Goal: Task Accomplishment & Management: Manage account settings

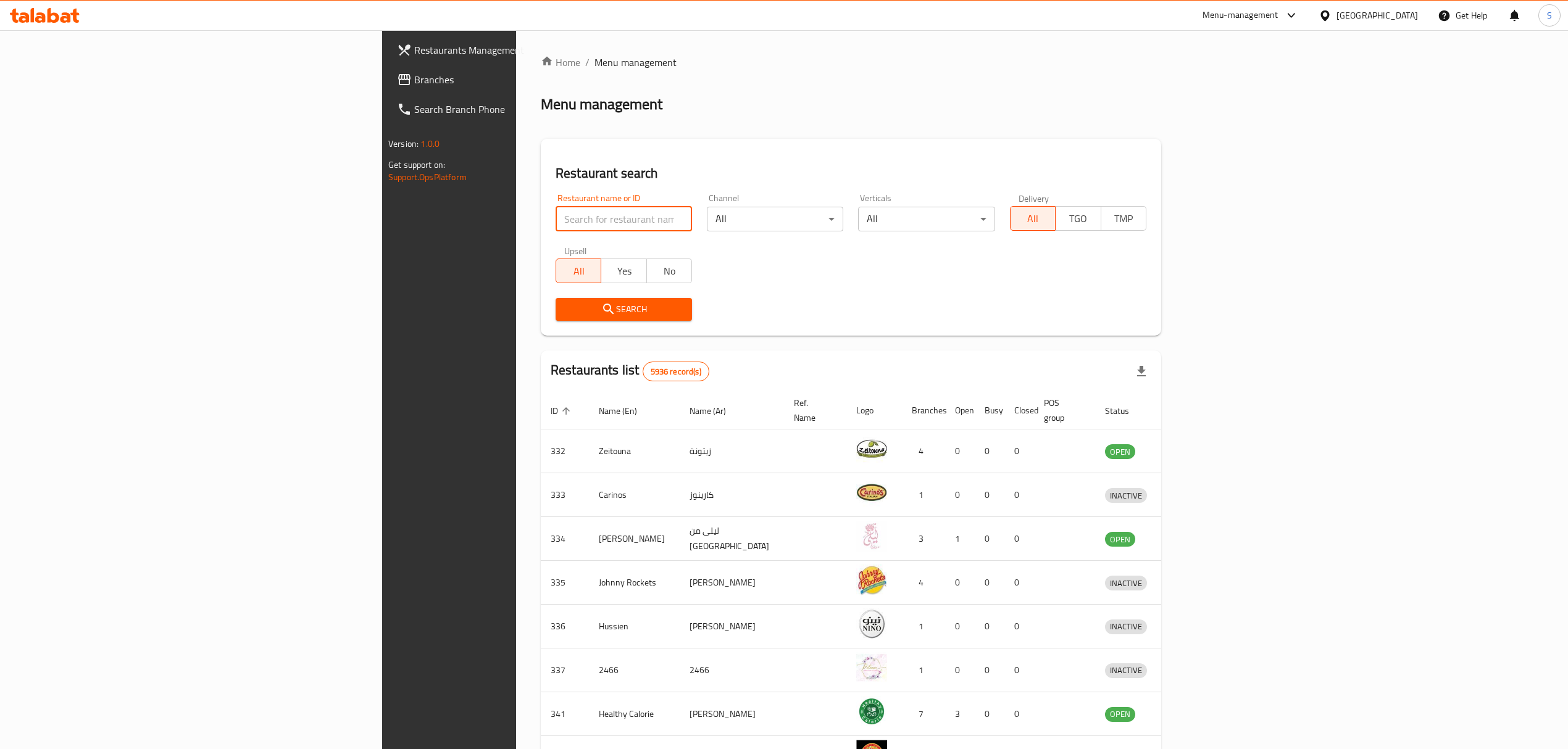
click at [555, 225] on input "search" at bounding box center [623, 219] width 137 height 25
type input "donas"
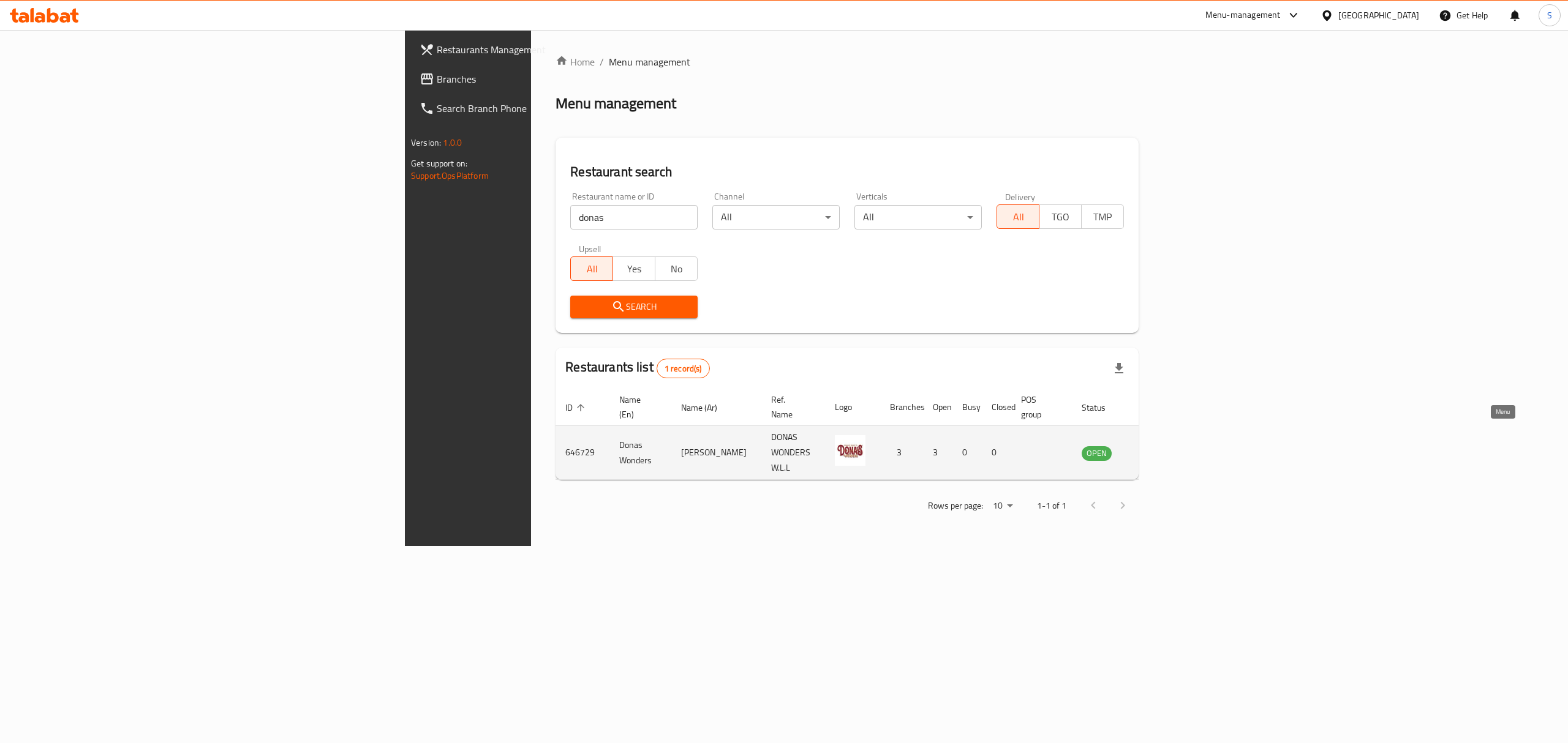
click at [1136, 448] on icon "enhanced table" at bounding box center [1129, 452] width 13 height 10
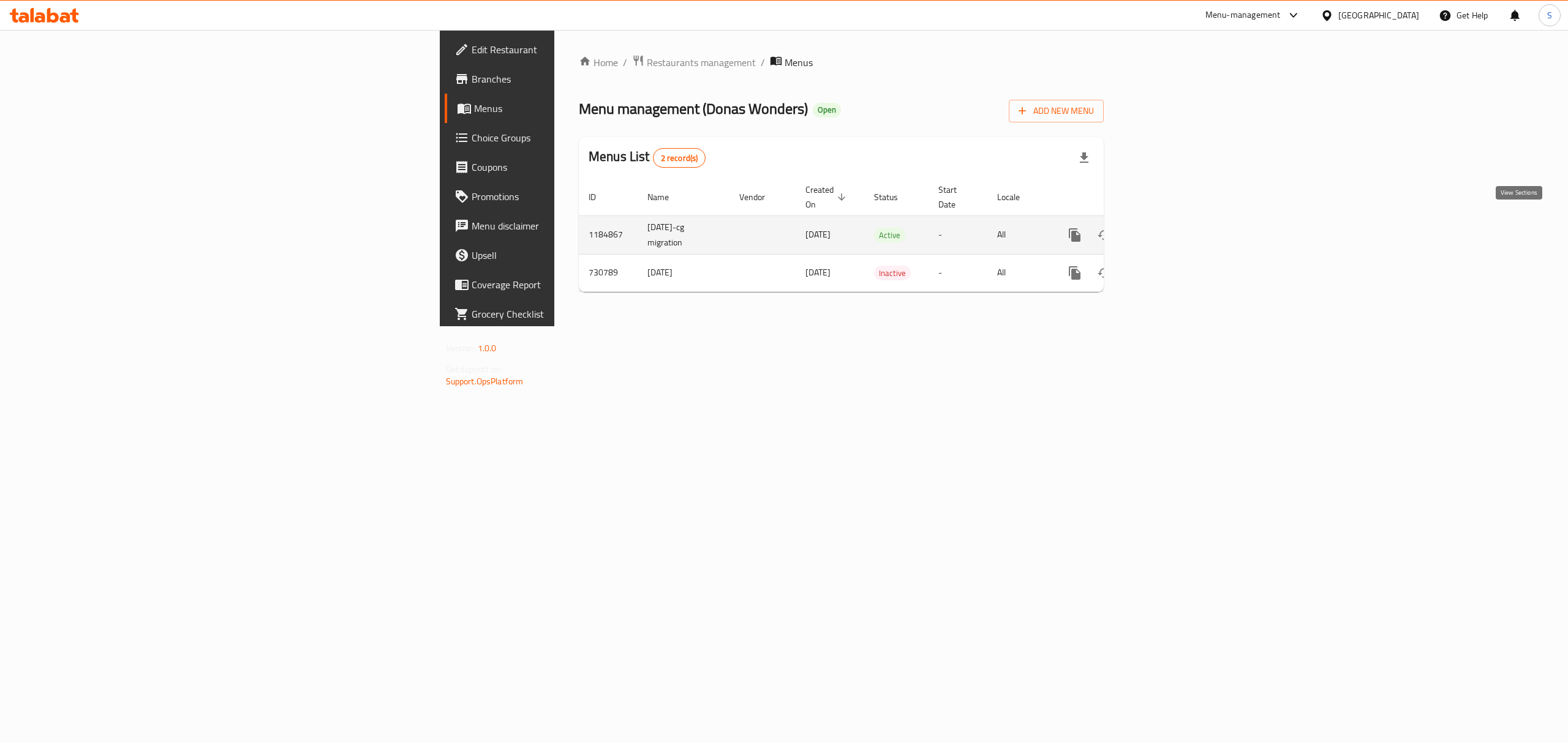
click at [1170, 228] on icon "enhanced table" at bounding box center [1163, 235] width 15 height 15
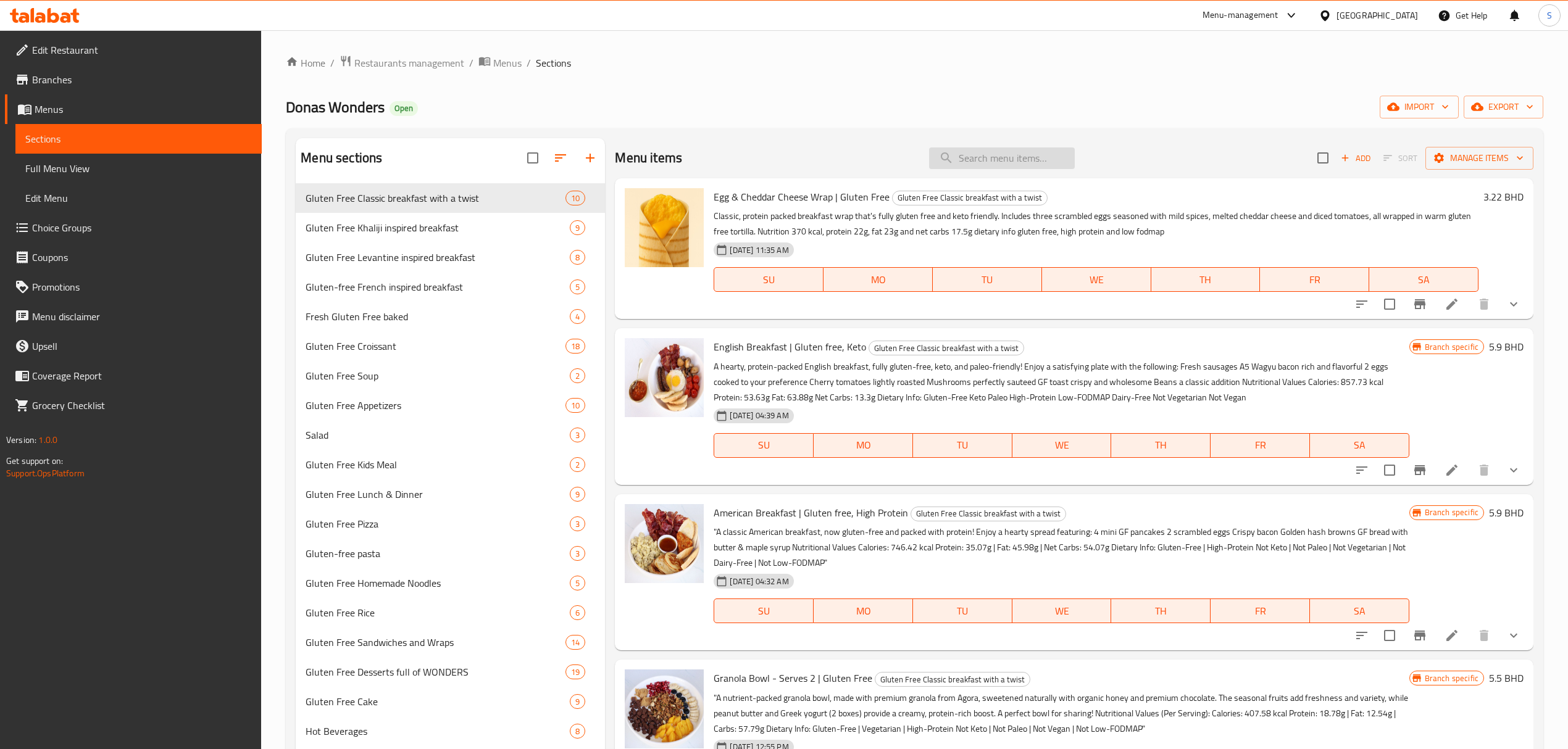
click at [1013, 158] on input "search" at bounding box center [1002, 159] width 145 height 22
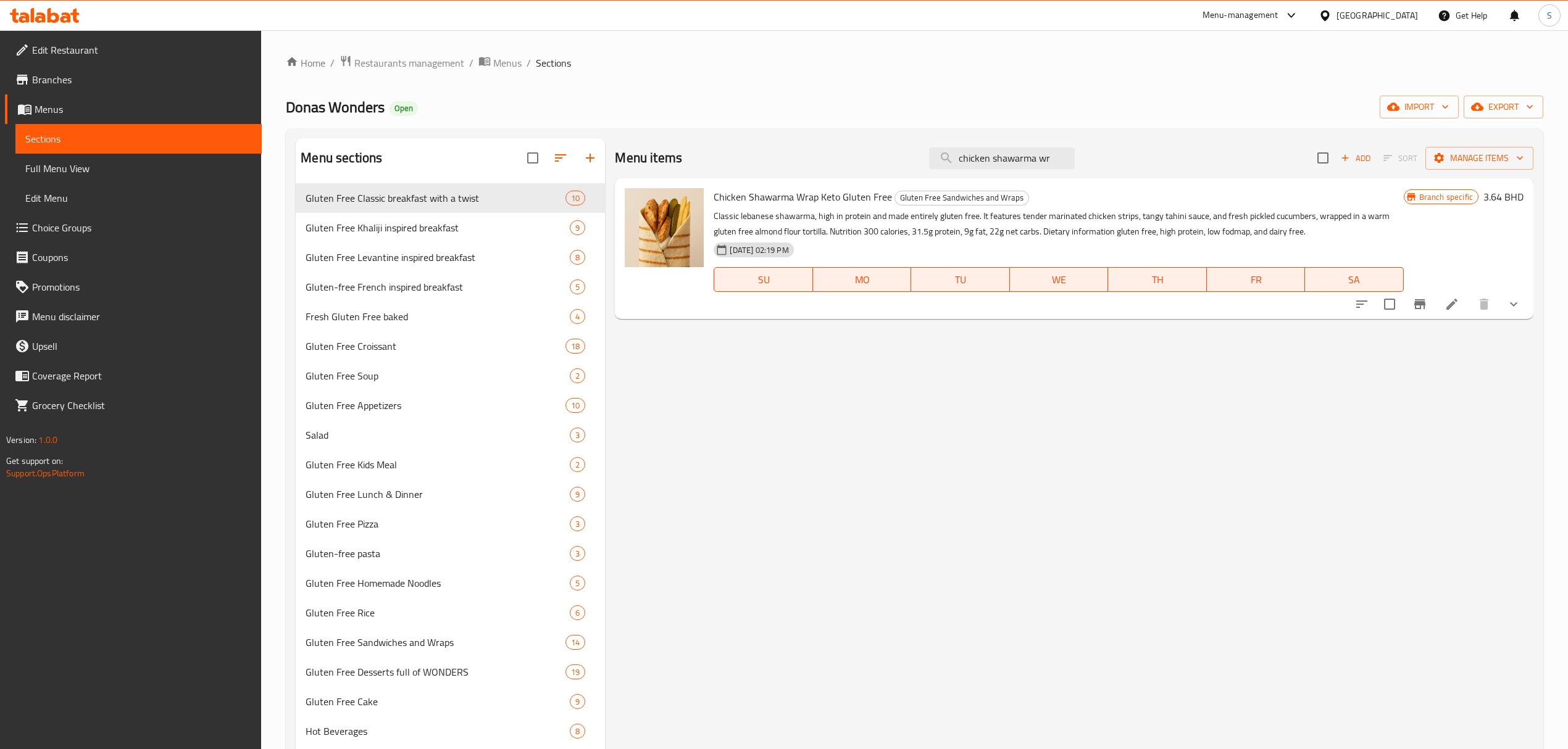
type input "chicken shawarma wr"
click at [1450, 301] on icon at bounding box center [1452, 304] width 15 height 15
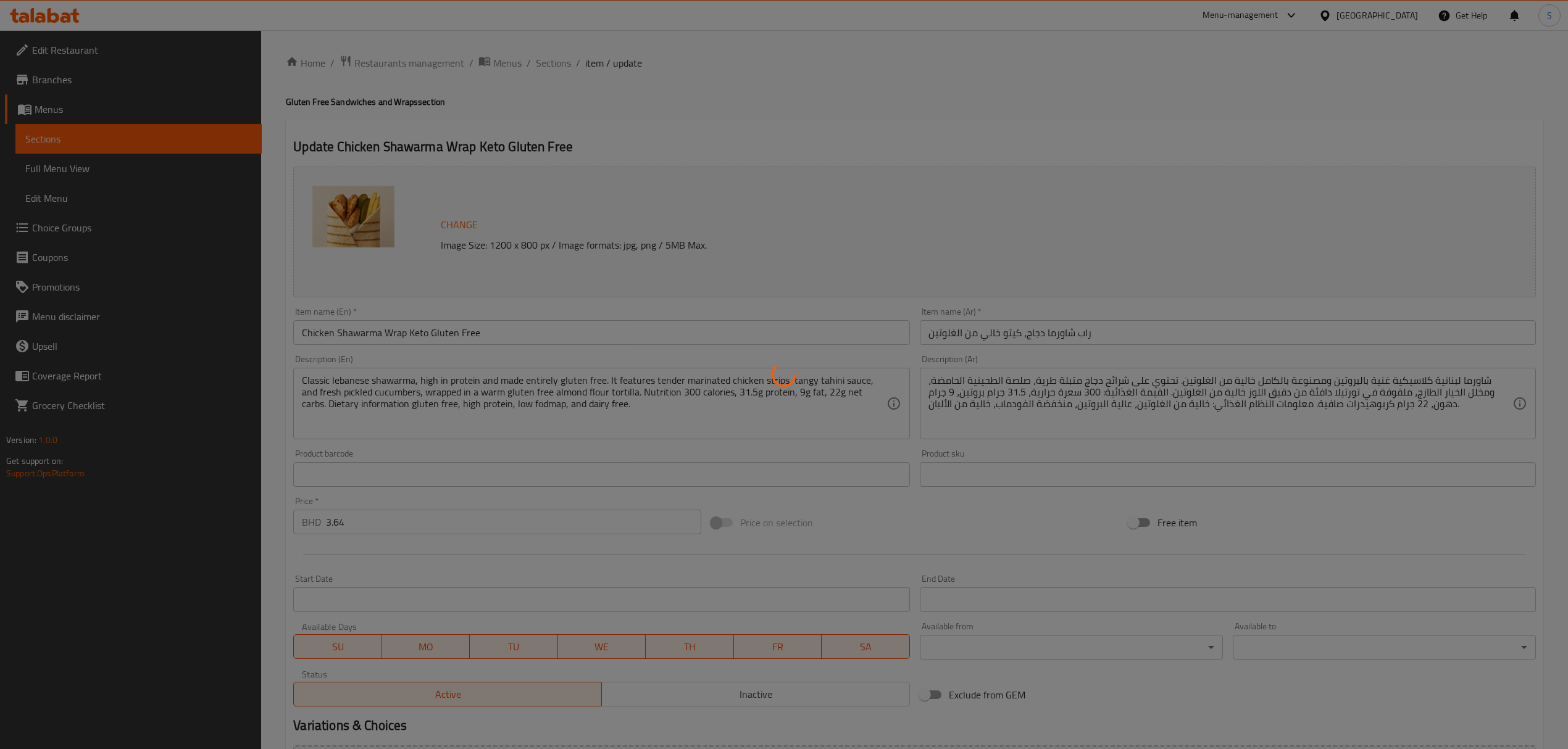
type input "إضافات"
type input "0"
type input "12"
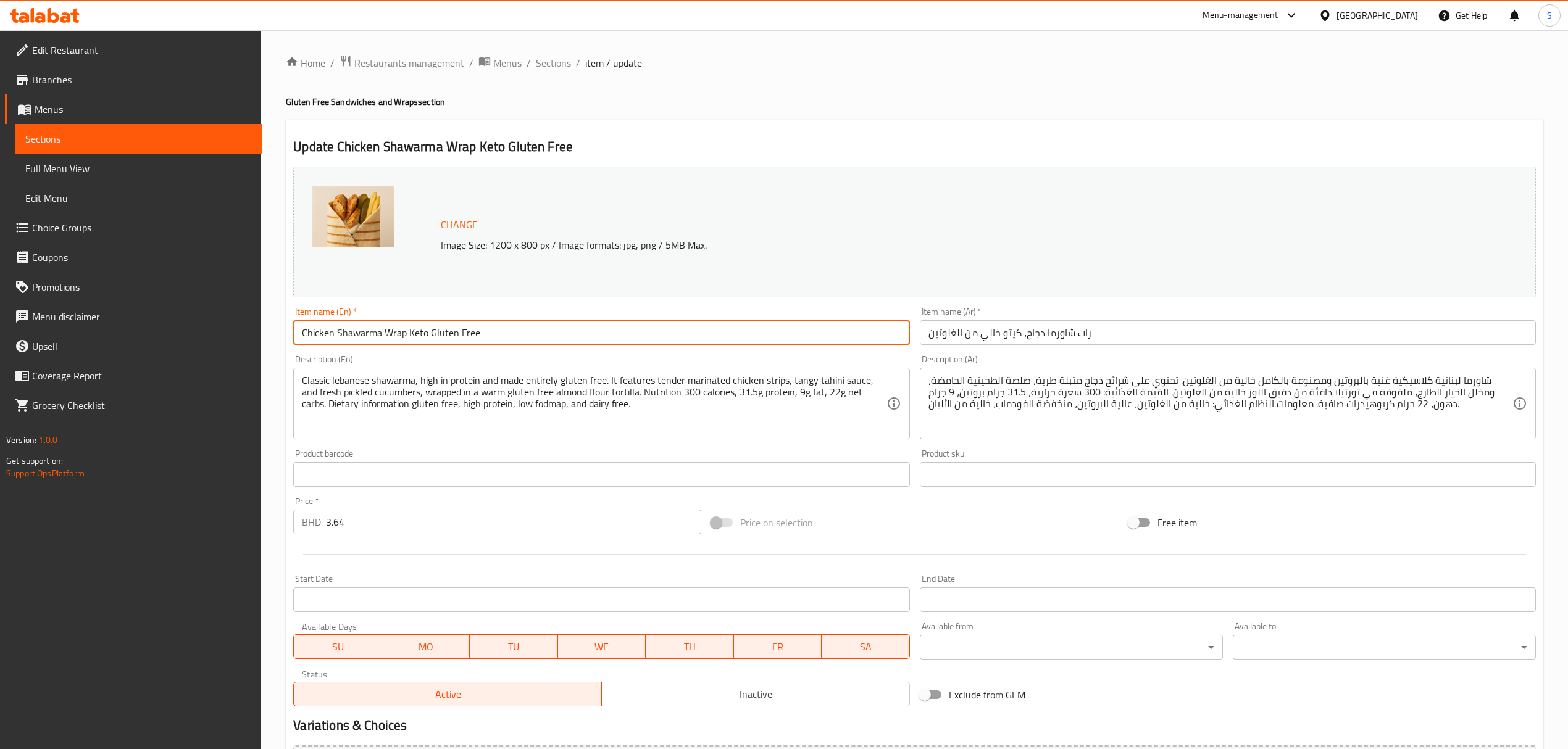
drag, startPoint x: 408, startPoint y: 336, endPoint x: 430, endPoint y: 334, distance: 22.1
click at [430, 334] on input "Chicken Shawarma Wrap Keto Gluten Free" at bounding box center [601, 333] width 616 height 25
type input "Chicken Shawarma Wrap Gluten Free"
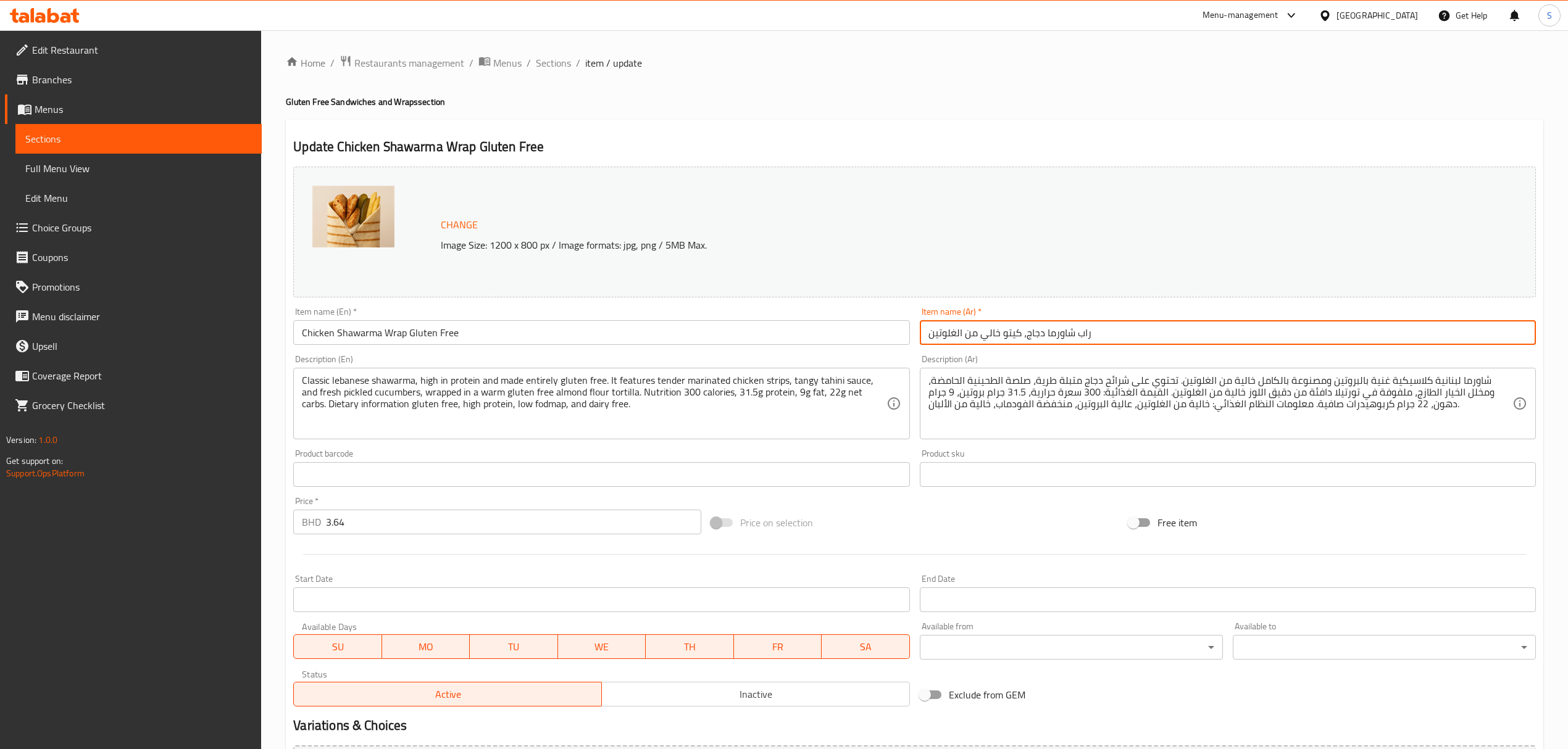
drag, startPoint x: 1022, startPoint y: 332, endPoint x: 1001, endPoint y: 332, distance: 21.0
click at [1001, 332] on input "راب شاورما دجاج، كيتو خالي من الغلوتين" at bounding box center [1227, 333] width 616 height 25
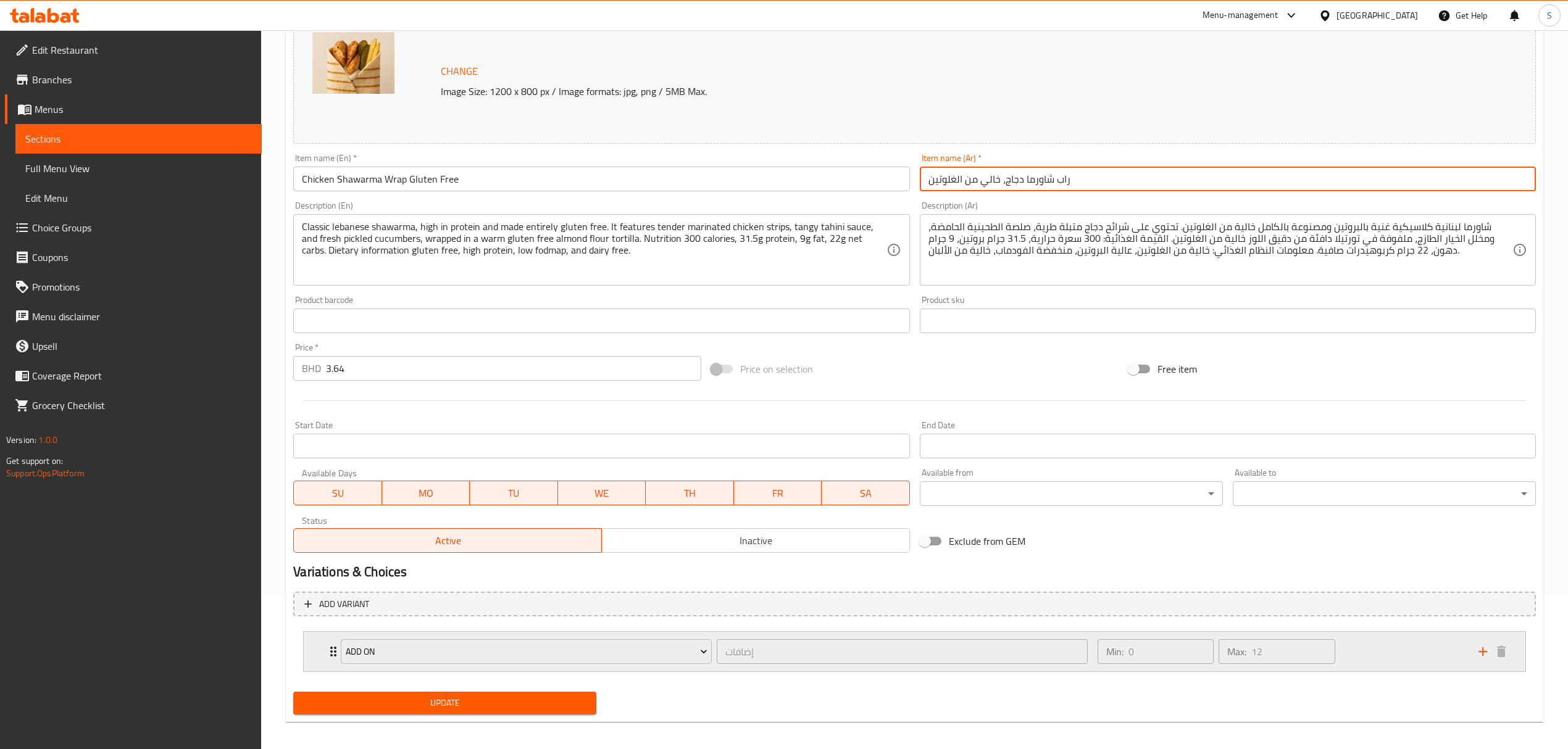
scroll to position [161, 0]
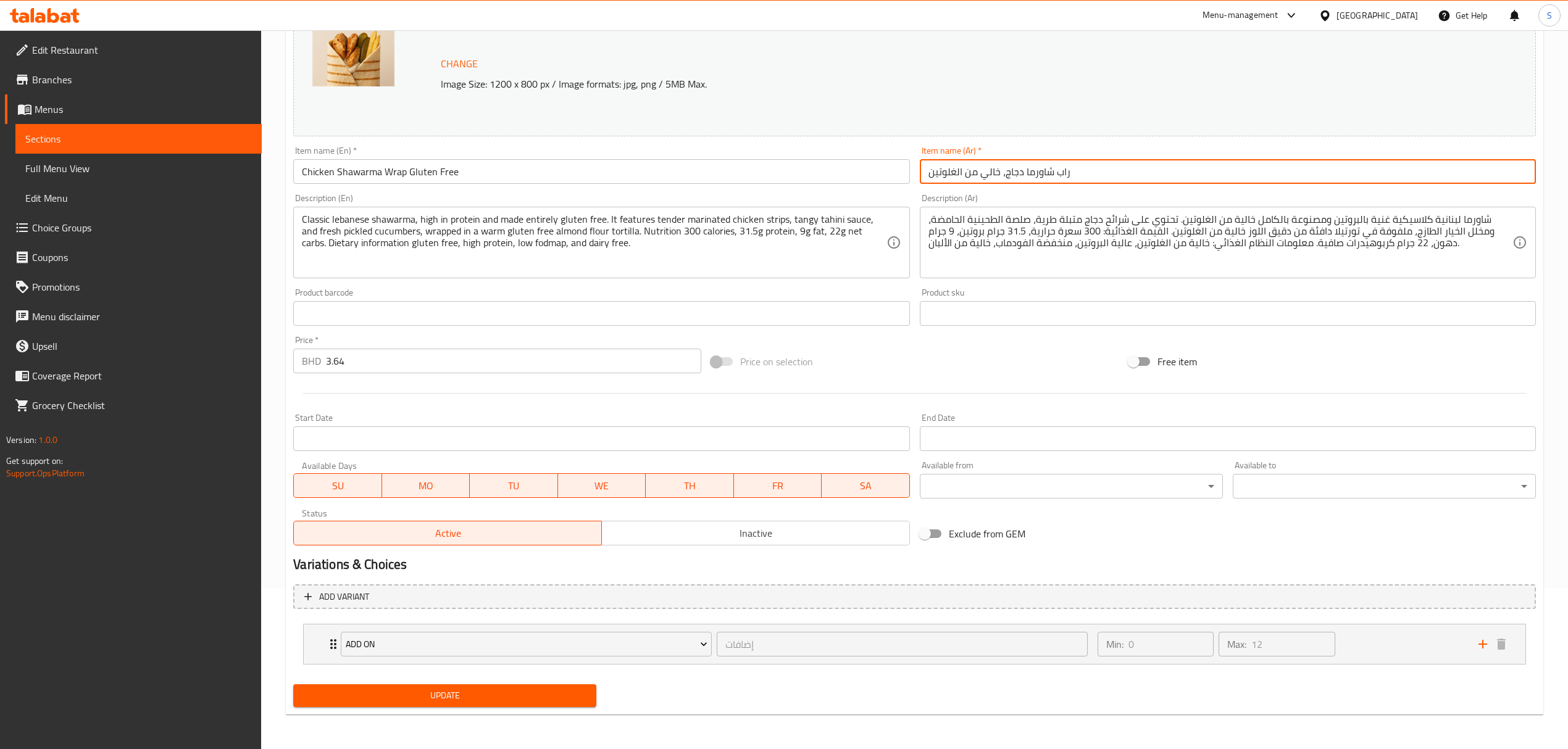
type input "راب شاورما دجاج، خالي من الغلوتين"
click at [389, 687] on button "Update" at bounding box center [445, 695] width 303 height 23
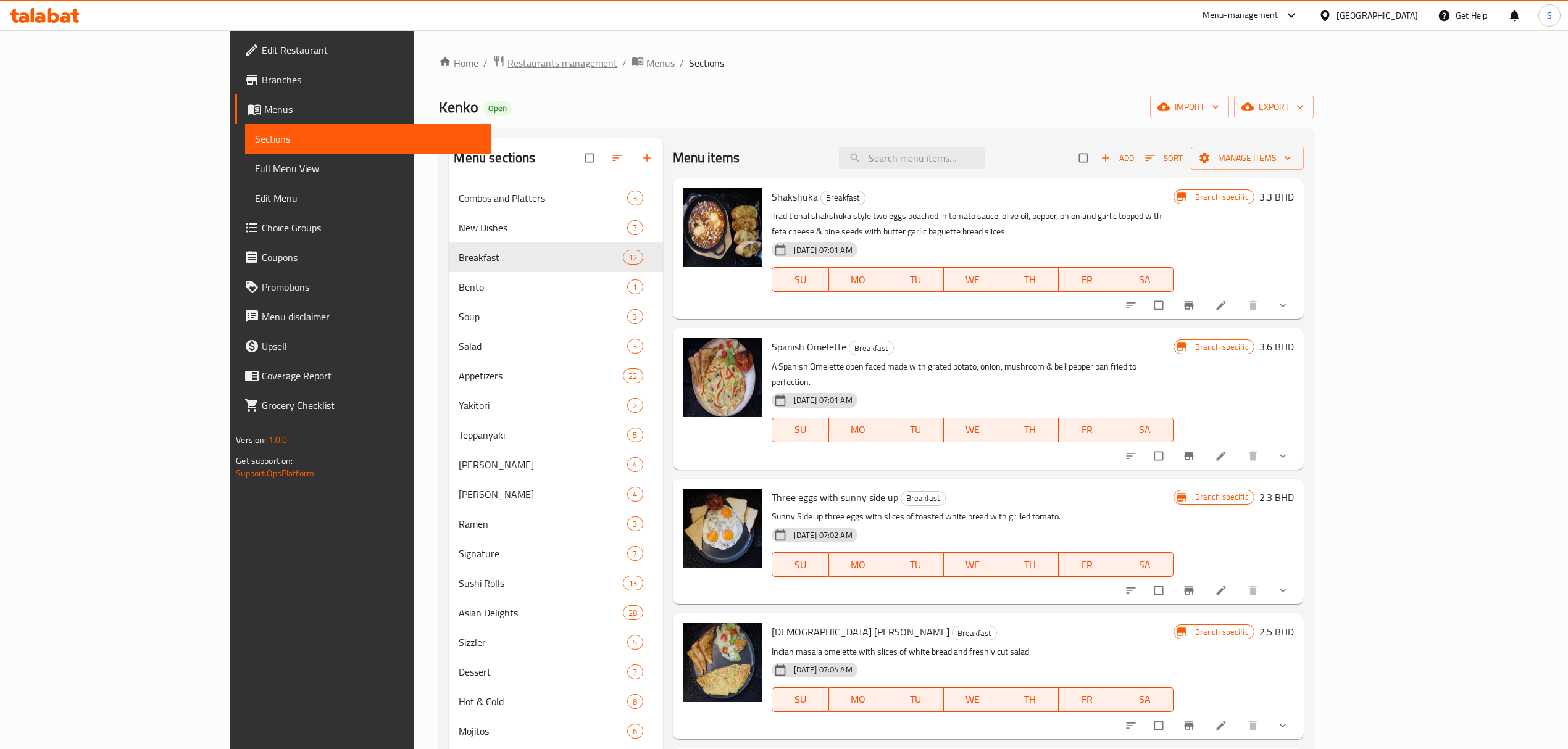
click at [507, 63] on span "Restaurants management" at bounding box center [562, 62] width 110 height 15
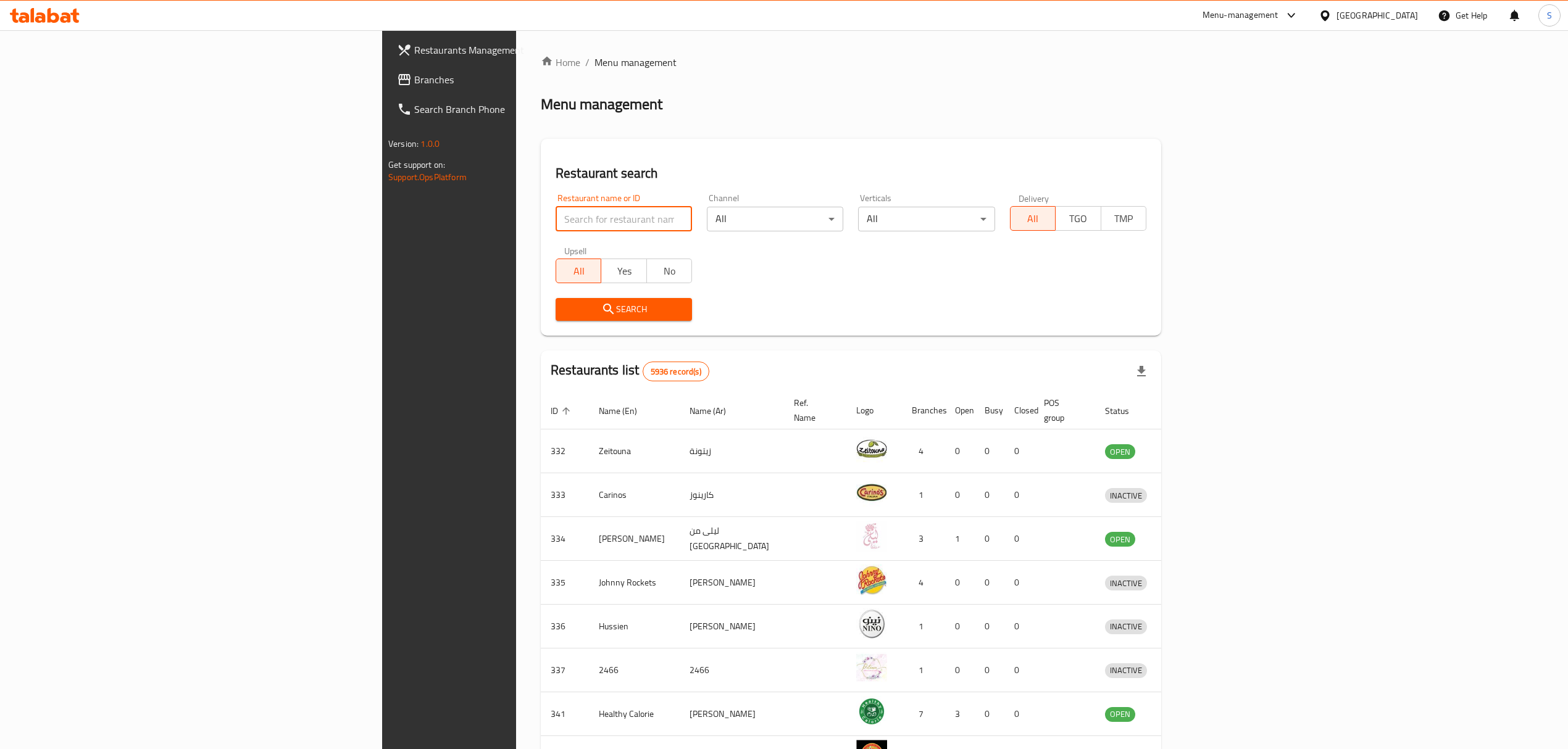
click at [555, 215] on input "search" at bounding box center [623, 219] width 137 height 25
type input "joe & the juice"
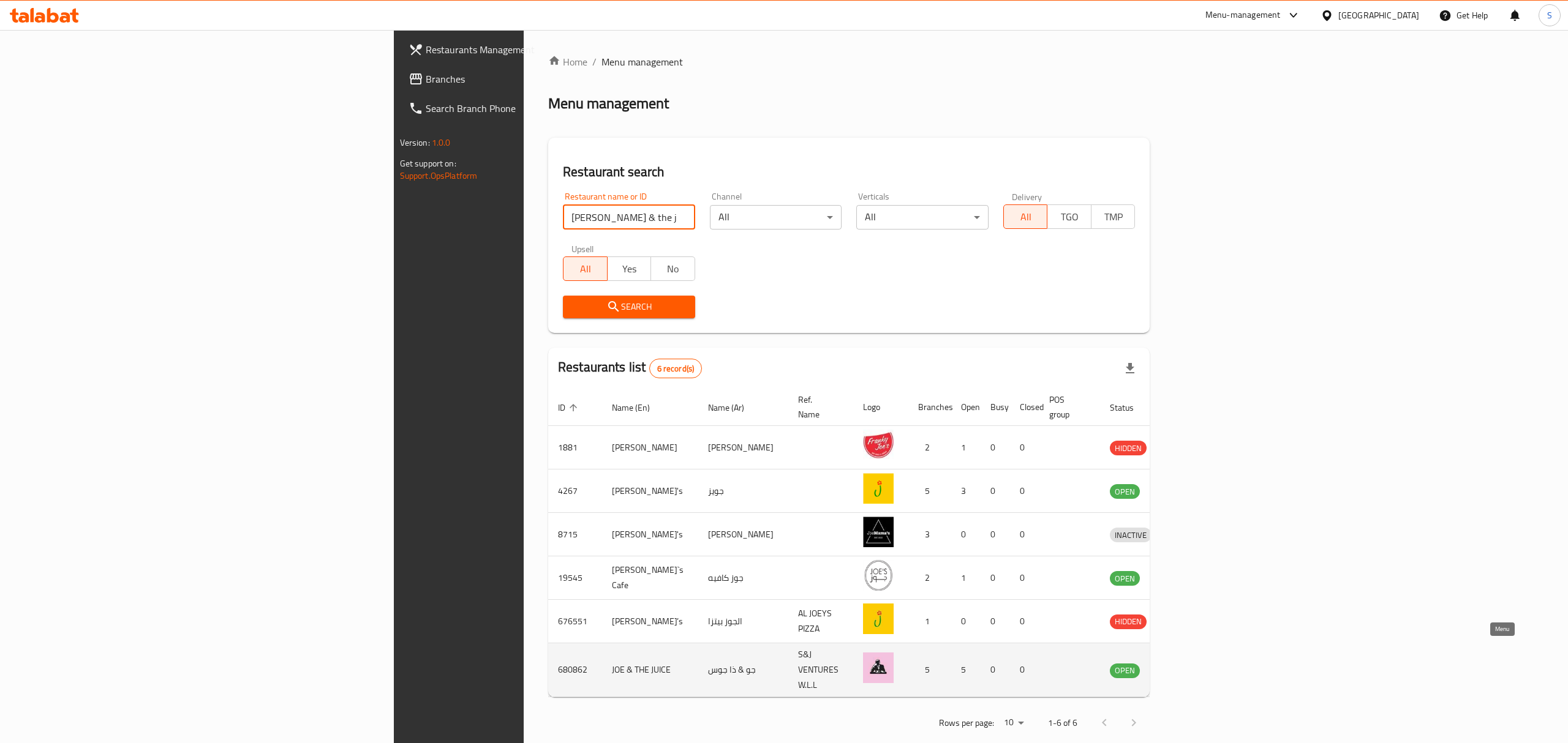
click at [1191, 663] on icon "enhanced table" at bounding box center [1183, 670] width 15 height 15
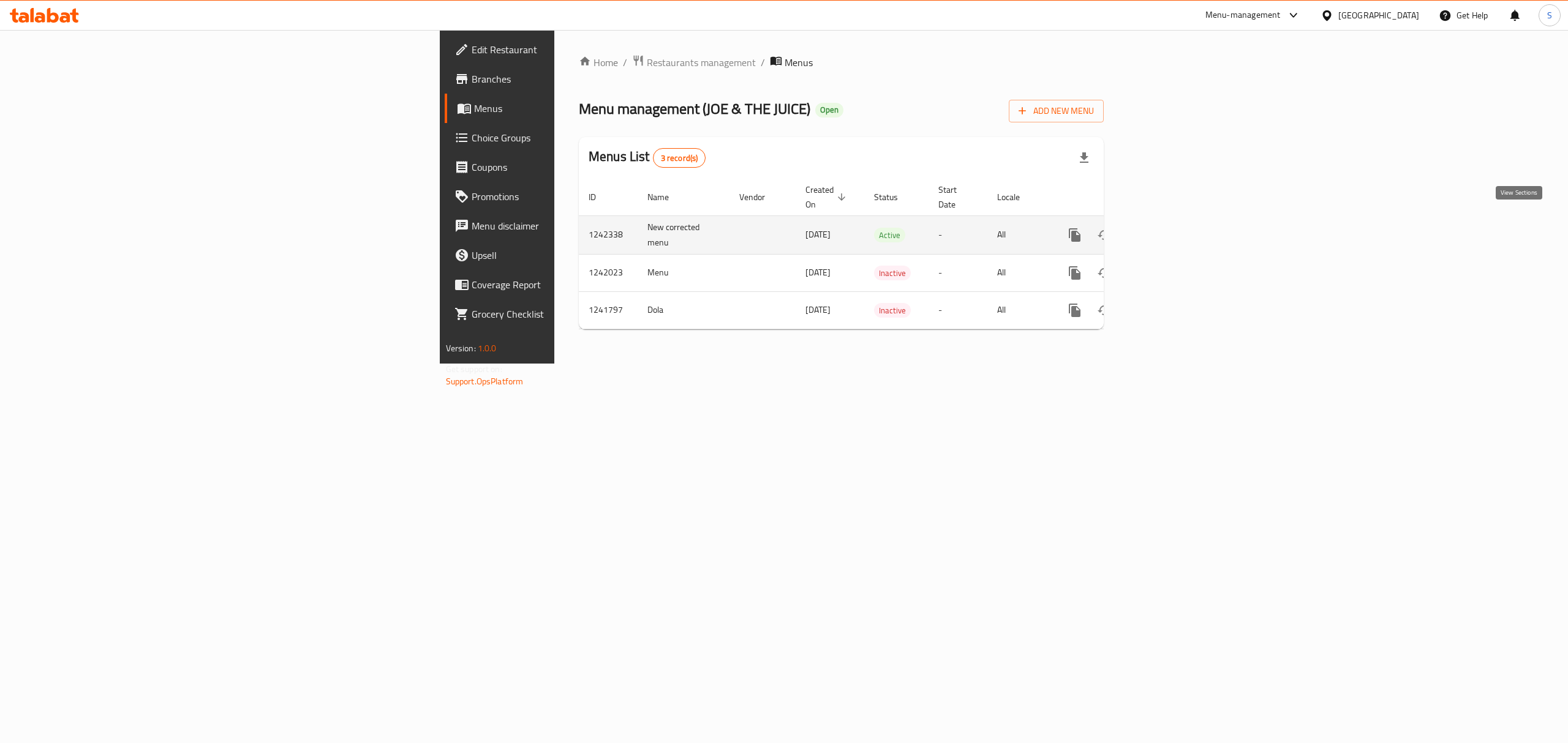
click at [1170, 228] on icon "enhanced table" at bounding box center [1163, 235] width 15 height 15
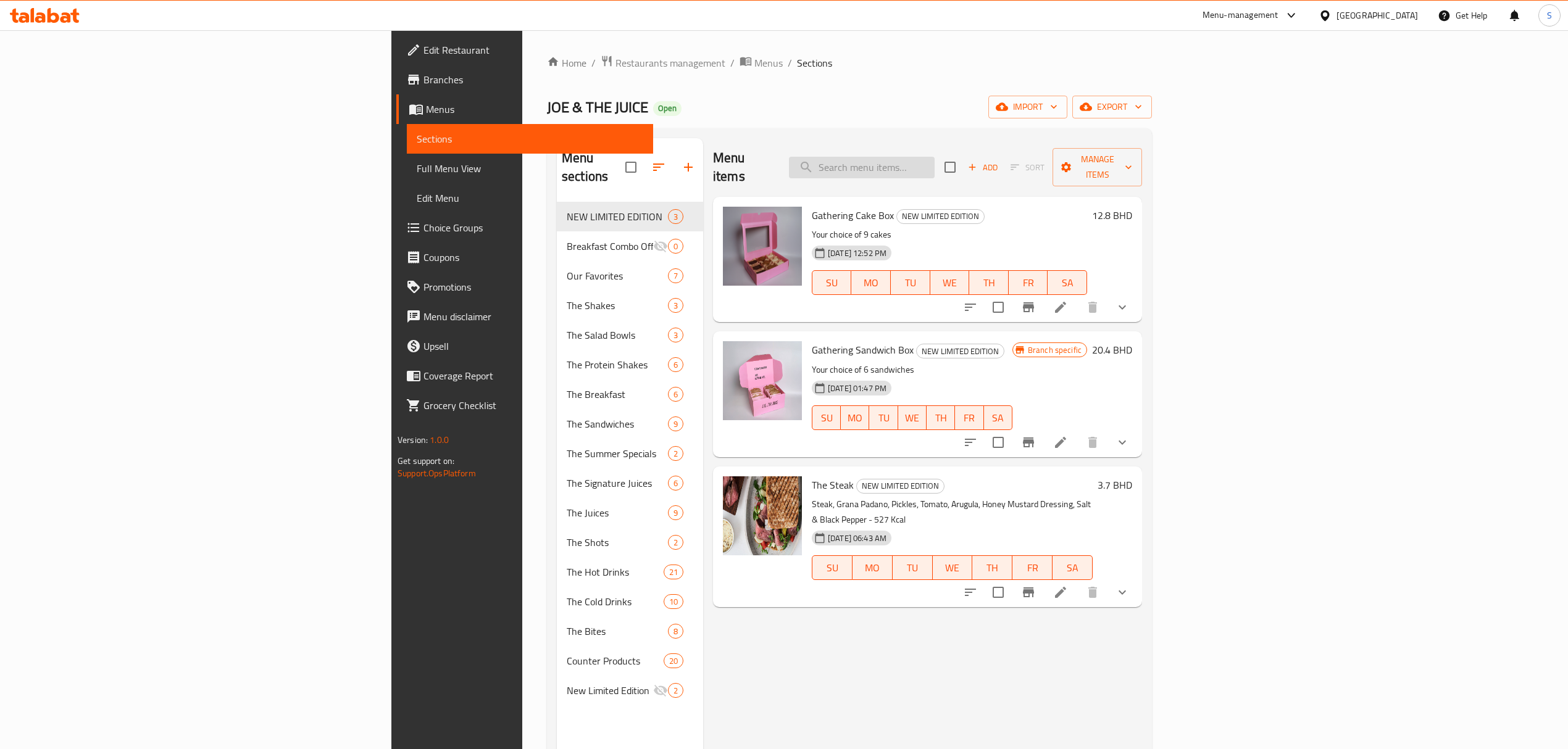
click at [934, 160] on input "search" at bounding box center [862, 168] width 145 height 22
paste input "Single Espresso"
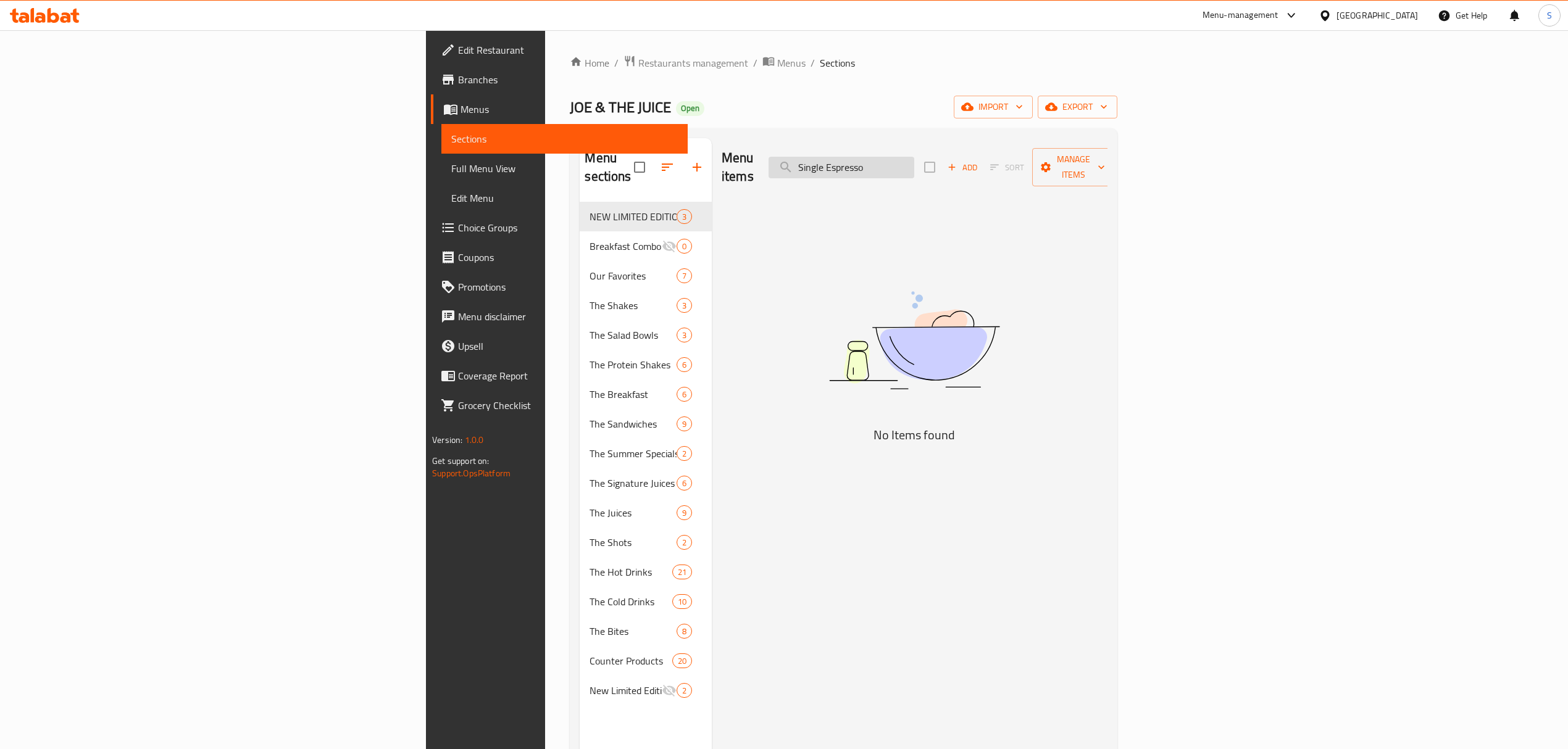
drag, startPoint x: 1033, startPoint y: 156, endPoint x: 948, endPoint y: 169, distance: 86.0
click at [914, 169] on input "Single Espresso" at bounding box center [841, 168] width 145 height 22
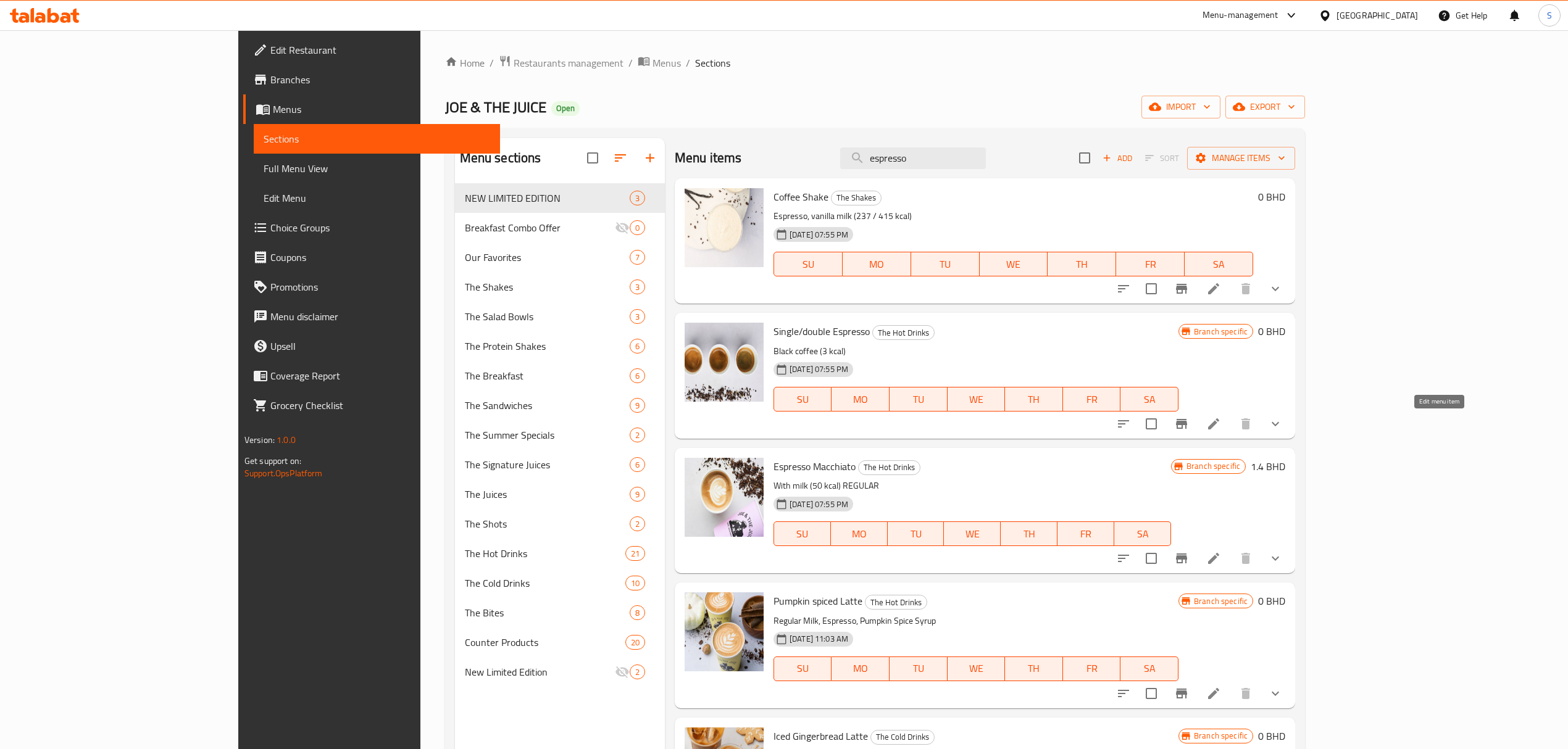
type input "espresso"
click at [1221, 428] on icon at bounding box center [1213, 423] width 15 height 15
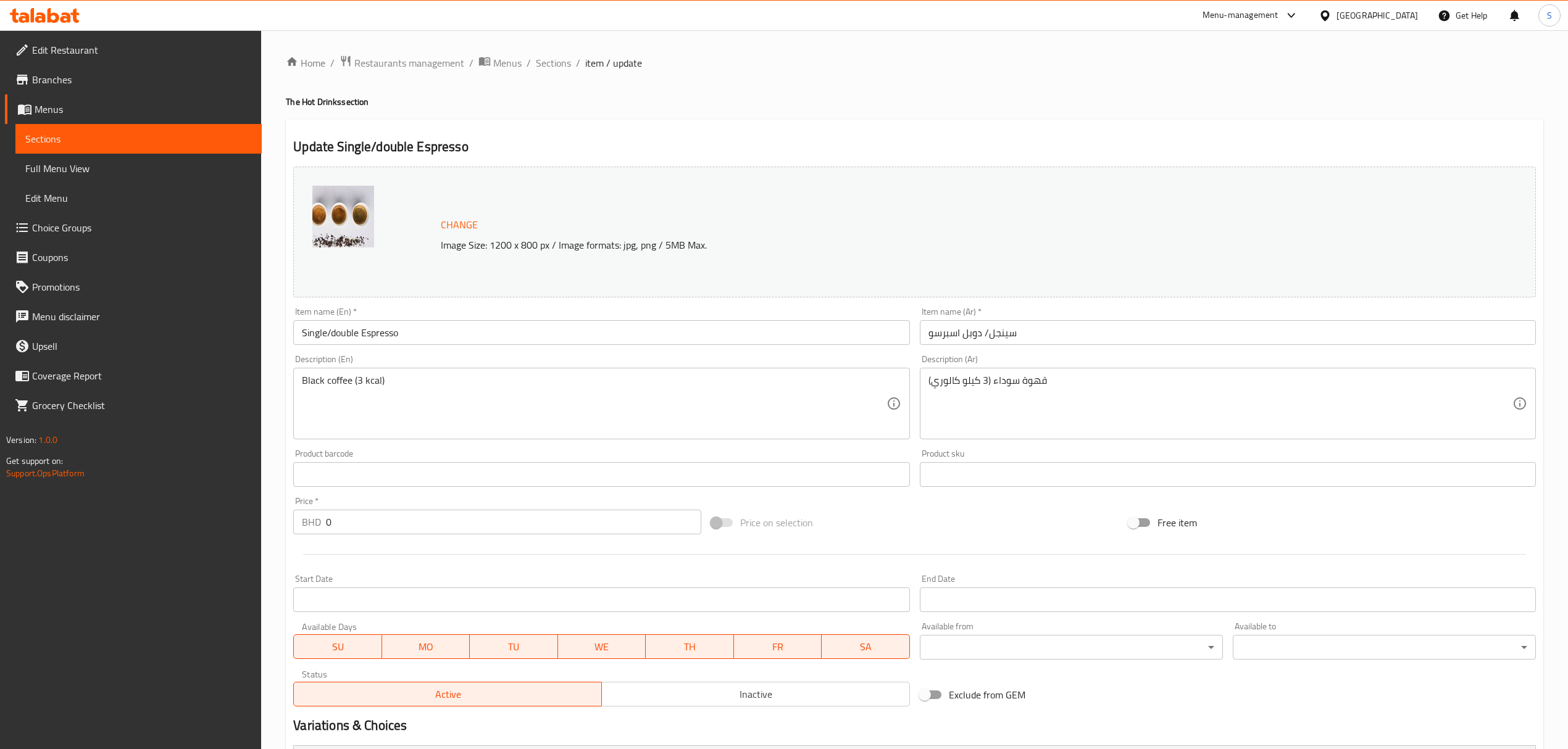
drag, startPoint x: 552, startPoint y: 62, endPoint x: 1060, endPoint y: 15, distance: 510.2
click at [552, 62] on span "Sections" at bounding box center [553, 62] width 35 height 15
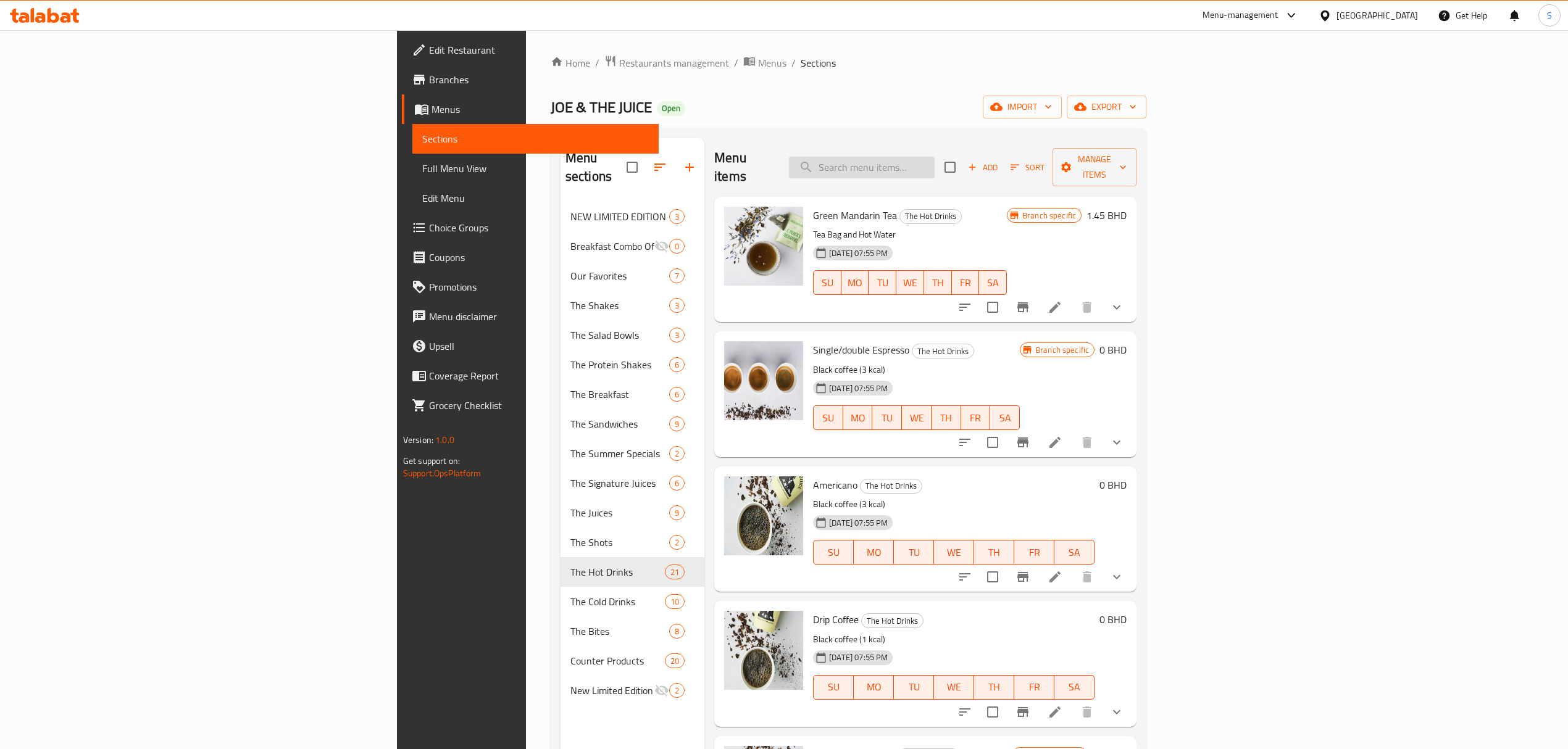
click at [934, 158] on input "search" at bounding box center [862, 168] width 145 height 22
paste input "Americano"
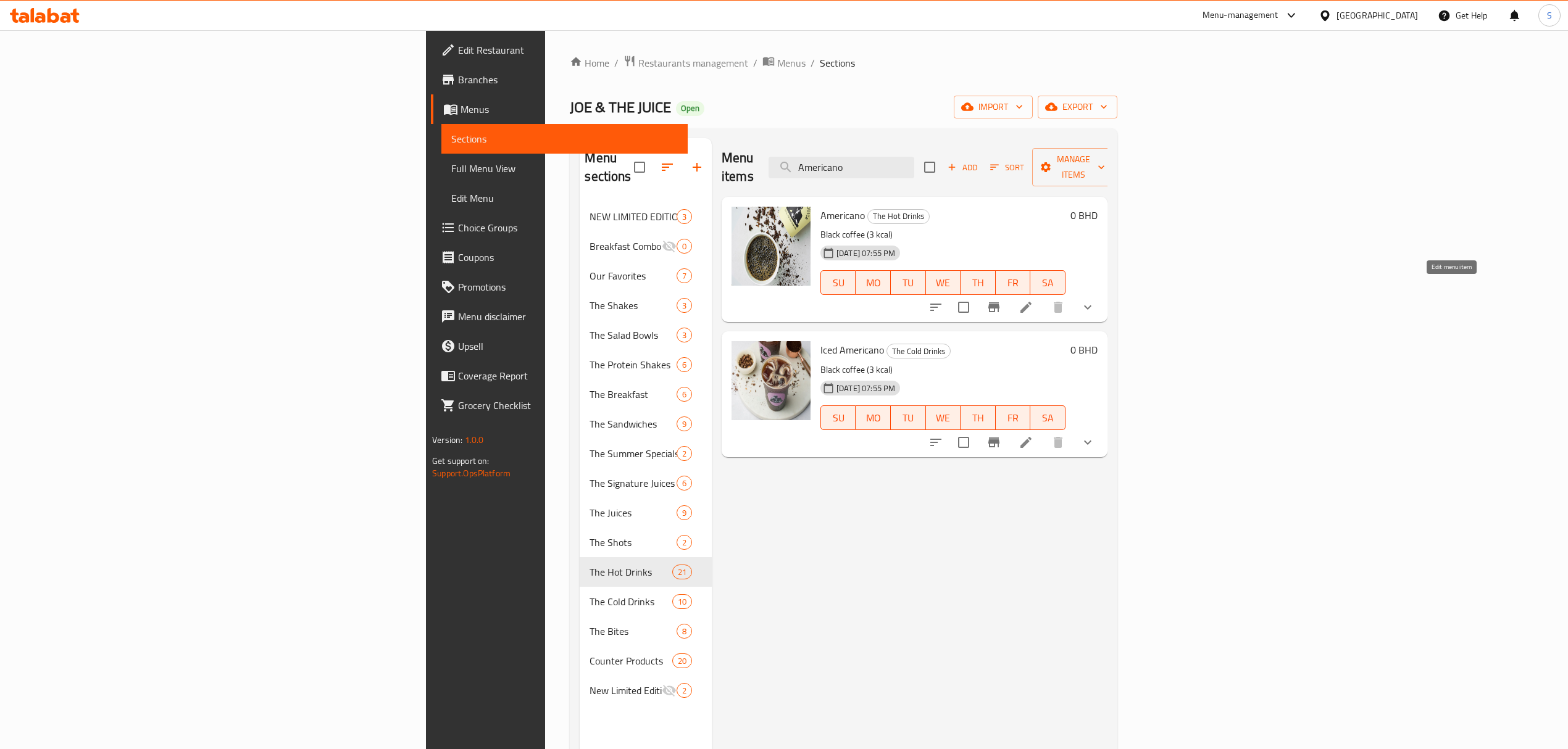
type input "Americano"
click at [1031, 301] on icon at bounding box center [1026, 307] width 11 height 11
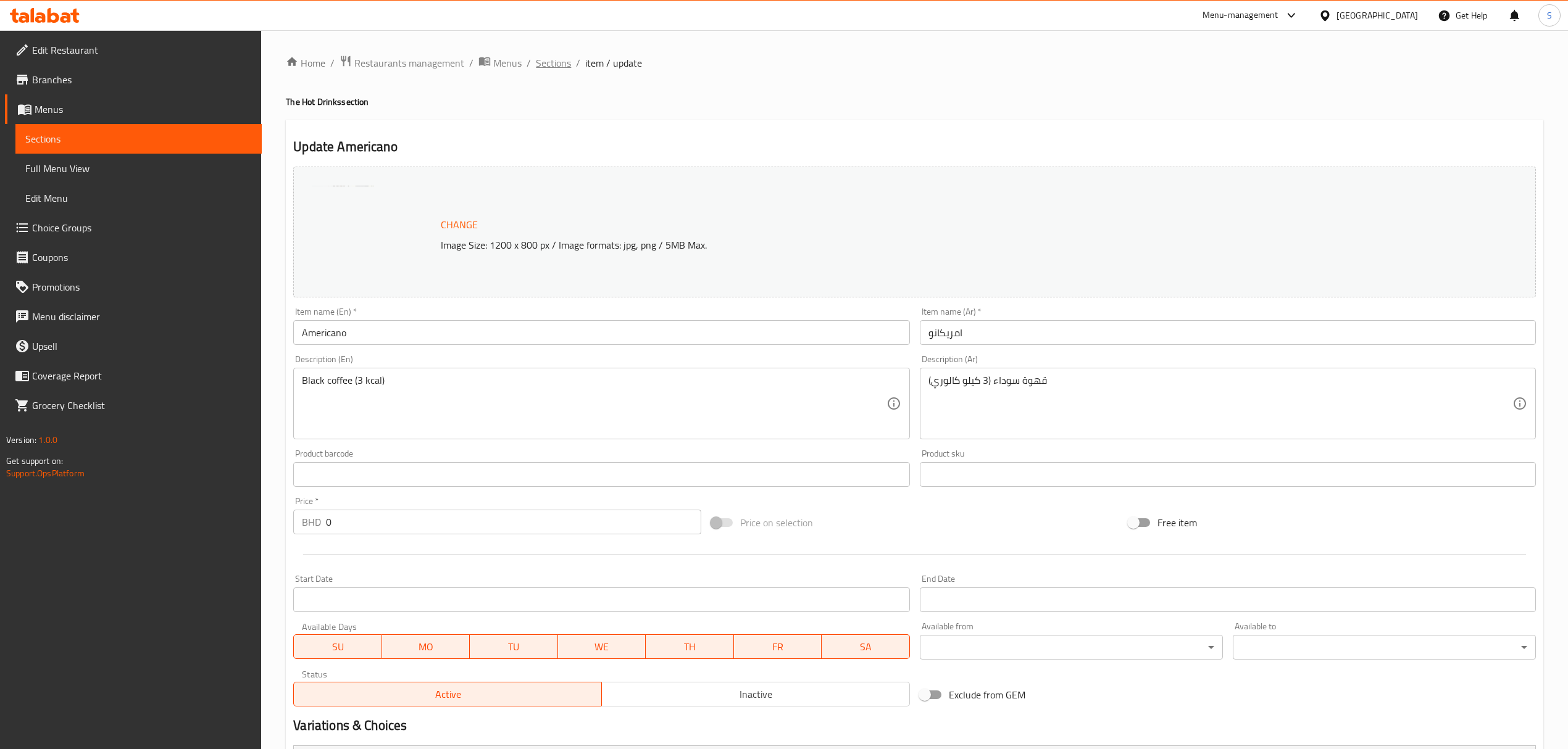
click at [541, 60] on span "Sections" at bounding box center [553, 62] width 35 height 15
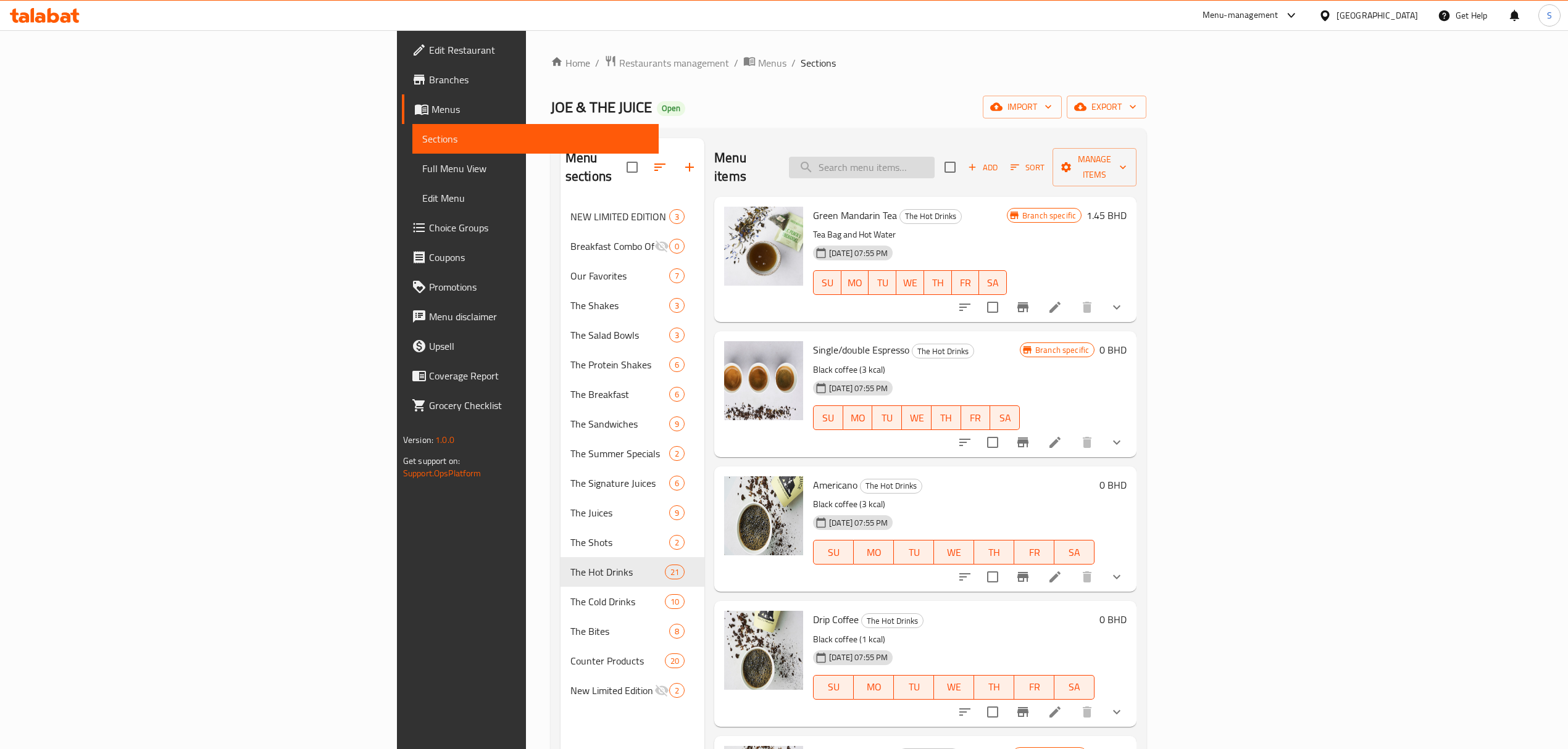
click at [934, 158] on input "search" at bounding box center [862, 168] width 145 height 22
paste input "Americano"
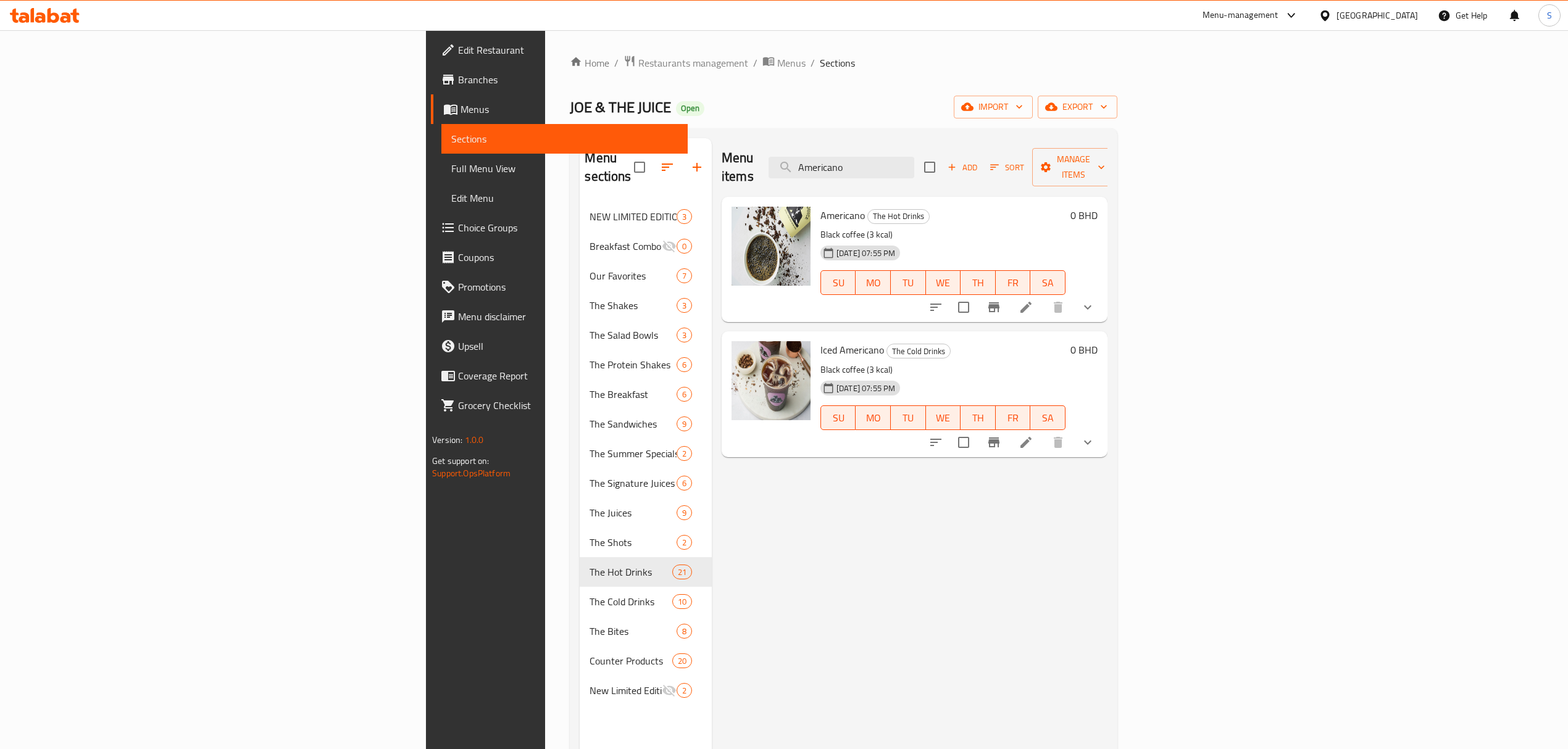
type input "Americano"
click at [1031, 437] on icon at bounding box center [1026, 442] width 11 height 11
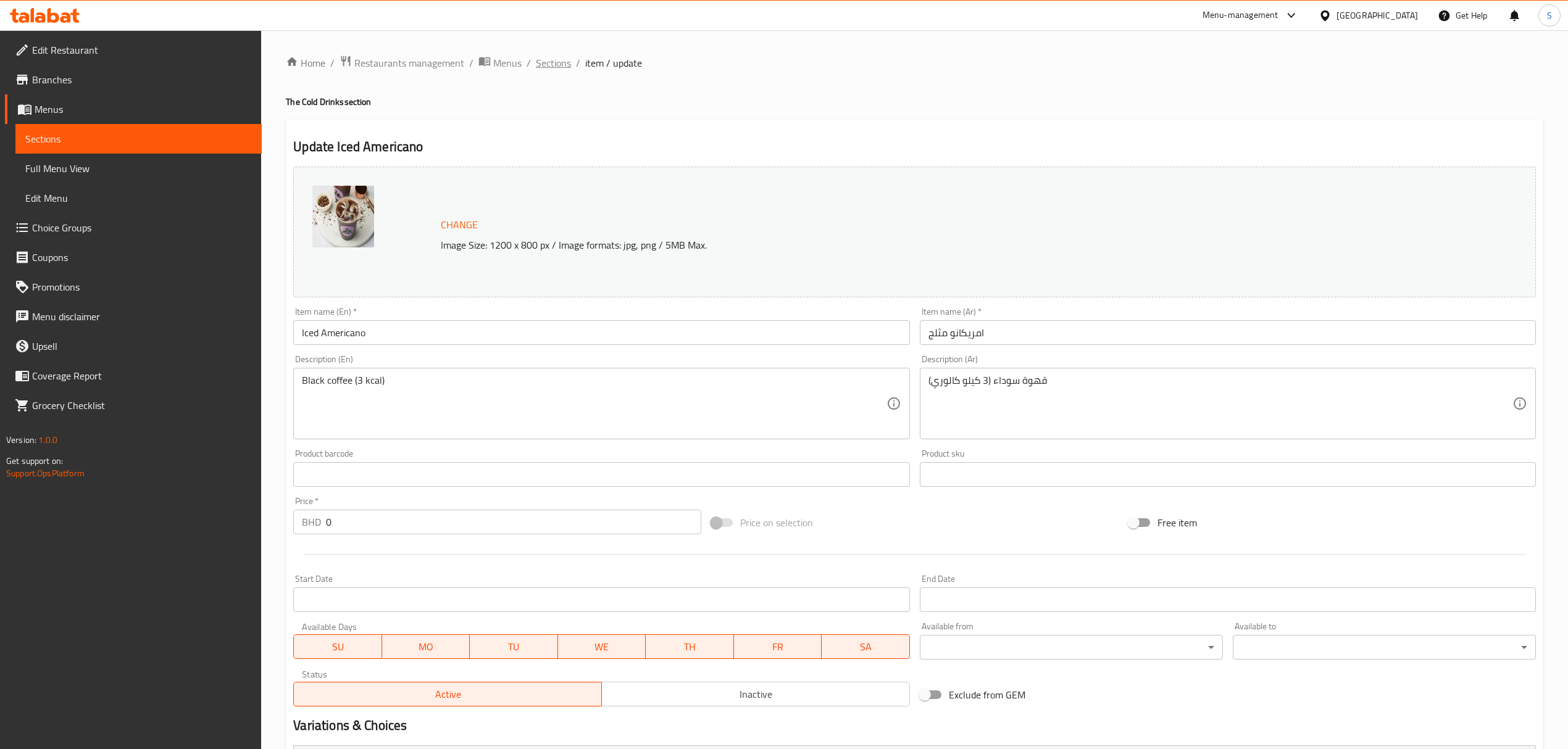
click at [548, 64] on span "Sections" at bounding box center [553, 62] width 35 height 15
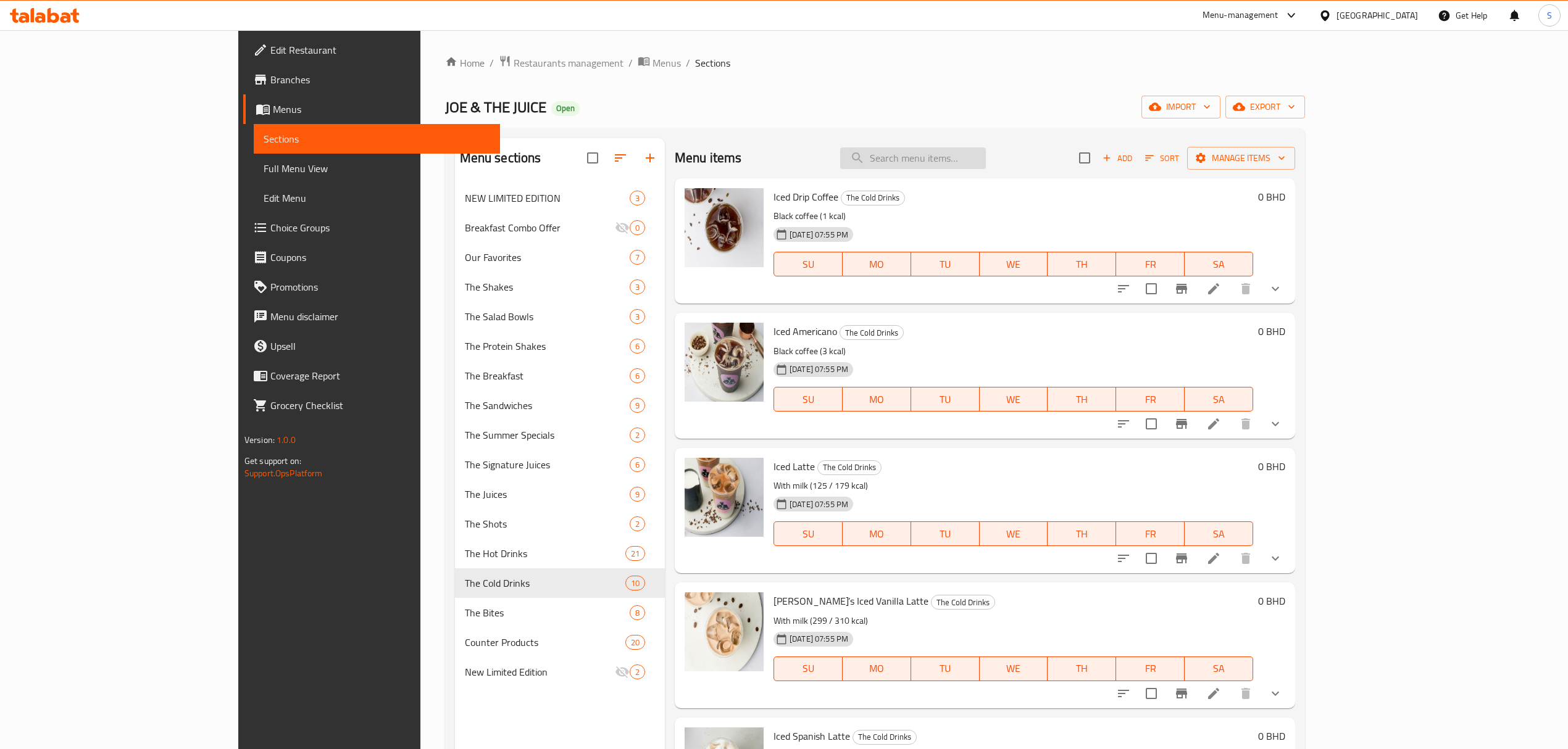
click at [962, 163] on input "search" at bounding box center [913, 159] width 145 height 22
paste input "Drip Coffee"
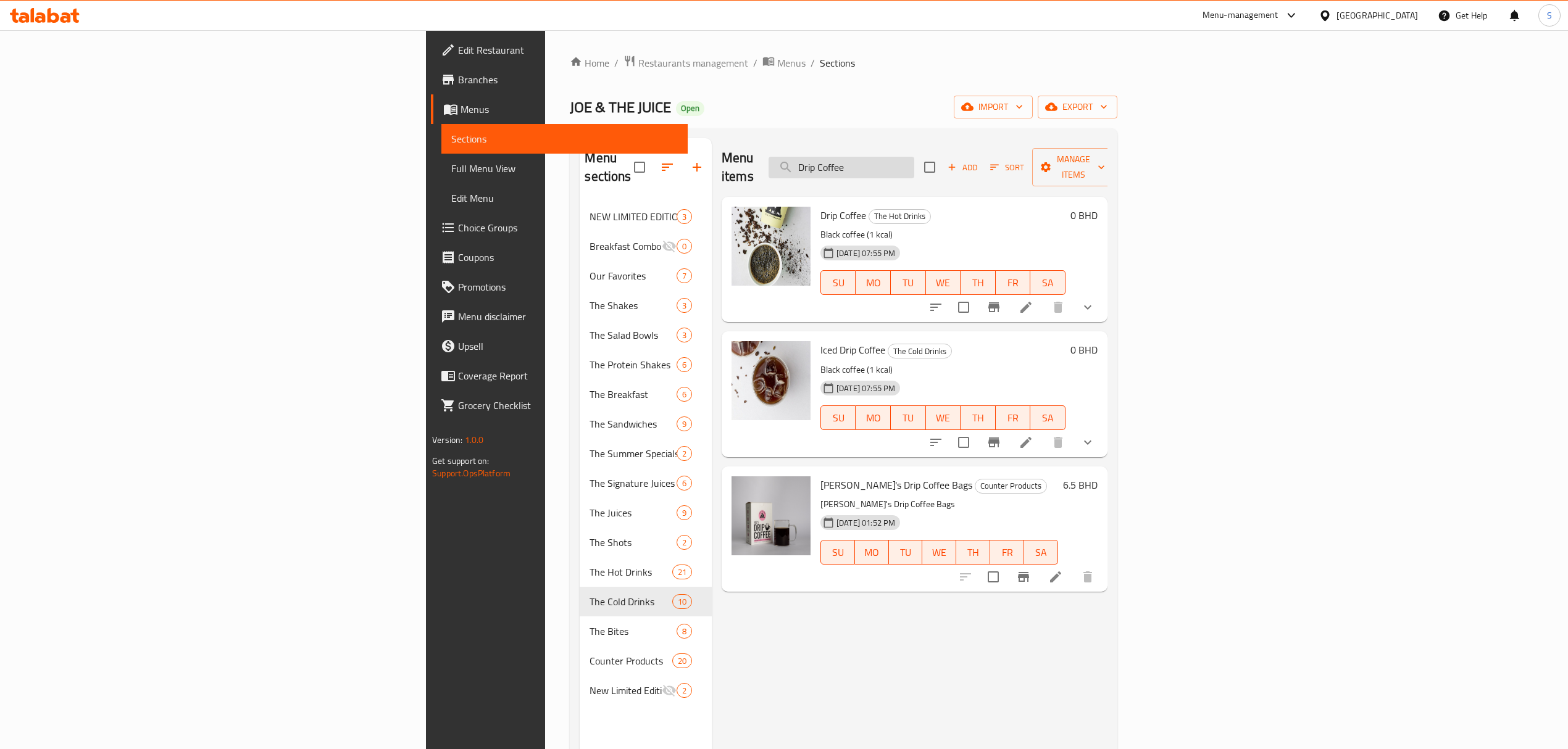
click at [914, 162] on input "Drip Coffee" at bounding box center [841, 168] width 145 height 22
paste input "Hot Chocolat"
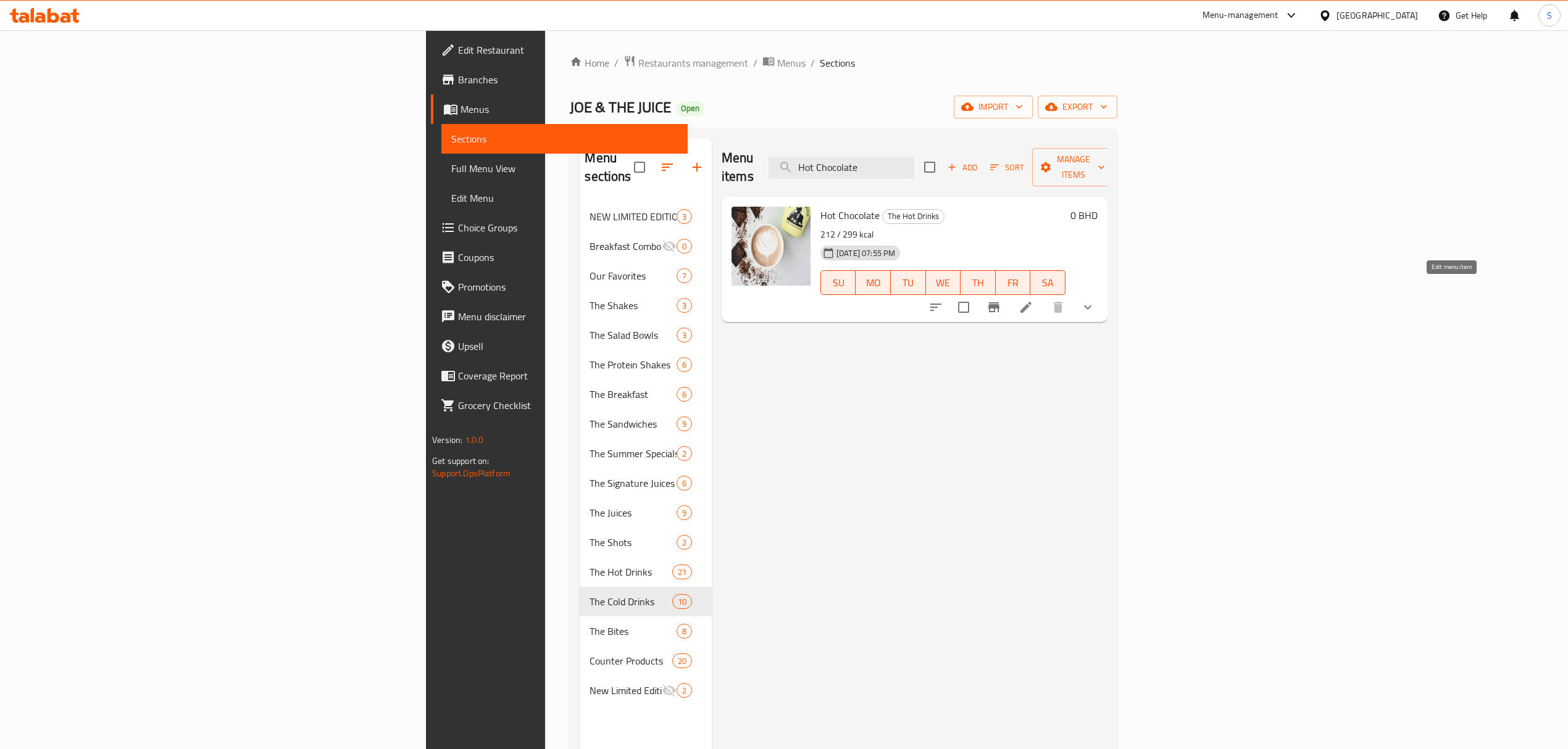
type input "Hot Chocolate"
click at [1034, 300] on icon at bounding box center [1026, 307] width 15 height 15
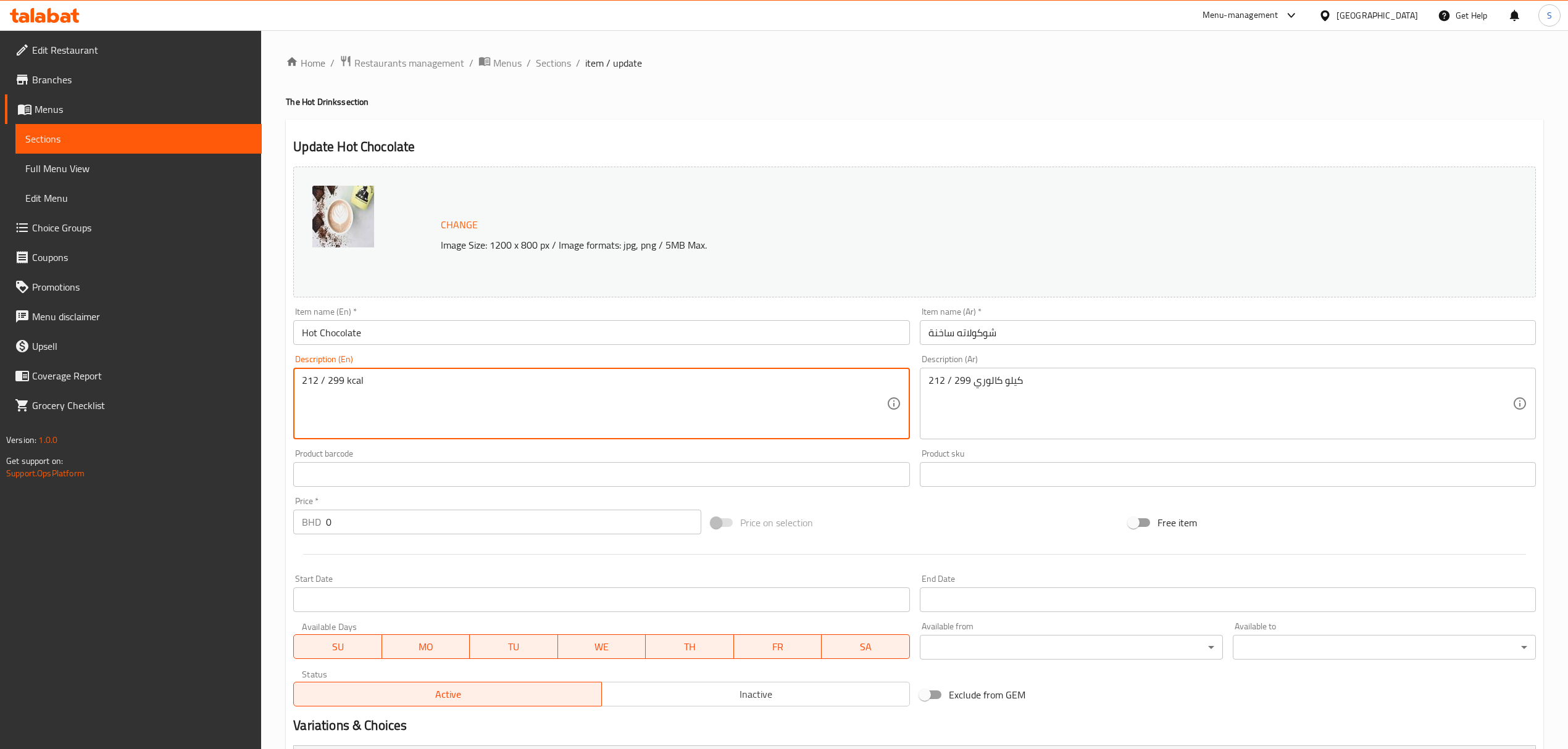
drag, startPoint x: 378, startPoint y: 380, endPoint x: 177, endPoint y: 362, distance: 201.8
paste textarea "77–404"
click at [325, 379] on textarea "277–404 kcal" at bounding box center [593, 404] width 584 height 59
click at [316, 379] on textarea "277– 404 kcal" at bounding box center [593, 404] width 584 height 59
type textarea "277 – 404 kcal"
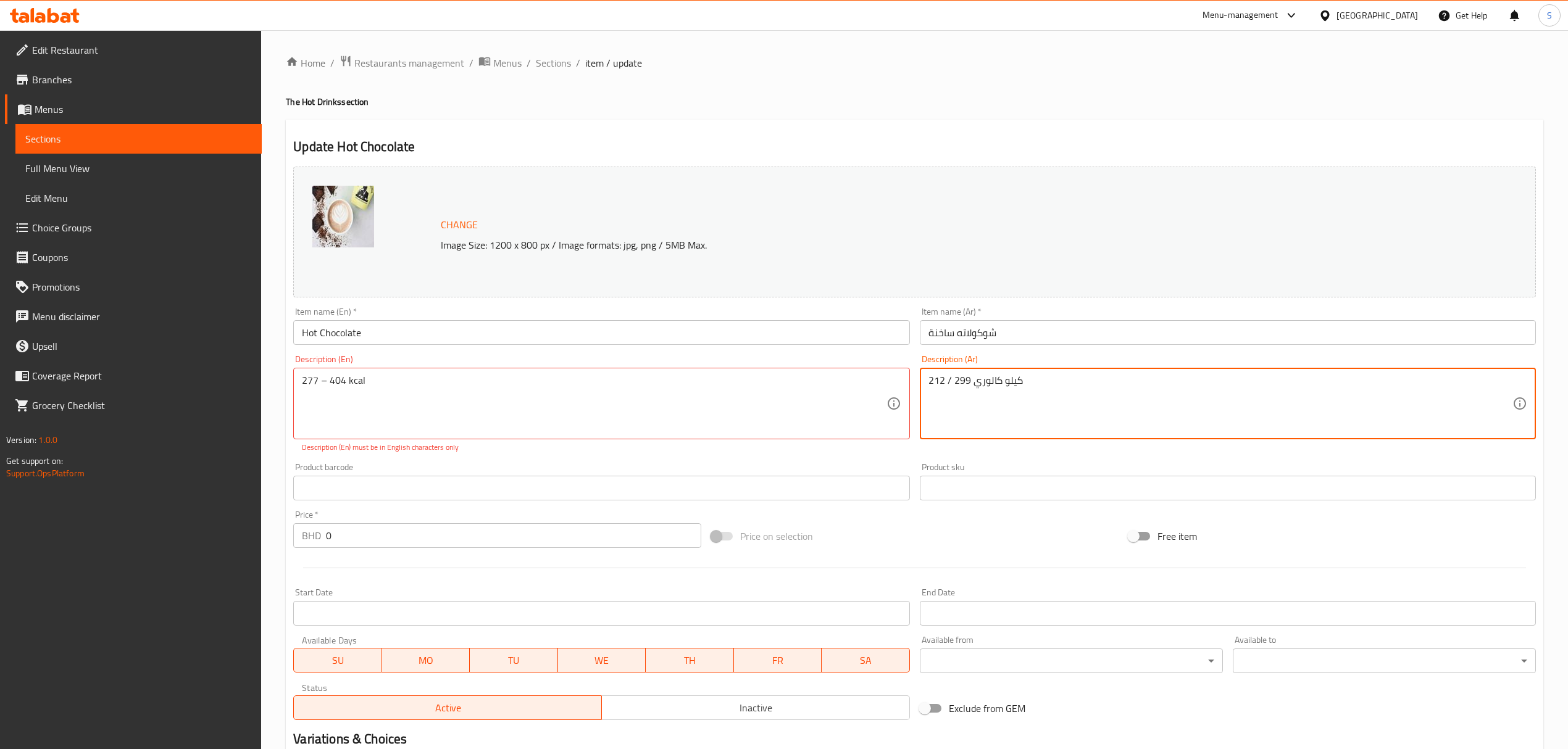
click at [1055, 378] on textarea "212 / 299 كيلو كالوري" at bounding box center [1220, 404] width 584 height 59
paste textarea "77–404 kcal"
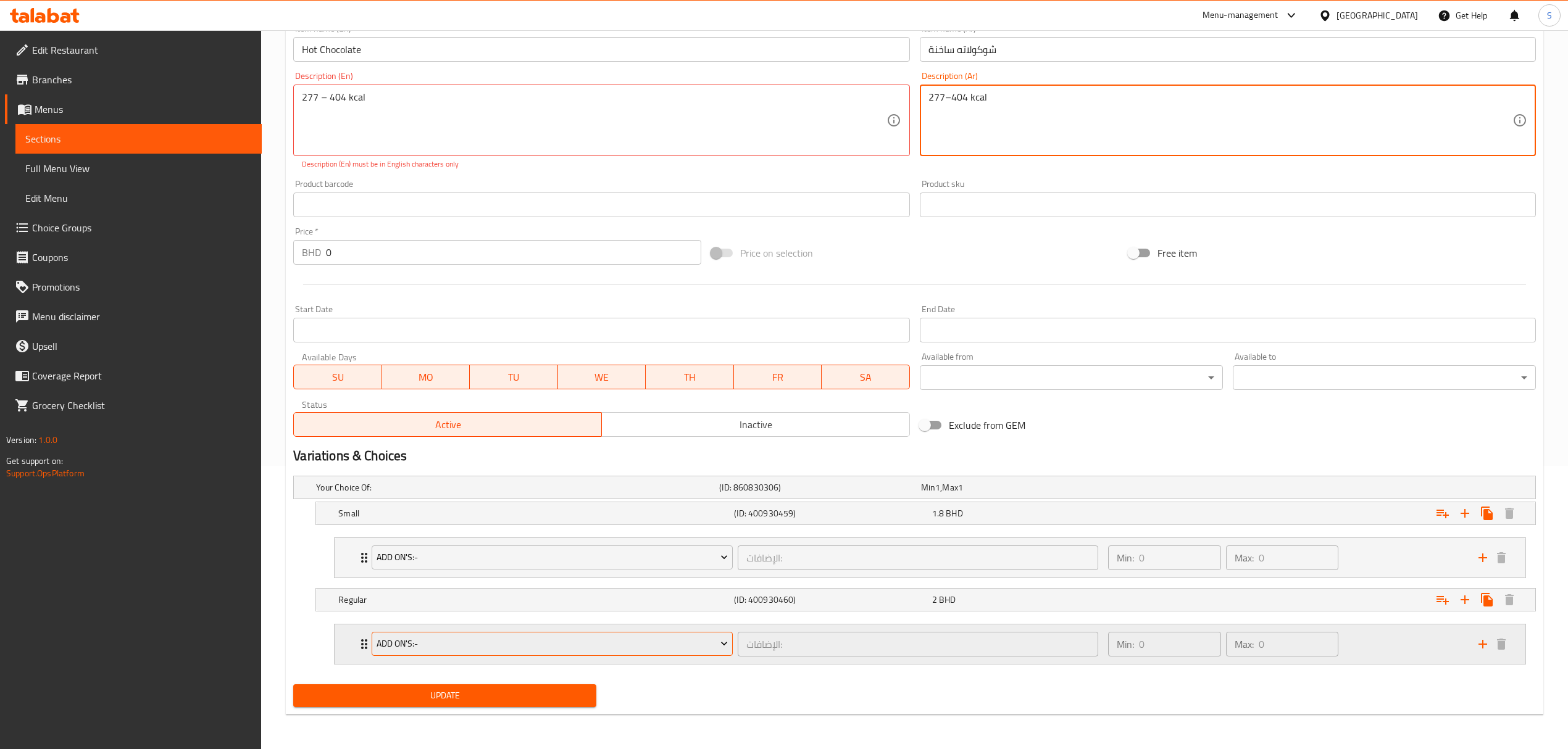
type textarea "277–404 kcal"
click at [498, 695] on span "Update" at bounding box center [445, 696] width 284 height 16
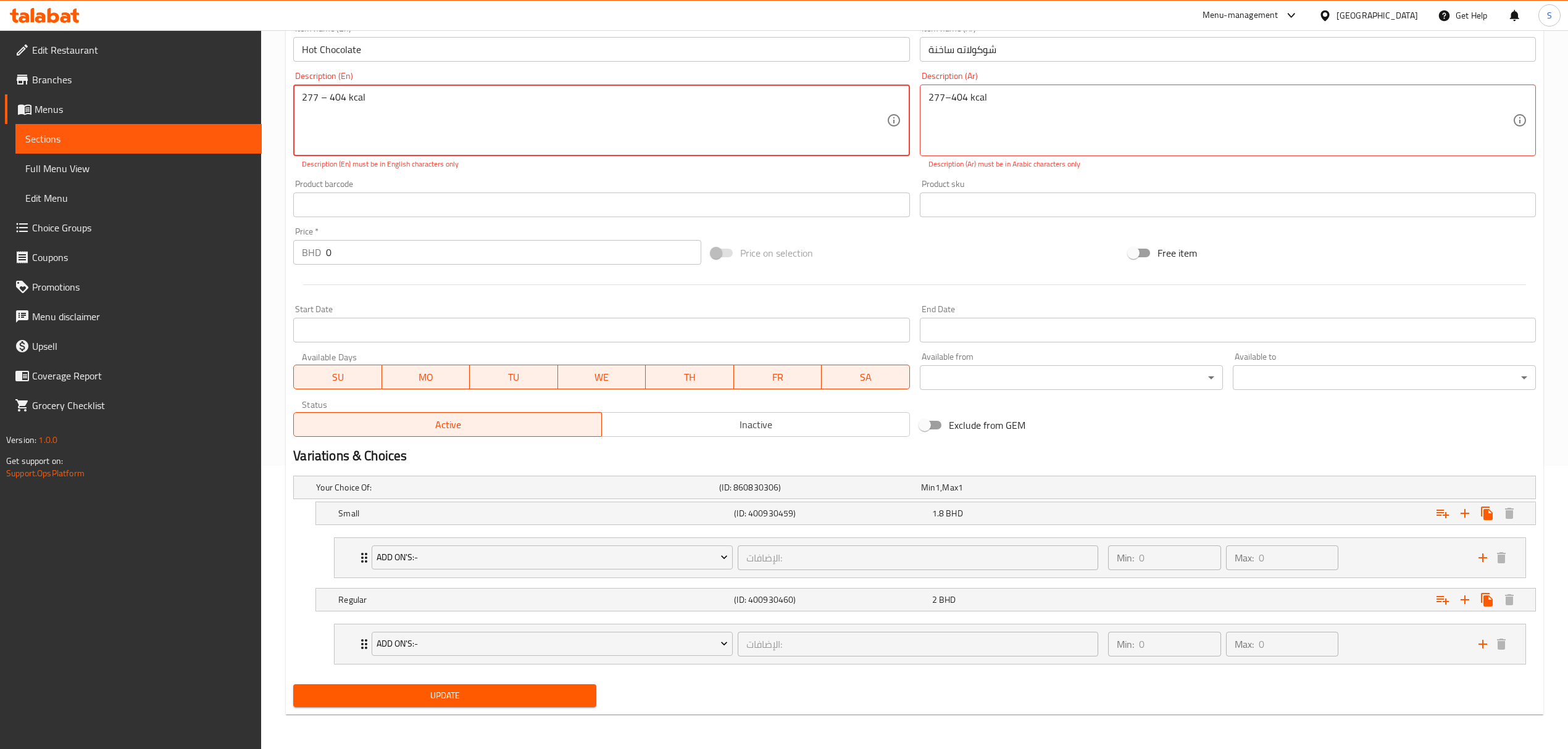
click at [327, 94] on textarea "277 – 404 kcal" at bounding box center [593, 120] width 584 height 59
type textarea "277 / 404 kcal"
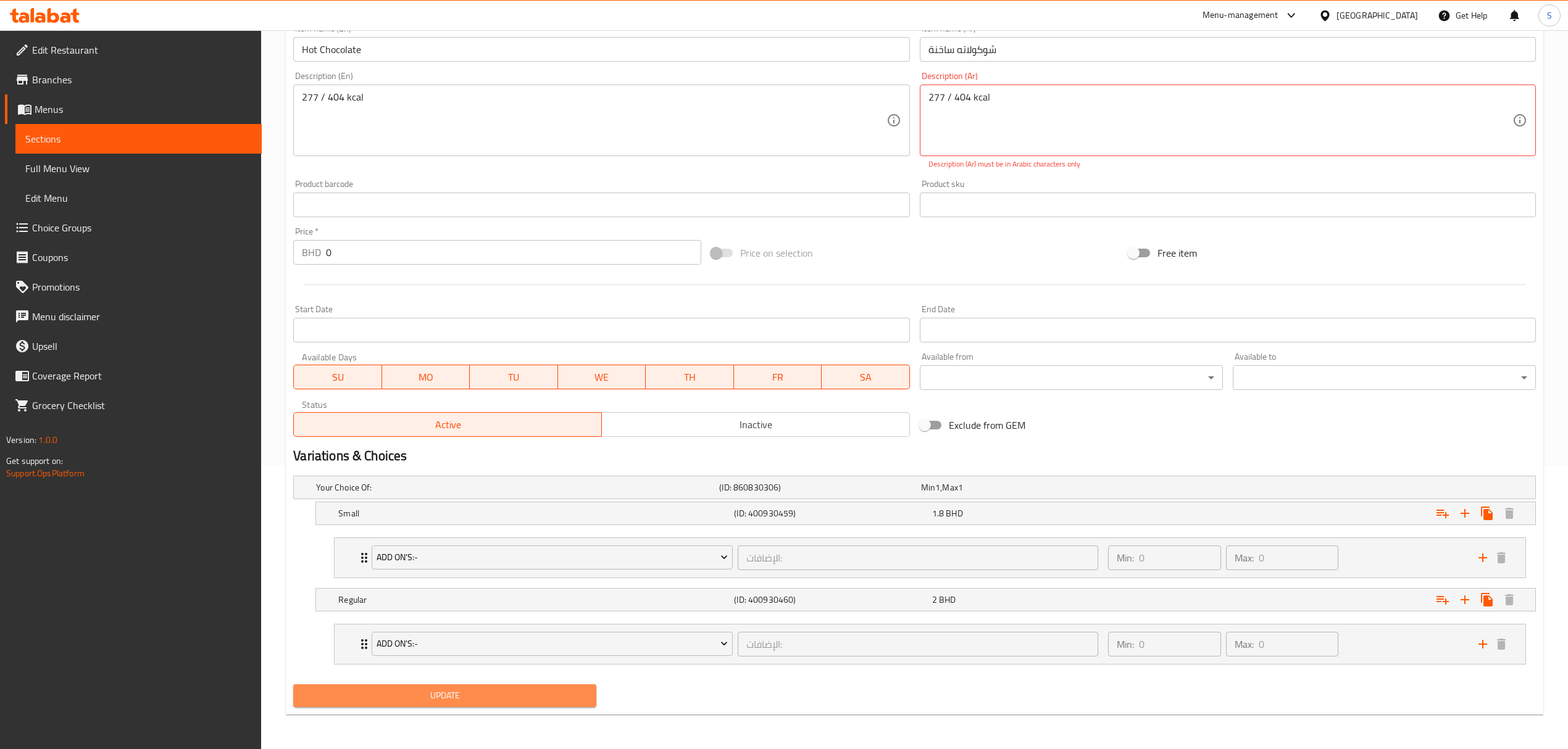
click at [411, 699] on span "Update" at bounding box center [445, 696] width 284 height 16
click at [430, 704] on button "Update" at bounding box center [445, 695] width 303 height 23
click at [466, 696] on span "Update" at bounding box center [445, 696] width 284 height 16
type textarea "277 404 kcal"
click at [1016, 93] on textarea "277 404 kcal" at bounding box center [1220, 120] width 584 height 59
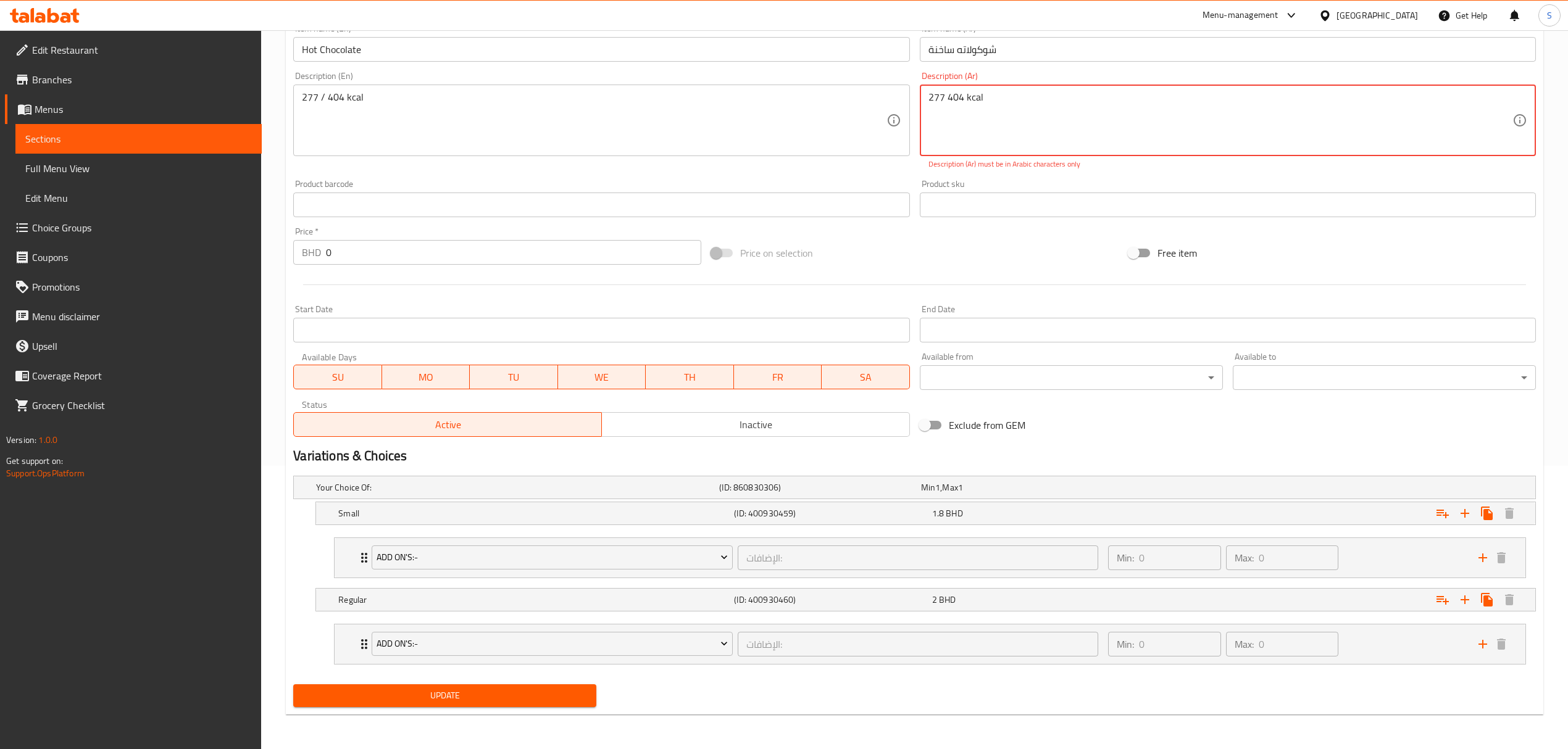
click at [1016, 93] on textarea "277 404 kcal" at bounding box center [1220, 120] width 584 height 59
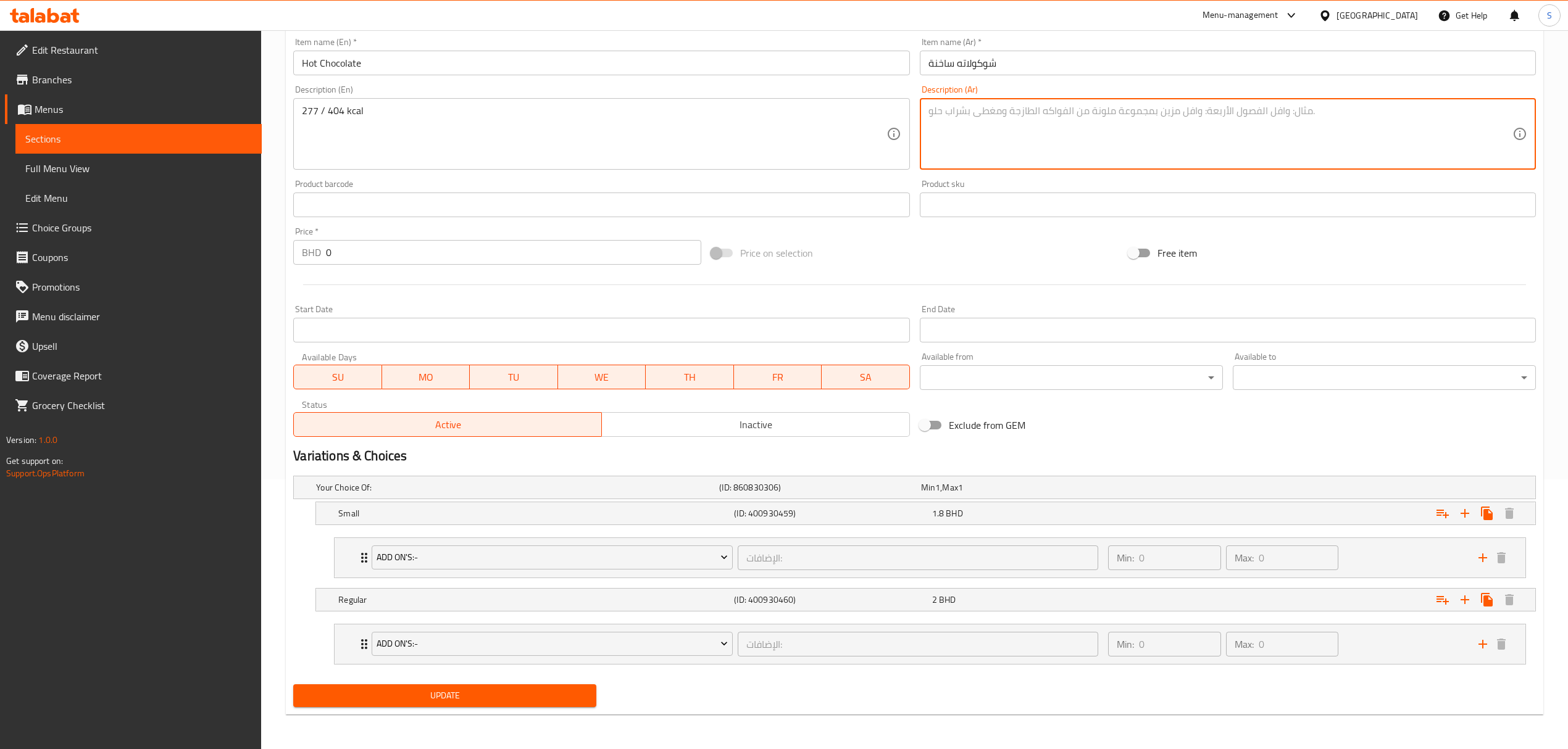
scroll to position [272, 0]
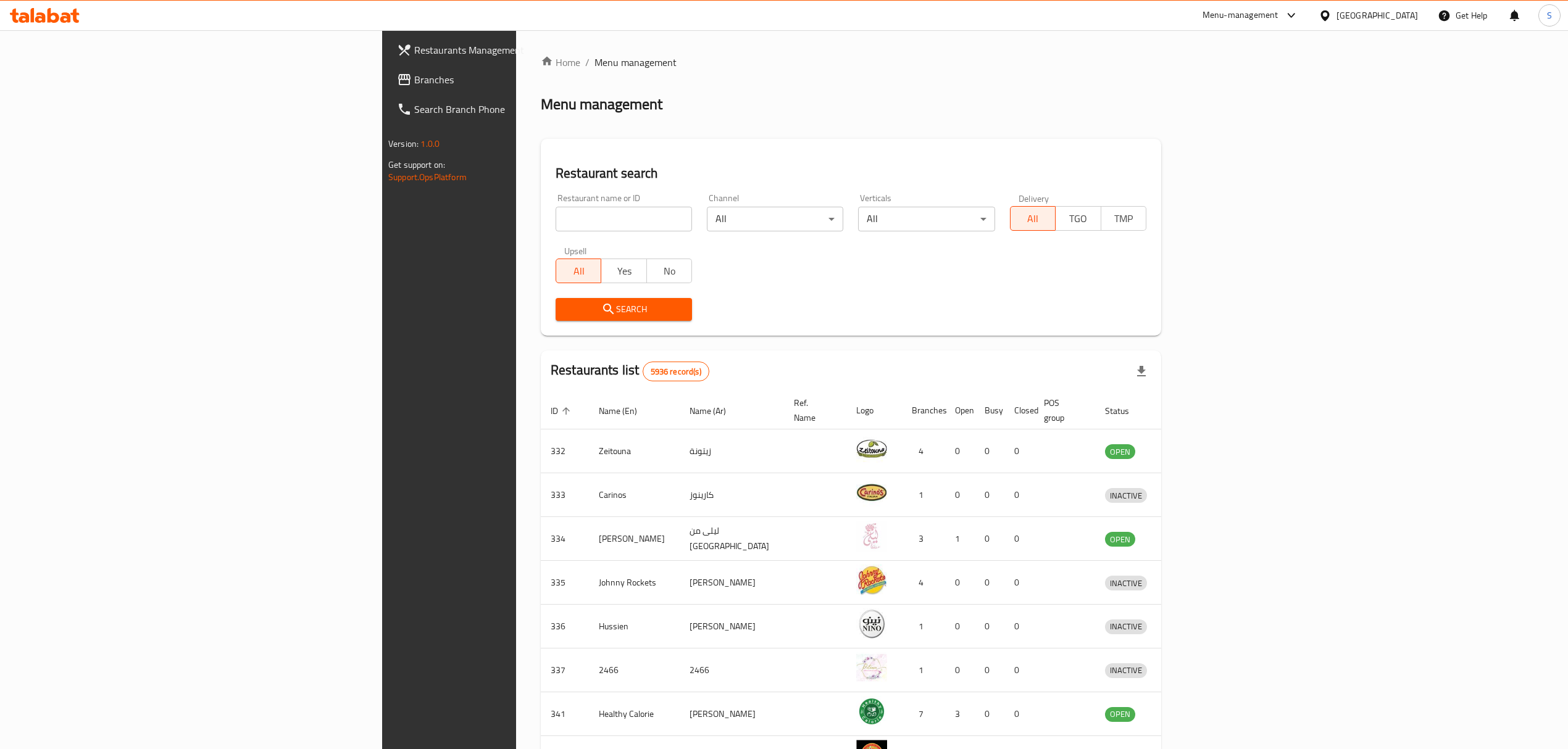
click at [555, 217] on input "search" at bounding box center [623, 219] width 137 height 25
type input "joe & the juice"
click at [566, 310] on span "Search" at bounding box center [623, 309] width 116 height 16
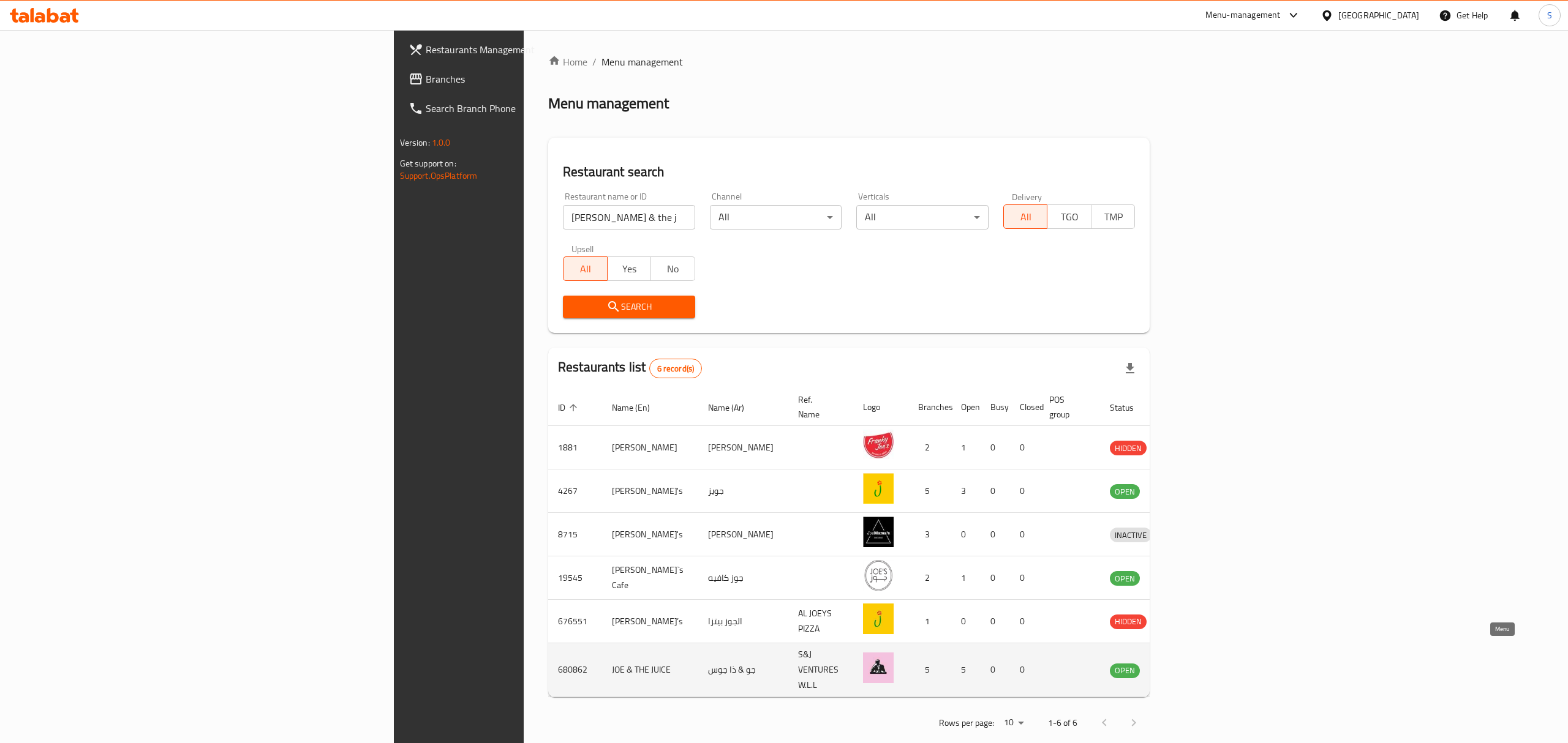
click at [1190, 666] on icon "enhanced table" at bounding box center [1183, 670] width 13 height 10
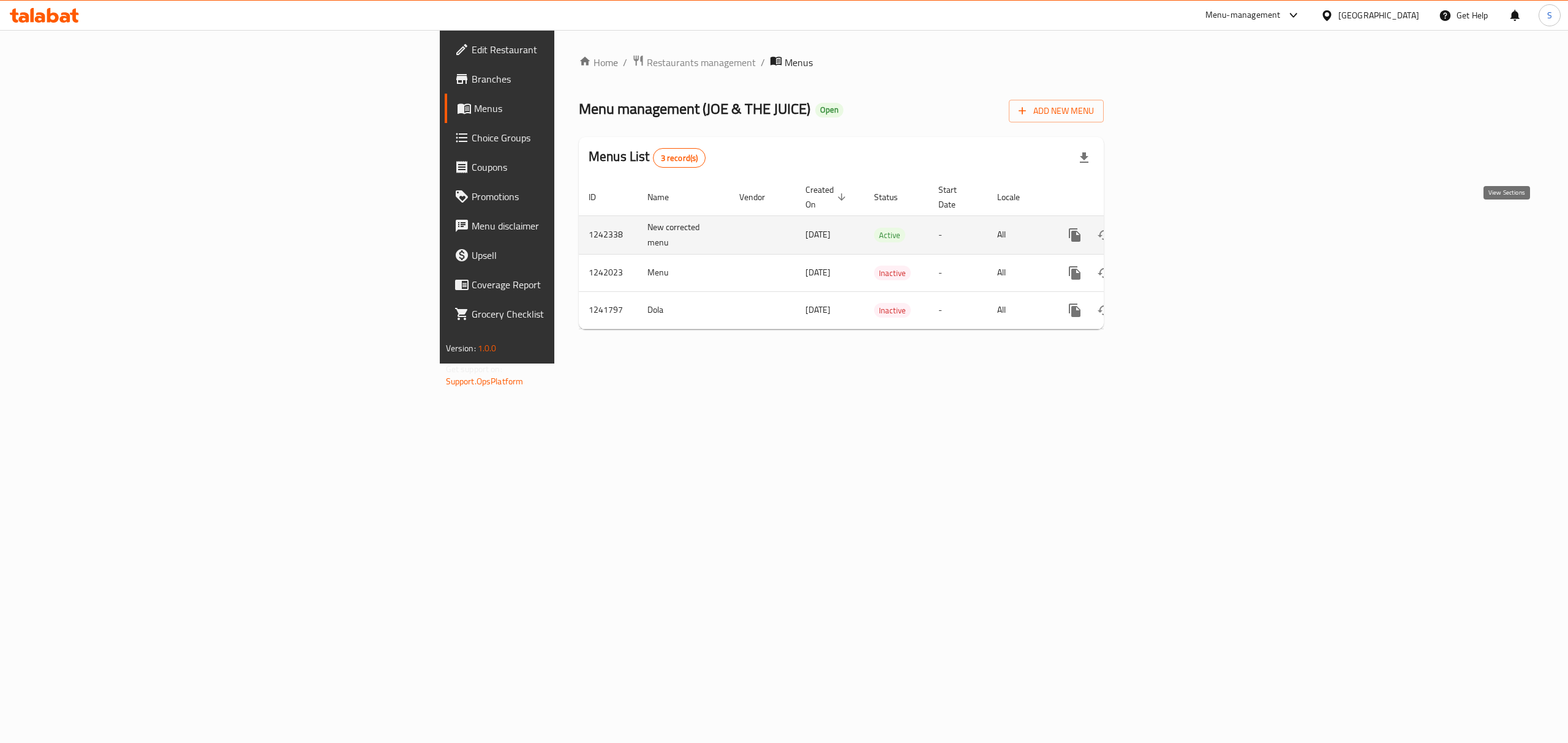
click at [1177, 230] on link "enhanced table" at bounding box center [1163, 235] width 29 height 29
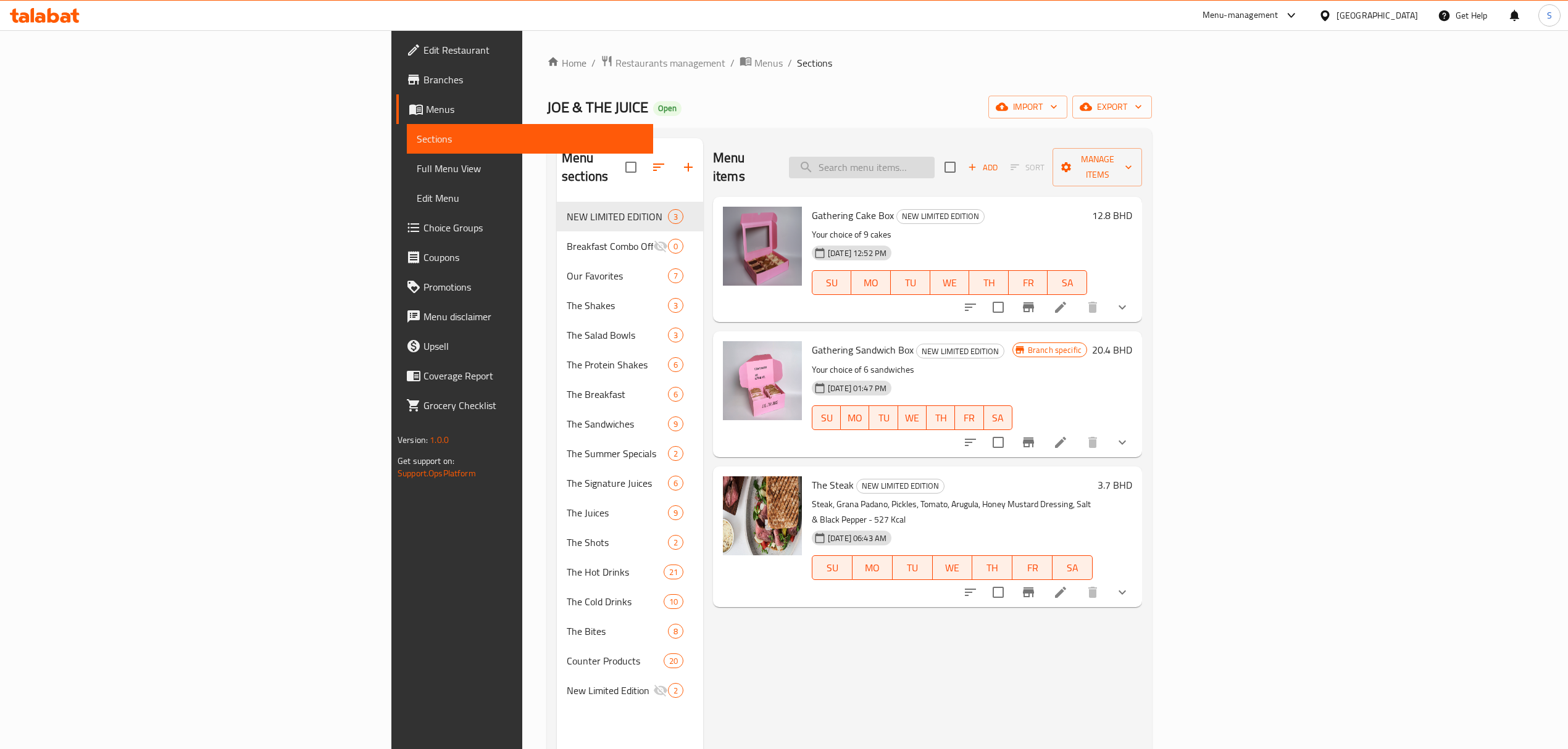
click at [934, 159] on input "search" at bounding box center [862, 168] width 145 height 22
paste input "Hot Chocolate"
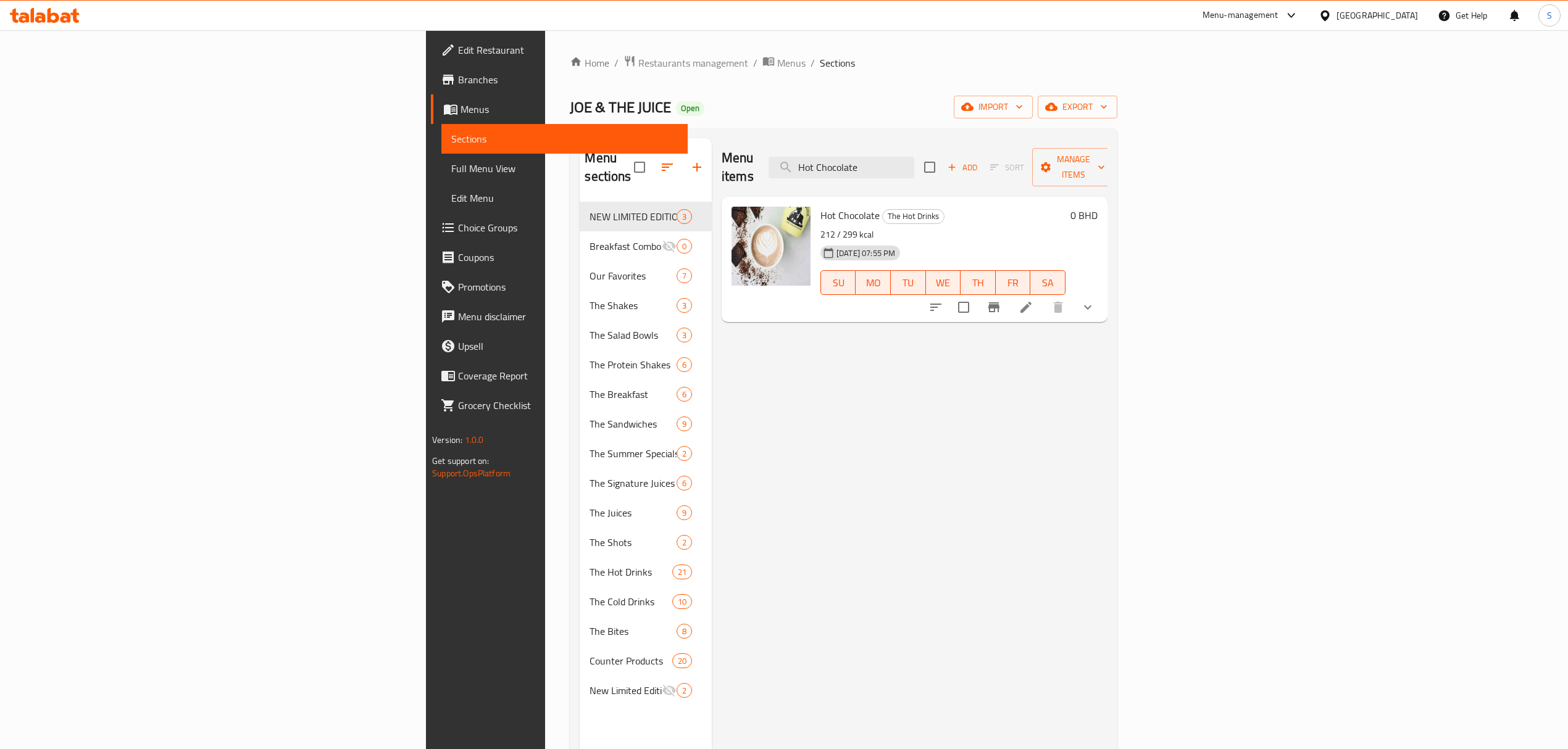
type input "Hot Chocolate"
click at [1043, 299] on li at bounding box center [1026, 307] width 34 height 22
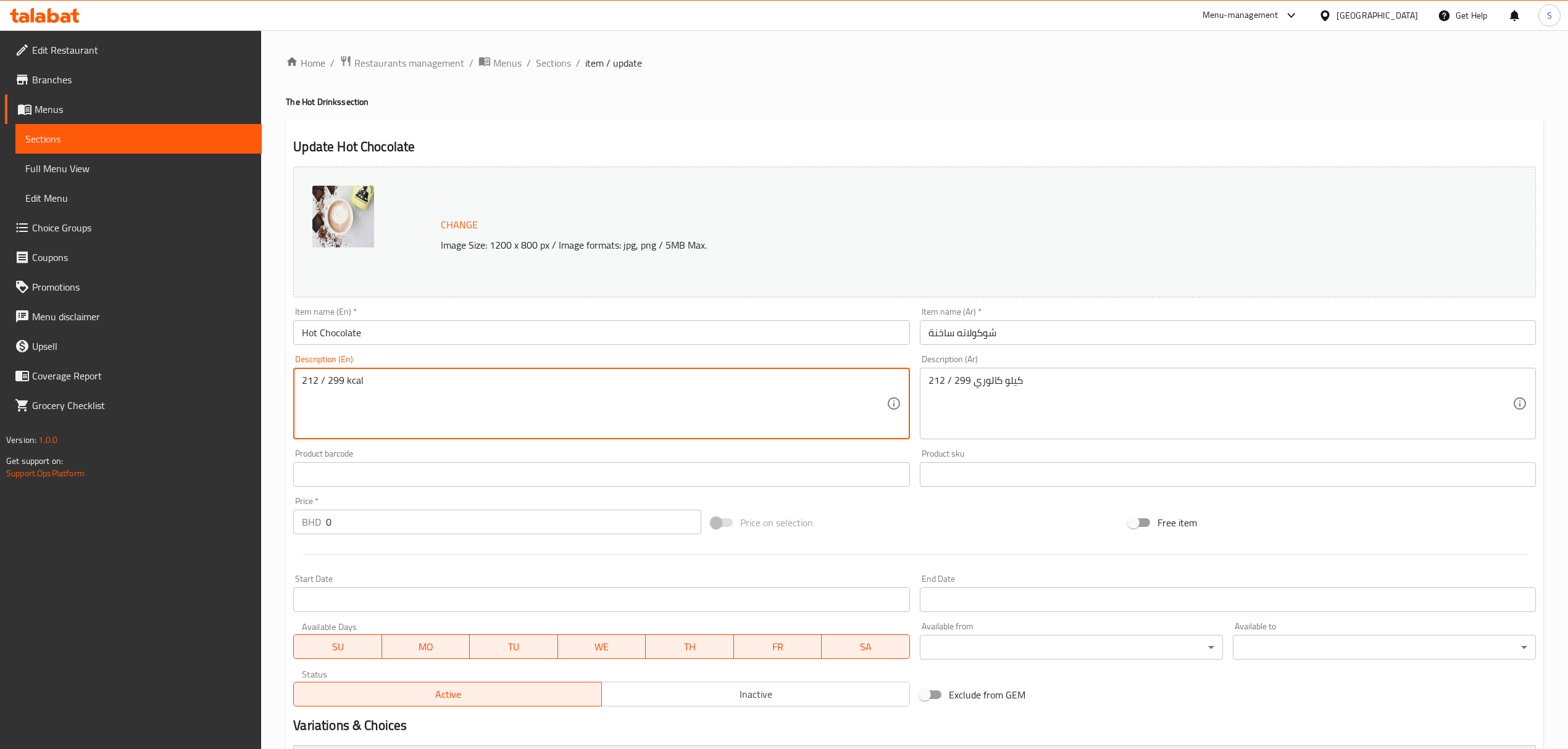
drag, startPoint x: 219, startPoint y: 370, endPoint x: 22, endPoint y: 380, distance: 197.3
paste textarea "77–404"
click at [324, 383] on textarea "277–404 kcal" at bounding box center [593, 404] width 584 height 59
drag, startPoint x: 341, startPoint y: 379, endPoint x: 213, endPoint y: 376, distance: 128.0
click at [213, 376] on div "Edit Restaurant Branches Menus Sections Full Menu View Edit Menu Choice Groups …" at bounding box center [784, 525] width 1568 height 989
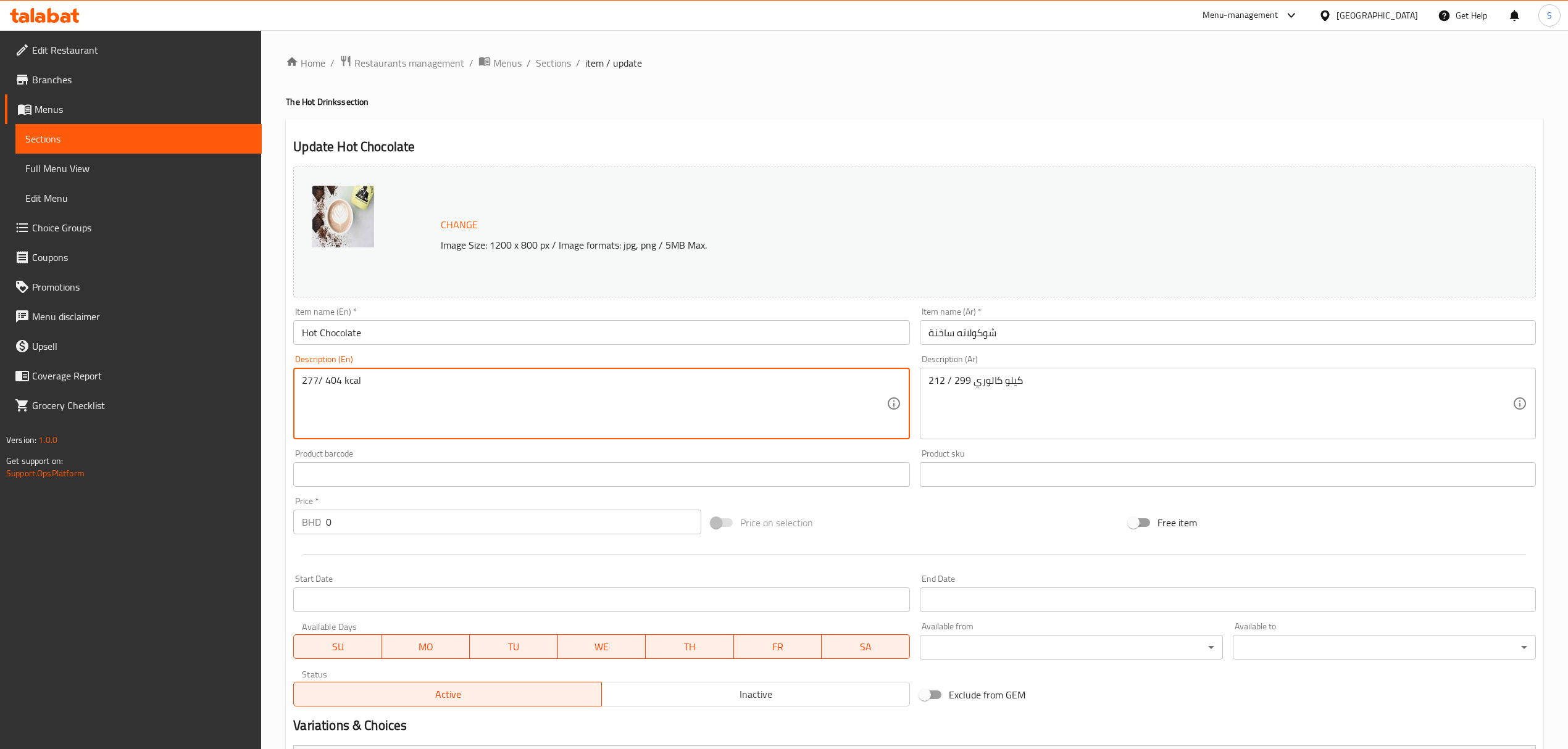
type textarea "277/ 404 kcal"
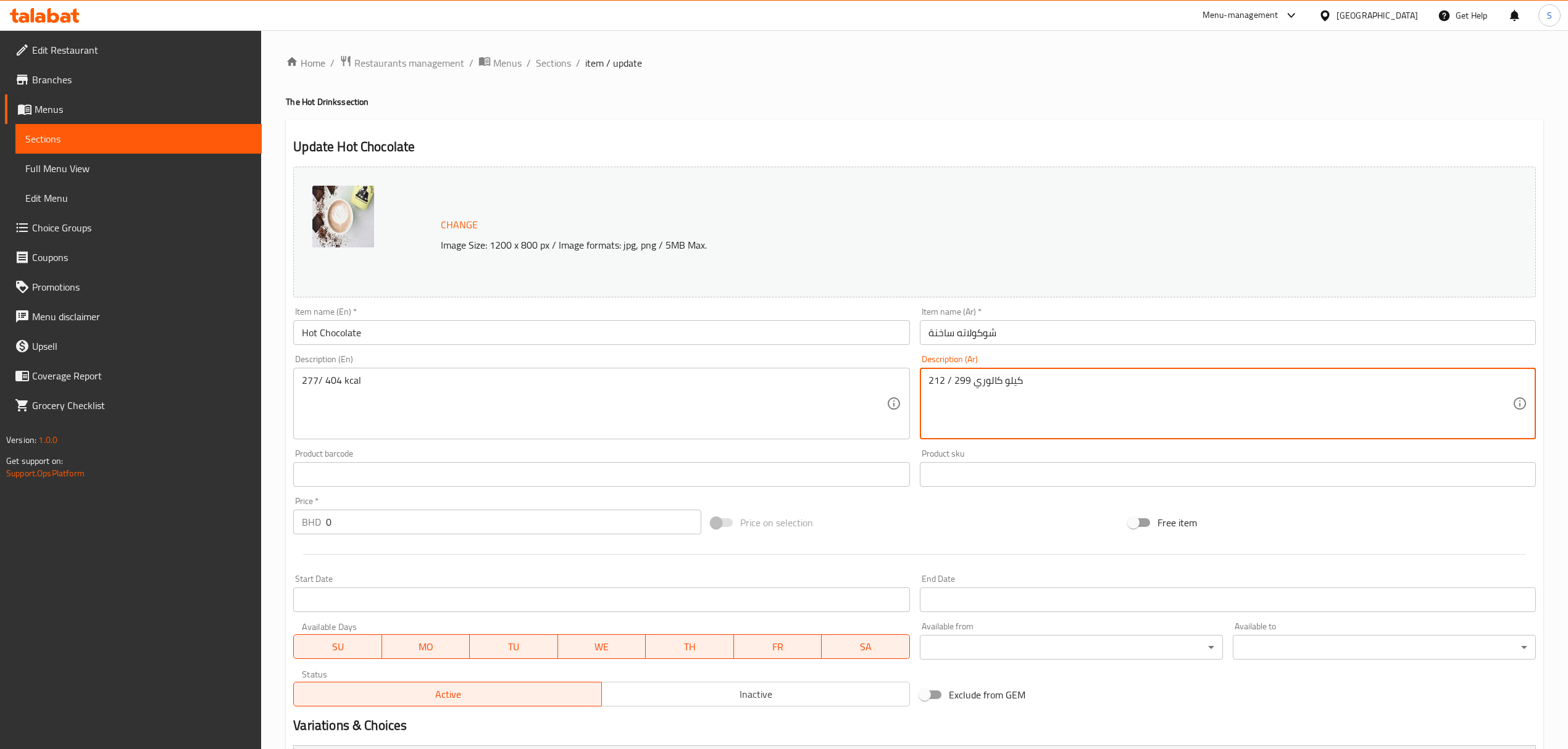
drag, startPoint x: 969, startPoint y: 383, endPoint x: 889, endPoint y: 372, distance: 80.8
paste textarea "77/ 404"
type textarea "277/ 404 كيلو كالوري"
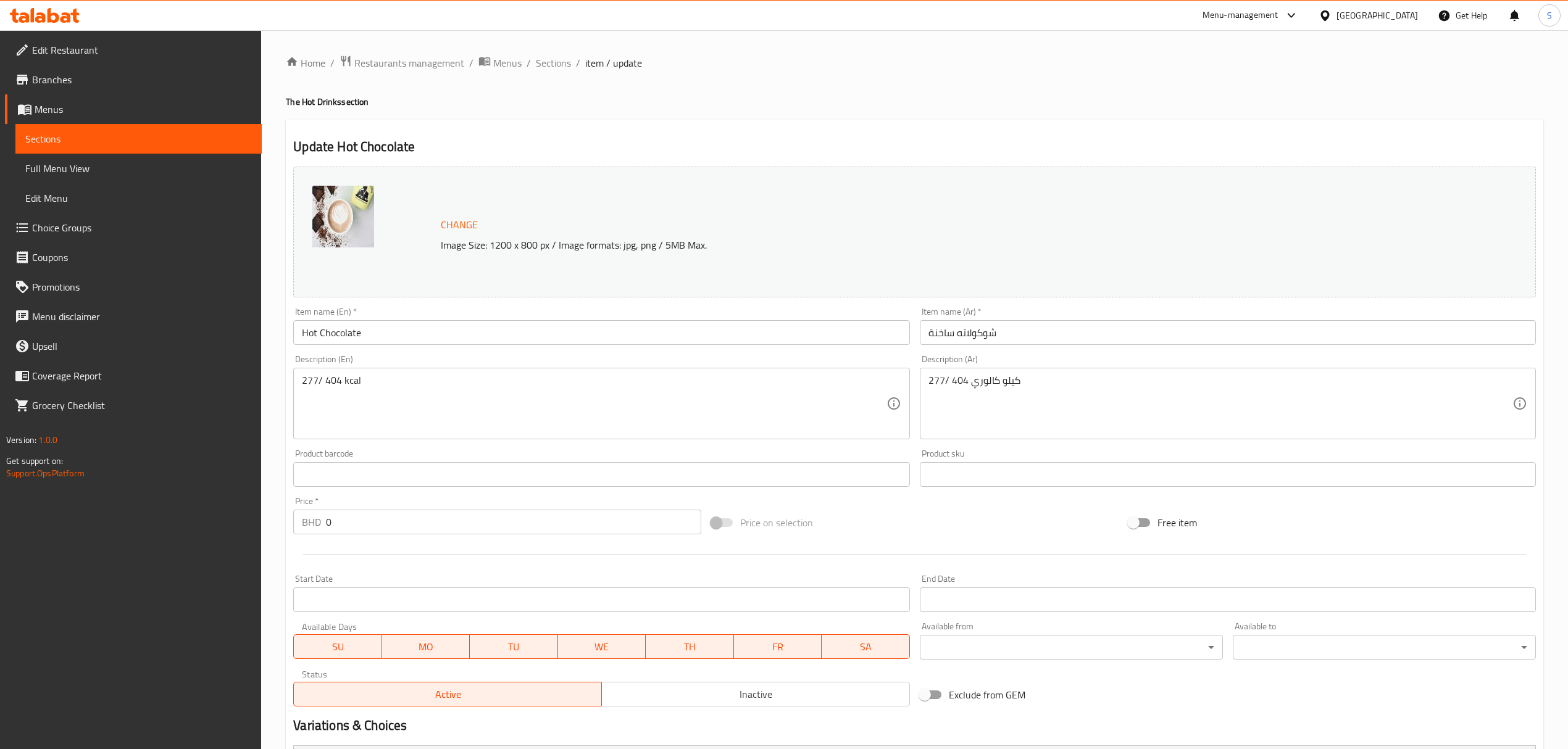
click at [657, 499] on div "Price   * BHD 0 Price *" at bounding box center [496, 515] width 407 height 37
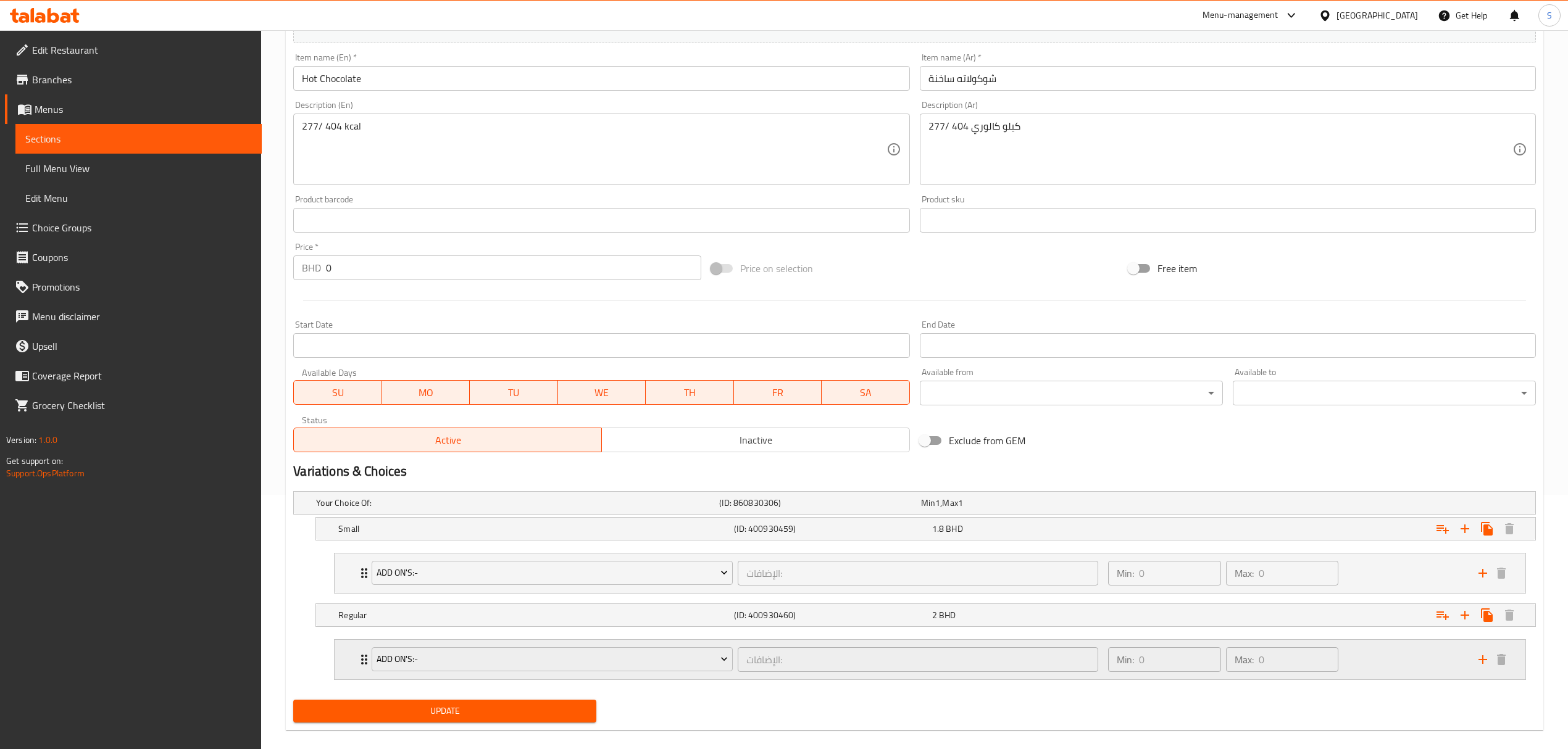
scroll to position [272, 0]
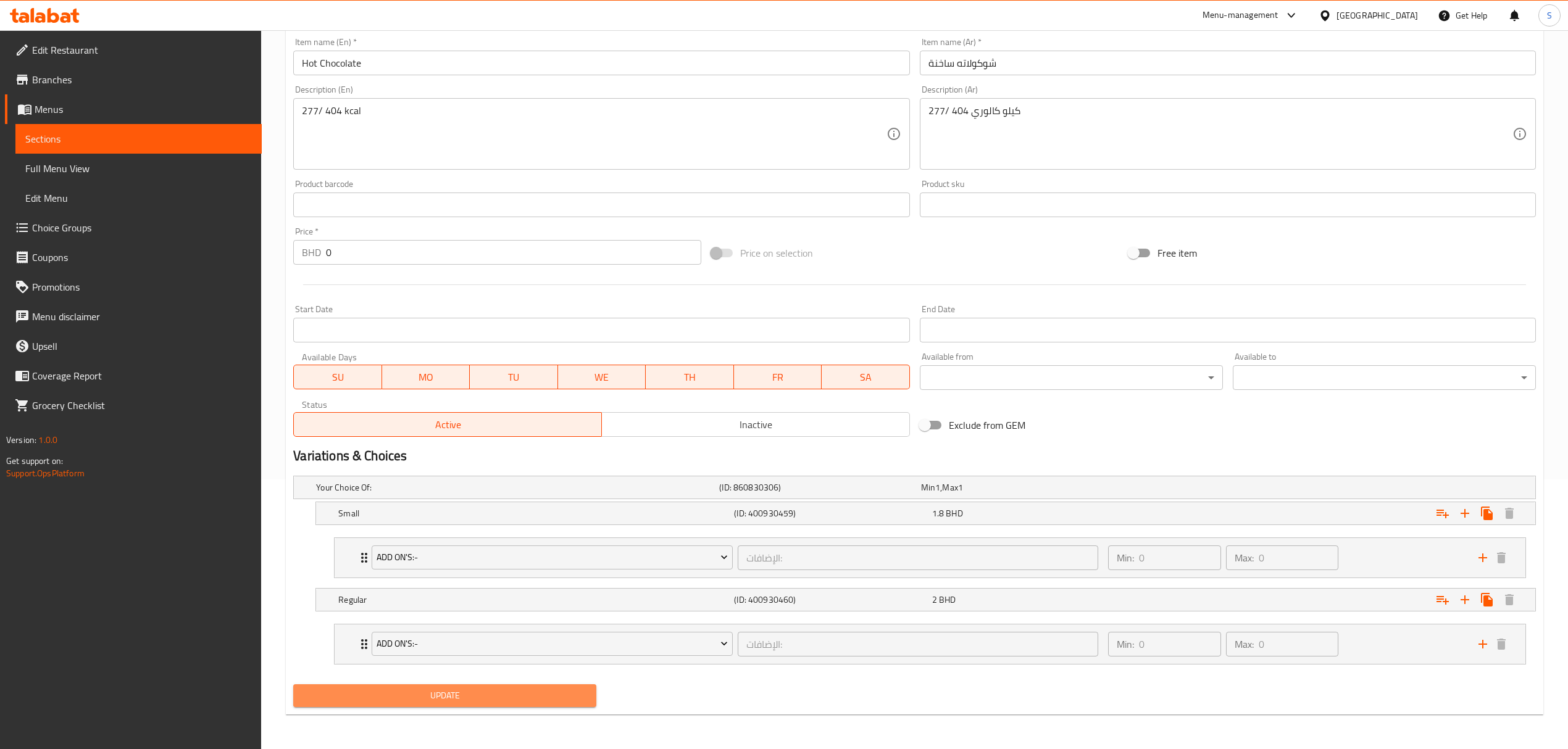
drag, startPoint x: 400, startPoint y: 694, endPoint x: 474, endPoint y: 704, distance: 74.7
click at [402, 694] on span "Update" at bounding box center [445, 696] width 284 height 16
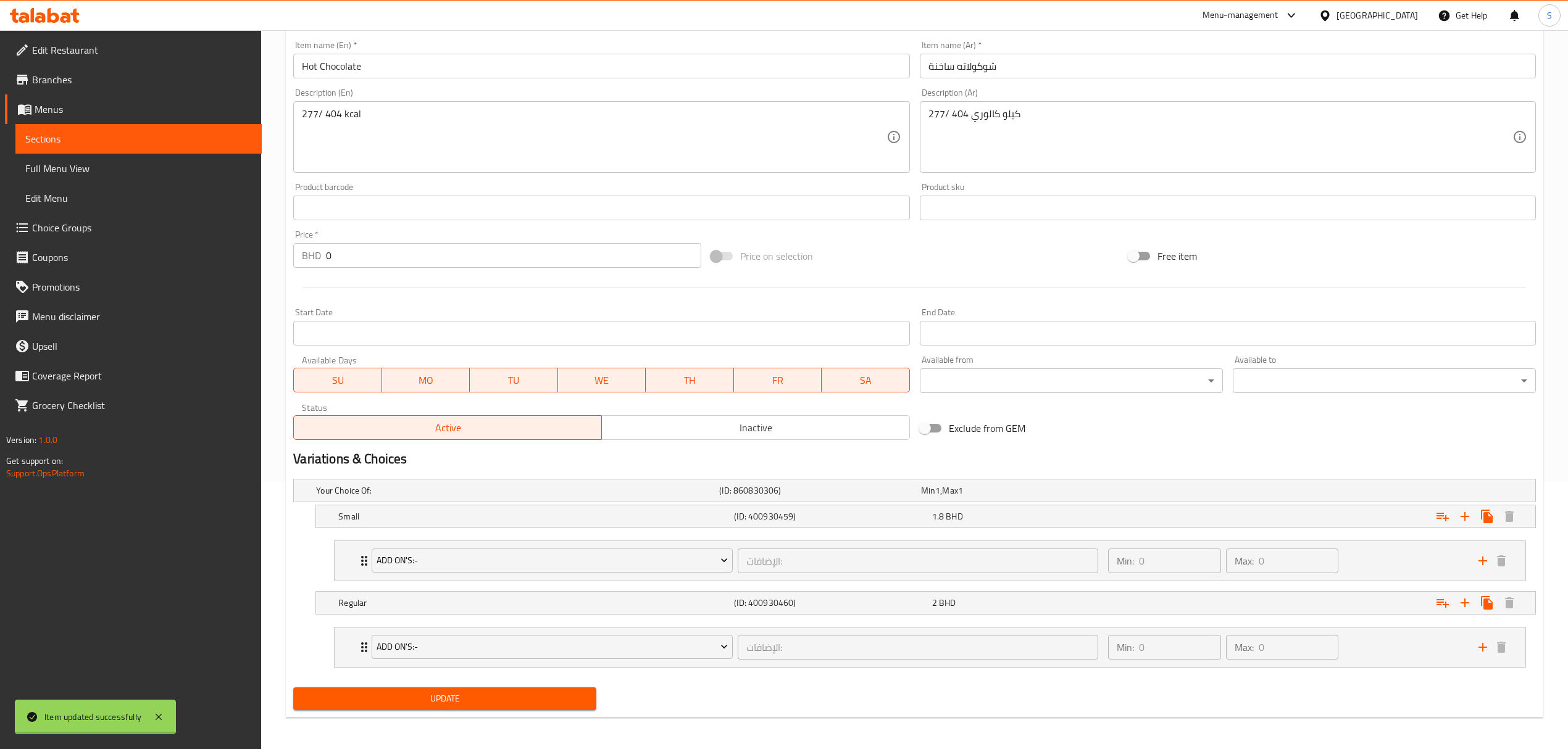
scroll to position [0, 0]
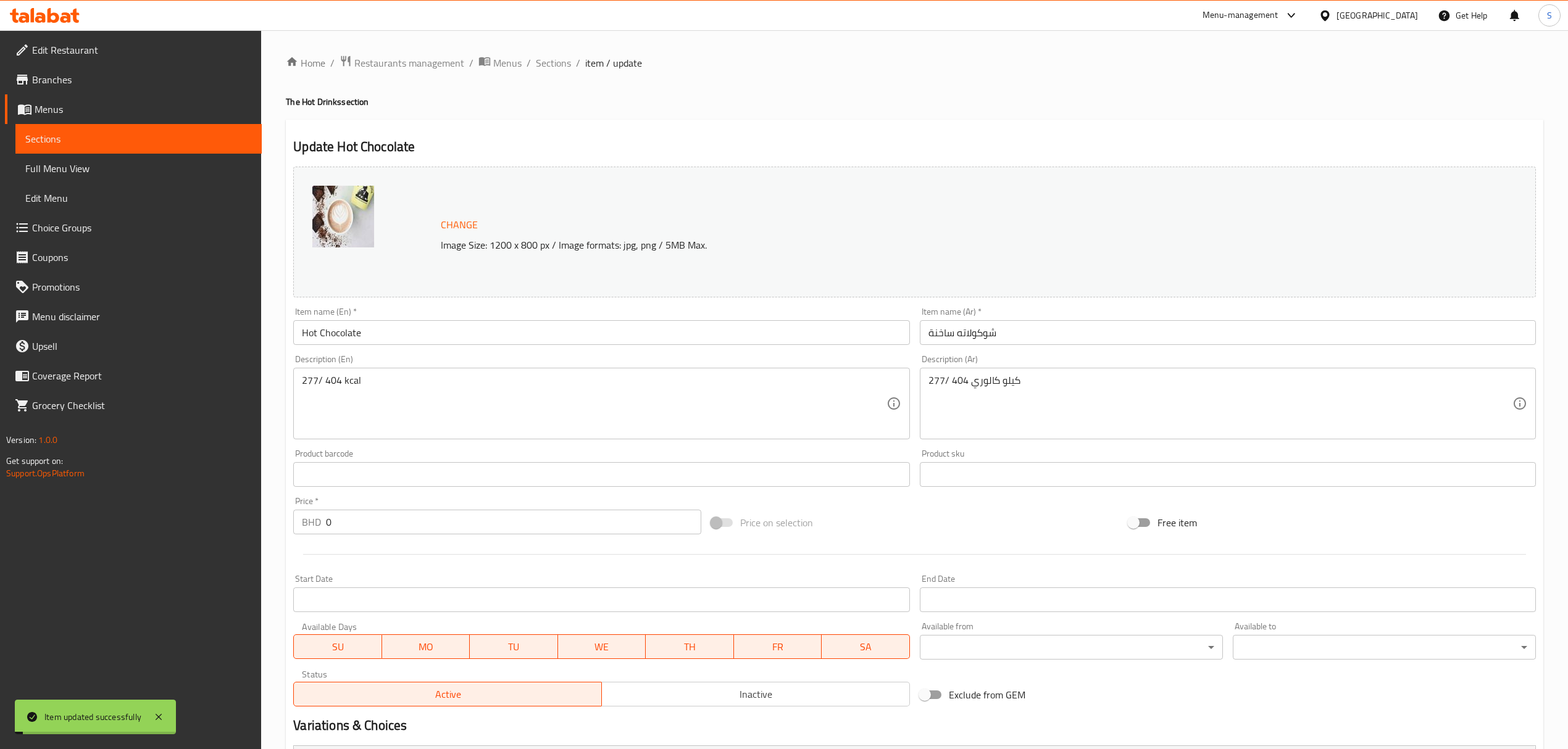
drag, startPoint x: 552, startPoint y: 63, endPoint x: 532, endPoint y: 92, distance: 35.2
click at [552, 63] on span "Sections" at bounding box center [553, 62] width 35 height 15
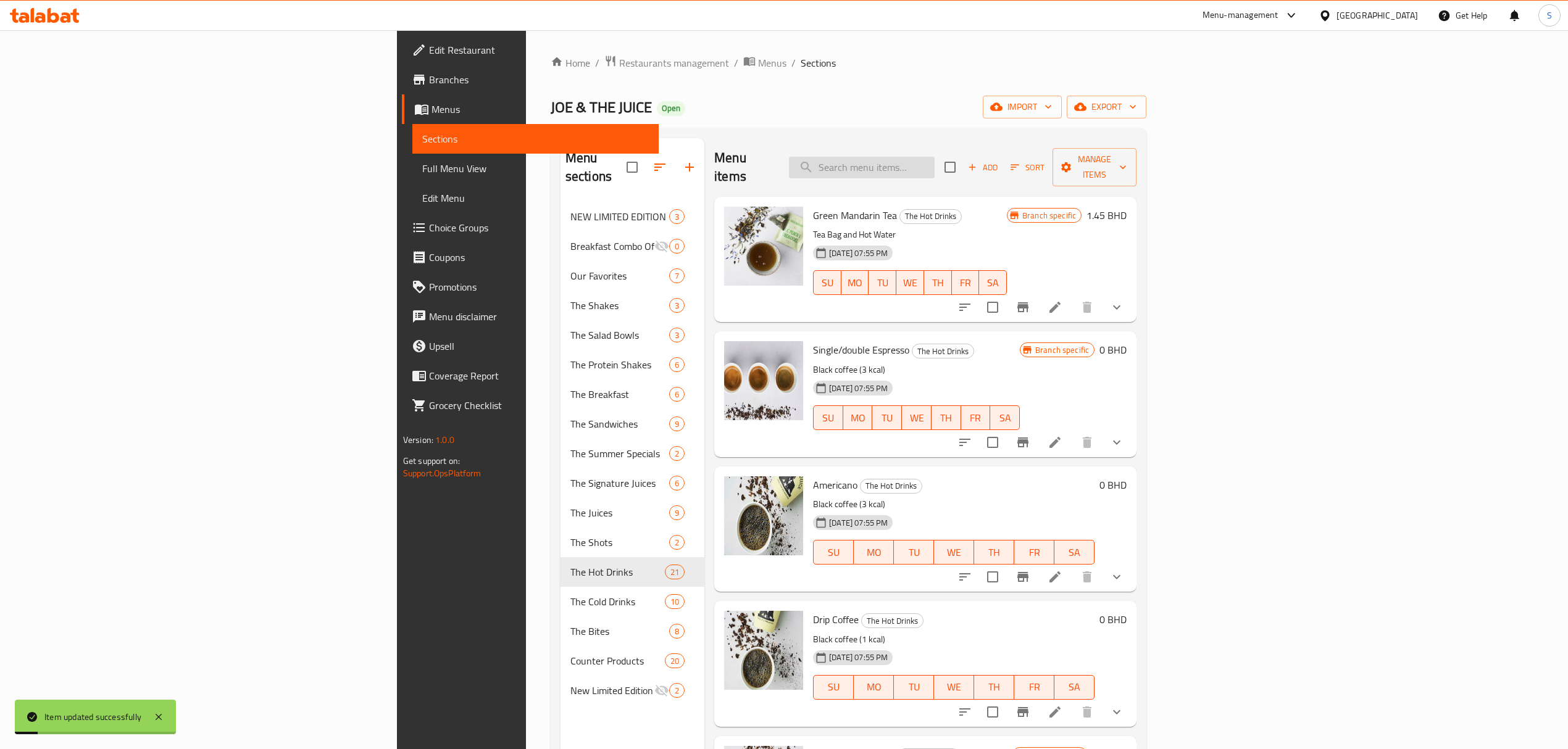
click at [934, 159] on input "search" at bounding box center [862, 168] width 145 height 22
paste input "Macchiato"
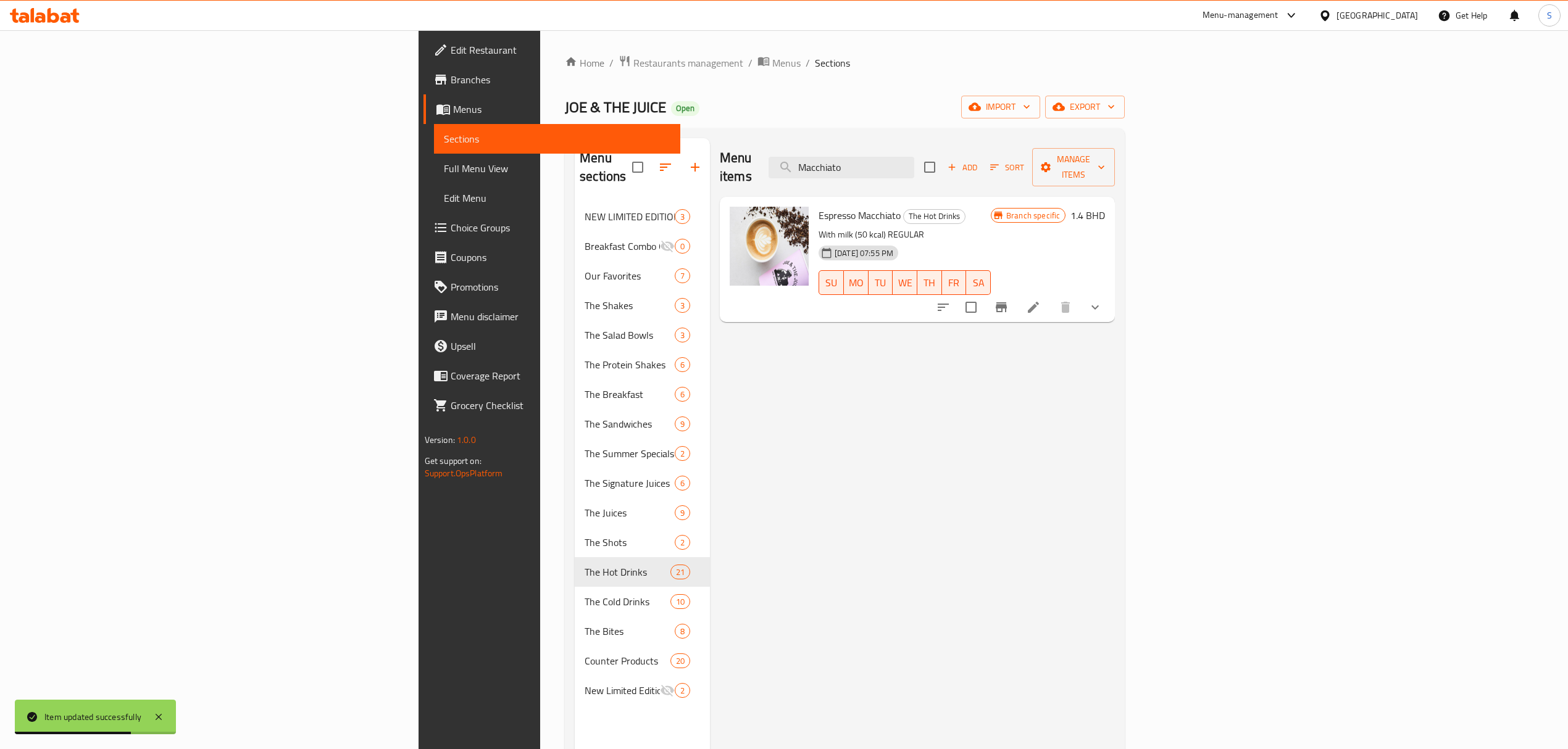
drag, startPoint x: 1020, startPoint y: 163, endPoint x: 780, endPoint y: 189, distance: 241.4
click at [770, 189] on div "Menu items Macchiato Add Sort Manage items Espresso Macchiato The Hot Drinks Wi…" at bounding box center [913, 512] width 405 height 749
paste input "Cortad"
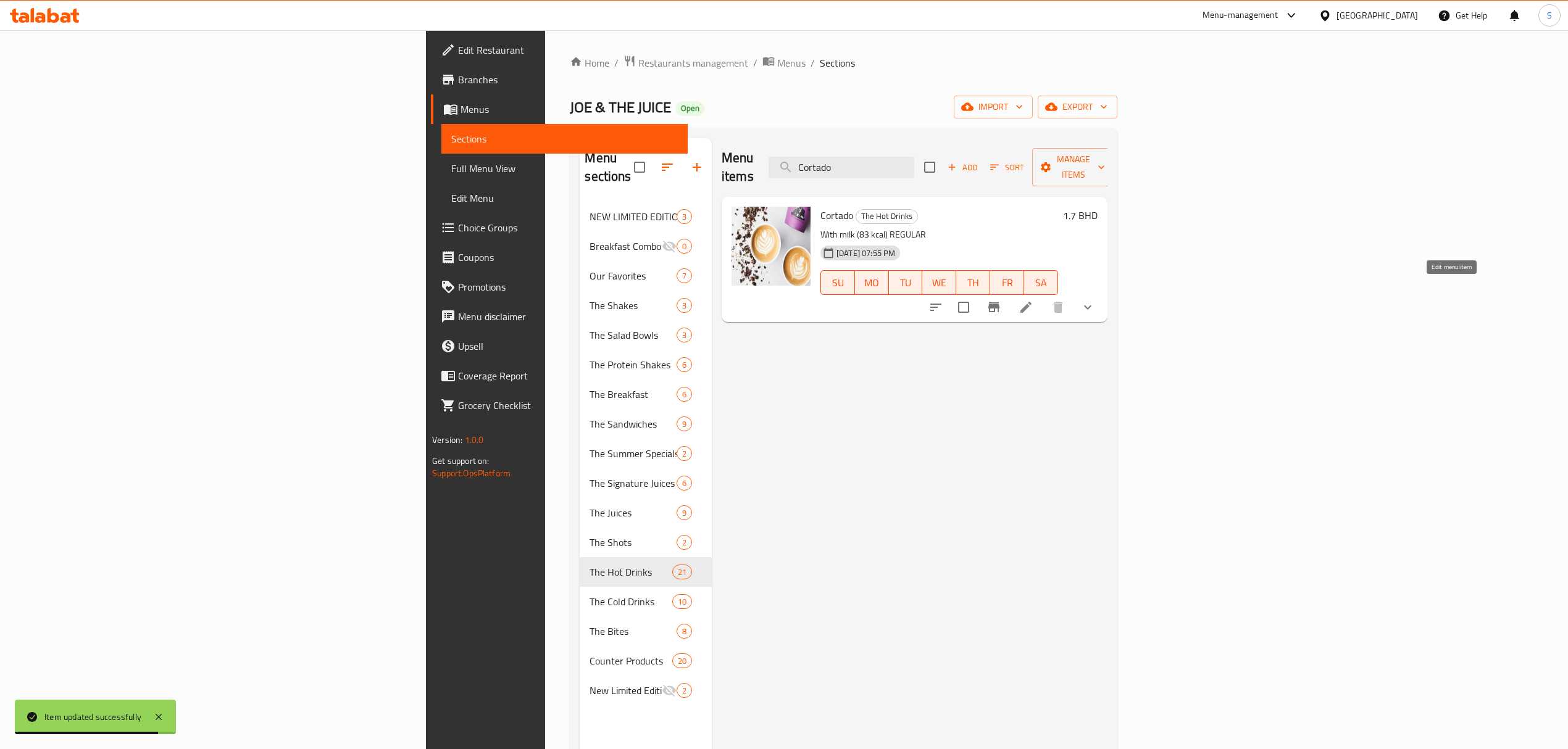
type input "Cortado"
click at [1031, 301] on icon at bounding box center [1026, 307] width 11 height 11
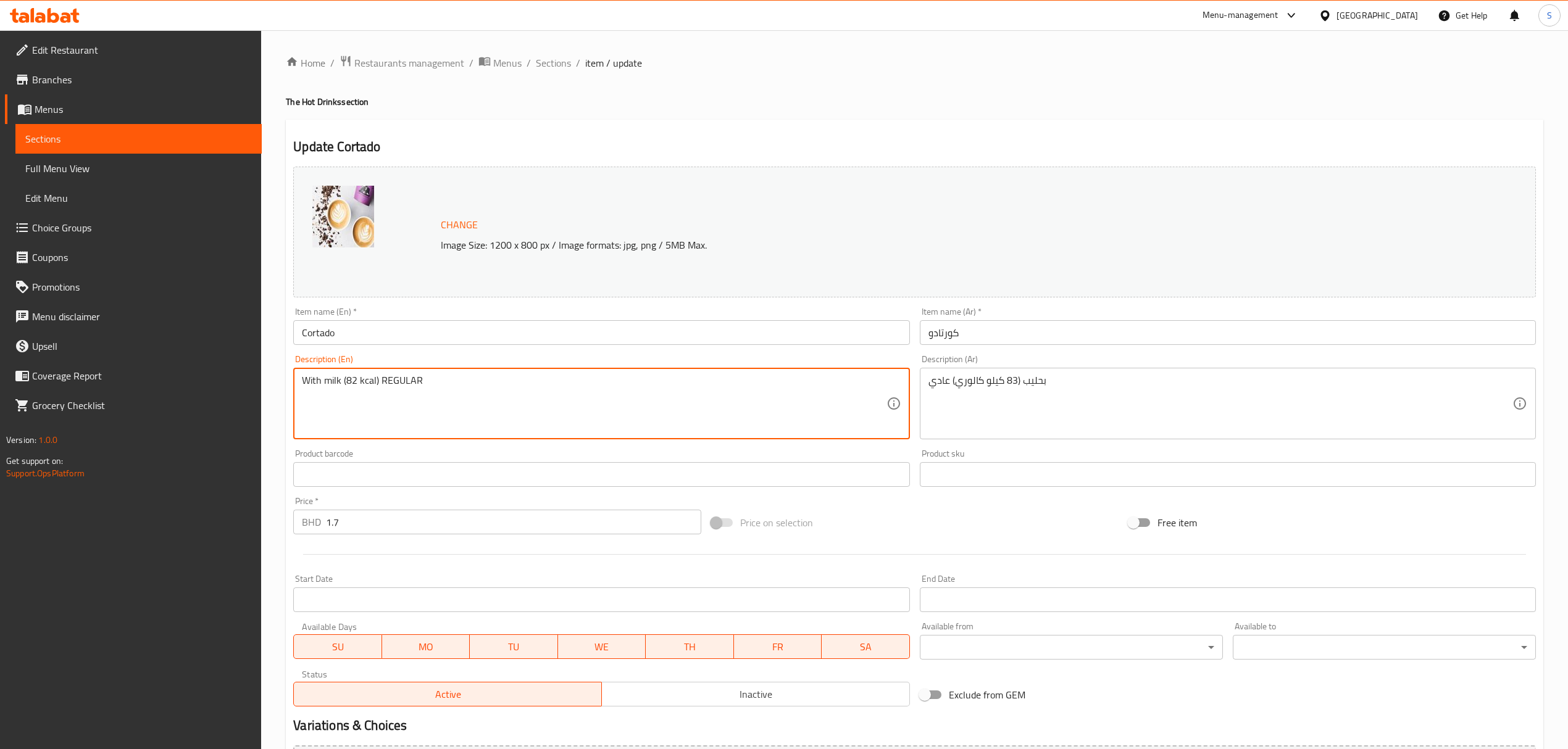
type textarea "With milk (82 kcal) REGULAR"
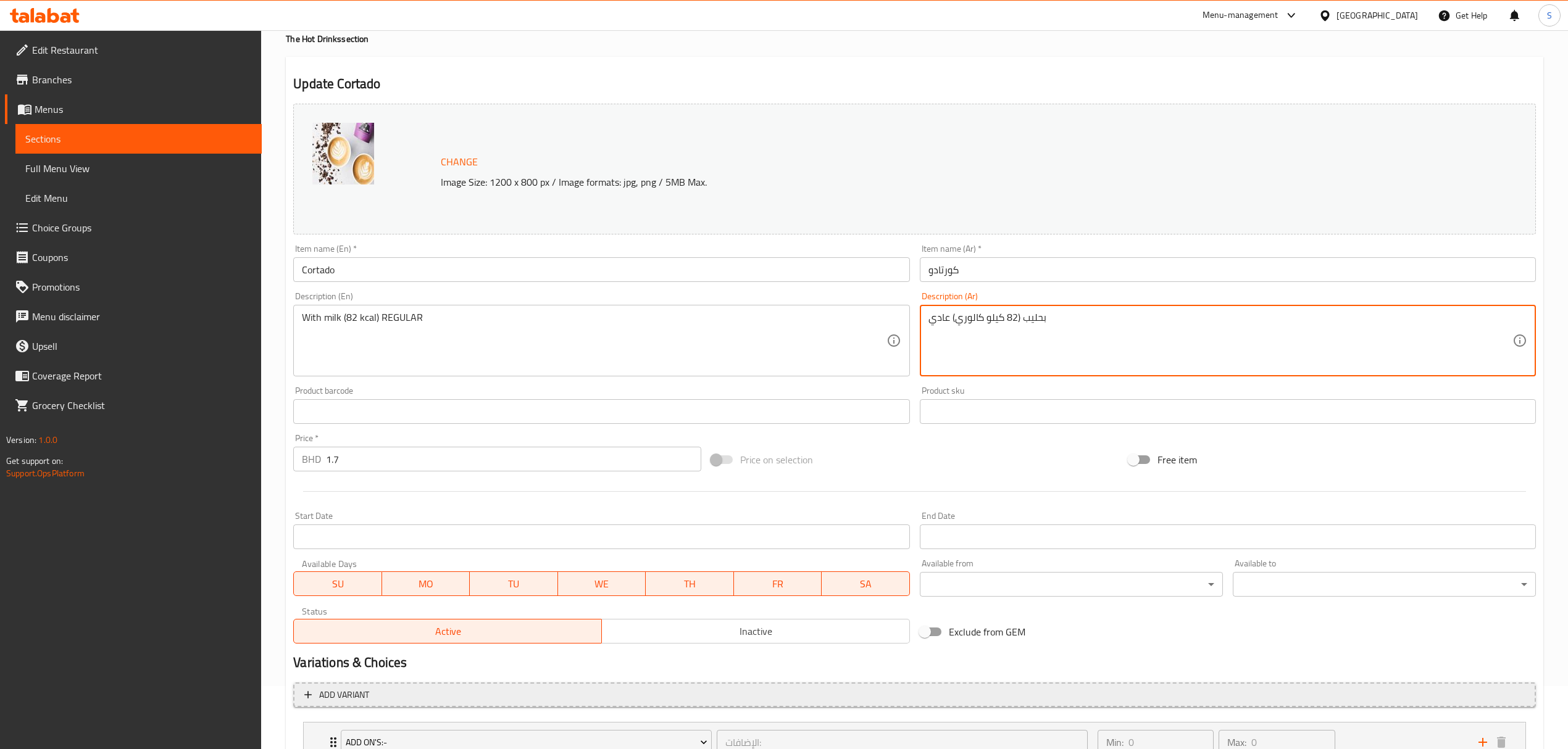
scroll to position [161, 0]
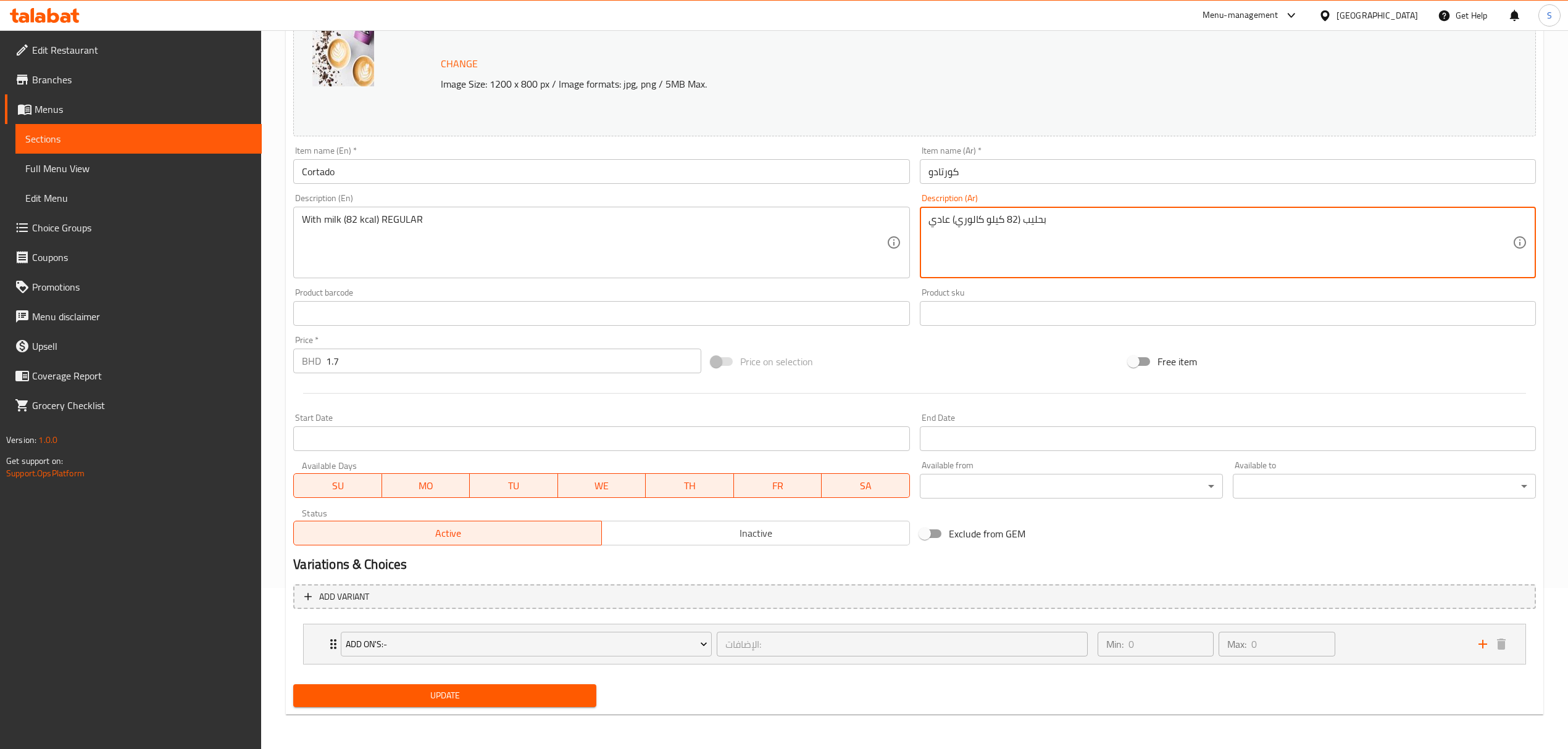
type textarea "بحليب (82 كيلو كالوري) عادي"
click at [407, 701] on span "Update" at bounding box center [445, 696] width 284 height 16
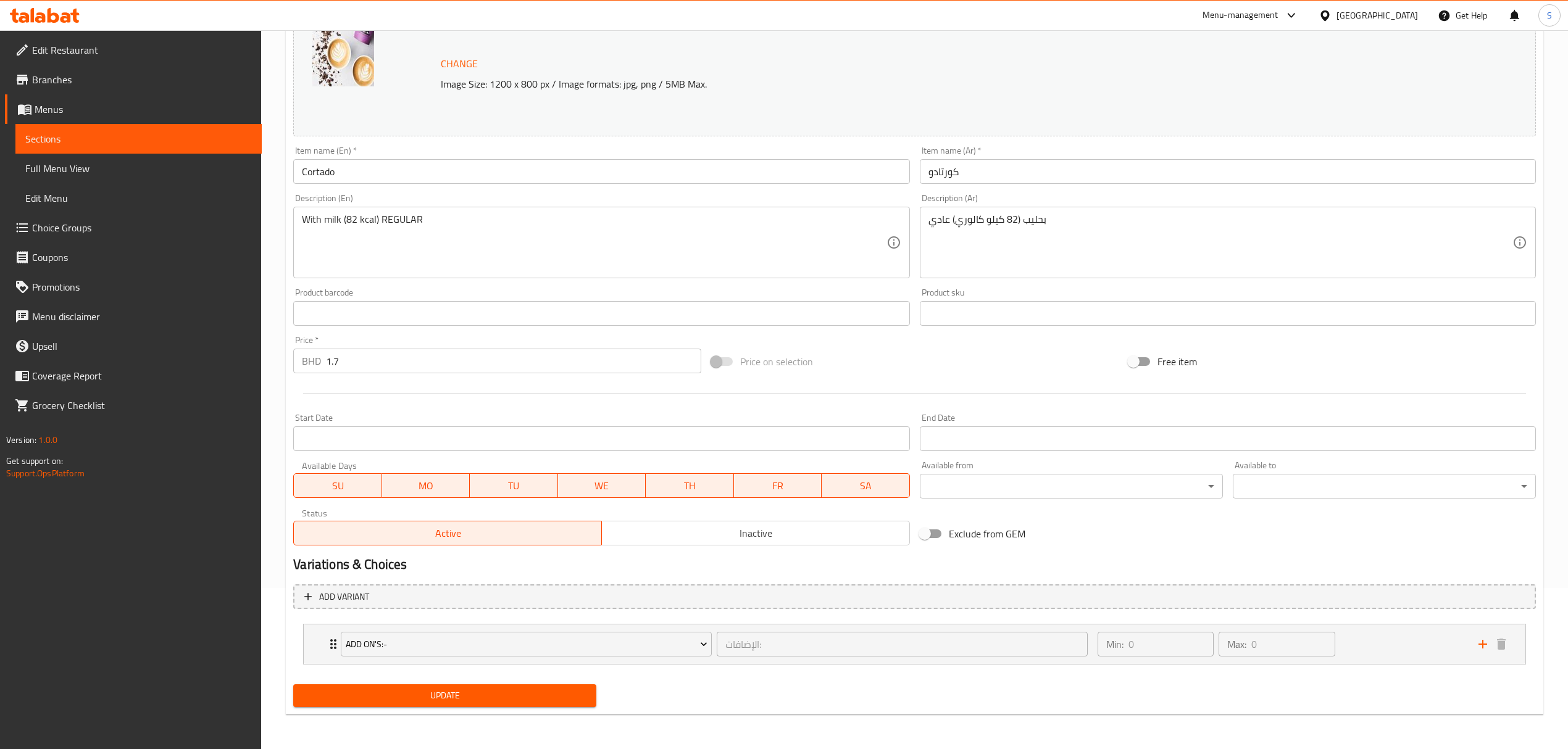
drag, startPoint x: 415, startPoint y: 692, endPoint x: 175, endPoint y: 198, distance: 549.2
click at [415, 692] on span "Update" at bounding box center [445, 696] width 284 height 16
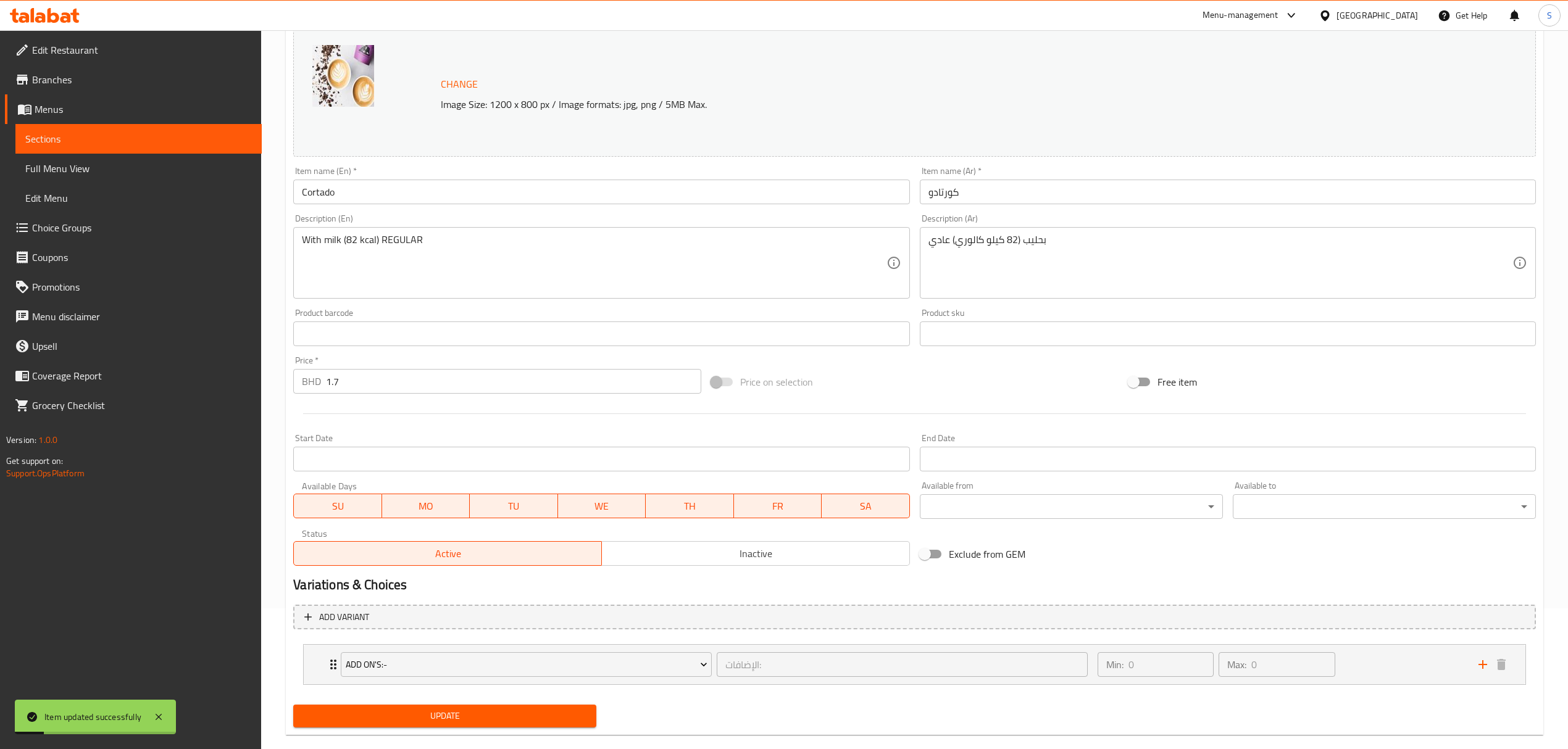
scroll to position [0, 0]
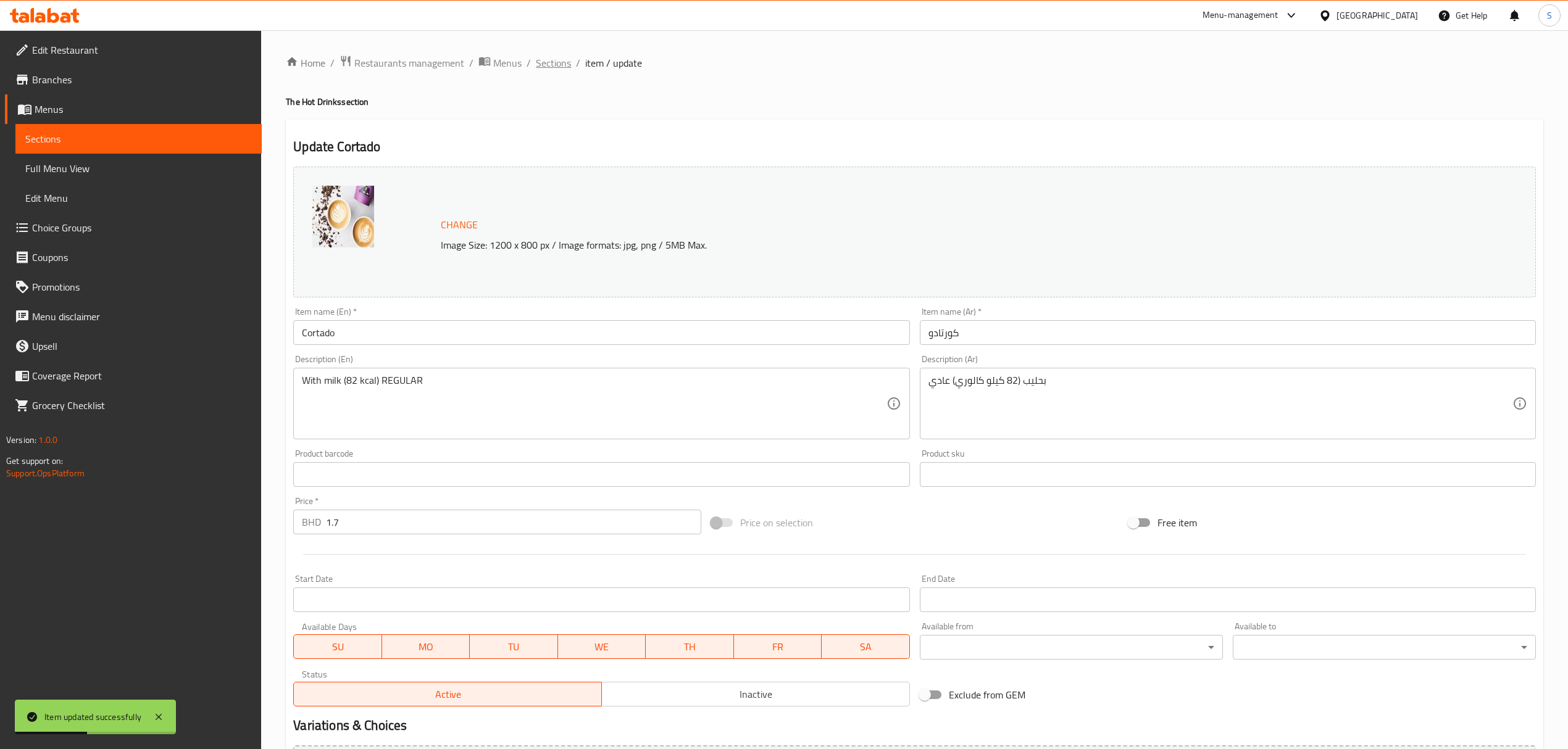
click at [552, 66] on span "Sections" at bounding box center [553, 62] width 35 height 15
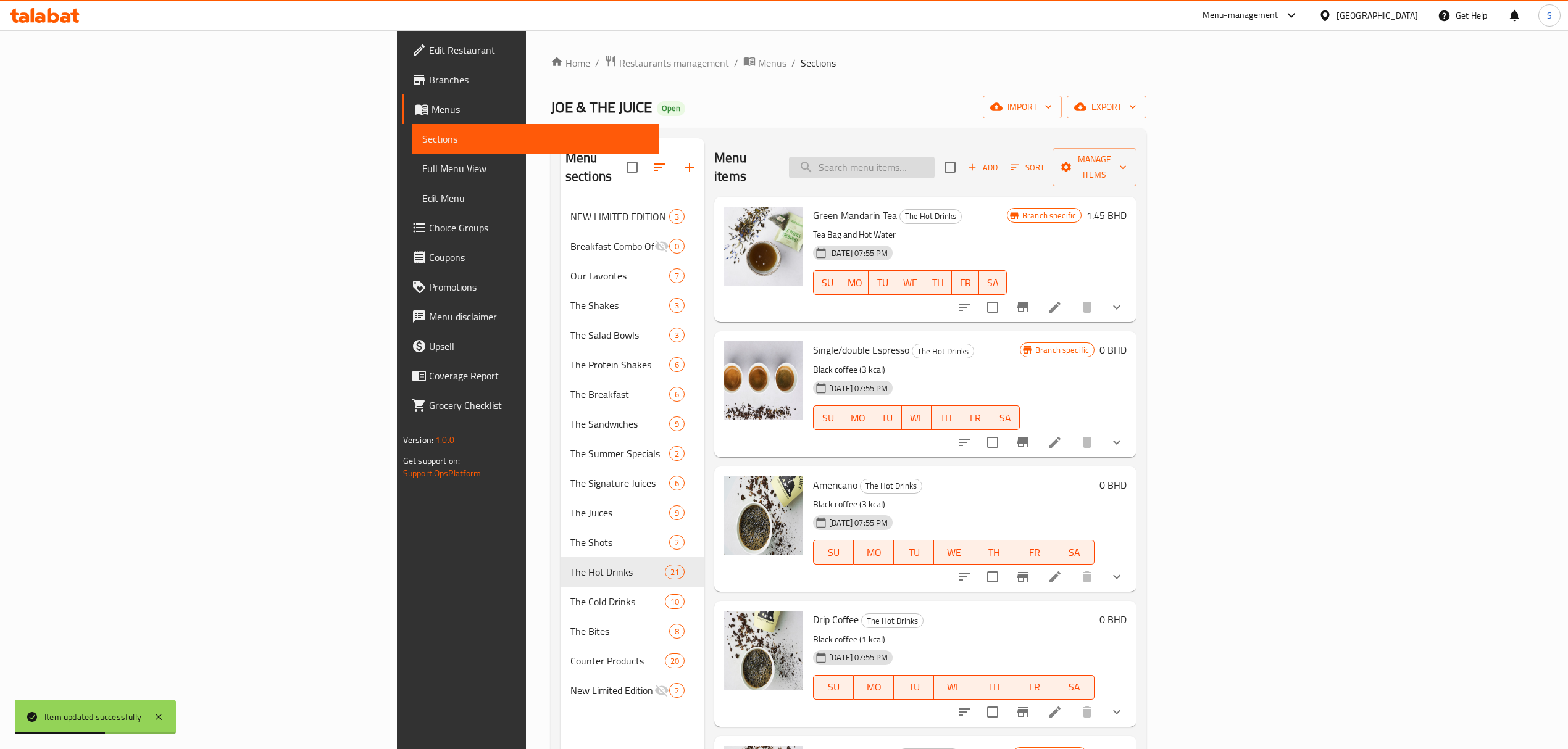
click at [934, 159] on input "search" at bounding box center [862, 168] width 145 height 22
paste input "Flat White"
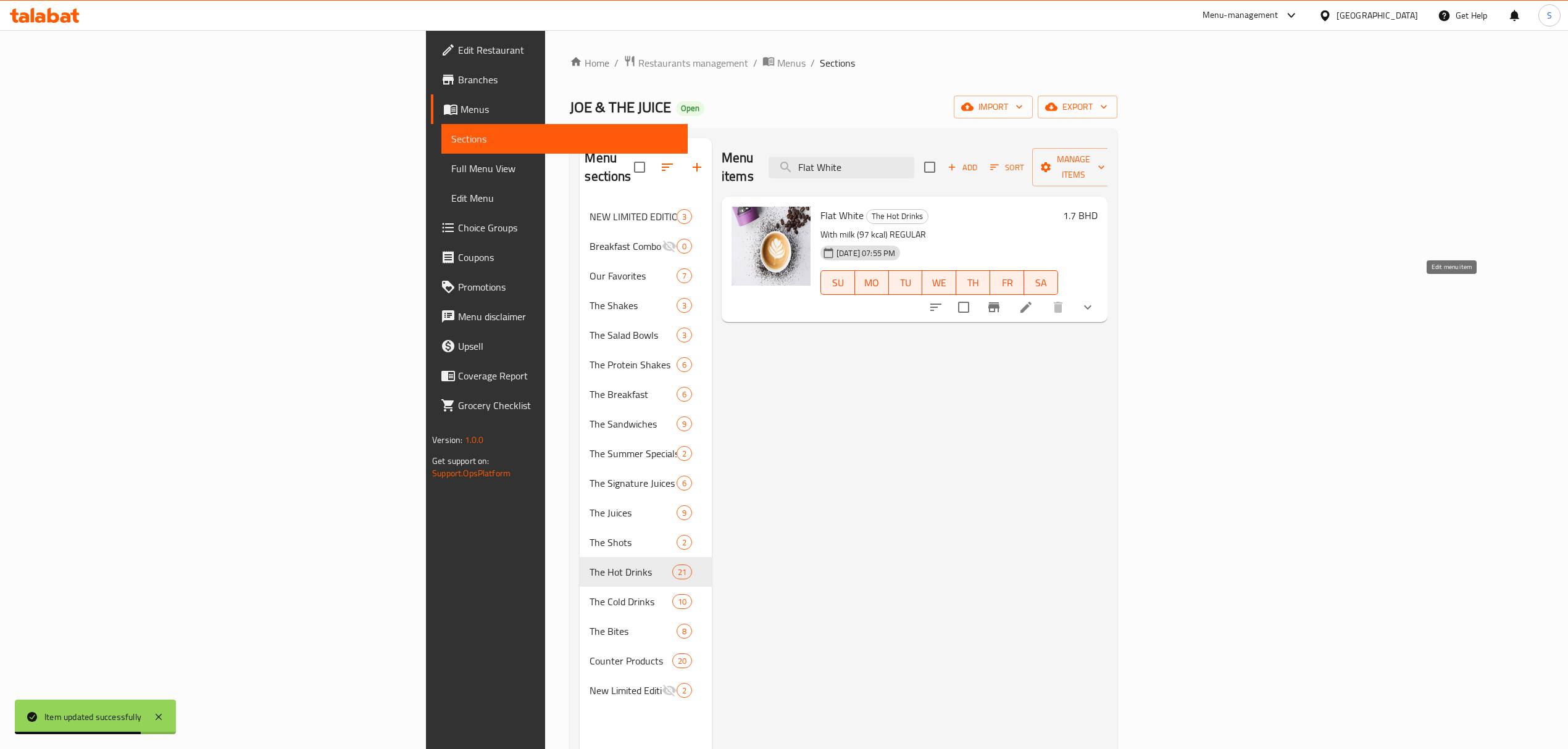
type input "Flat White"
click at [1034, 300] on icon at bounding box center [1026, 307] width 15 height 15
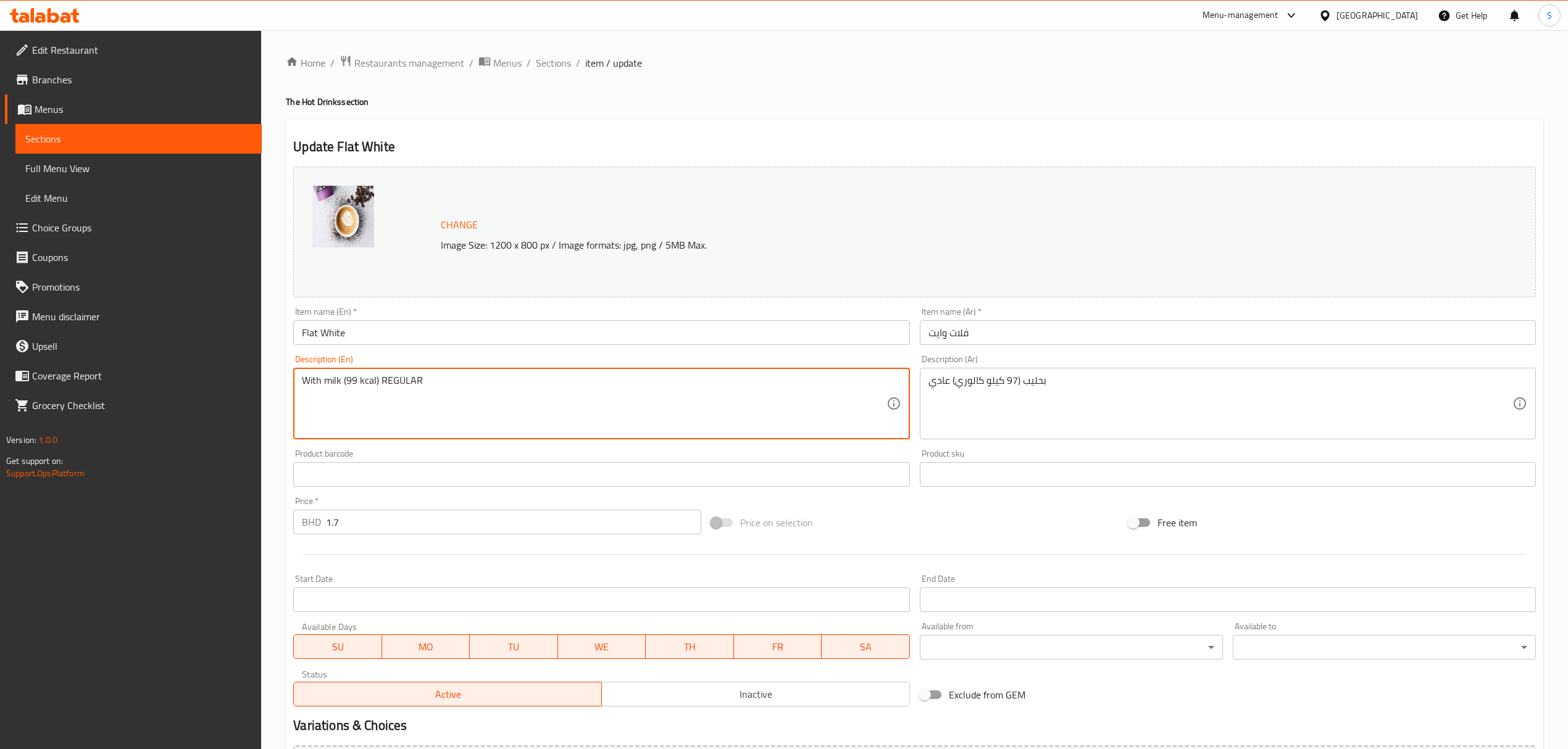
type textarea "With milk (99 kcal) REGULAR"
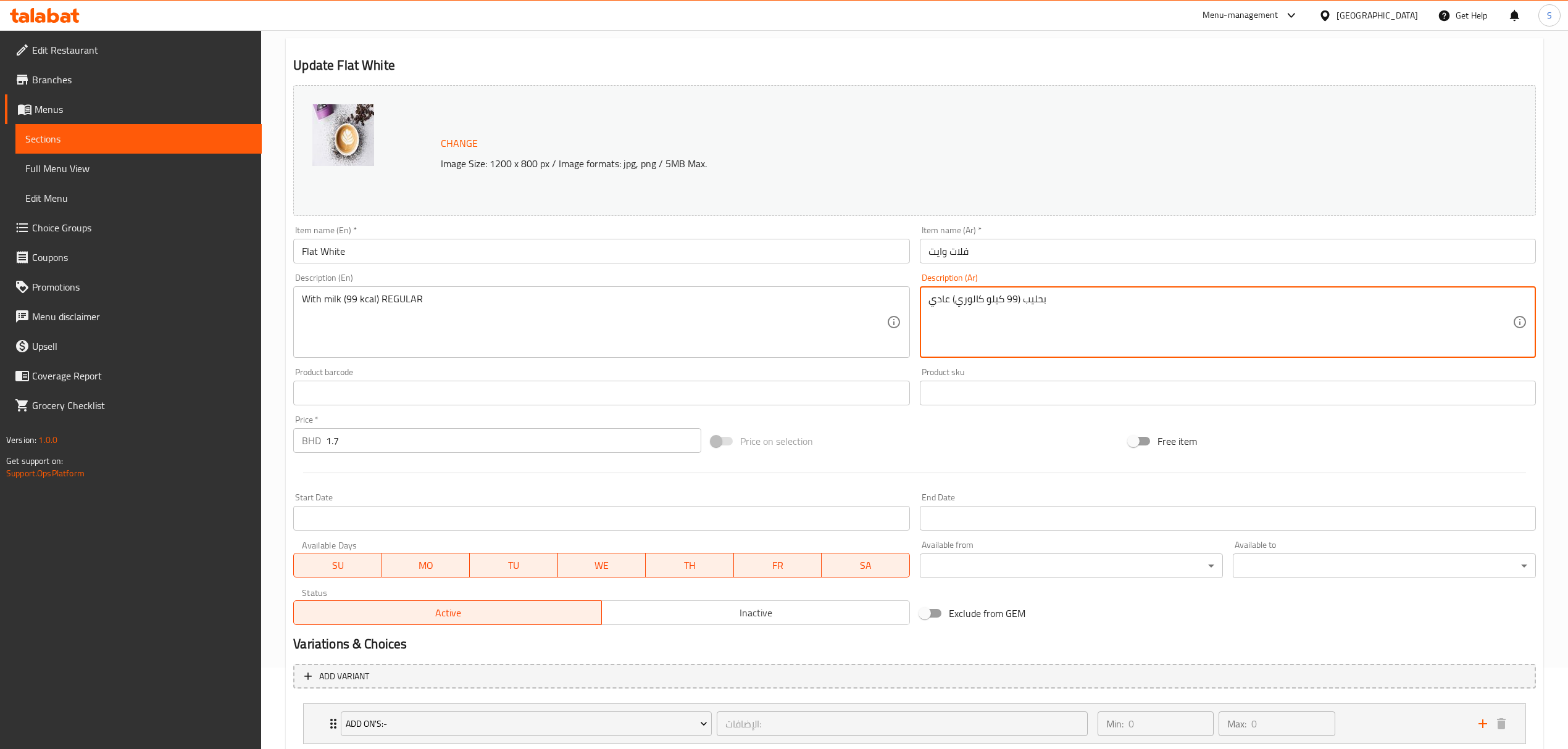
scroll to position [161, 0]
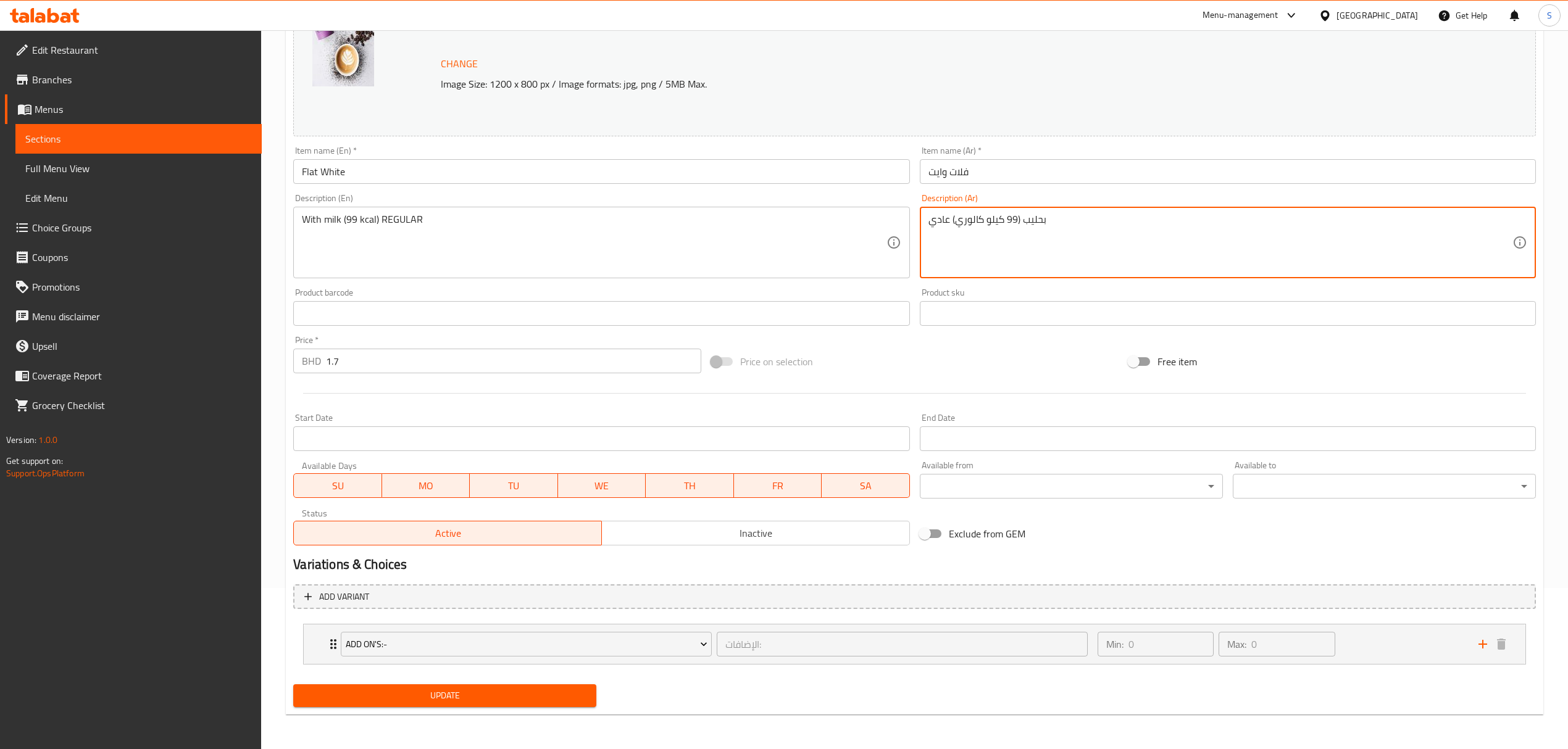
type textarea "بحليب (99 كيلو كالوري) عادي"
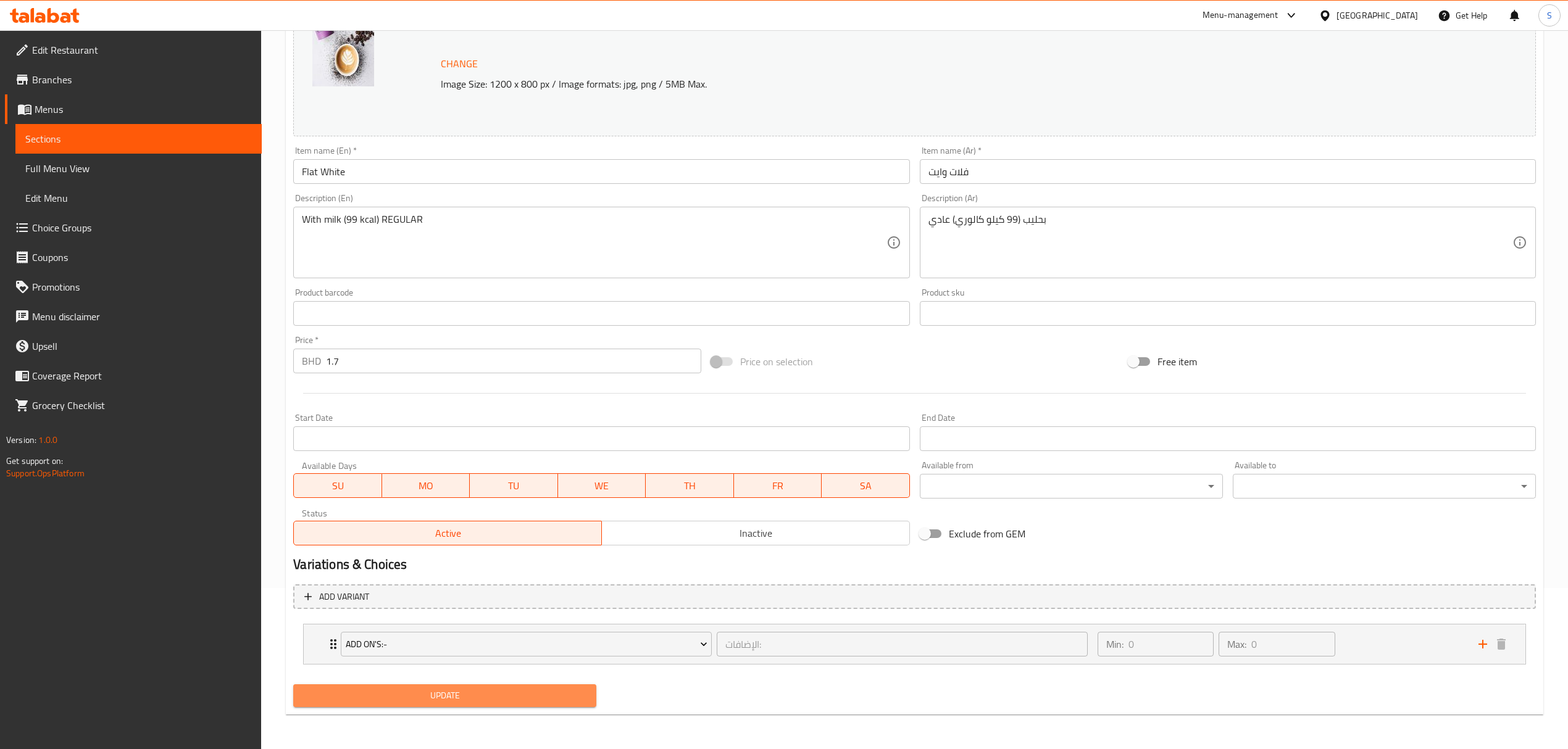
click at [413, 700] on span "Update" at bounding box center [445, 696] width 284 height 16
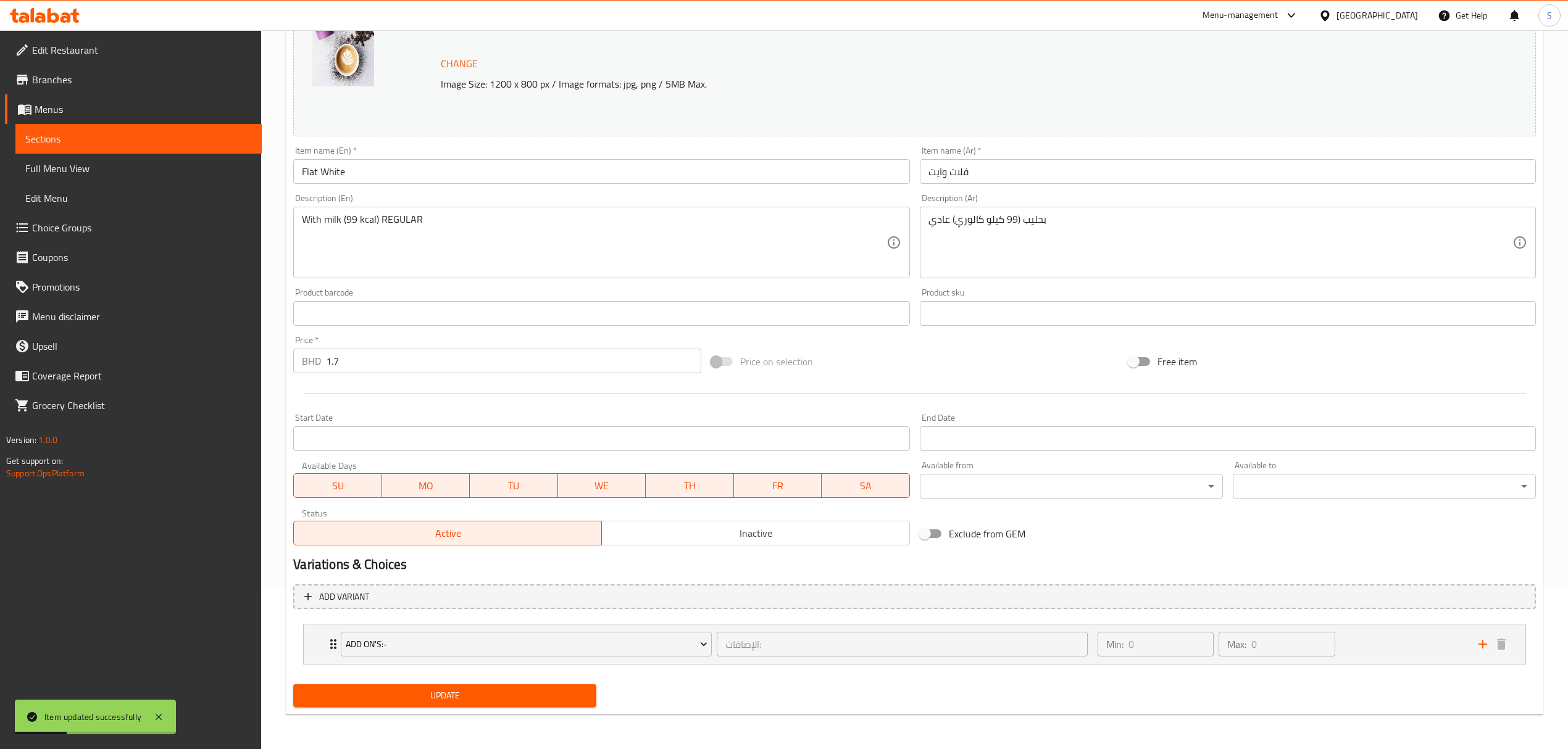
scroll to position [0, 0]
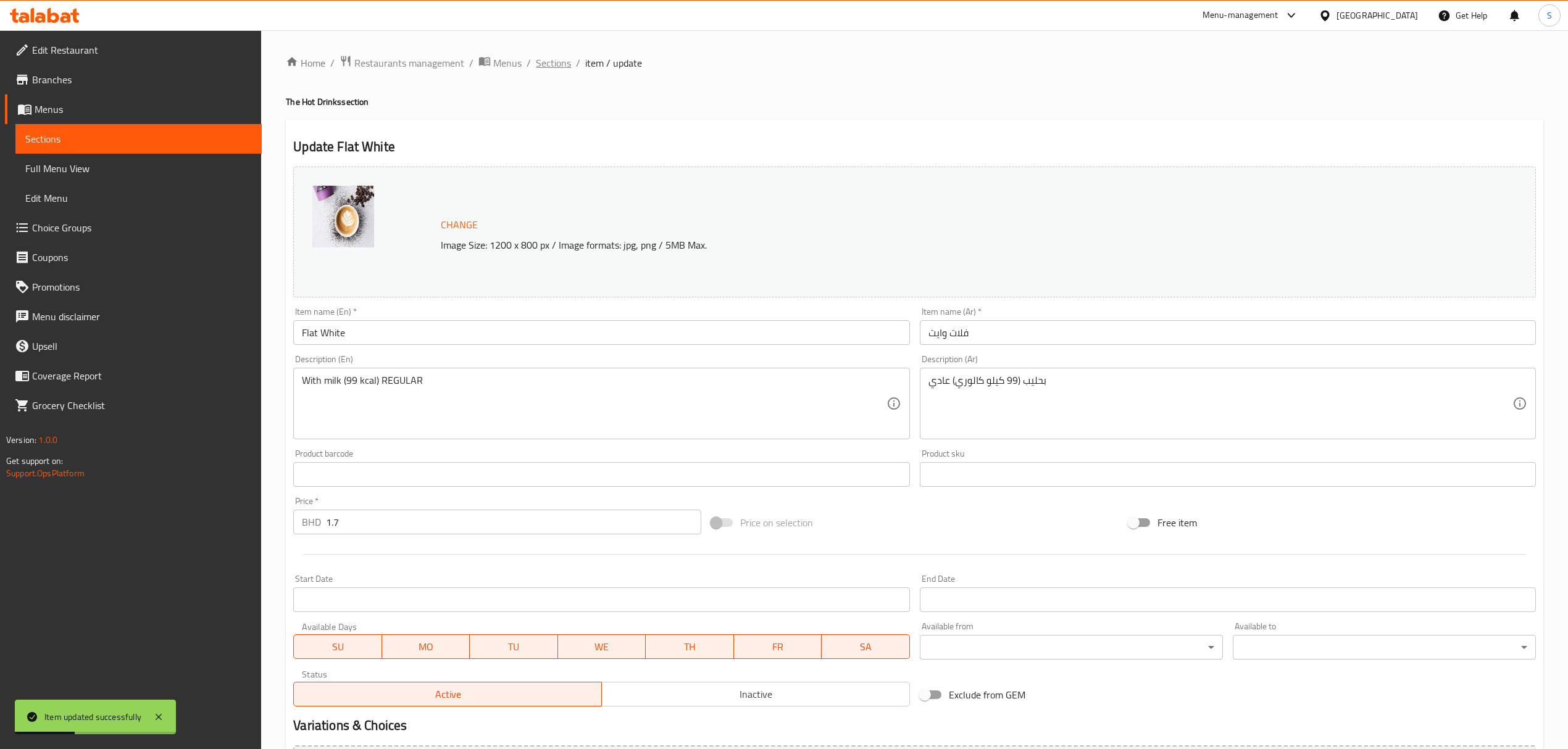
click at [554, 60] on span "Sections" at bounding box center [553, 62] width 35 height 15
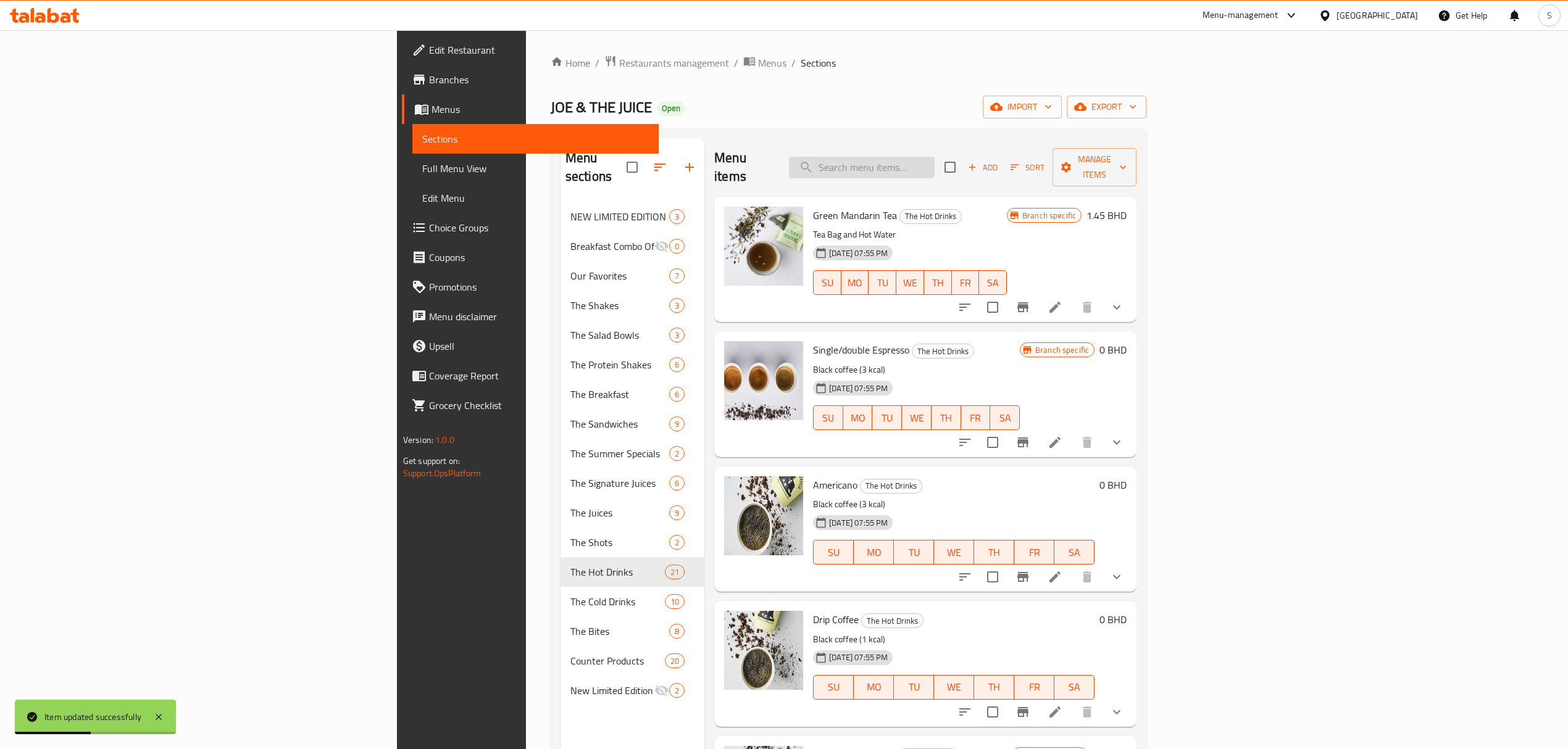
click at [934, 157] on input "search" at bounding box center [862, 168] width 145 height 22
paste input "Latte"
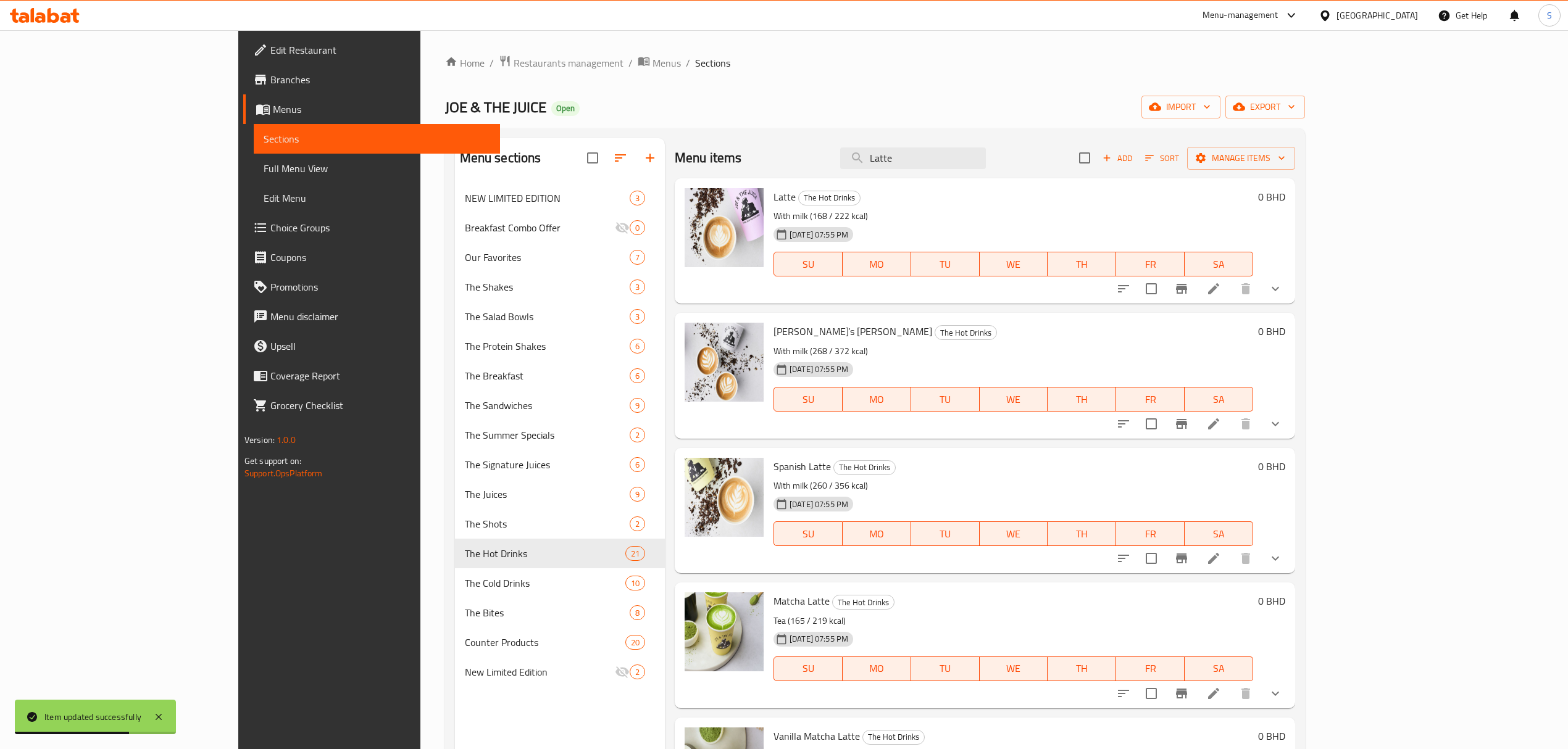
type input "Latte"
click at [1221, 287] on icon at bounding box center [1213, 288] width 15 height 15
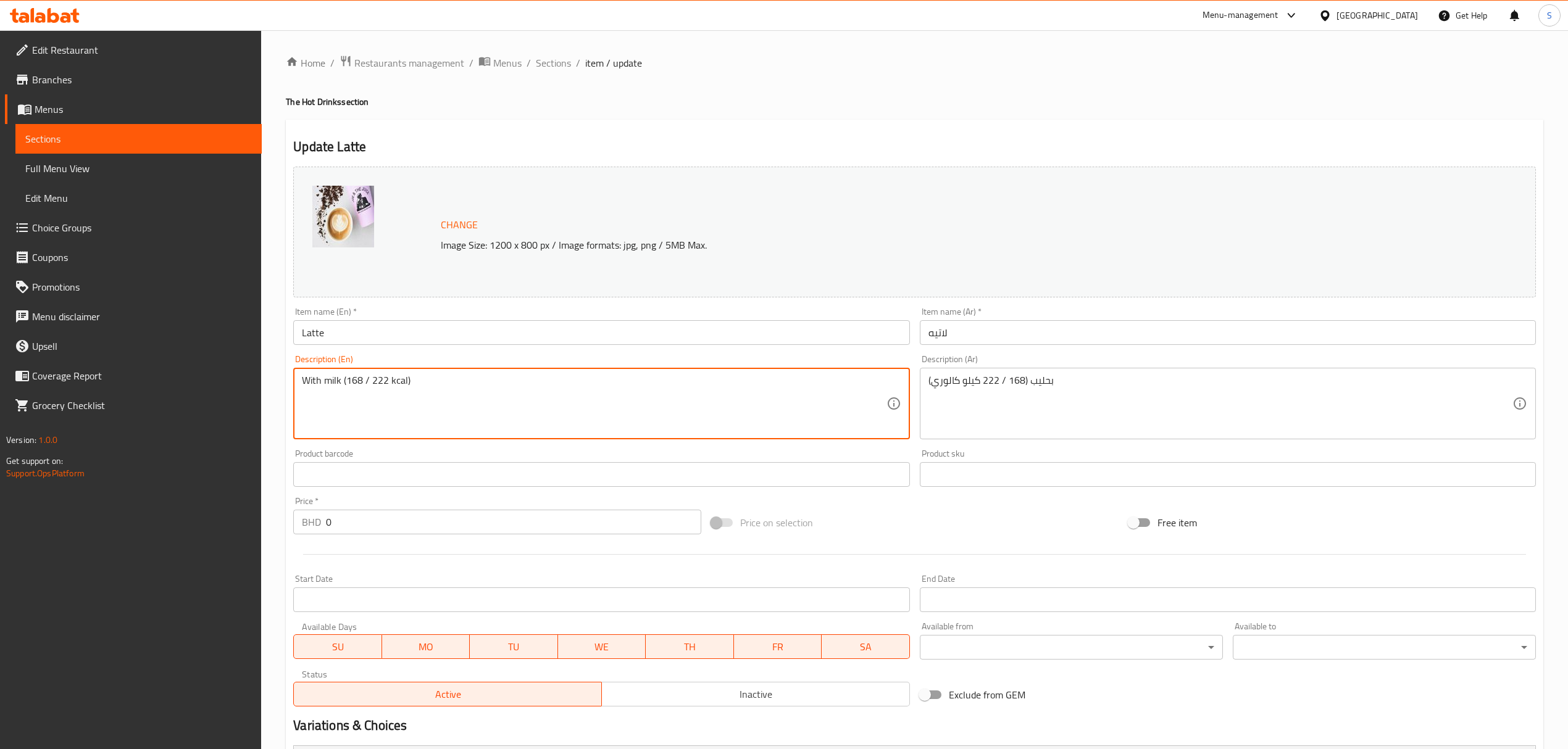
drag, startPoint x: 346, startPoint y: 381, endPoint x: 386, endPoint y: 378, distance: 40.1
paste textarea "3–243"
click at [366, 379] on textarea "With milk (163–243 kcal)" at bounding box center [593, 404] width 584 height 59
drag, startPoint x: 387, startPoint y: 378, endPoint x: 347, endPoint y: 380, distance: 40.0
click at [347, 380] on textarea "With milk (163 / 243 kcal)" at bounding box center [593, 404] width 584 height 59
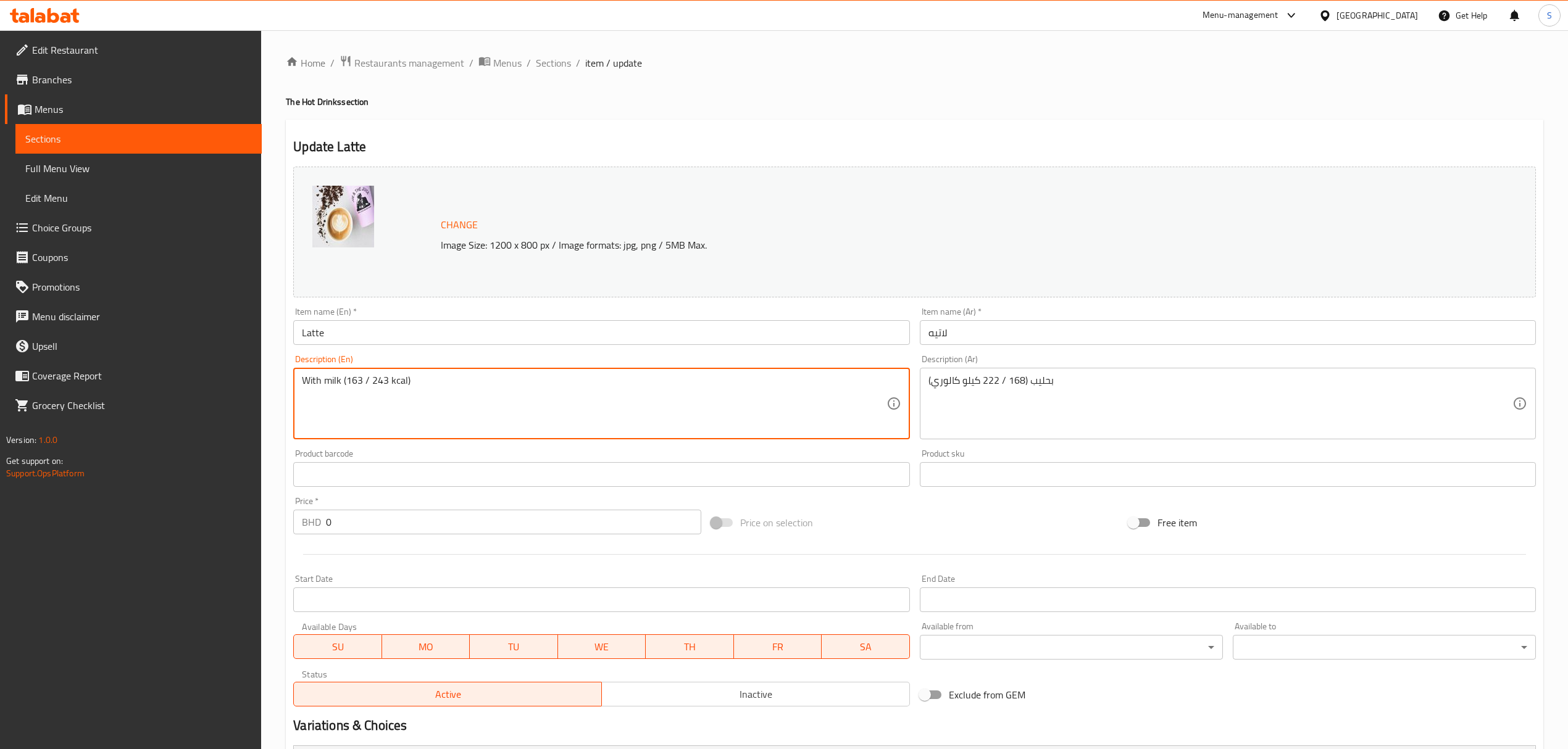
type textarea "With milk (163 / 243 kcal)"
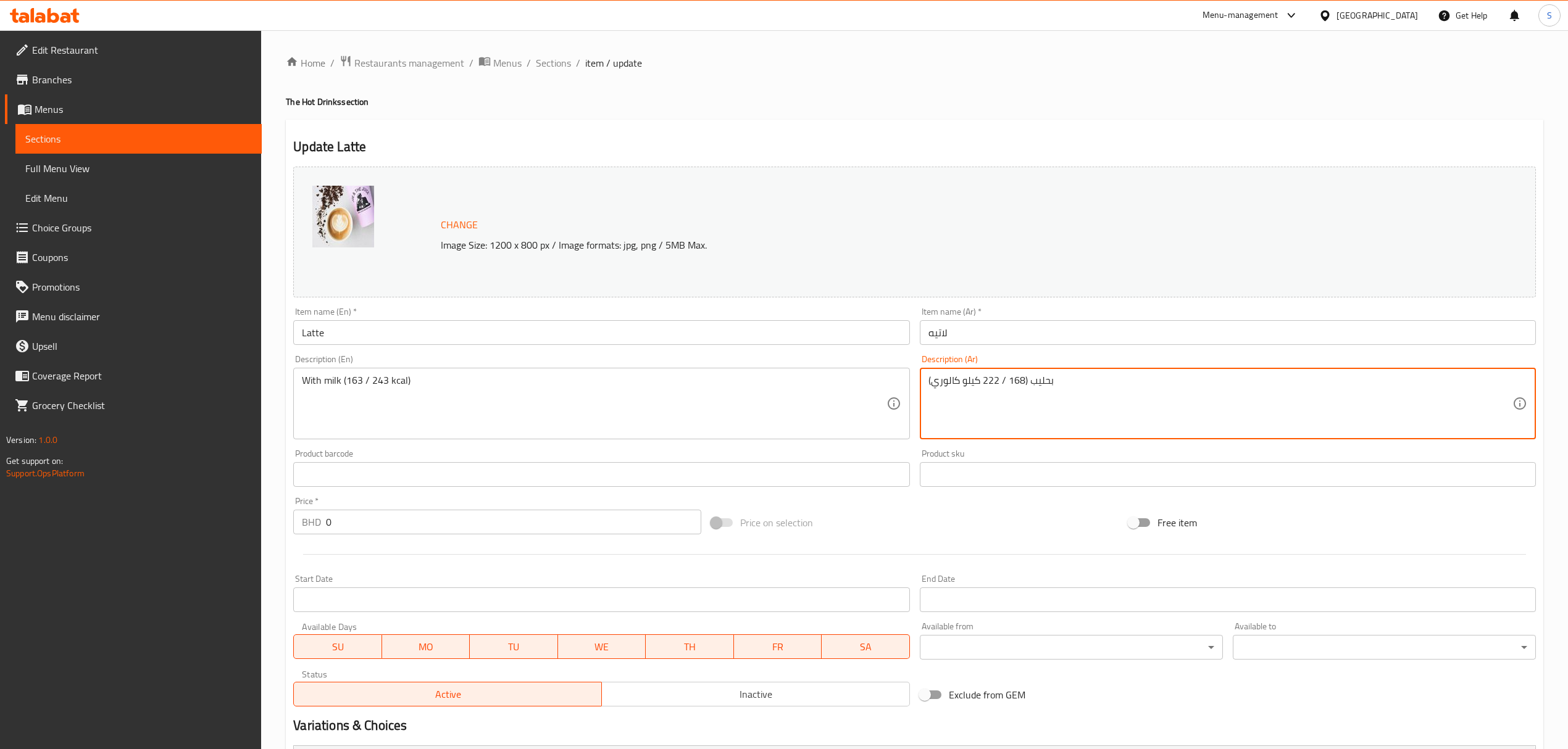
drag, startPoint x: 1023, startPoint y: 380, endPoint x: 985, endPoint y: 379, distance: 38.0
click at [996, 378] on textarea "بحليب (168 / 222 كيلو كالوري)" at bounding box center [1220, 404] width 584 height 59
drag, startPoint x: 980, startPoint y: 381, endPoint x: 1021, endPoint y: 380, distance: 41.0
click at [1021, 380] on textarea "بحليب (168 / 222 كيلو كالوري)" at bounding box center [1220, 404] width 584 height 59
click at [1023, 380] on textarea "بحليب (168 / 222 كيلو كالوري)" at bounding box center [1220, 404] width 584 height 59
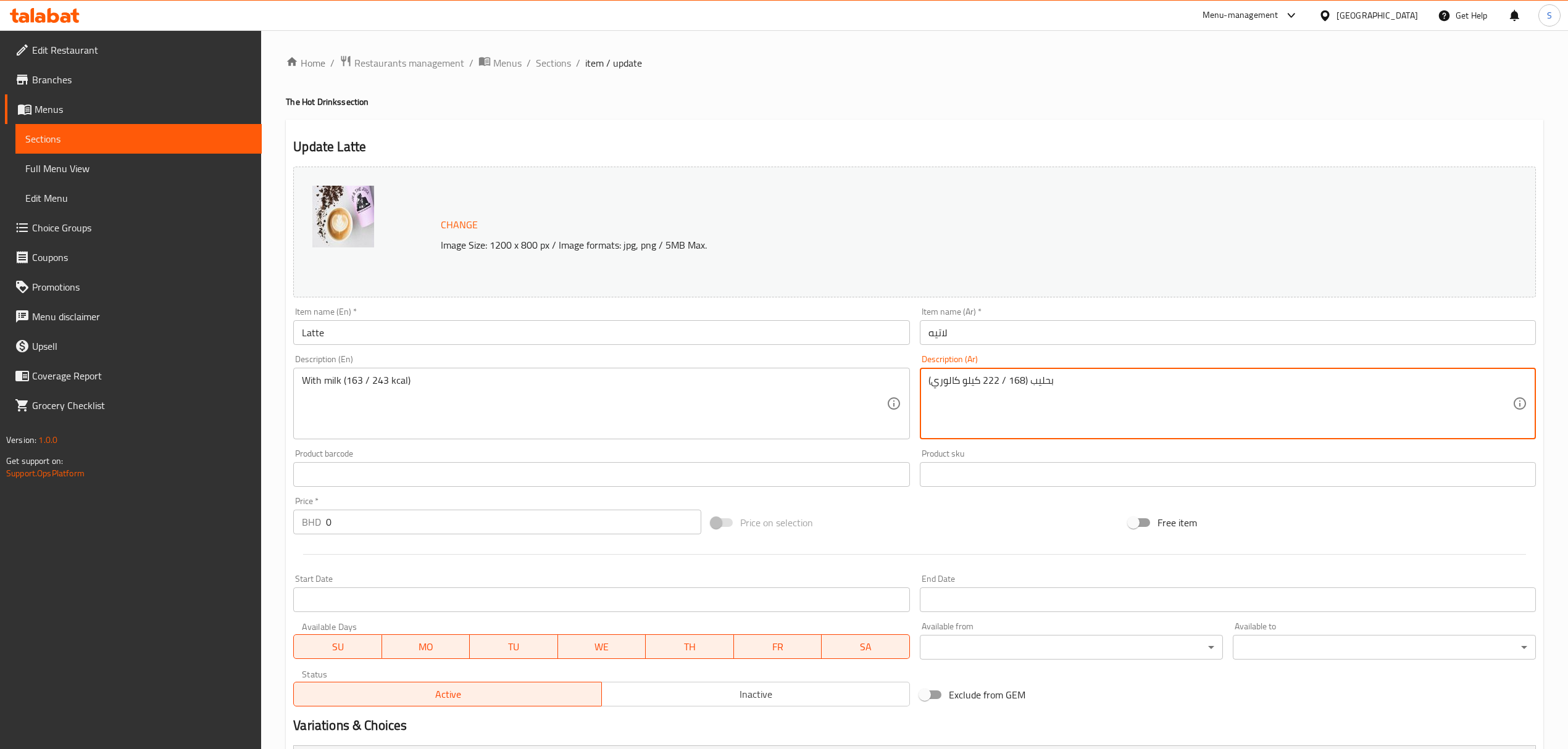
drag, startPoint x: 1023, startPoint y: 380, endPoint x: 993, endPoint y: 381, distance: 30.0
click at [993, 381] on textarea "بحليب (168 / 222 كيلو كالوري)" at bounding box center [1220, 404] width 584 height 59
click at [984, 380] on textarea "بحليب (168 / 222 كيلو كالوري)" at bounding box center [1220, 404] width 584 height 59
drag, startPoint x: 981, startPoint y: 378, endPoint x: 1016, endPoint y: 380, distance: 35.1
click at [1016, 380] on textarea "بحليب (168 / 222 كيلو كالوري)" at bounding box center [1220, 404] width 584 height 59
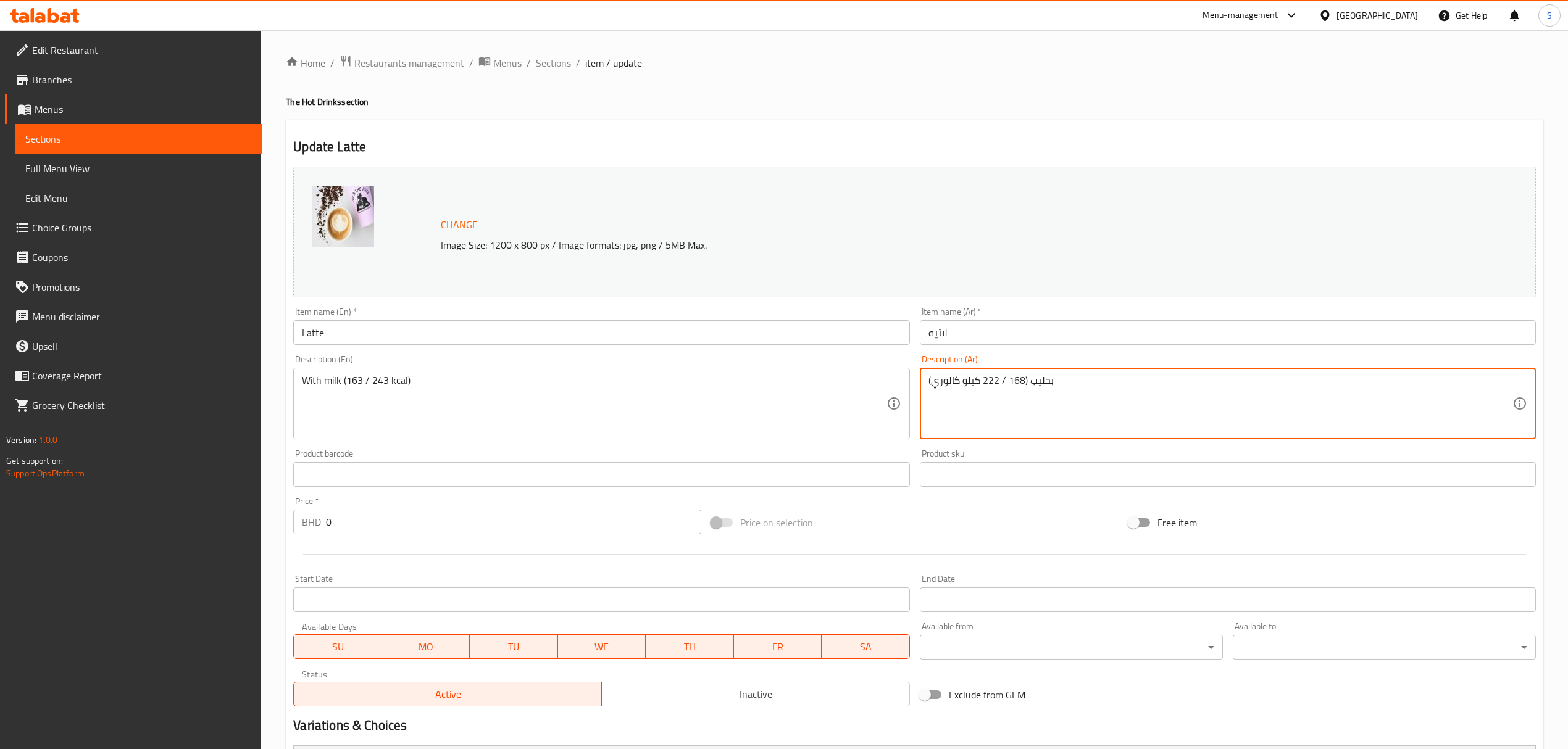
click at [1010, 383] on textarea "بحليب (168 / 222 كيلو كالوري)" at bounding box center [1220, 404] width 584 height 59
drag, startPoint x: 1023, startPoint y: 383, endPoint x: 998, endPoint y: 380, distance: 25.2
click at [998, 380] on textarea "بحليب (168 / 222 كيلو كالوري)" at bounding box center [1220, 404] width 584 height 59
drag, startPoint x: 998, startPoint y: 380, endPoint x: 985, endPoint y: 379, distance: 13.0
click at [985, 379] on textarea "بحليب (168 كيلو كالوري)" at bounding box center [1220, 404] width 584 height 59
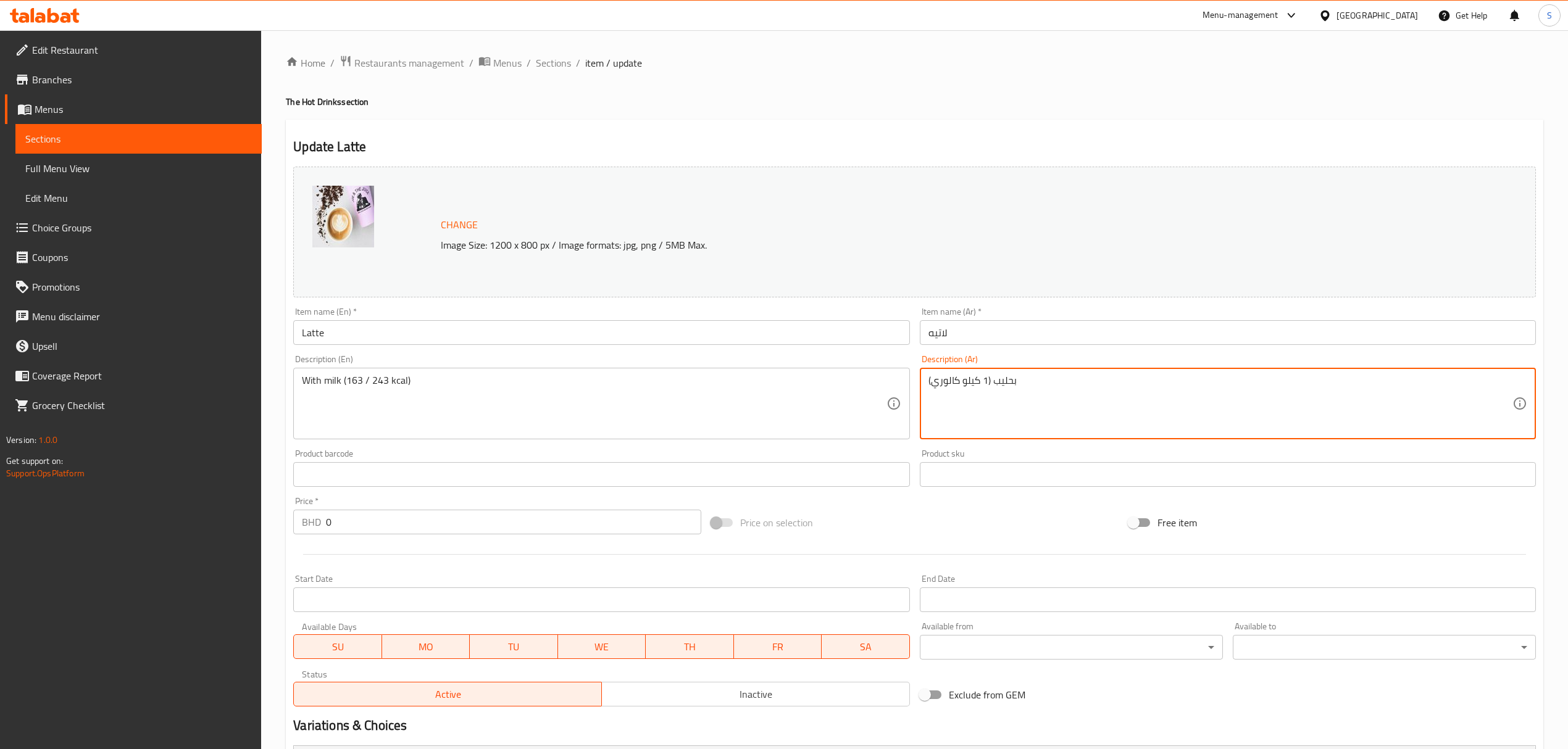
click at [980, 379] on textarea "بحليب (1 كيلو كالوري)" at bounding box center [1220, 404] width 584 height 59
click at [980, 380] on textarea "بحليب (1 كيلو كالوري)" at bounding box center [1220, 404] width 584 height 59
paste textarea "63 / 243"
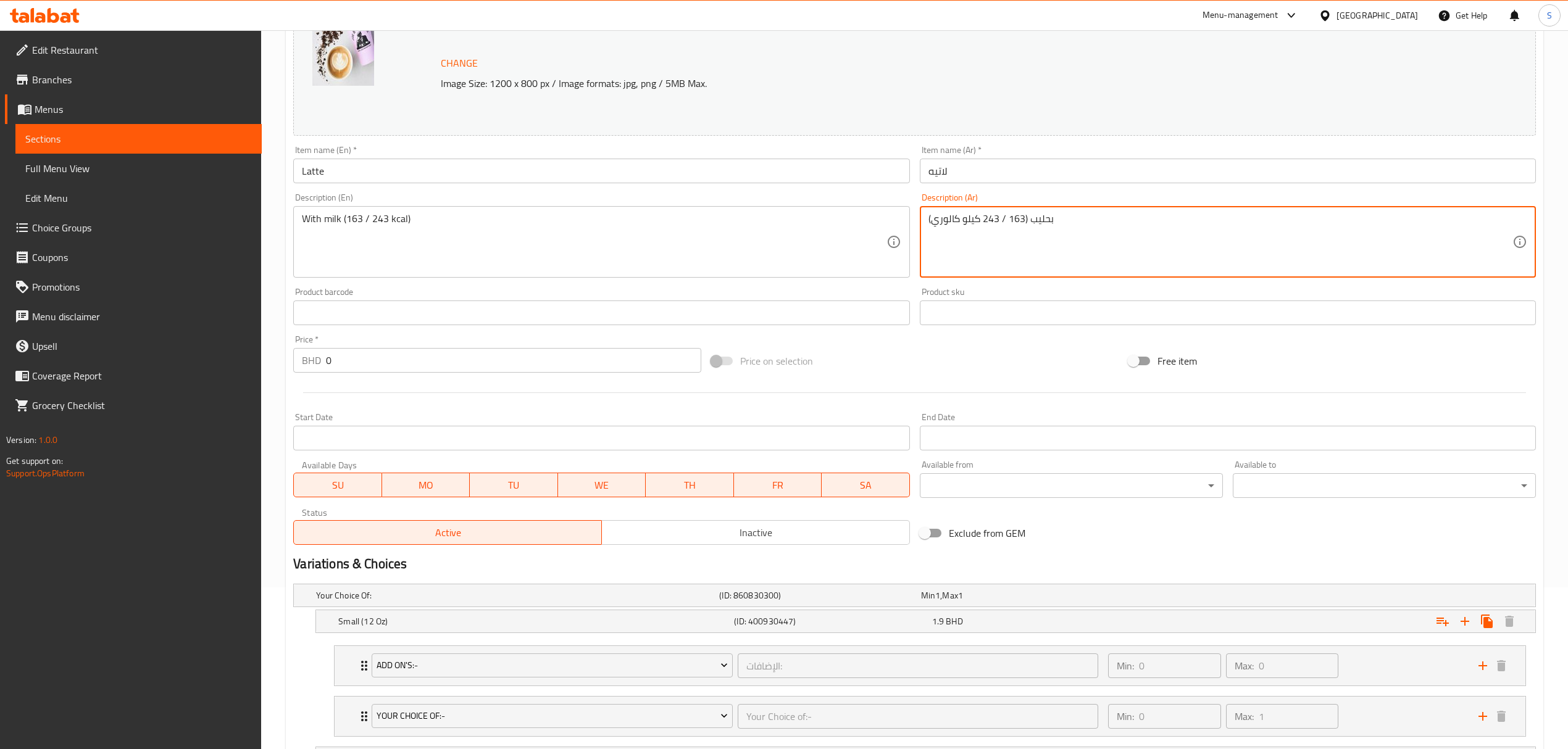
scroll to position [375, 0]
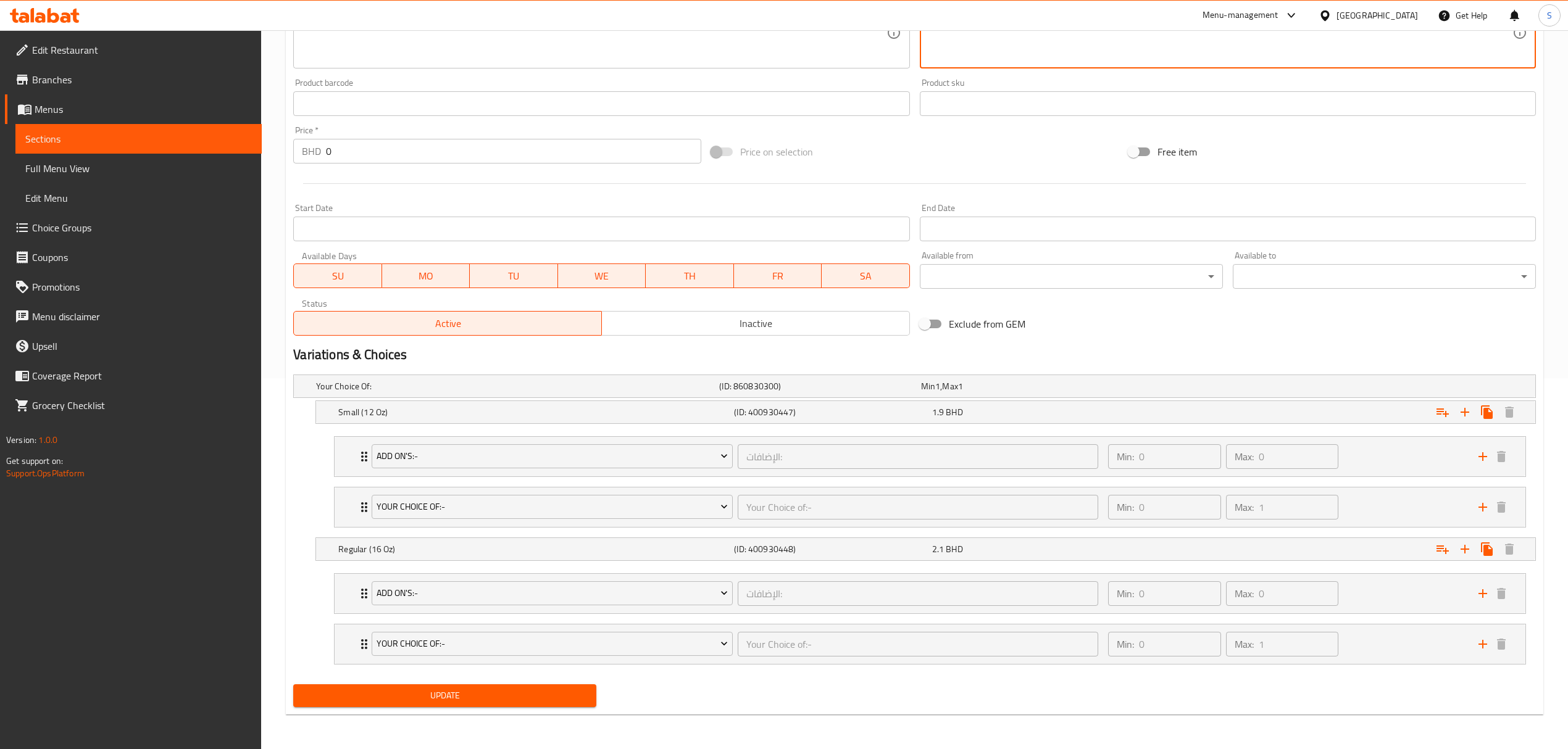
type textarea "بحليب (163 / 243 كيلو كالوري)"
click at [438, 696] on span "Update" at bounding box center [445, 696] width 284 height 16
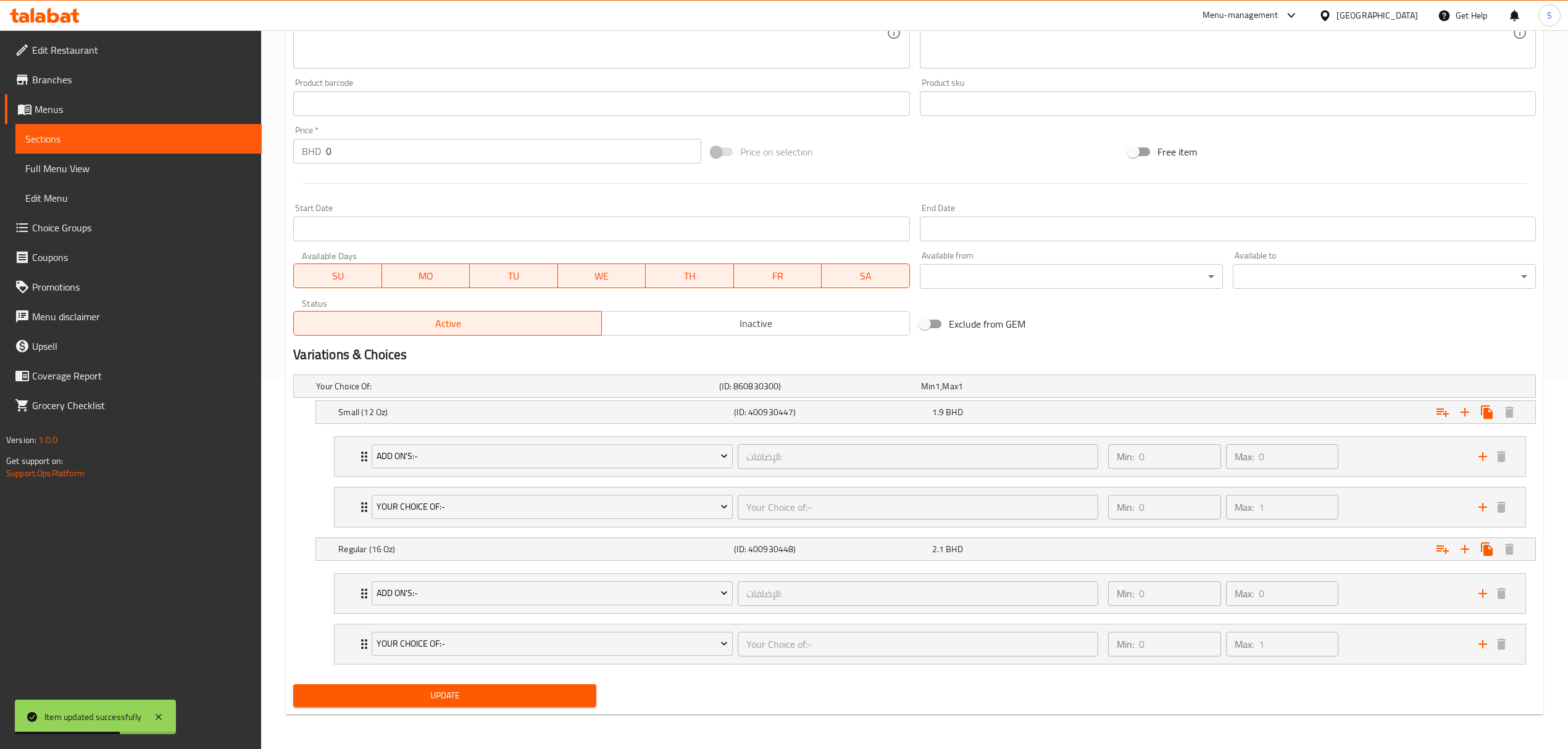
scroll to position [0, 0]
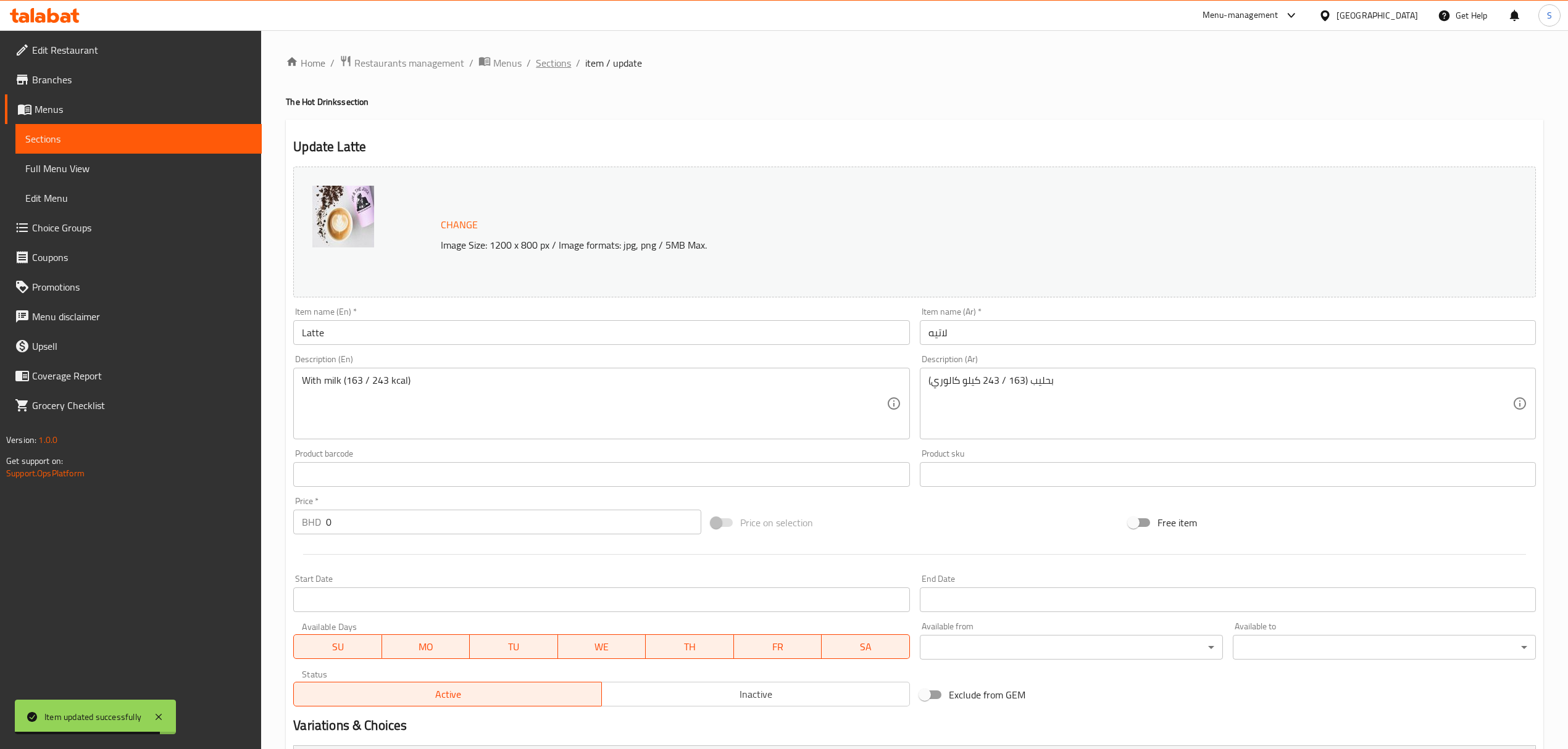
click at [561, 66] on span "Sections" at bounding box center [553, 62] width 35 height 15
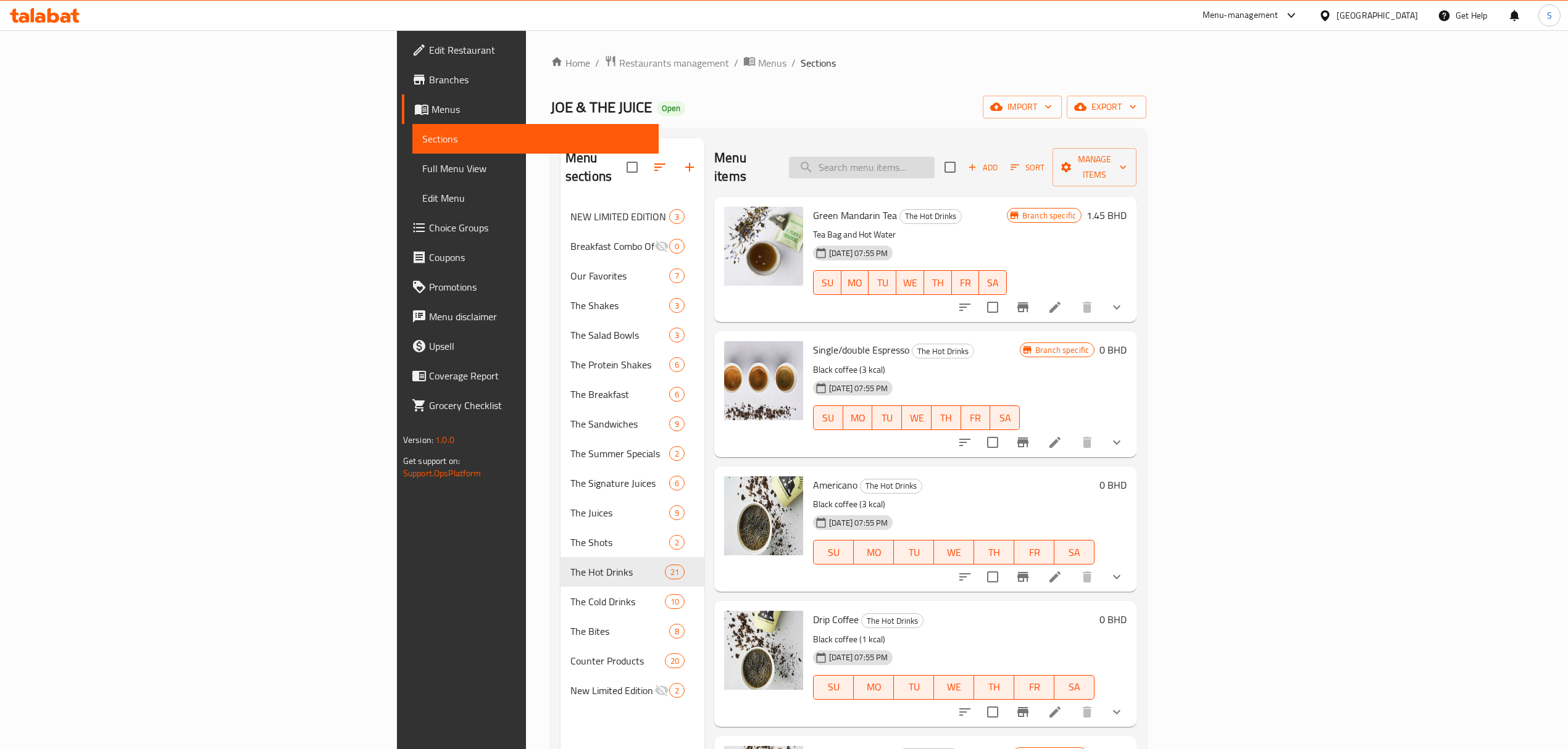
click at [934, 164] on input "search" at bounding box center [862, 168] width 145 height 22
paste input "Joe’s Vanilla Latte"
type input "Joe’s Vanilla Latte"
click at [934, 159] on input "Joe’s Vanilla Latte" at bounding box center [862, 168] width 145 height 22
drag, startPoint x: 1030, startPoint y: 159, endPoint x: 932, endPoint y: 154, distance: 98.1
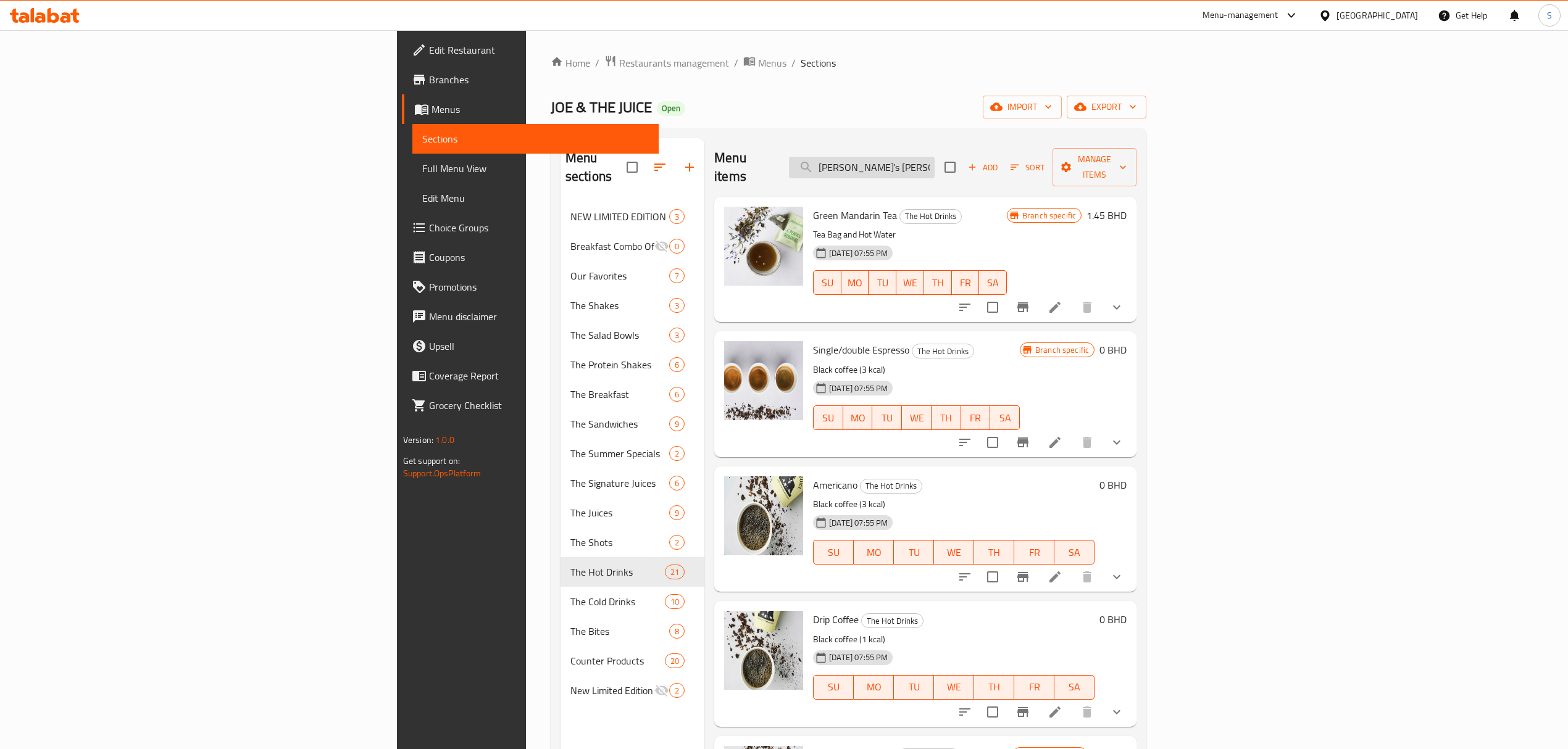
click at [932, 157] on input "Joe’s Vanilla Latte" at bounding box center [862, 168] width 145 height 22
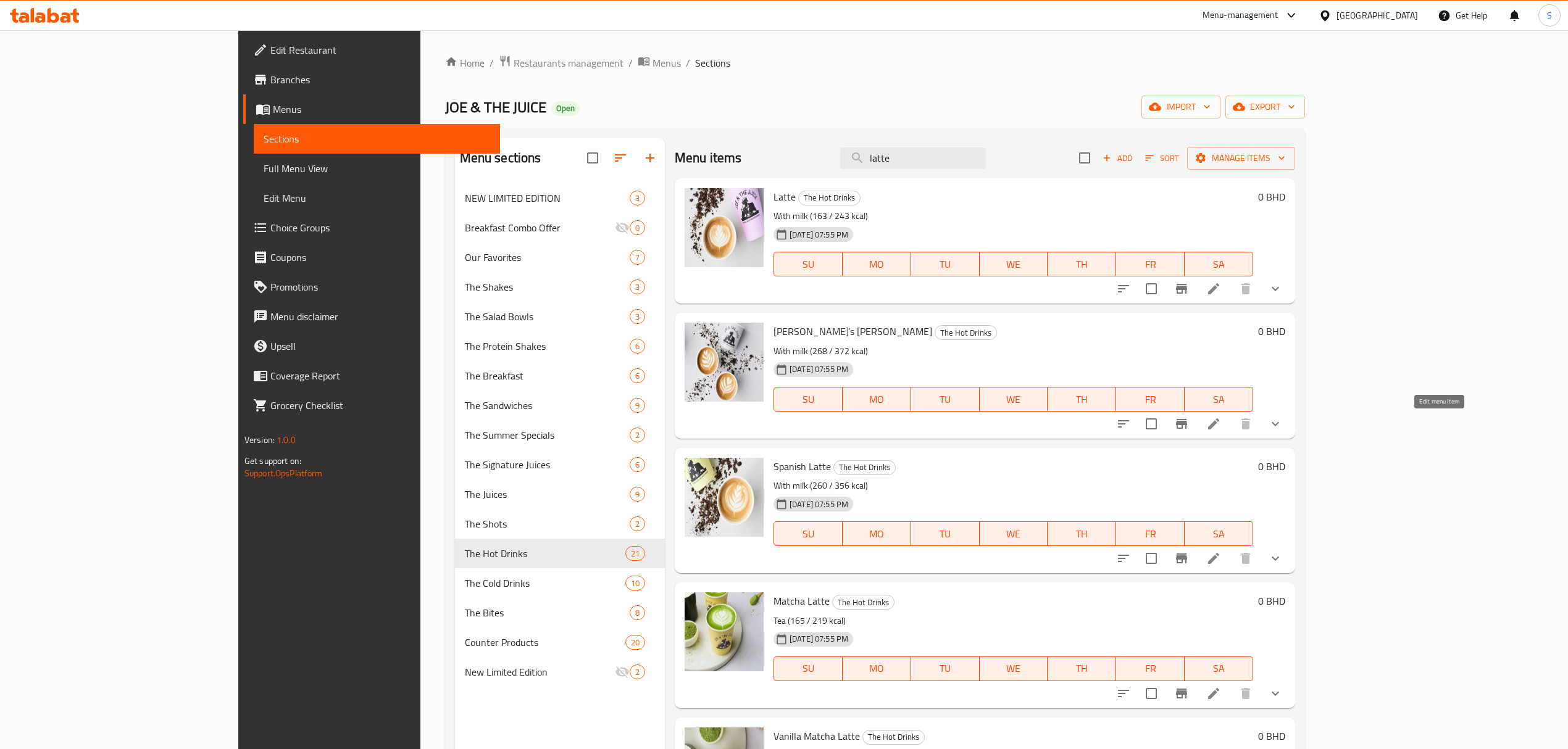
type input "latte"
click at [1221, 430] on icon at bounding box center [1213, 423] width 15 height 15
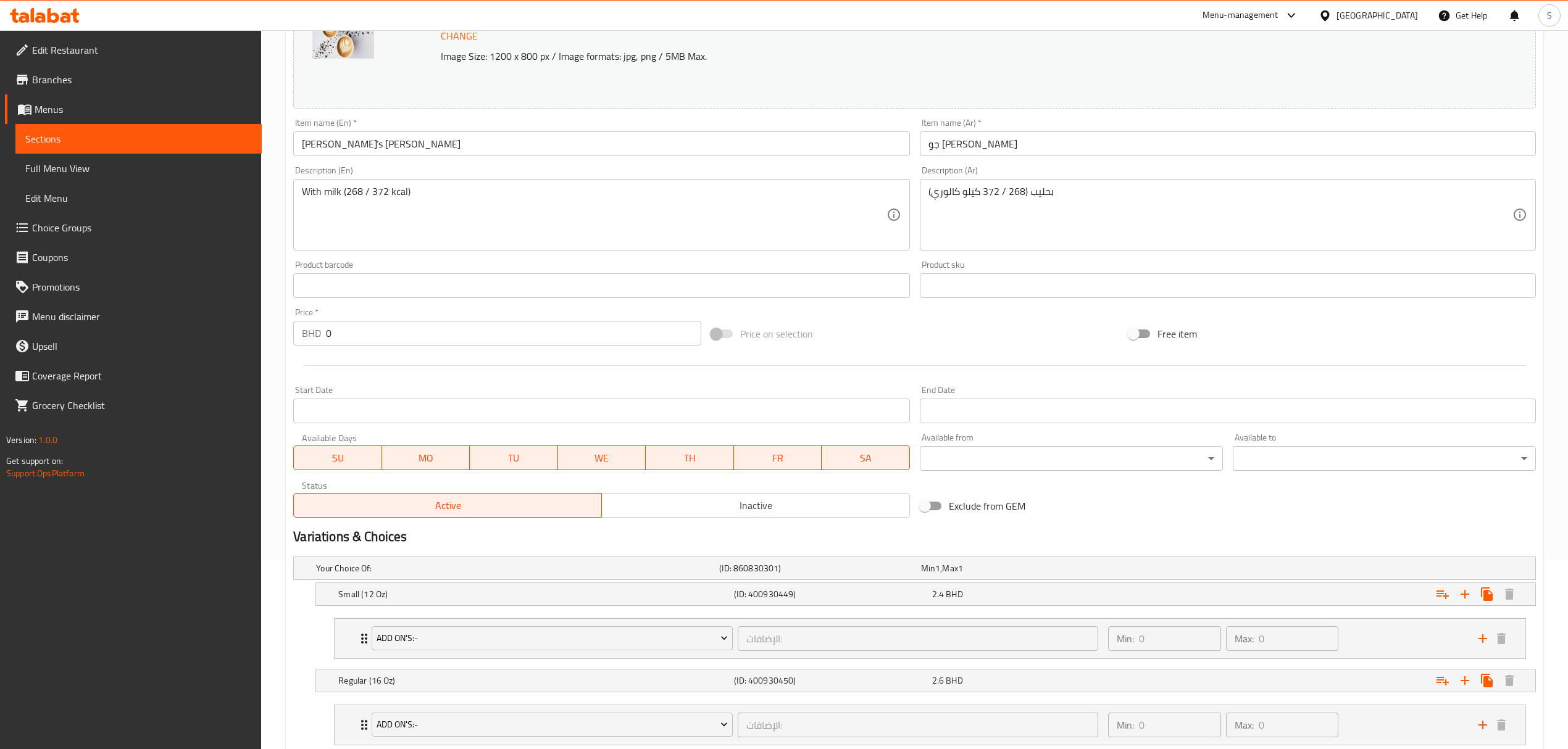
scroll to position [82, 0]
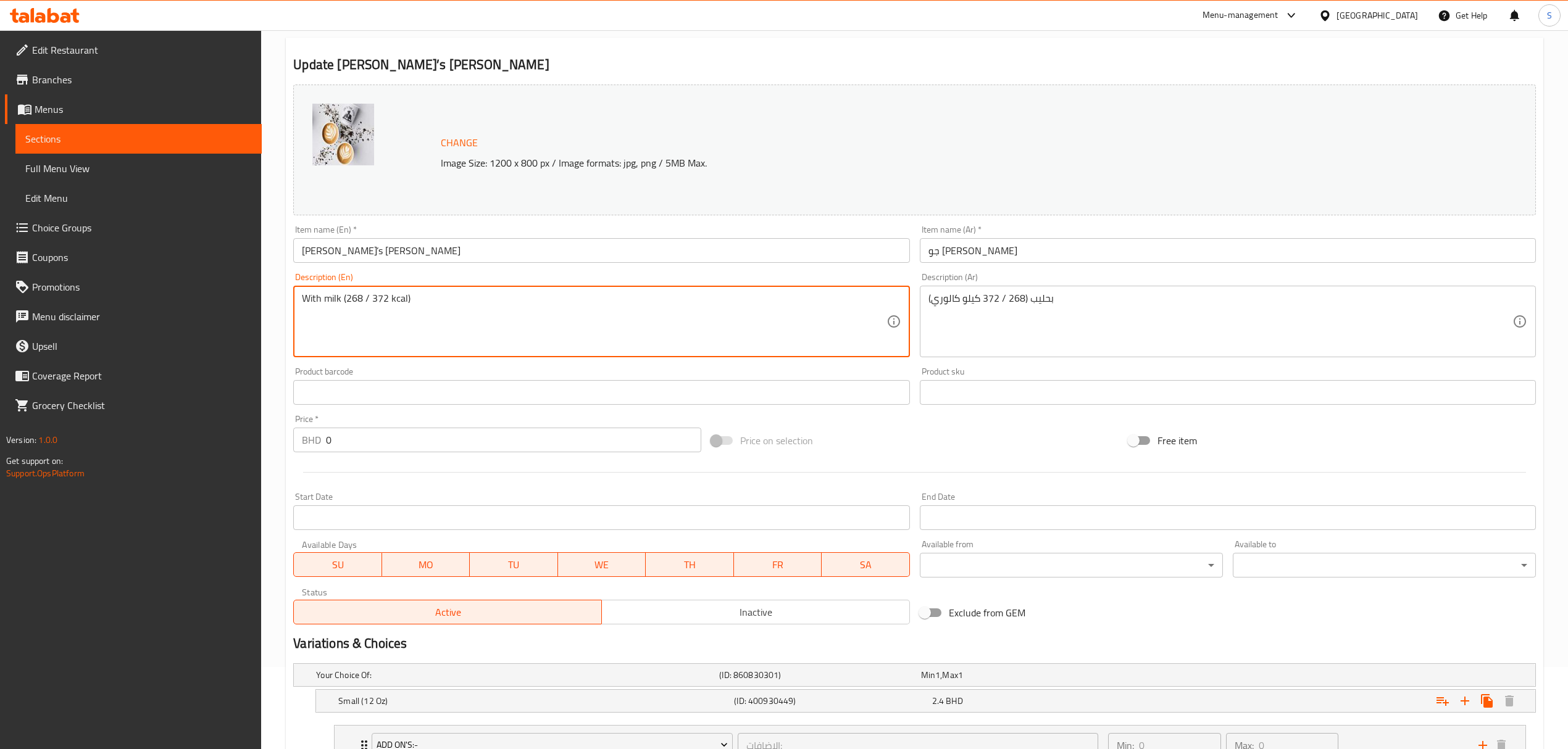
drag, startPoint x: 388, startPoint y: 292, endPoint x: 345, endPoint y: 294, distance: 43.0
paste textarea "51–376"
click at [363, 298] on textarea "With milk (251–376 kcal)" at bounding box center [593, 321] width 584 height 59
drag, startPoint x: 388, startPoint y: 299, endPoint x: 345, endPoint y: 294, distance: 43.3
click at [345, 294] on textarea "With milk (251/ 376 kcal)" at bounding box center [593, 321] width 584 height 59
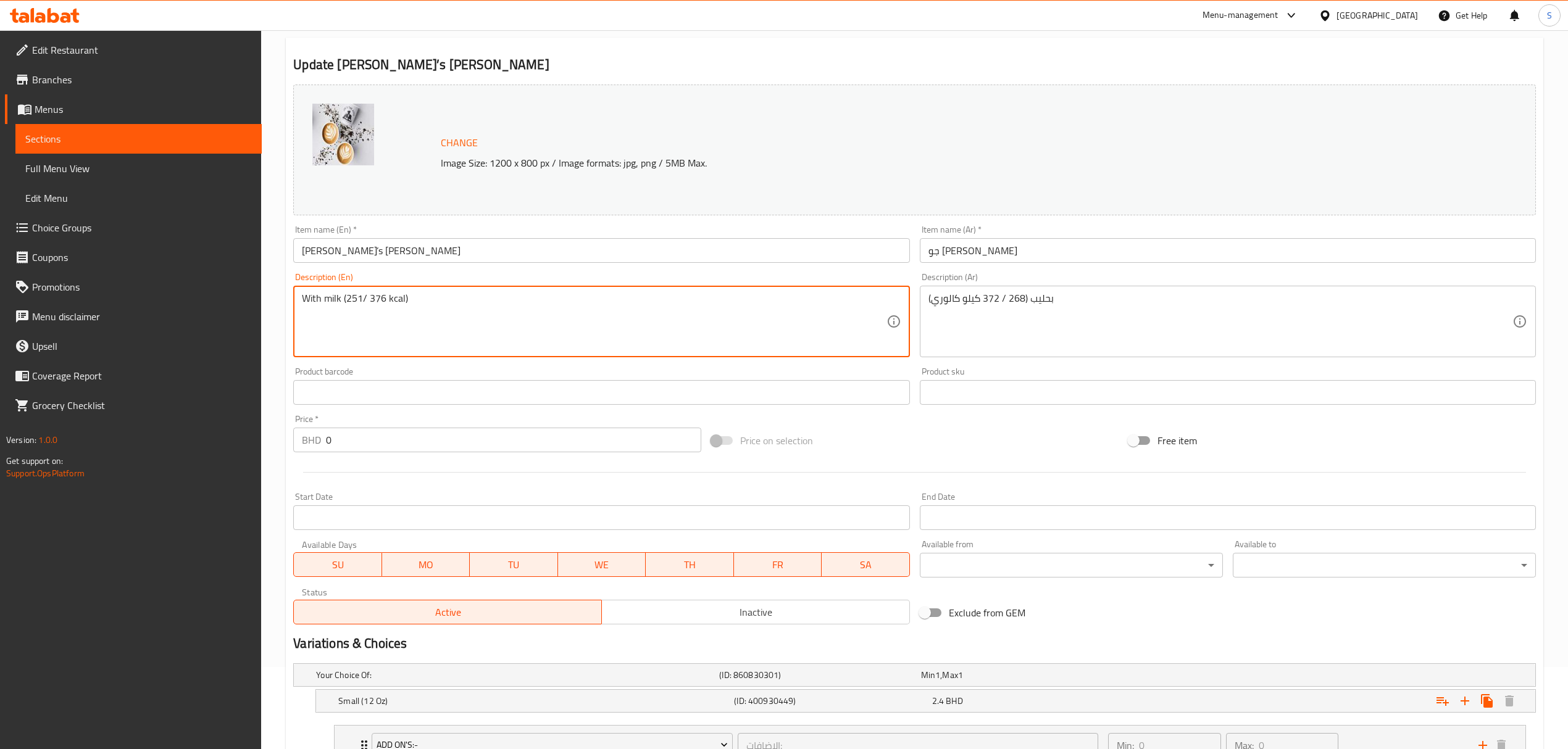
type textarea "With milk (251/ 376 kcal)"
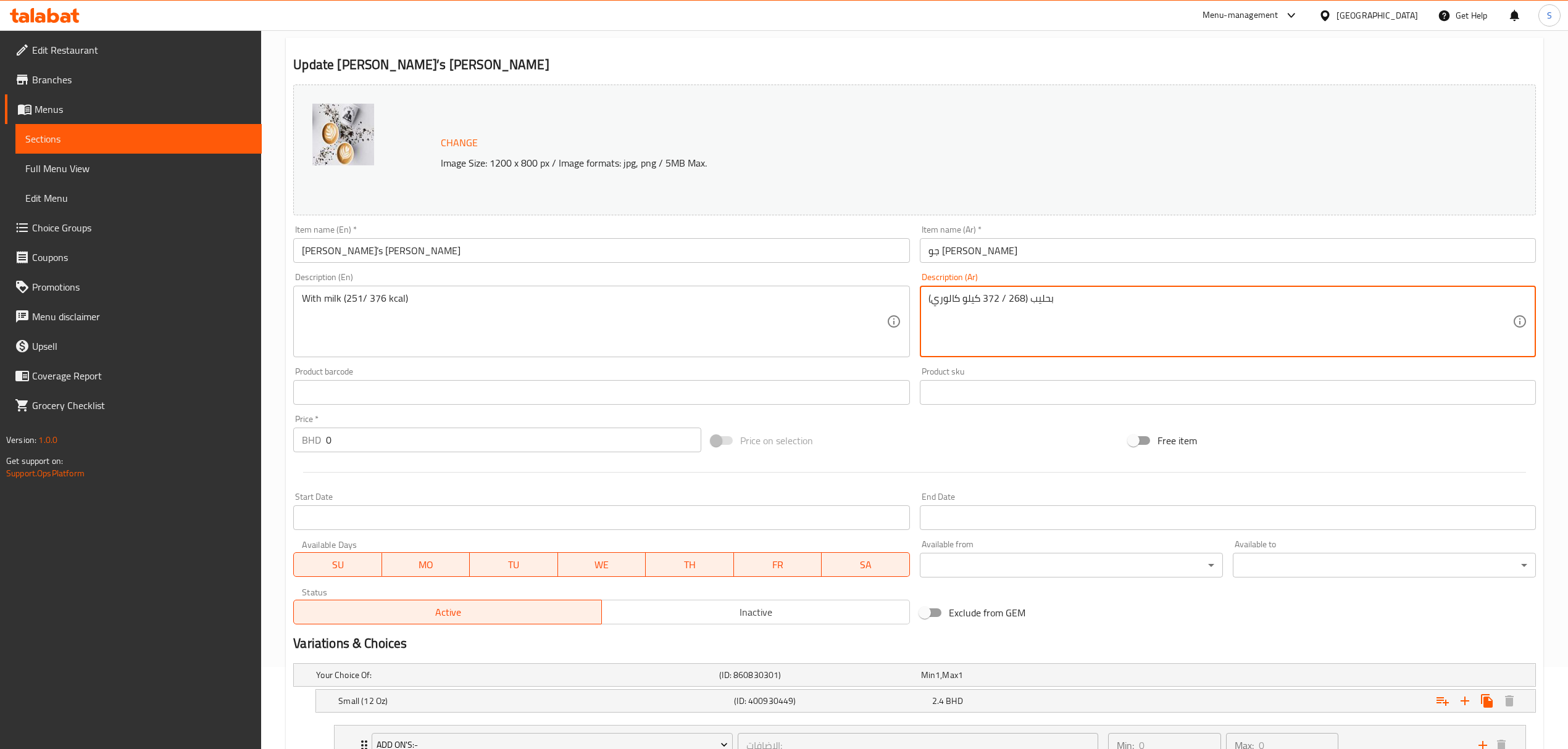
drag, startPoint x: 1023, startPoint y: 297, endPoint x: 1000, endPoint y: 298, distance: 23.0
click at [991, 299] on textarea "بحليب (268 / 372 كيلو كالوري)" at bounding box center [1220, 321] width 584 height 59
drag, startPoint x: 977, startPoint y: 295, endPoint x: 1007, endPoint y: 297, distance: 30.1
click at [1007, 297] on textarea "بحليب (268 / 372 كيلو كالوري)" at bounding box center [1220, 321] width 584 height 59
paste textarea "51/ 376"
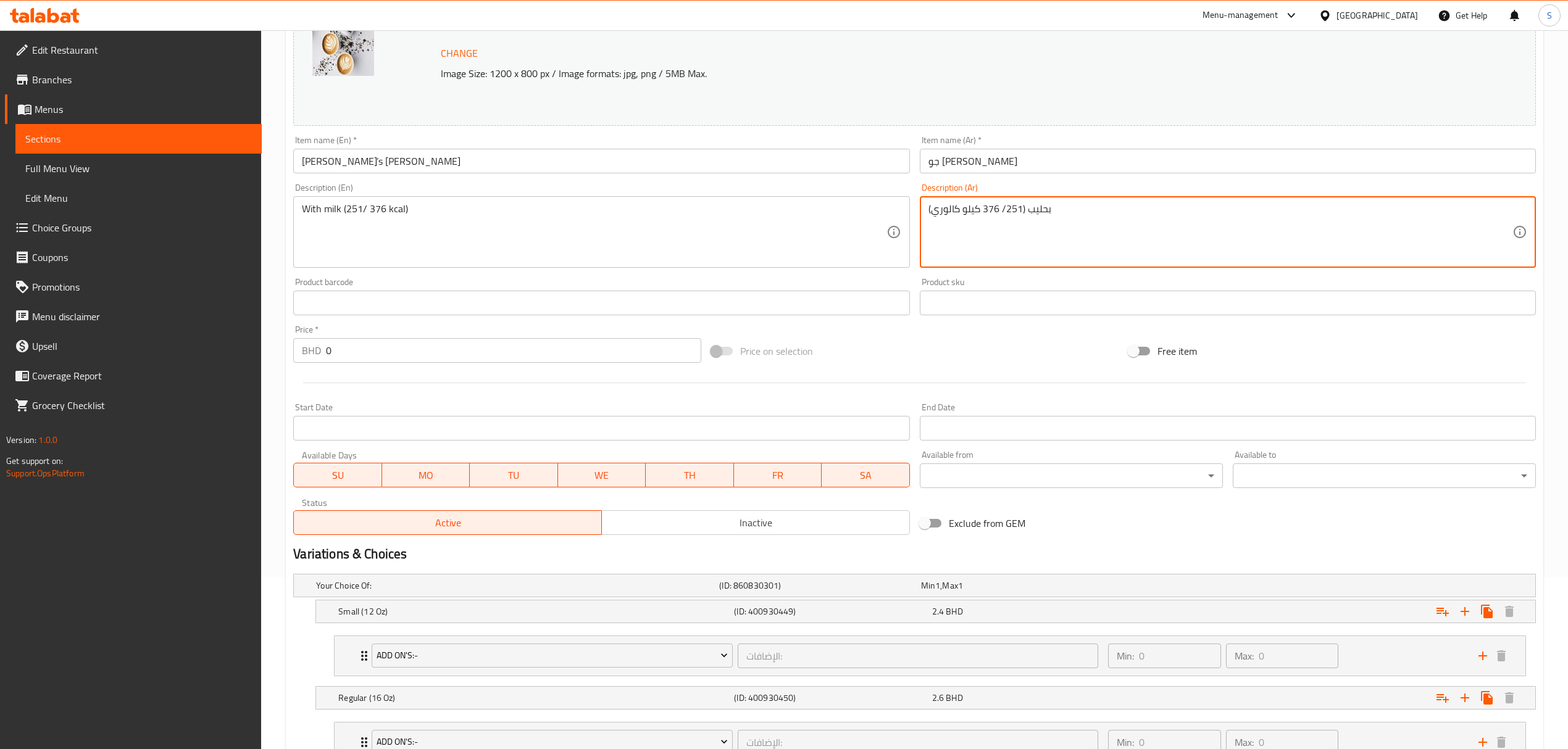
scroll to position [272, 0]
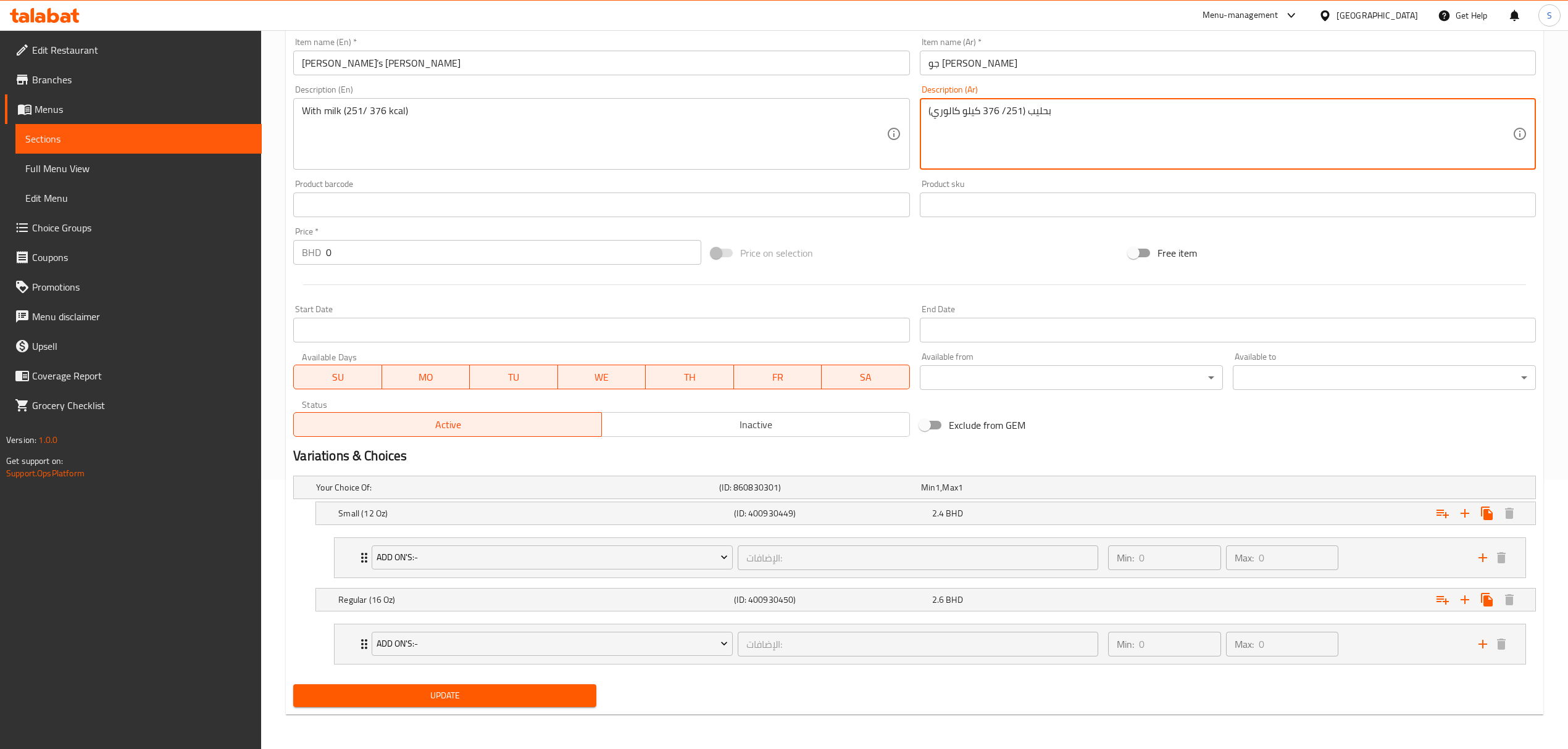
type textarea "بحليب (251/ 376 كيلو كالوري)"
drag, startPoint x: 466, startPoint y: 699, endPoint x: 97, endPoint y: 11, distance: 780.7
click at [470, 697] on span "Update" at bounding box center [445, 696] width 284 height 16
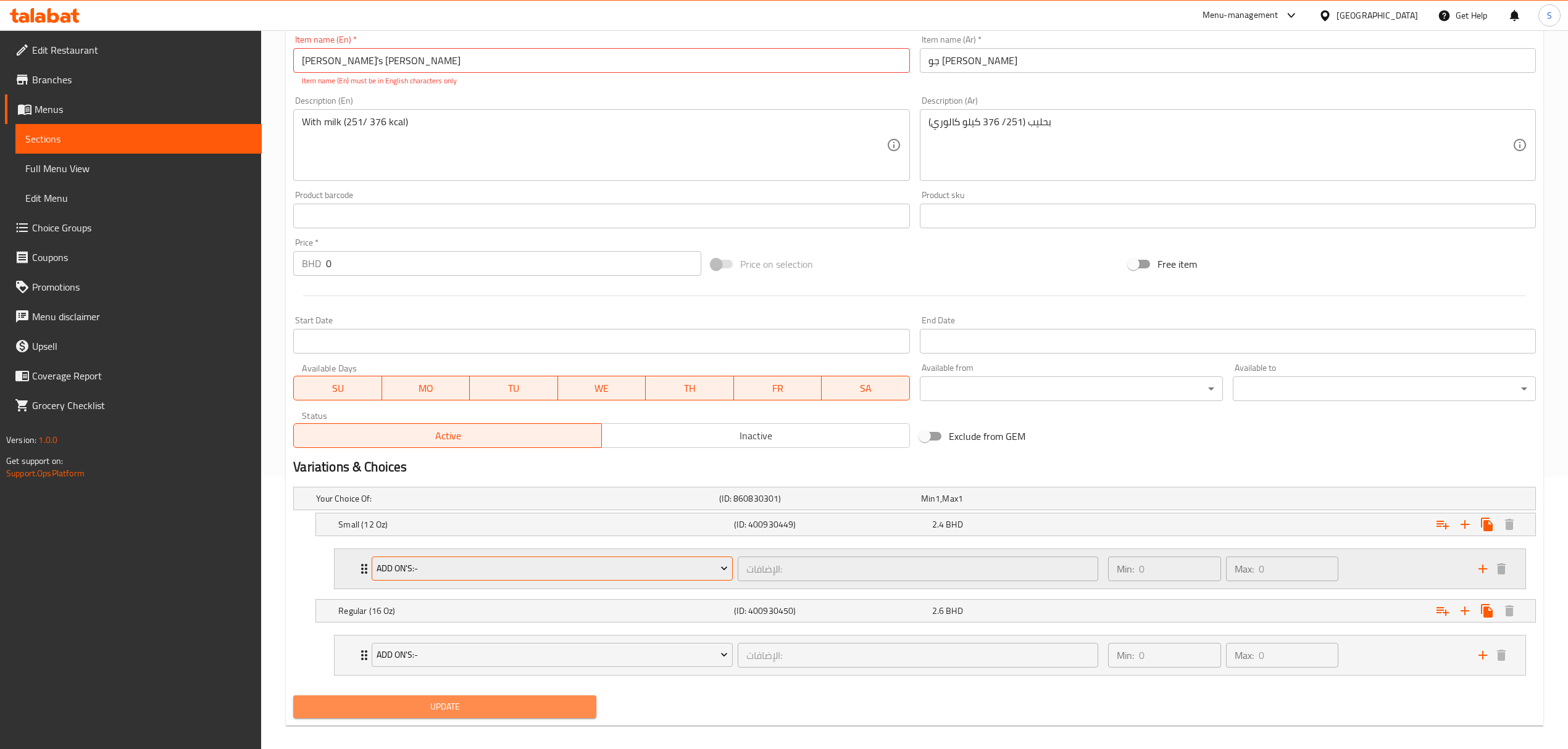
drag, startPoint x: 395, startPoint y: 711, endPoint x: 534, endPoint y: 580, distance: 191.0
click at [395, 712] on span "Update" at bounding box center [445, 707] width 284 height 16
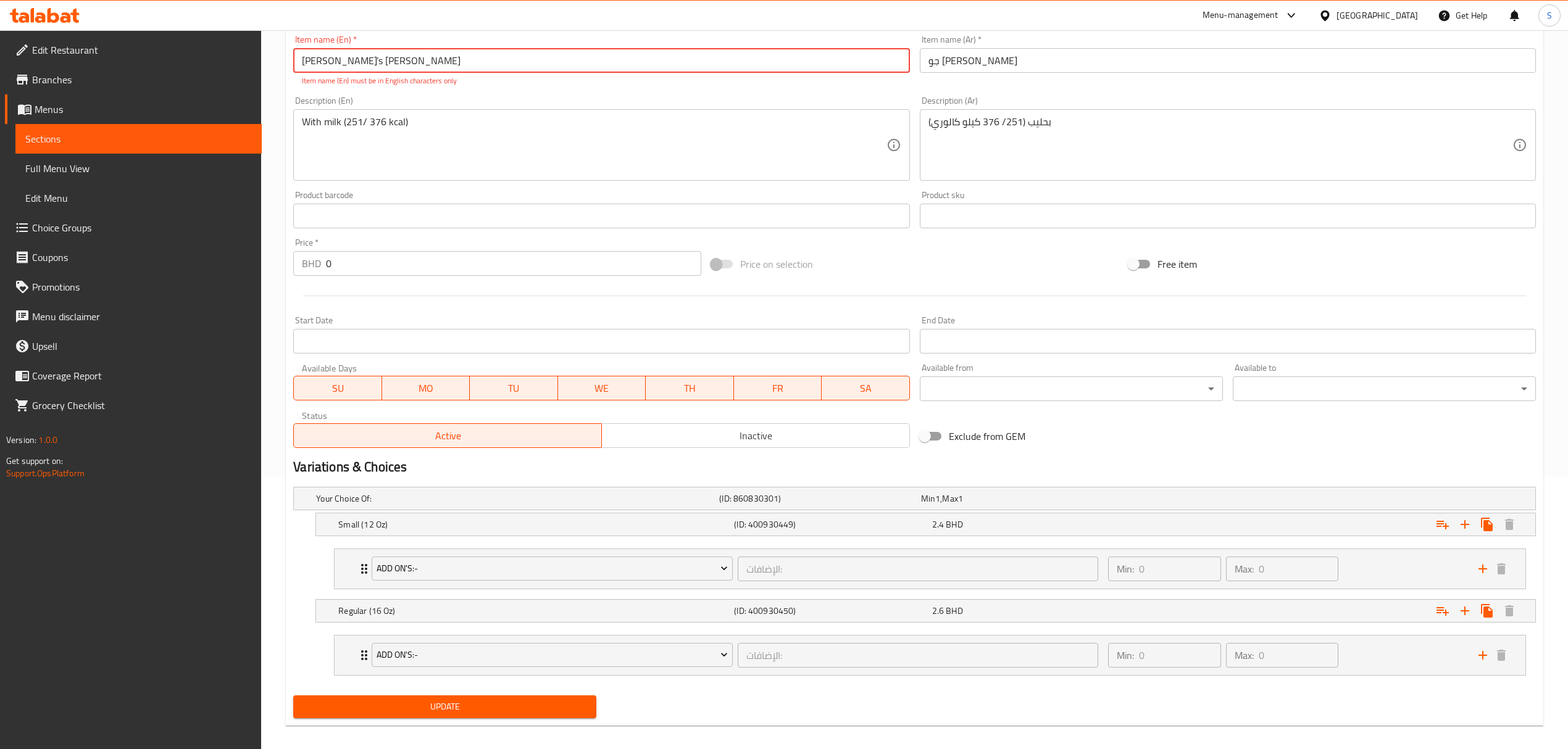
click at [317, 59] on input "Joe’s Vanilla Latte" at bounding box center [601, 61] width 616 height 25
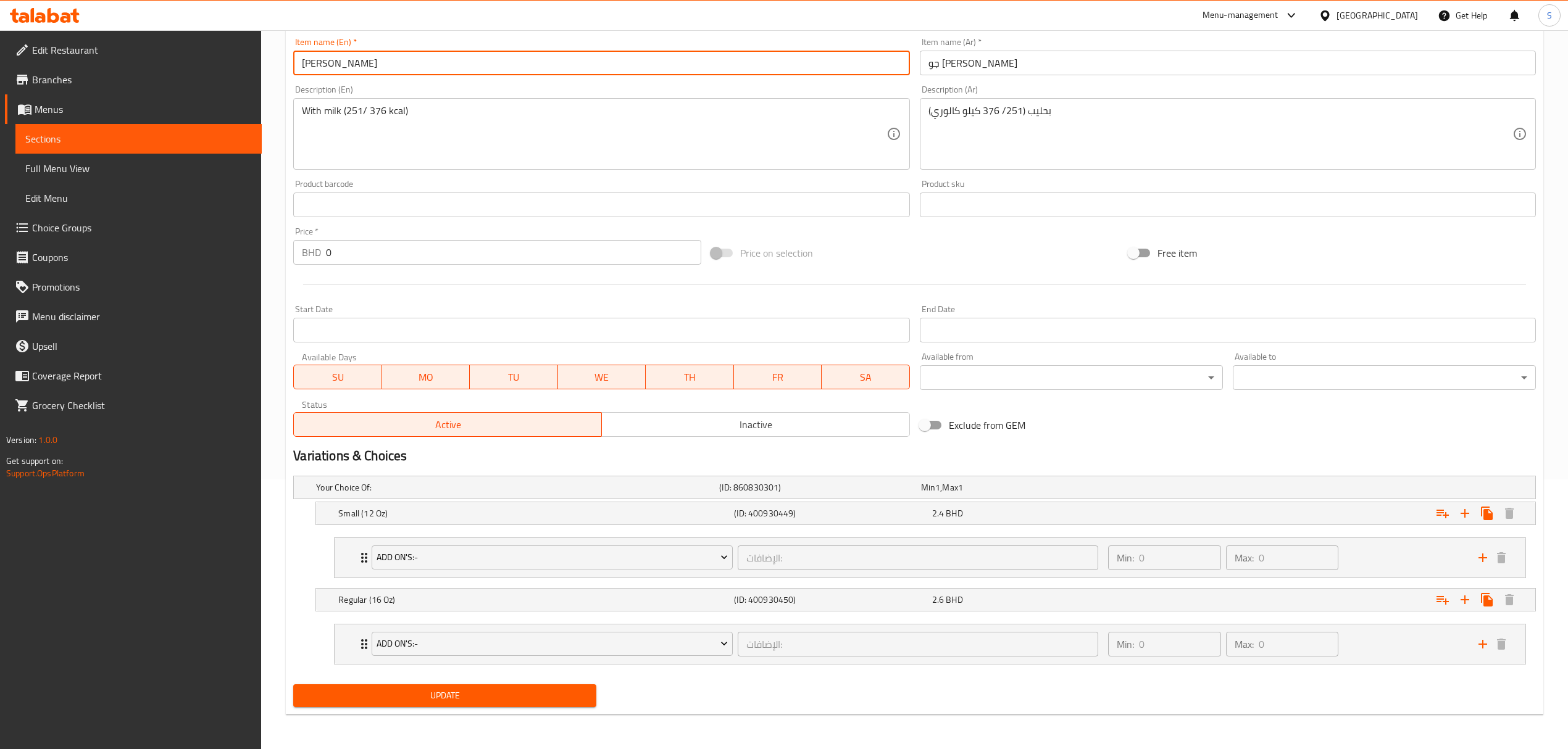
type input "Joes Vanilla Latte"
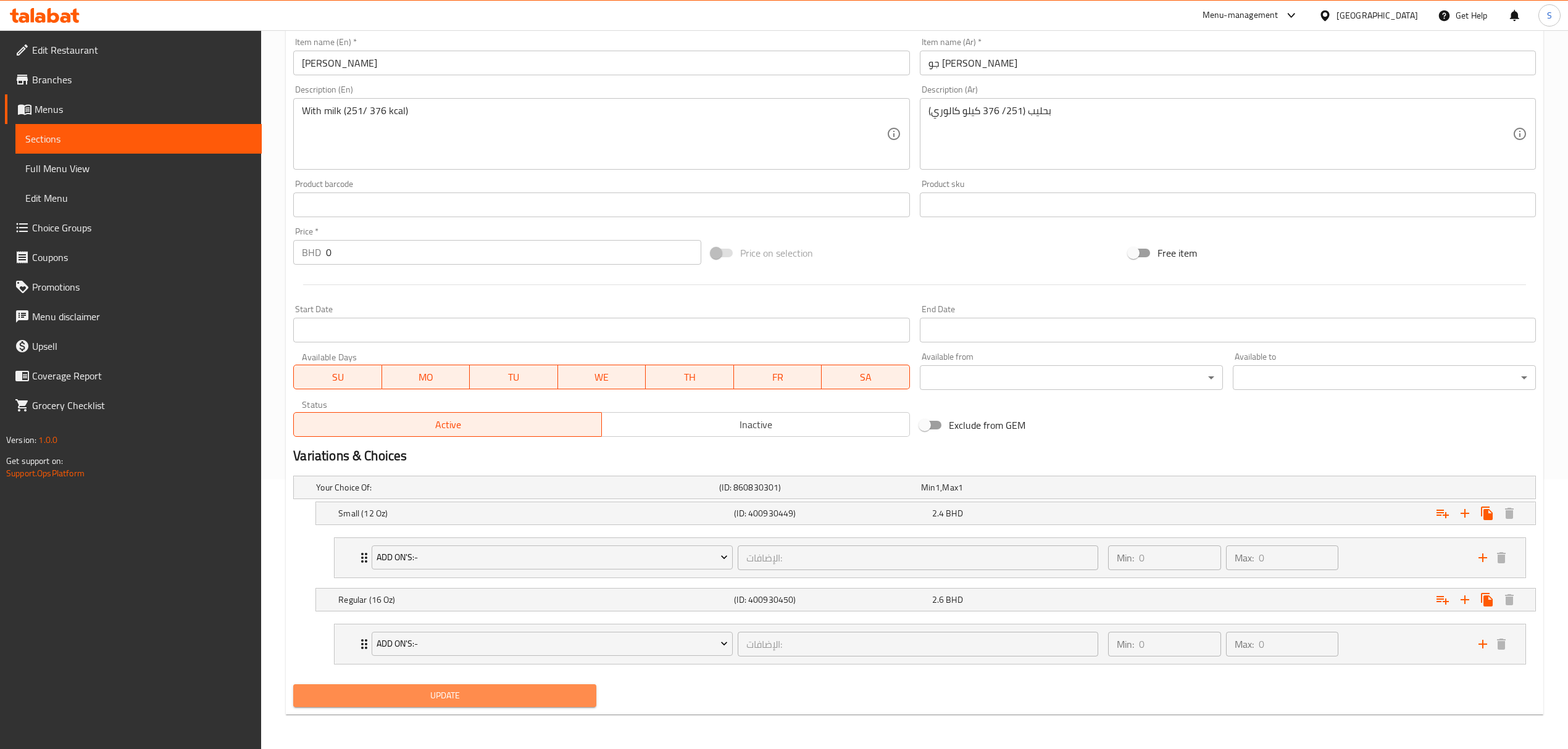
drag, startPoint x: 425, startPoint y: 697, endPoint x: 569, endPoint y: 568, distance: 193.3
click at [428, 695] on span "Update" at bounding box center [445, 696] width 284 height 16
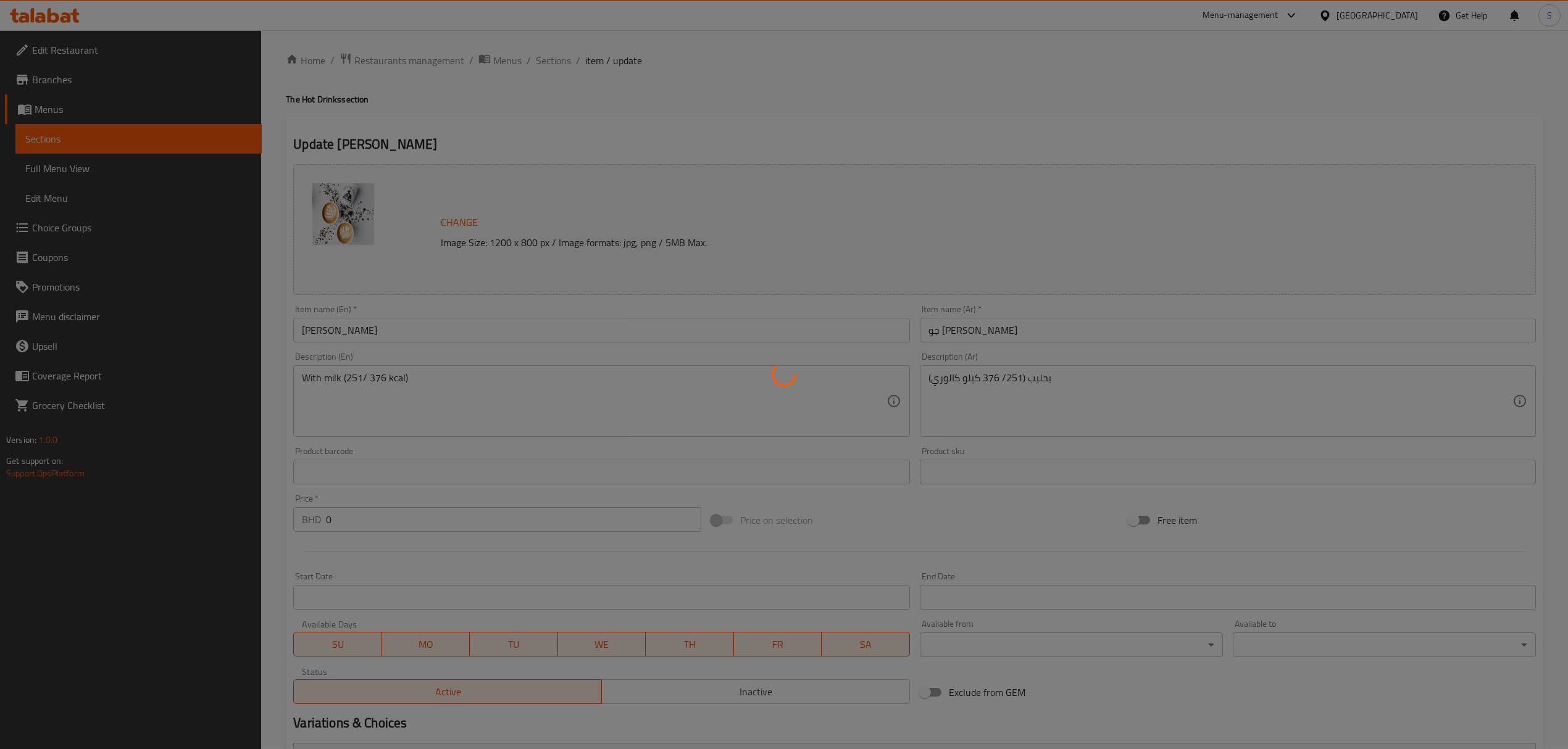
scroll to position [0, 0]
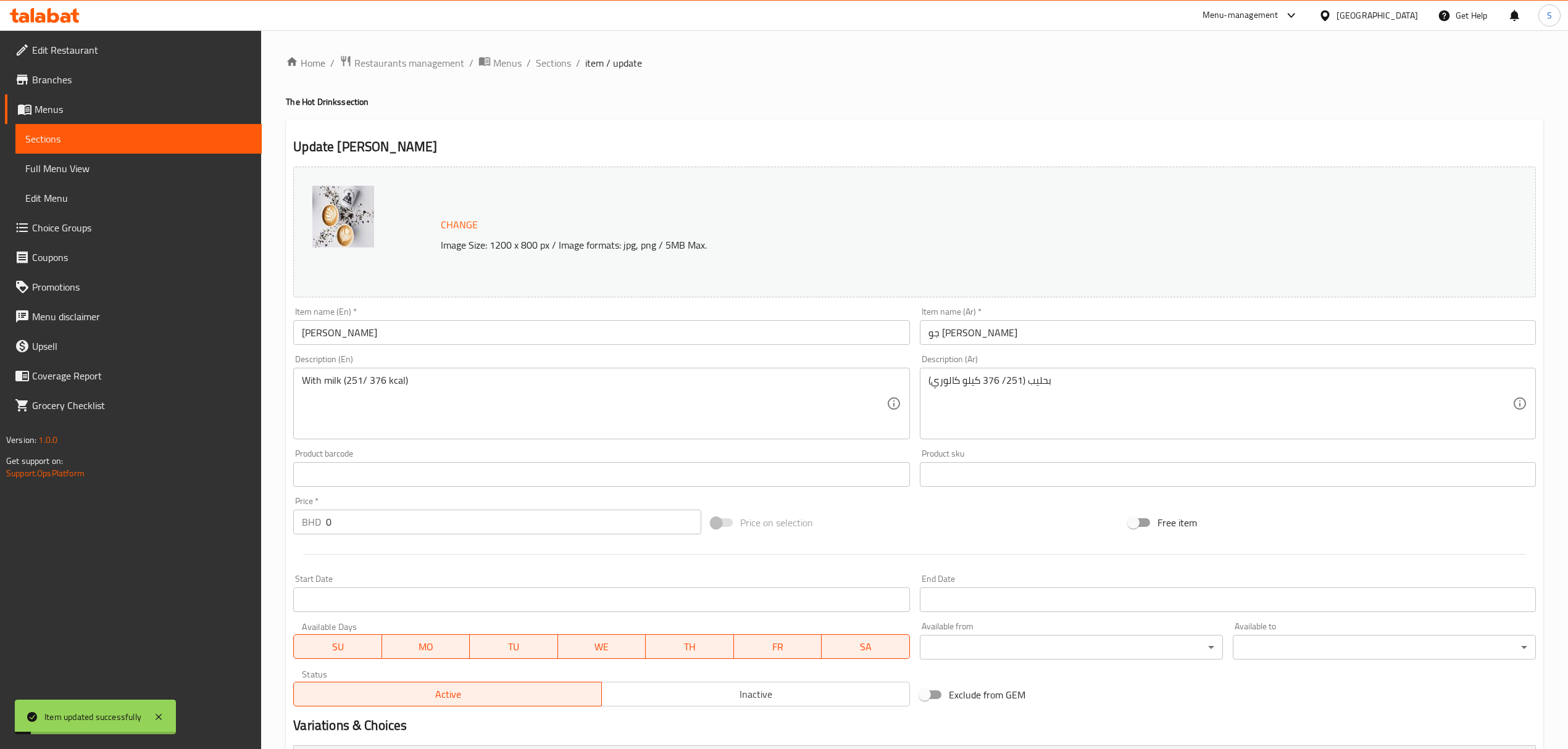
drag, startPoint x: 552, startPoint y: 62, endPoint x: 907, endPoint y: 2, distance: 360.0
click at [552, 62] on span "Sections" at bounding box center [553, 62] width 35 height 15
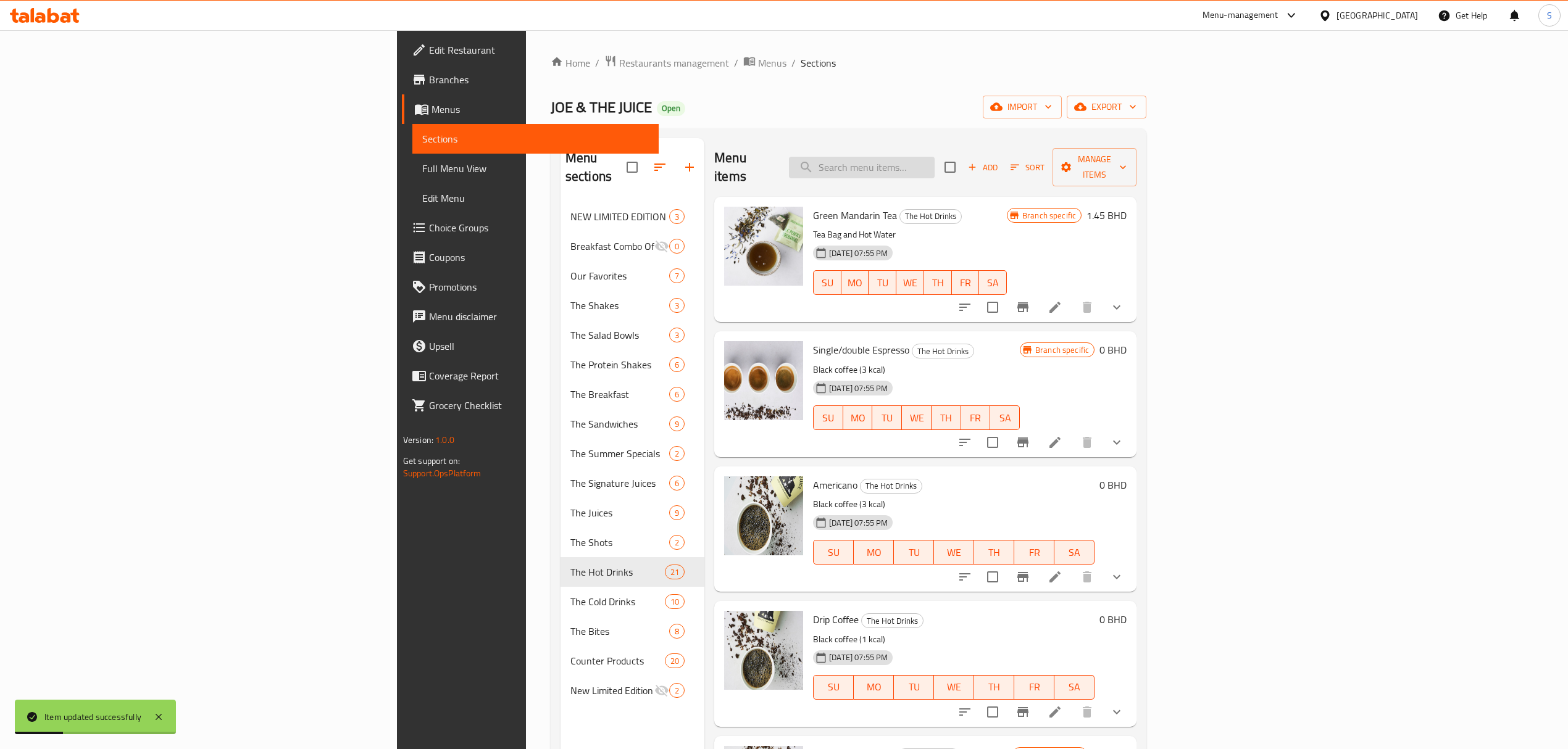
click at [934, 159] on input "search" at bounding box center [862, 168] width 145 height 22
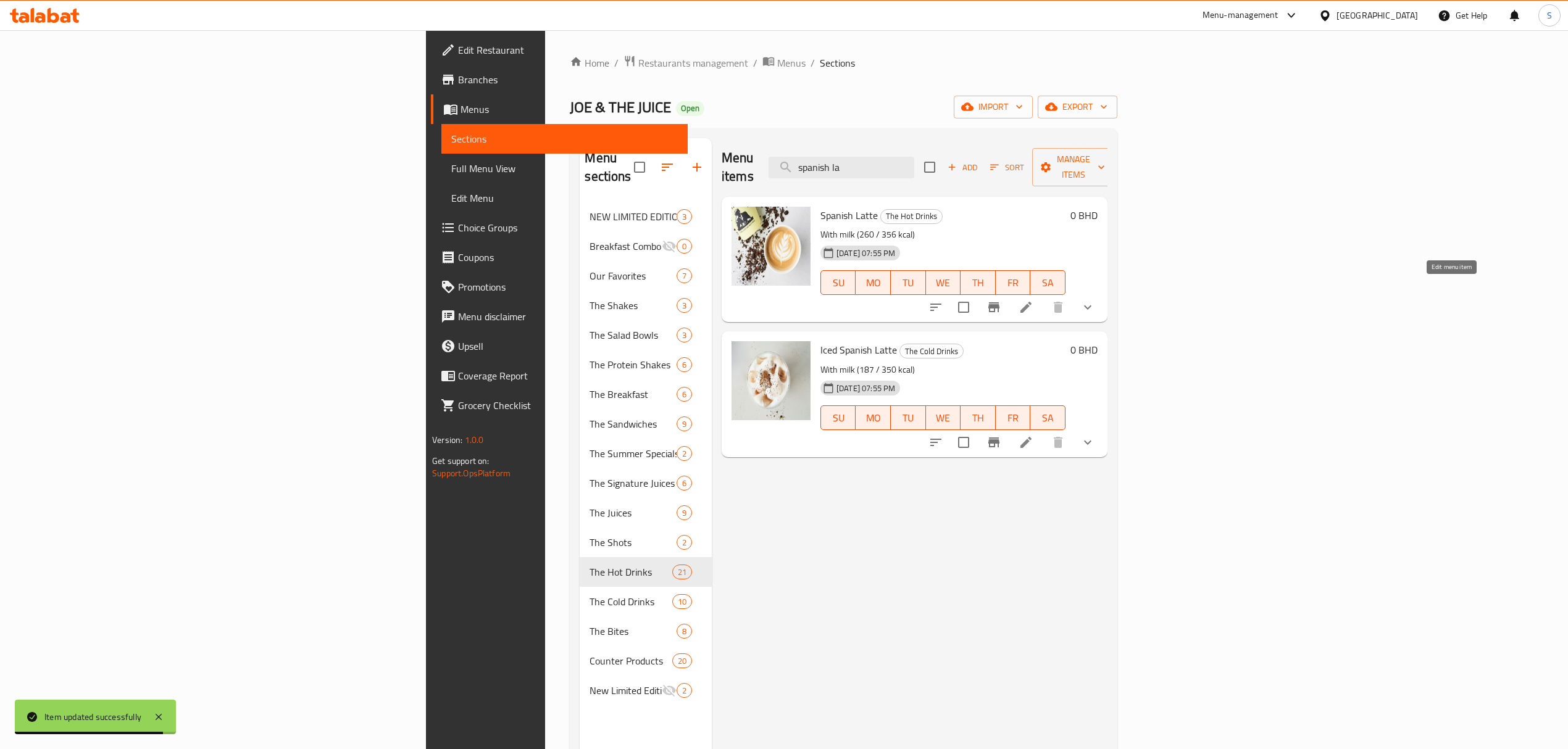
type input "spanish la"
click at [1031, 301] on icon at bounding box center [1026, 307] width 11 height 11
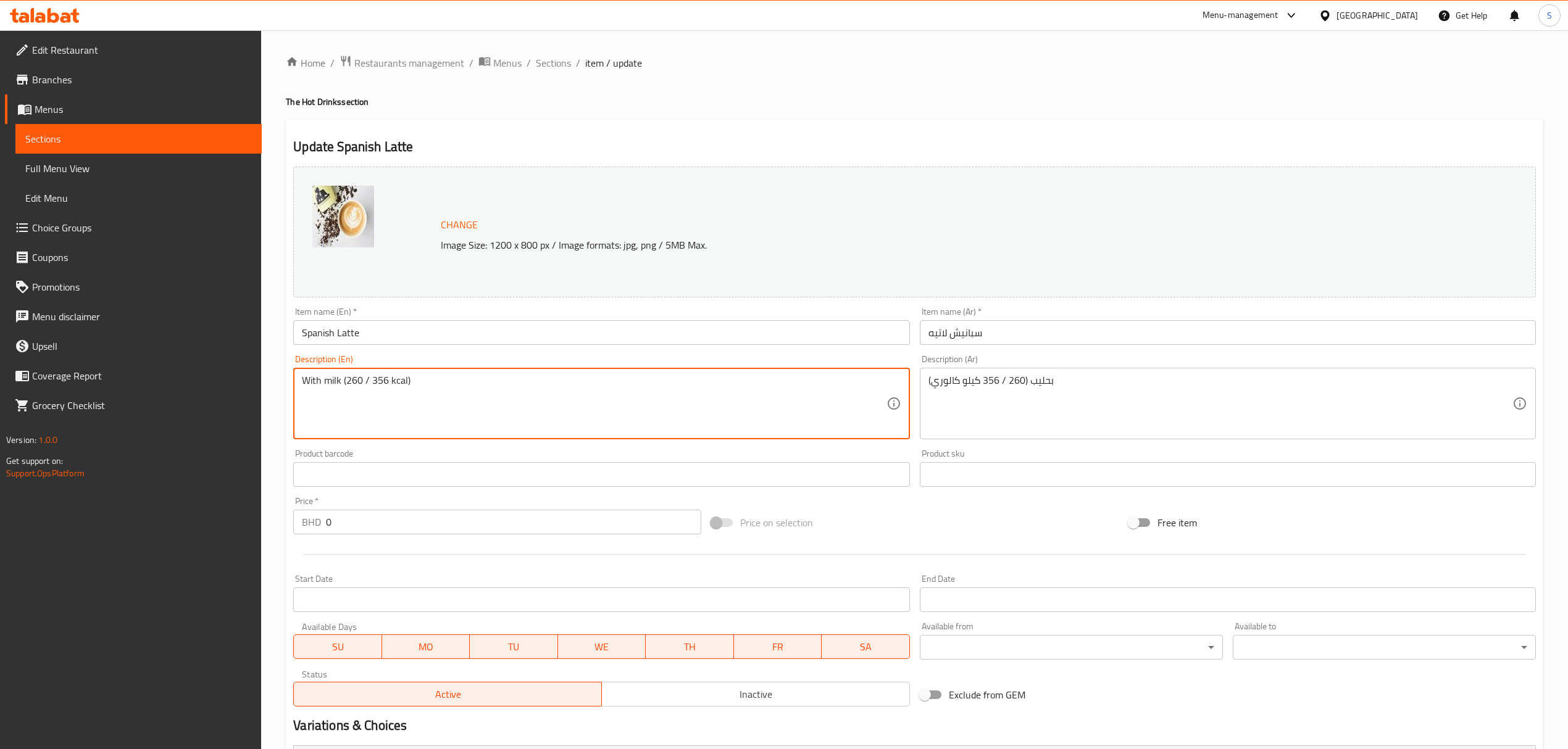
drag, startPoint x: 387, startPoint y: 380, endPoint x: 347, endPoint y: 378, distance: 40.0
paste textarea "189–288"
click at [369, 378] on textarea "With milk (189–288 kcal)" at bounding box center [593, 404] width 584 height 59
drag, startPoint x: 385, startPoint y: 376, endPoint x: 348, endPoint y: 383, distance: 37.7
click at [348, 383] on textarea "With milk (189/288 kcal)" at bounding box center [593, 404] width 584 height 59
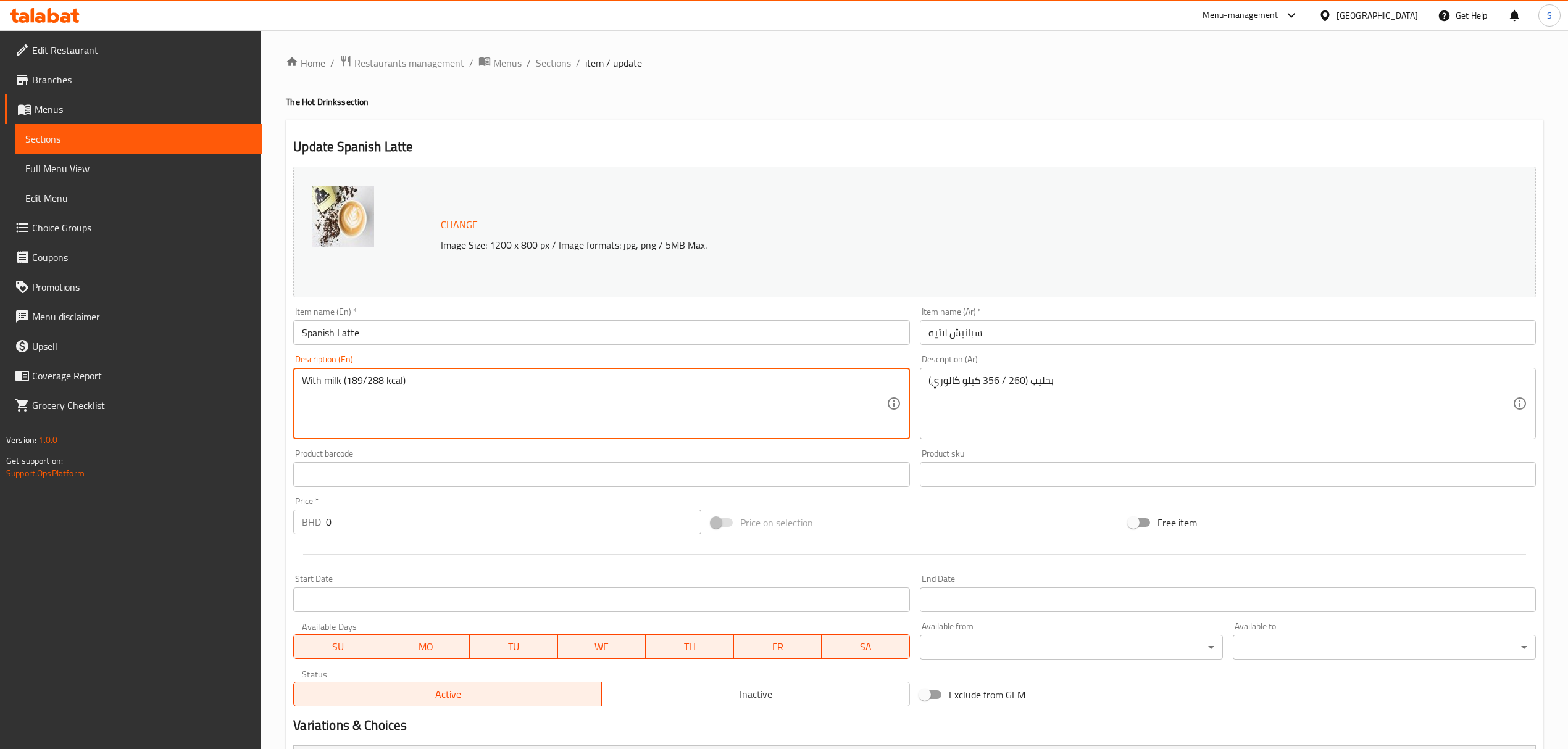
type textarea "With milk (189/288 kcal)"
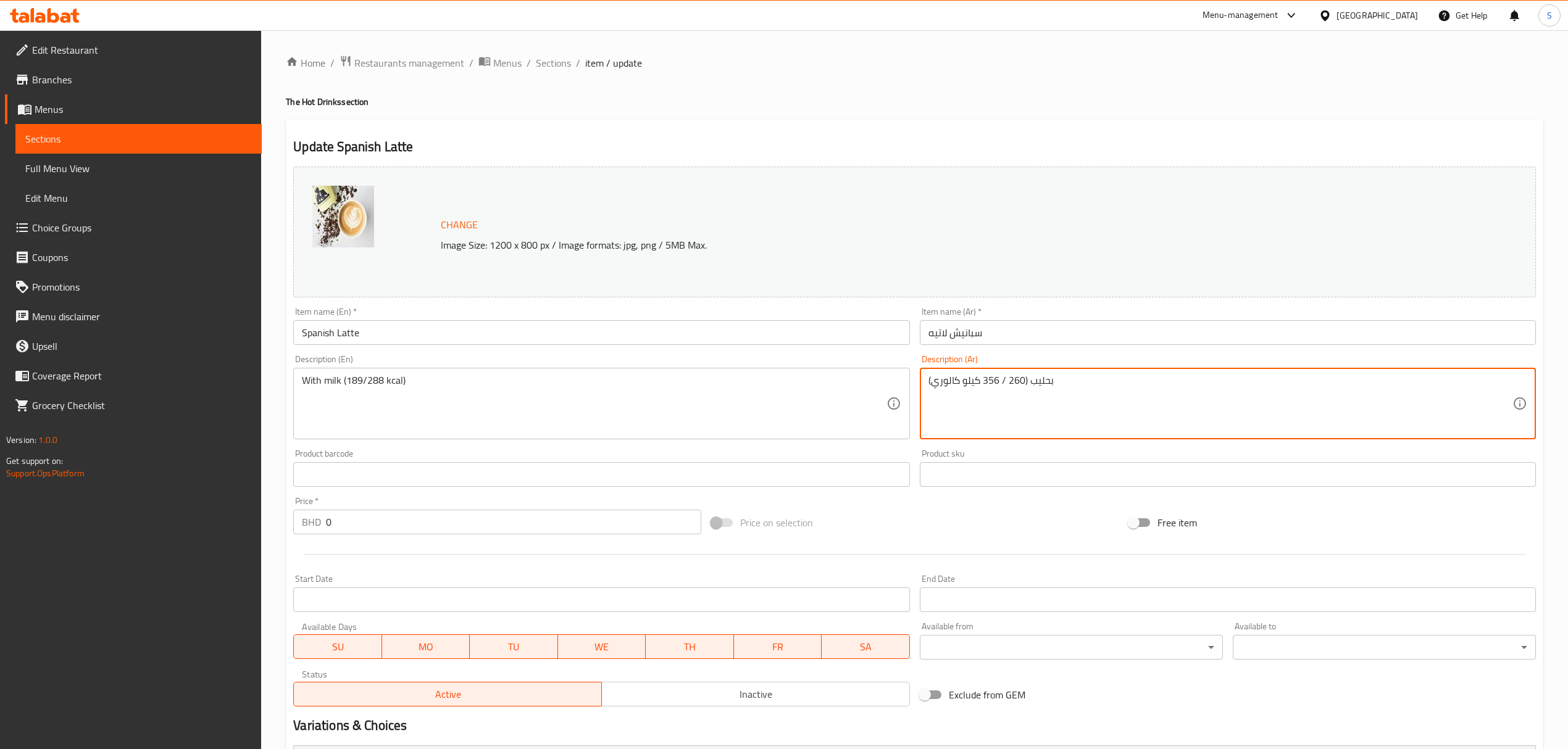
drag, startPoint x: 984, startPoint y: 380, endPoint x: 1010, endPoint y: 383, distance: 26.2
click at [1020, 383] on textarea "بحليب (260 / 356 كيلو كالوري)" at bounding box center [1220, 404] width 584 height 59
drag, startPoint x: 1021, startPoint y: 381, endPoint x: 995, endPoint y: 381, distance: 26.0
click at [995, 381] on textarea "بحليب (260 / 356 كيلو كالوري)" at bounding box center [1220, 404] width 584 height 59
click at [1023, 379] on textarea "بحليب (260 / 356 كيلو كالوري)" at bounding box center [1220, 404] width 584 height 59
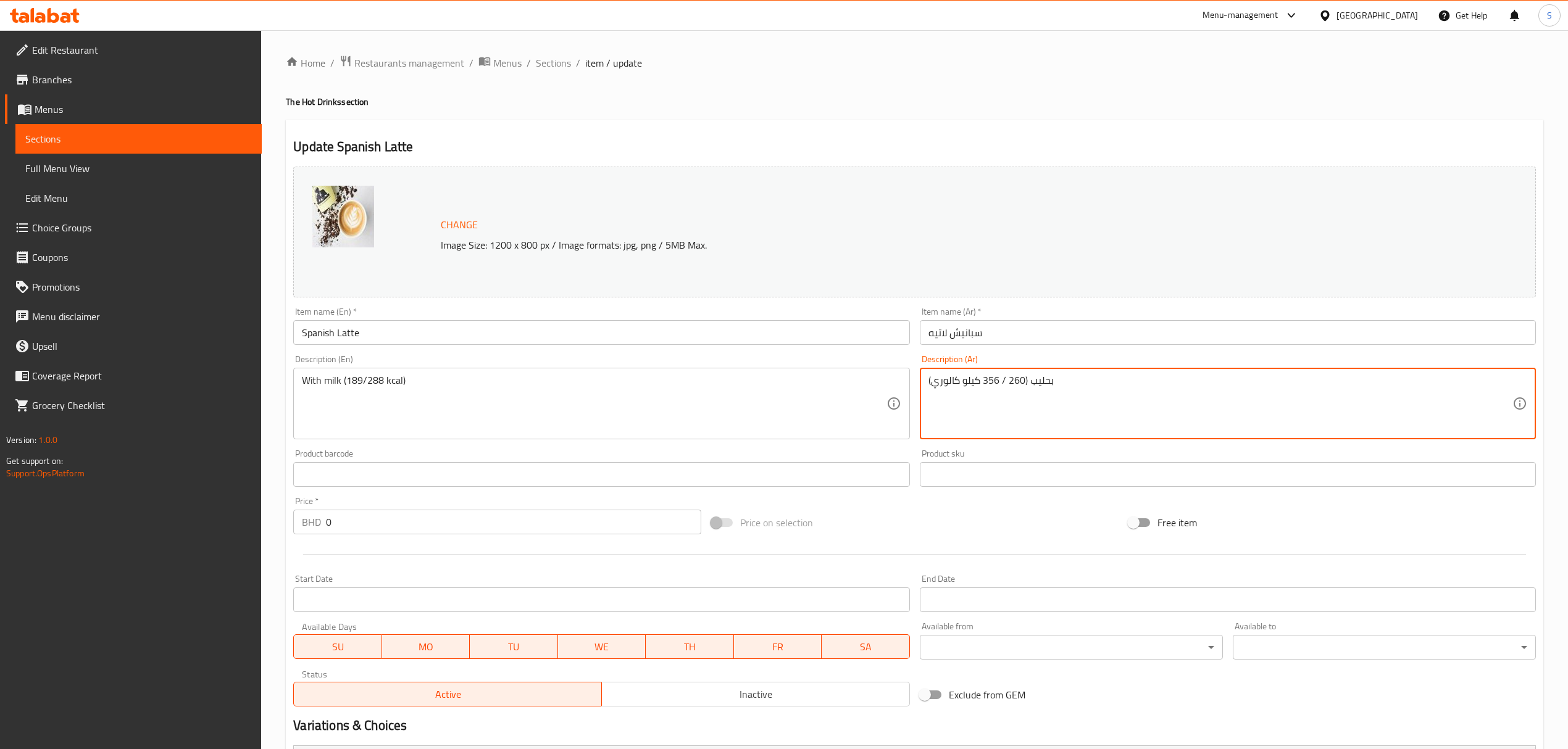
drag, startPoint x: 1023, startPoint y: 379, endPoint x: 992, endPoint y: 379, distance: 31.0
click at [992, 379] on textarea "بحليب (260 / 356 كيلو كالوري)" at bounding box center [1220, 404] width 584 height 59
drag, startPoint x: 1008, startPoint y: 410, endPoint x: 1019, endPoint y: 387, distance: 25.5
click at [1009, 406] on textarea "بحليب (260 / 356 كيلو كالوري)" at bounding box center [1220, 404] width 584 height 59
drag, startPoint x: 1023, startPoint y: 381, endPoint x: 991, endPoint y: 385, distance: 32.2
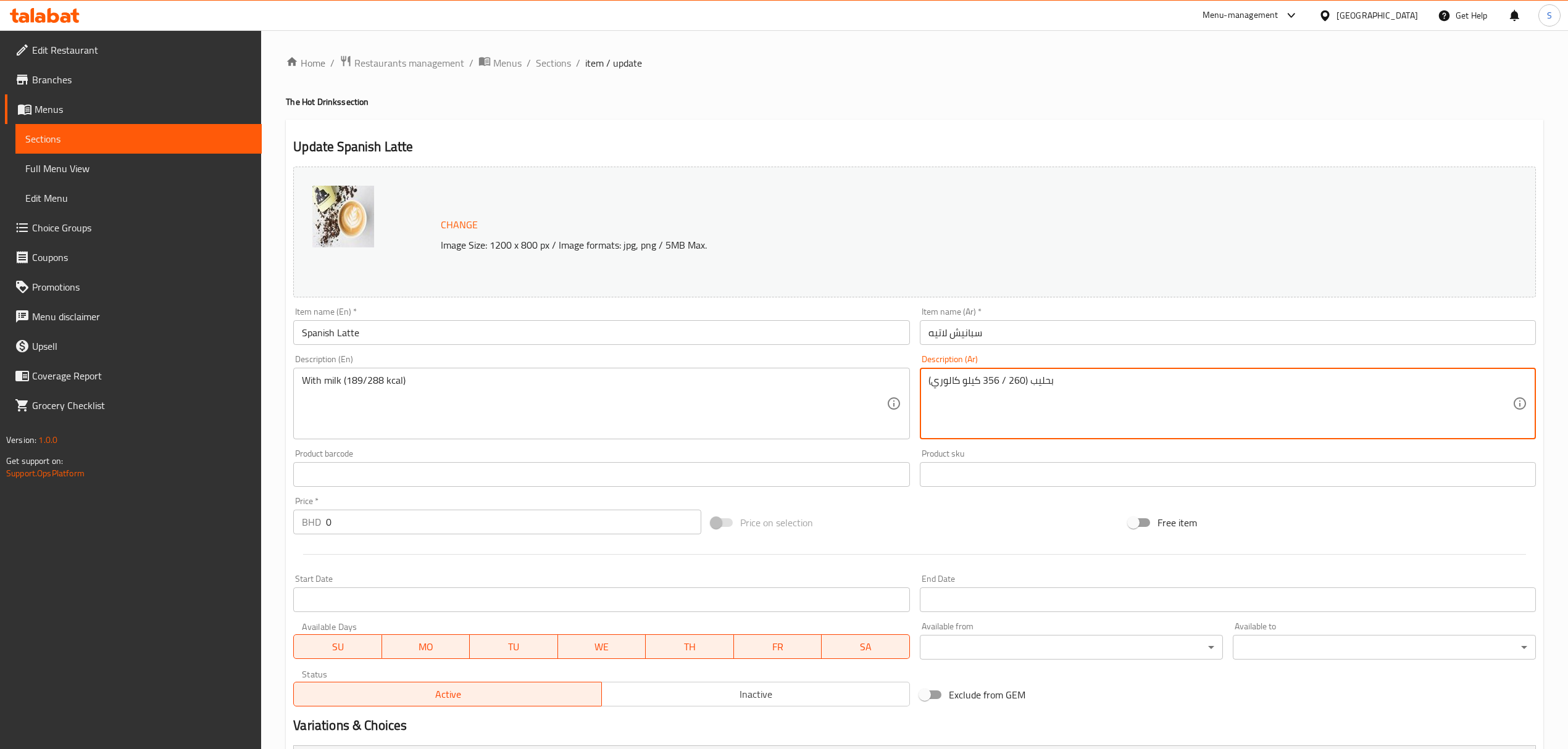
click at [991, 385] on textarea "بحليب (260 / 356 كيلو كالوري)" at bounding box center [1220, 404] width 584 height 59
click at [985, 385] on textarea "بحليب (260 / 356 كيلو كالوري)" at bounding box center [1220, 404] width 584 height 59
drag, startPoint x: 984, startPoint y: 385, endPoint x: 1017, endPoint y: 381, distance: 33.2
click at [1017, 381] on textarea "بحليب (260 / 356 كيلو كالوري)" at bounding box center [1220, 404] width 584 height 59
paste textarea "189/288"
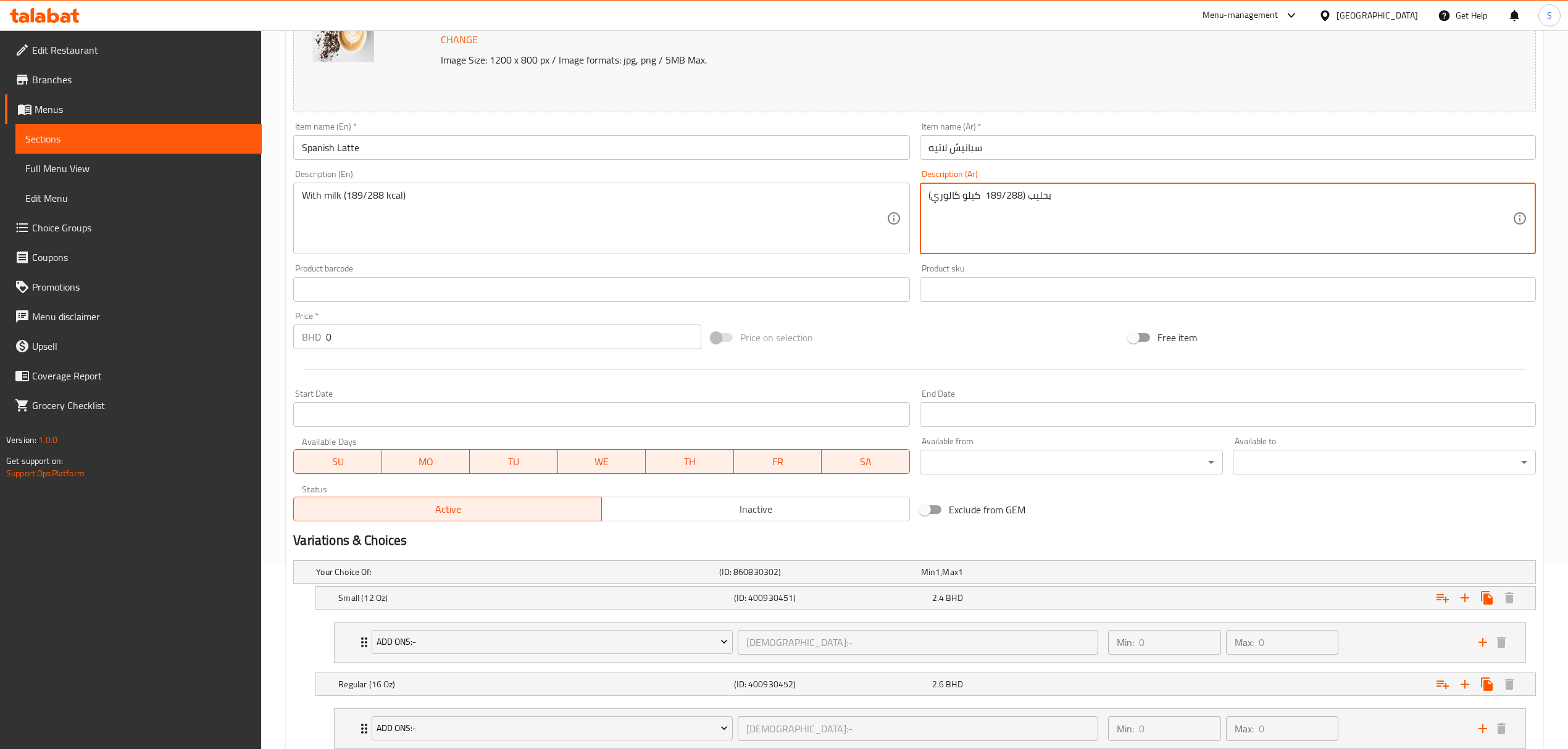
scroll to position [272, 0]
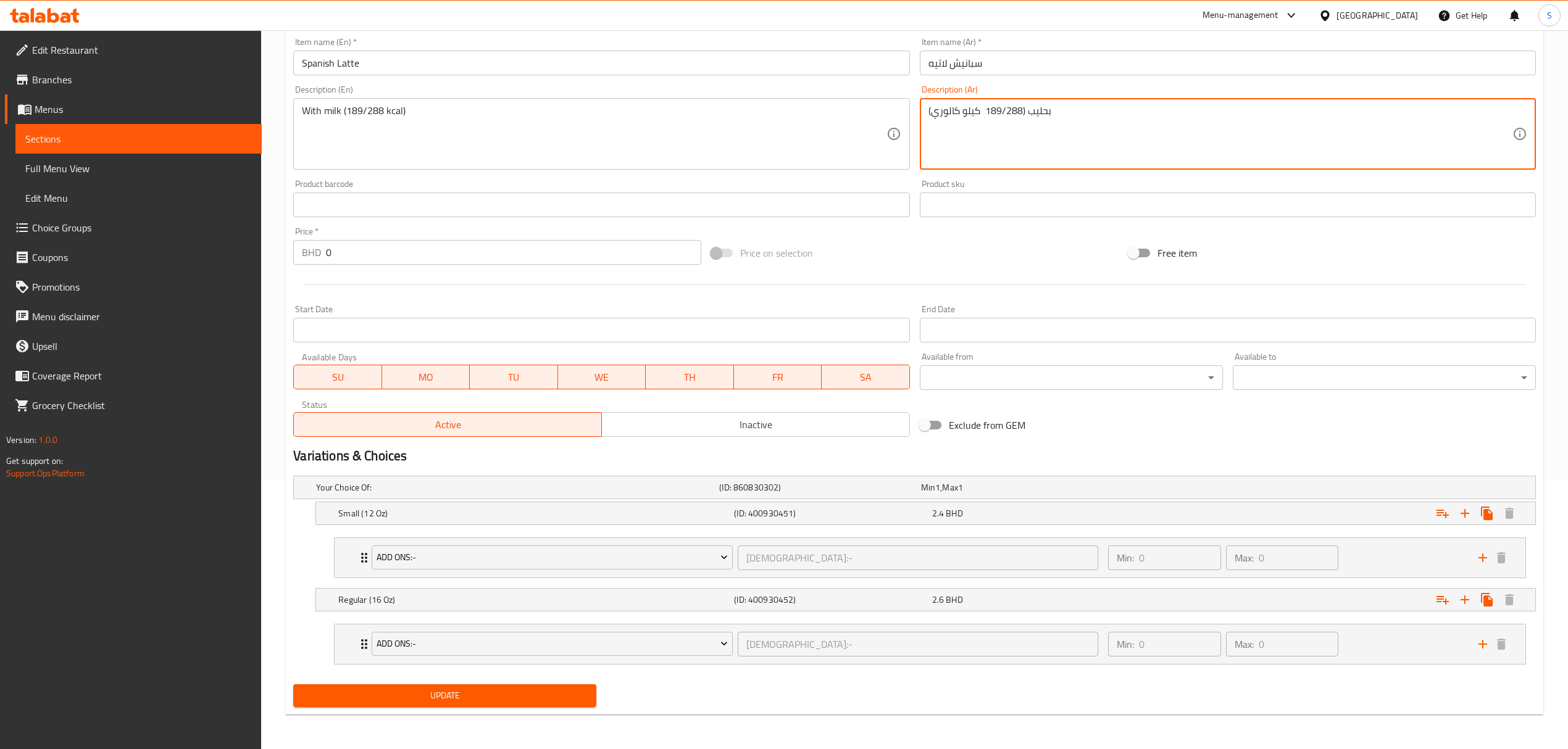
type textarea "بحليب (189/288 كيلو كالوري)"
drag, startPoint x: 411, startPoint y: 694, endPoint x: 757, endPoint y: 544, distance: 377.1
click at [413, 694] on span "Update" at bounding box center [445, 696] width 284 height 16
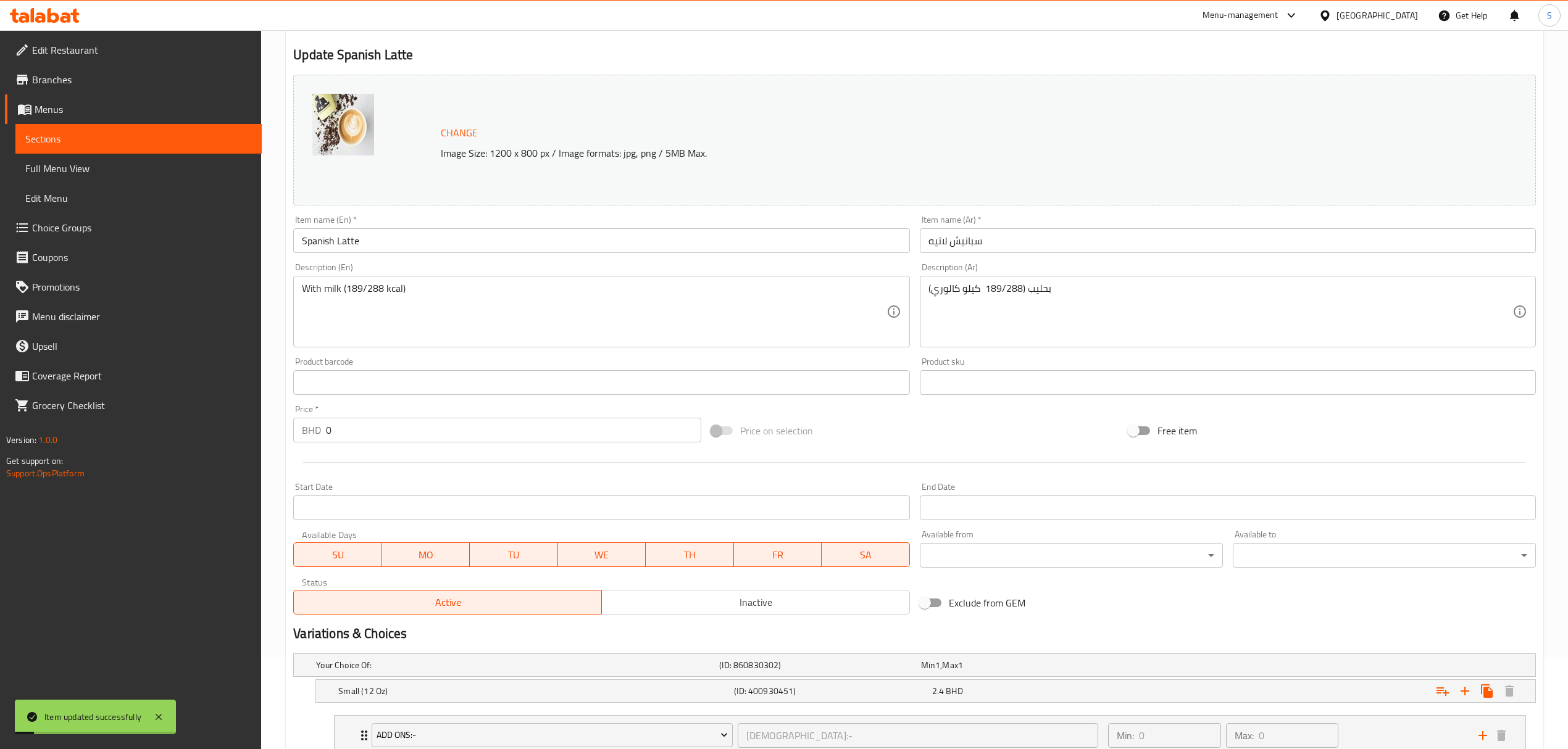
scroll to position [0, 0]
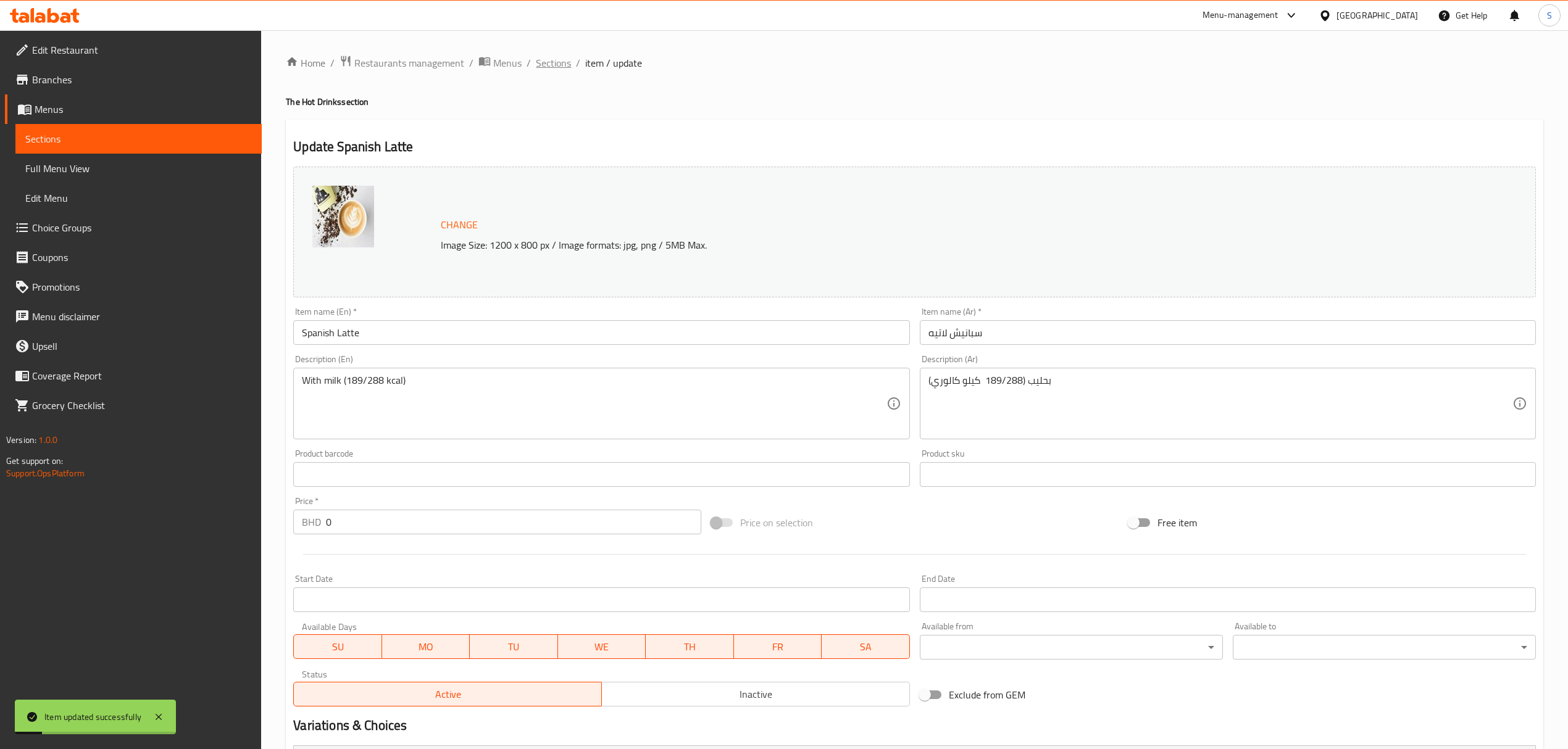
click at [549, 66] on span "Sections" at bounding box center [553, 62] width 35 height 15
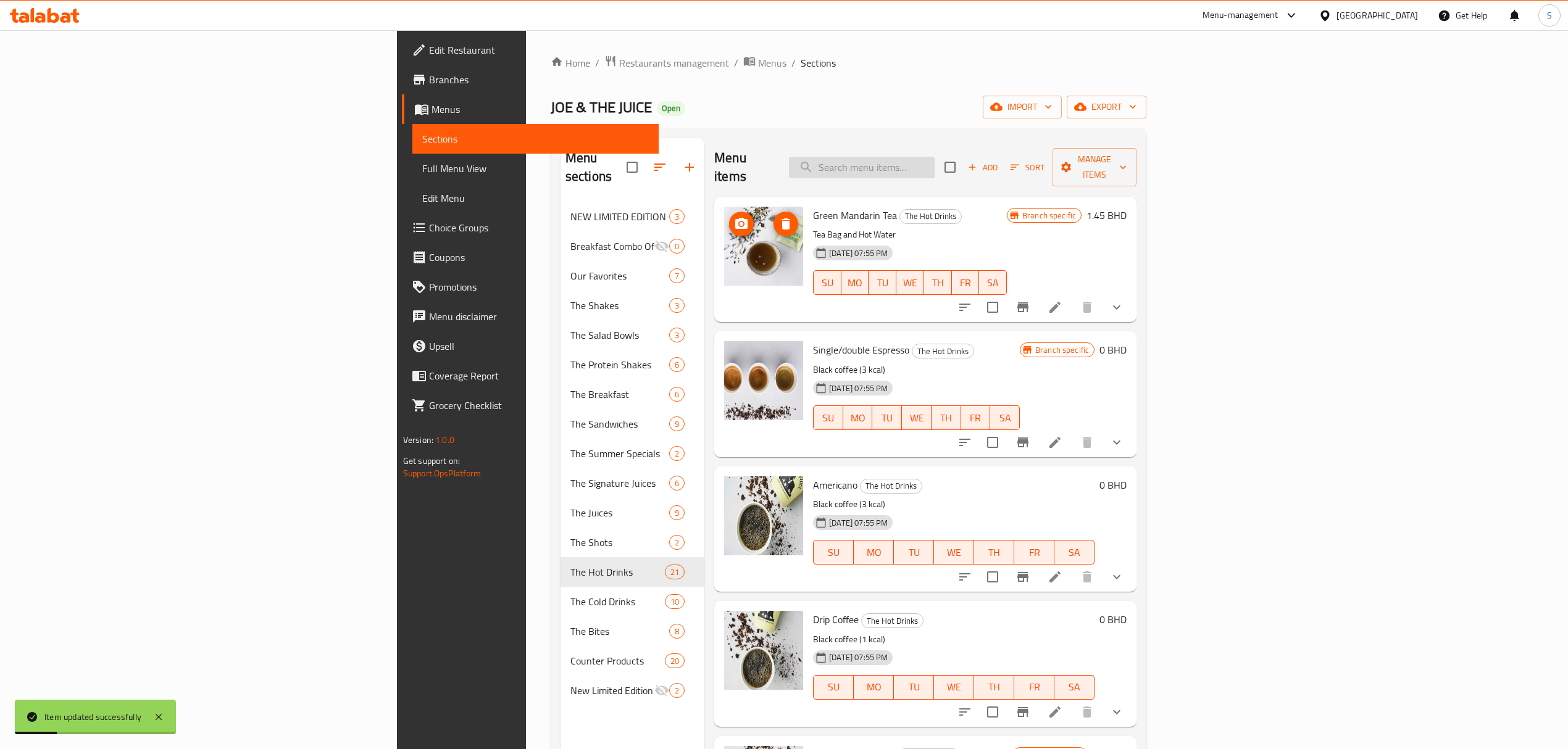
click at [934, 157] on input "search" at bounding box center [862, 168] width 145 height 22
paste input "Cappuccino"
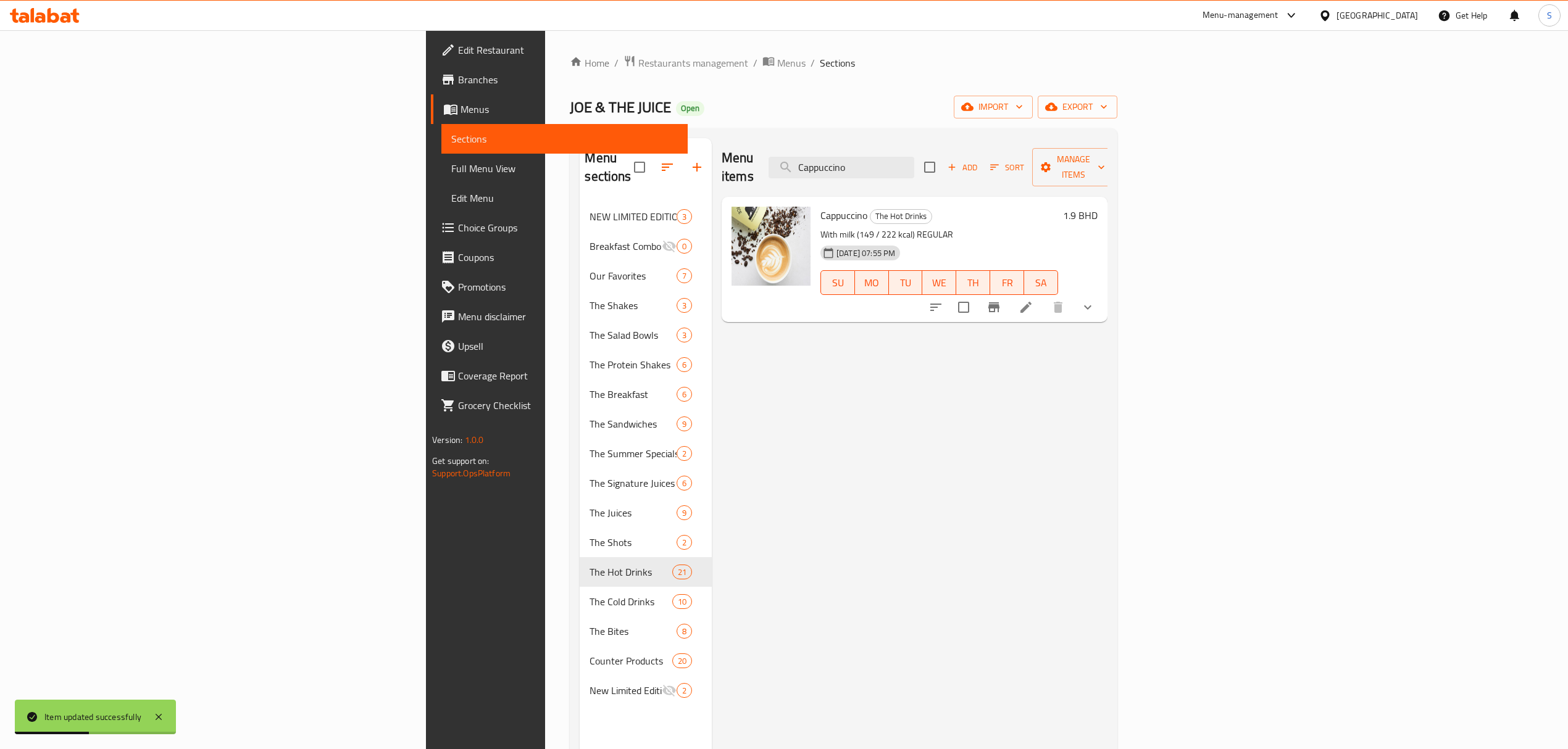
type input "Cappuccino"
click at [1031, 301] on icon at bounding box center [1026, 307] width 11 height 11
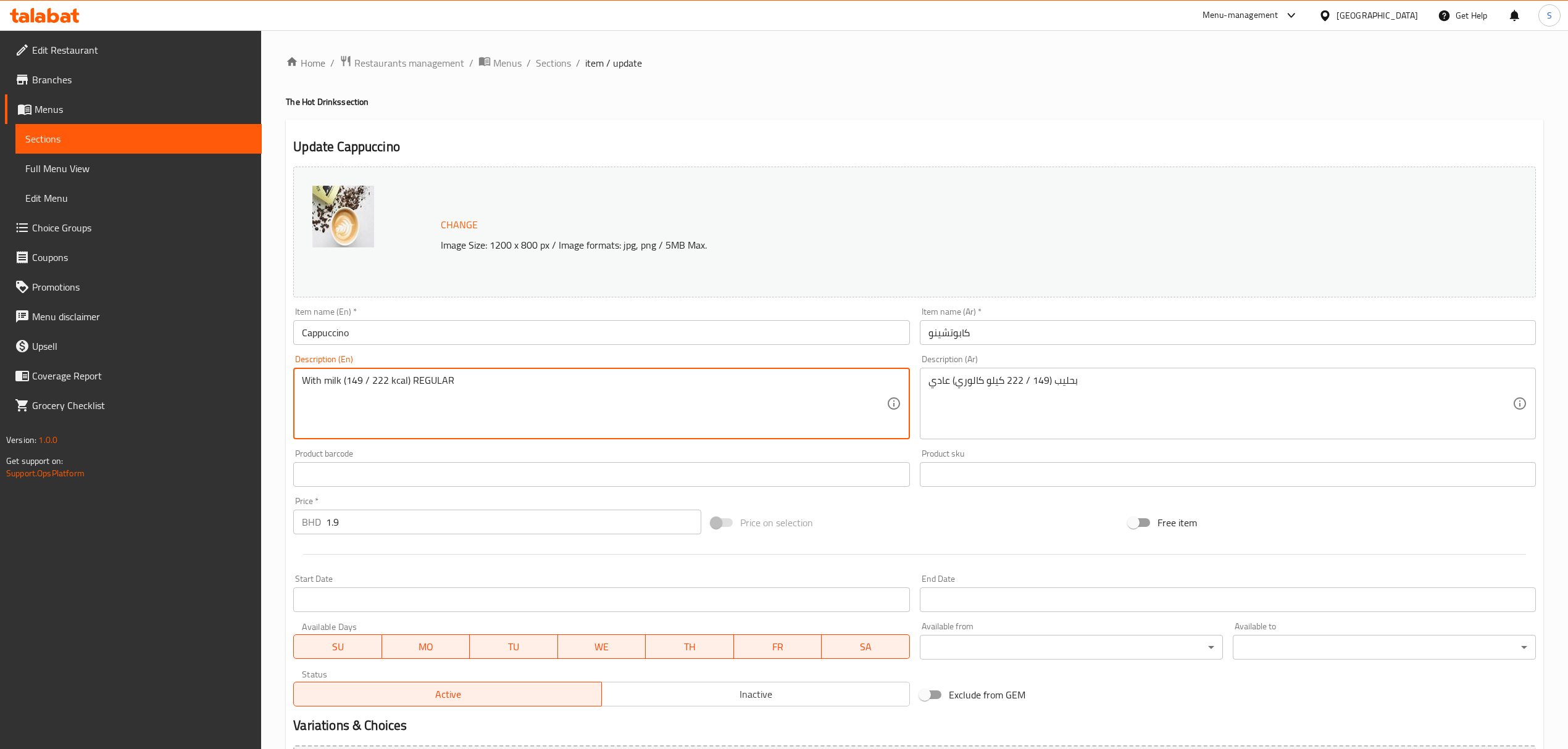
drag, startPoint x: 346, startPoint y: 381, endPoint x: 386, endPoint y: 380, distance: 40.0
type textarea "With milk (150/ 227 kcal) REGULAR"
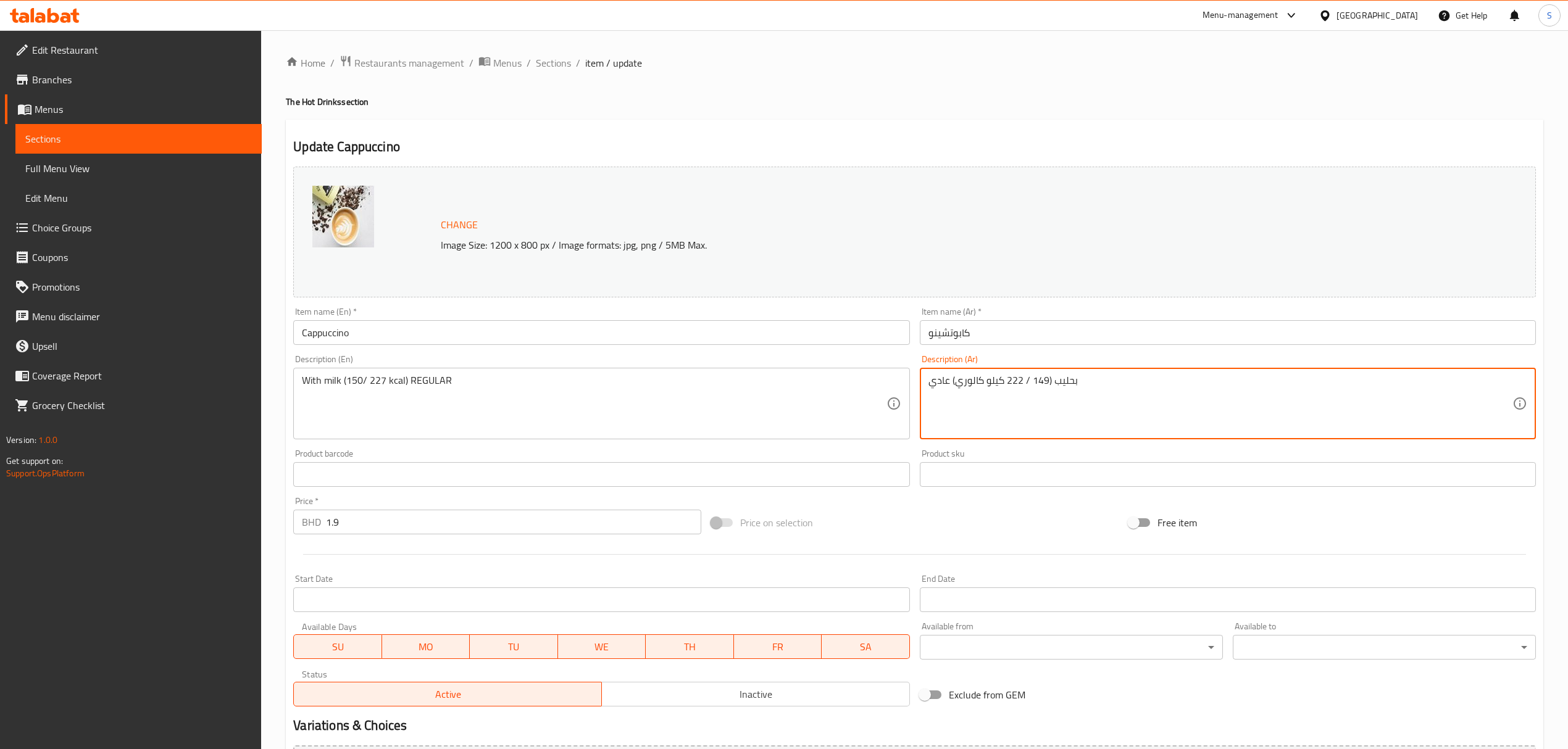
drag, startPoint x: 1005, startPoint y: 378, endPoint x: 1033, endPoint y: 380, distance: 28.1
click at [1045, 380] on textarea "بحليب (149 / 222 كيلو كالوري) عادي" at bounding box center [1220, 404] width 584 height 59
type textarea "بحل / 222 كيلو كالوري) عادي"
drag, startPoint x: 558, startPoint y: 62, endPoint x: 470, endPoint y: 127, distance: 109.4
click at [558, 62] on span "Sections" at bounding box center [553, 62] width 35 height 15
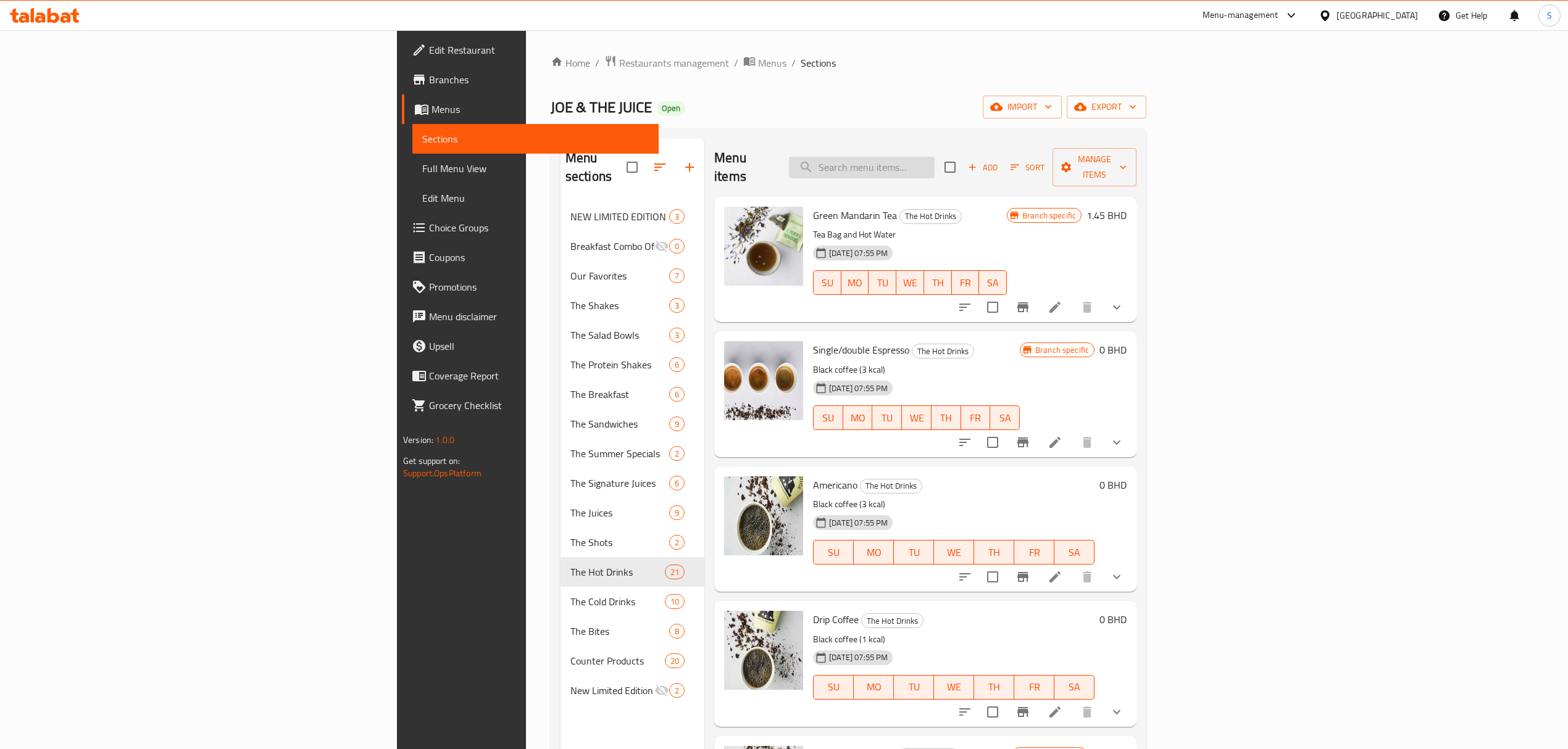
click at [934, 159] on input "search" at bounding box center [862, 168] width 145 height 22
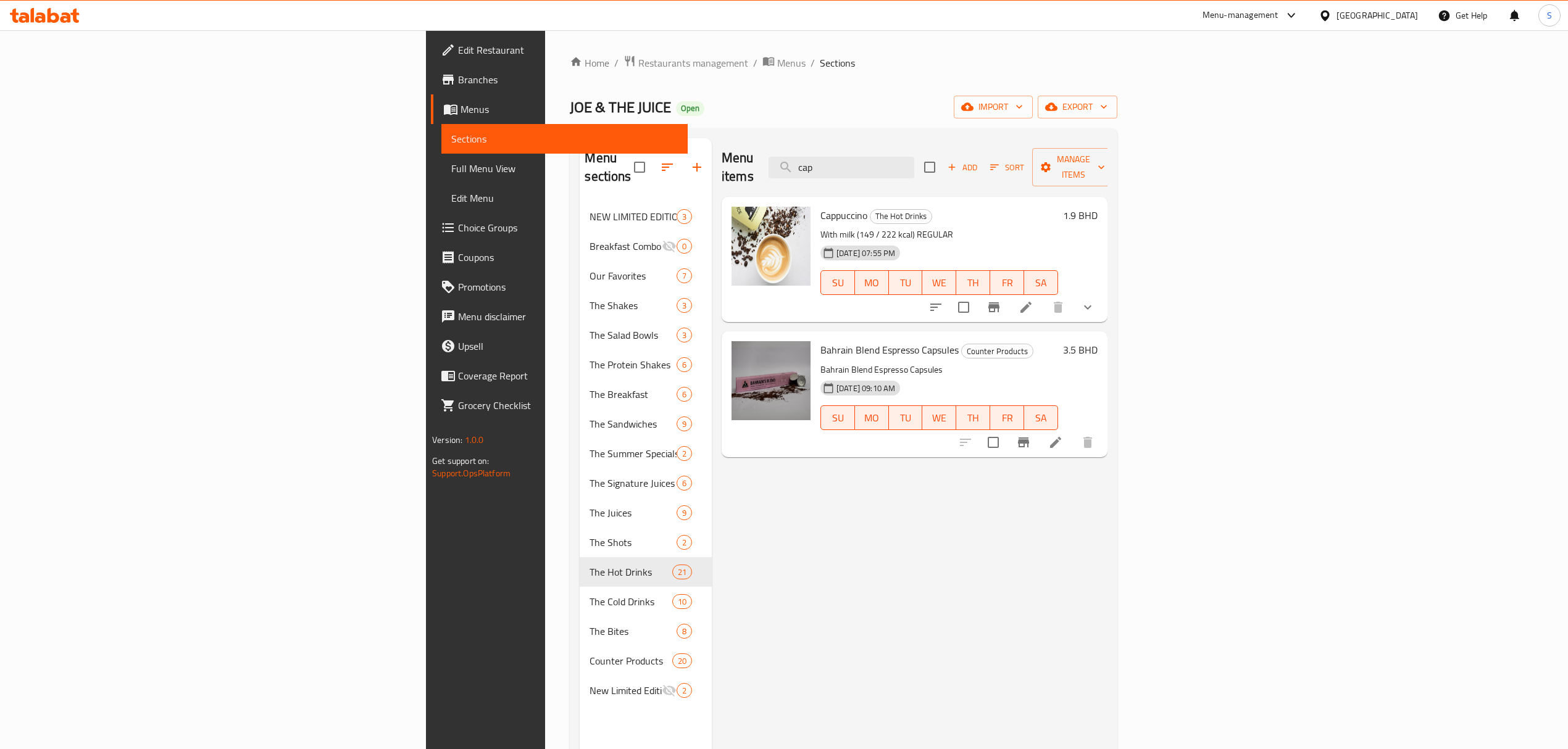
type input "cap"
click at [1034, 300] on icon at bounding box center [1026, 307] width 15 height 15
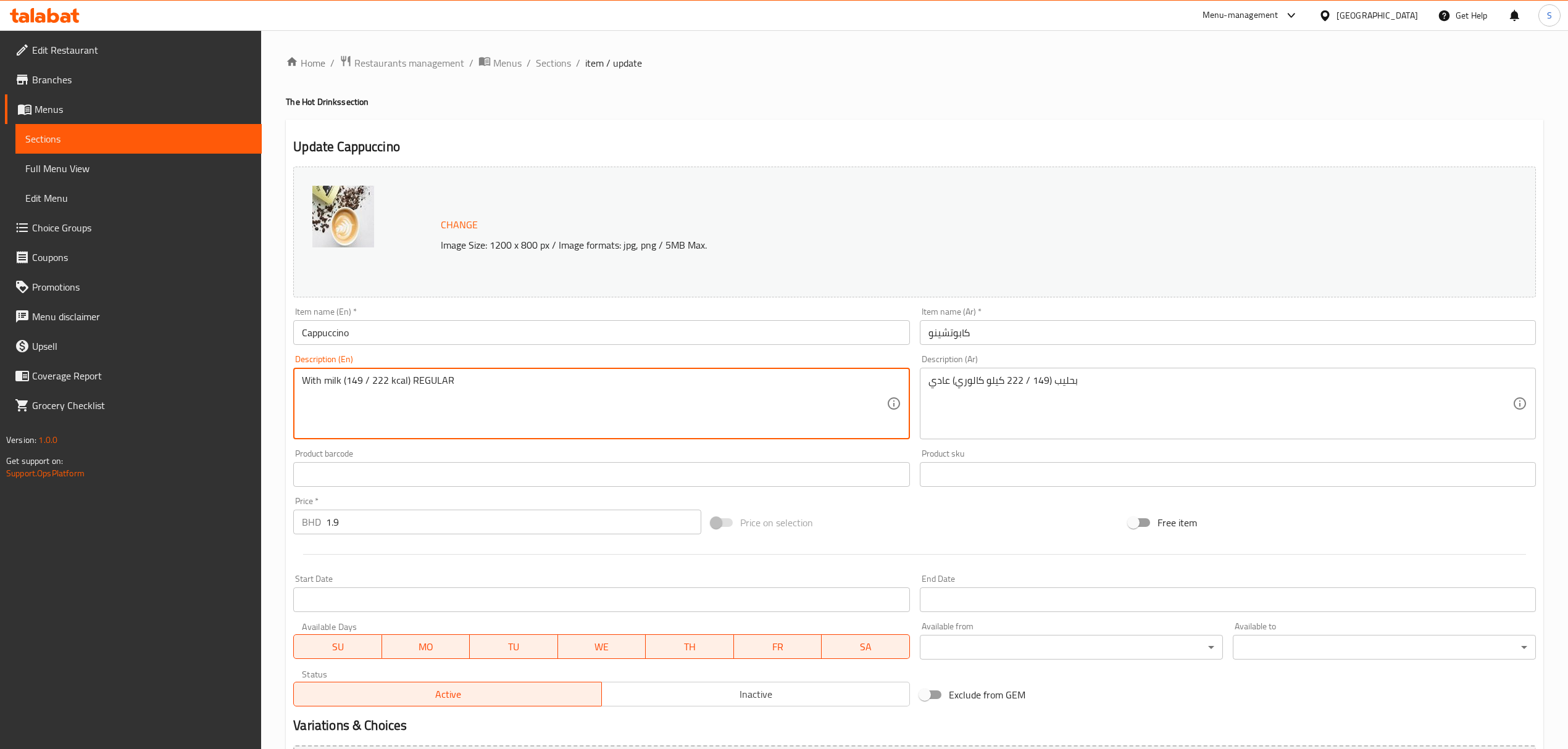
drag, startPoint x: 388, startPoint y: 379, endPoint x: 345, endPoint y: 383, distance: 43.2
paste textarea "50–227"
type textarea "With milk (150–227 kcal) REGULAR"
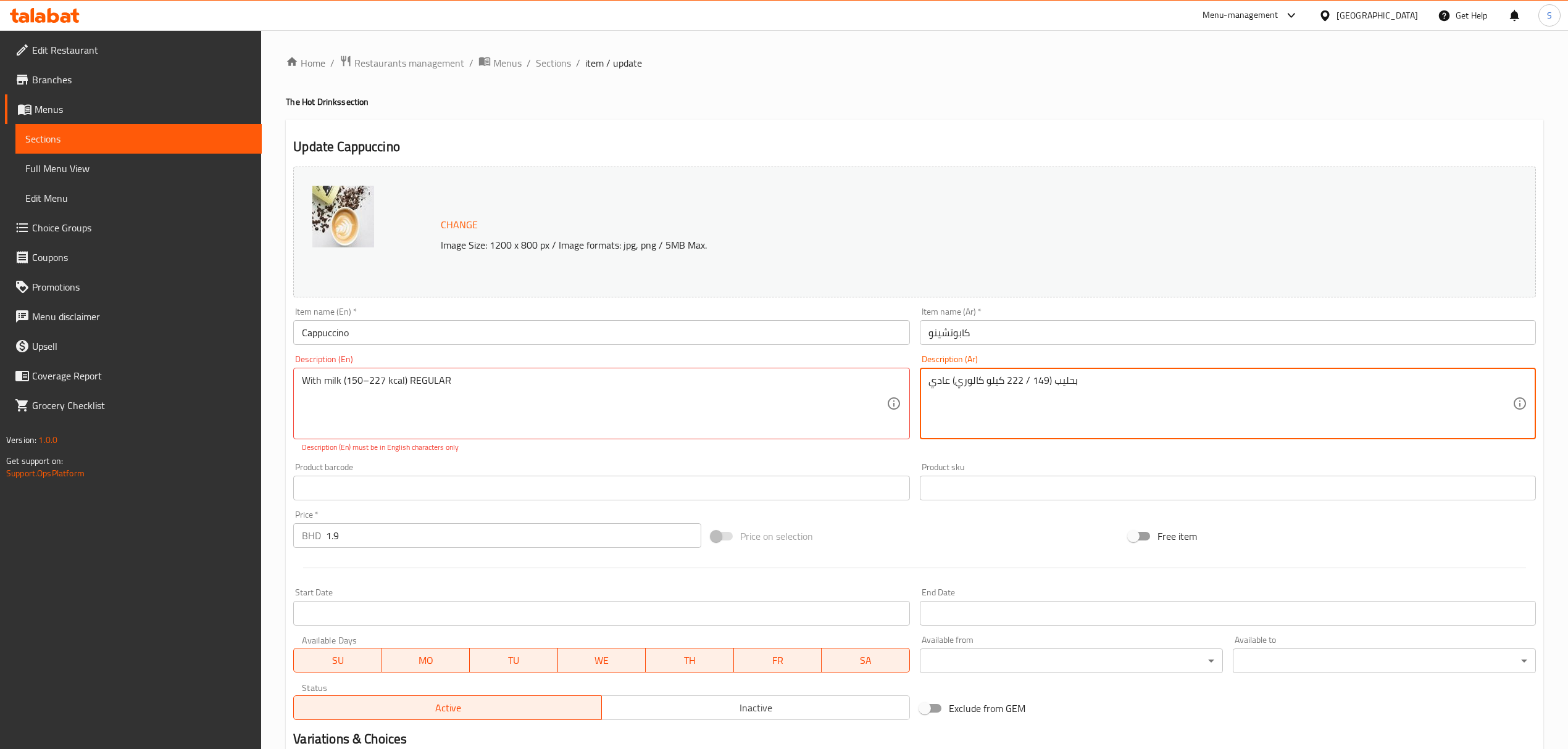
drag, startPoint x: 1045, startPoint y: 380, endPoint x: 1016, endPoint y: 379, distance: 29.0
click at [1010, 379] on textarea "بحليب (149 / 222 كيلو كالوري) عادي" at bounding box center [1220, 404] width 584 height 59
click at [1038, 380] on textarea "بحليب (149 / 222 كيلو كالوري) عادي" at bounding box center [1220, 404] width 584 height 59
click at [1013, 380] on textarea "بحليب (149 / 222 كيلو كالوري) عادي" at bounding box center [1220, 404] width 584 height 59
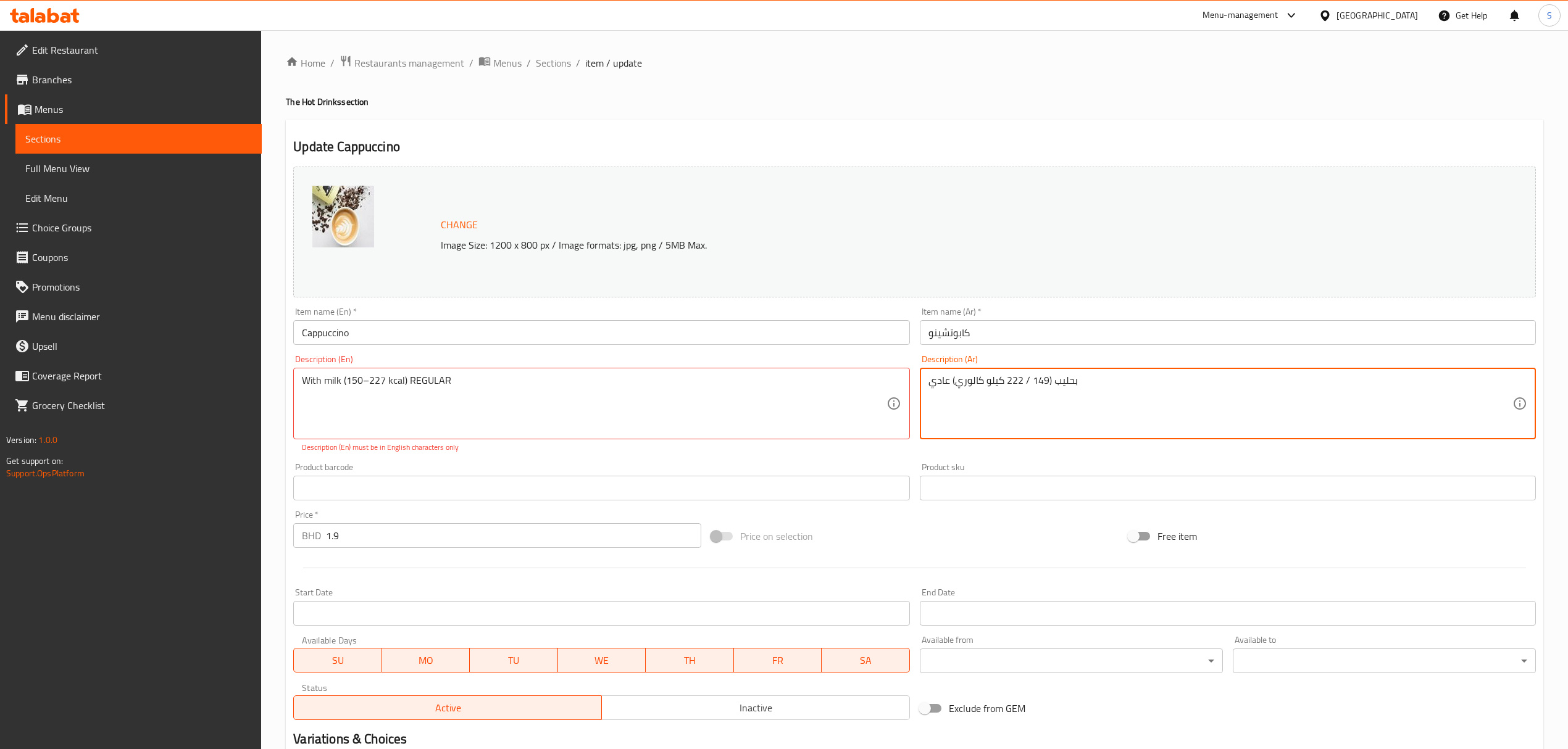
click at [1013, 380] on textarea "بحليب (149 / 222 كيلو كالوري) عادي" at bounding box center [1220, 404] width 584 height 59
click at [1008, 383] on textarea "بحليب (149 / 222 كيلو كالوري) عادي" at bounding box center [1220, 404] width 584 height 59
drag, startPoint x: 1006, startPoint y: 383, endPoint x: 1021, endPoint y: 380, distance: 15.3
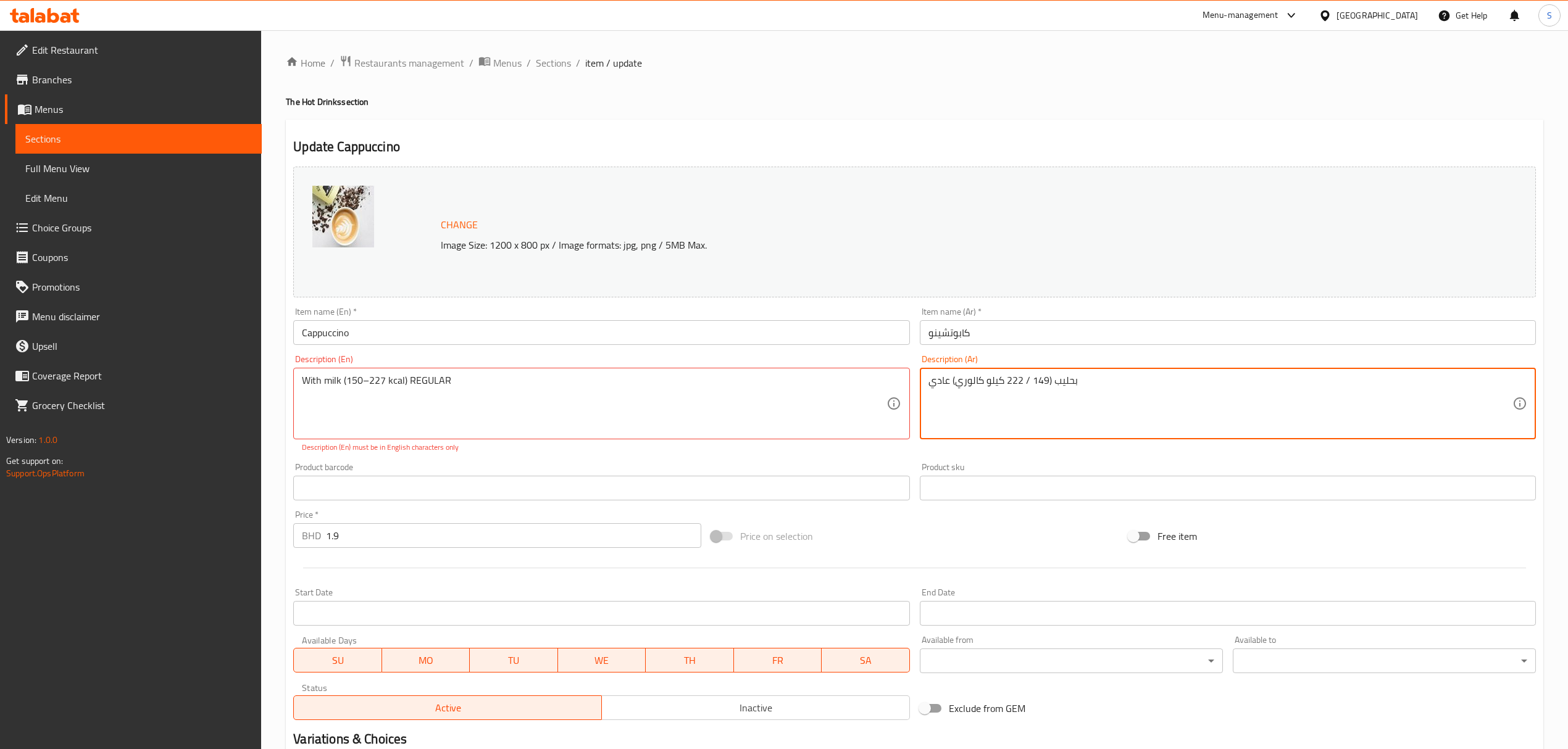
click at [1021, 380] on textarea "بحليب (149 / 222 كيلو كالوري) عادي" at bounding box center [1220, 404] width 584 height 59
drag, startPoint x: 1045, startPoint y: 380, endPoint x: 1015, endPoint y: 380, distance: 30.0
click at [1015, 380] on textarea "بحليب (149 / 222 كيلو كالوري) عادي" at bounding box center [1220, 404] width 584 height 59
click at [1005, 380] on textarea "بحليب (149 / 222 كيلو كالوري) عادي" at bounding box center [1220, 404] width 584 height 59
click at [1010, 380] on textarea "بحليب (149 / 222 كيلو كالوري) عادي" at bounding box center [1220, 404] width 584 height 59
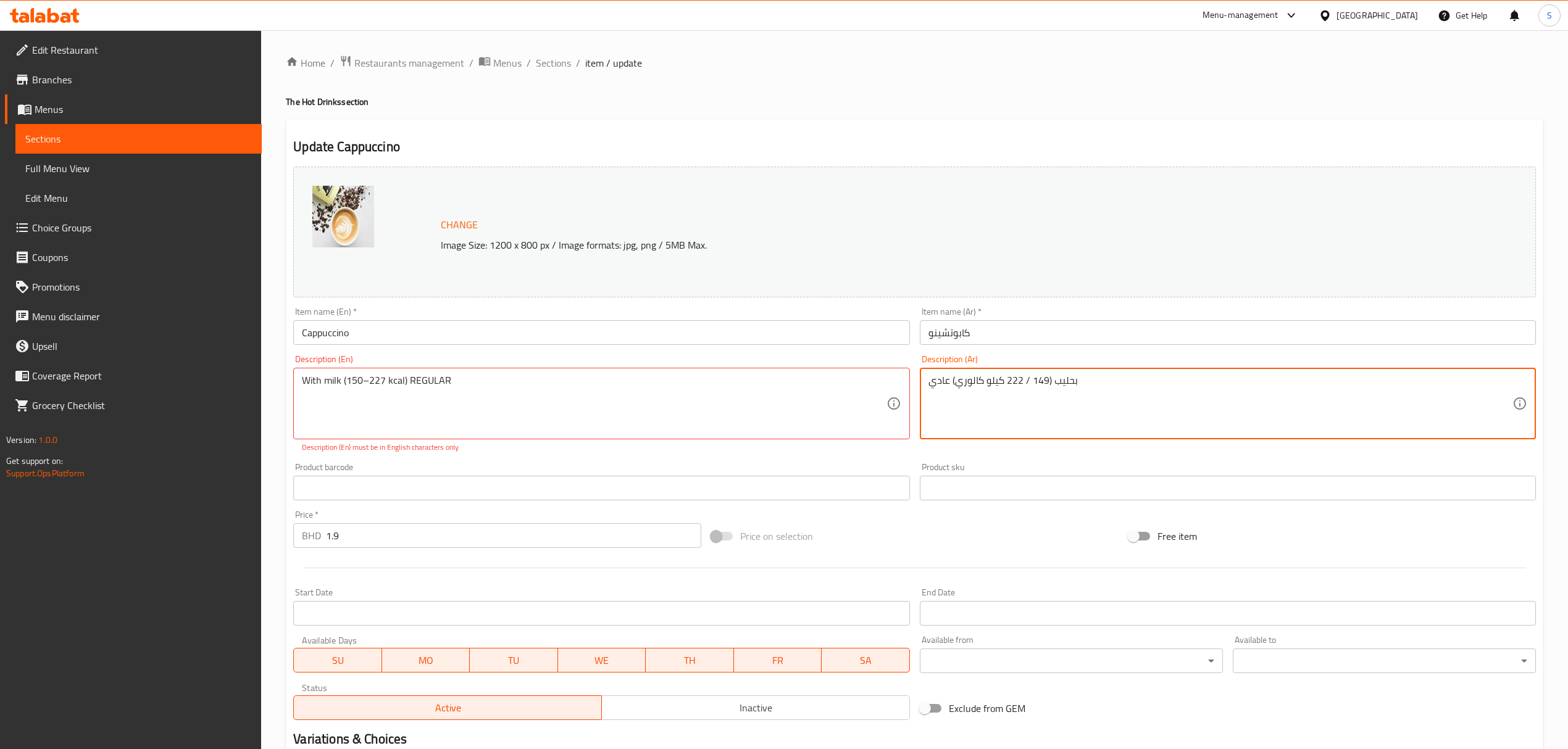
drag, startPoint x: 1003, startPoint y: 380, endPoint x: 1265, endPoint y: 358, distance: 262.9
click at [1269, 369] on div "بحليب (149 / 222 كيلو كالوري) عادي Description (Ar)" at bounding box center [1227, 404] width 616 height 72
type textarea "كيلو كالوري) عادي"
drag, startPoint x: 985, startPoint y: 379, endPoint x: 864, endPoint y: 380, distance: 121.0
click at [872, 383] on div "Change Image Size: 1200 x 800 px / Image formats: jpg, png / 5MB Max. Item name…" at bounding box center [914, 443] width 1252 height 563
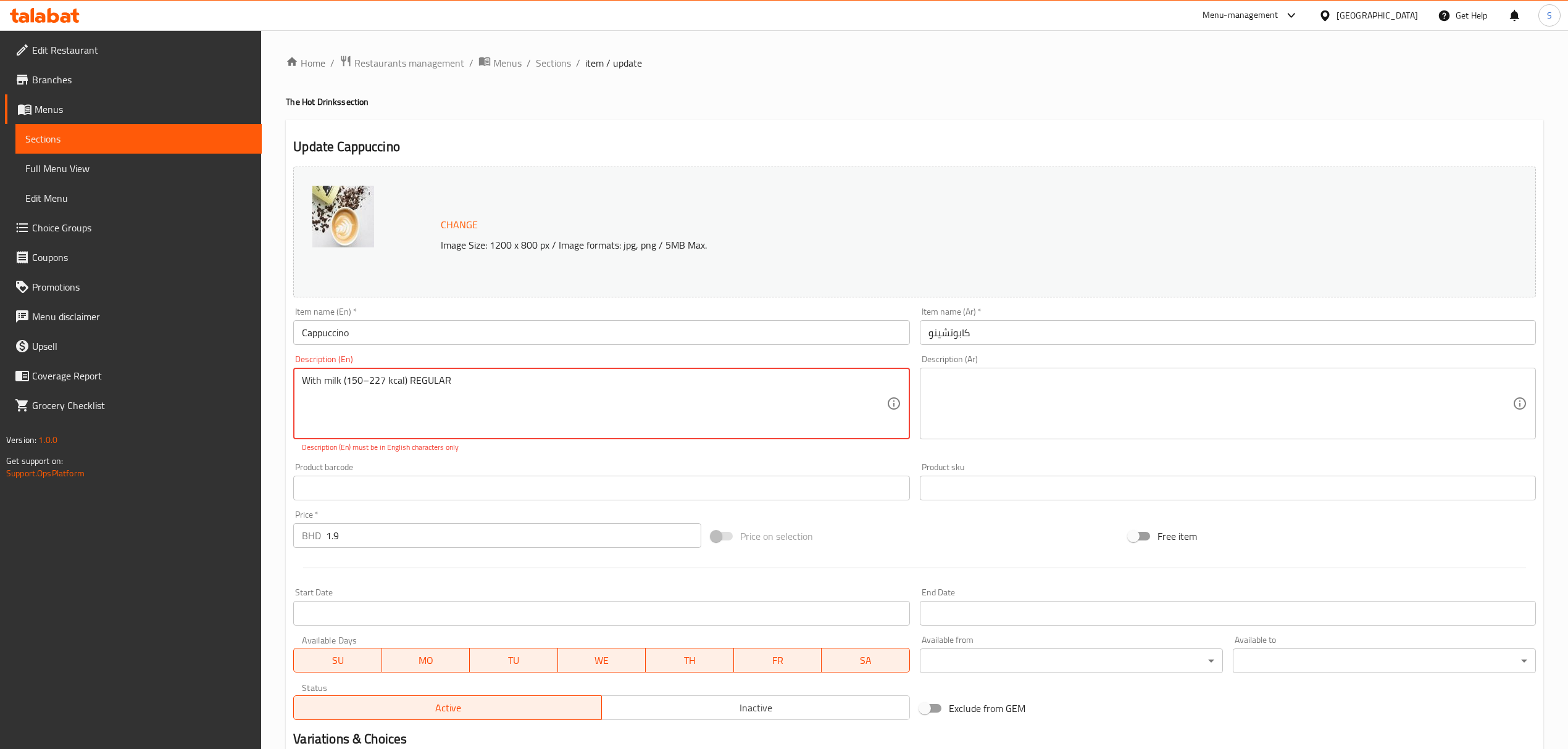
drag, startPoint x: 387, startPoint y: 379, endPoint x: 346, endPoint y: 378, distance: 41.0
click at [985, 378] on textarea at bounding box center [1220, 404] width 584 height 59
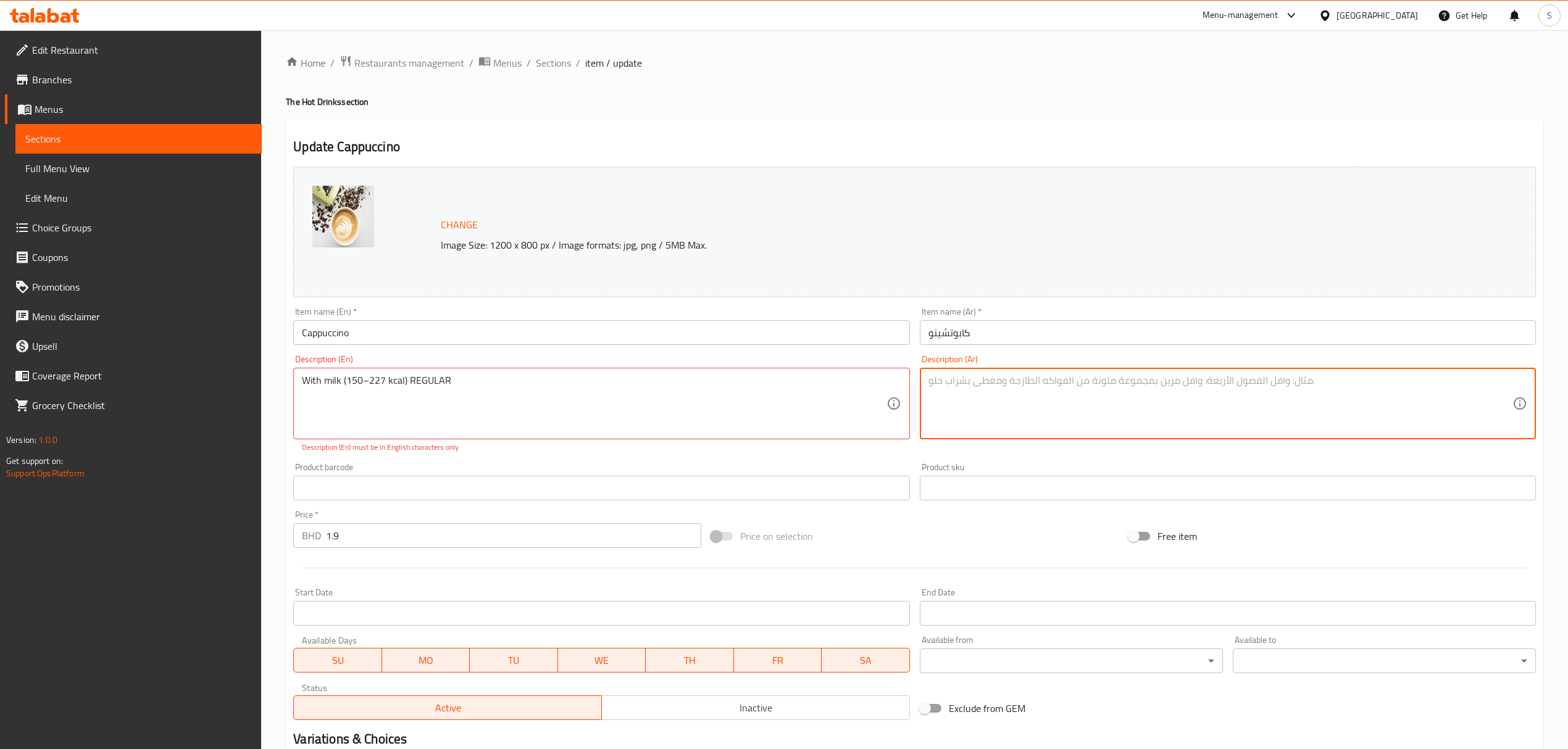
paste textarea "150–227"
click at [951, 380] on textarea "150–227" at bounding box center [1220, 404] width 584 height 59
type textarea "150/227"
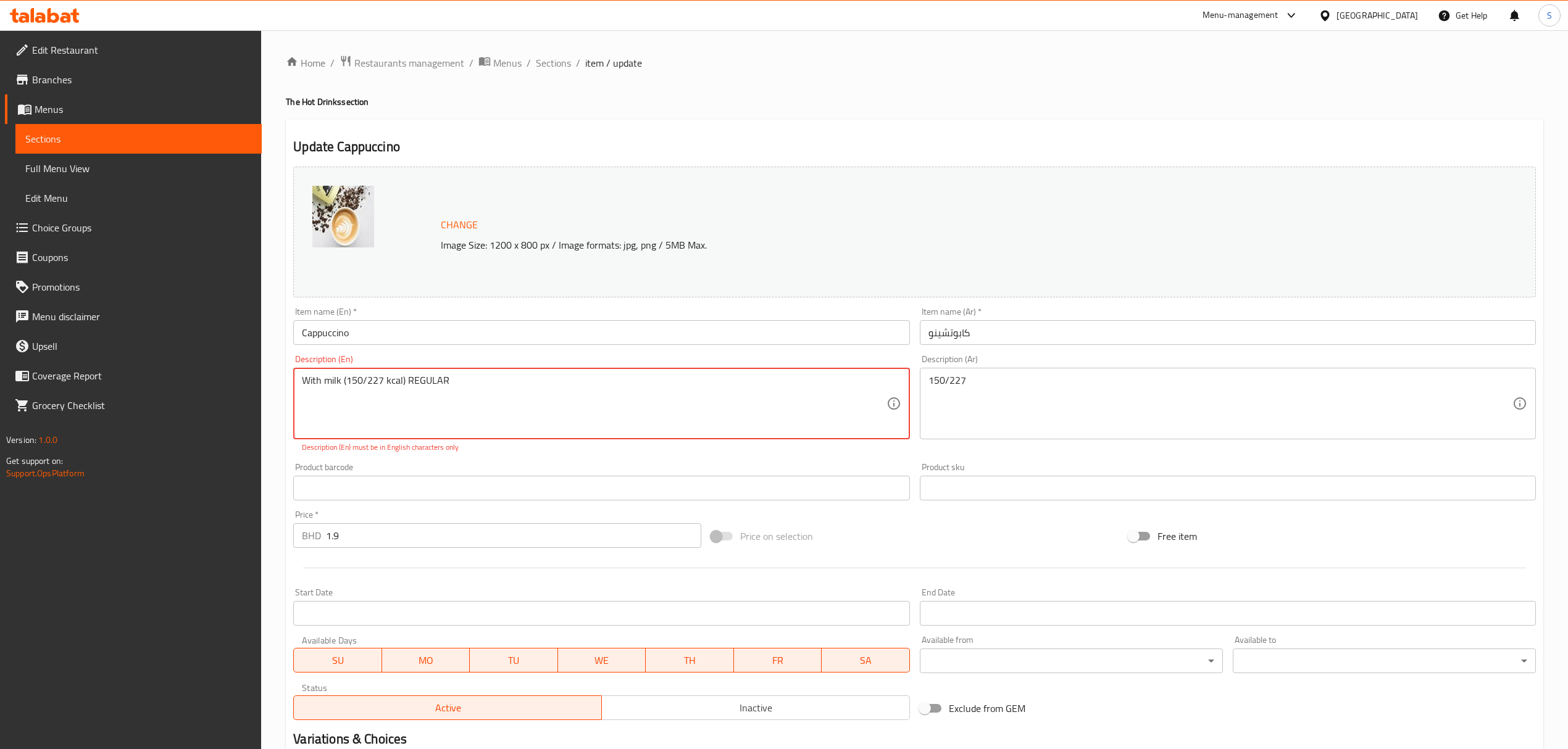
drag, startPoint x: 401, startPoint y: 378, endPoint x: 348, endPoint y: 380, distance: 53.0
click at [348, 380] on textarea "With milk (150/227 kcal) REGULAR" at bounding box center [593, 404] width 584 height 59
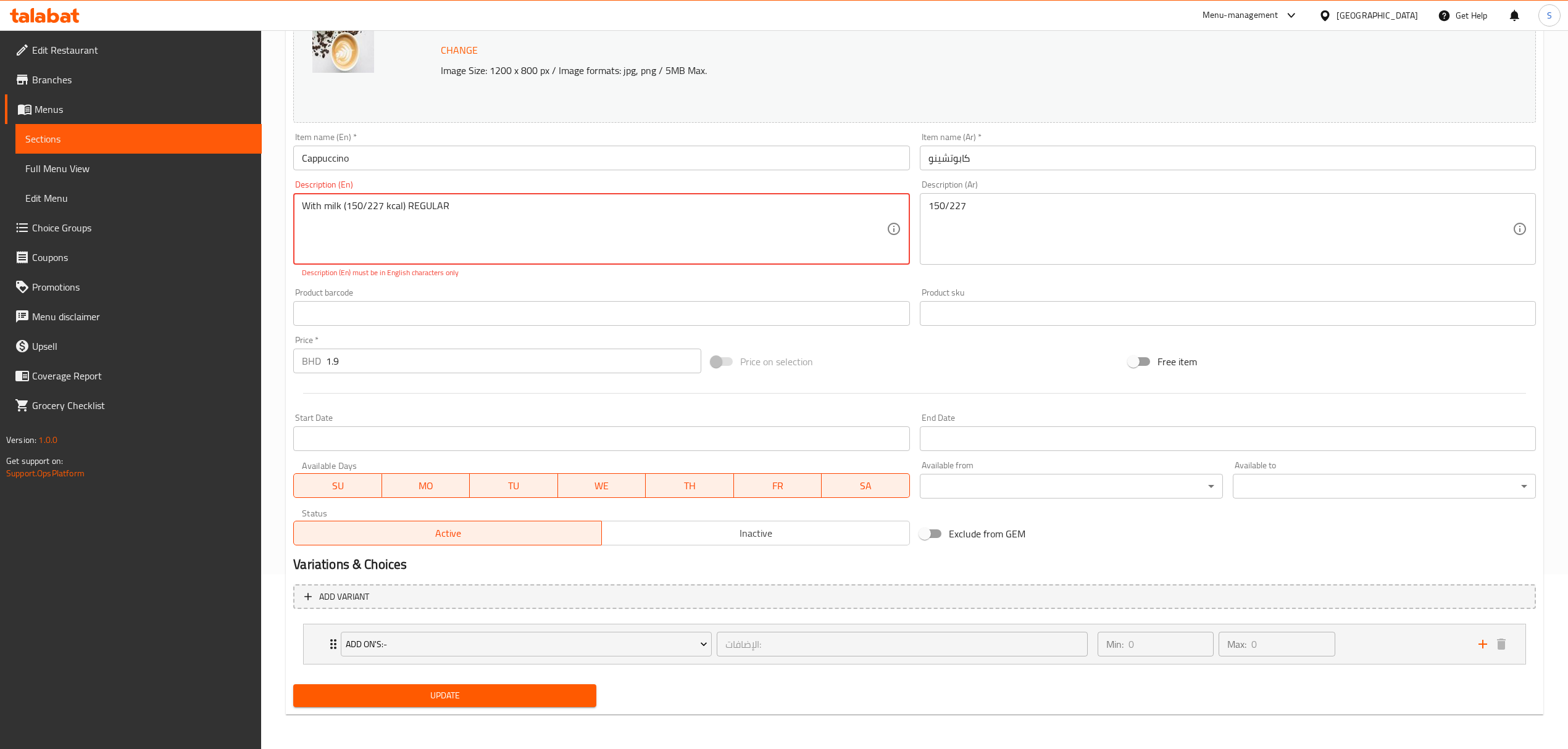
type textarea "With milk (150/227 kcal) REGULAR"
click at [398, 698] on span "Update" at bounding box center [445, 696] width 284 height 16
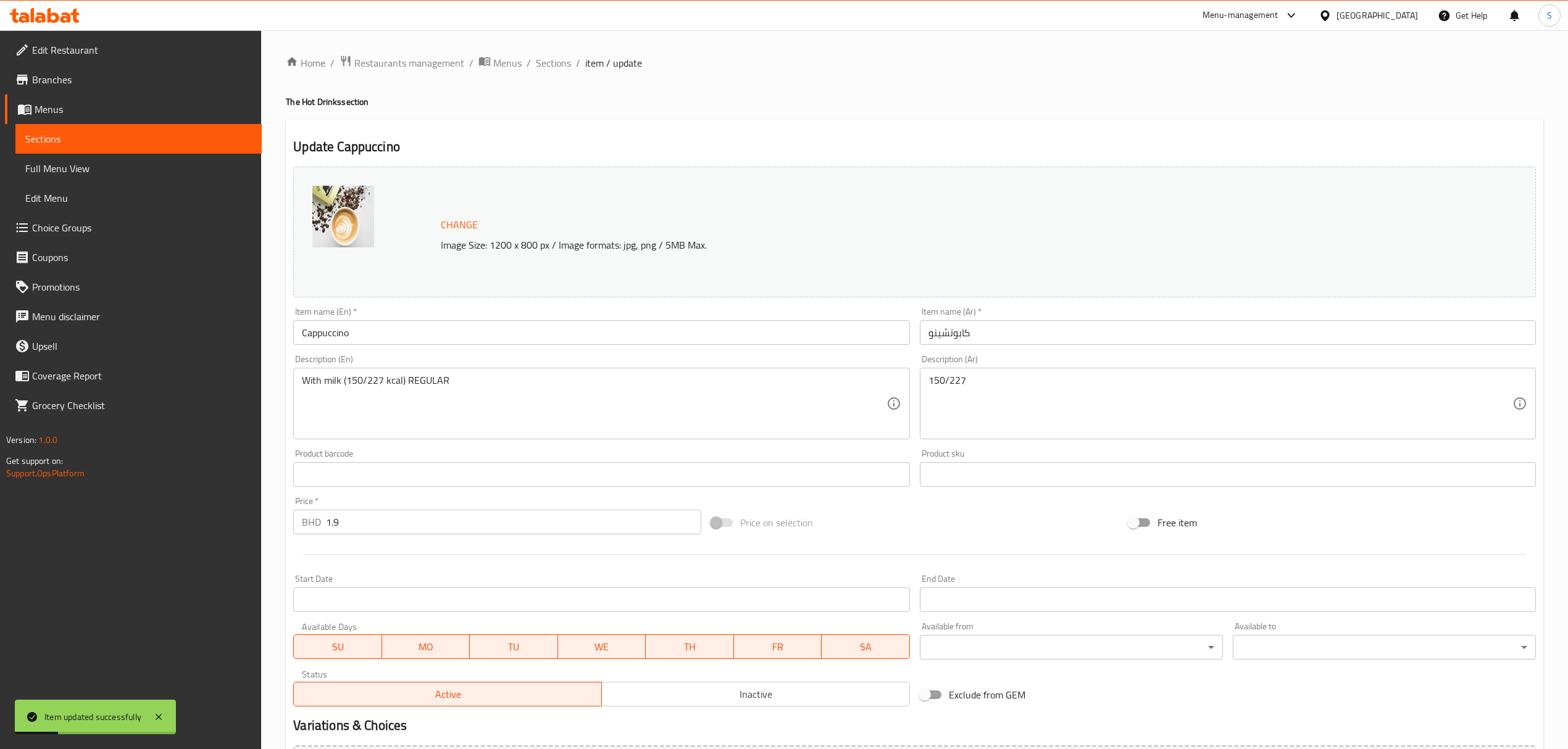
click at [545, 72] on div "Home / Restaurants management / Menus / Sections / item / update The Hot Drinks…" at bounding box center [914, 469] width 1257 height 830
click at [549, 63] on span "Sections" at bounding box center [553, 62] width 35 height 15
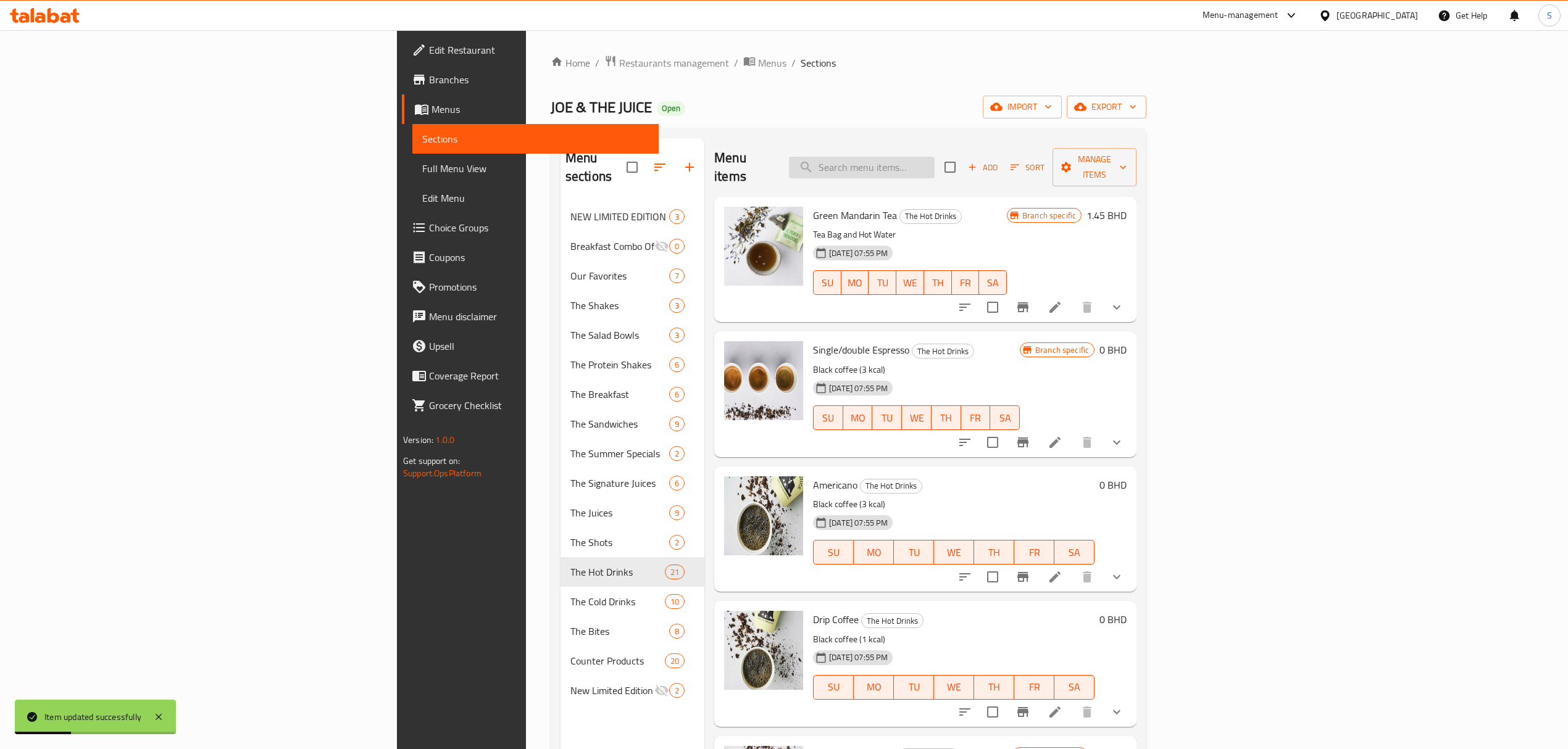
click at [934, 160] on input "search" at bounding box center [862, 168] width 145 height 22
paste input "Iced Drip Coffee"
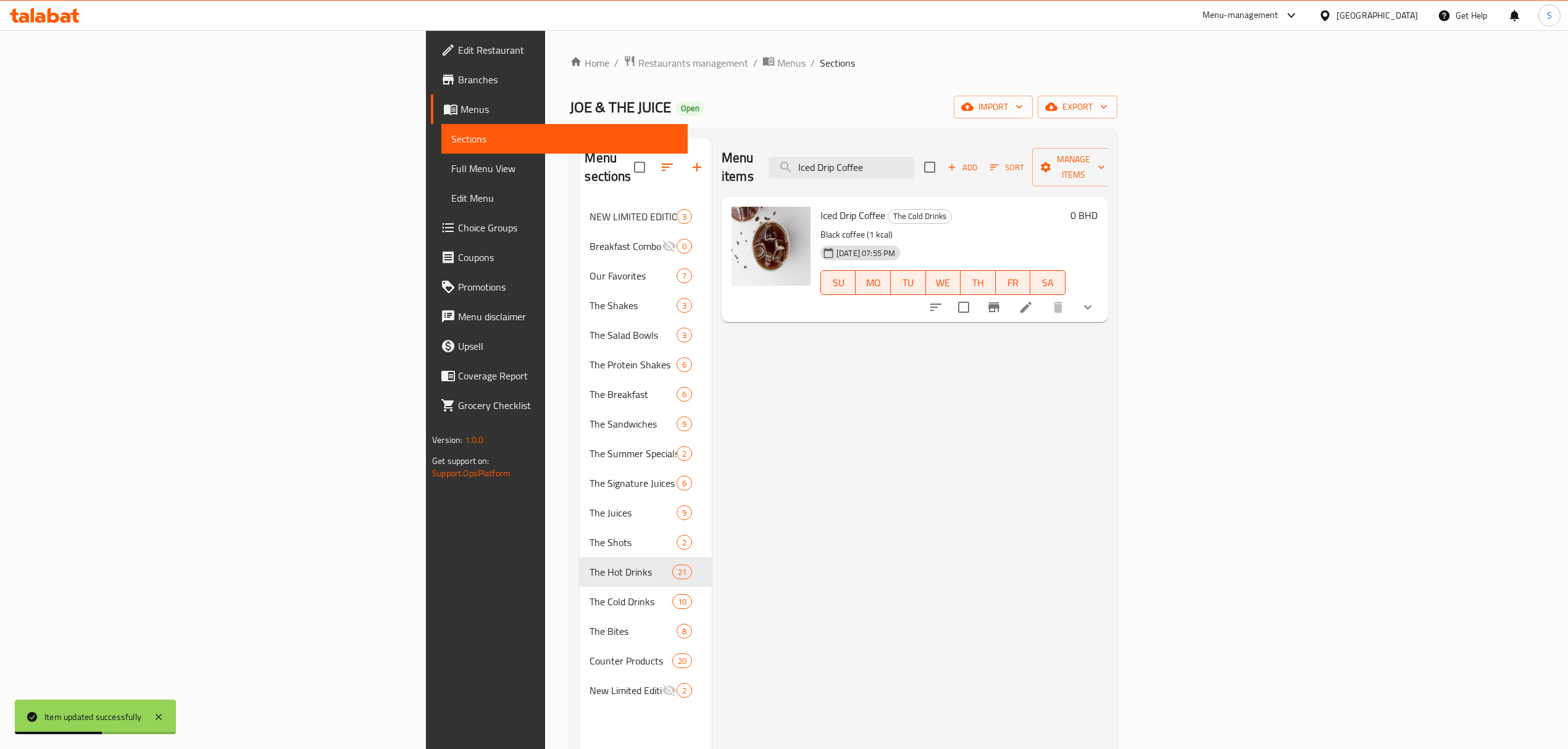
type input "Iced Drip Coffee"
click at [1043, 296] on li at bounding box center [1026, 307] width 34 height 22
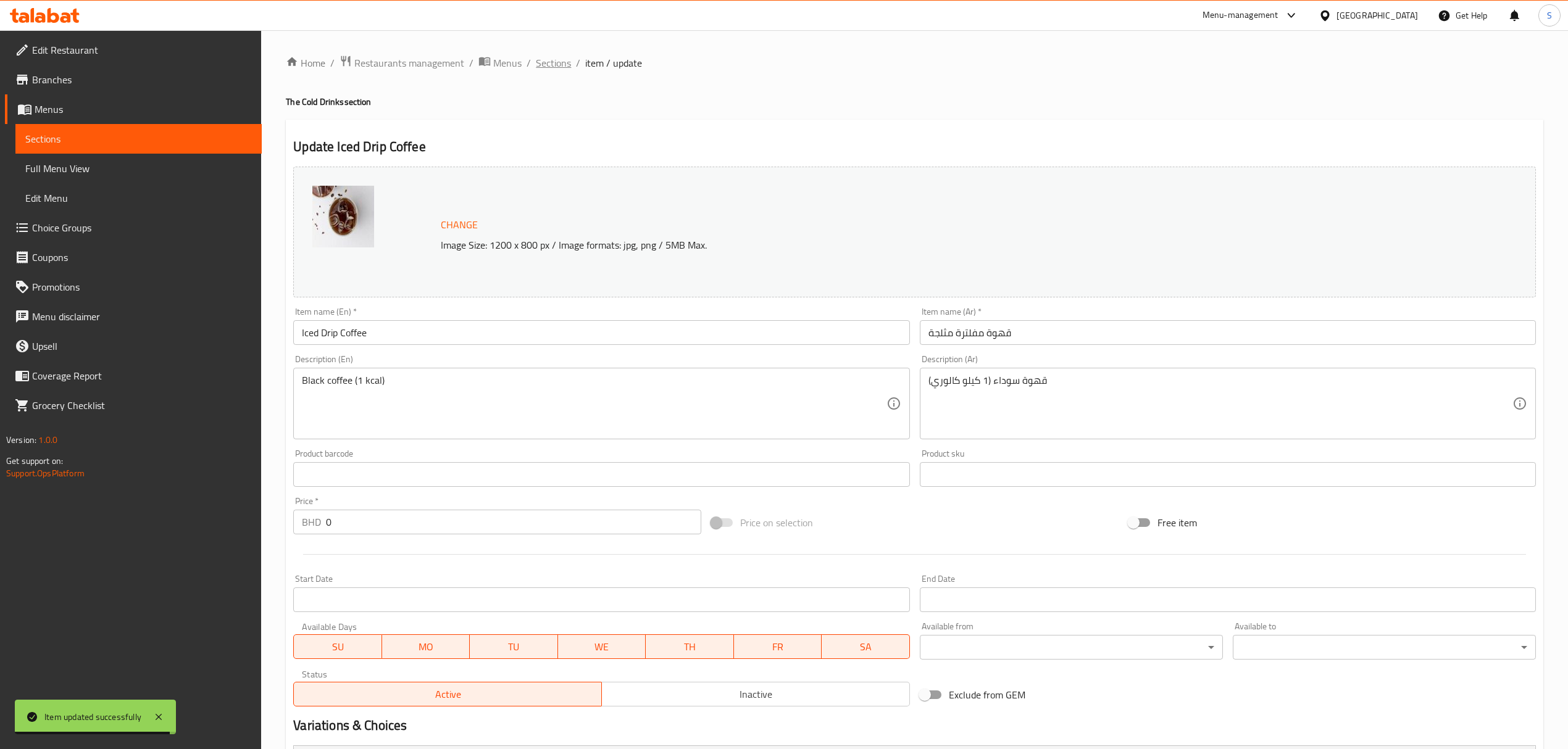
click at [545, 55] on span "Sections" at bounding box center [553, 62] width 35 height 15
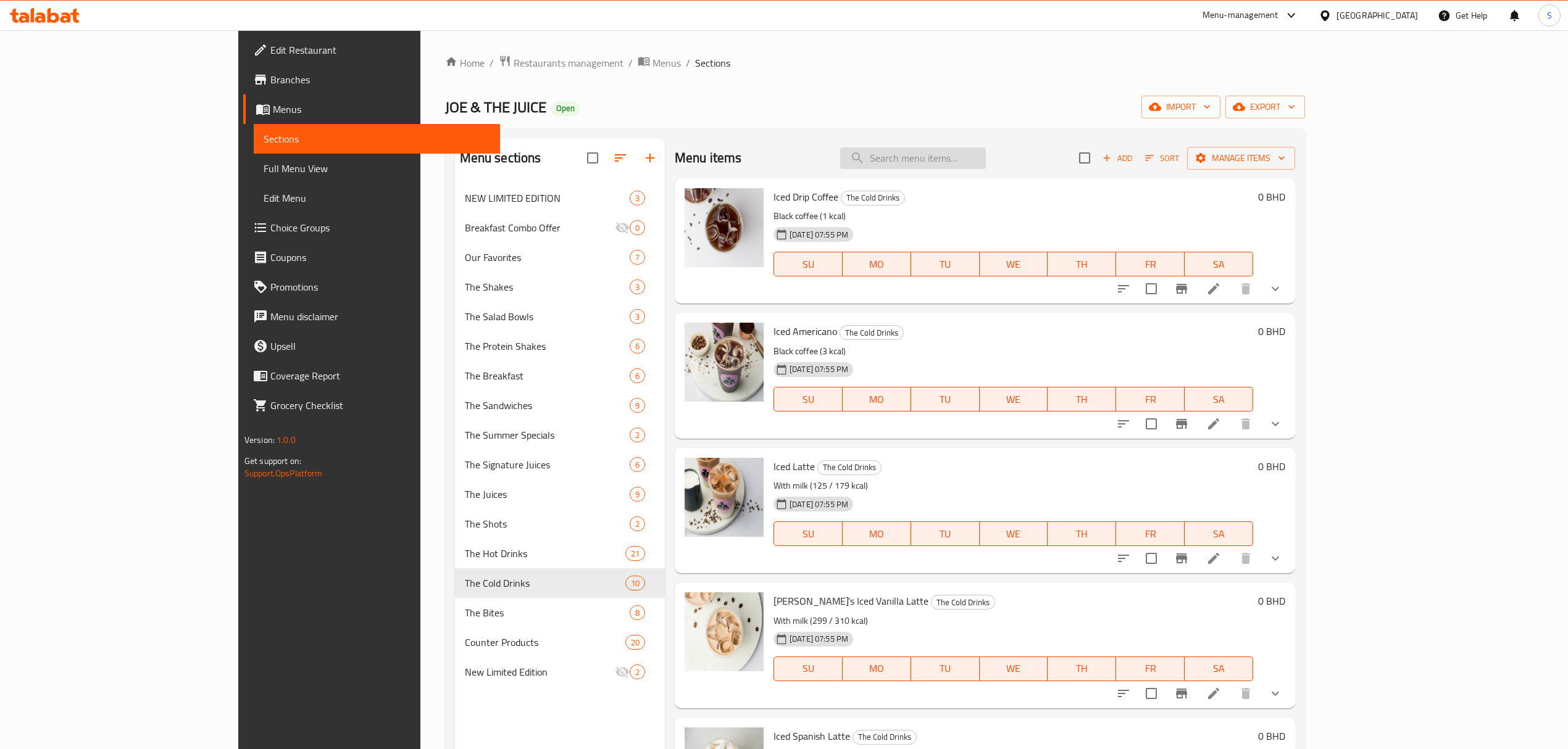
click at [969, 159] on input "search" at bounding box center [913, 159] width 145 height 22
paste input "Iced Americano"
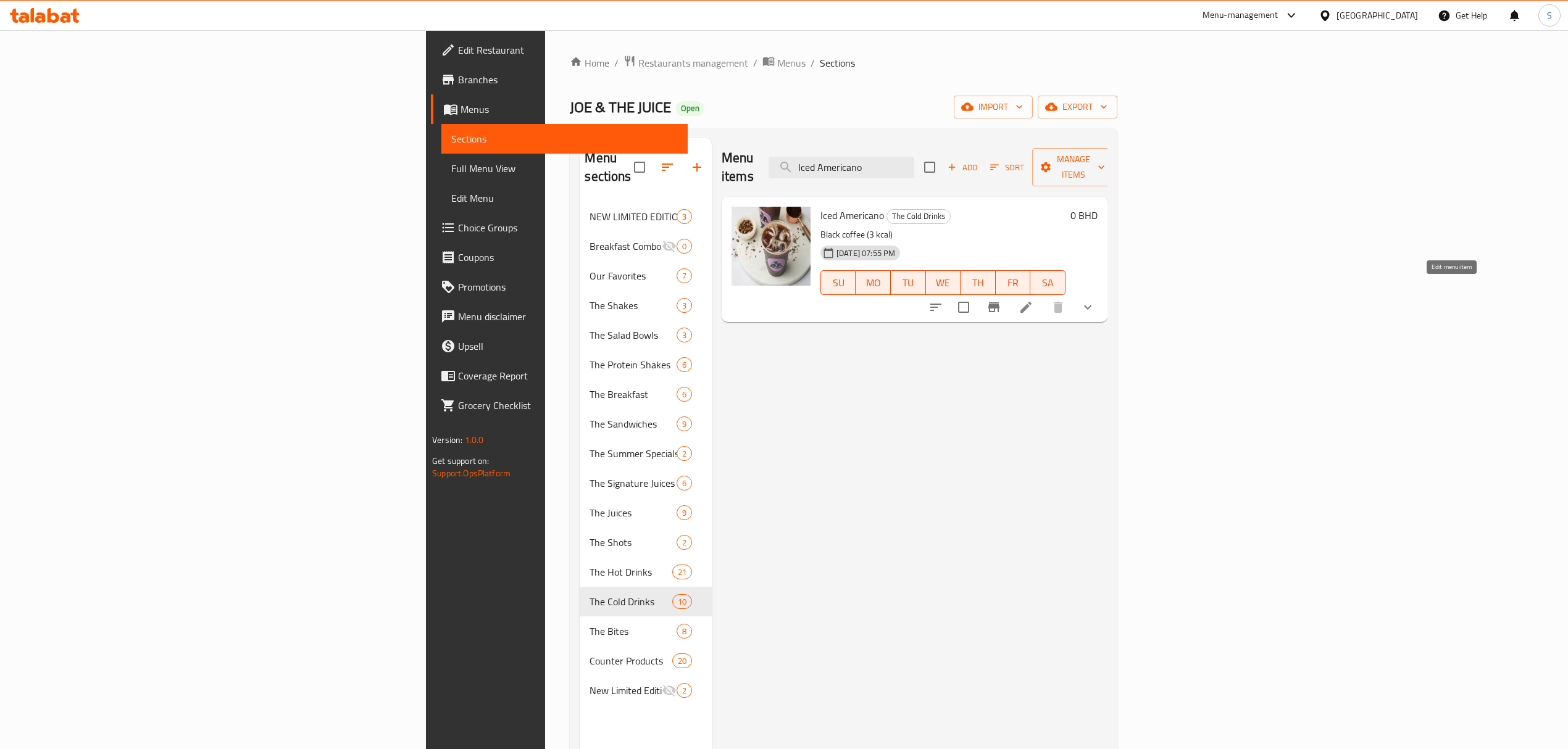
type input "Iced Americano"
click at [1034, 300] on icon at bounding box center [1026, 307] width 15 height 15
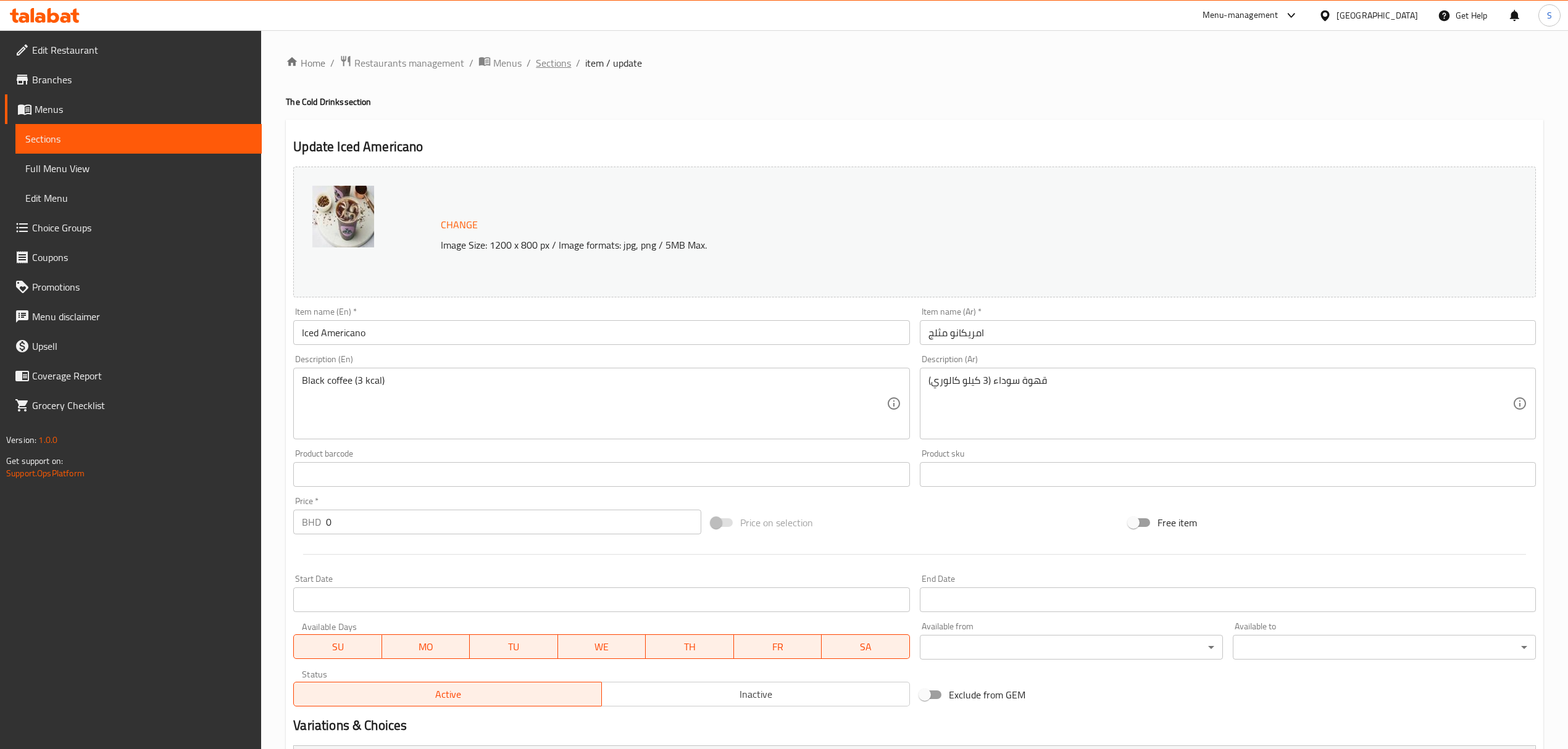
click at [554, 65] on span "Sections" at bounding box center [553, 62] width 35 height 15
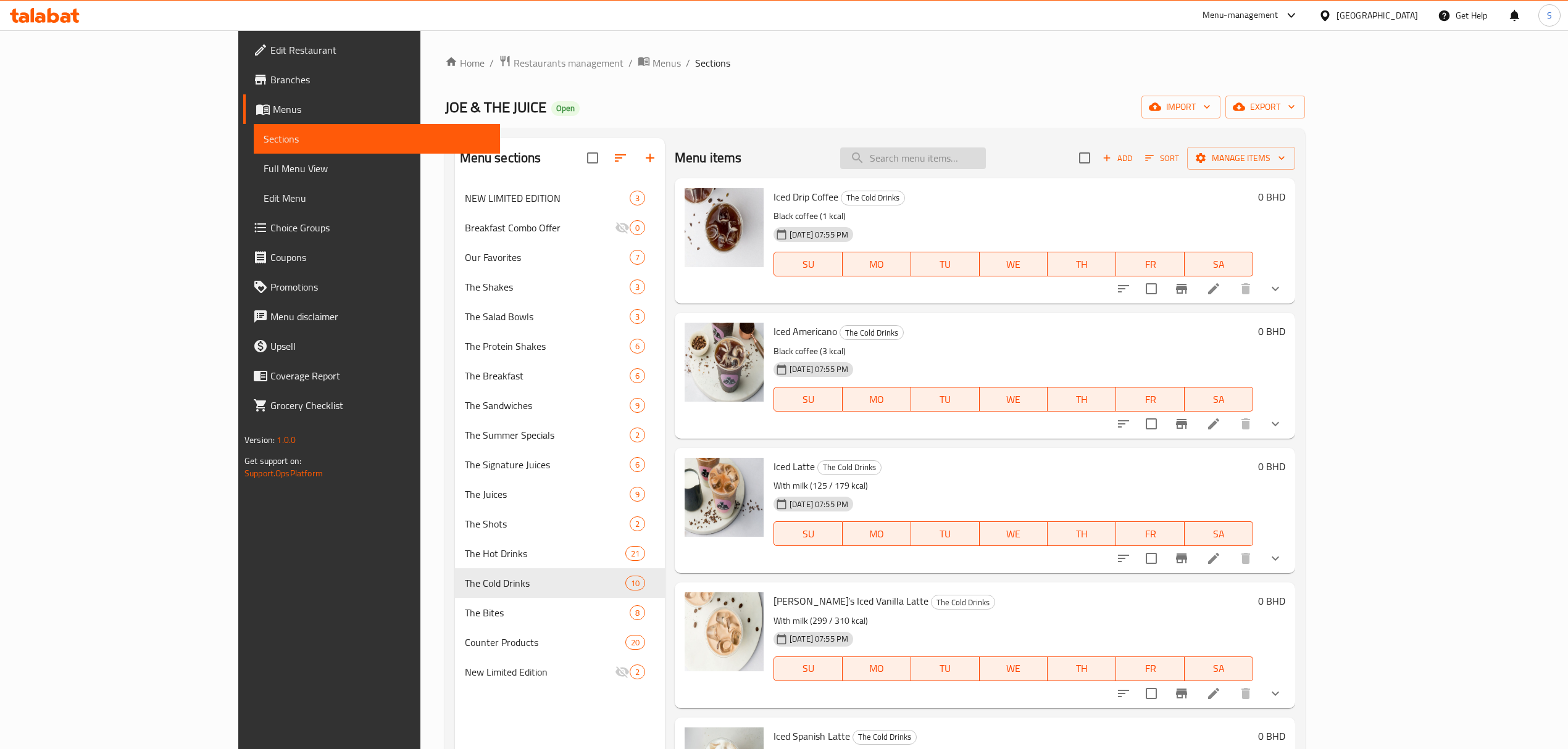
click at [966, 159] on input "search" at bounding box center [913, 159] width 145 height 22
paste input "Iced Mocha"
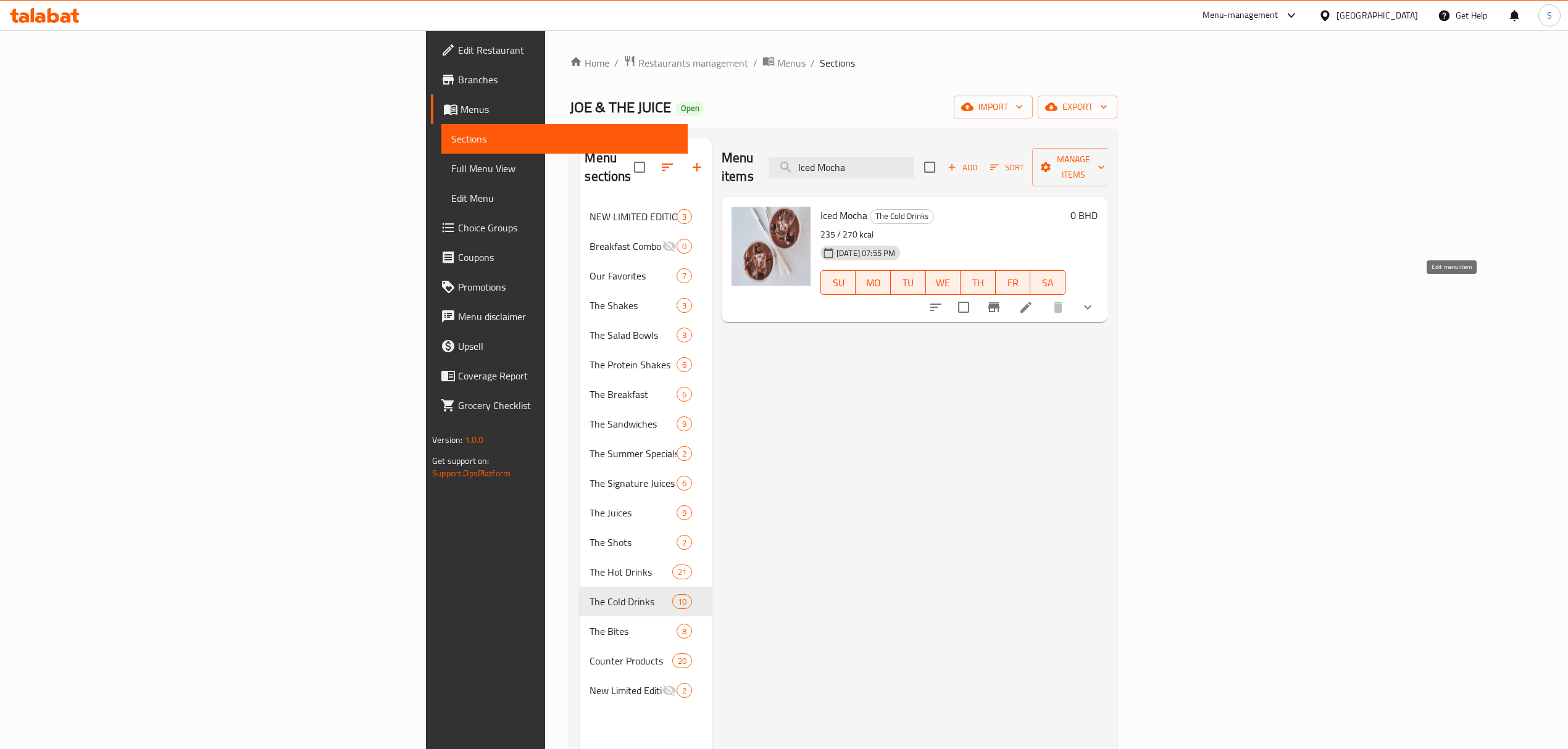
type input "Iced Mocha"
click at [1034, 300] on icon at bounding box center [1026, 307] width 15 height 15
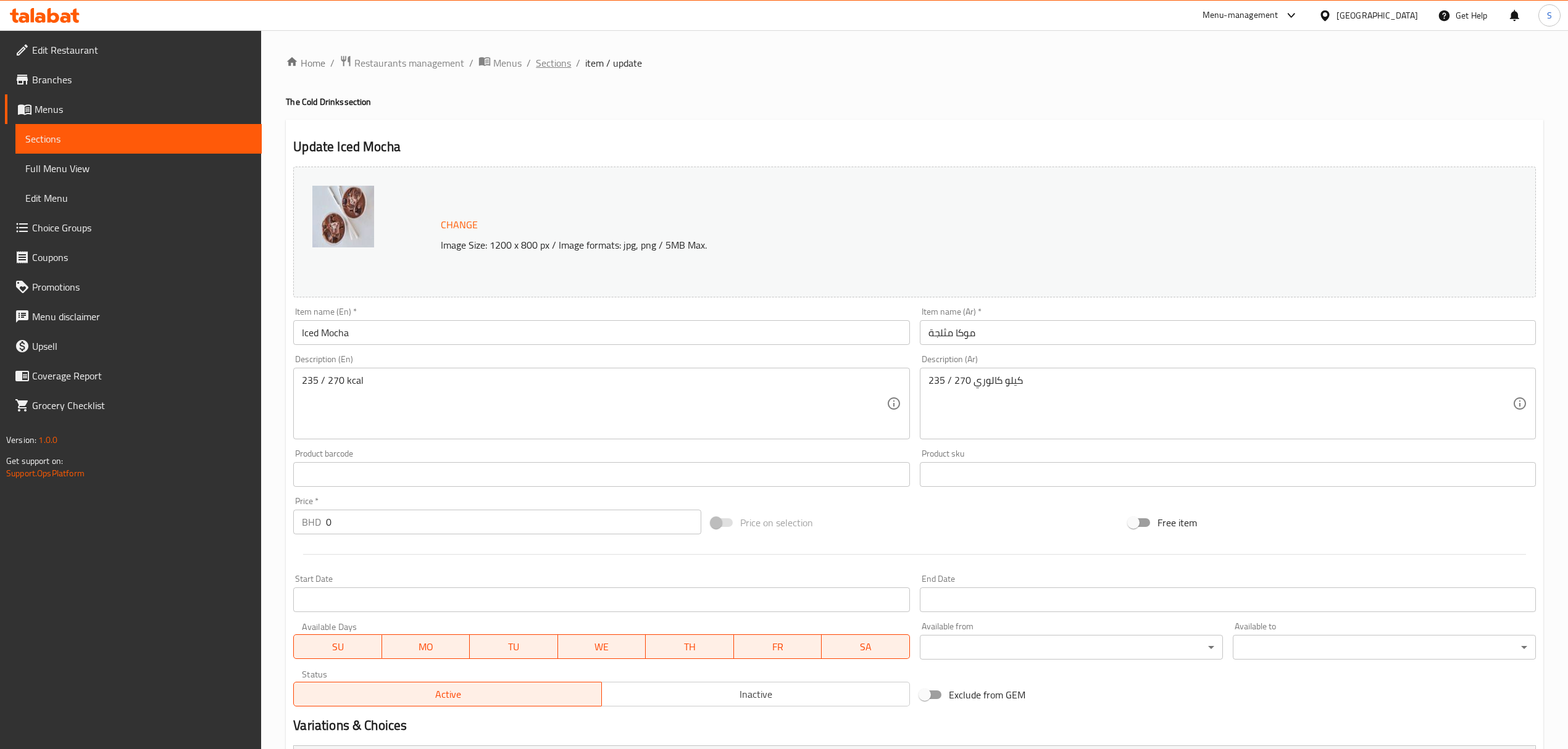
click at [556, 58] on span "Sections" at bounding box center [553, 62] width 35 height 15
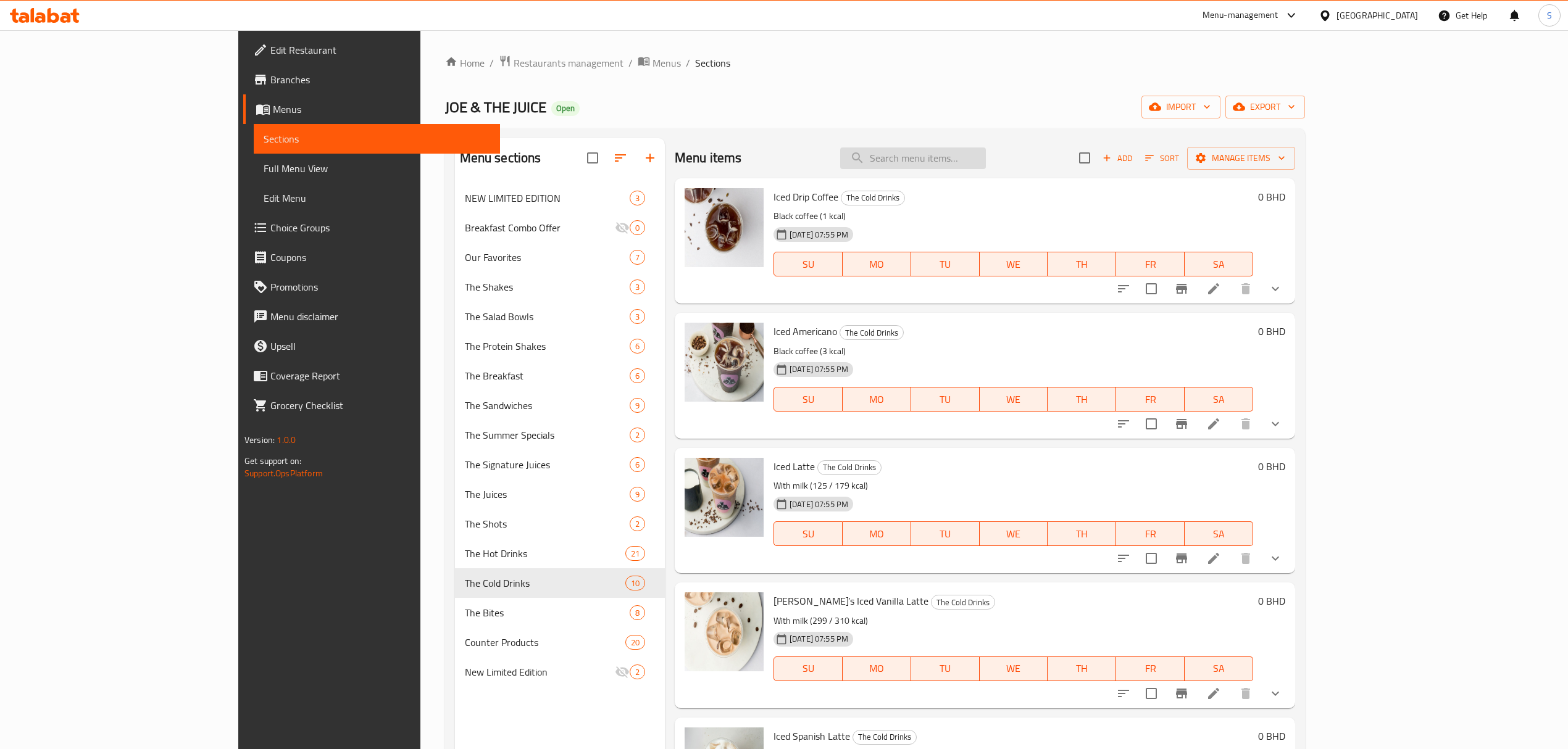
click at [986, 153] on input "search" at bounding box center [913, 159] width 145 height 22
paste input "Iced Latte"
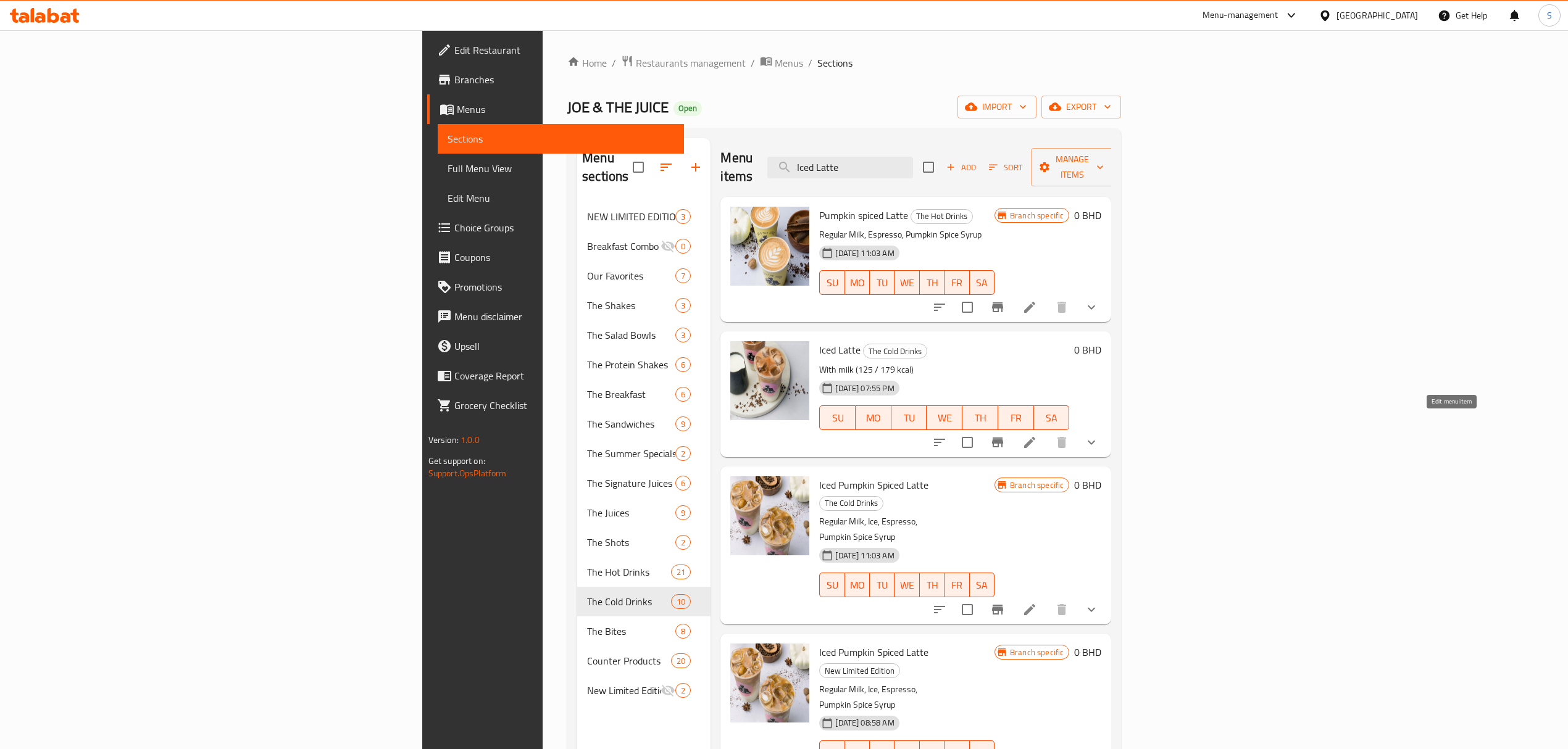
type input "Iced Latte"
click at [1037, 435] on icon at bounding box center [1029, 442] width 15 height 15
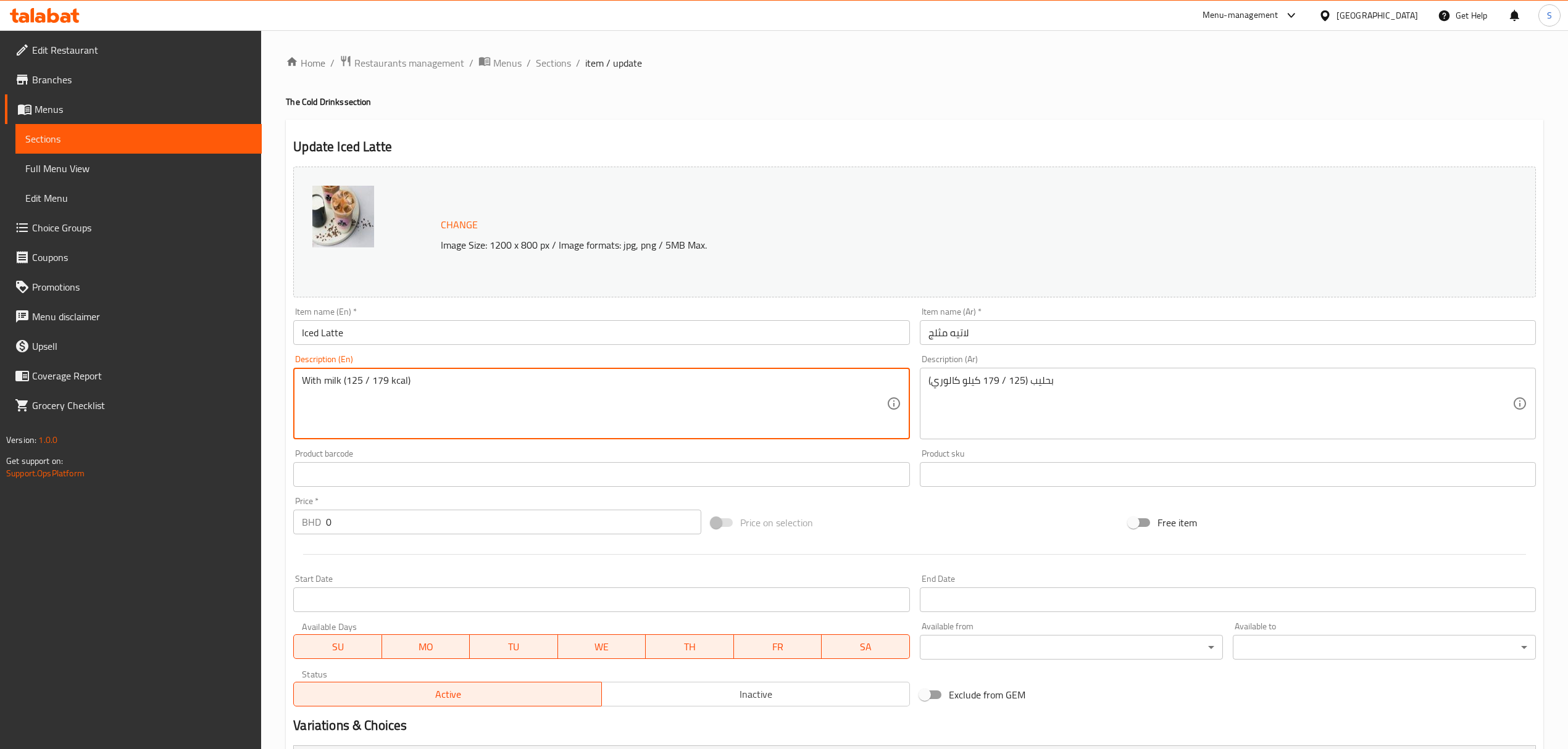
drag, startPoint x: 387, startPoint y: 380, endPoint x: 348, endPoint y: 380, distance: 39.0
drag, startPoint x: 384, startPoint y: 381, endPoint x: 347, endPoint y: 381, distance: 37.0
click at [347, 381] on textarea "With milk (225/283 kcal)" at bounding box center [593, 404] width 584 height 59
type textarea "With milk (225/283 kcal)"
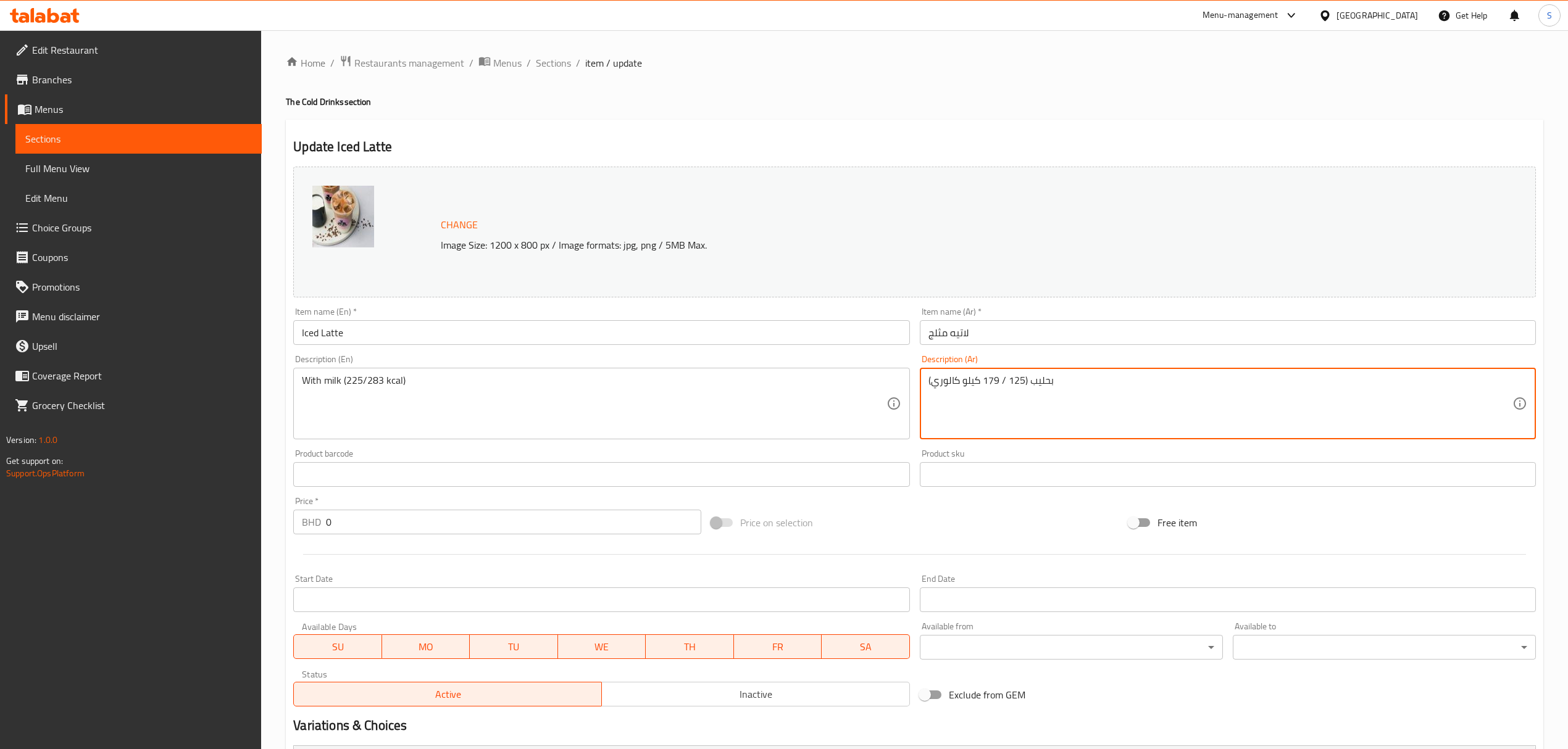
drag, startPoint x: 1074, startPoint y: 383, endPoint x: 980, endPoint y: 380, distance: 94.0
drag, startPoint x: 976, startPoint y: 379, endPoint x: 991, endPoint y: 380, distance: 15.0
click at [991, 380] on textarea "كيلو كالوري)" at bounding box center [1220, 404] width 584 height 59
paste textarea "225/283"
click at [964, 381] on textarea "كيلو كالوري225/283" at bounding box center [1220, 404] width 584 height 59
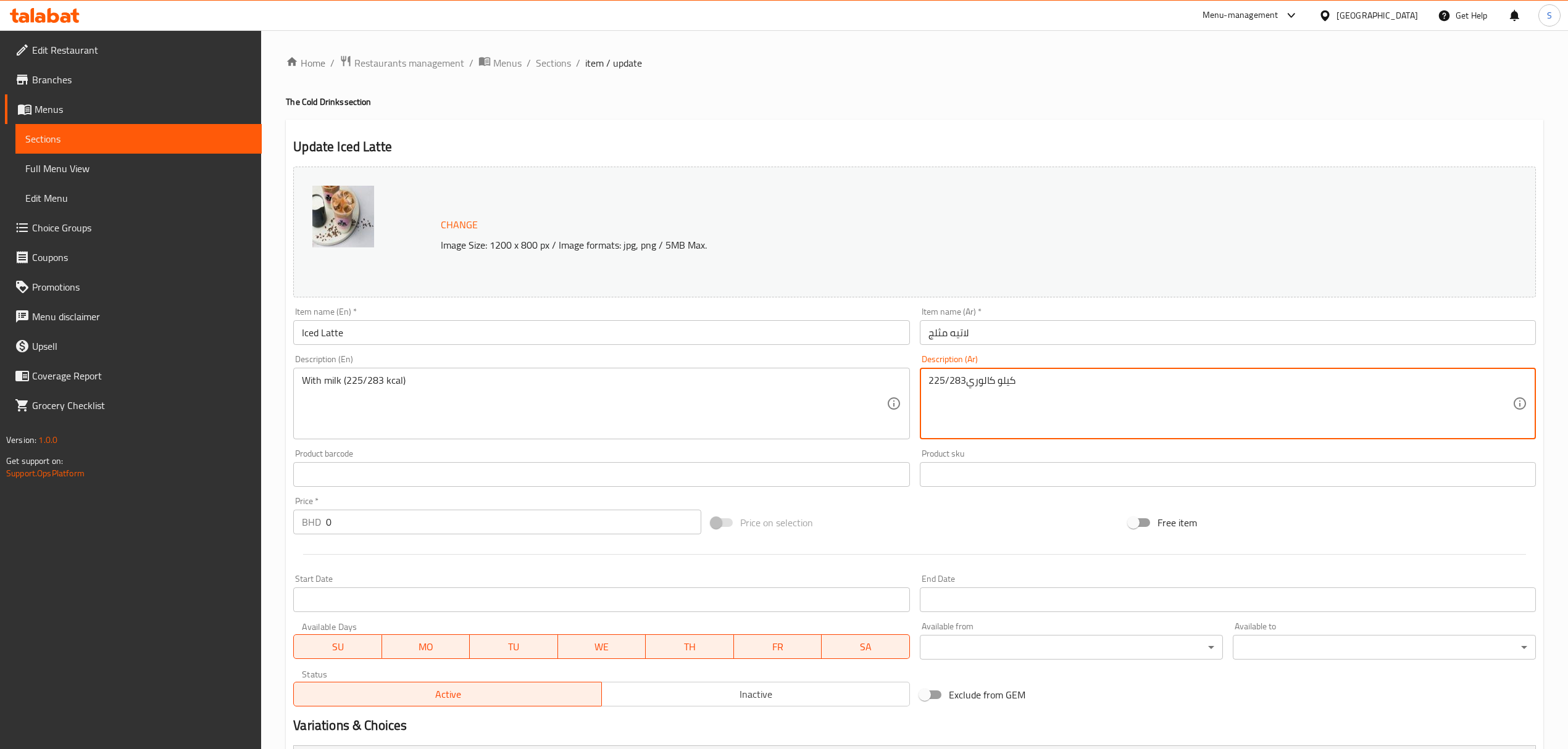
click at [966, 383] on textarea "كيلو كالوري225/283" at bounding box center [1220, 404] width 584 height 59
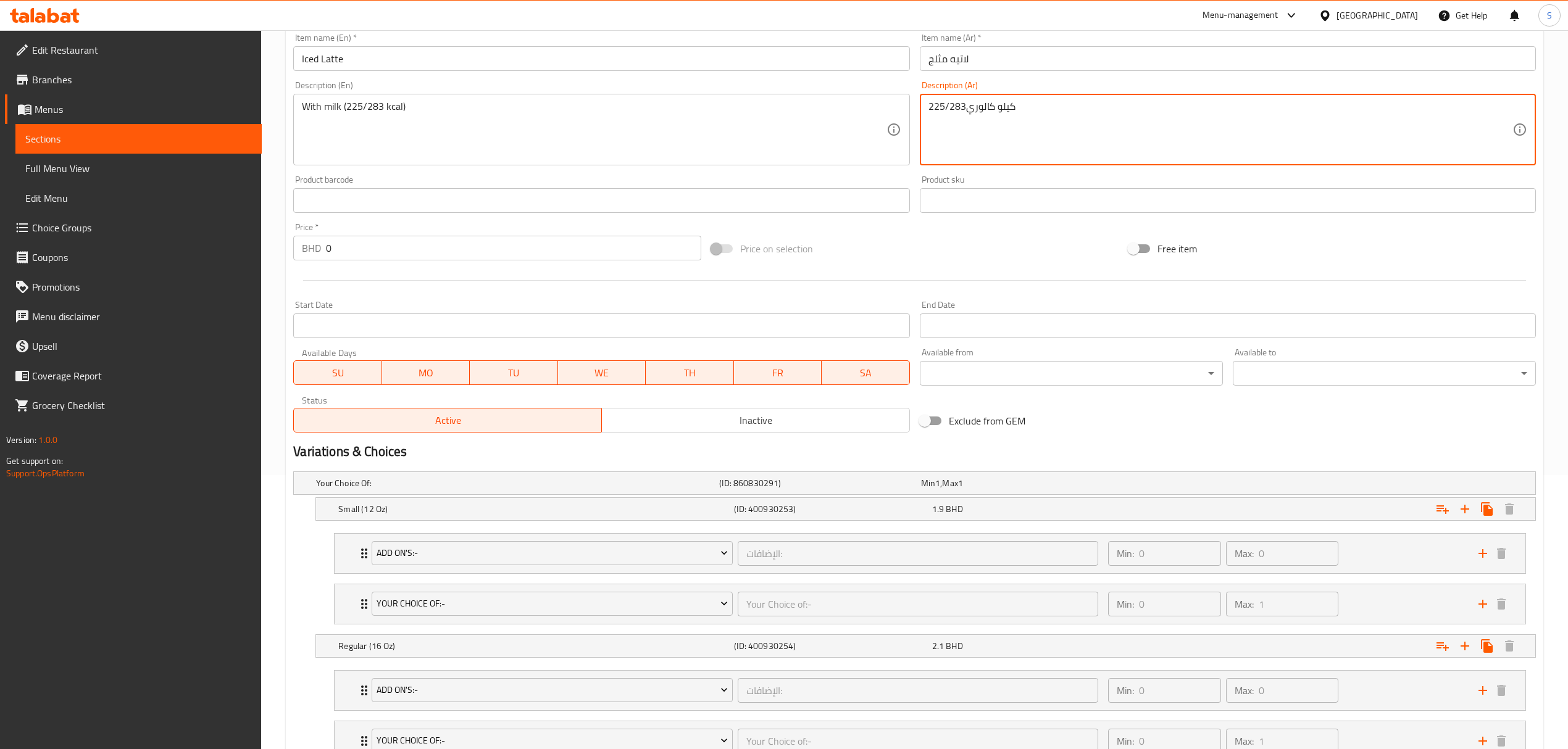
scroll to position [375, 0]
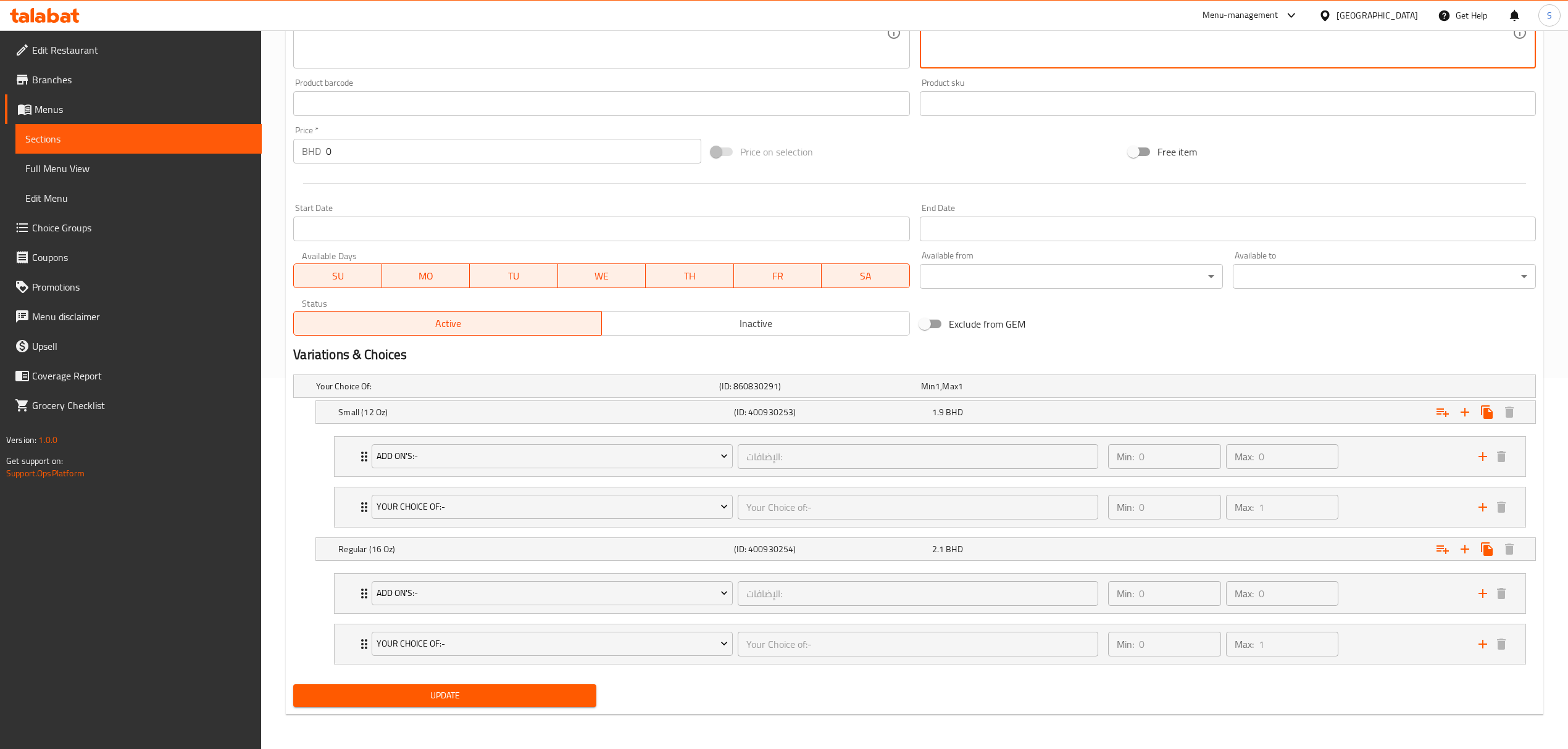
type textarea "كيلو كالوري225/283"
click at [430, 692] on span "Update" at bounding box center [445, 696] width 284 height 16
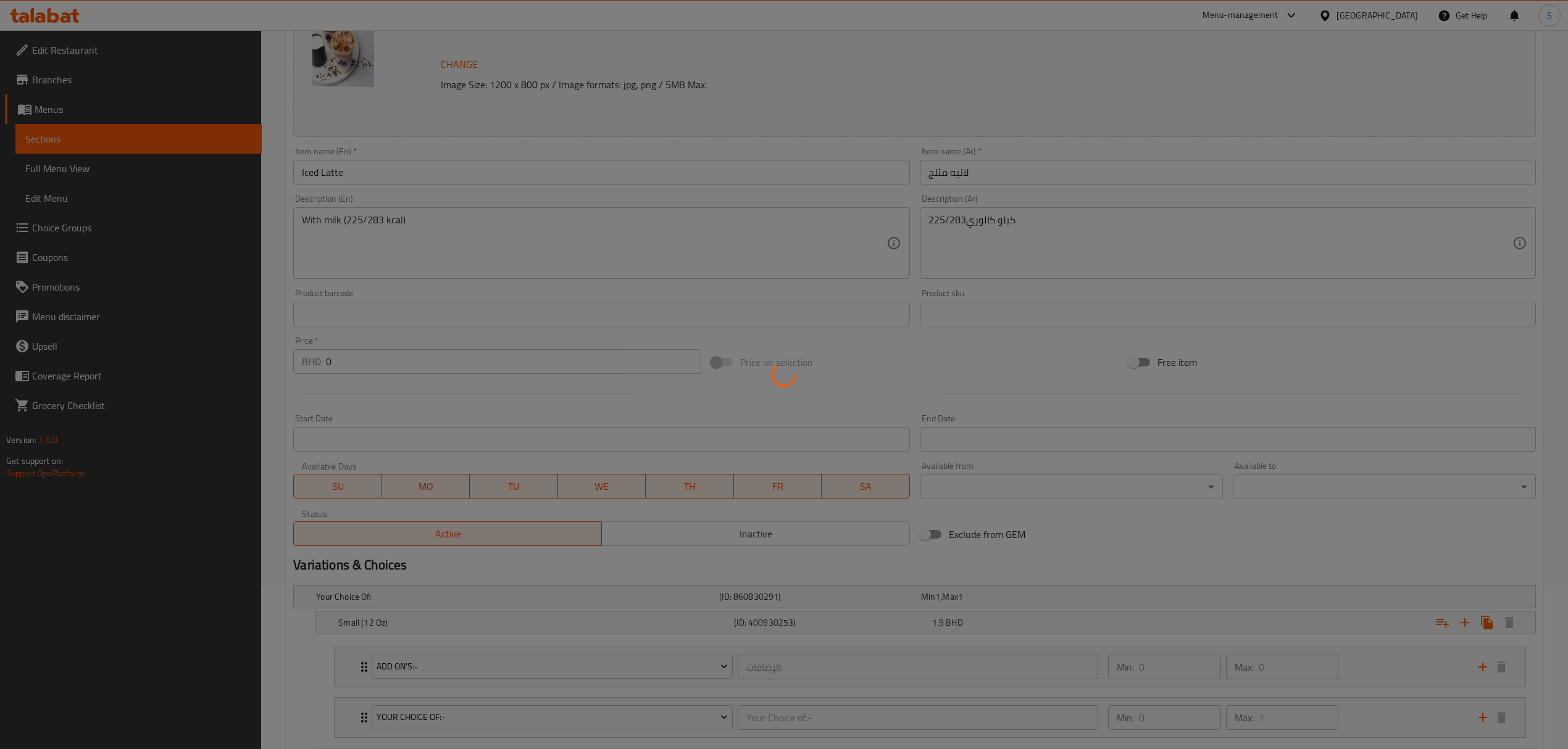
scroll to position [0, 0]
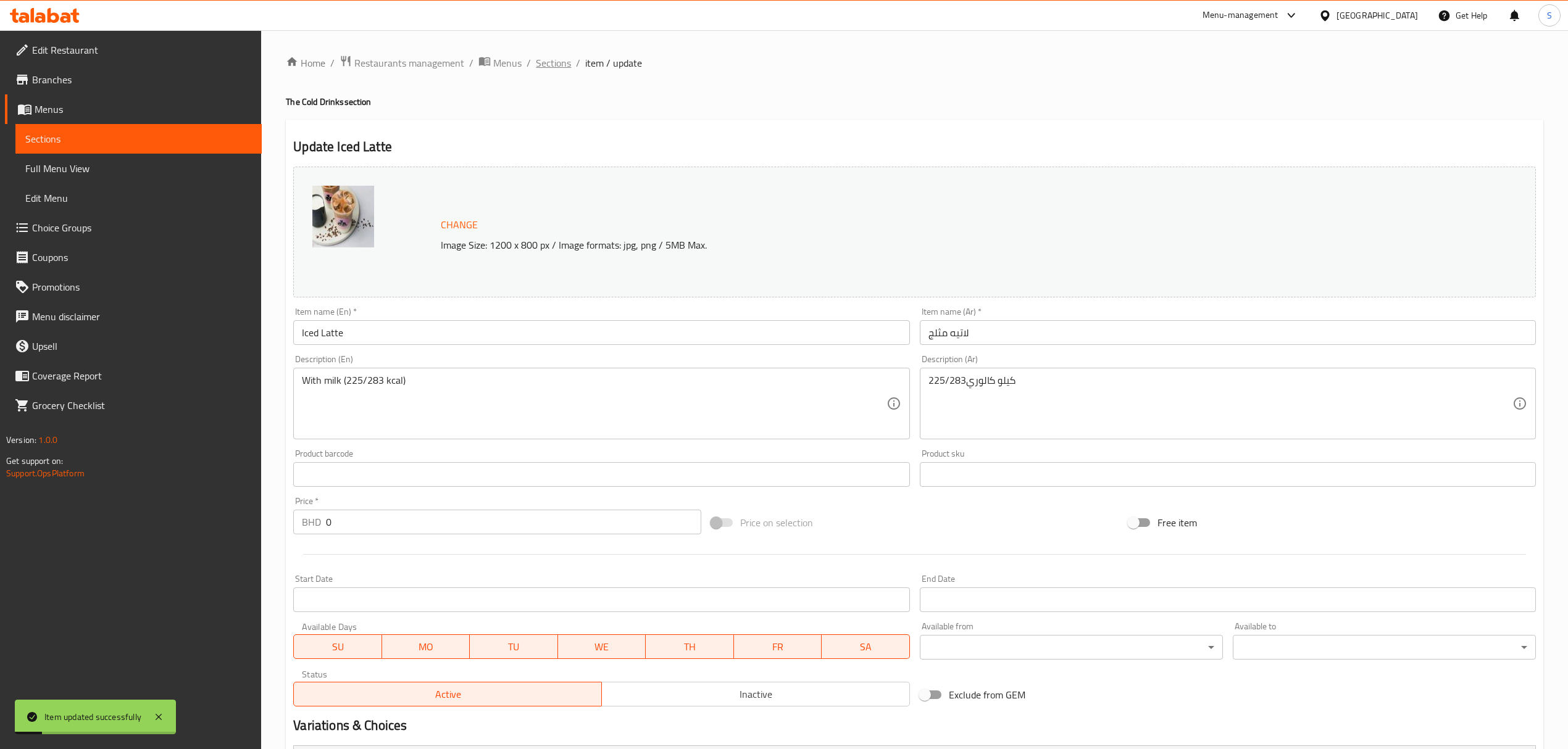
click at [563, 66] on span "Sections" at bounding box center [553, 62] width 35 height 15
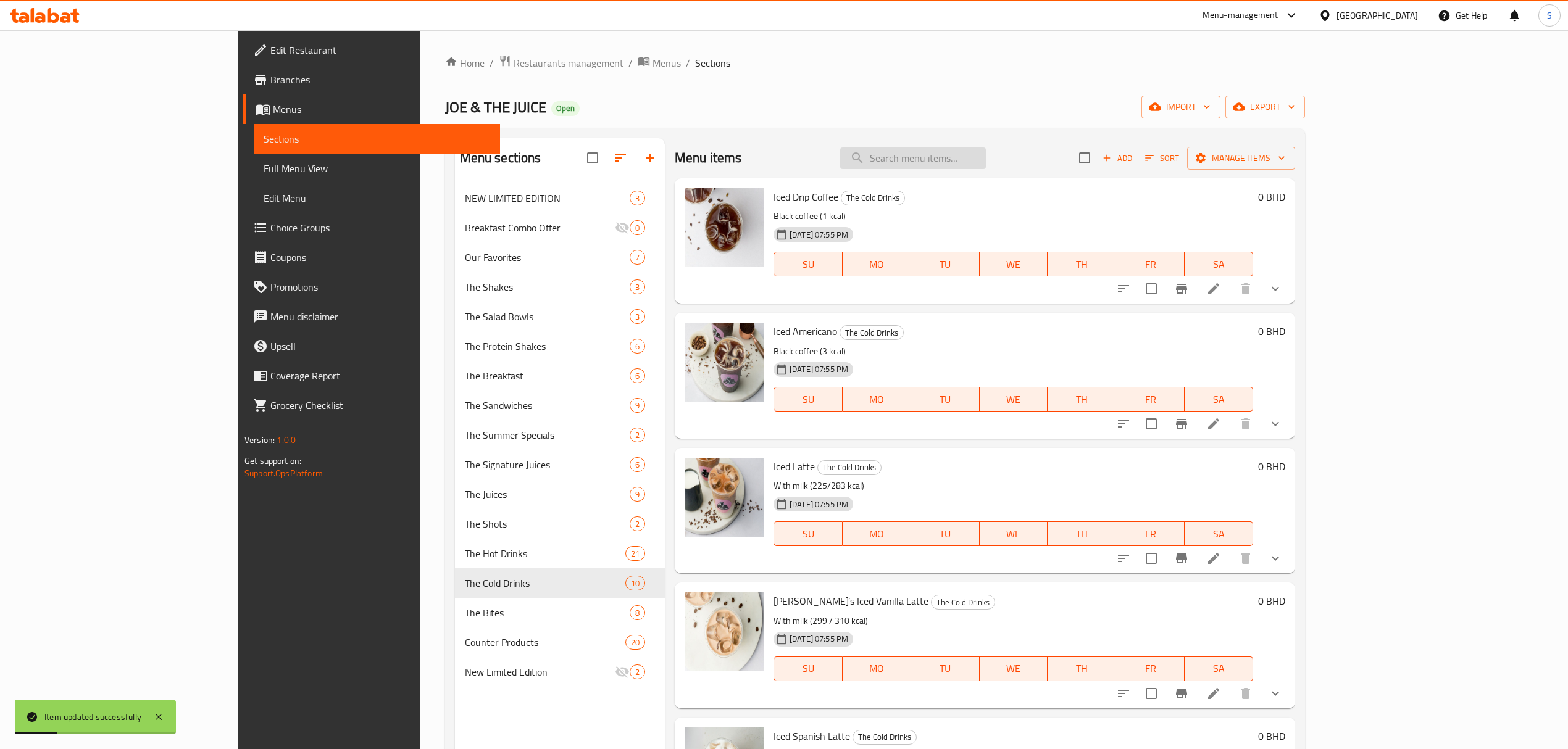
click at [986, 157] on input "search" at bounding box center [913, 159] width 145 height 22
paste input "Joe’s Iced Vanilla Latte"
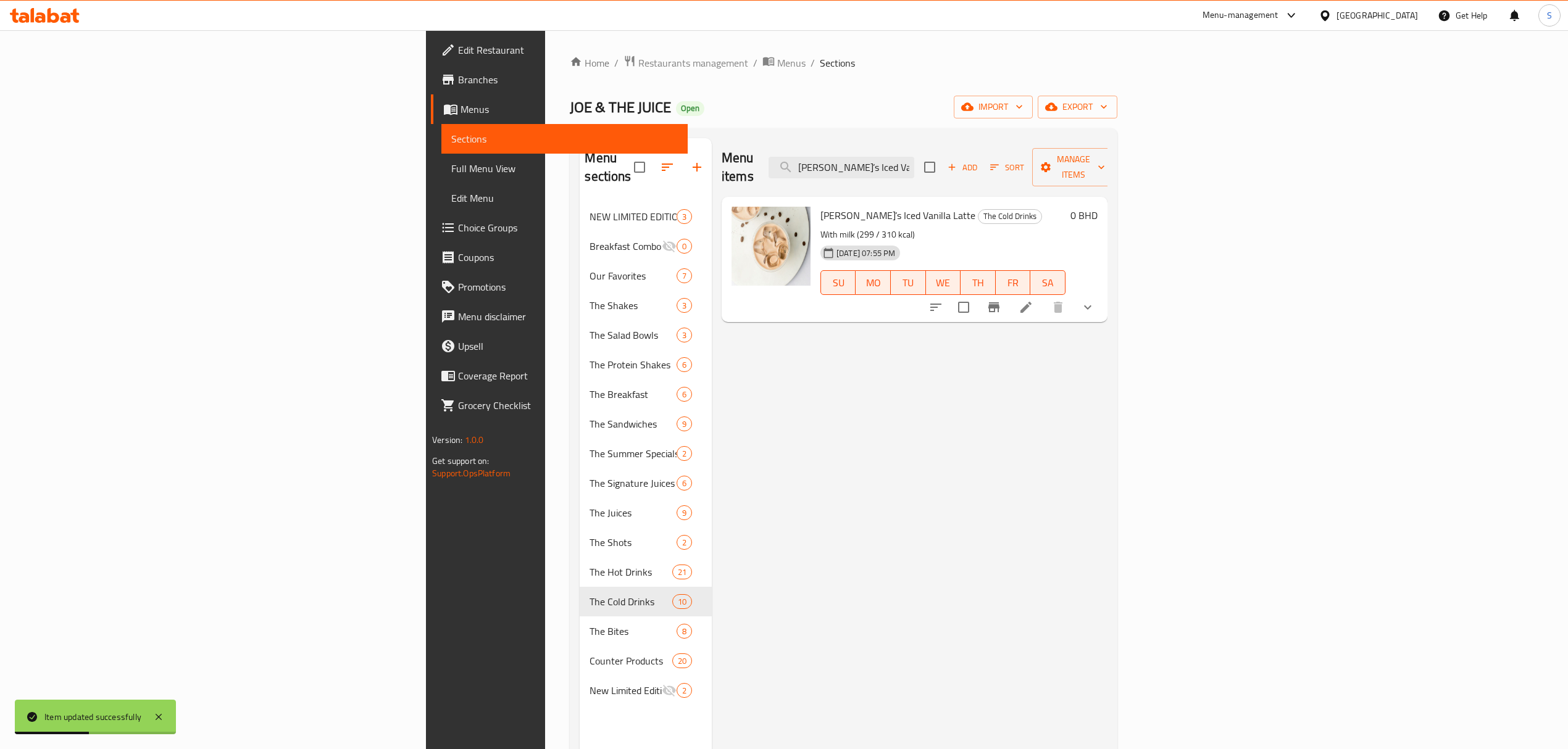
type input "Joe’s Iced Vanilla Latte"
click at [1034, 300] on icon at bounding box center [1026, 307] width 15 height 15
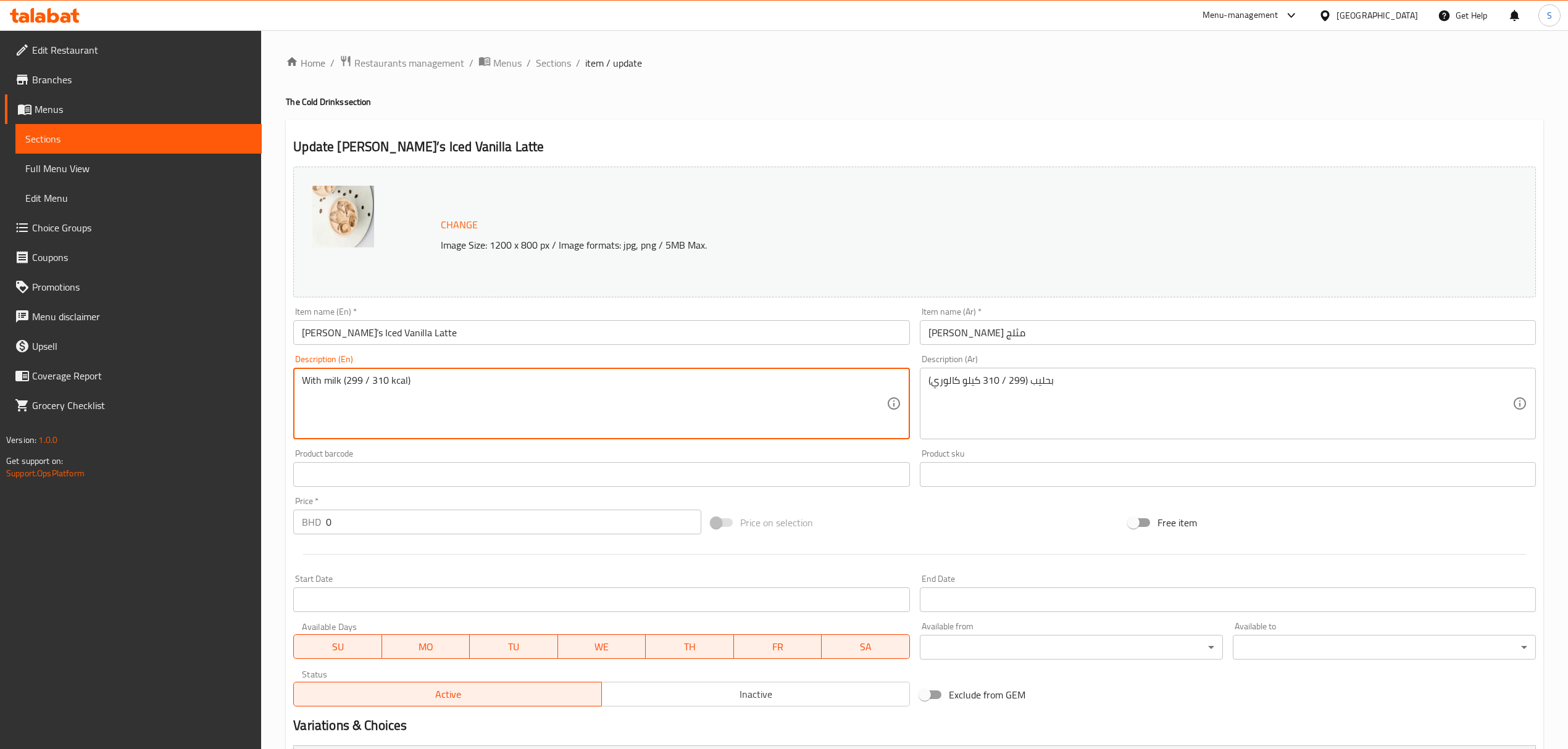
drag, startPoint x: 388, startPoint y: 379, endPoint x: 346, endPoint y: 385, distance: 42.4
paste textarea "25–283"
click at [366, 381] on textarea "With milk (225–283 kcal)" at bounding box center [593, 404] width 584 height 59
drag, startPoint x: 383, startPoint y: 378, endPoint x: 347, endPoint y: 381, distance: 36.1
click at [347, 381] on textarea "With milk (225/283 kcal)" at bounding box center [593, 404] width 584 height 59
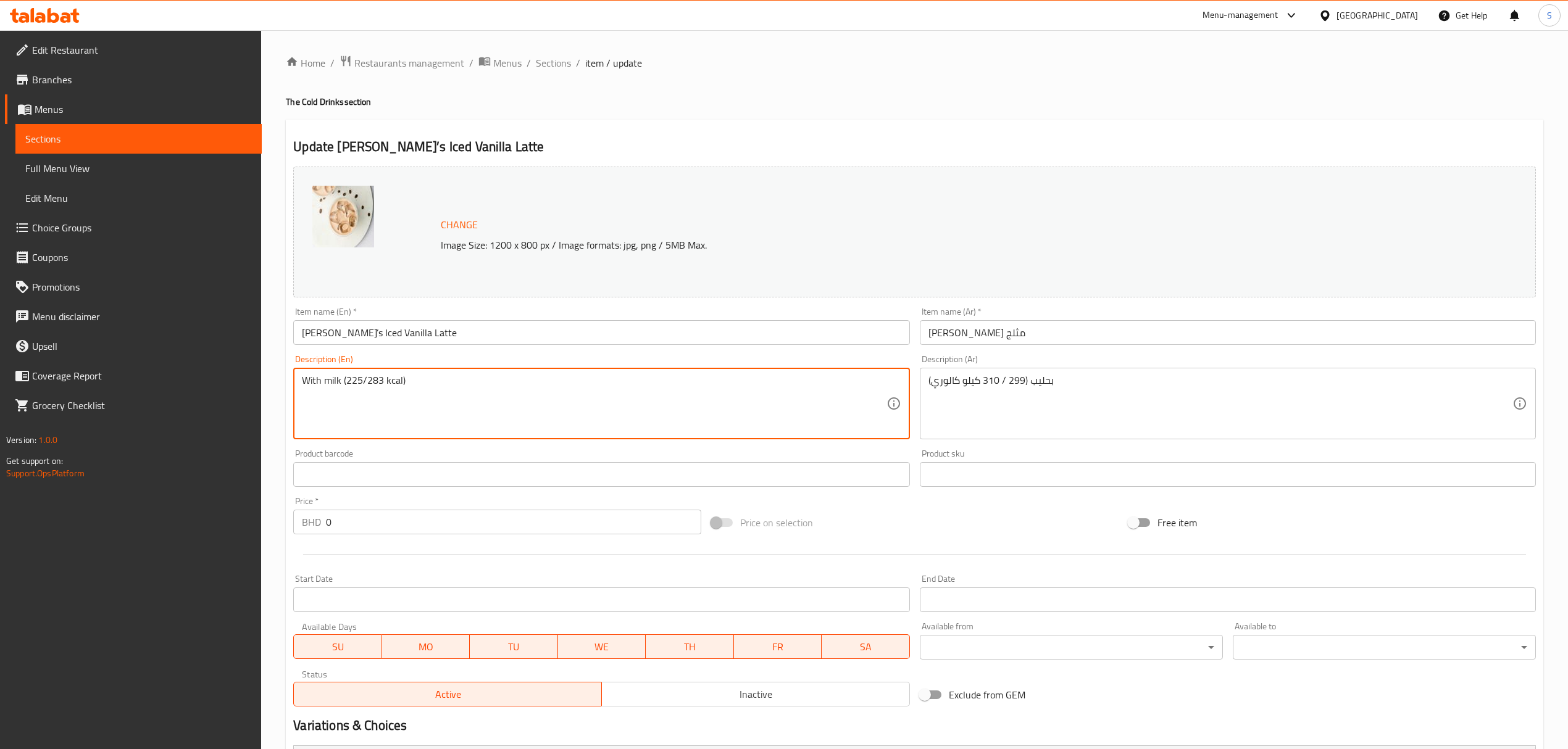
type textarea "With milk (225/283 kcal)"
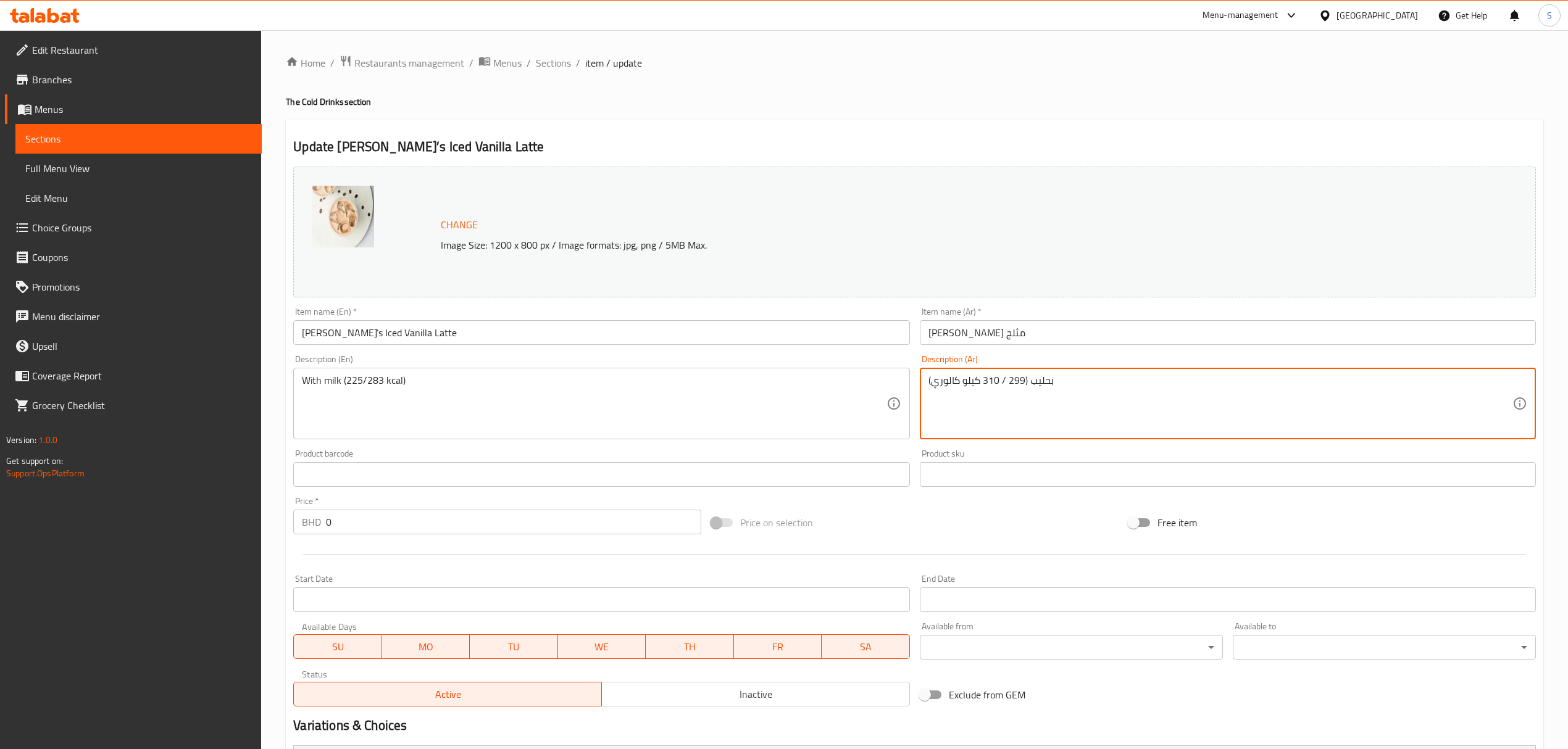
drag, startPoint x: 828, startPoint y: 379, endPoint x: 798, endPoint y: 381, distance: 30.1
paste textarea "225/283"
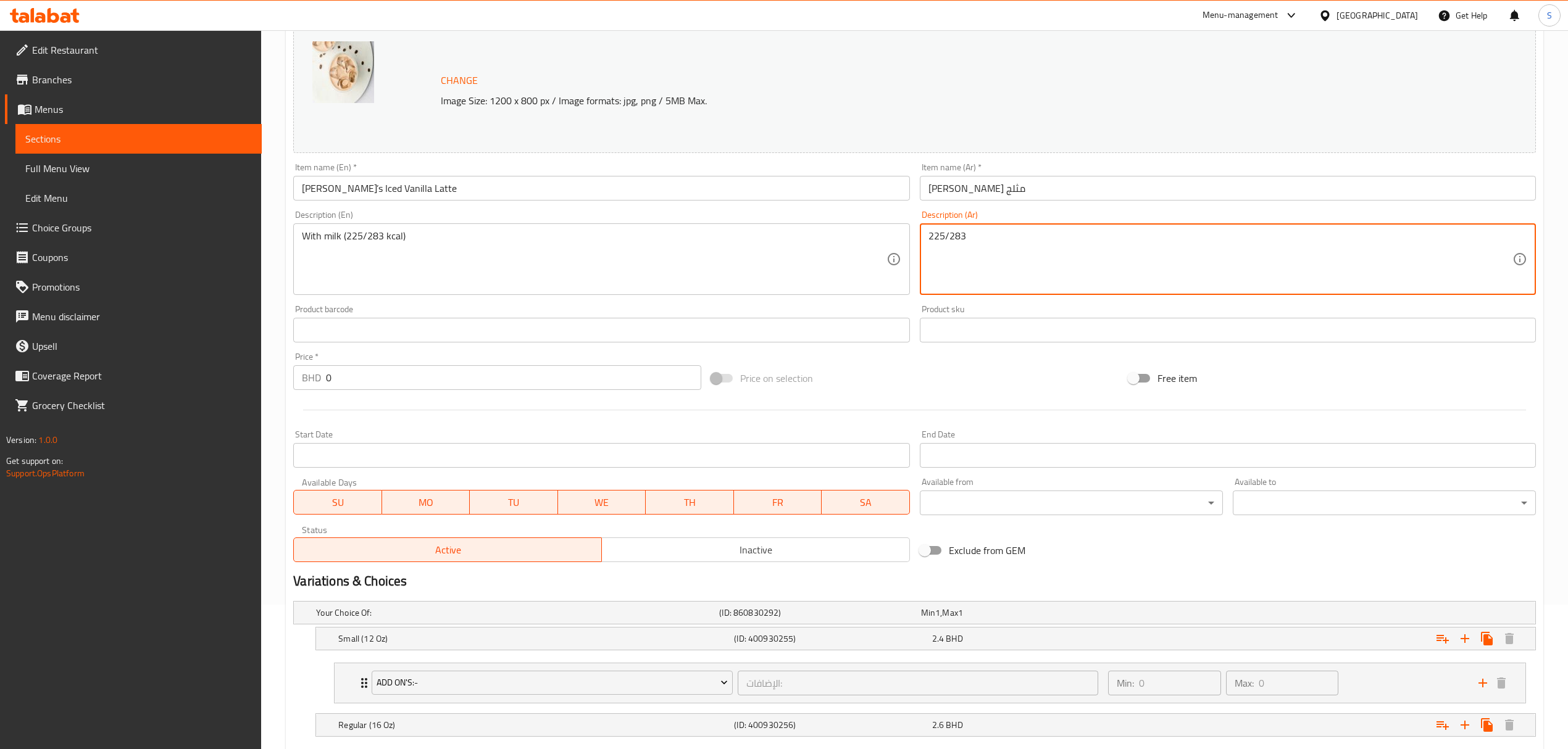
scroll to position [272, 0]
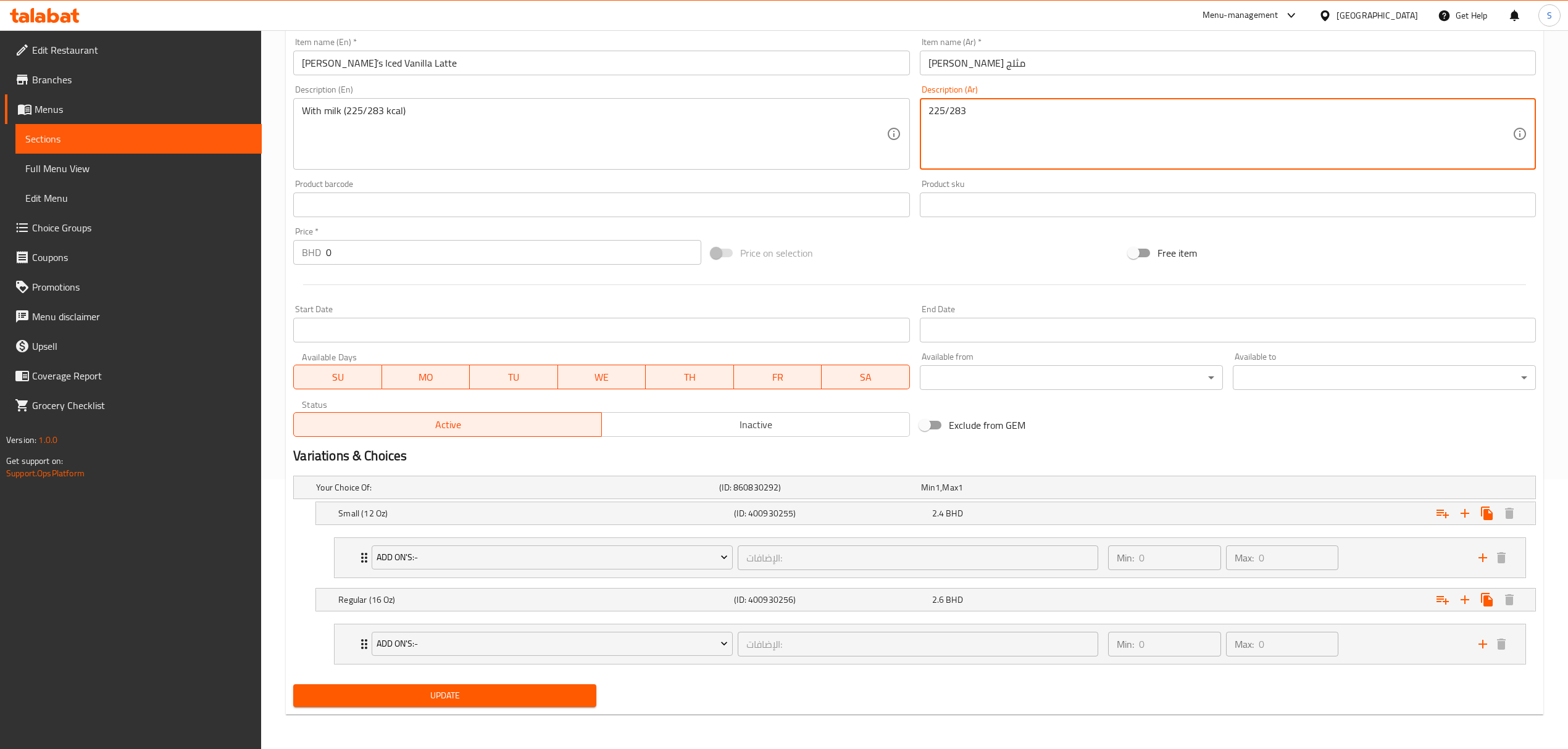
type textarea "225/283"
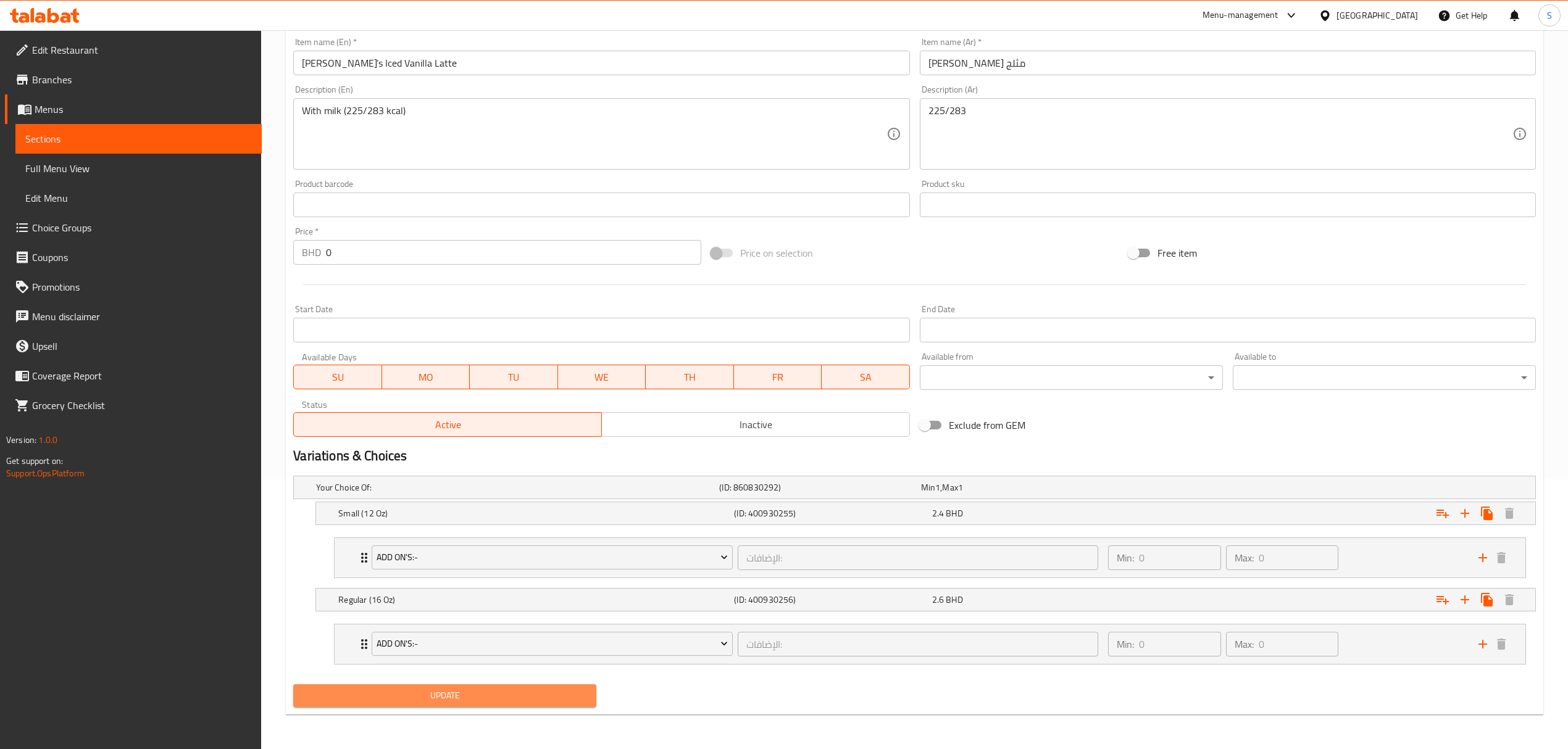
click at [425, 697] on span "Update" at bounding box center [445, 696] width 284 height 16
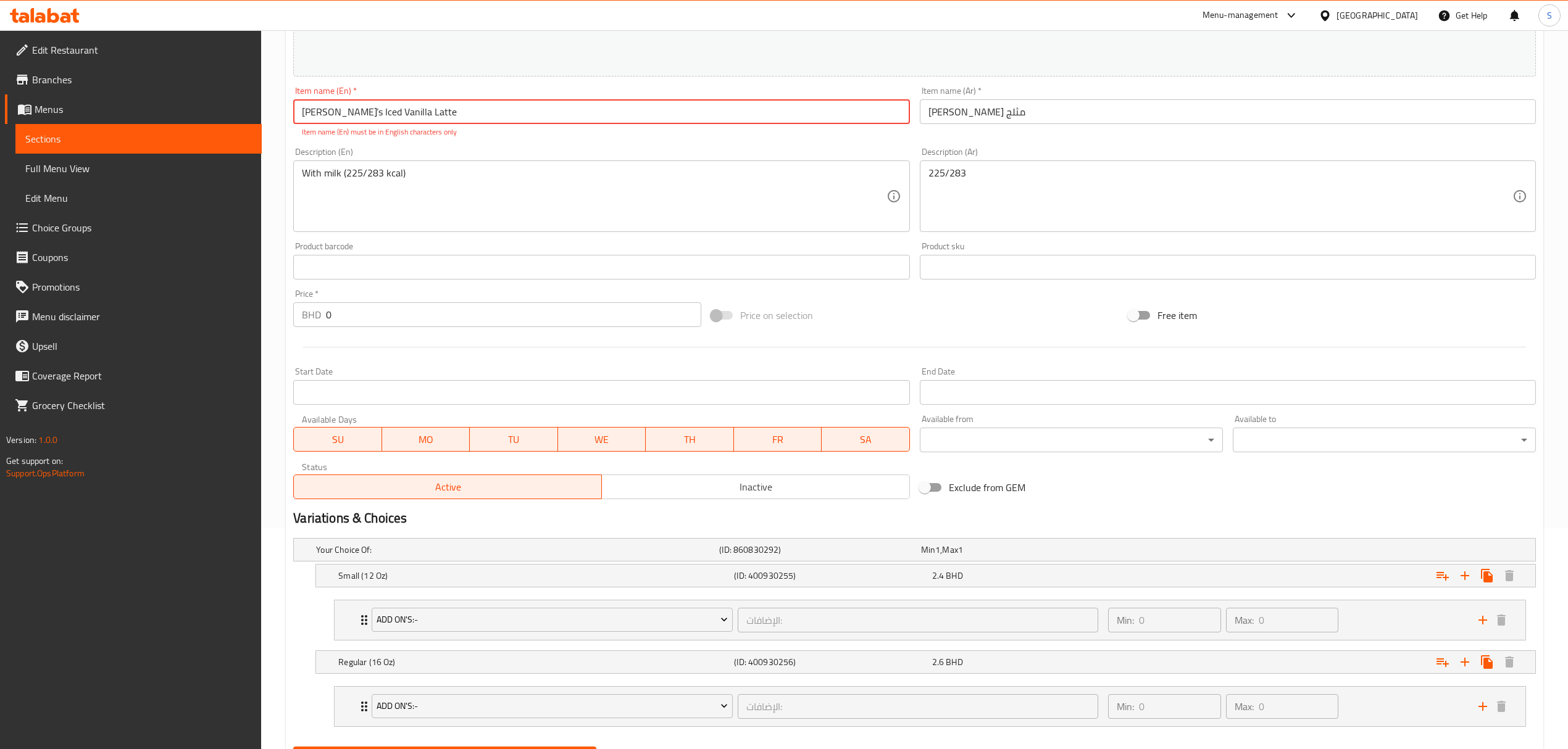
scroll to position [107, 0]
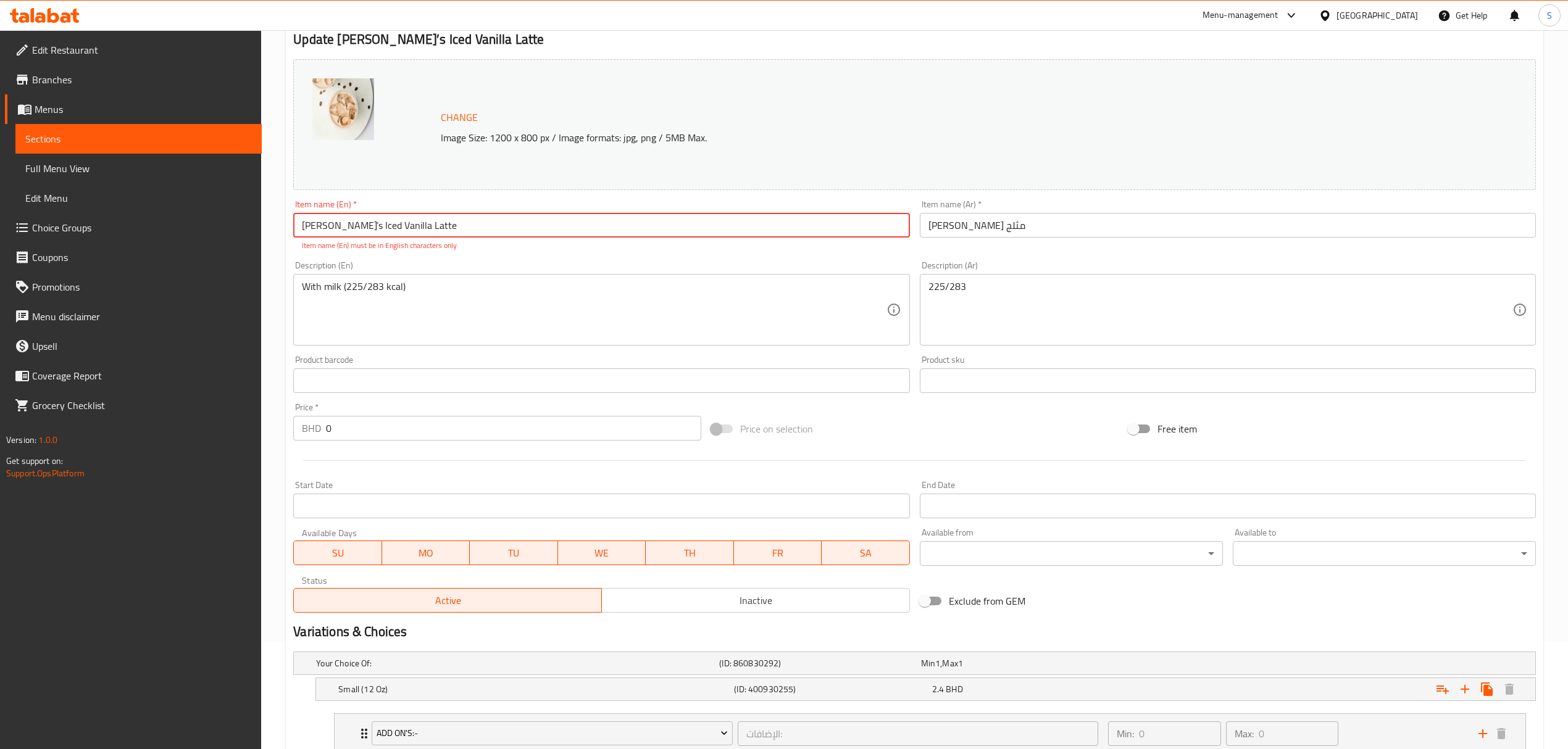
click at [316, 227] on input "Joe’s Iced Vanilla Latte" at bounding box center [601, 226] width 616 height 25
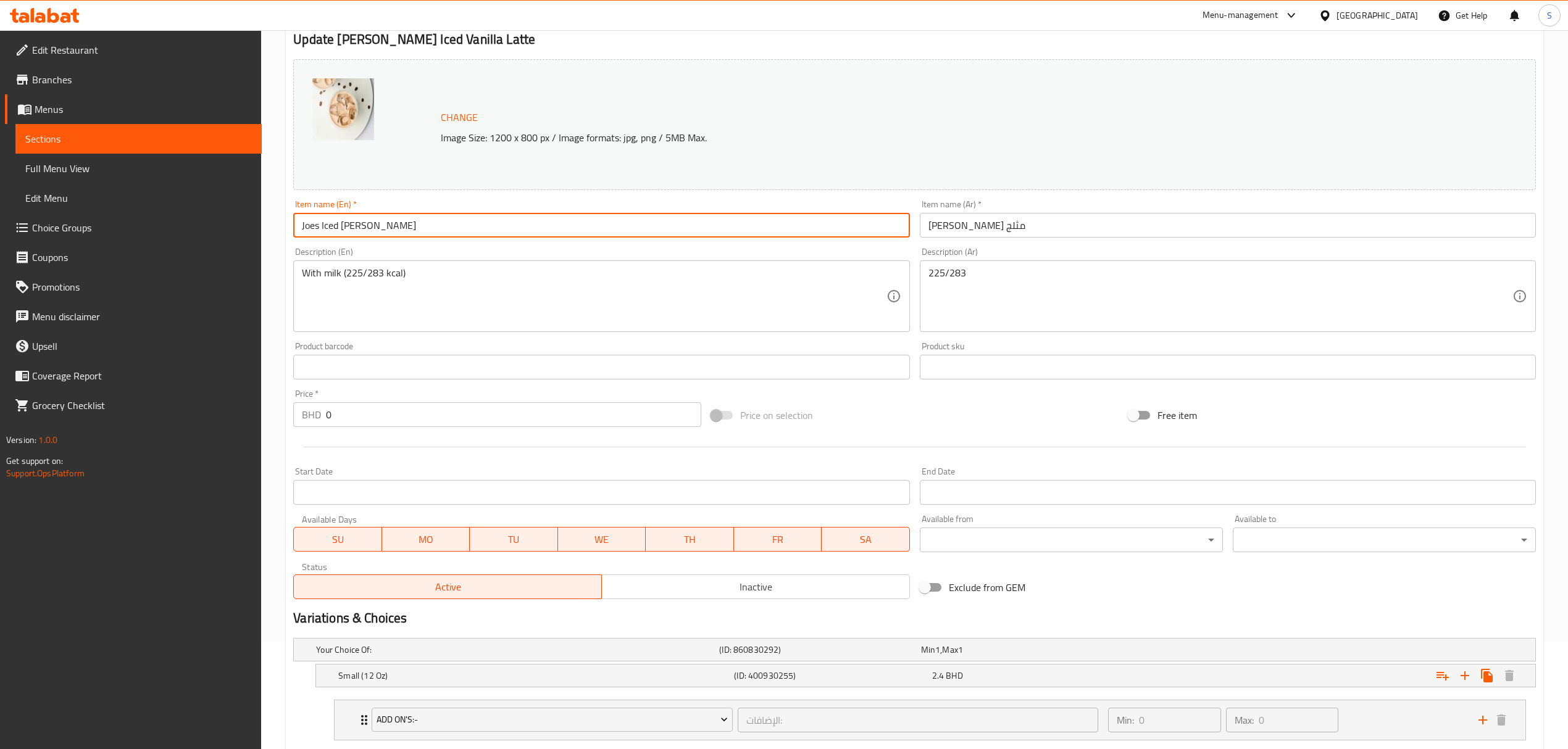
scroll to position [272, 0]
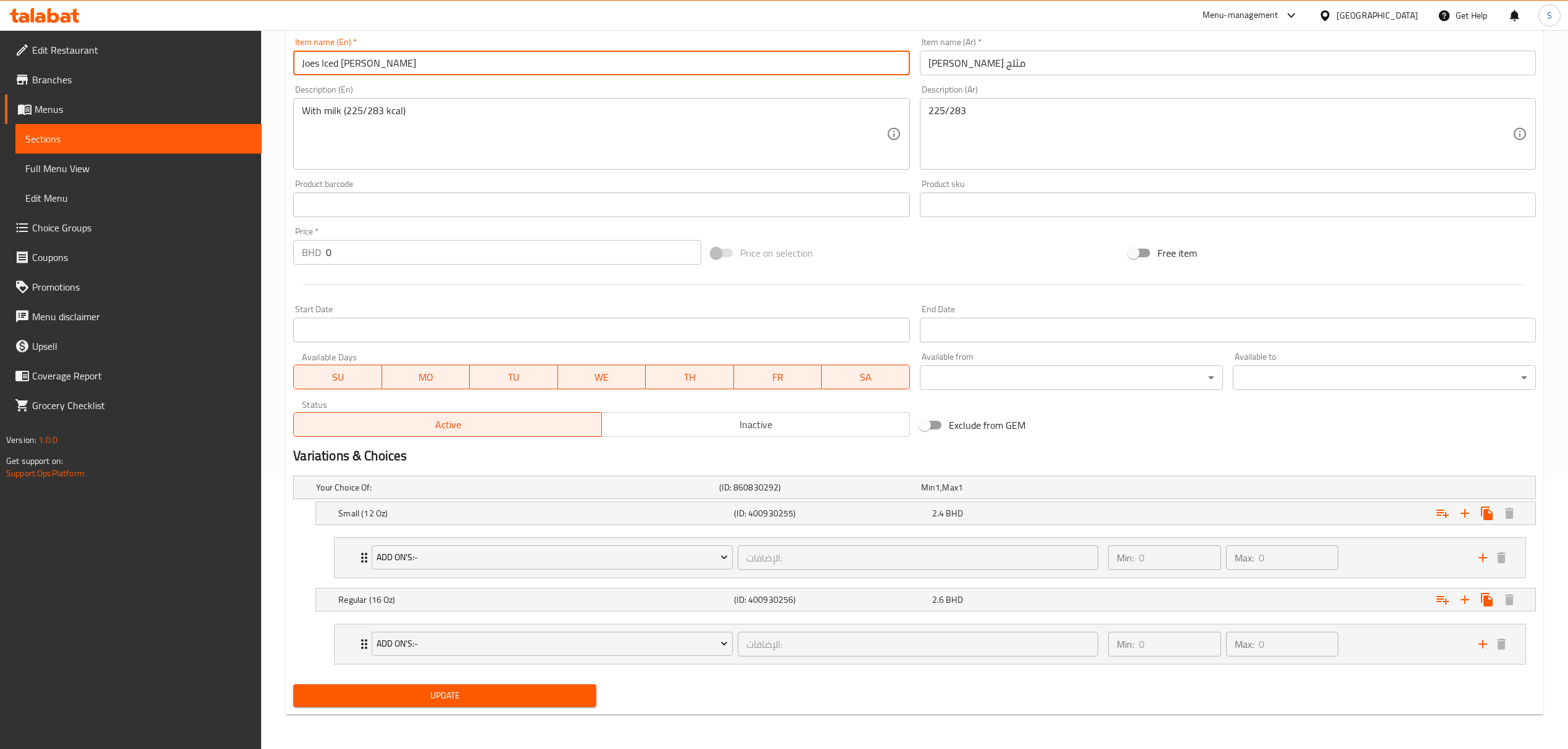
type input "Joes Iced Vanilla Latte"
click at [495, 689] on span "Update" at bounding box center [445, 696] width 284 height 16
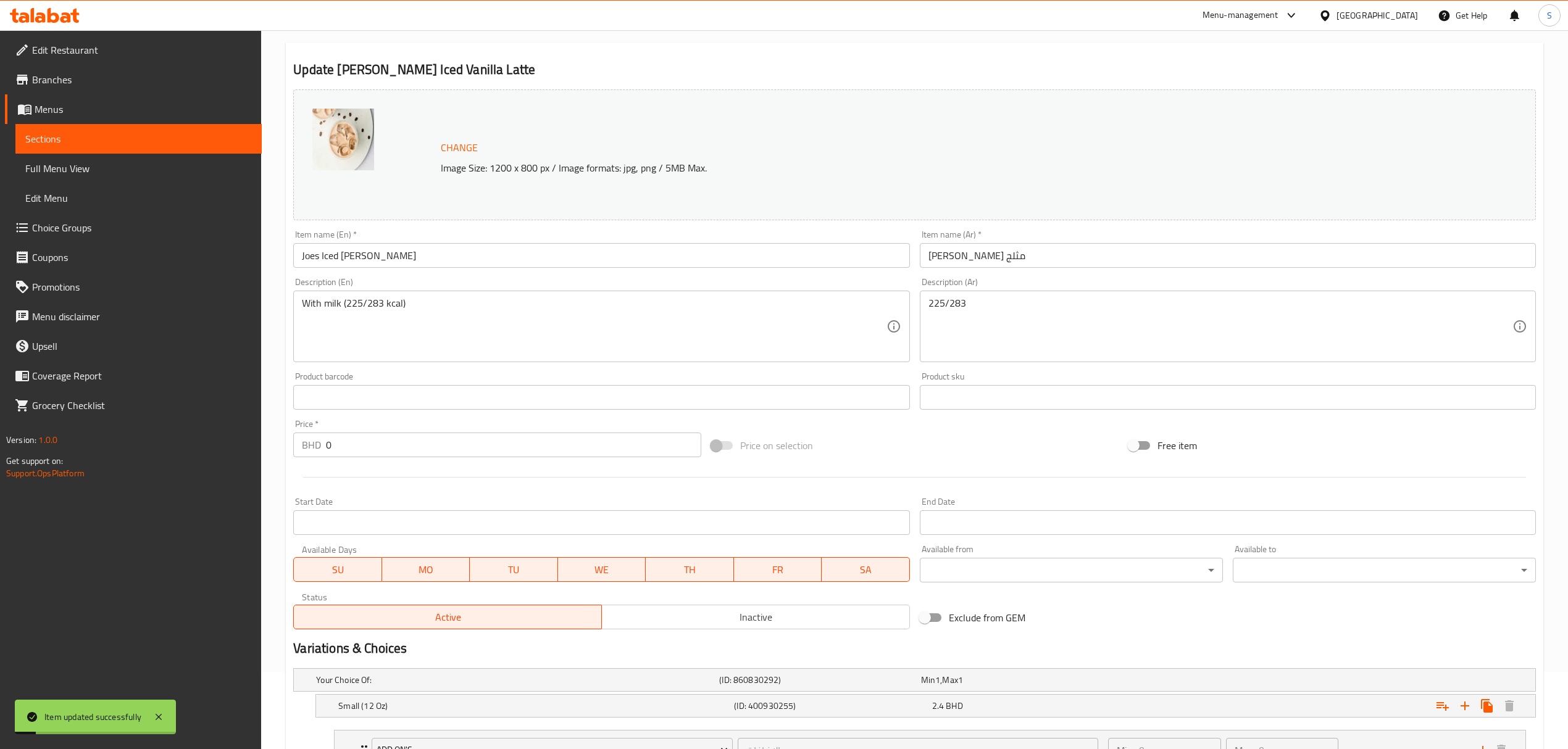
scroll to position [0, 0]
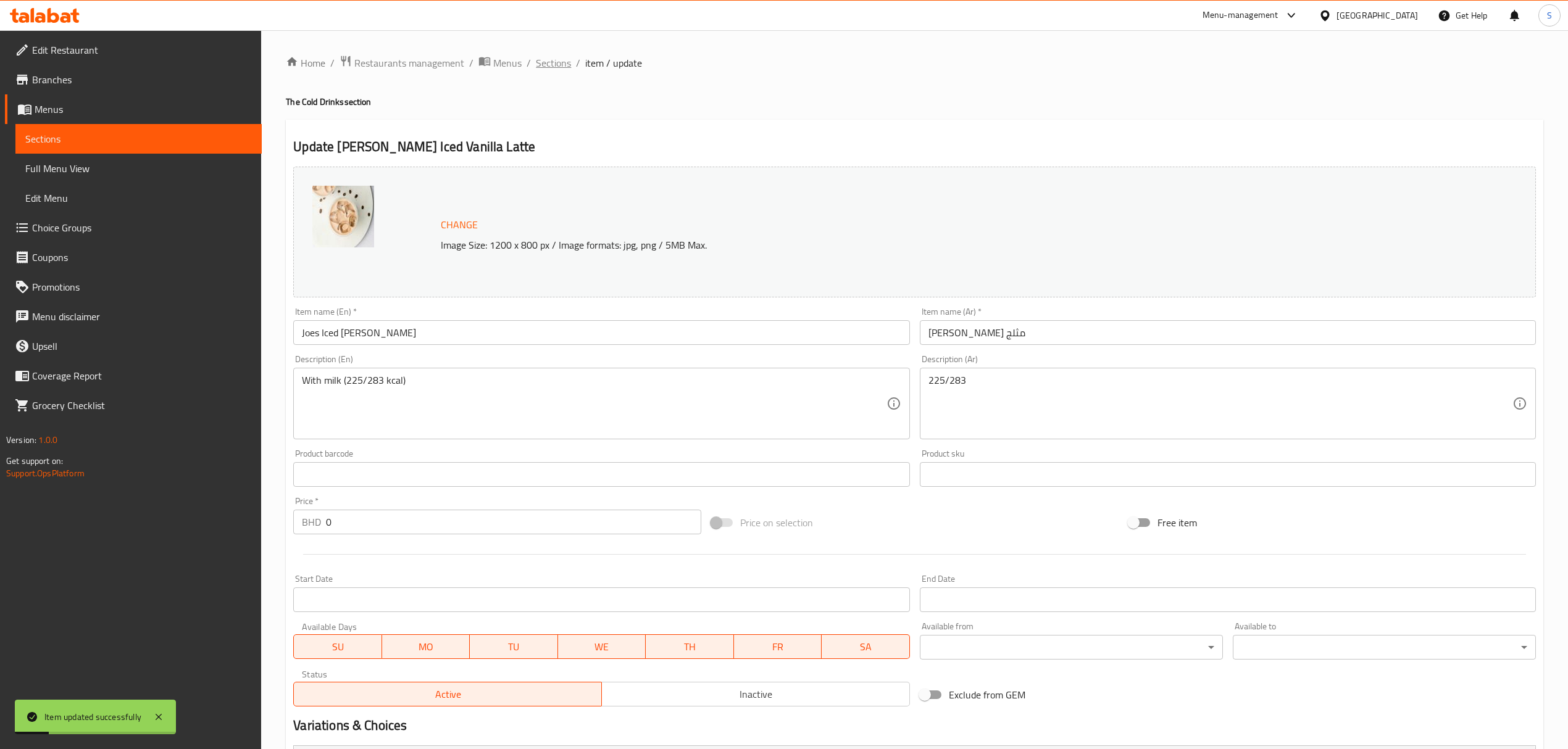
click at [551, 66] on span "Sections" at bounding box center [553, 62] width 35 height 15
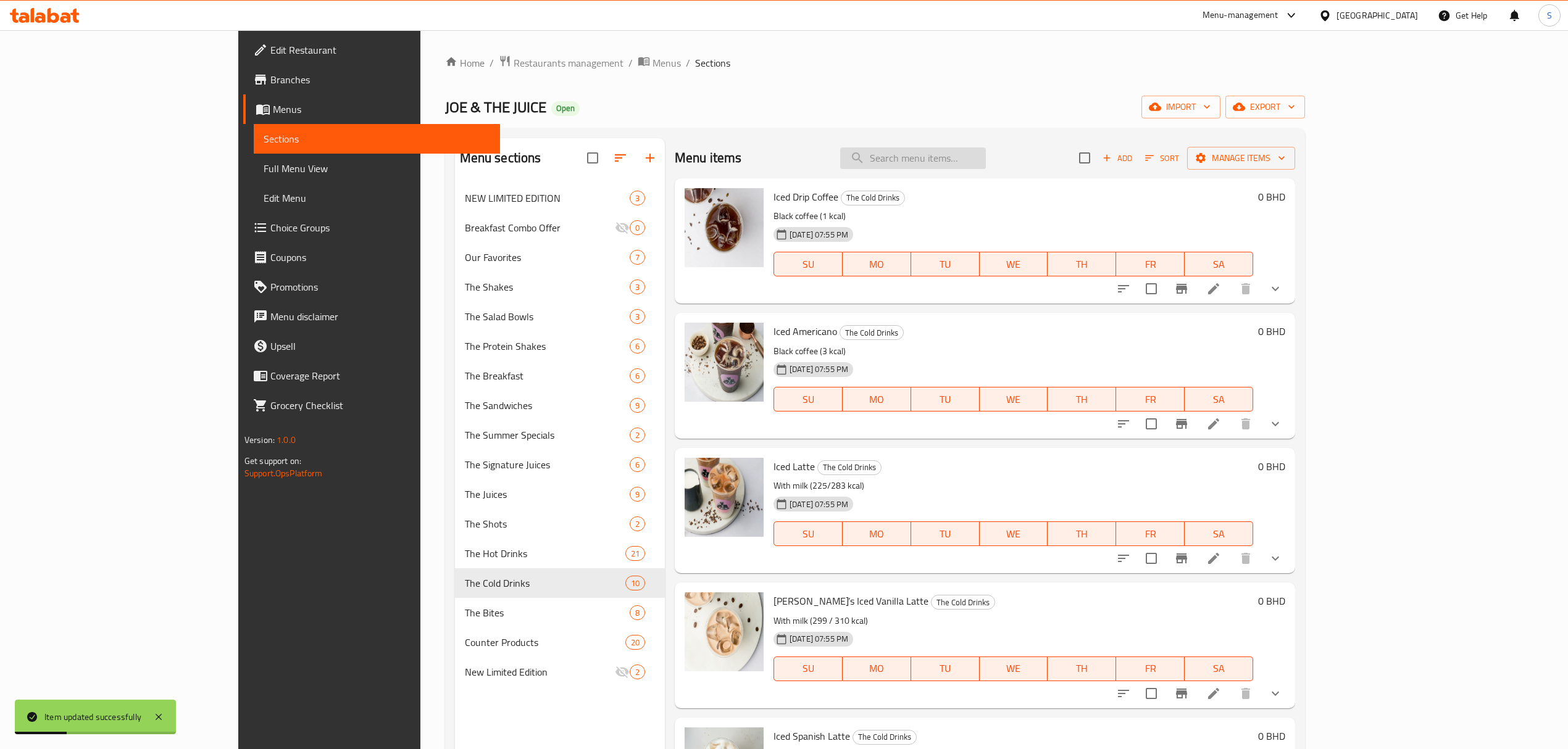
click at [986, 154] on input "search" at bounding box center [913, 159] width 145 height 22
paste input "Iced Spanish Latte"
type input "Iced Spanish Latte"
click at [1219, 292] on icon at bounding box center [1213, 289] width 11 height 11
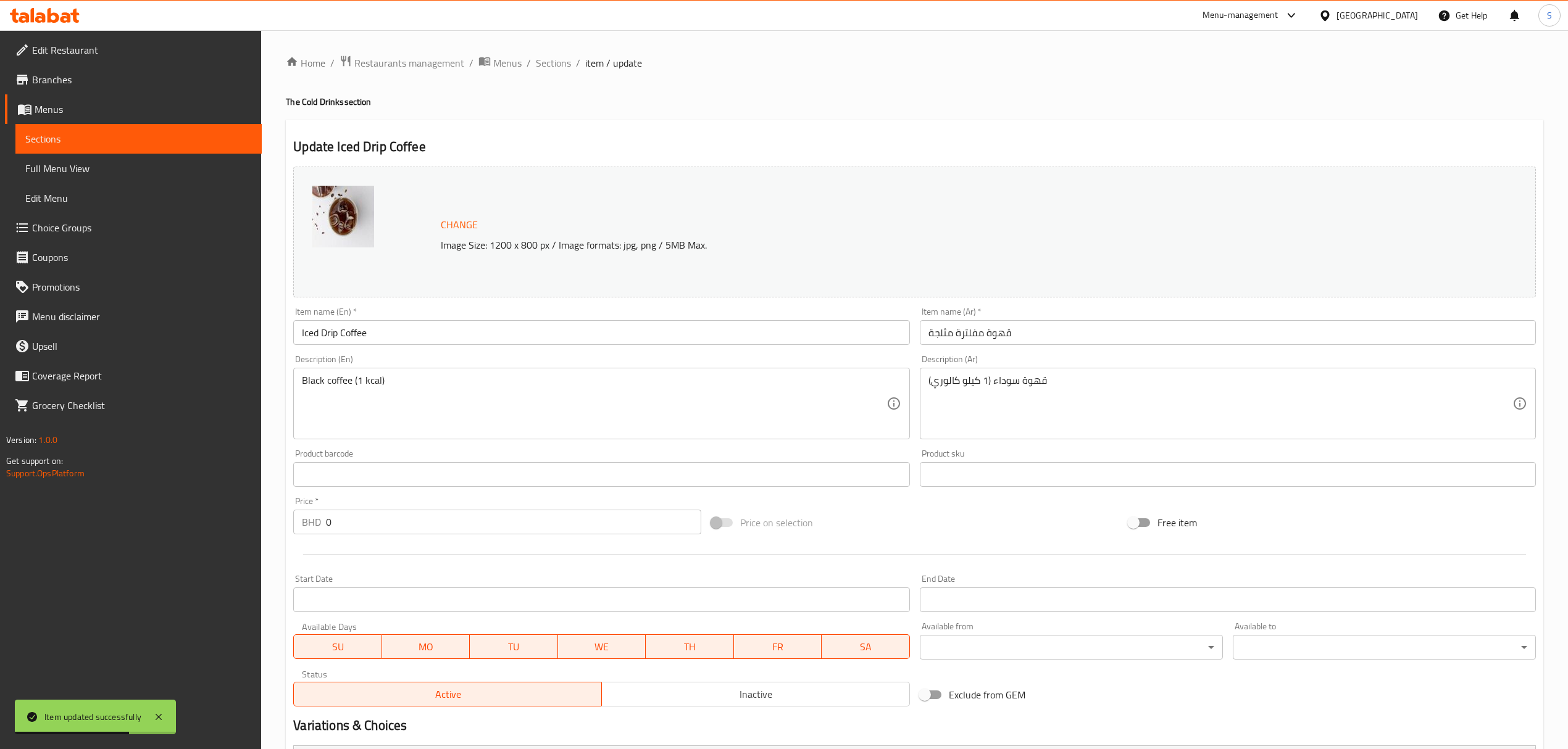
drag, startPoint x: 544, startPoint y: 63, endPoint x: 983, endPoint y: 119, distance: 442.6
click at [545, 63] on span "Sections" at bounding box center [553, 62] width 35 height 15
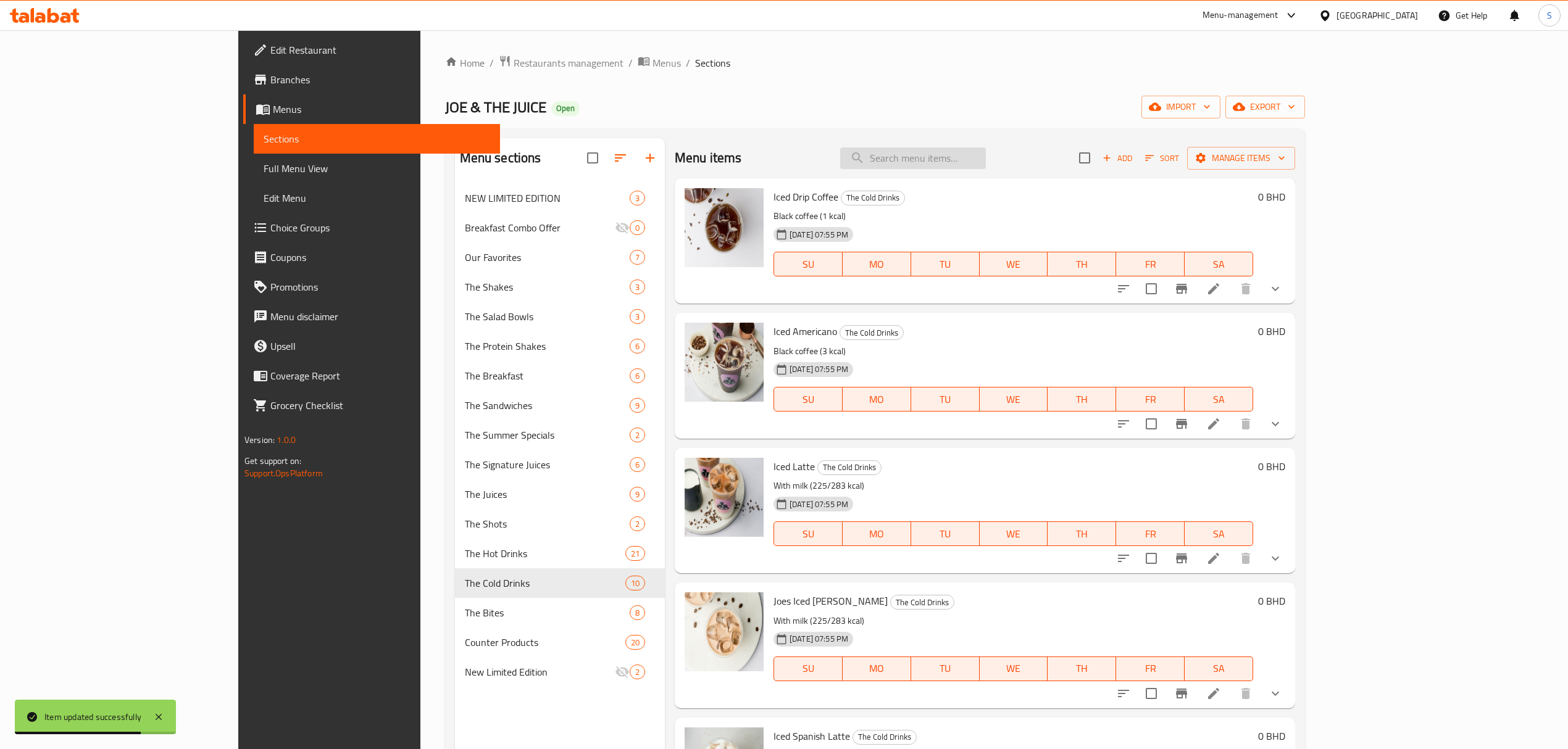
click at [984, 155] on input "search" at bounding box center [913, 159] width 145 height 22
paste input "Iced Spanish Latte"
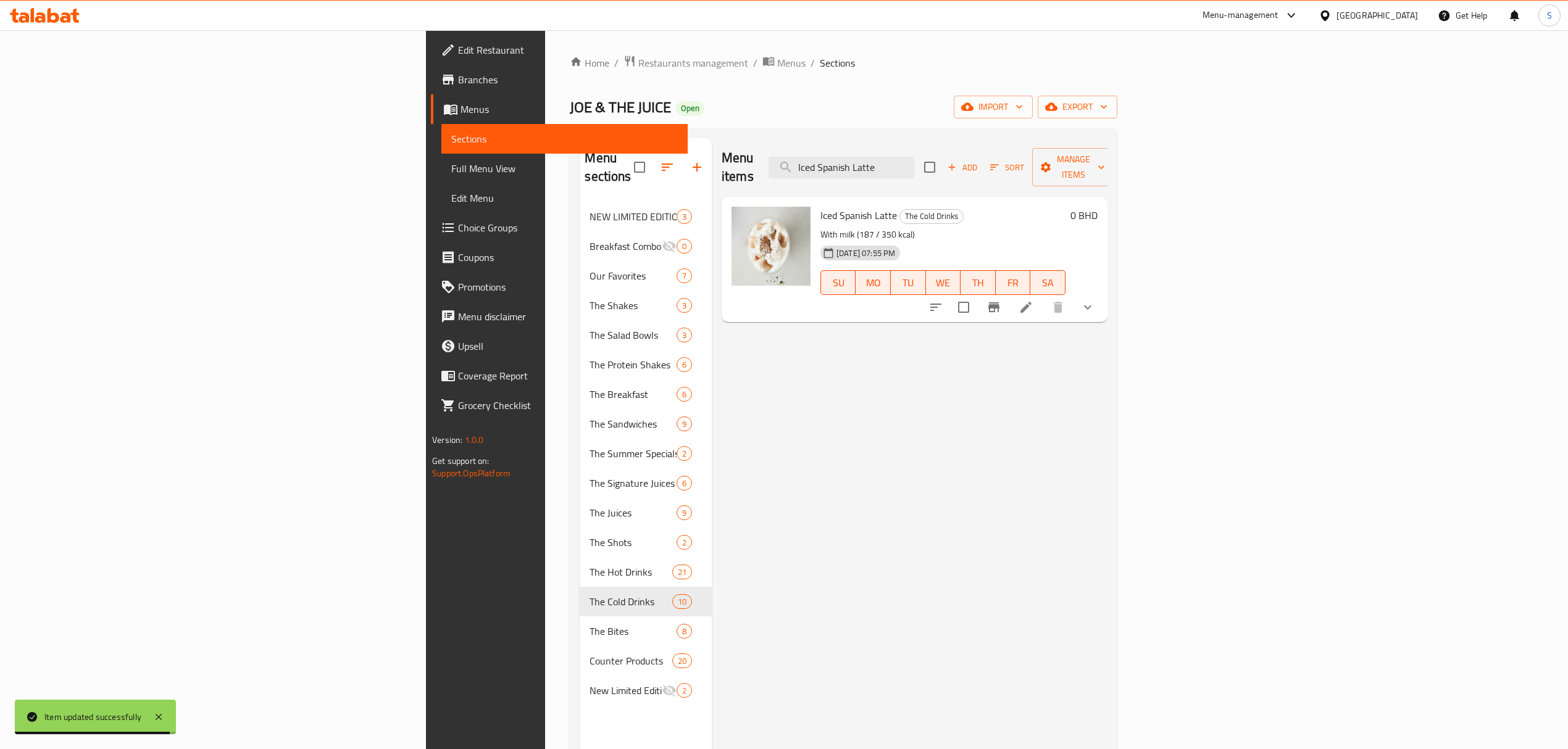
type input "Iced Spanish Latte"
click at [1034, 300] on icon at bounding box center [1026, 307] width 15 height 15
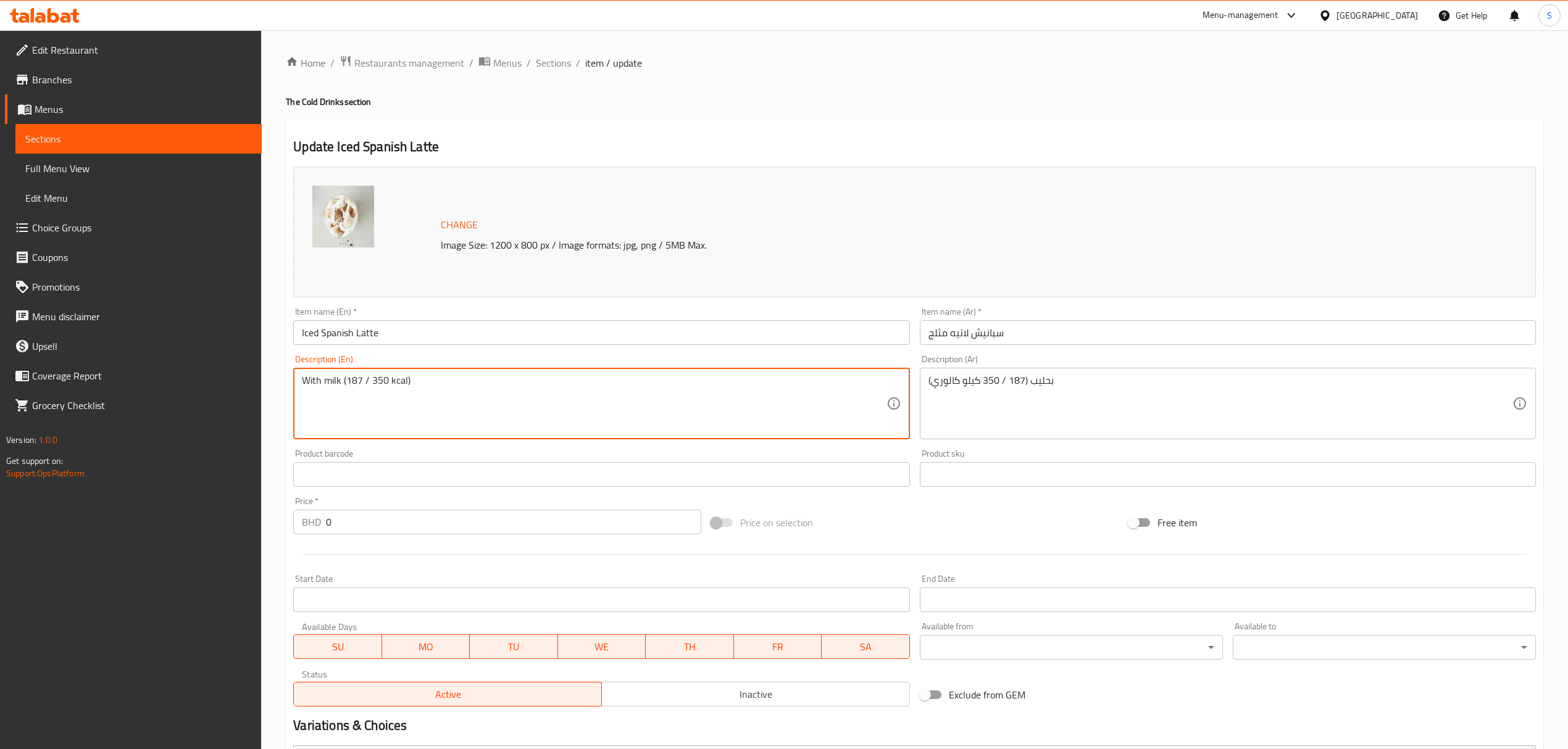
drag, startPoint x: 387, startPoint y: 380, endPoint x: 349, endPoint y: 383, distance: 38.1
drag, startPoint x: 348, startPoint y: 380, endPoint x: 380, endPoint y: 378, distance: 32.1
click at [380, 378] on textarea "With milk (134/213 kcal)" at bounding box center [593, 404] width 584 height 59
type textarea "With milk (134/213 kcal)"
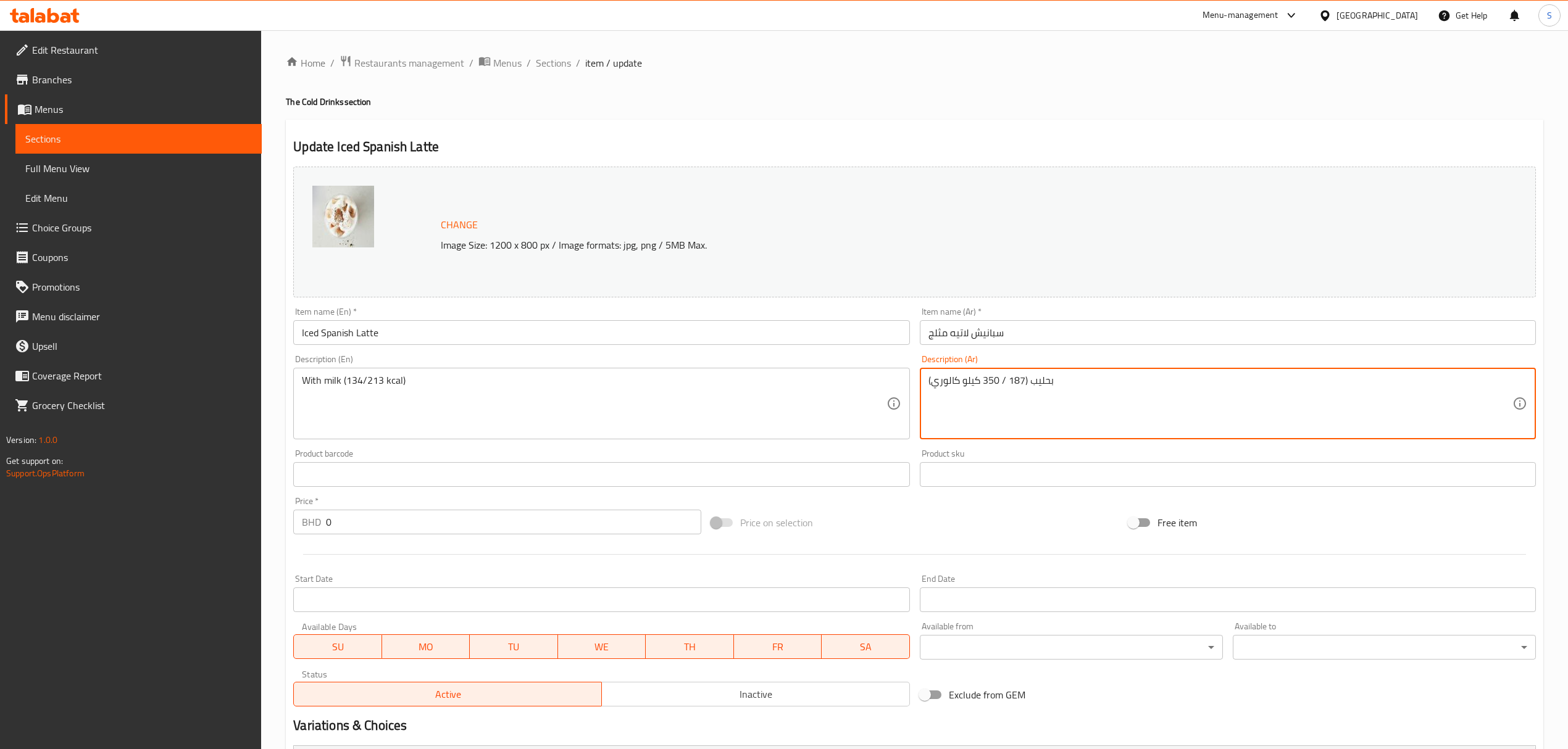
drag, startPoint x: 979, startPoint y: 380, endPoint x: 1008, endPoint y: 378, distance: 29.1
paste textarea "34/213"
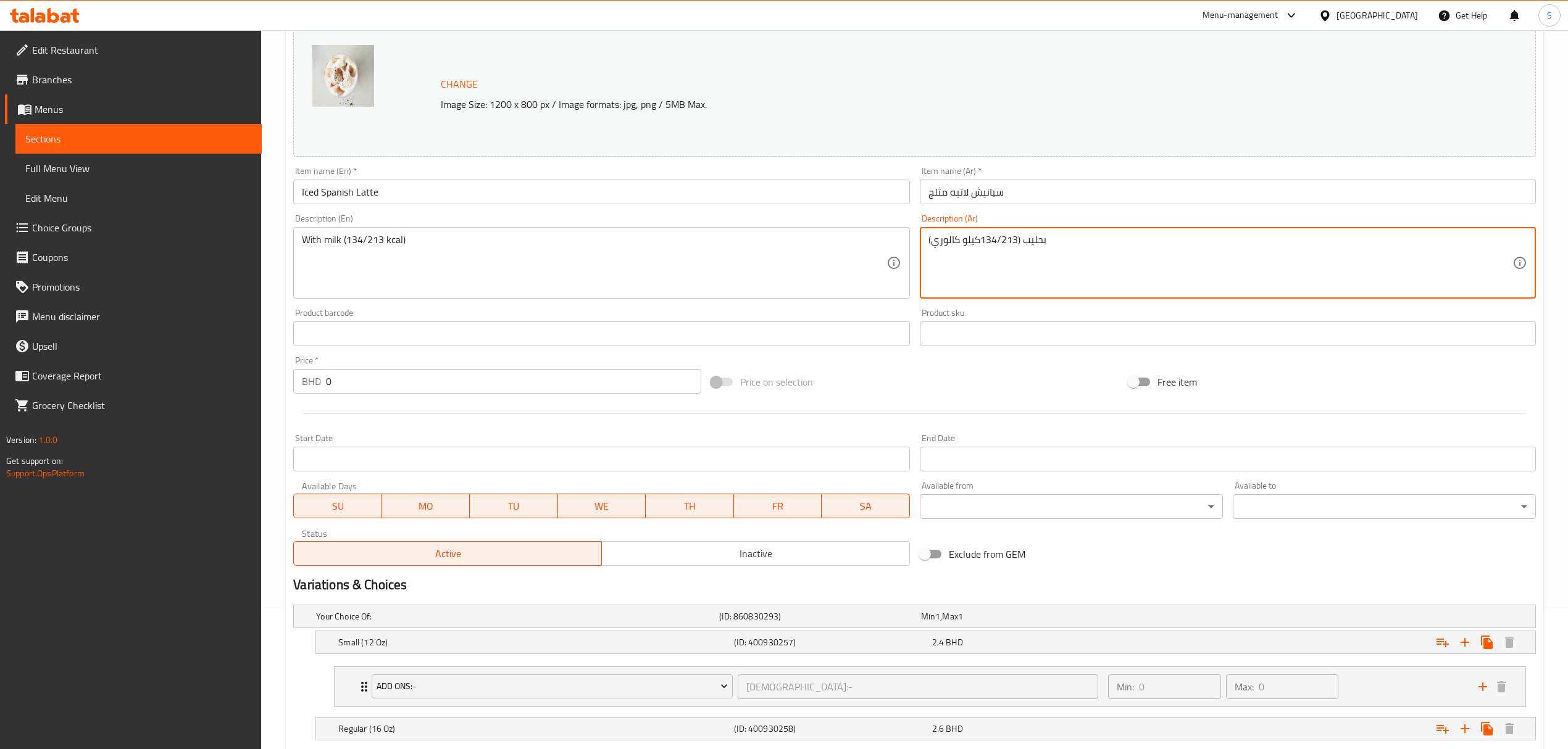
scroll to position [272, 0]
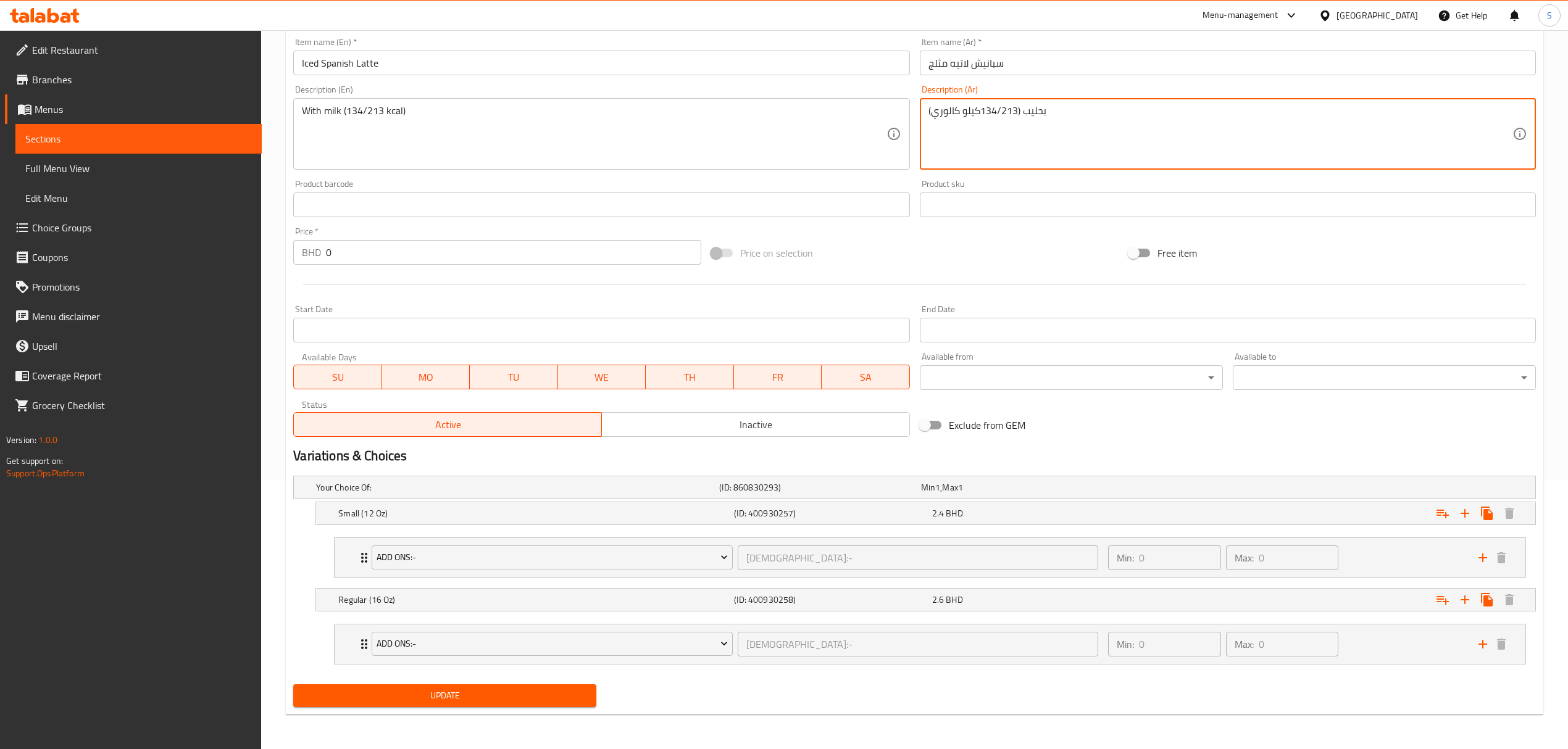
type textarea "بحليب (134/213كيلو كالوري)"
click at [388, 697] on span "Update" at bounding box center [445, 696] width 284 height 16
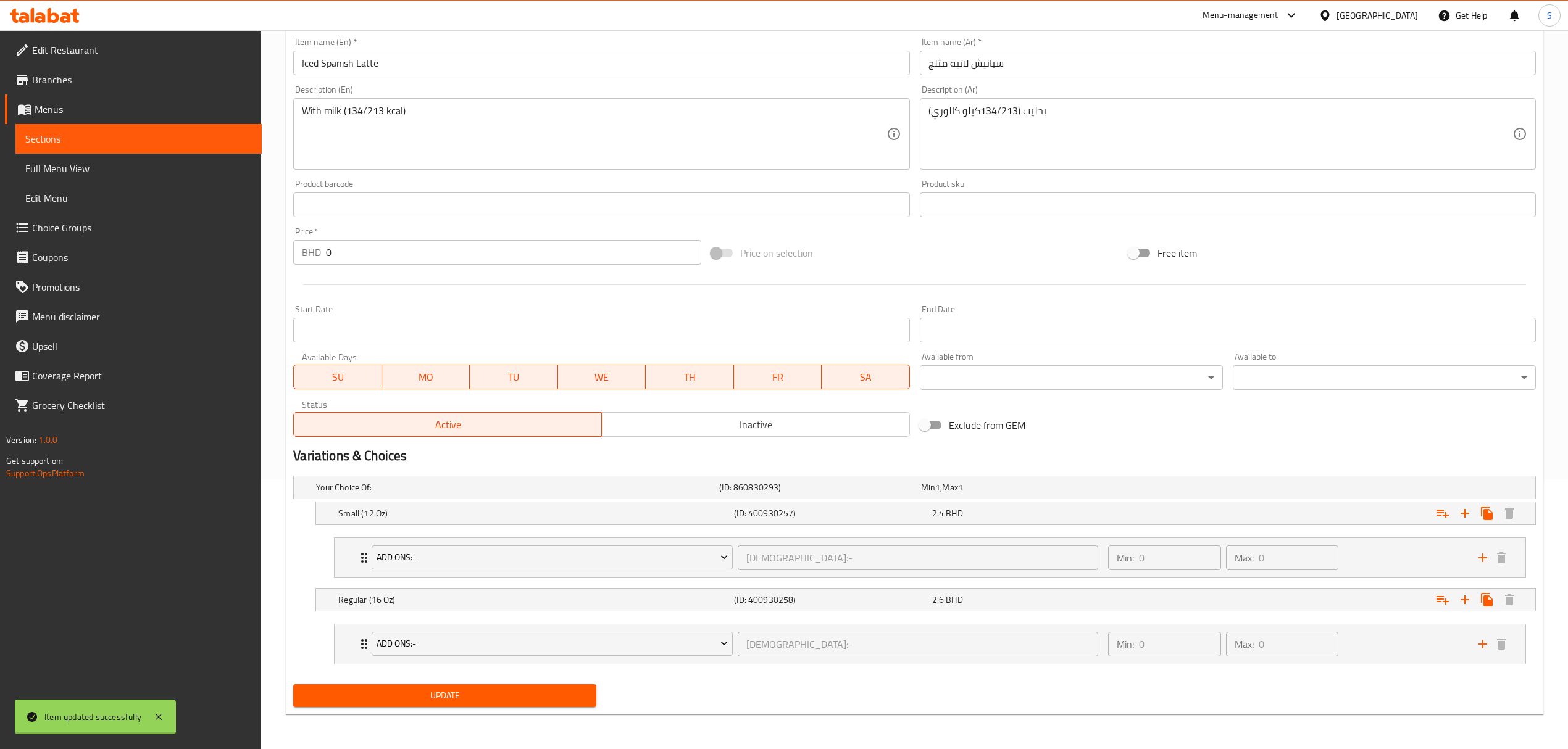
scroll to position [0, 0]
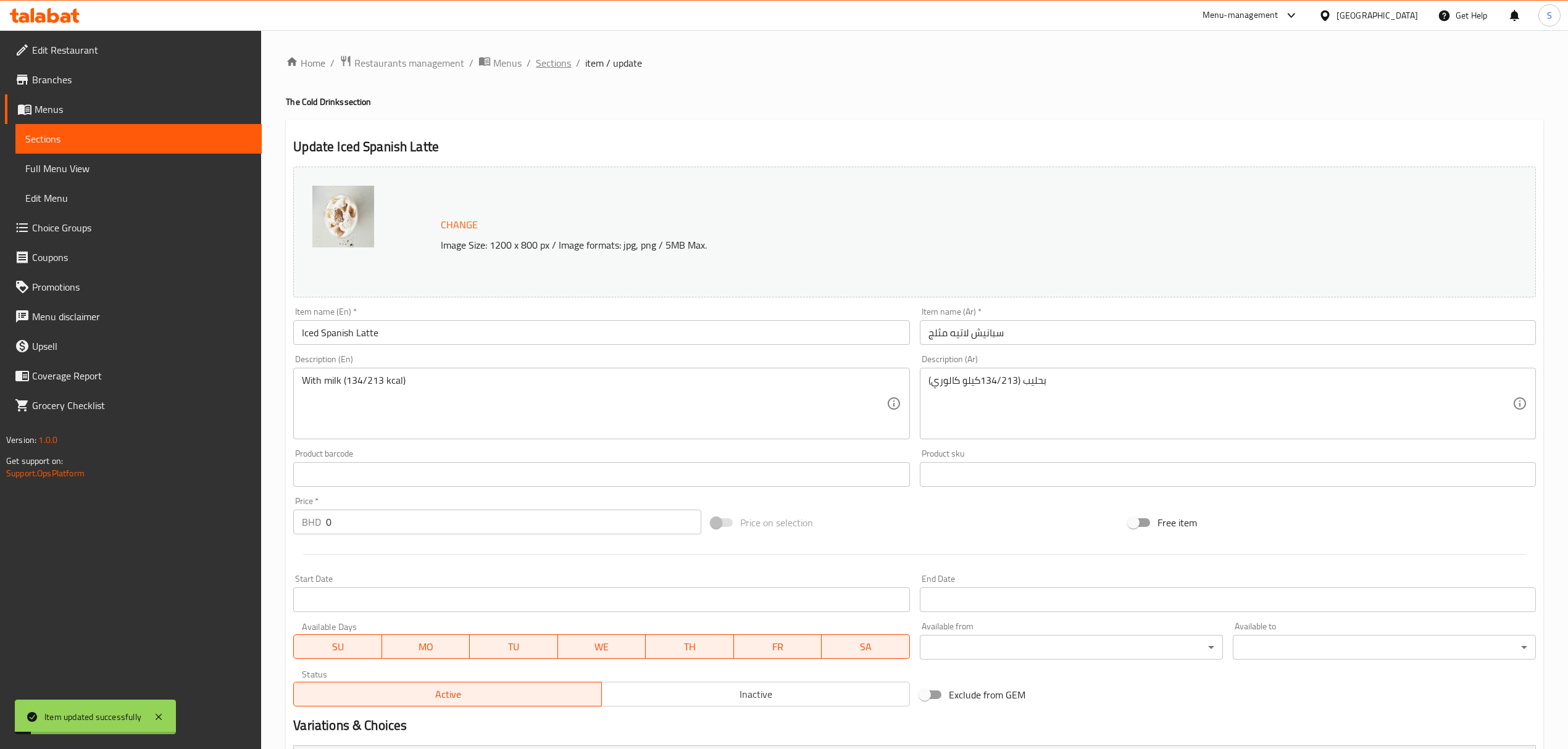
click at [546, 62] on span "Sections" at bounding box center [553, 62] width 35 height 15
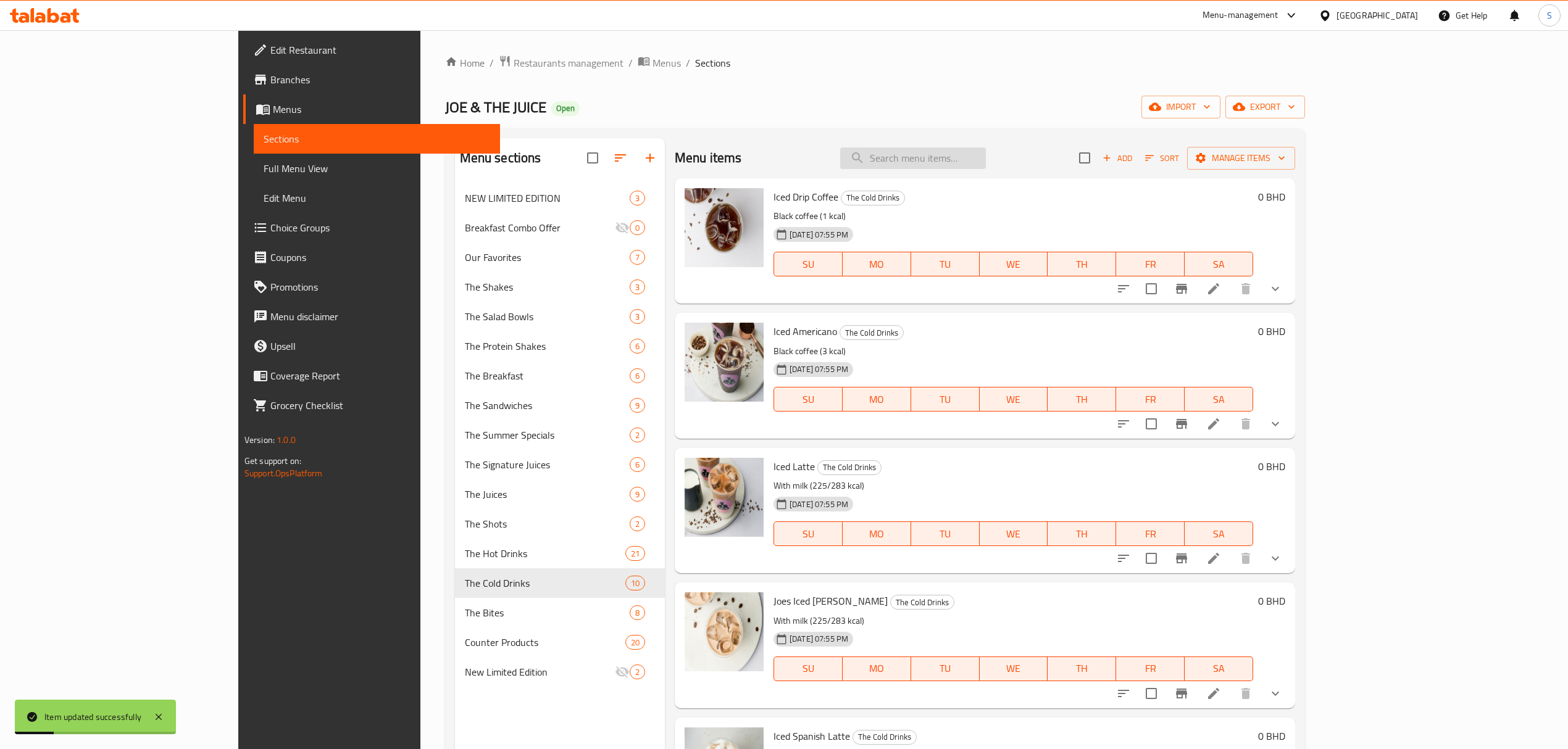
click at [955, 163] on input "search" at bounding box center [913, 159] width 145 height 22
paste input "Vanilla Matcha Latte"
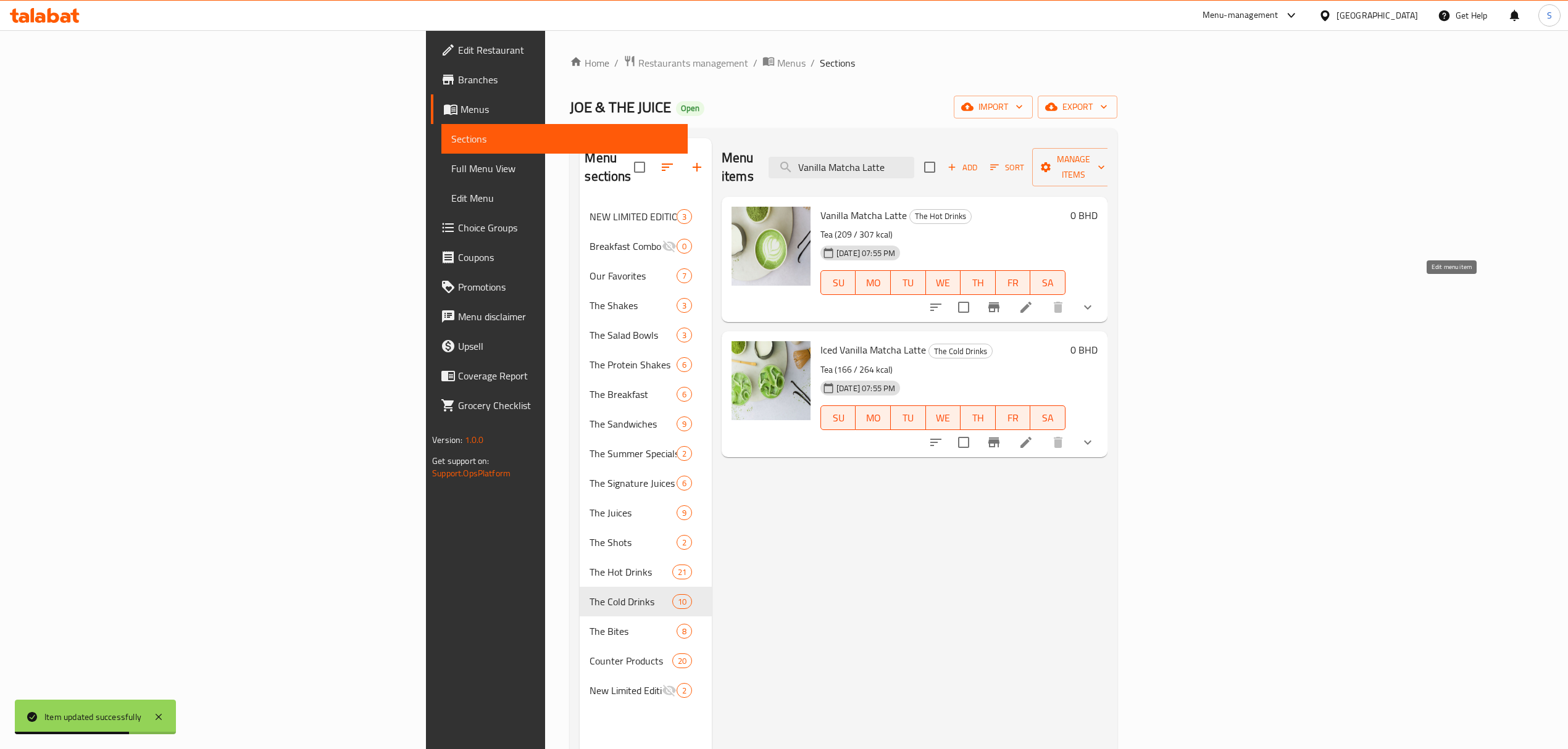
type input "Vanilla Matcha Latte"
click at [1034, 300] on icon at bounding box center [1026, 307] width 15 height 15
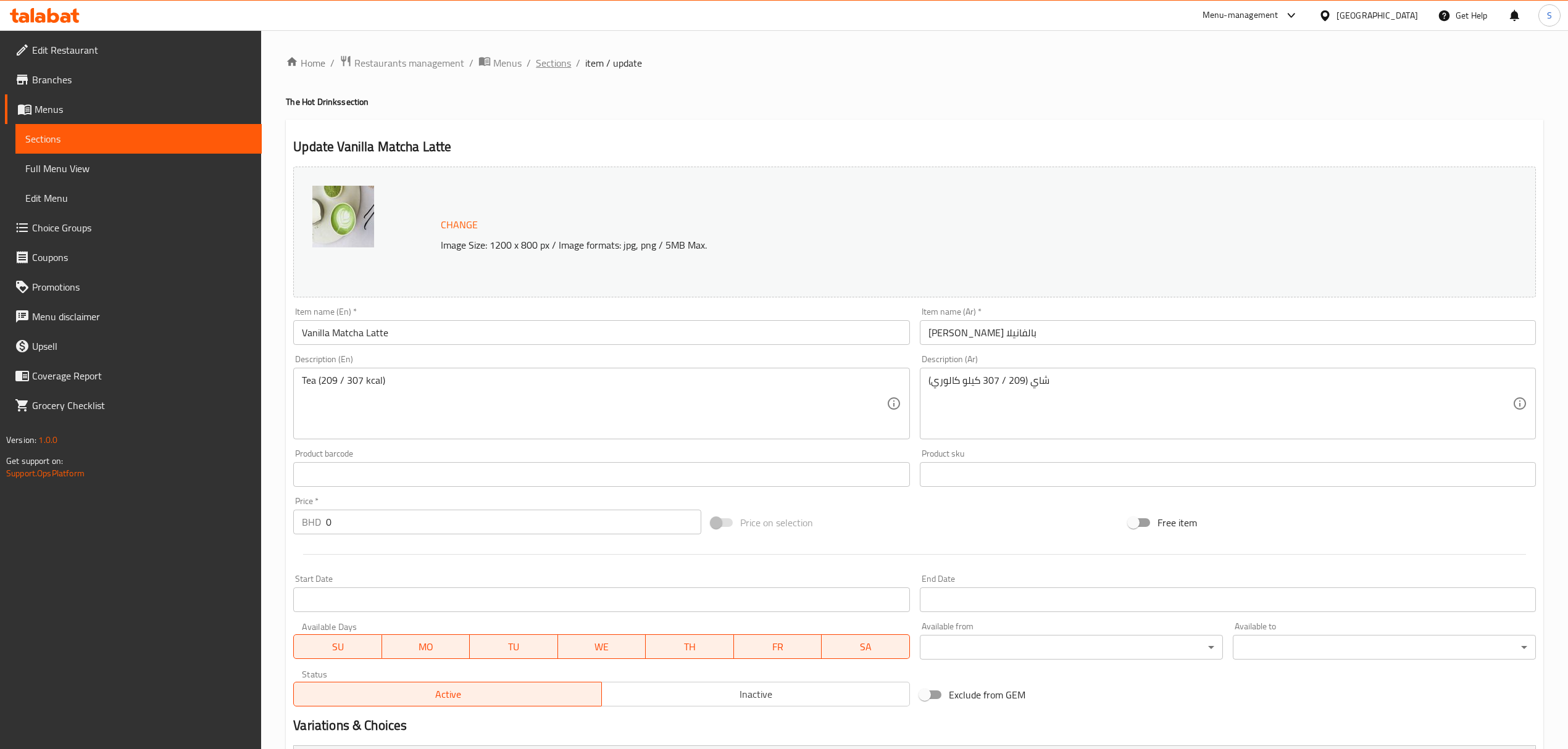
click at [548, 60] on span "Sections" at bounding box center [553, 62] width 35 height 15
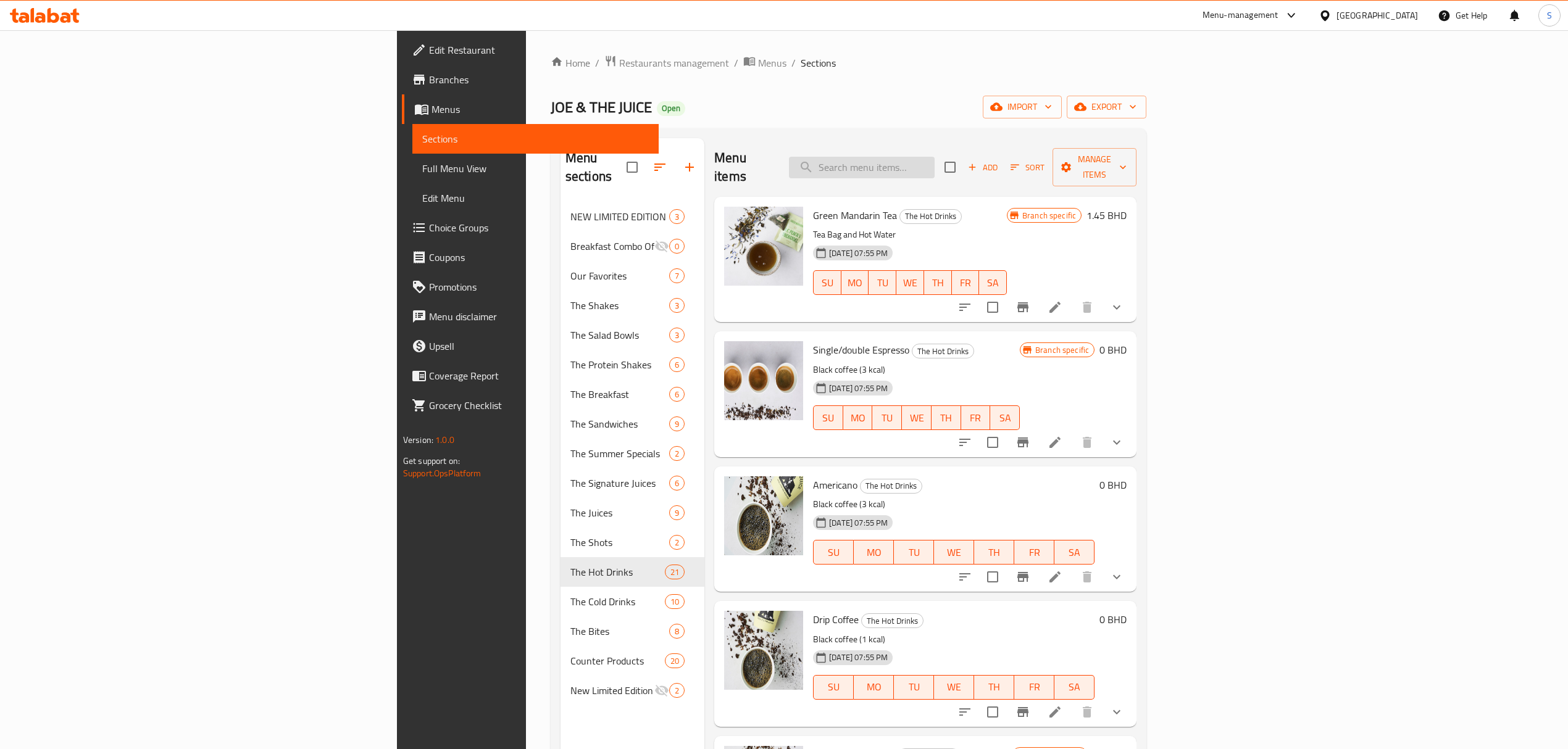
click at [934, 159] on input "search" at bounding box center [862, 168] width 145 height 22
paste input "Matcha Latte"
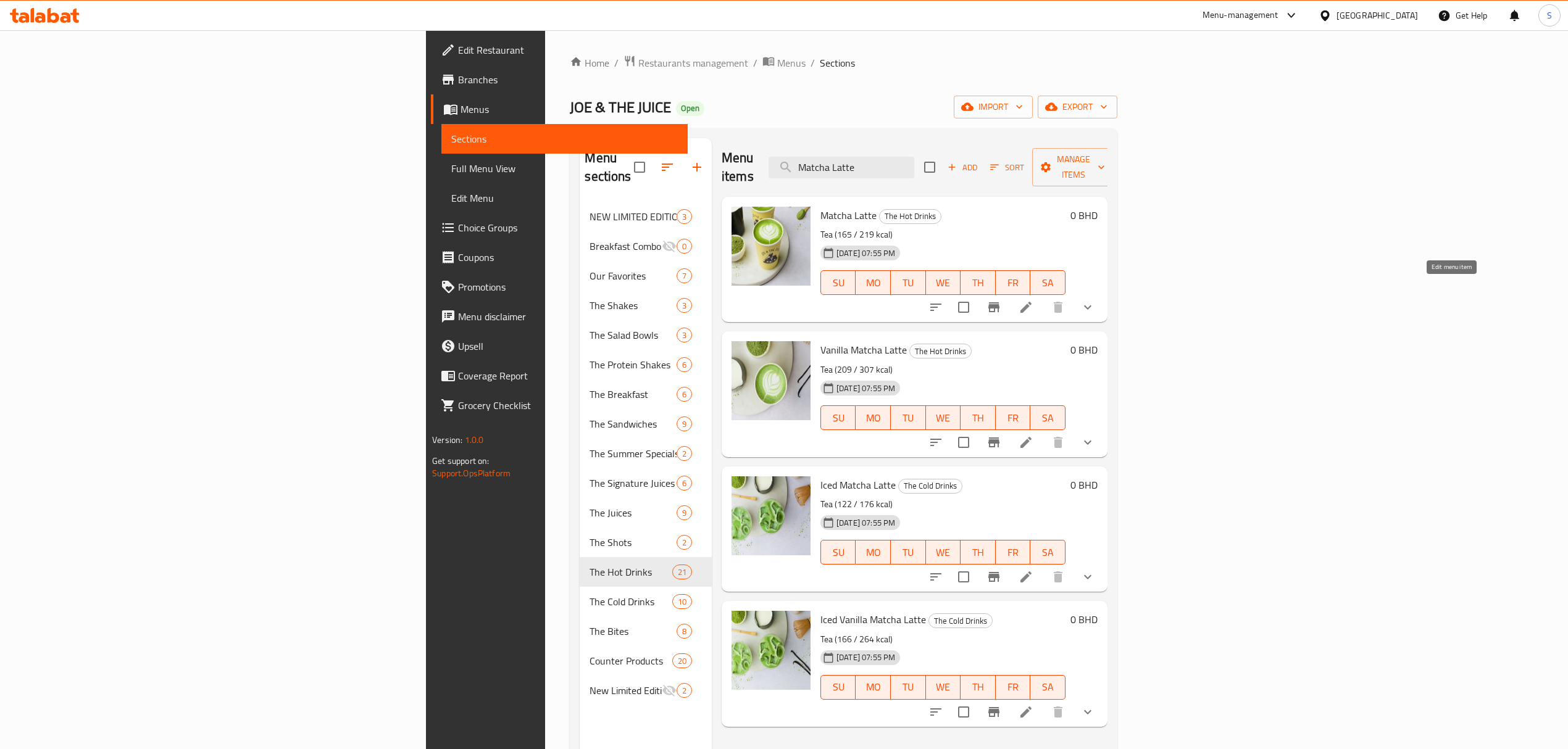
type input "Matcha Latte"
click at [1031, 301] on icon at bounding box center [1026, 307] width 11 height 11
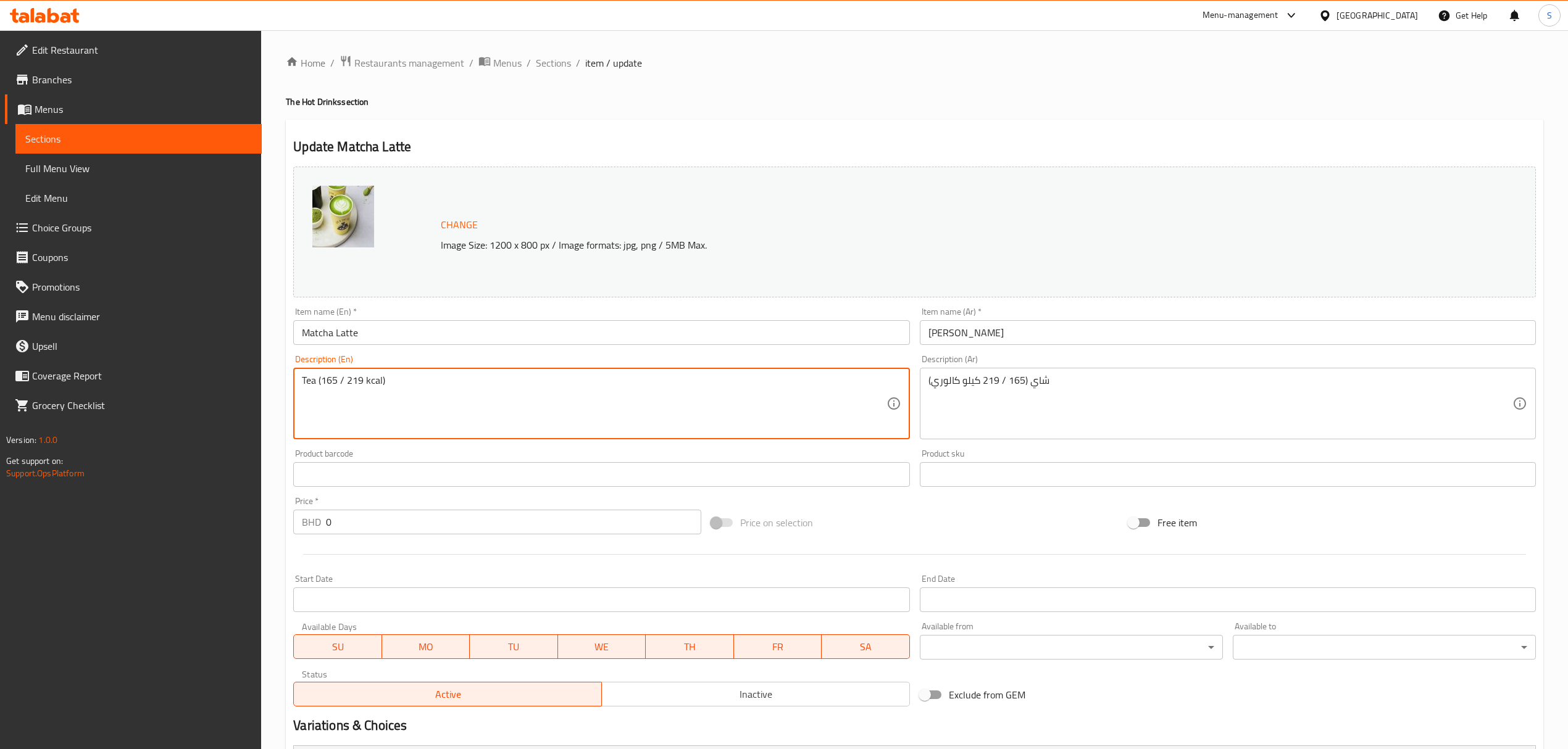
drag, startPoint x: 321, startPoint y: 380, endPoint x: 363, endPoint y: 380, distance: 42.0
paste textarea "57–225"
click at [343, 386] on textarea "Tea (157–225 kcal)" at bounding box center [593, 404] width 584 height 59
drag, startPoint x: 364, startPoint y: 380, endPoint x: 321, endPoint y: 383, distance: 43.1
click at [321, 383] on textarea "Tea (157 / 225 kcal)" at bounding box center [593, 404] width 584 height 59
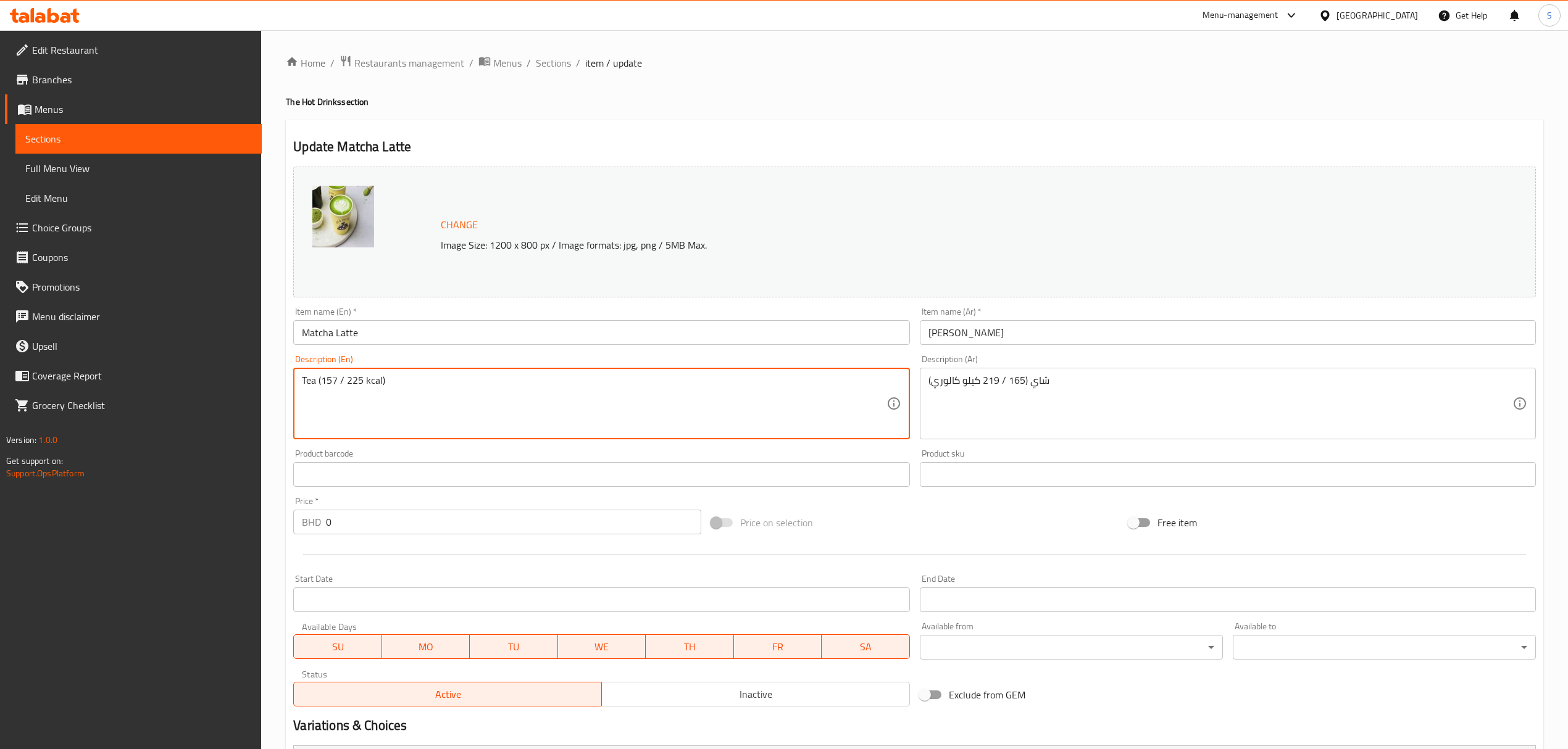
type textarea "Tea (157 / 225 kcal)"
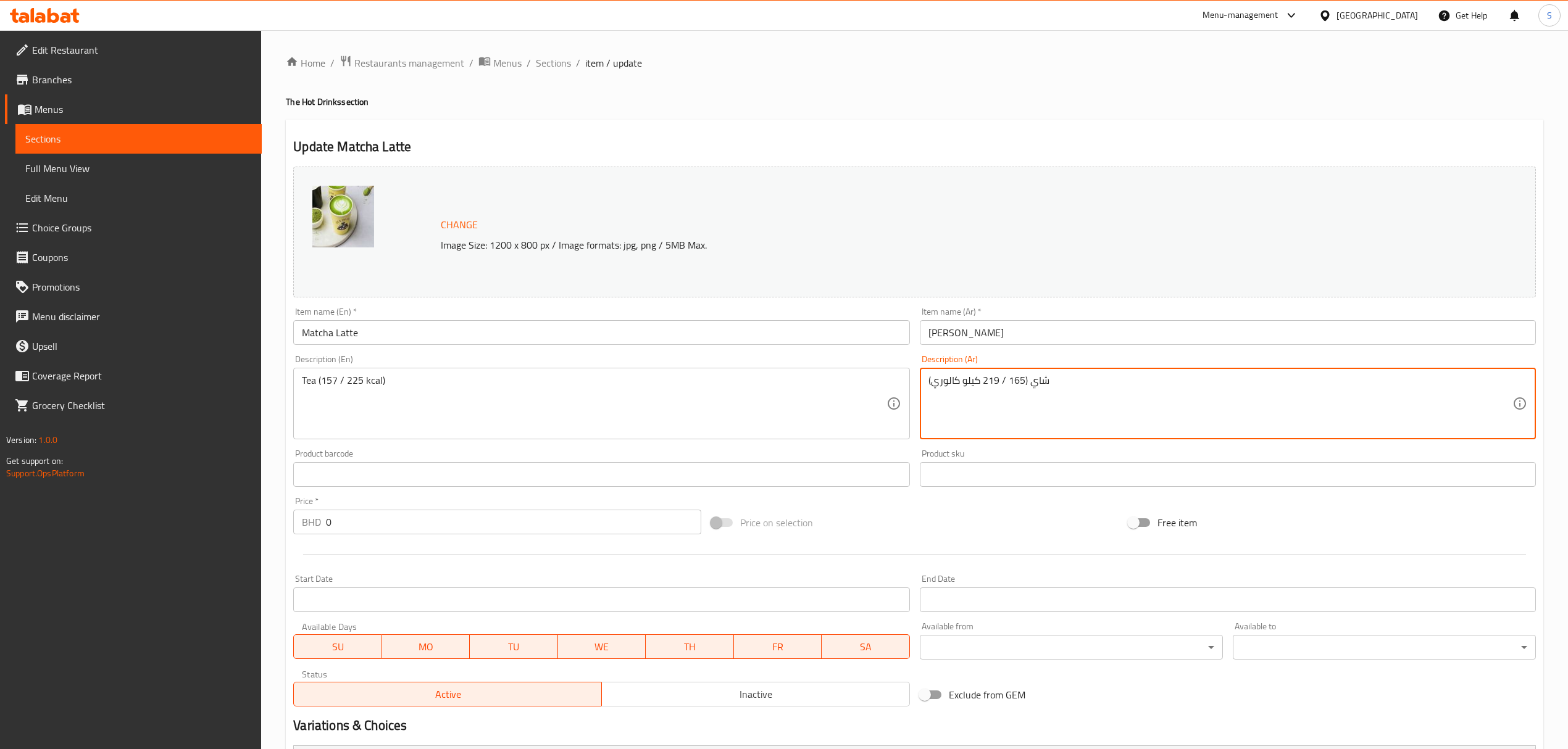
drag, startPoint x: 1022, startPoint y: 380, endPoint x: 990, endPoint y: 379, distance: 32.0
click at [991, 378] on textarea "شاي (165 / 219 كيلو كالوري)" at bounding box center [1220, 404] width 584 height 59
drag, startPoint x: 983, startPoint y: 379, endPoint x: 1009, endPoint y: 380, distance: 26.0
click at [1009, 380] on textarea "شاي (165 / 219 كيلو كالوري)" at bounding box center [1220, 404] width 584 height 59
click at [1009, 381] on textarea "شاي (165 / 219 كيلو كالوري)" at bounding box center [1220, 404] width 584 height 59
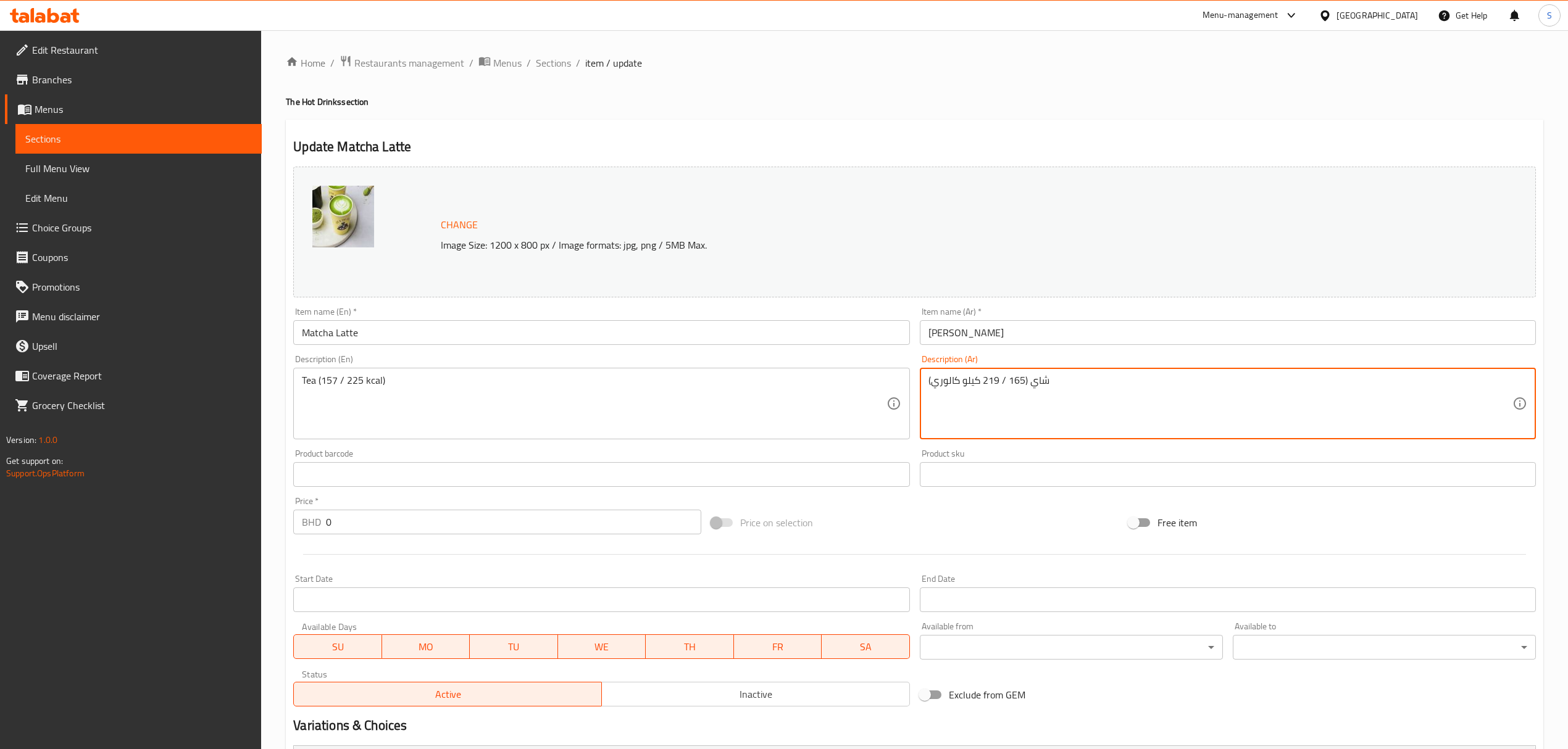
click at [1009, 381] on textarea "شاي (165 / 219 كيلو كالوري)" at bounding box center [1220, 404] width 584 height 59
click at [1067, 379] on textarea "شاي (165 / 219 كيلو كالوري)" at bounding box center [1220, 404] width 584 height 59
drag, startPoint x: 1072, startPoint y: 379, endPoint x: 813, endPoint y: 416, distance: 261.6
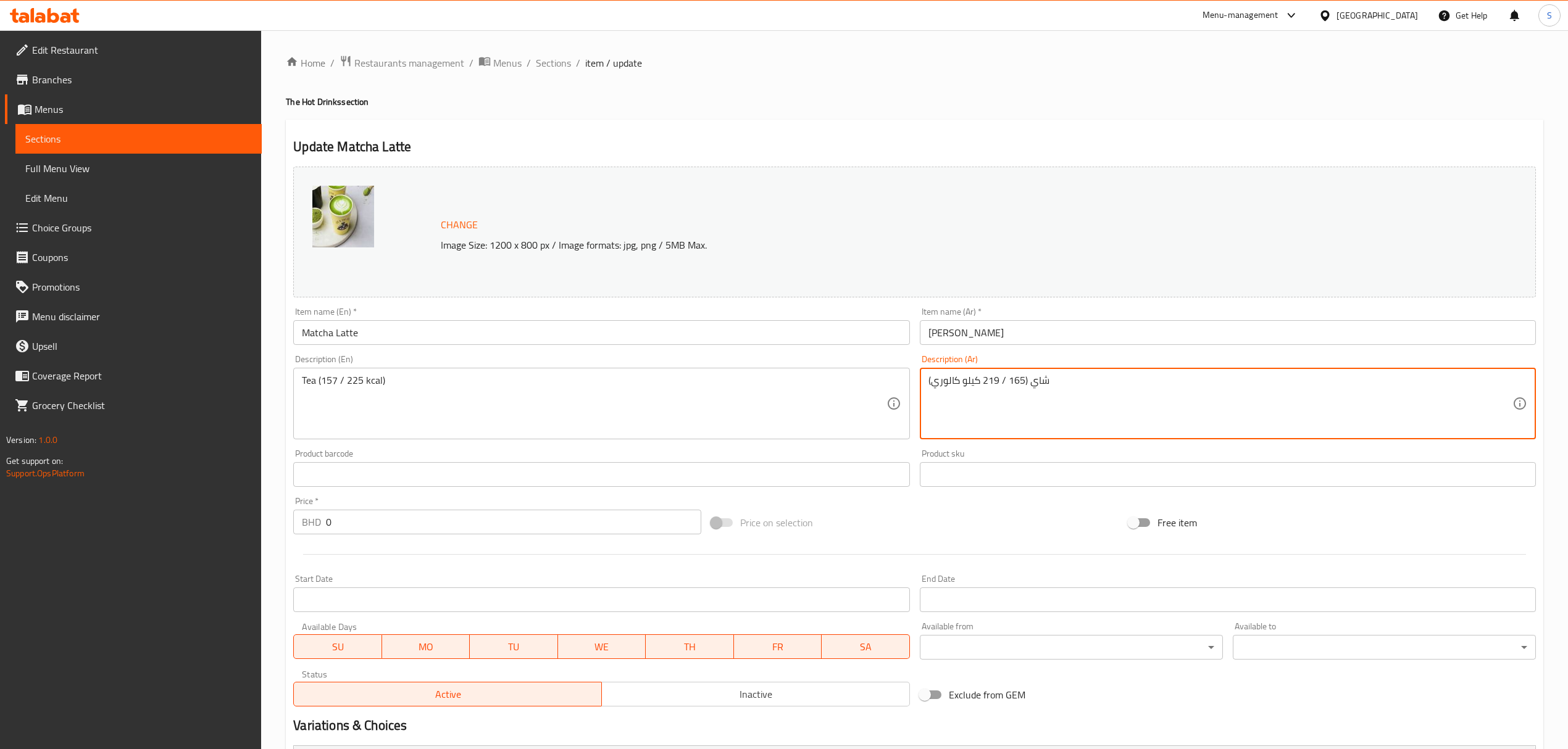
click at [806, 386] on div "Change Image Size: 1200 x 800 px / Image formats: jpg, png / 5MB Max. Item name…" at bounding box center [914, 437] width 1252 height 550
paste textarea "157 / 225"
type textarea "157 / 225"
click at [554, 62] on span "Sections" at bounding box center [553, 62] width 35 height 15
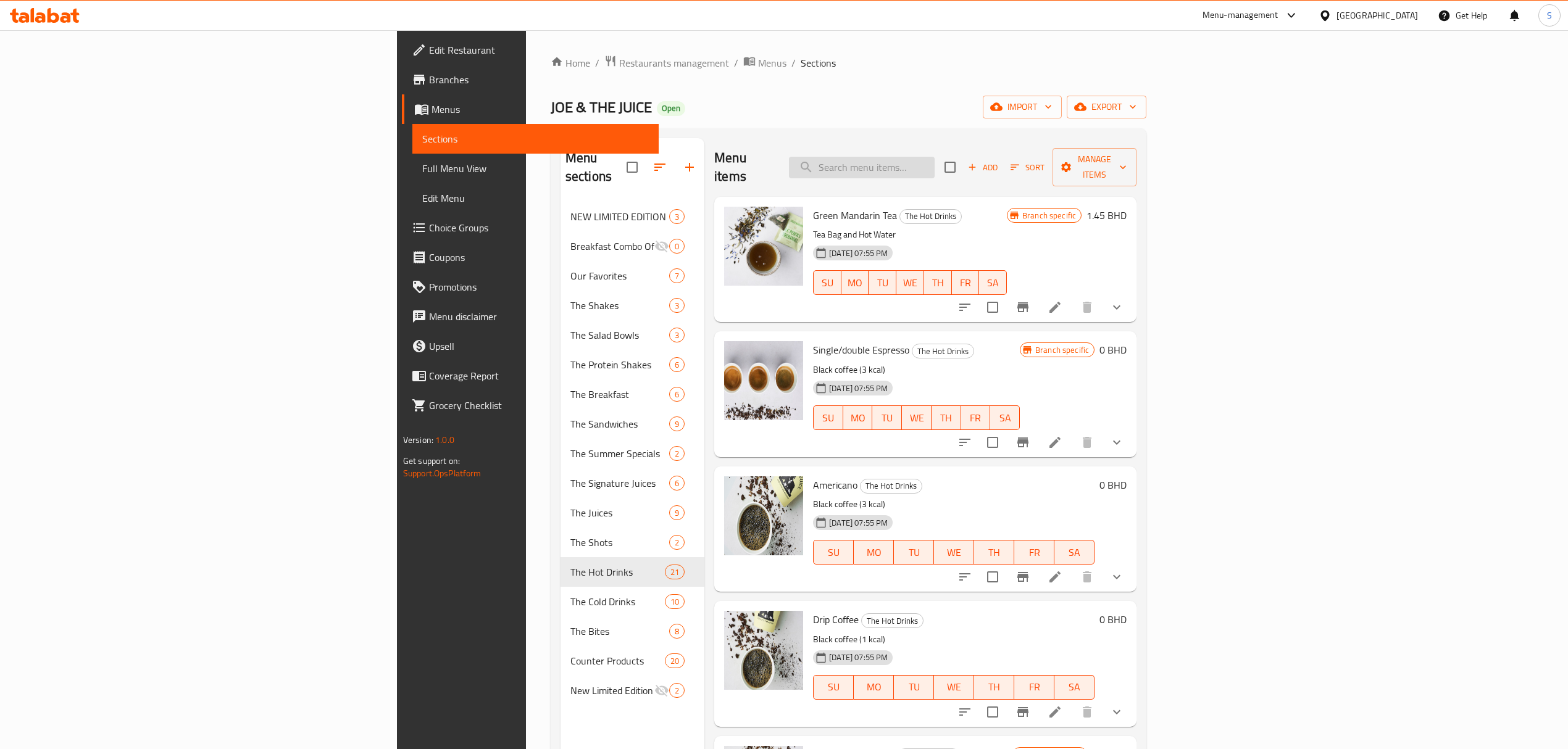
click at [934, 160] on input "search" at bounding box center [862, 168] width 145 height 22
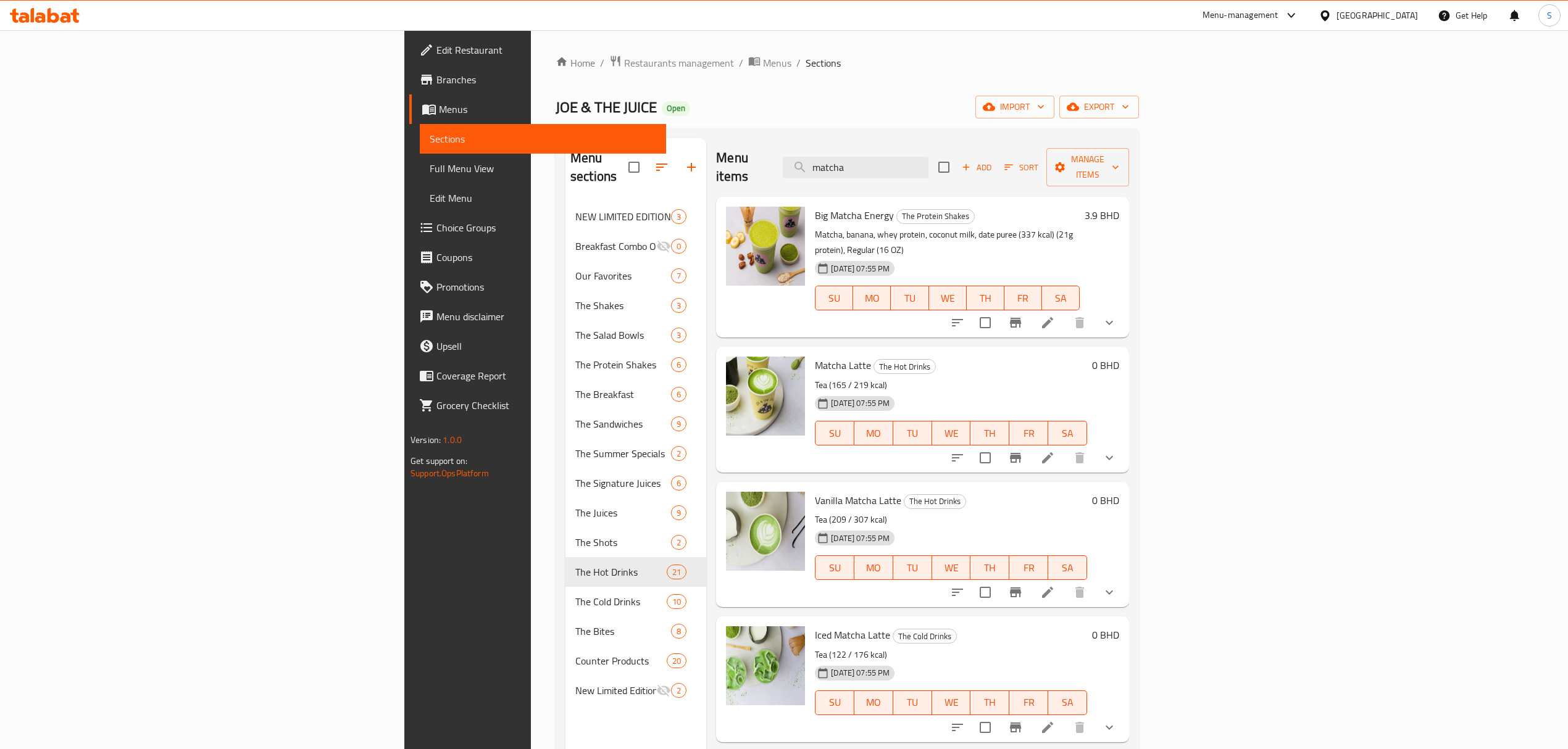
type input "matcha"
click at [1055, 451] on icon at bounding box center [1047, 458] width 15 height 15
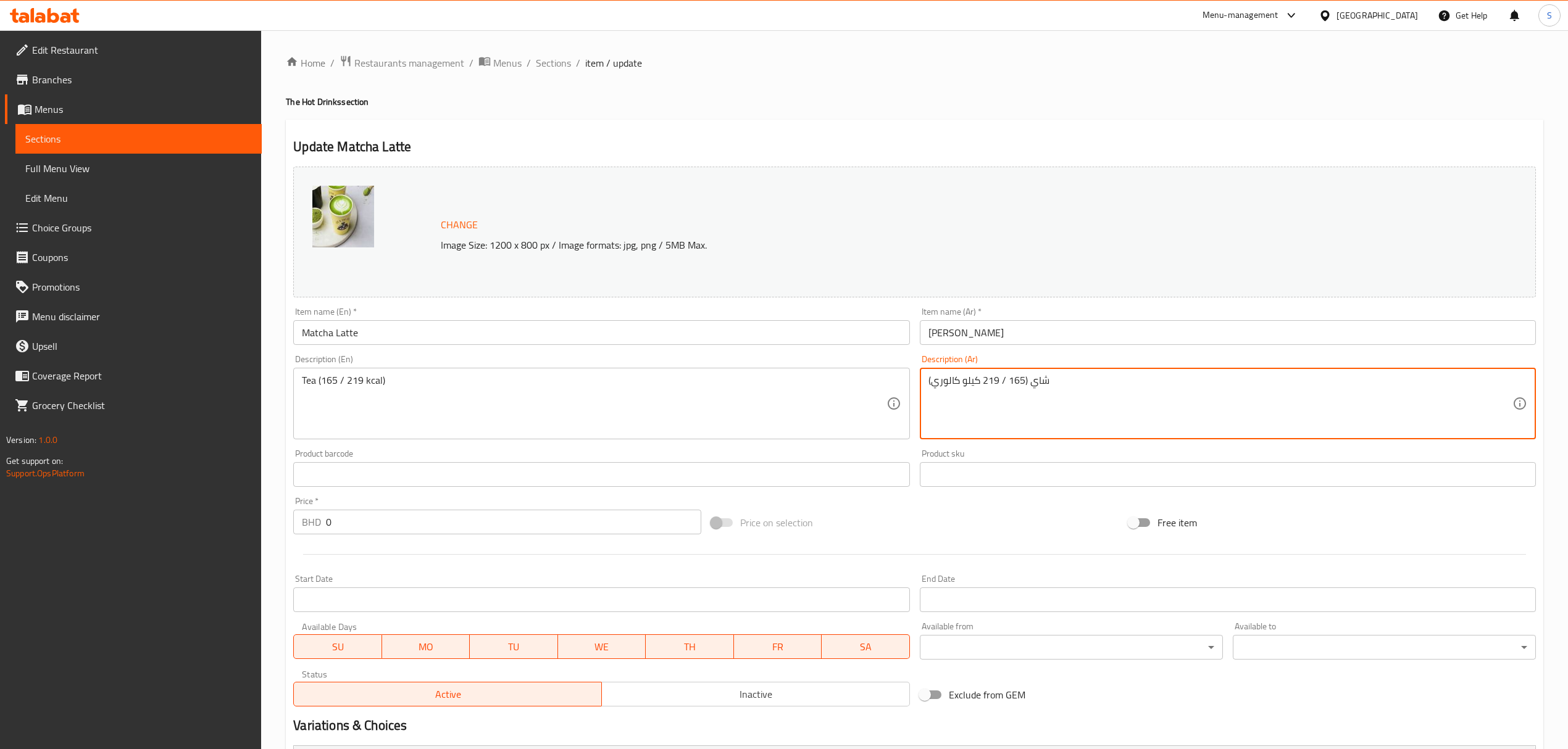
drag, startPoint x: 980, startPoint y: 379, endPoint x: 937, endPoint y: 381, distance: 43.0
click at [937, 381] on textarea "شاي (165 / 219 كيلو كالوري)" at bounding box center [1220, 404] width 584 height 59
drag, startPoint x: 931, startPoint y: 383, endPoint x: 978, endPoint y: 381, distance: 47.0
click at [978, 381] on textarea "شاي (165 / 219 كيلو كالوري)" at bounding box center [1220, 404] width 584 height 59
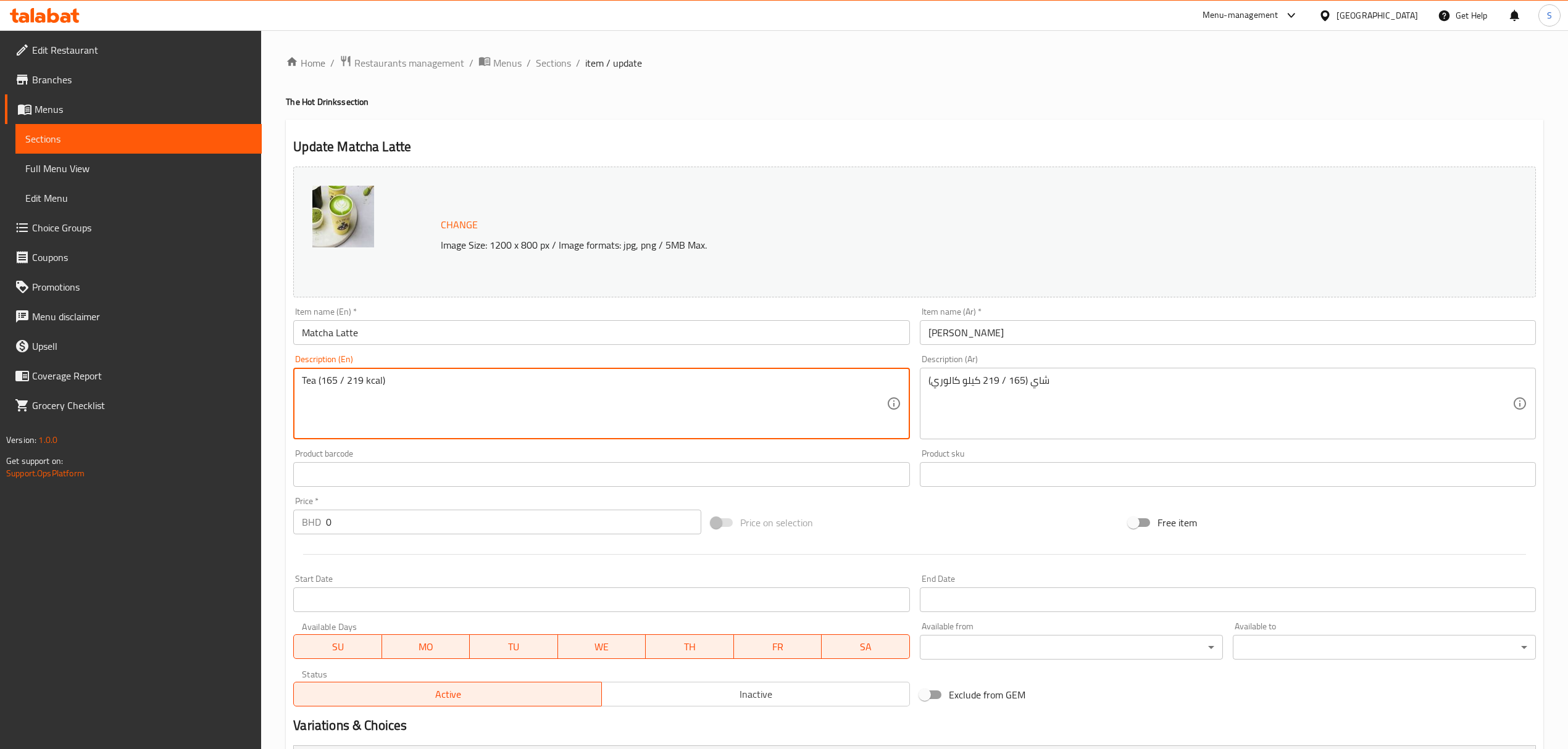
drag, startPoint x: 363, startPoint y: 381, endPoint x: 322, endPoint y: 383, distance: 41.0
paste textarea "57–225"
click at [344, 383] on textarea "Tea (157–225 kcal)" at bounding box center [593, 404] width 584 height 59
drag, startPoint x: 363, startPoint y: 381, endPoint x: 322, endPoint y: 380, distance: 41.0
click at [322, 380] on textarea "Tea (157/ 225 kcal)" at bounding box center [593, 404] width 584 height 59
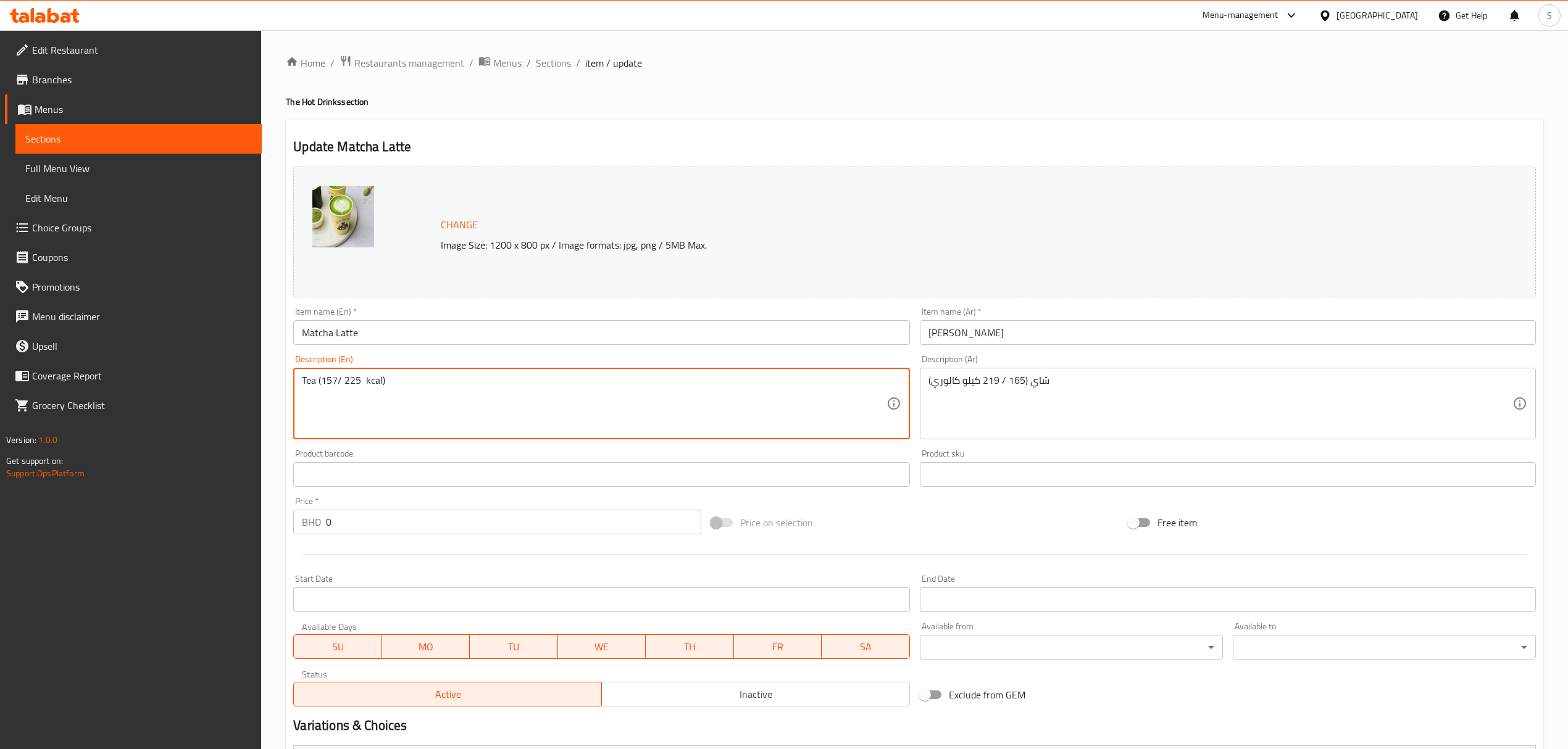
type textarea "Tea (157/ 225 kcal)"
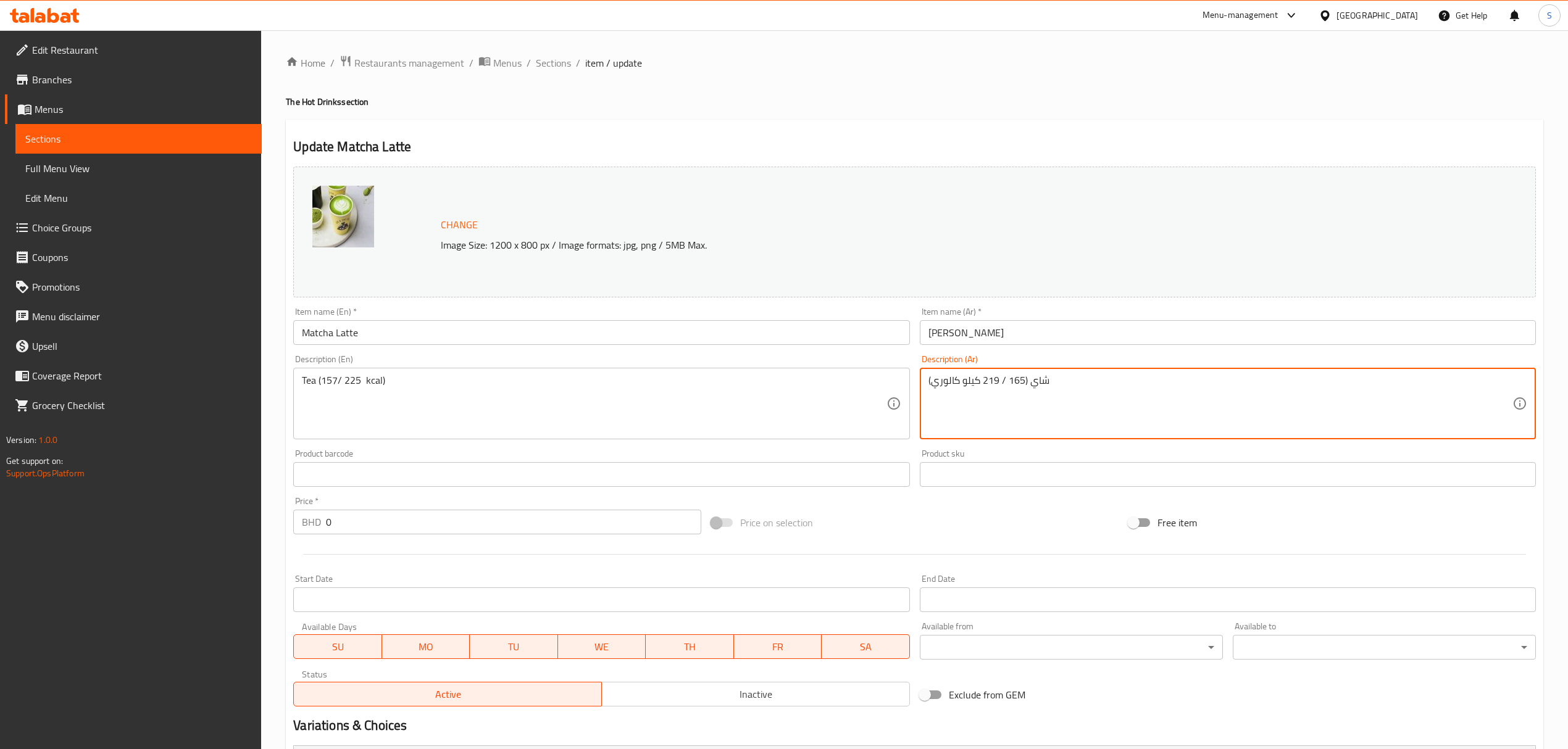
drag, startPoint x: 963, startPoint y: 376, endPoint x: 882, endPoint y: 390, distance: 82.2
paste textarea "157/ 225"
click at [1013, 388] on textarea "157/ 225" at bounding box center [1220, 404] width 584 height 59
paste textarea "كيلو كالوري"
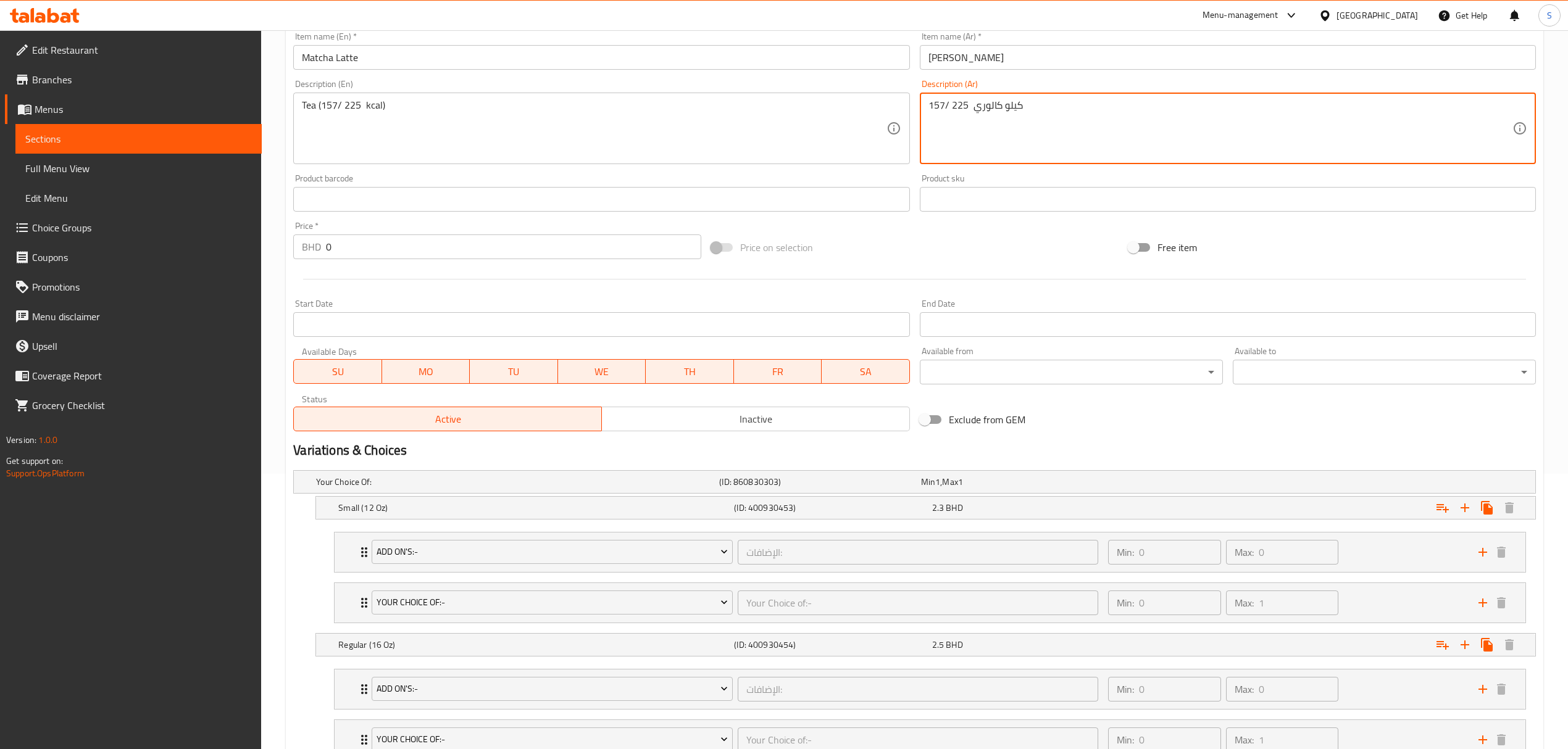
scroll to position [375, 0]
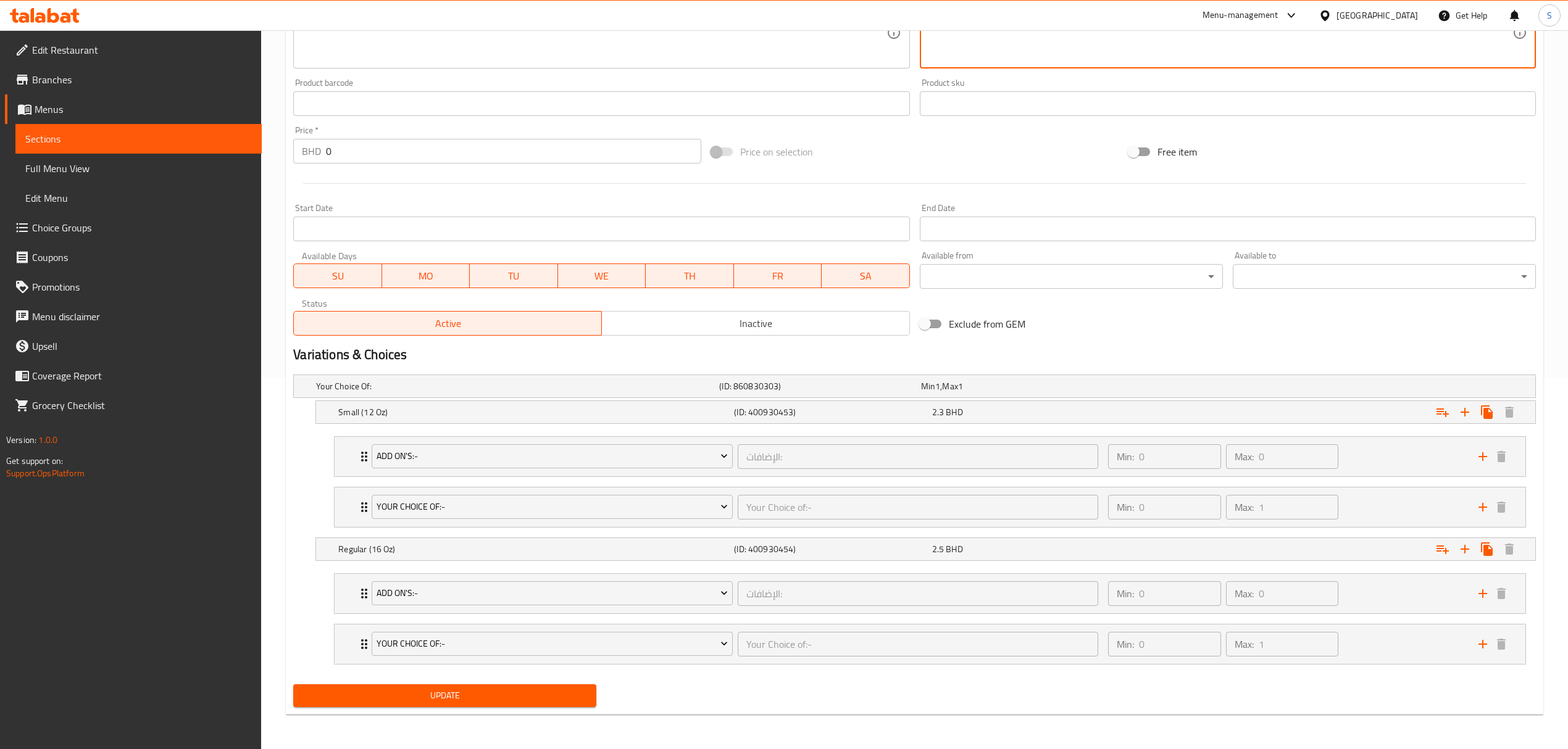
type textarea "157/ 225 كيلو كالوري"
drag, startPoint x: 388, startPoint y: 690, endPoint x: 952, endPoint y: 443, distance: 615.7
click at [388, 690] on span "Update" at bounding box center [445, 696] width 284 height 16
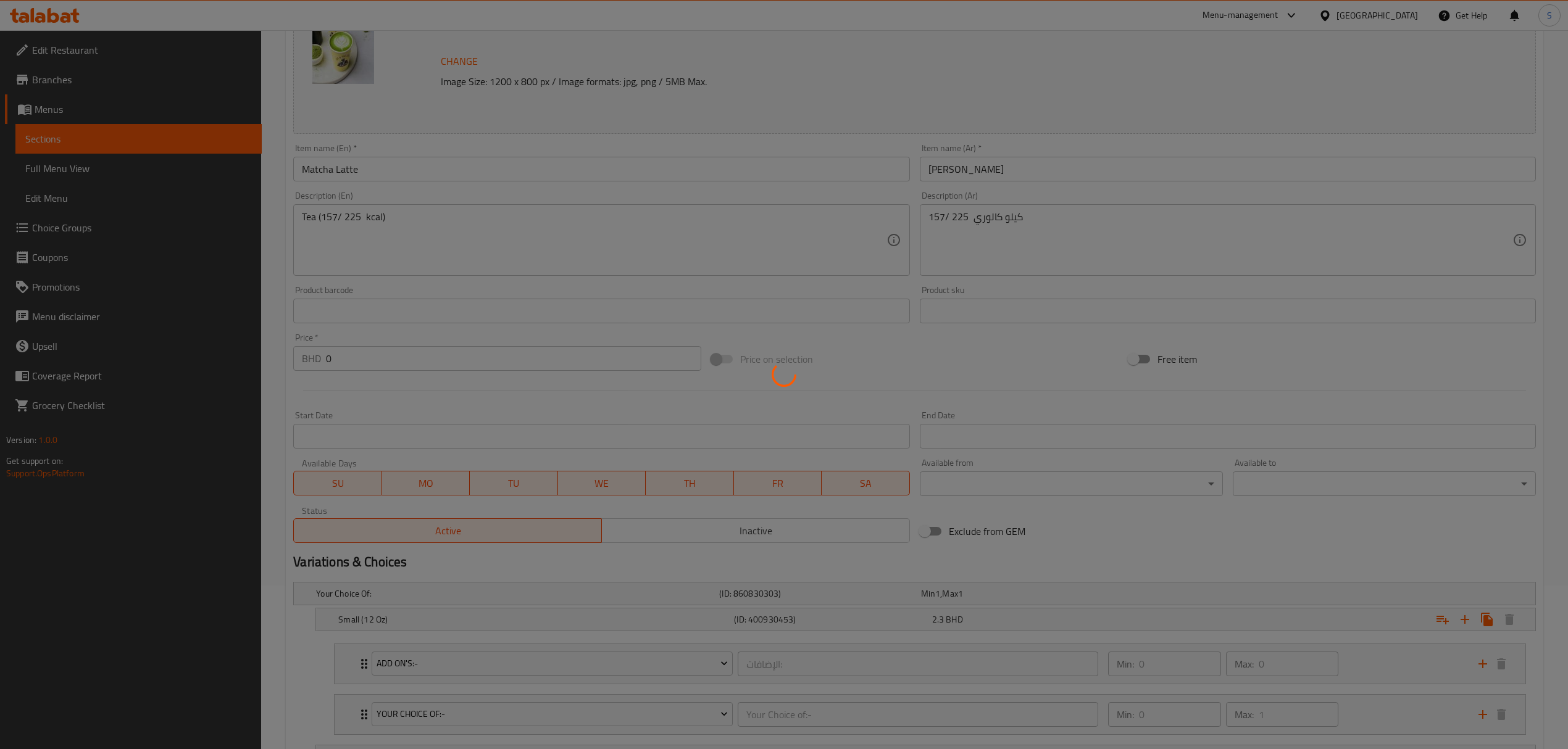
scroll to position [0, 0]
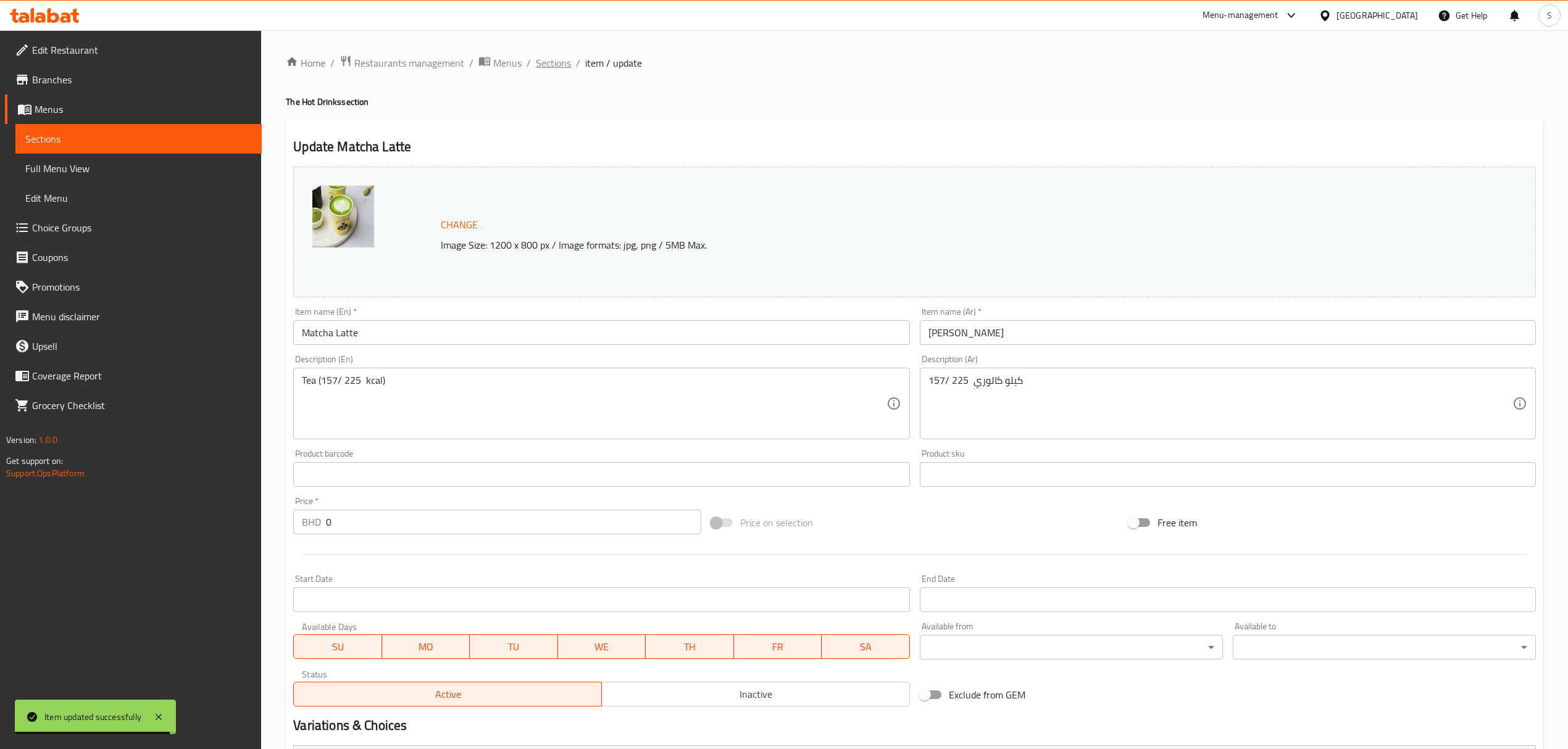
click at [541, 62] on span "Sections" at bounding box center [553, 62] width 35 height 15
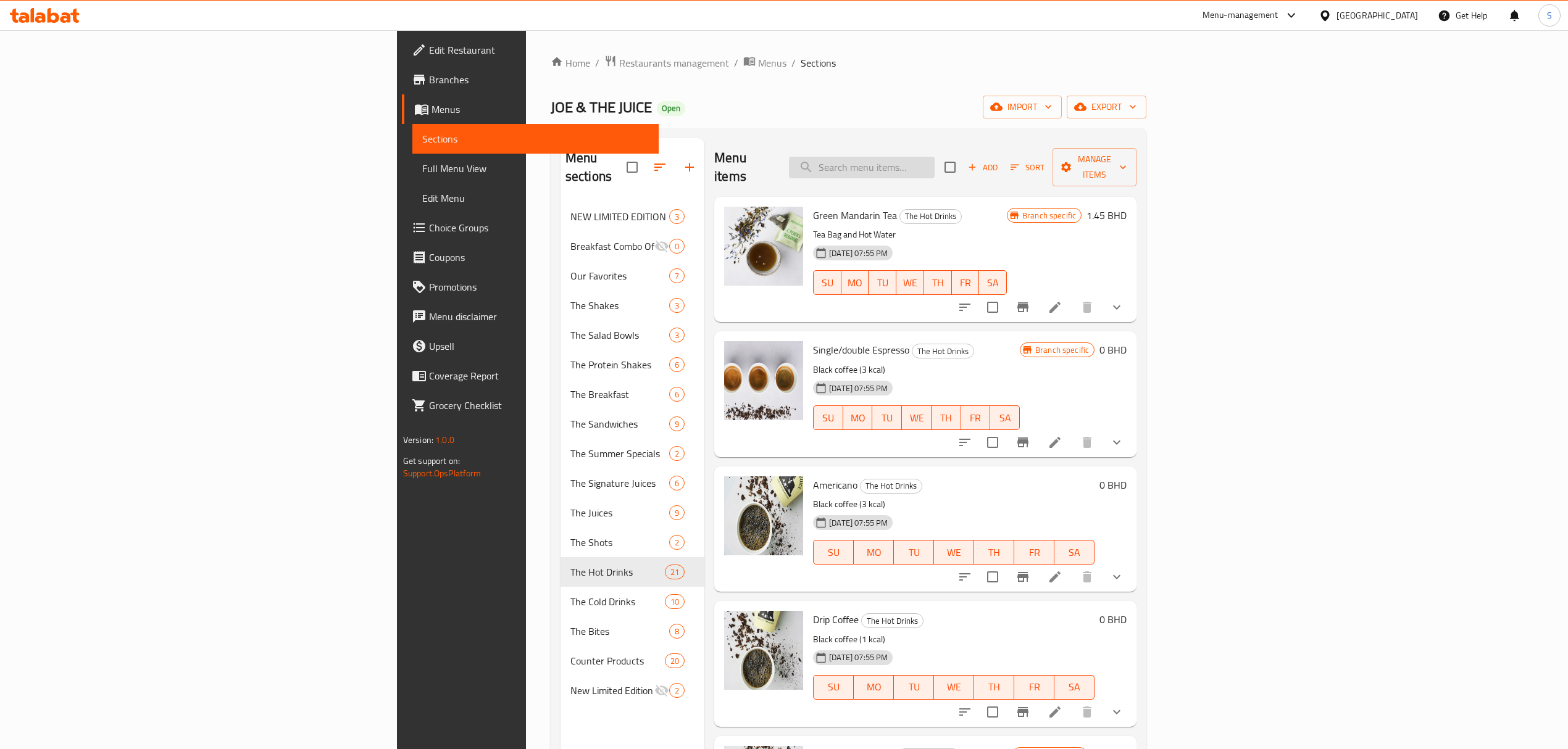
click at [934, 157] on input "search" at bounding box center [862, 168] width 145 height 22
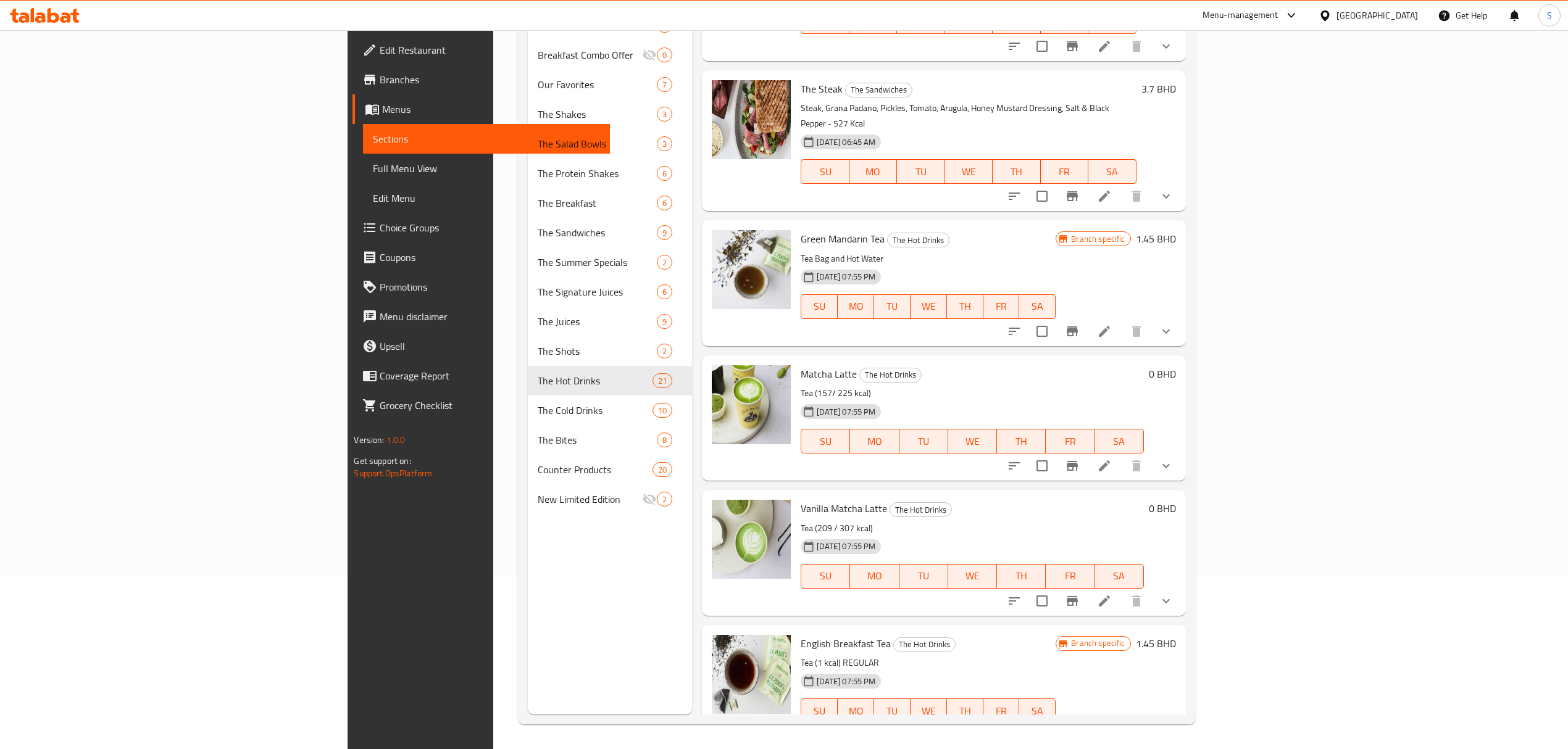
scroll to position [140, 0]
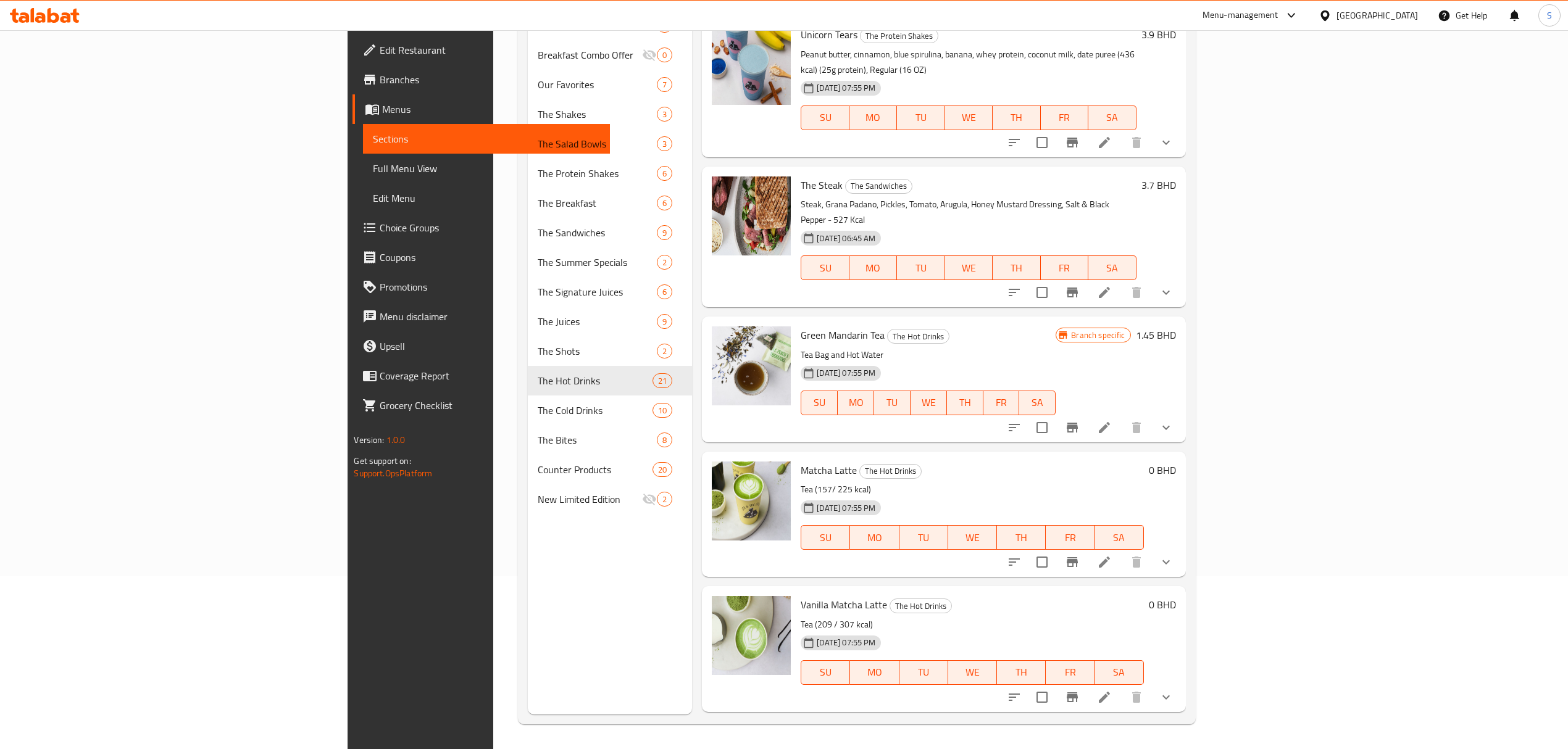
type input "tea"
click at [1112, 420] on icon at bounding box center [1104, 427] width 15 height 15
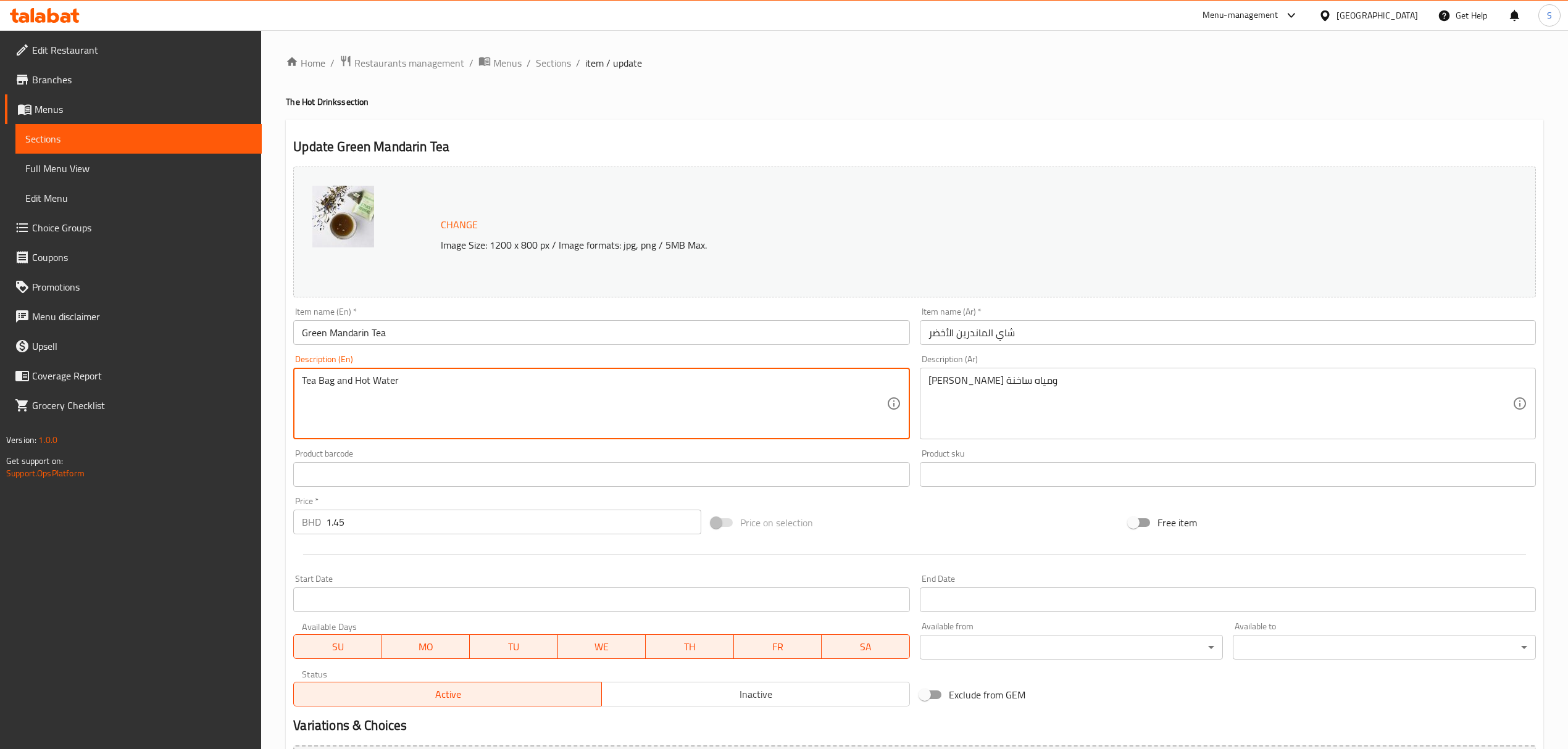
paste textarea "1 kcal"
type textarea "Tea Bag and Hot Water 1 kcal"
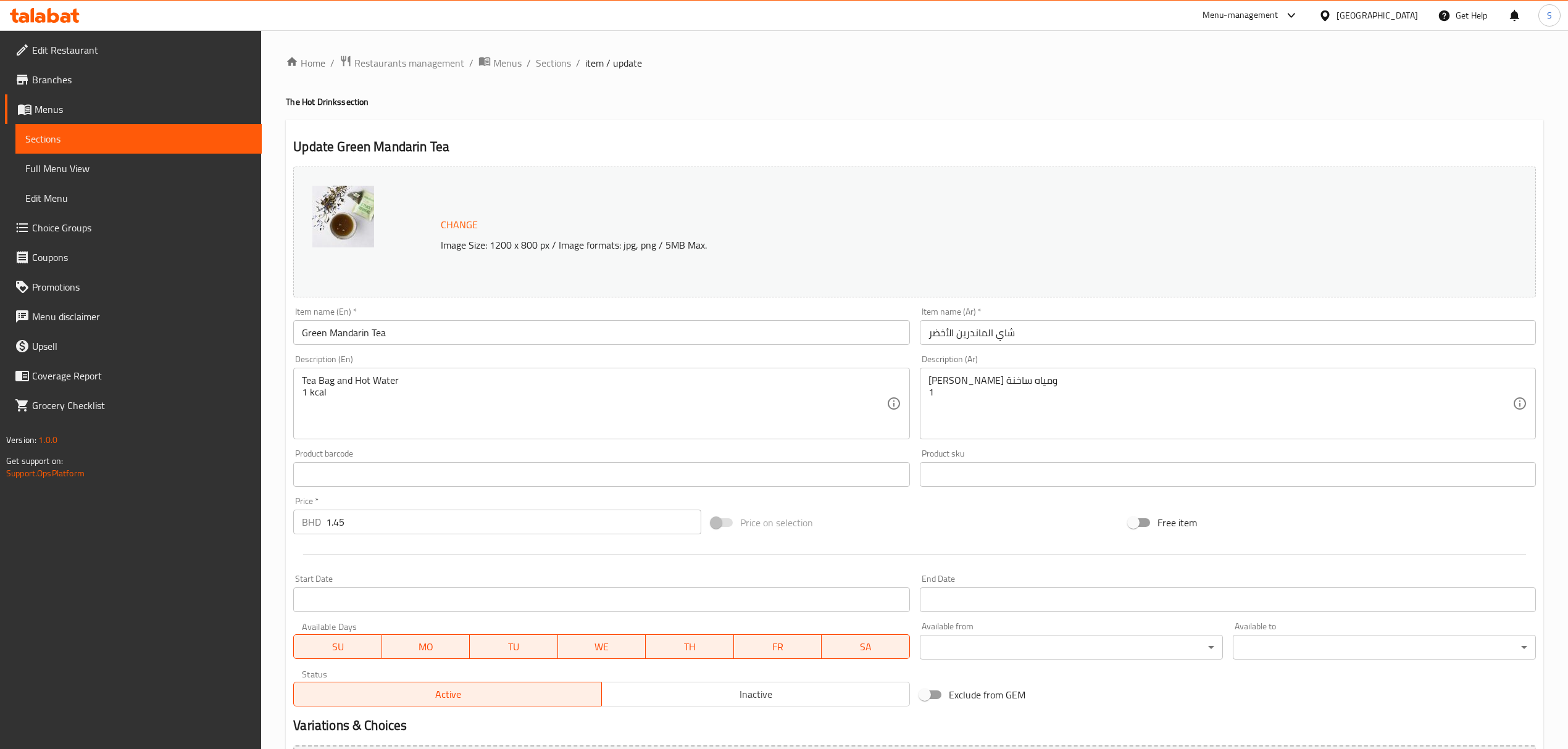
click at [992, 395] on textarea "كيس شاي ومياه ساخنة 1" at bounding box center [1220, 404] width 584 height 59
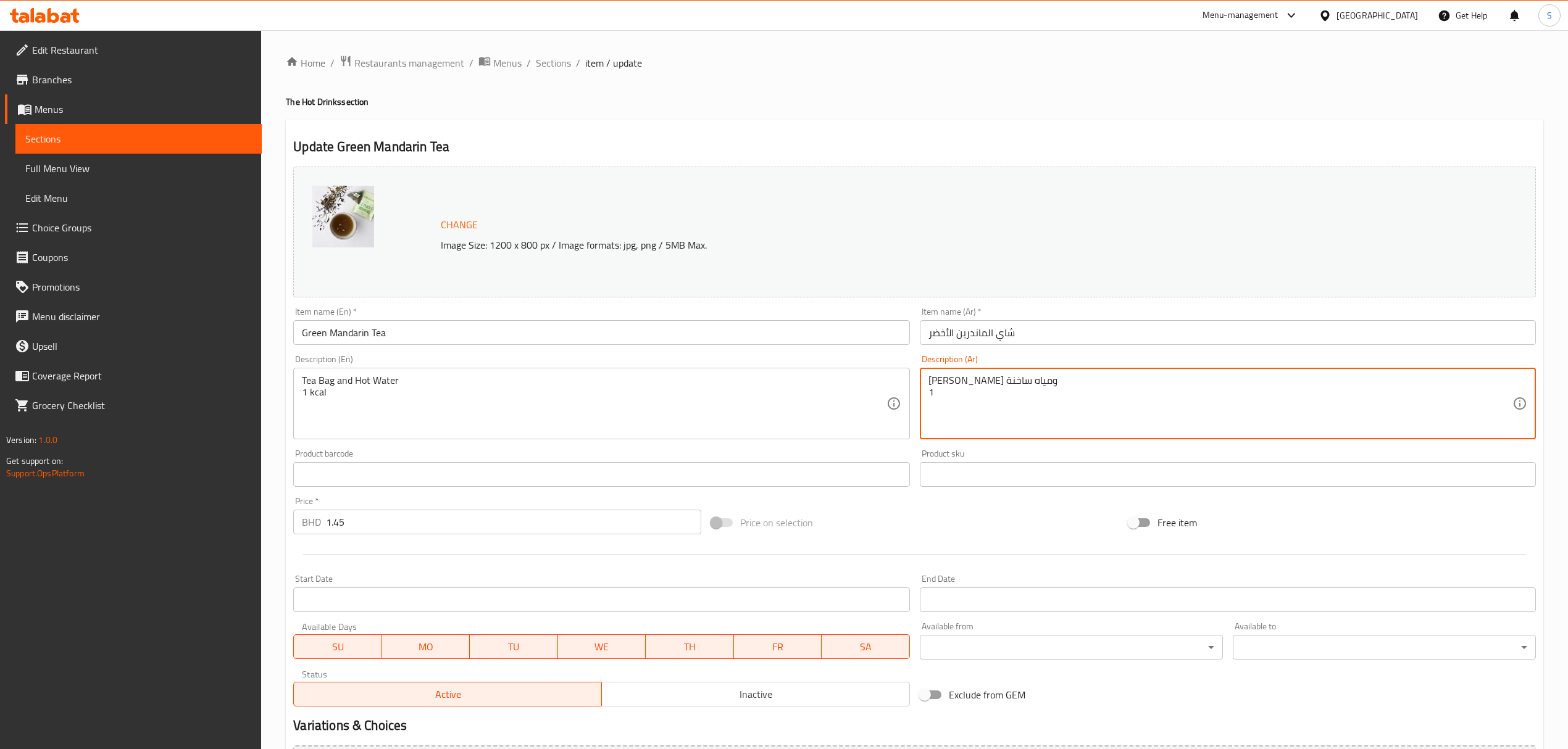
paste textarea "كيلو كالوري"
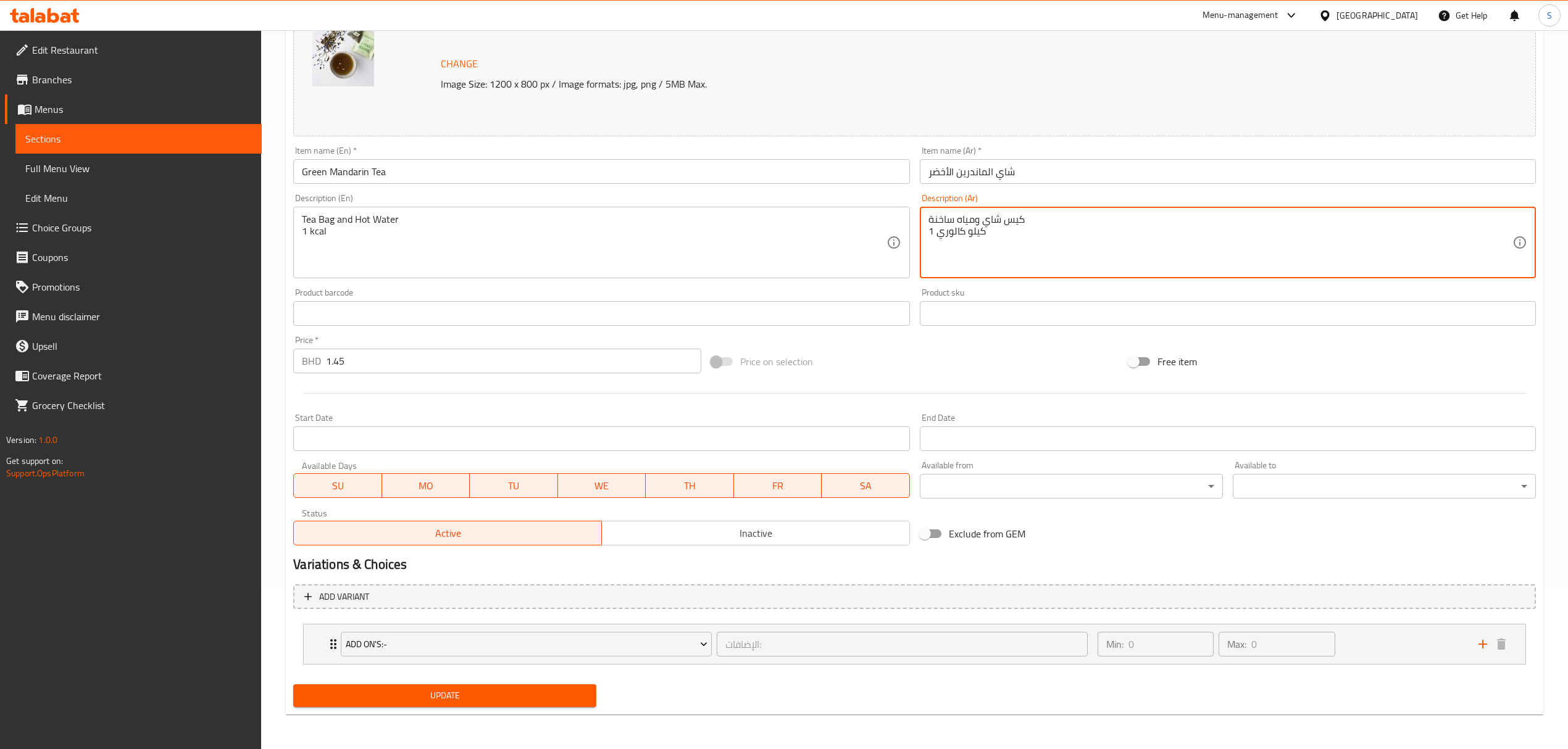
type textarea "كيس شاي ومياه ساخنة 1 كيلو كالوري"
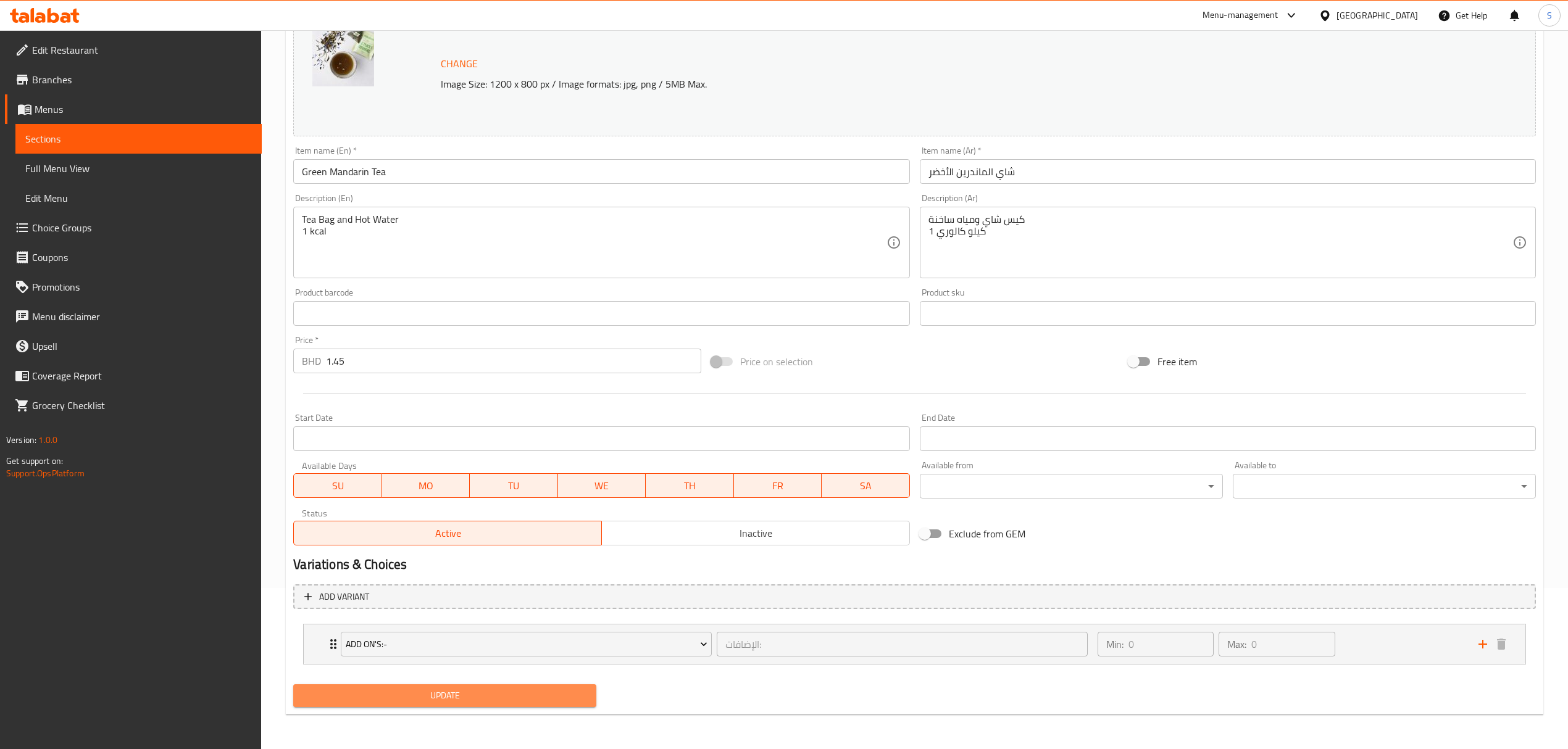
click at [396, 700] on span "Update" at bounding box center [445, 696] width 284 height 16
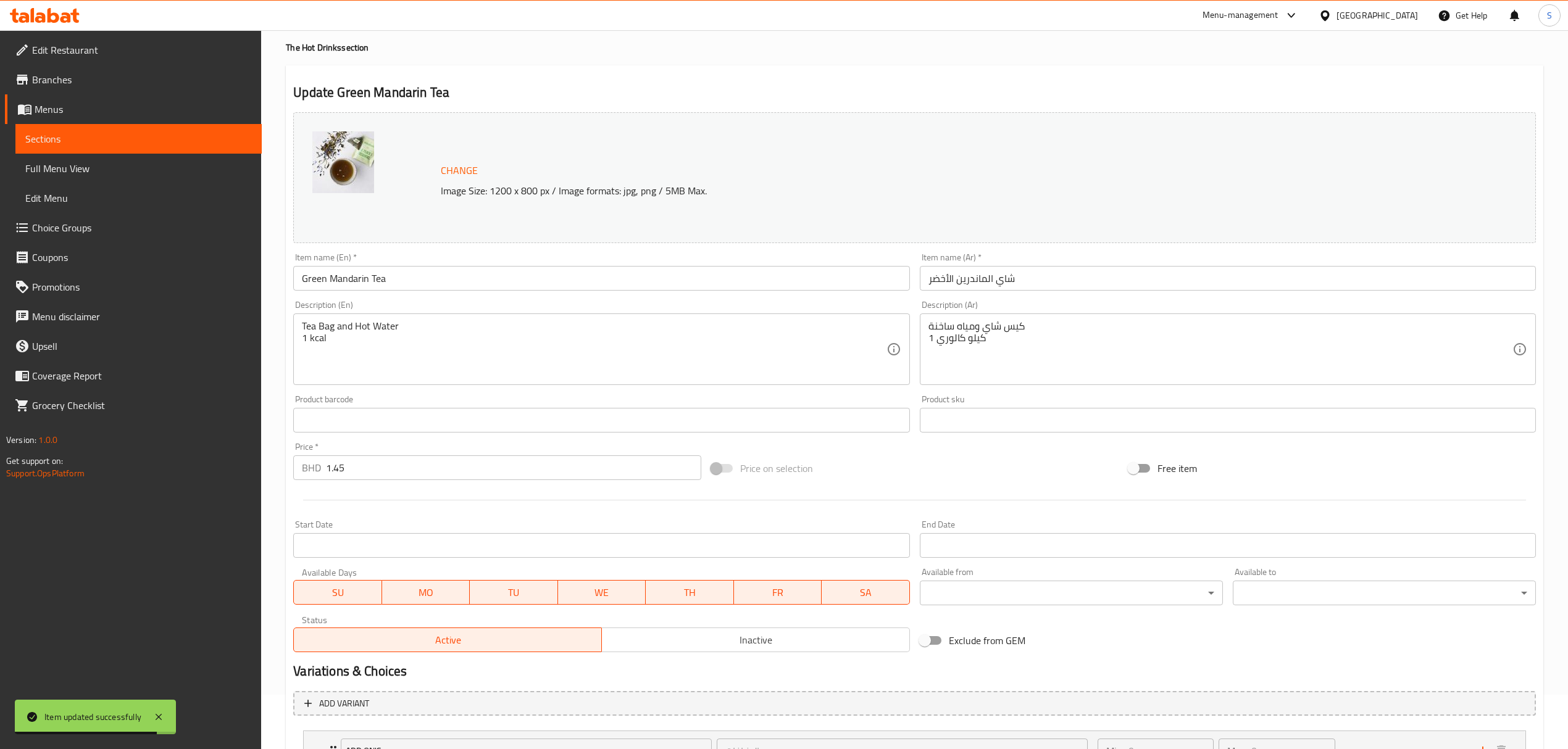
scroll to position [0, 0]
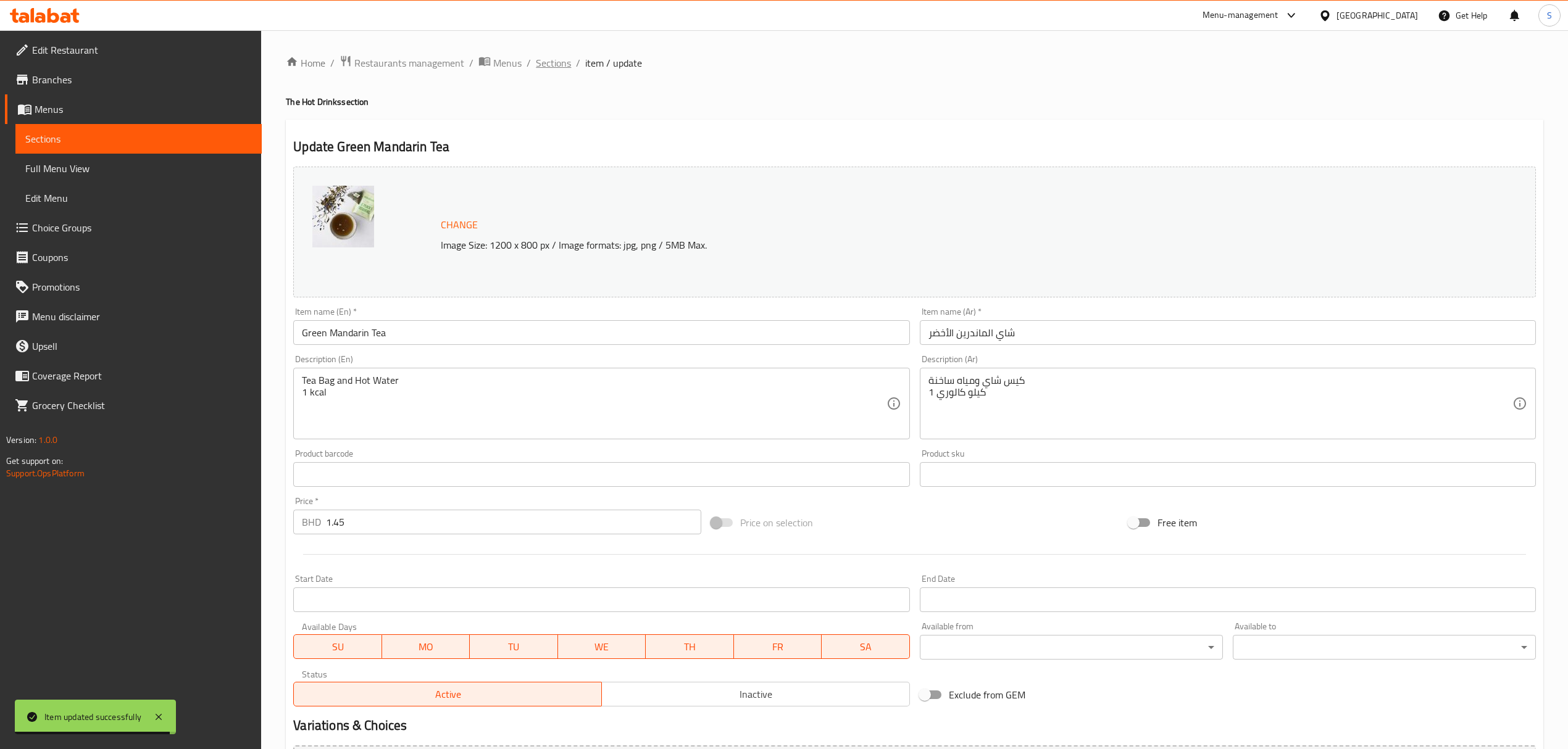
click at [556, 60] on span "Sections" at bounding box center [553, 62] width 35 height 15
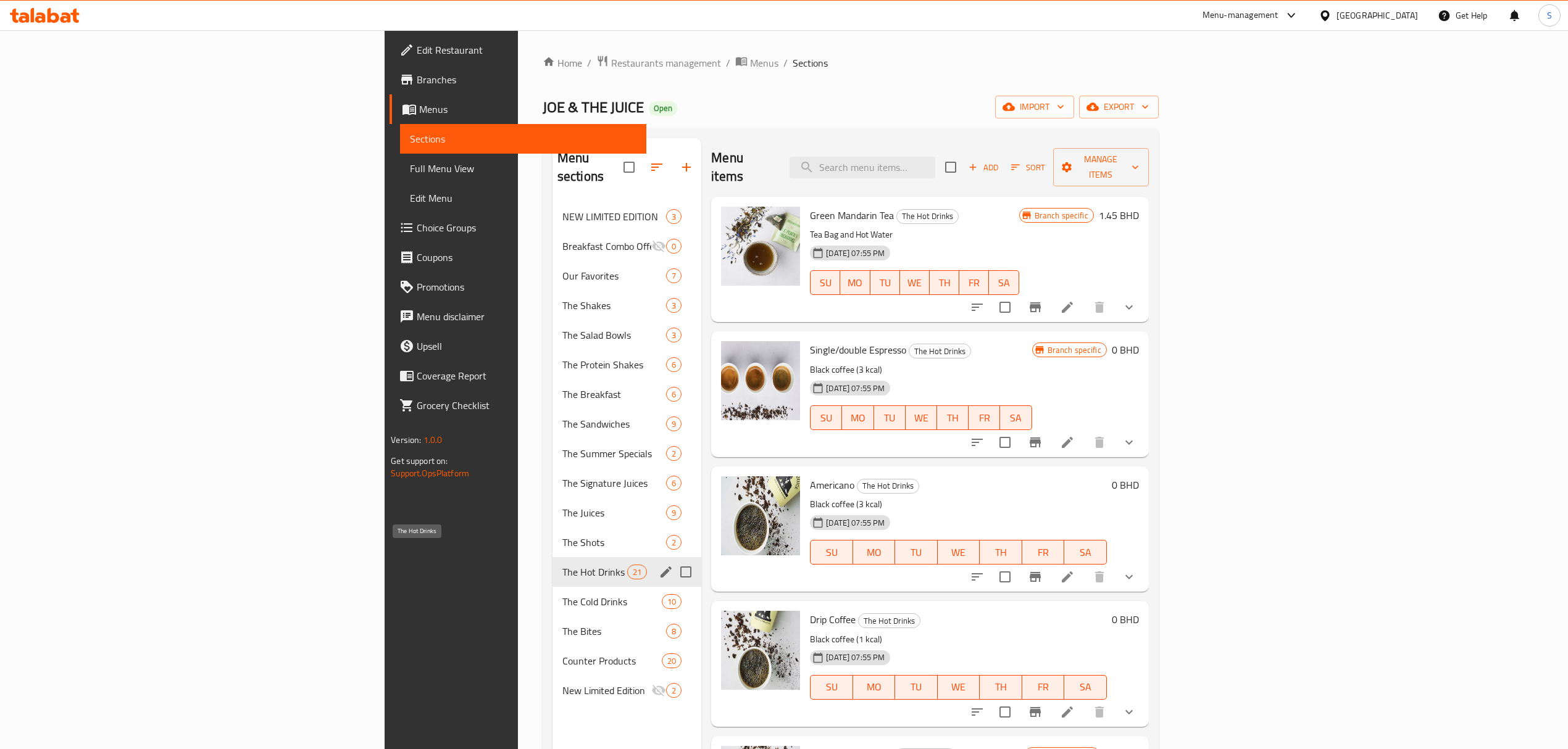
click at [563, 565] on span "The Hot Drinks" at bounding box center [595, 572] width 65 height 15
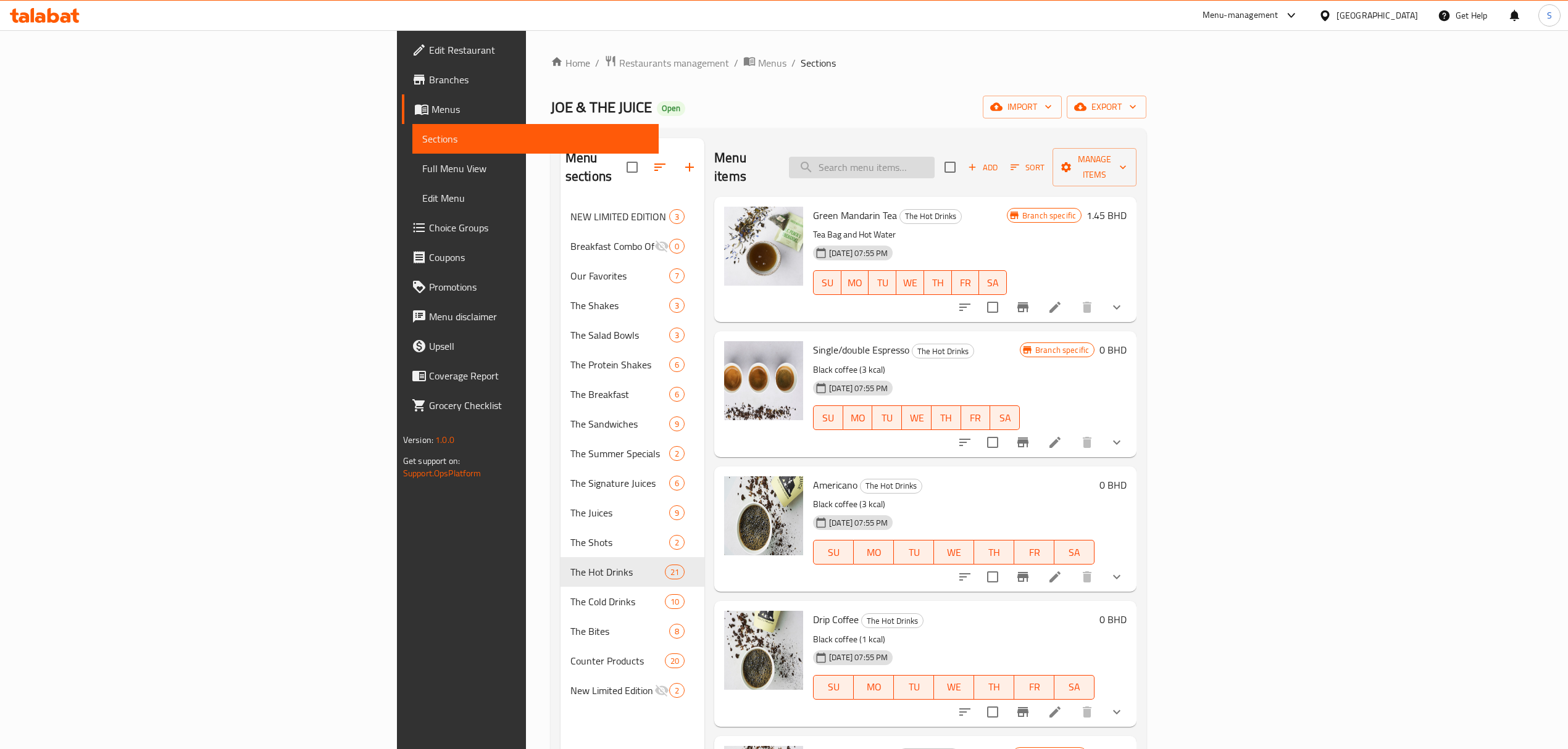
click at [934, 160] on input "search" at bounding box center [862, 168] width 145 height 22
drag, startPoint x: 966, startPoint y: 163, endPoint x: 966, endPoint y: 191, distance: 28.0
click at [855, 179] on div "Menu items tea Add Sort Manage items Green Mandarin Tea The Hot Drinks Tea Bag …" at bounding box center [920, 512] width 432 height 749
paste input "Iced Matcha Latte"
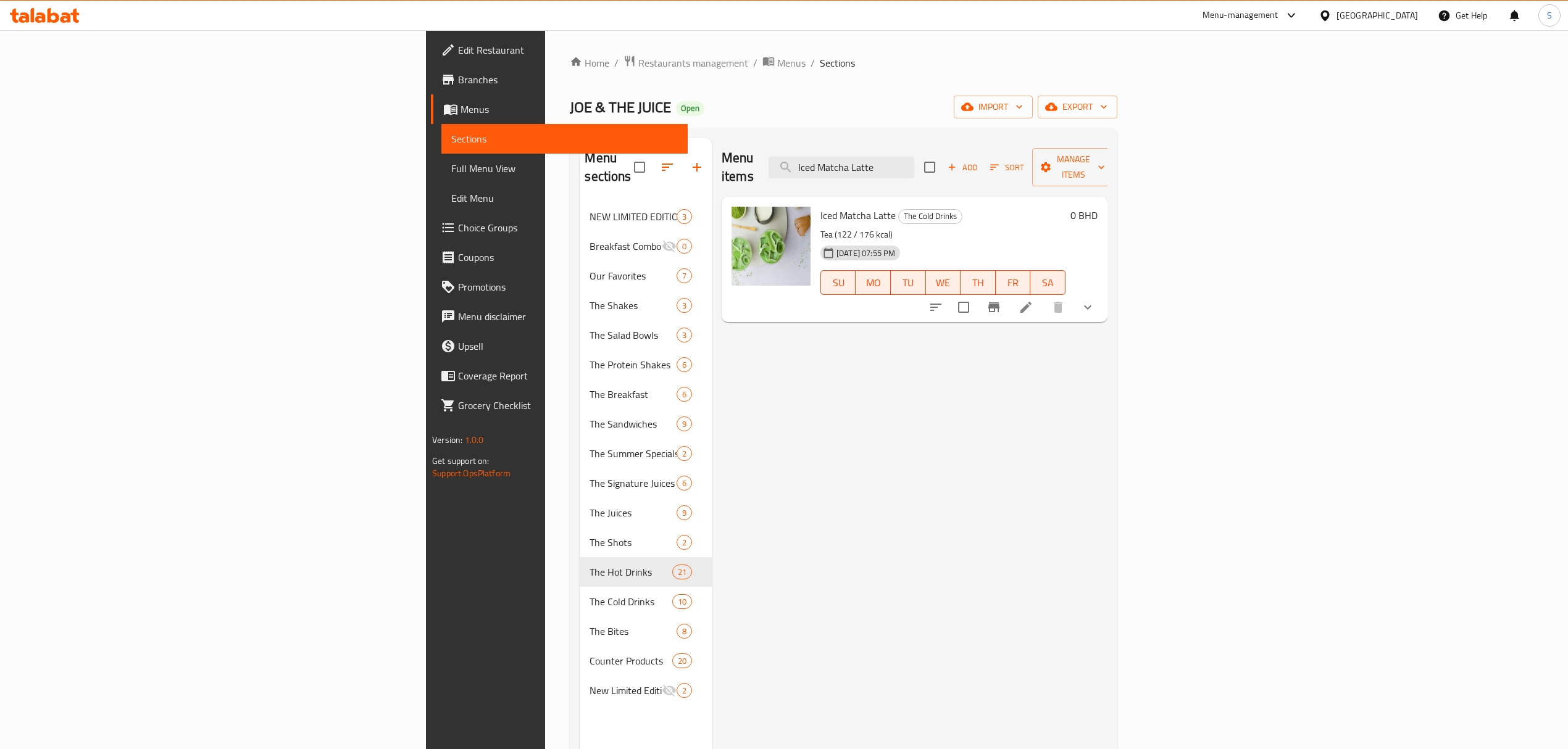
type input "Iced Matcha Latte"
click at [1034, 300] on icon at bounding box center [1026, 307] width 15 height 15
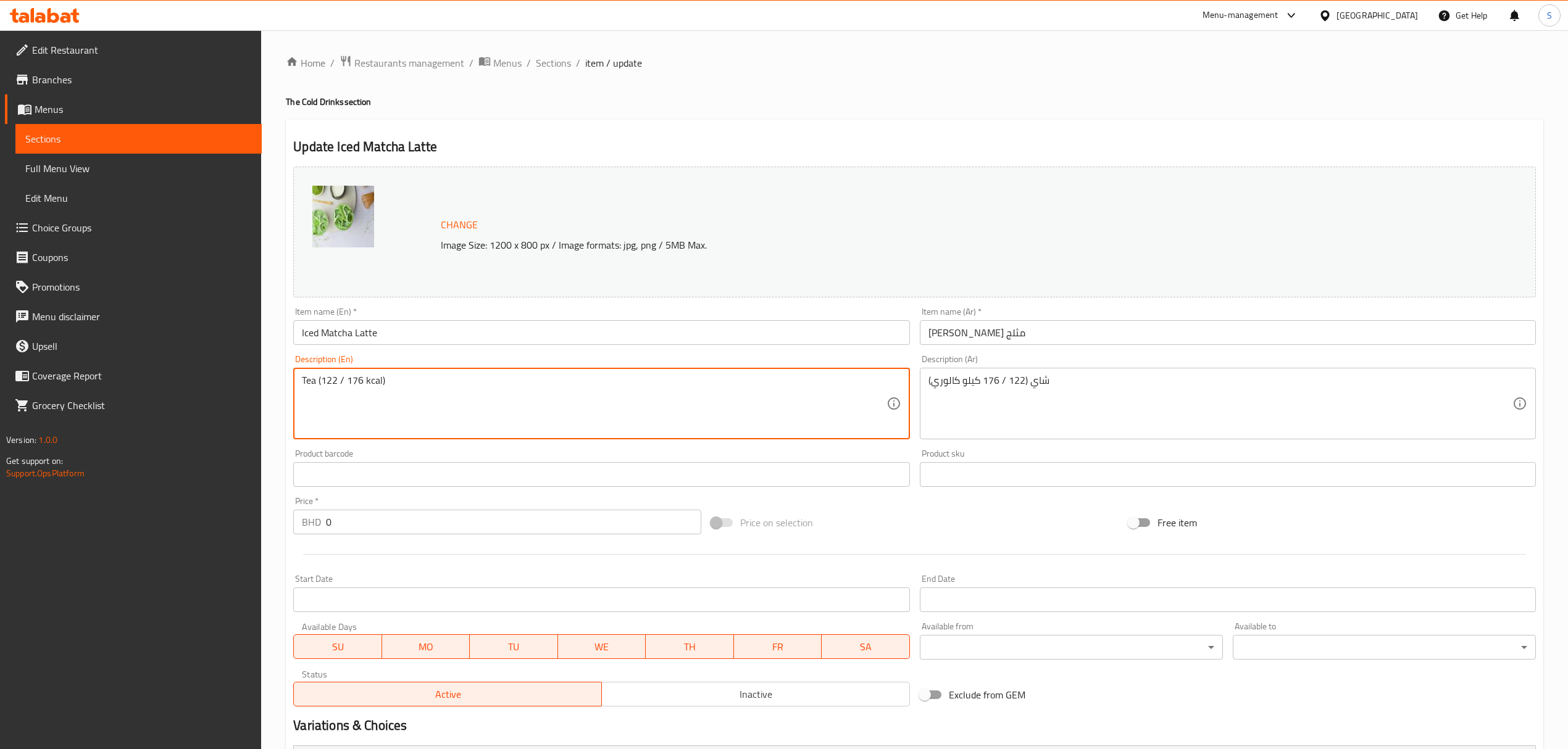
drag, startPoint x: 362, startPoint y: 380, endPoint x: 321, endPoint y: 380, distance: 41.0
paste textarea "03–132"
click at [343, 376] on textarea "Tea (103–132 kcal)" at bounding box center [593, 404] width 584 height 59
drag, startPoint x: 363, startPoint y: 383, endPoint x: 322, endPoint y: 383, distance: 41.0
click at [322, 383] on textarea "Tea (103 / 132 kcal)" at bounding box center [593, 404] width 584 height 59
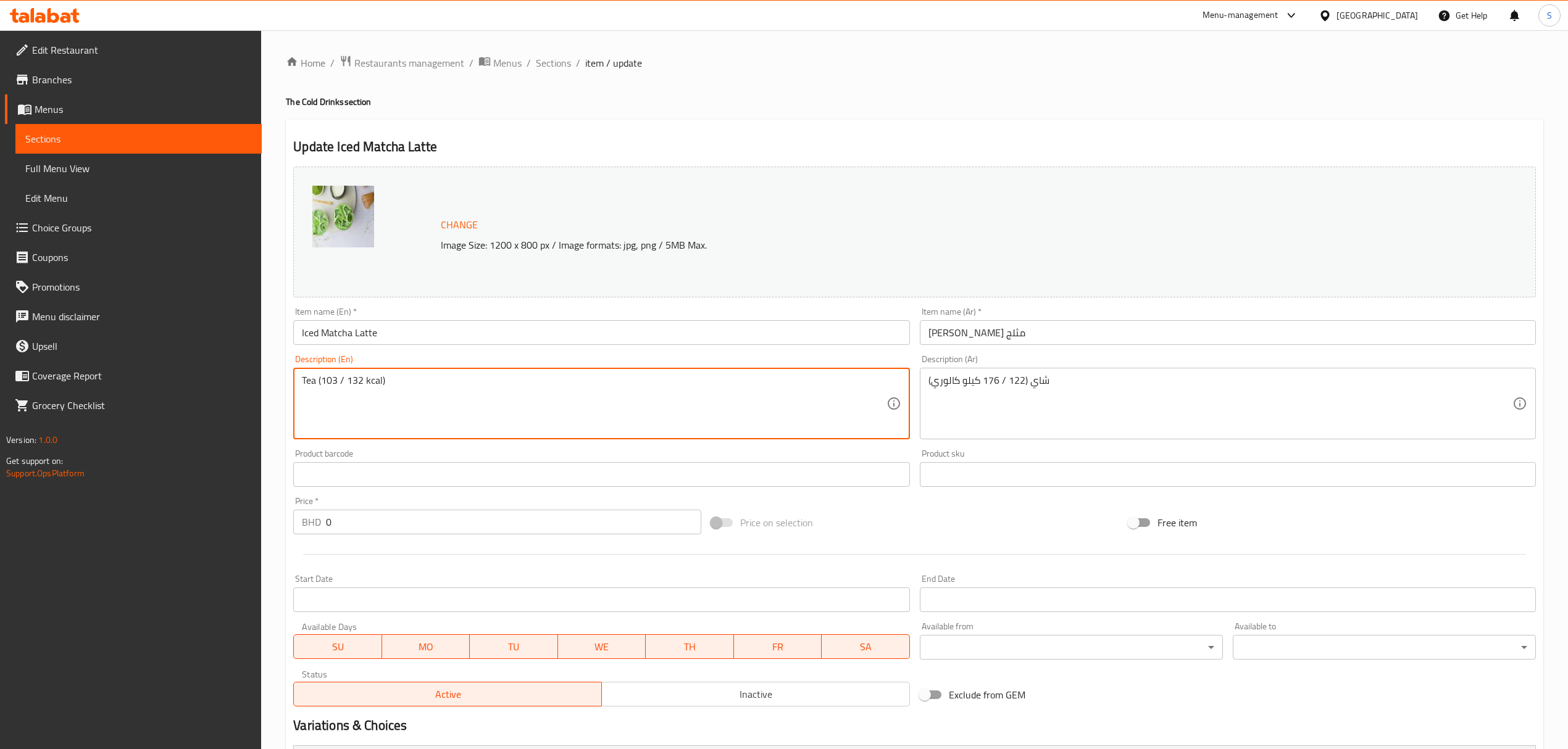
type textarea "Tea (103 / 132 kcal)"
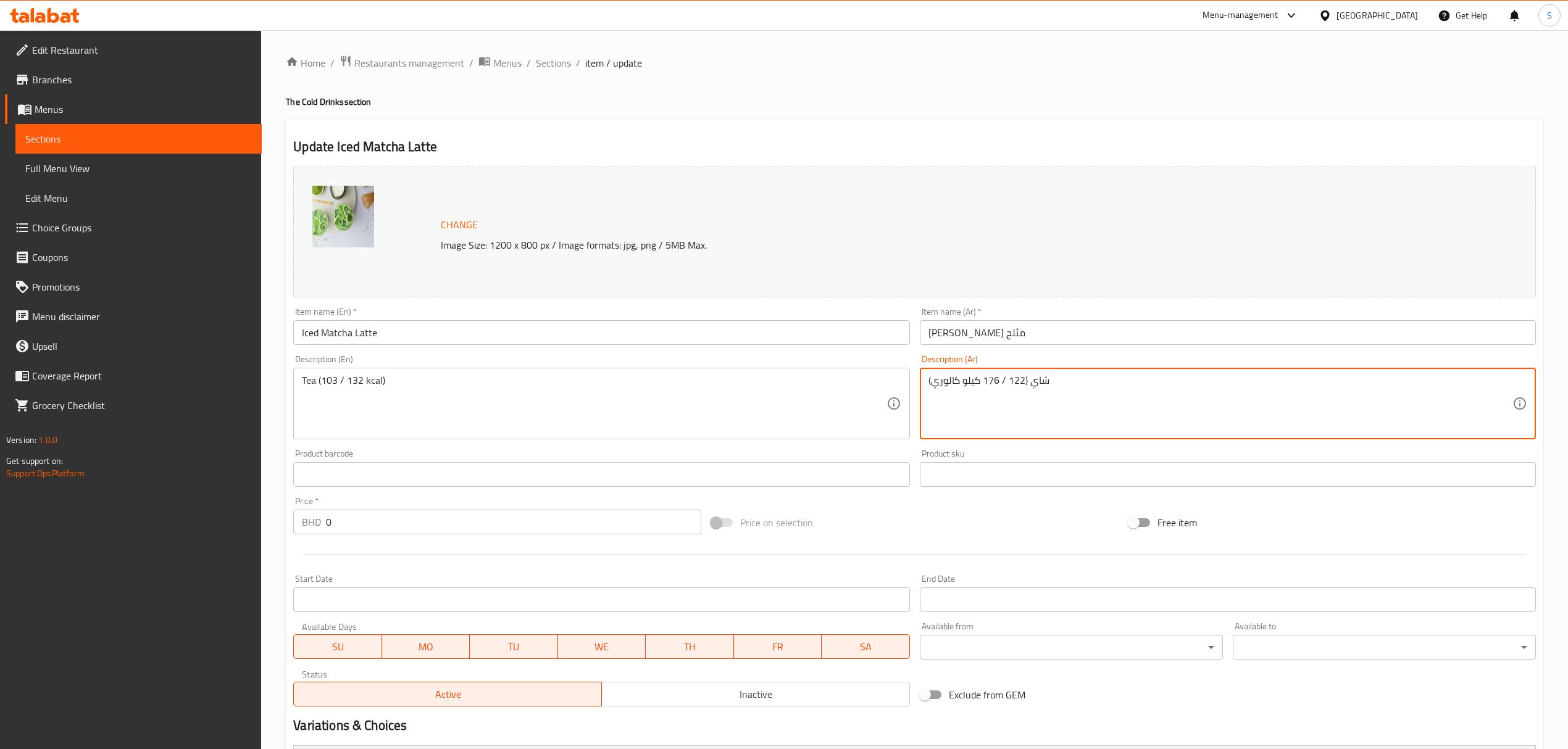
drag, startPoint x: 642, startPoint y: 421, endPoint x: 569, endPoint y: 447, distance: 77.5
paste textarea "103 / 132"
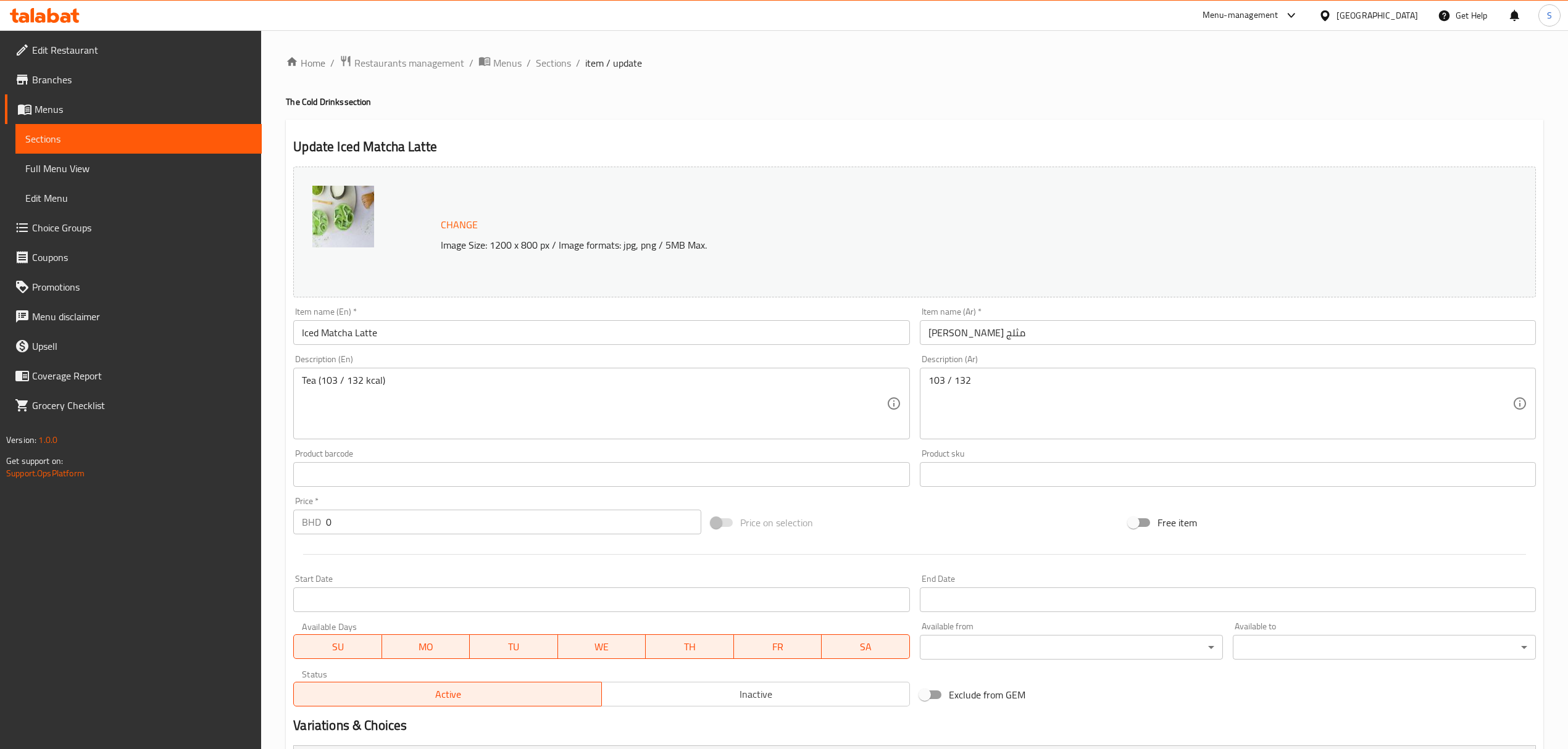
click at [998, 374] on div "103 / 132 Description (Ar)" at bounding box center [1227, 404] width 616 height 72
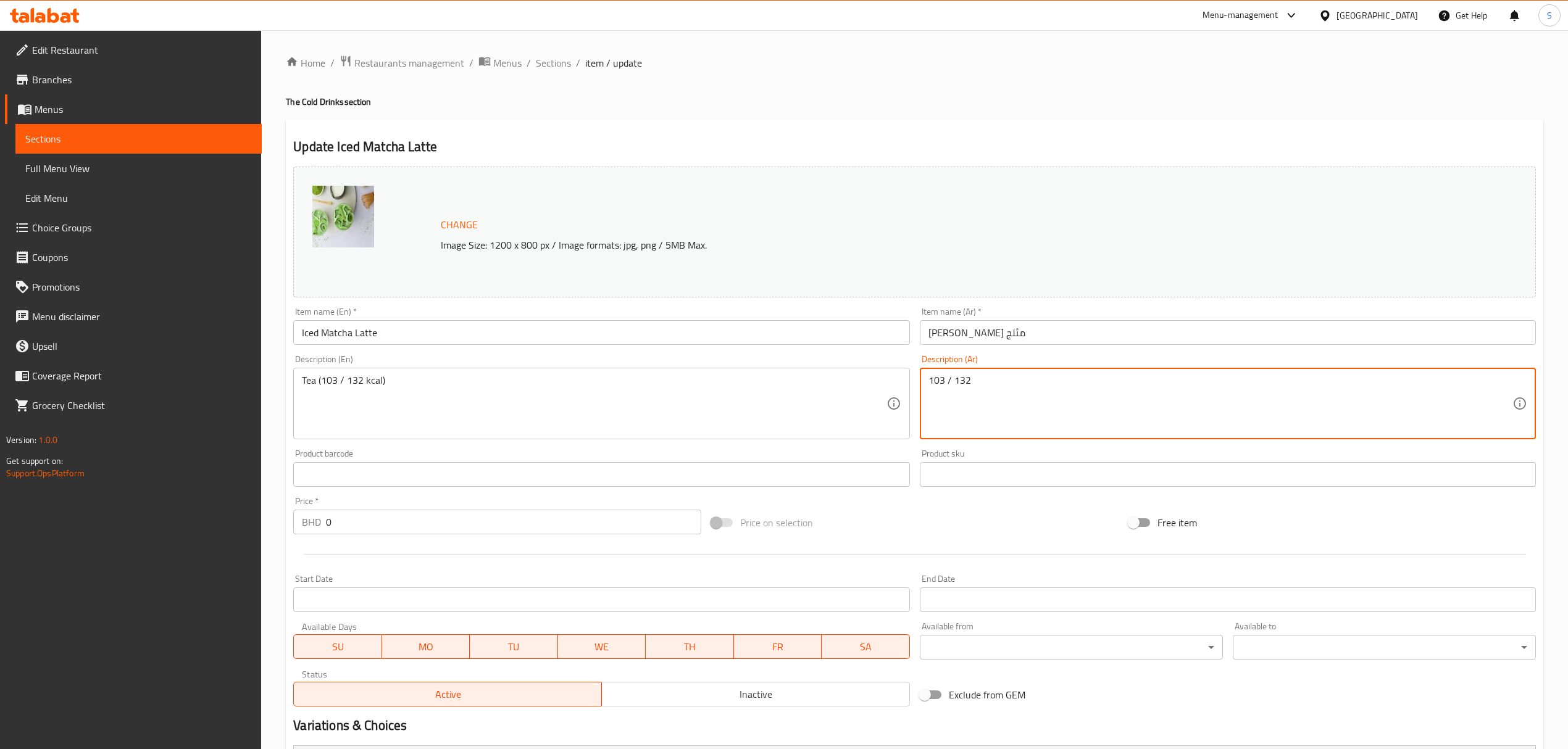
paste textarea "كيلو كالوري"
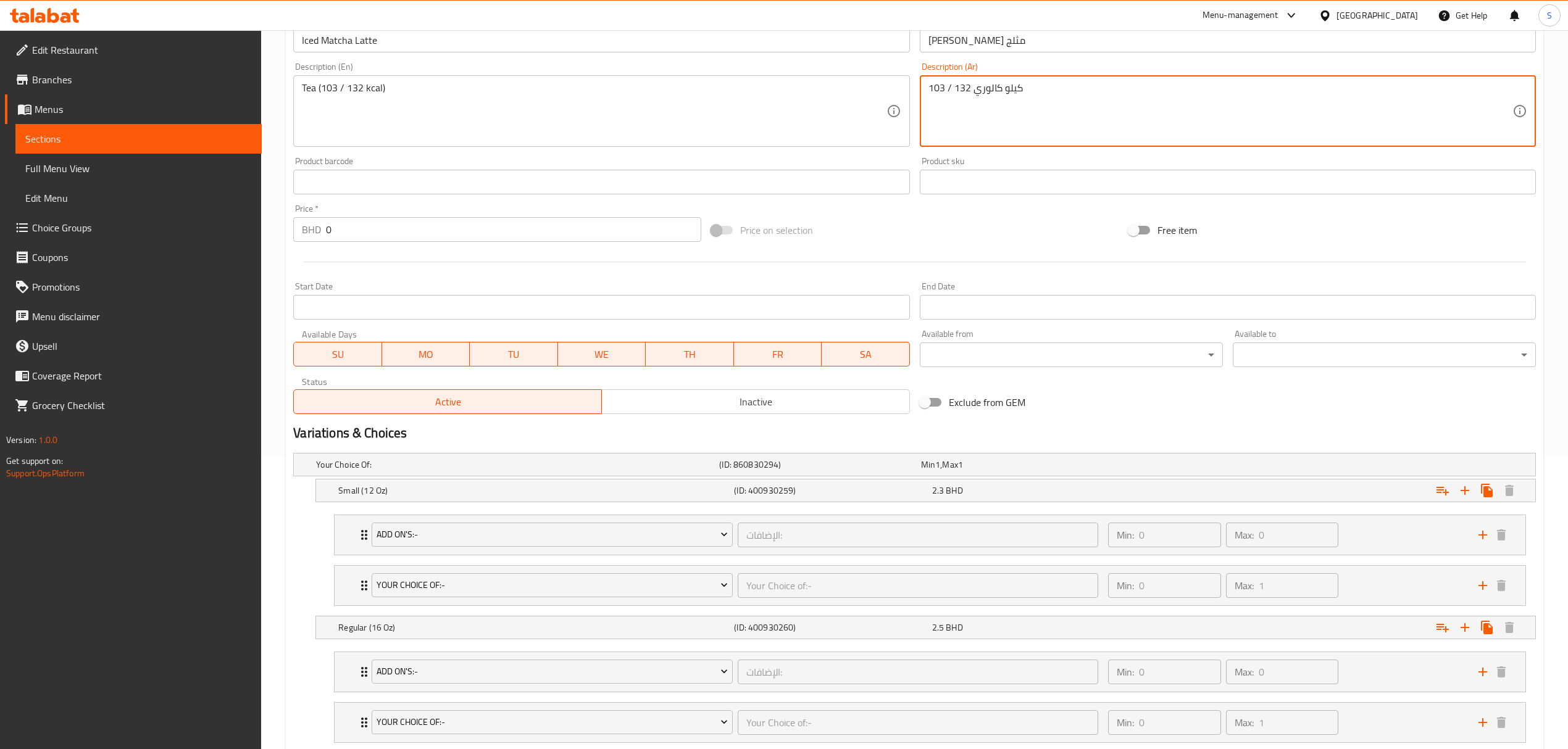
scroll to position [375, 0]
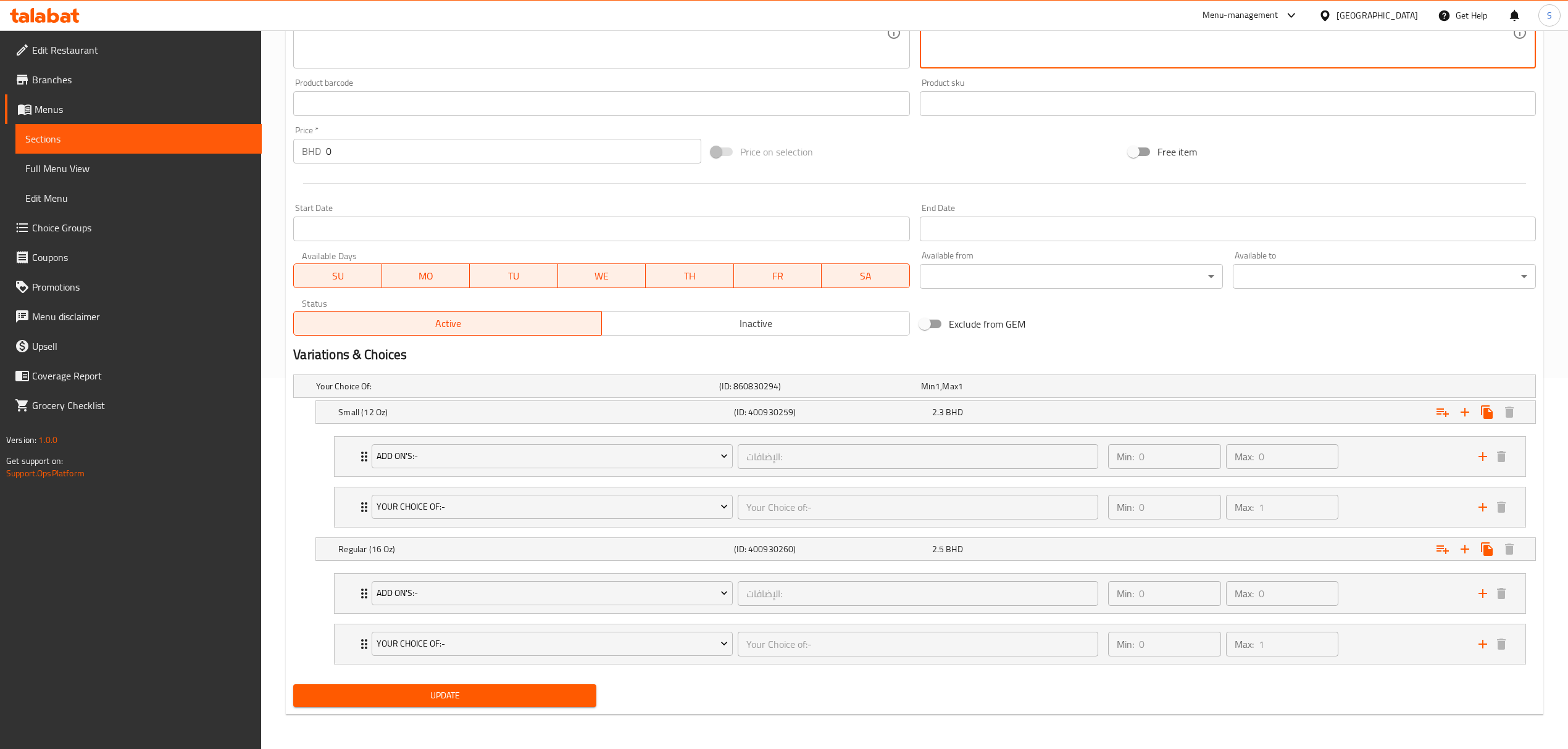
type textarea "103 / 132 كيلو كالوري"
click at [373, 691] on span "Update" at bounding box center [445, 696] width 284 height 16
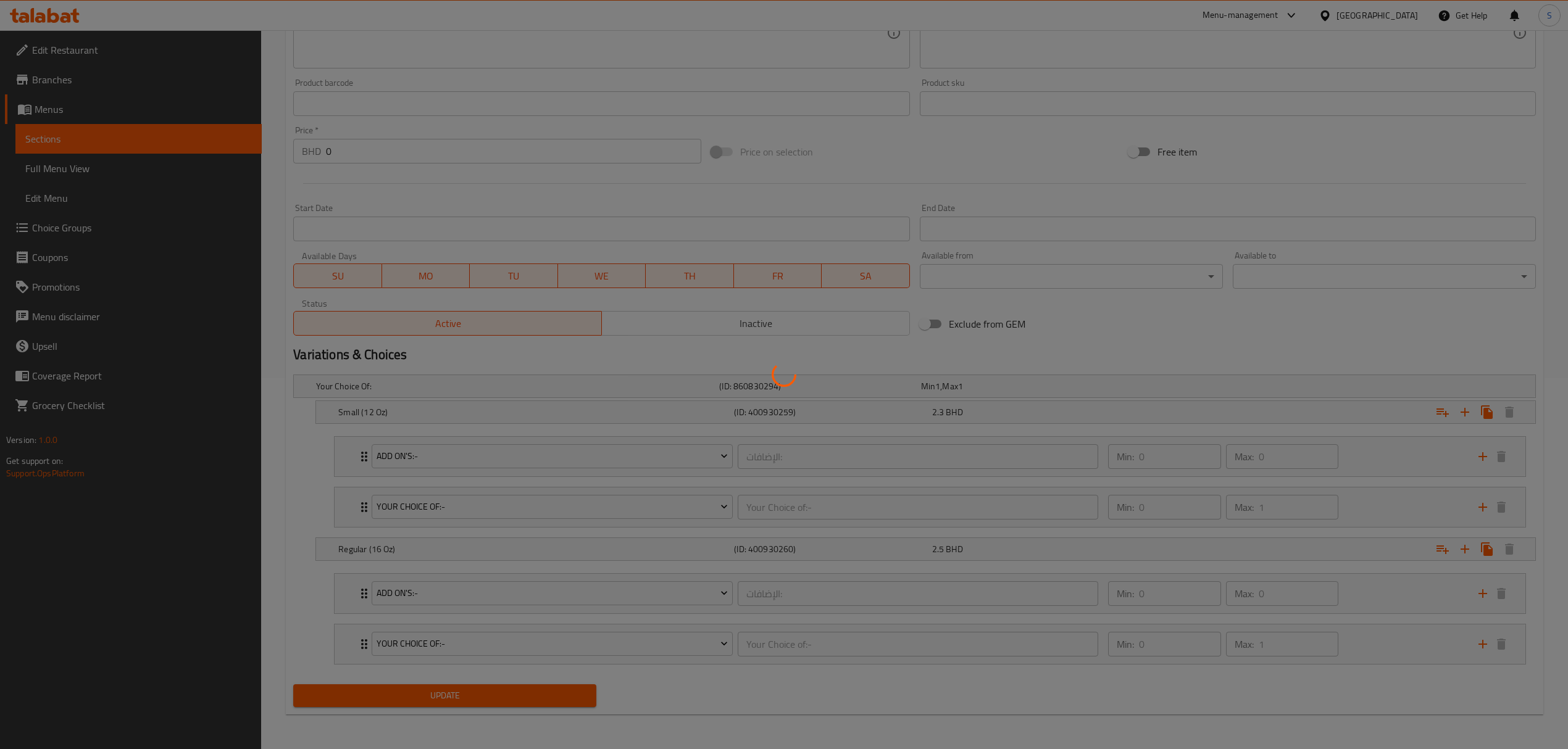
scroll to position [0, 0]
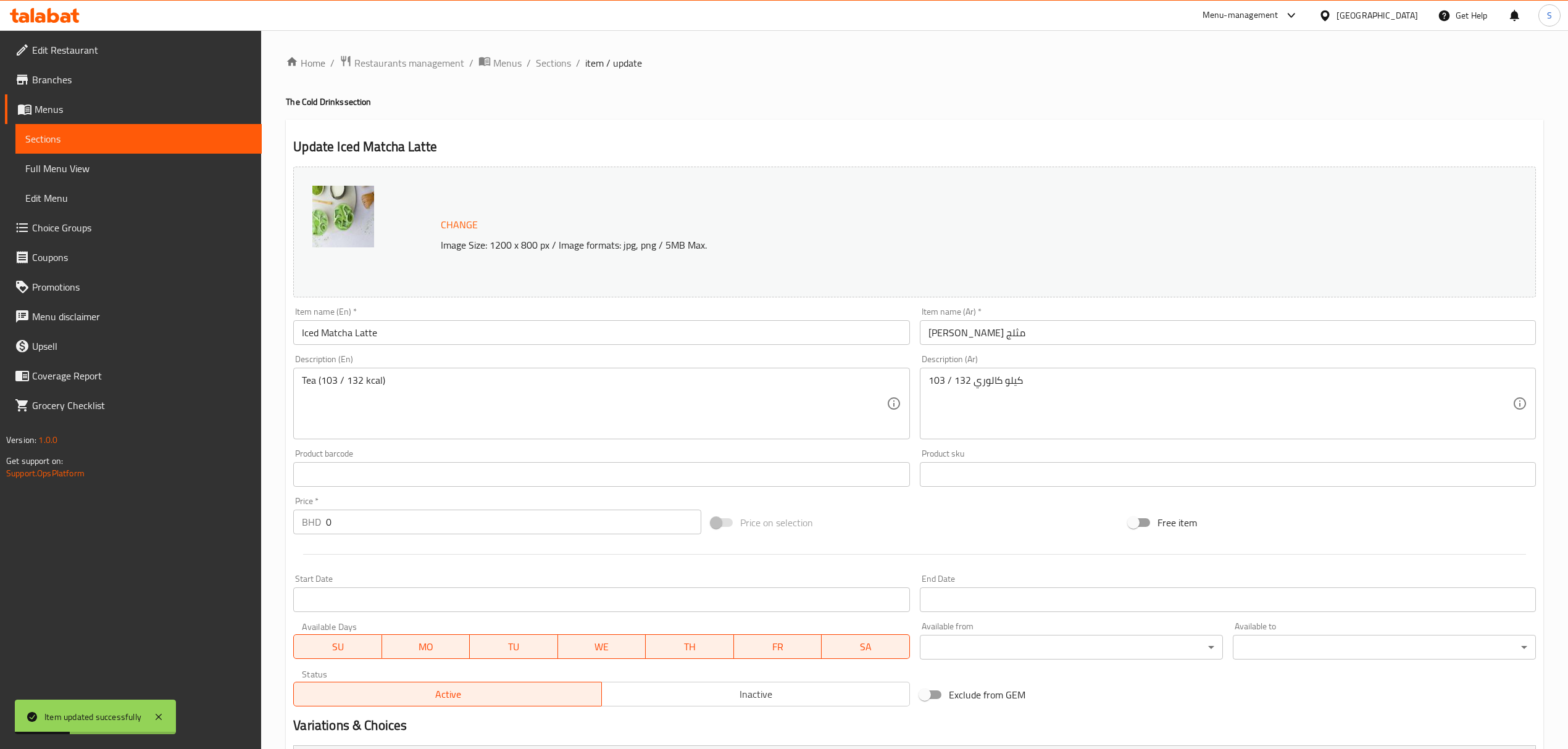
drag, startPoint x: 548, startPoint y: 62, endPoint x: 941, endPoint y: 30, distance: 394.3
click at [548, 62] on span "Sections" at bounding box center [553, 62] width 35 height 15
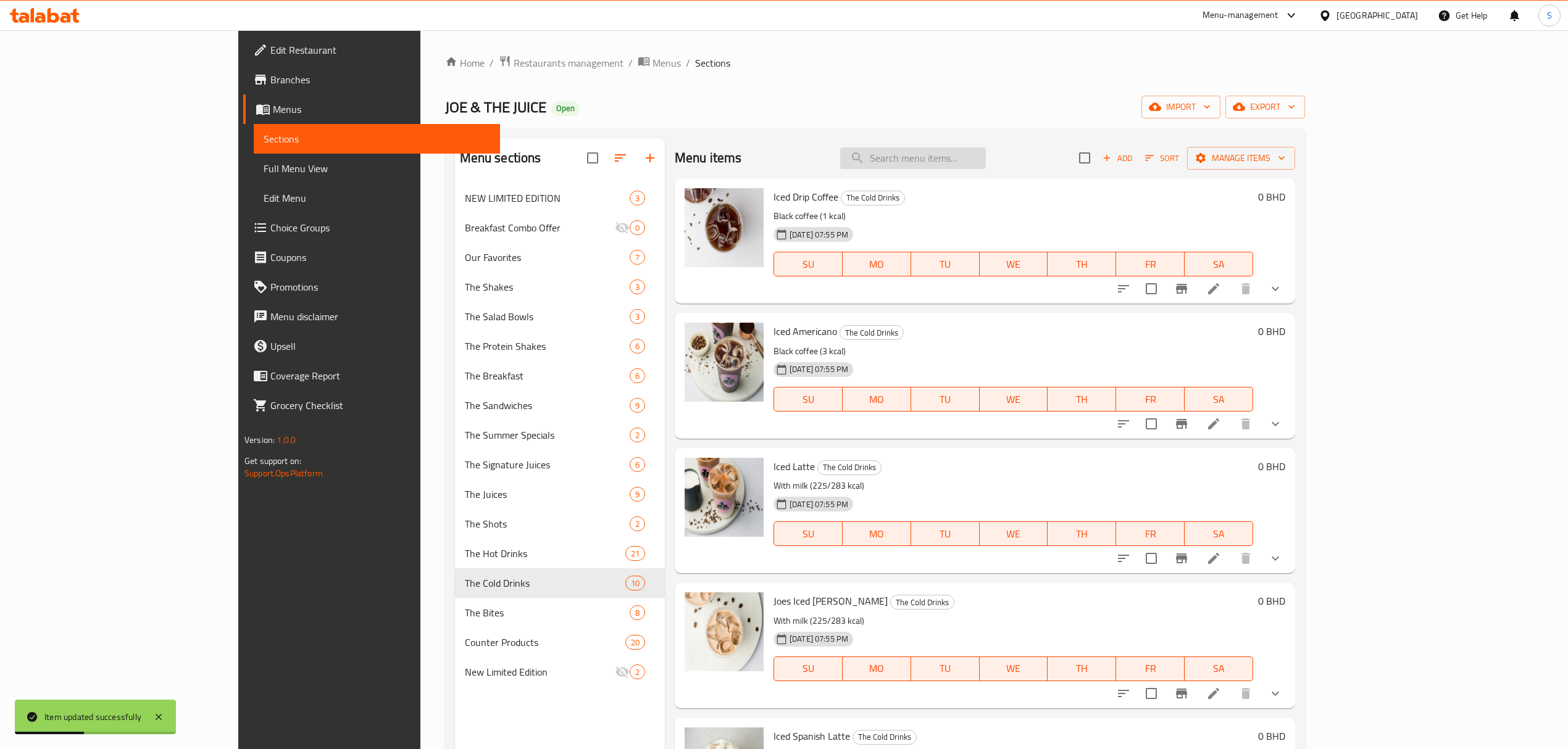
click at [986, 157] on input "search" at bounding box center [913, 159] width 145 height 22
paste input "Iced Vanilla Matcha Latte"
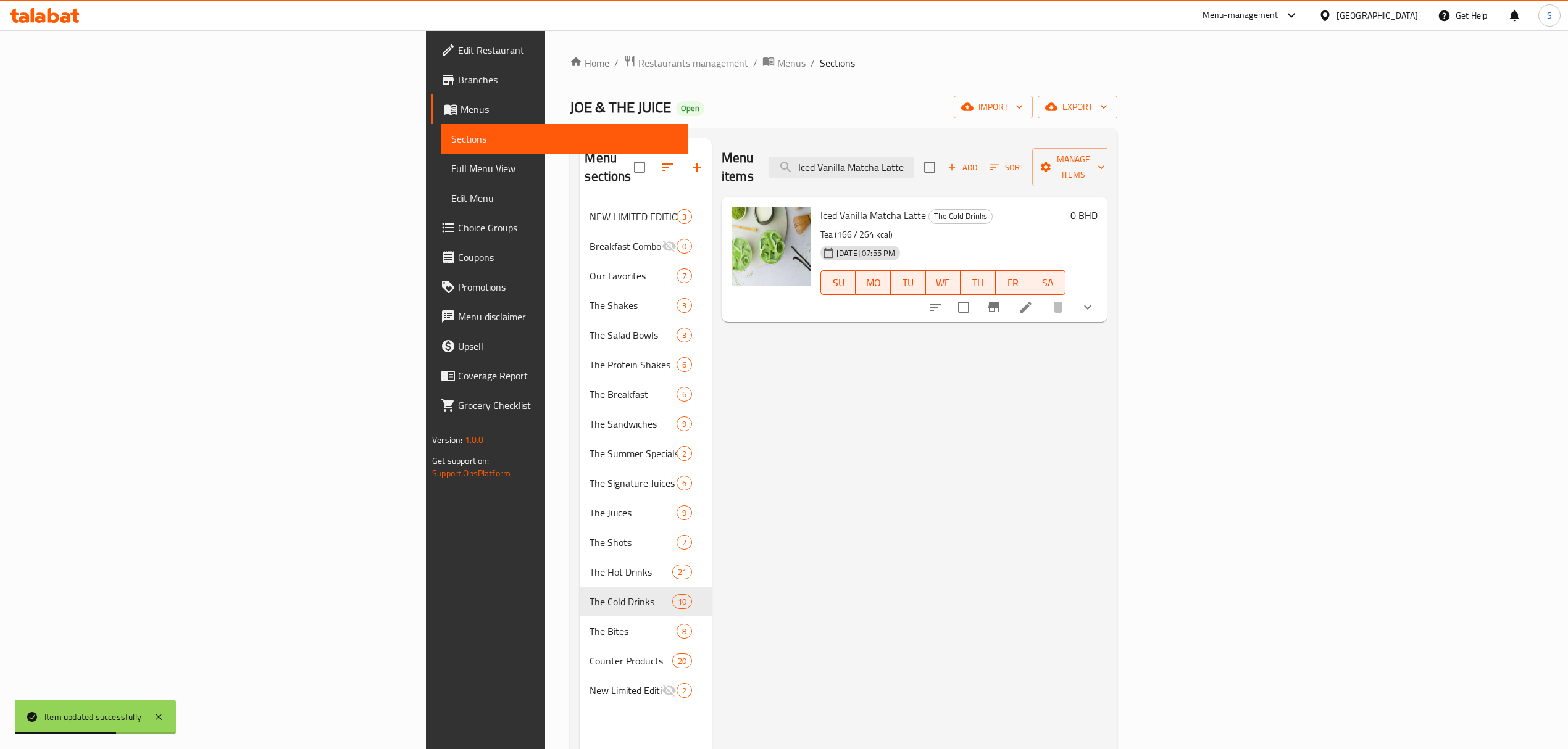
type input "Iced Vanilla Matcha Latte"
click at [1031, 301] on icon at bounding box center [1026, 307] width 11 height 11
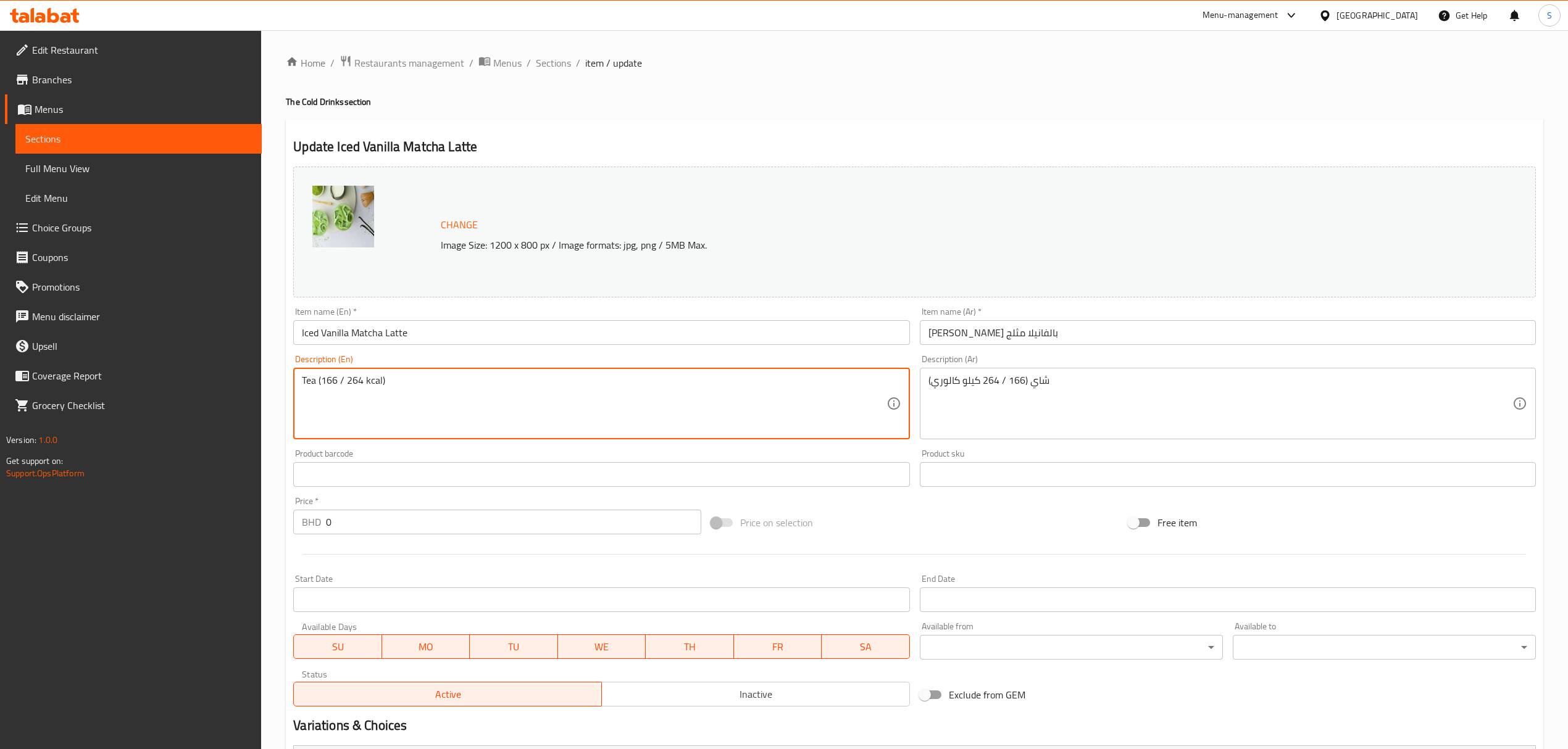
drag, startPoint x: 363, startPoint y: 383, endPoint x: 320, endPoint y: 373, distance: 44.1
paste textarea "39–204"
click at [345, 378] on textarea "Tea (139–204kcal)" at bounding box center [593, 404] width 584 height 59
click at [362, 378] on textarea "Tea (139 / 204kcal)" at bounding box center [593, 404] width 584 height 59
drag, startPoint x: 363, startPoint y: 380, endPoint x: 322, endPoint y: 380, distance: 41.0
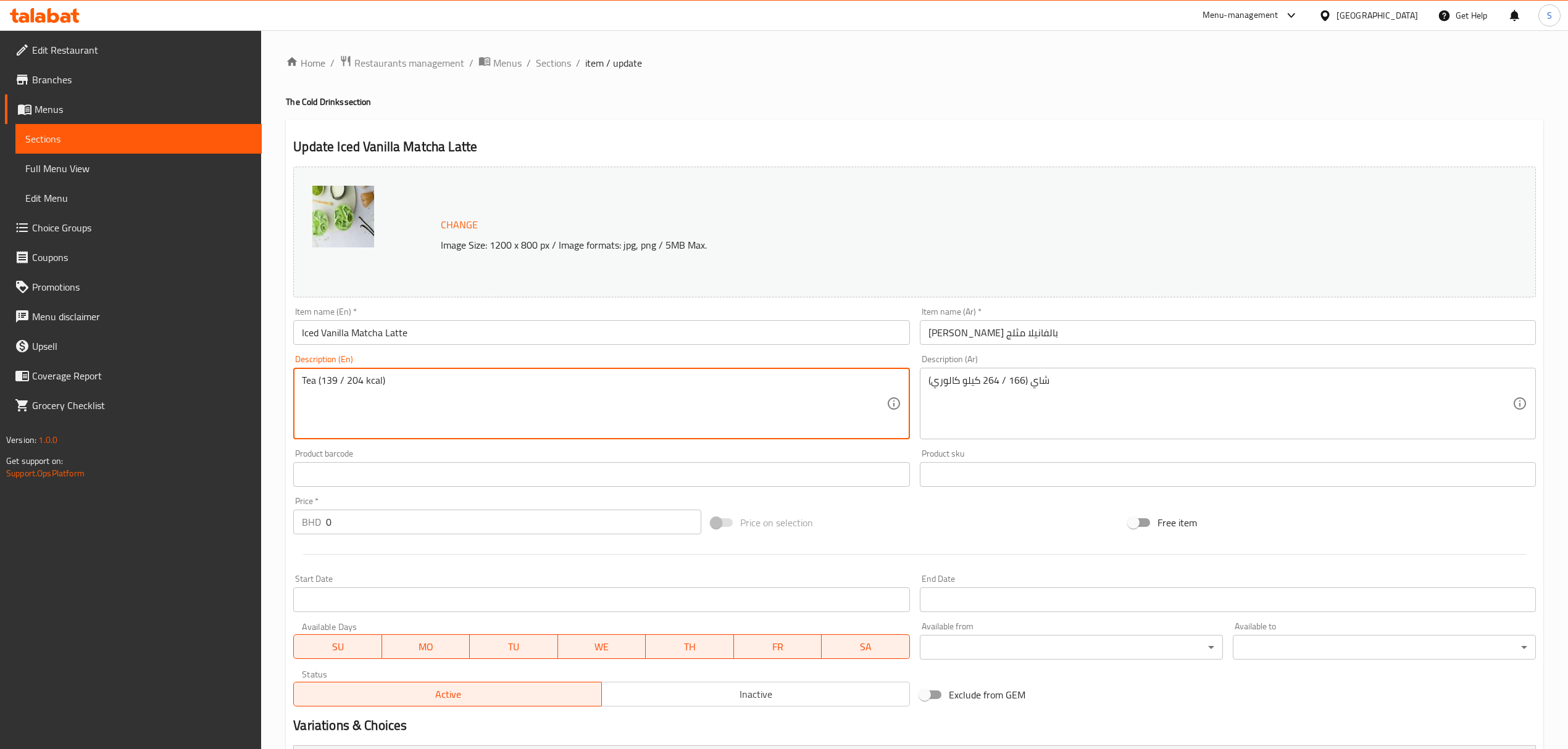
click at [322, 380] on textarea "Tea (139 / 204 kcal)" at bounding box center [593, 404] width 584 height 59
type textarea "Tea (139 / 204 kcal)"
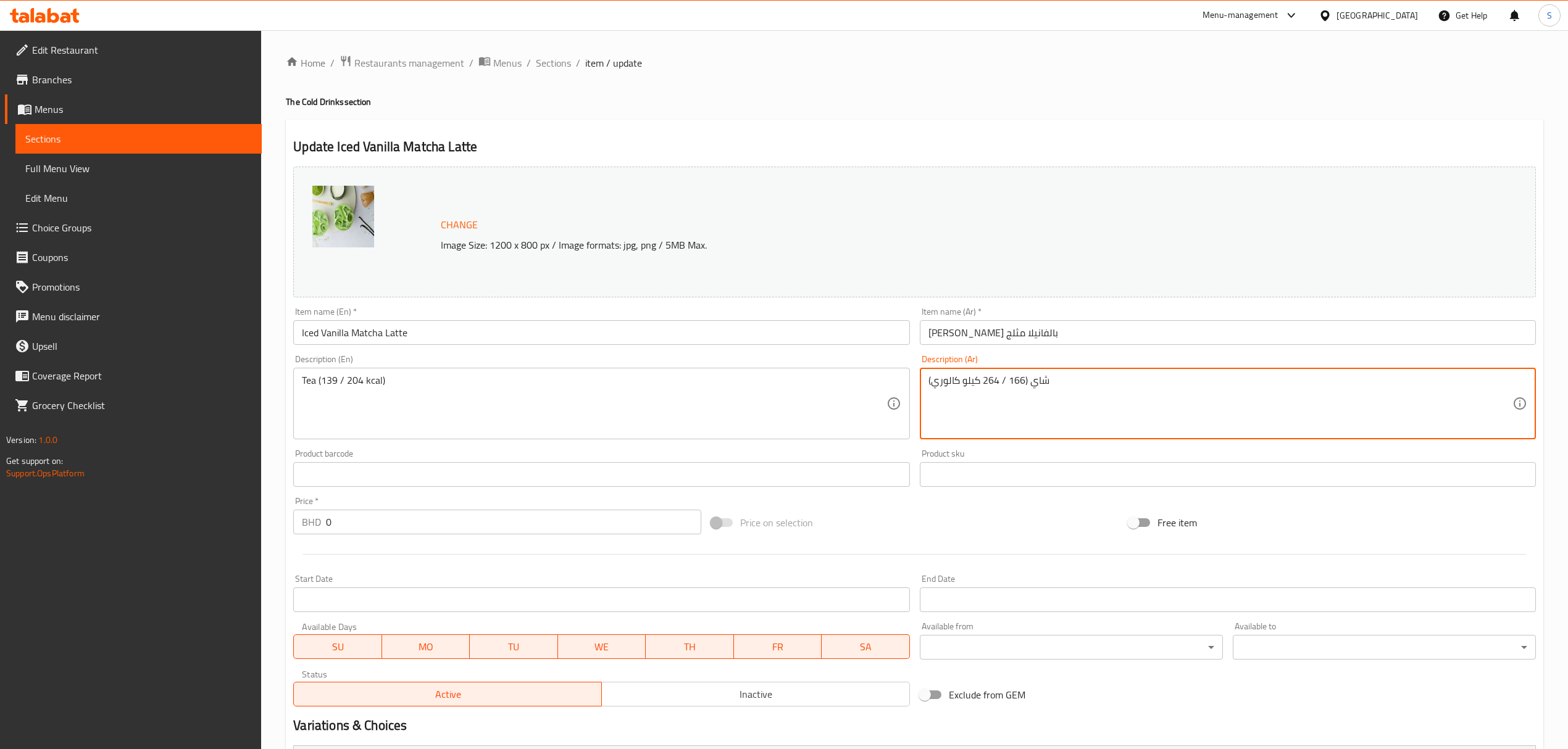
drag, startPoint x: 941, startPoint y: 383, endPoint x: 728, endPoint y: 425, distance: 217.1
paste textarea "139 / 204"
click at [991, 383] on textarea "139 / 204" at bounding box center [1220, 404] width 584 height 59
paste textarea "كيلو كالوري"
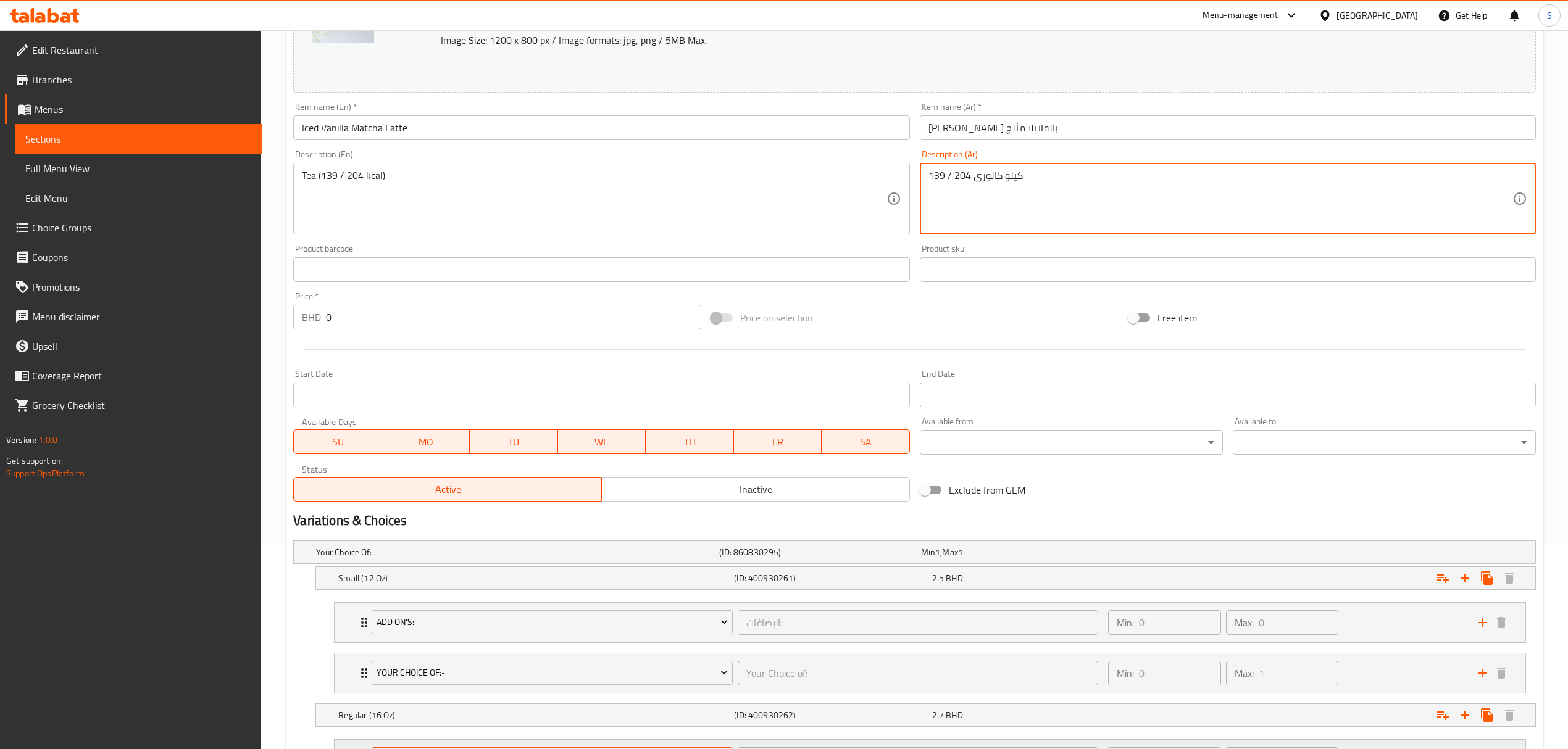
scroll to position [375, 0]
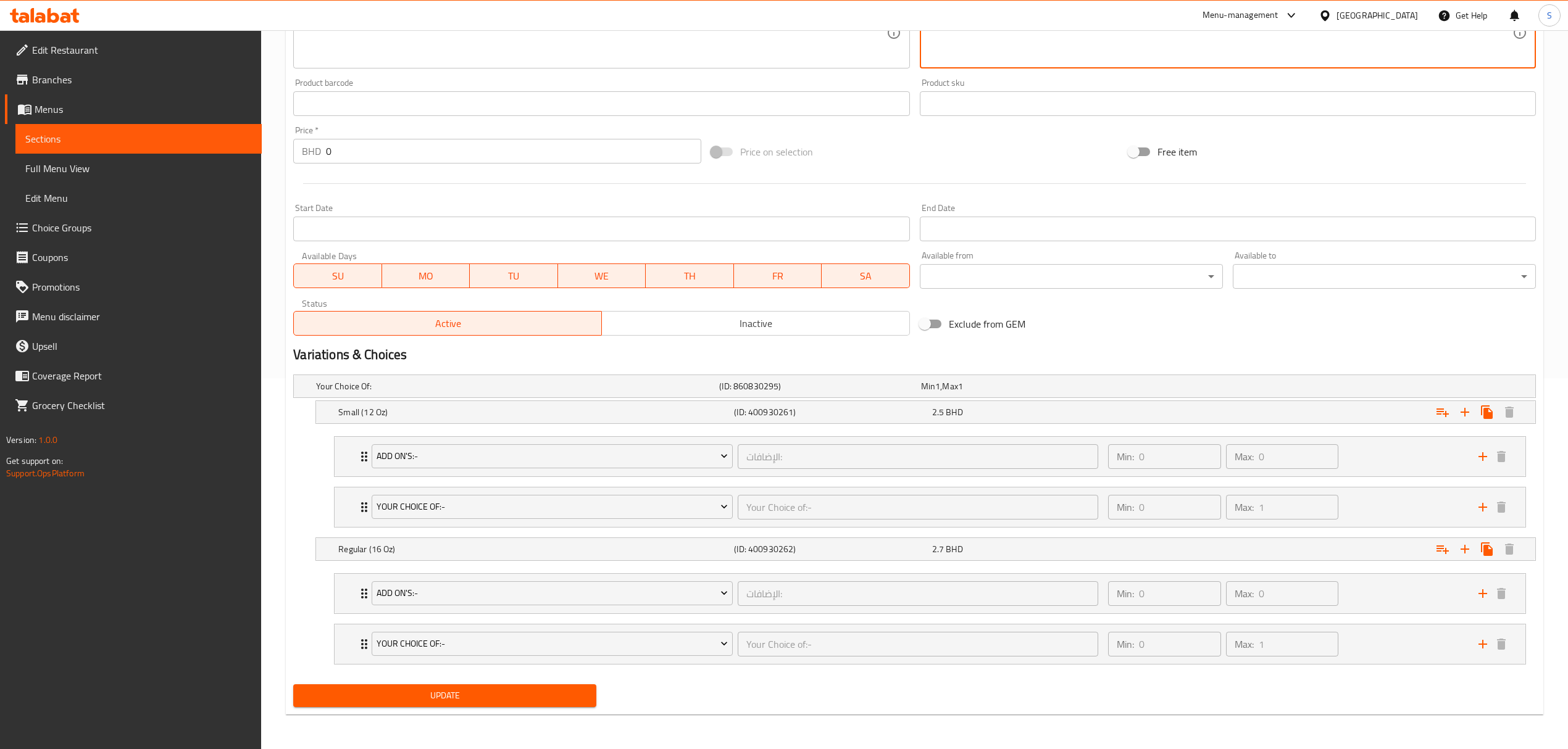
type textarea "139 / 204 كيلو كالوري"
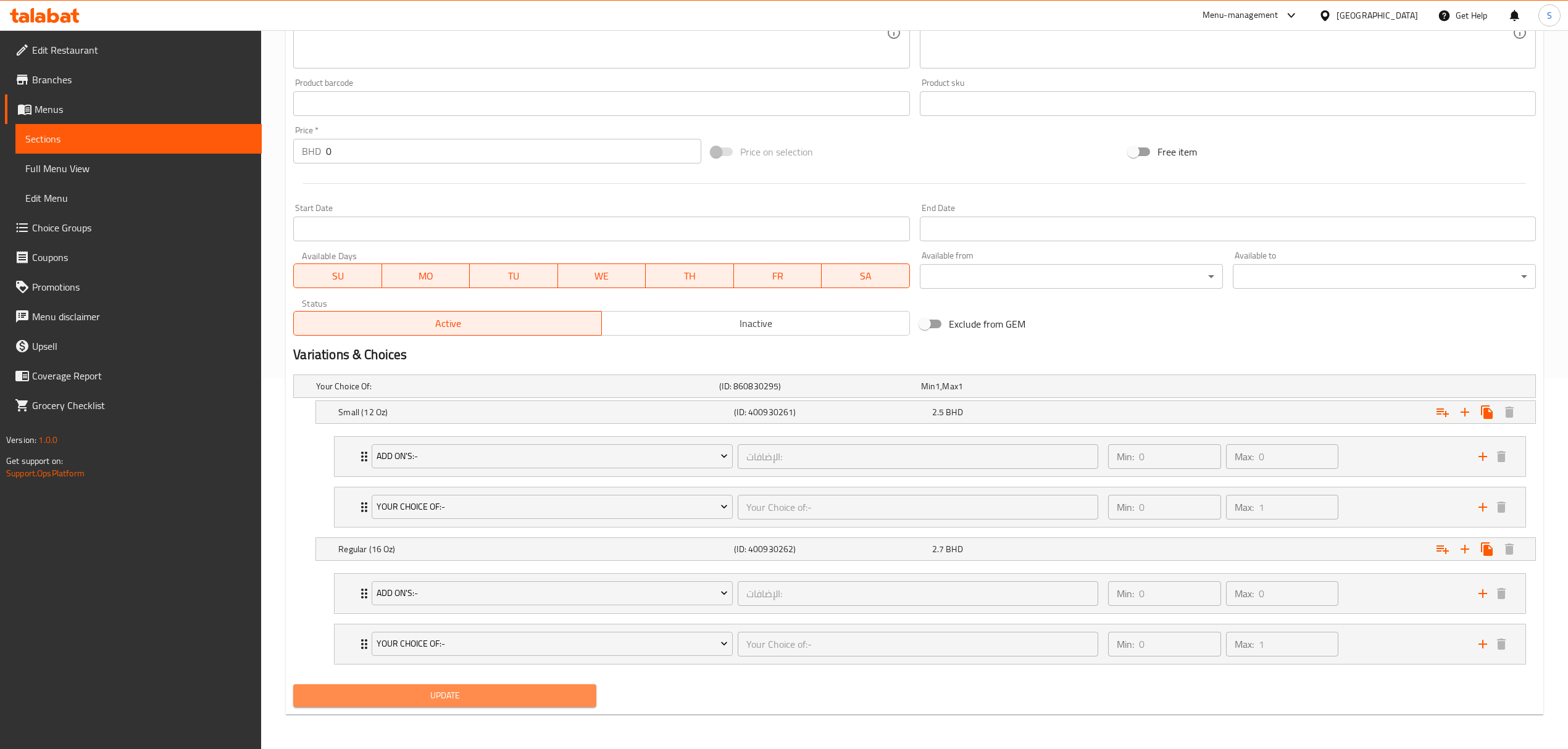
drag, startPoint x: 383, startPoint y: 694, endPoint x: 65, endPoint y: 438, distance: 408.2
click at [383, 694] on span "Update" at bounding box center [445, 696] width 284 height 16
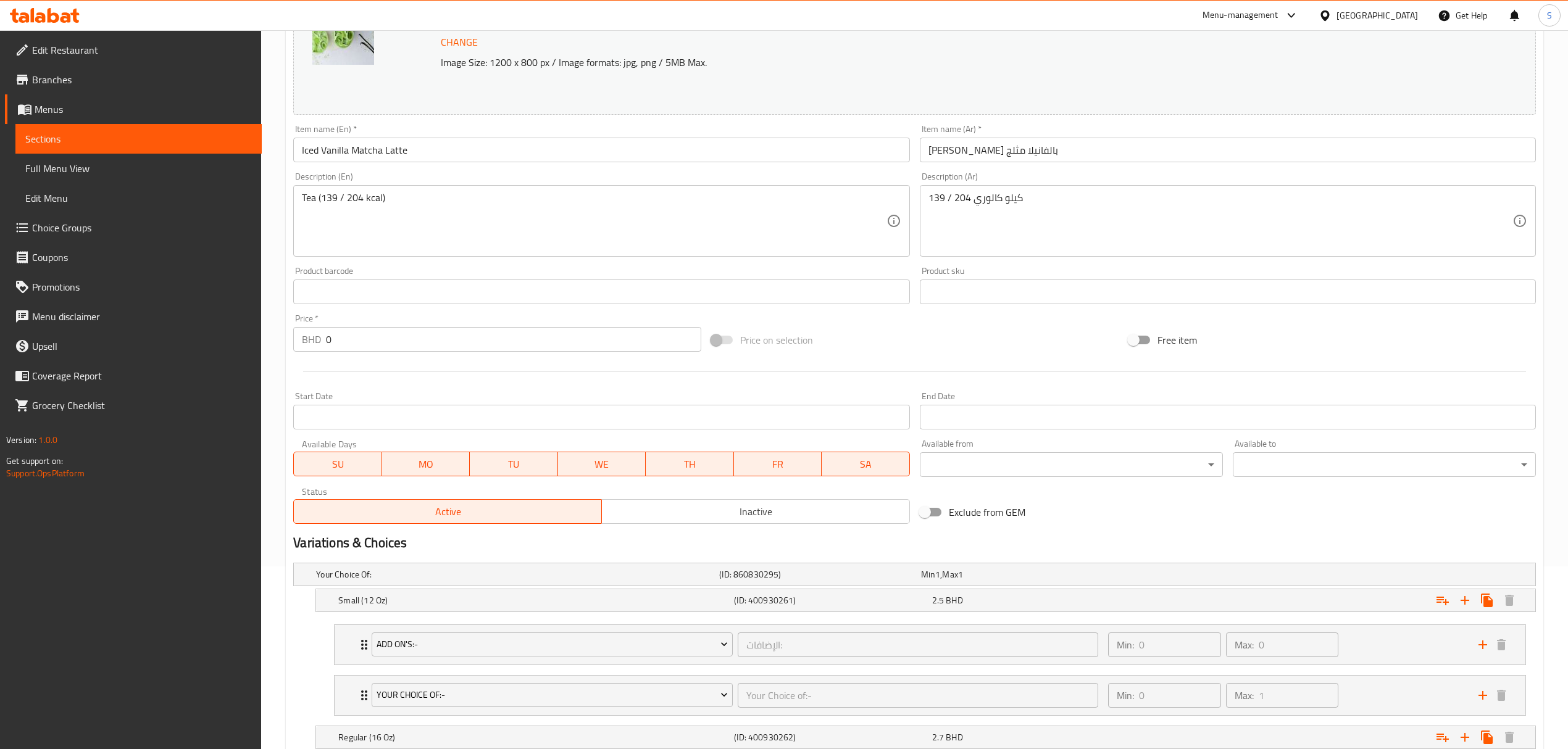
scroll to position [0, 0]
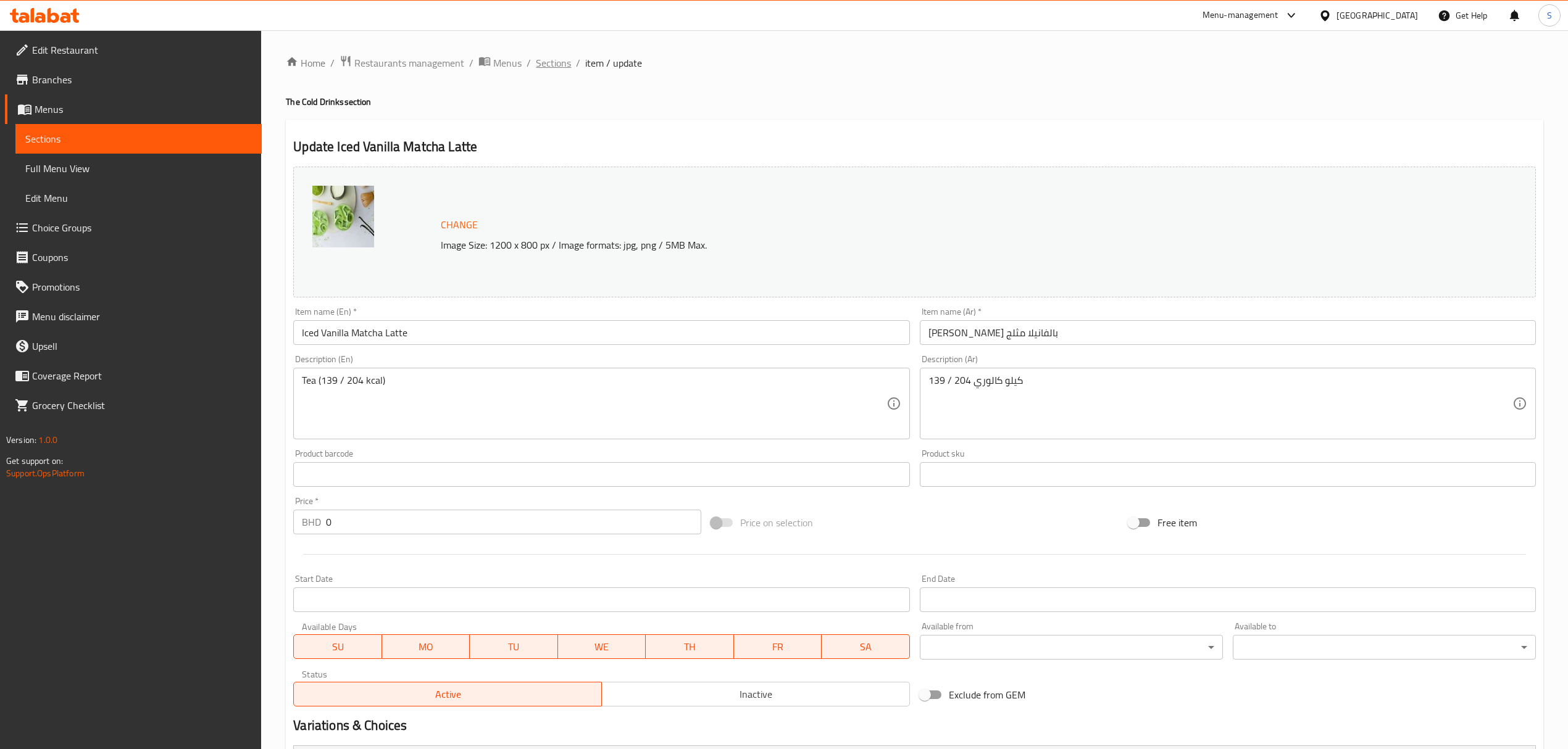
click at [548, 59] on span "Sections" at bounding box center [553, 62] width 35 height 15
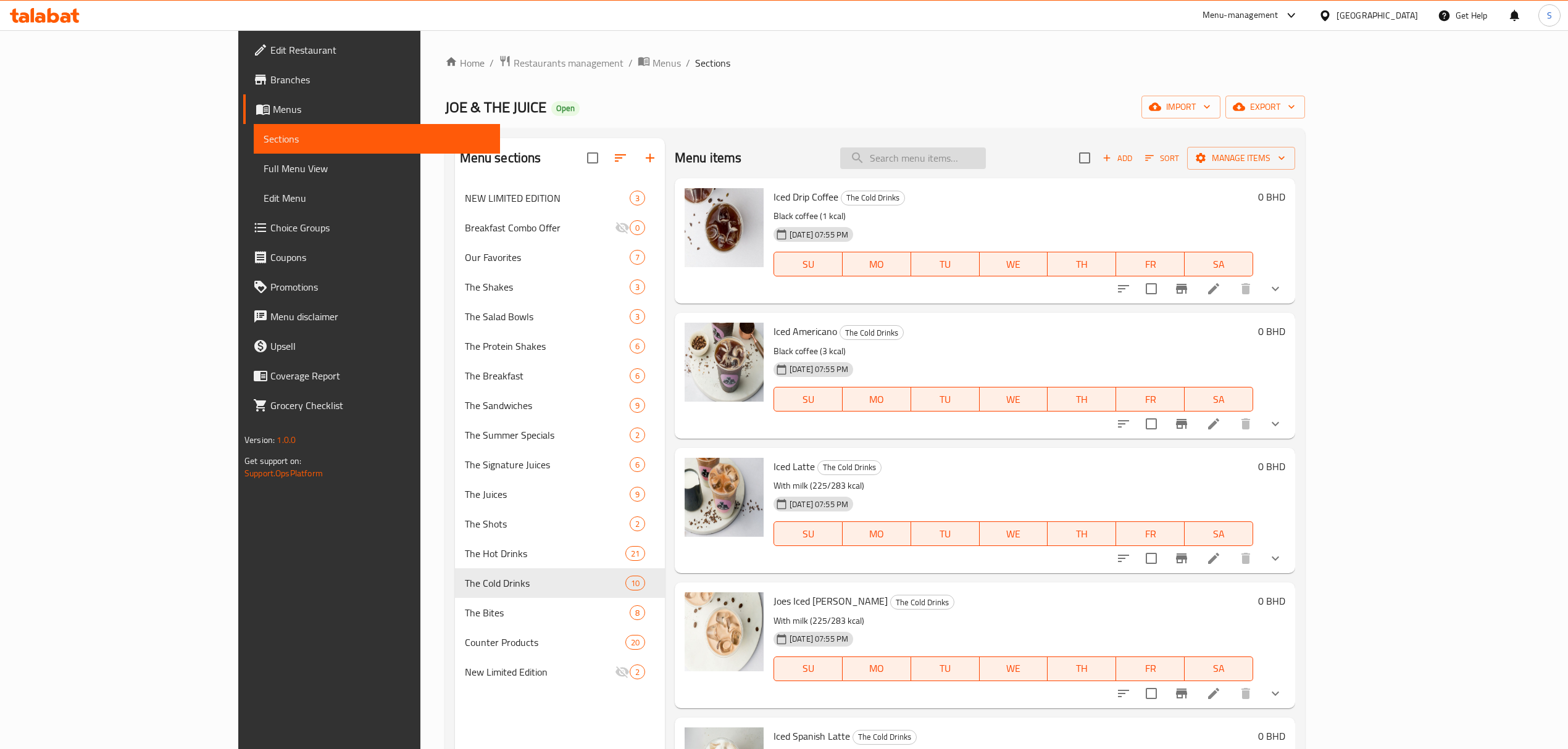
click at [964, 166] on input "search" at bounding box center [913, 159] width 145 height 22
paste input "White Temple Tea"
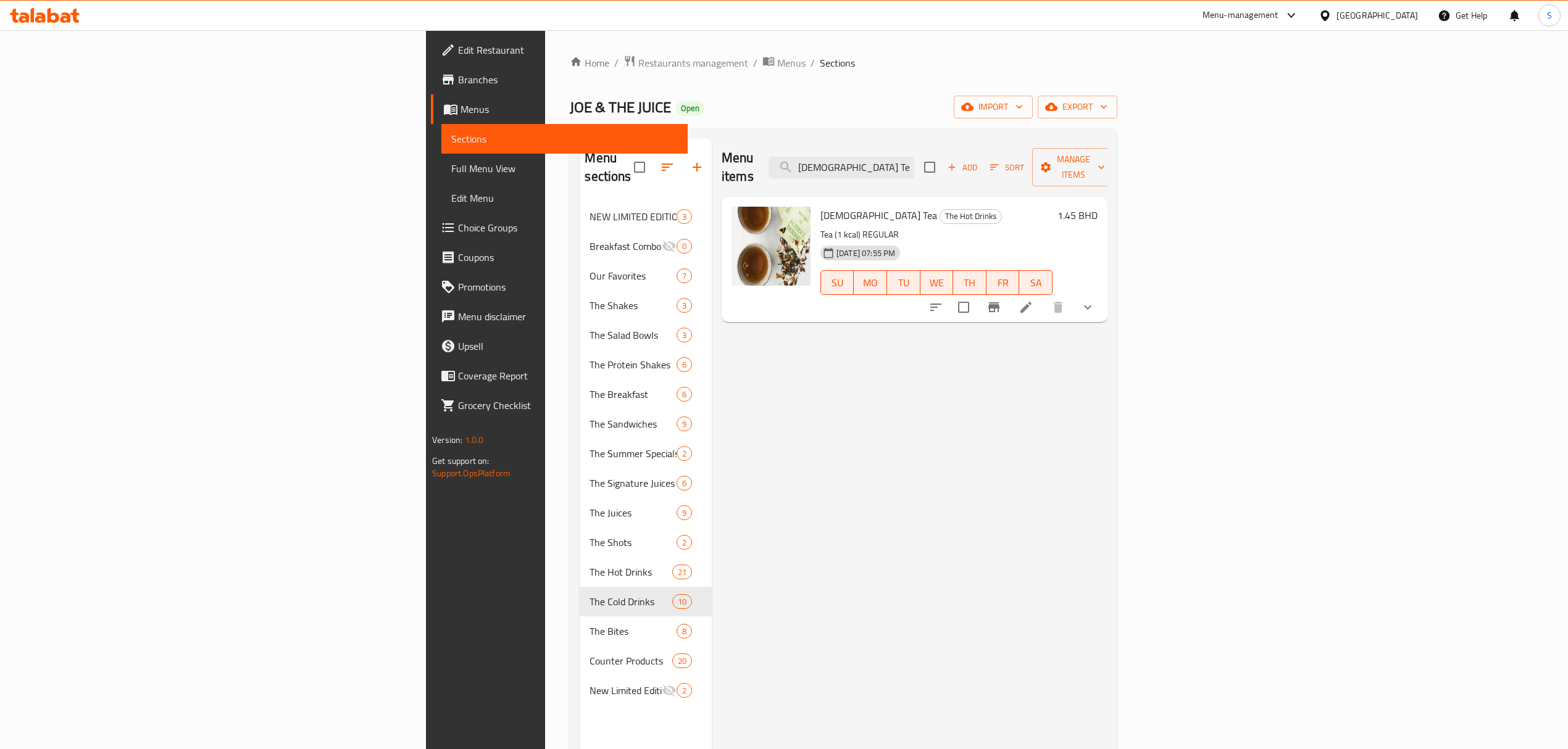
drag, startPoint x: 1037, startPoint y: 163, endPoint x: 756, endPoint y: 154, distance: 281.1
click at [756, 154] on div "Menu items White Temple Te Add Sort Manage items" at bounding box center [915, 167] width 386 height 59
paste input "The Steak"
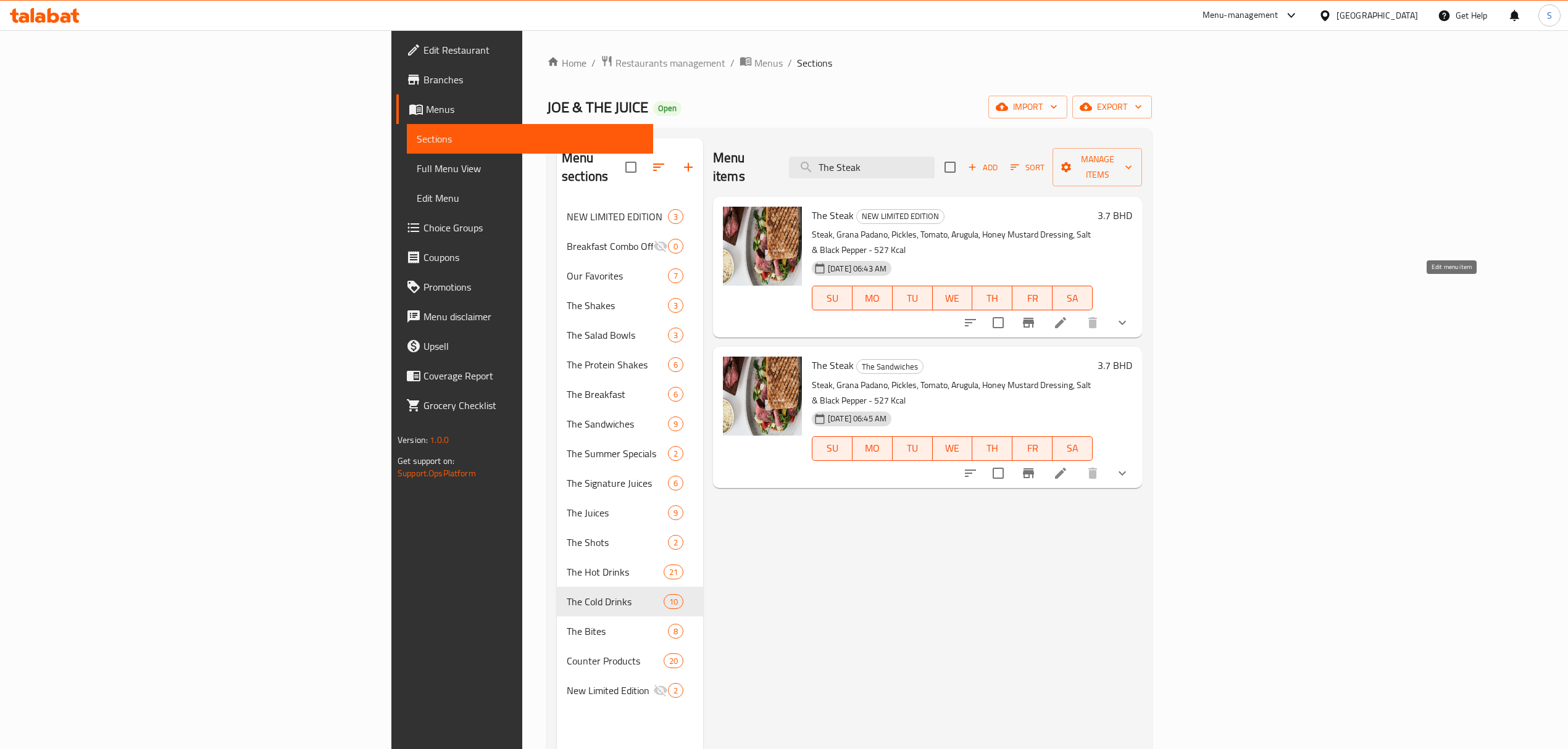
type input "The Steak"
click at [1068, 316] on icon at bounding box center [1060, 323] width 15 height 15
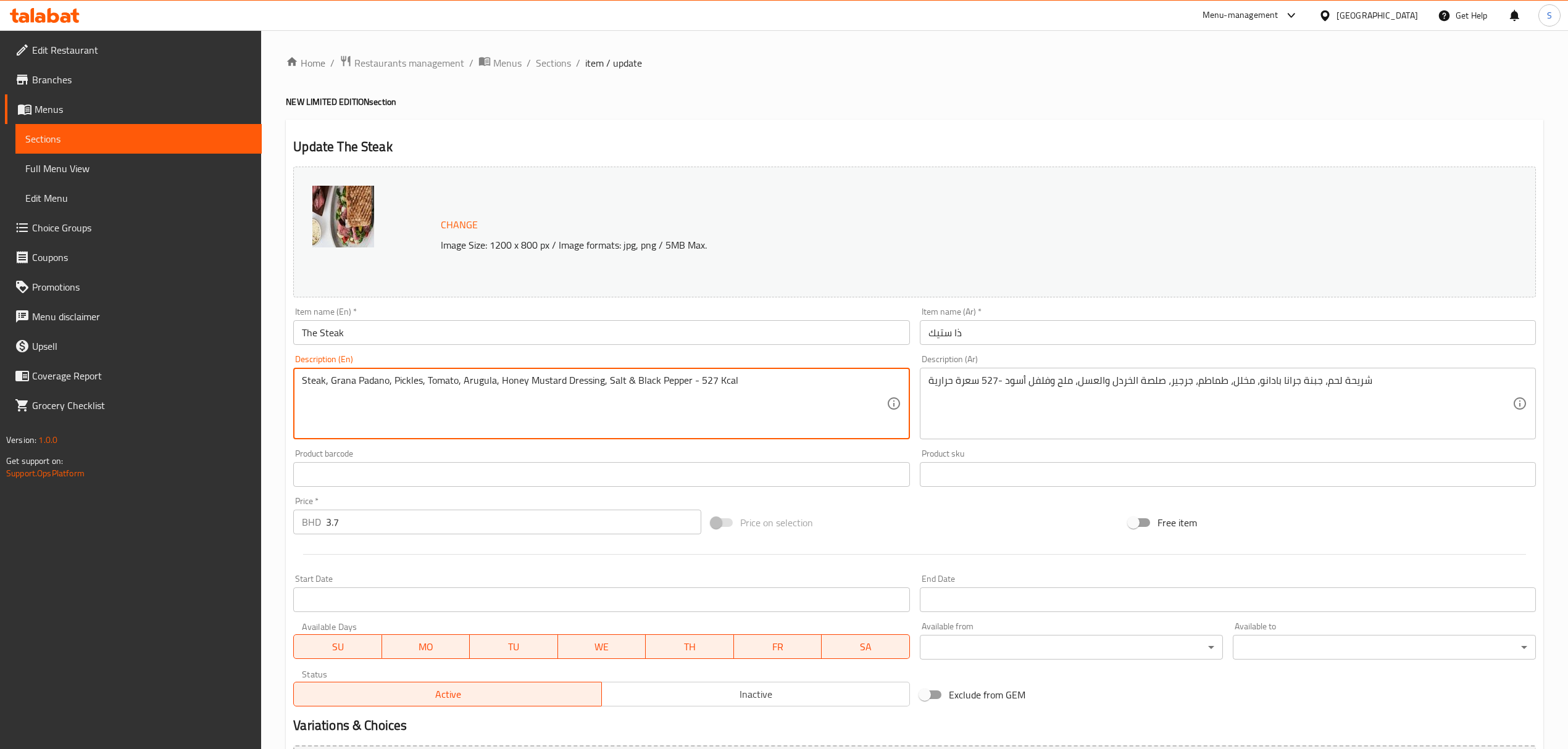
drag, startPoint x: 695, startPoint y: 379, endPoint x: 780, endPoint y: 378, distance: 85.0
paste textarea "96 k"
type textarea "Steak, Grana Padano, Pickles, Tomato, Arugula, Honey Mustard Dressing, Salt & B…"
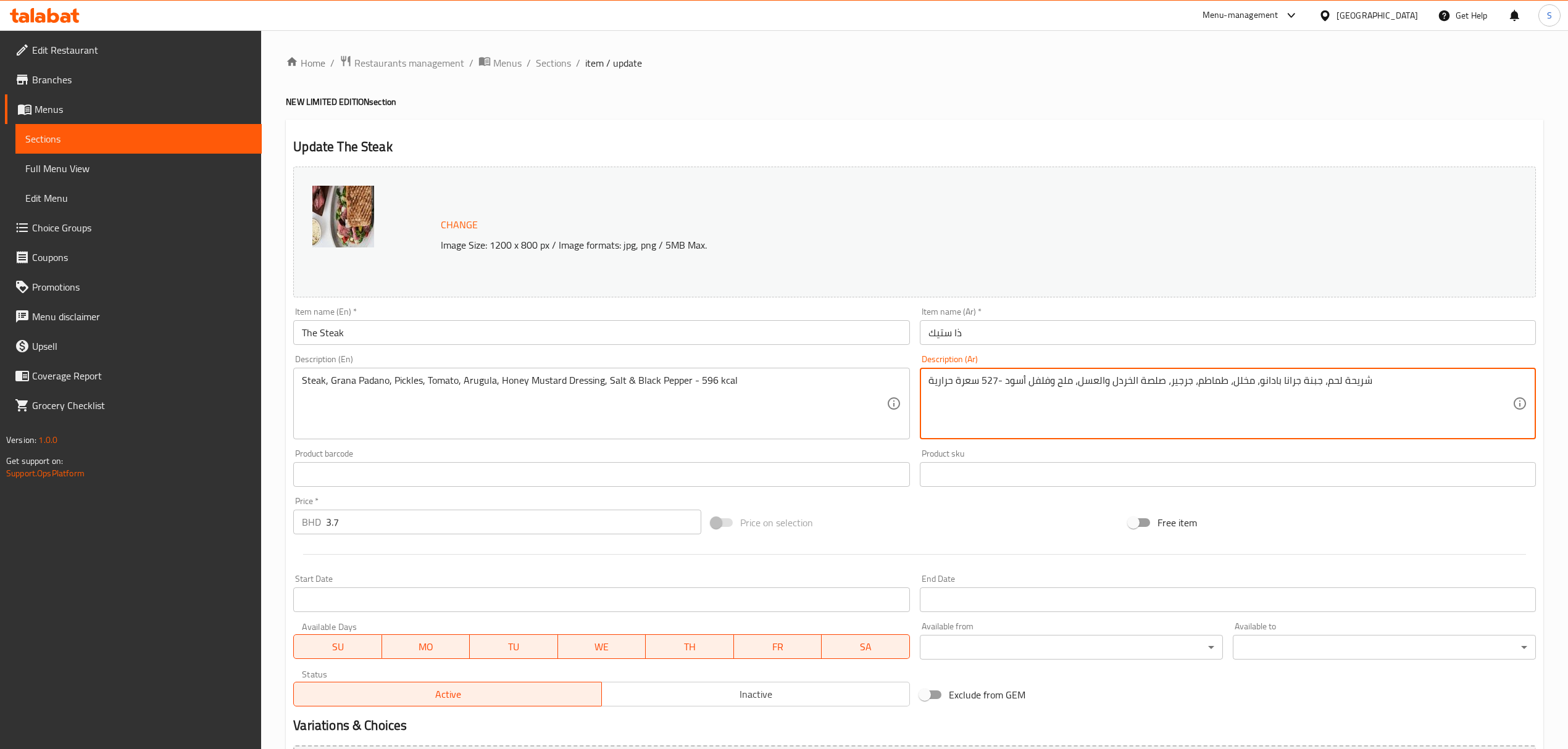
drag, startPoint x: 998, startPoint y: 379, endPoint x: 980, endPoint y: 379, distance: 18.0
paste textarea "96"
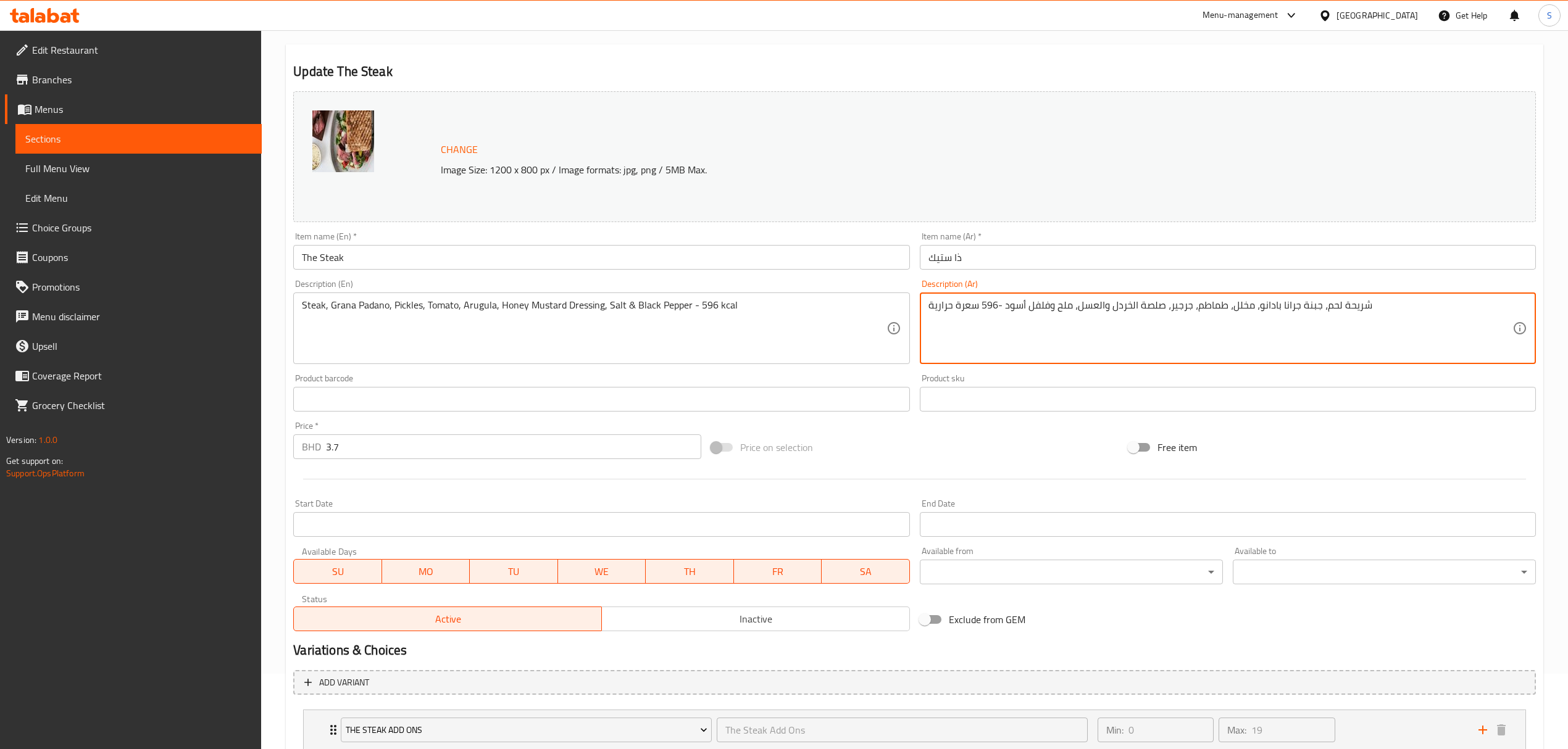
scroll to position [213, 0]
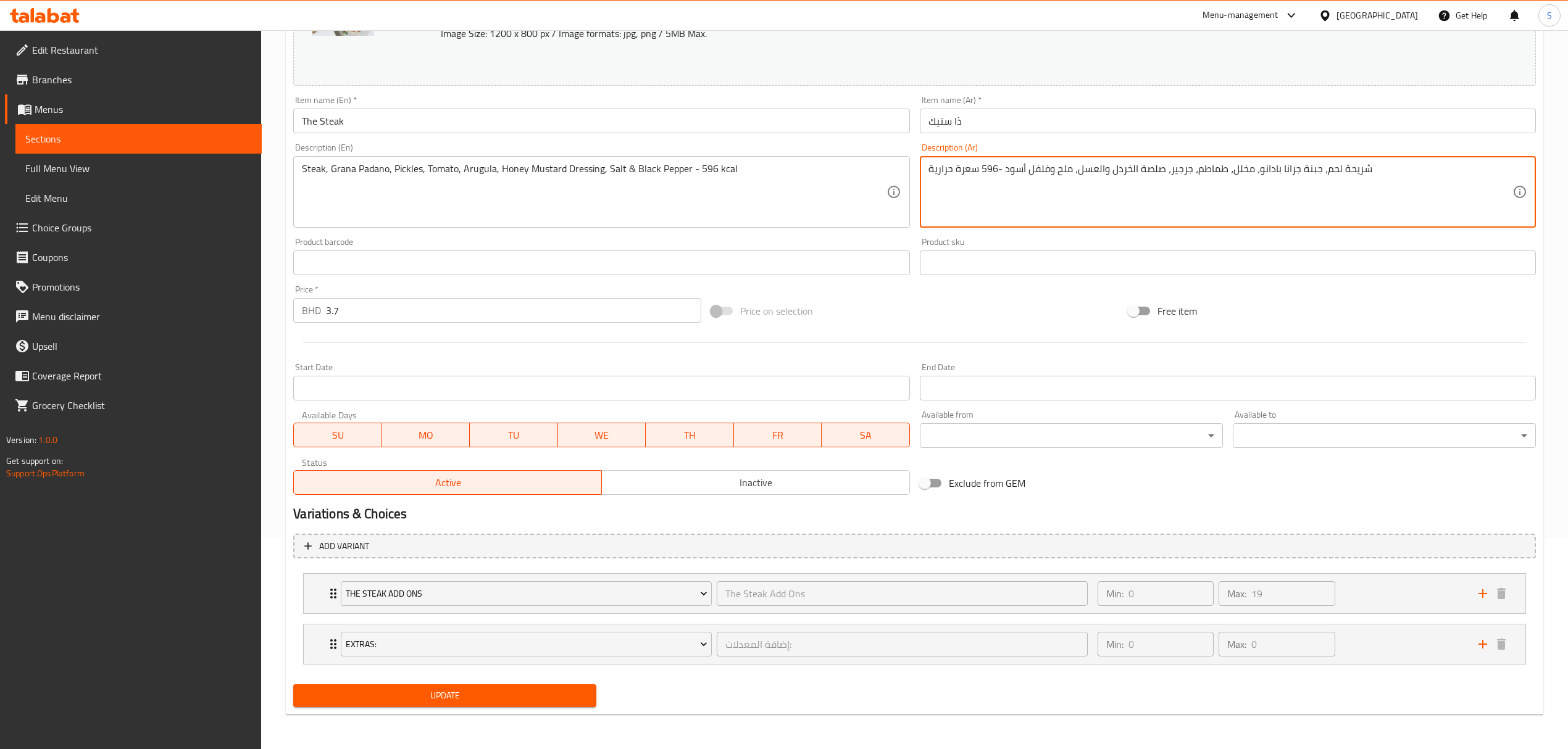
type textarea "شريحة لحم، جبنة جرانا بادانو، مخلل، طماطم، جرجير، صلصة الخردل والعسل، ملح وفلفل…"
click at [384, 696] on span "Update" at bounding box center [445, 696] width 284 height 16
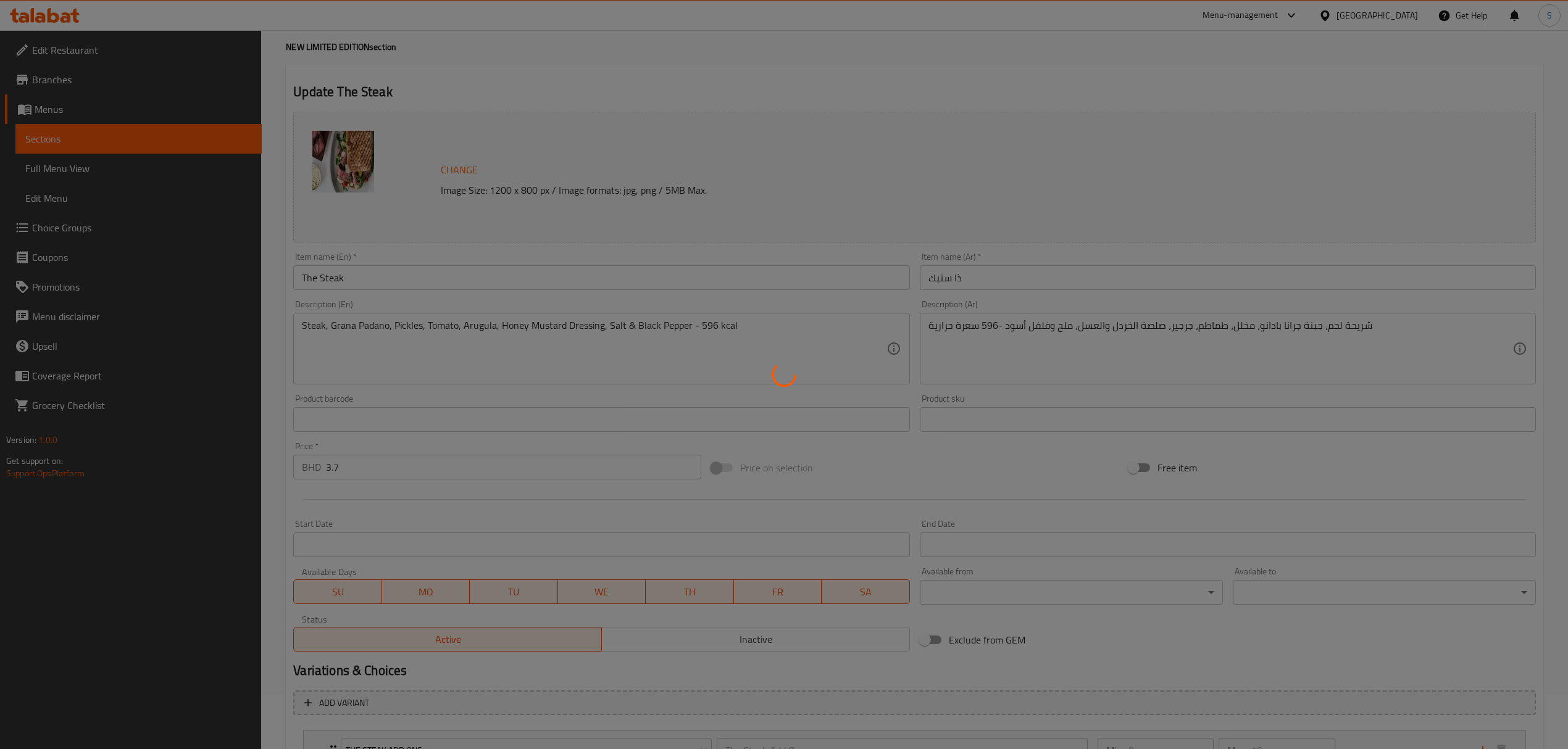
scroll to position [0, 0]
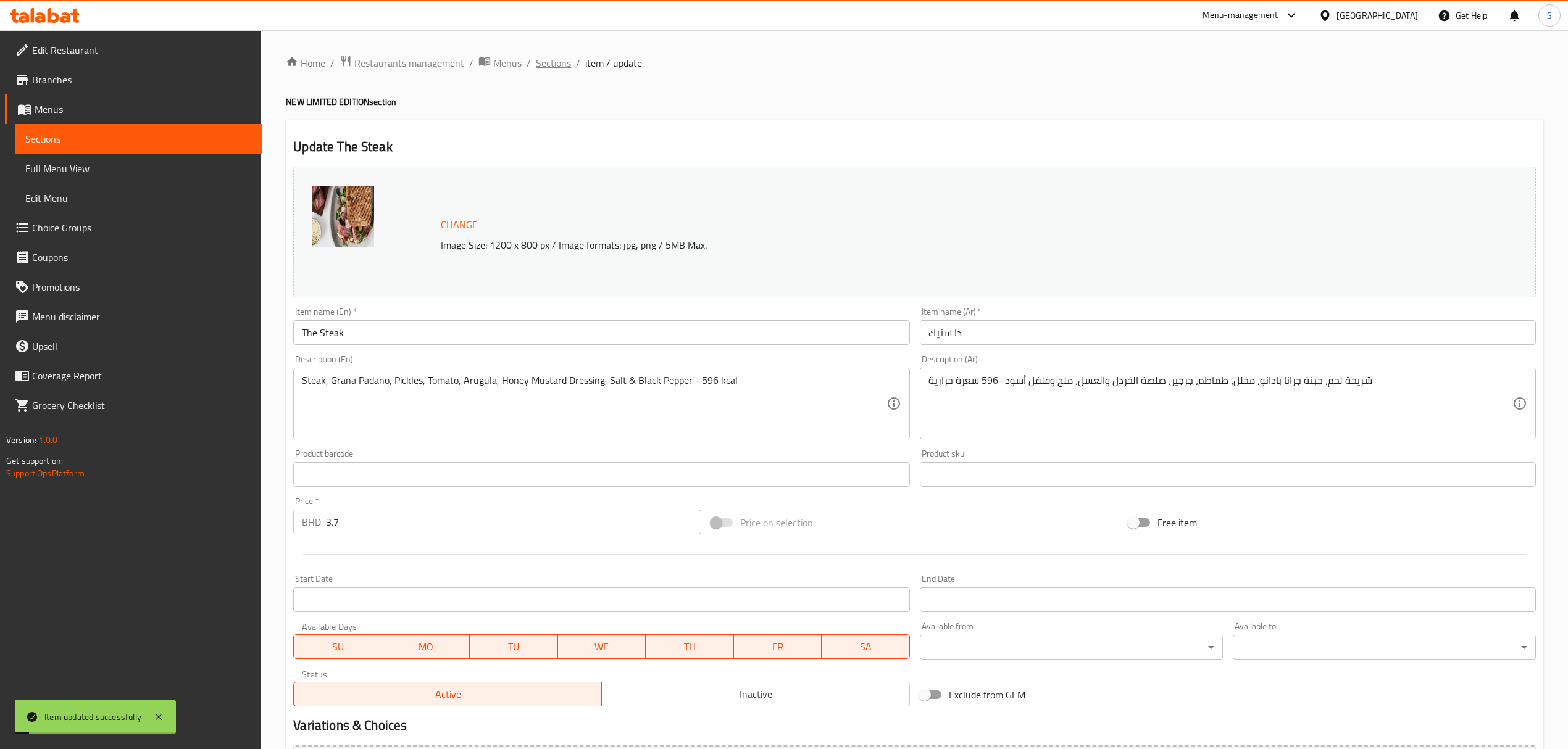
click at [552, 67] on span "Sections" at bounding box center [553, 62] width 35 height 15
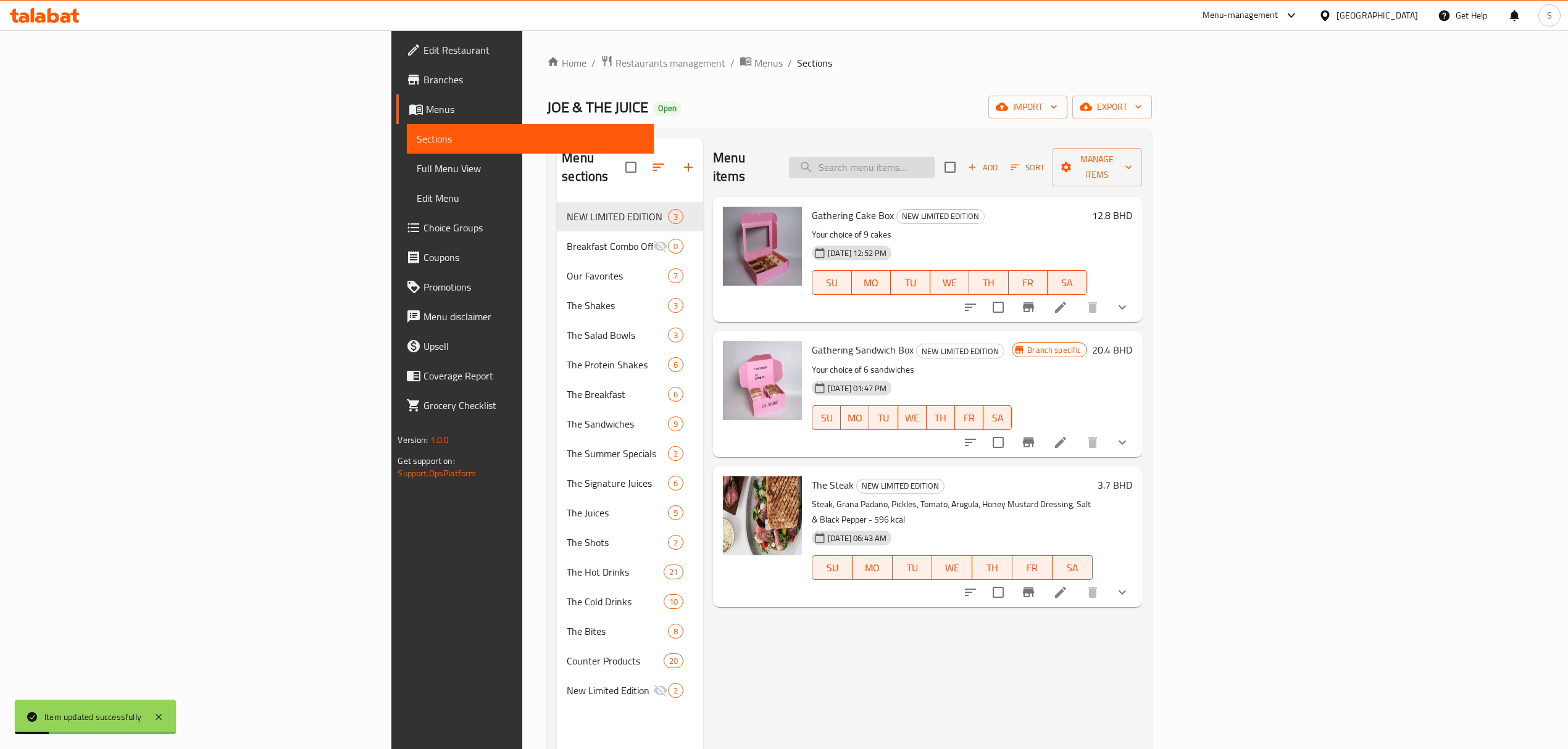
click at [934, 158] on input "search" at bounding box center [862, 168] width 145 height 22
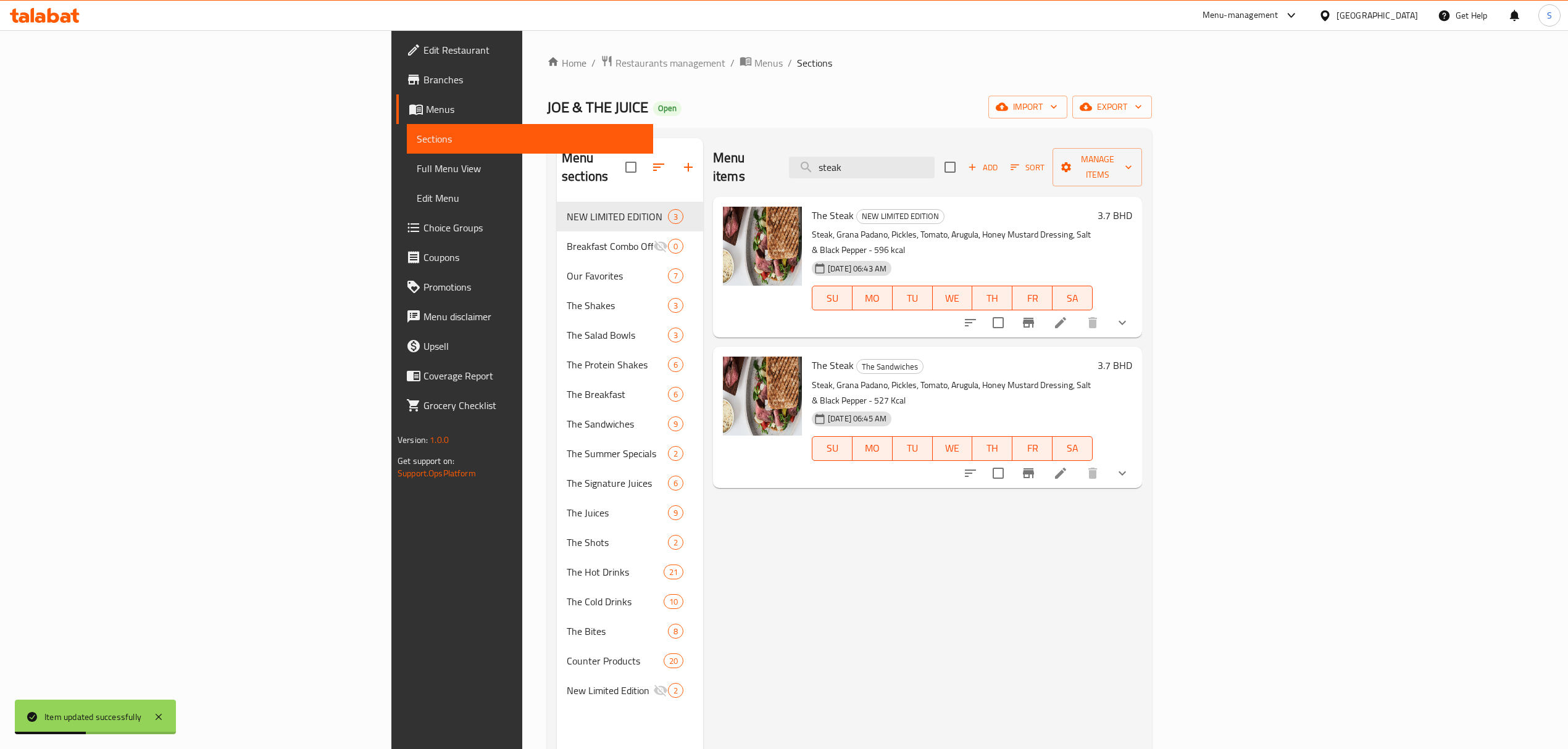
type input "steak"
click at [1066, 468] on icon at bounding box center [1060, 473] width 11 height 11
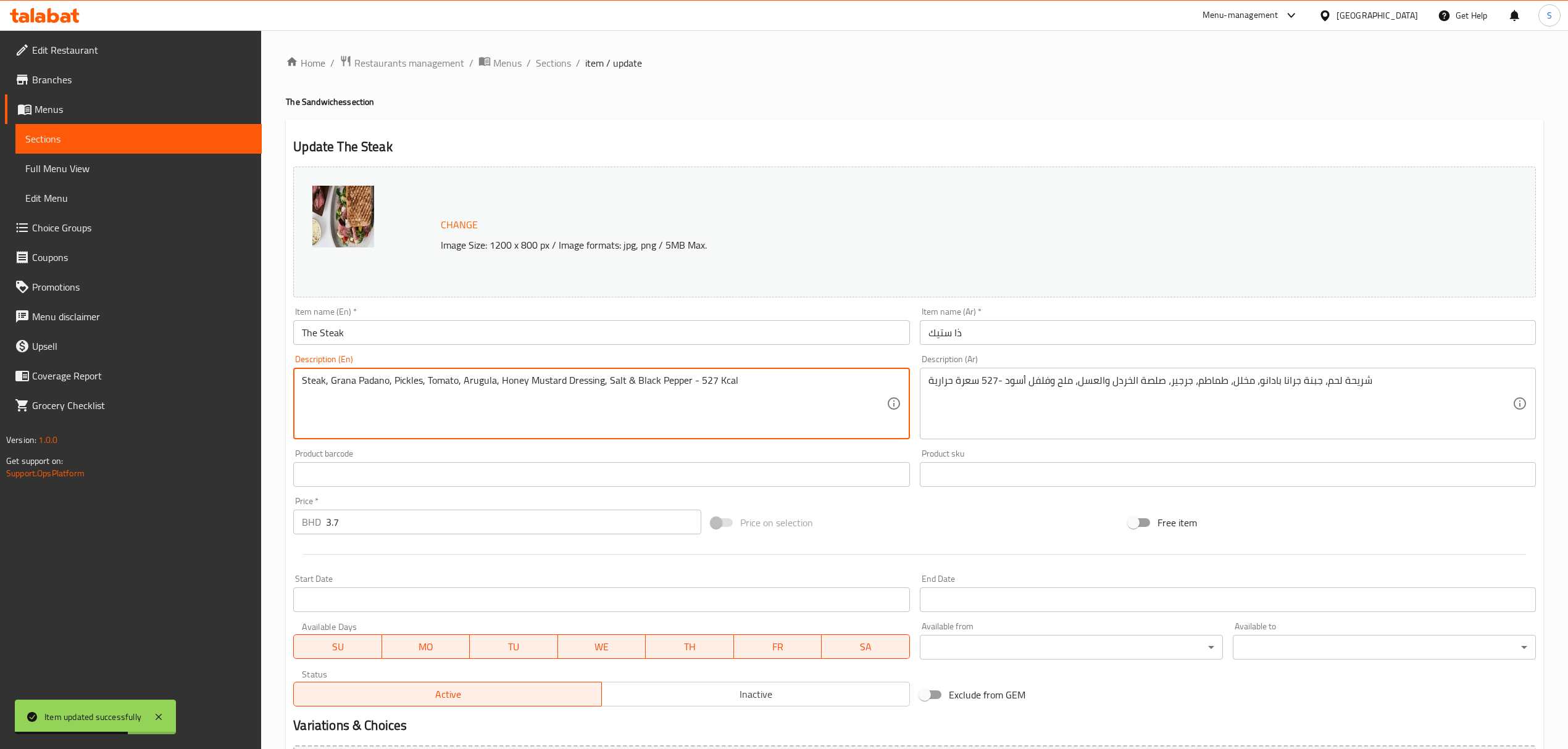
drag, startPoint x: 694, startPoint y: 378, endPoint x: 713, endPoint y: 383, distance: 19.6
paste textarea "96"
type textarea "Steak, Grana Padano, Pickles, Tomato, Arugula, Honey Mustard Dressing, Salt & B…"
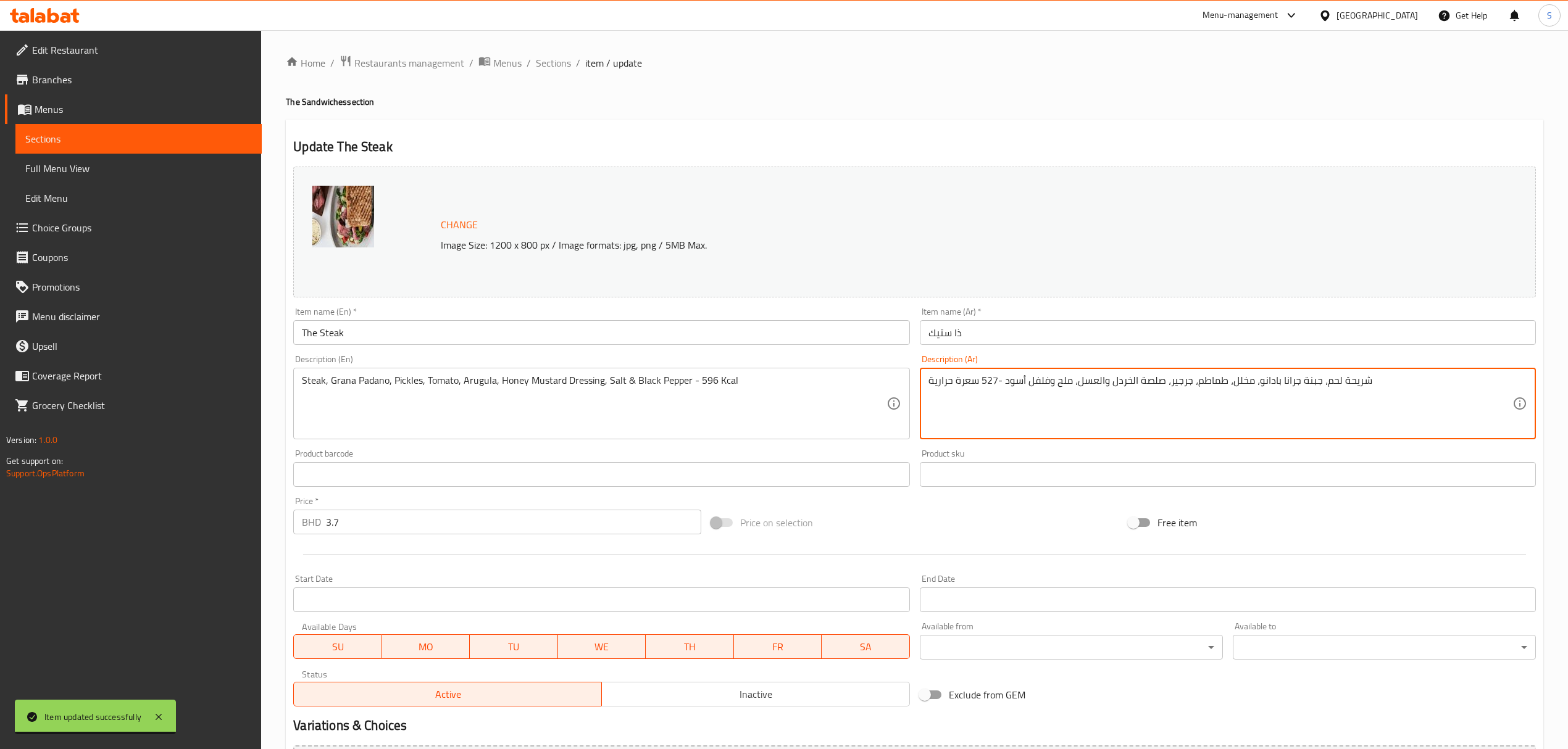
drag, startPoint x: 998, startPoint y: 379, endPoint x: 983, endPoint y: 380, distance: 15.0
paste textarea "96"
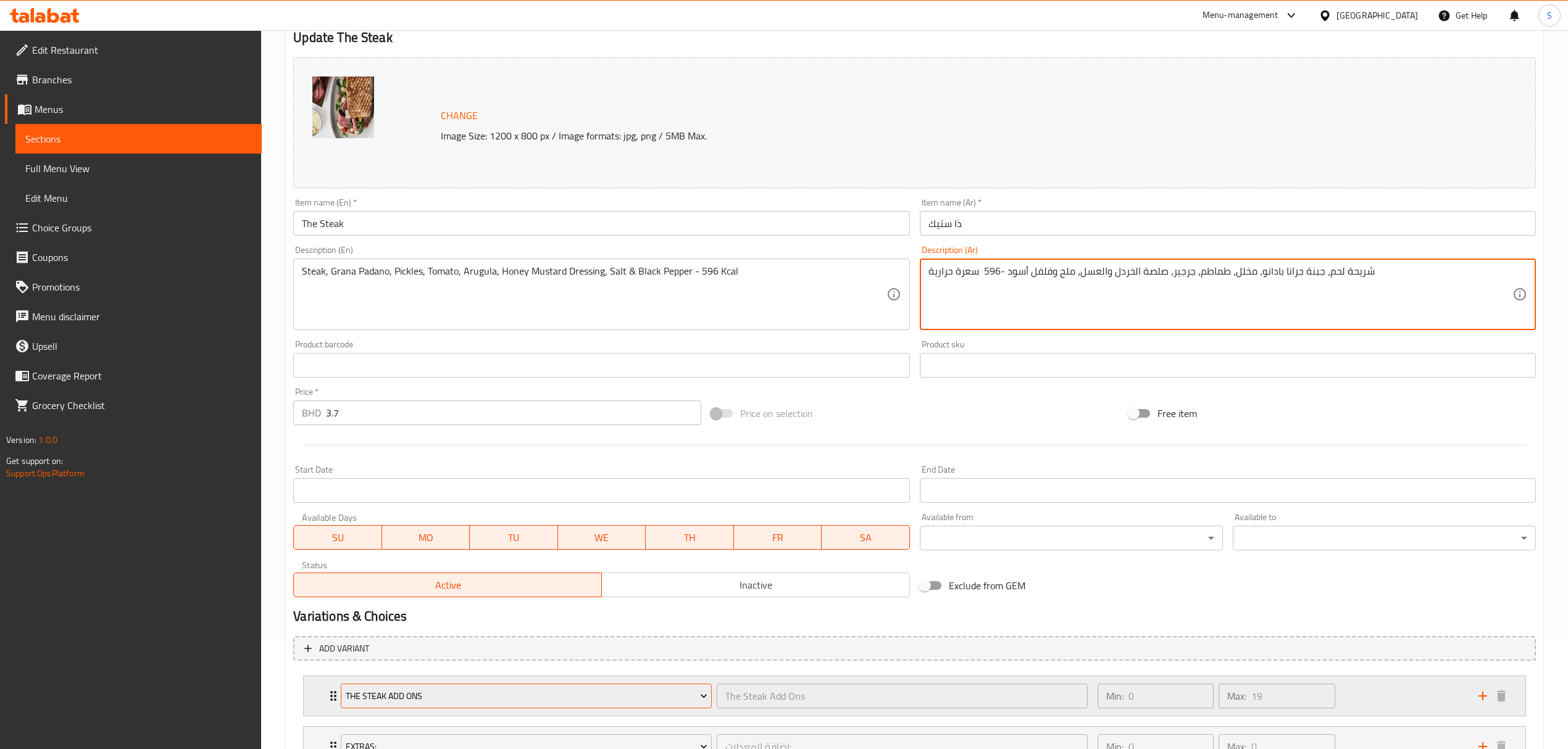
scroll to position [213, 0]
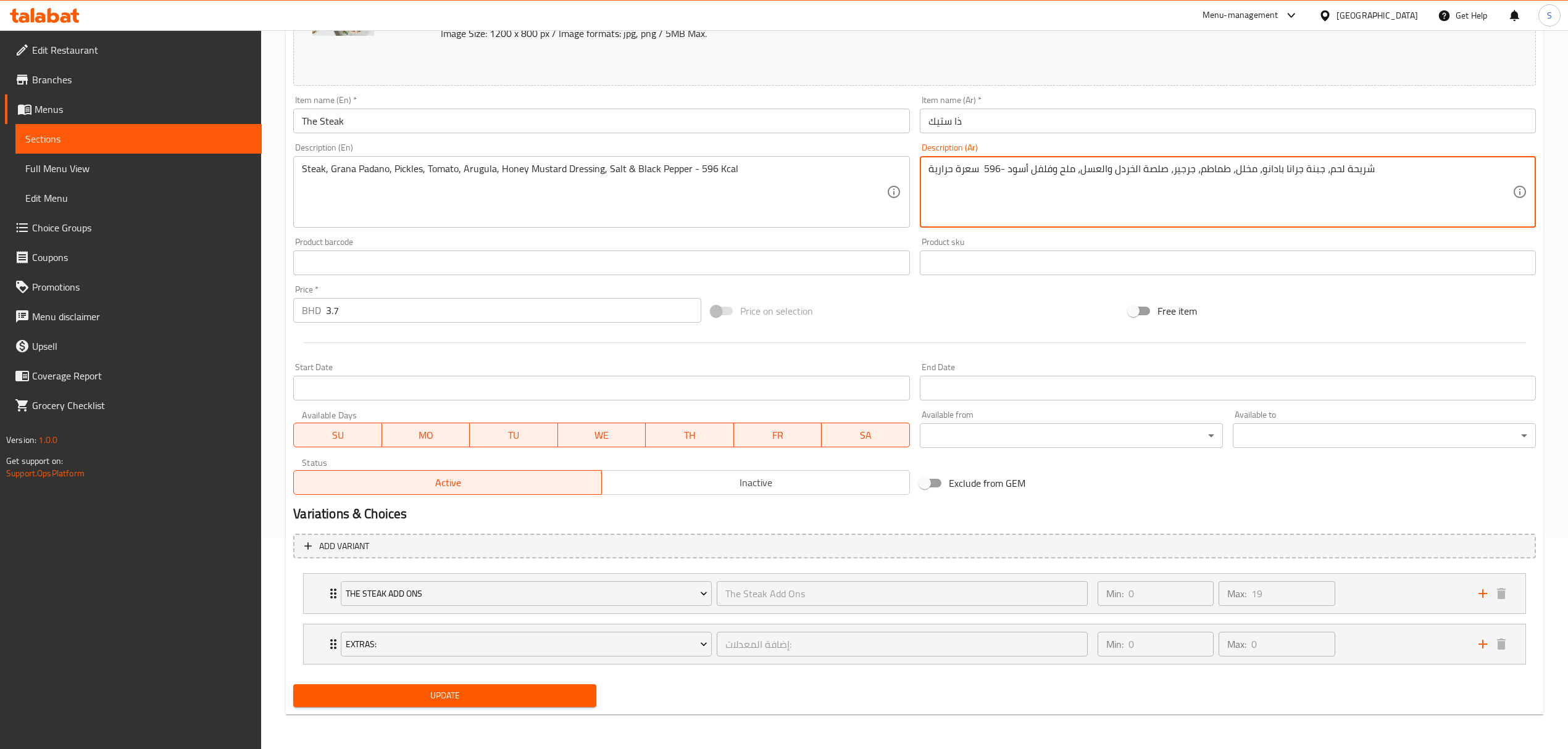
type textarea "شريحة لحم، جبنة جرانا بادانو، مخلل، طماطم، جرجير، صلصة الخردل والعسل، ملح وفلفل…"
click at [465, 688] on span "Update" at bounding box center [445, 696] width 284 height 16
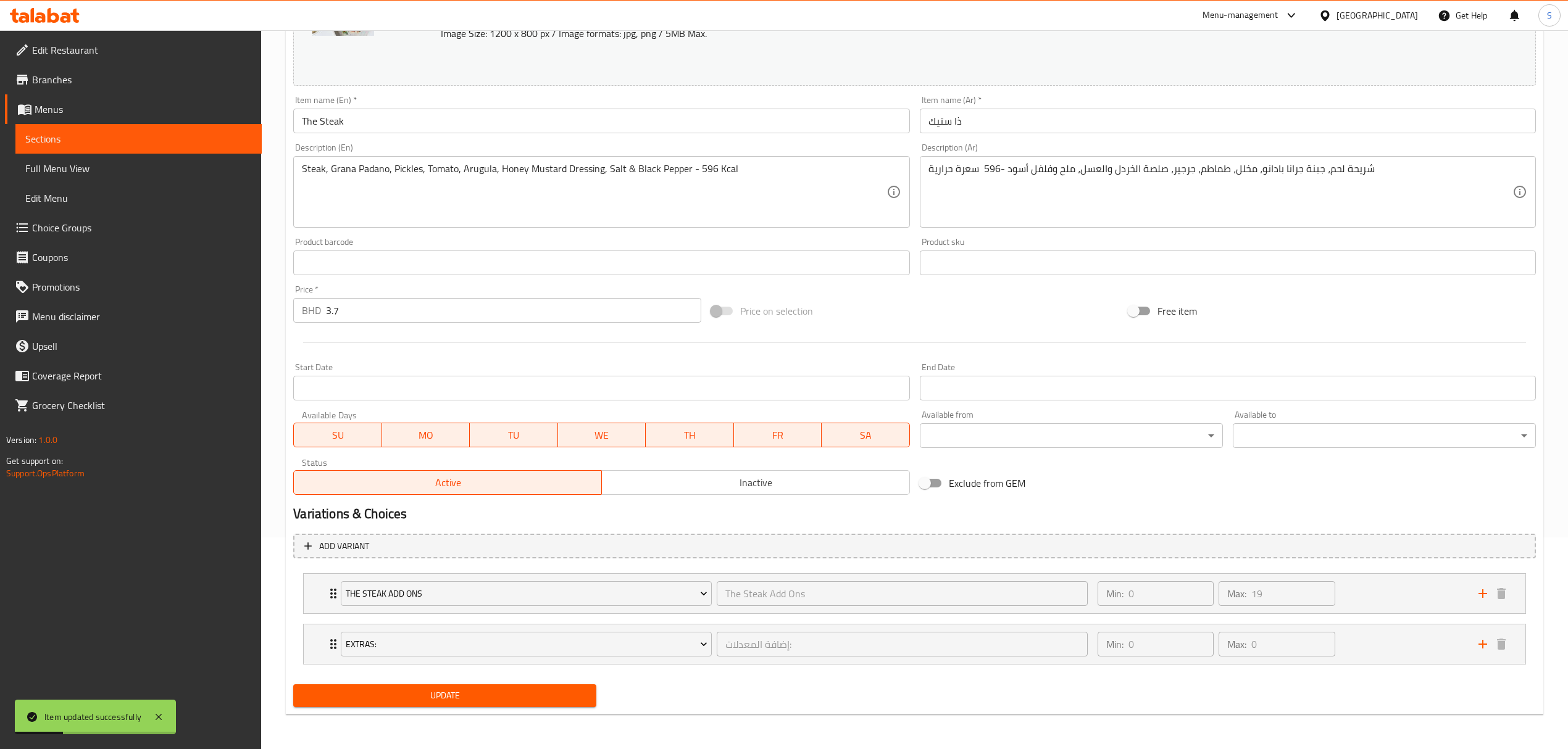
scroll to position [0, 0]
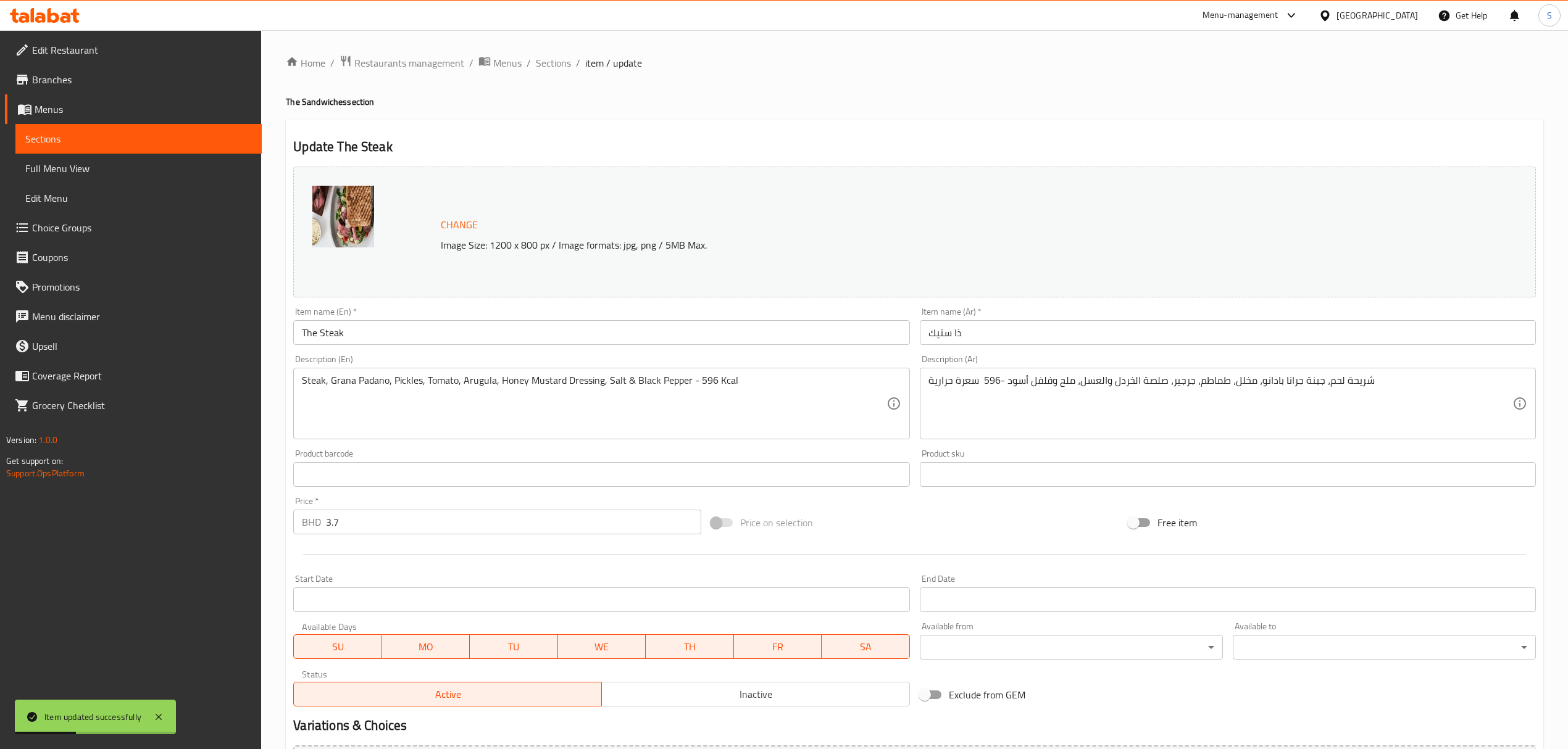
drag, startPoint x: 554, startPoint y: 60, endPoint x: 953, endPoint y: 84, distance: 399.7
click at [557, 60] on span "Sections" at bounding box center [553, 62] width 35 height 15
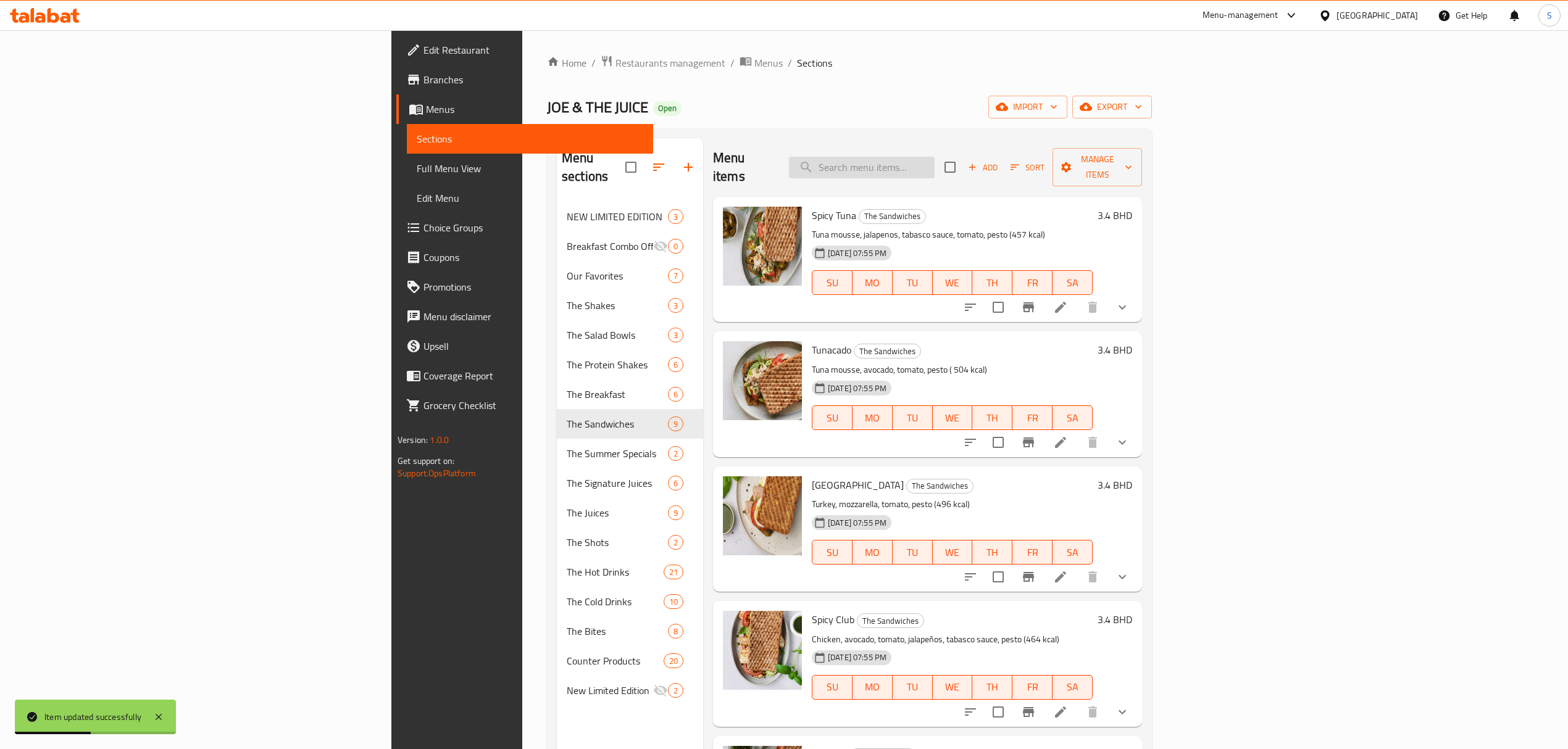
click at [934, 160] on input "search" at bounding box center [862, 168] width 145 height 22
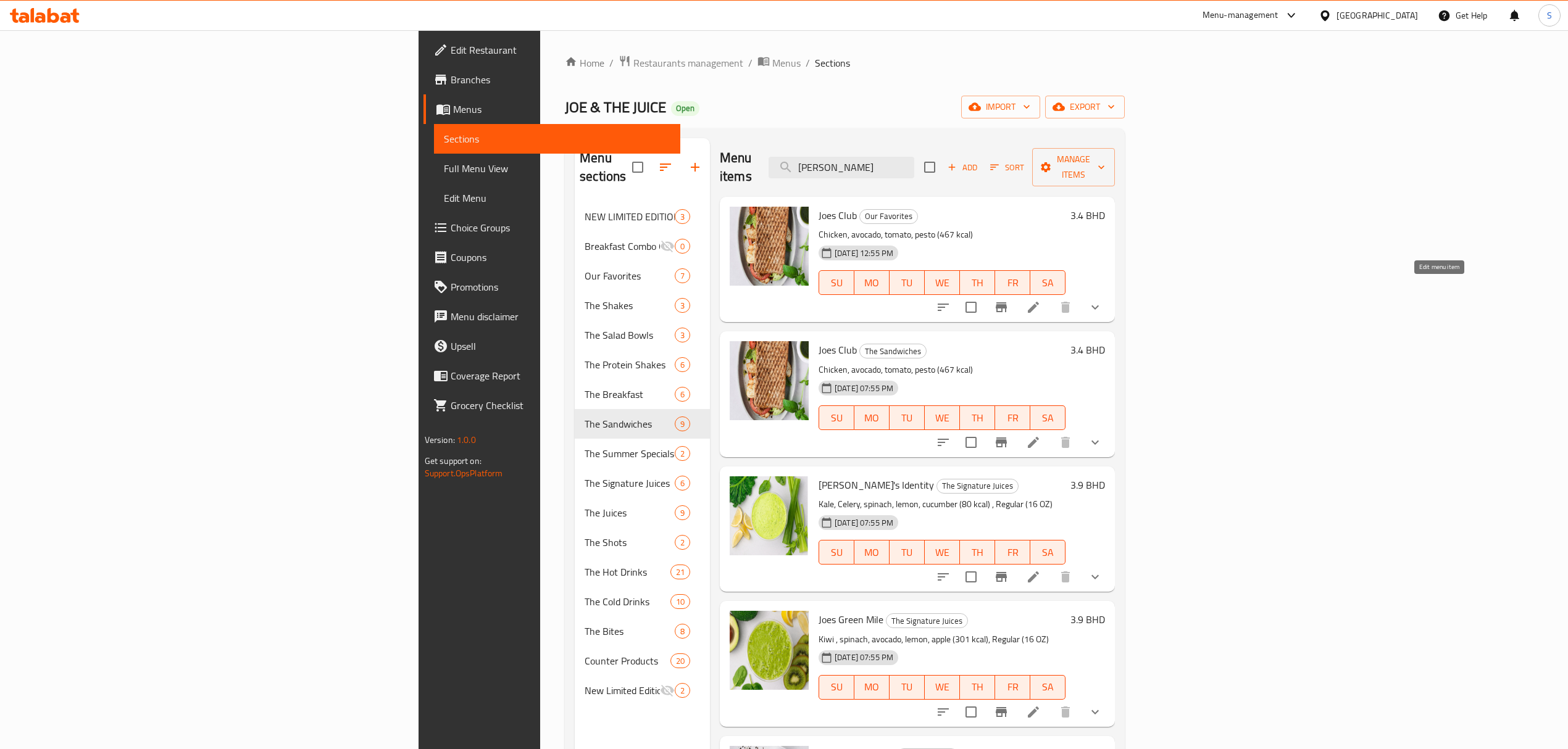
type input "joe"
click at [1039, 301] on icon at bounding box center [1033, 307] width 11 height 11
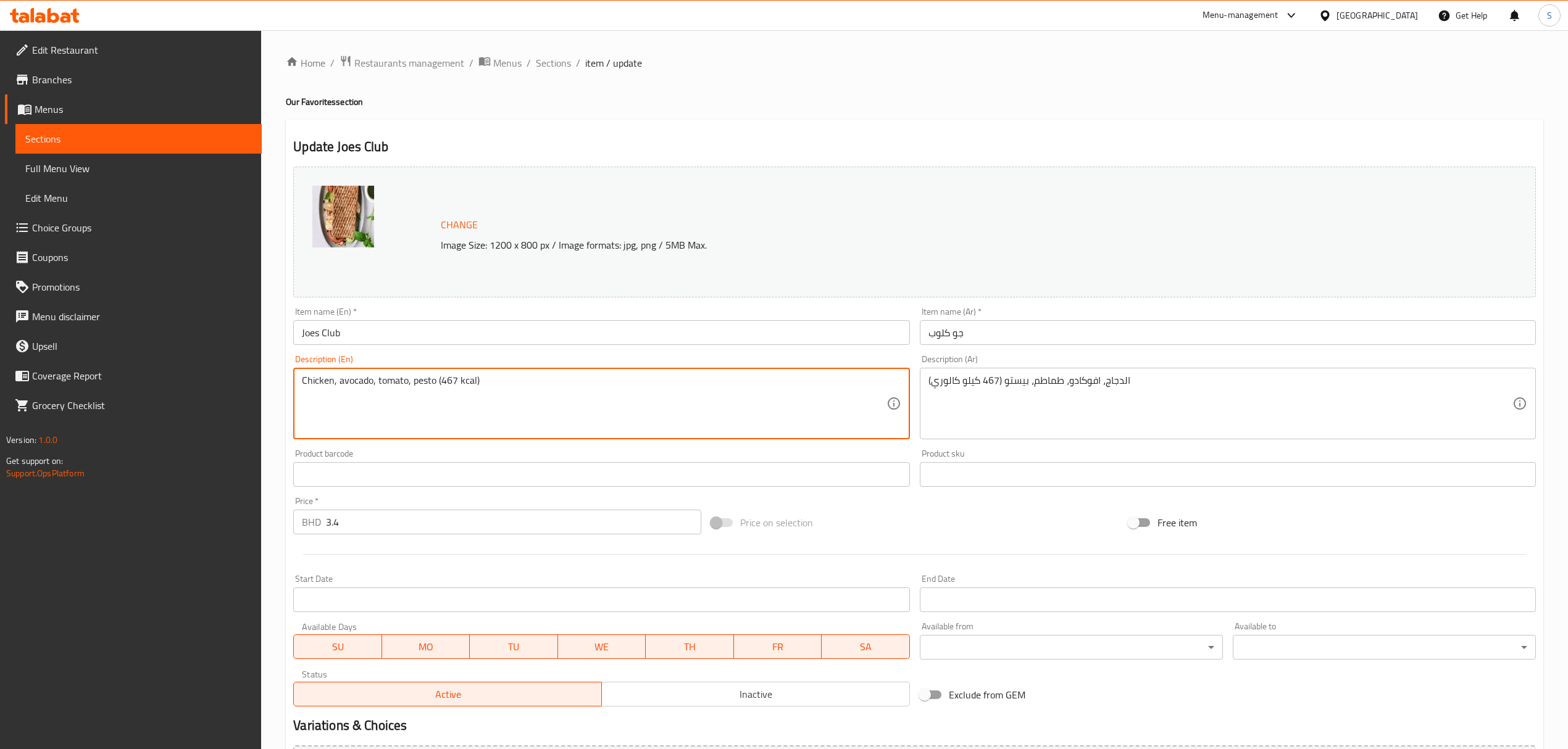
drag, startPoint x: 440, startPoint y: 378, endPoint x: 455, endPoint y: 376, distance: 15.1
paste textarea "513"
type textarea "Chicken, avocado, tomato, pesto (513 kcal)"
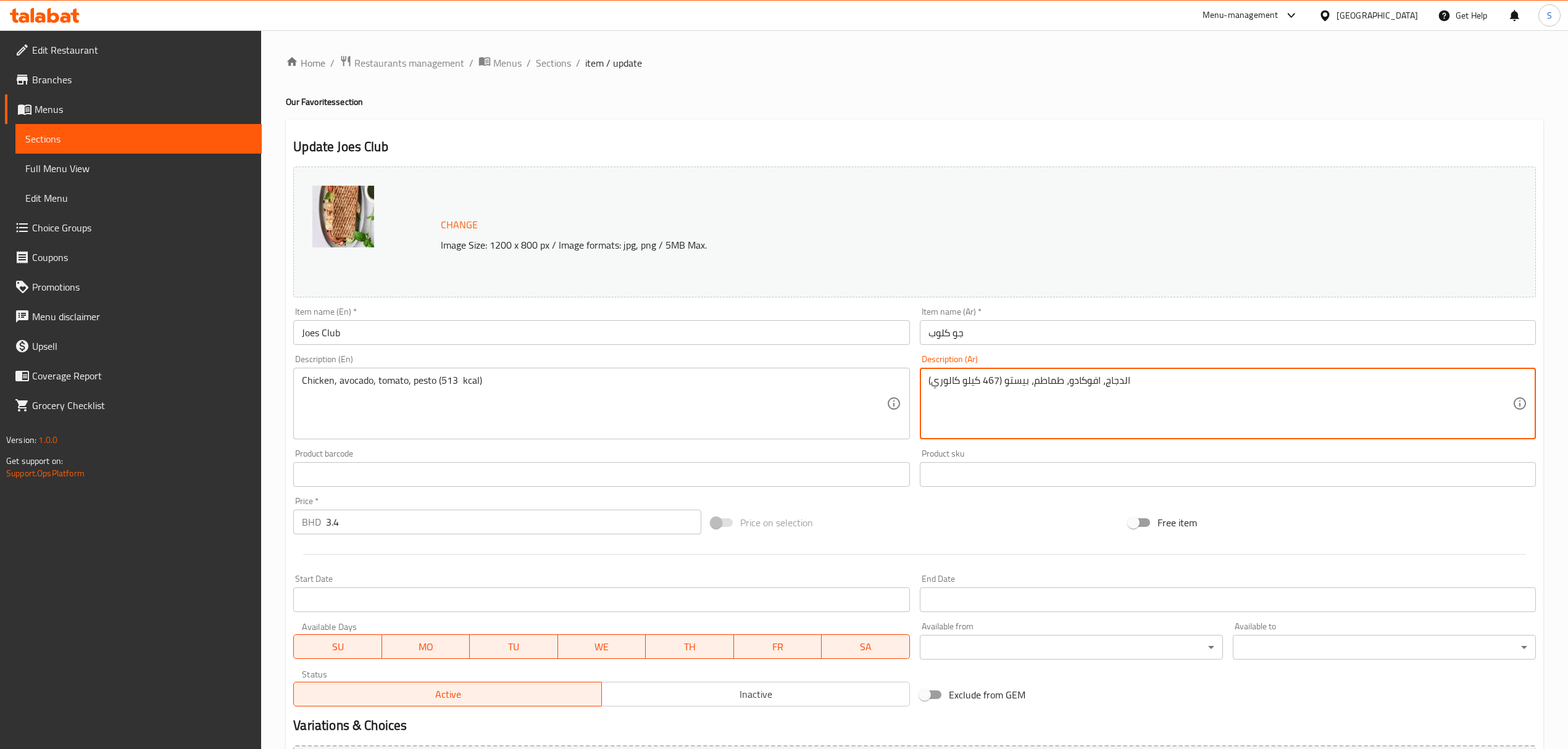
drag, startPoint x: 984, startPoint y: 380, endPoint x: 998, endPoint y: 380, distance: 14.0
paste textarea "513"
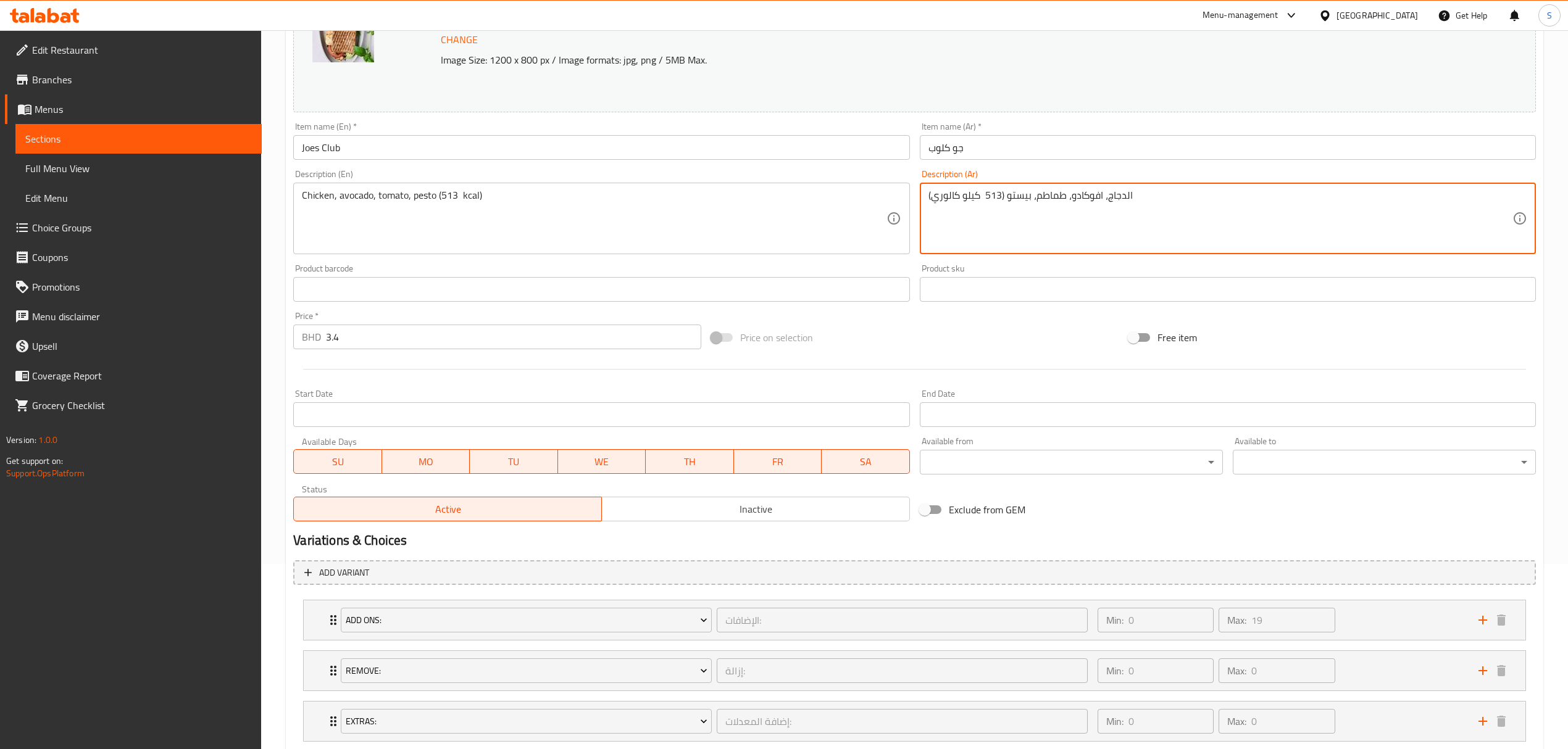
scroll to position [264, 0]
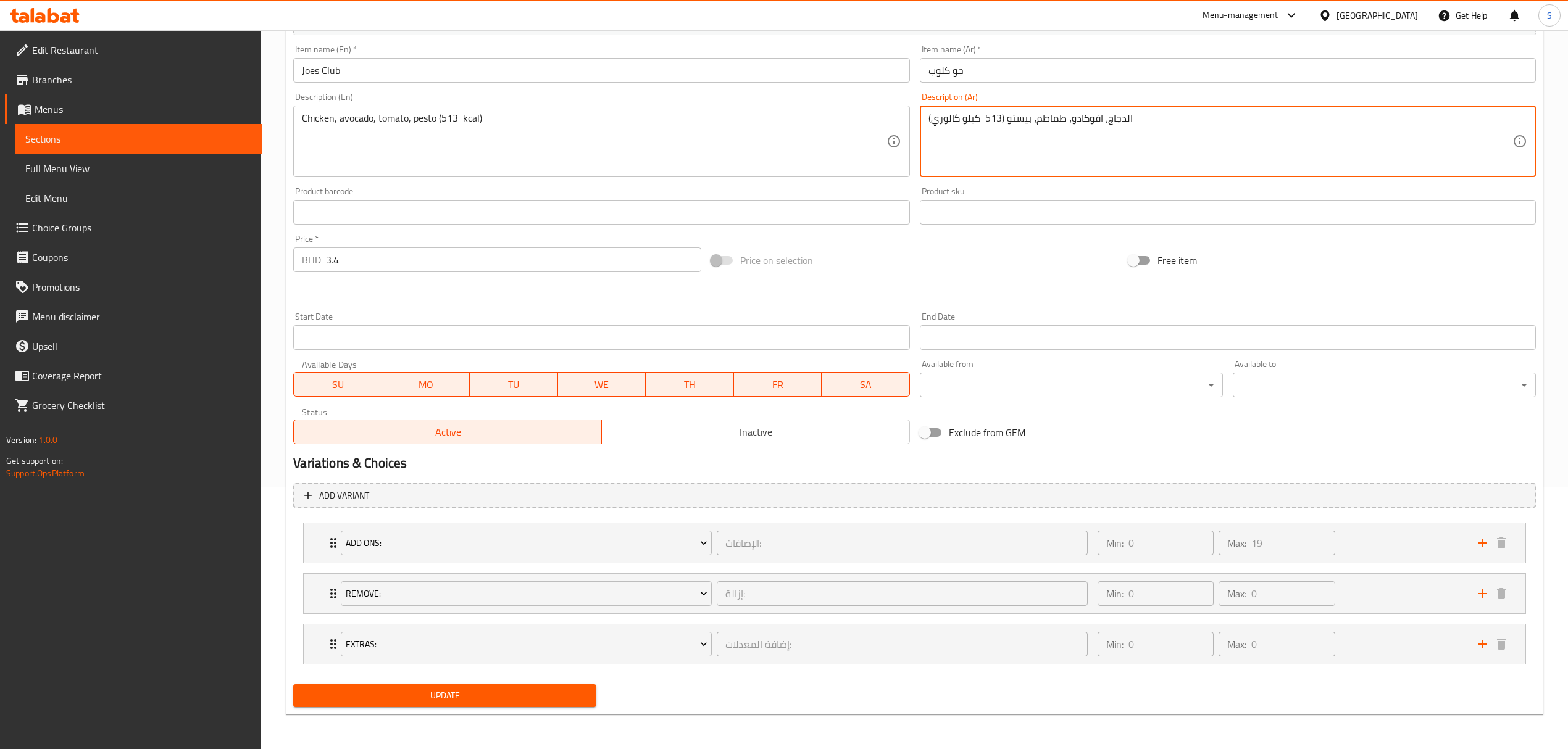
type textarea "الدجاج، افوكادو، طماطم، بيستو (513 كيلو كالوري)"
drag, startPoint x: 404, startPoint y: 689, endPoint x: 763, endPoint y: 235, distance: 578.8
click at [407, 689] on span "Update" at bounding box center [445, 696] width 284 height 16
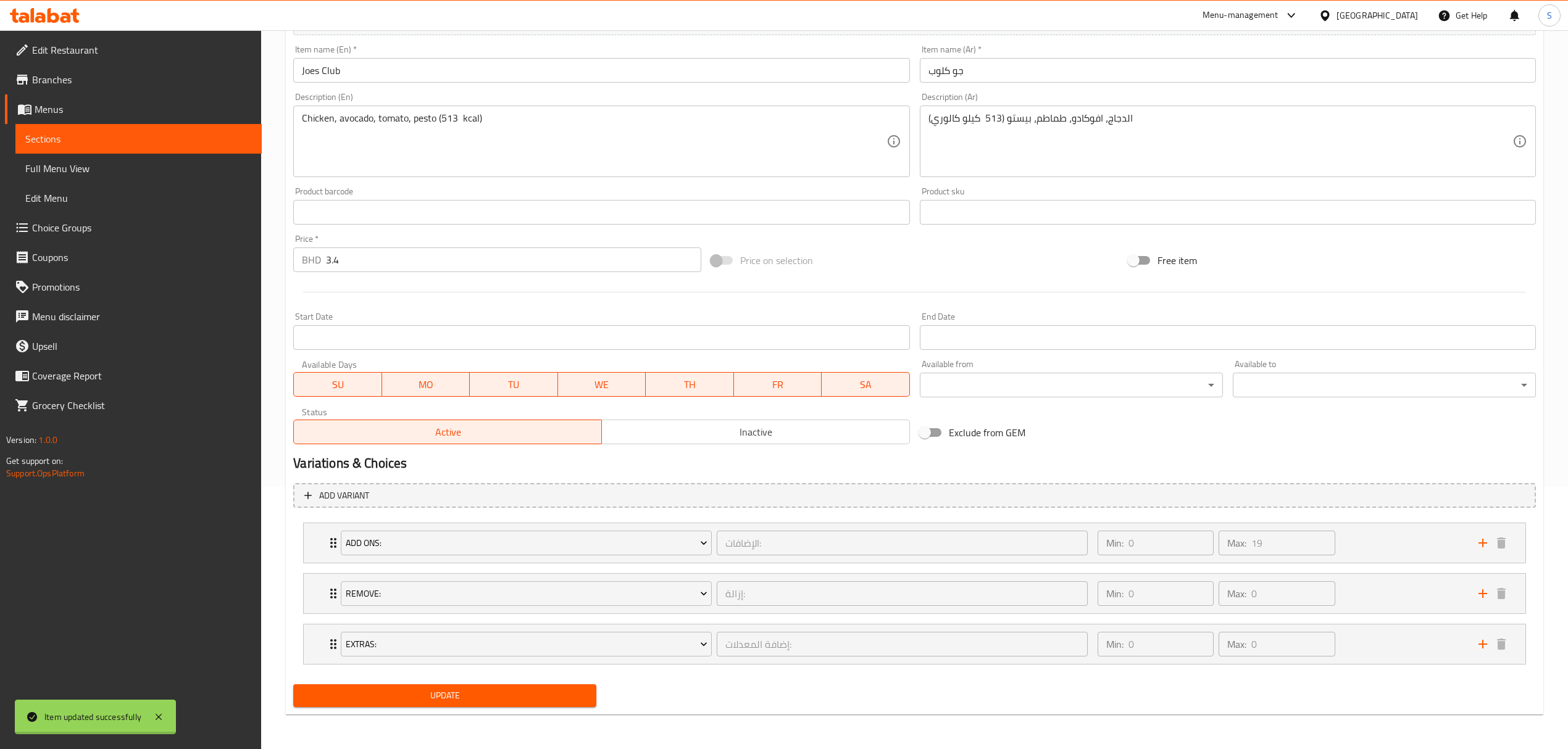
scroll to position [0, 0]
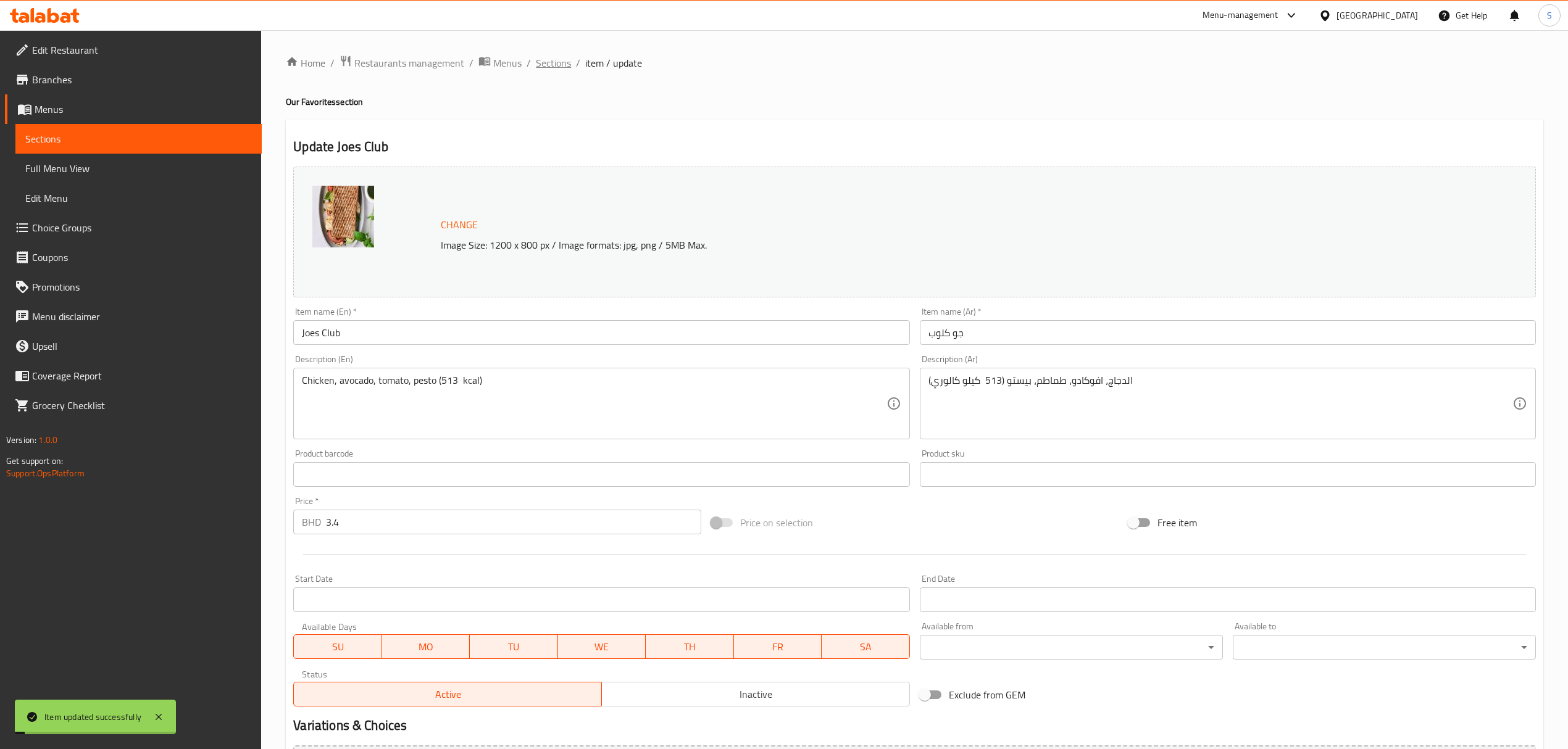
click at [554, 65] on span "Sections" at bounding box center [553, 62] width 35 height 15
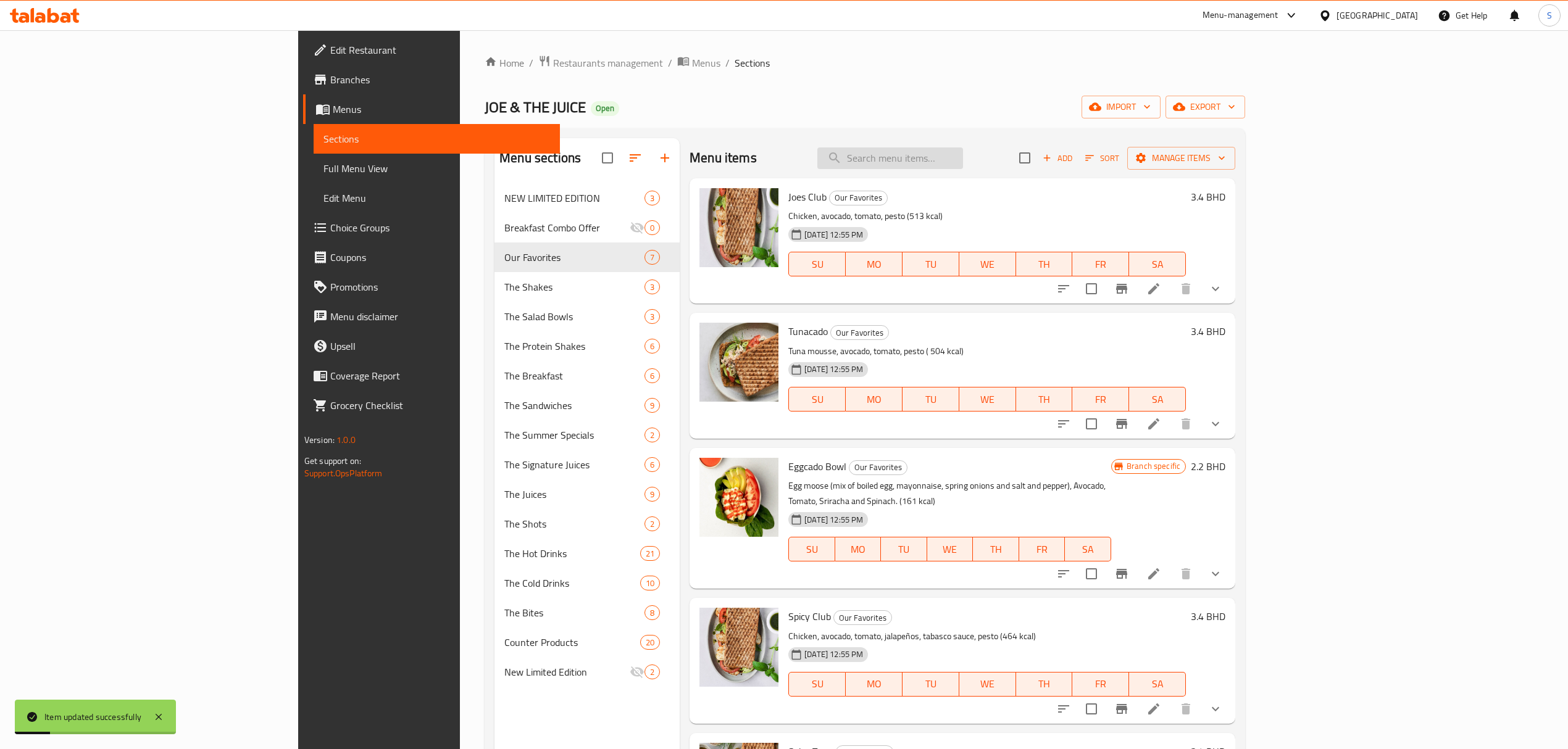
click at [963, 162] on input "search" at bounding box center [890, 159] width 145 height 22
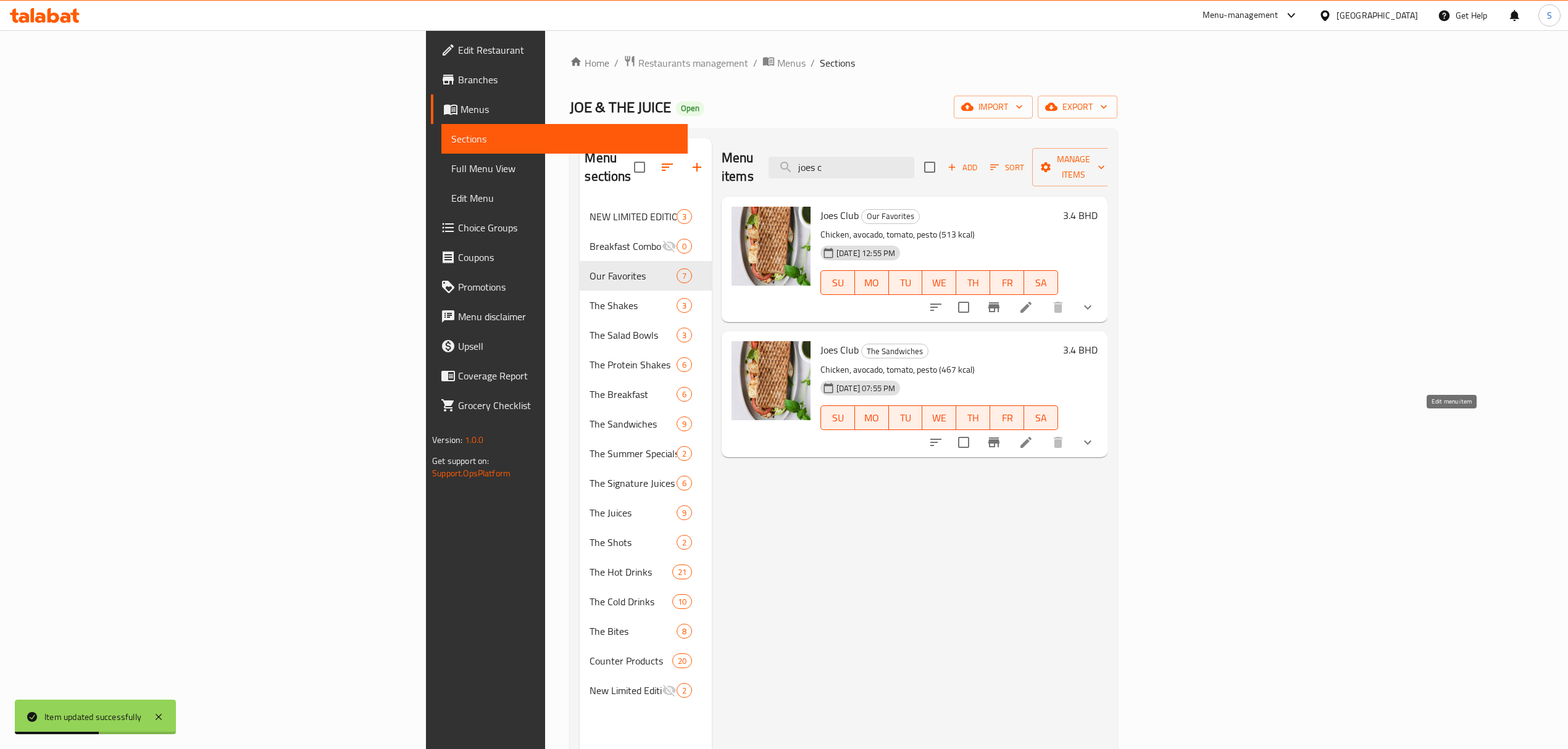
type input "joes c"
click at [1034, 435] on icon at bounding box center [1026, 442] width 15 height 15
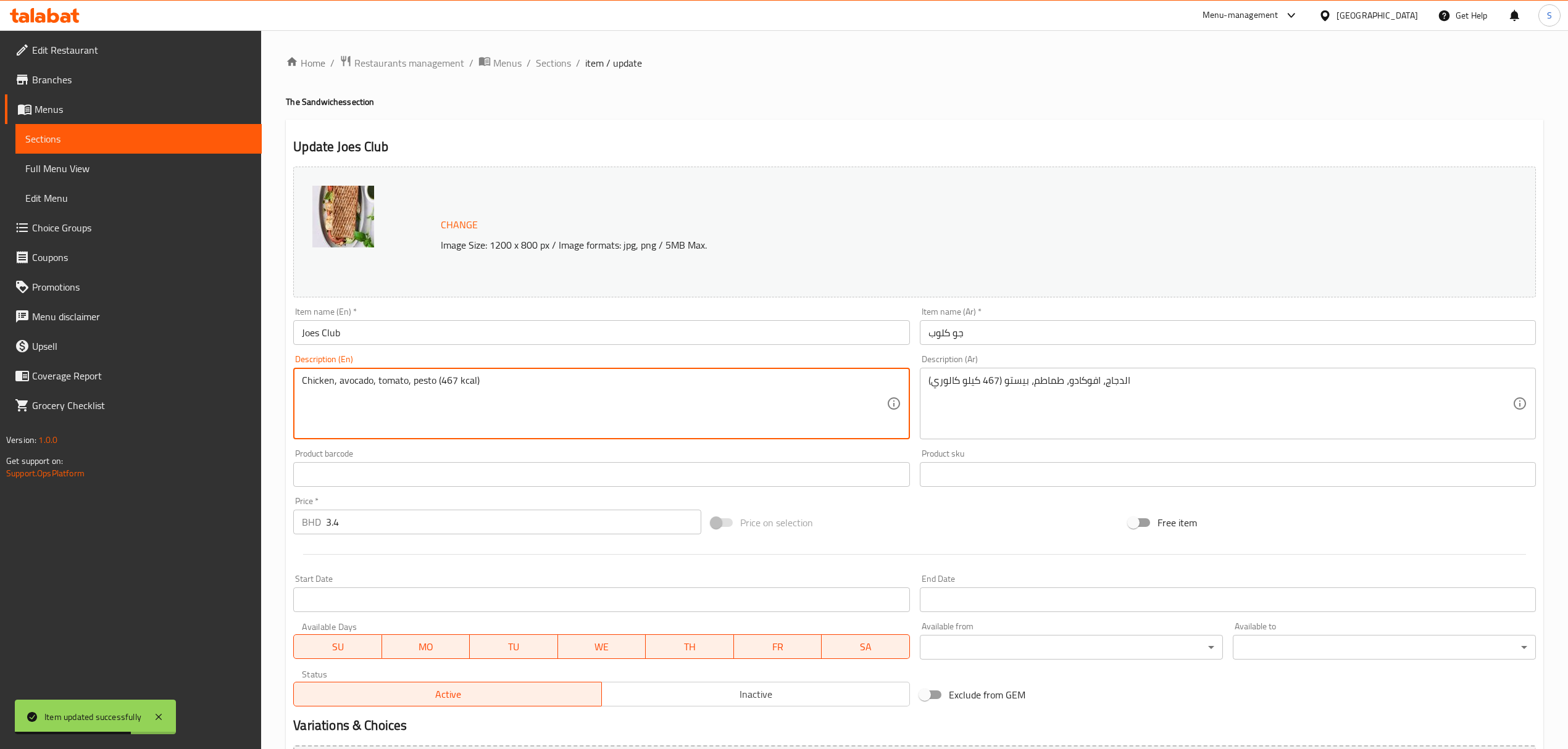
drag, startPoint x: 441, startPoint y: 380, endPoint x: 455, endPoint y: 380, distance: 14.0
paste textarea "513"
type textarea "Chicken, avocado, tomato, pesto (513 kcal)"
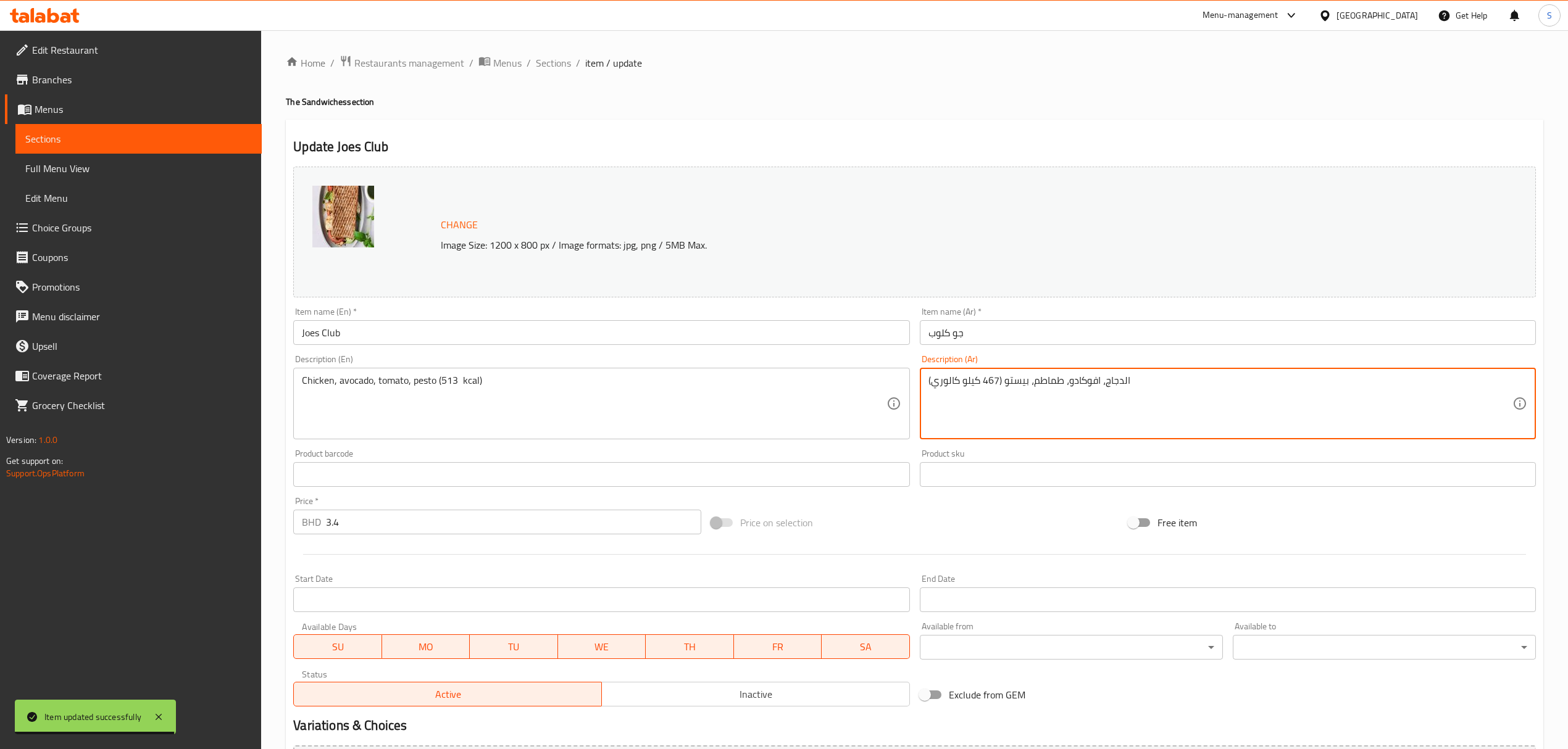
drag, startPoint x: 996, startPoint y: 378, endPoint x: 984, endPoint y: 378, distance: 12.0
paste textarea "513"
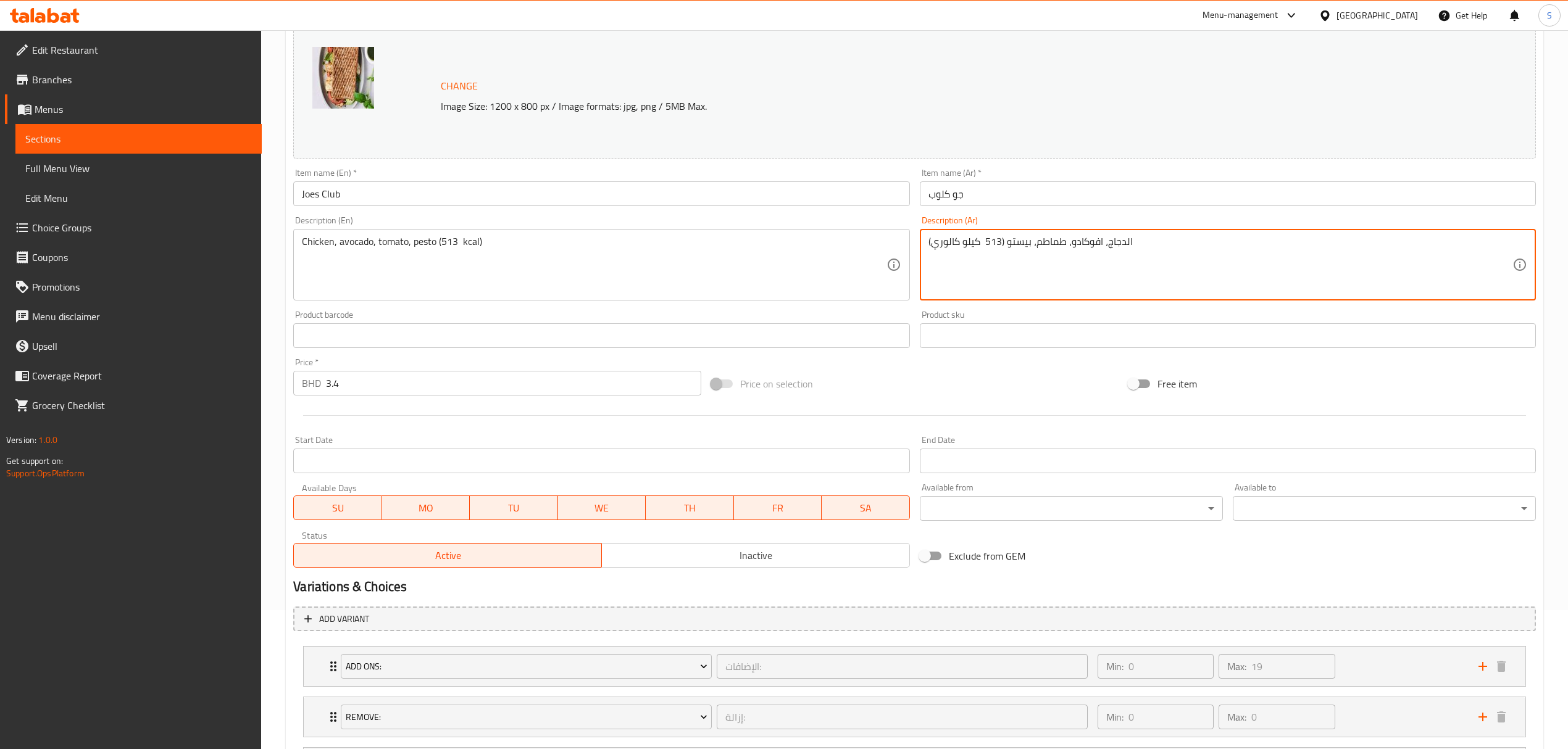
scroll to position [264, 0]
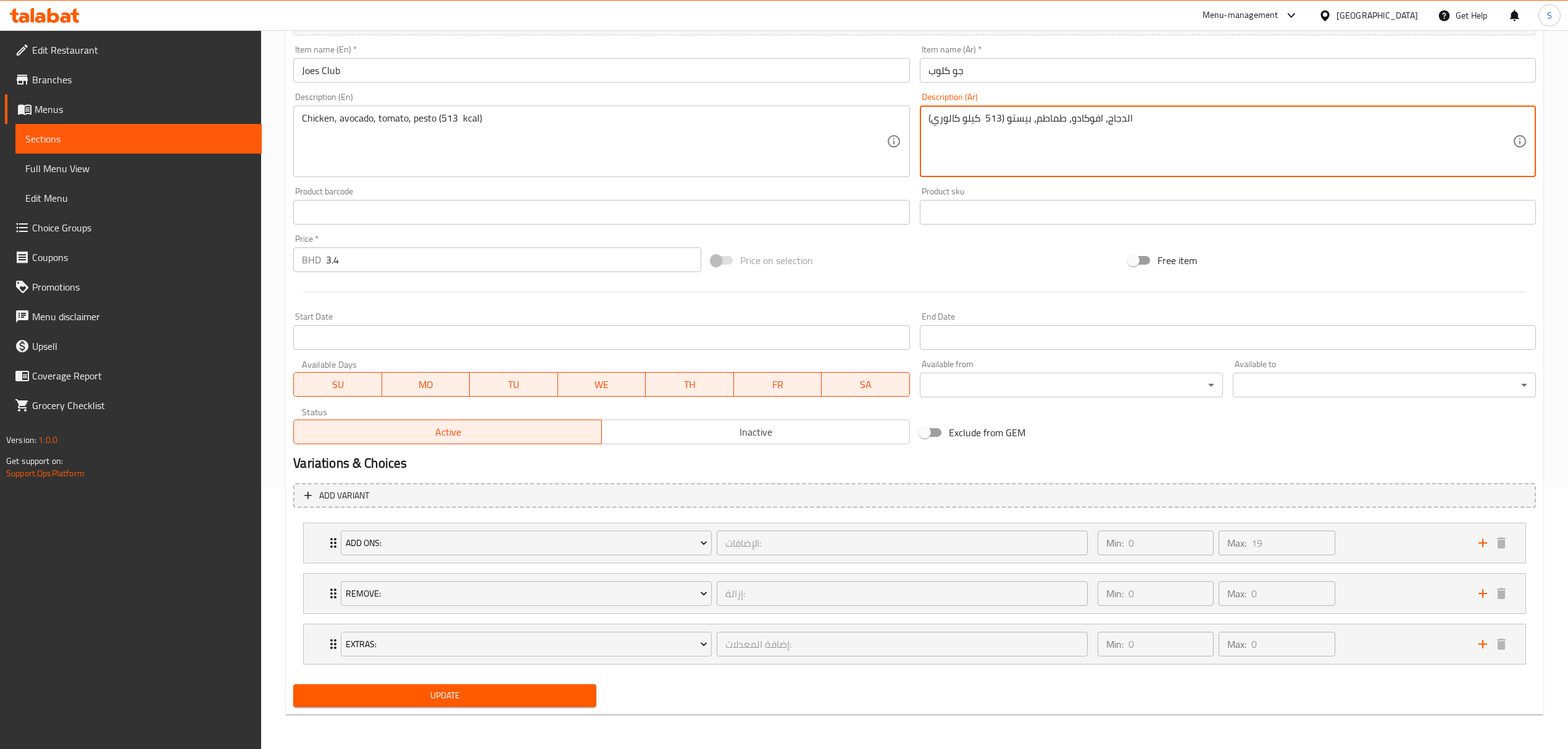
type textarea "الدجاج، افوكادو، طماطم، بيستو (513 كيلو كالوري)"
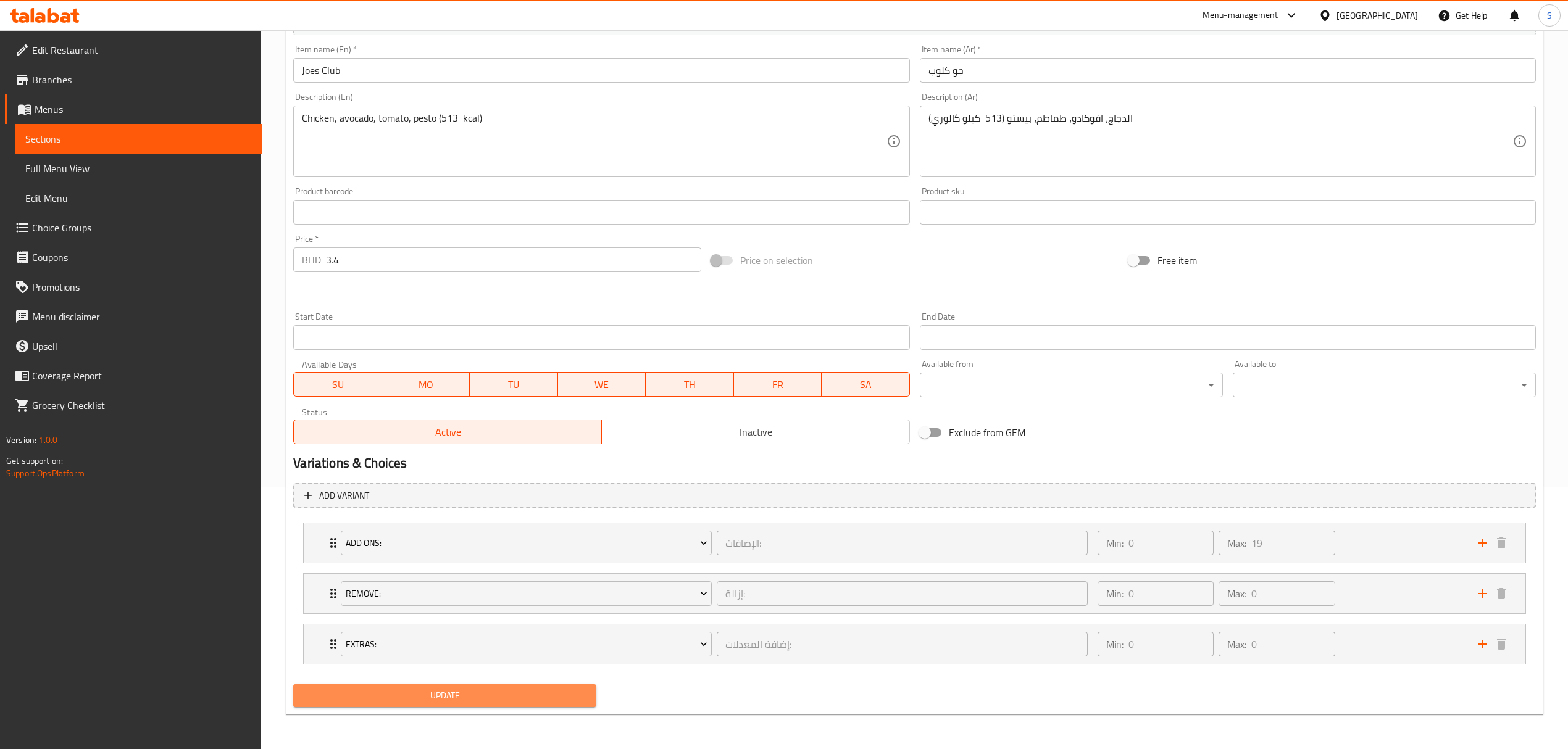
click at [441, 691] on span "Update" at bounding box center [445, 696] width 284 height 16
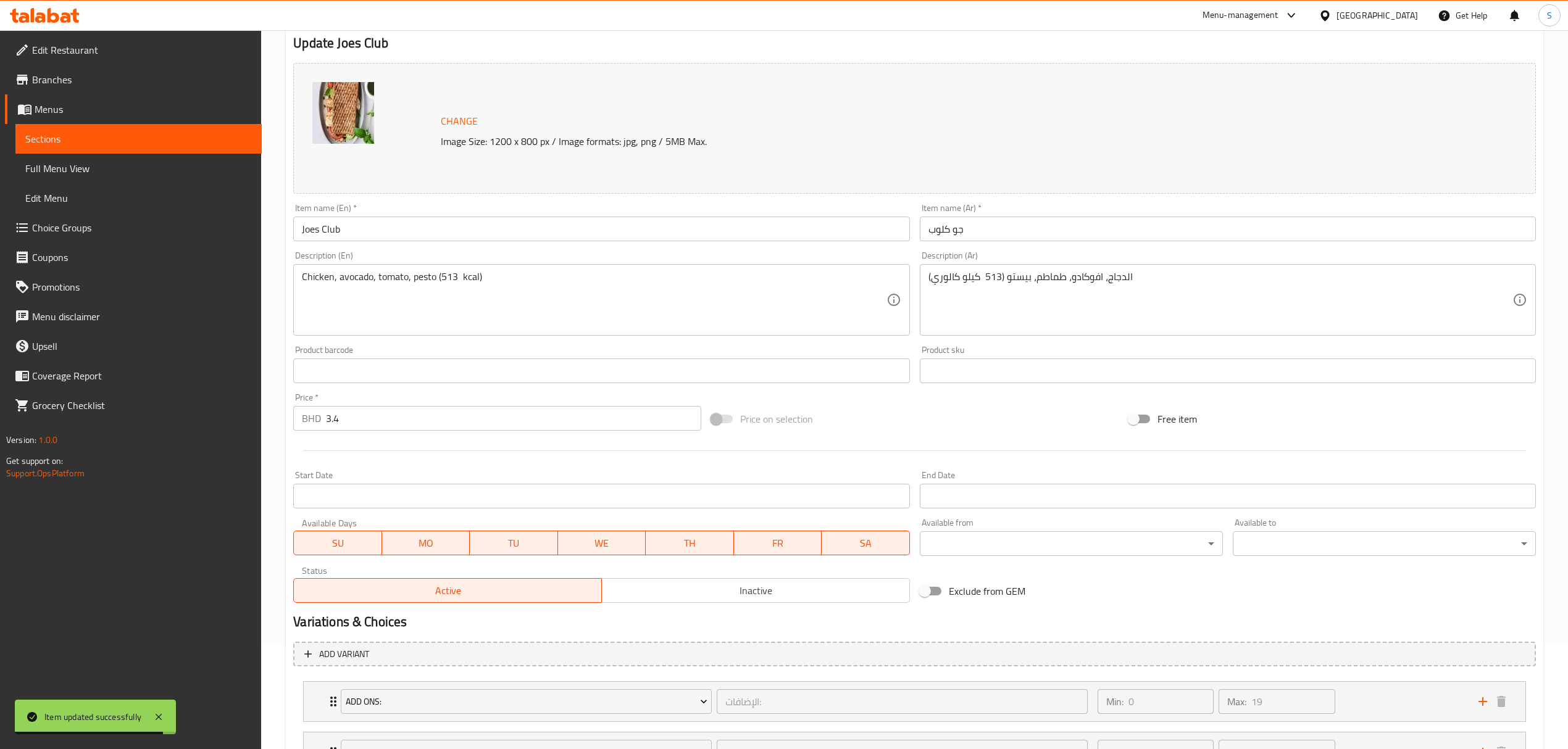
scroll to position [0, 0]
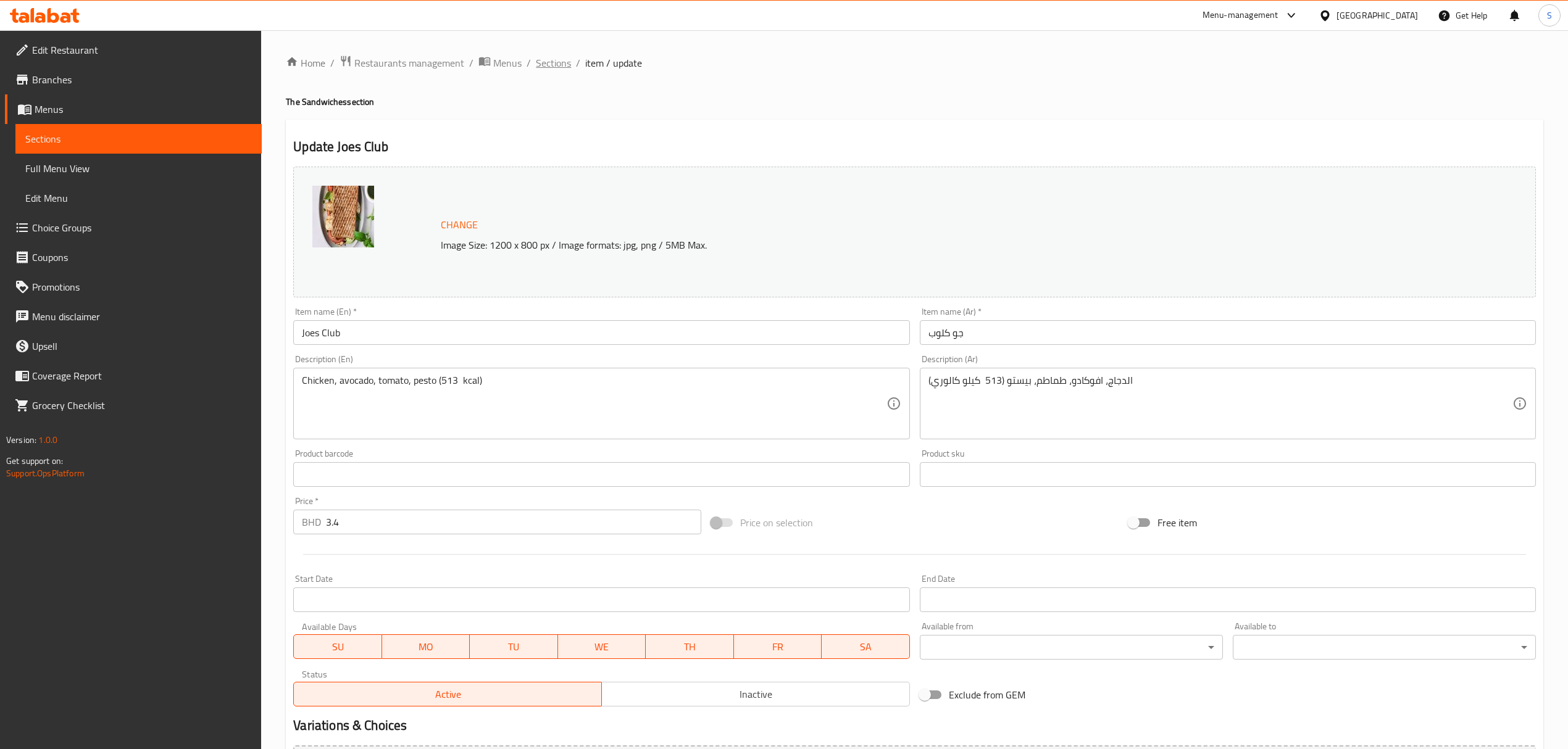
click at [554, 60] on span "Sections" at bounding box center [553, 62] width 35 height 15
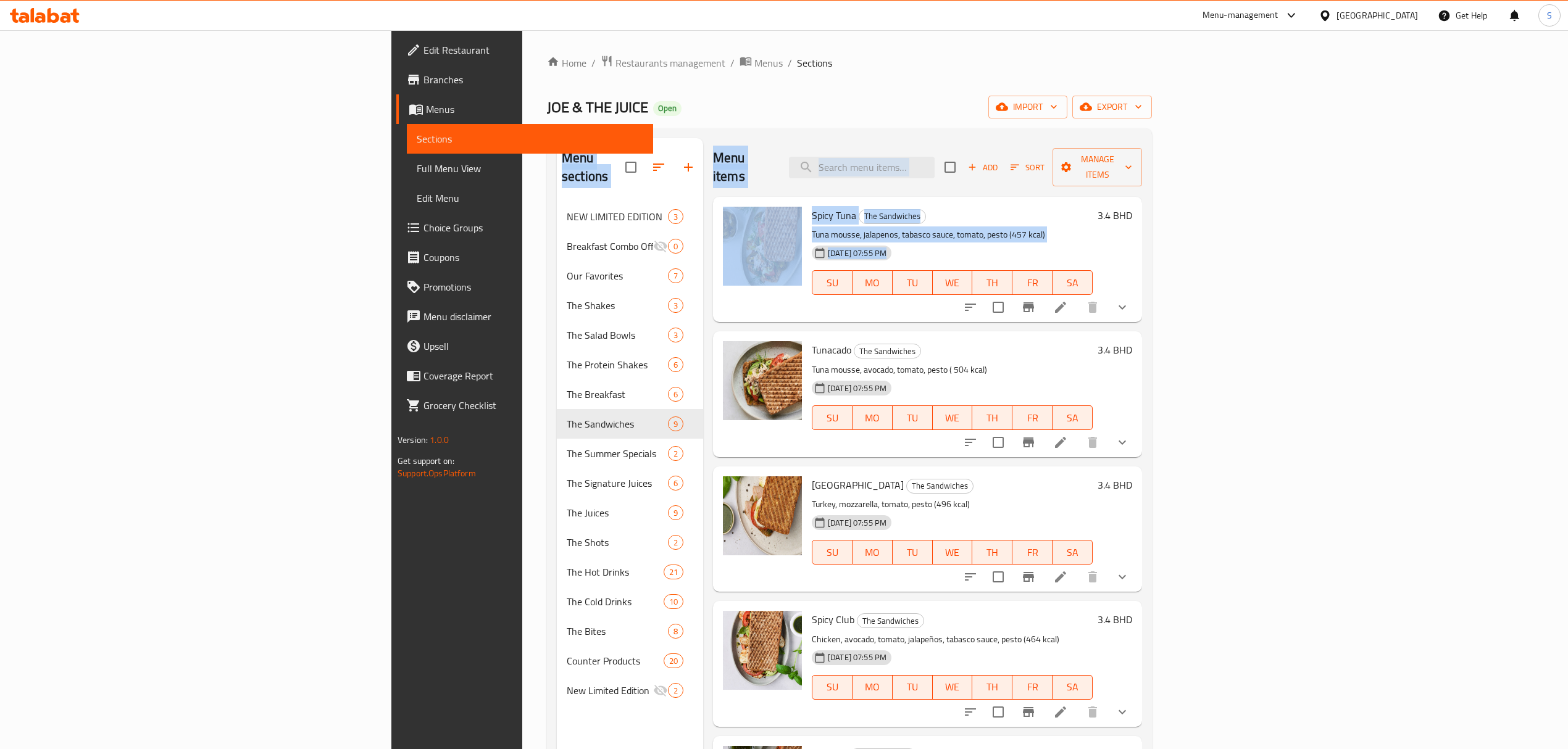
drag, startPoint x: 761, startPoint y: 251, endPoint x: -751, endPoint y: 287, distance: 1512.4
click at [0, 287] on html "​ Menu-management Bahrain Get Help S Edit Restaurant Branches Menus Sections Fu…" at bounding box center [784, 374] width 1568 height 749
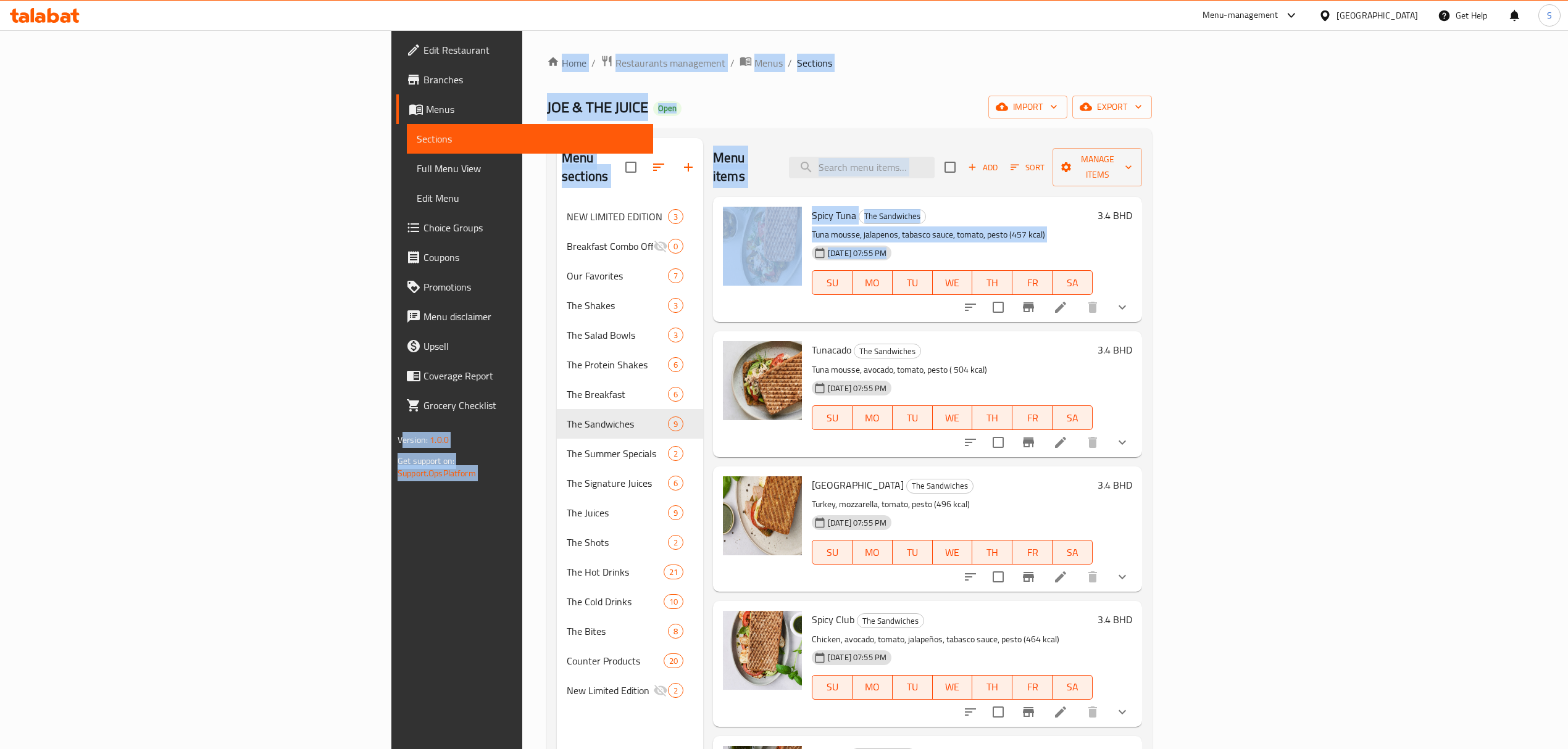
click at [969, 93] on div "Home / Restaurants management / Menus / Sections JOE & THE JUICE Open import ex…" at bounding box center [849, 476] width 605 height 842
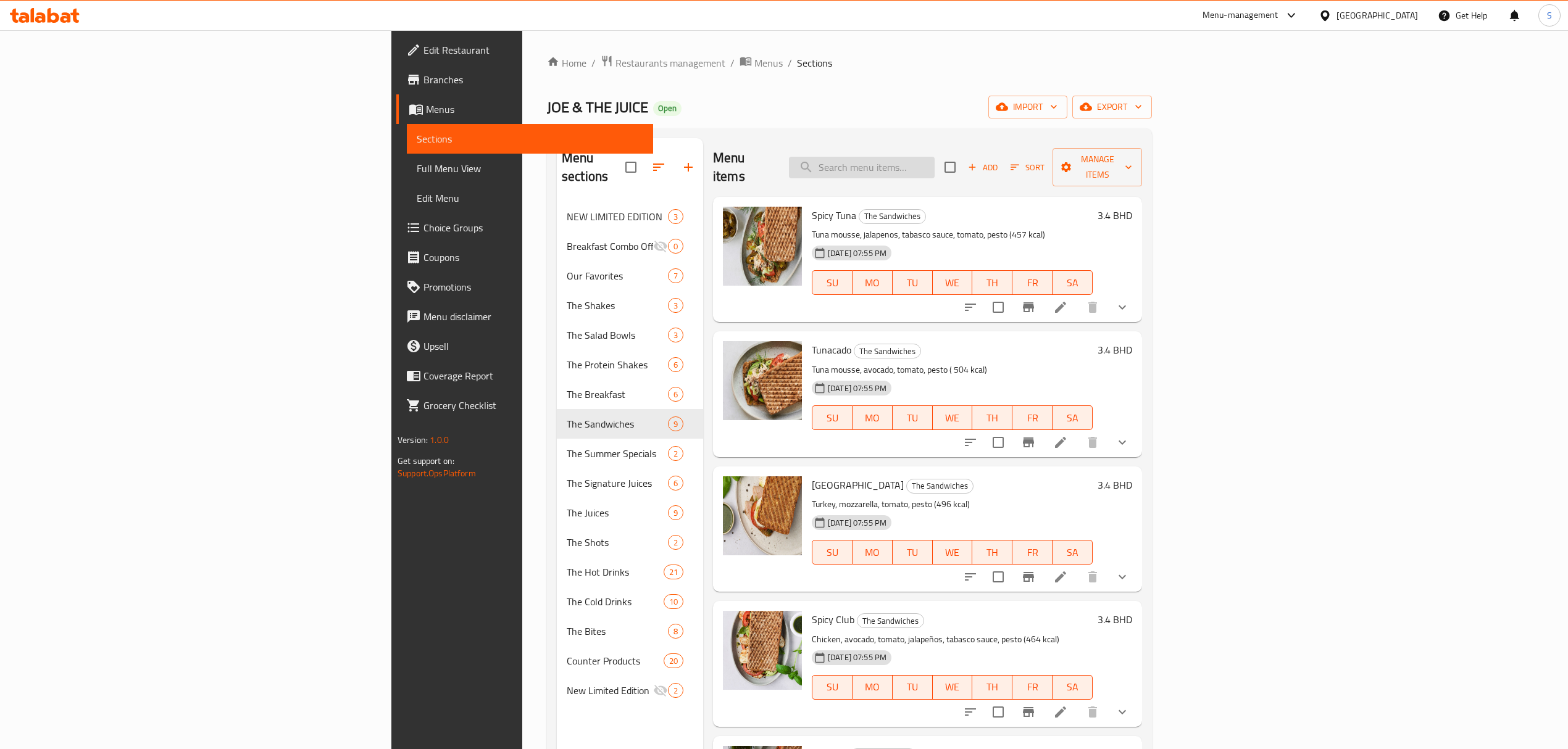
click at [934, 162] on input "search" at bounding box center [862, 168] width 145 height 22
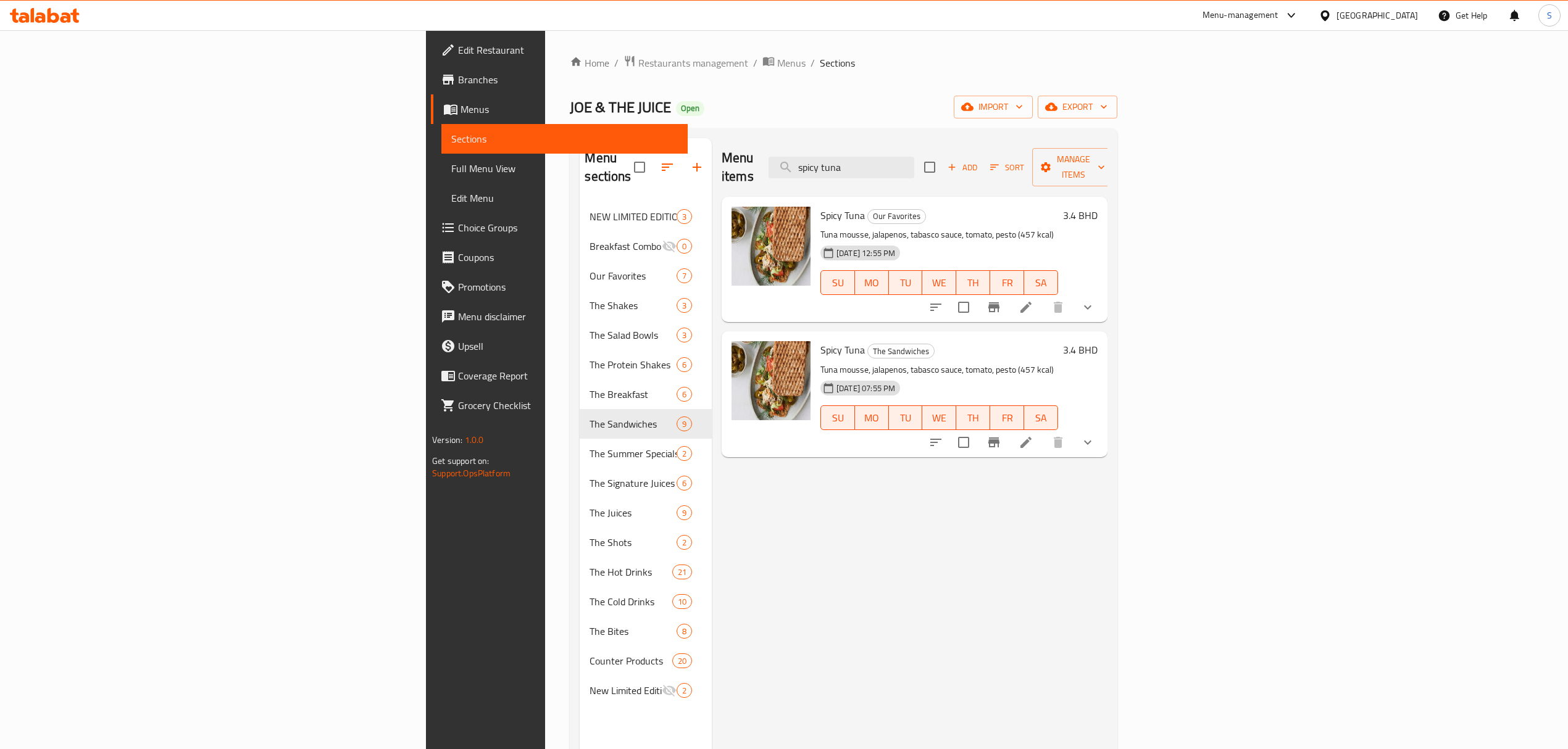
type input "spicy tuna"
click at [1034, 300] on icon at bounding box center [1026, 307] width 15 height 15
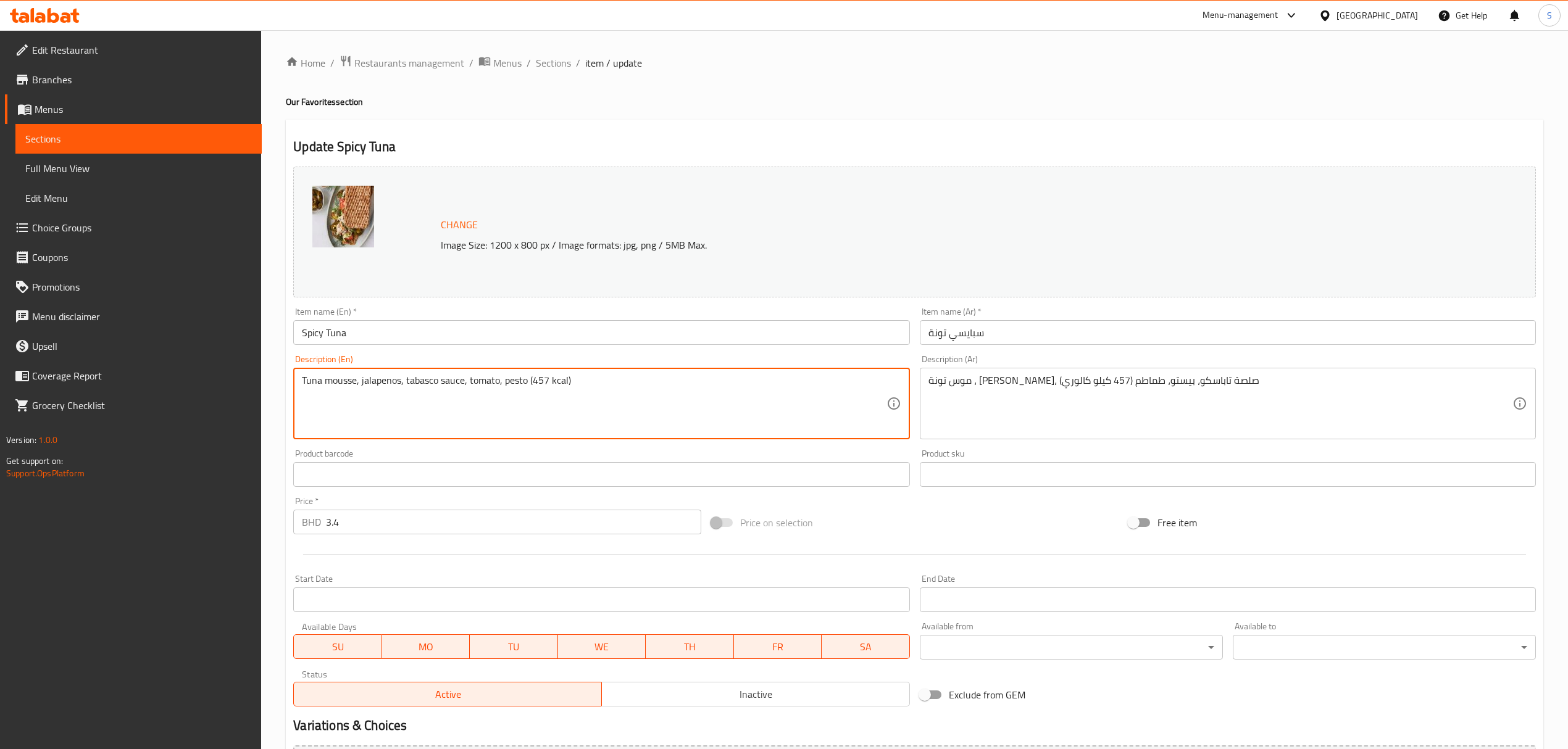
drag, startPoint x: 547, startPoint y: 381, endPoint x: 530, endPoint y: 381, distance: 17.0
paste textarea "525"
type textarea "Tuna mousse, jalapenos, tabasco sauce, tomato, pesto (525 kcal)"
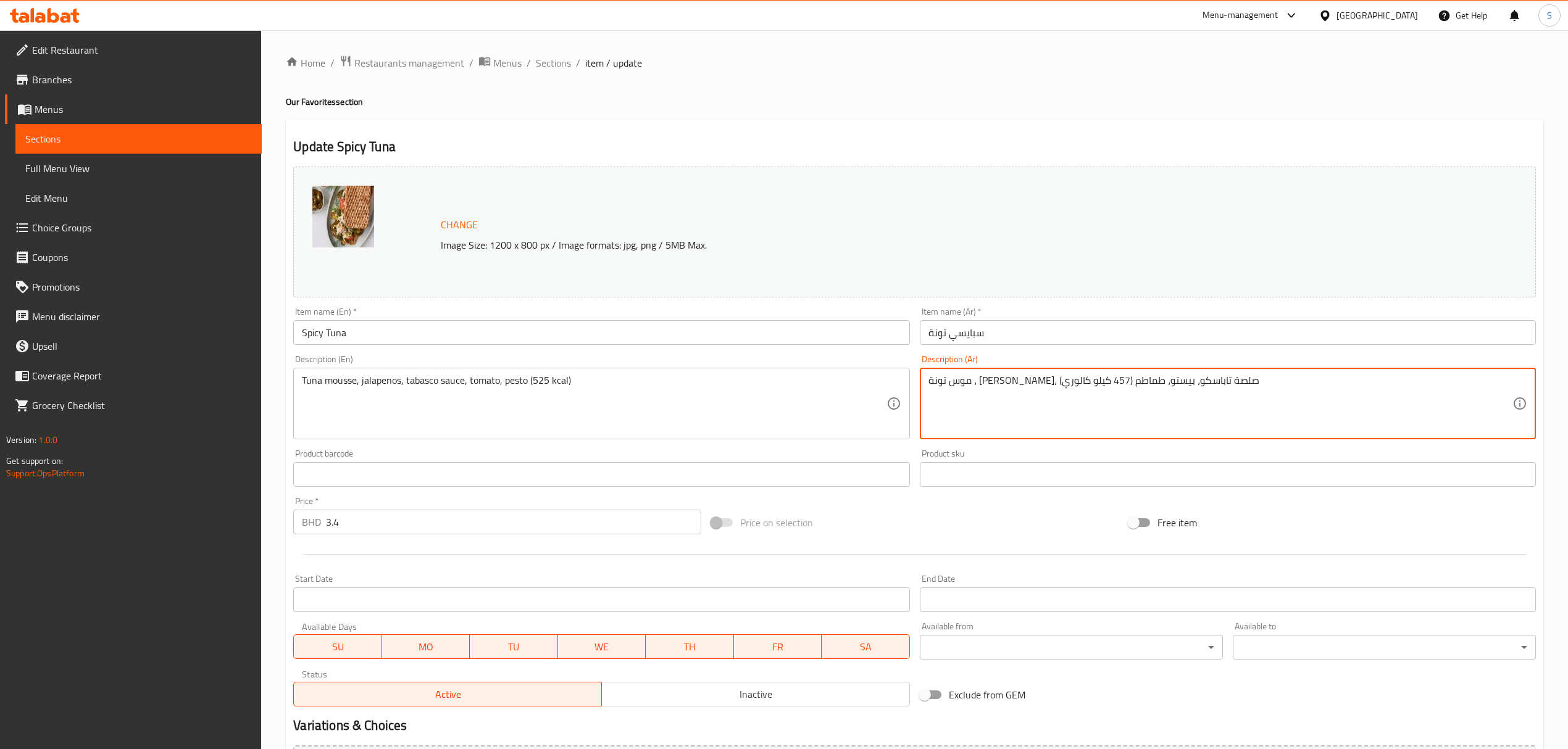
drag, startPoint x: 996, startPoint y: 378, endPoint x: 984, endPoint y: 380, distance: 12.2
paste textarea "525"
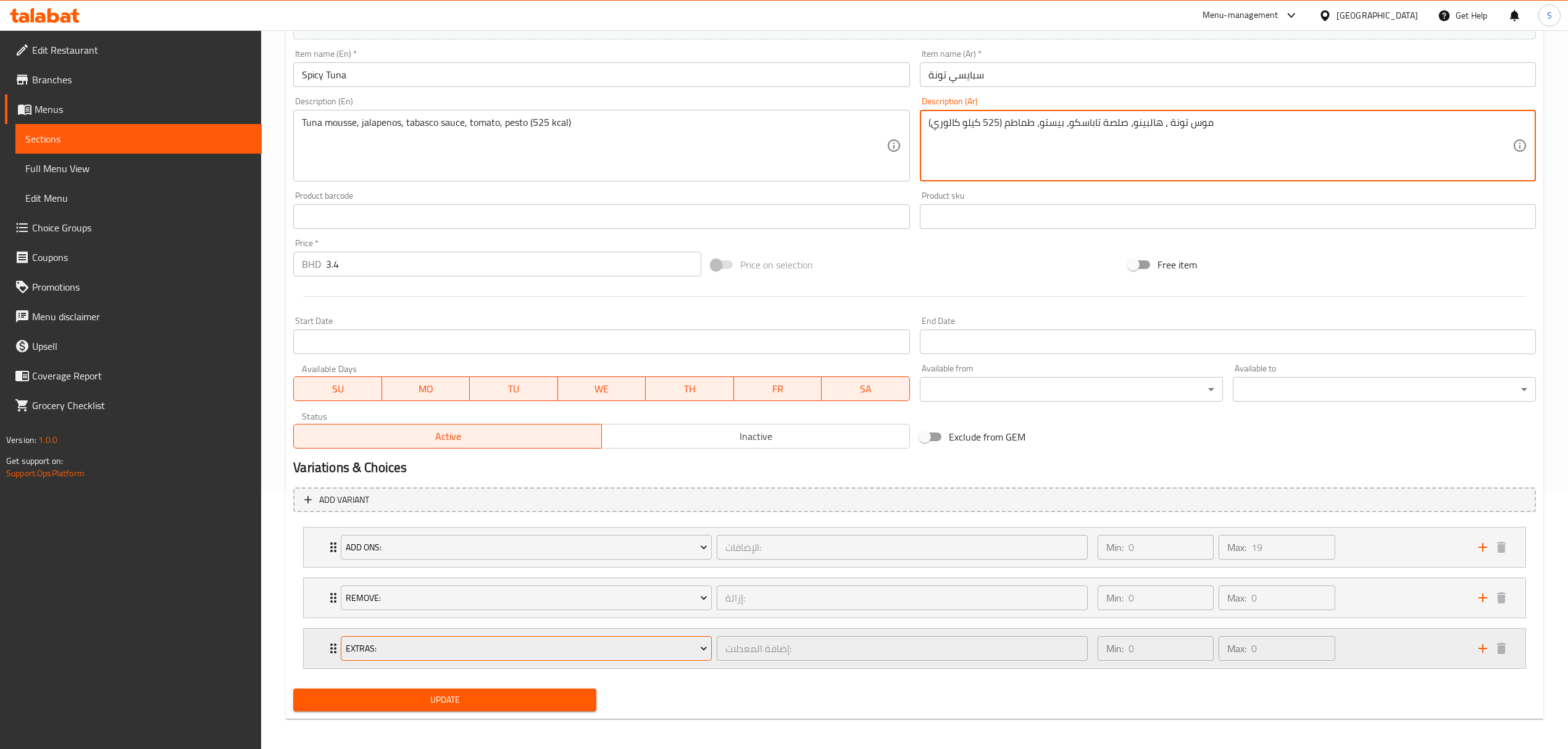
scroll to position [264, 0]
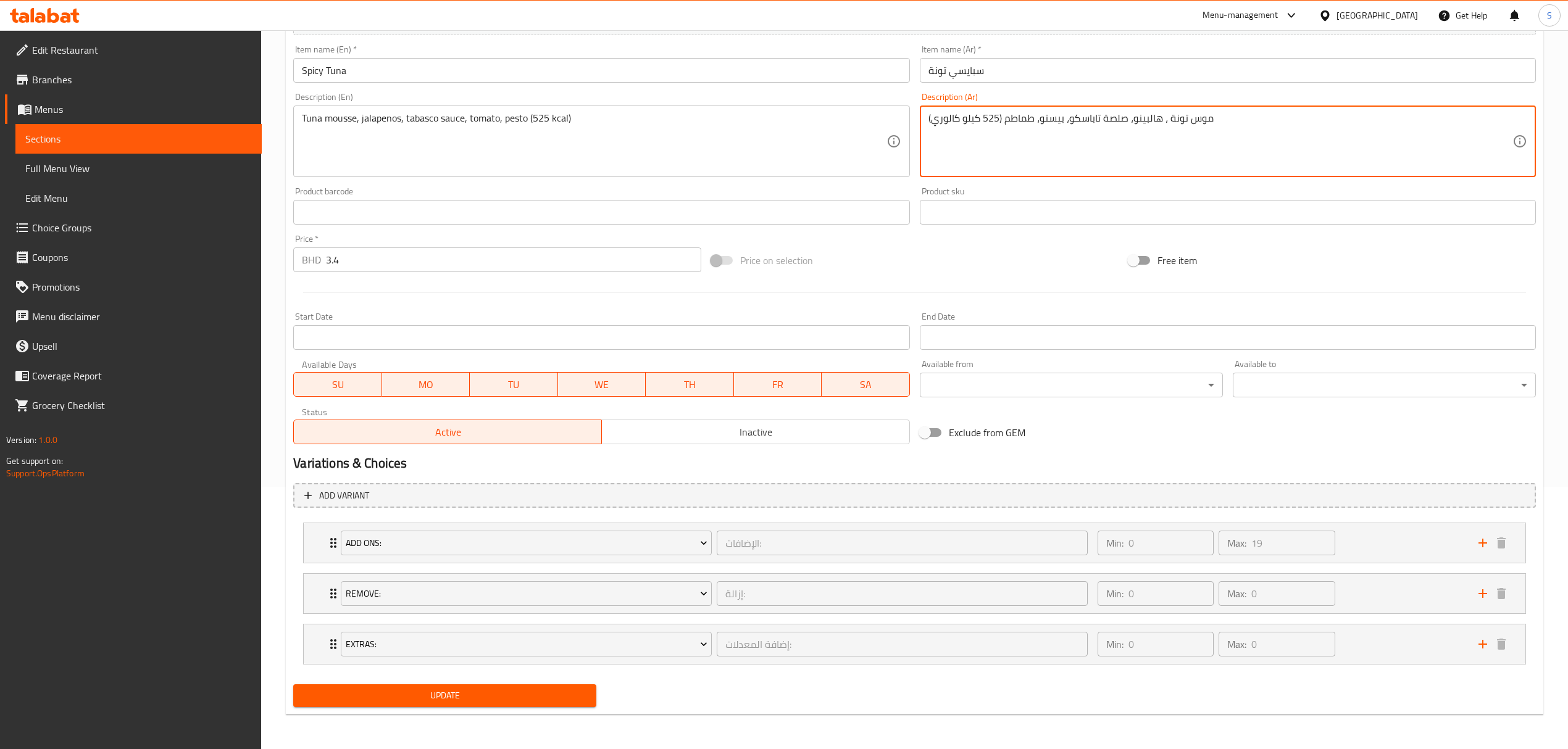
type textarea "موس تونة ، هالبينو، صلصة تاباسكو، بيستو، طماطم (525 كيلو كالوري)"
click at [411, 702] on span "Update" at bounding box center [445, 696] width 284 height 16
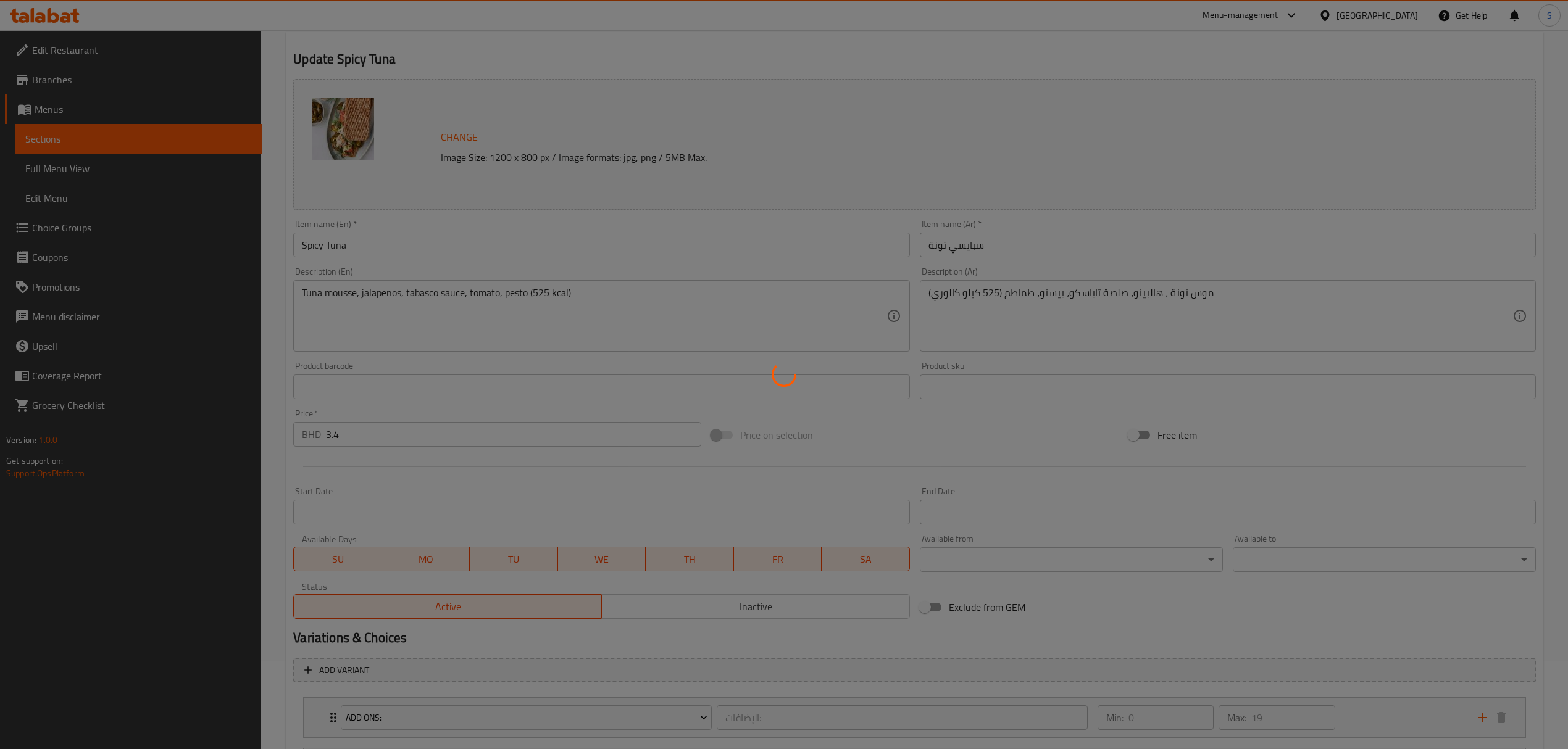
scroll to position [0, 0]
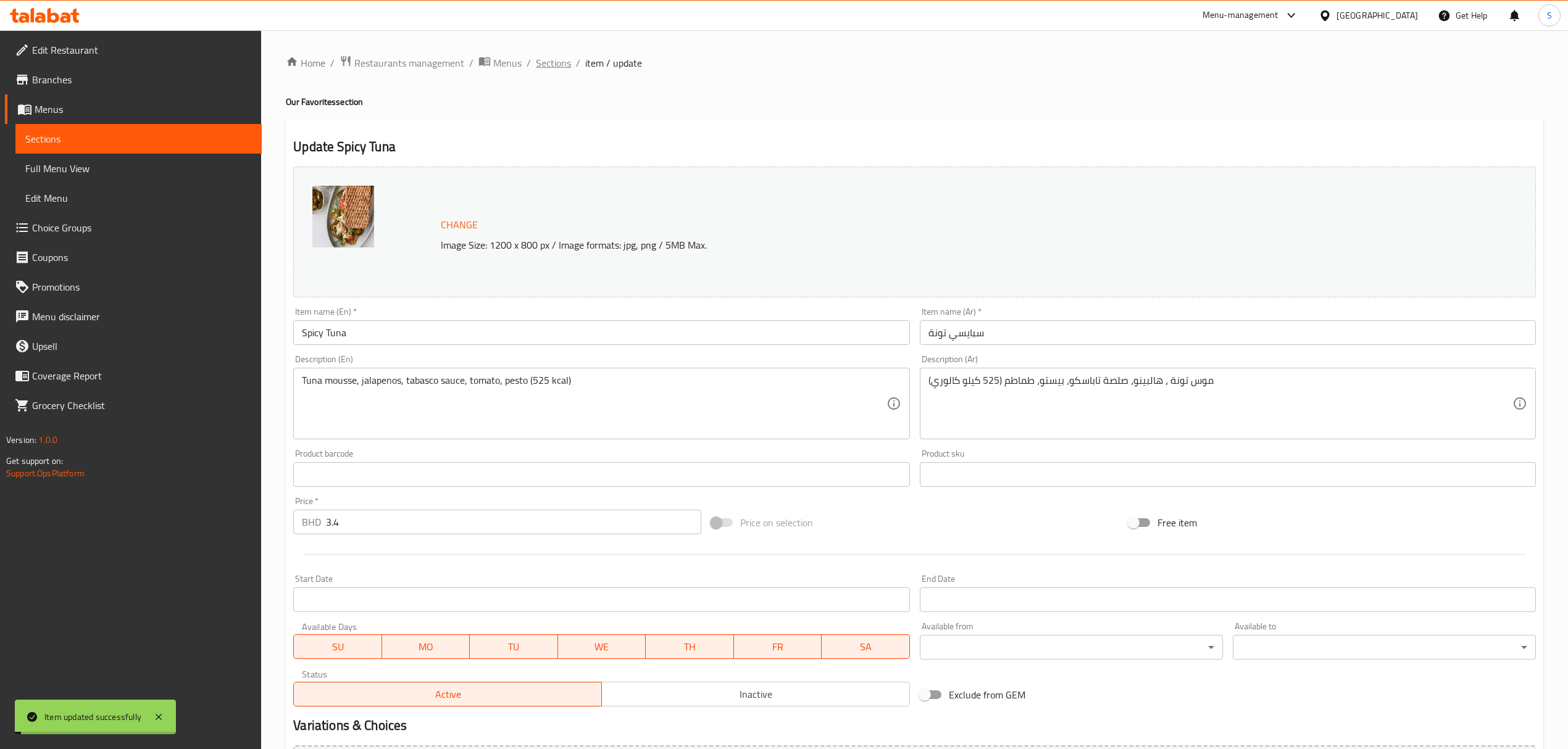
click at [560, 63] on span "Sections" at bounding box center [553, 62] width 35 height 15
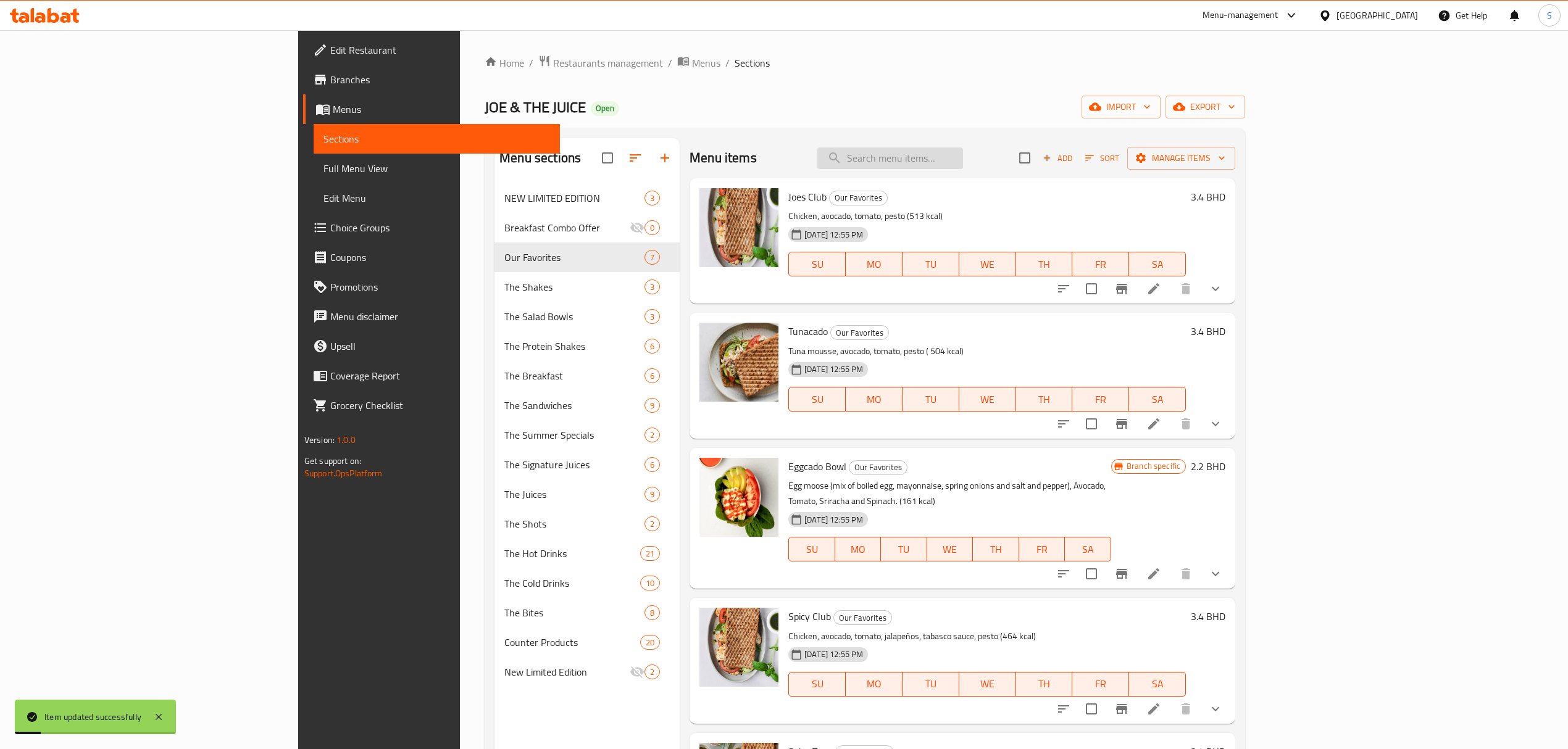
click at [963, 159] on input "search" at bounding box center [890, 159] width 145 height 22
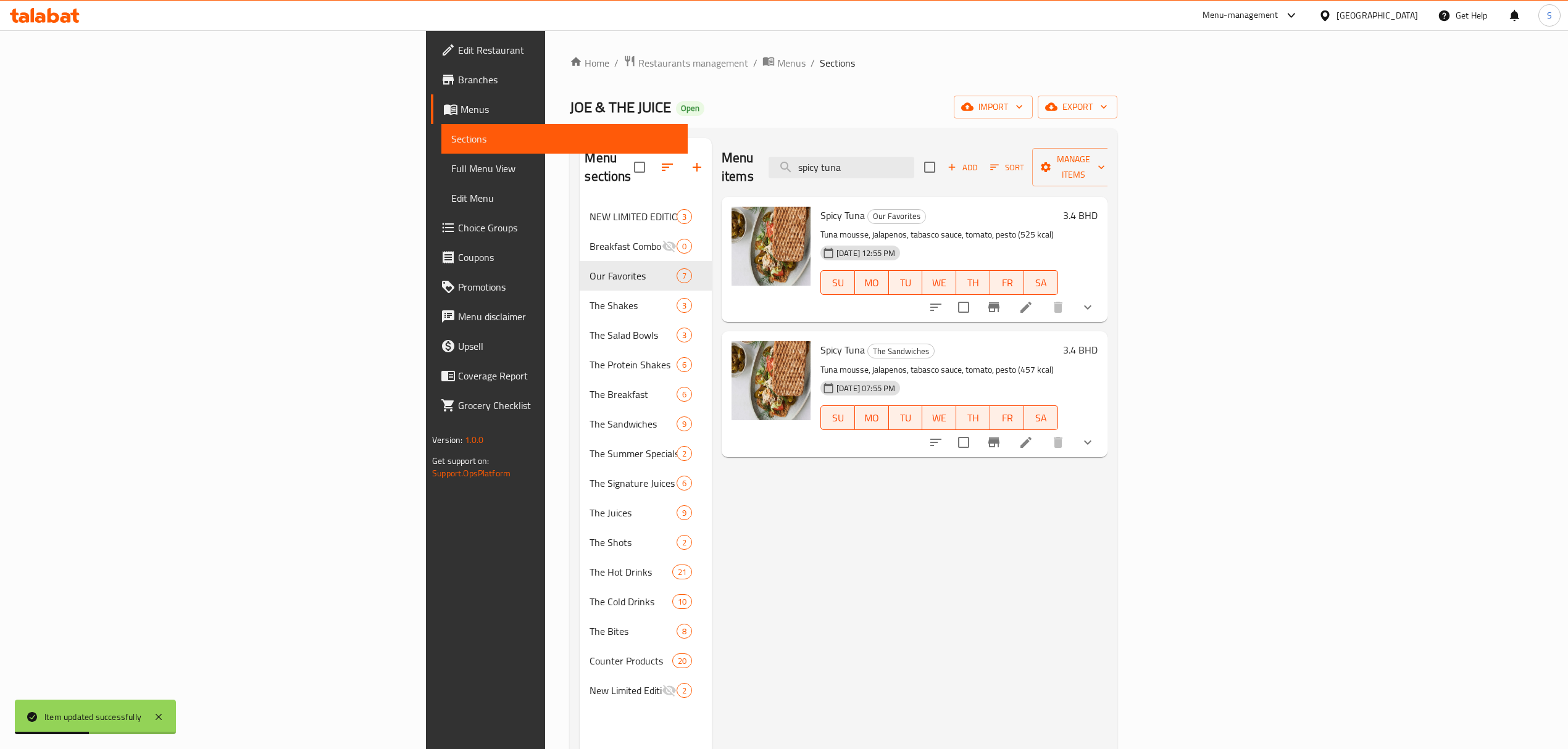
type input "spicy tuna"
click at [1034, 435] on icon at bounding box center [1026, 442] width 15 height 15
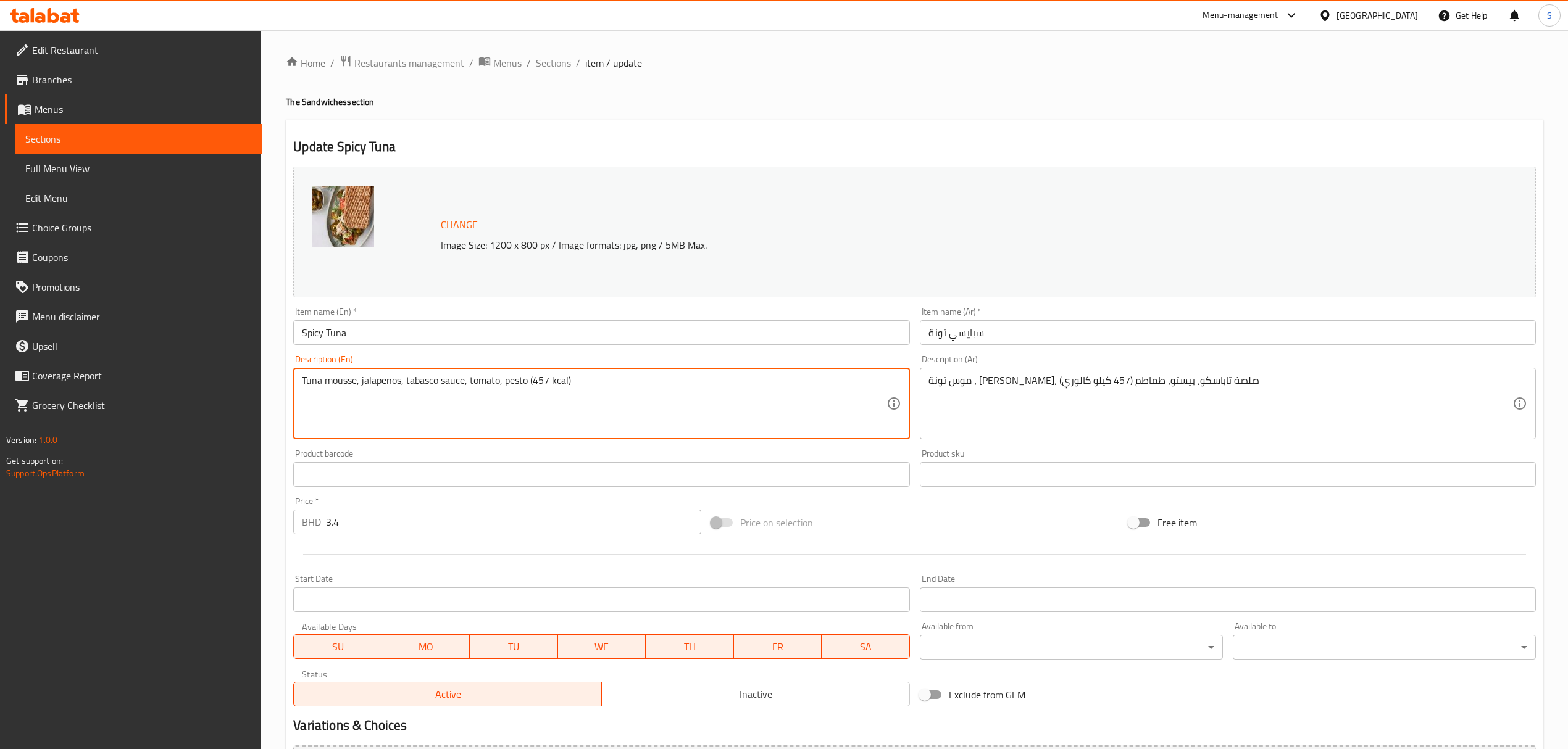
drag, startPoint x: 548, startPoint y: 383, endPoint x: 531, endPoint y: 381, distance: 17.1
paste textarea "525"
type textarea "Tuna mousse, jalapenos, tabasco sauce, tomato, pesto (525 kcal)"
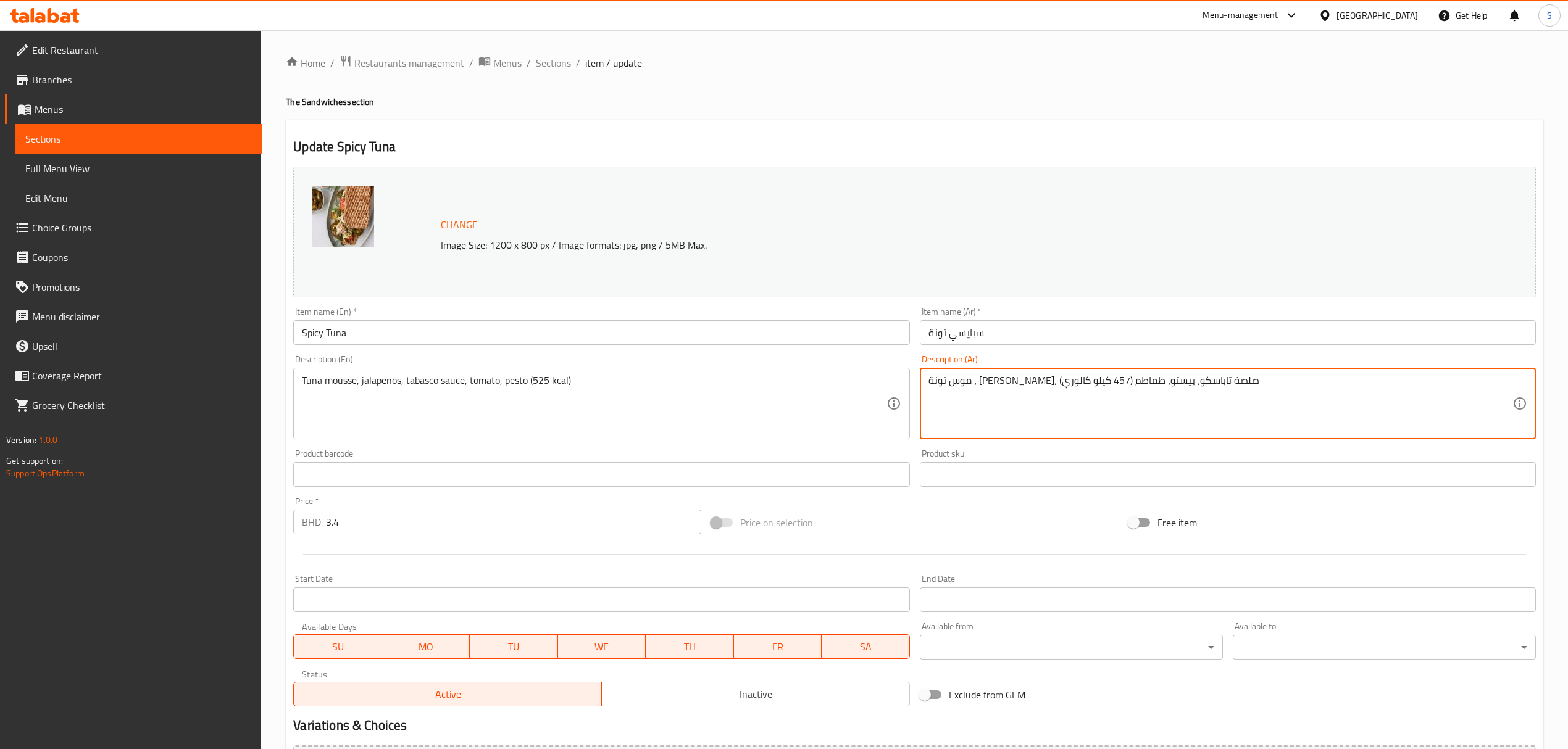
drag, startPoint x: 998, startPoint y: 378, endPoint x: 984, endPoint y: 380, distance: 14.1
paste textarea "525"
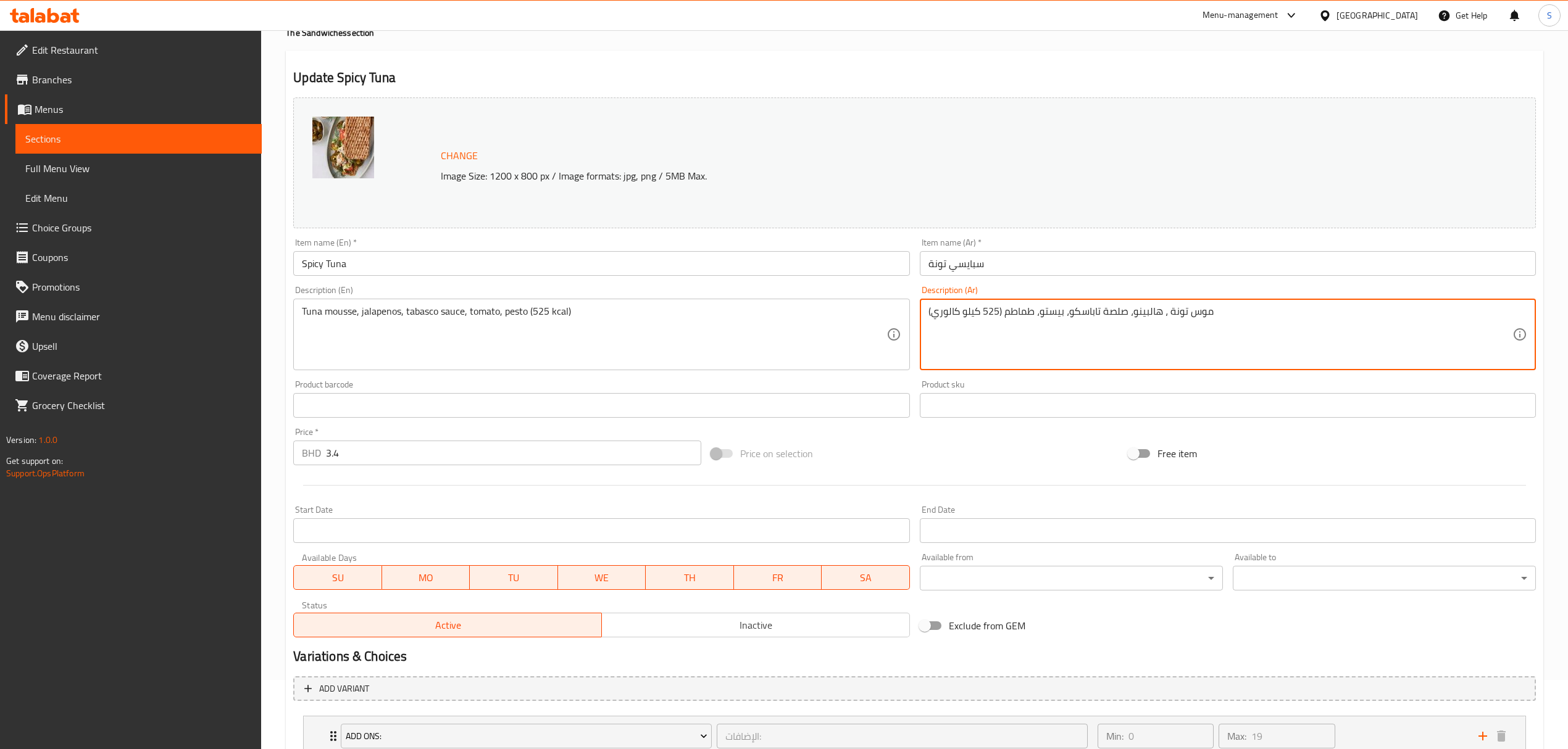
scroll to position [264, 0]
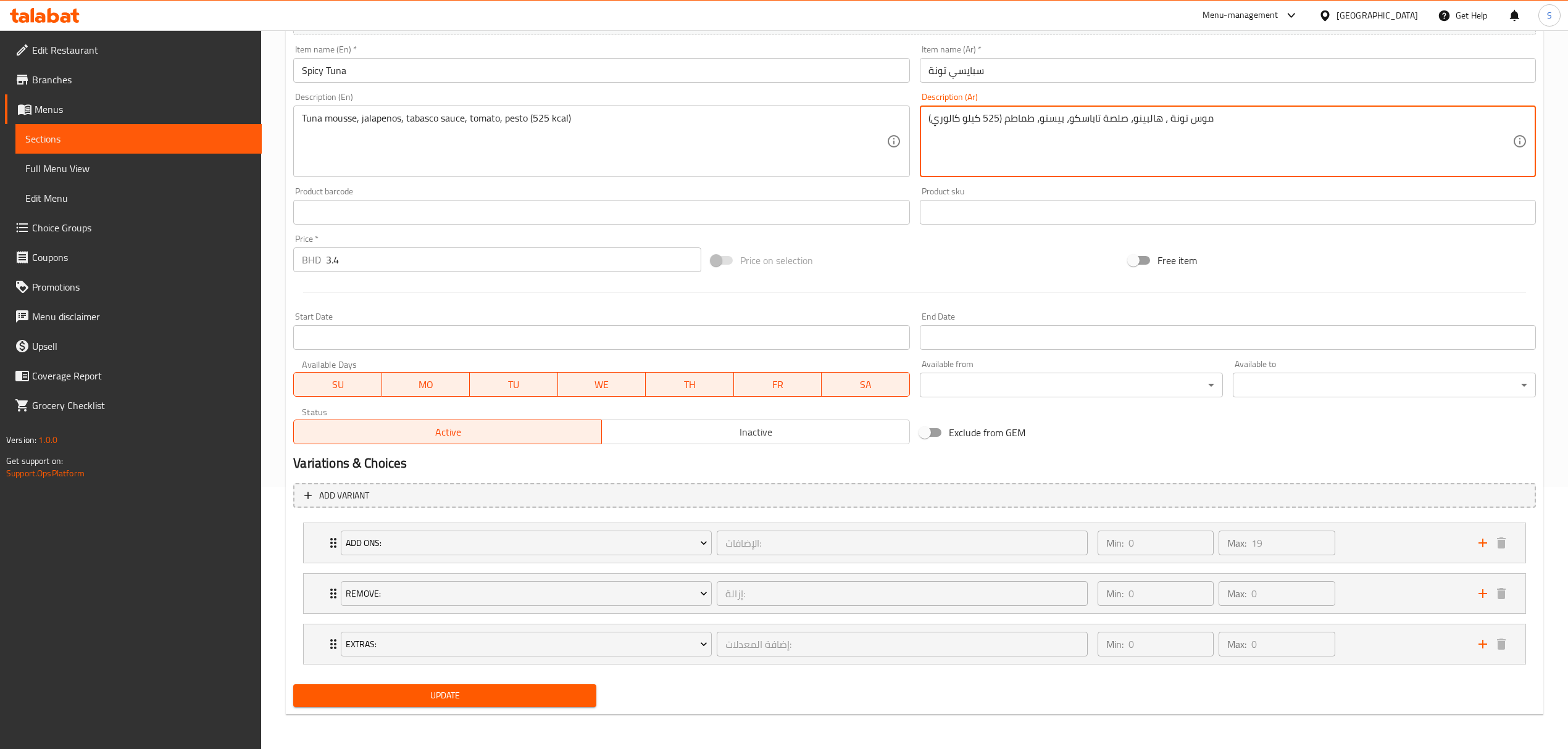
type textarea "موس تونة ، هالبينو، صلصة تاباسكو، بيستو، طماطم (525 كيلو كالوري)"
click at [374, 696] on span "Update" at bounding box center [445, 696] width 284 height 16
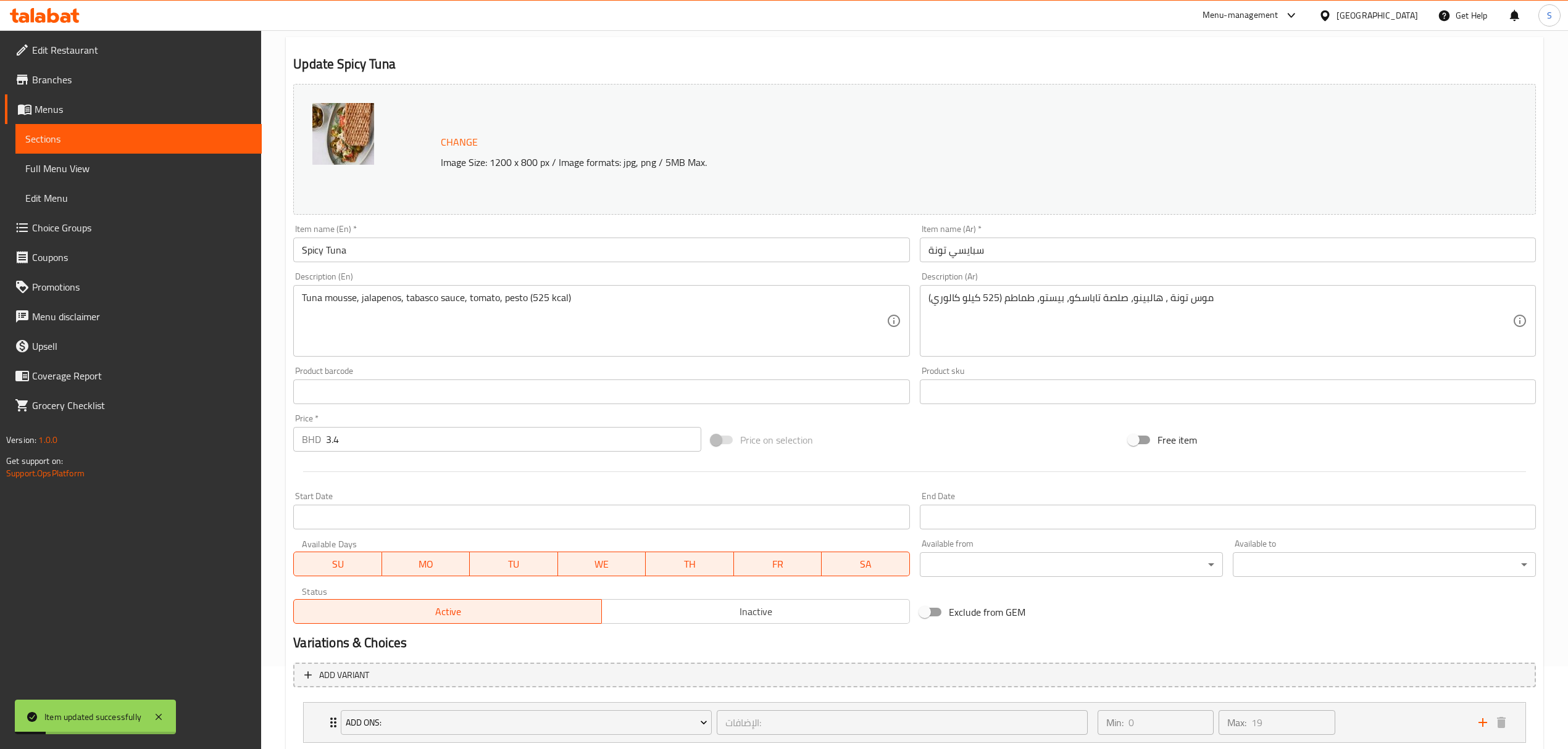
scroll to position [0, 0]
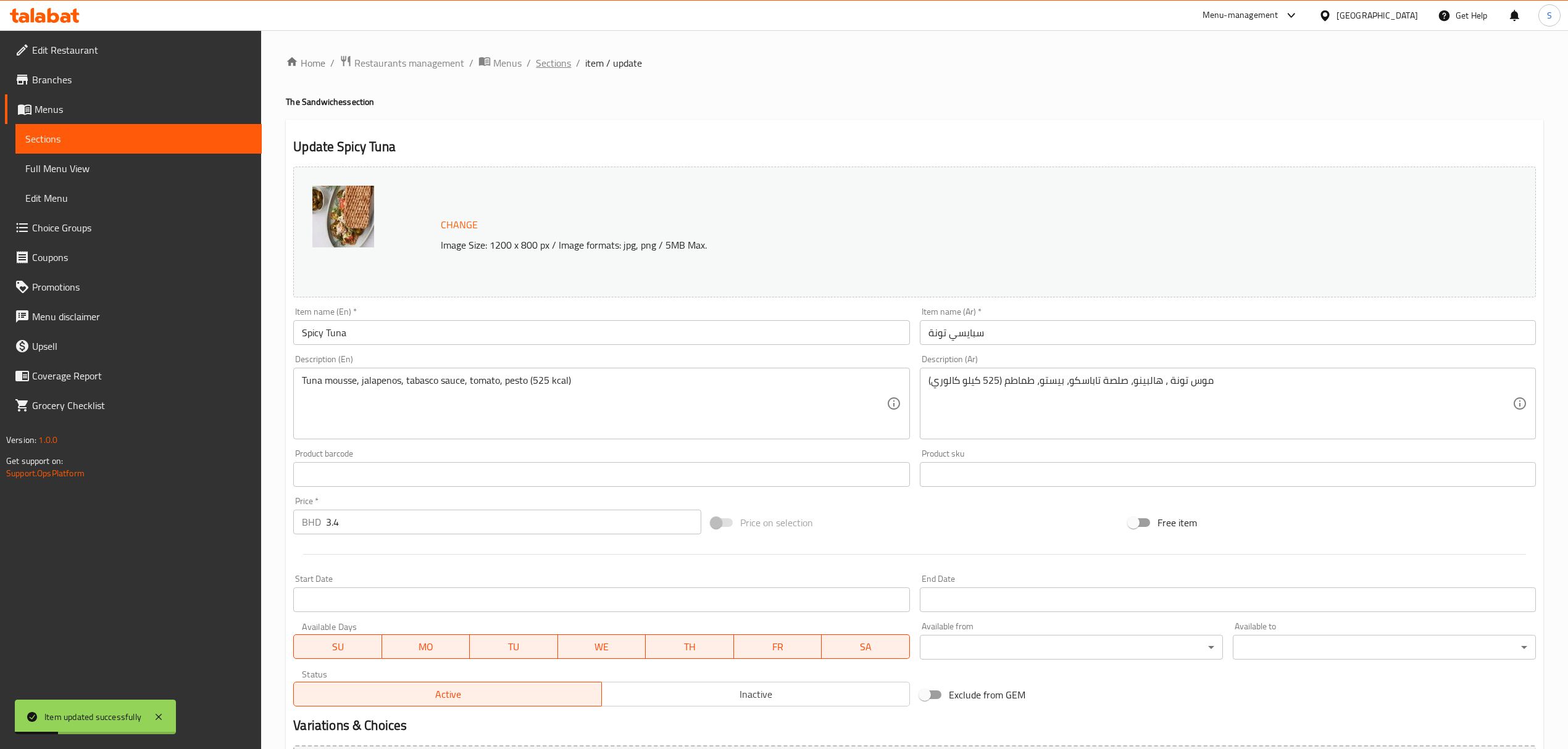
click at [562, 66] on span "Sections" at bounding box center [553, 62] width 35 height 15
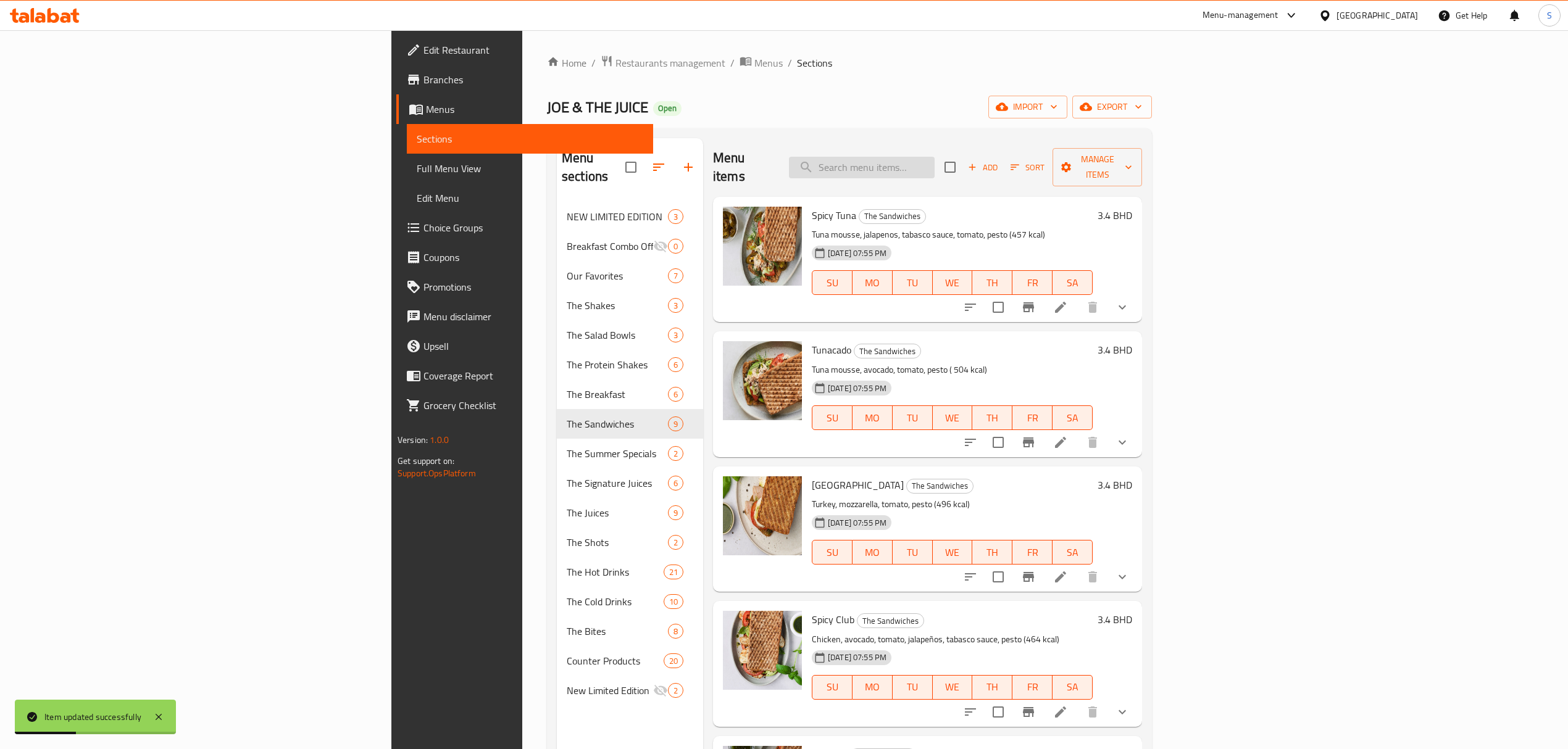
click at [934, 161] on input "search" at bounding box center [862, 168] width 145 height 22
paste input "Turkey"
type input "Turkey"
click at [1077, 296] on li at bounding box center [1060, 307] width 34 height 22
click at [934, 162] on input "search" at bounding box center [862, 168] width 145 height 22
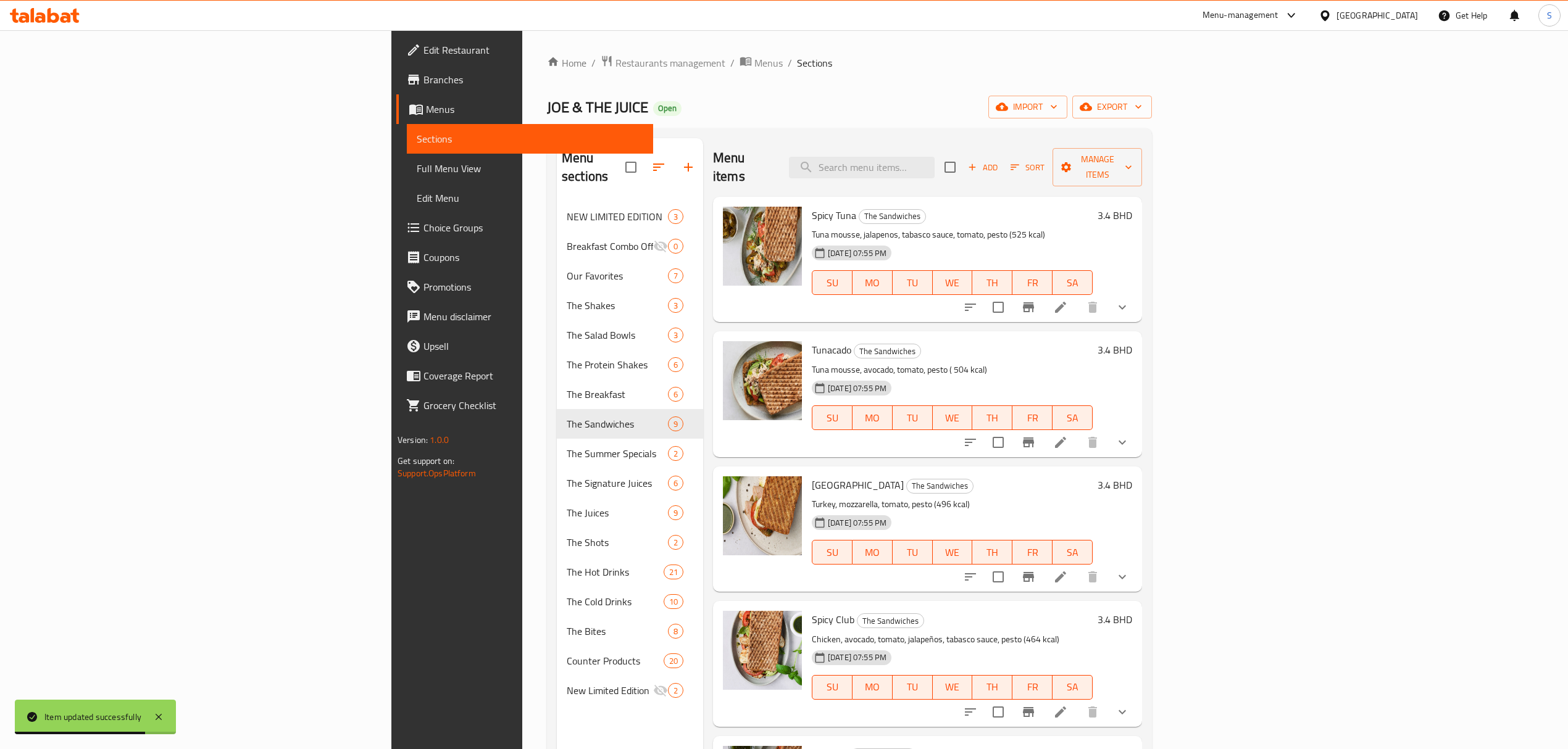
paste input "[GEOGRAPHIC_DATA]"
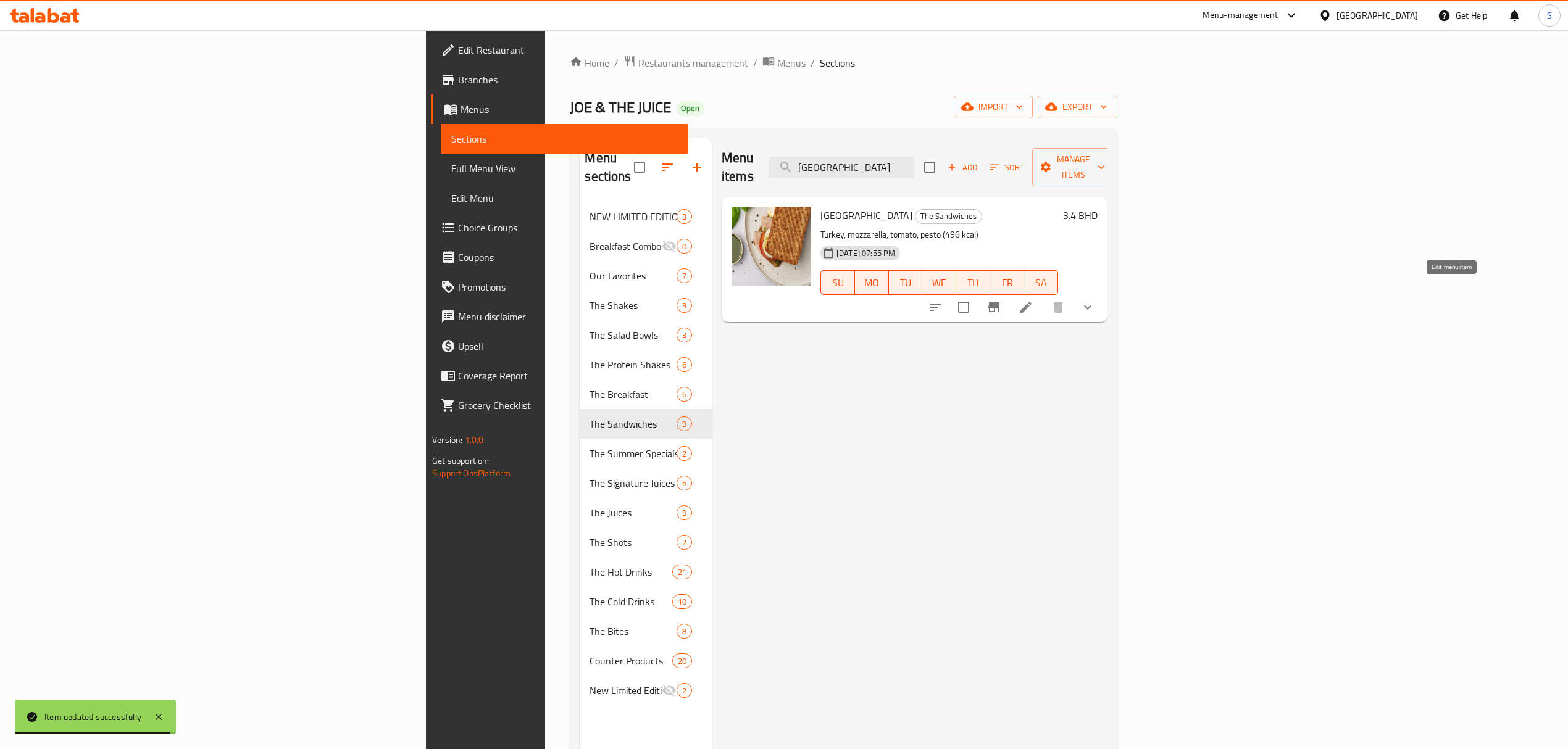
type input "[GEOGRAPHIC_DATA]"
click at [1031, 301] on icon at bounding box center [1026, 307] width 11 height 11
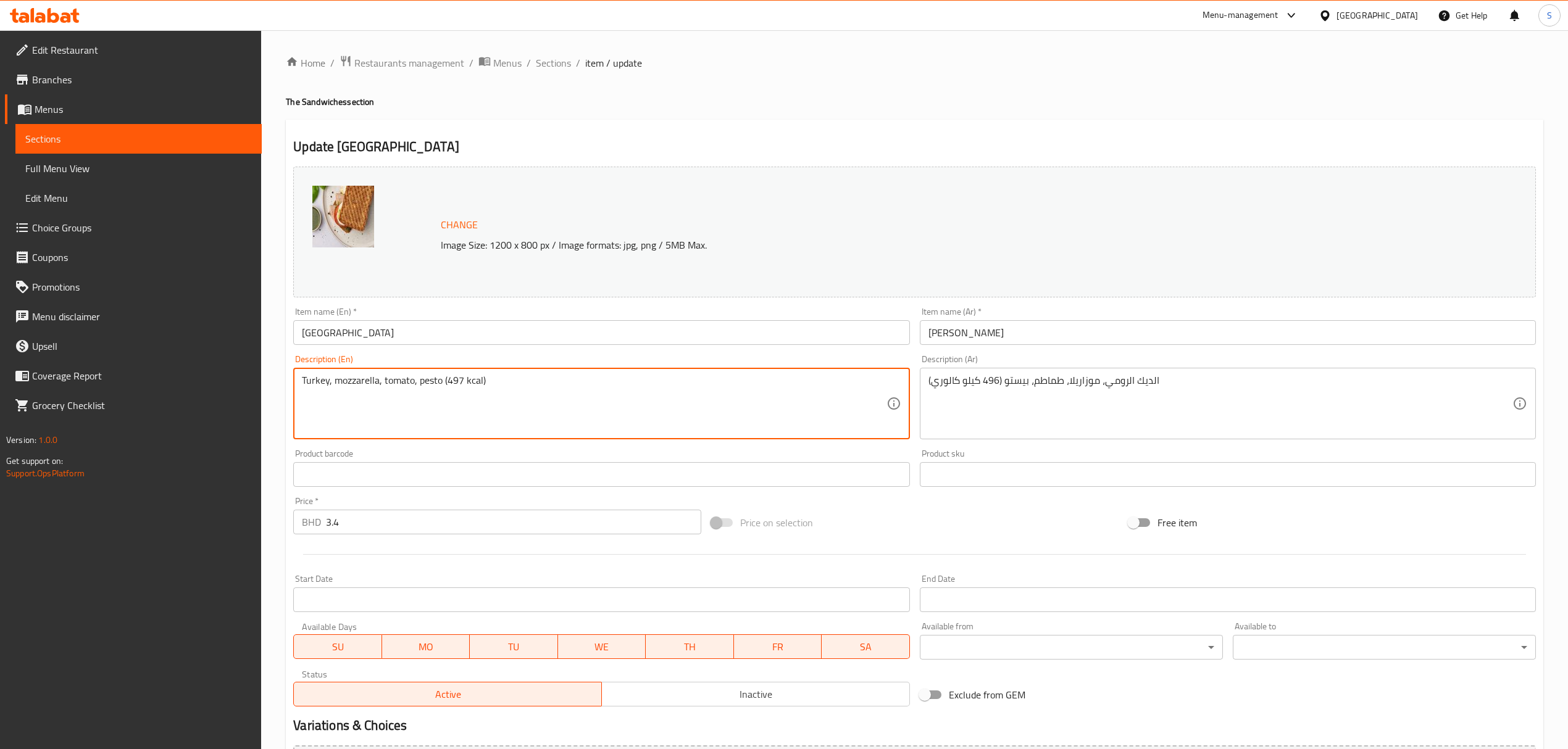
type textarea "Turkey, mozzarella, tomato, pesto (497 kcal)"
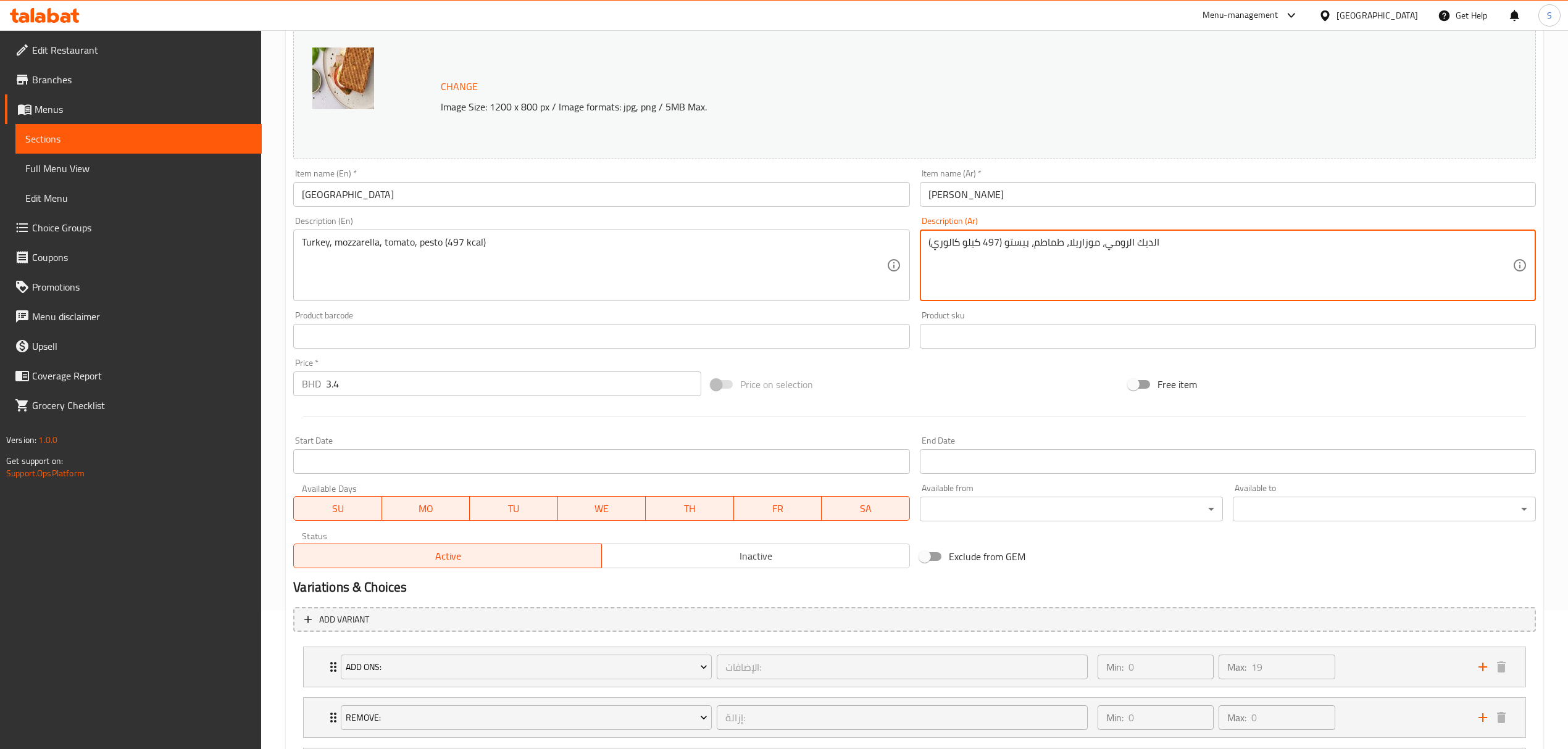
scroll to position [264, 0]
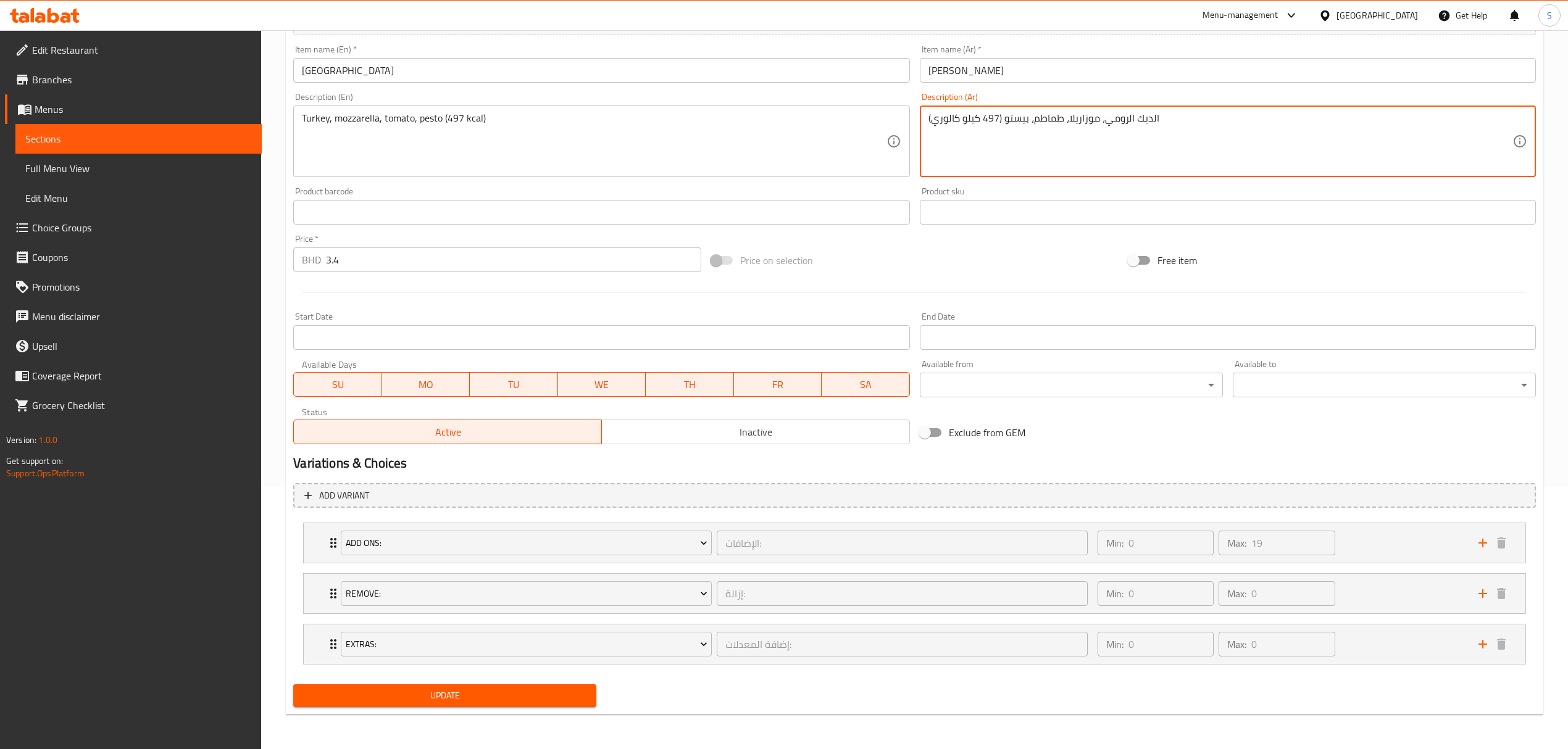
type textarea "الديك الرومي، موزاريلا، طماطم، بيستو (497 كيلو كالوري)"
click at [391, 697] on span "Update" at bounding box center [445, 696] width 284 height 16
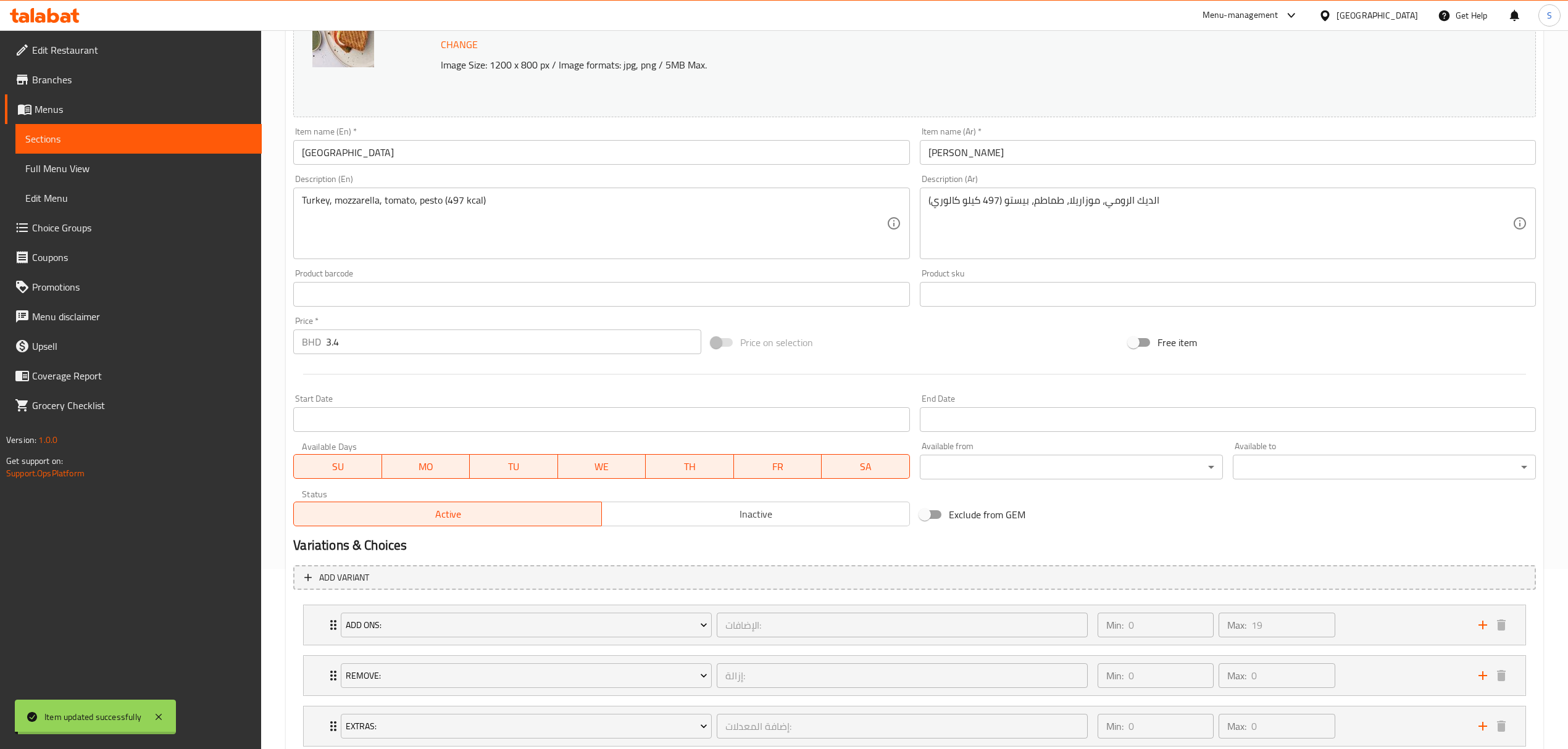
scroll to position [0, 0]
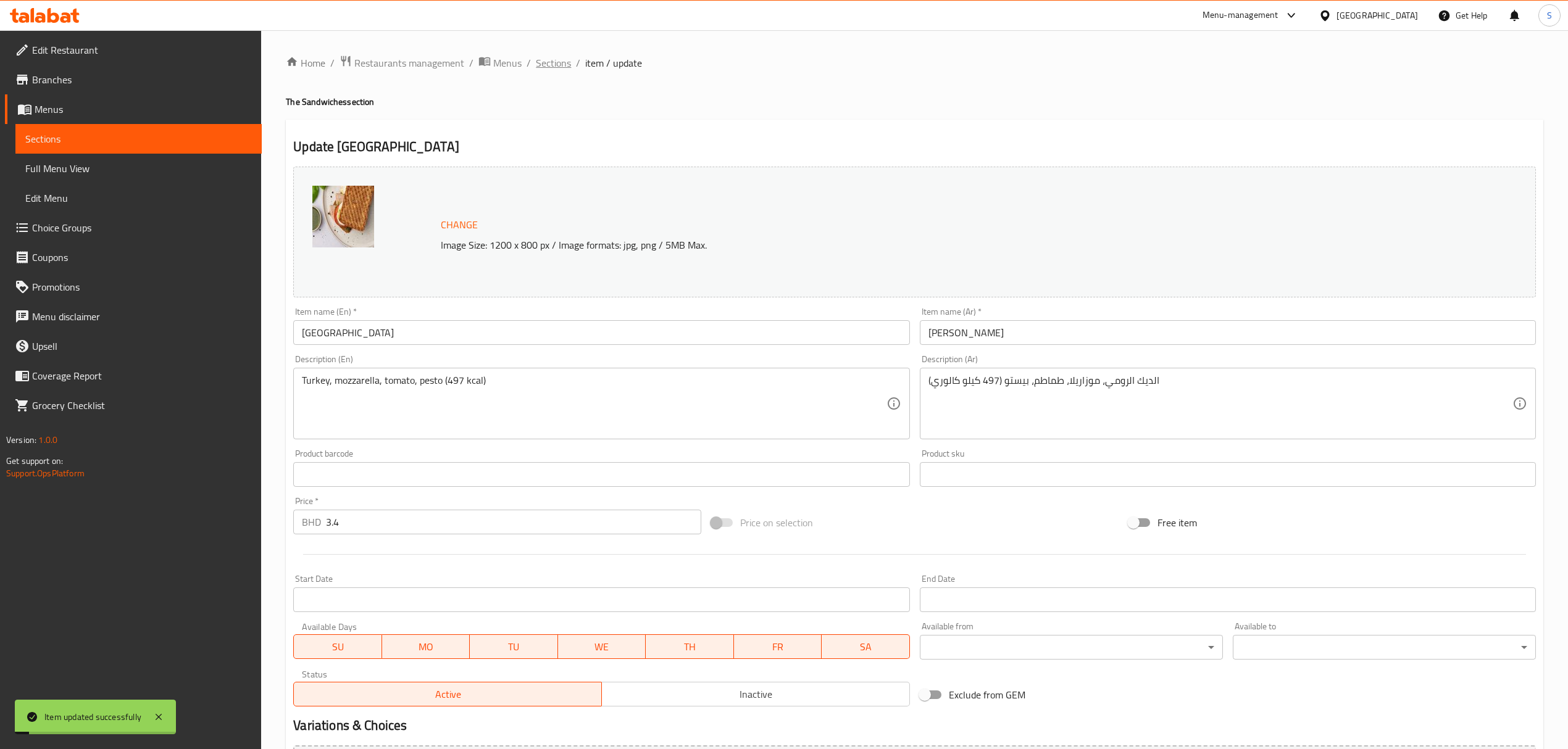
click at [554, 66] on span "Sections" at bounding box center [553, 62] width 35 height 15
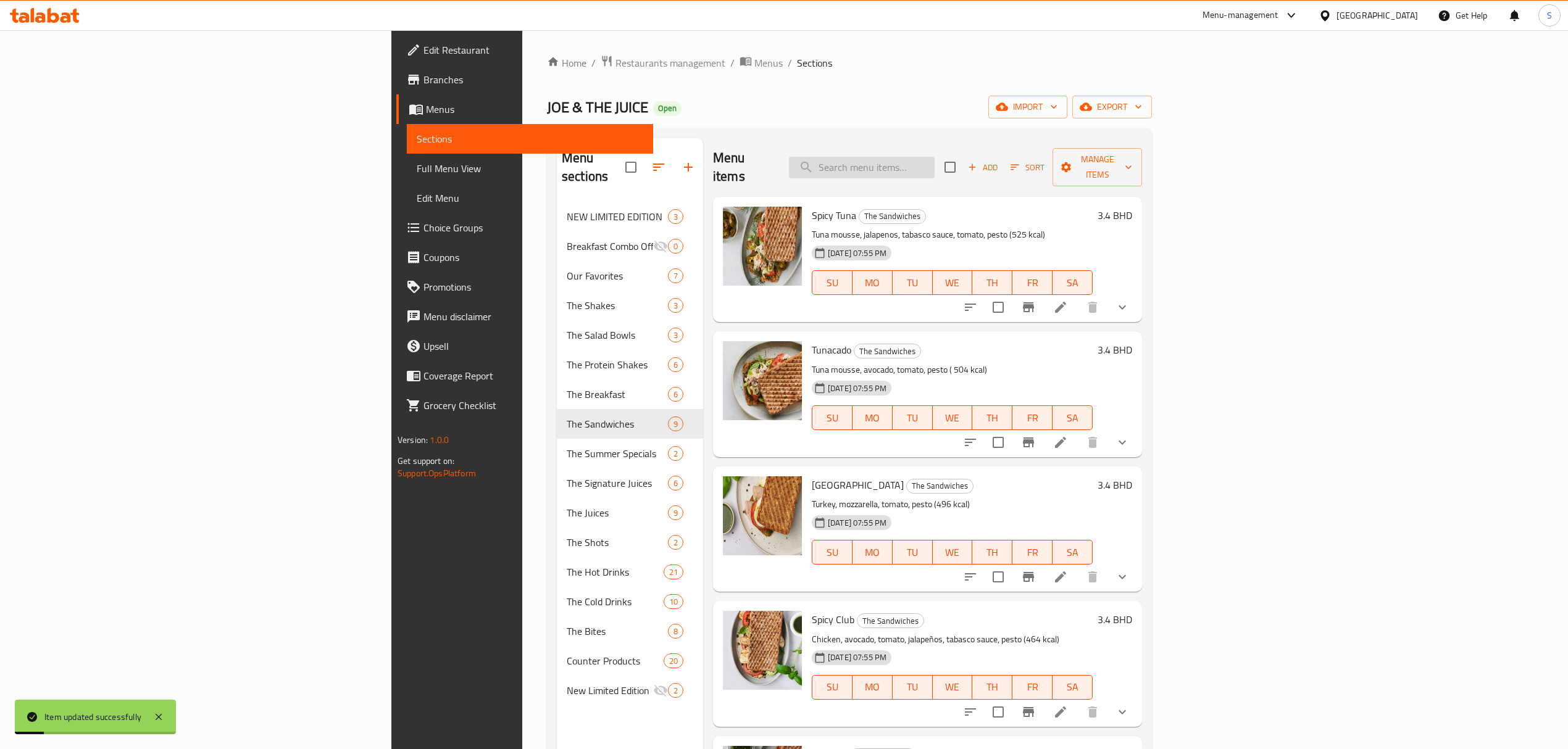
click at [934, 166] on input "search" at bounding box center [862, 168] width 145 height 22
paste input "Halloumi"
type input "Halloumi"
click at [1077, 296] on li at bounding box center [1060, 307] width 34 height 22
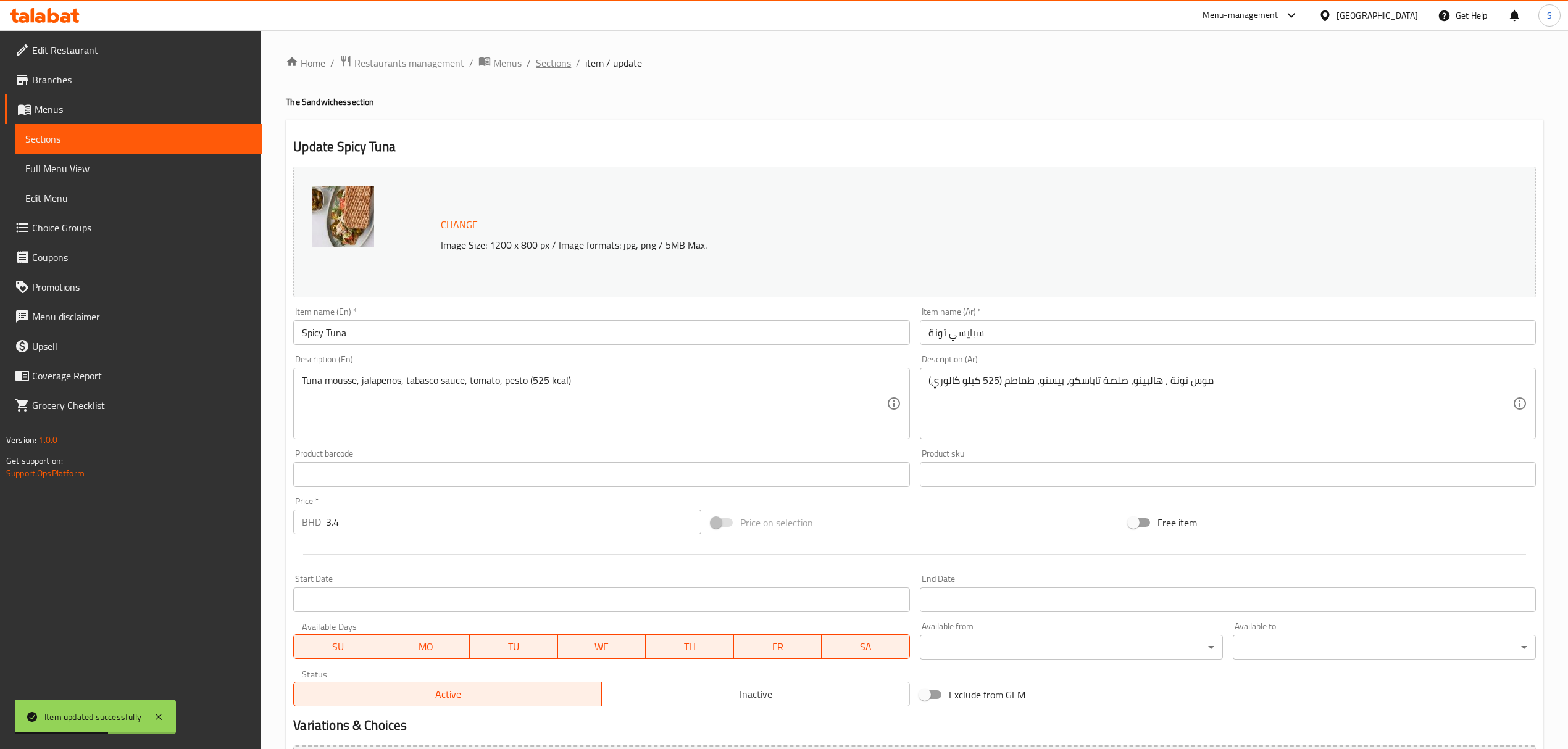
click at [556, 59] on span "Sections" at bounding box center [553, 62] width 35 height 15
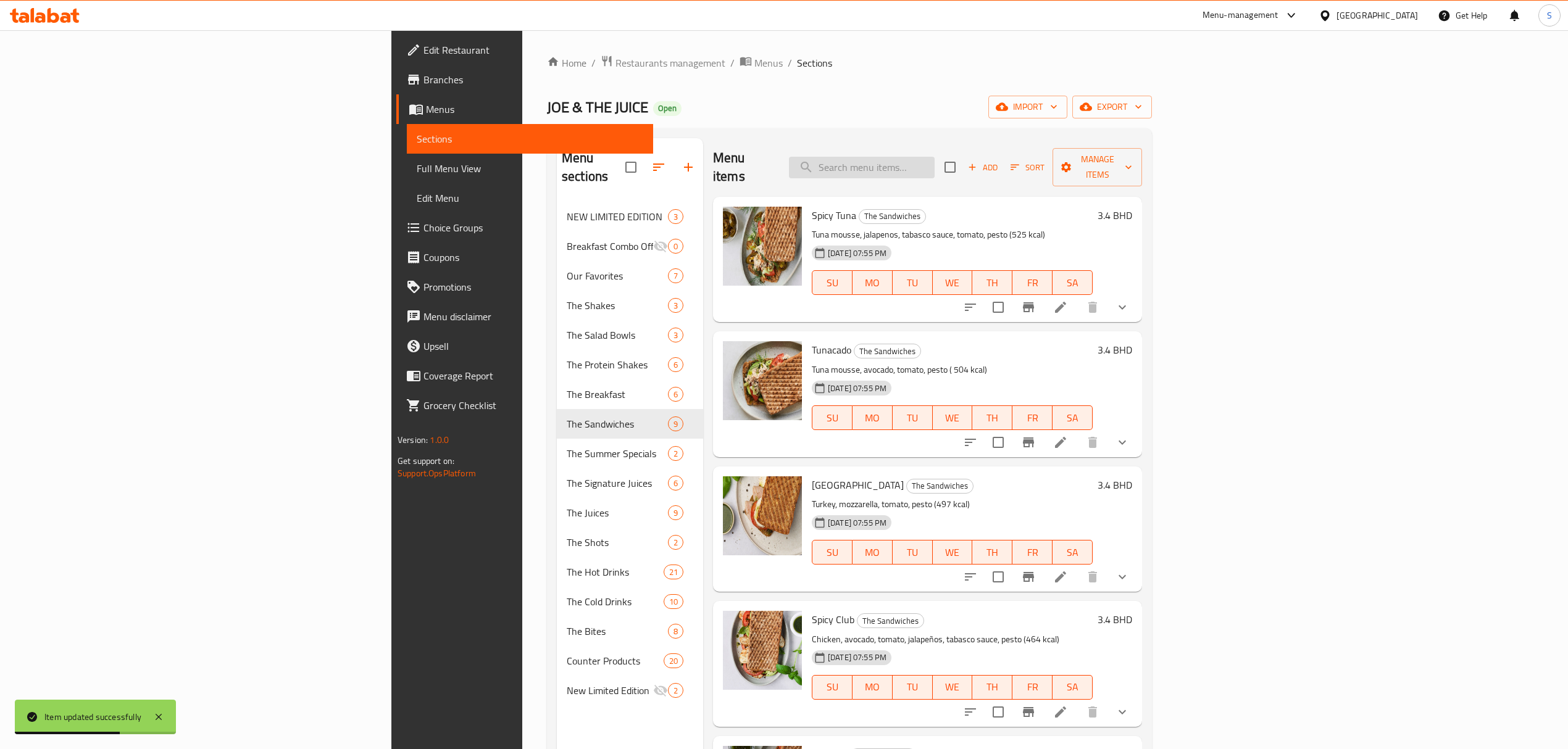
click at [934, 158] on input "search" at bounding box center [862, 168] width 145 height 22
paste input "Halloumi"
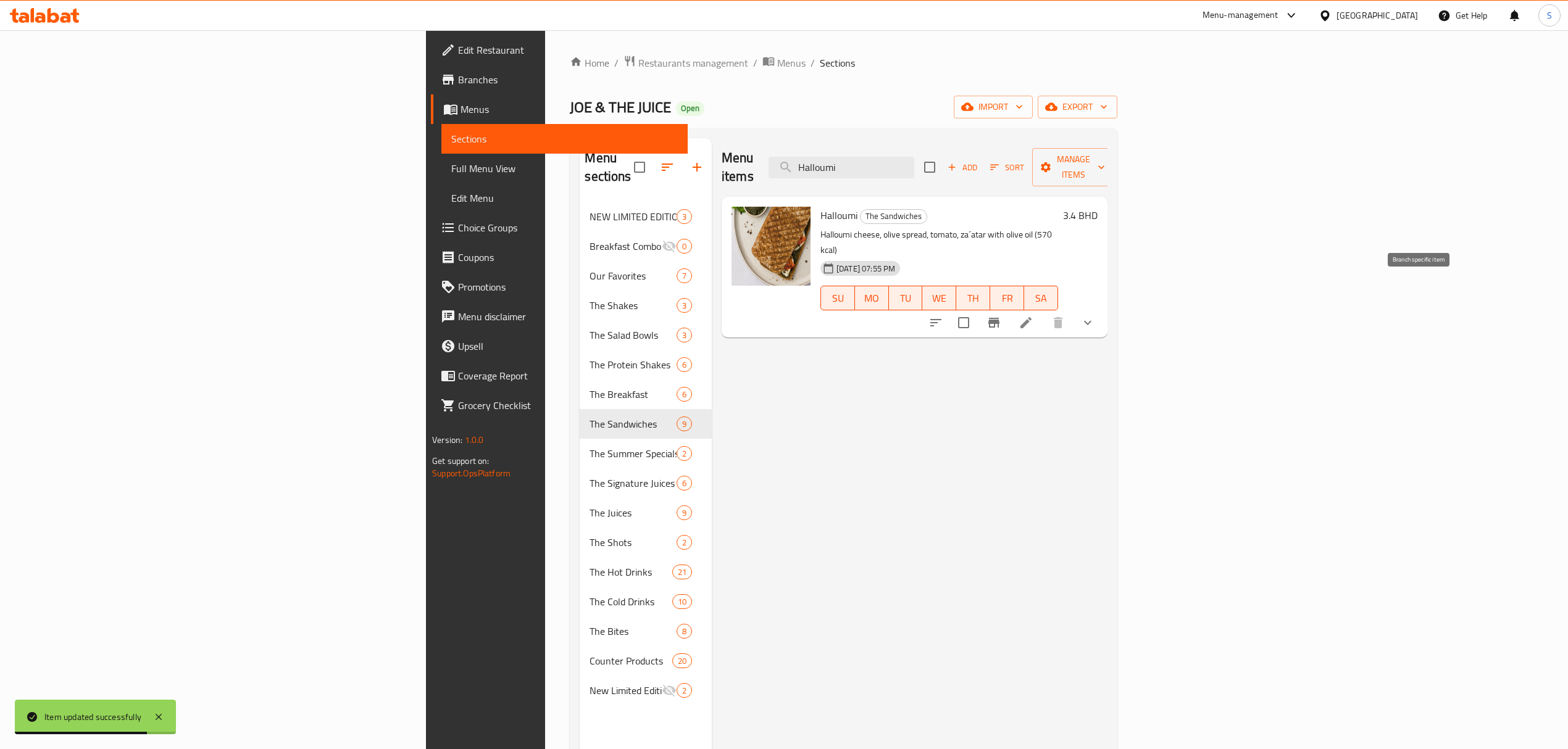
type input "Halloumi"
click at [1043, 312] on li at bounding box center [1026, 323] width 34 height 22
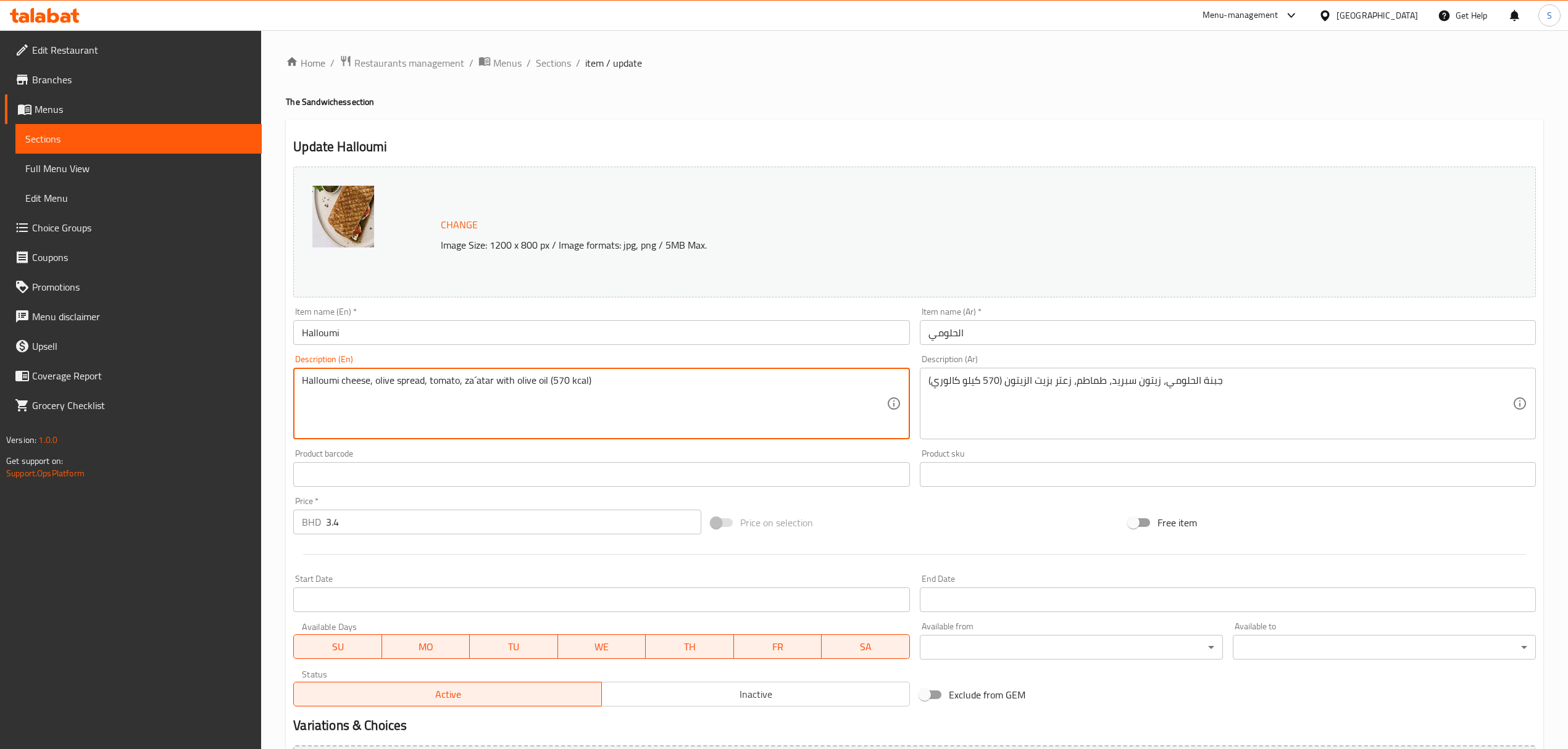
drag, startPoint x: 568, startPoint y: 383, endPoint x: 553, endPoint y: 381, distance: 15.1
type textarea "Halloumi cheese, olive spread, tomato, za´atar with olive oil (642 kcal)"
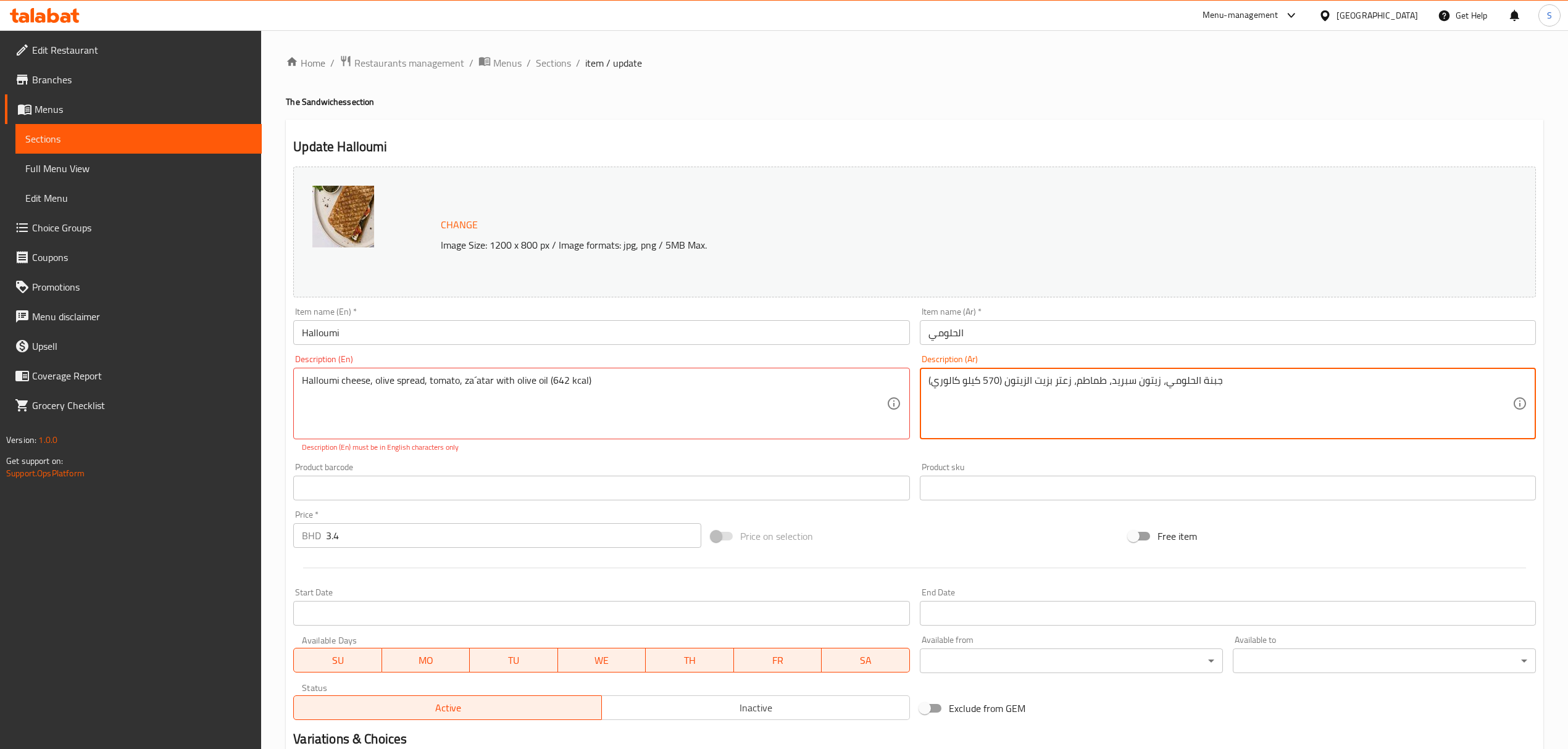
drag, startPoint x: 998, startPoint y: 380, endPoint x: 983, endPoint y: 383, distance: 15.3
type textarea "جبنة الحلومي، زيتون سبريد، طماطم، زعتر بزيت الزيتون (642 كيلو كالوري)"
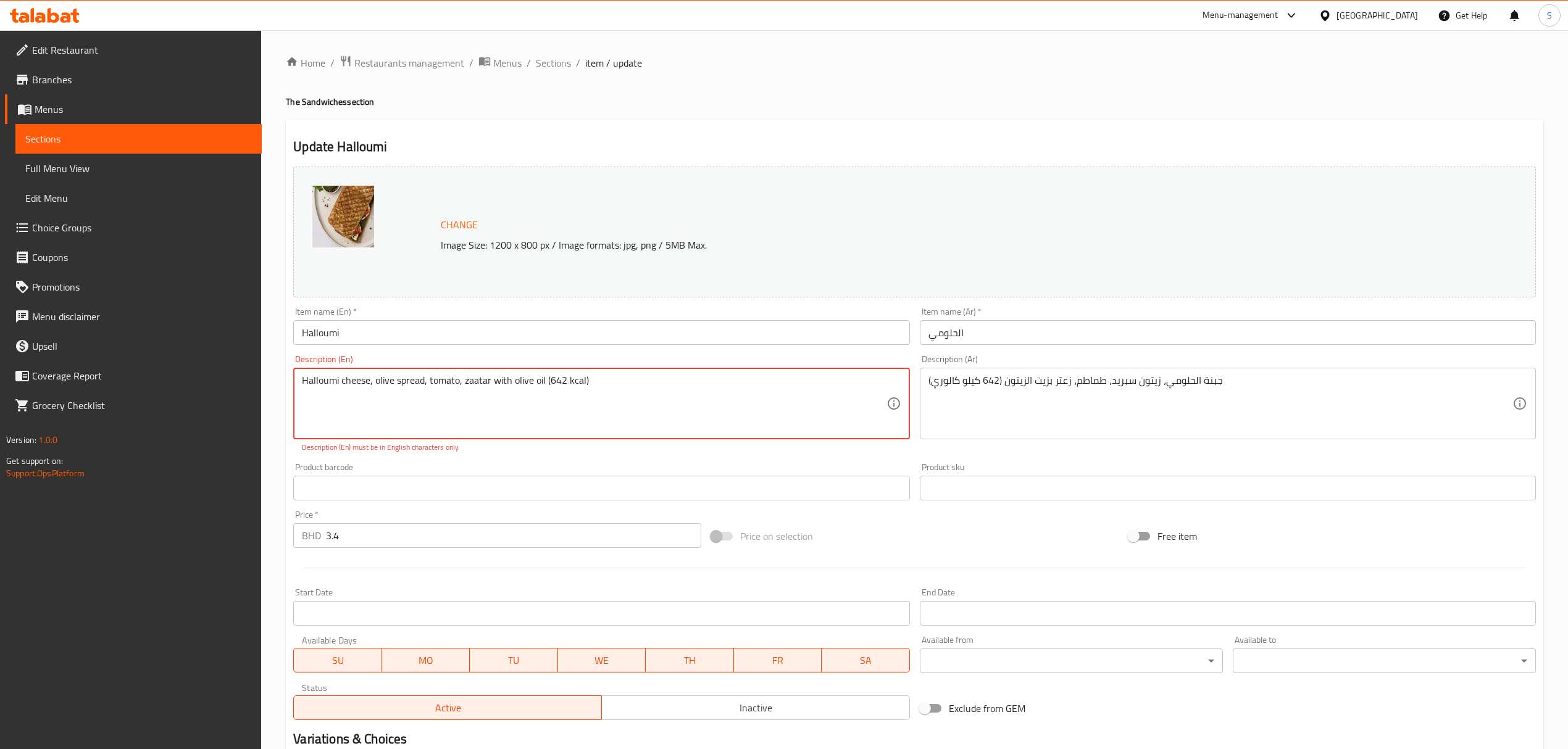
click at [453, 383] on textarea "Halloumi cheese, olive spread, tomato, zaatar with olive oil (642 kcal)" at bounding box center [593, 404] width 584 height 59
click at [410, 383] on textarea "Halloumi cheese, olive spread, tomato, zaatar with olive oil (642 kcal)" at bounding box center [593, 404] width 584 height 59
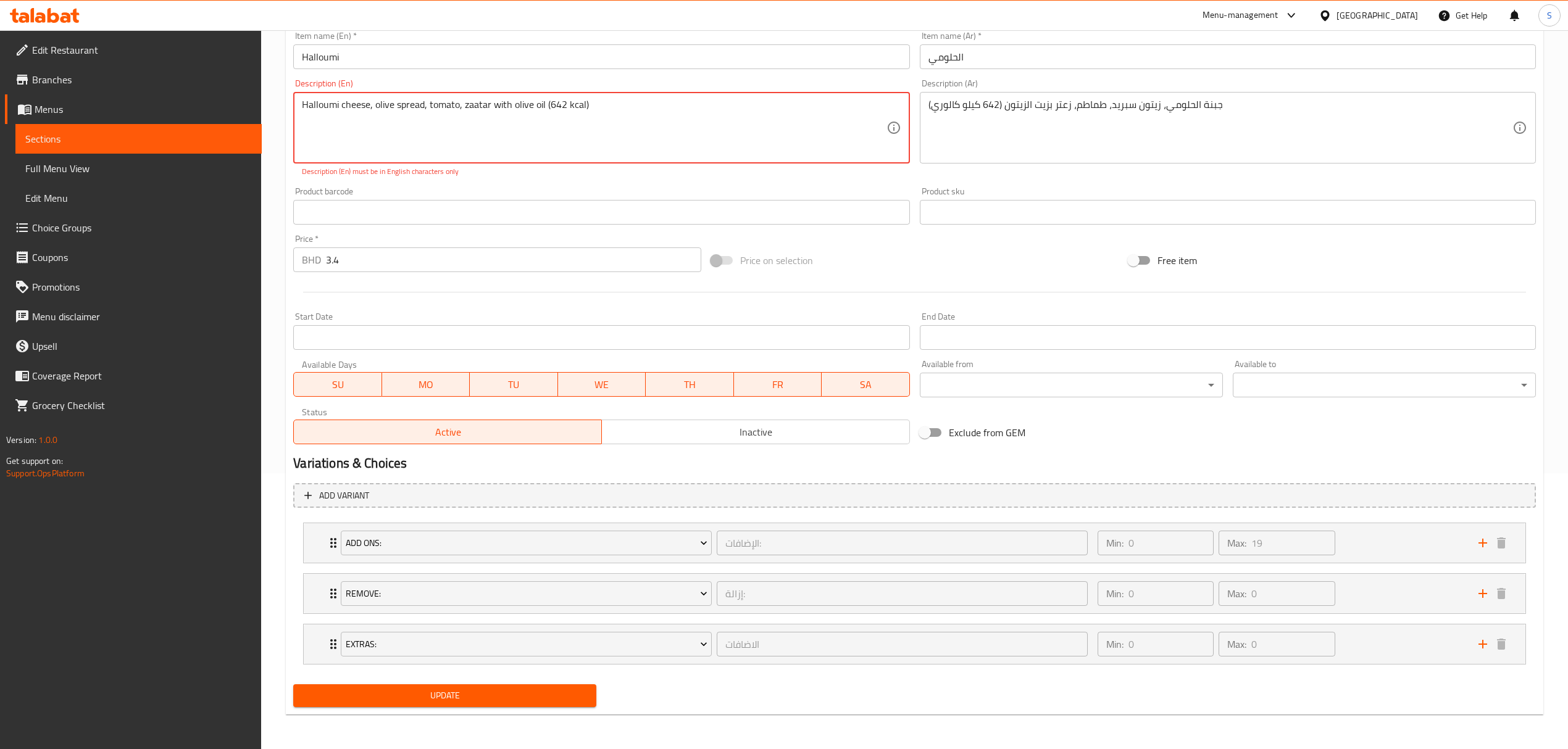
type textarea "Halloumi cheese, olive spread, tomato, zaatar with olive oil (642 kcal)"
click at [433, 700] on span "Update" at bounding box center [445, 696] width 284 height 16
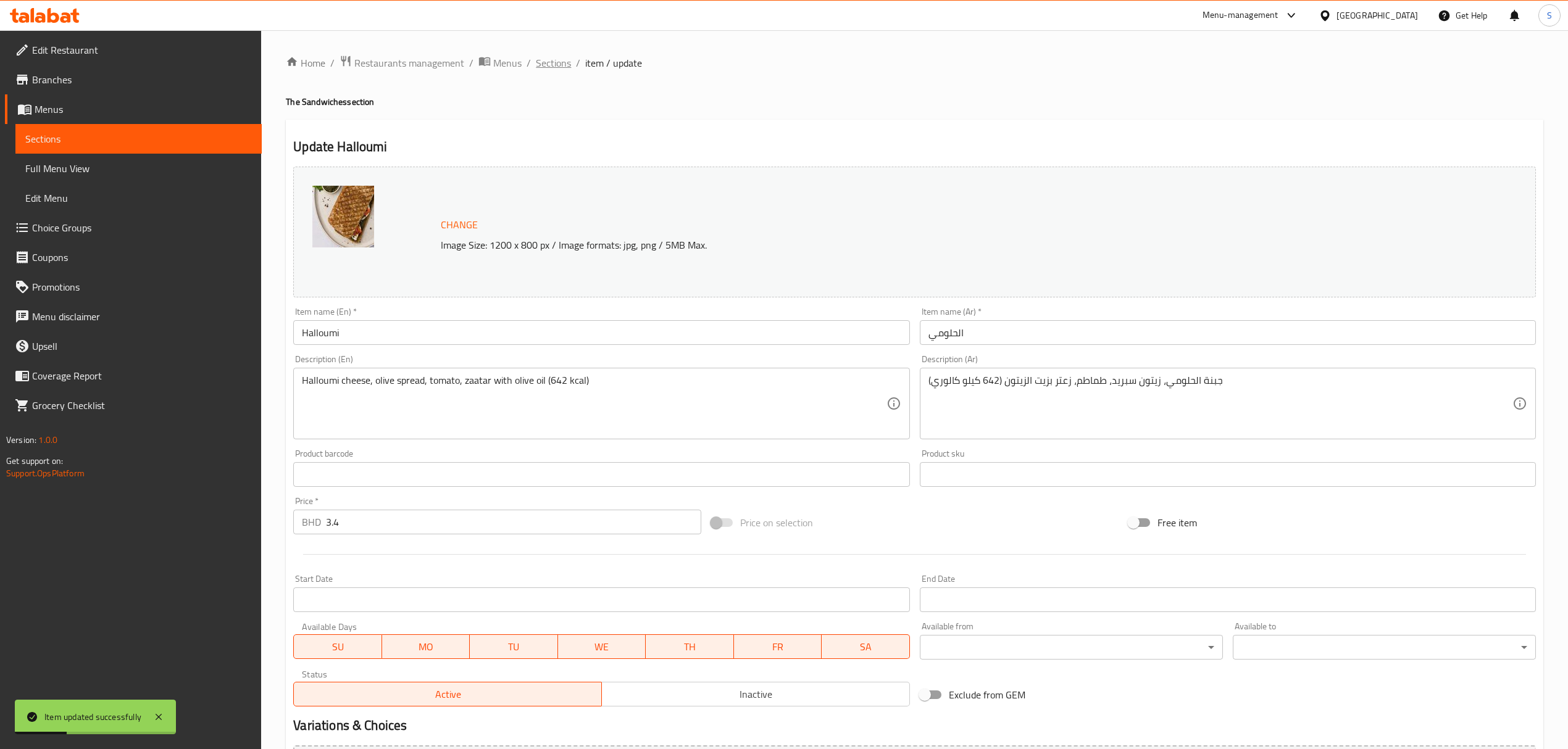
click at [557, 66] on span "Sections" at bounding box center [553, 62] width 35 height 15
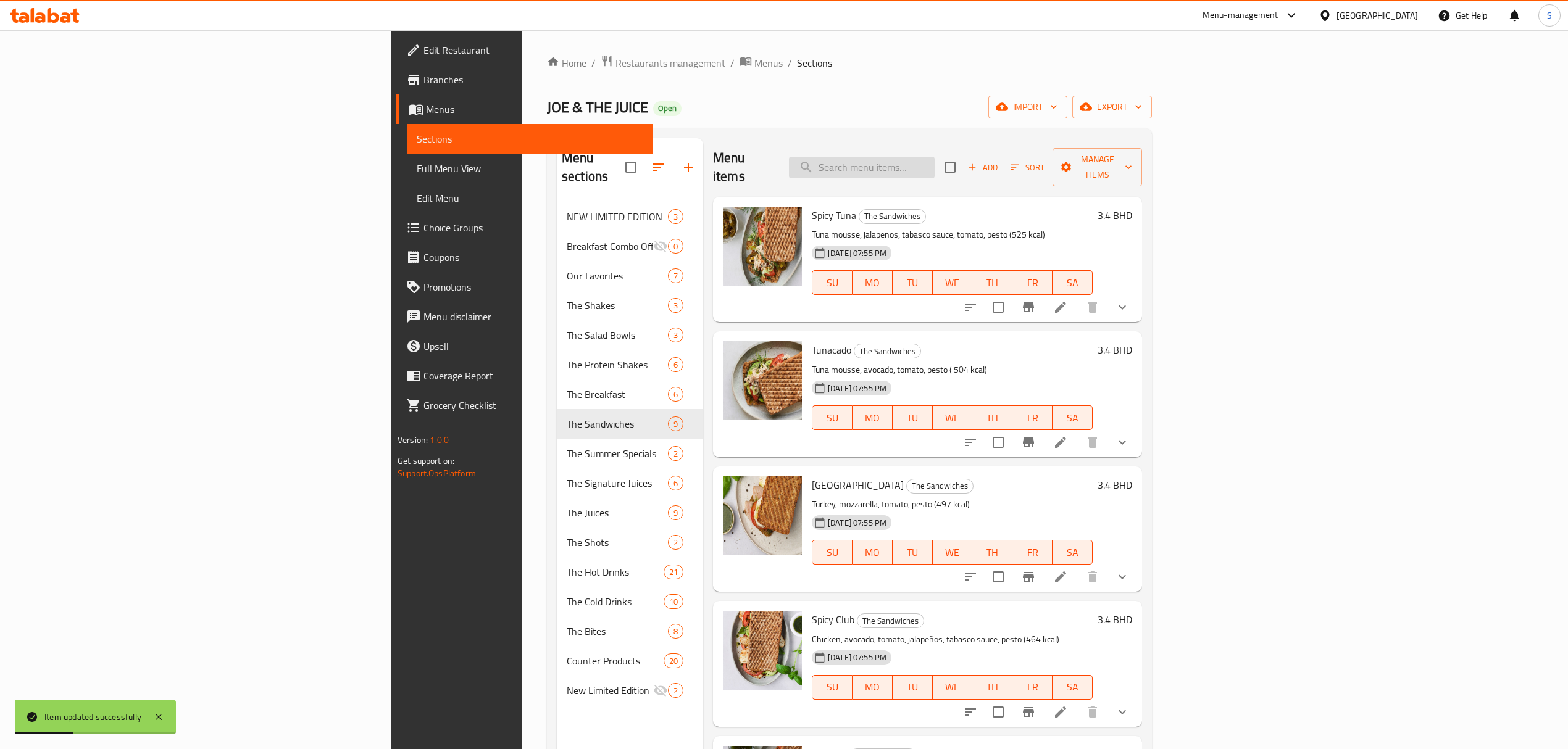
click at [934, 157] on input "search" at bounding box center [862, 168] width 145 height 22
paste input "Spicy Club"
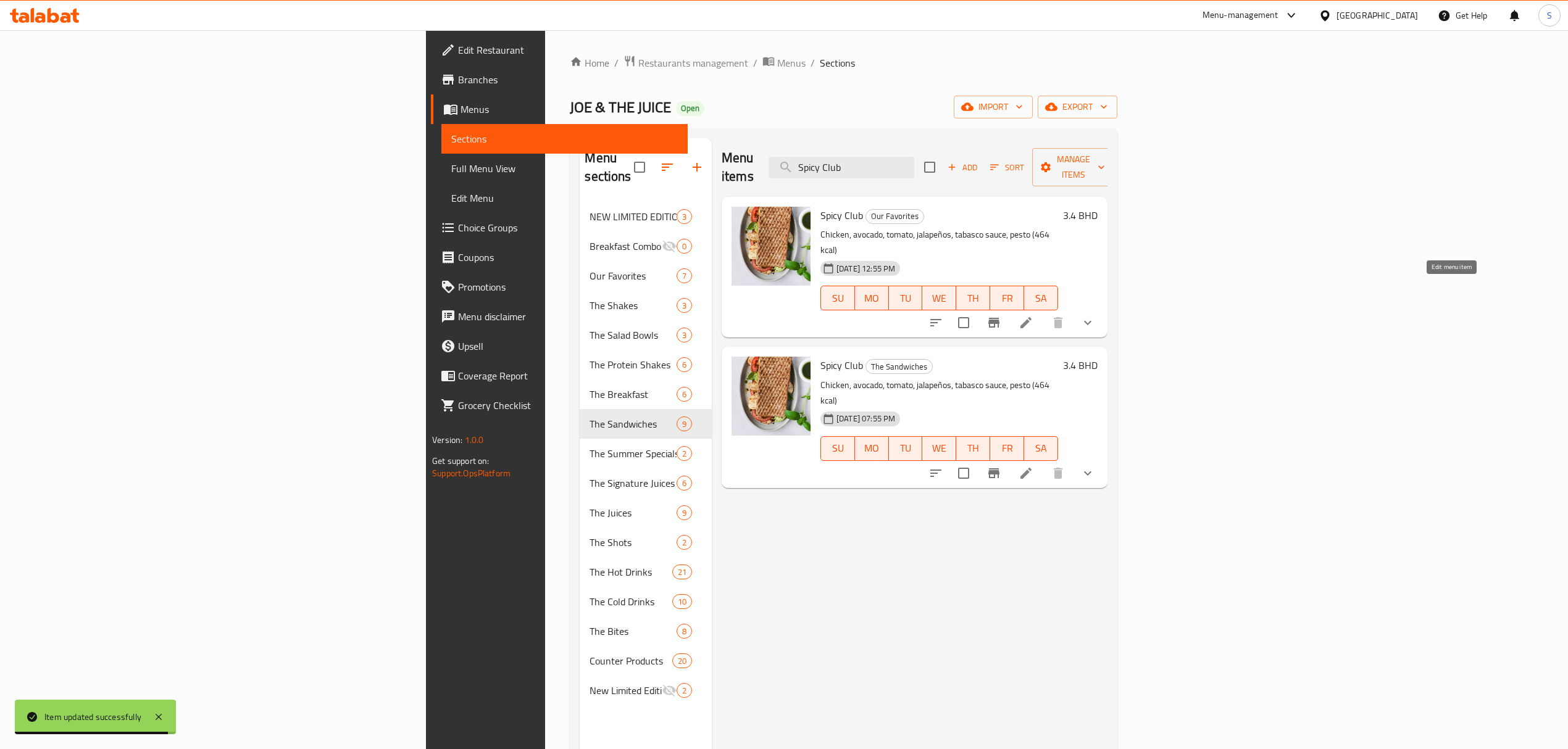
type input "Spicy Club"
click at [1031, 317] on icon at bounding box center [1026, 323] width 11 height 11
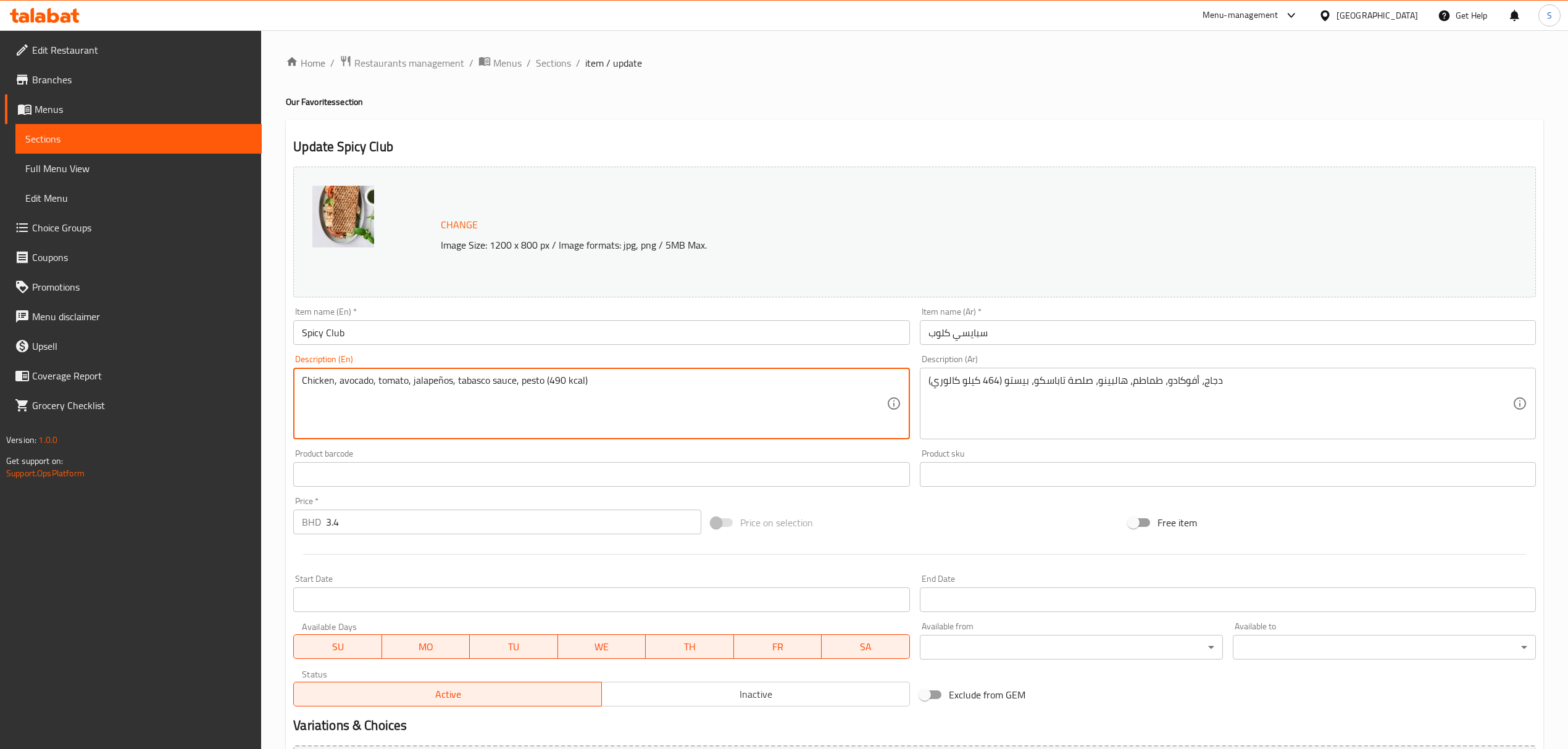
type textarea "Chicken, avocado, tomato, jalapeños, tabasco sauce, pesto (490 kcal)"
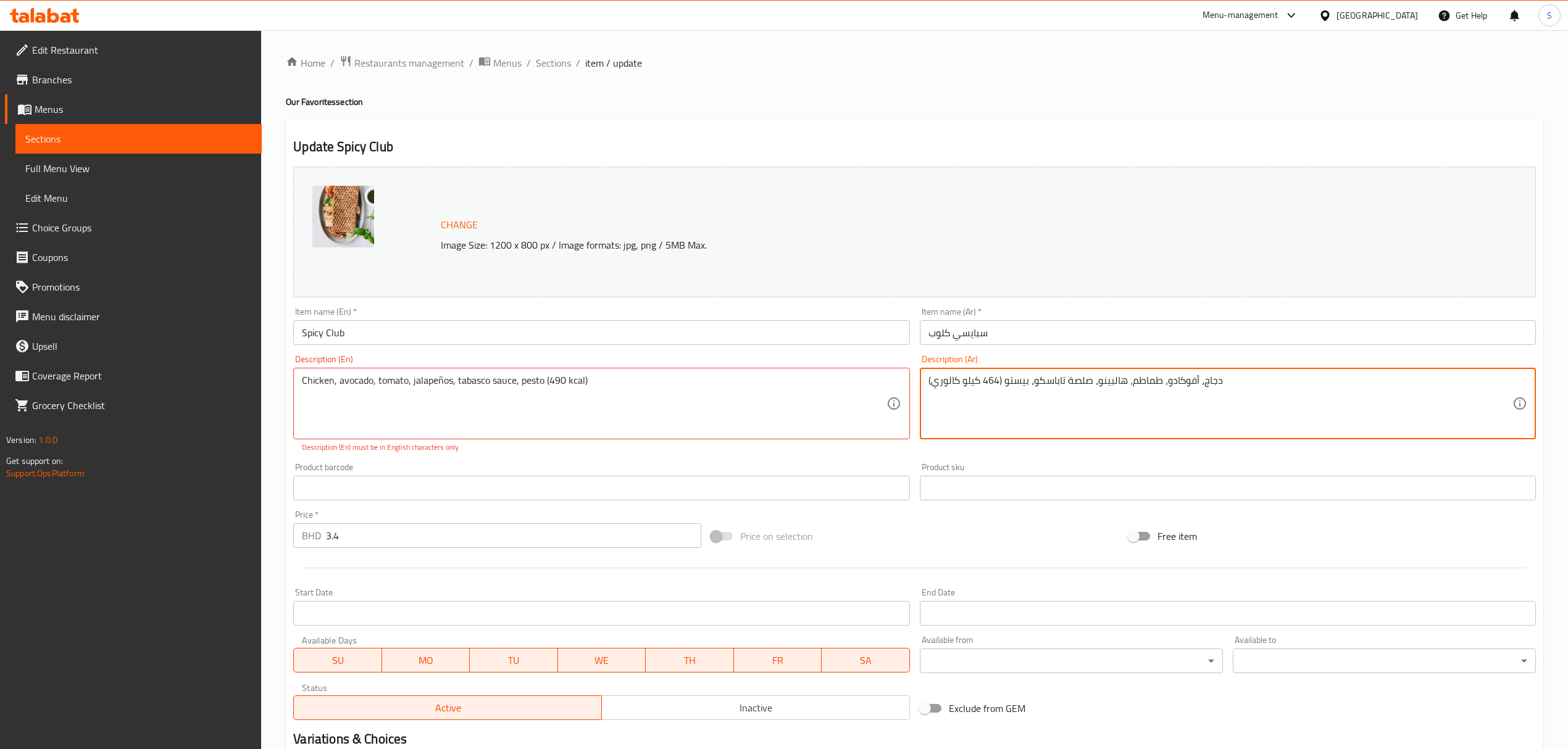
drag, startPoint x: 998, startPoint y: 380, endPoint x: 989, endPoint y: 381, distance: 9.1
type textarea "دجاج، أفوكادو، طماطم، هالبينو، صلصة تاباسكو، بيستو (490 كيلو كالوري)"
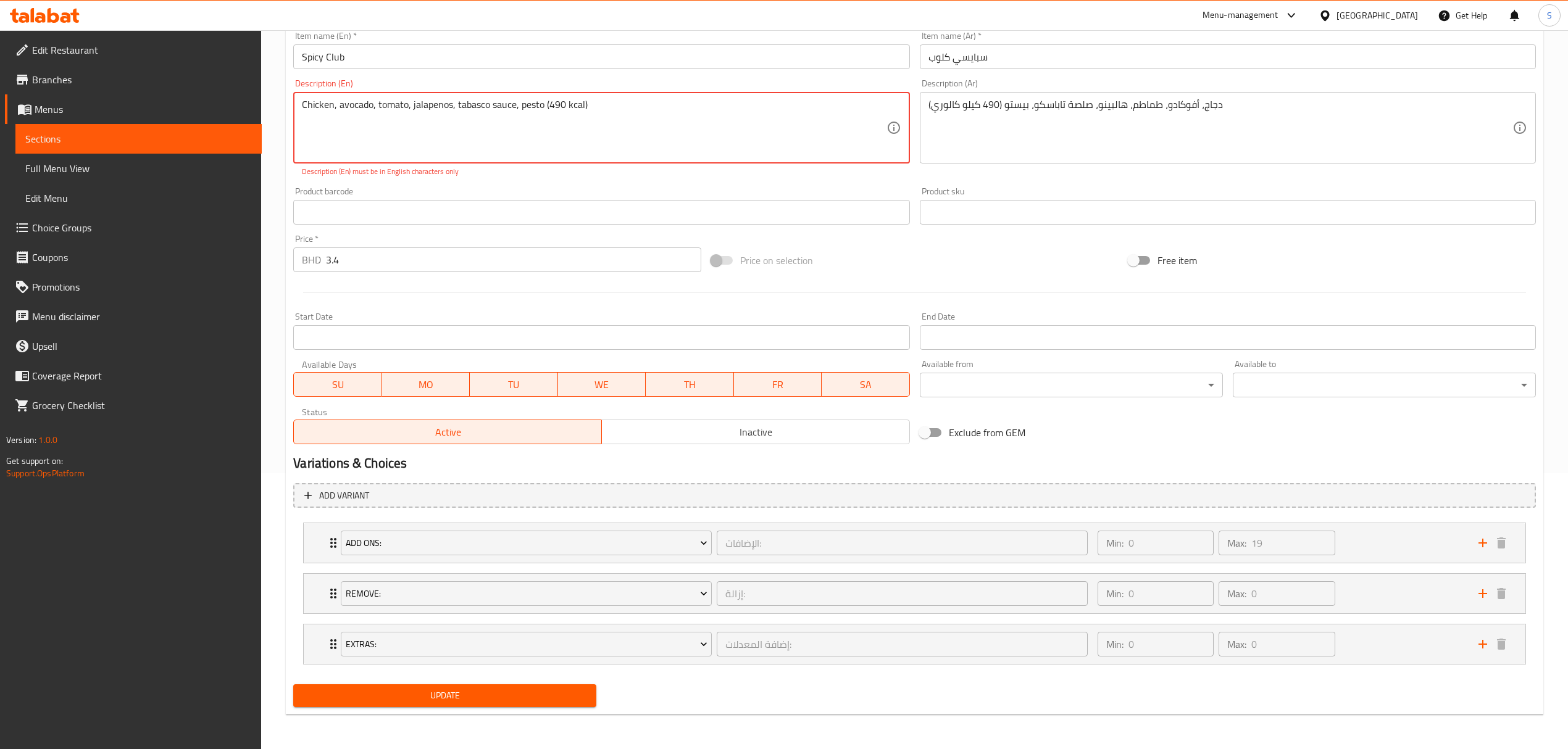
type textarea "Chicken, avocado, tomato, jalapenos, tabasco sauce, pesto (490 kcal)"
click at [430, 695] on span "Update" at bounding box center [445, 696] width 284 height 16
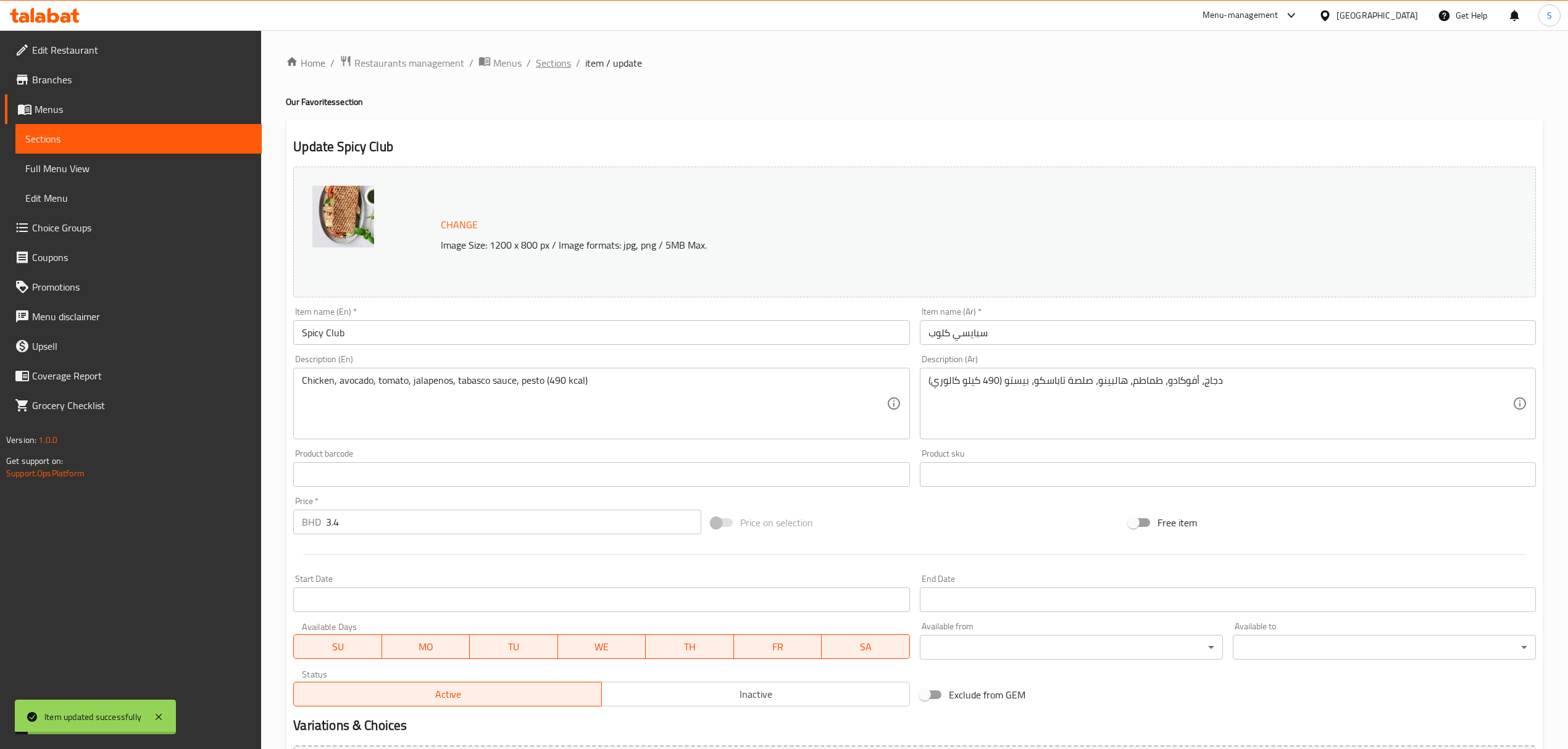
click at [559, 62] on span "Sections" at bounding box center [553, 62] width 35 height 15
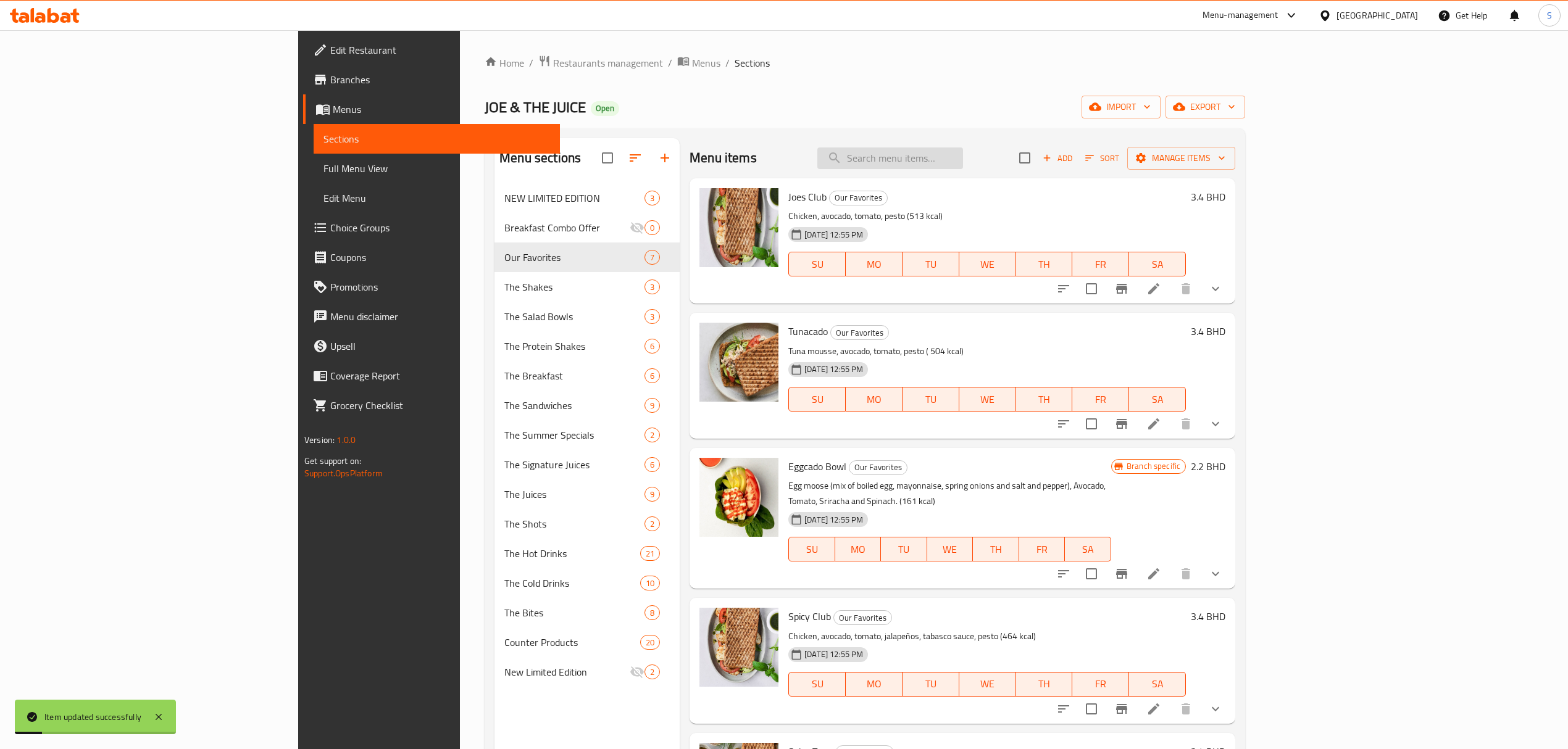
click at [963, 159] on input "search" at bounding box center [890, 159] width 145 height 22
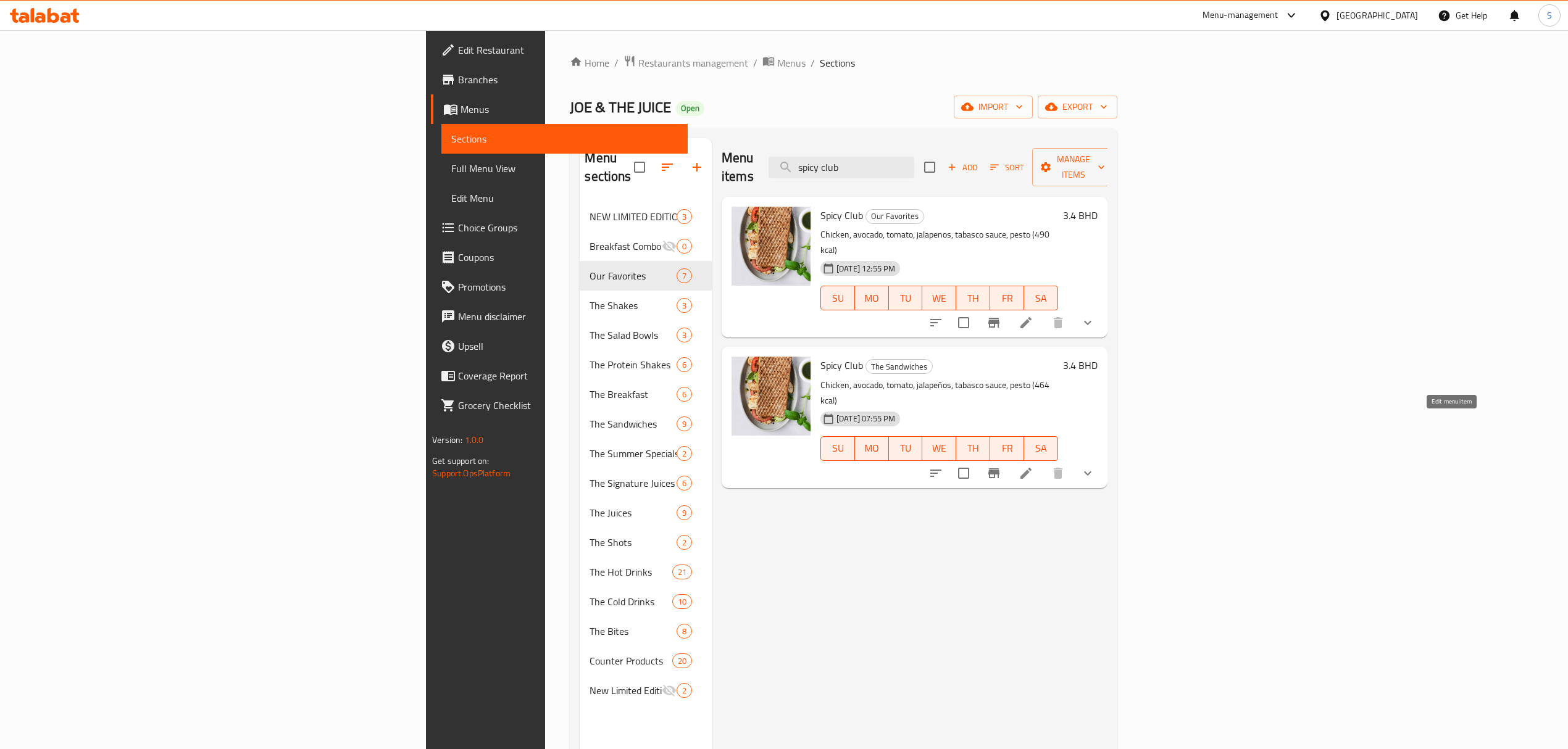
type input "spicy club"
click at [1034, 465] on icon at bounding box center [1026, 473] width 15 height 15
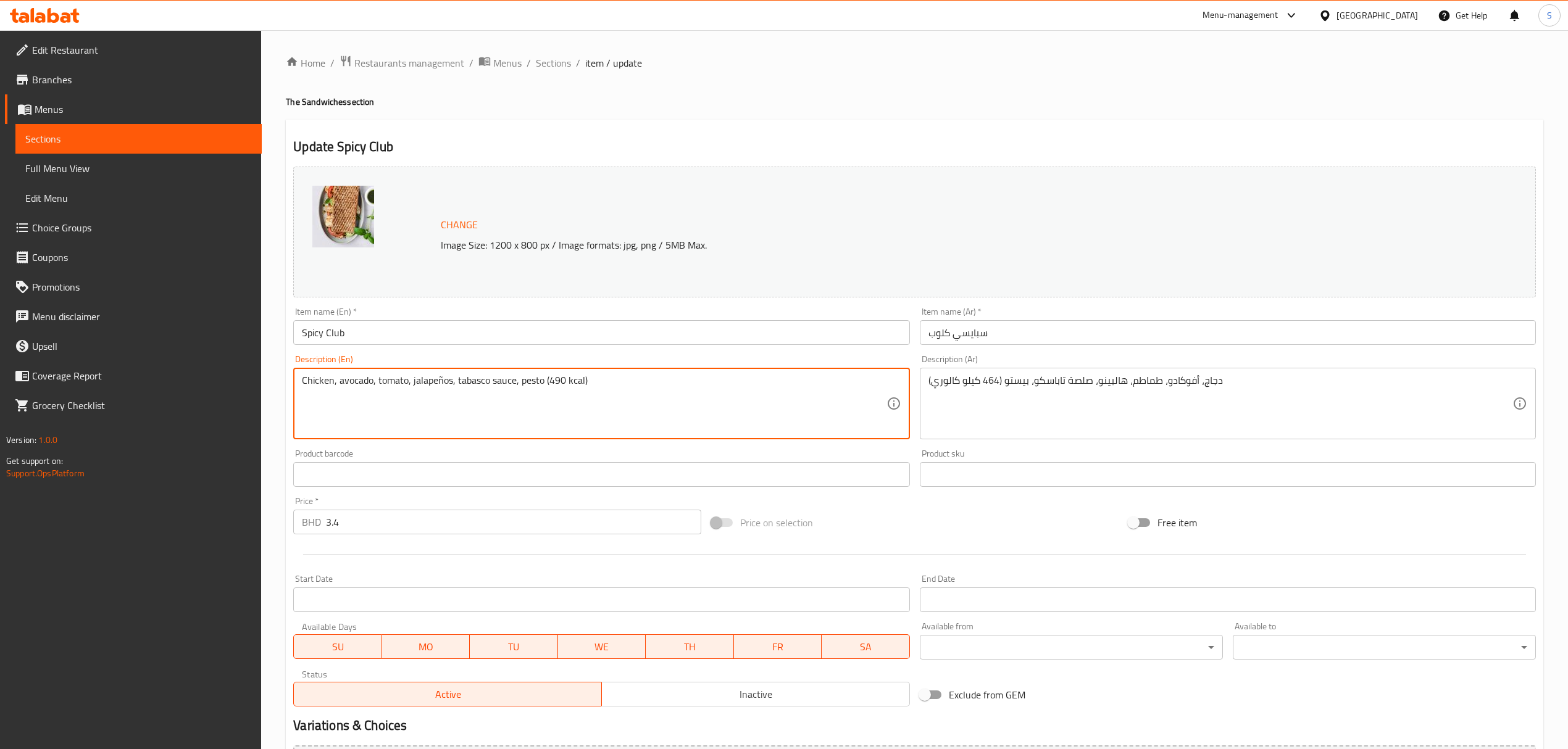
type textarea "Chicken, avocado, tomato, jalapeños, tabasco sauce, pesto (490 kcal)"
drag, startPoint x: 989, startPoint y: 381, endPoint x: 995, endPoint y: 381, distance: 6.0
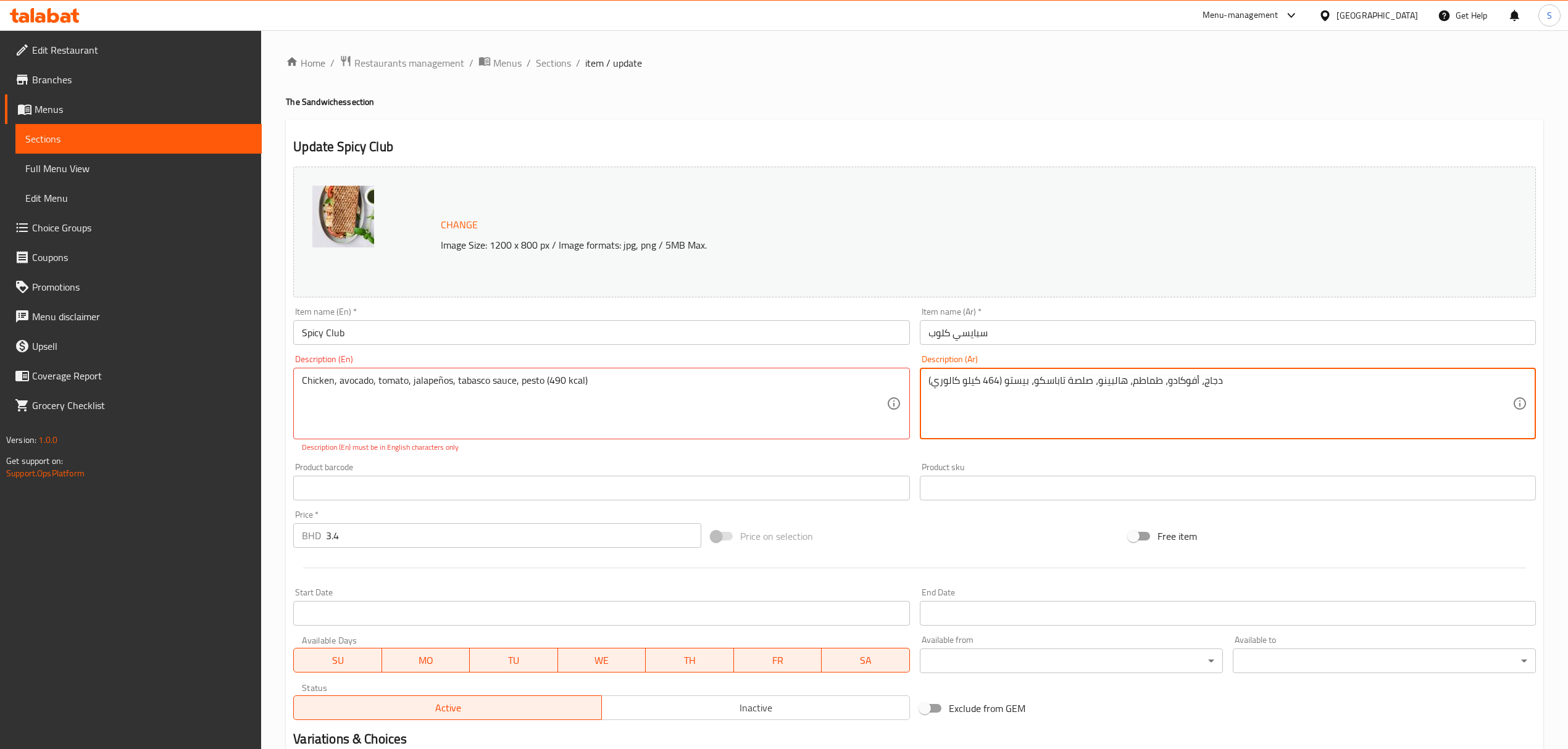
click at [998, 379] on textarea "دجاج، أفوكادو، طماطم، هالبينو، صلصة تاباسكو، بيستو (464 كيلو كالوري)" at bounding box center [1220, 404] width 584 height 59
type textarea "دجاج، أفوكادو، طماطم، هالبينو، صلصة تاباسكو، بيستو (490 كيلو كالوري)"
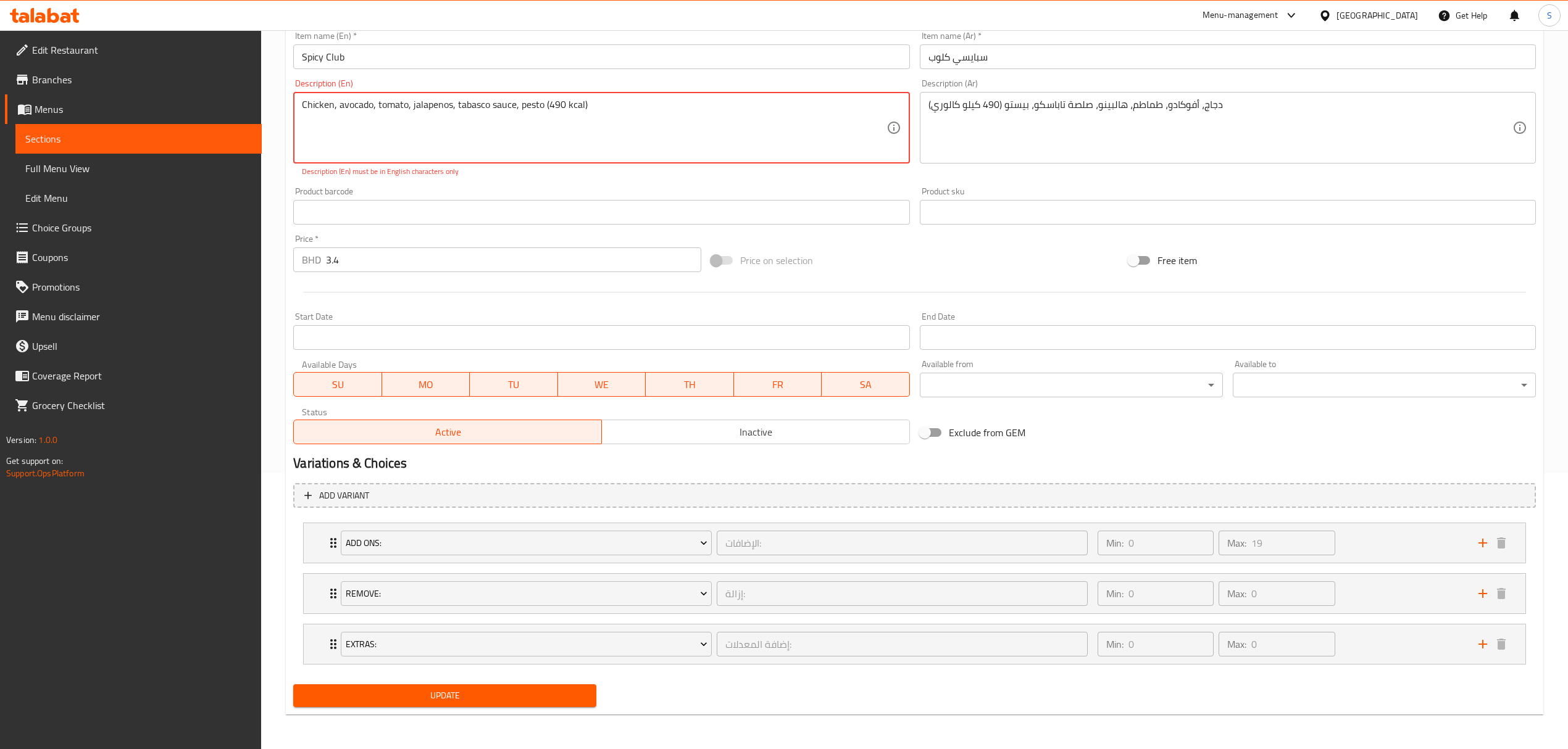
type textarea "Chicken, avocado, tomato, jalapenos, tabasco sauce, pesto (490 kcal)"
drag, startPoint x: 402, startPoint y: 694, endPoint x: 102, endPoint y: 419, distance: 407.0
click at [403, 694] on span "Update" at bounding box center [445, 696] width 284 height 16
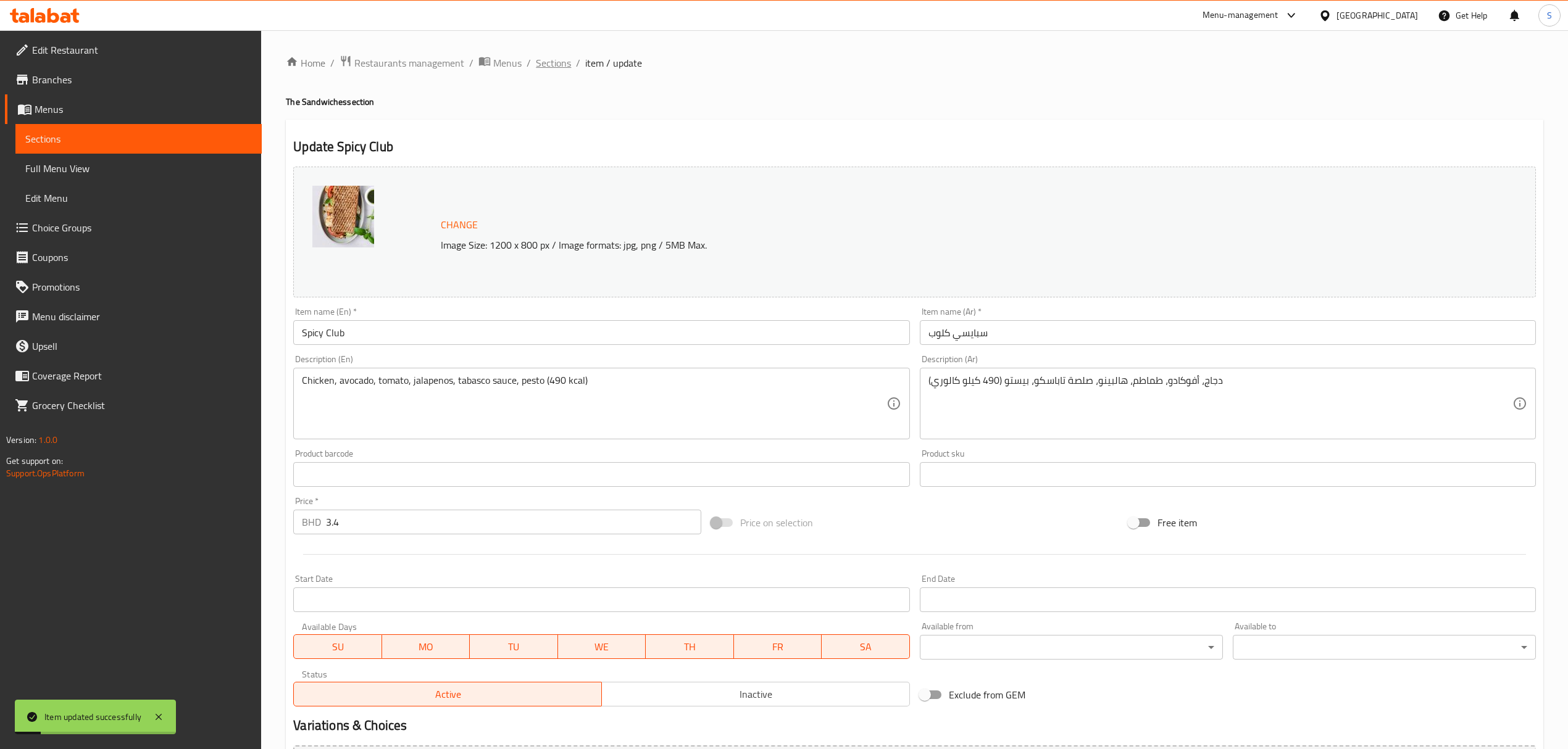
click at [558, 60] on span "Sections" at bounding box center [553, 62] width 35 height 15
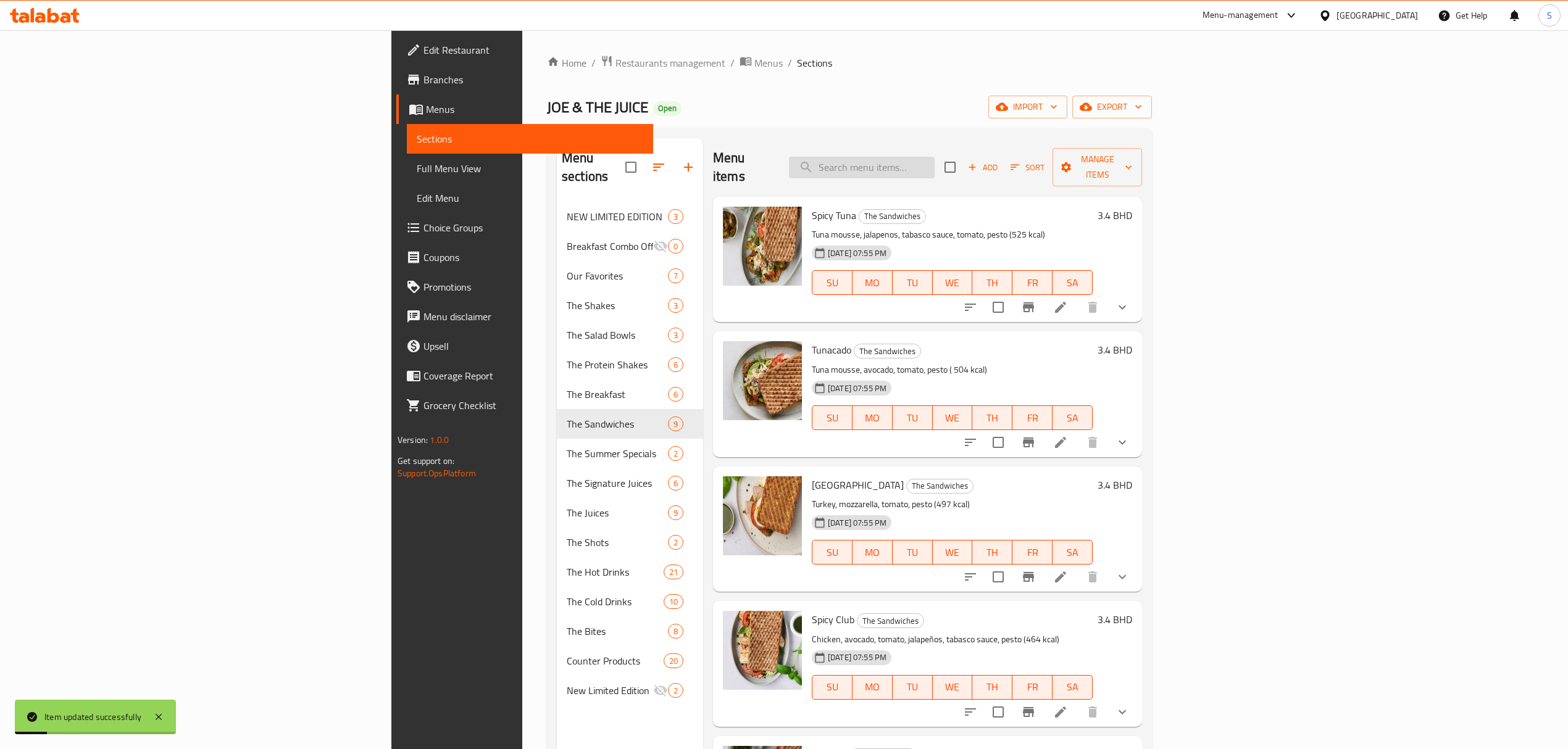
click at [934, 159] on input "search" at bounding box center [862, 168] width 145 height 22
paste input "Bresaola"
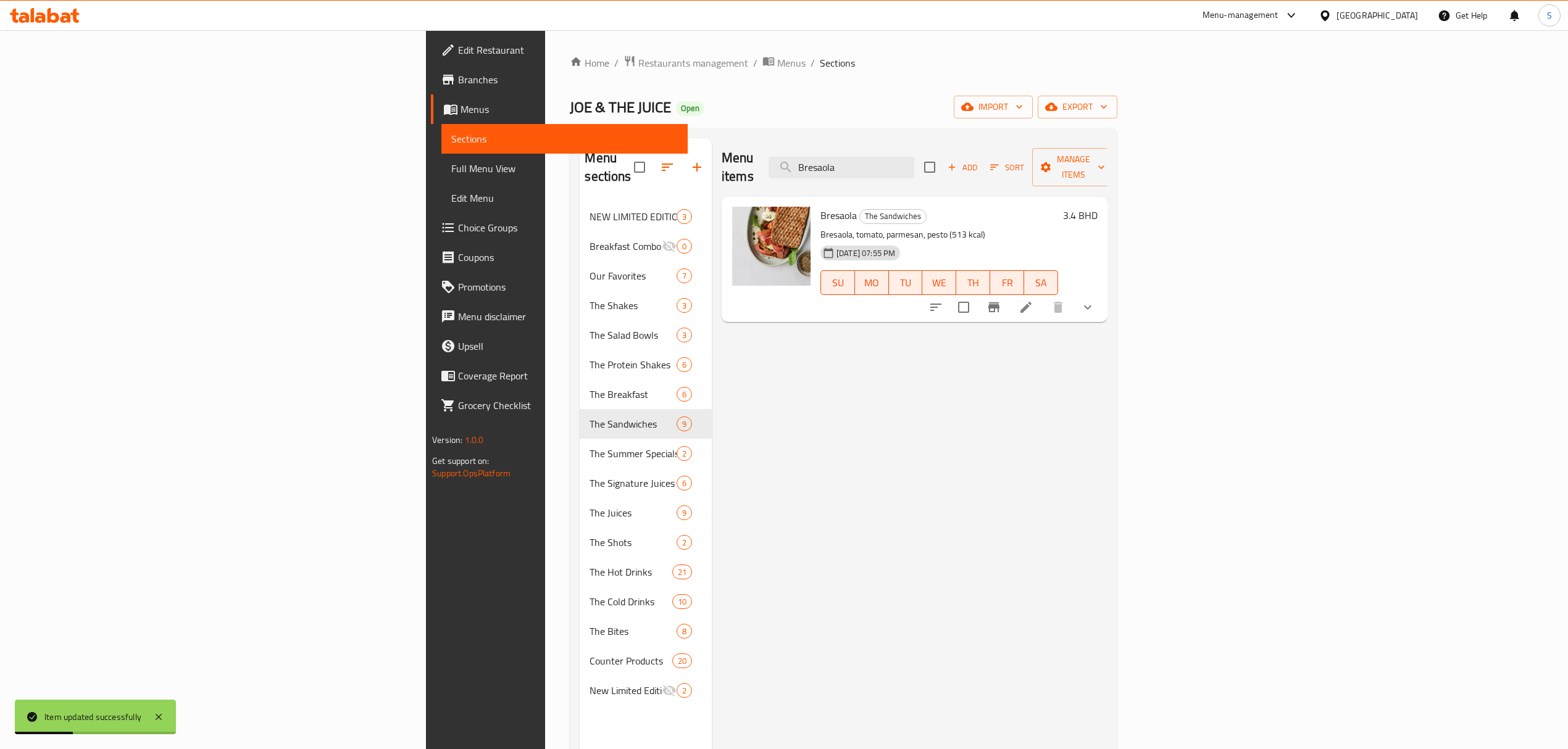
type input "Bresaola"
click at [1031, 301] on icon at bounding box center [1026, 307] width 11 height 11
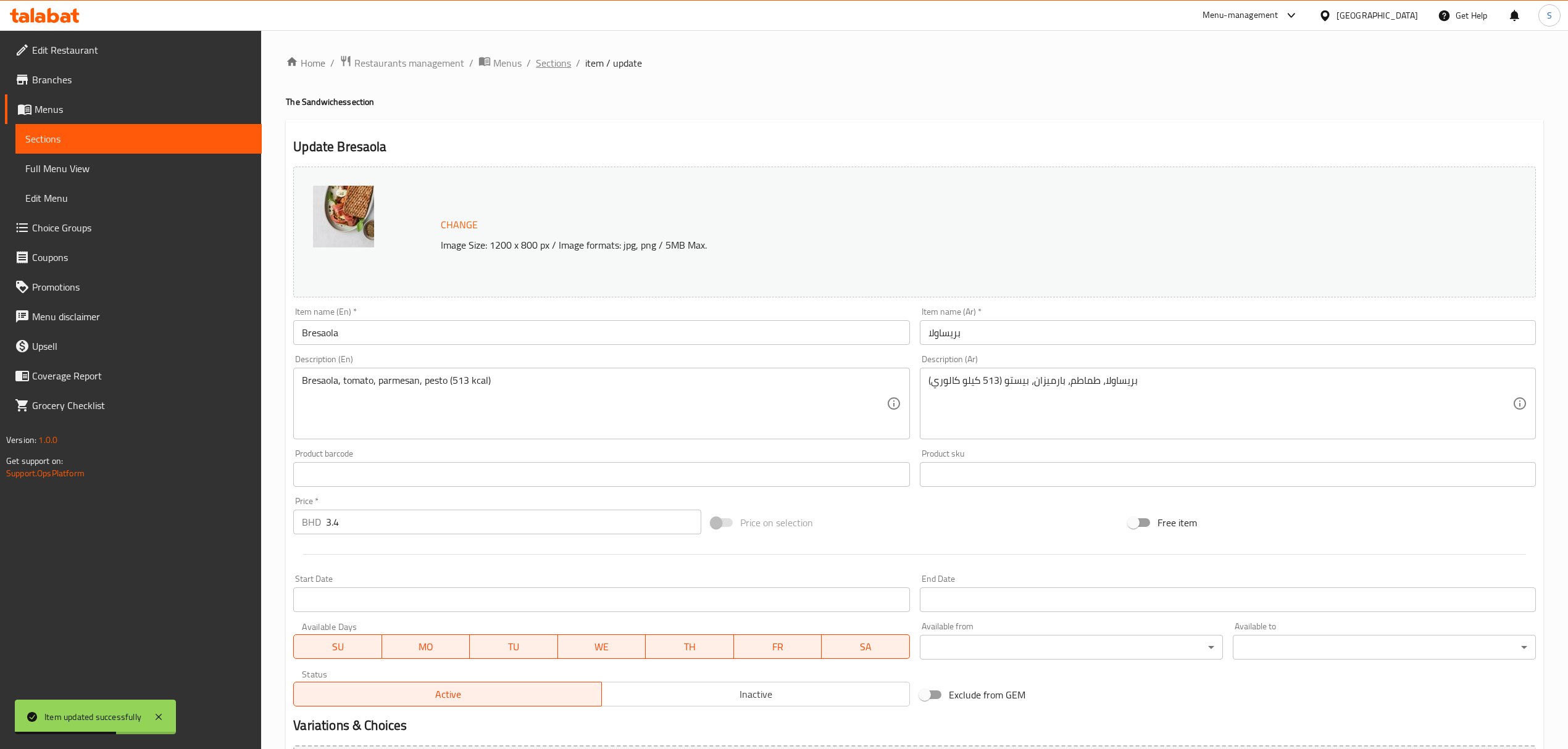
click at [549, 60] on span "Sections" at bounding box center [553, 62] width 35 height 15
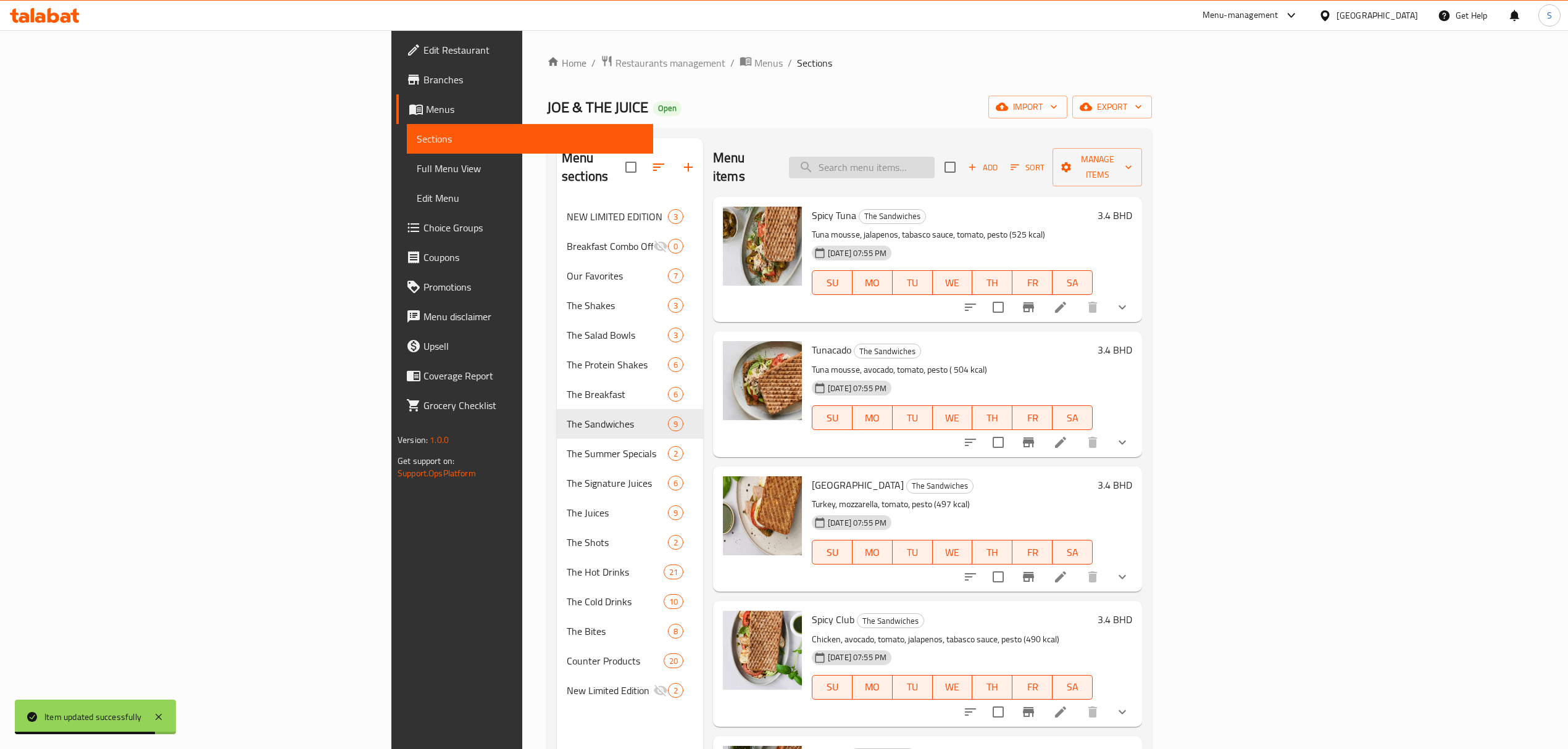
click at [934, 166] on input "search" at bounding box center [862, 168] width 145 height 22
paste input "Tunacado"
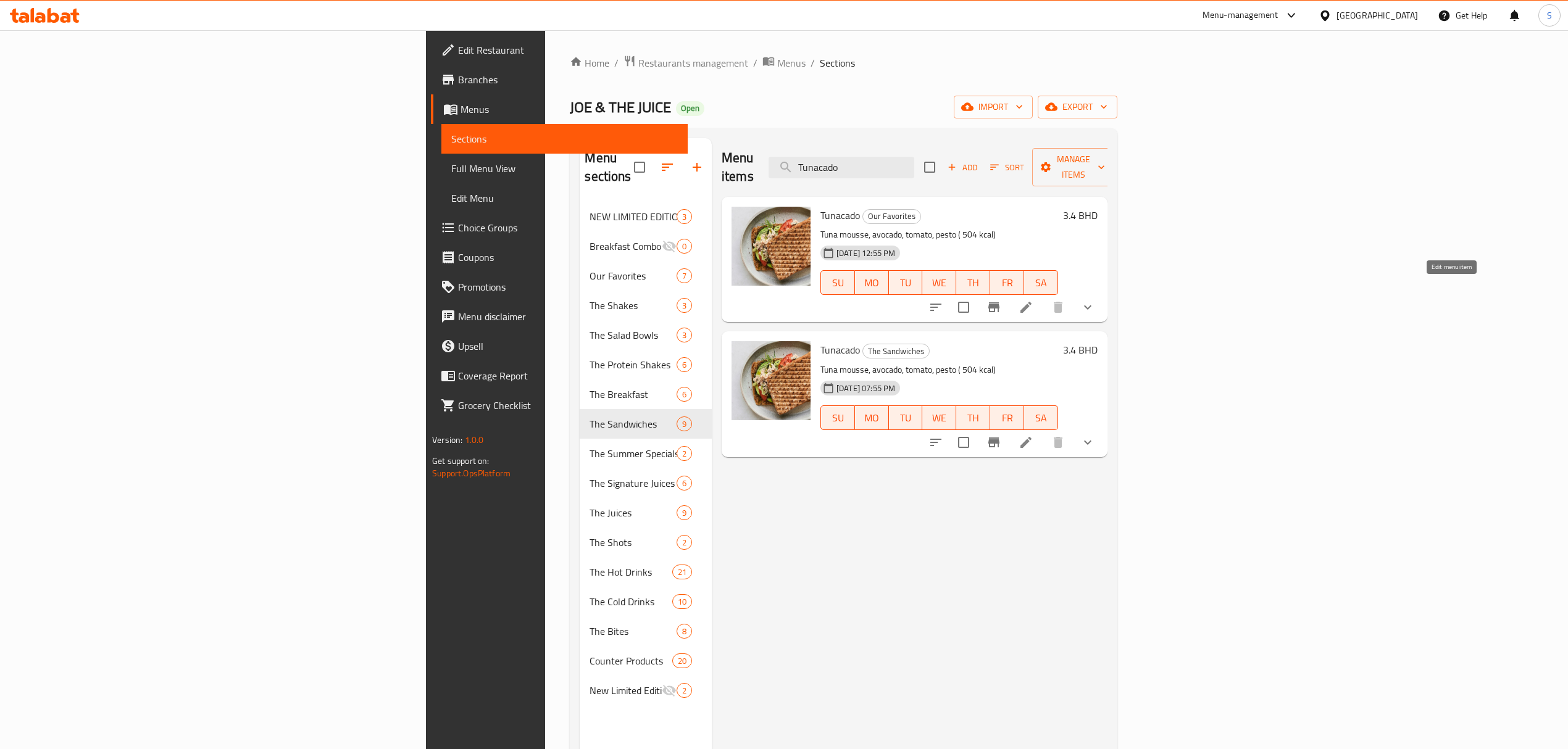
type input "Tunacado"
click at [1034, 300] on icon at bounding box center [1026, 307] width 15 height 15
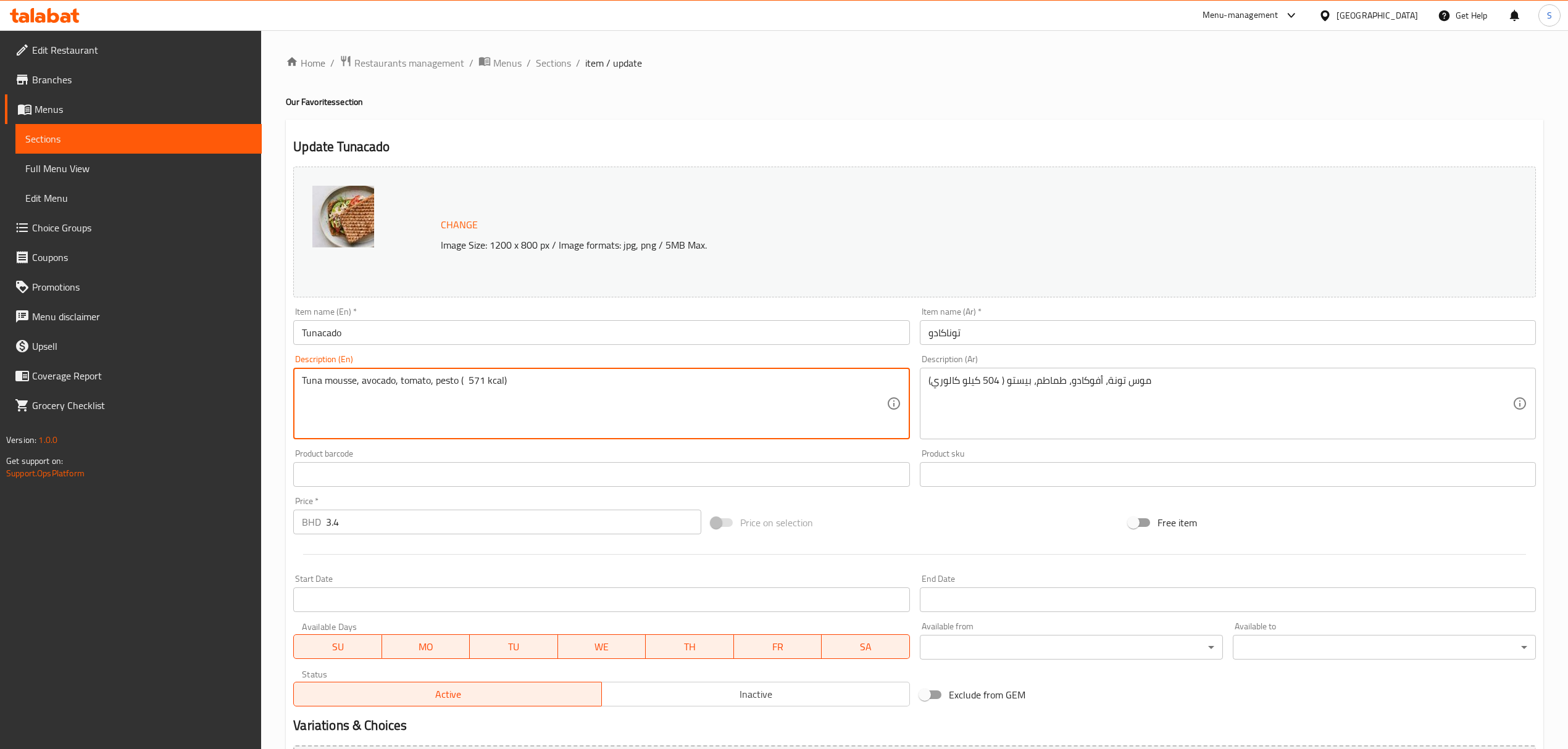
type textarea "Tuna mousse, avocado, tomato, pesto ( 571 kcal)"
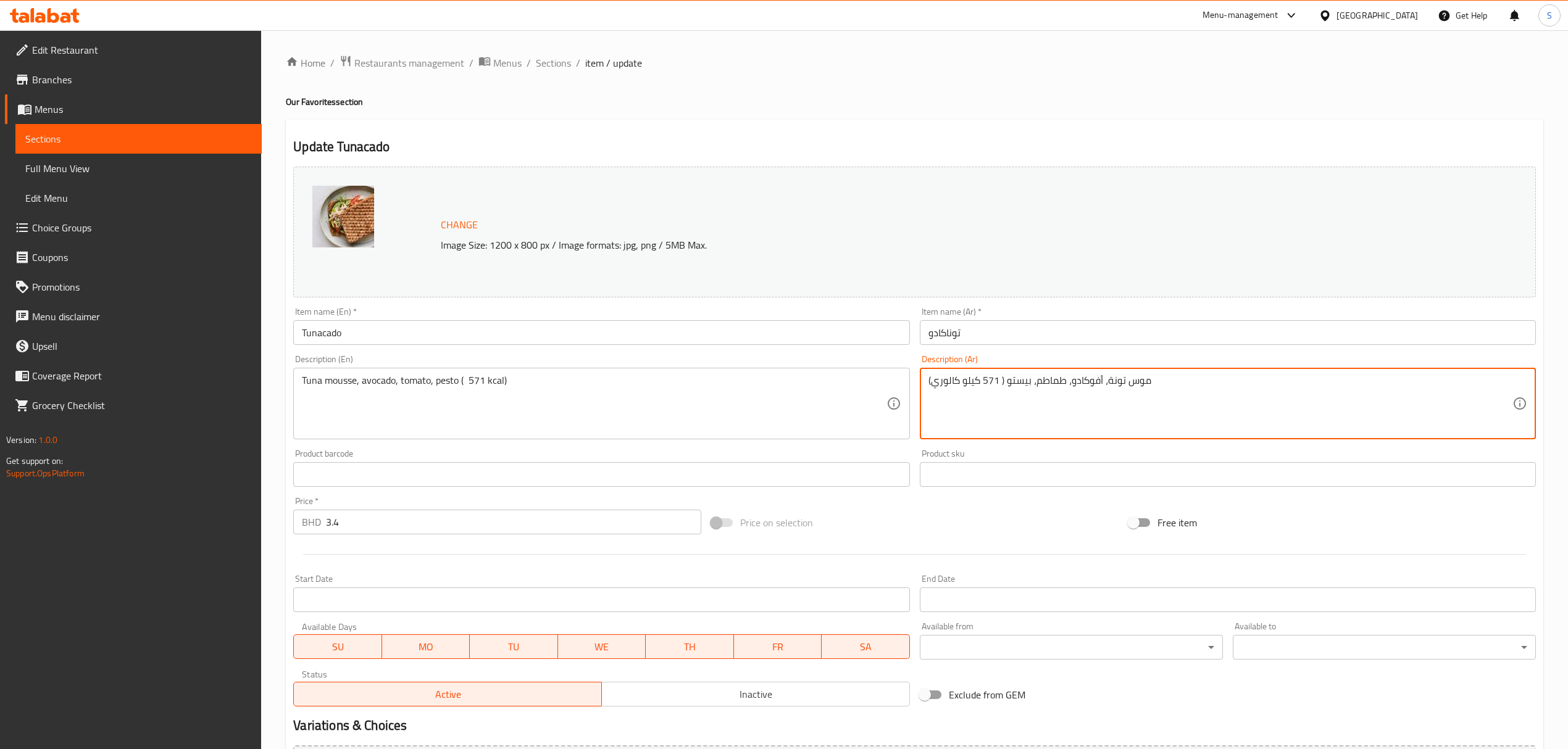
scroll to position [264, 0]
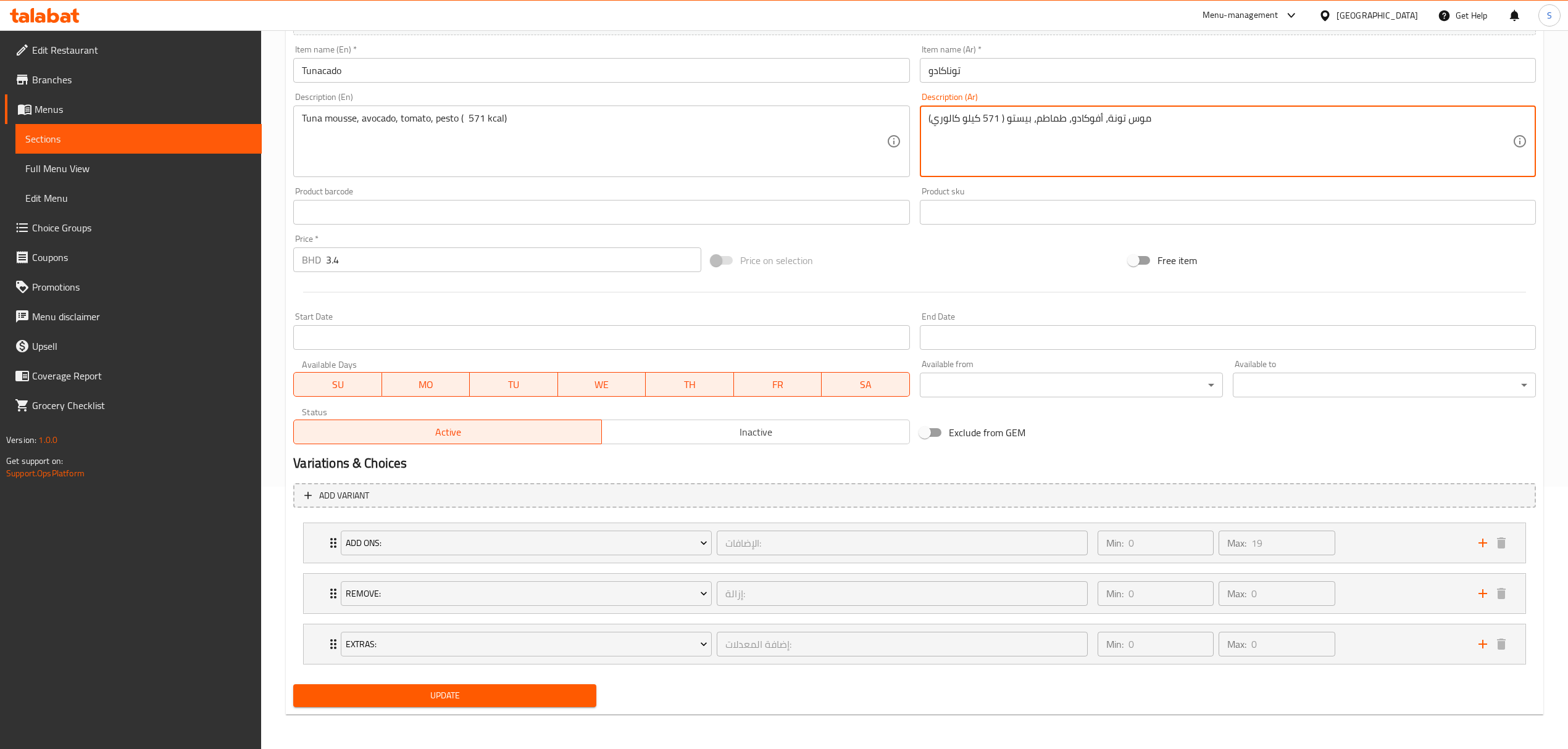
type textarea "موس تونة، أفوكادو، طماطم، بيستو ( 571 كيلو كالوري)"
click at [406, 692] on span "Update" at bounding box center [445, 696] width 284 height 16
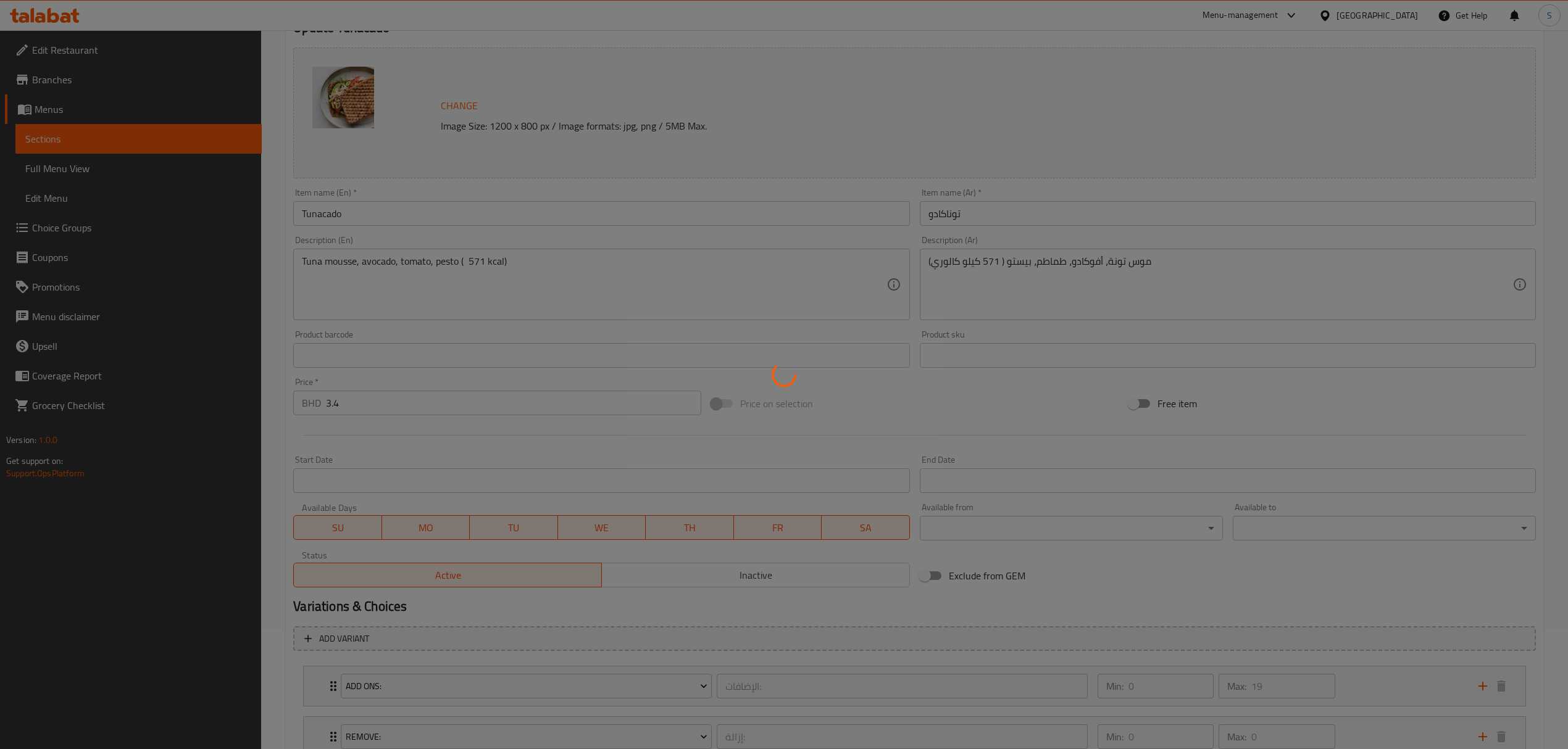
scroll to position [0, 0]
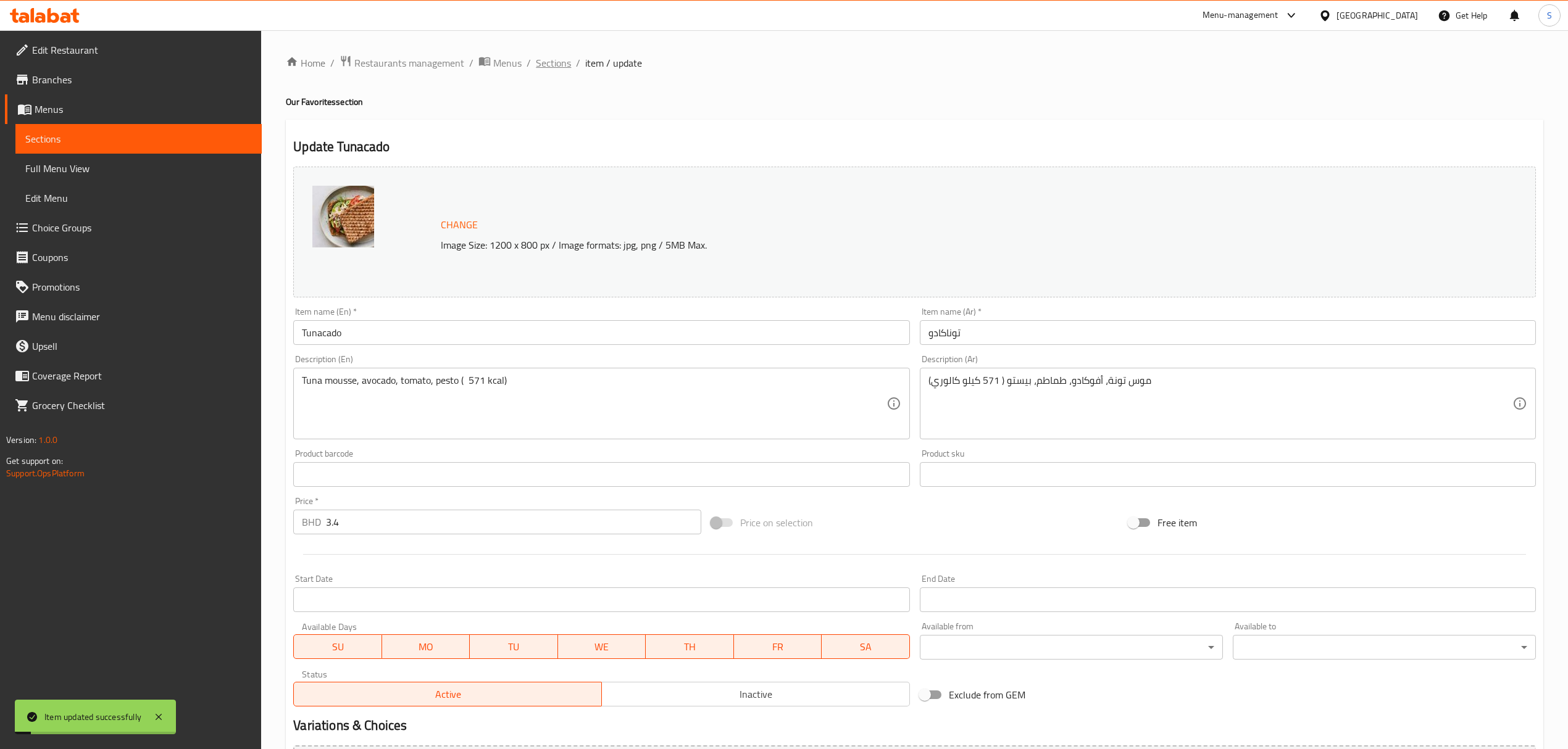
click at [552, 62] on span "Sections" at bounding box center [553, 62] width 35 height 15
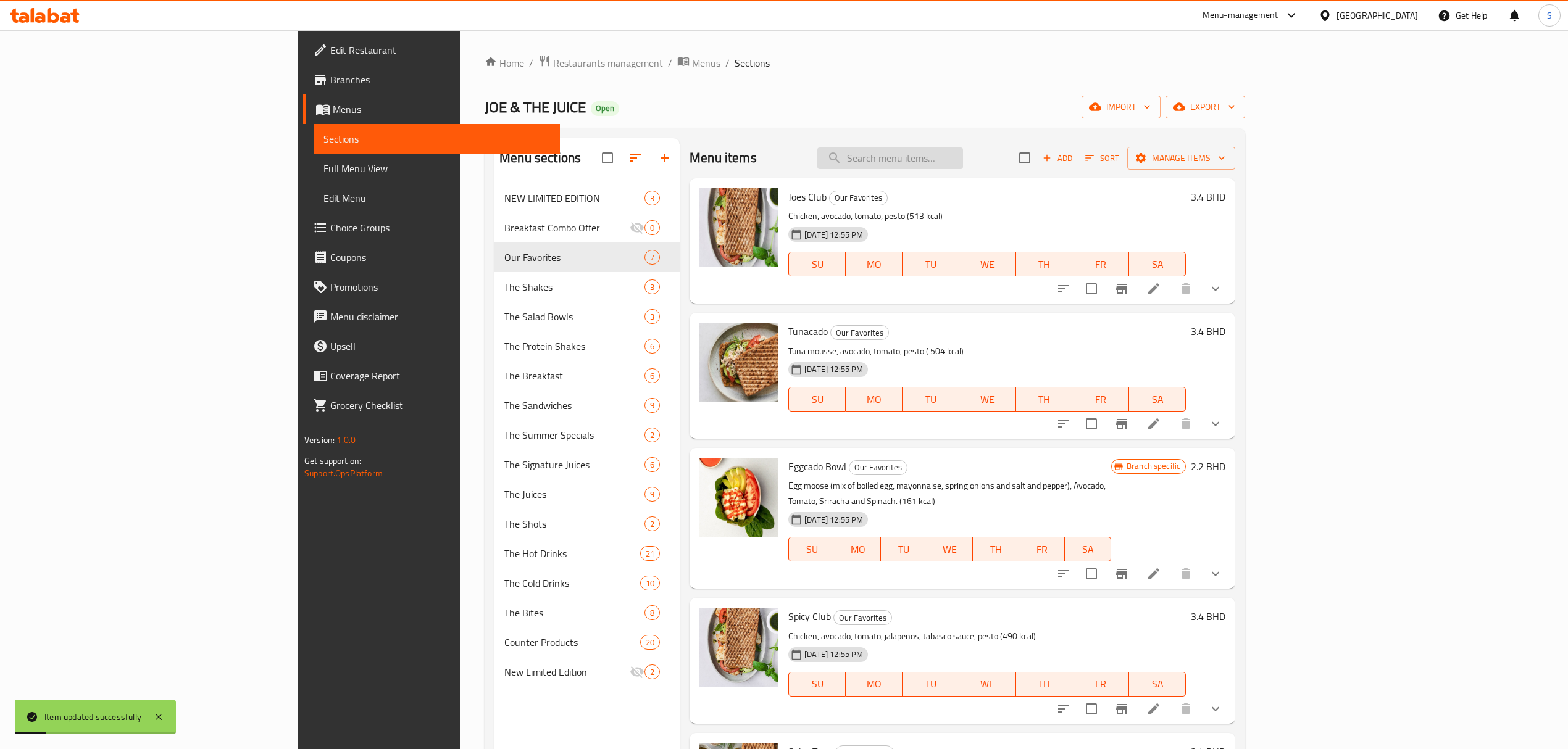
click at [963, 153] on input "search" at bounding box center [890, 159] width 145 height 22
type input "tunacado"
click at [1171, 423] on li at bounding box center [1153, 424] width 34 height 22
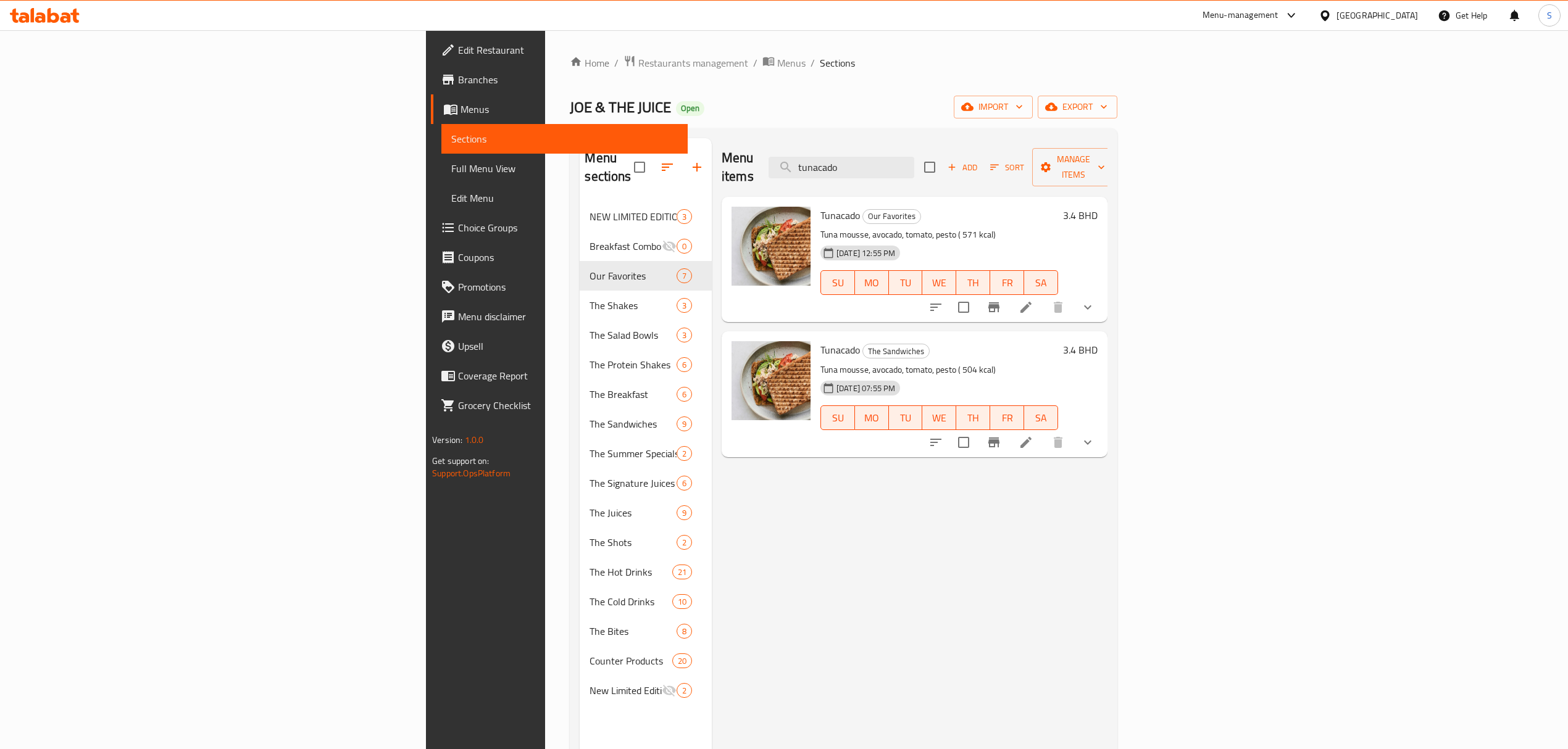
type input "tunacado"
click at [1031, 437] on icon at bounding box center [1026, 442] width 11 height 11
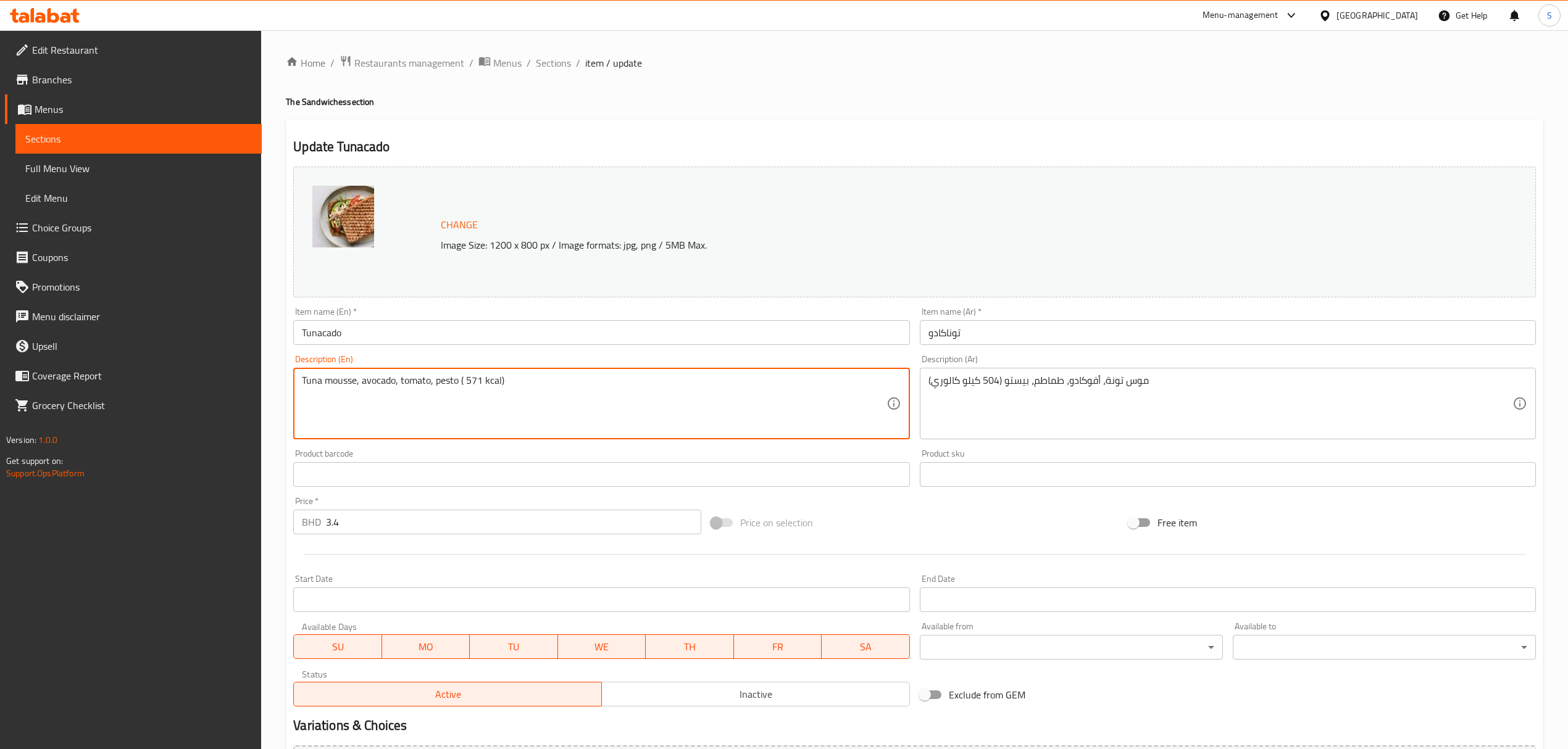
type textarea "Tuna mousse, avocado, tomato, pesto ( 571 kcal)"
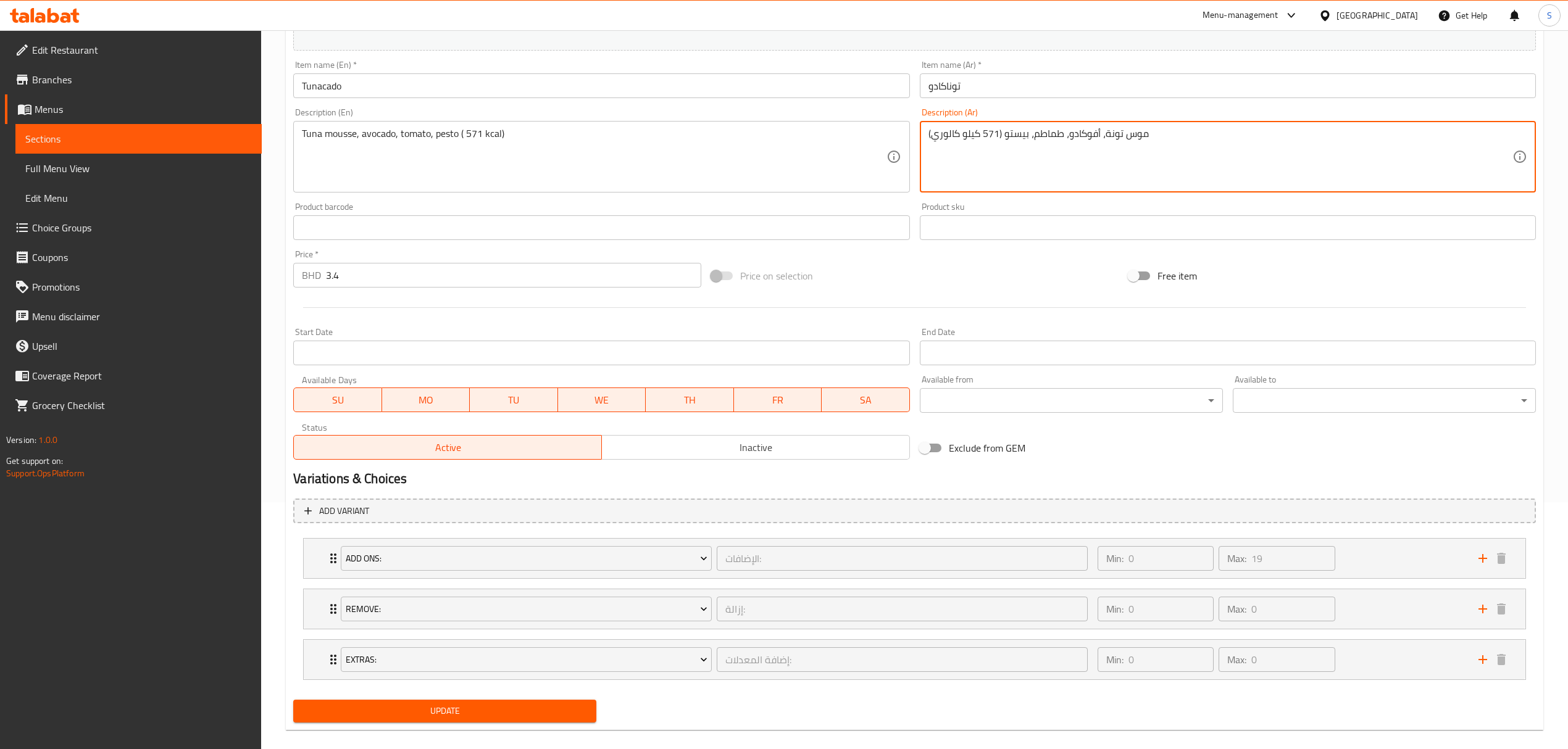
scroll to position [264, 0]
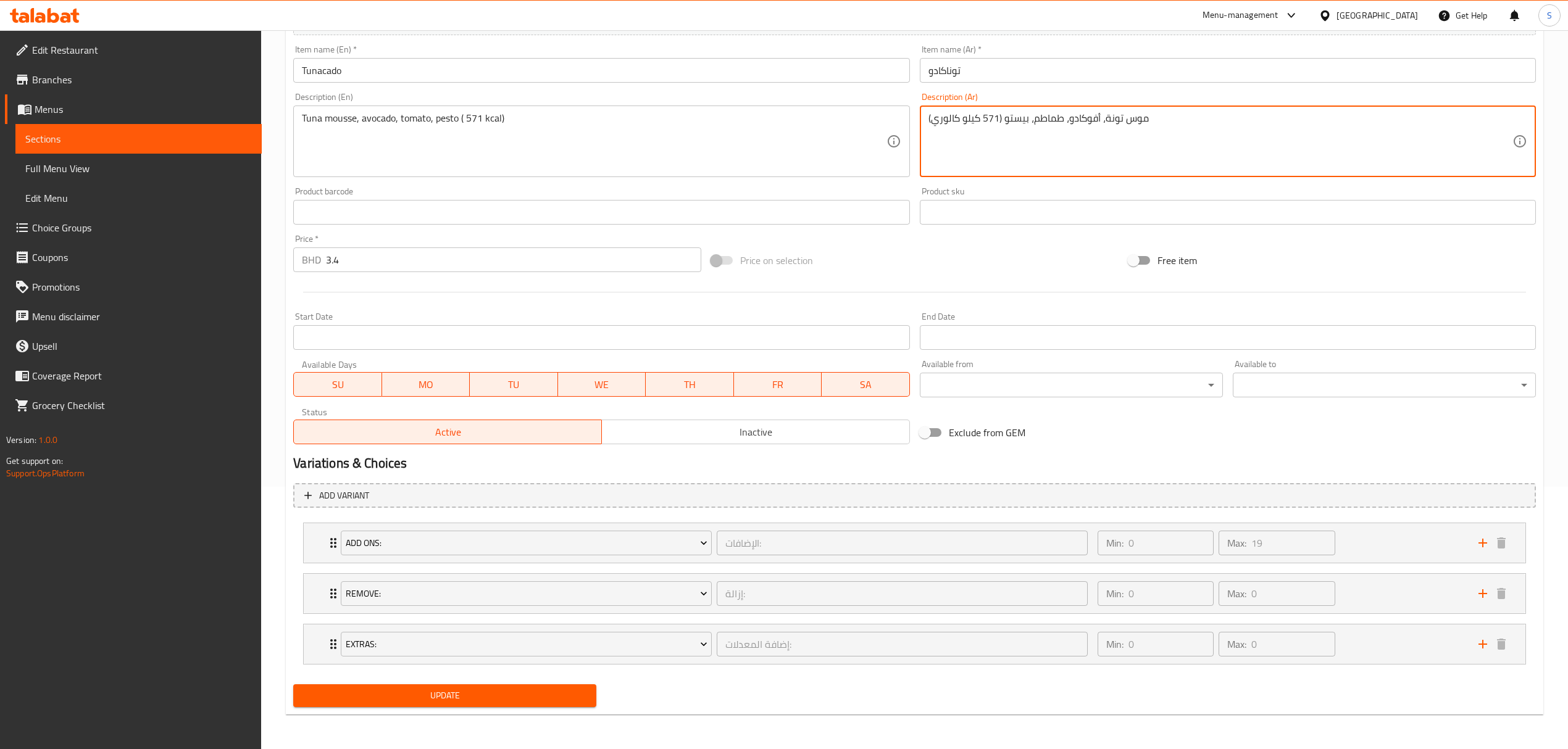
type textarea "موس تونة، أفوكادو، طماطم، بيستو (571 كيلو كالوري)"
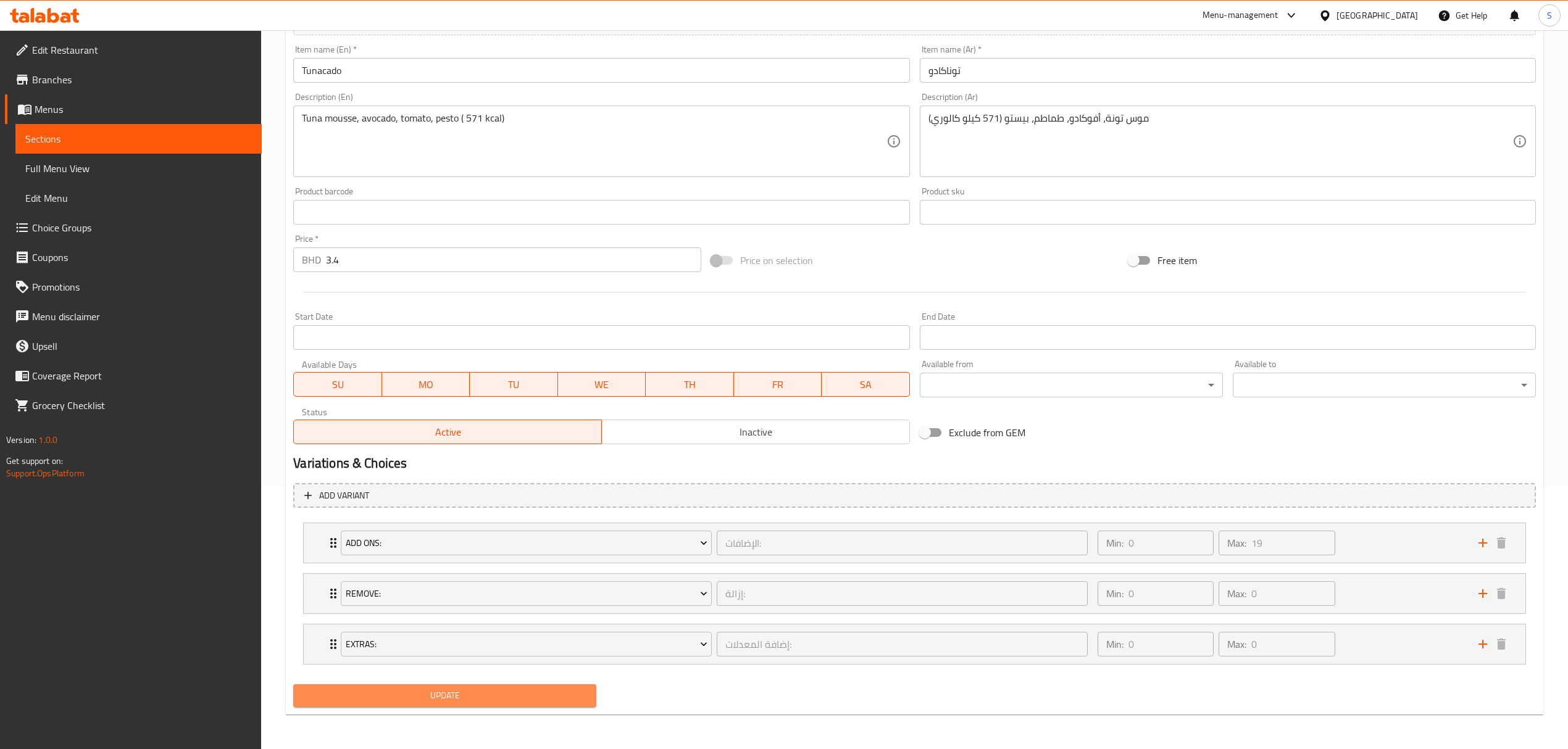
click at [411, 704] on span "Update" at bounding box center [445, 696] width 284 height 16
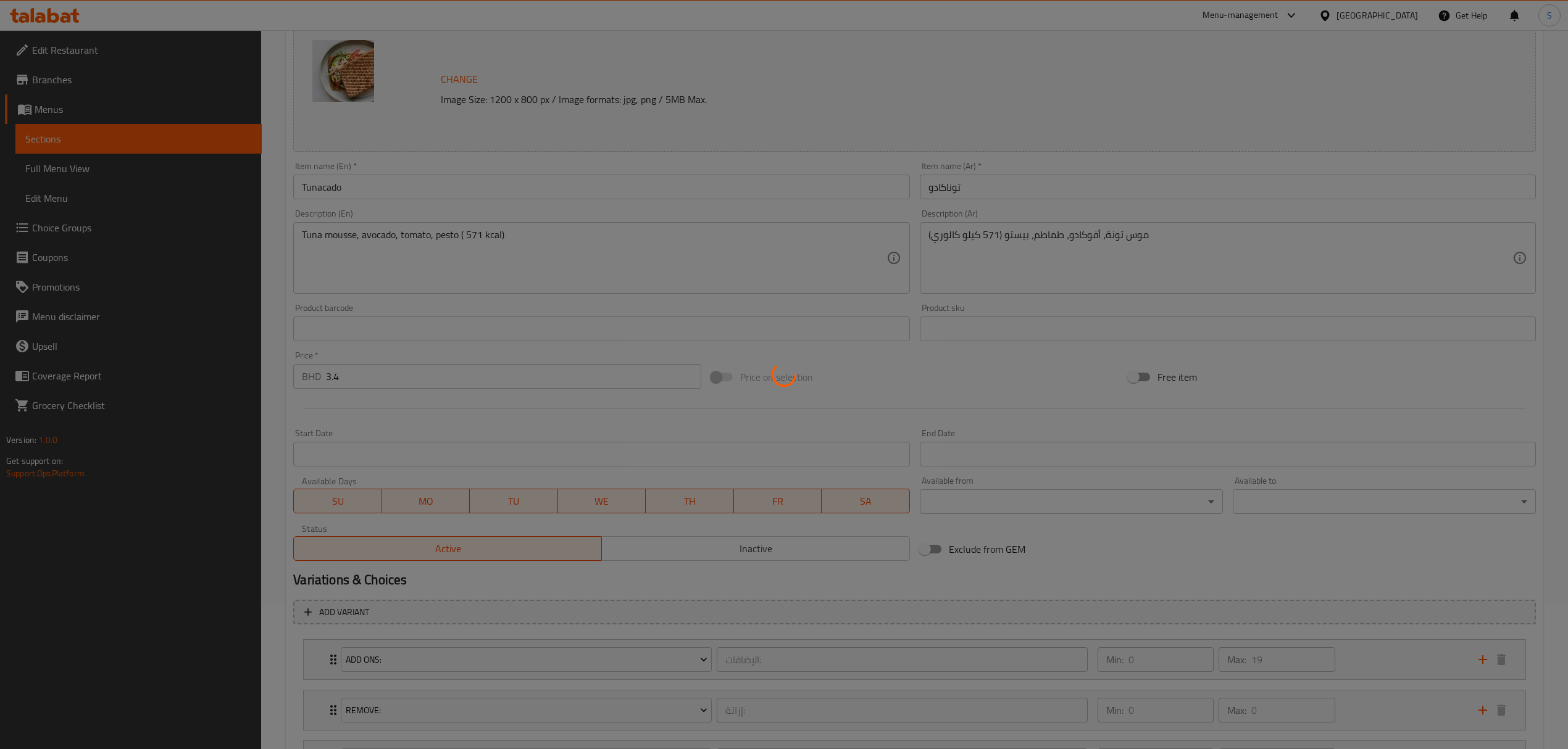
scroll to position [0, 0]
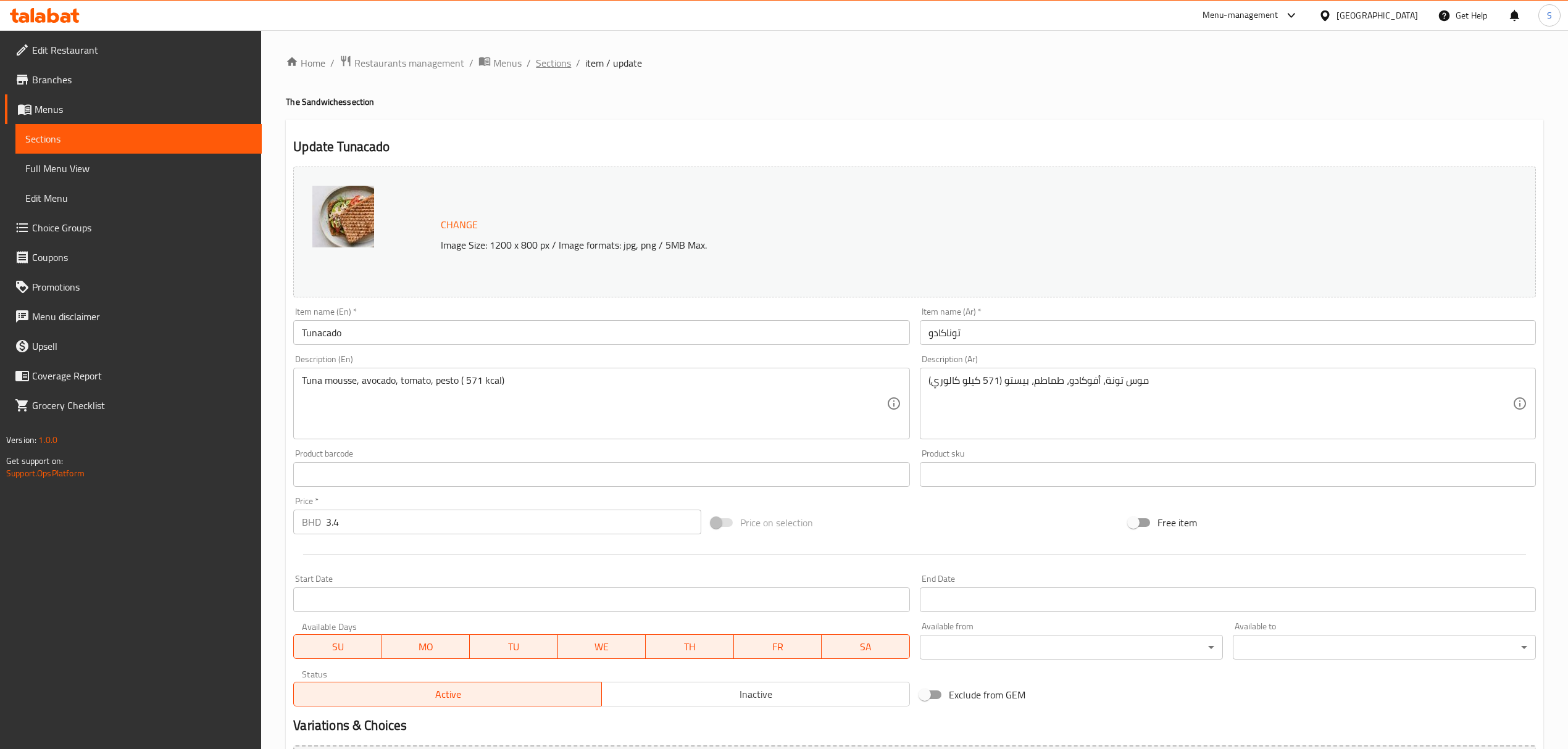
click at [559, 64] on span "Sections" at bounding box center [553, 62] width 35 height 15
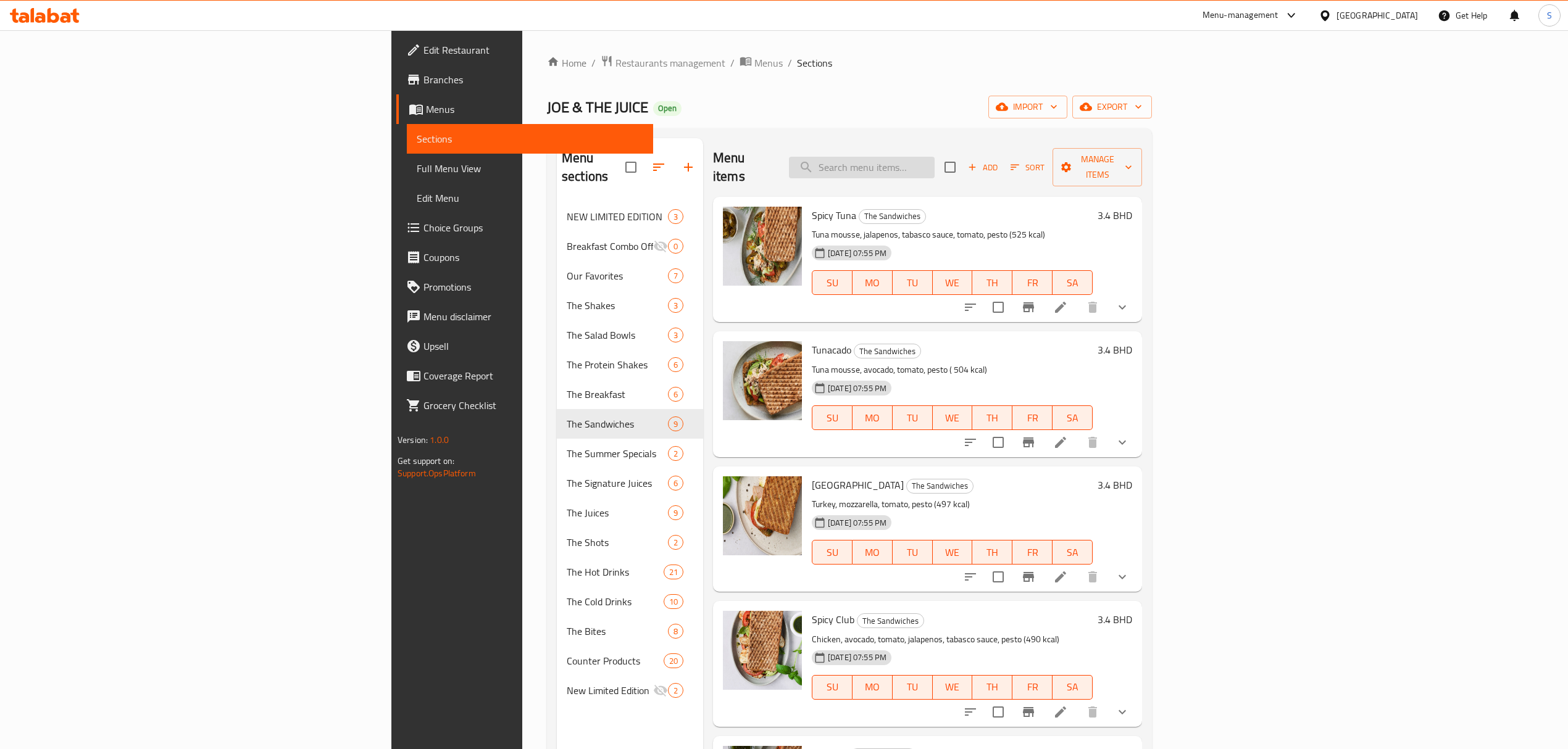
click at [934, 157] on input "search" at bounding box center [862, 168] width 145 height 22
paste input "Avocado"
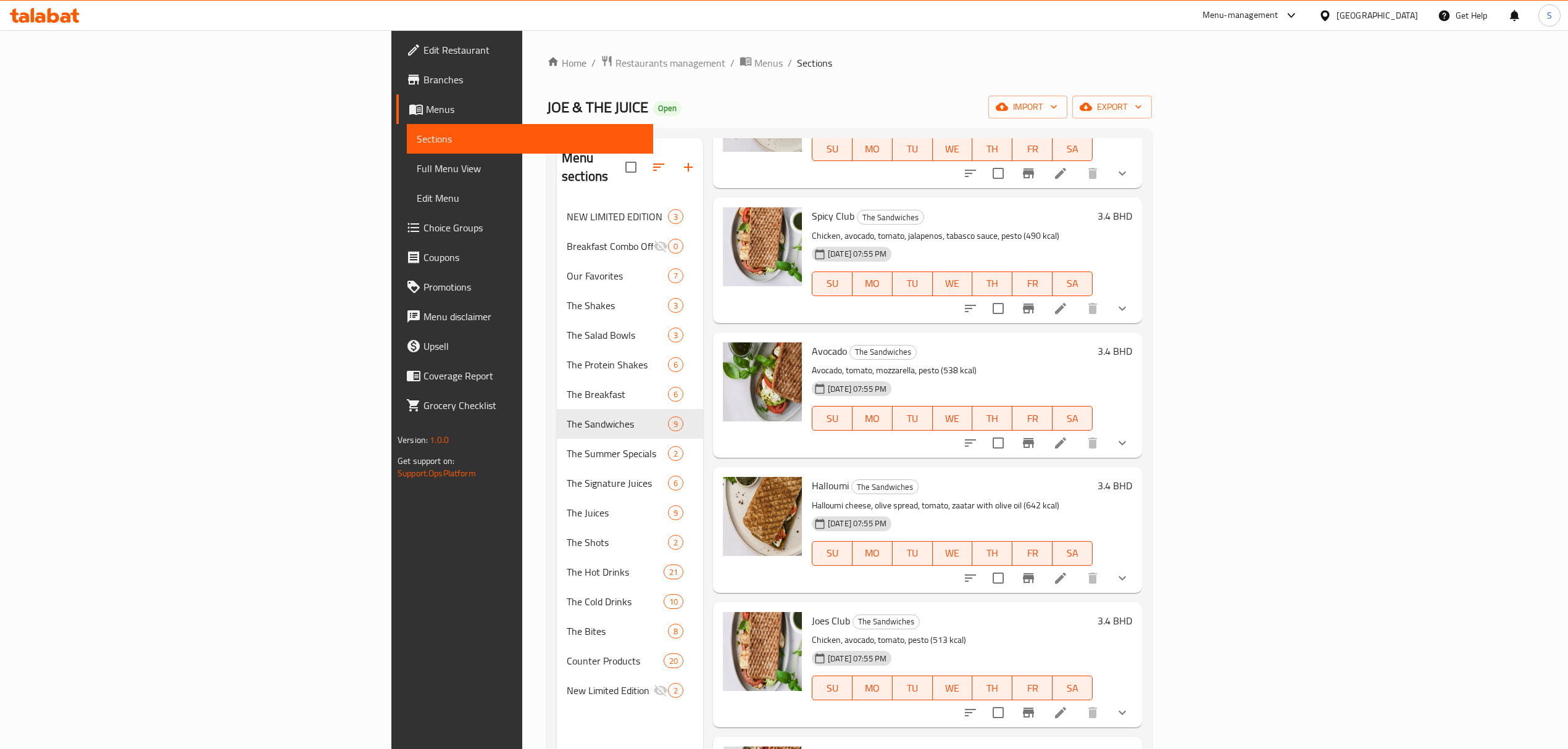
scroll to position [411, 0]
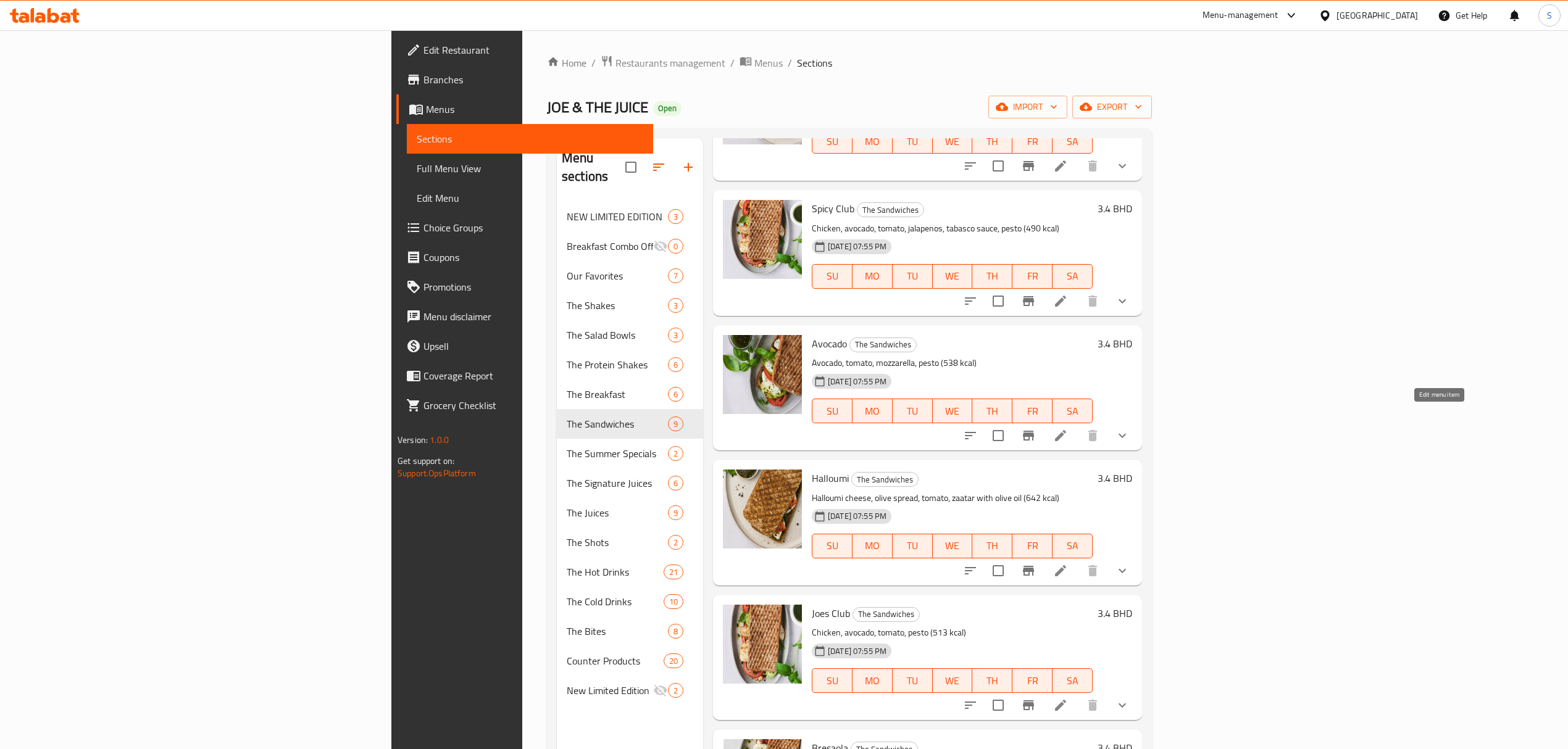
type input "Avocado"
click at [1068, 428] on icon at bounding box center [1060, 435] width 15 height 15
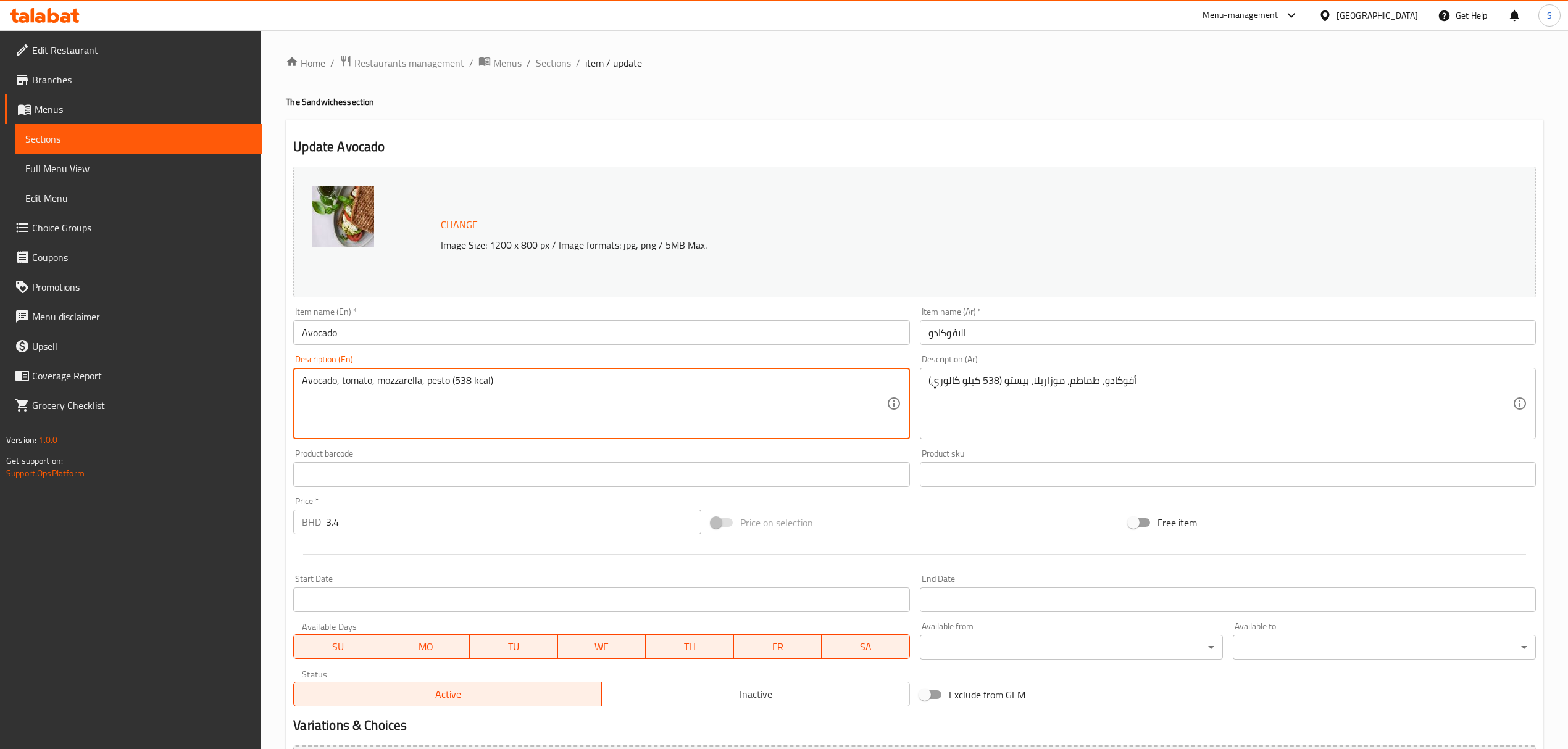
drag, startPoint x: 472, startPoint y: 380, endPoint x: 455, endPoint y: 380, distance: 17.0
paste textarea "7"
type textarea "Avocado, tomato, mozzarella, pesto (537 kcal)"
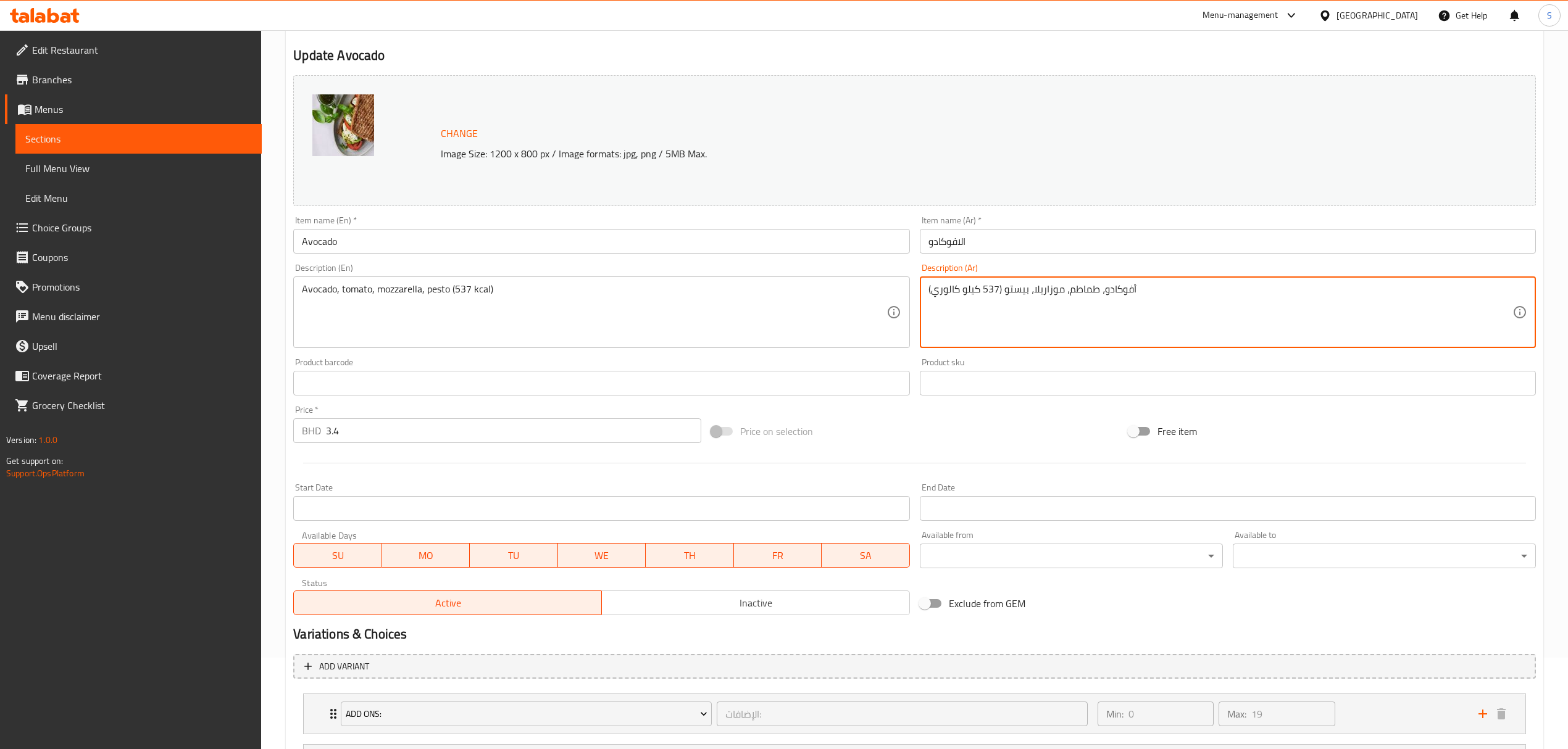
scroll to position [264, 0]
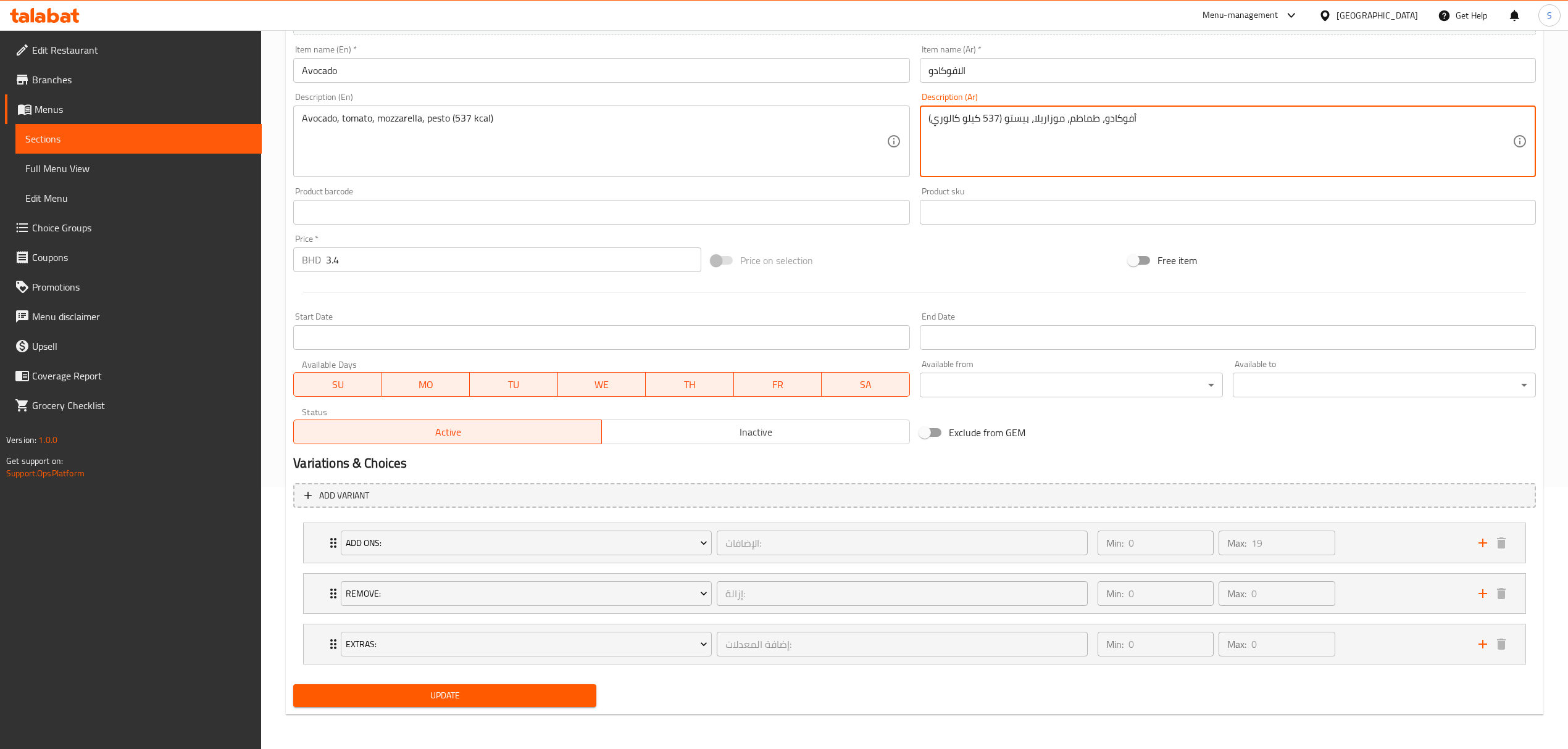
type textarea "أفوكادو، طماطم، موزاريلا، بيستو (537 كيلو كالوري)"
click at [478, 701] on span "Update" at bounding box center [445, 696] width 284 height 16
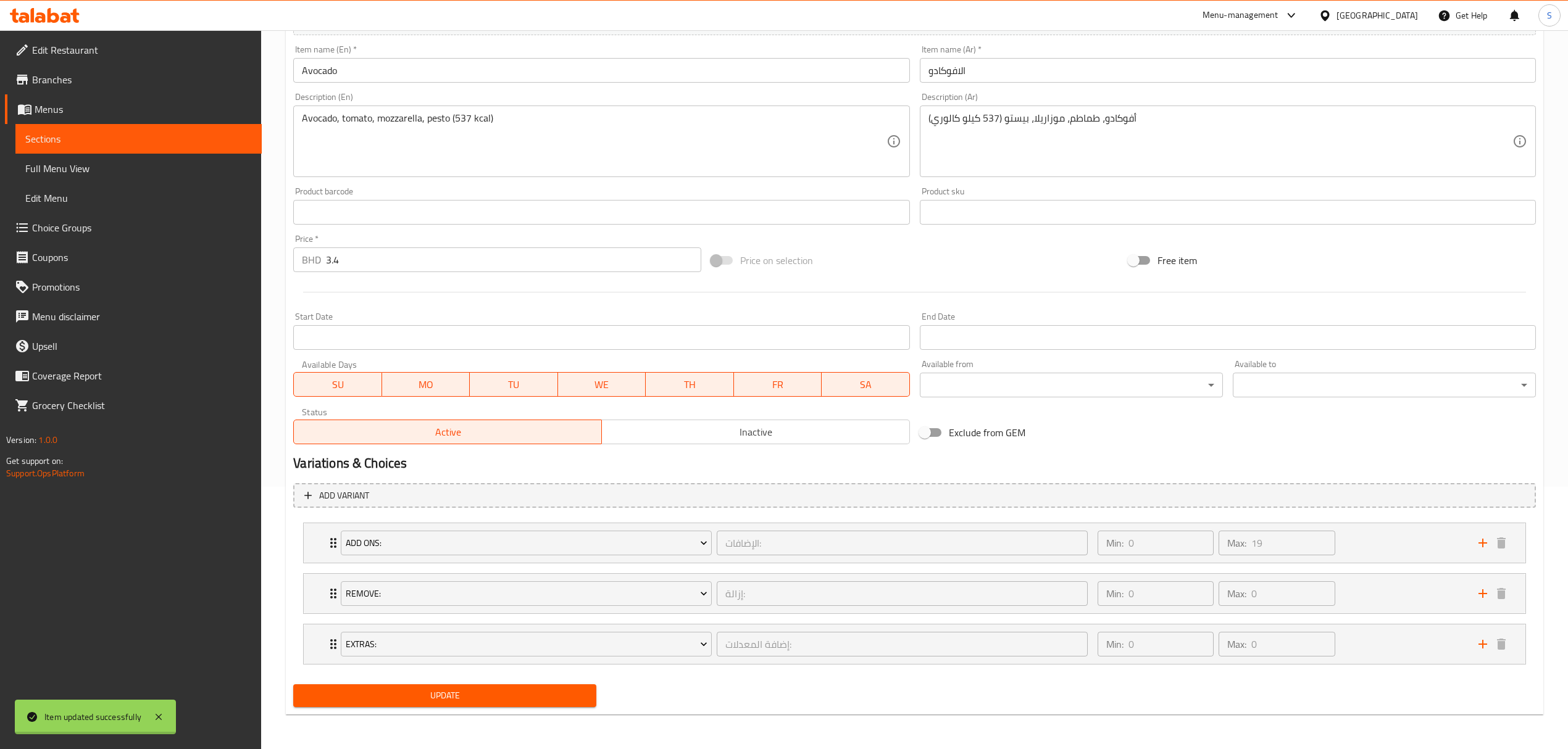
scroll to position [0, 0]
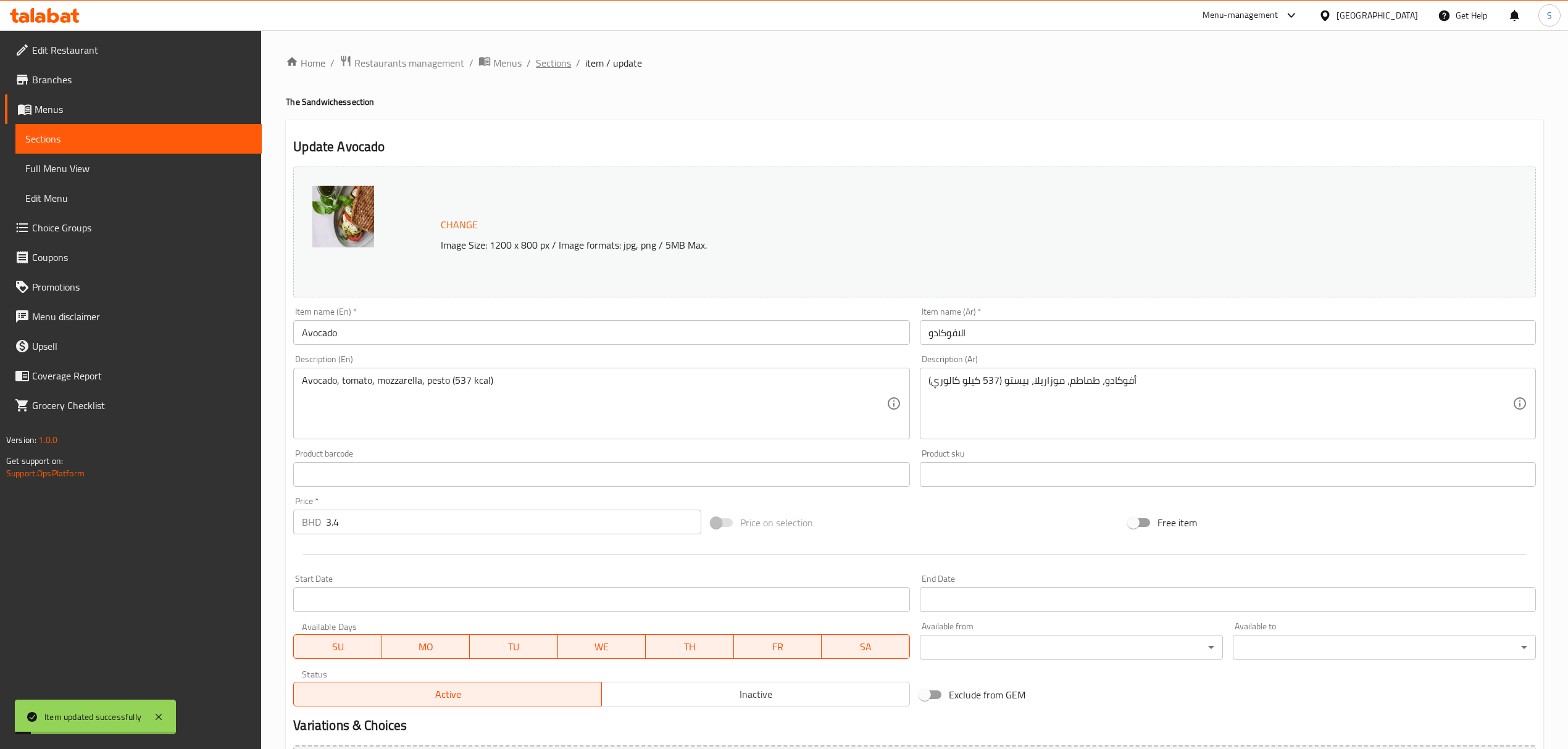
click at [561, 65] on span "Sections" at bounding box center [553, 62] width 35 height 15
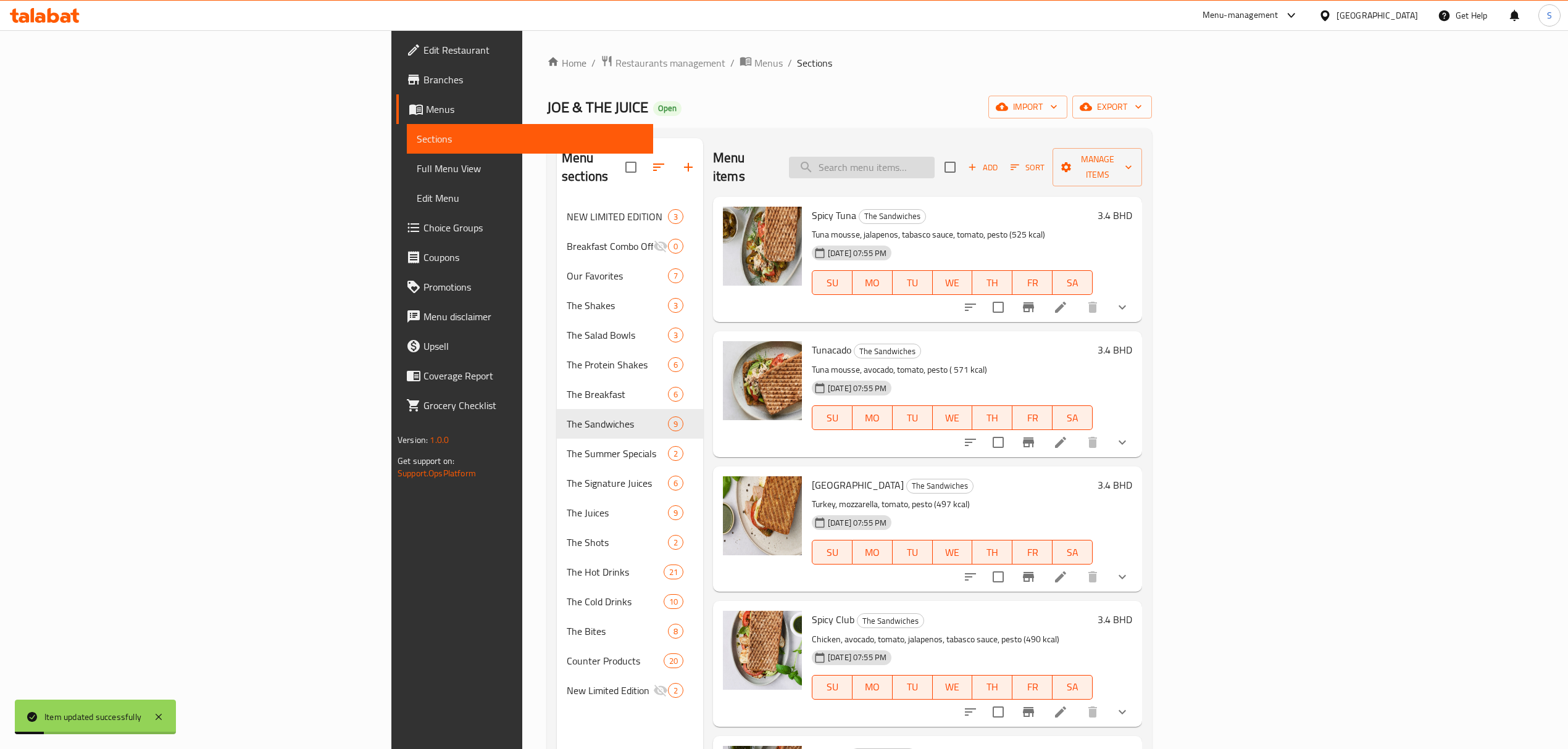
click at [934, 159] on input "search" at bounding box center [862, 168] width 145 height 22
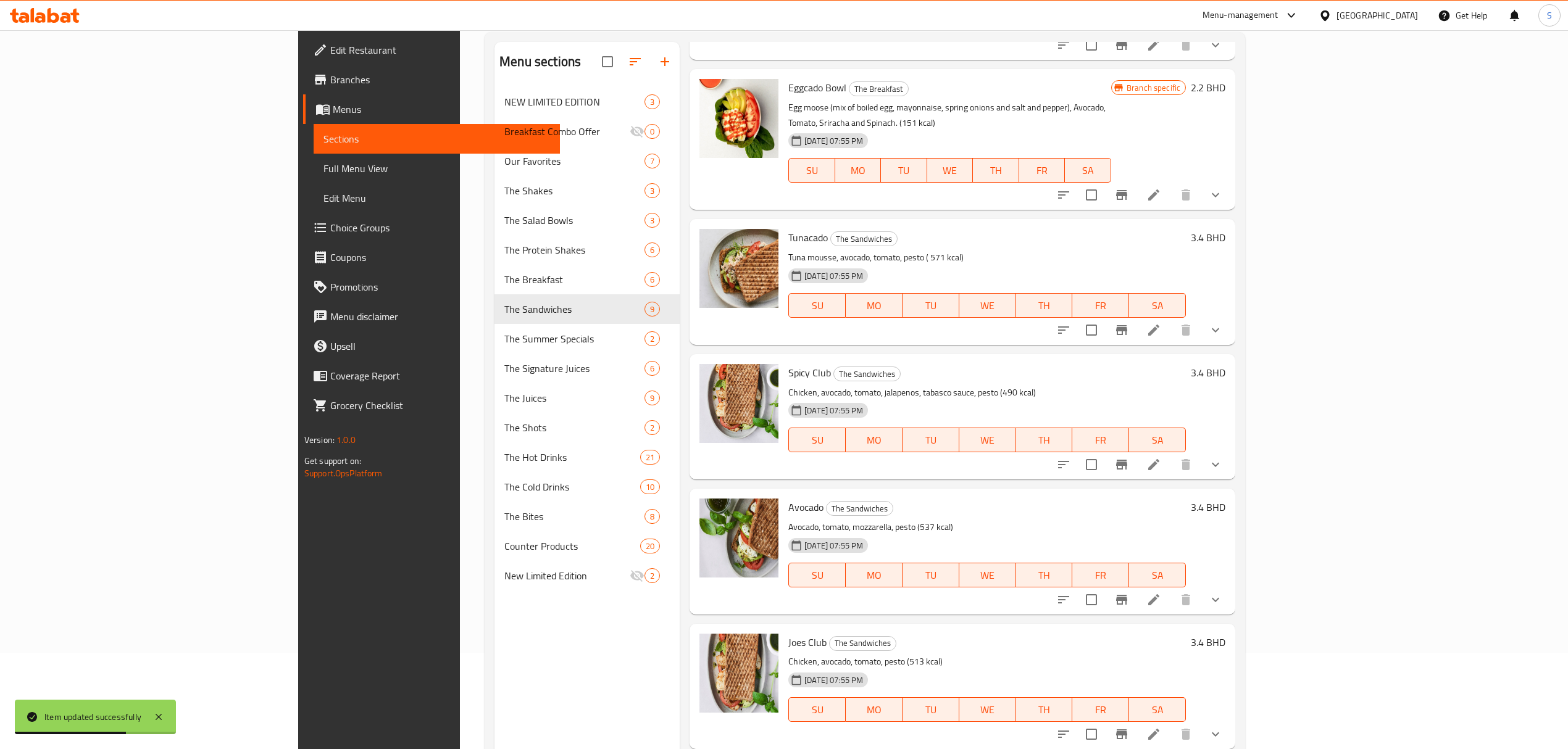
scroll to position [173, 0]
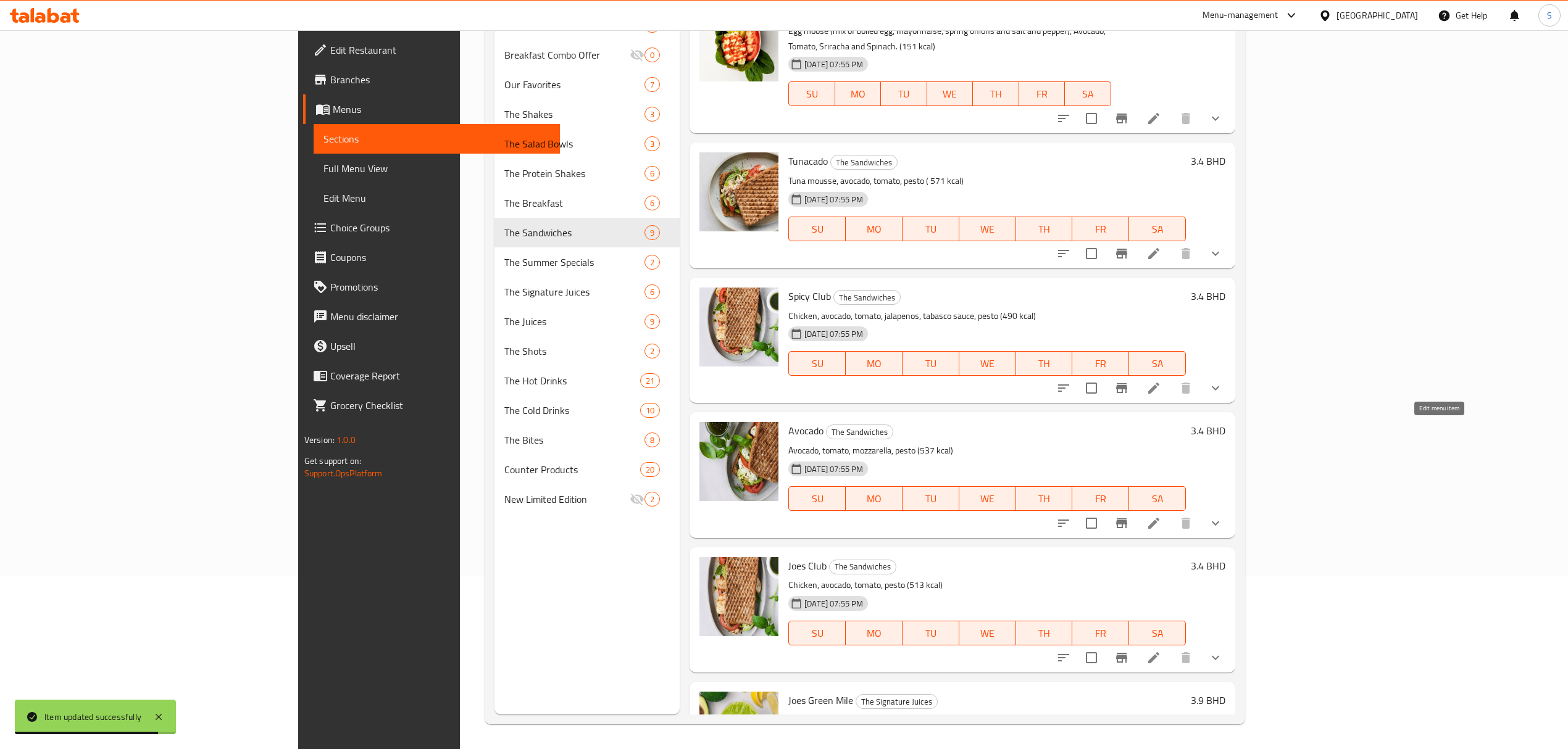
type input "avocado"
click at [1161, 515] on icon at bounding box center [1153, 523] width 15 height 15
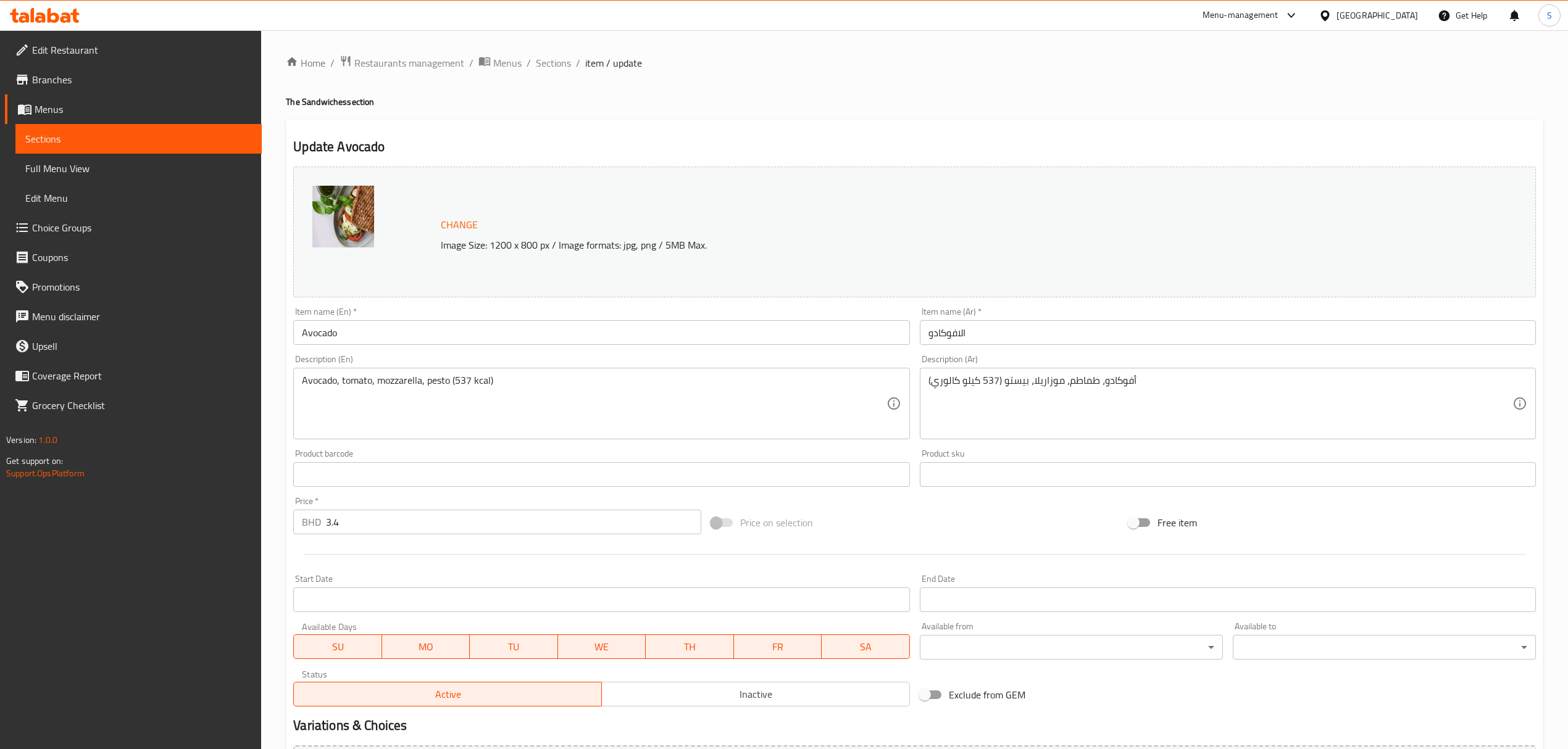
click at [545, 63] on span "Sections" at bounding box center [553, 62] width 35 height 15
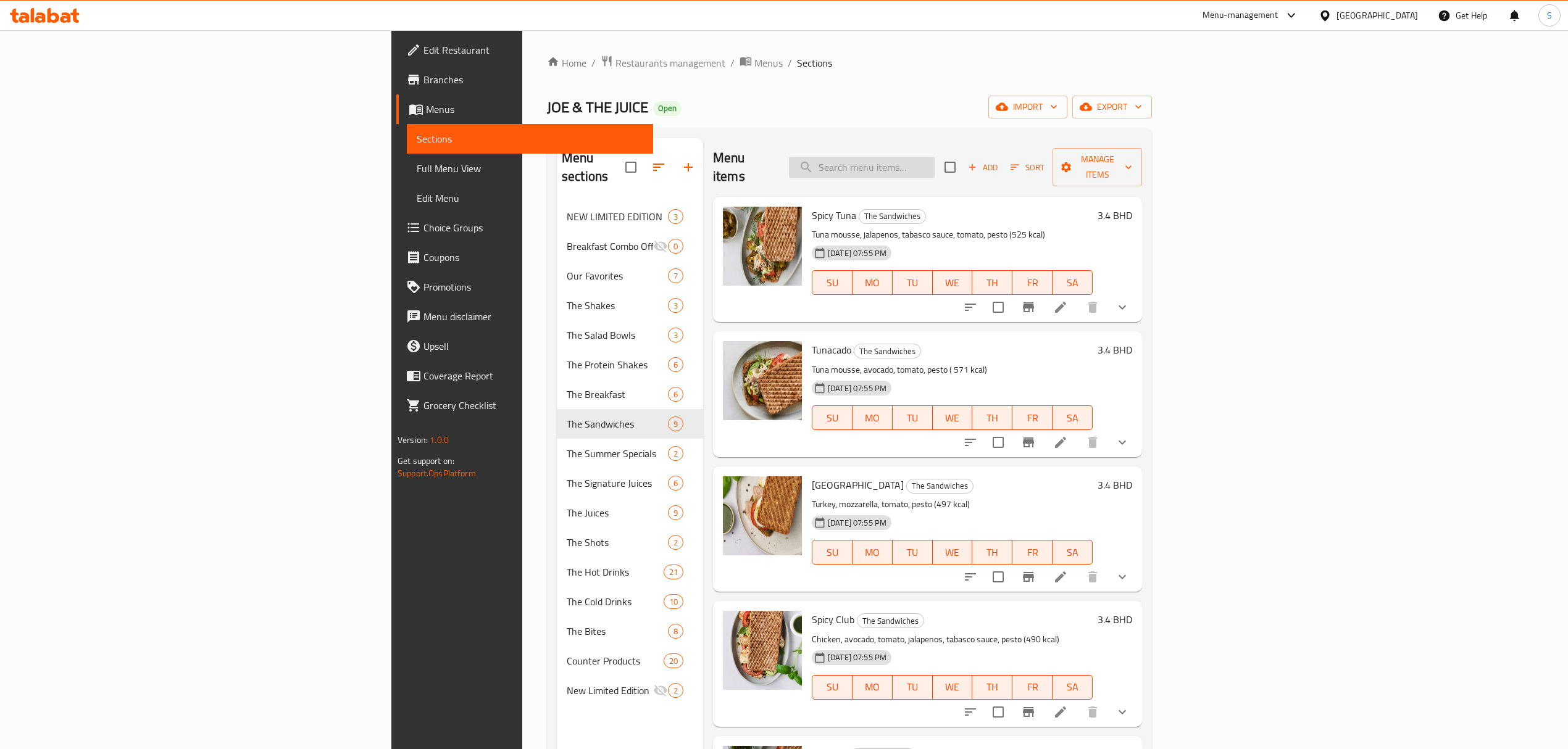
click at [934, 157] on input "search" at bounding box center [862, 168] width 145 height 22
paste input "Green Chicken Bowl"
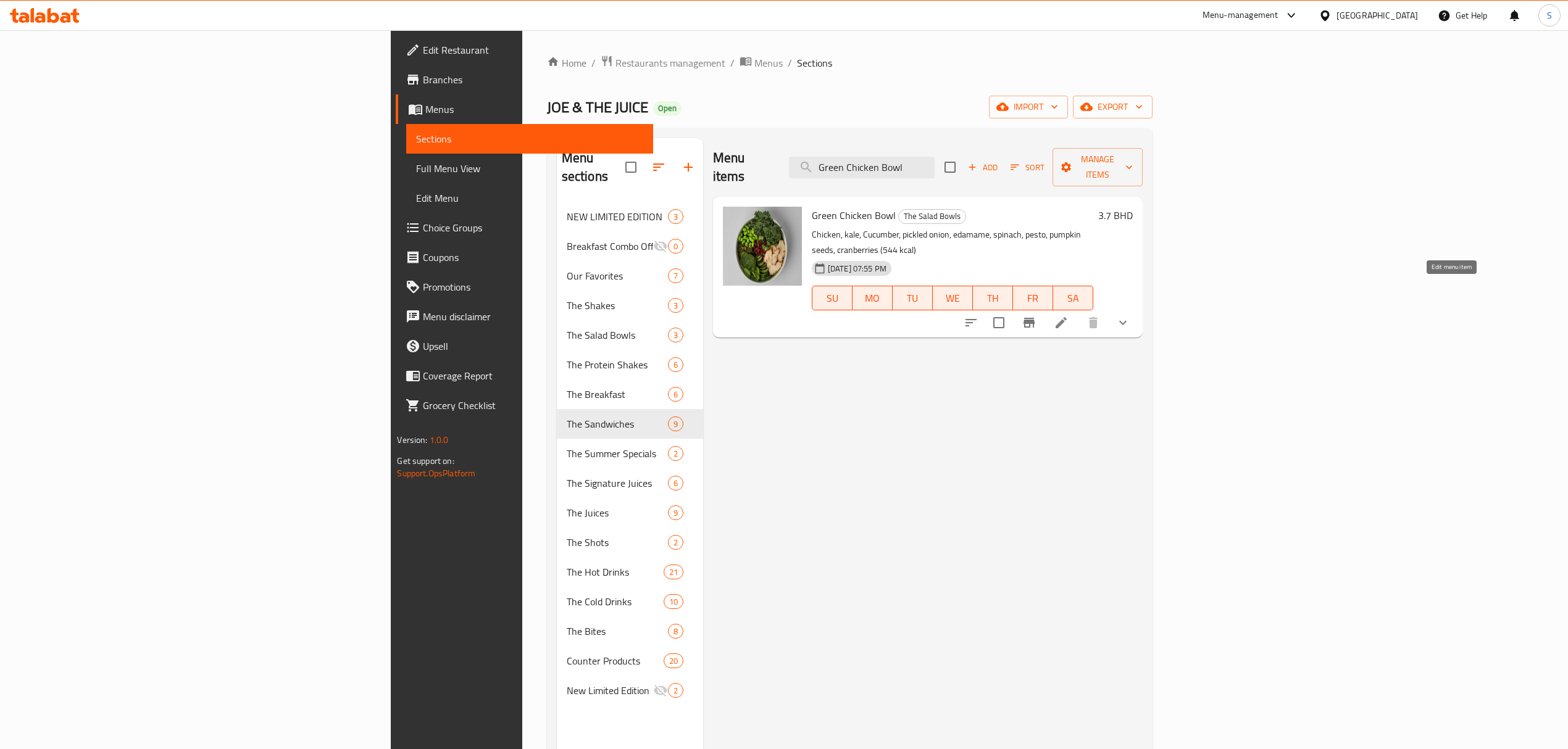
type input "Green Chicken Bowl"
click at [1066, 317] on icon at bounding box center [1061, 323] width 11 height 11
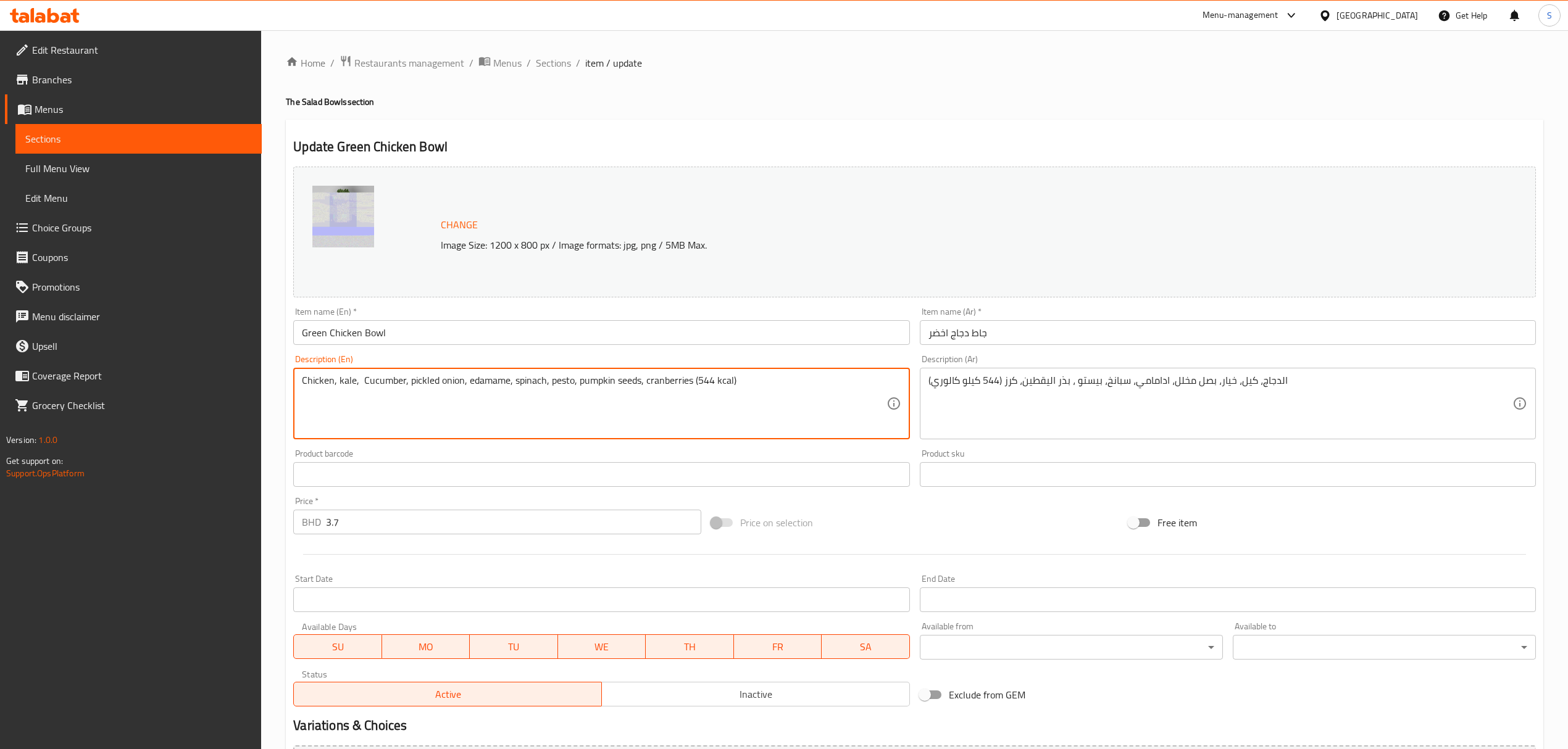
drag, startPoint x: 709, startPoint y: 380, endPoint x: 694, endPoint y: 383, distance: 15.3
type textarea "Chicken, kale, Cucumber, pickled onion, edamame, spinach, pesto, pumpkin seeds,…"
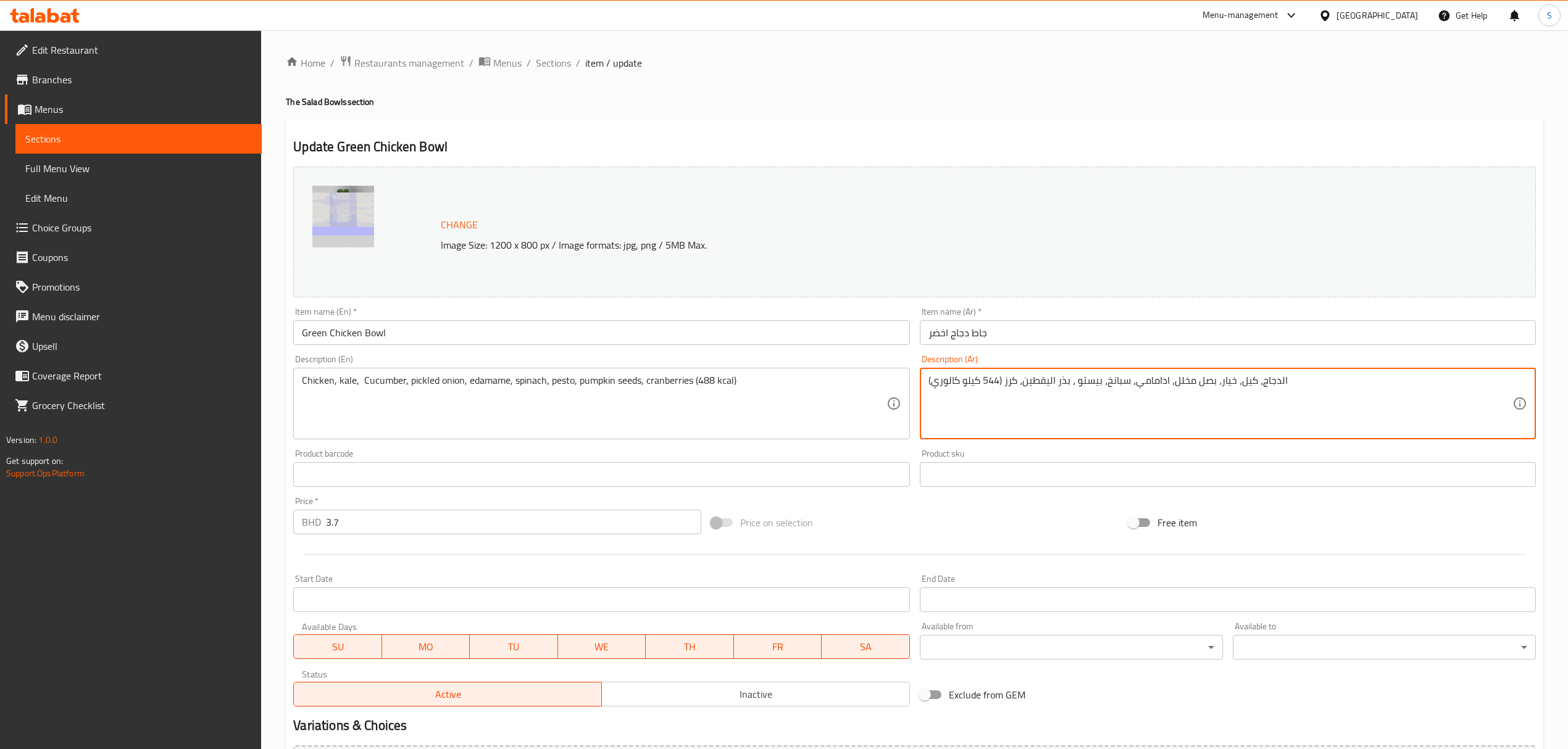
drag, startPoint x: 998, startPoint y: 378, endPoint x: 984, endPoint y: 380, distance: 14.1
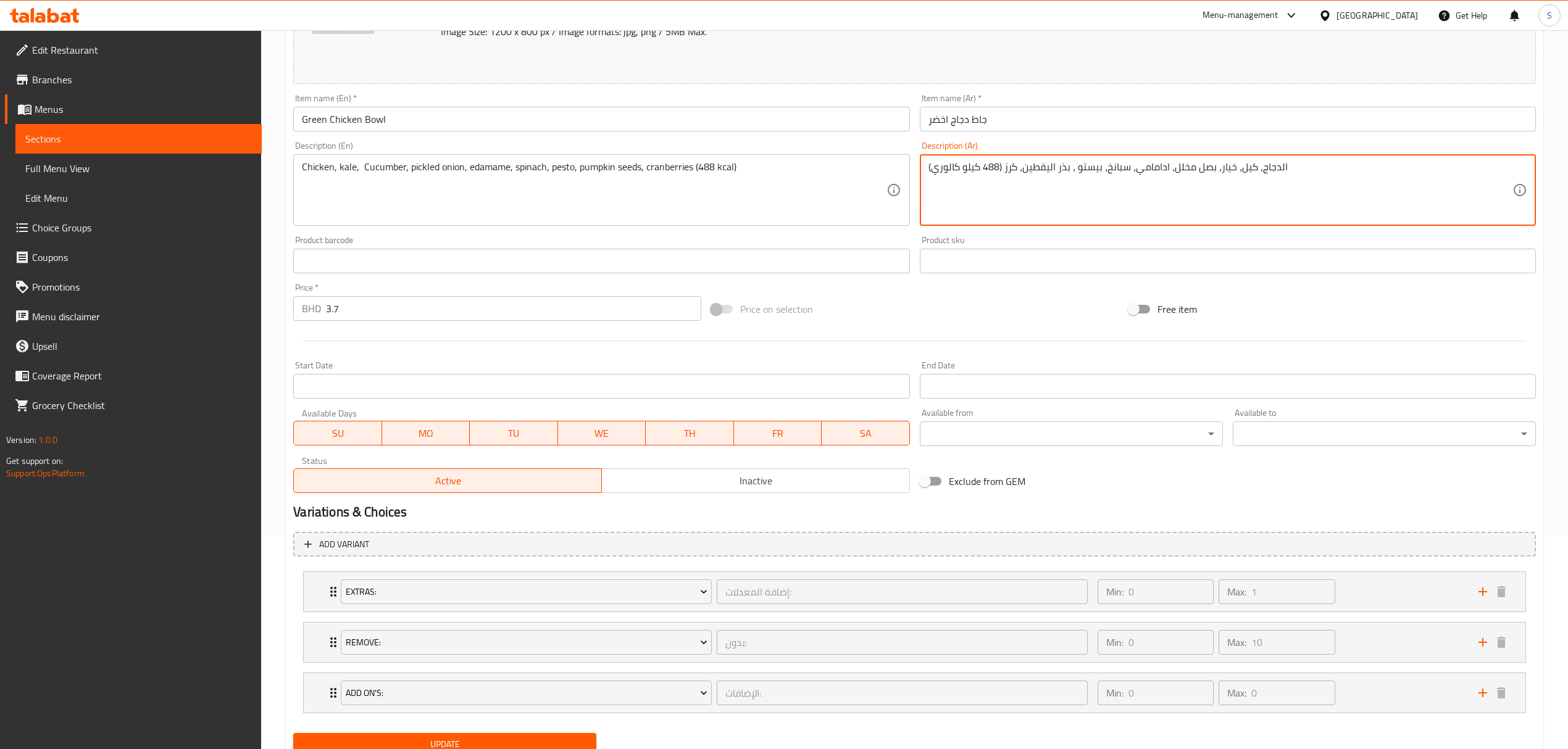
scroll to position [264, 0]
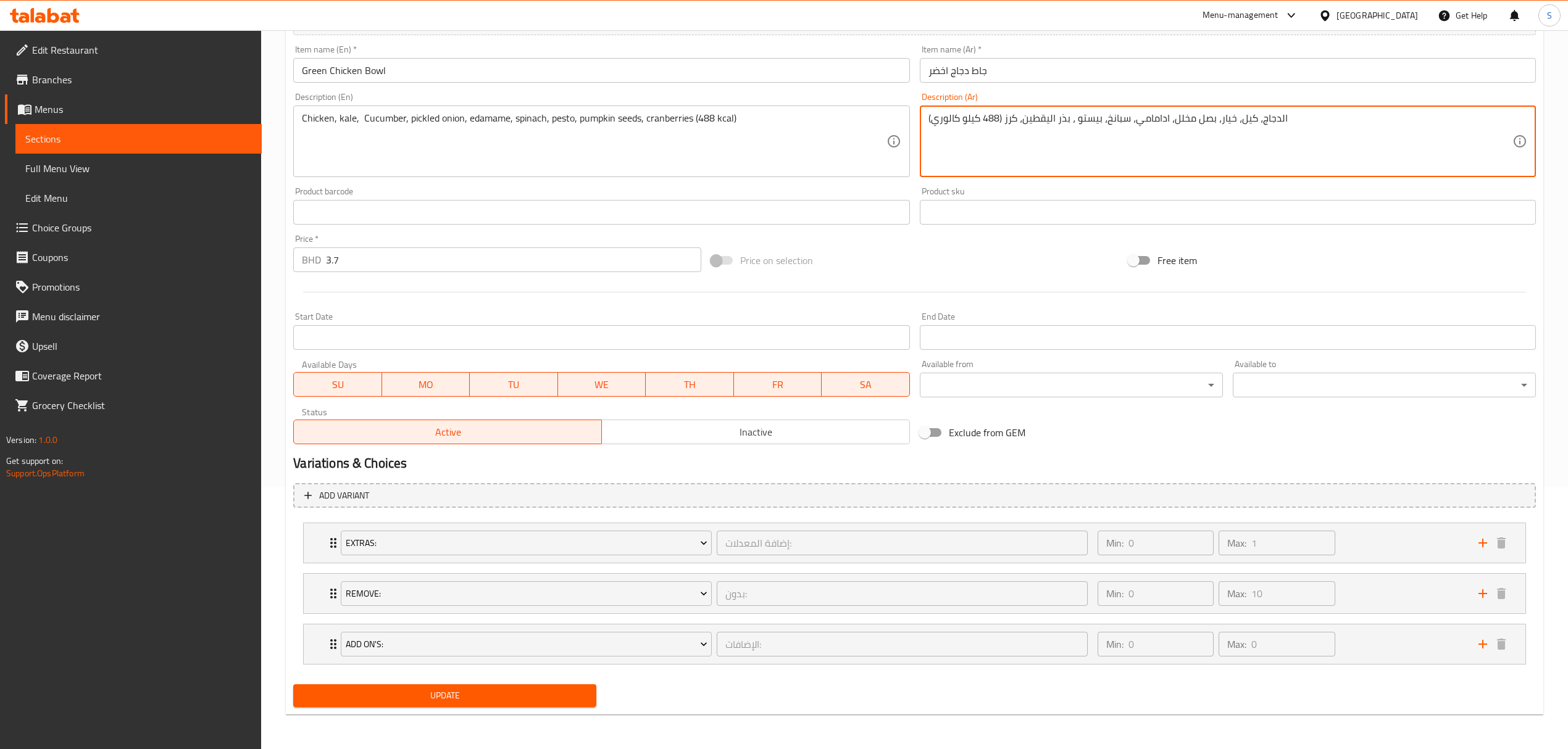
type textarea "الدجاج، كيل، خيار، بصل مخلل، ادامامي، سبانخ، بيستو ، بذر اليقطين، كرز (488 كيلو…"
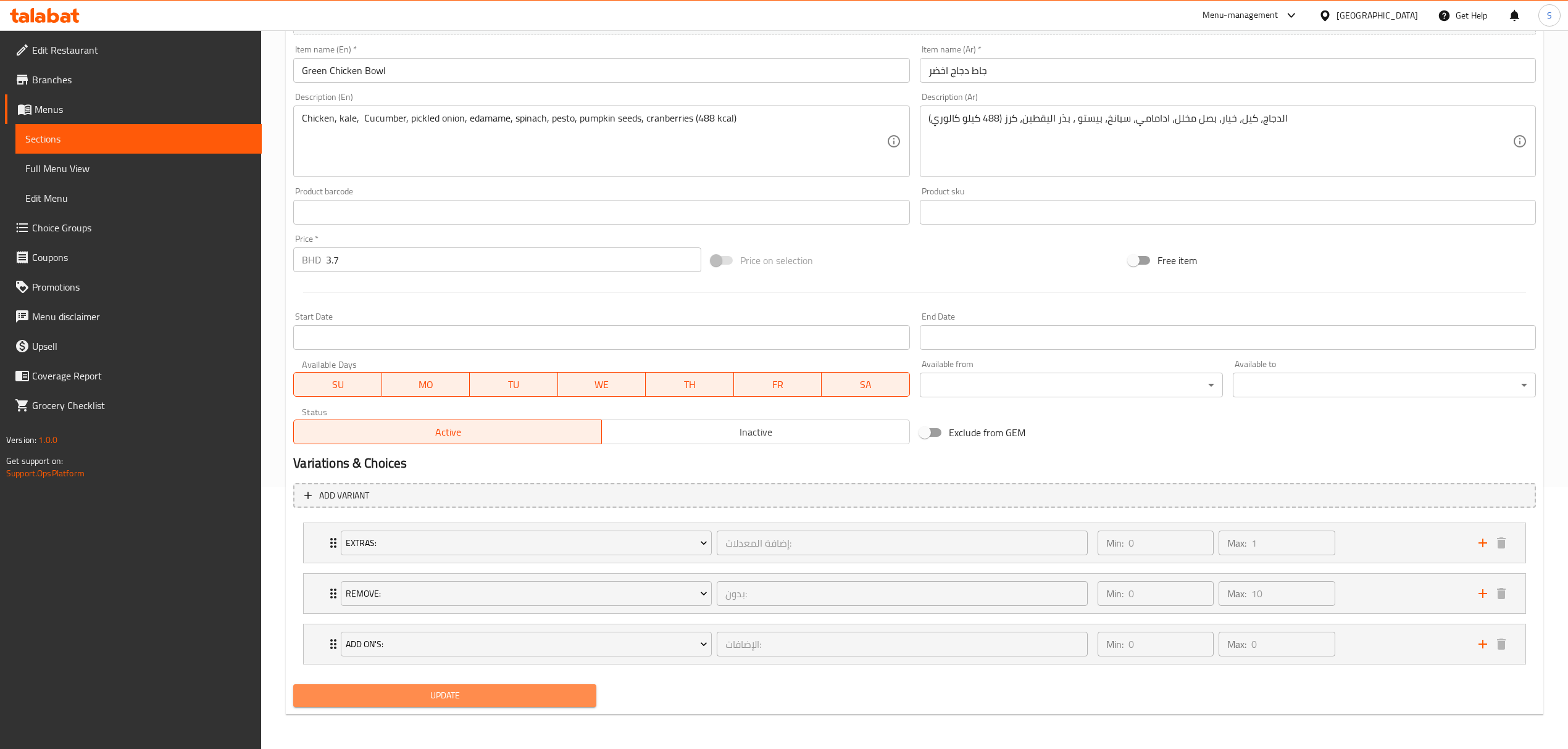
drag, startPoint x: 395, startPoint y: 694, endPoint x: 790, endPoint y: 632, distance: 399.8
click at [395, 692] on span "Update" at bounding box center [445, 696] width 284 height 16
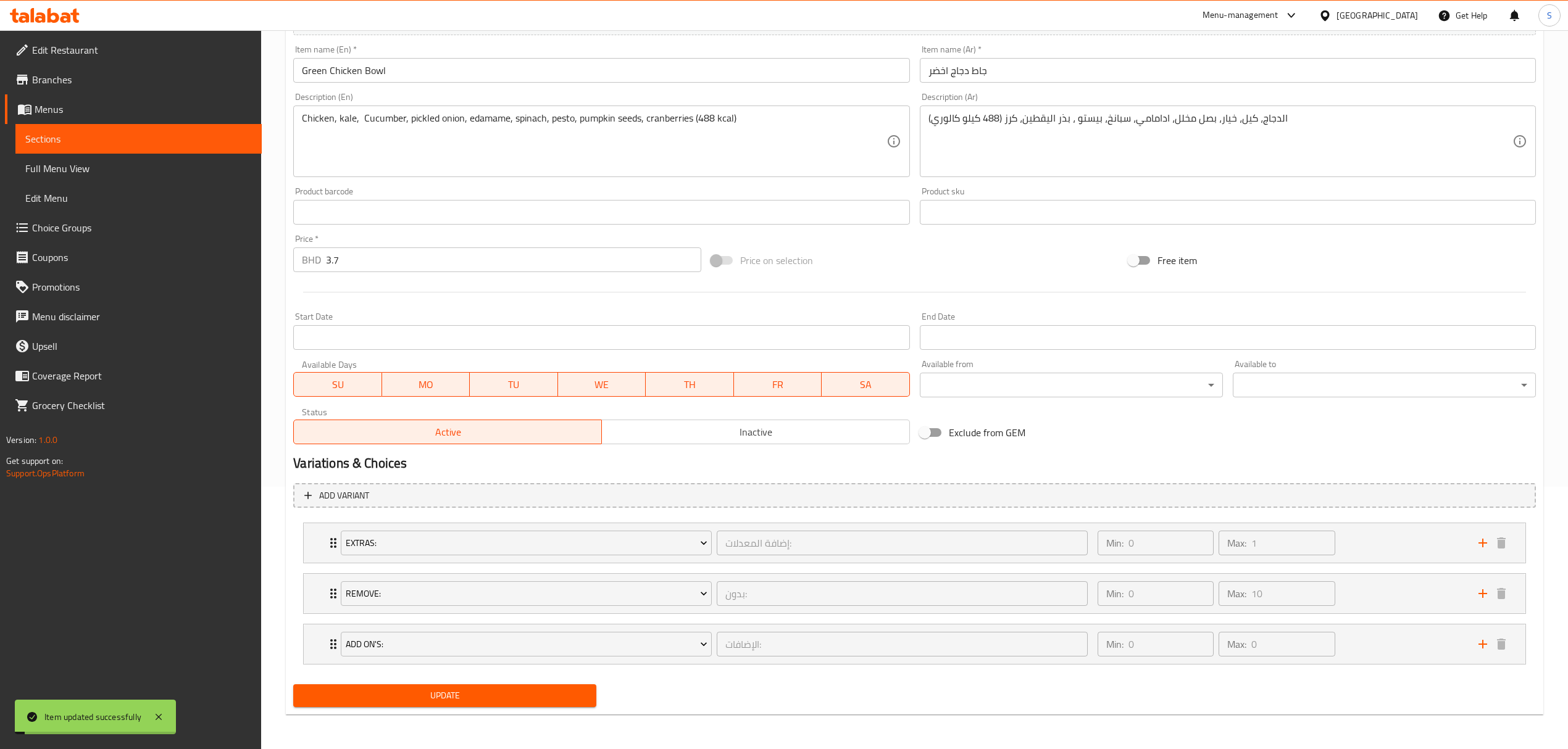
scroll to position [0, 0]
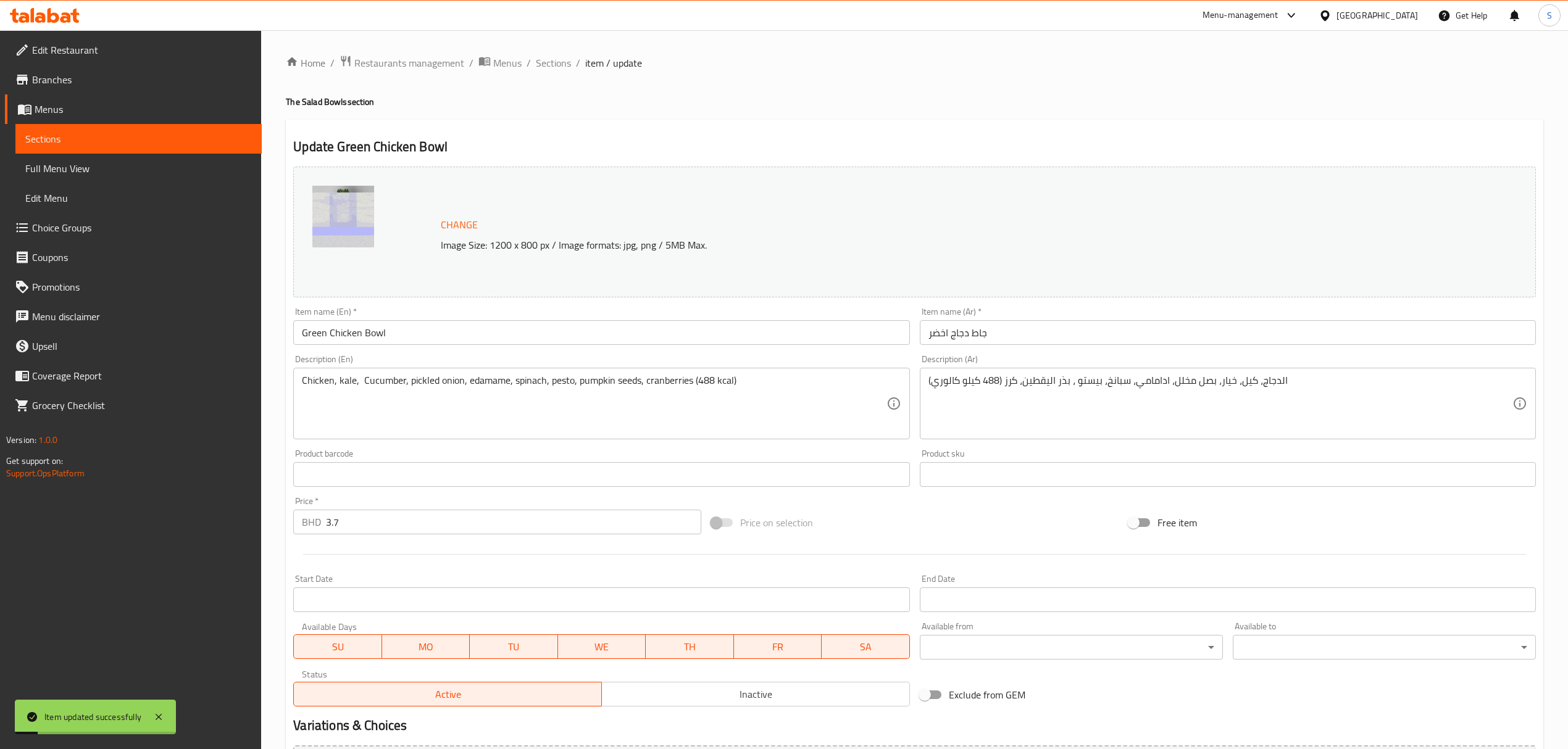
drag, startPoint x: 558, startPoint y: 65, endPoint x: 522, endPoint y: 125, distance: 70.0
click at [558, 65] on span "Sections" at bounding box center [553, 62] width 35 height 15
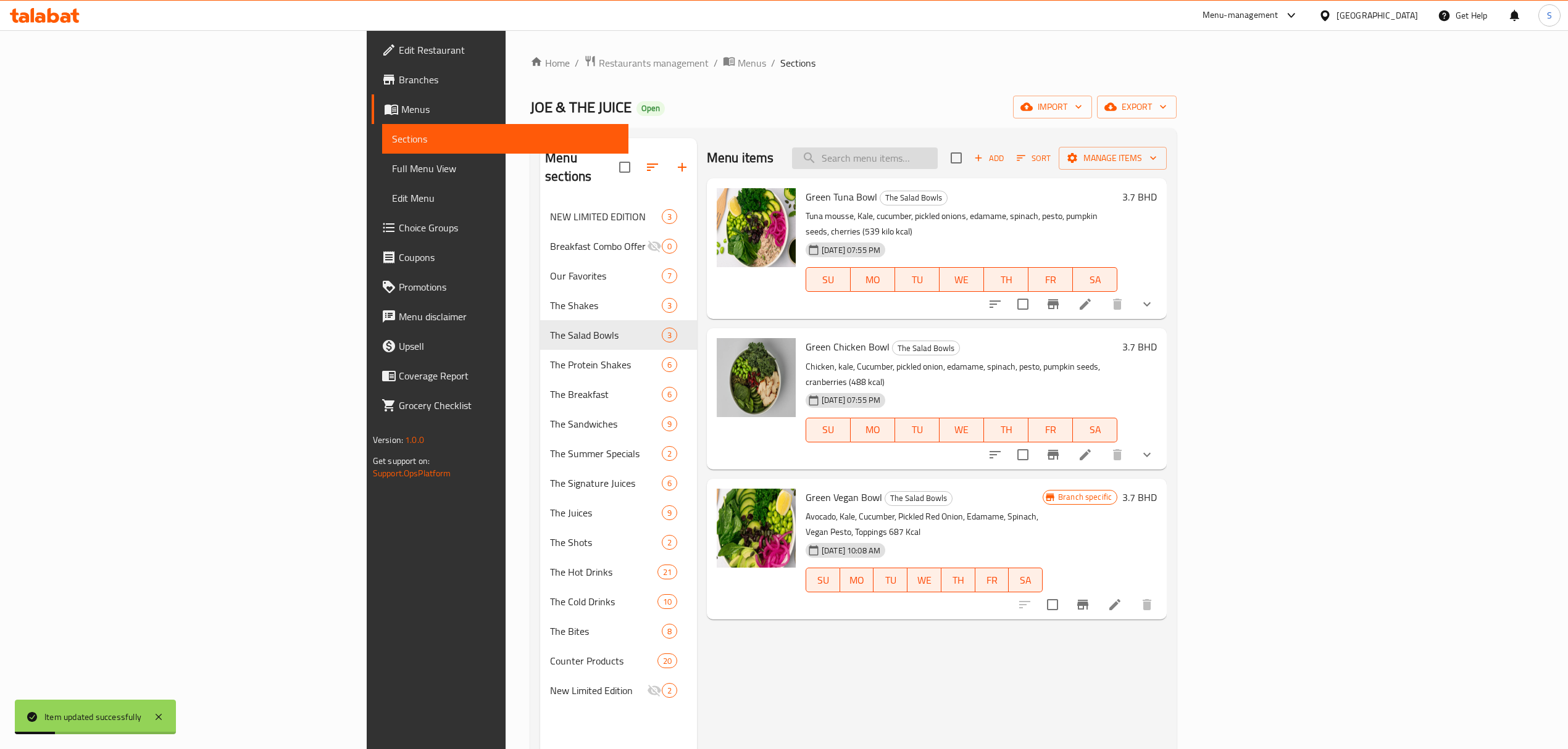
click at [938, 160] on input "search" at bounding box center [865, 159] width 145 height 22
paste input "Green Tuna Bowl"
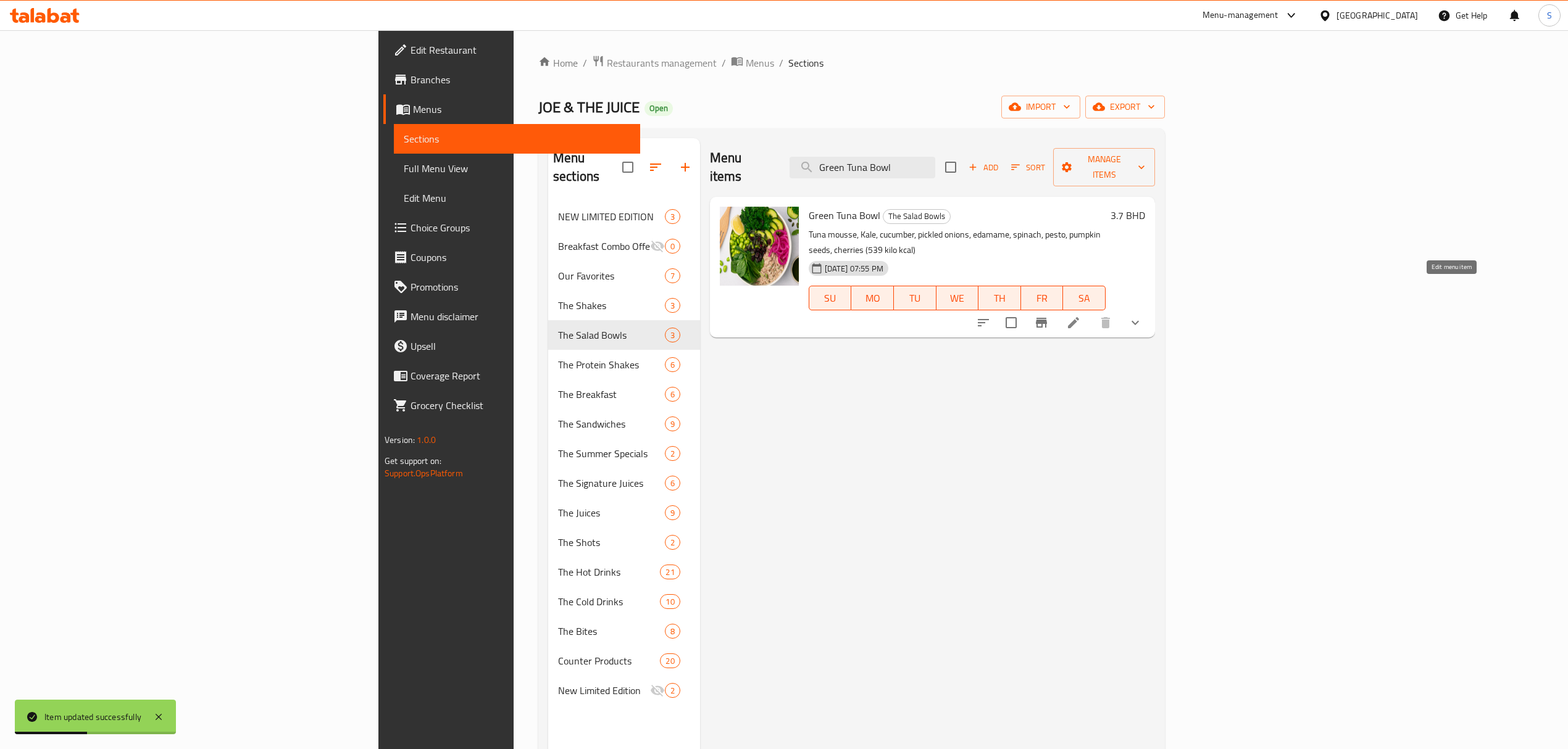
type input "Green Tuna Bowl"
click at [1079, 317] on icon at bounding box center [1073, 323] width 11 height 11
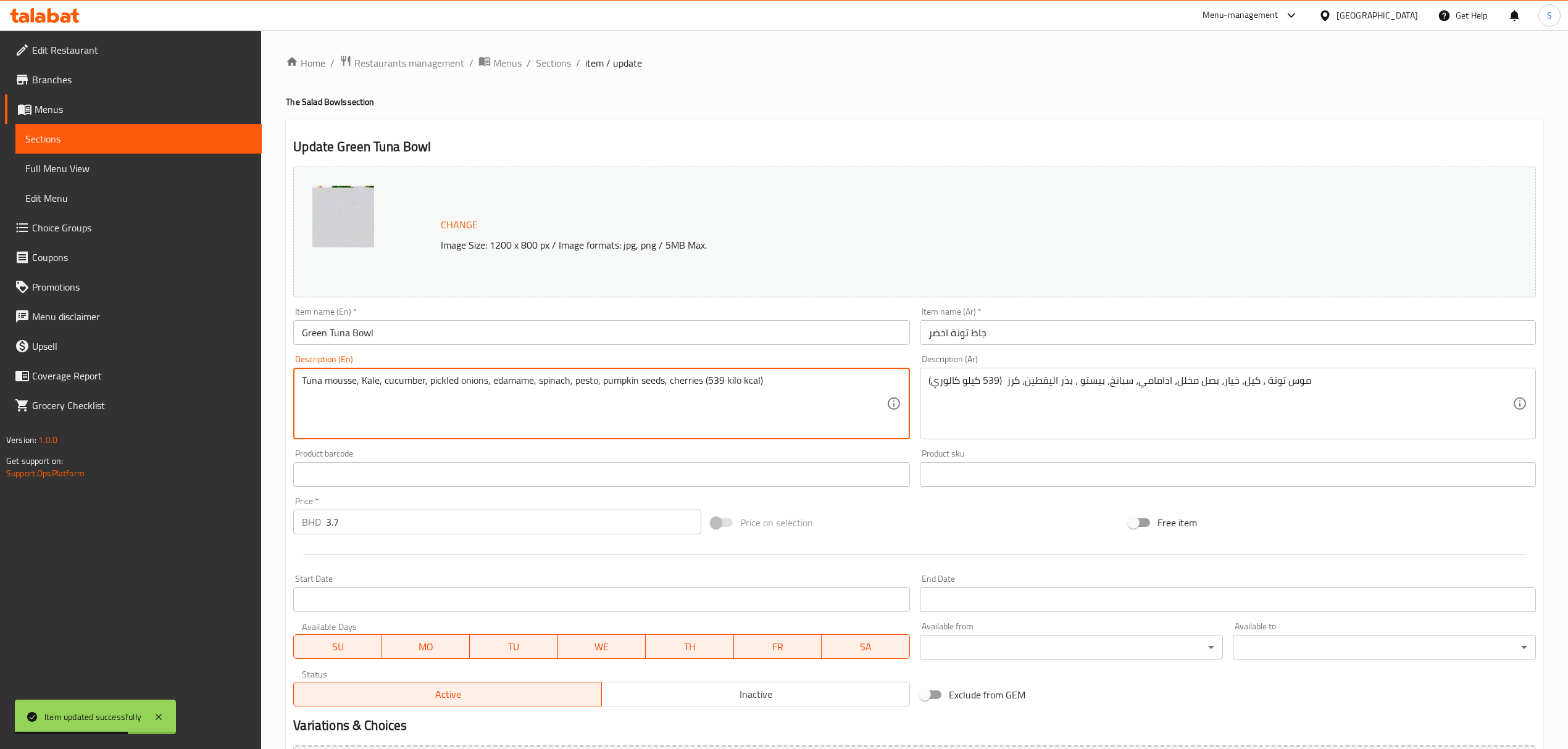
drag, startPoint x: 723, startPoint y: 379, endPoint x: 713, endPoint y: 379, distance: 10.0
type textarea "Tuna mousse, Kale, cucumber, pickled onions, edamame, spinach, pesto, pumpkin s…"
click at [996, 374] on div "موس تونة ، كيل، خيار، بصل مخلل، ادامامي، سبانخ، بيستو ، بذر اليقطين، كرز (539 ك…" at bounding box center [1227, 404] width 616 height 72
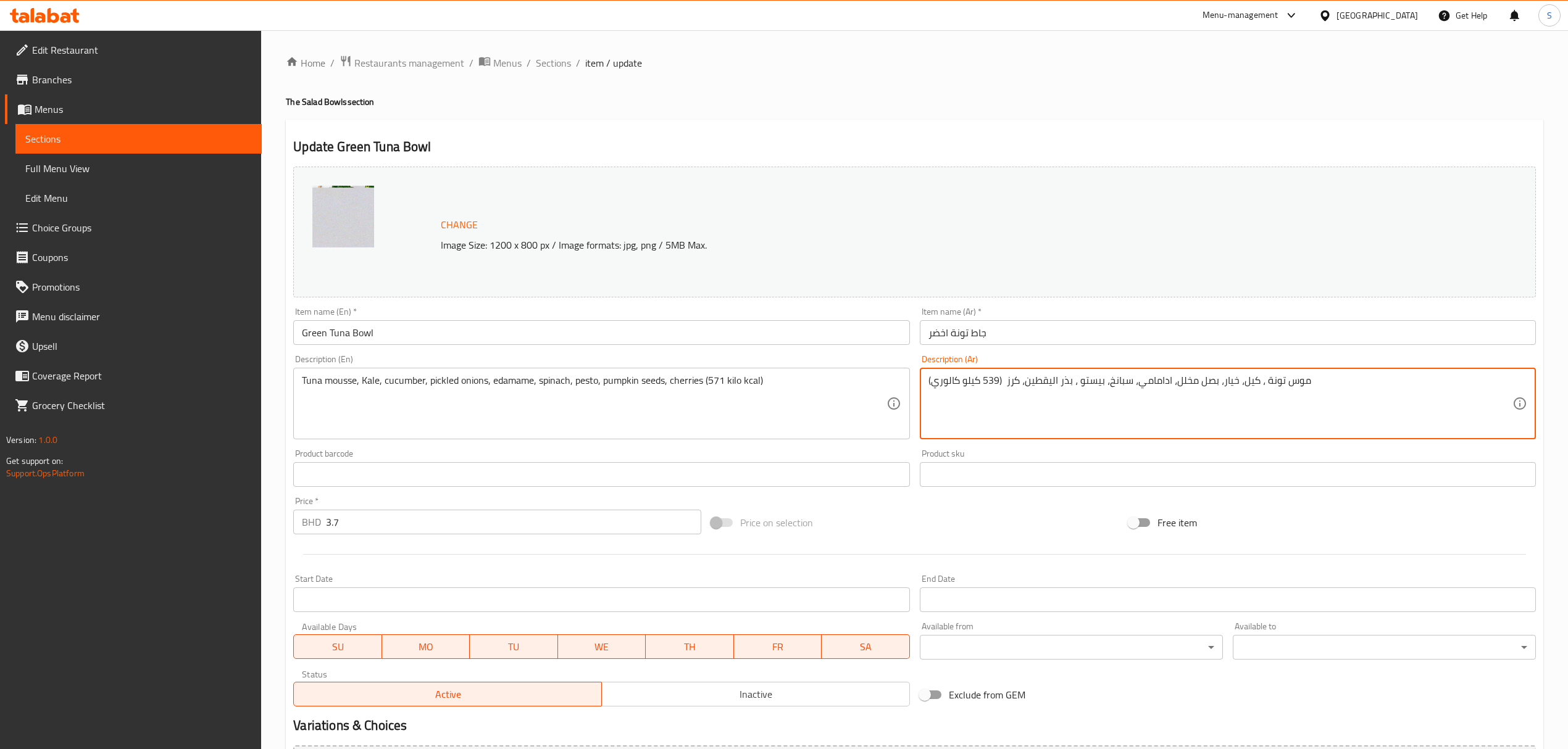
drag, startPoint x: 998, startPoint y: 378, endPoint x: 989, endPoint y: 385, distance: 11.4
click at [989, 385] on textarea "موس تونة ، كيل، خيار، بصل مخلل، ادامامي، سبانخ، بيستو ، بذر اليقطين، كرز (539 ك…" at bounding box center [1220, 404] width 584 height 59
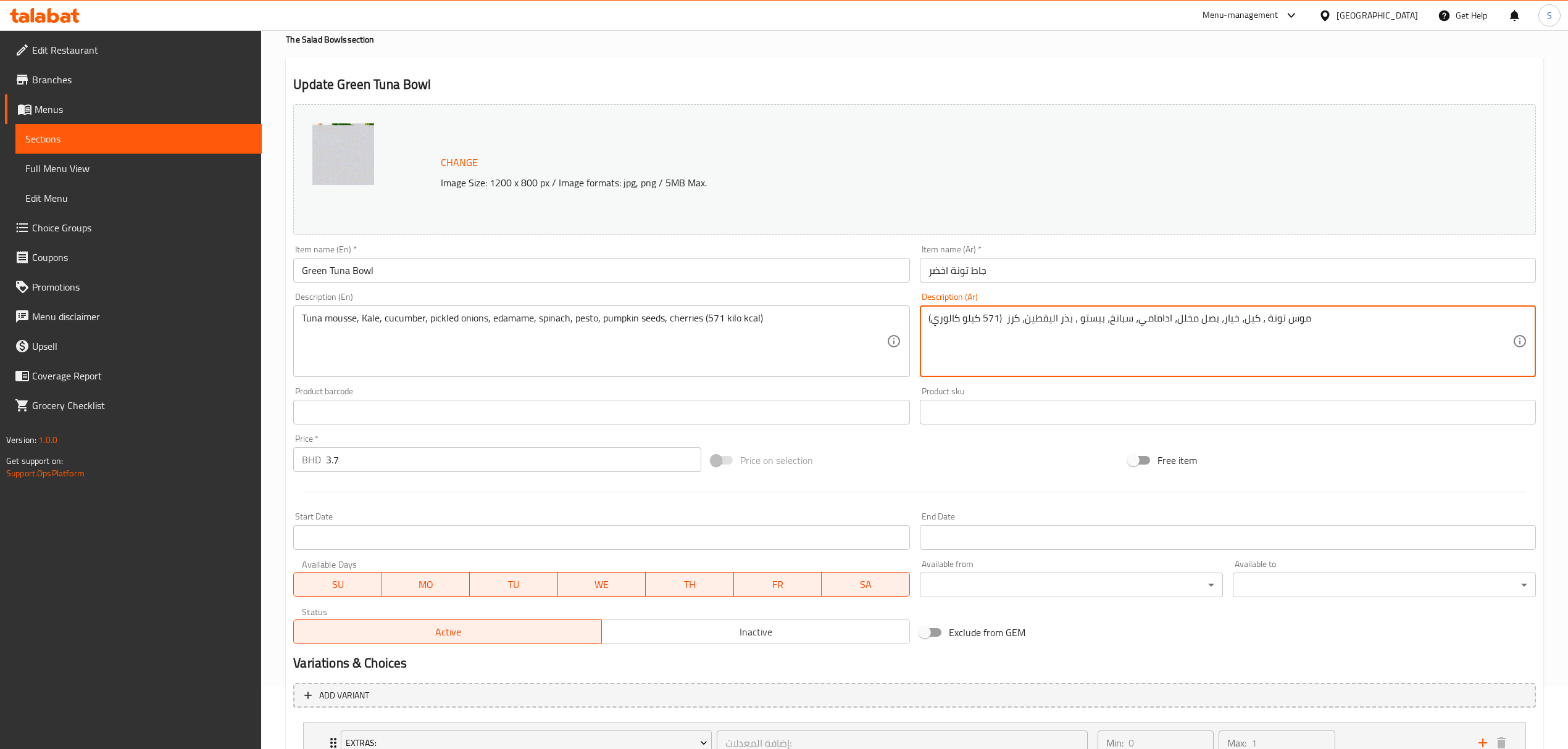
scroll to position [247, 0]
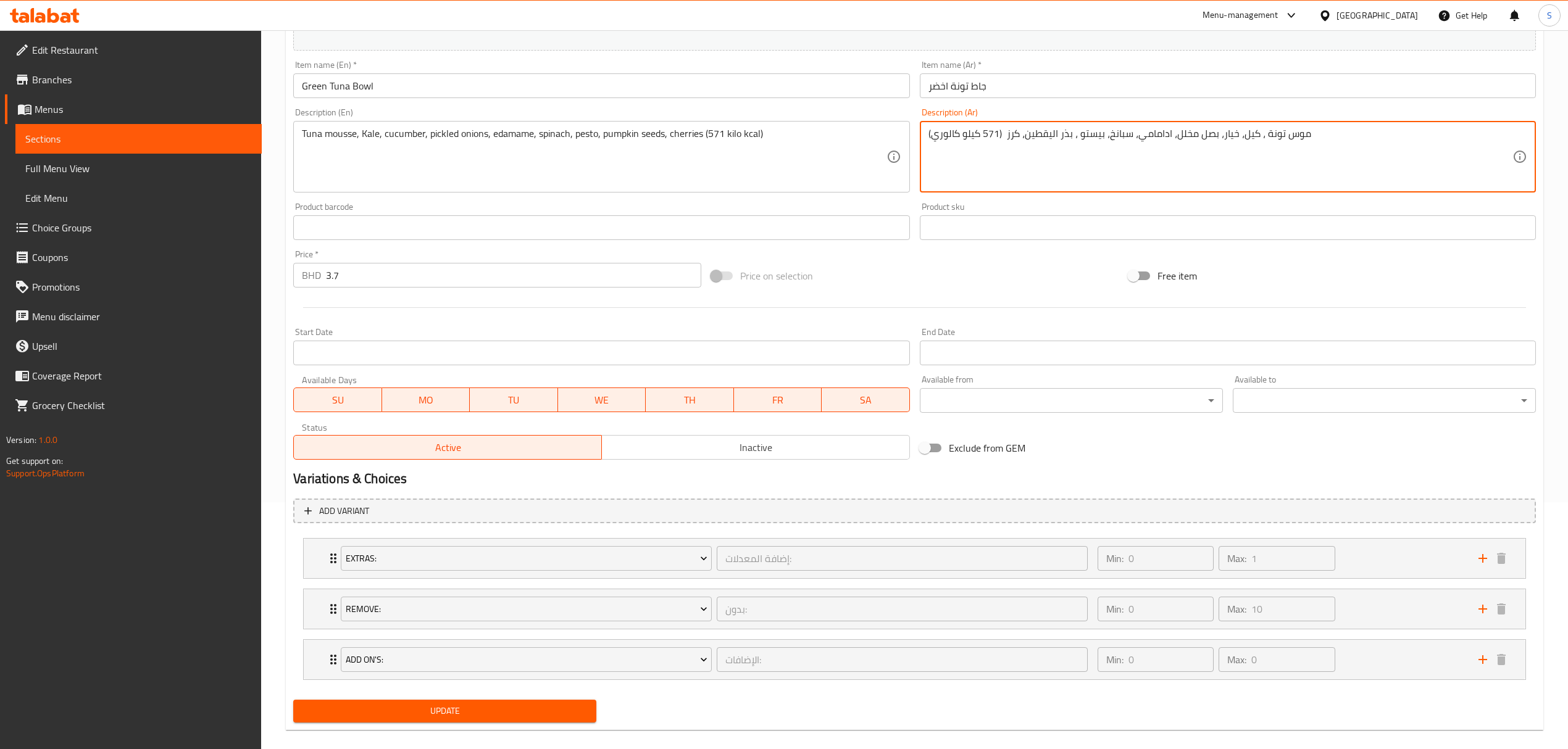
type textarea "موس تونة ، كيل، خيار، بصل مخلل، ادامامي، سبانخ، بيستو ، بذر اليقطين، كرز (571 ك…"
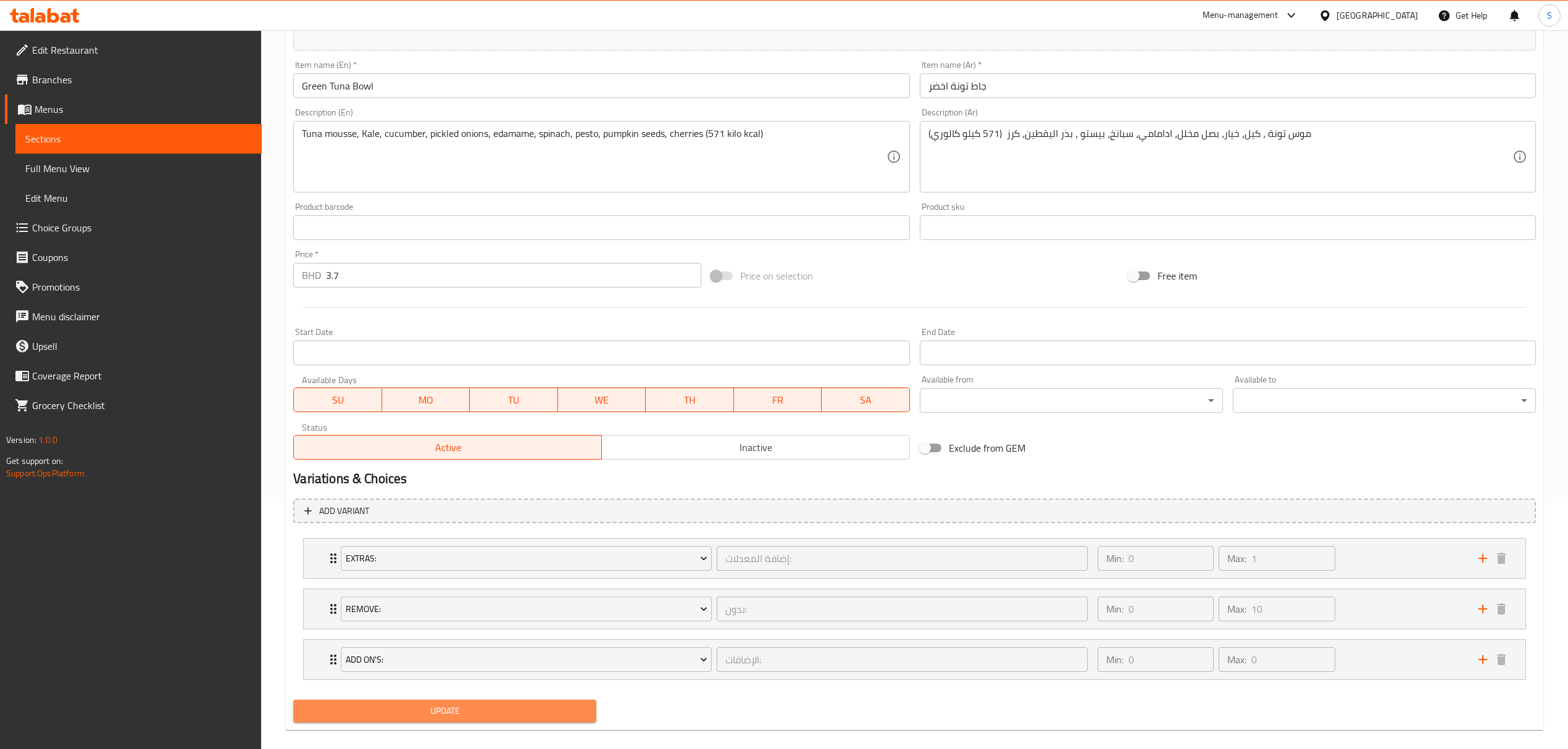
click at [406, 711] on span "Update" at bounding box center [445, 712] width 284 height 16
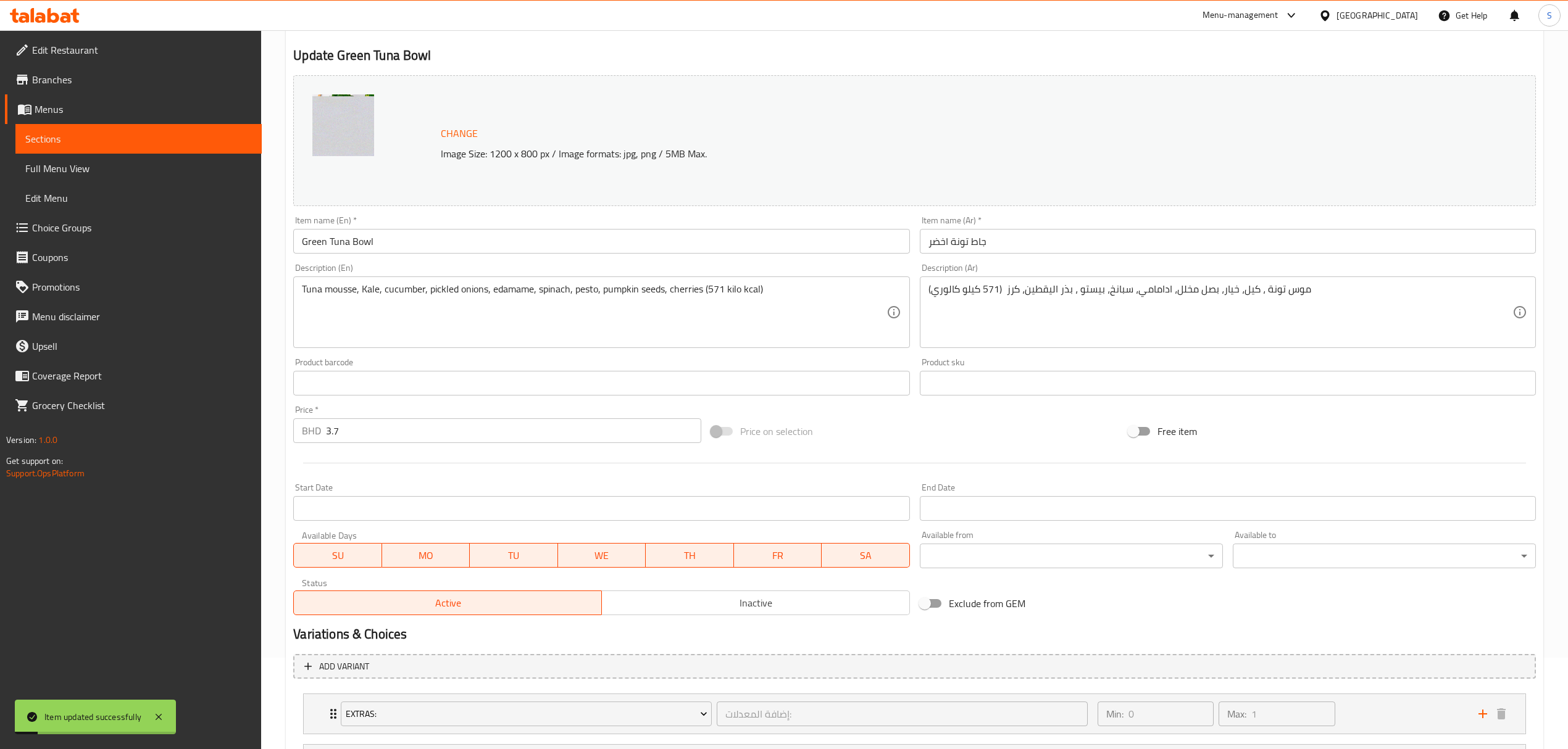
scroll to position [0, 0]
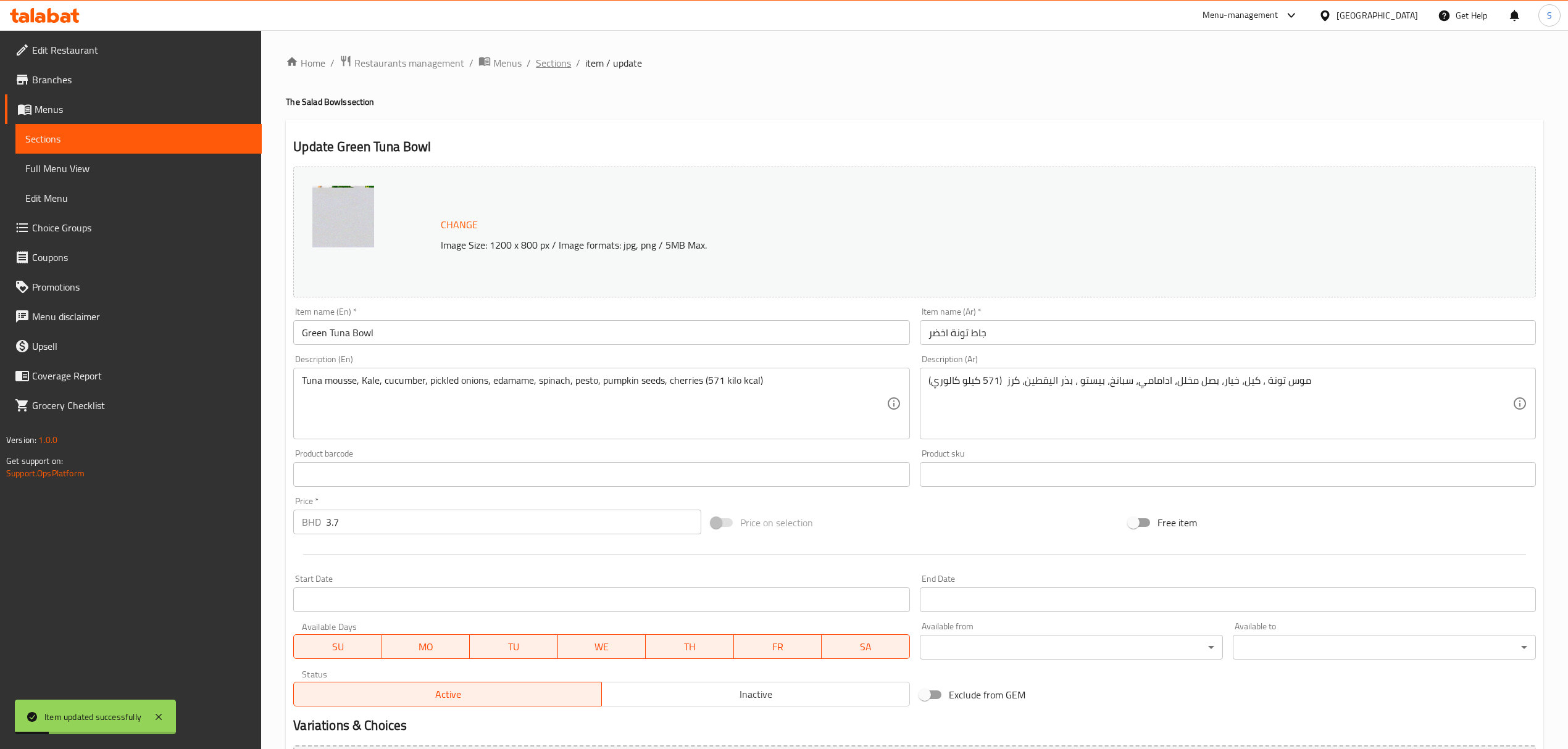
click at [545, 65] on span "Sections" at bounding box center [553, 62] width 35 height 15
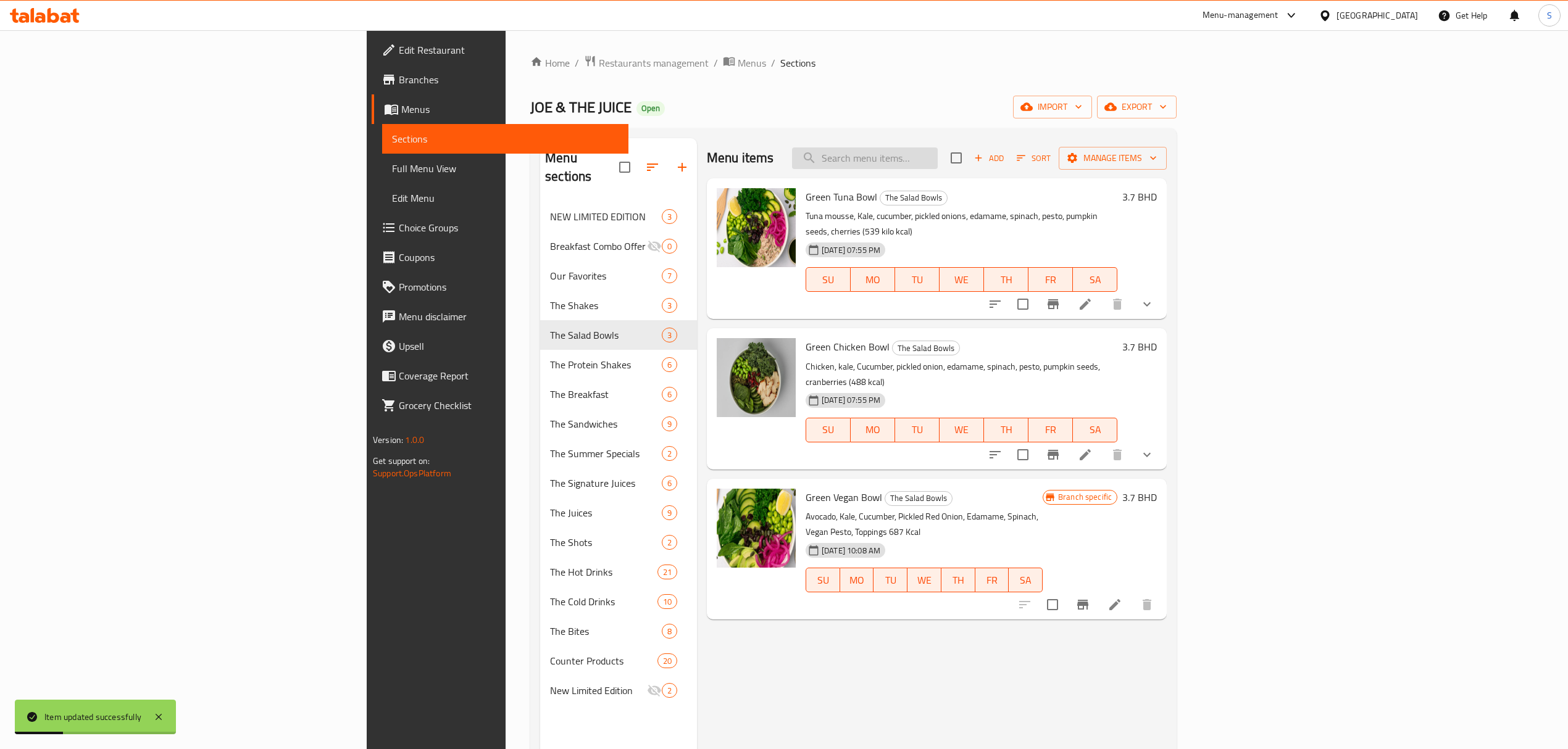
click at [938, 157] on input "search" at bounding box center [865, 159] width 145 height 22
paste input "Yogurt Bowl"
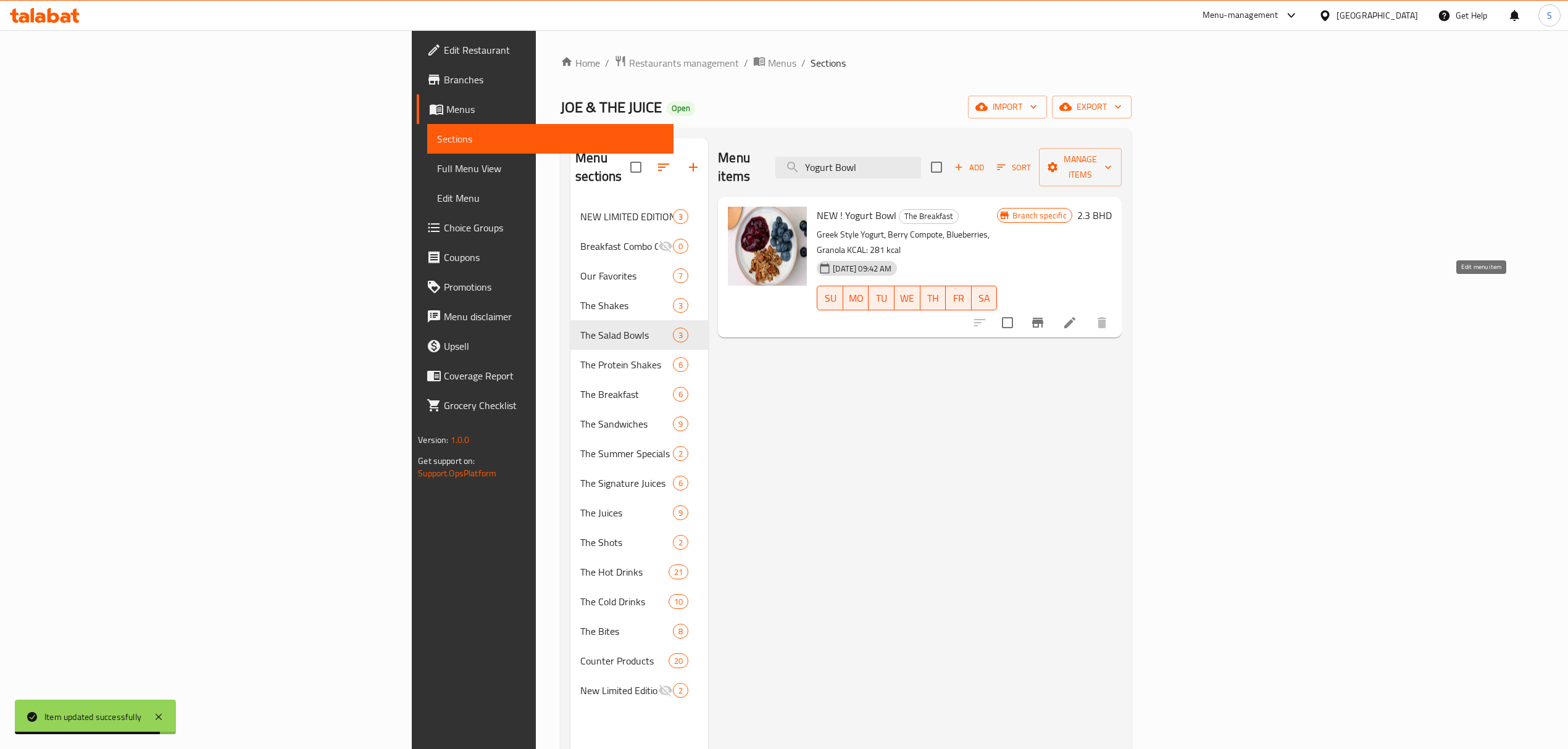
type input "Yogurt Bowl"
click at [1075, 317] on icon at bounding box center [1070, 323] width 11 height 11
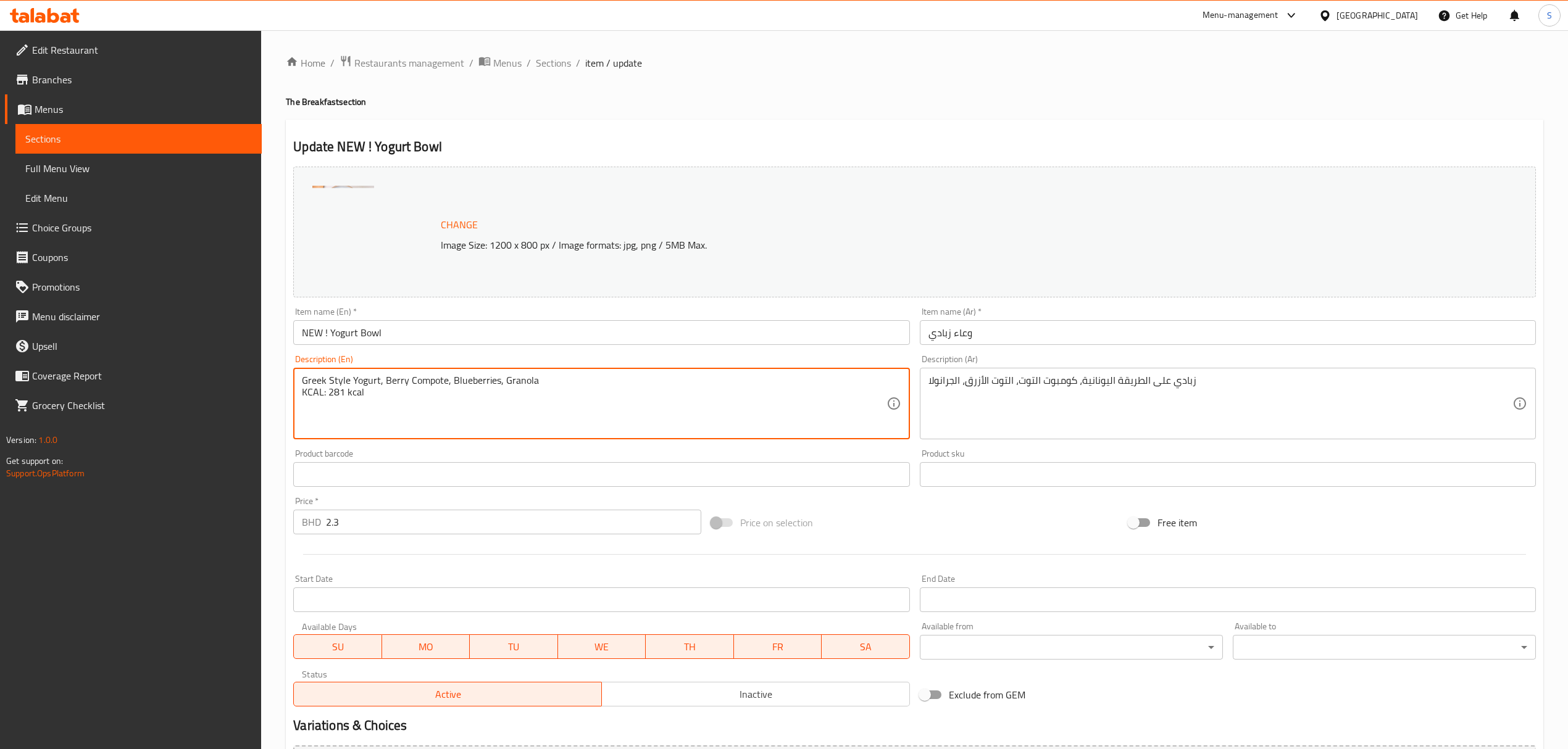
drag, startPoint x: 344, startPoint y: 395, endPoint x: 328, endPoint y: 391, distance: 16.5
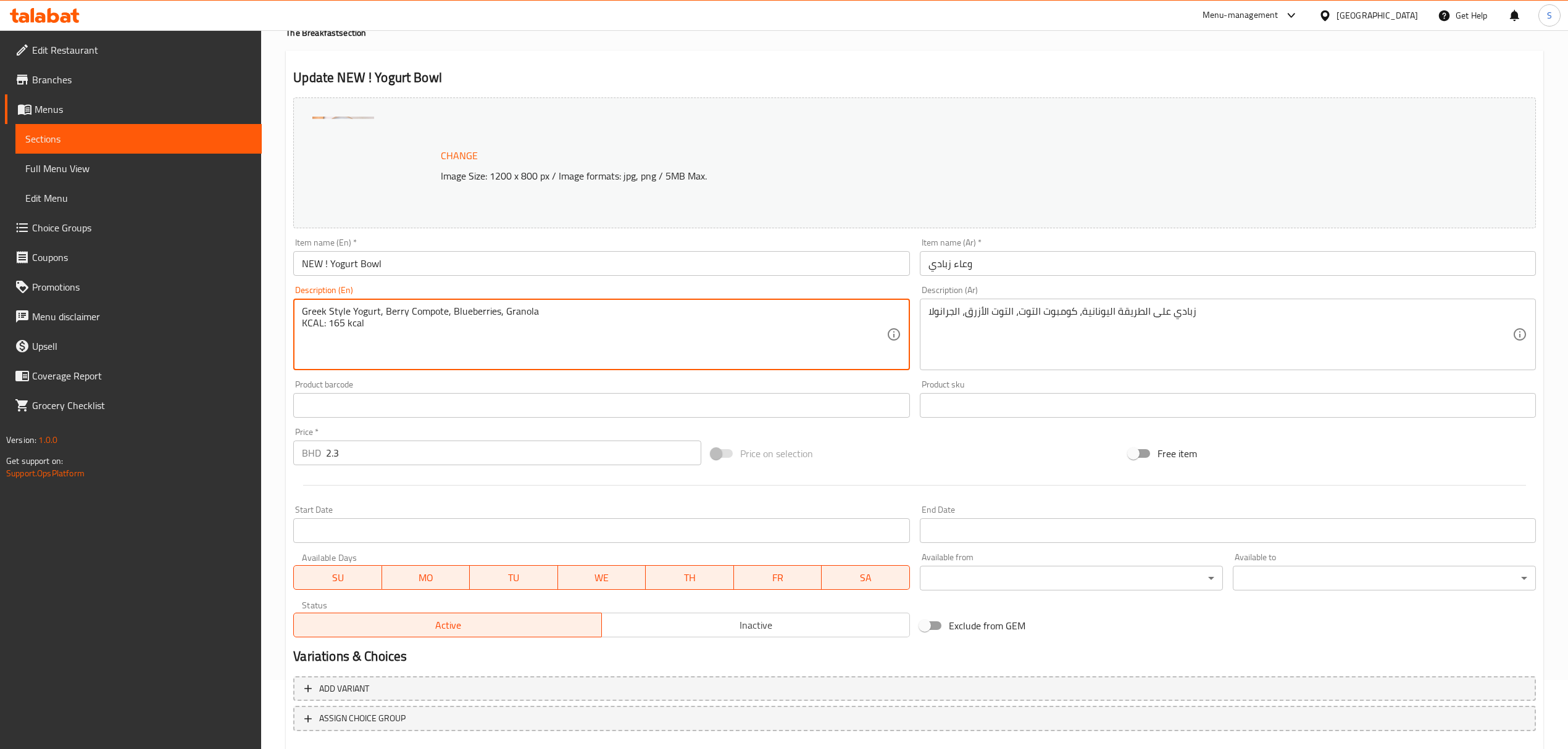
scroll to position [140, 0]
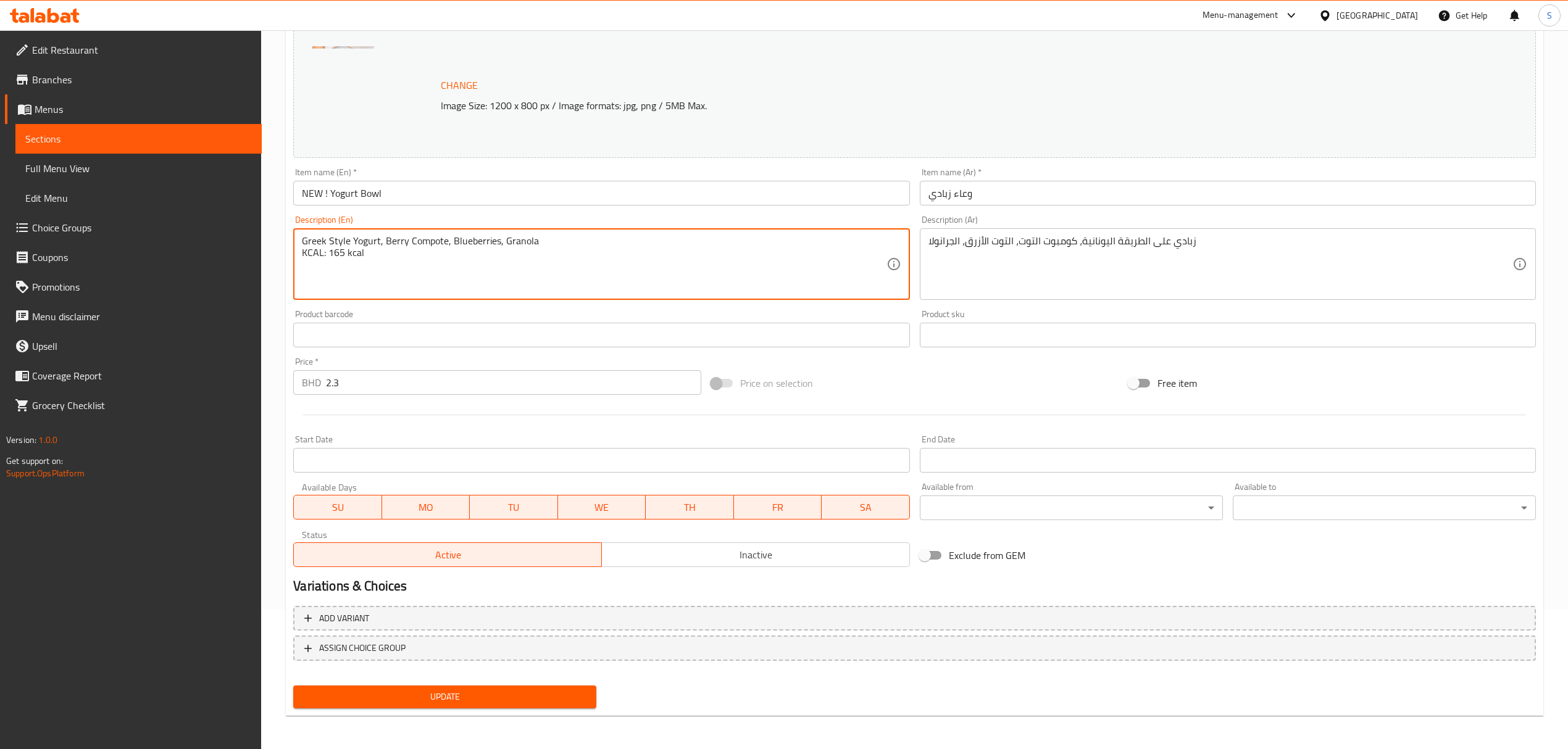
type textarea "Greek Style Yogurt, Berry Compote, Blueberries, Granola KCAL: 165 kcal"
click at [391, 691] on span "Update" at bounding box center [445, 697] width 284 height 16
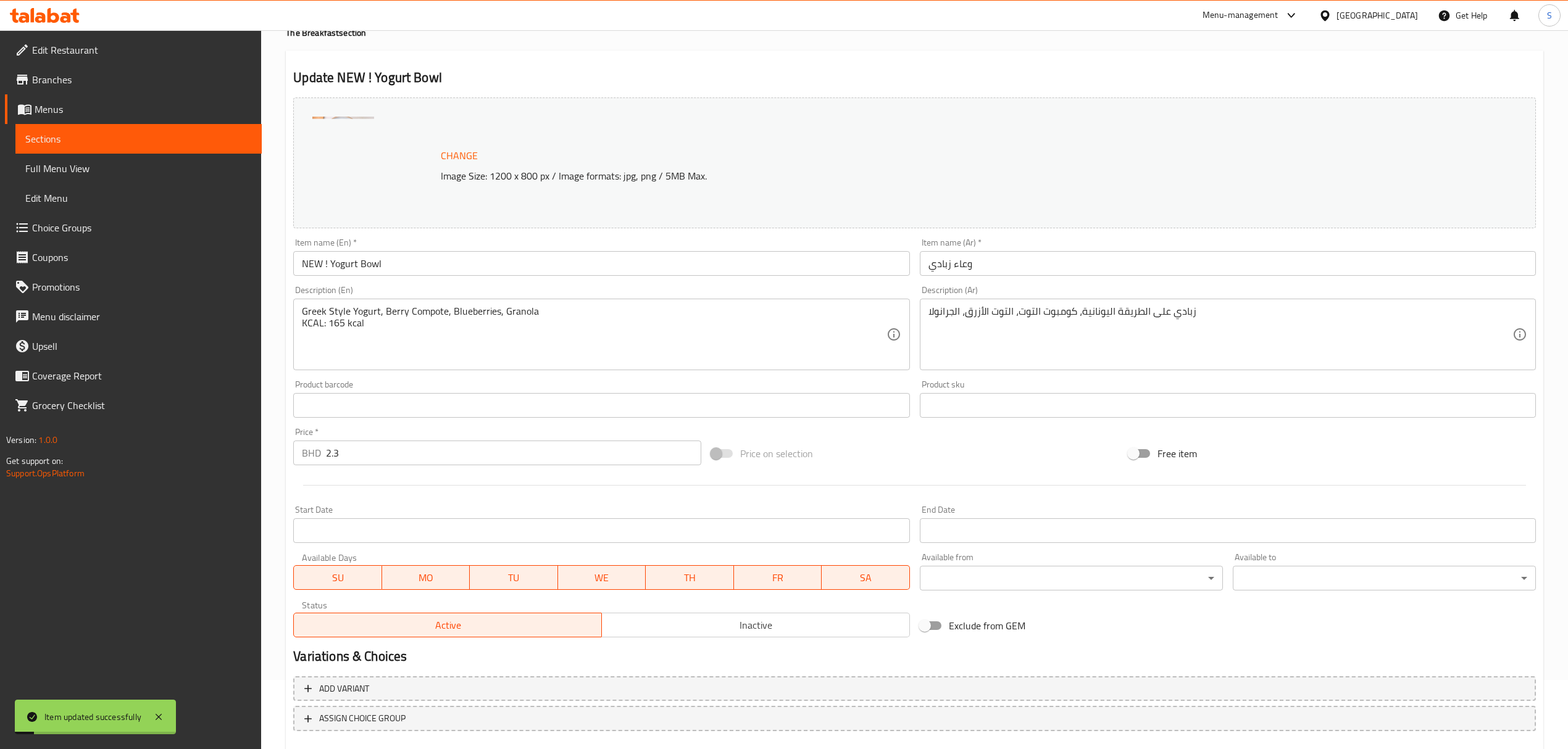
scroll to position [0, 0]
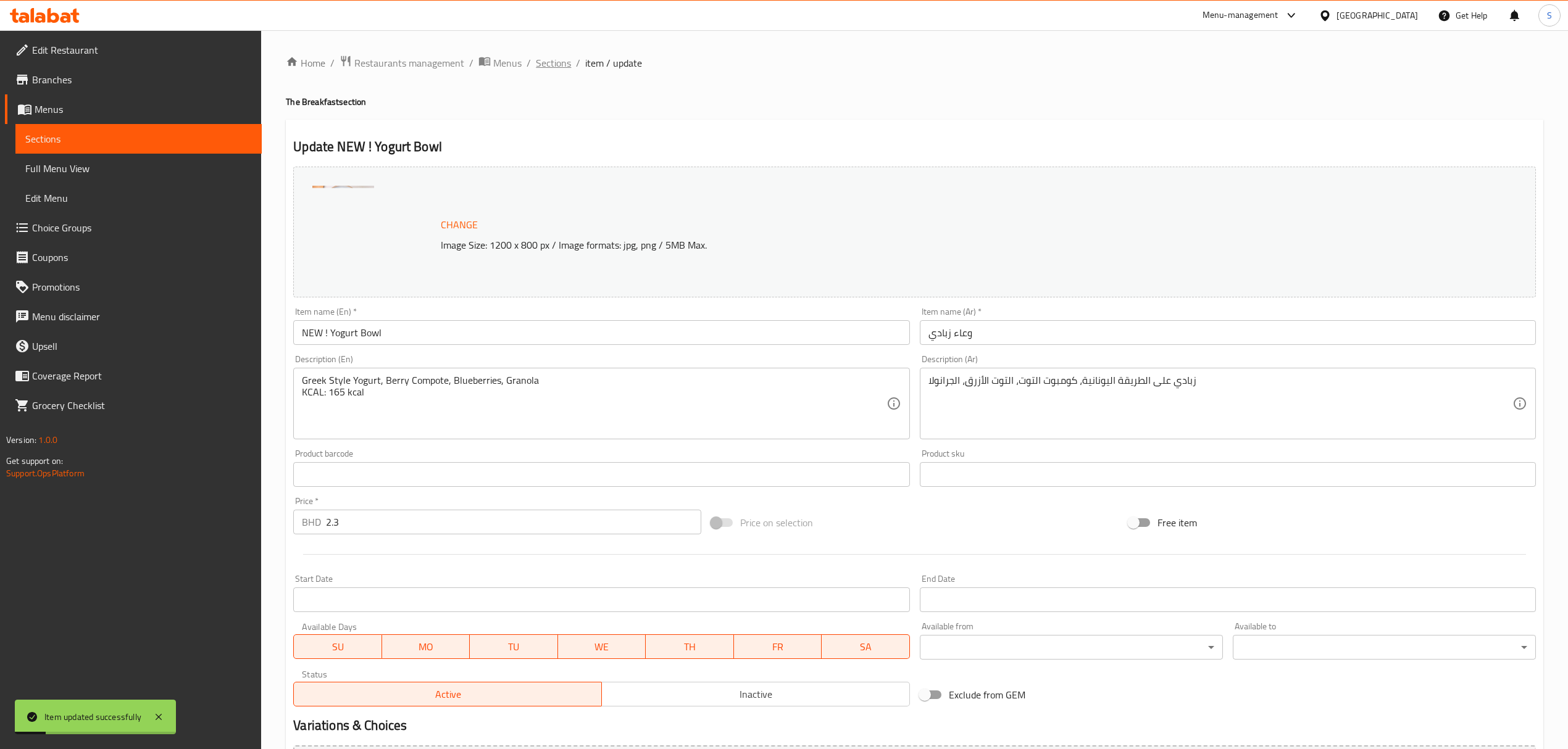
click at [557, 57] on span "Sections" at bounding box center [553, 62] width 35 height 15
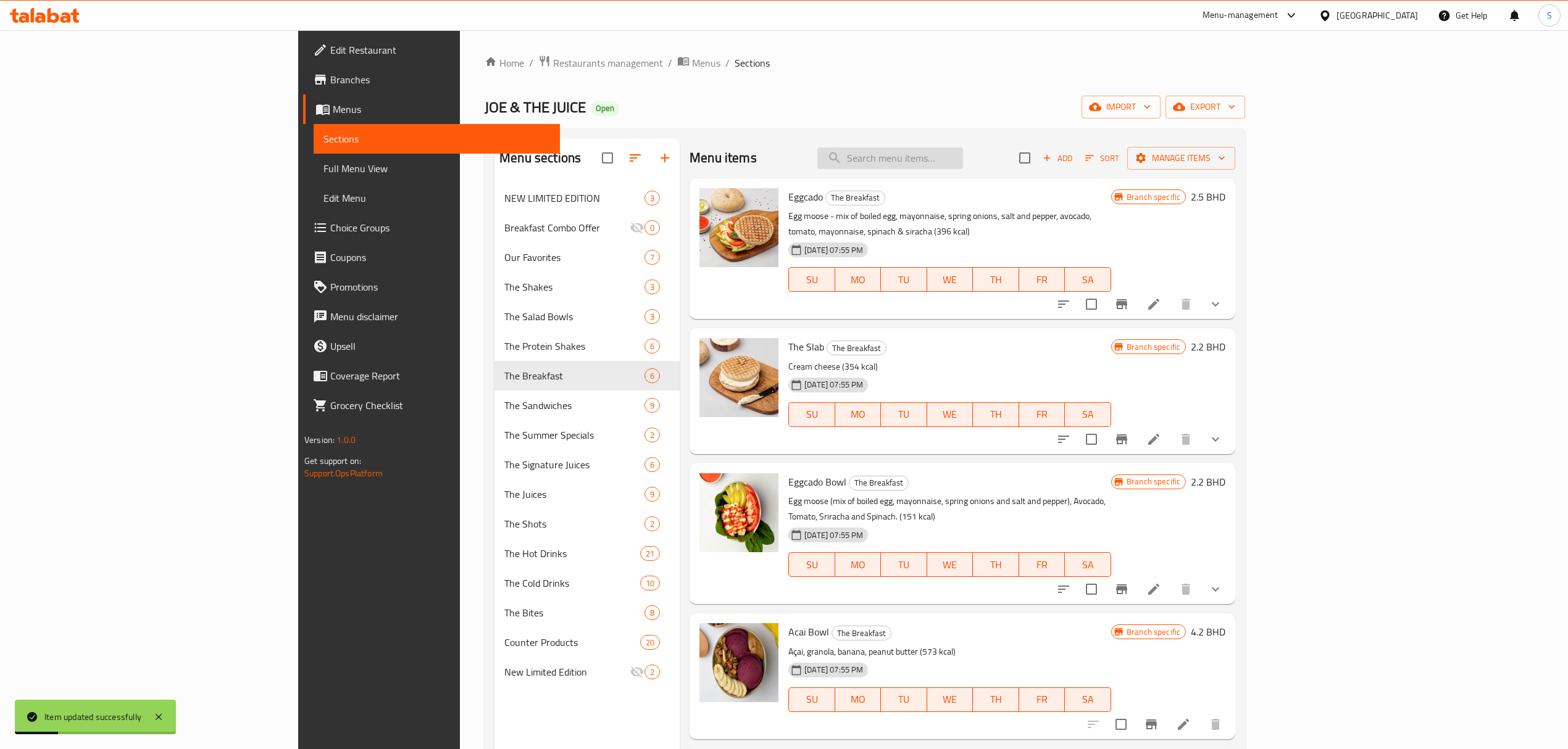
click at [963, 159] on input "search" at bounding box center [890, 159] width 145 height 22
paste input "Overnight Oats"
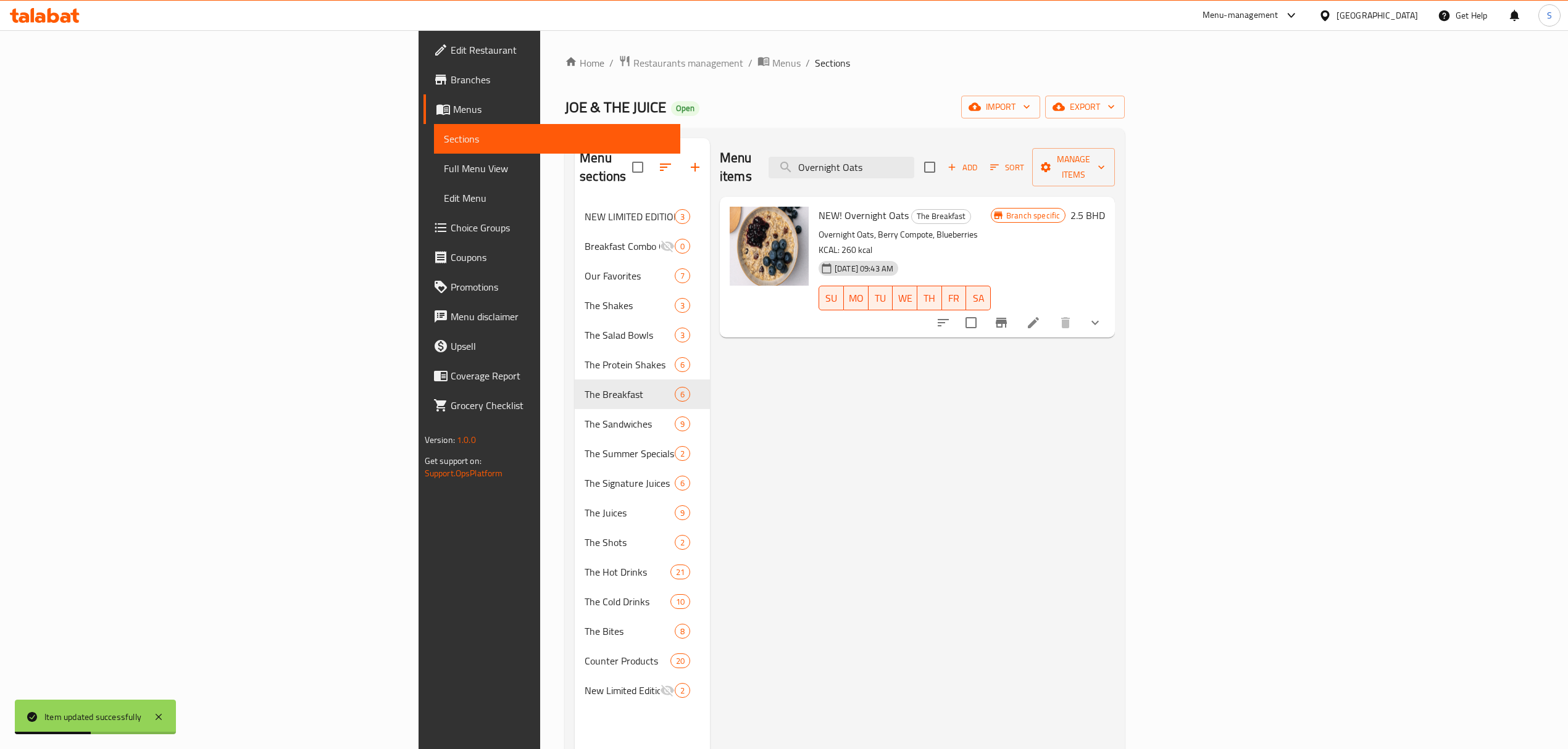
type input "Overnight Oats"
click at [1051, 312] on li at bounding box center [1033, 323] width 34 height 22
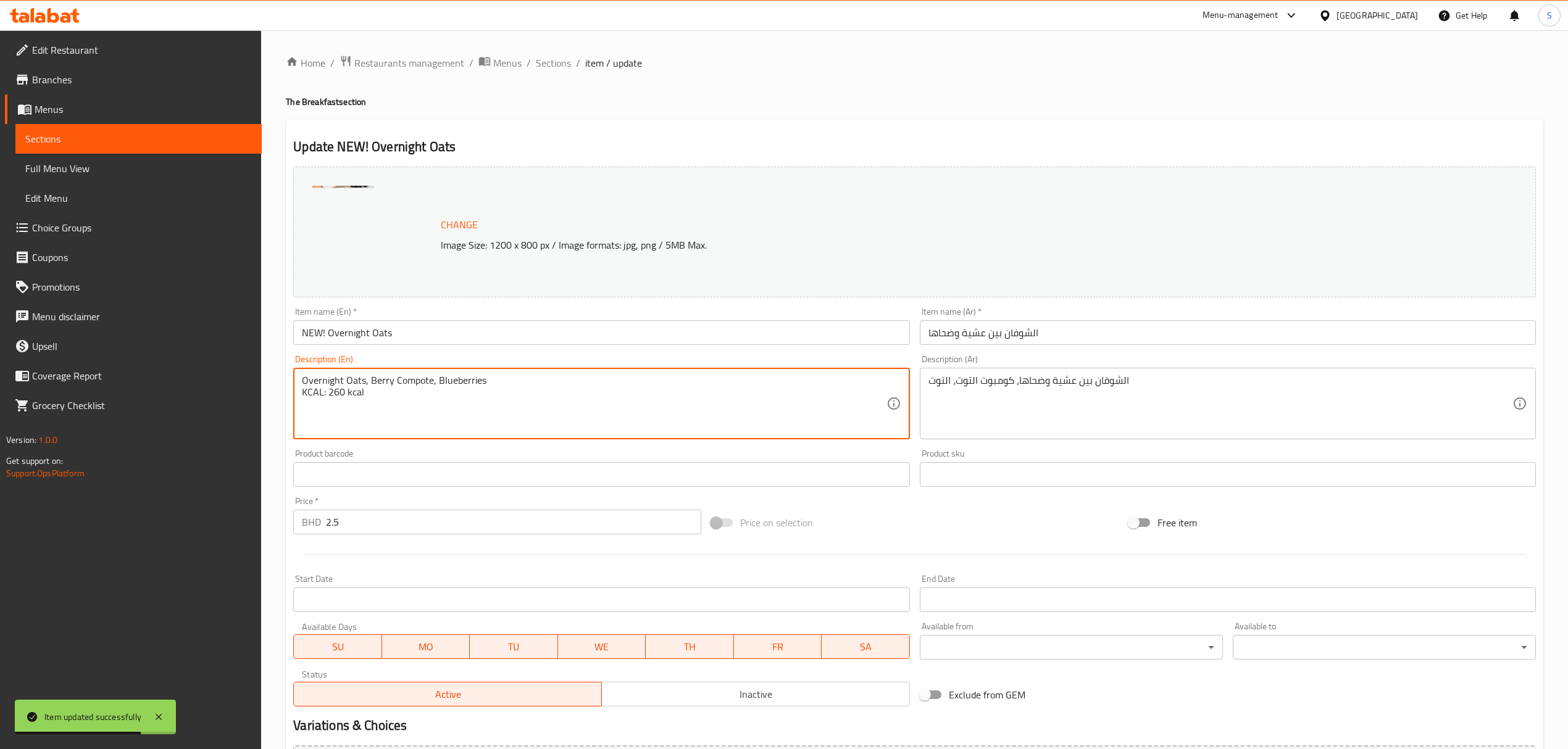
drag, startPoint x: 343, startPoint y: 393, endPoint x: 332, endPoint y: 395, distance: 11.2
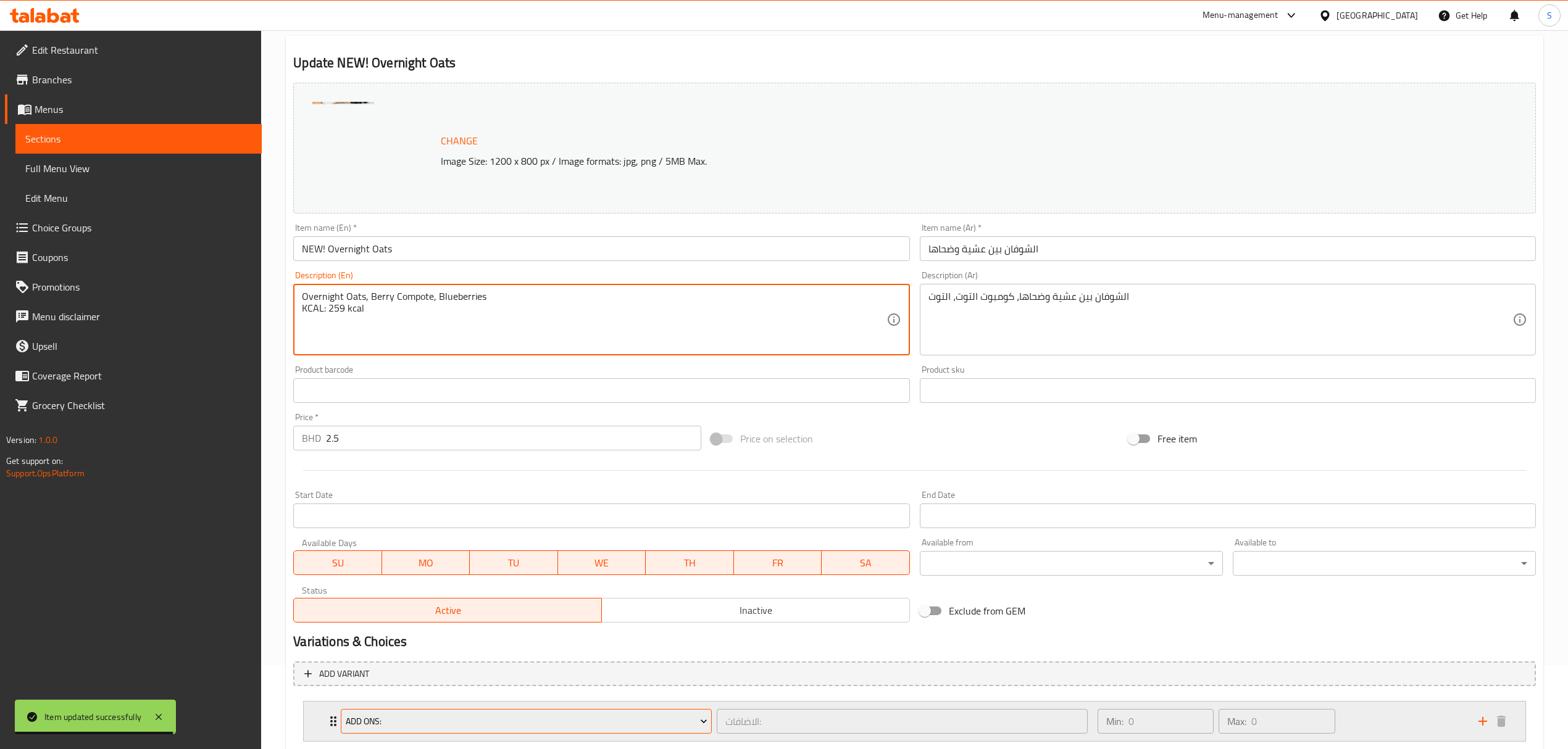
scroll to position [161, 0]
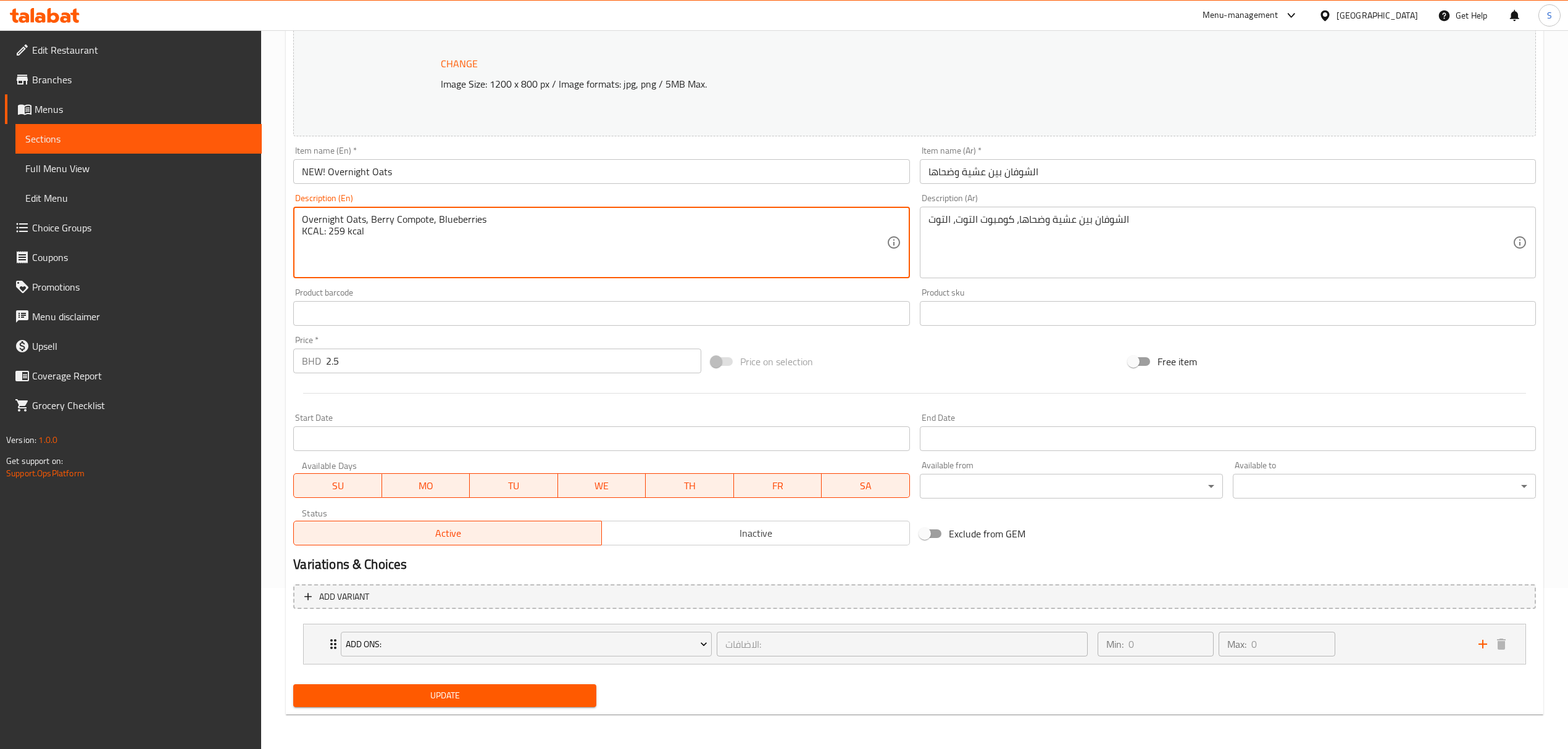
type textarea "Overnight Oats, Berry Compote, Blueberries KCAL: 259 kcal"
click at [405, 692] on span "Update" at bounding box center [445, 696] width 284 height 16
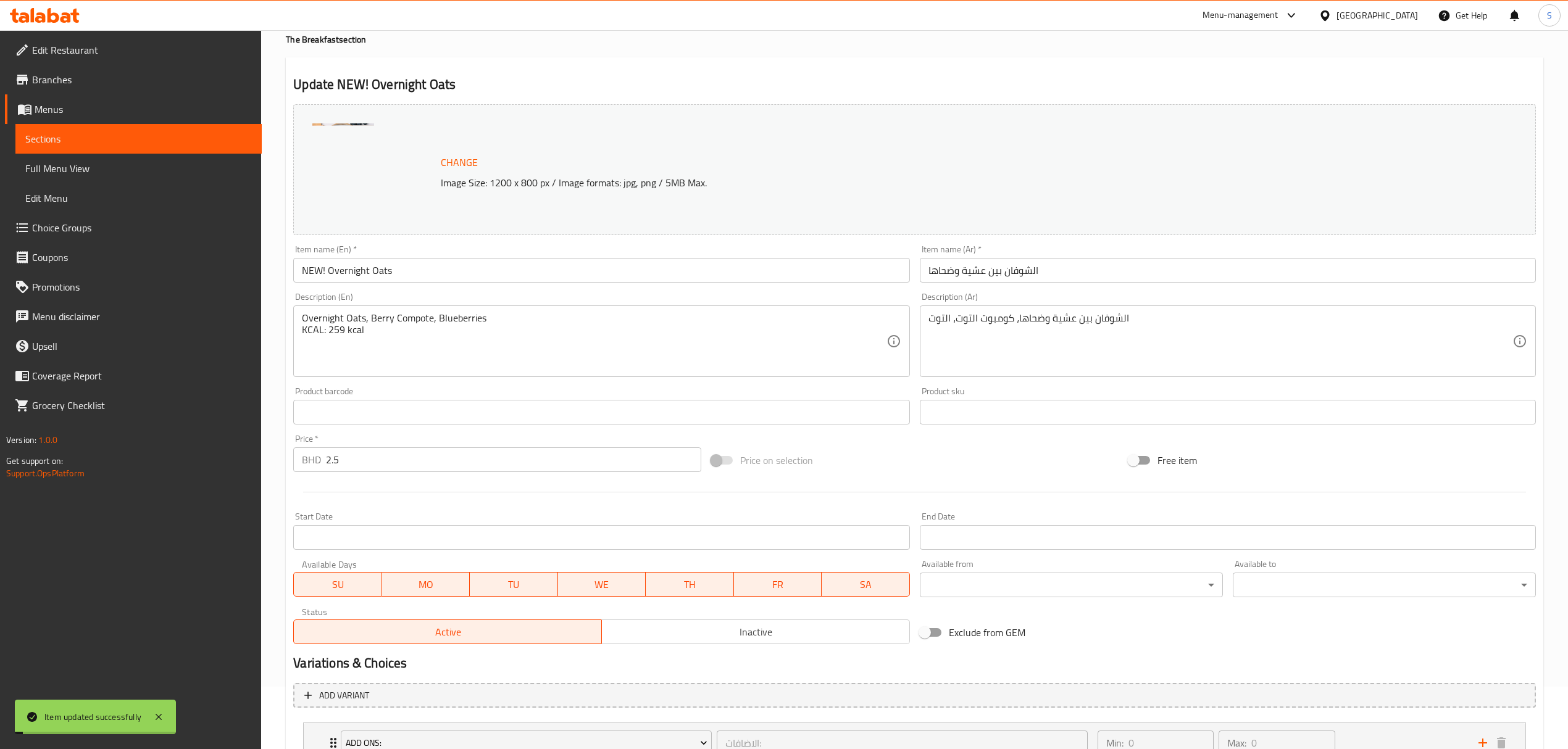
scroll to position [0, 0]
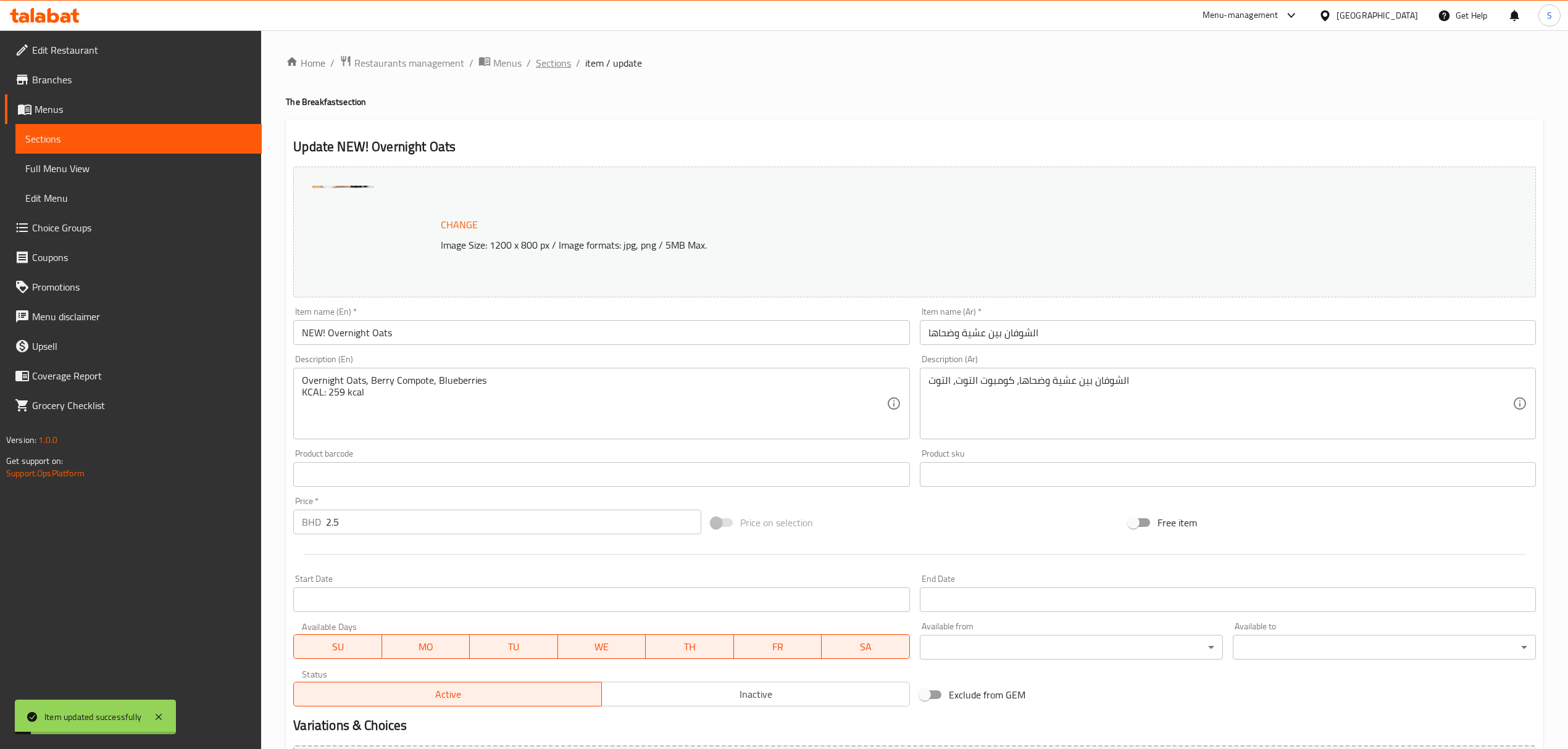
click at [561, 60] on span "Sections" at bounding box center [553, 62] width 35 height 15
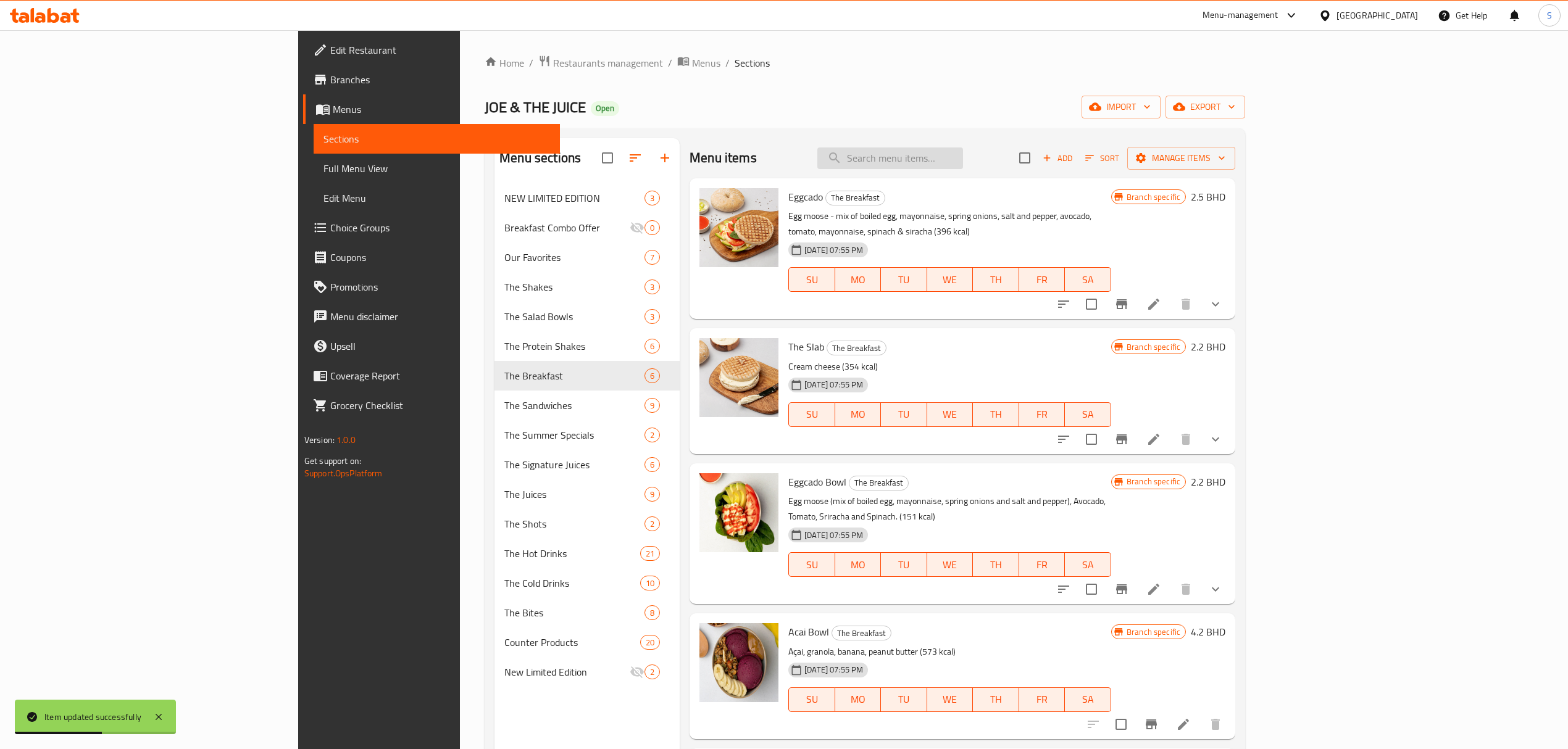
click at [963, 156] on input "search" at bounding box center [890, 159] width 145 height 22
paste input "Acai Bowl"
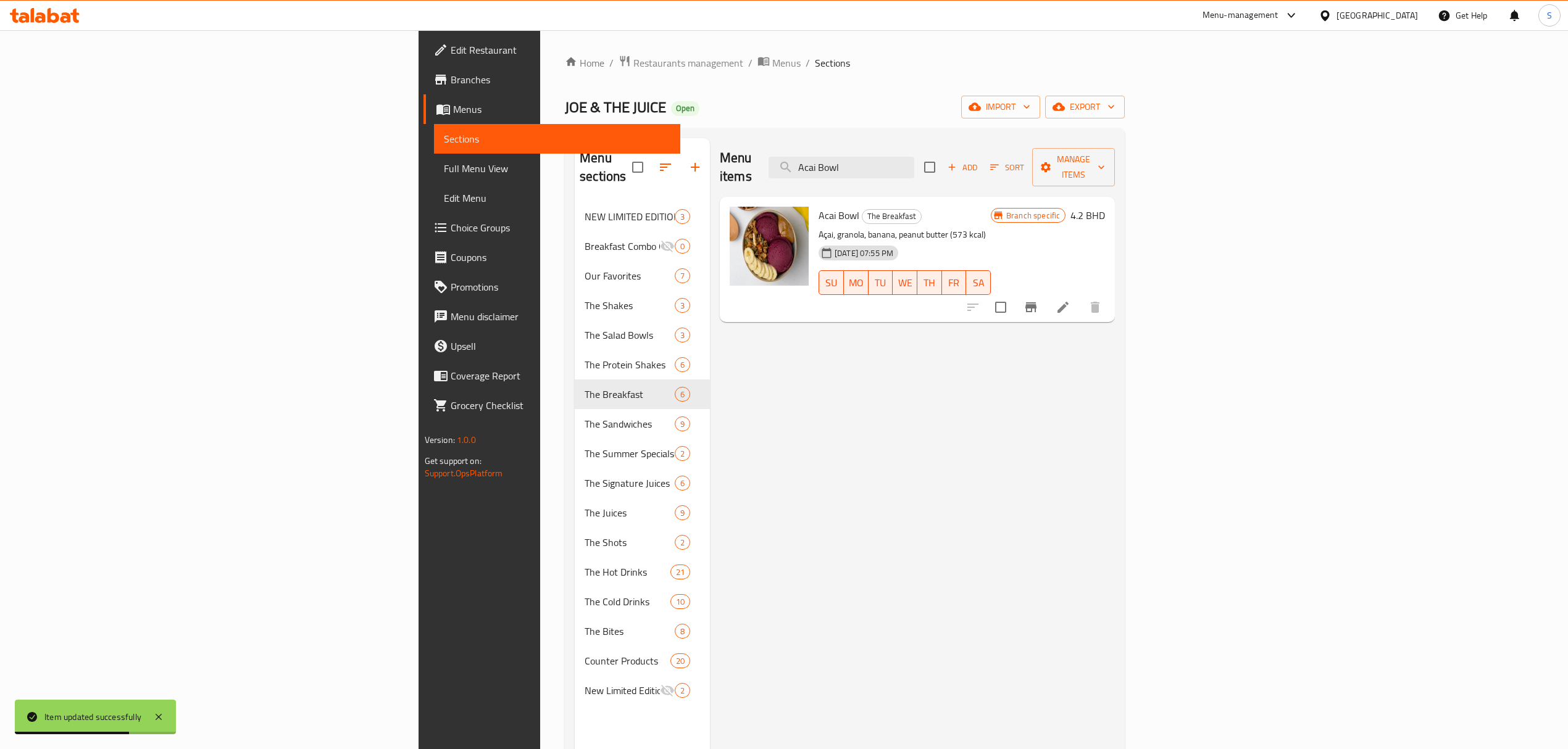
type input "Acai Bowl"
click at [1069, 301] on icon at bounding box center [1063, 307] width 11 height 11
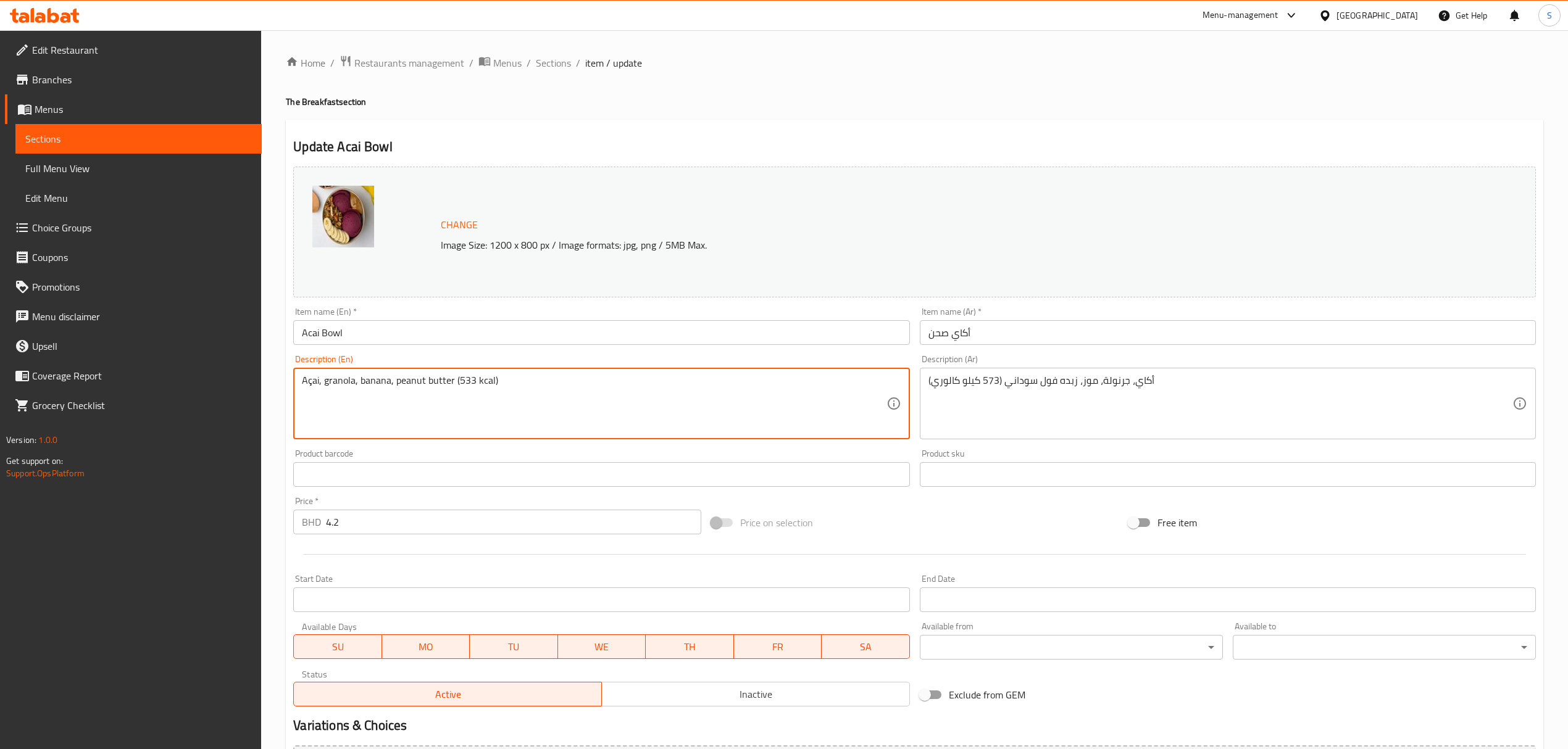
type textarea "Açai, granola, banana, peanut butter (533 kcal)"
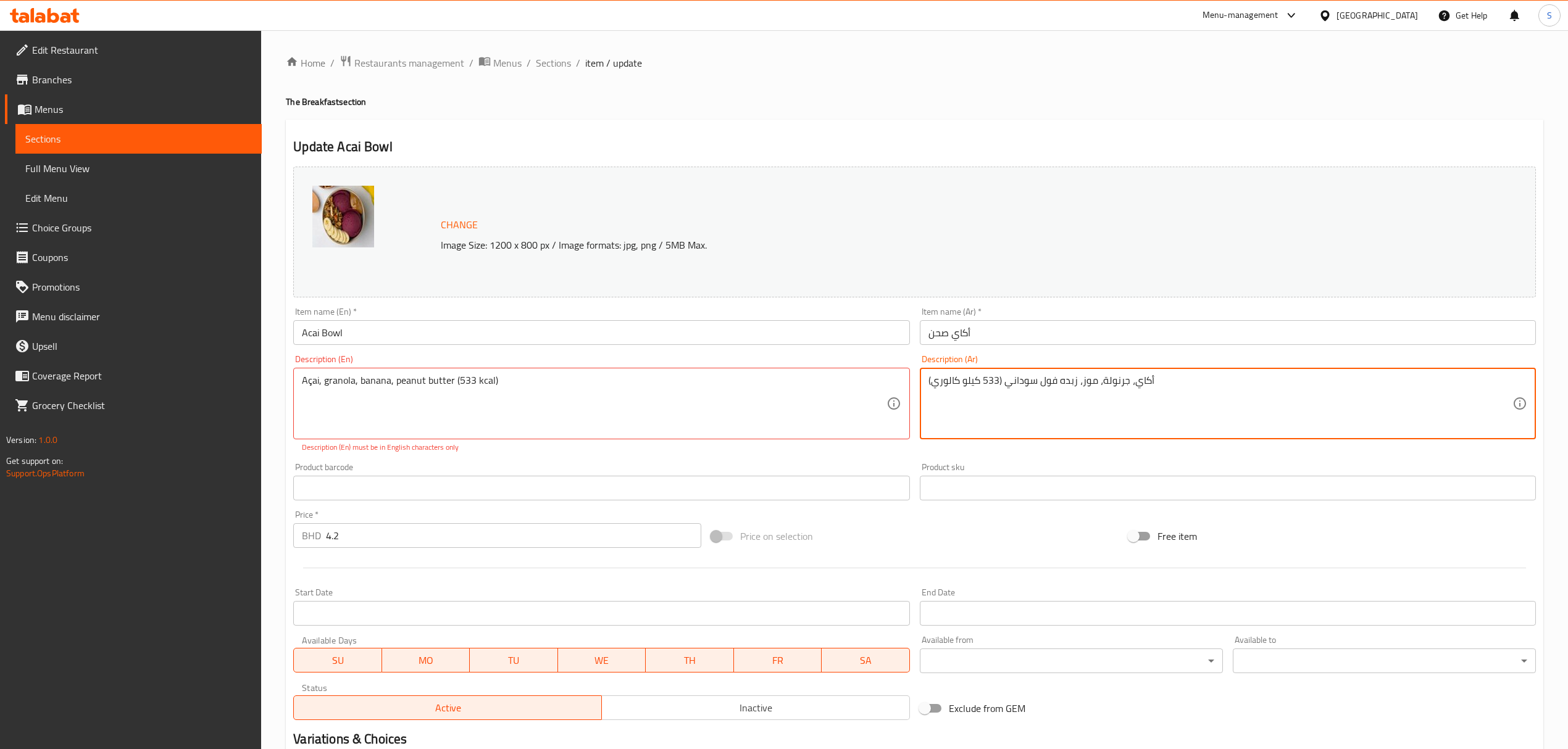
type textarea "أكاي، جرنولة، موز، زبده فول سوداني (533 كيلو كالوري)"
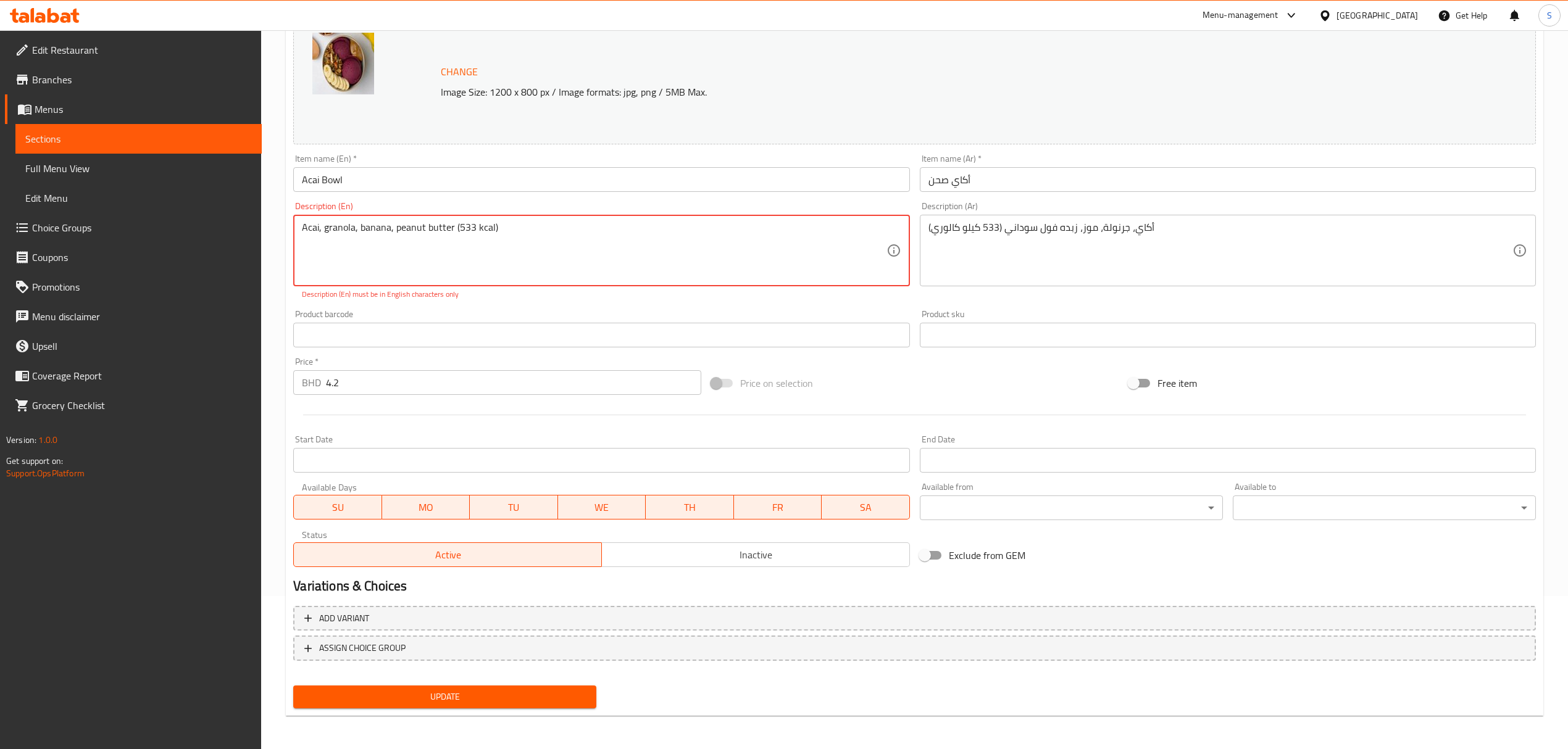
type textarea "Acai, granola, banana, peanut butter (533 kcal)"
click at [448, 694] on span "Update" at bounding box center [445, 697] width 284 height 16
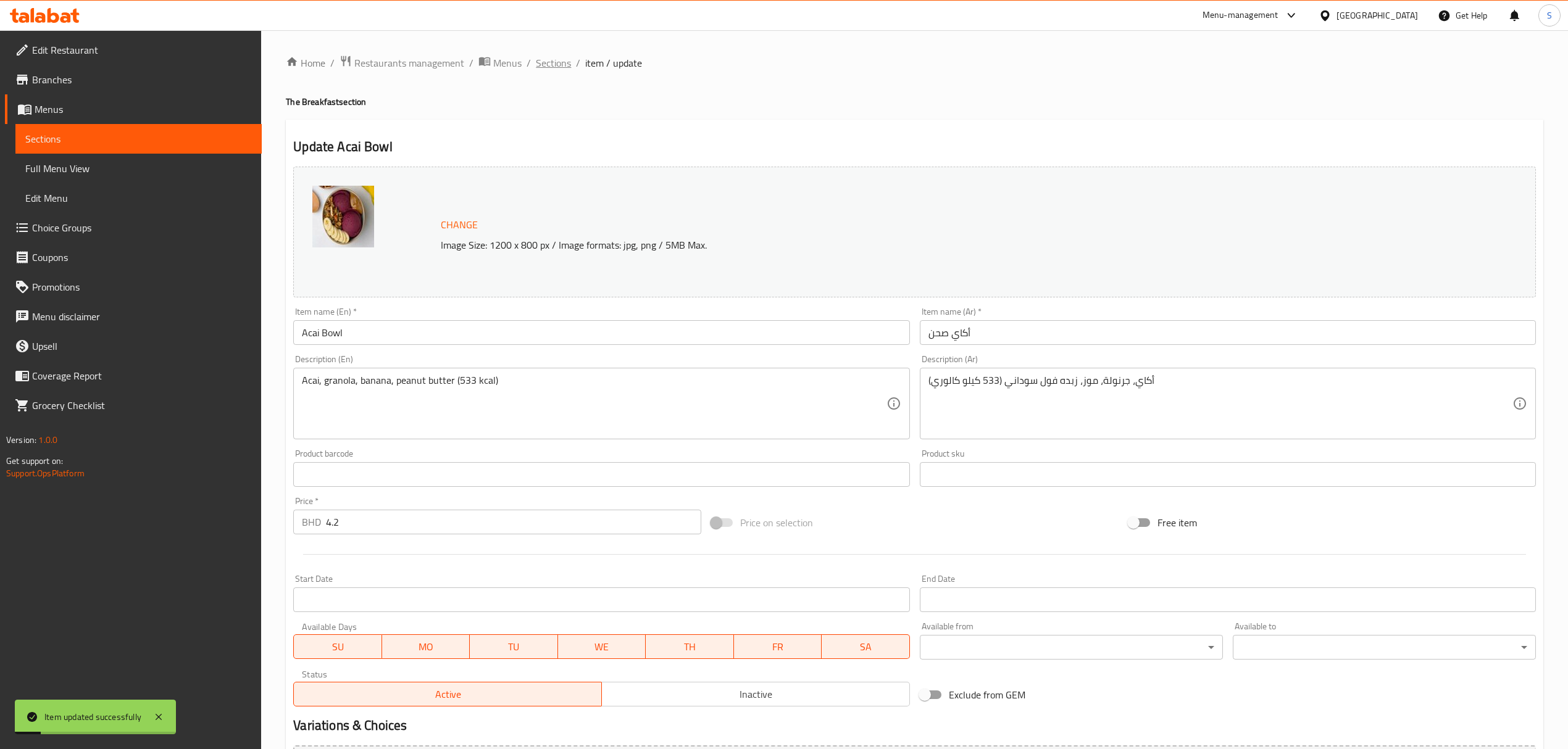
click at [558, 62] on span "Sections" at bounding box center [553, 62] width 35 height 15
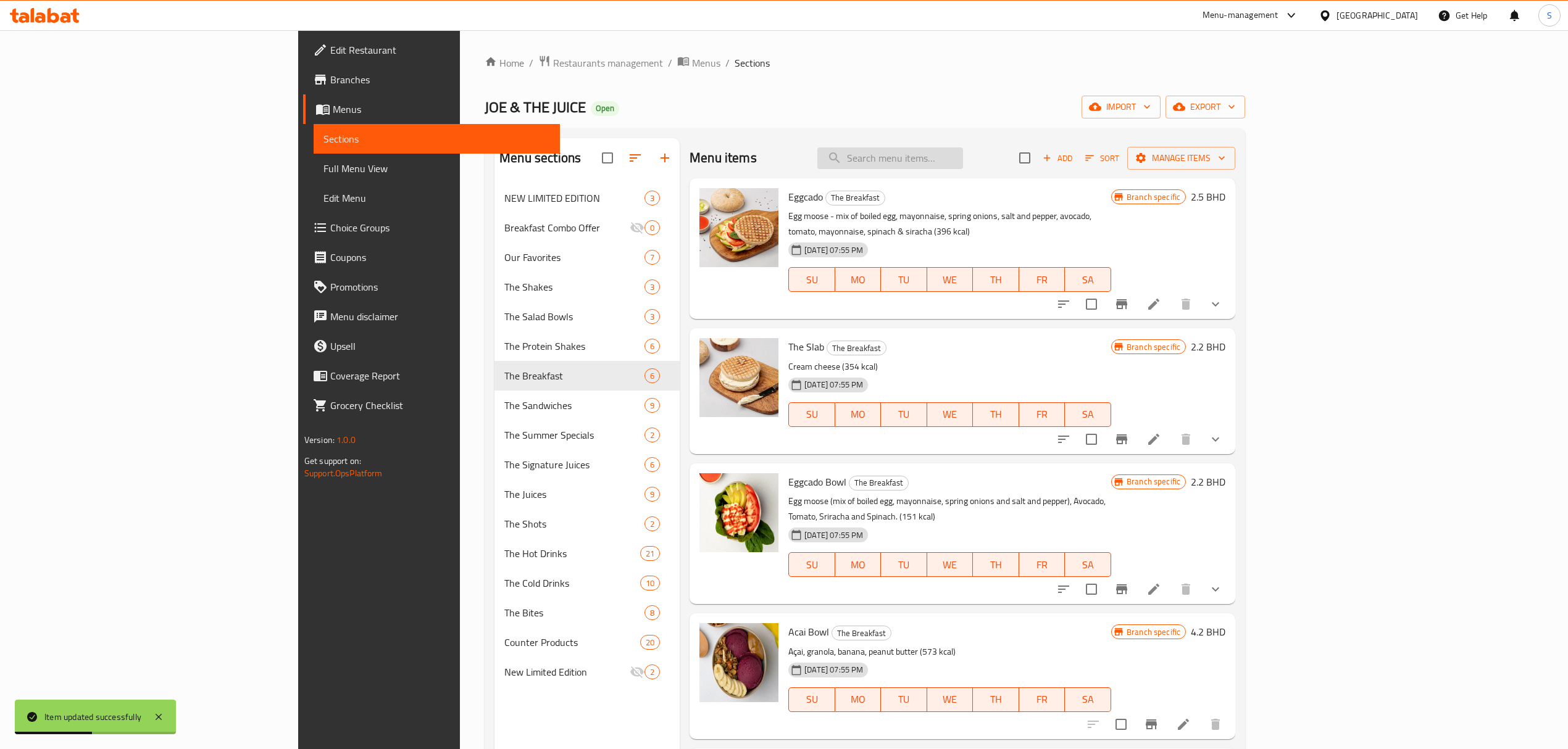
click at [962, 163] on input "search" at bounding box center [890, 159] width 145 height 22
drag, startPoint x: 1009, startPoint y: 163, endPoint x: 777, endPoint y: 177, distance: 232.4
click at [777, 177] on div "Menu items acai b Add Sort Manage items" at bounding box center [962, 158] width 545 height 40
paste input "Beets & Berries"
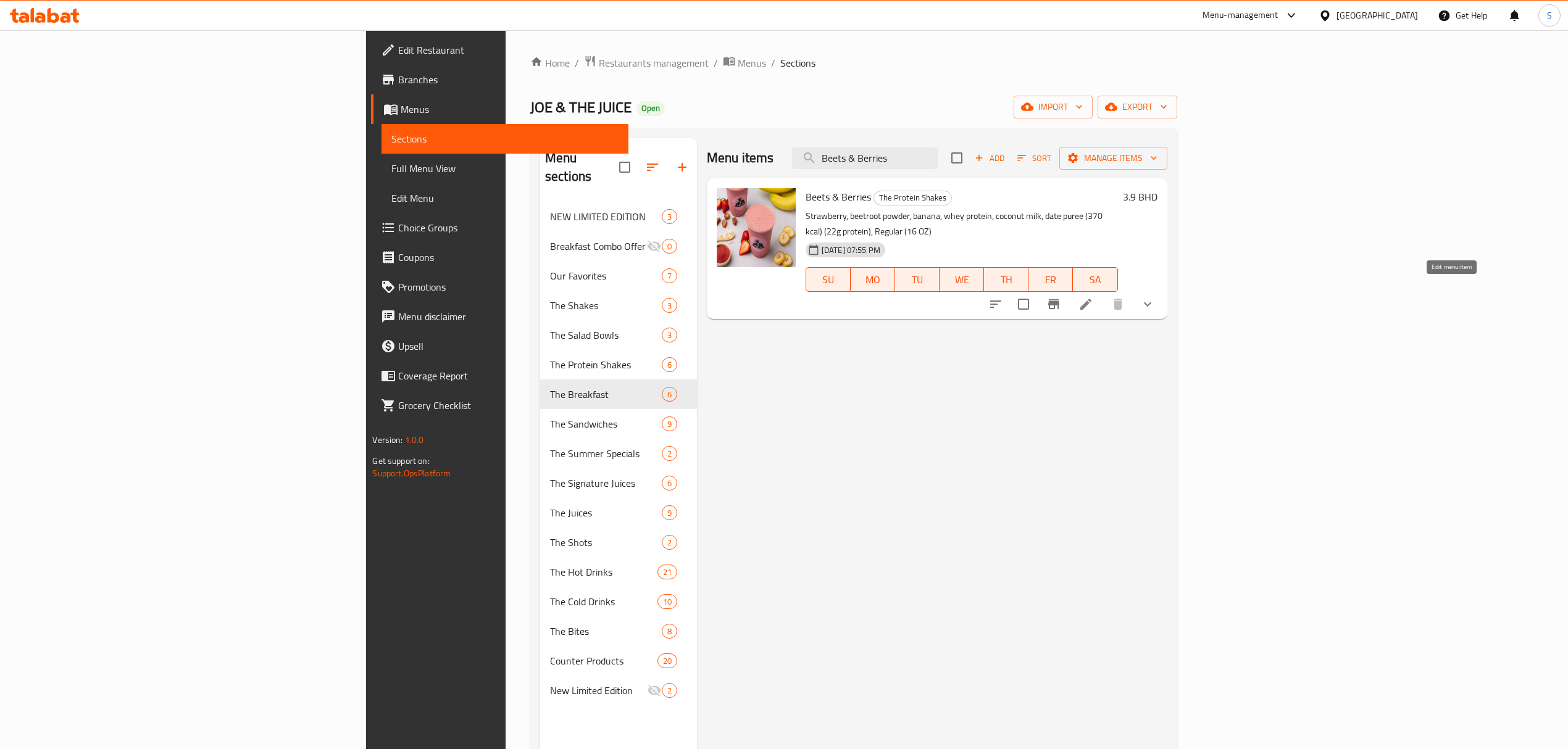
type input "Beets & Berries"
click at [1093, 297] on icon at bounding box center [1085, 304] width 15 height 15
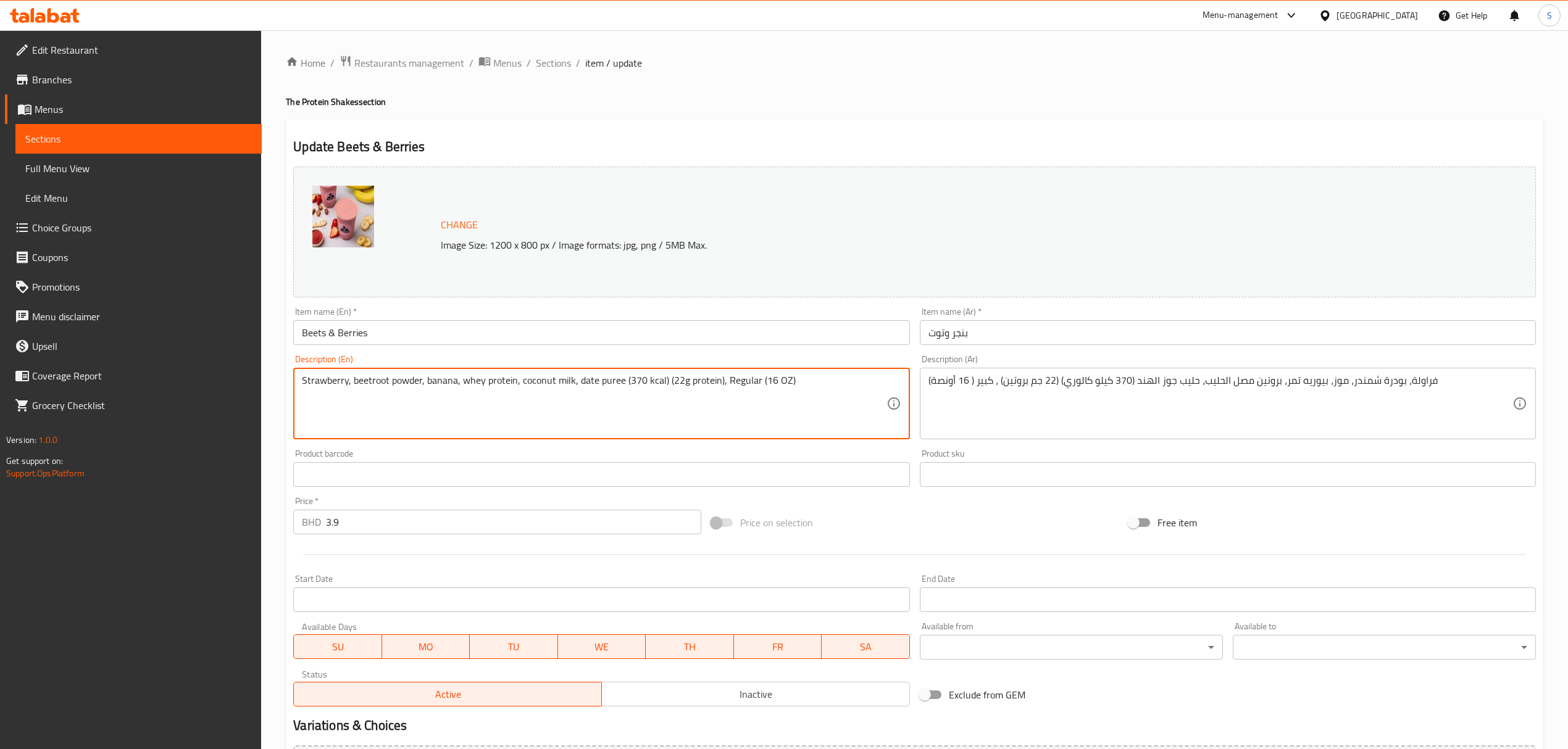
drag, startPoint x: 641, startPoint y: 381, endPoint x: 627, endPoint y: 381, distance: 14.0
click at [677, 380] on textarea "Strawberry, beetroot powder, banana, whey protein, coconut milk, date puree (22…" at bounding box center [593, 404] width 584 height 59
type textarea "Strawberry, beetroot powder, banana, whey protein, coconut milk, date puree (22…"
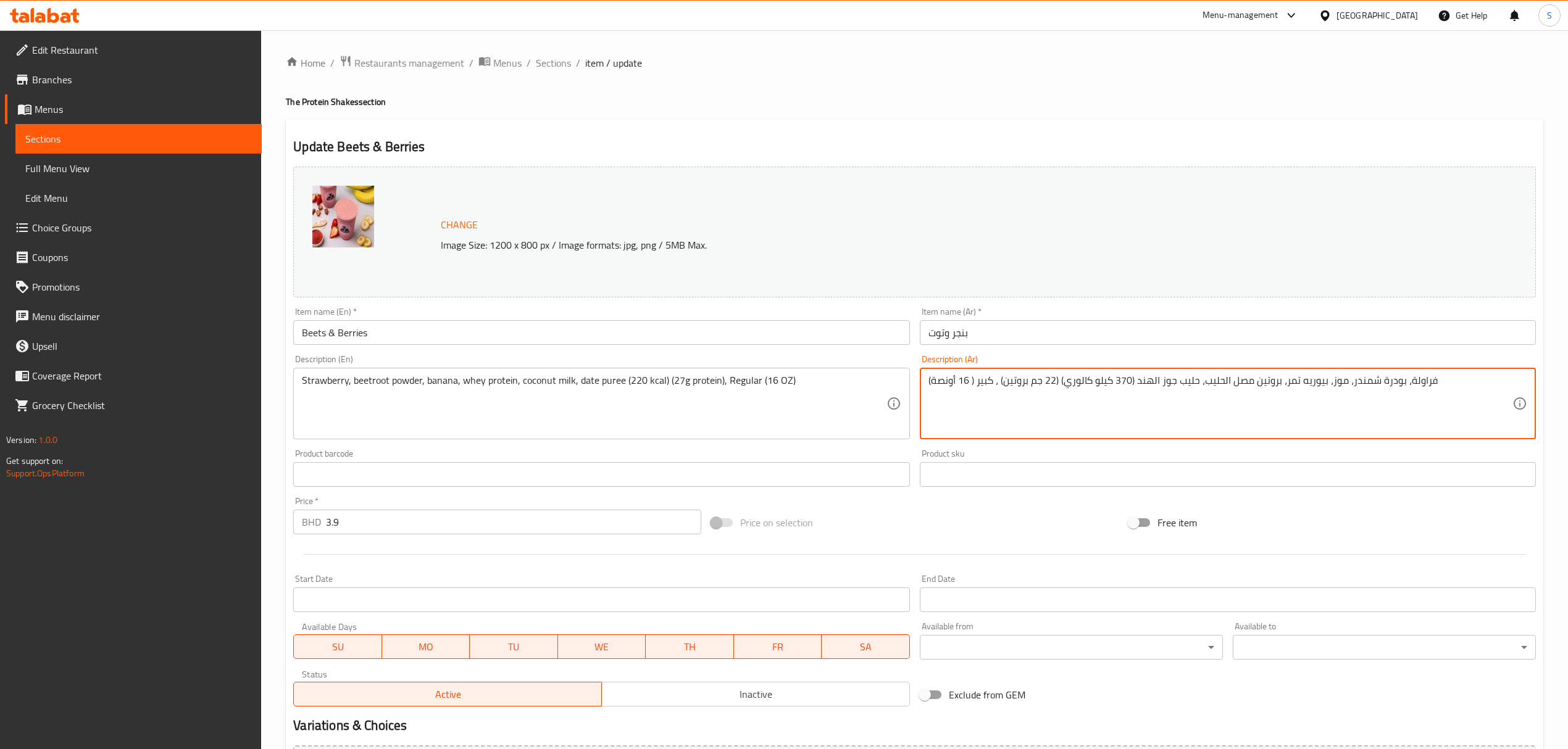
drag, startPoint x: 1128, startPoint y: 380, endPoint x: 1115, endPoint y: 383, distance: 13.3
click at [1115, 383] on textarea "فراولة، بودرة شمندر، موز، بيوريه تمر، بروتين مصل الحليب، حليب جوز الهند (370 كي…" at bounding box center [1220, 404] width 584 height 59
drag, startPoint x: 1048, startPoint y: 383, endPoint x: 1055, endPoint y: 383, distance: 7.0
click at [1055, 383] on textarea "فراولة، بودرة شمندر، موز، بيوريه تمر، بروتين مصل الحليب، حليب جوز الهند (220 كي…" at bounding box center [1220, 404] width 584 height 59
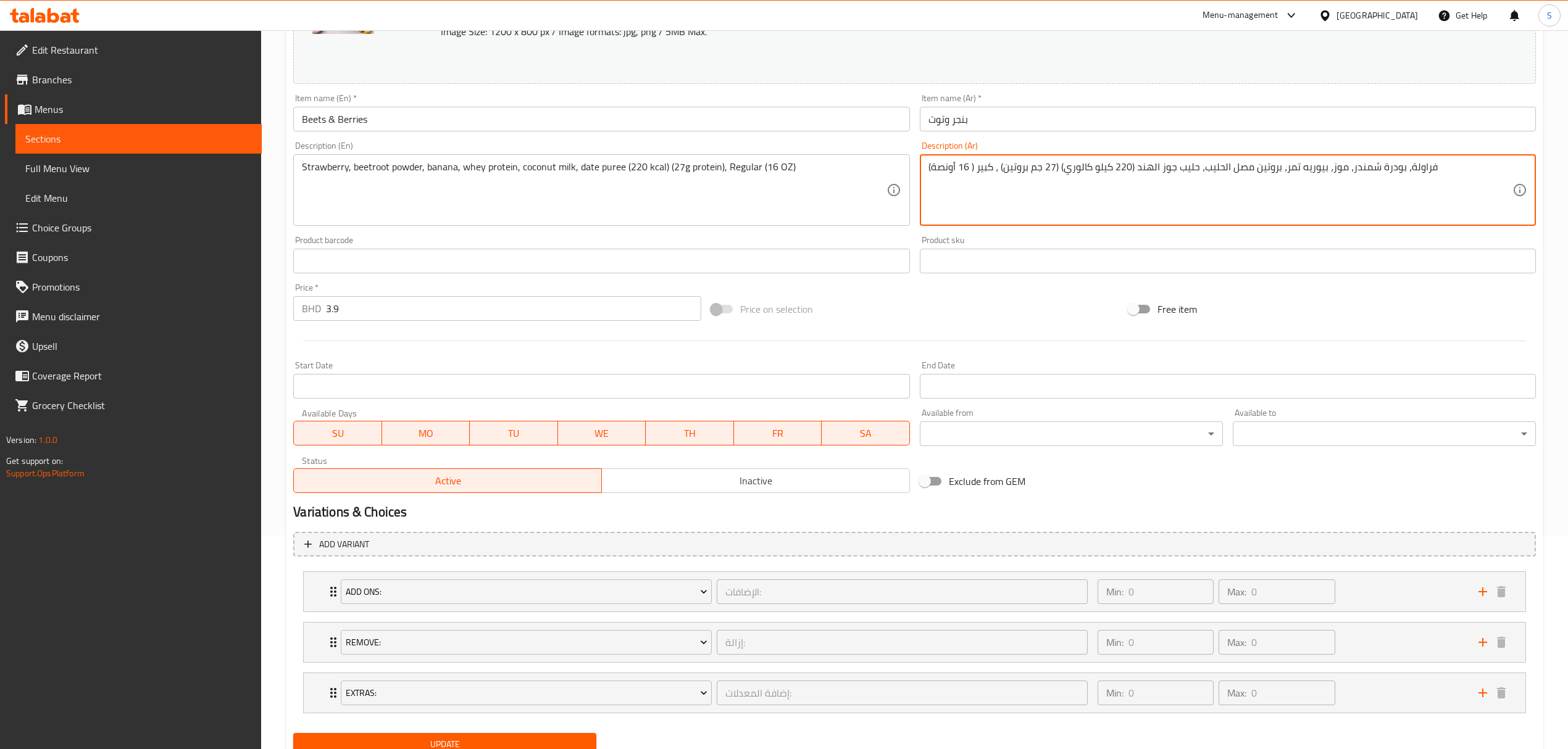
scroll to position [264, 0]
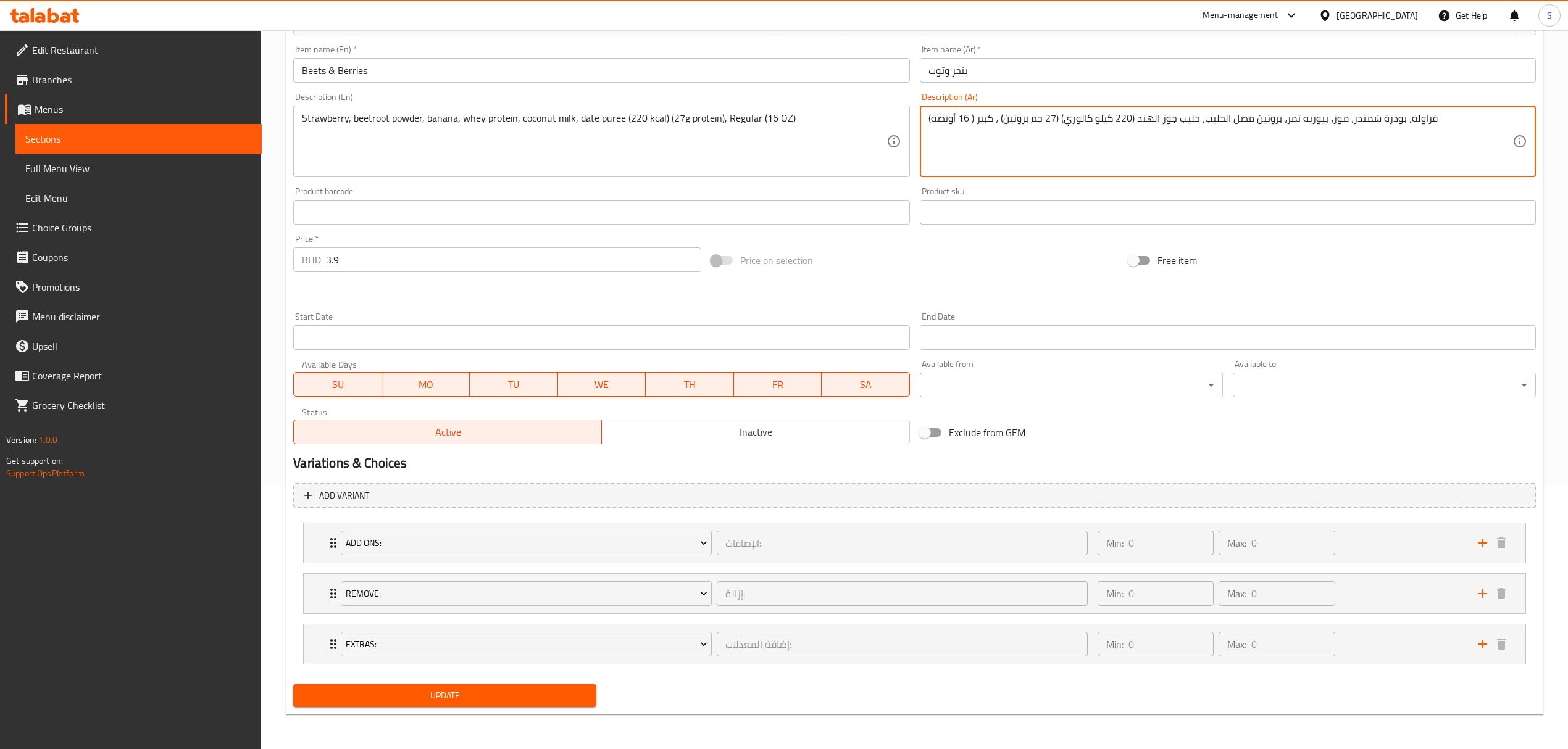
type textarea "فراولة، بودرة شمندر، موز، بيوريه تمر، بروتين مصل الحليب، حليب جوز الهند (220 كي…"
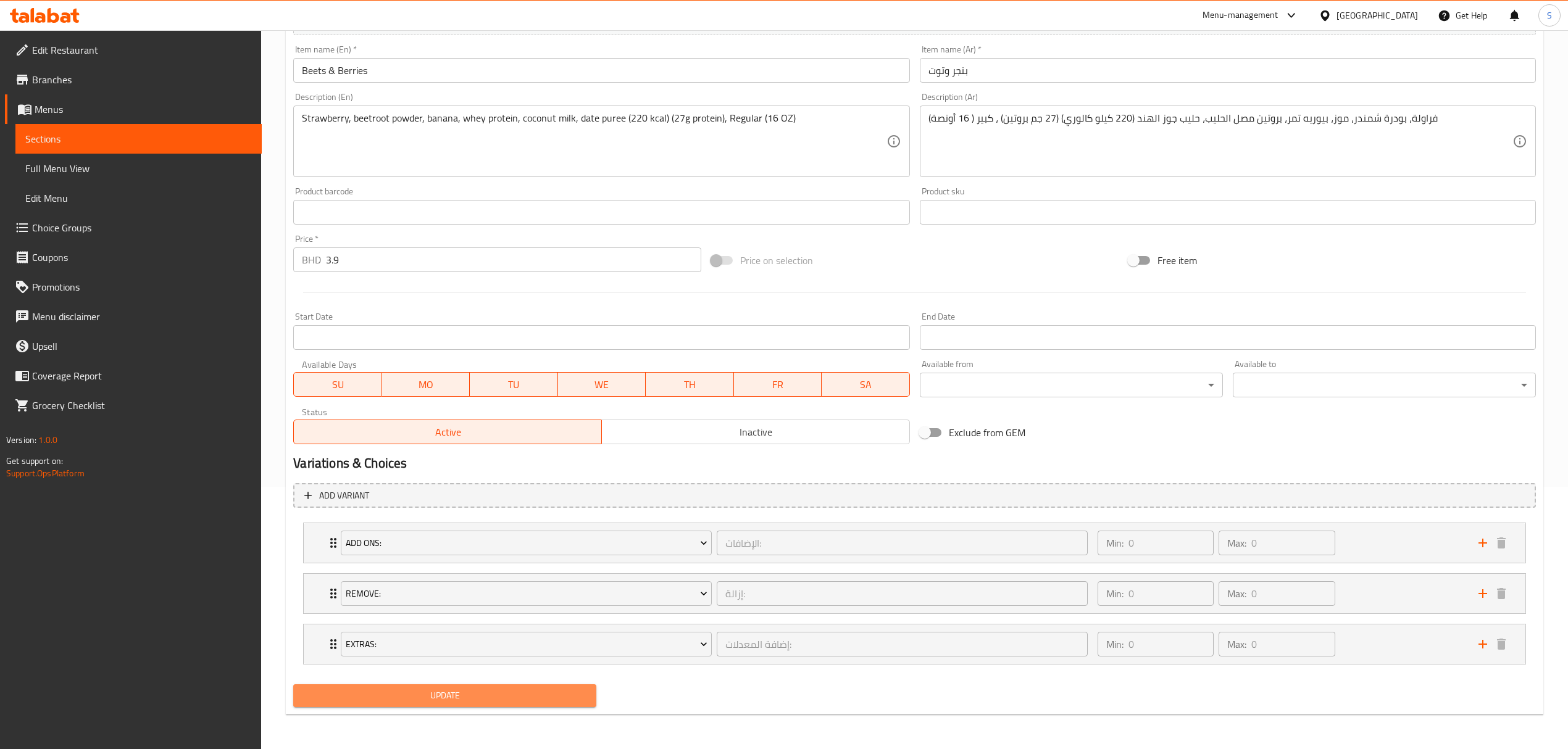
click at [400, 696] on span "Update" at bounding box center [445, 696] width 284 height 16
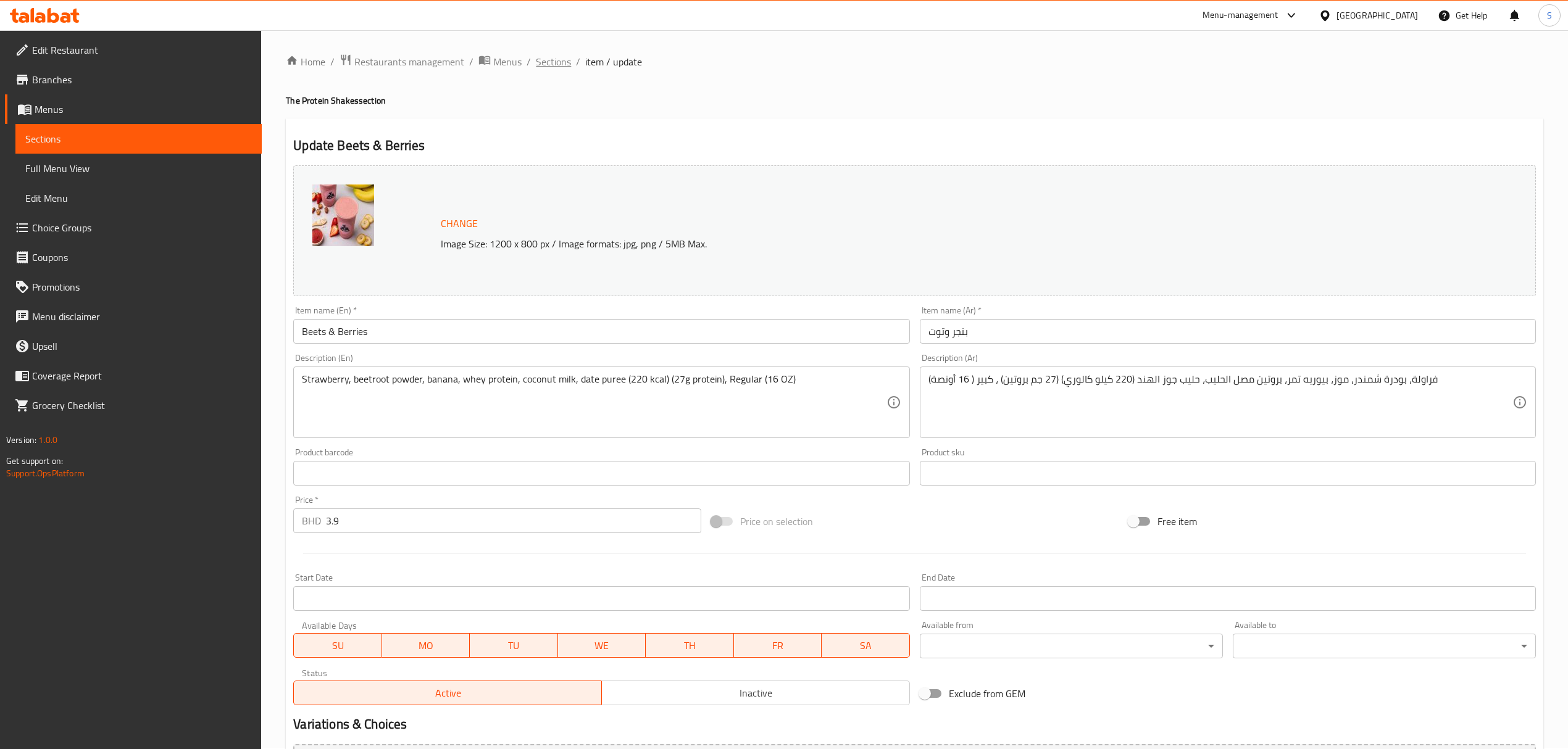
scroll to position [0, 0]
click at [545, 63] on span "Sections" at bounding box center [553, 62] width 35 height 15
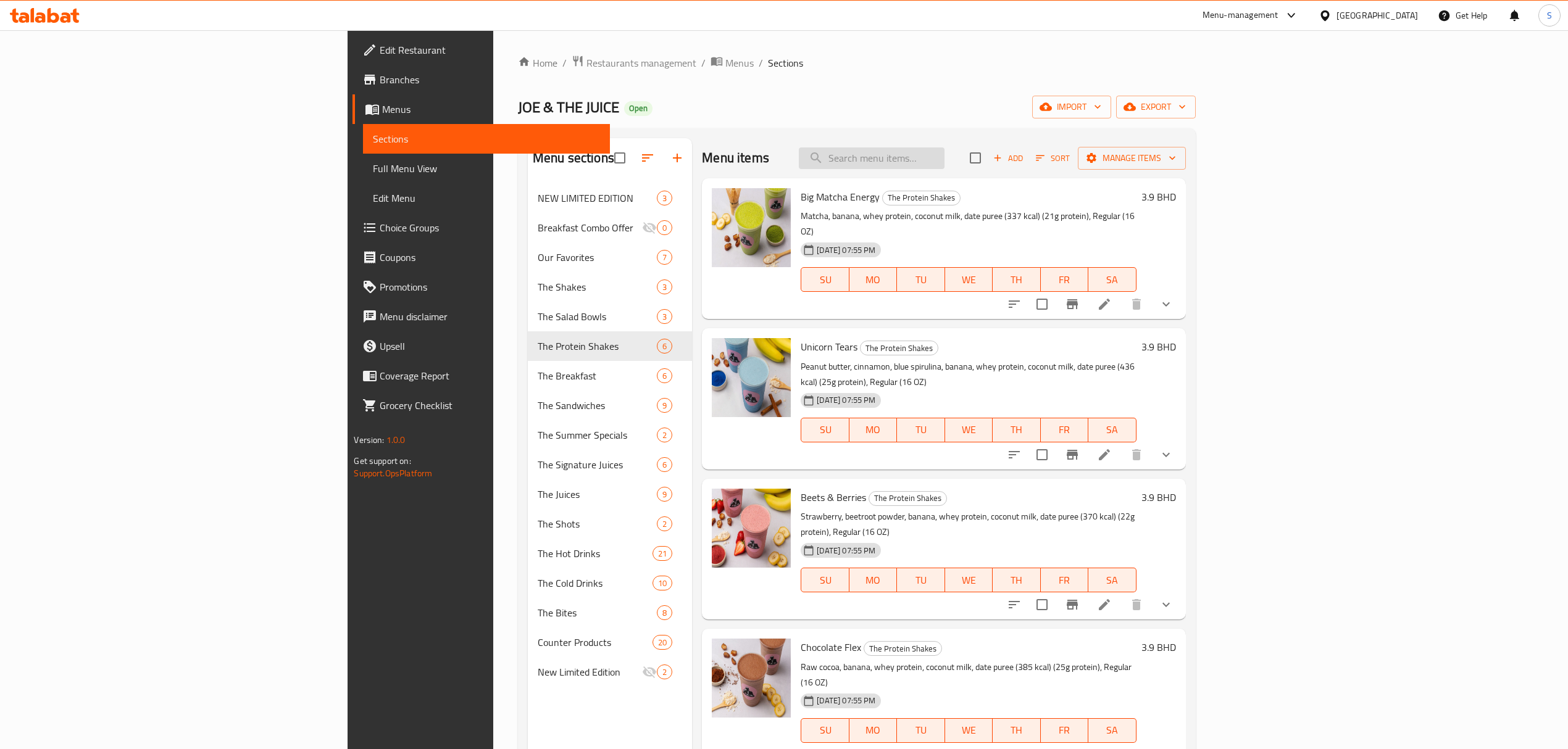
click at [945, 157] on input "search" at bounding box center [871, 159] width 145 height 22
paste input "Chocolate Flex"
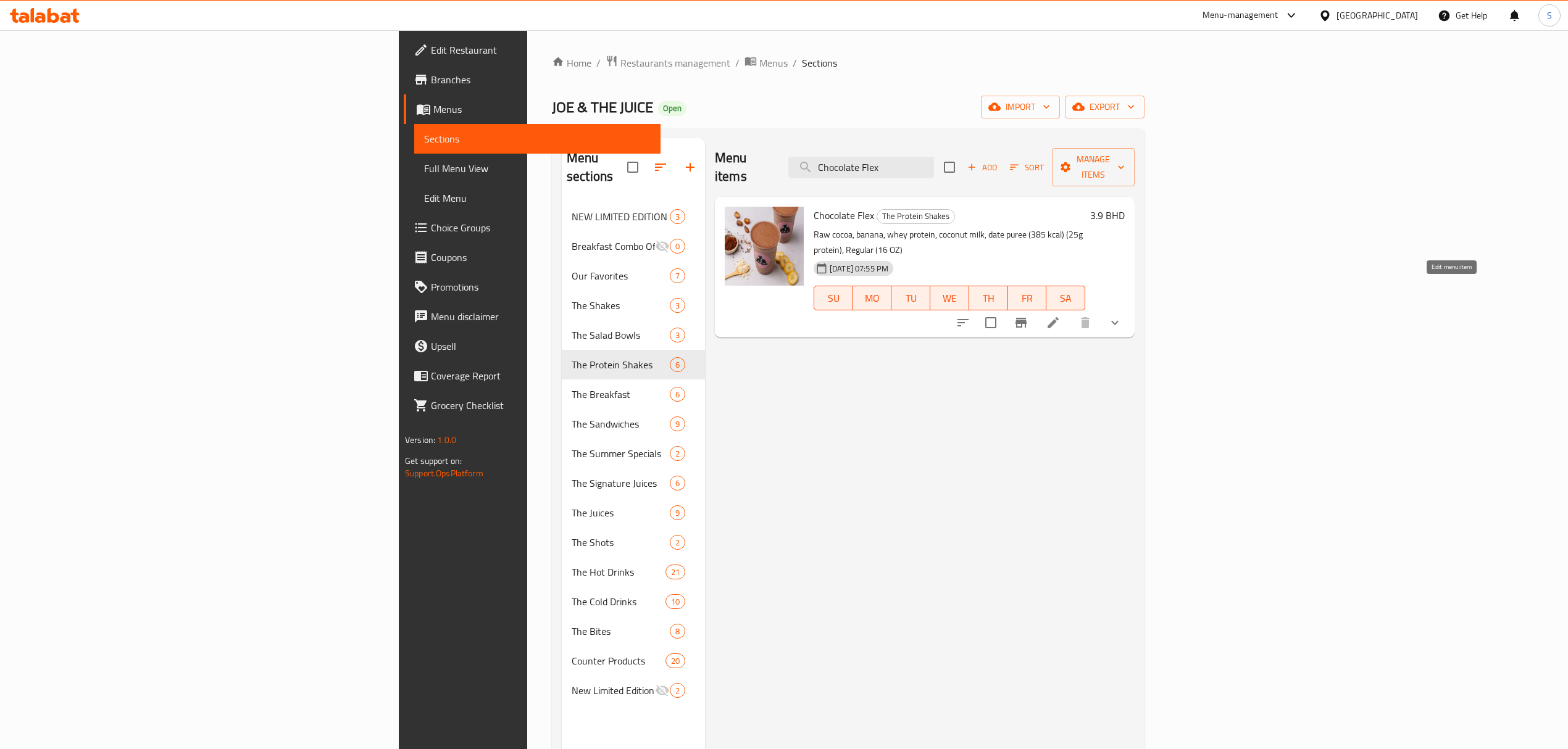
type input "Chocolate Flex"
click at [1060, 316] on icon at bounding box center [1052, 323] width 15 height 15
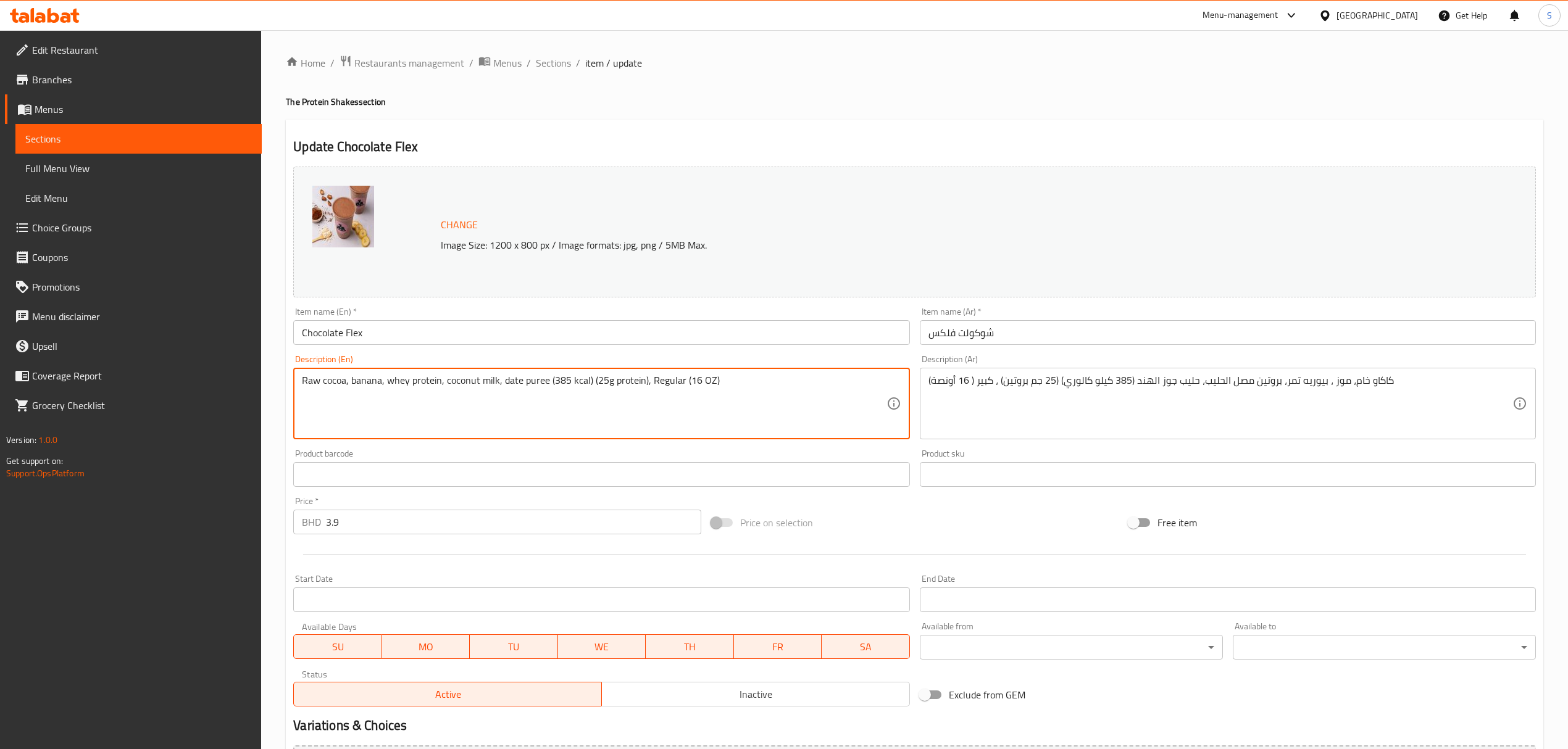
drag, startPoint x: 566, startPoint y: 380, endPoint x: 553, endPoint y: 383, distance: 13.3
click at [603, 380] on textarea "Raw cocoa, banana, whey protein, coconut milk, date puree (188 kcal) (25g prote…" at bounding box center [593, 404] width 584 height 59
type textarea "Raw cocoa, banana, whey protein, coconut milk, date puree (188 kcal) (26g prote…"
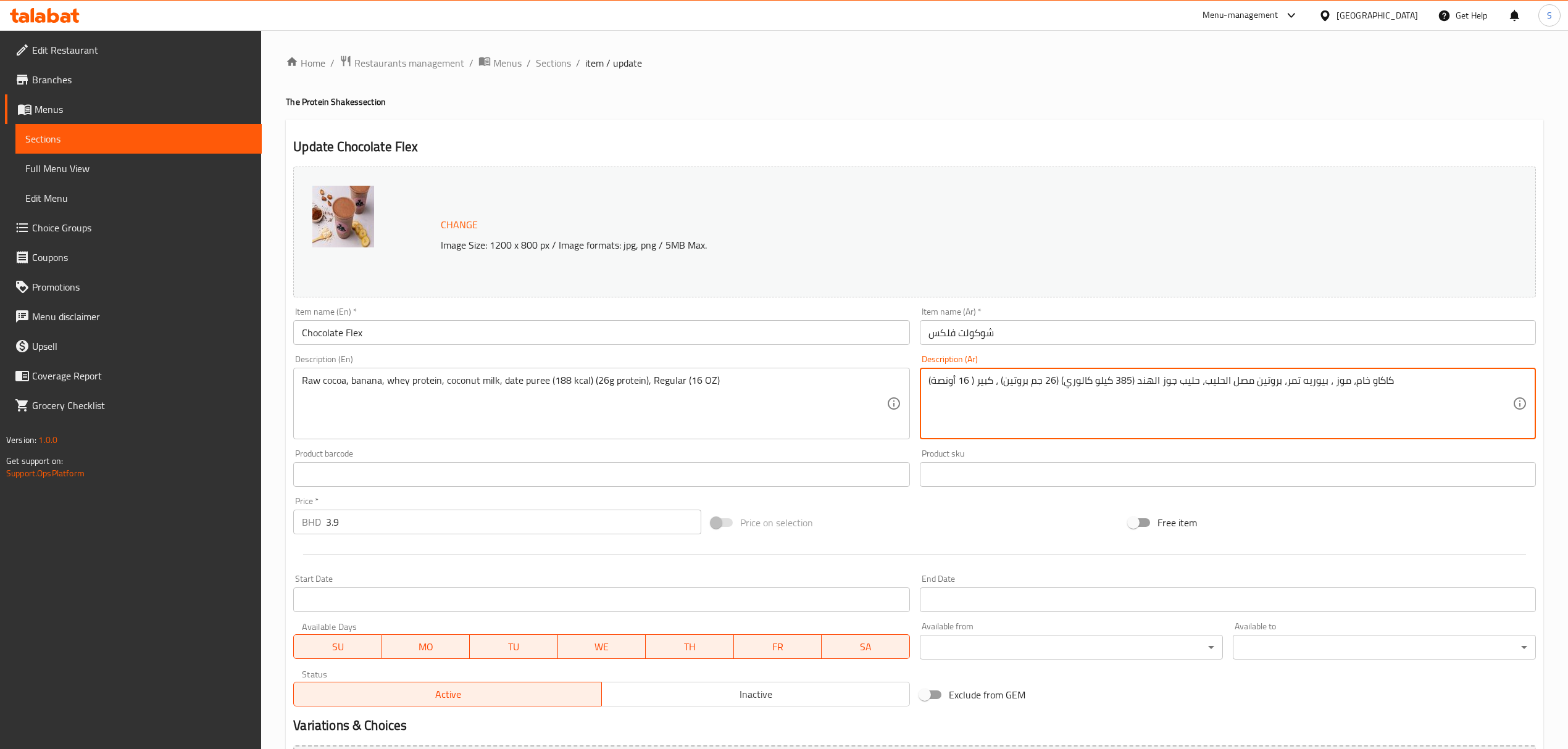
drag, startPoint x: 1127, startPoint y: 380, endPoint x: 1115, endPoint y: 380, distance: 12.0
click at [1115, 380] on textarea "كاكاو خام، موز ، بيوريه تمر، بروتين مصل الحليب، حليب جوز الهند (385 كيلو كالوري…" at bounding box center [1220, 404] width 584 height 59
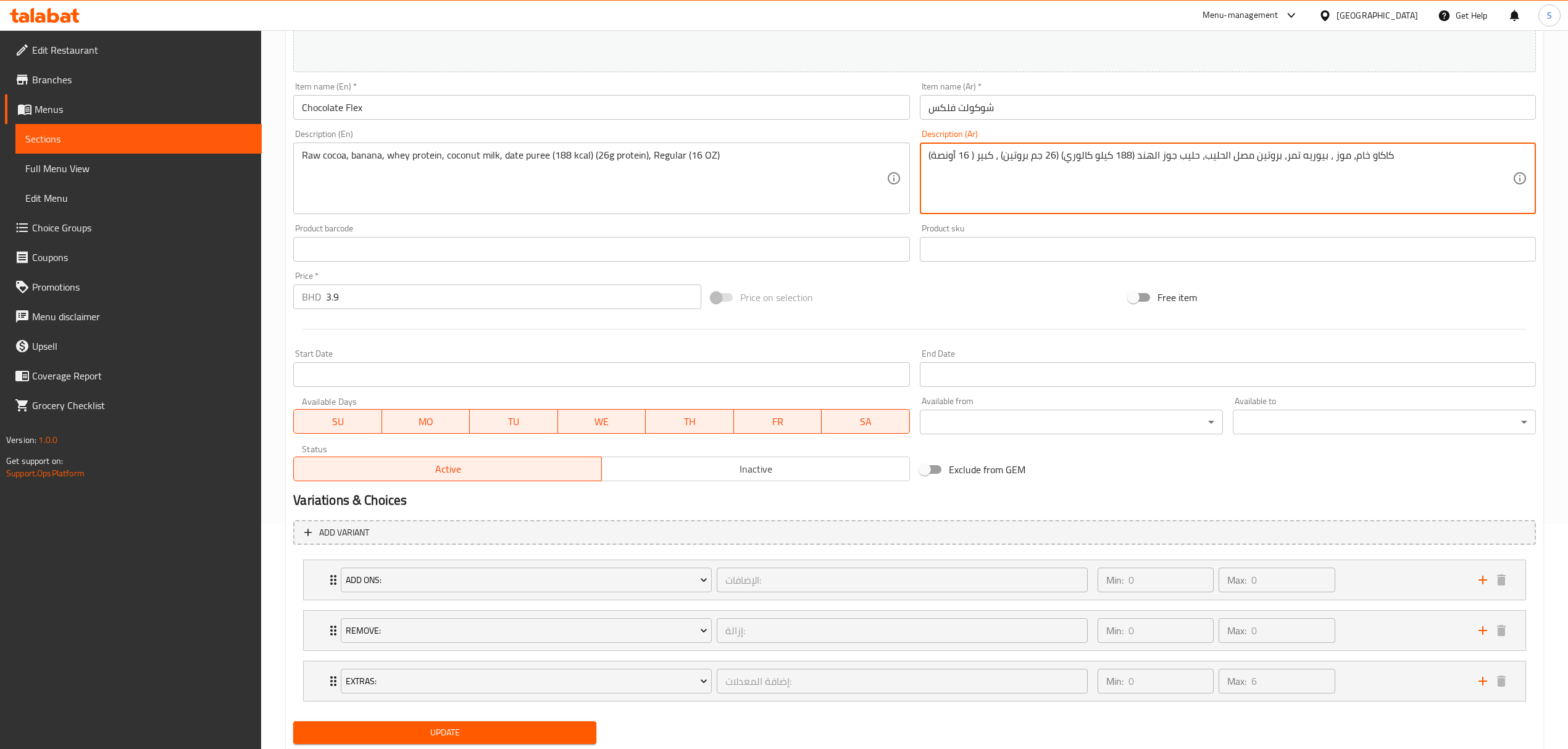
scroll to position [247, 0]
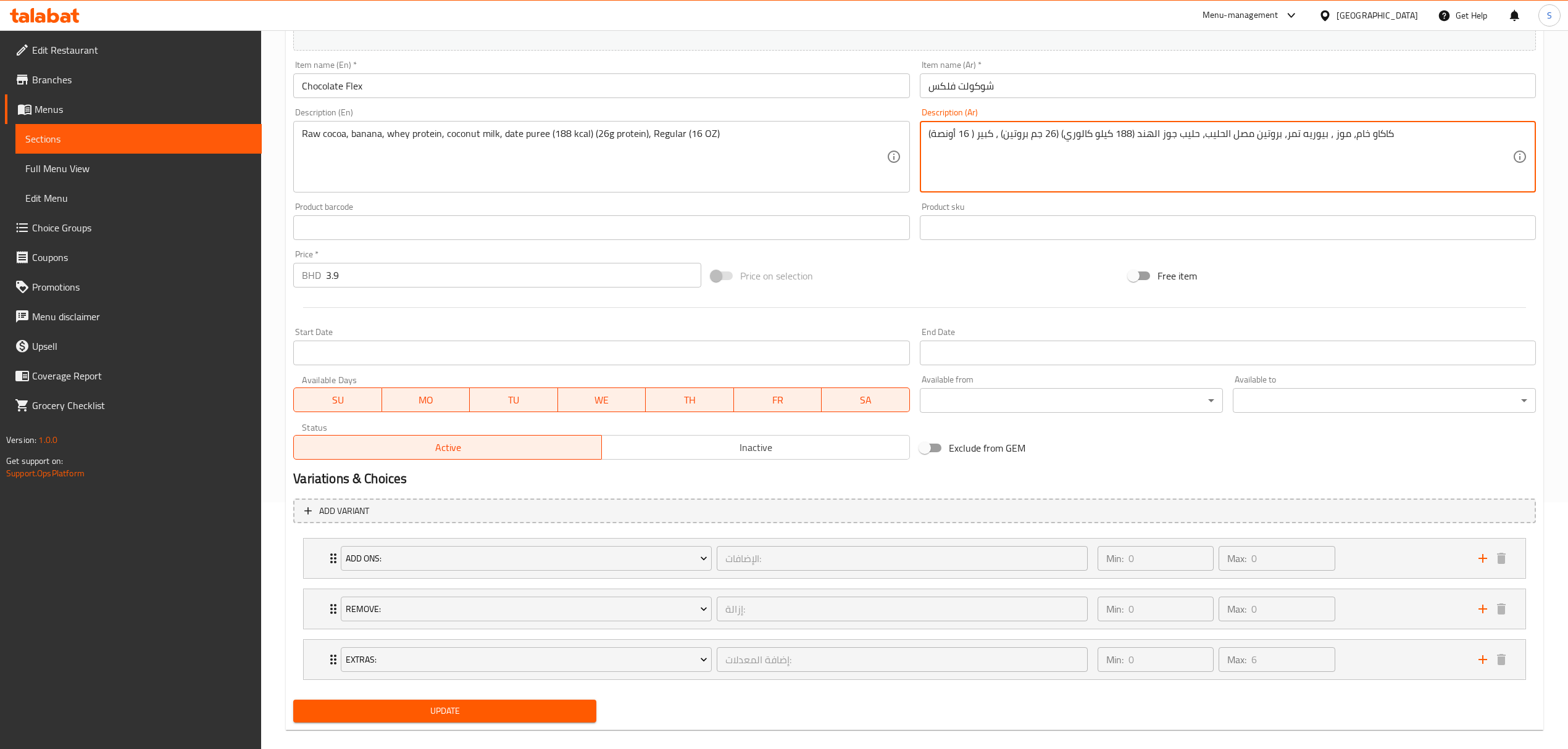
type textarea "كاكاو خام، موز ، بيوريه تمر، بروتين مصل الحليب، حليب جوز الهند (188 كيلو كالوري…"
click at [404, 714] on span "Update" at bounding box center [445, 712] width 284 height 16
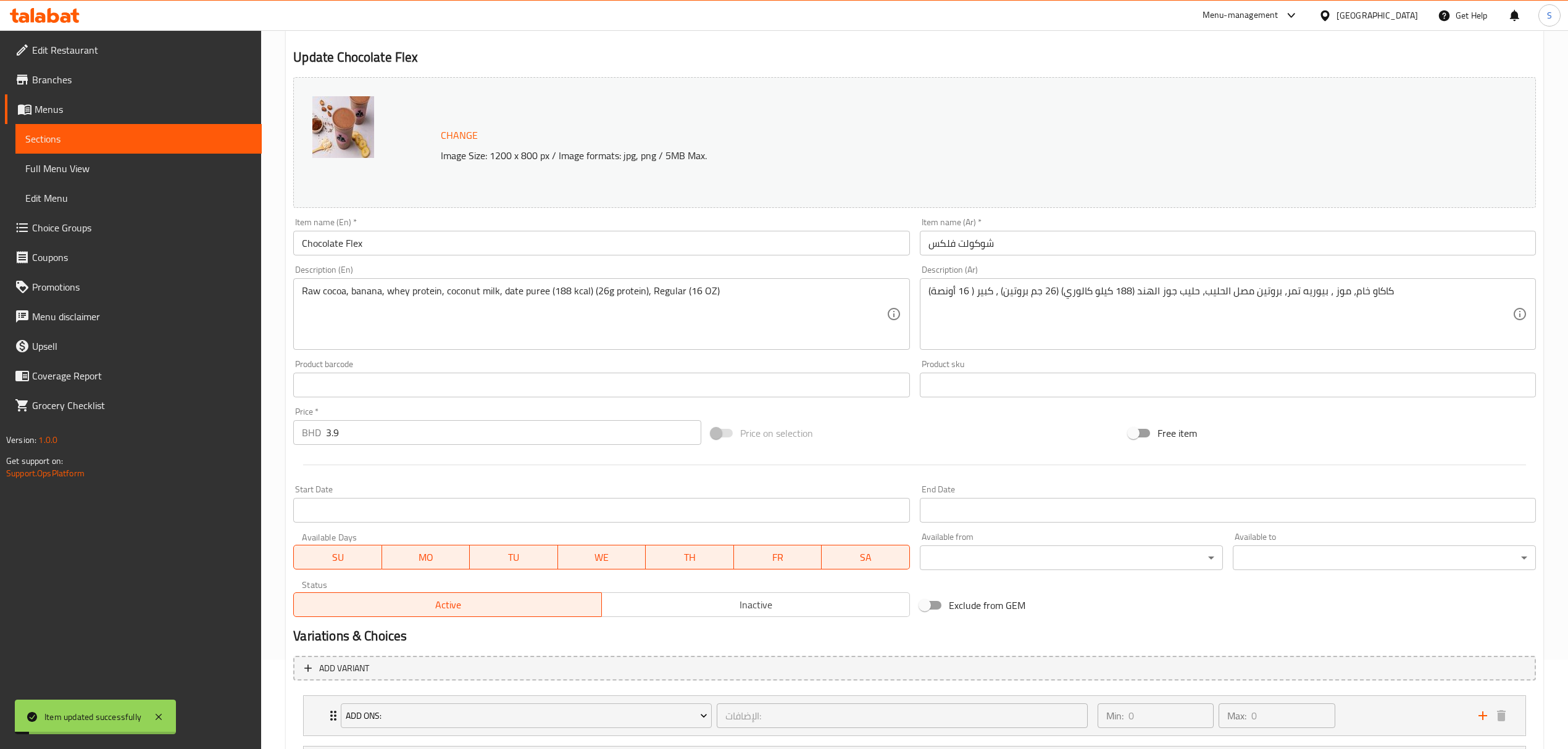
scroll to position [0, 0]
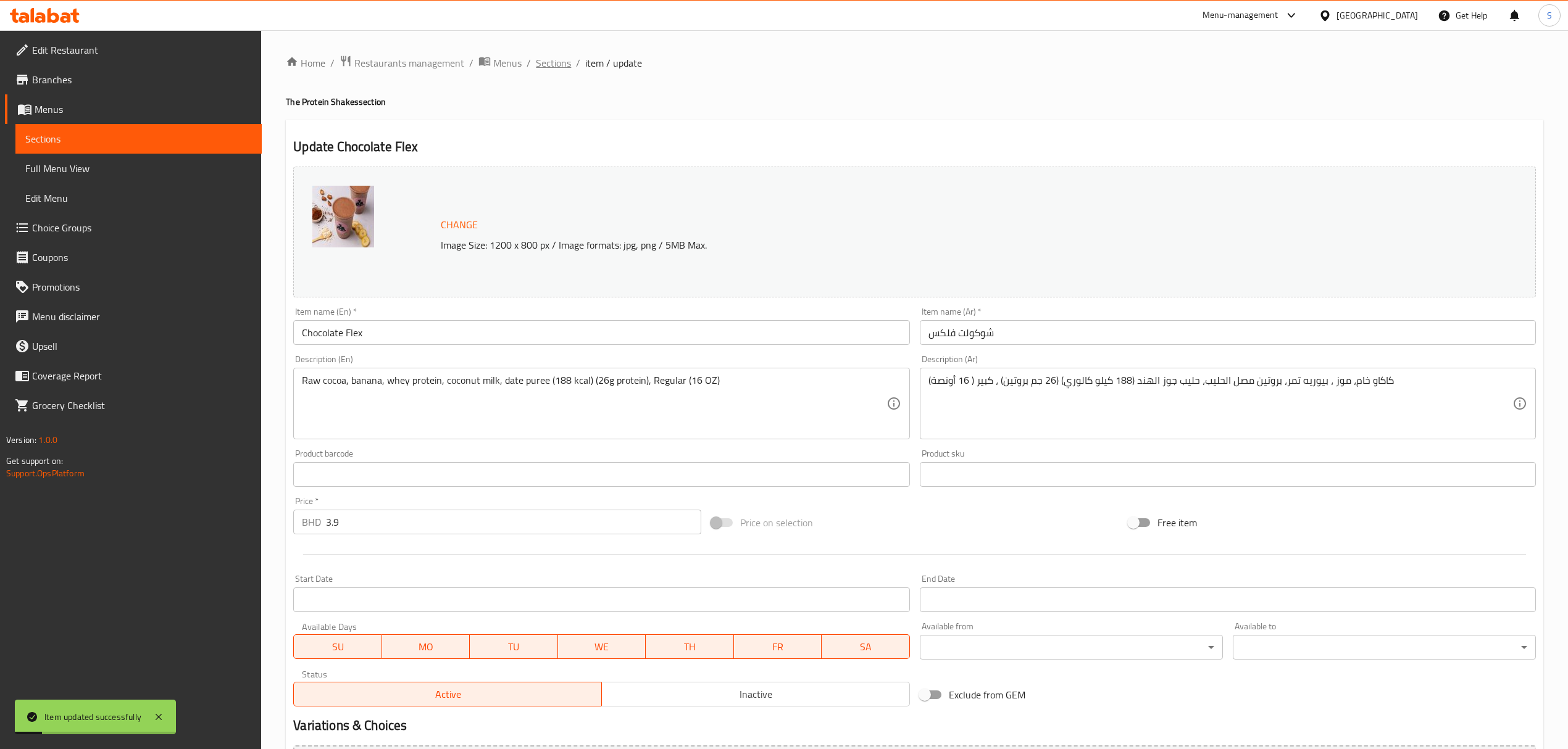
click at [548, 67] on span "Sections" at bounding box center [553, 62] width 35 height 15
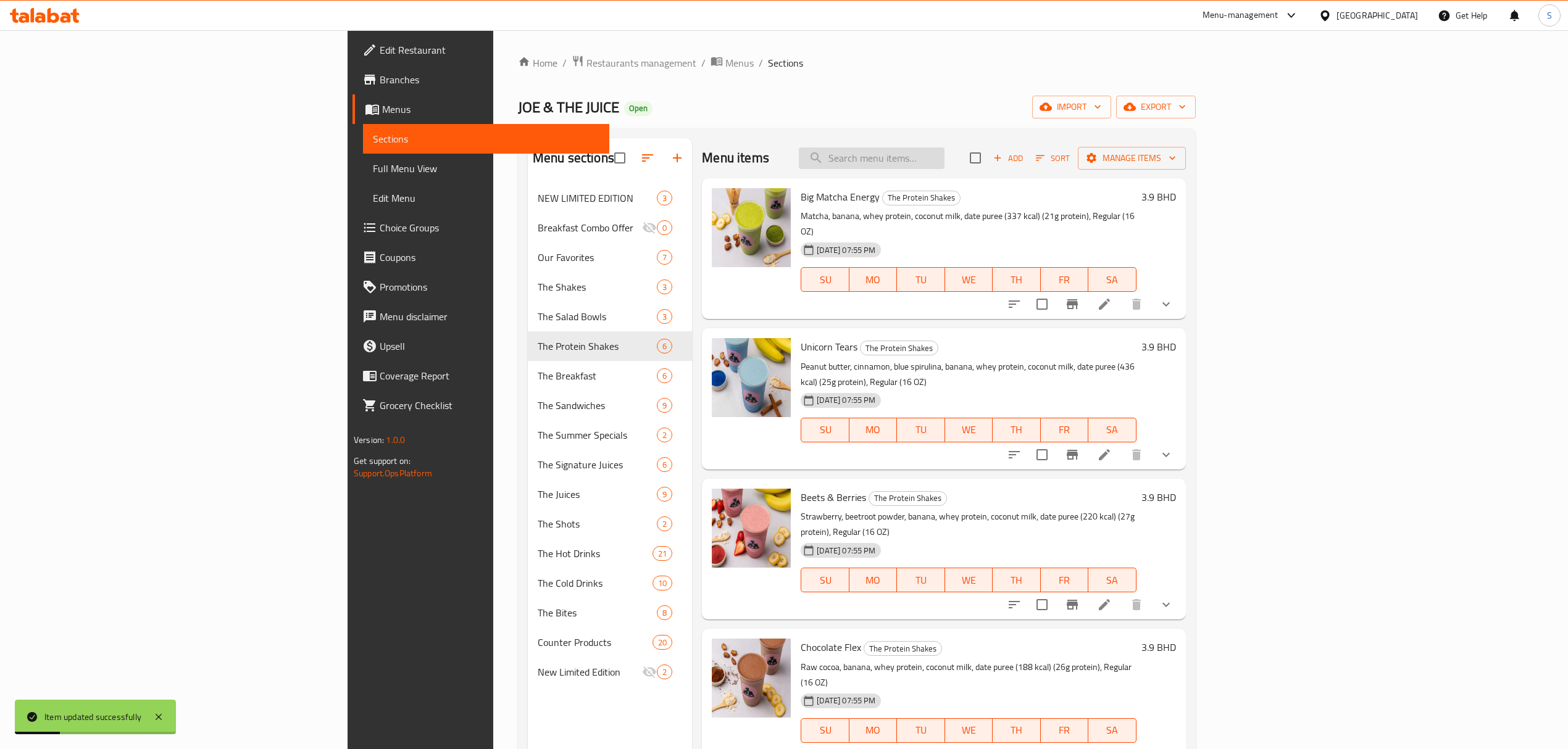
click at [945, 159] on input "search" at bounding box center [871, 159] width 145 height 22
paste input "Big Matcha Energy"
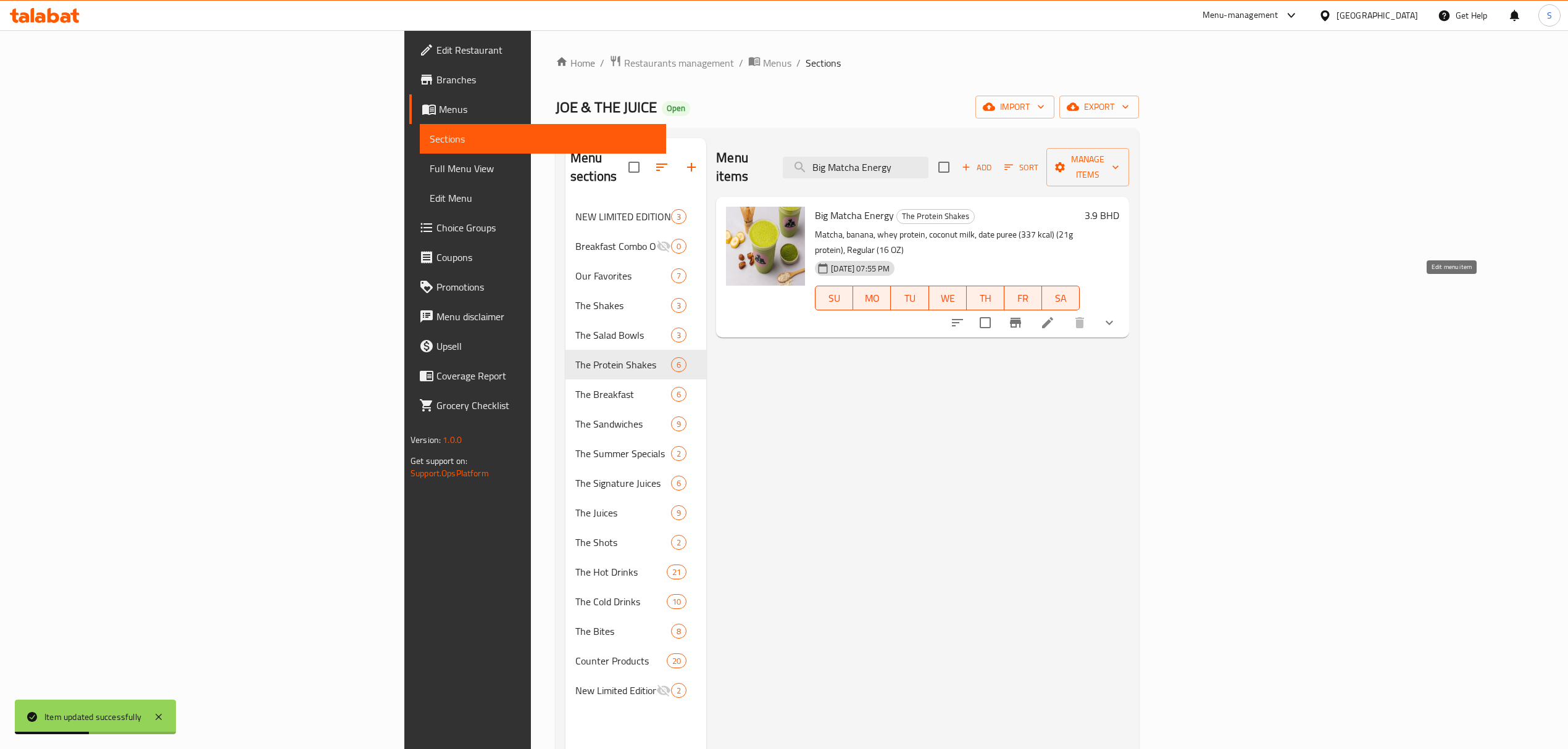
type input "Big Matcha Energy"
click at [1055, 316] on icon at bounding box center [1047, 323] width 15 height 15
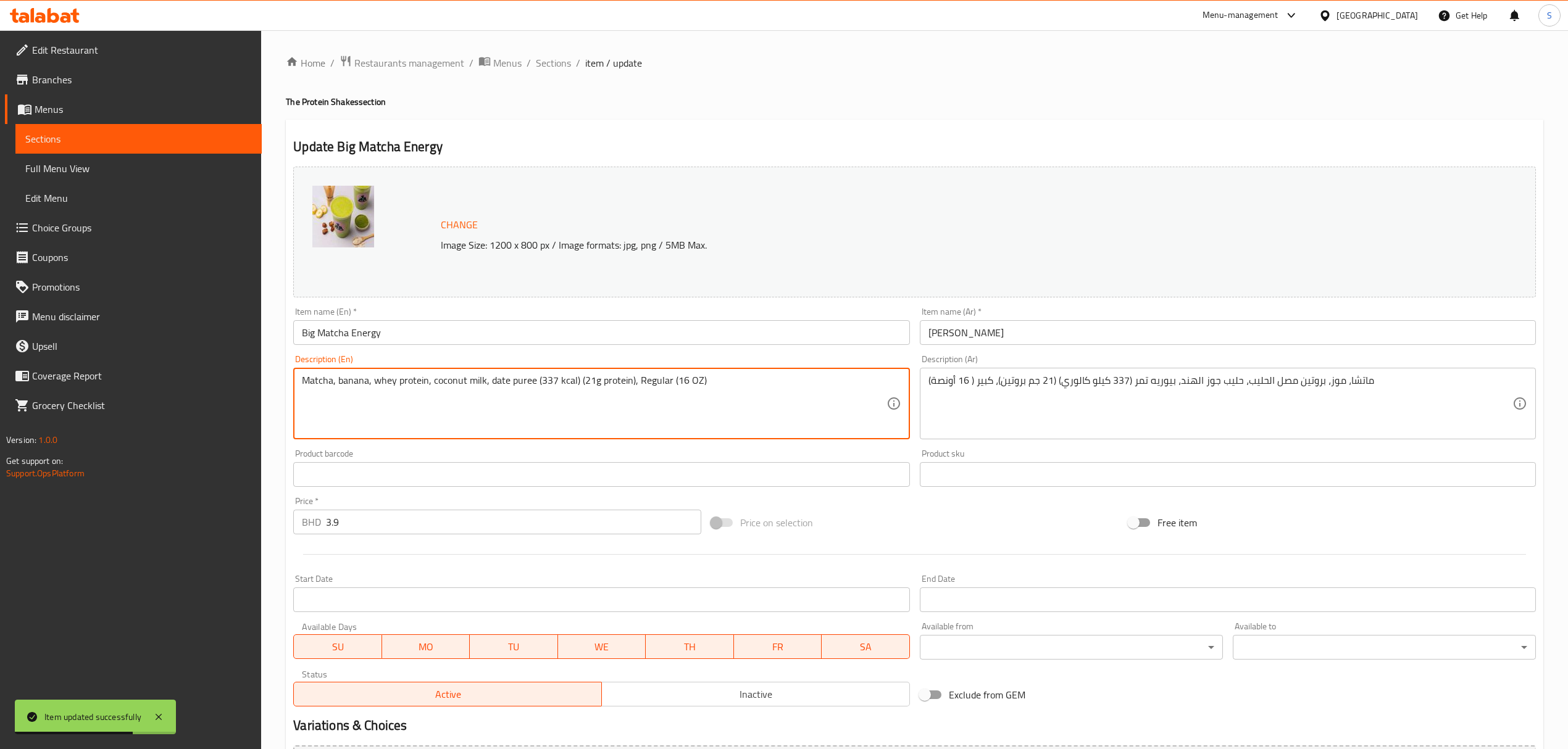
drag, startPoint x: 554, startPoint y: 378, endPoint x: 539, endPoint y: 378, distance: 15.0
click at [590, 383] on textarea "Matcha, banana, whey protein, coconut milk, date puree (188 kcal) (21g protein)…" at bounding box center [593, 404] width 584 height 59
type textarea "Matcha, banana, whey protein, coconut milk, date puree (188 kcal) (26g protein)…"
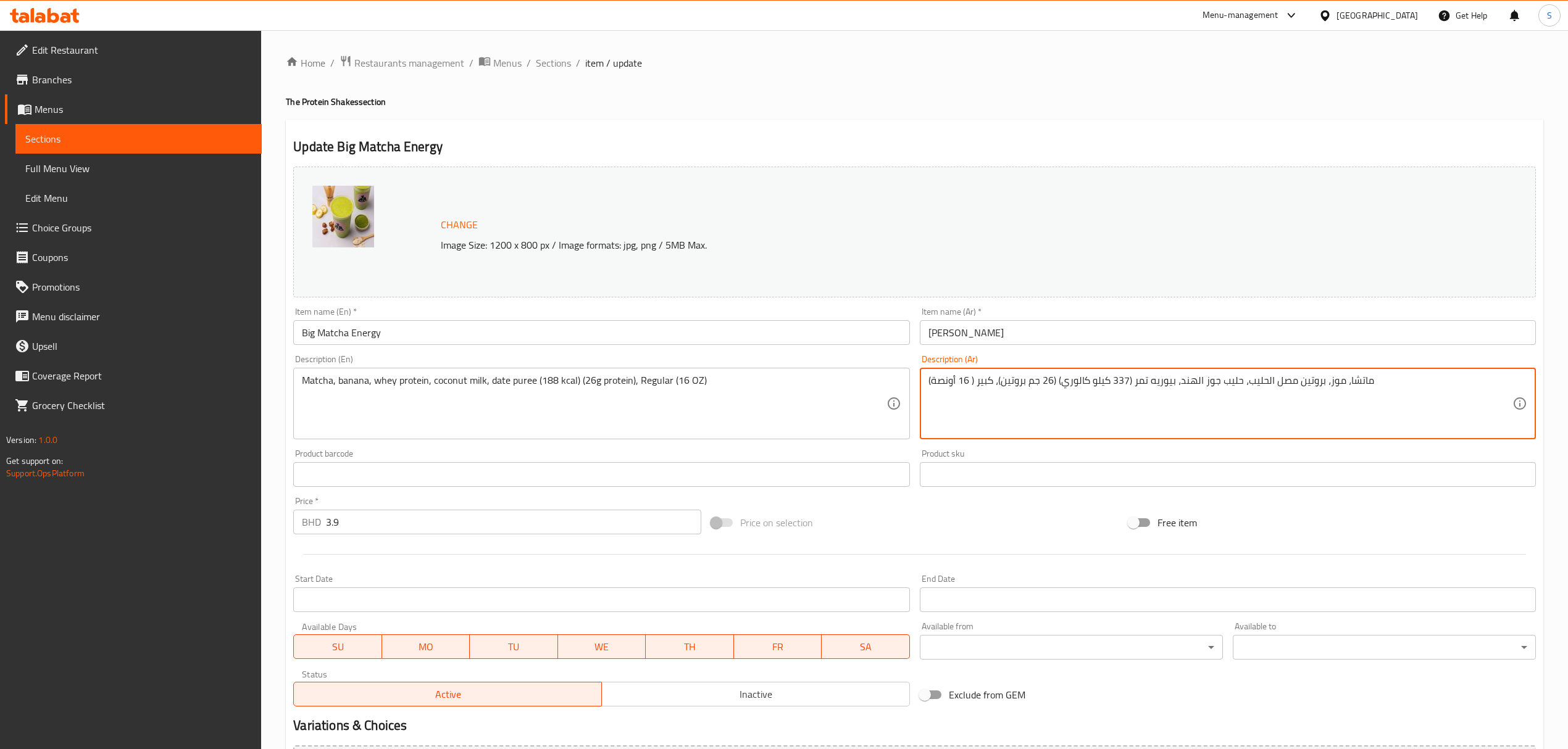
drag, startPoint x: 1126, startPoint y: 379, endPoint x: 1110, endPoint y: 379, distance: 16.0
click at [1110, 379] on textarea "ماتشا، موز، بروتين مصل الحليب، حليب جوز الهند، بيوريه تمر (337 كيلو كالوري) (26…" at bounding box center [1220, 404] width 584 height 59
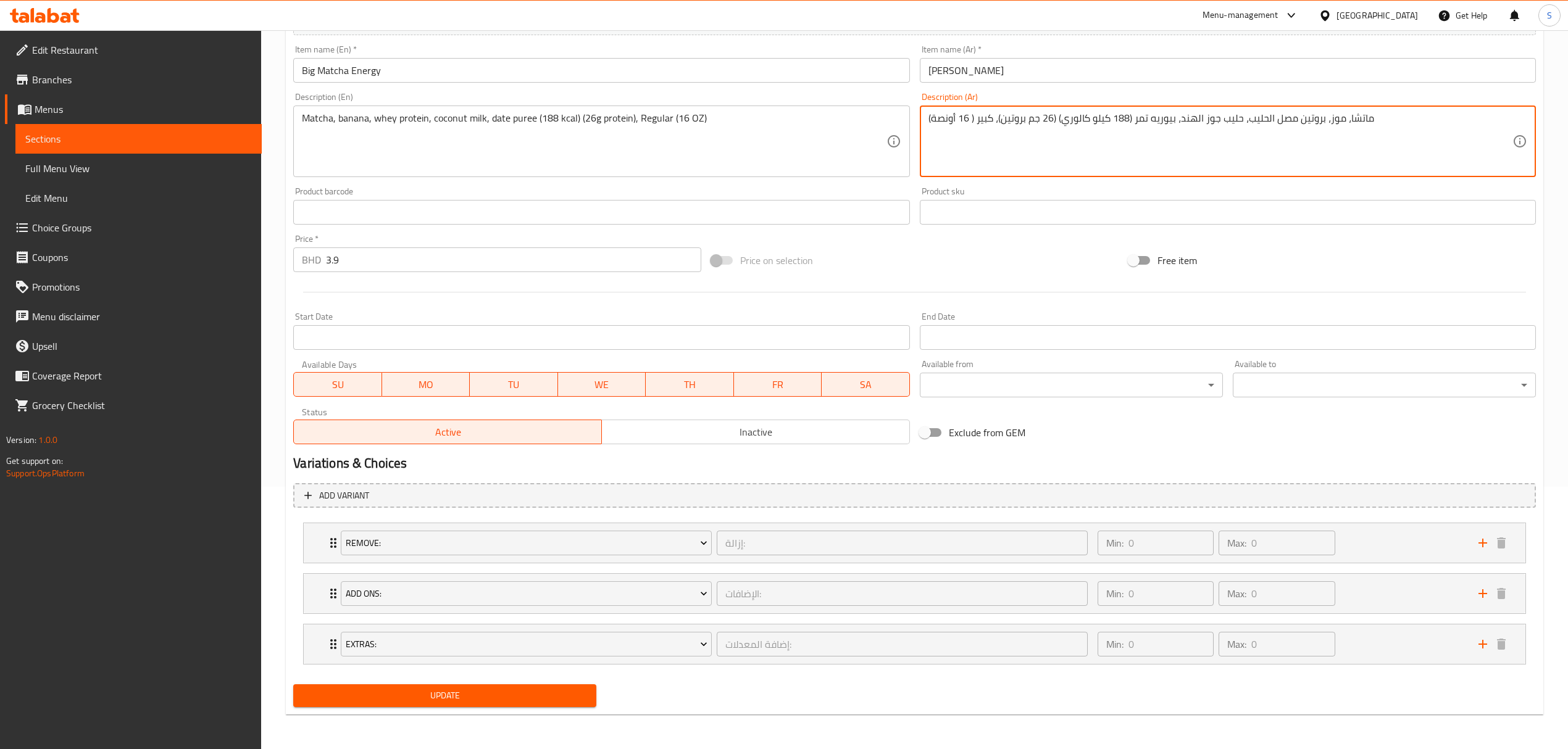
type textarea "ماتشا، موز، بروتين مصل الحليب، حليب جوز الهند، بيوريه تمر (188 كيلو كالوري) (26…"
drag, startPoint x: 438, startPoint y: 698, endPoint x: 769, endPoint y: 236, distance: 568.3
click at [440, 698] on span "Update" at bounding box center [445, 696] width 284 height 16
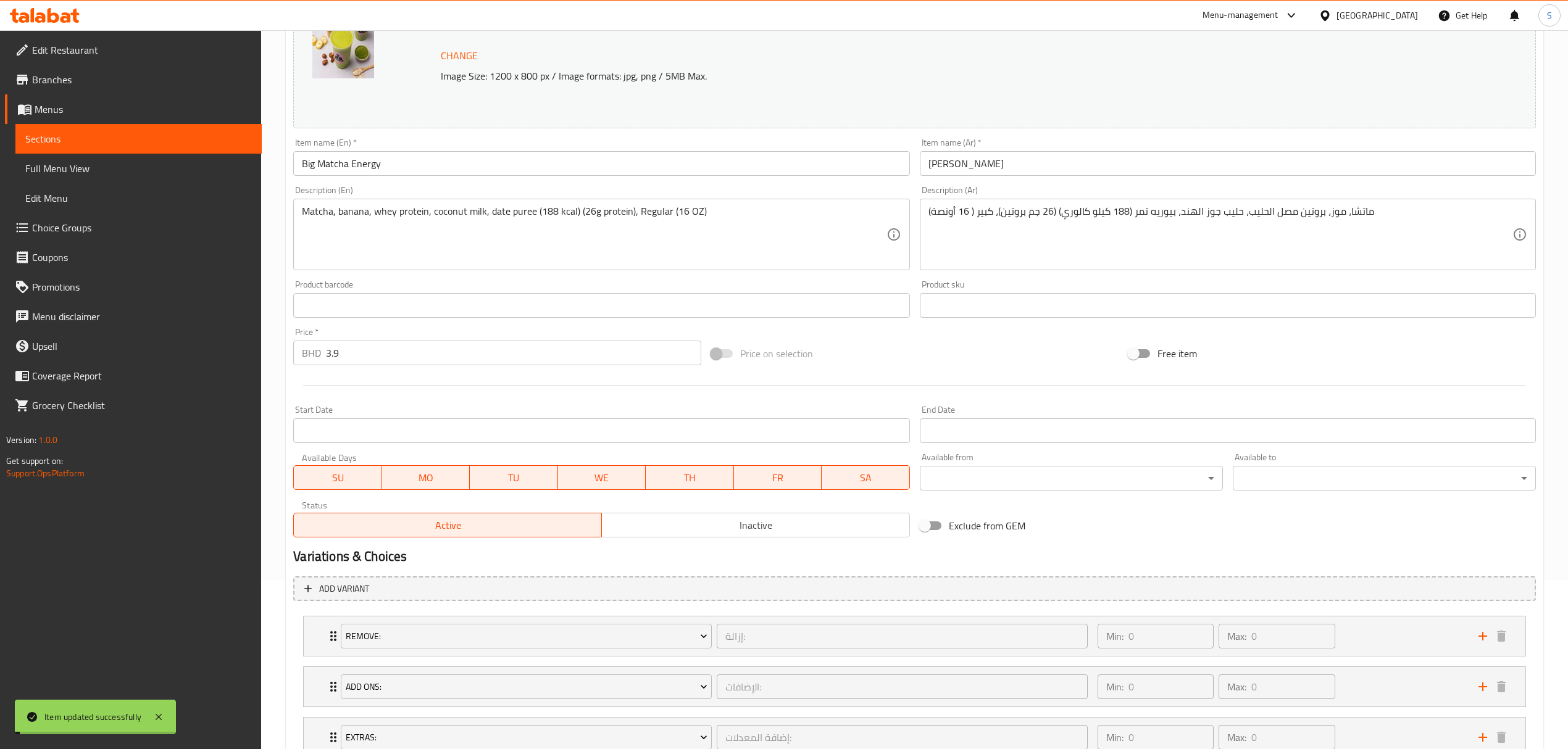
scroll to position [0, 0]
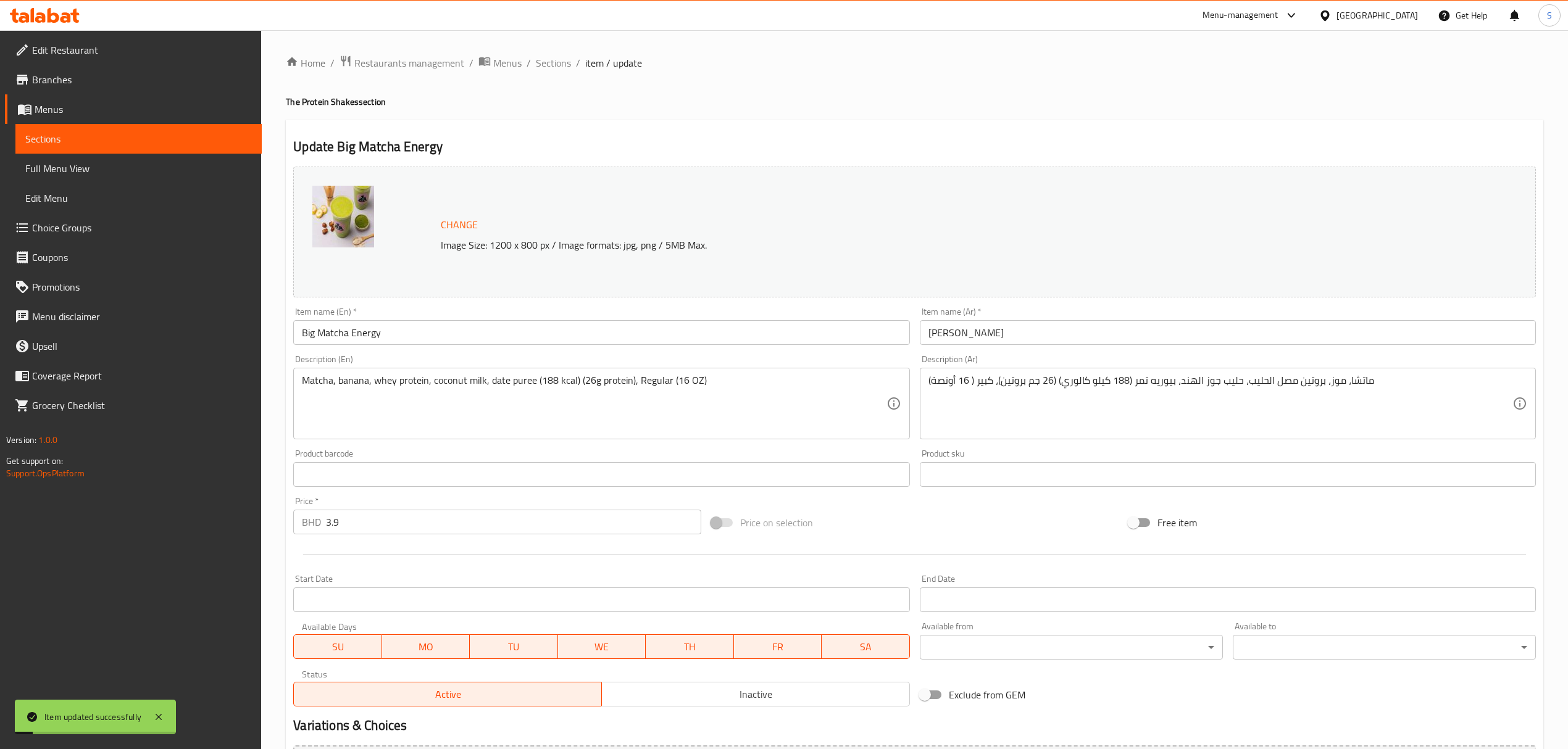
drag, startPoint x: 545, startPoint y: 57, endPoint x: 512, endPoint y: 94, distance: 49.6
click at [546, 57] on span "Sections" at bounding box center [553, 62] width 35 height 15
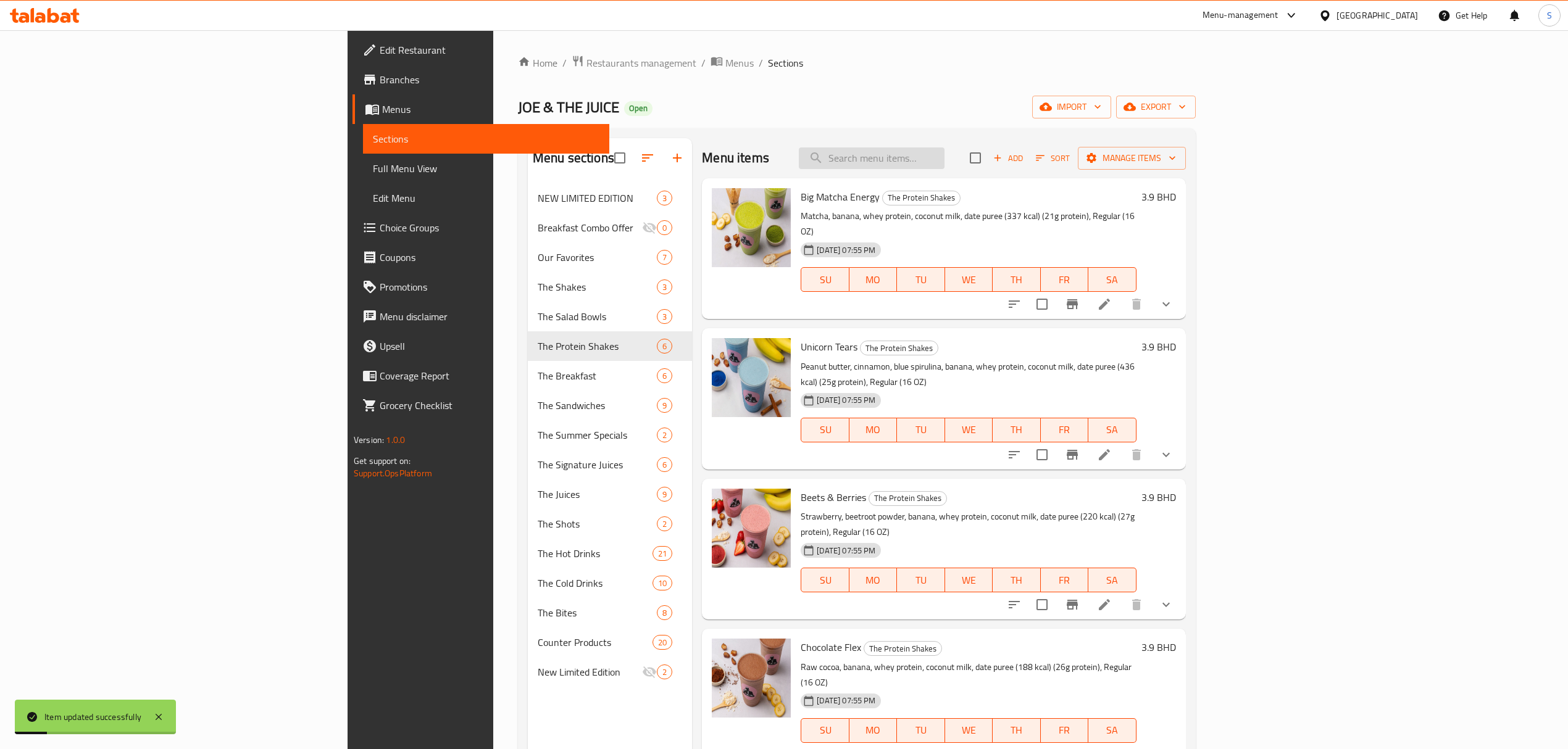
click at [945, 166] on input "search" at bounding box center [871, 159] width 145 height 22
paste input "Unicorn Tears"
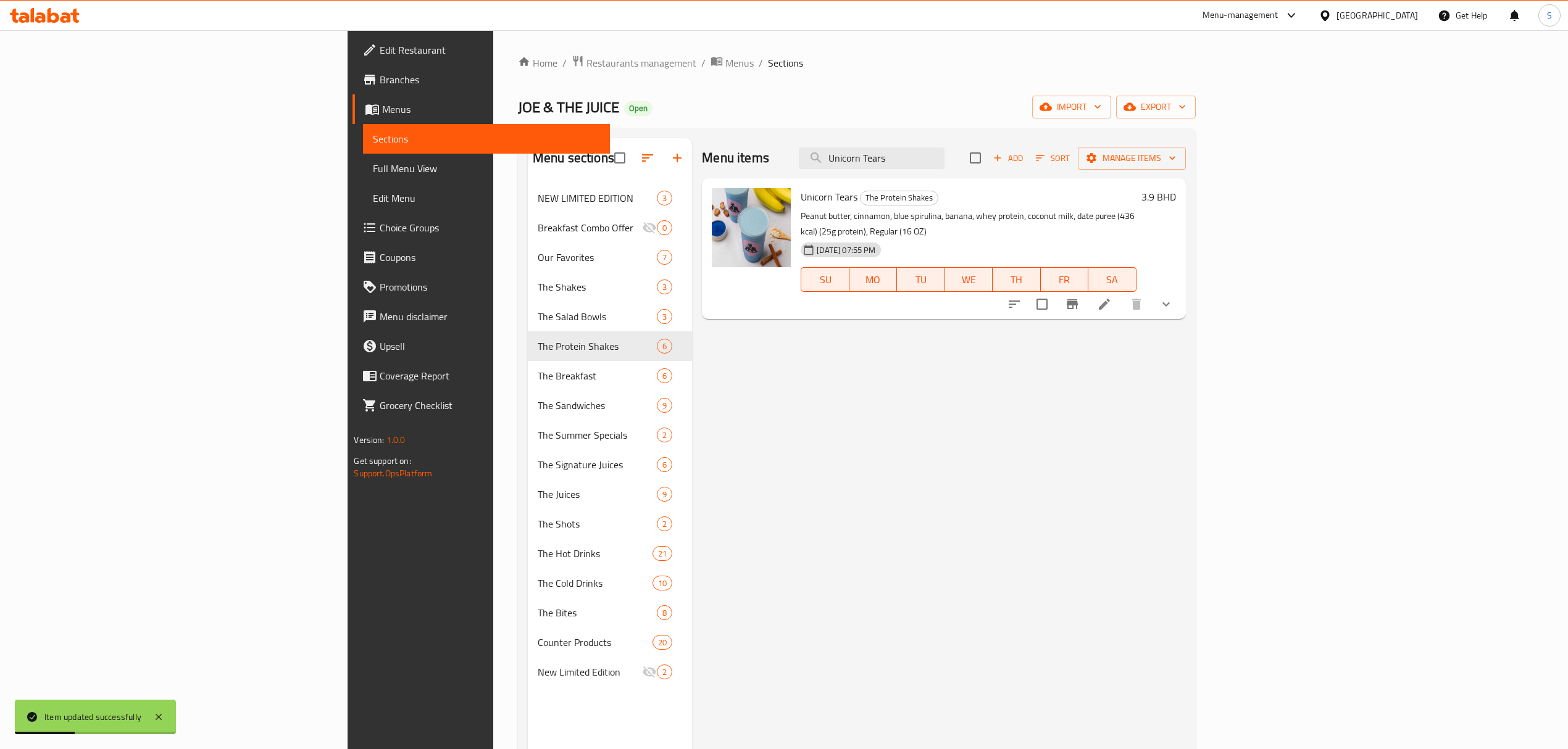
type input "Unicorn Tears"
click at [1112, 297] on icon at bounding box center [1104, 304] width 15 height 15
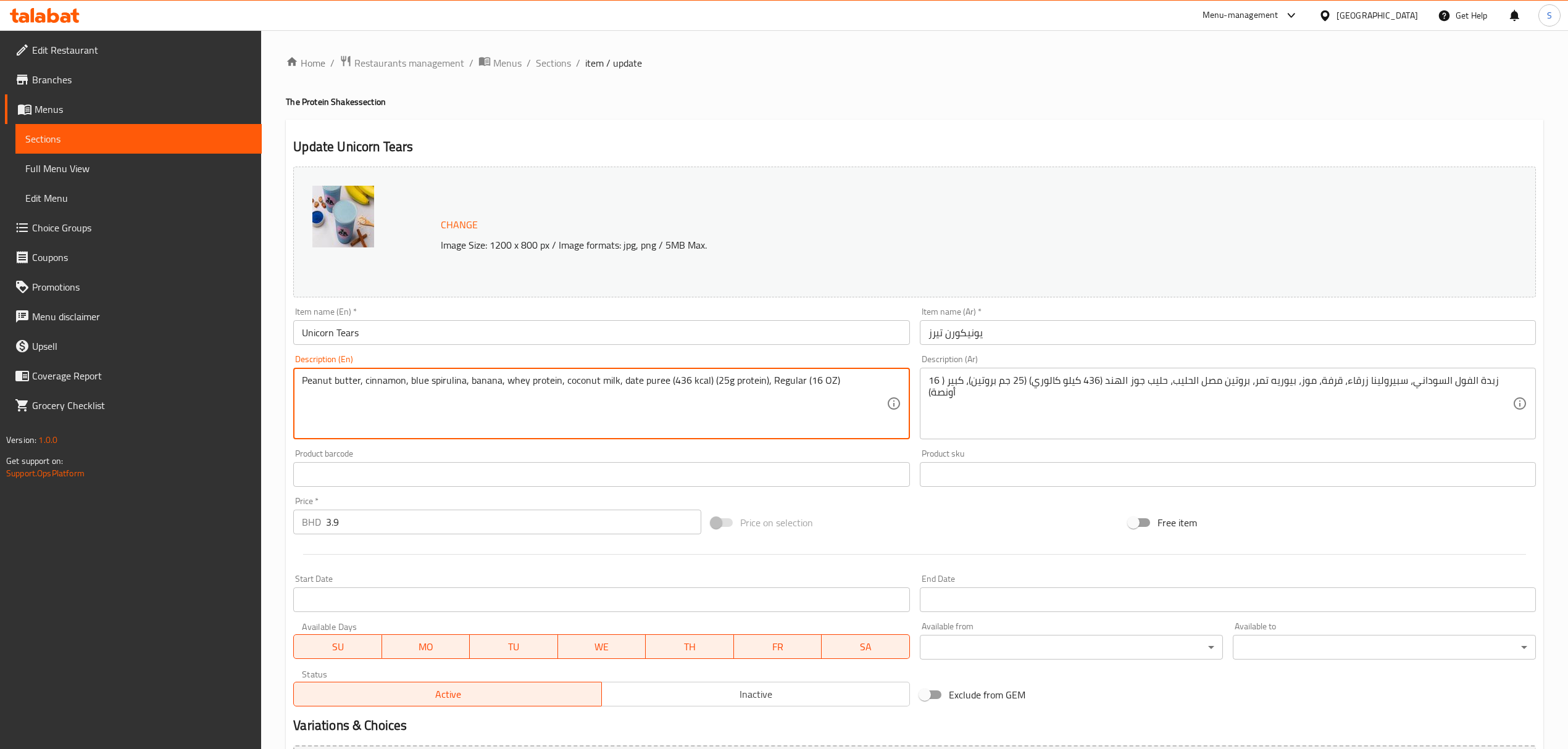
drag, startPoint x: 684, startPoint y: 380, endPoint x: 670, endPoint y: 381, distance: 14.0
click at [719, 380] on textarea "Peanut butter, cinnamon, blue spirulina, banana, whey protein, coconut milk, da…" at bounding box center [593, 404] width 584 height 59
type textarea "Peanut butter, cinnamon, blue spirulina, banana, whey protein, coconut milk, da…"
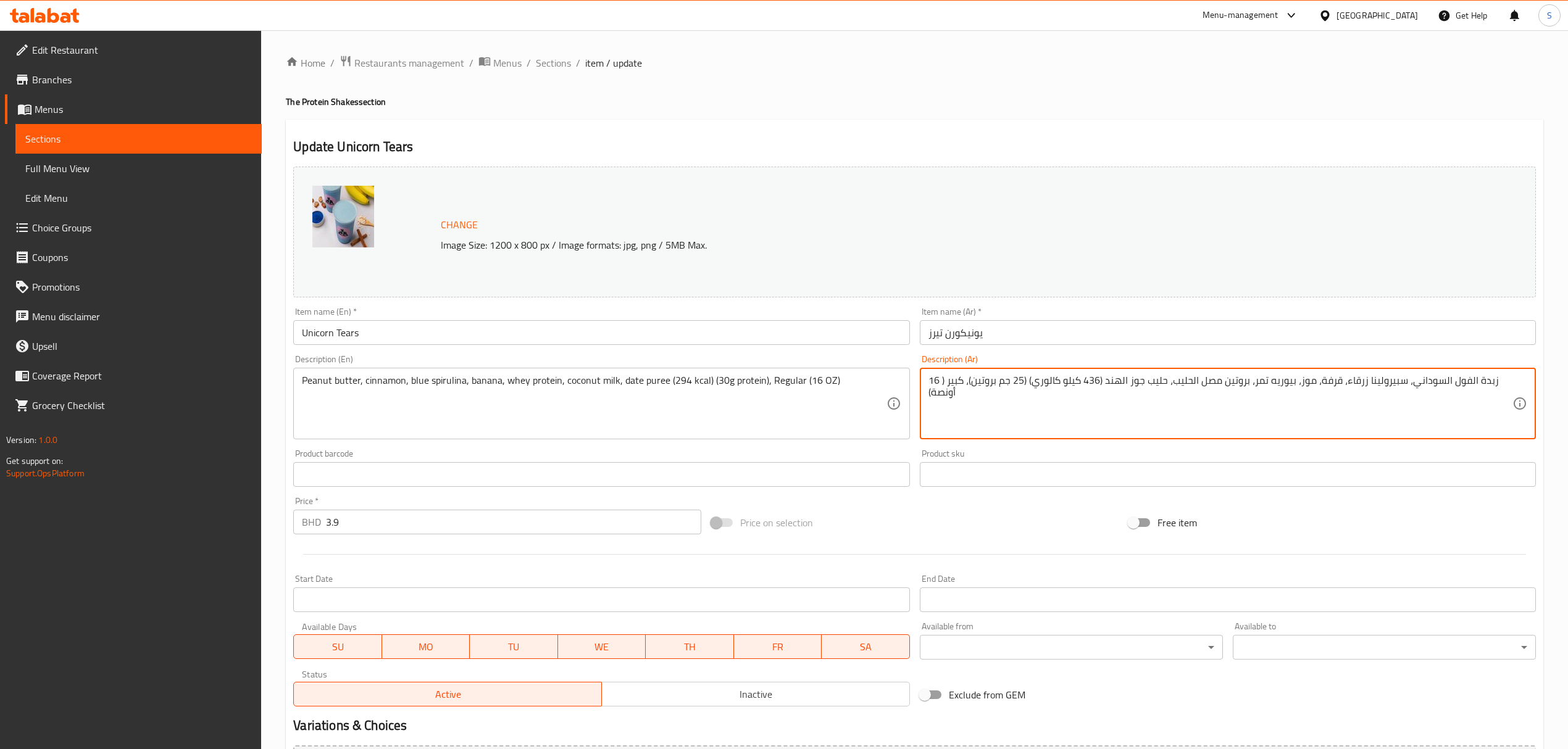
drag, startPoint x: 1096, startPoint y: 380, endPoint x: 1083, endPoint y: 380, distance: 13.0
drag, startPoint x: 1021, startPoint y: 380, endPoint x: 1013, endPoint y: 380, distance: 8.0
click at [1013, 380] on textarea "زبدة الفول السوداني، سبيرولينا زرقاء، قرفة، موز، بيوريه تمر، بروتين مصل الحليب،…" at bounding box center [1220, 404] width 584 height 59
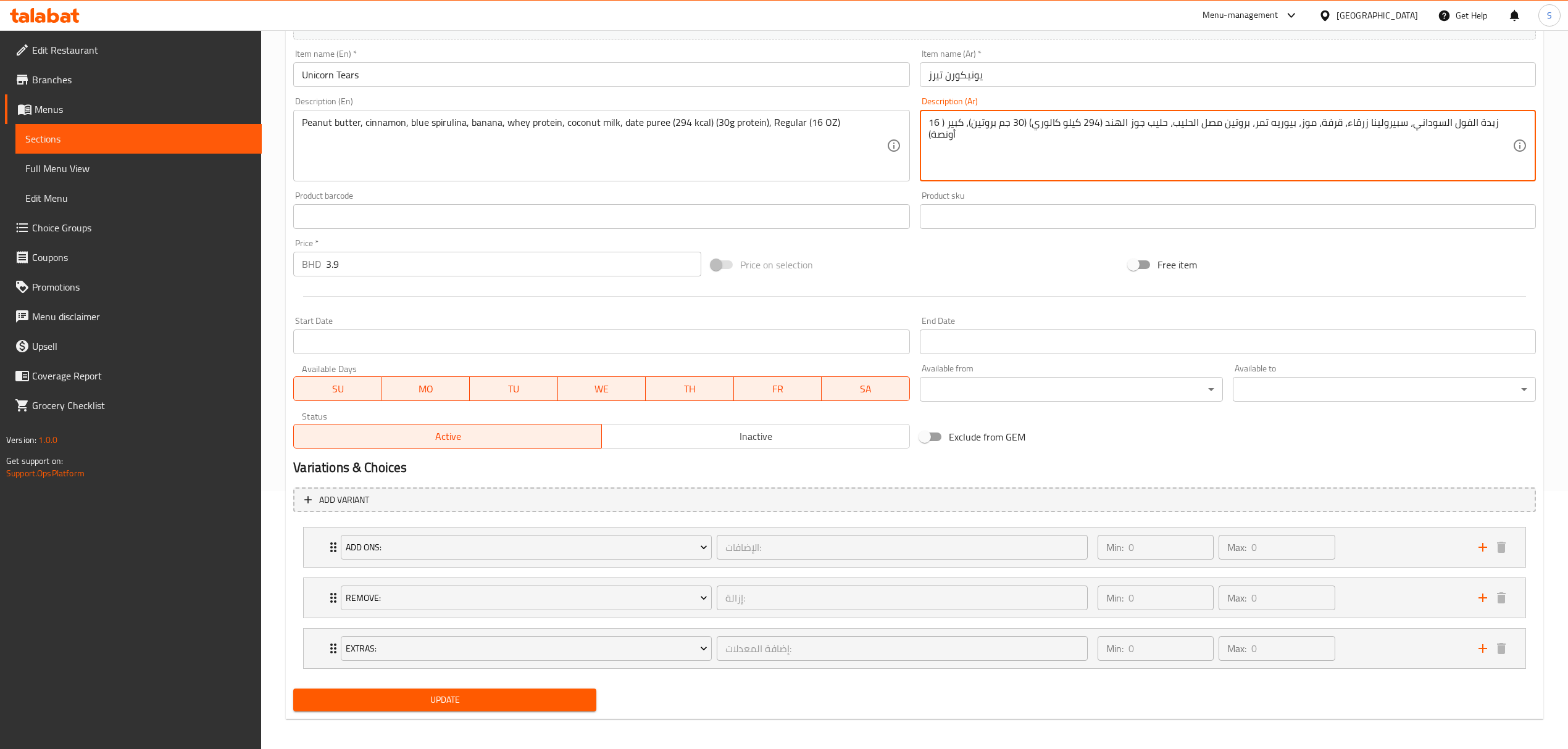
scroll to position [264, 0]
type textarea "زبدة الفول السوداني، سبيرولينا زرقاء، قرفة، موز، بيوريه تمر، بروتين مصل الحليب،…"
click at [463, 706] on button "Update" at bounding box center [445, 695] width 303 height 23
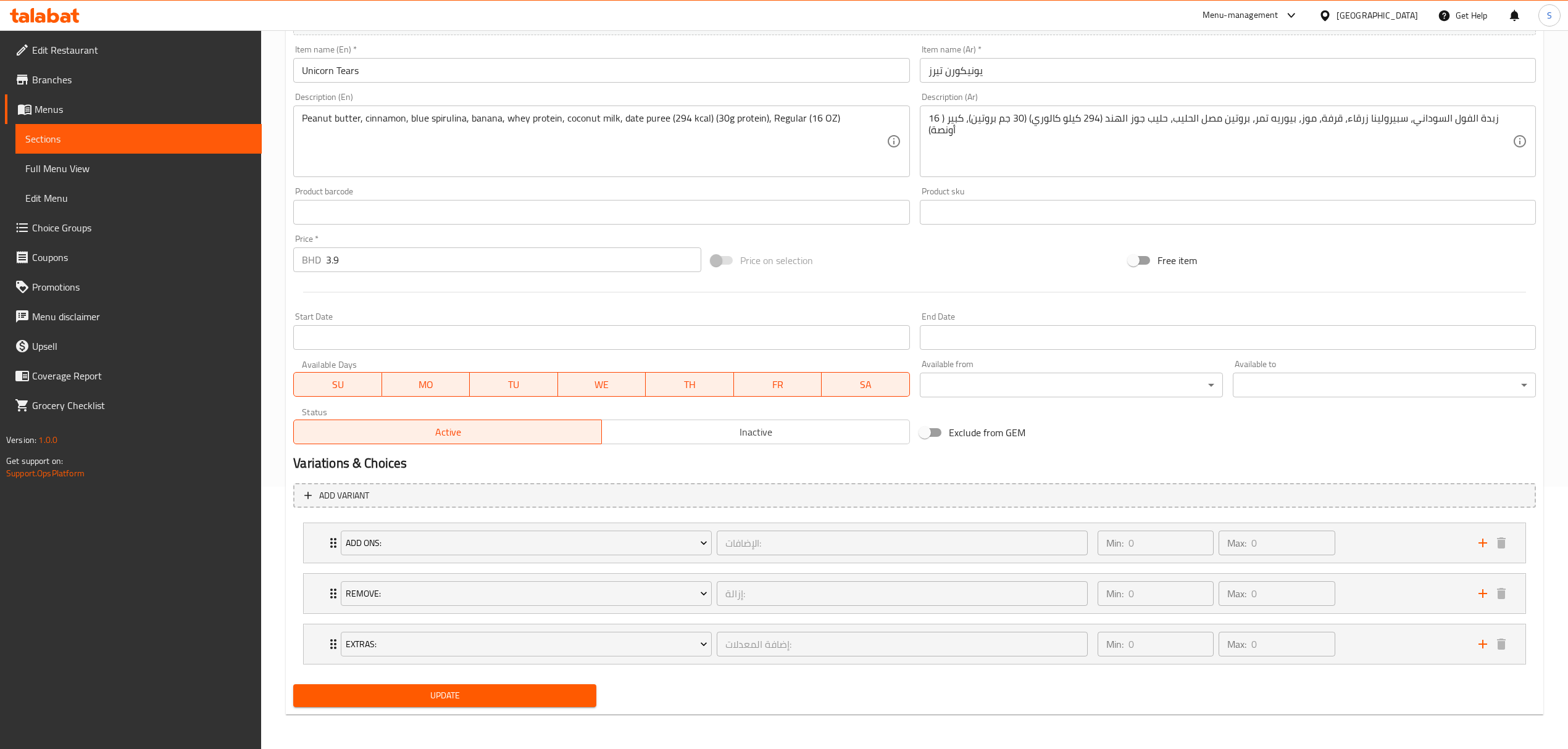
click at [428, 699] on span "Update" at bounding box center [445, 696] width 284 height 16
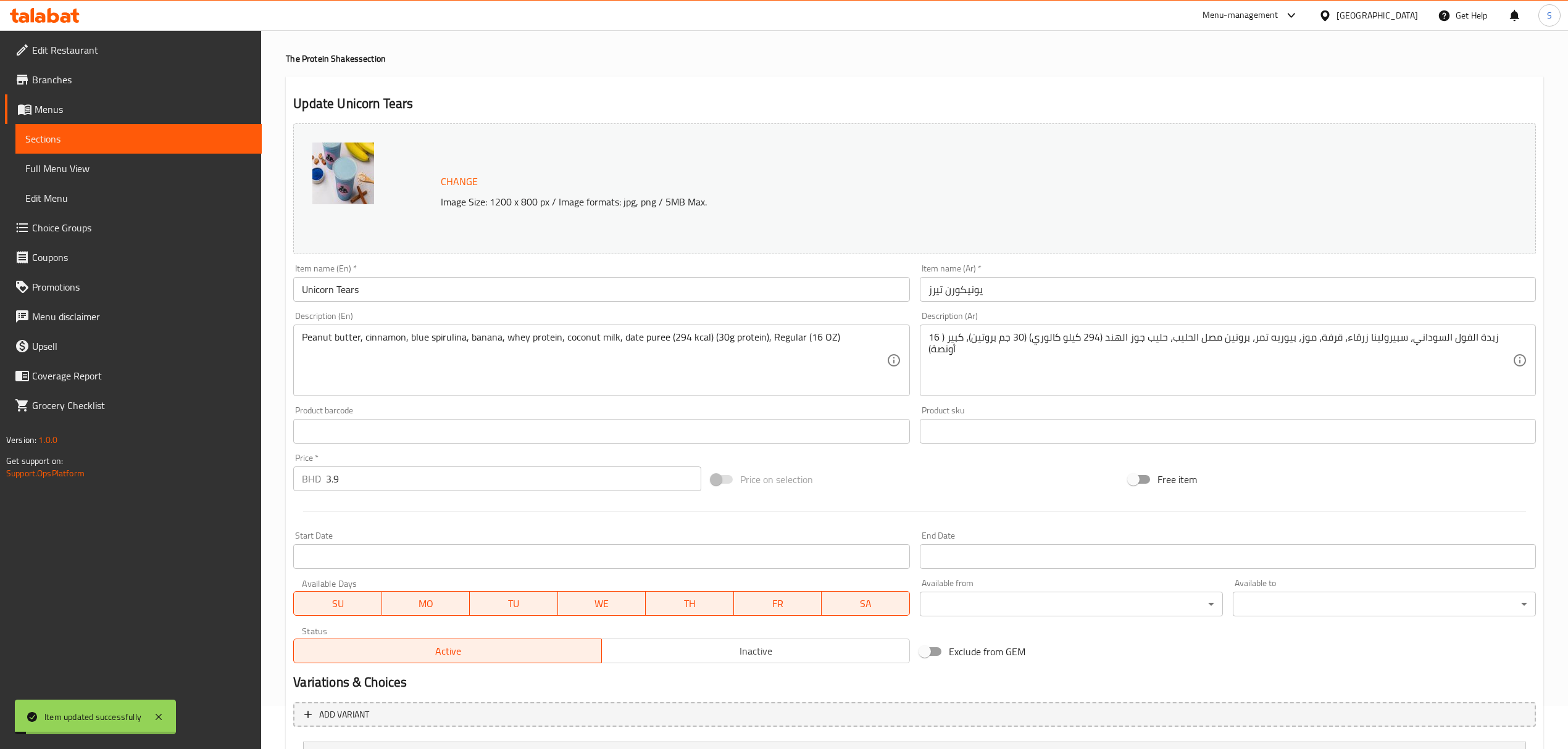
scroll to position [0, 0]
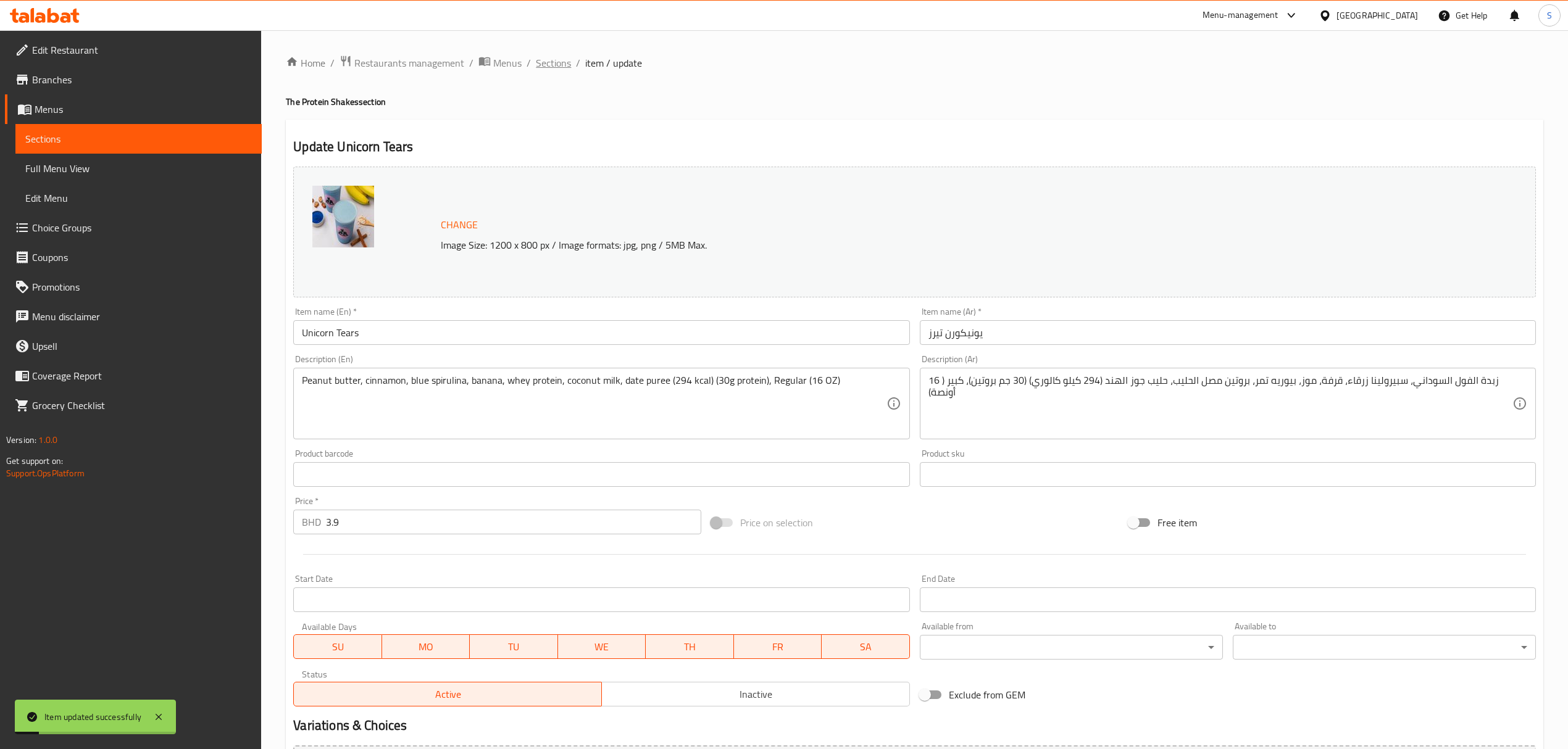
click at [563, 62] on span "Sections" at bounding box center [553, 62] width 35 height 15
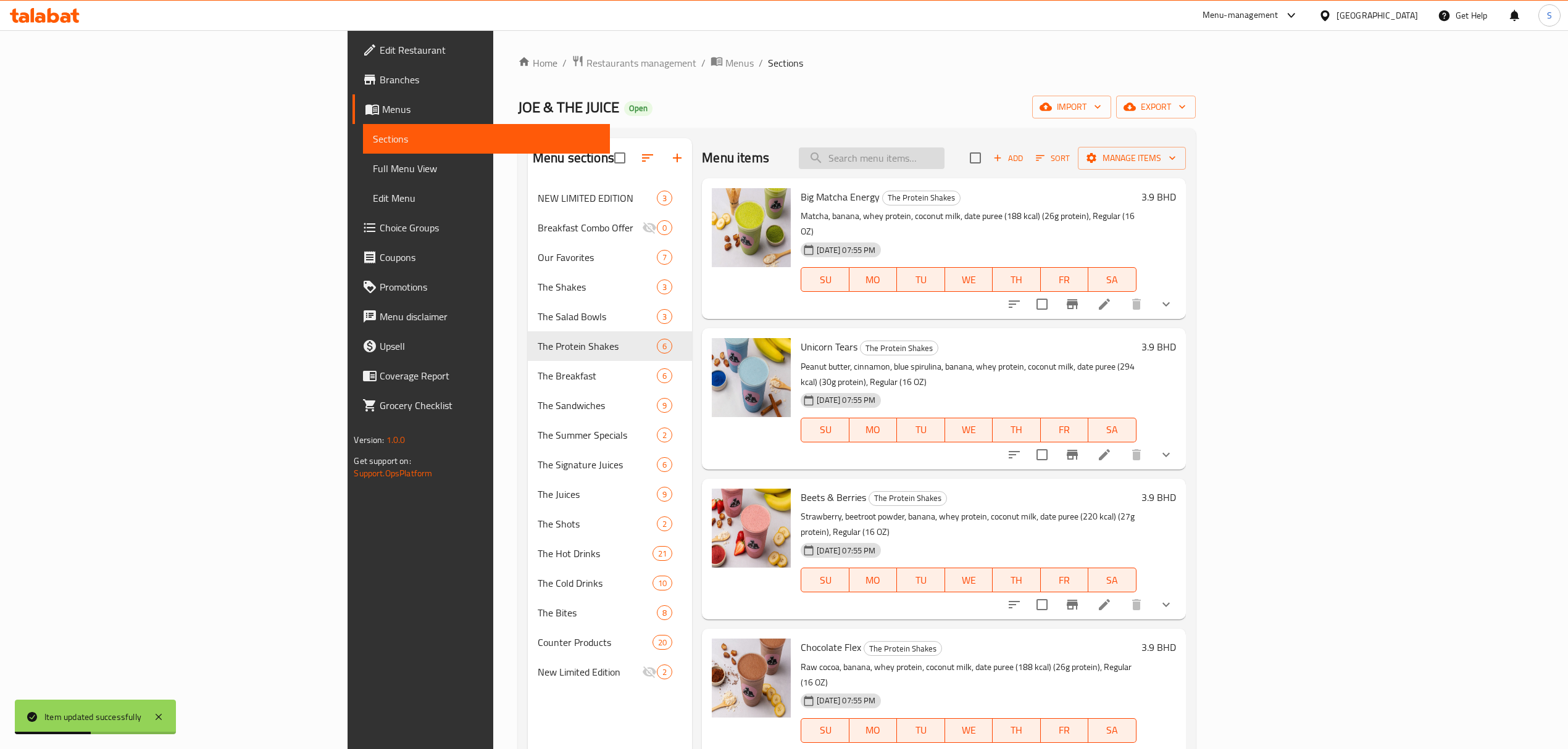
click at [945, 157] on input "search" at bounding box center [871, 159] width 145 height 22
paste input "Peanutter"
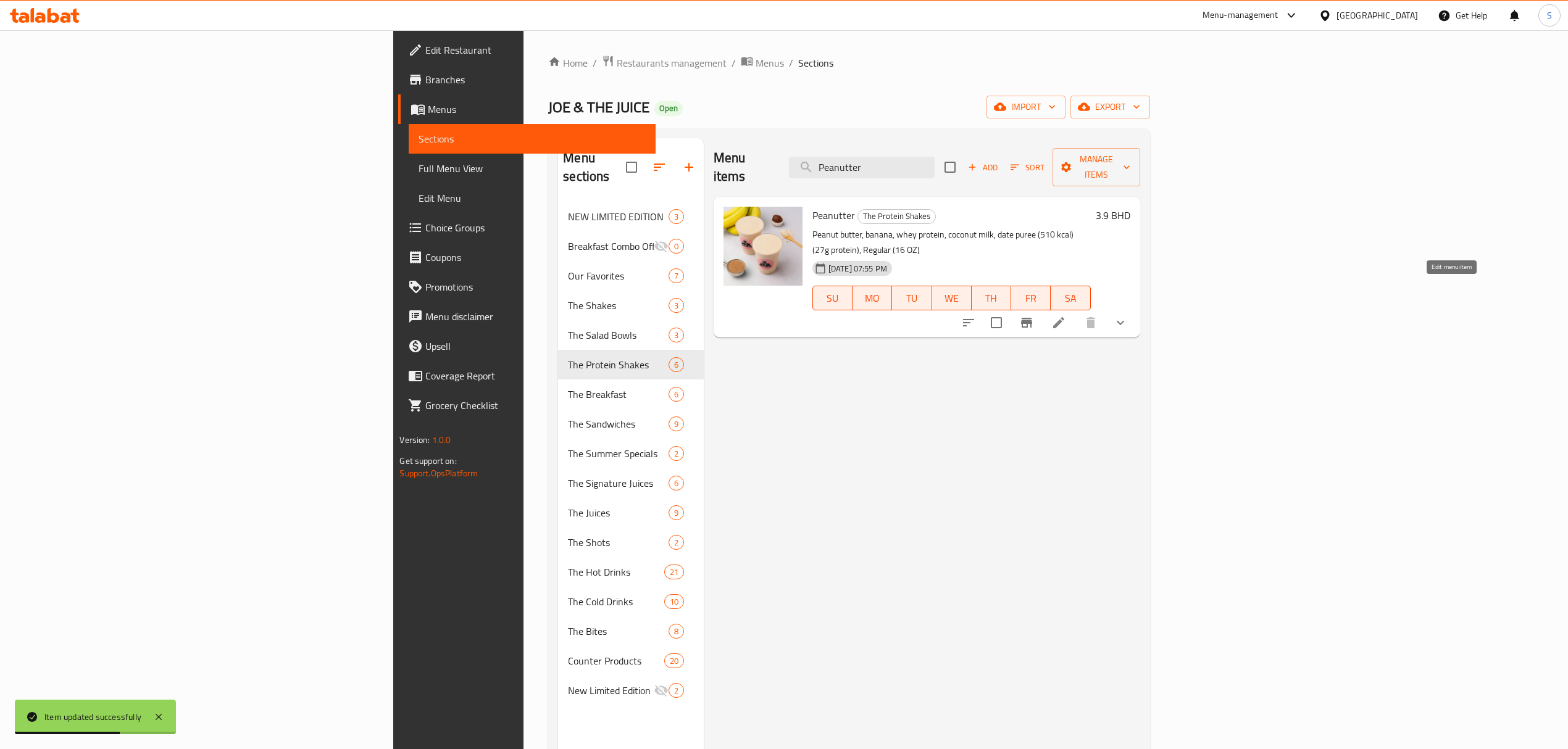
type input "Peanutter"
click at [1066, 316] on icon at bounding box center [1058, 323] width 15 height 15
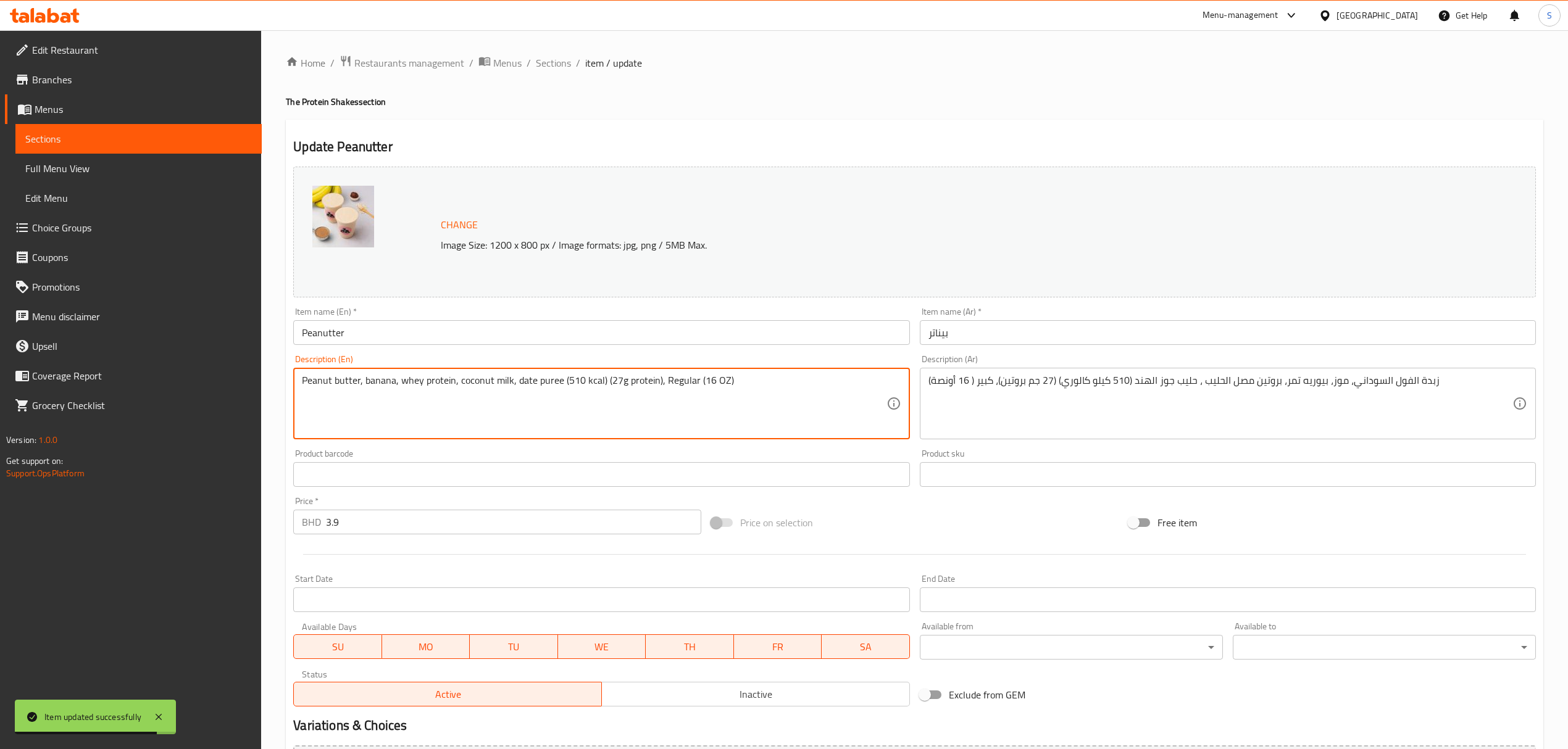
drag, startPoint x: 580, startPoint y: 380, endPoint x: 566, endPoint y: 383, distance: 14.3
drag, startPoint x: 617, startPoint y: 379, endPoint x: 606, endPoint y: 379, distance: 11.0
click at [606, 379] on textarea "Peanut butter, banana, whey protein, coconut milk, date puree (396 kcal) (27g p…" at bounding box center [593, 404] width 584 height 59
type textarea "Peanut butter, banana, whey protein, coconut milk, date puree (396 kcal) (34g p…"
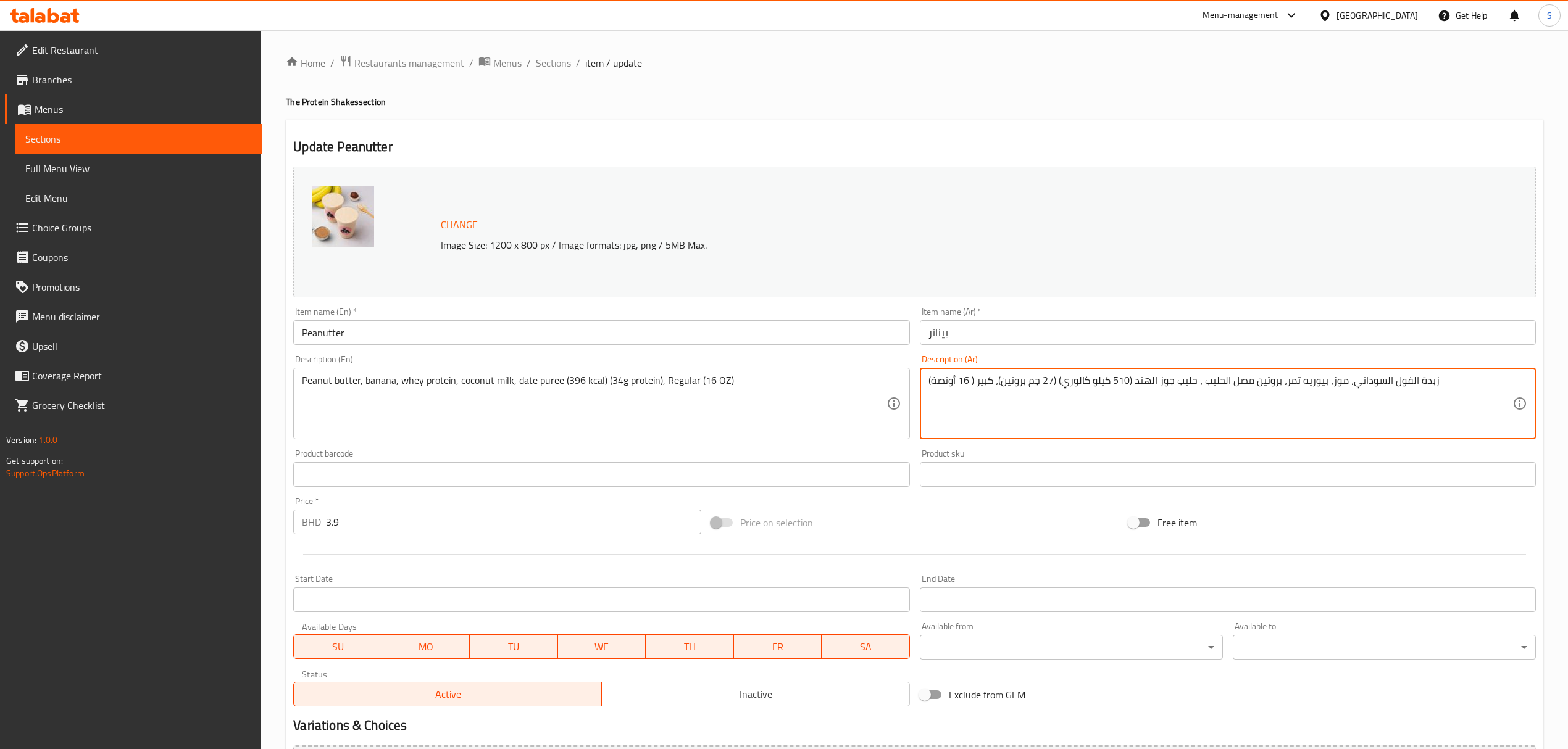
drag, startPoint x: 1050, startPoint y: 378, endPoint x: 1042, endPoint y: 383, distance: 9.4
drag, startPoint x: 1127, startPoint y: 380, endPoint x: 1112, endPoint y: 380, distance: 15.0
click at [1112, 380] on textarea "زبدة الفول السوداني، موز، بيوريه تمر، بروتين مصل الحليب ، حليب جوز الهند (510 ك…" at bounding box center [1220, 404] width 584 height 59
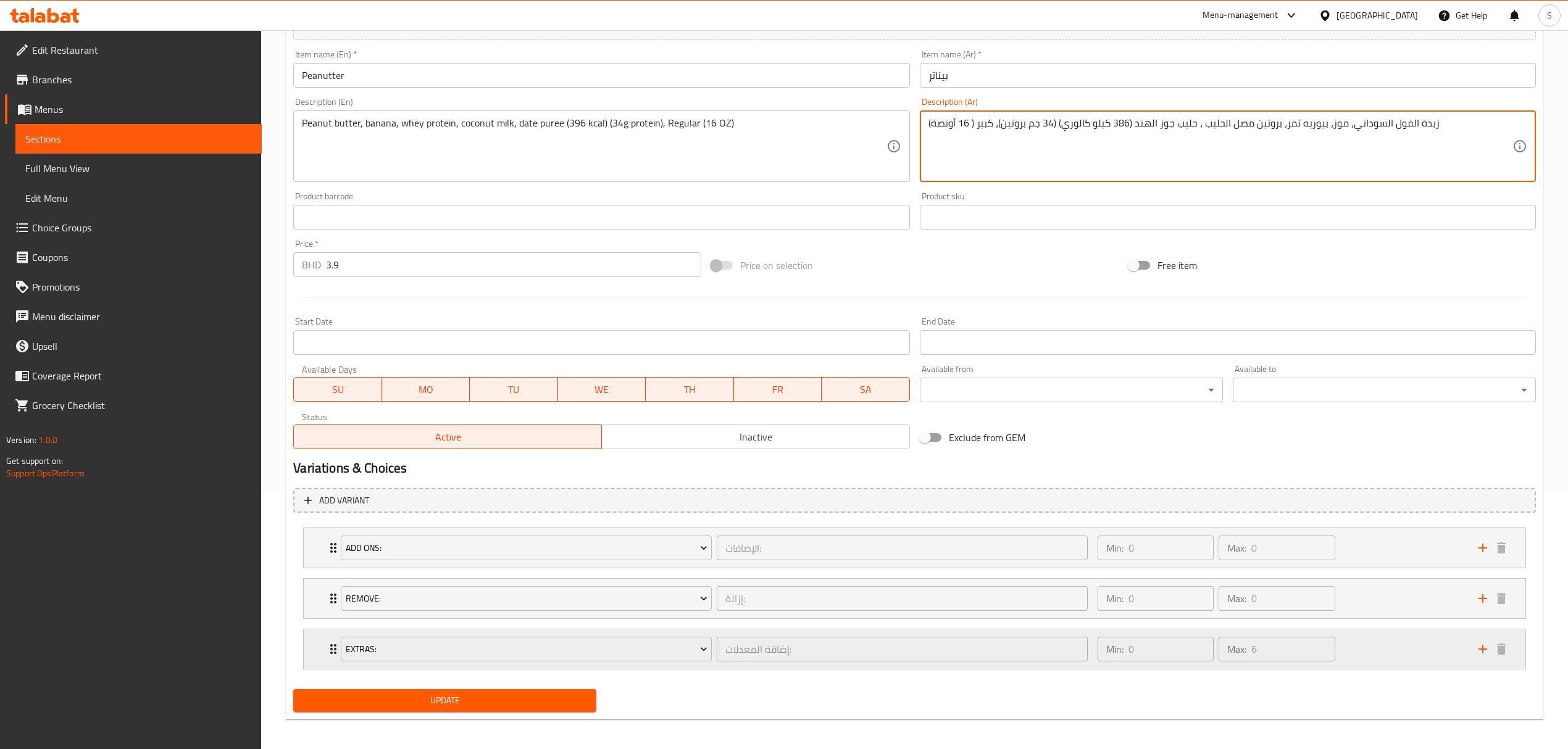
scroll to position [264, 0]
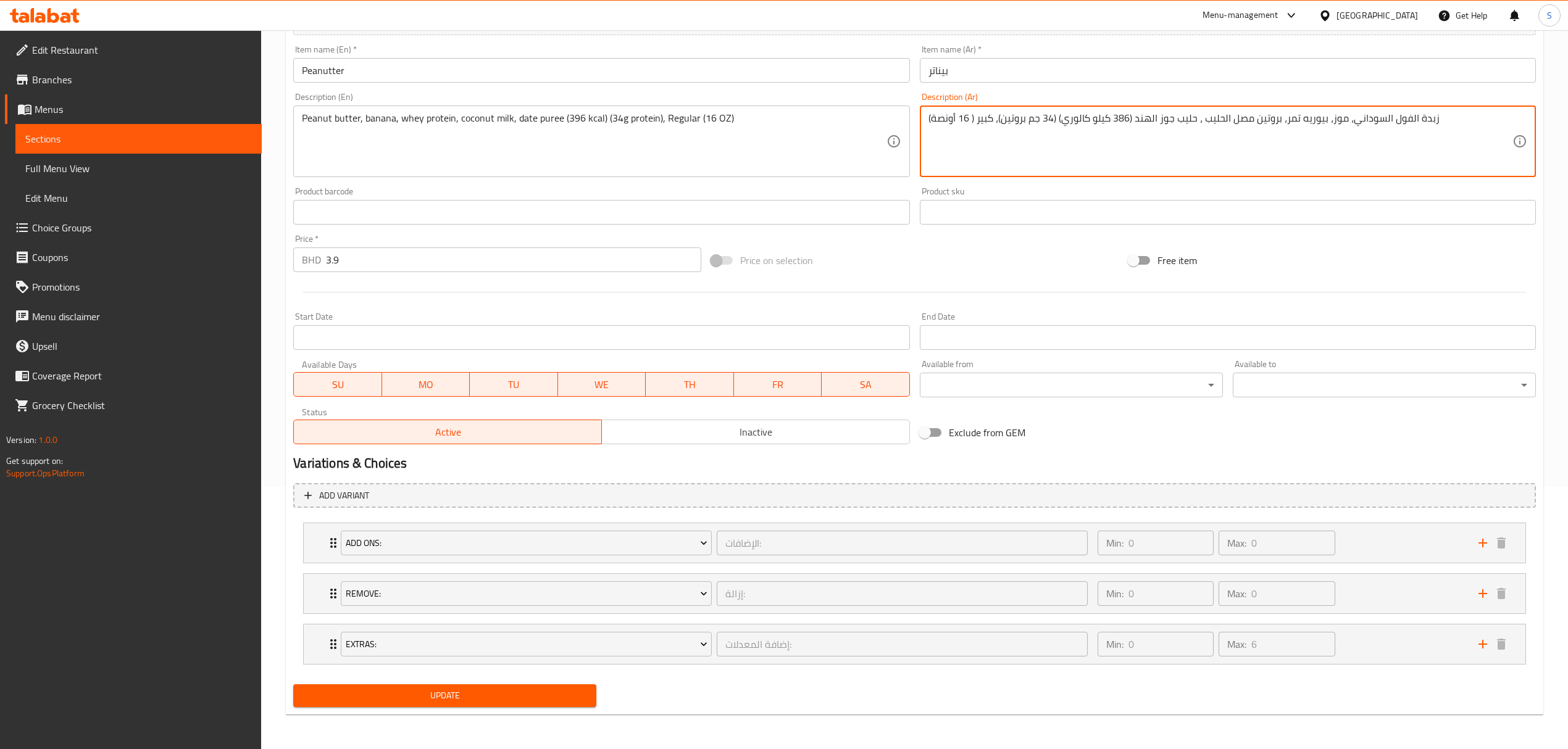
type textarea "زبدة الفول السوداني، موز، بيوريه تمر، بروتين مصل الحليب ، حليب جوز الهند (386 ك…"
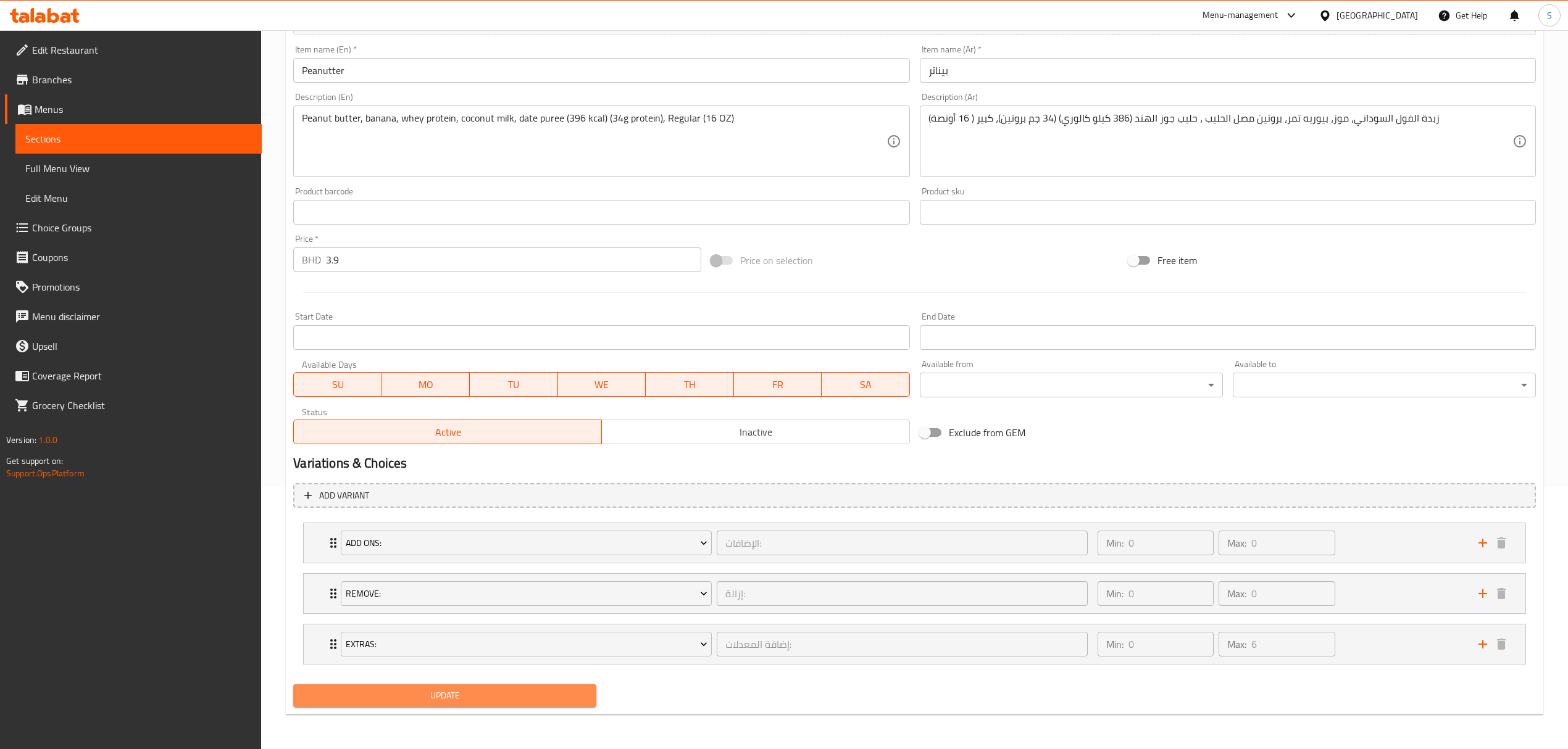
click at [489, 695] on span "Update" at bounding box center [445, 696] width 284 height 16
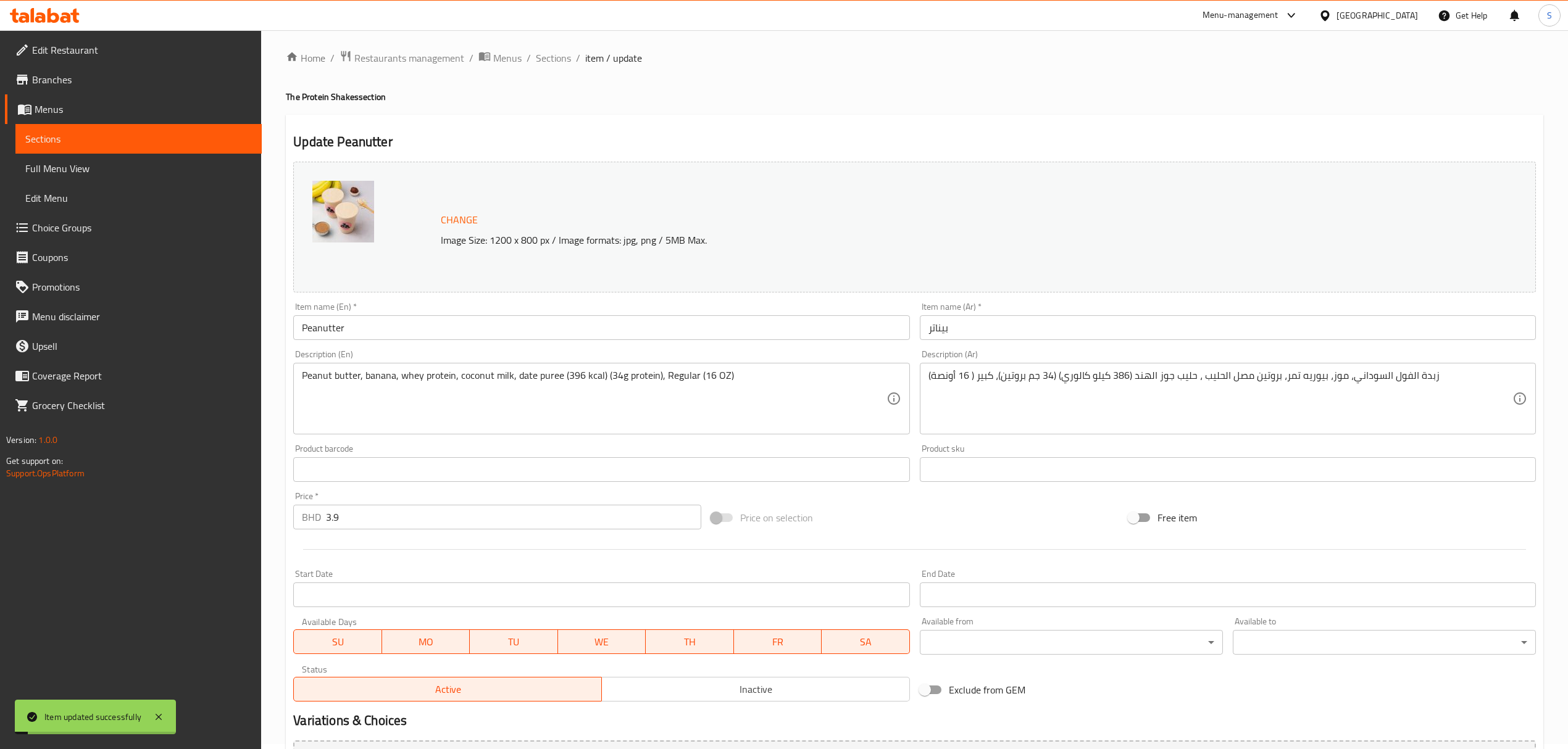
scroll to position [0, 0]
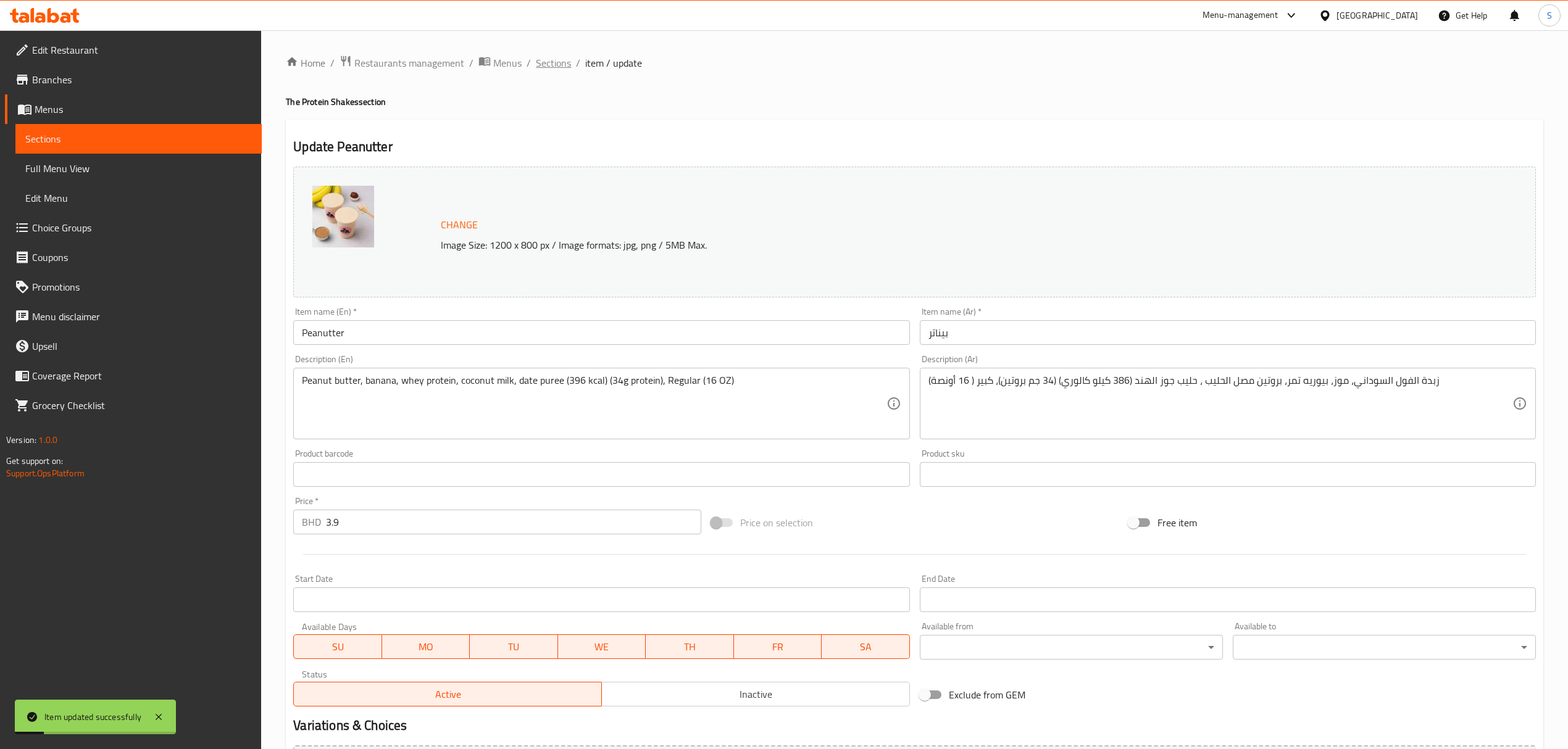
click at [542, 57] on span "Sections" at bounding box center [553, 62] width 35 height 15
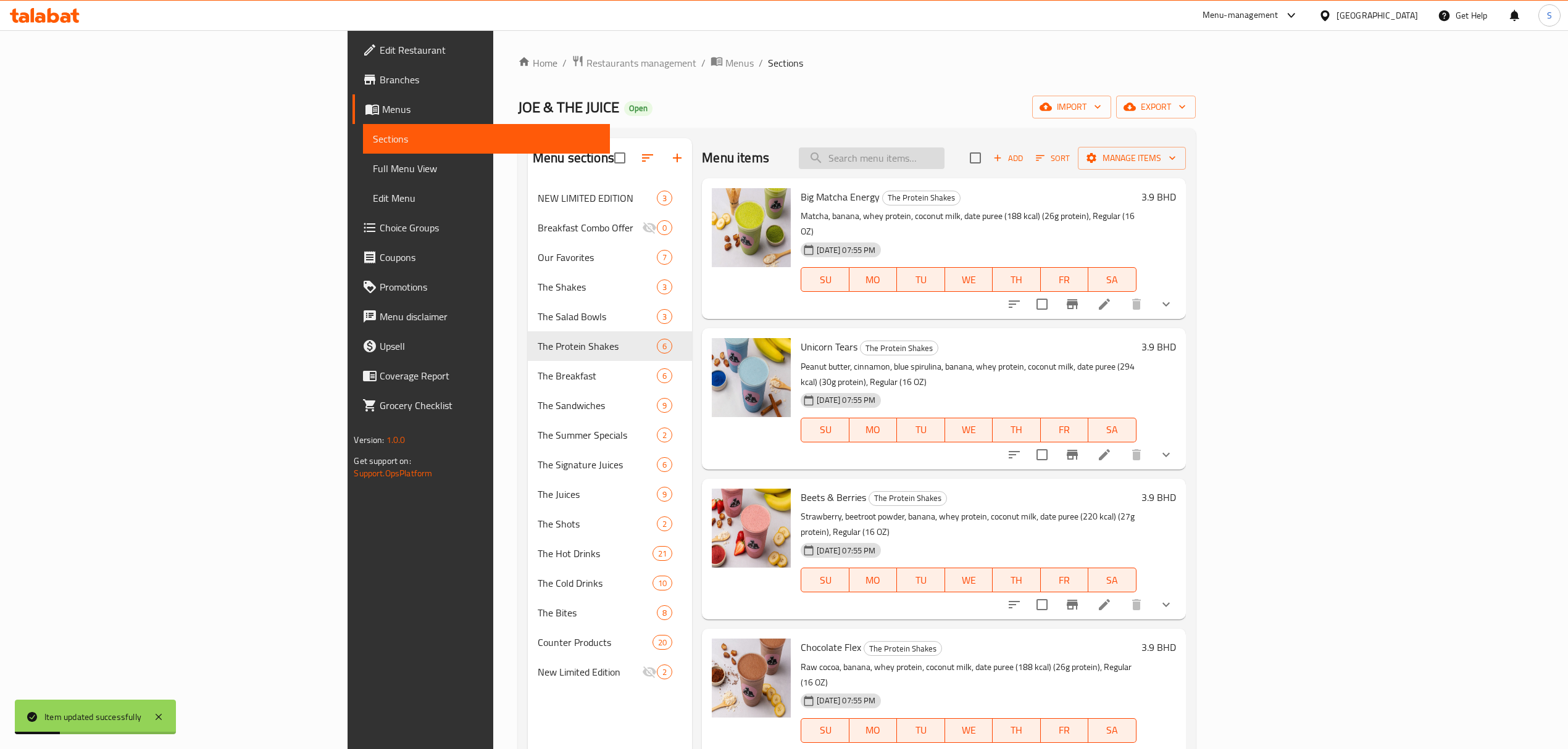
click at [945, 159] on input "search" at bounding box center [871, 159] width 145 height 22
paste input "Pistachio Matcha"
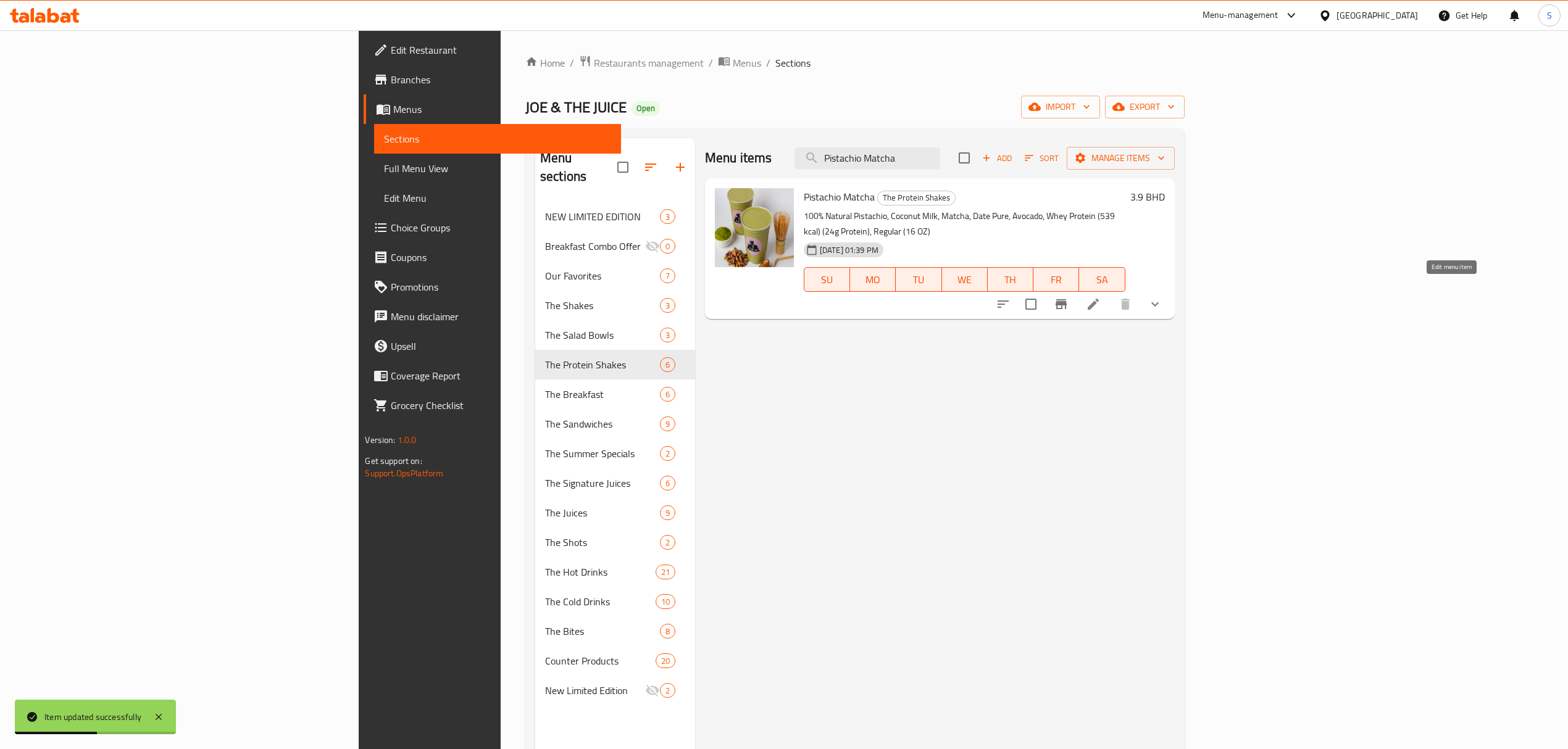
type input "Pistachio Matcha"
click at [1101, 297] on icon at bounding box center [1093, 304] width 15 height 15
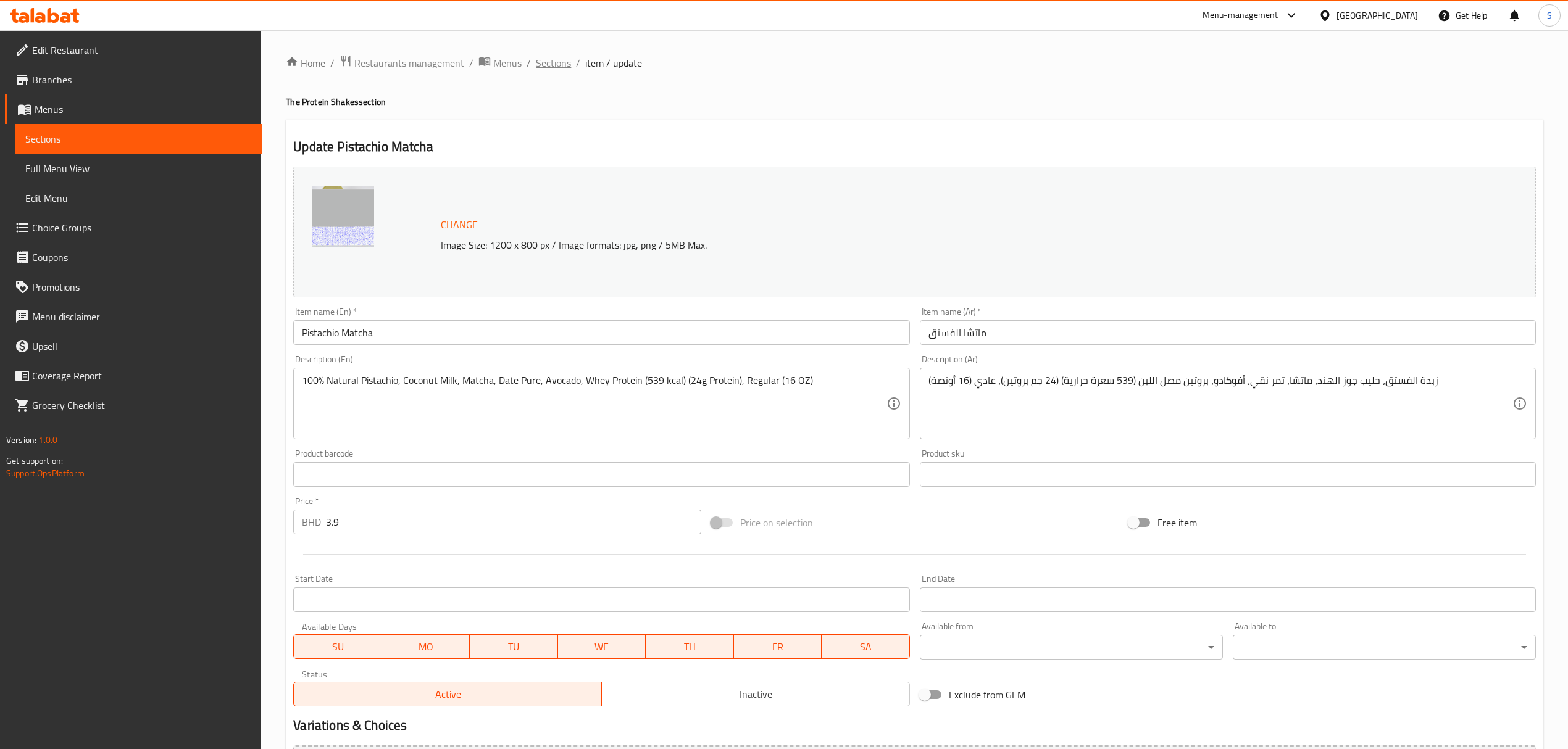
click at [551, 60] on span "Sections" at bounding box center [553, 62] width 35 height 15
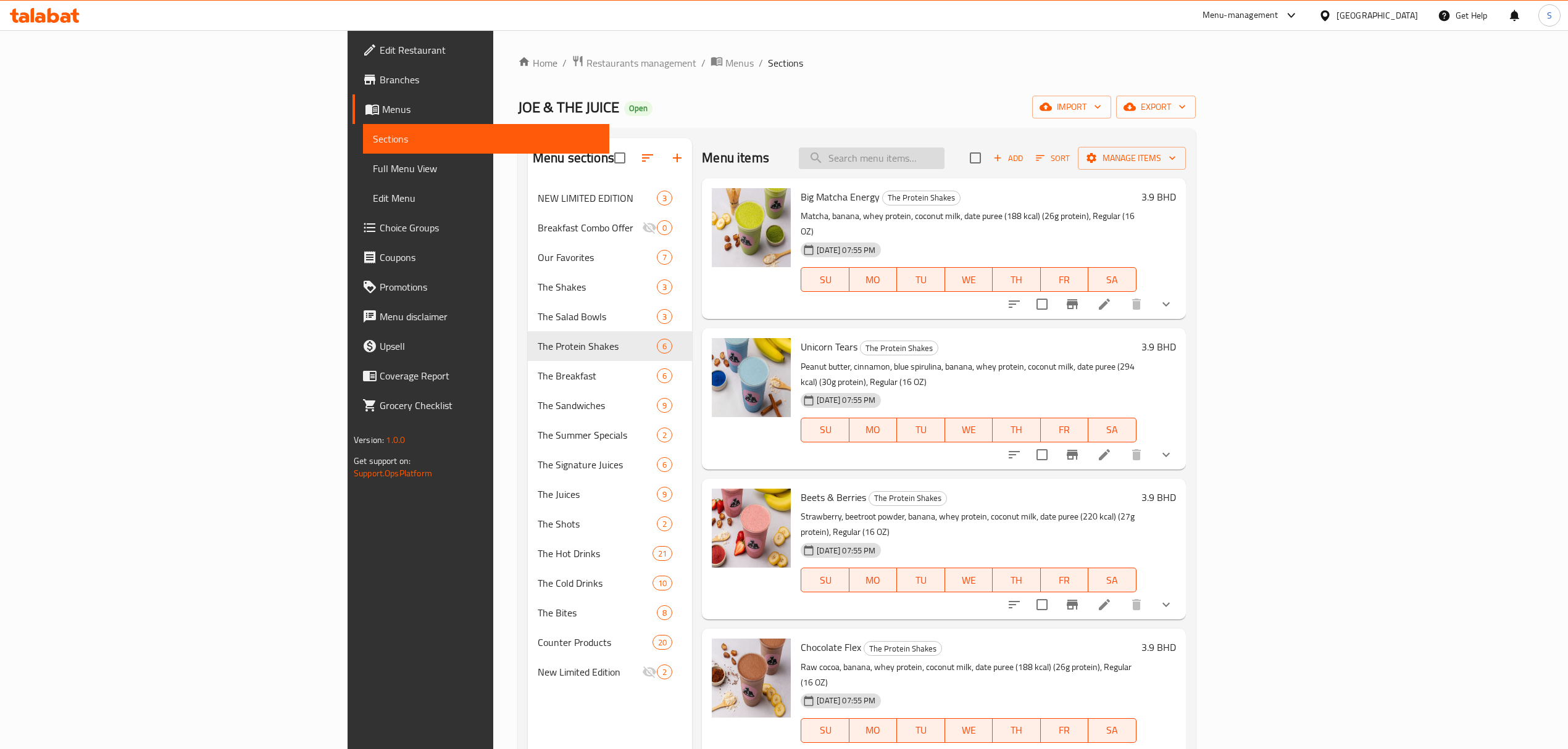
click at [945, 153] on input "search" at bounding box center [871, 159] width 145 height 22
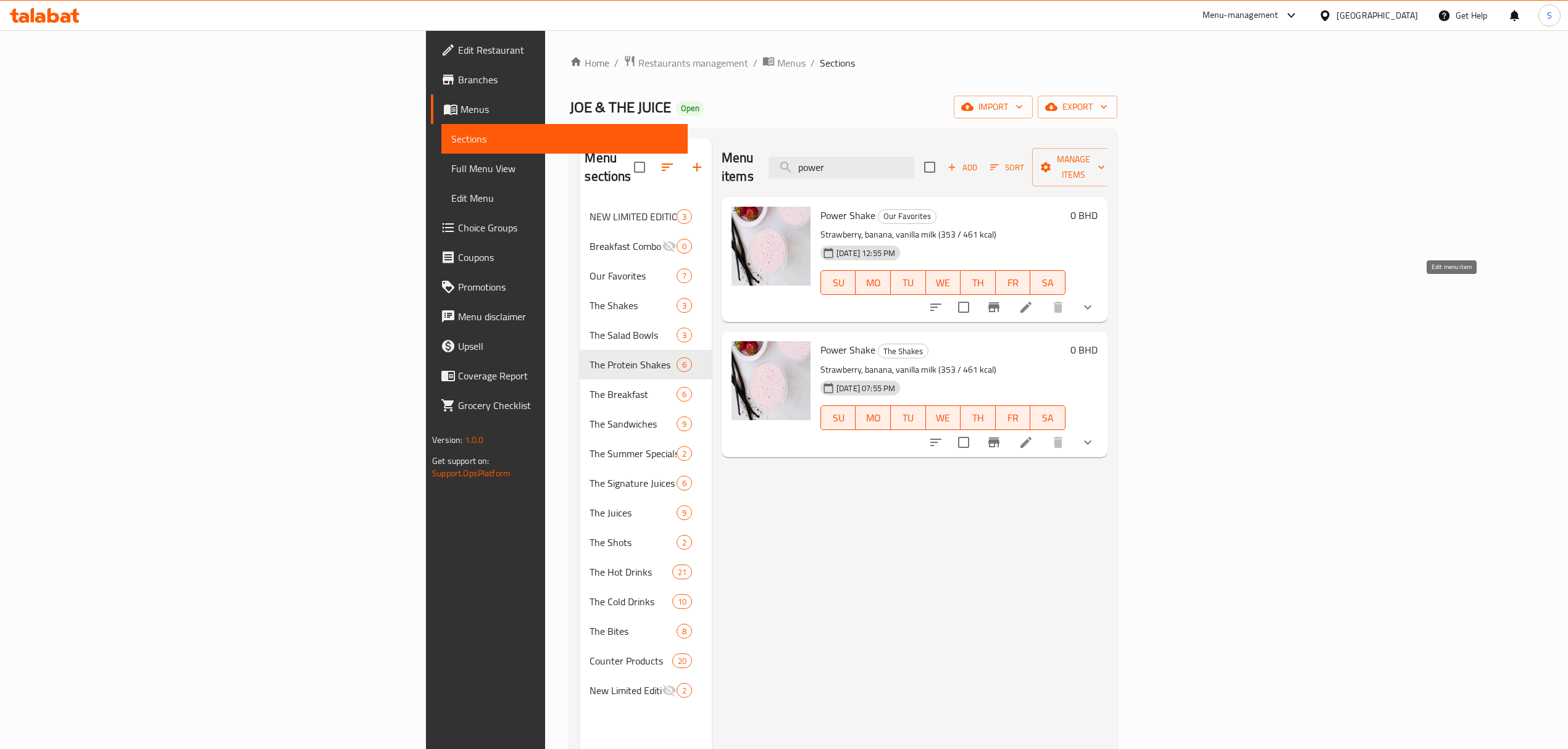
type input "power"
click at [1034, 300] on icon at bounding box center [1026, 307] width 15 height 15
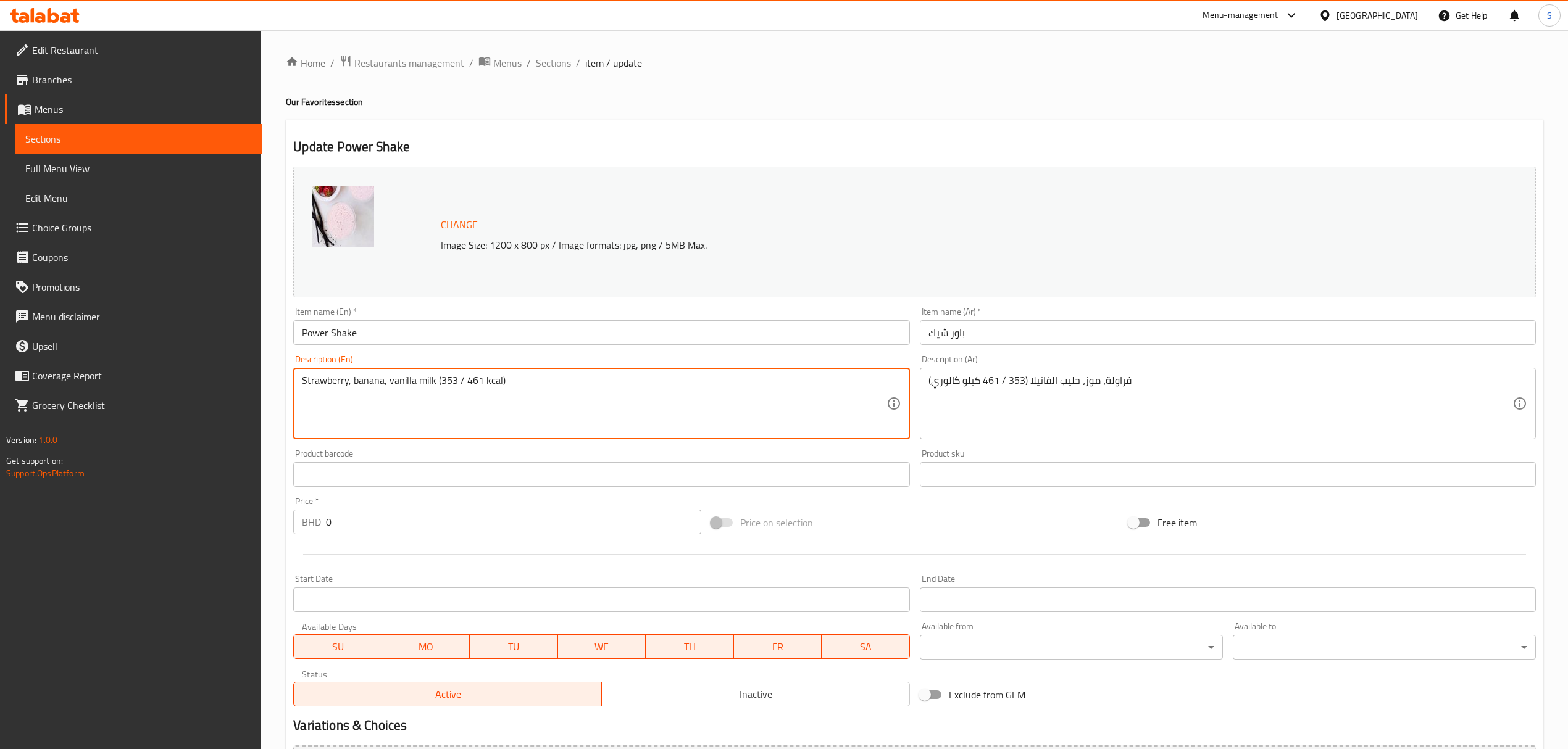
drag, startPoint x: 498, startPoint y: 379, endPoint x: 438, endPoint y: 381, distance: 60.0
paste textarea "2–459"
type textarea "Strawberry, banana, vanilla milk (352–459 kcal)"
drag, startPoint x: 979, startPoint y: 381, endPoint x: 955, endPoint y: 383, distance: 24.1
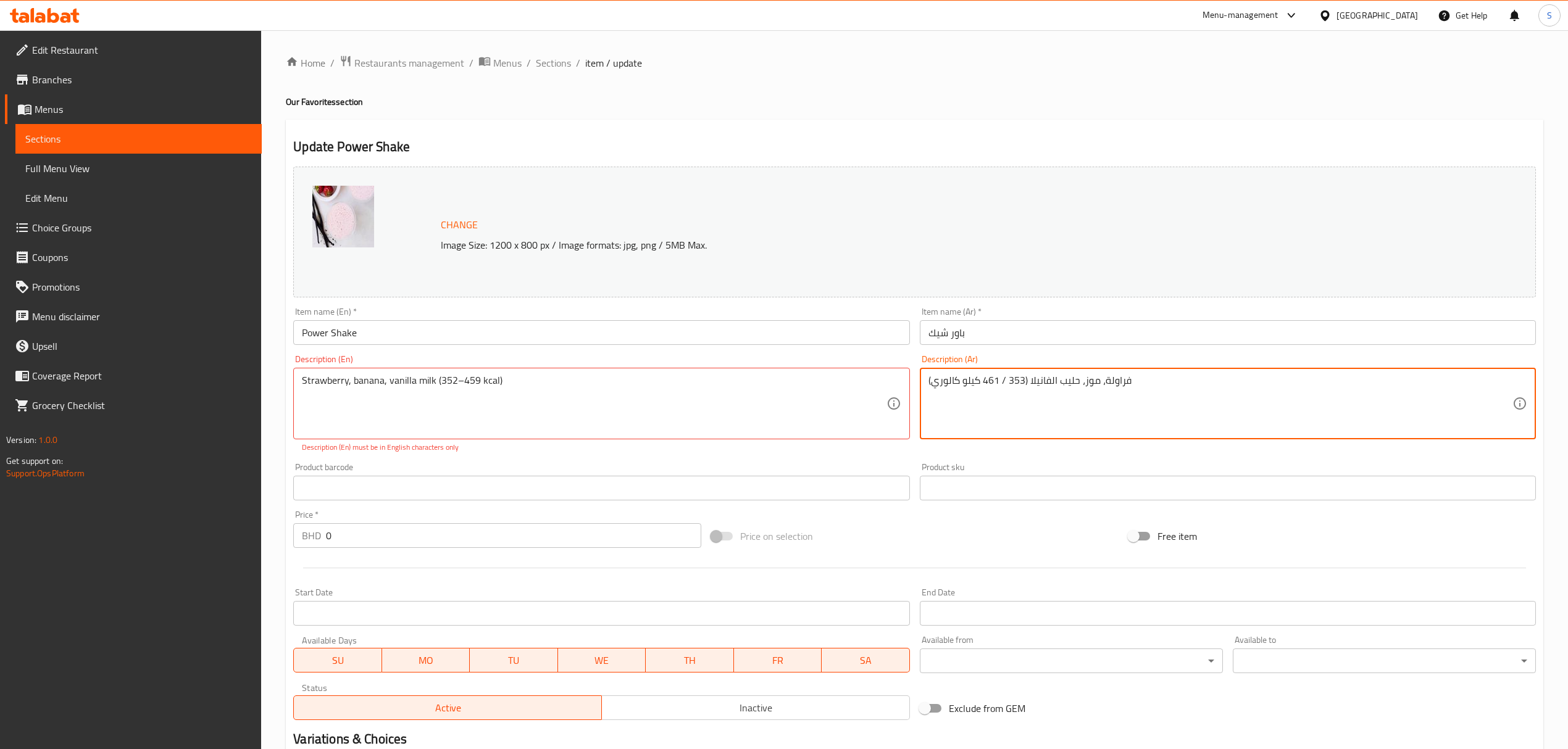
click at [980, 383] on textarea "فراولة، موز، حليب الفانيلا (353 / 461 كيلو كالوري)" at bounding box center [1220, 404] width 584 height 59
drag, startPoint x: 980, startPoint y: 383, endPoint x: 1027, endPoint y: 376, distance: 47.5
click at [1027, 376] on textarea "فراولة، موز، حليب الفانيلا (353 / 461 كيلو كالوري)" at bounding box center [1220, 404] width 584 height 59
paste textarea "352–459 kcal"
type textarea "فراولة، موز، حليب الفانيلا 352–459 kcal كيلو كالوري)"
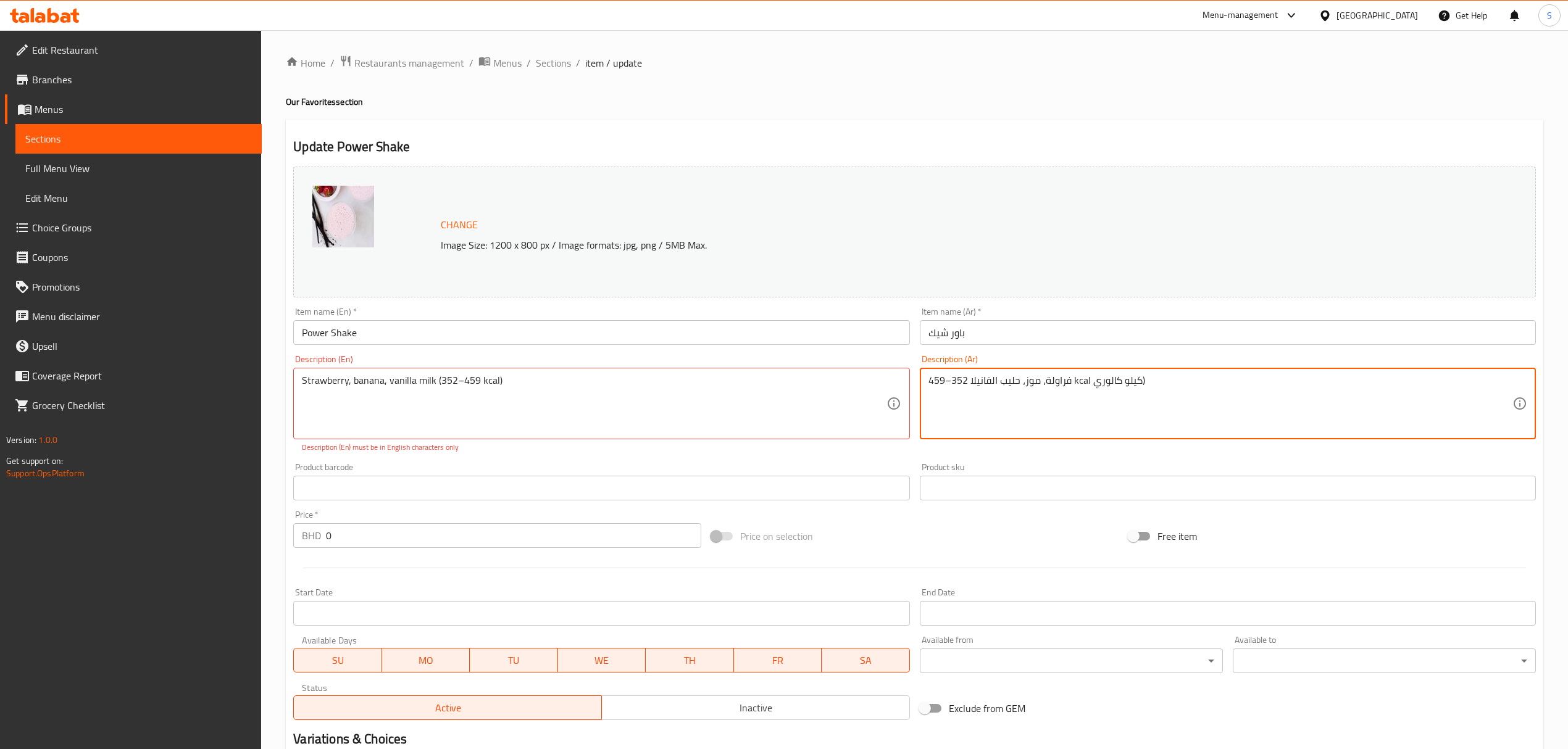
drag, startPoint x: 458, startPoint y: 383, endPoint x: 463, endPoint y: 375, distance: 9.4
type textarea "Strawberry, banana, vanilla milk (352/ 459 kcal)"
drag, startPoint x: 1160, startPoint y: 383, endPoint x: 805, endPoint y: 356, distance: 356.0
click at [805, 356] on div "Change Image Size: 1200 x 800 px / Image formats: jpg, png / 5MB Max. Item name…" at bounding box center [914, 443] width 1252 height 563
click at [1026, 383] on textarea "فراولة، موز، حليب الفانيلا 352–459 kcal كيلو كالوري)" at bounding box center [1220, 404] width 584 height 59
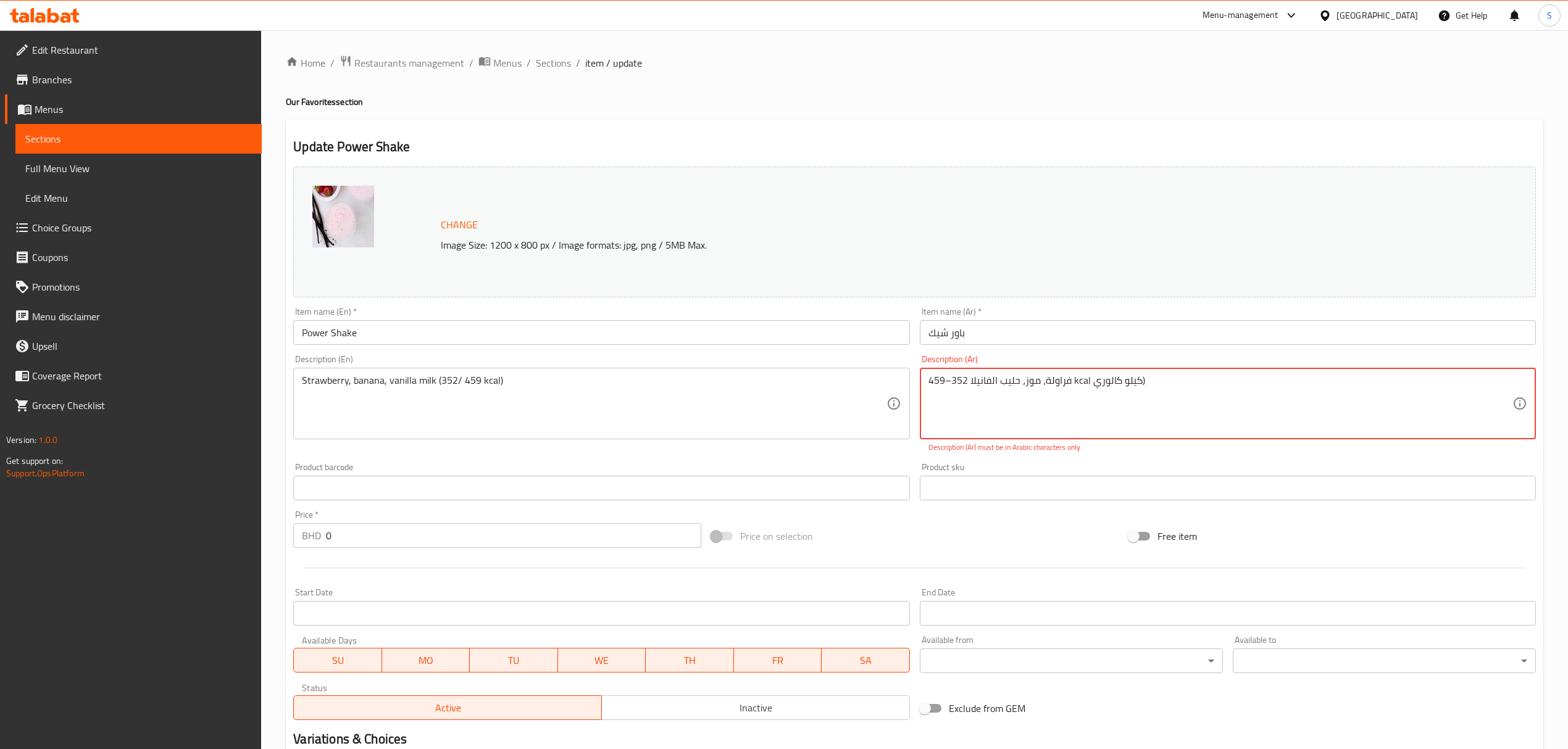
click at [1025, 383] on textarea "فراولة، موز، حليب الفانيلا 352–459 kcal كيلو كالوري)" at bounding box center [1220, 404] width 584 height 59
drag, startPoint x: 1070, startPoint y: 380, endPoint x: 969, endPoint y: 379, distance: 101.0
click at [969, 379] on textarea "فراولة، موز، حليب الفانيلا 352–459 kcal كيلو كالوري)" at bounding box center [1220, 404] width 584 height 59
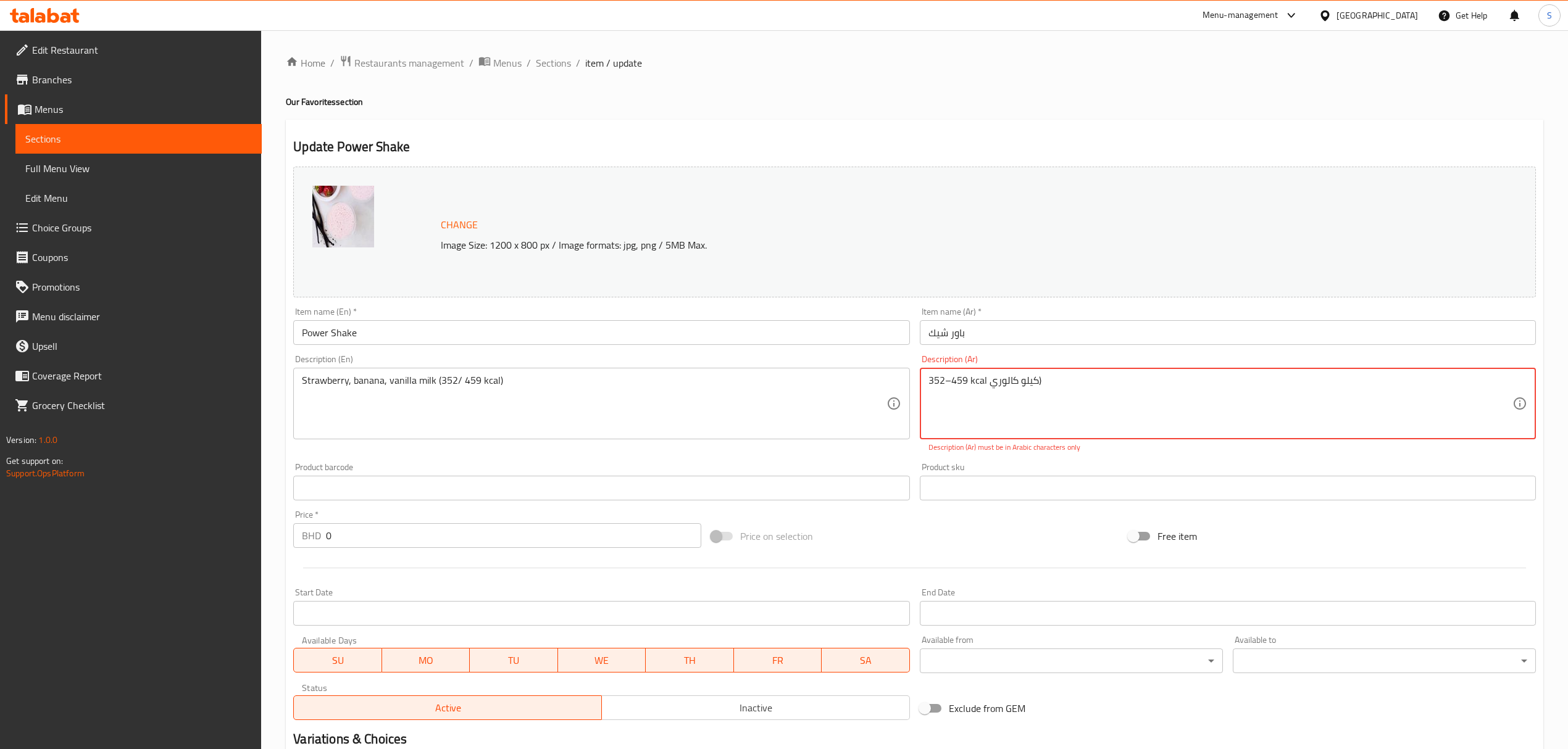
drag, startPoint x: 980, startPoint y: 380, endPoint x: 972, endPoint y: 381, distance: 8.1
click at [972, 381] on textarea "352–459 kcal كيلو كالوري)" at bounding box center [1220, 404] width 584 height 59
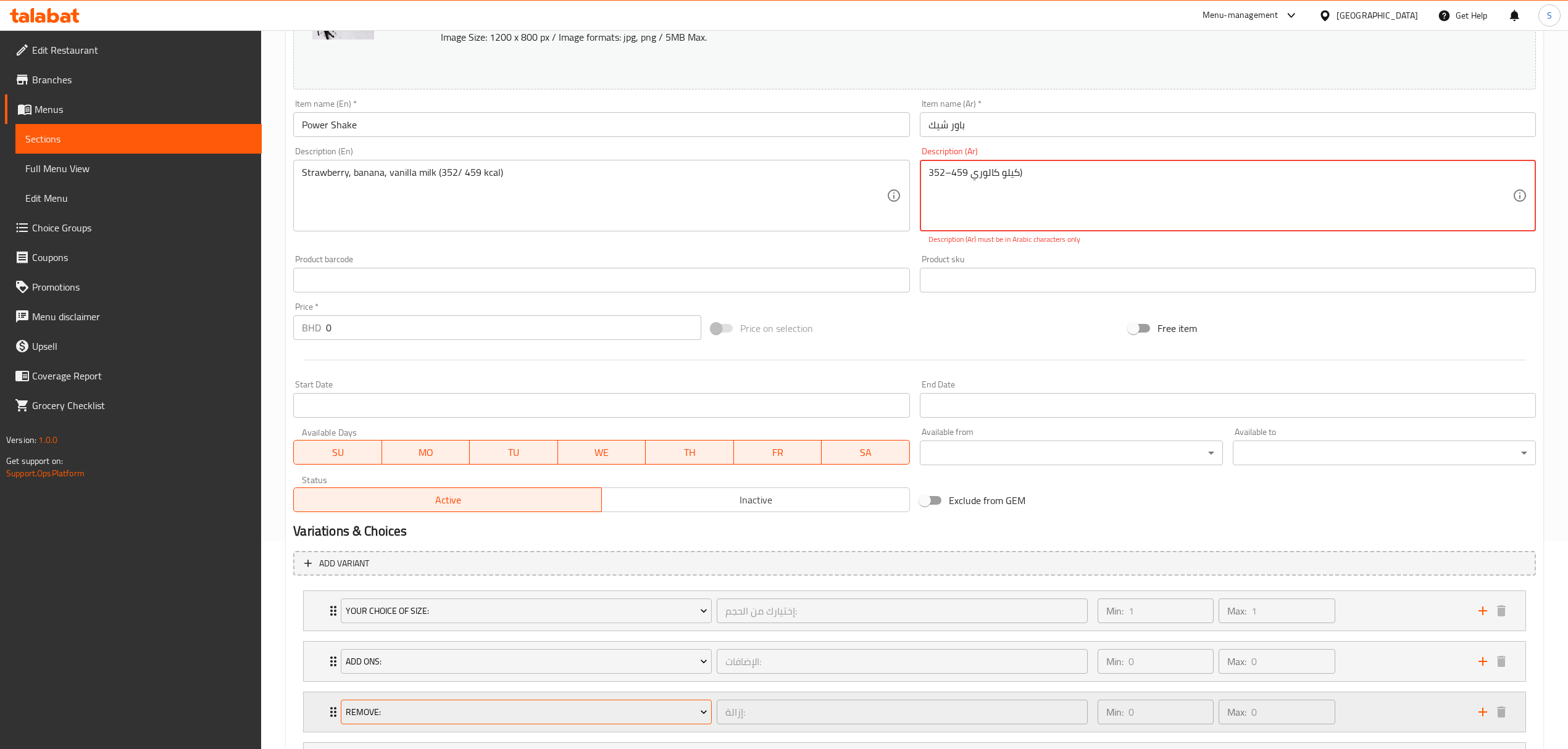
scroll to position [329, 0]
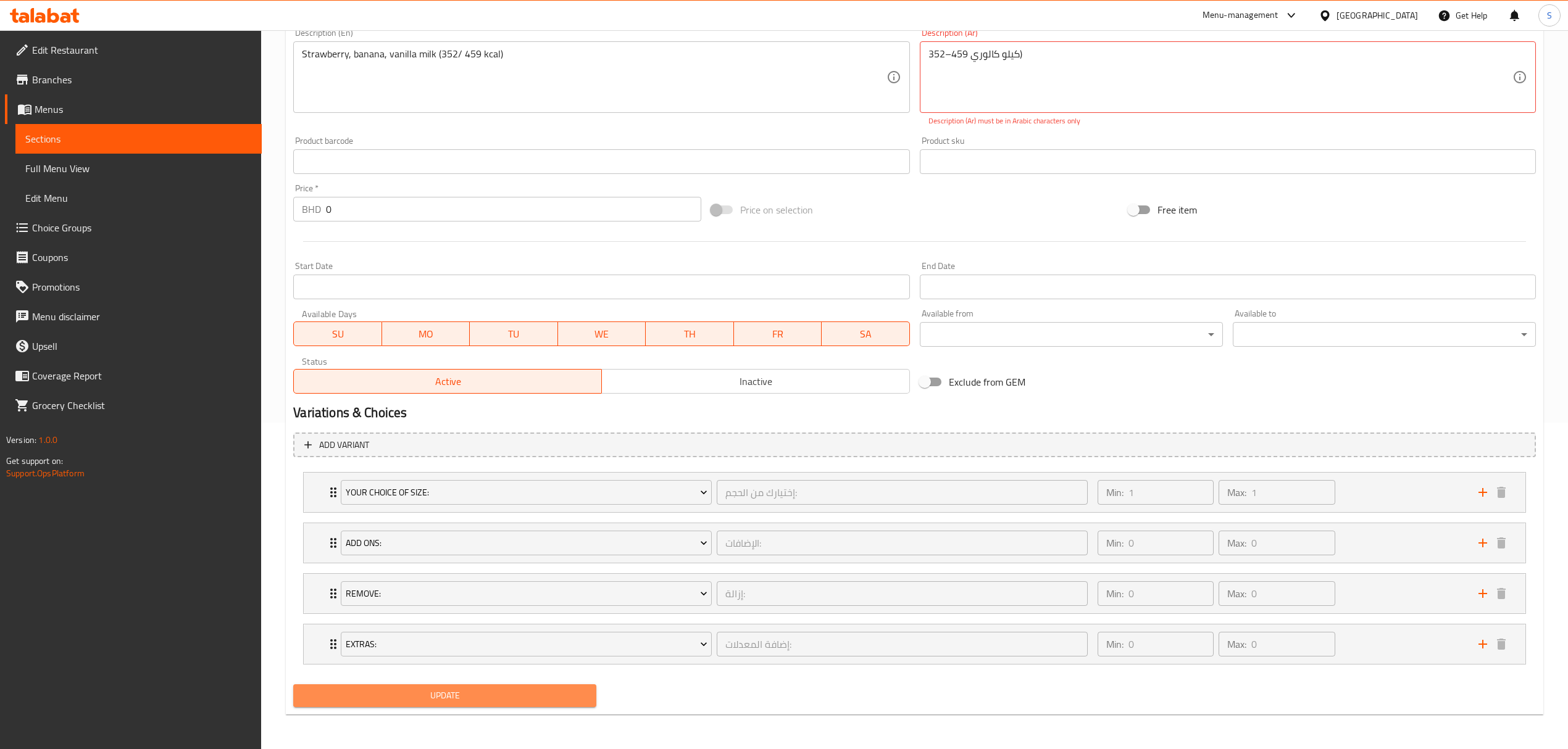
drag, startPoint x: 463, startPoint y: 701, endPoint x: 895, endPoint y: 337, distance: 564.9
click at [464, 701] on span "Update" at bounding box center [445, 696] width 284 height 16
click at [1052, 53] on textarea "352–459 كيلو كالوري)" at bounding box center [1220, 77] width 584 height 59
click at [948, 52] on textarea "352–459 كيلو كالوري" at bounding box center [1220, 77] width 584 height 59
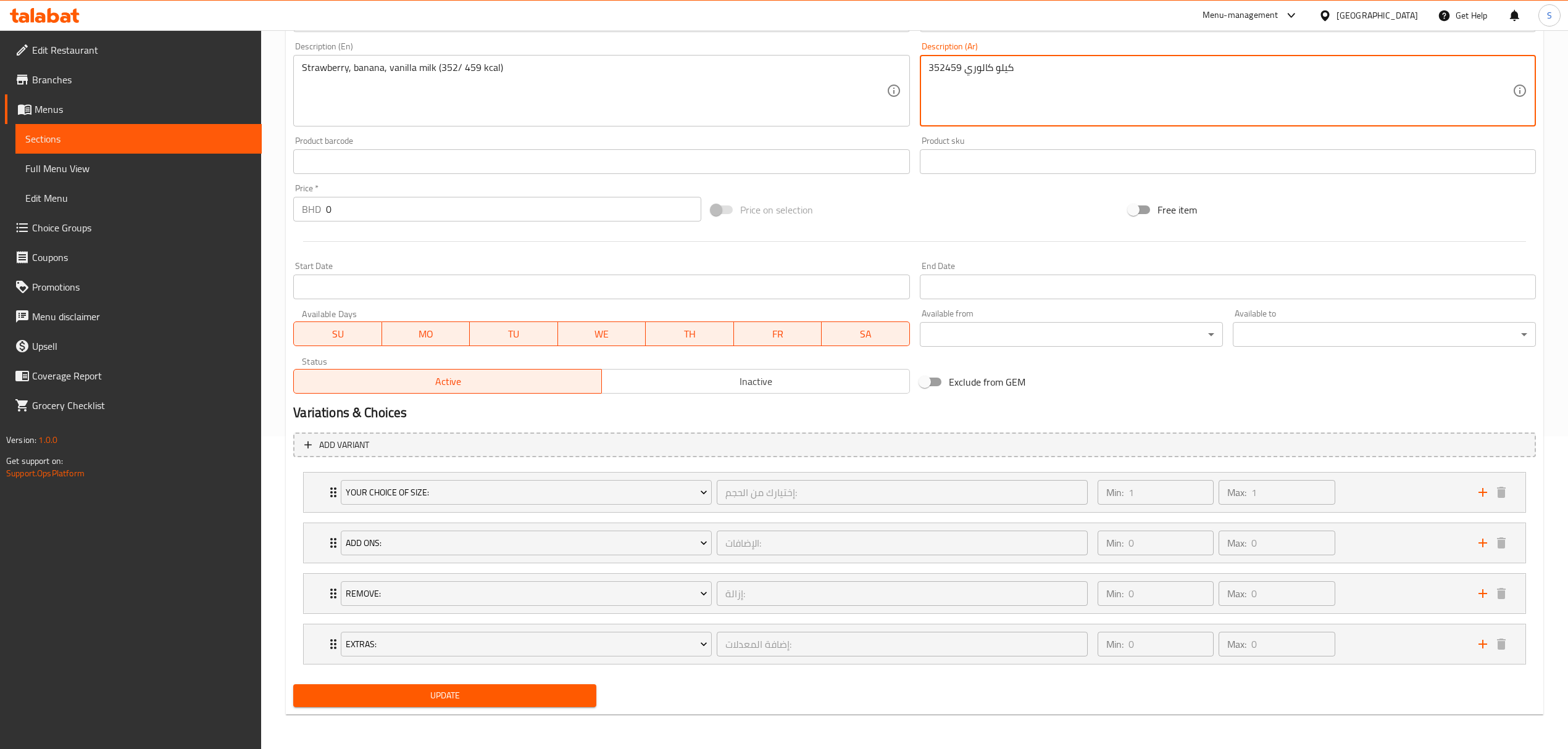
scroll to position [315, 0]
type textarea "352/ 459 كيلو كالوري"
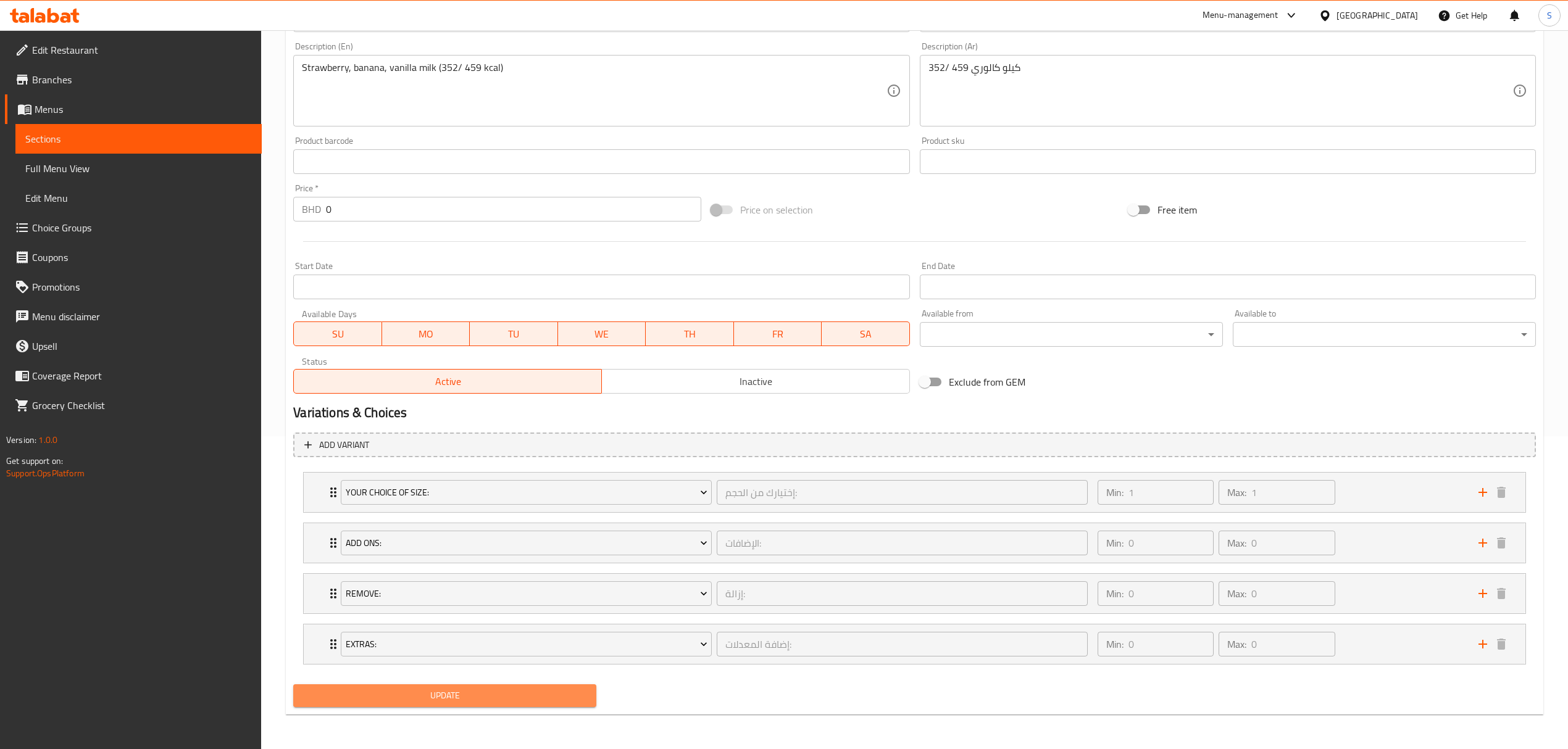
click at [455, 692] on span "Update" at bounding box center [445, 696] width 284 height 16
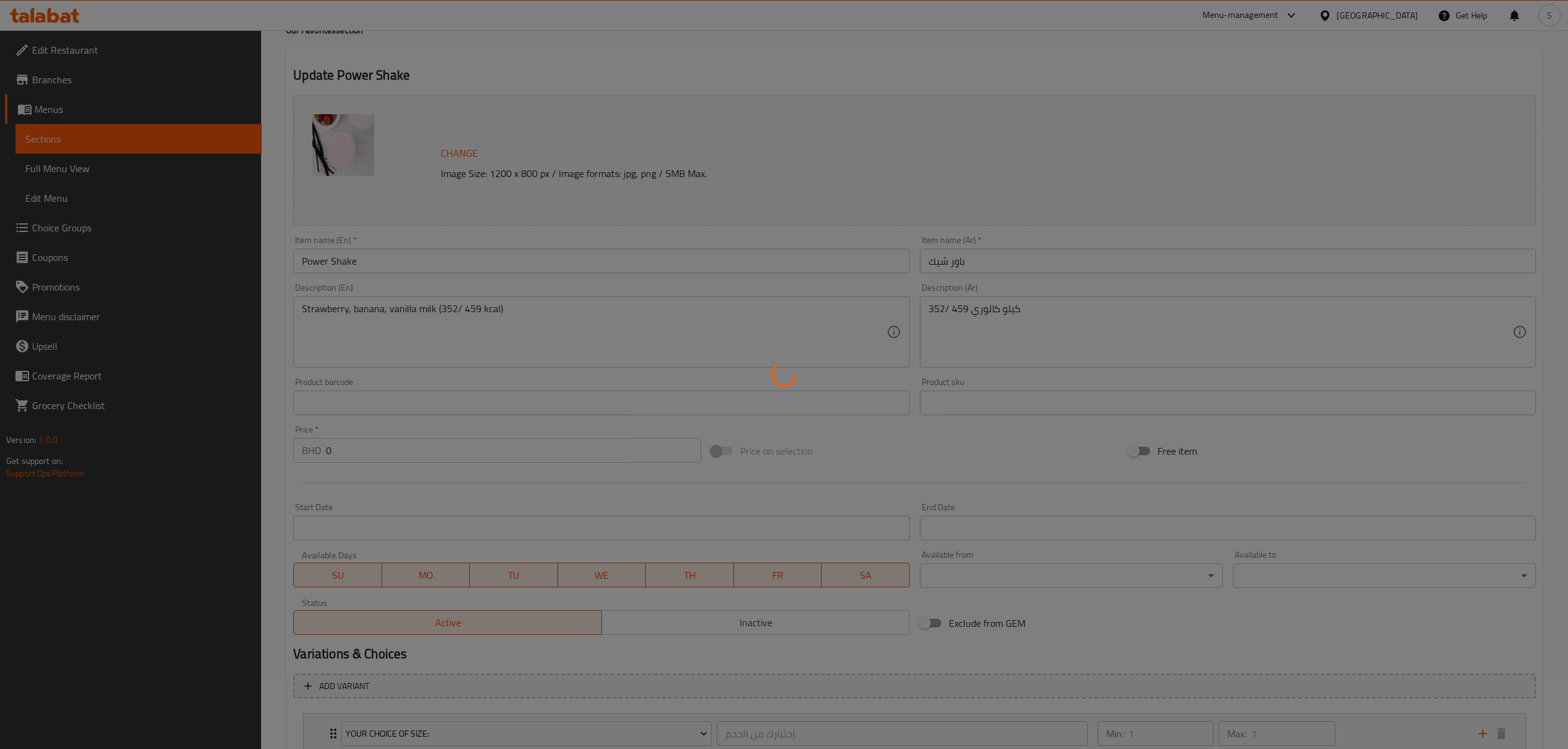
scroll to position [0, 0]
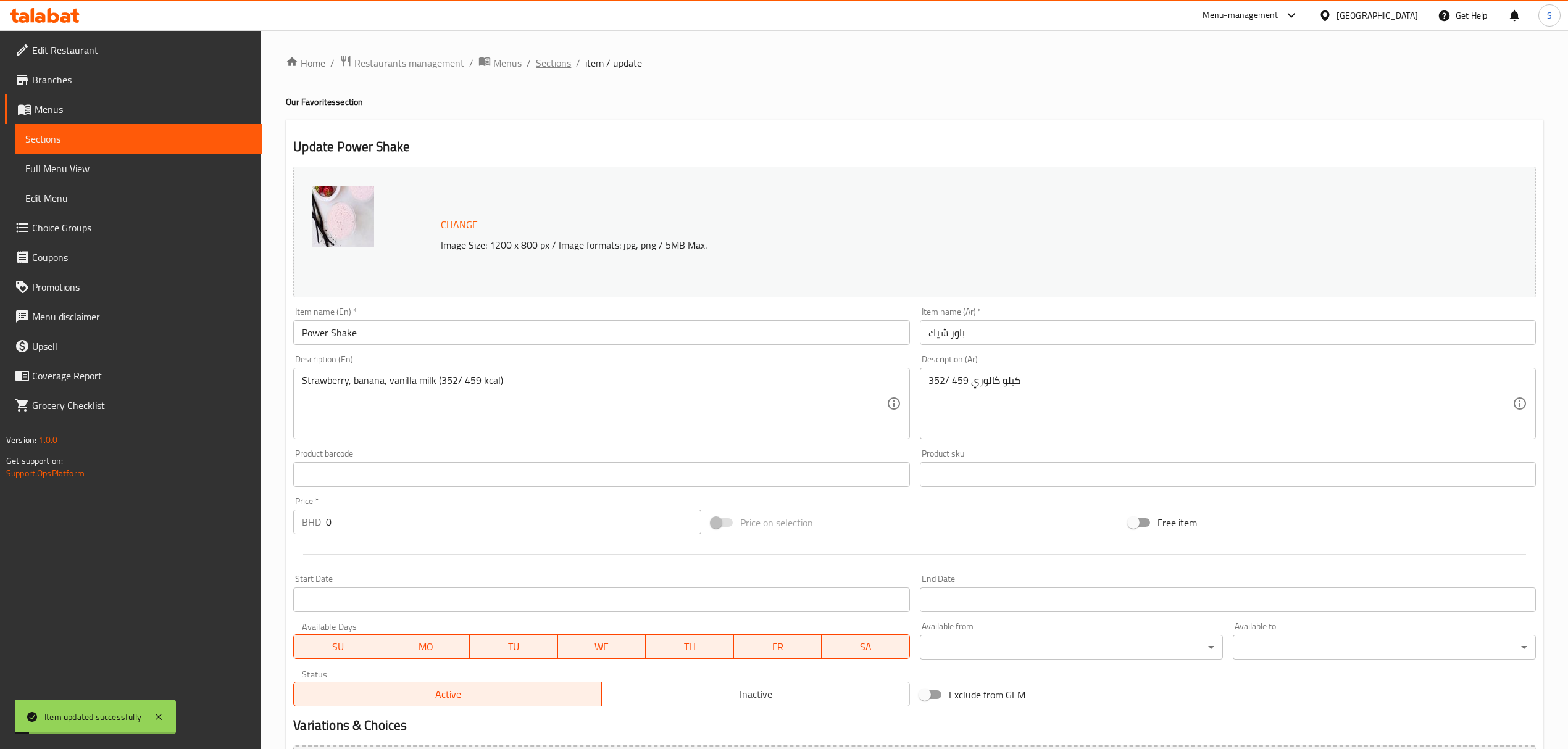
click at [551, 63] on span "Sections" at bounding box center [553, 62] width 35 height 15
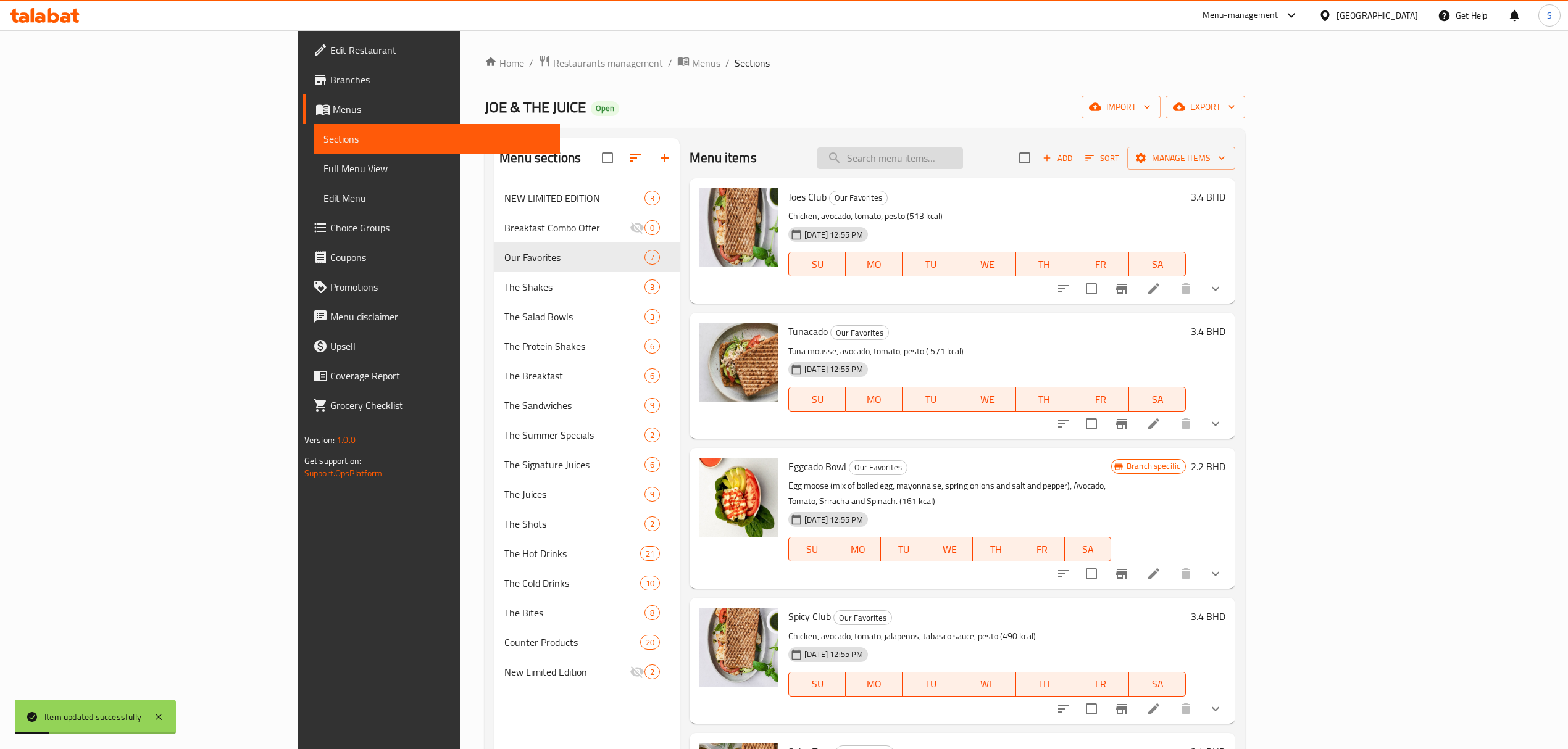
click at [963, 159] on input "search" at bounding box center [890, 159] width 145 height 22
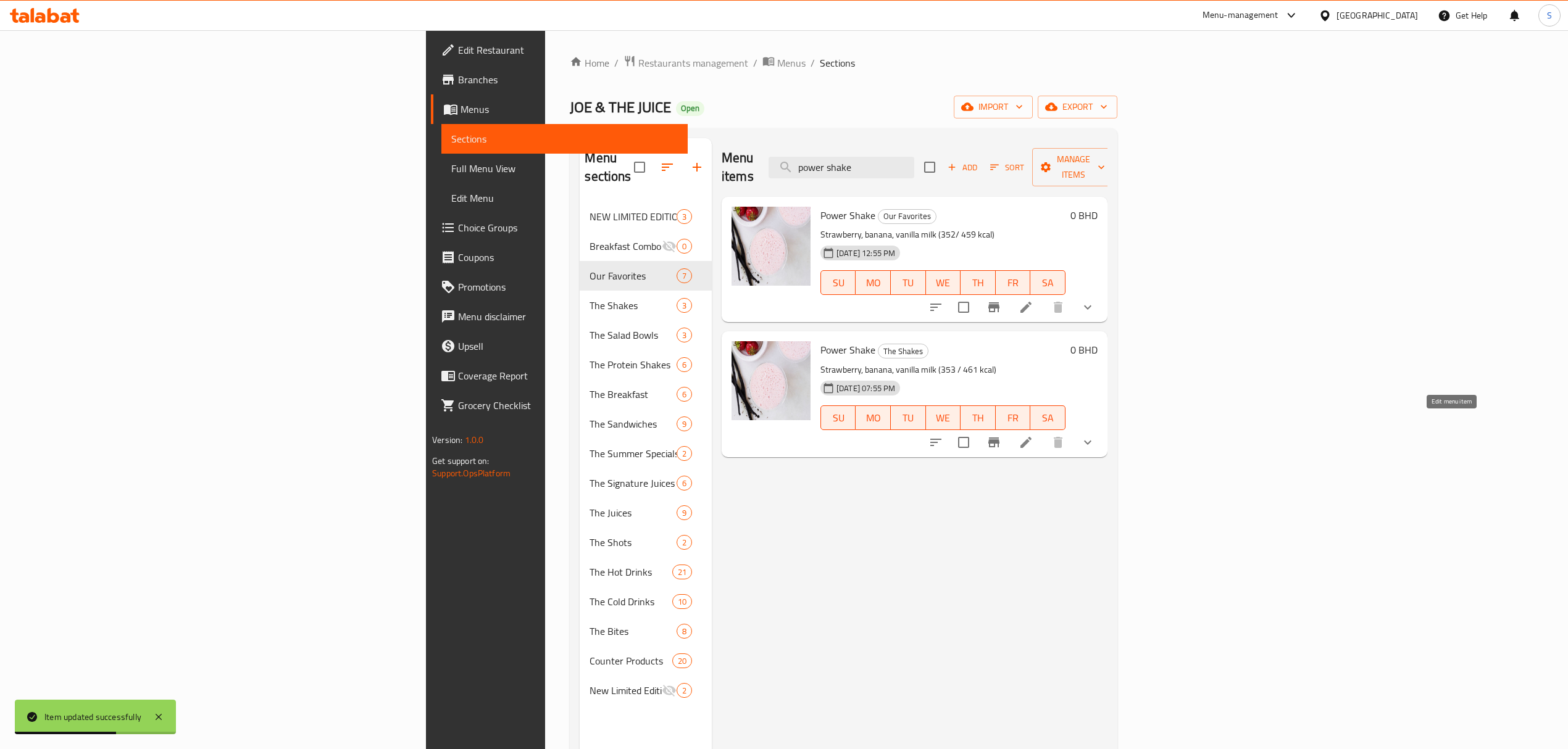
type input "power shake"
click at [1034, 435] on icon at bounding box center [1026, 442] width 15 height 15
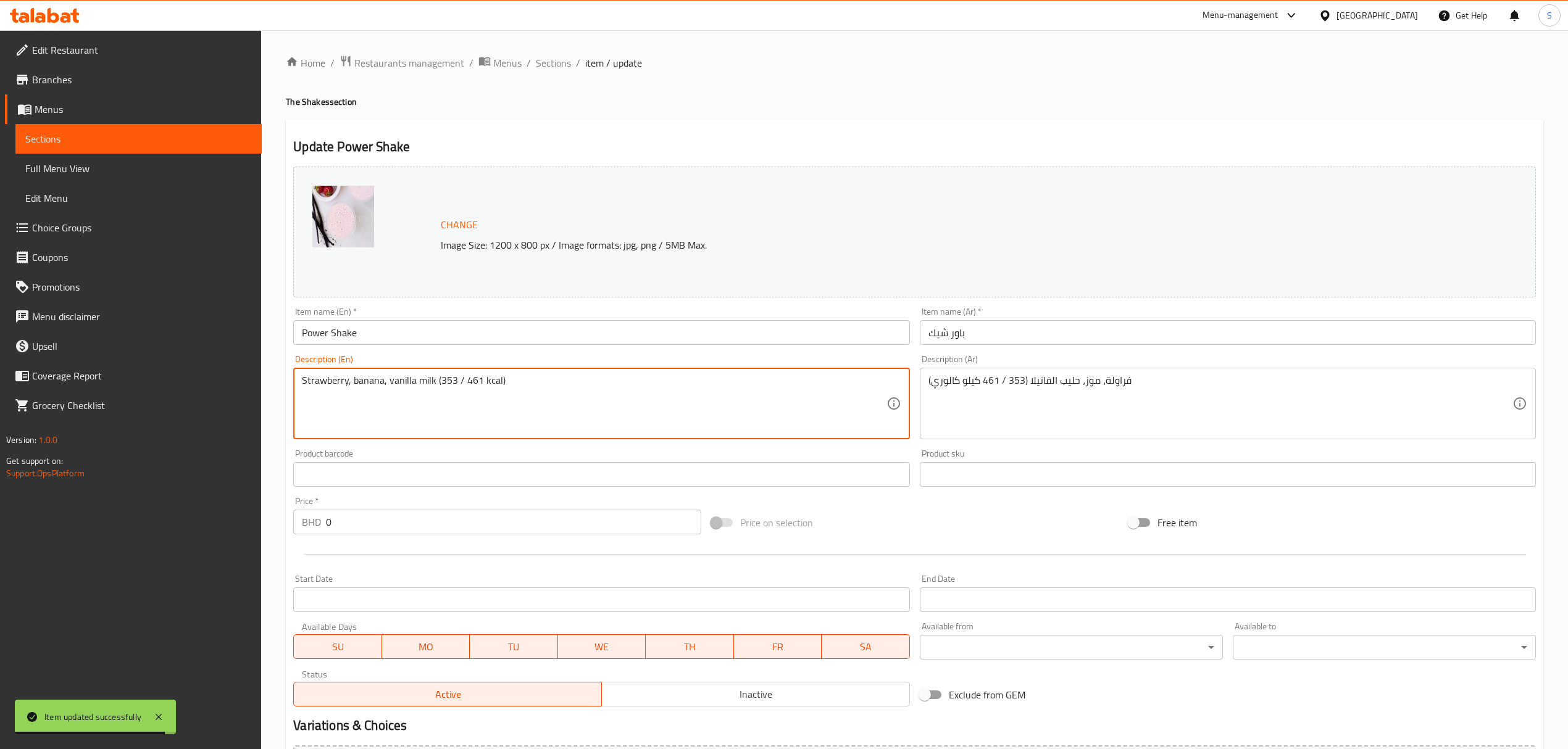
drag, startPoint x: 443, startPoint y: 378, endPoint x: 480, endPoint y: 380, distance: 37.1
type textarea "Strawberry, banana, vanilla milk (352/ 459 kcal)"
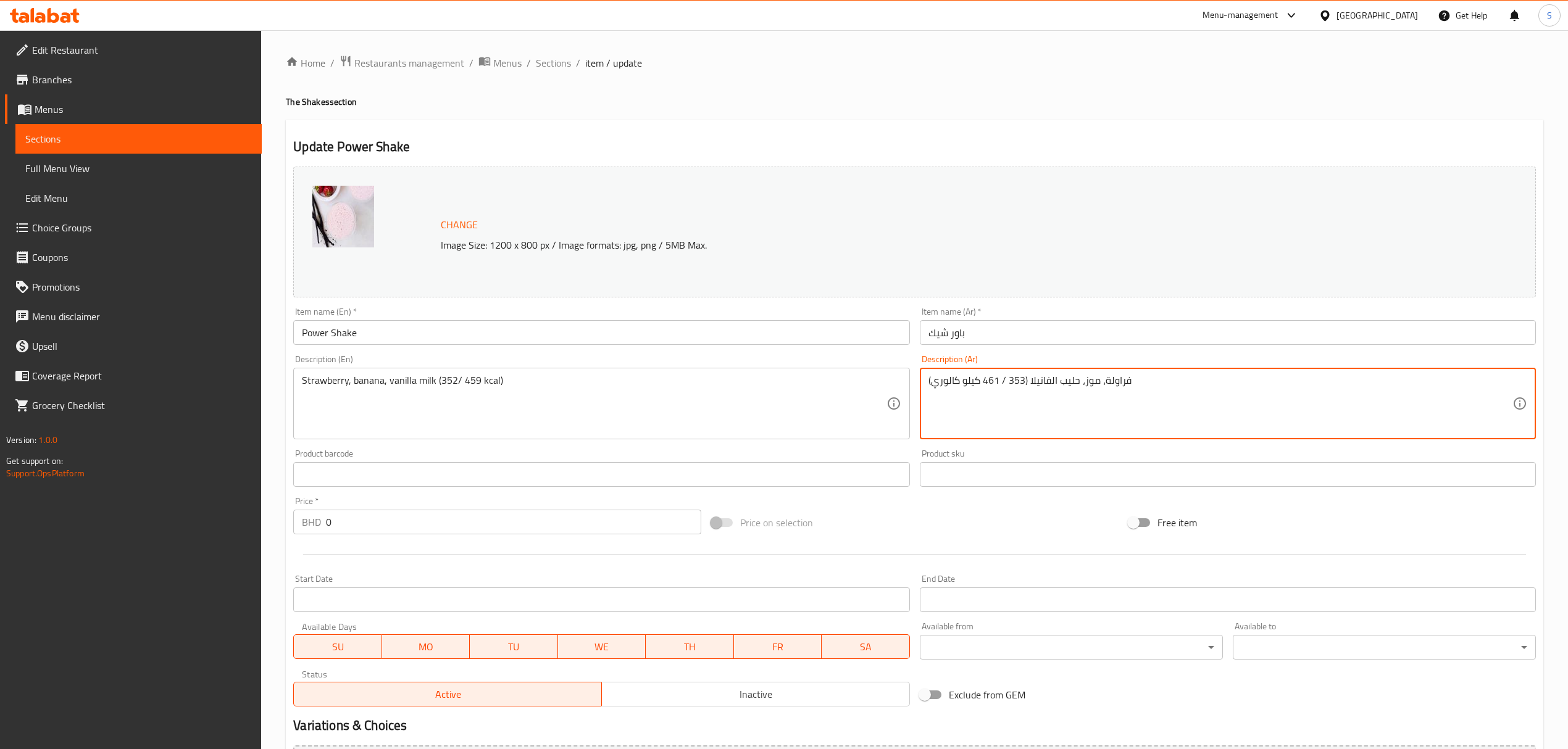
drag, startPoint x: 1023, startPoint y: 383, endPoint x: 986, endPoint y: 381, distance: 37.1
click at [977, 380] on textarea "فراولة، موز، حليب الفانيلا (353 / 461 كيلو كالوري)" at bounding box center [1220, 404] width 584 height 59
drag, startPoint x: 966, startPoint y: 380, endPoint x: 1020, endPoint y: 380, distance: 54.0
click at [1020, 380] on textarea "فراولة، موز، حليب الفانيلا (353 / 461 كيلو كالوري)" at bounding box center [1220, 404] width 584 height 59
click at [1002, 378] on textarea "فراولة، موز، حليب الفانيلا (353 / 461 كيلو كالوري)" at bounding box center [1220, 404] width 584 height 59
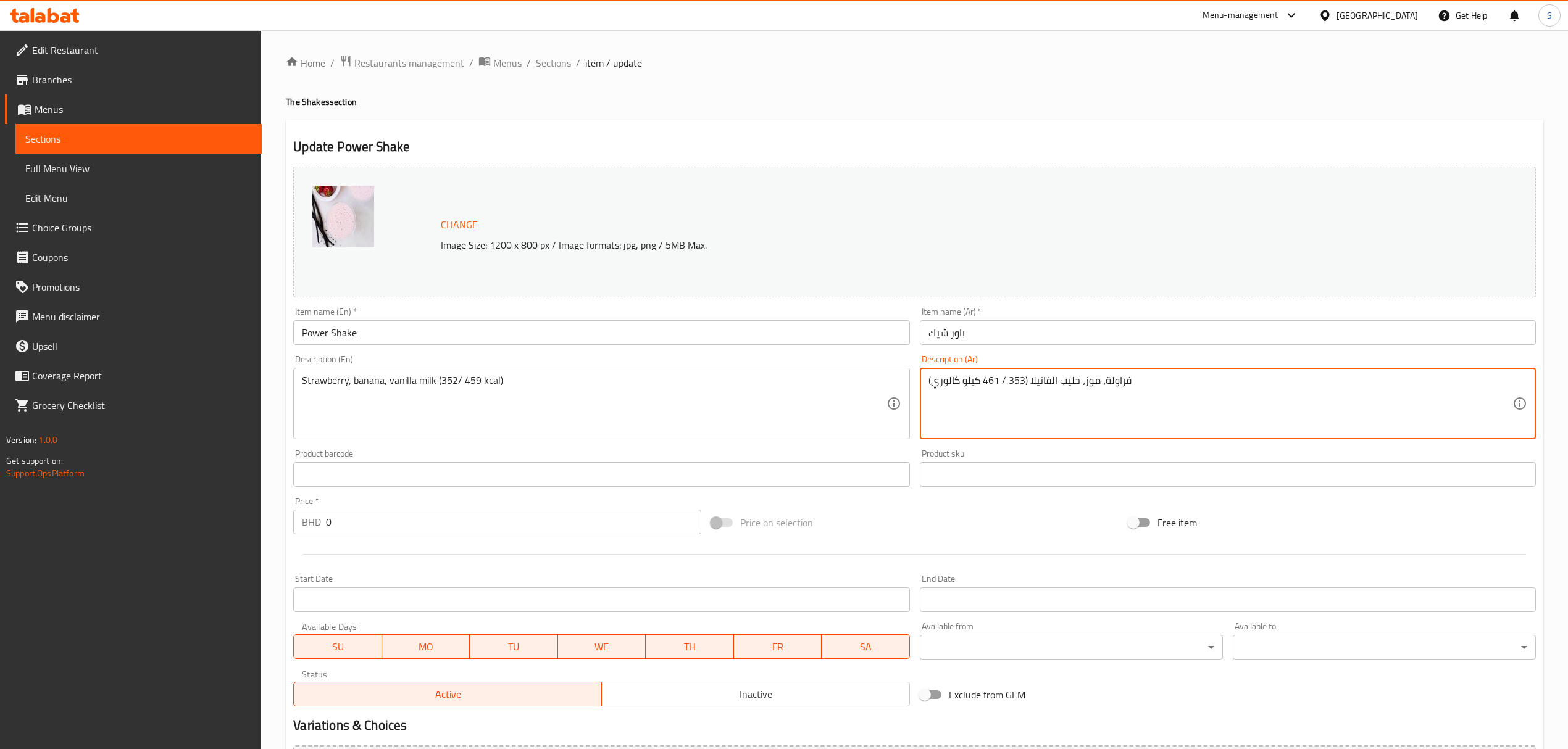
drag, startPoint x: 983, startPoint y: 383, endPoint x: 993, endPoint y: 385, distance: 10.2
click at [993, 385] on textarea "فراولة، موز، حليب الفانيلا (353 / 461 كيلو كالوري)" at bounding box center [1220, 404] width 584 height 59
click at [989, 376] on textarea "فراولة، موز، حليب الفانيلا (353 / 461 كيلو كالوري)" at bounding box center [1220, 404] width 584 height 59
drag, startPoint x: 979, startPoint y: 379, endPoint x: 930, endPoint y: 386, distance: 49.5
click at [930, 386] on textarea "فراولة، موز، حليب الفانيلا (353 / 461 كيلو كالوري)" at bounding box center [1220, 404] width 584 height 59
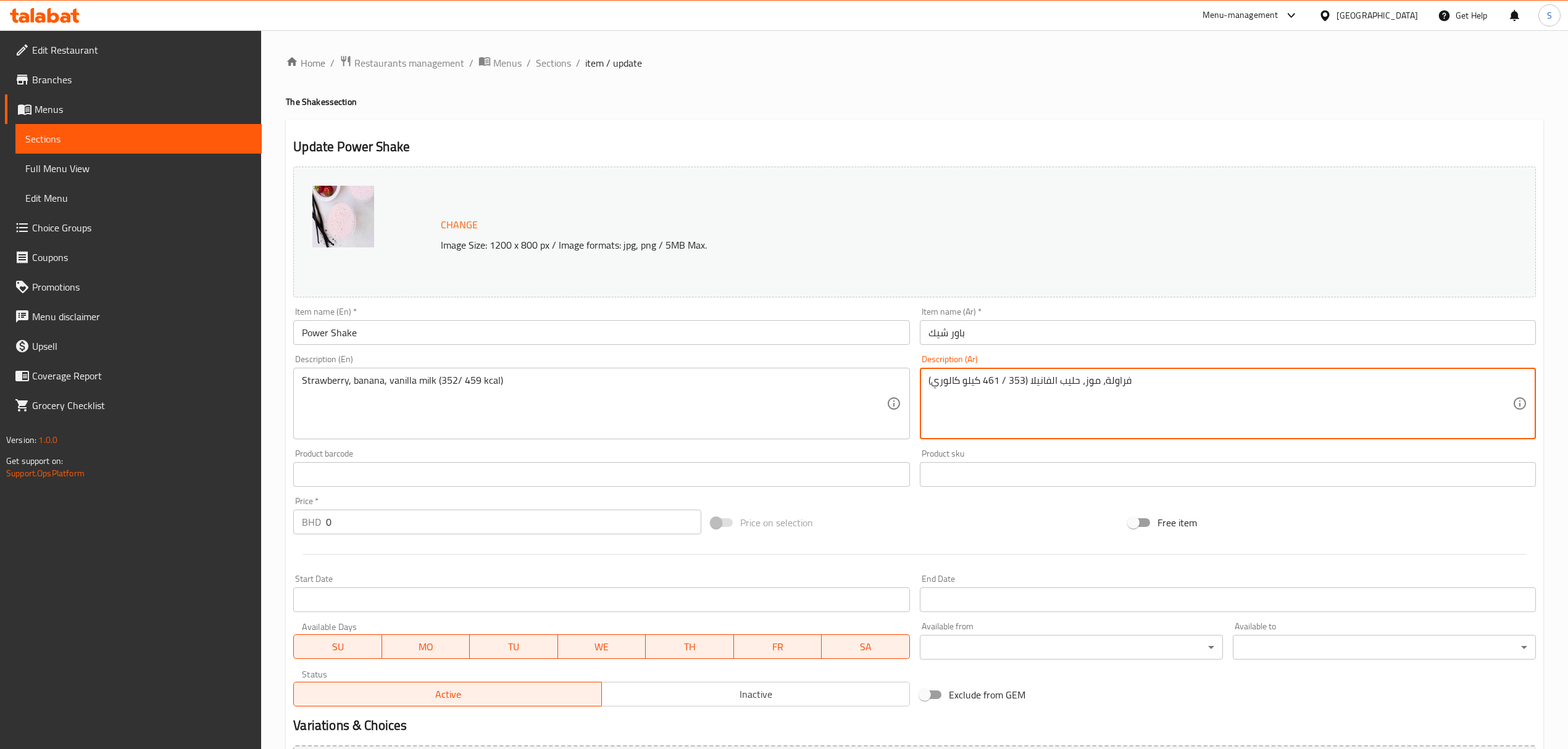
drag, startPoint x: 1033, startPoint y: 387, endPoint x: 1145, endPoint y: 371, distance: 113.1
click at [1057, 383] on textarea "فراولة، موز، حليب الفانيلا (353 / 461 كيلو كالوري)" at bounding box center [1220, 404] width 584 height 59
drag, startPoint x: 1168, startPoint y: 380, endPoint x: 845, endPoint y: 385, distance: 323.0
click at [845, 385] on div "Change Image Size: 1200 x 800 px / Image formats: jpg, png / 5MB Max. Item name…" at bounding box center [914, 437] width 1252 height 550
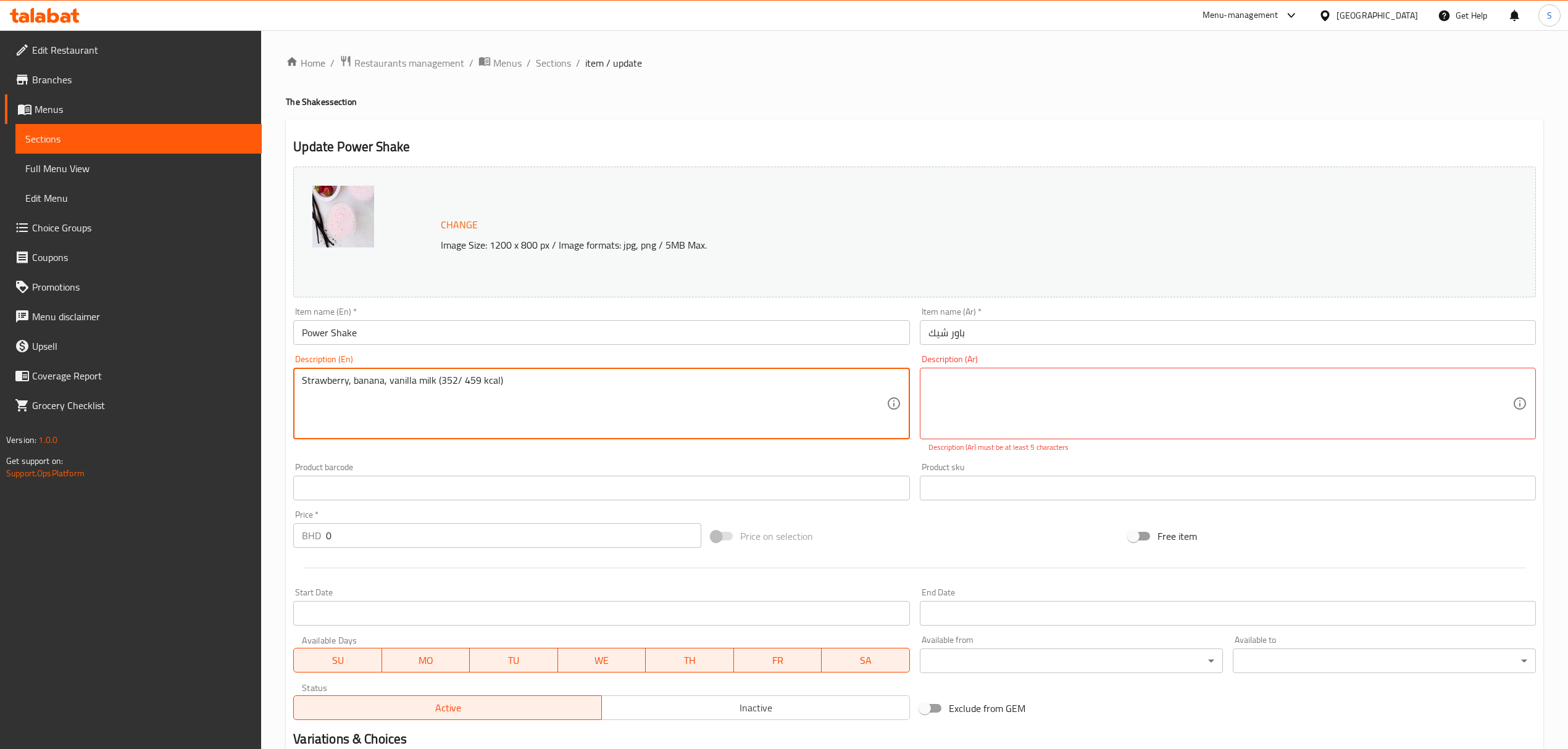
drag, startPoint x: 437, startPoint y: 383, endPoint x: 477, endPoint y: 383, distance: 40.0
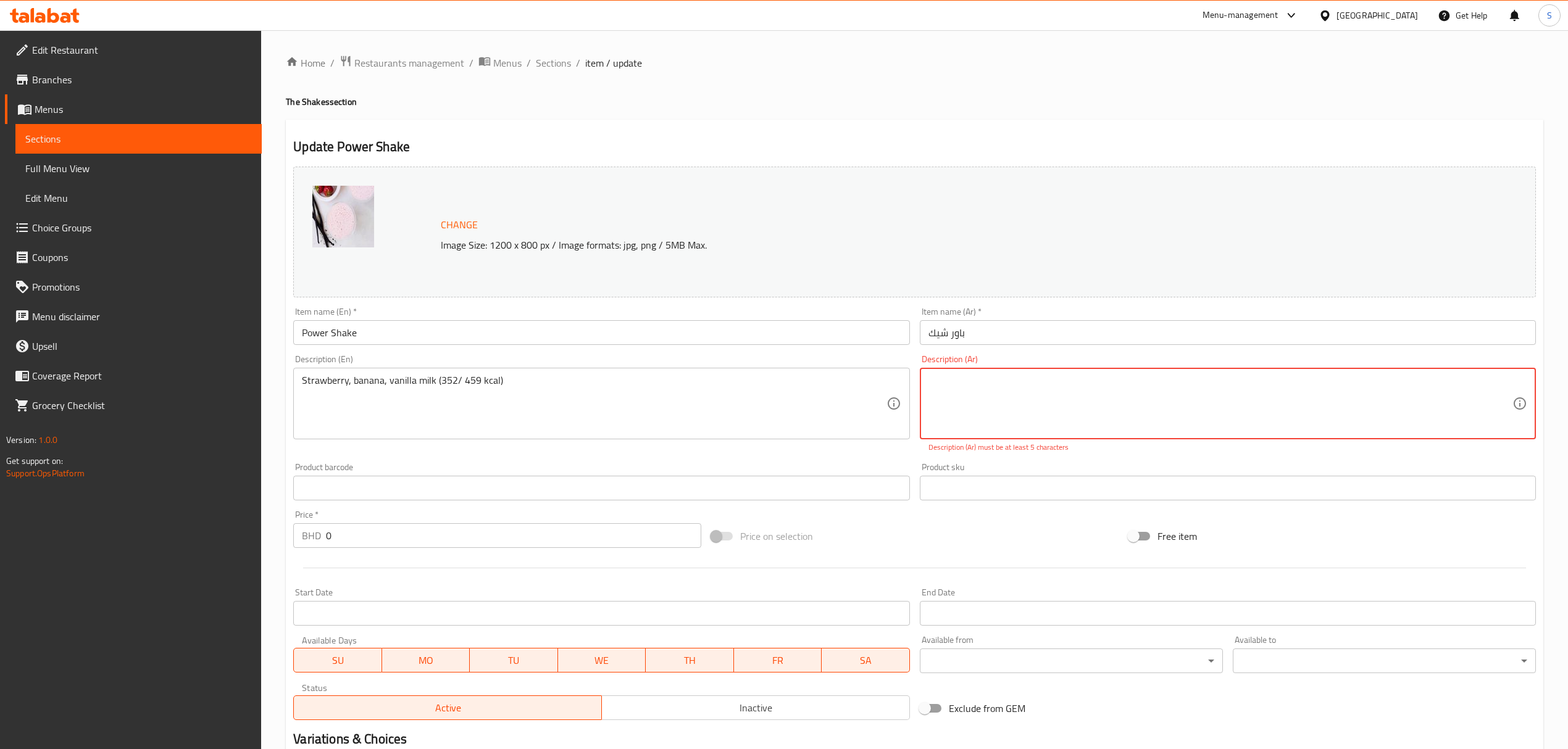
paste textarea "(352/ 459"
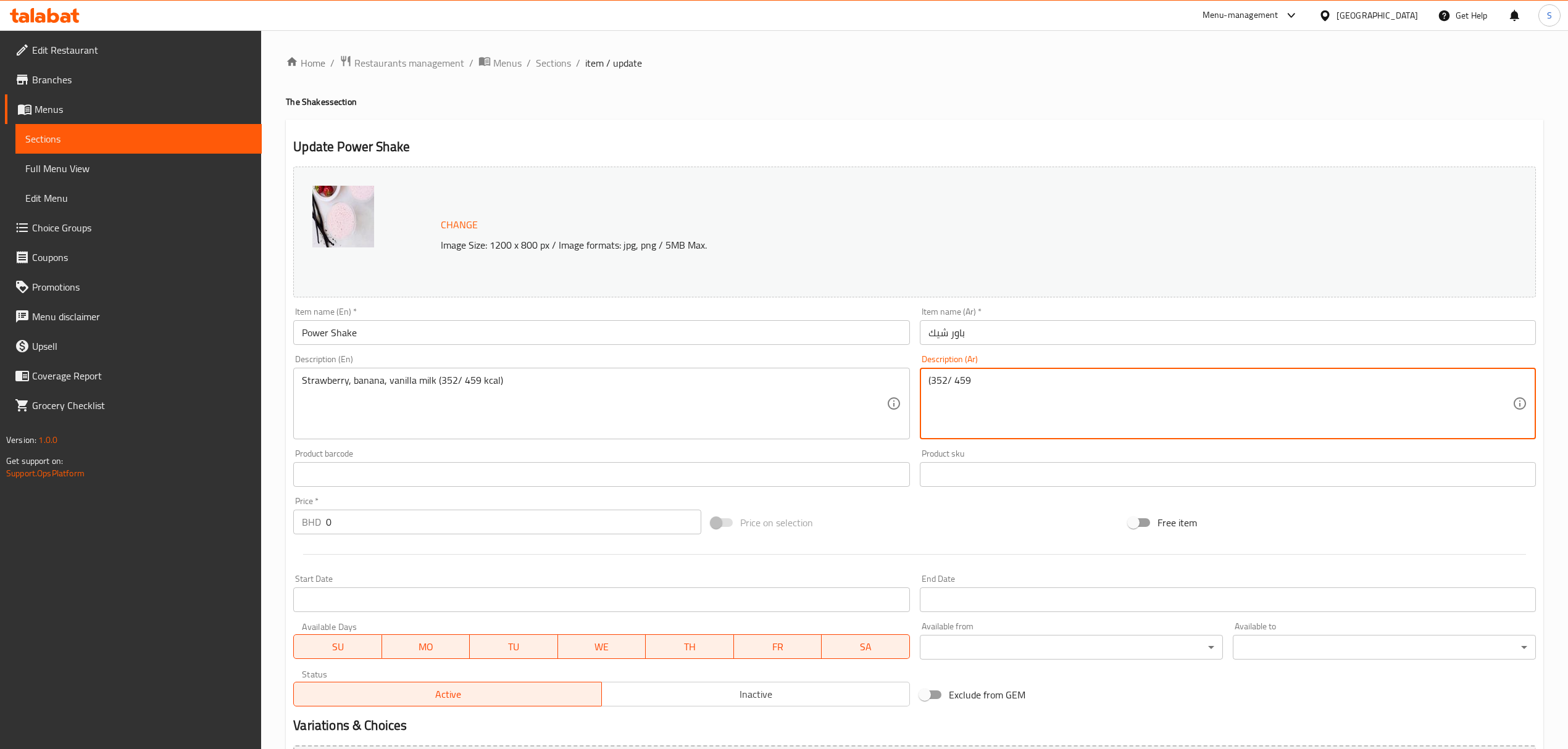
click at [993, 392] on textarea "(352/ 459" at bounding box center [1220, 404] width 584 height 59
paste textarea "كيلو كالوري"
click at [969, 391] on textarea "(352/ 459 كيلو كالوري" at bounding box center [1220, 404] width 584 height 59
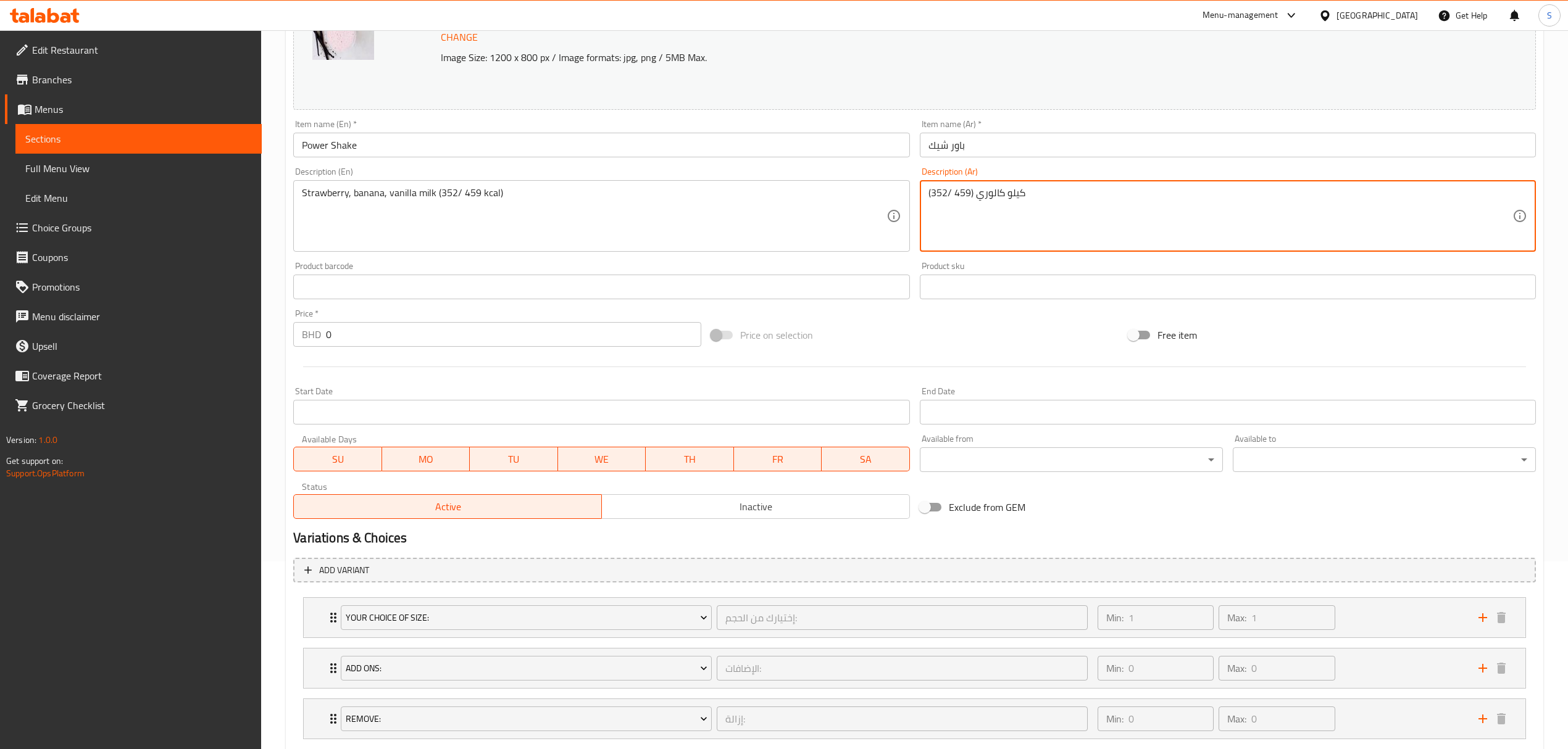
scroll to position [315, 0]
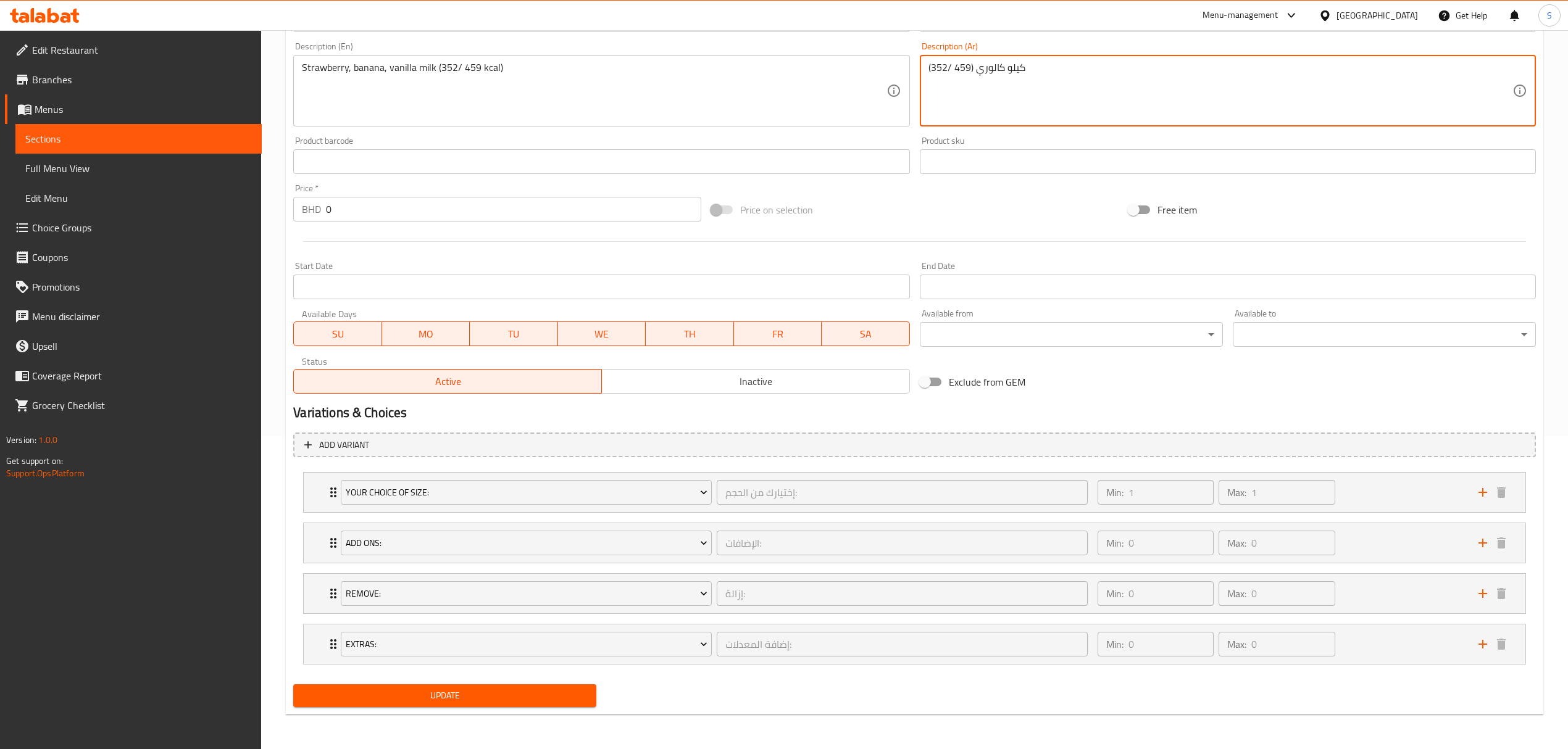
type textarea "(352/ 459) كيلو كالوري"
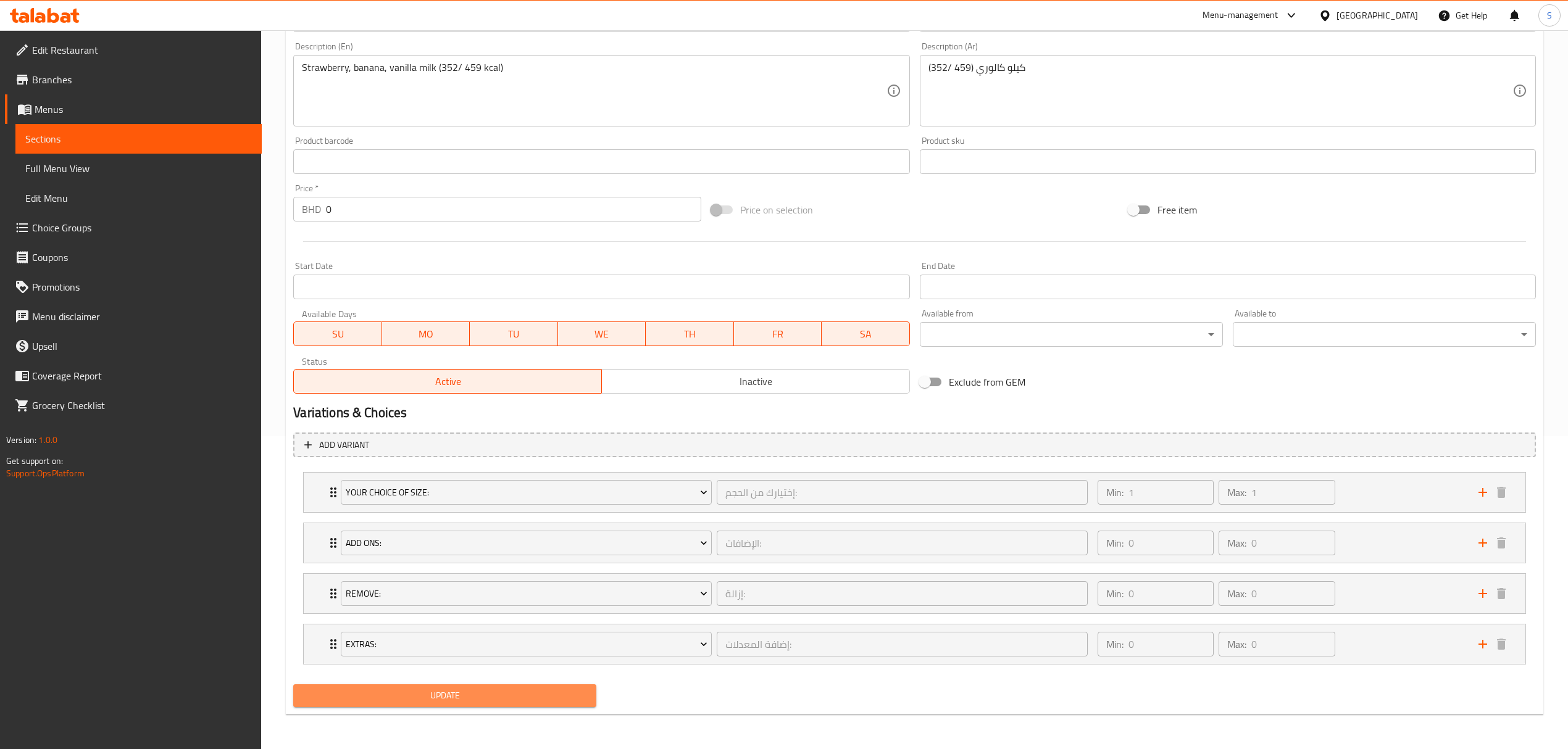
click at [410, 706] on button "Update" at bounding box center [445, 695] width 303 height 23
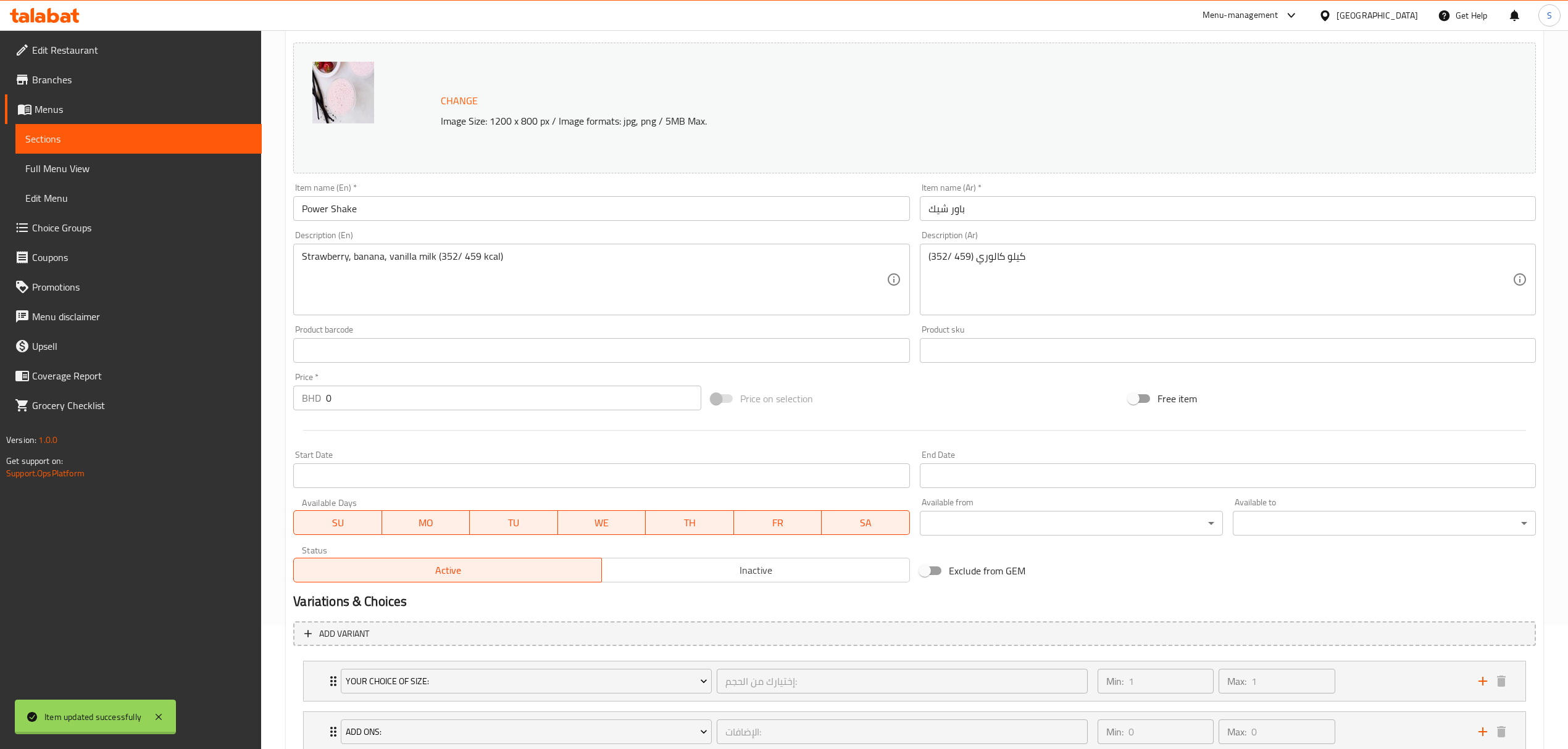
scroll to position [0, 0]
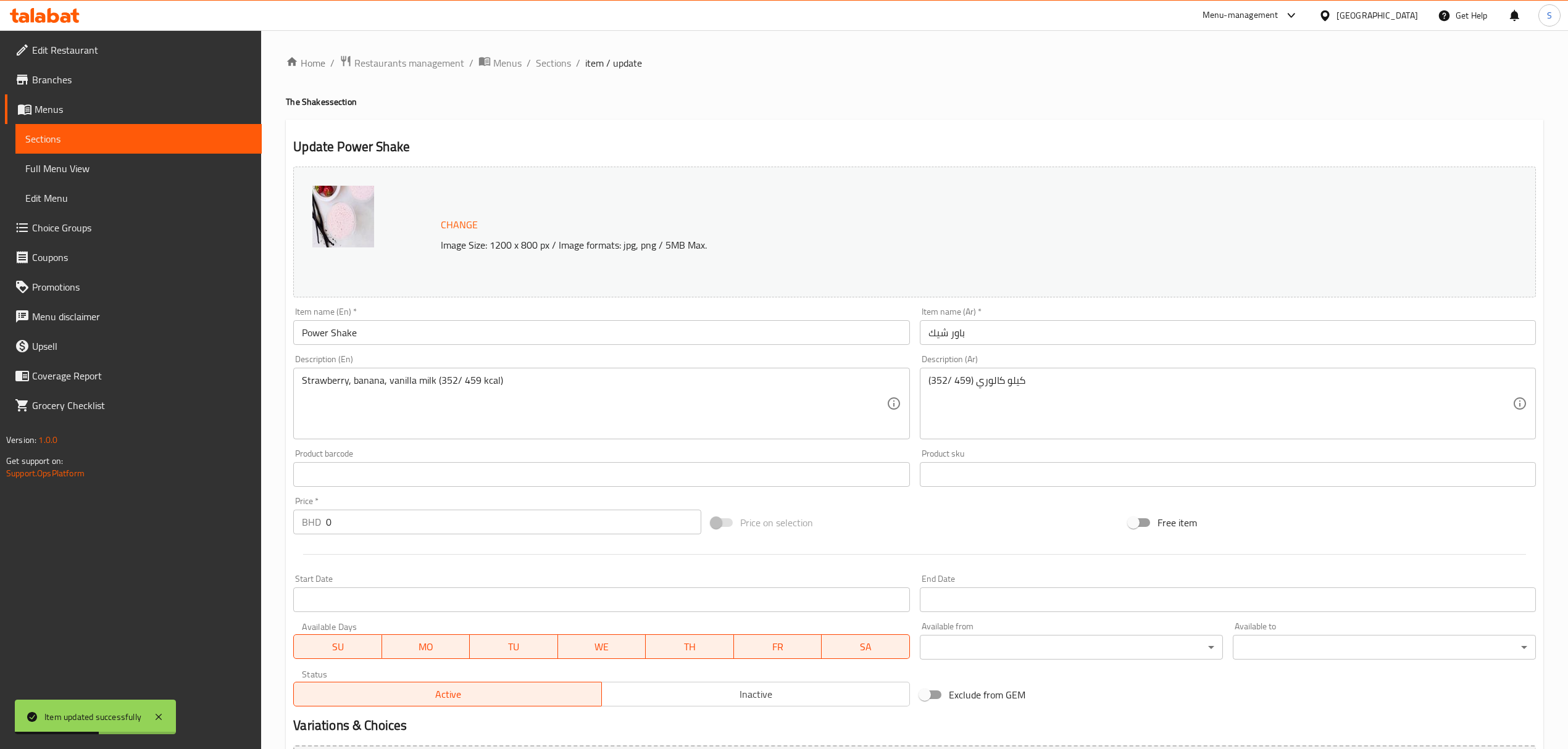
drag, startPoint x: 545, startPoint y: 62, endPoint x: 672, endPoint y: 84, distance: 128.9
click at [545, 62] on span "Sections" at bounding box center [553, 62] width 35 height 15
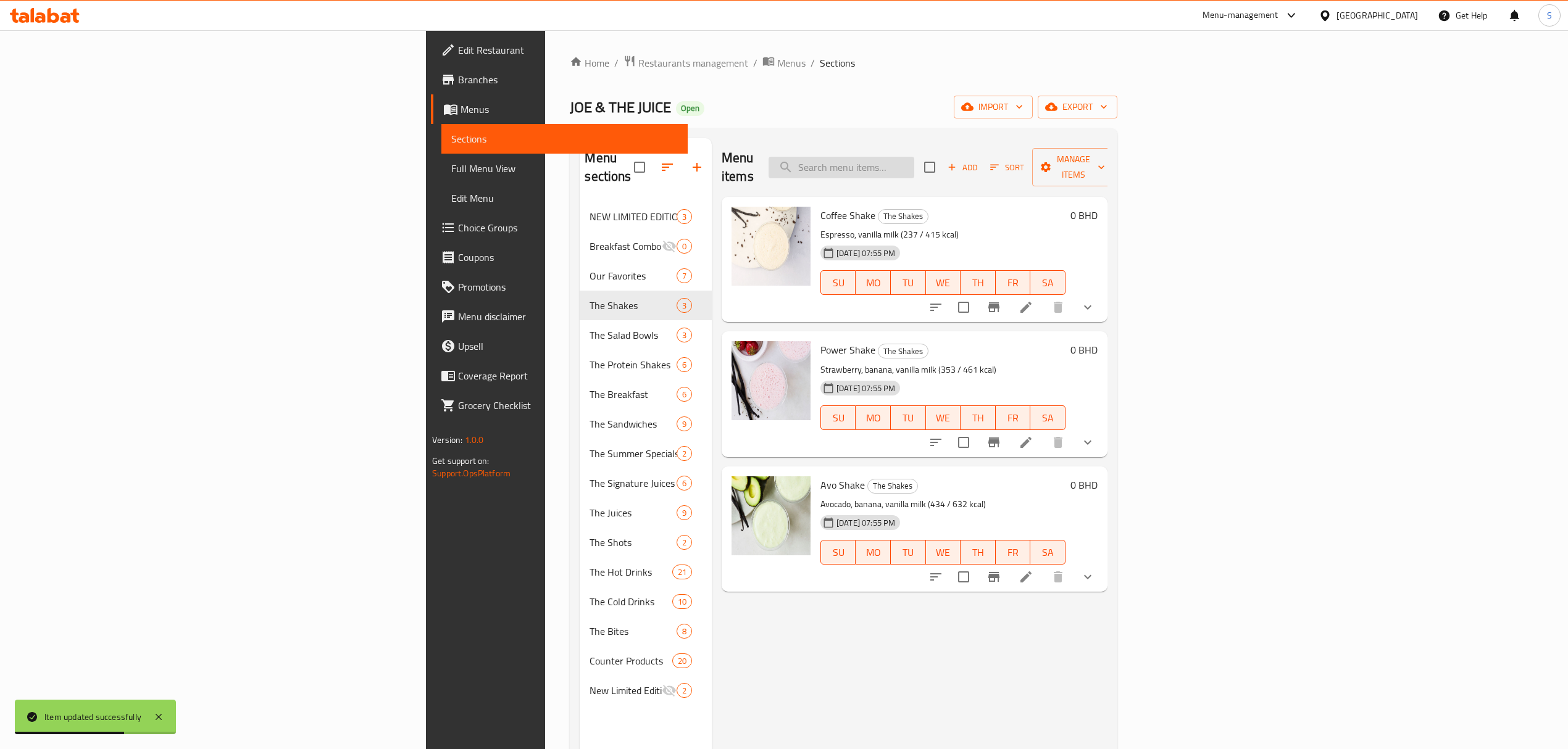
click at [914, 157] on input "search" at bounding box center [841, 168] width 145 height 22
paste input "Avo Shake"
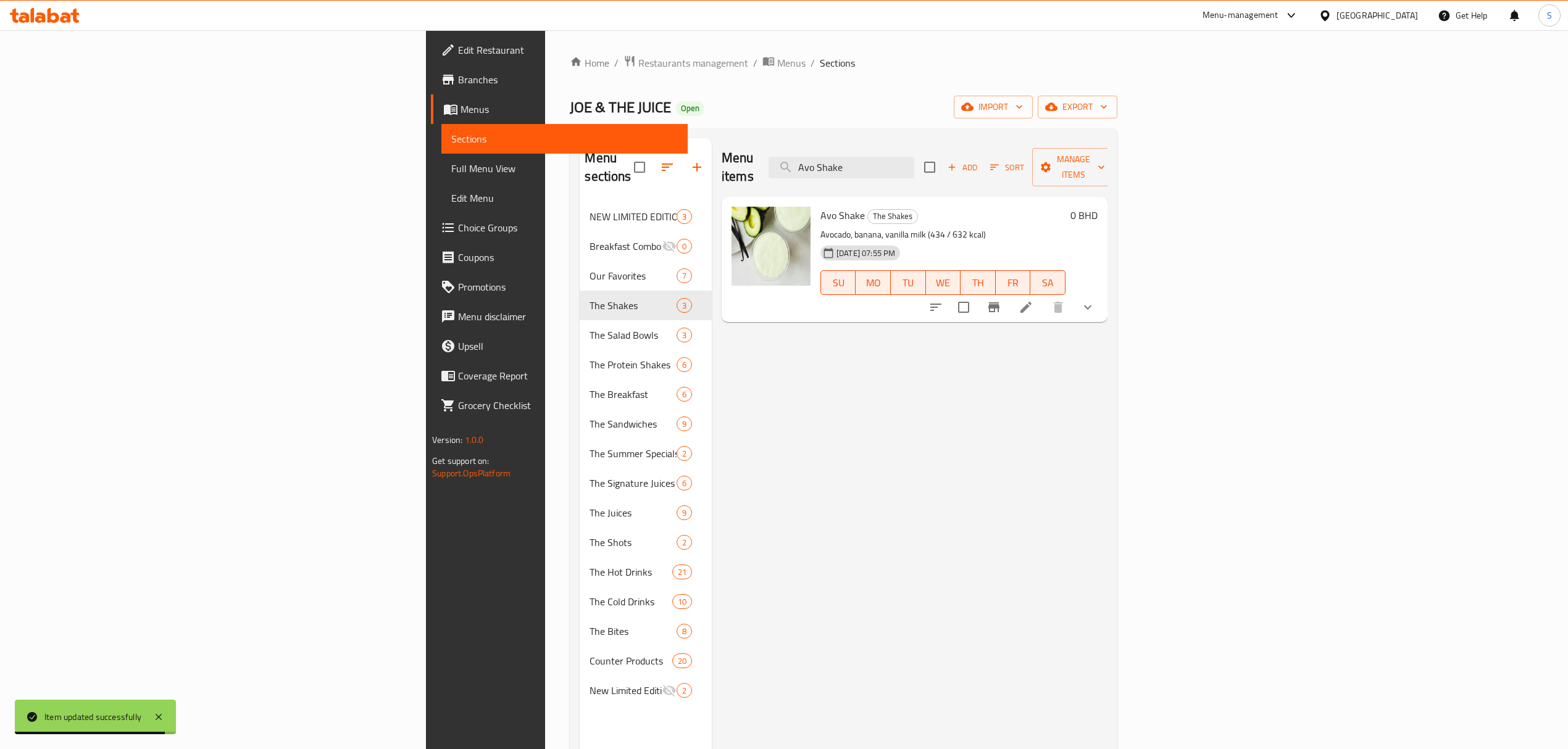
type input "Avo Shake"
click at [1031, 301] on icon at bounding box center [1026, 307] width 11 height 11
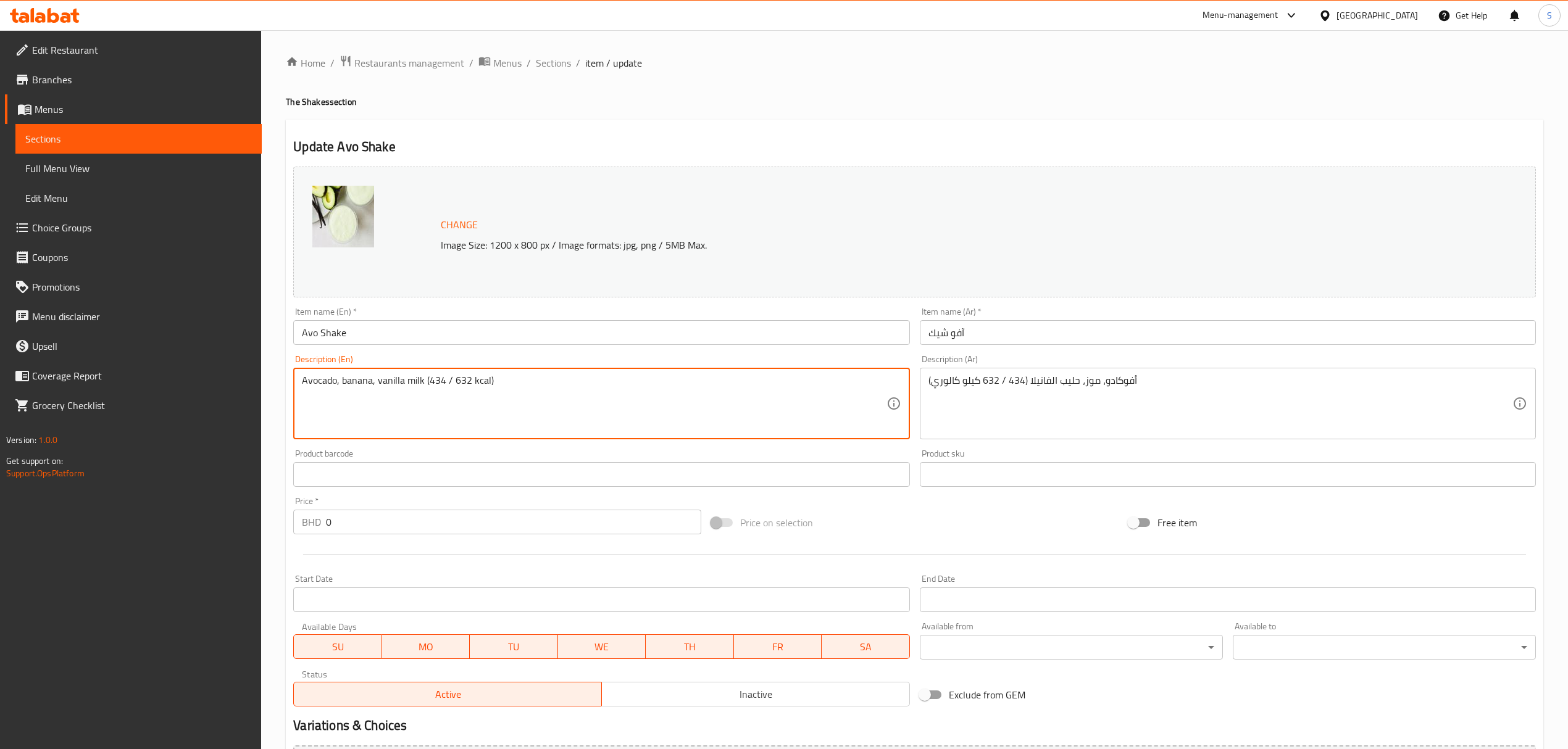
drag, startPoint x: 468, startPoint y: 383, endPoint x: 428, endPoint y: 380, distance: 40.1
paste textarea "7–636"
click at [450, 381] on textarea "Avocado, banana, vanilla milk (437–636 kcal)" at bounding box center [593, 404] width 584 height 59
type textarea "Avocado, banana, vanilla milk (437 / 636 kcal)"
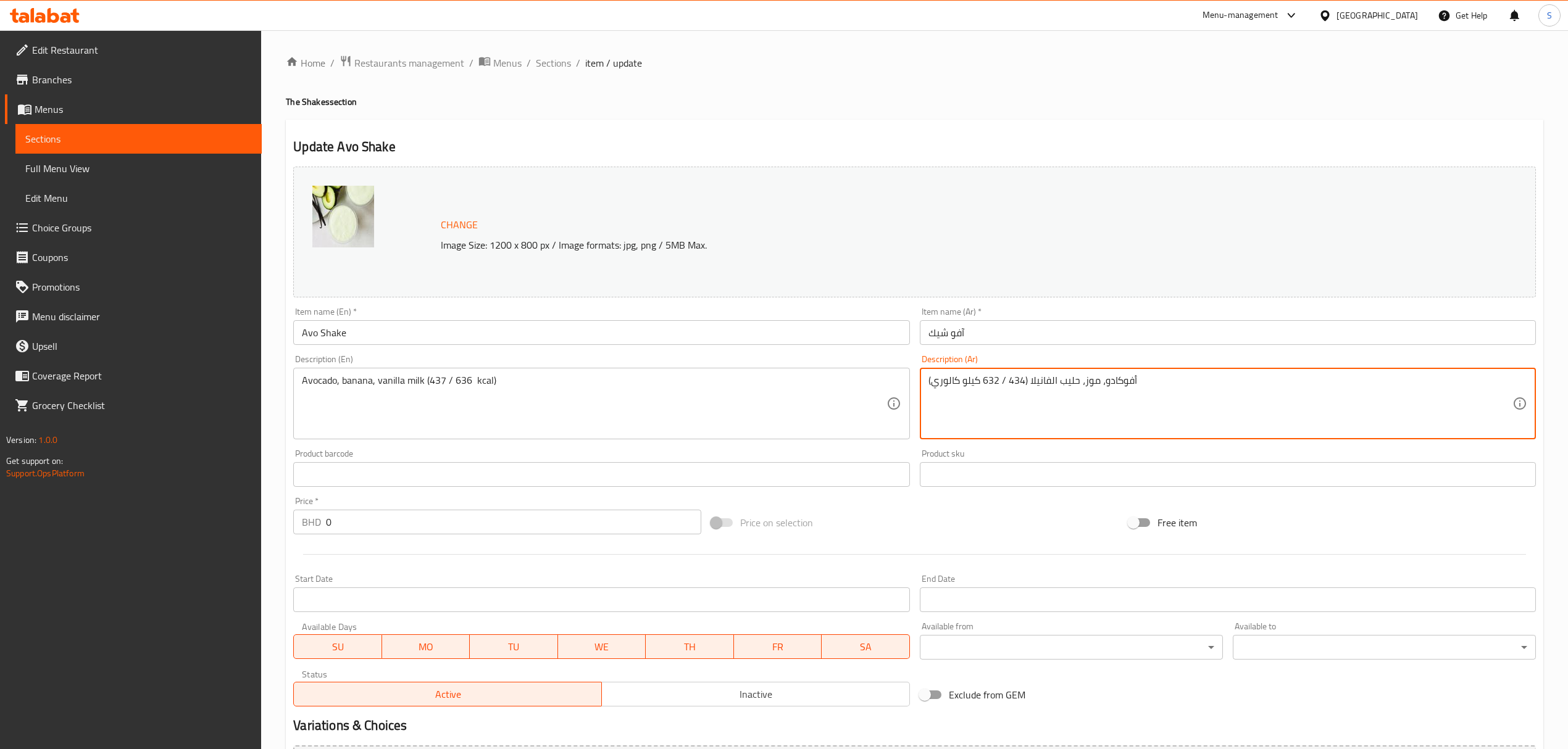
drag, startPoint x: 1084, startPoint y: 374, endPoint x: 819, endPoint y: 383, distance: 265.2
paste textarea "437–636"
click at [948, 380] on textarea "437–636" at bounding box center [1220, 404] width 584 height 59
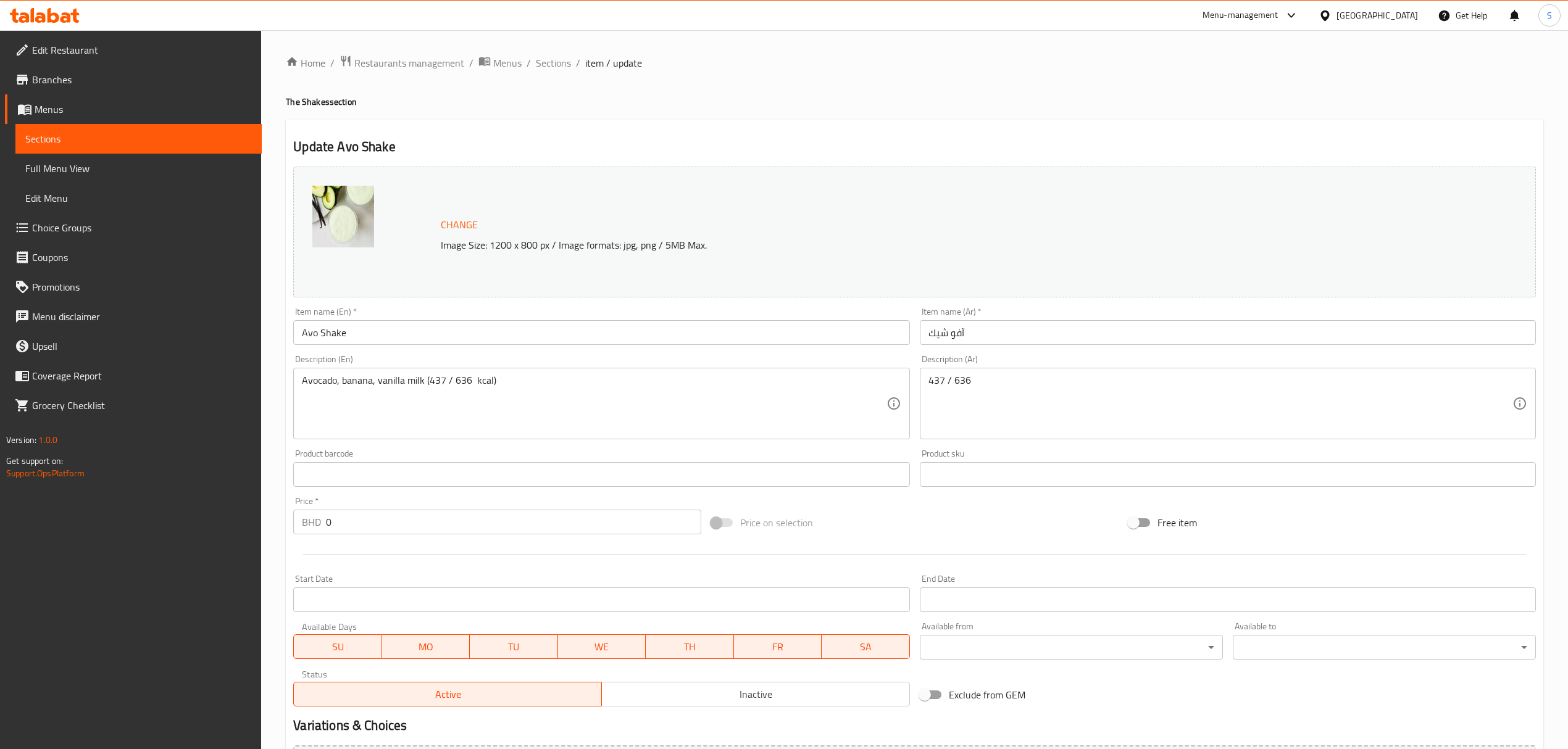
click at [1083, 376] on textarea "437 / 636" at bounding box center [1220, 404] width 584 height 59
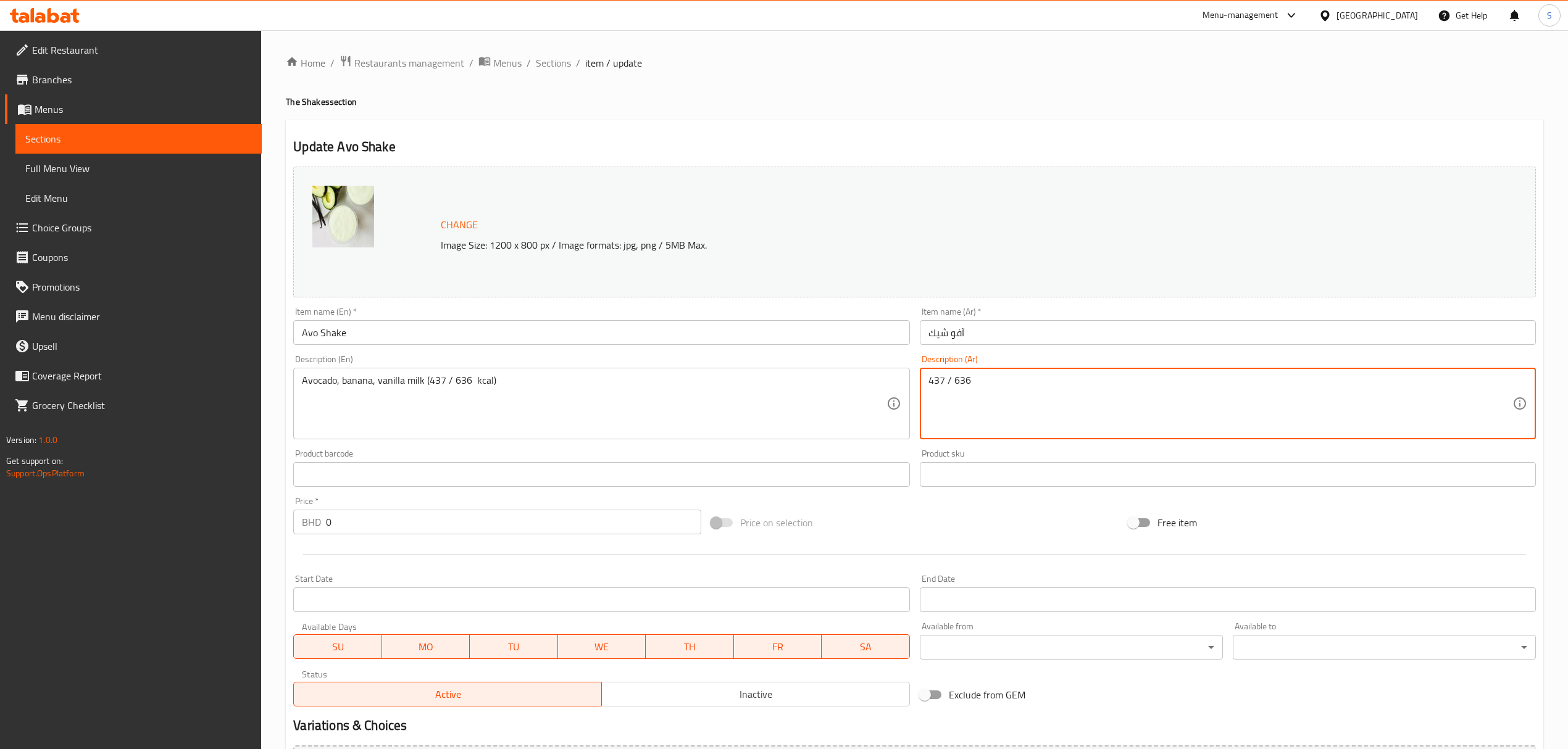
paste textarea "كيلو كالوري"
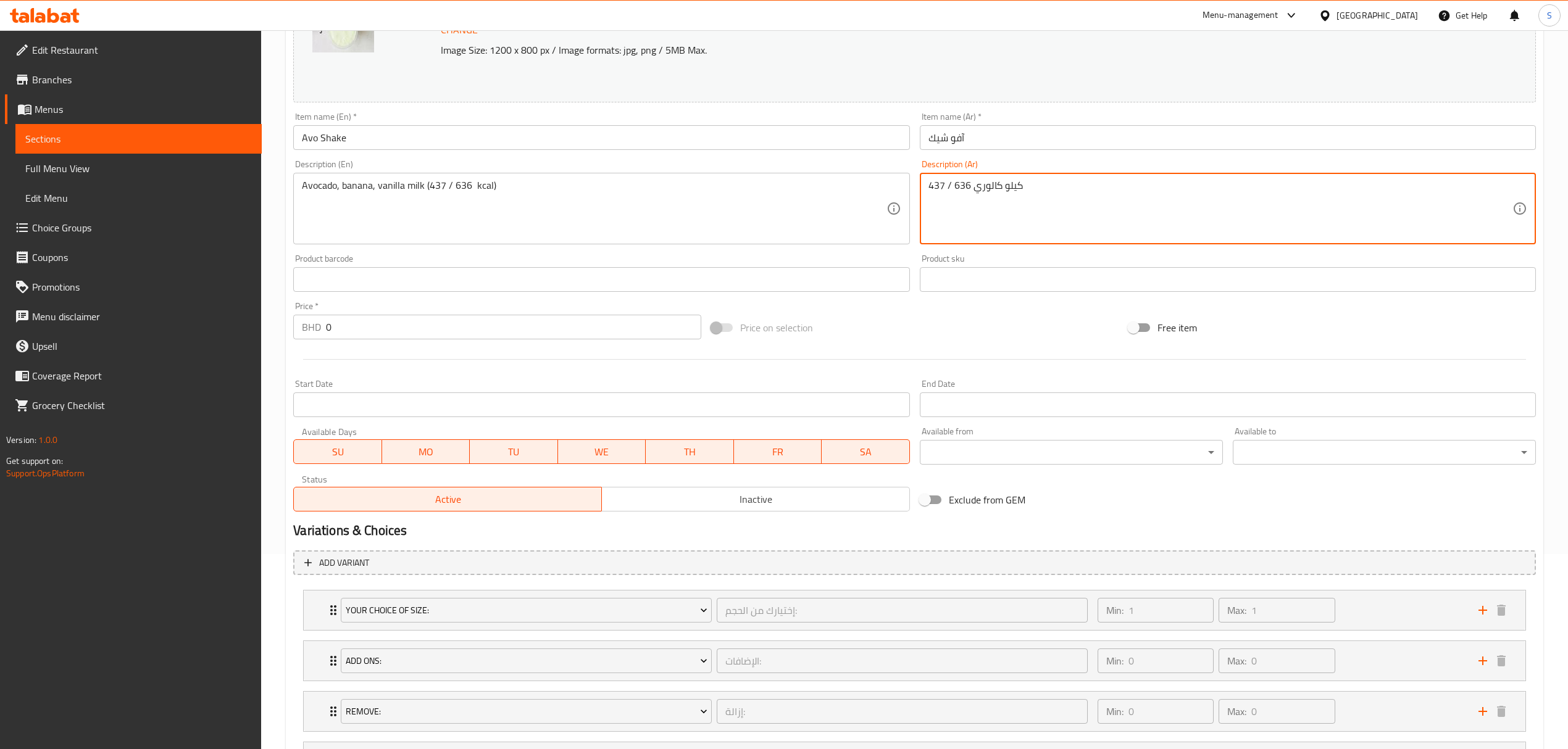
scroll to position [315, 0]
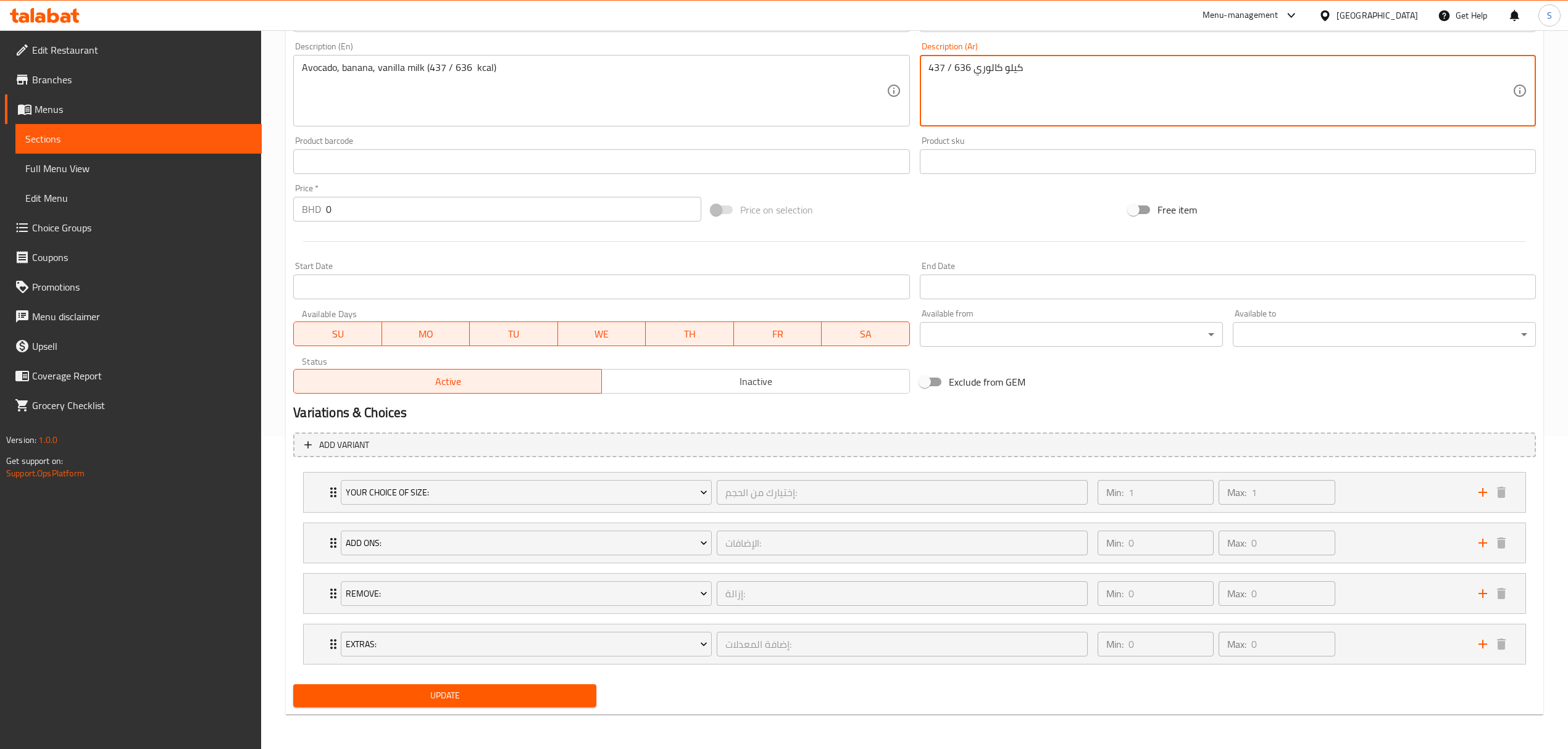
type textarea "437 / 636 كيلو كالوري"
drag, startPoint x: 438, startPoint y: 696, endPoint x: 702, endPoint y: 2, distance: 742.5
click at [442, 696] on span "Update" at bounding box center [445, 696] width 284 height 16
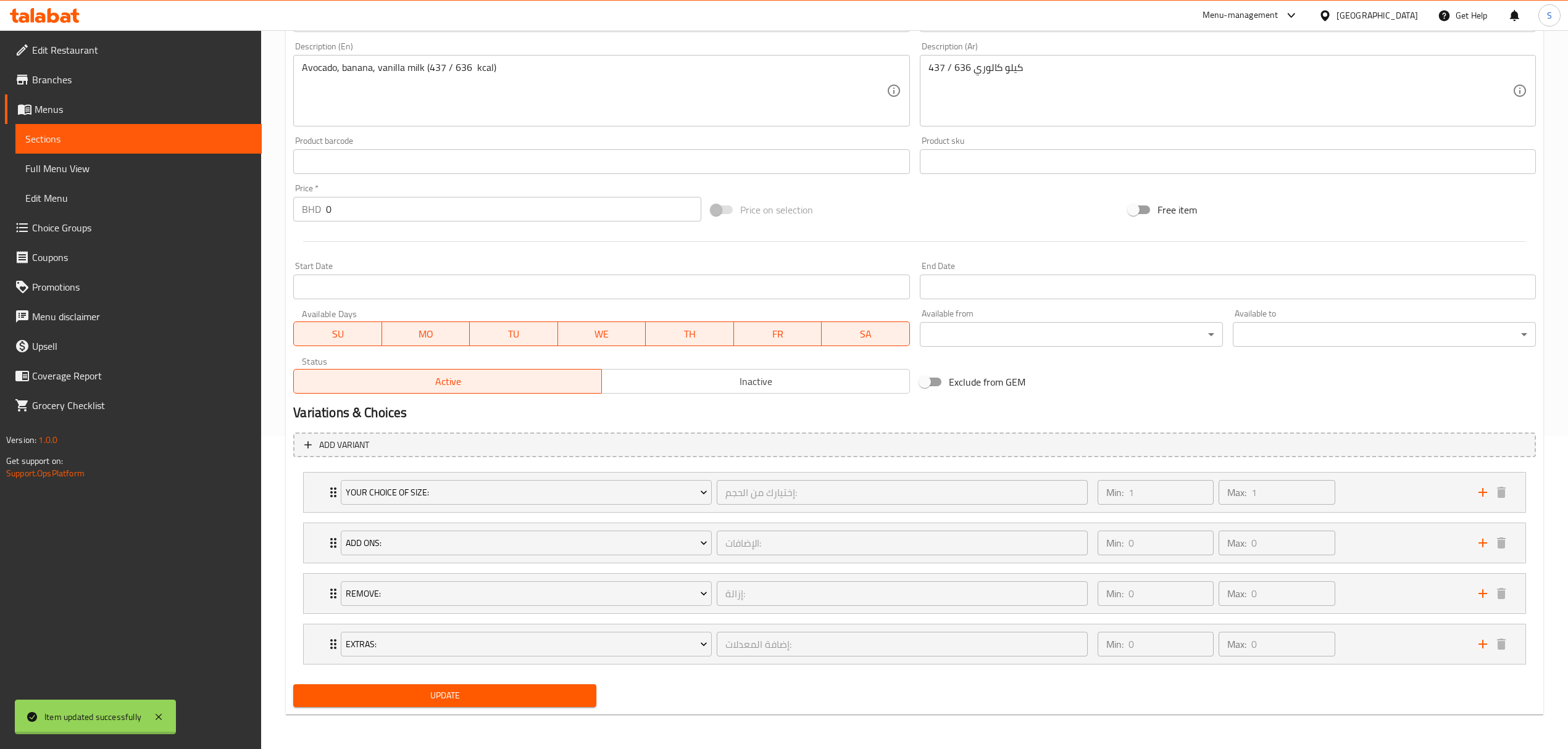
scroll to position [0, 0]
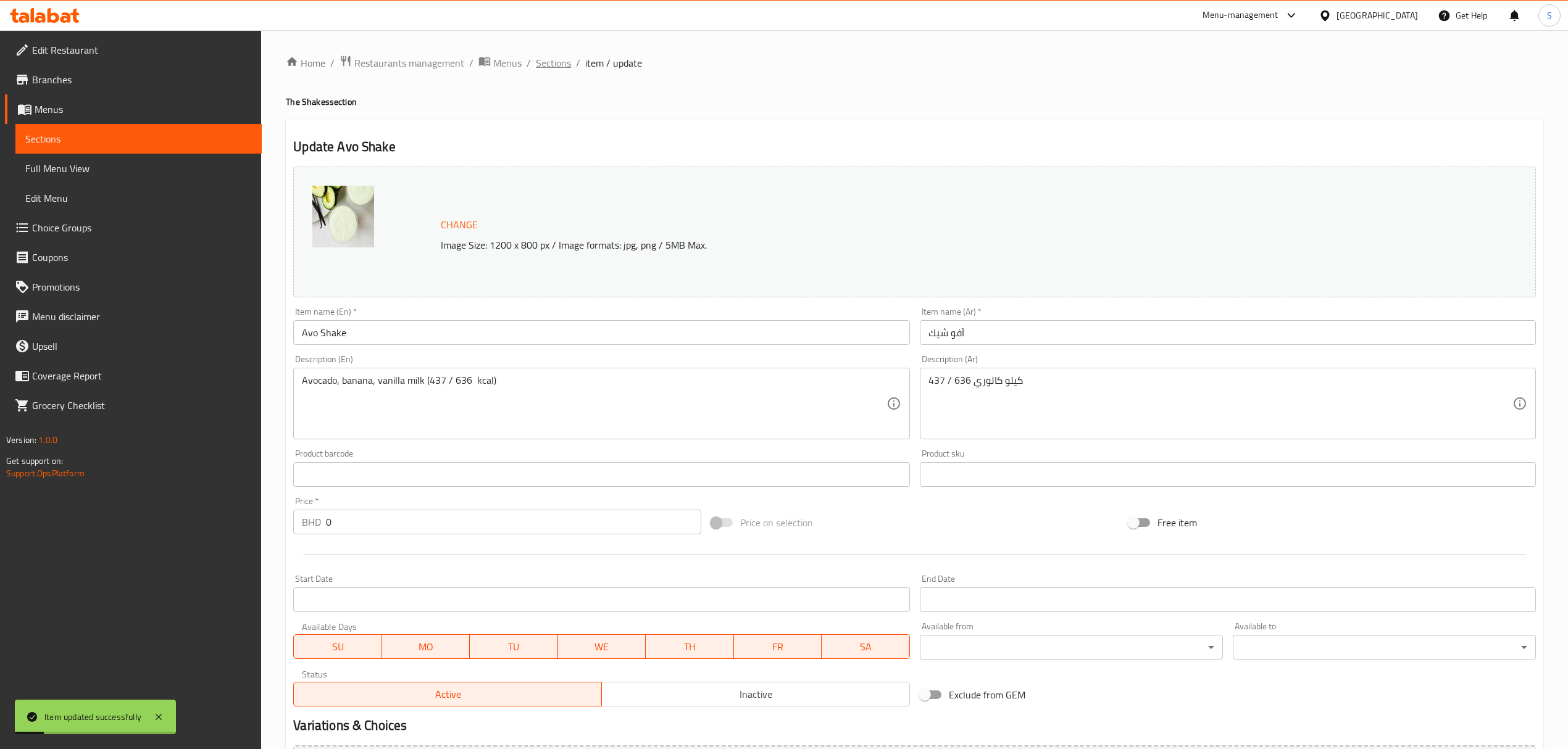
click at [552, 59] on span "Sections" at bounding box center [553, 62] width 35 height 15
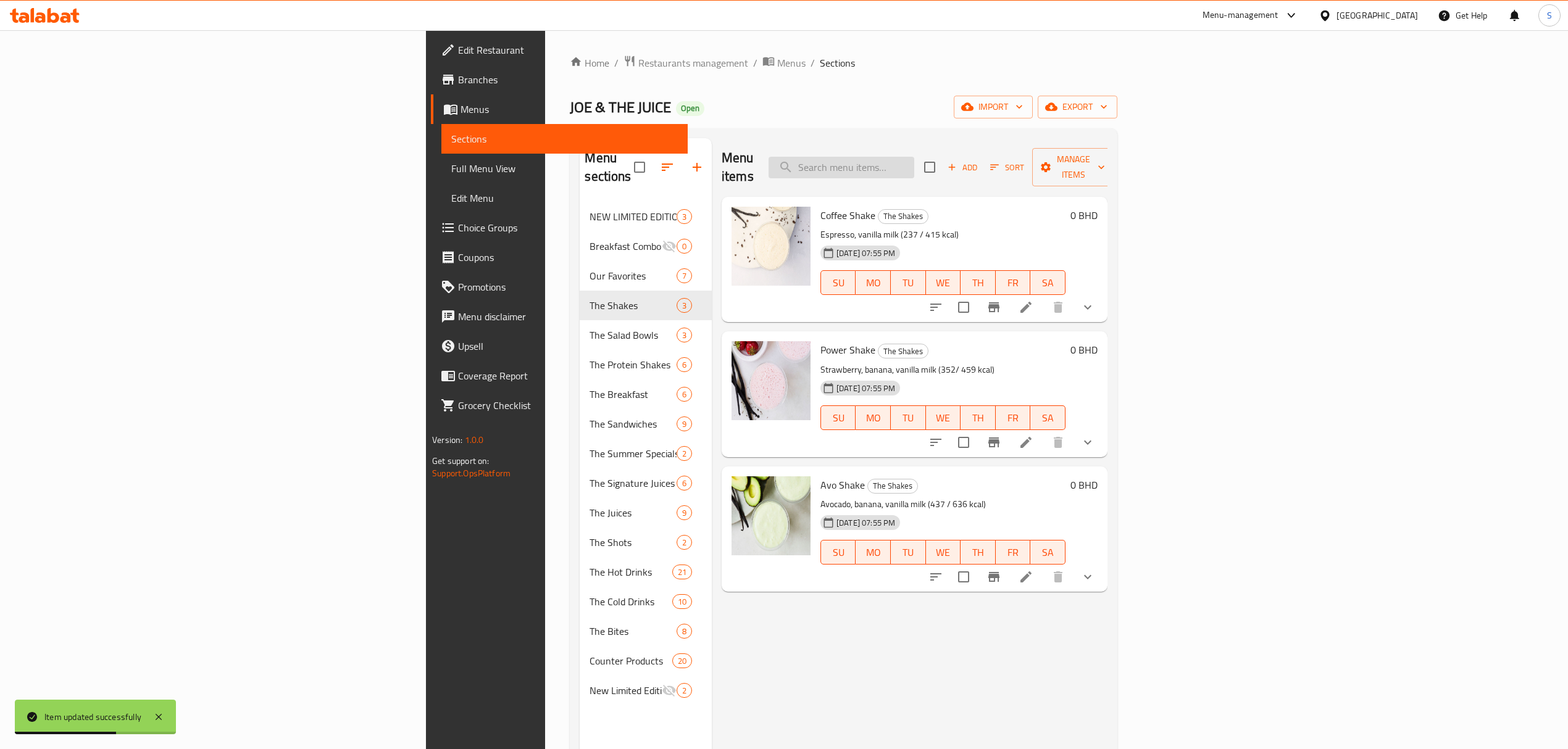
click at [914, 157] on input "search" at bounding box center [841, 168] width 145 height 22
paste input "Coffee Shake"
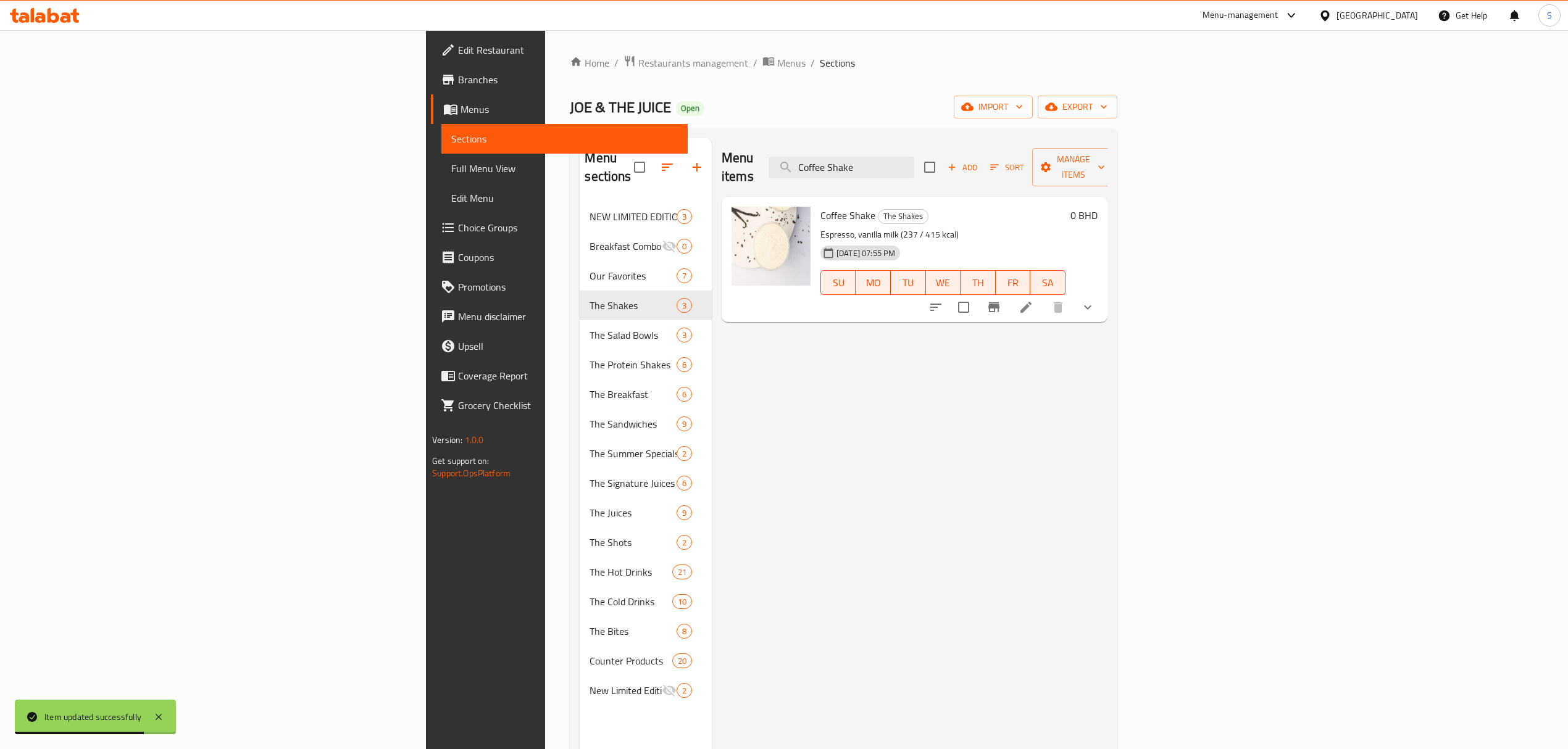
type input "Coffee Shake"
click at [1034, 300] on icon at bounding box center [1026, 307] width 15 height 15
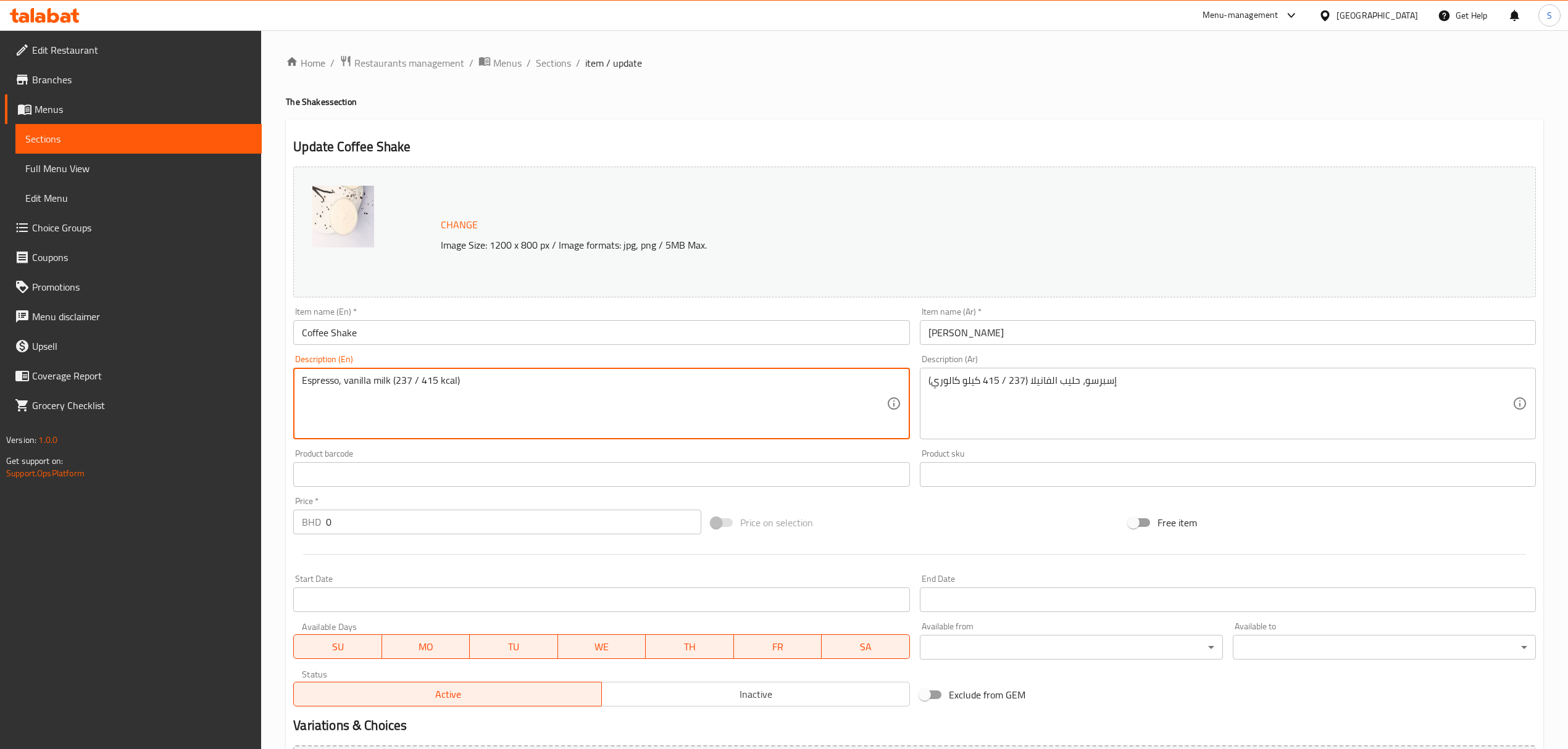
drag, startPoint x: 395, startPoint y: 378, endPoint x: 440, endPoint y: 383, distance: 45.3
paste textarea "8–420 kcal"
click at [419, 383] on textarea "Espresso, vanilla milk (238–420 kcalkcal)" at bounding box center [593, 404] width 584 height 59
type textarea "Espresso, vanilla milk (238 / 420 kcalkcal)"
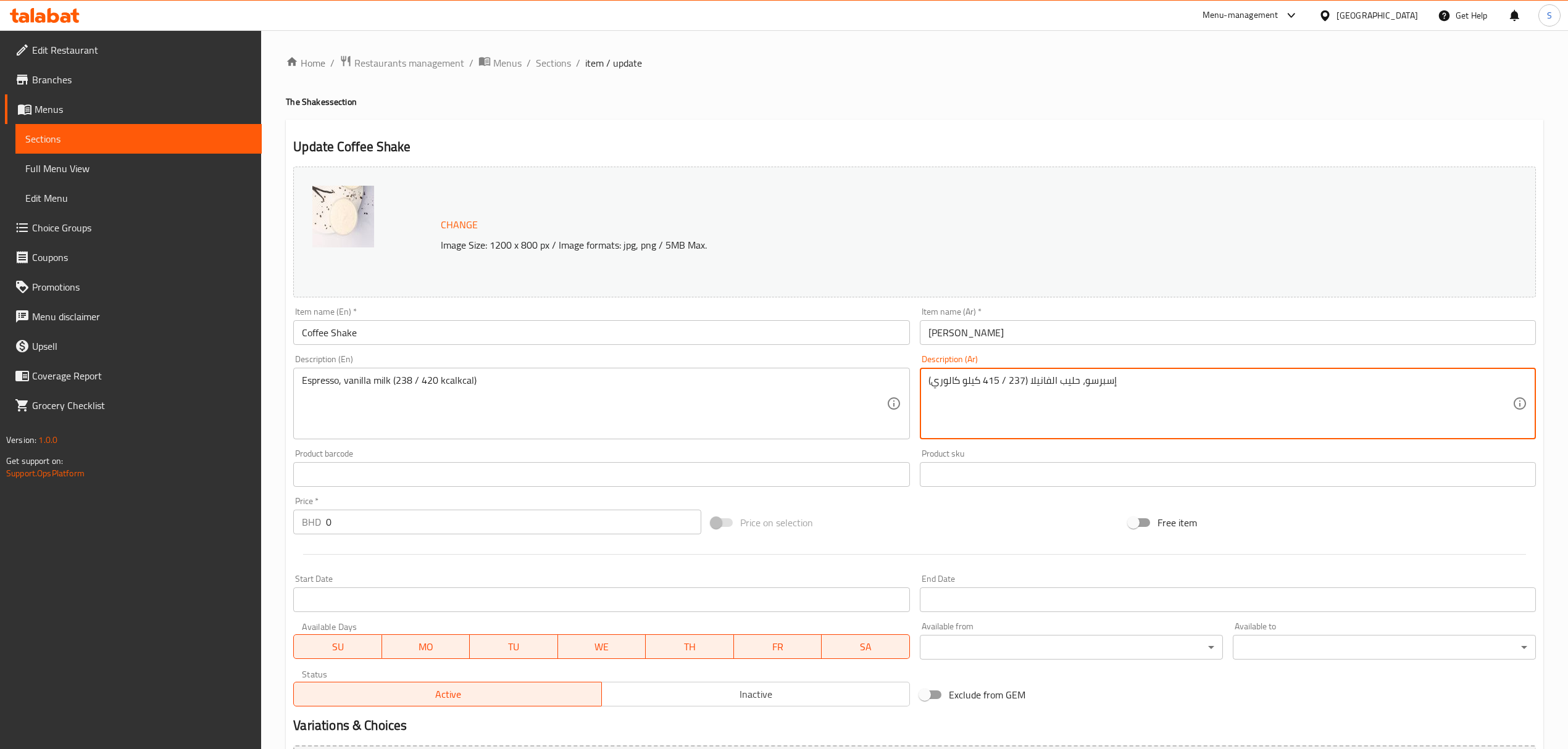
drag, startPoint x: 1158, startPoint y: 378, endPoint x: 880, endPoint y: 378, distance: 278.0
paste textarea "238–420 kcal"
click at [948, 383] on textarea "238–420 kcal" at bounding box center [1220, 404] width 584 height 59
drag, startPoint x: 971, startPoint y: 383, endPoint x: 1054, endPoint y: 363, distance: 85.4
click at [1057, 368] on div "Description (Ar) 238 / 420 kcal Description (Ar)" at bounding box center [1227, 397] width 616 height 84
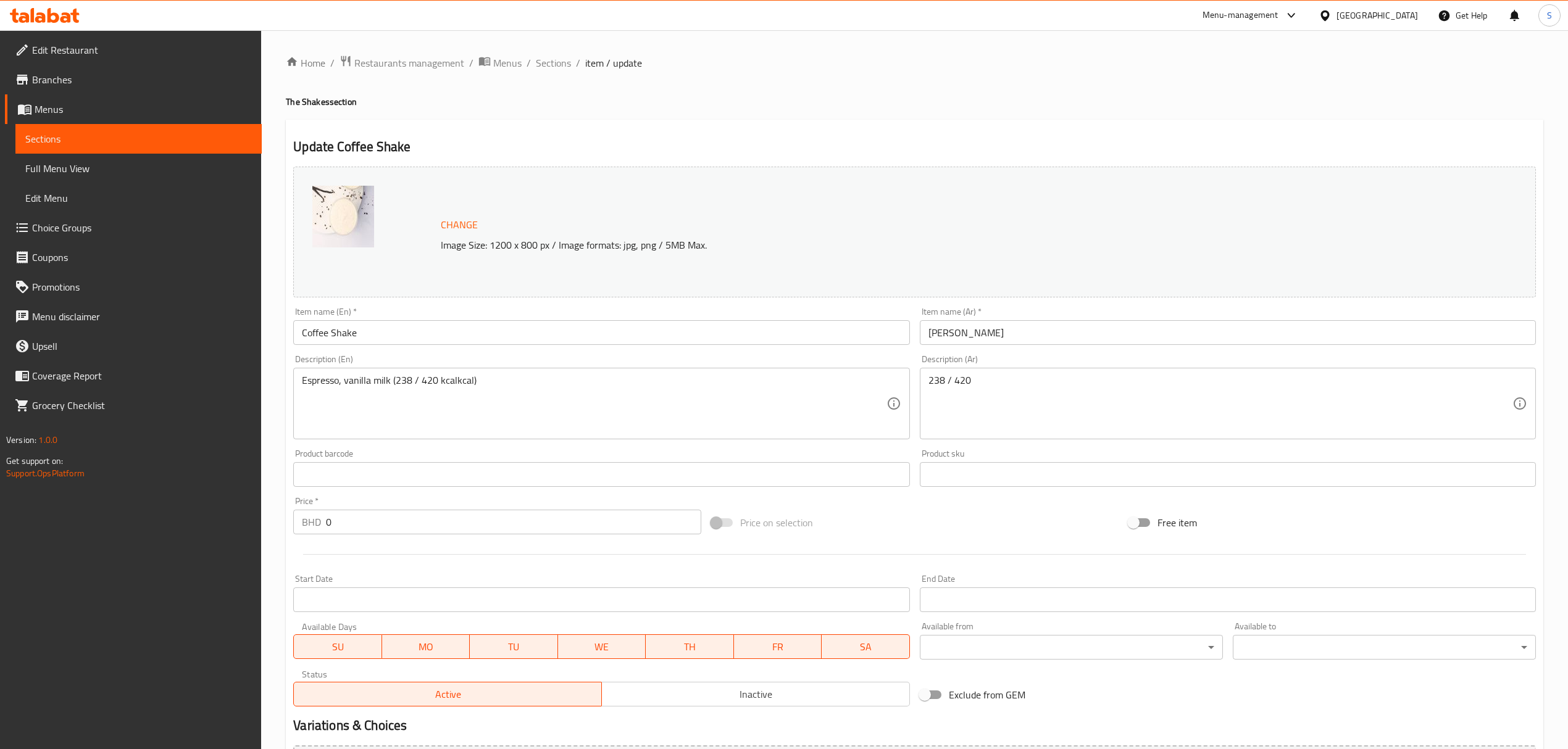
click at [1016, 380] on textarea "238 / 420" at bounding box center [1220, 404] width 584 height 59
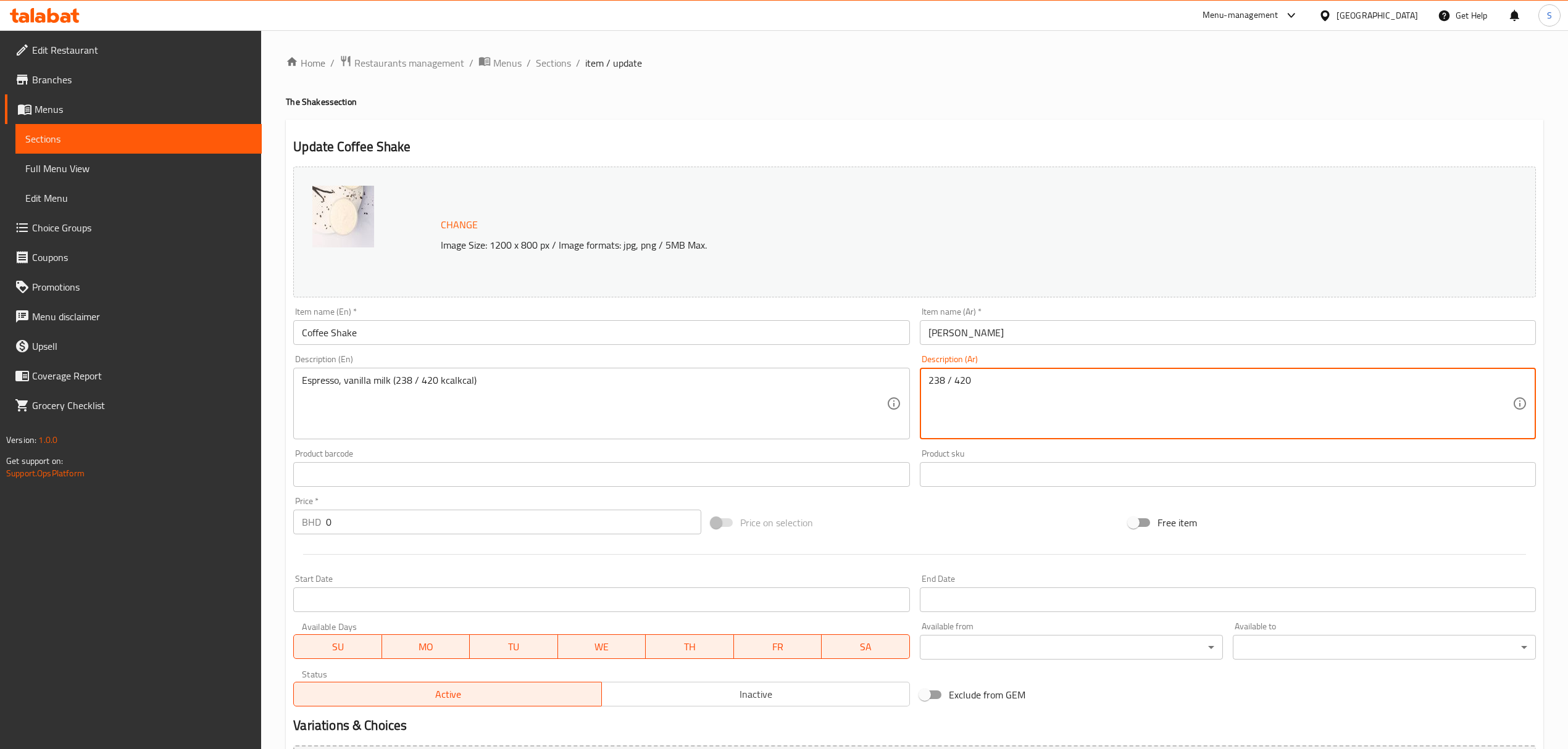
paste textarea "كيلو كالوري"
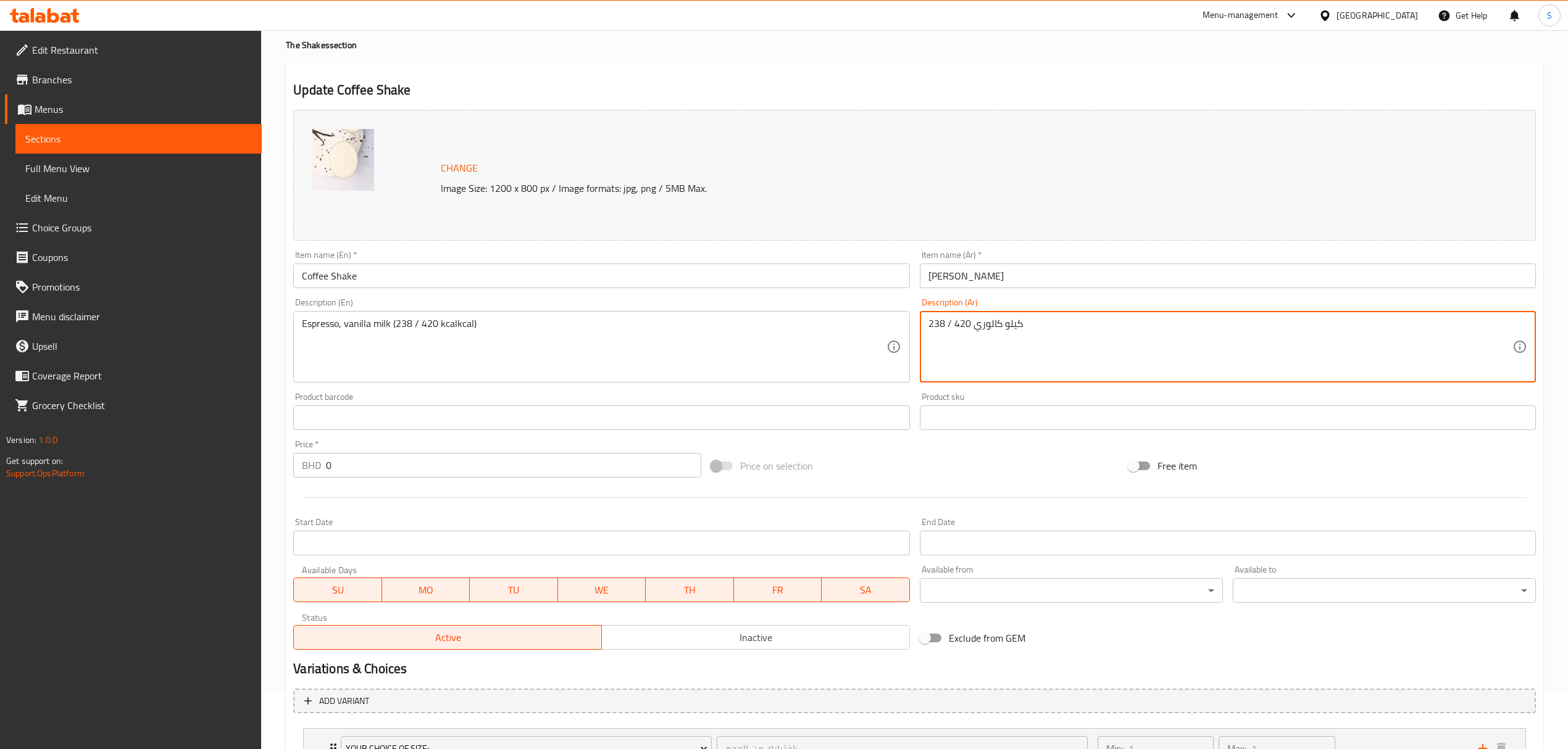
scroll to position [315, 0]
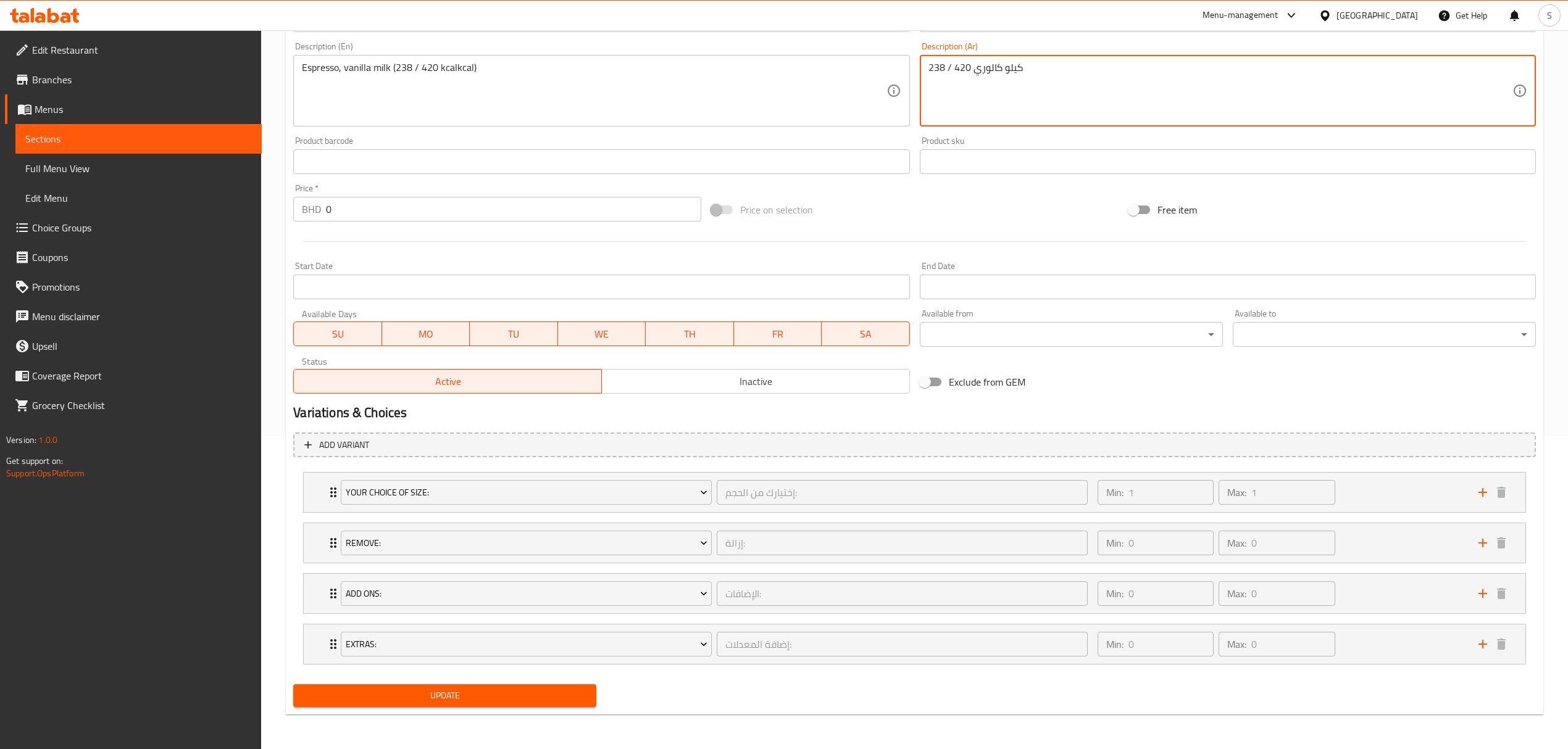
type textarea "238 / 420 كيلو كالوري"
click at [423, 697] on span "Update" at bounding box center [445, 696] width 284 height 16
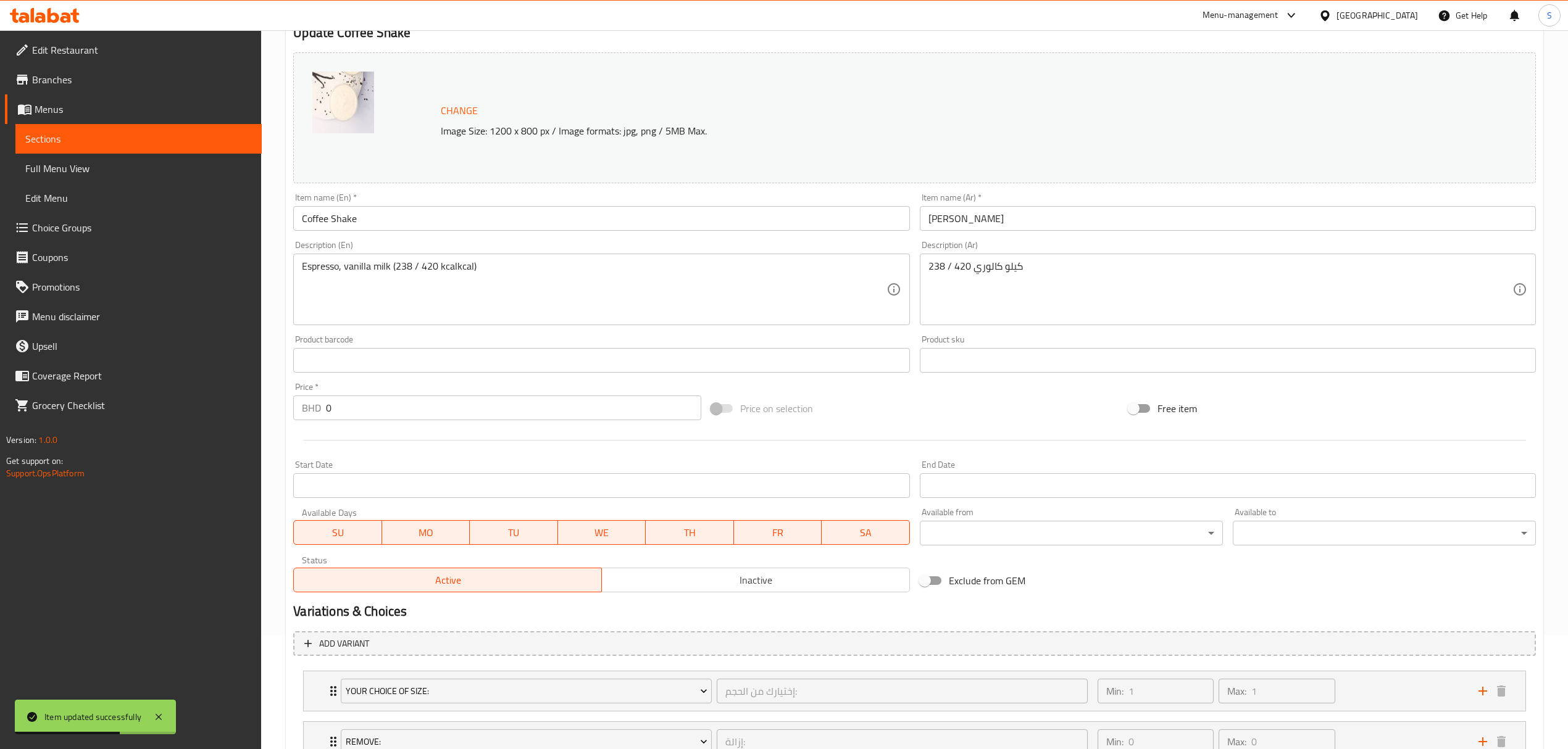
scroll to position [0, 0]
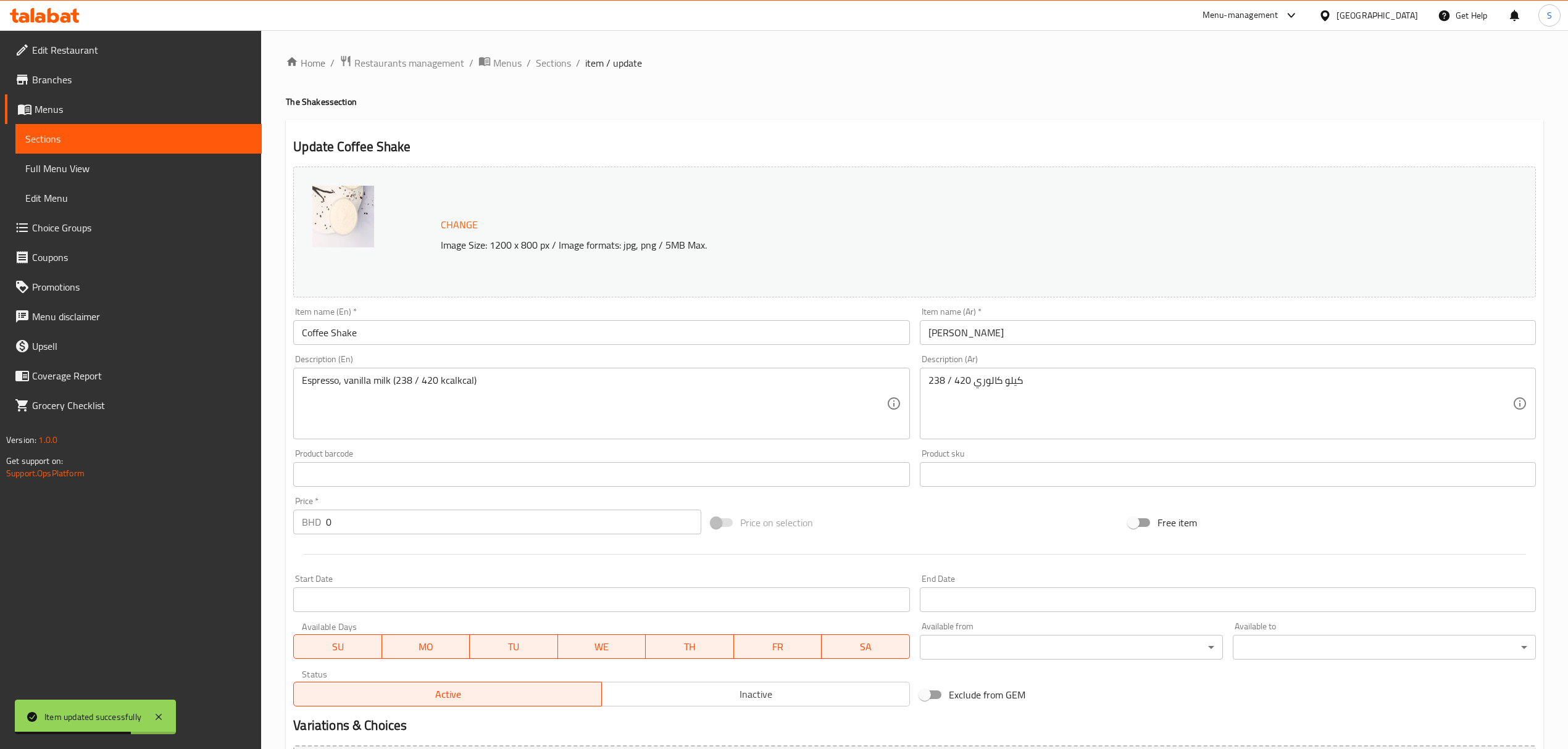
drag, startPoint x: 551, startPoint y: 57, endPoint x: 548, endPoint y: 75, distance: 18.2
click at [551, 57] on span "Sections" at bounding box center [553, 62] width 35 height 15
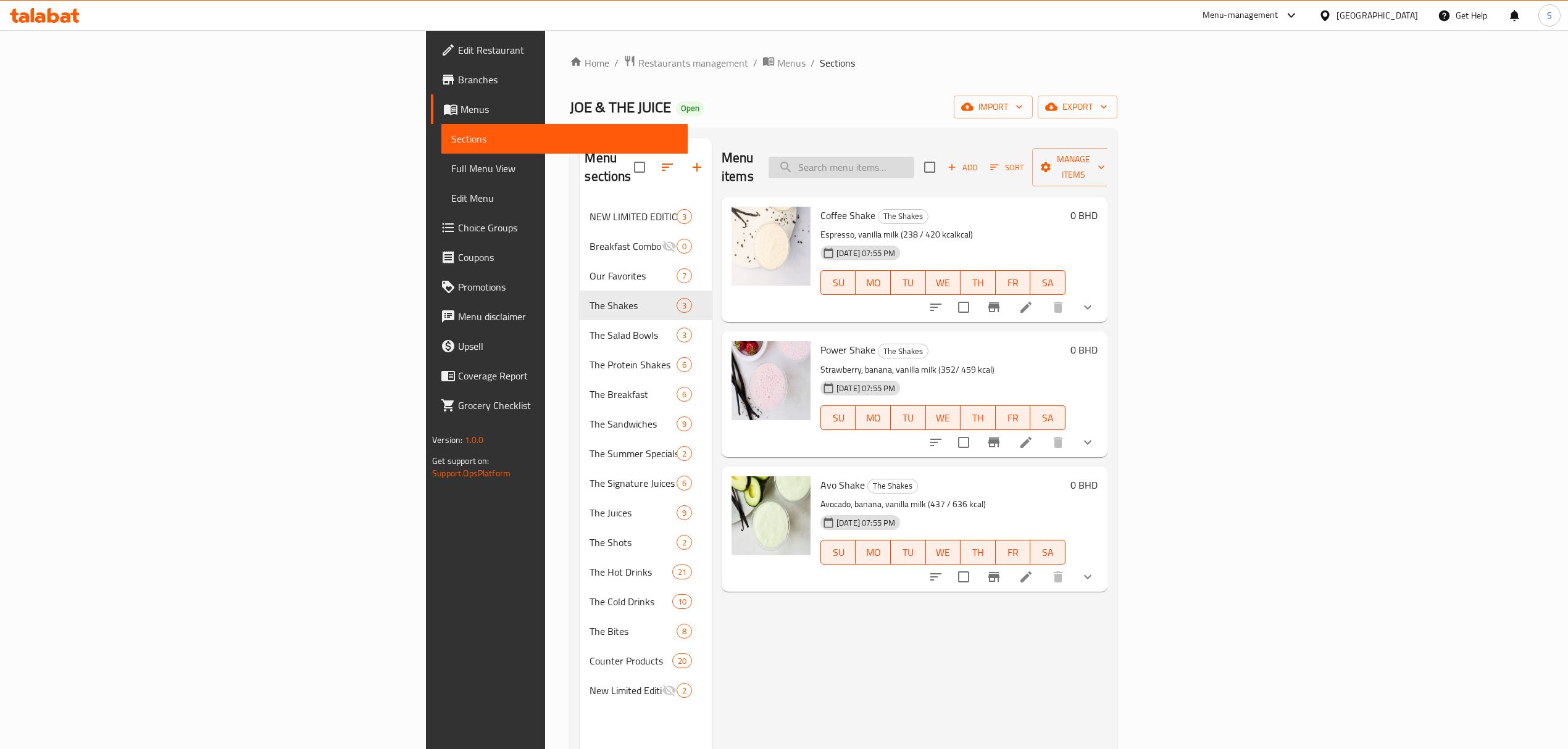
click at [914, 157] on input "search" at bounding box center [841, 168] width 145 height 22
paste input "Ginger Shot"
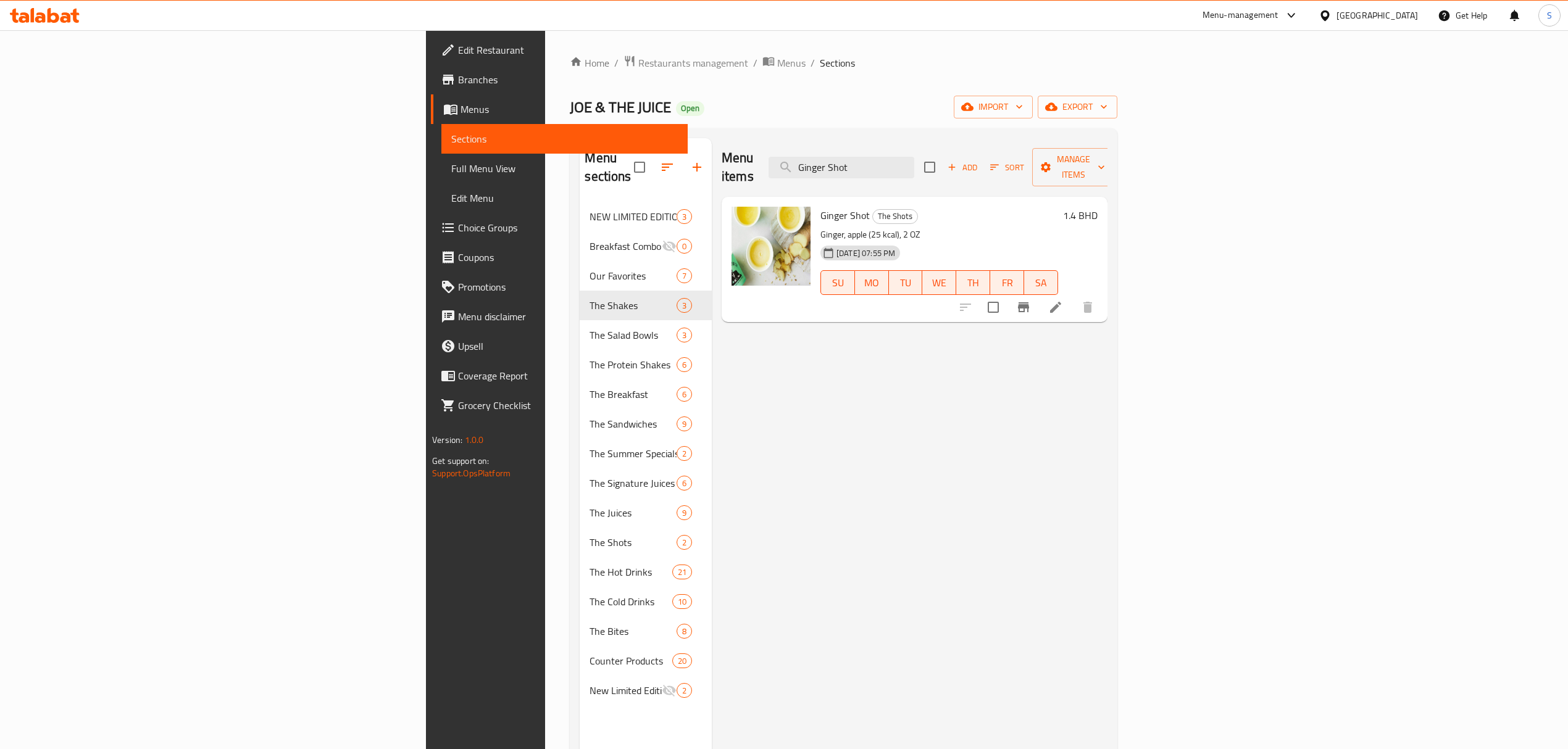
type input "Ginger Shot"
click at [1061, 301] on icon at bounding box center [1055, 307] width 11 height 11
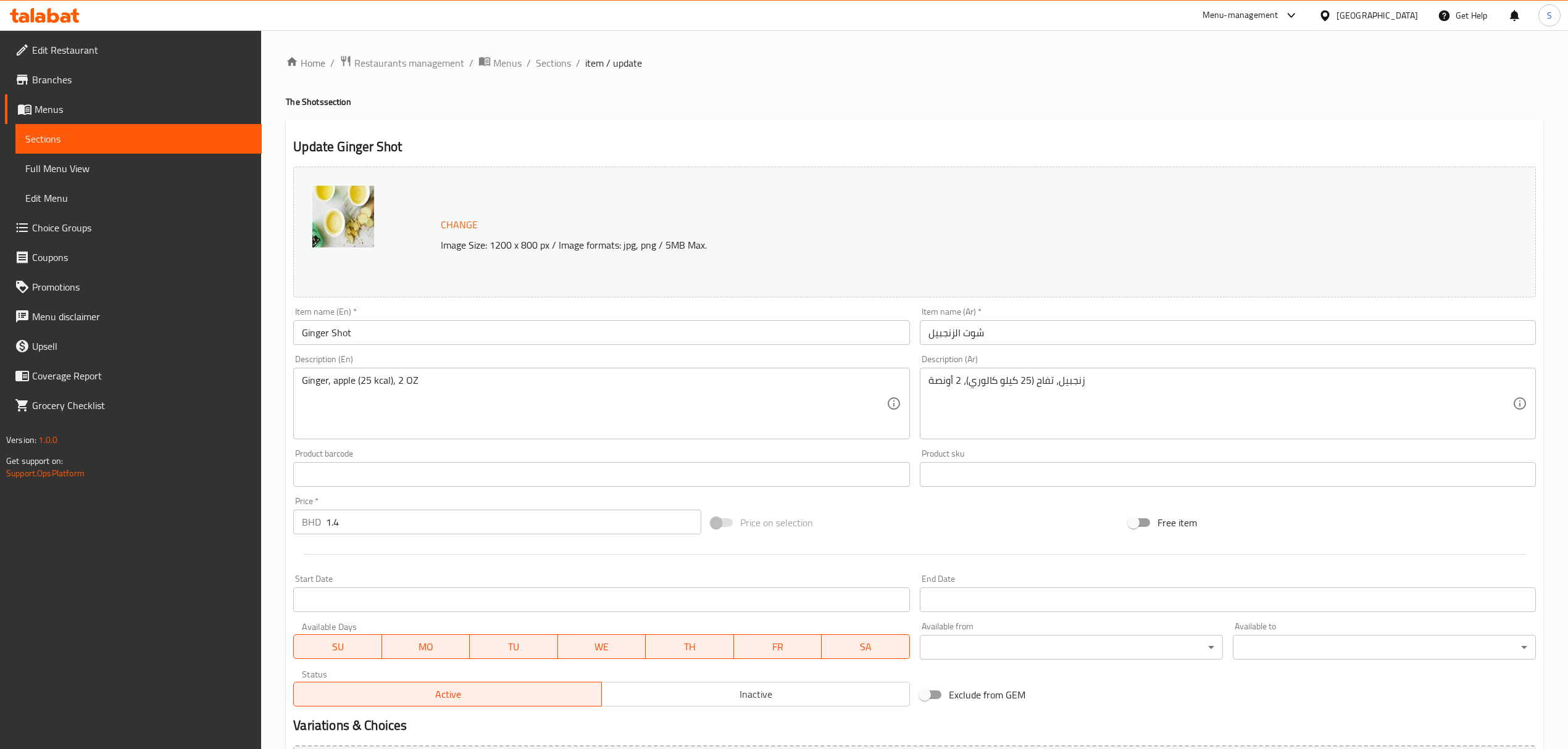
drag, startPoint x: 549, startPoint y: 60, endPoint x: 821, endPoint y: 125, distance: 279.7
click at [549, 60] on span "Sections" at bounding box center [553, 62] width 35 height 15
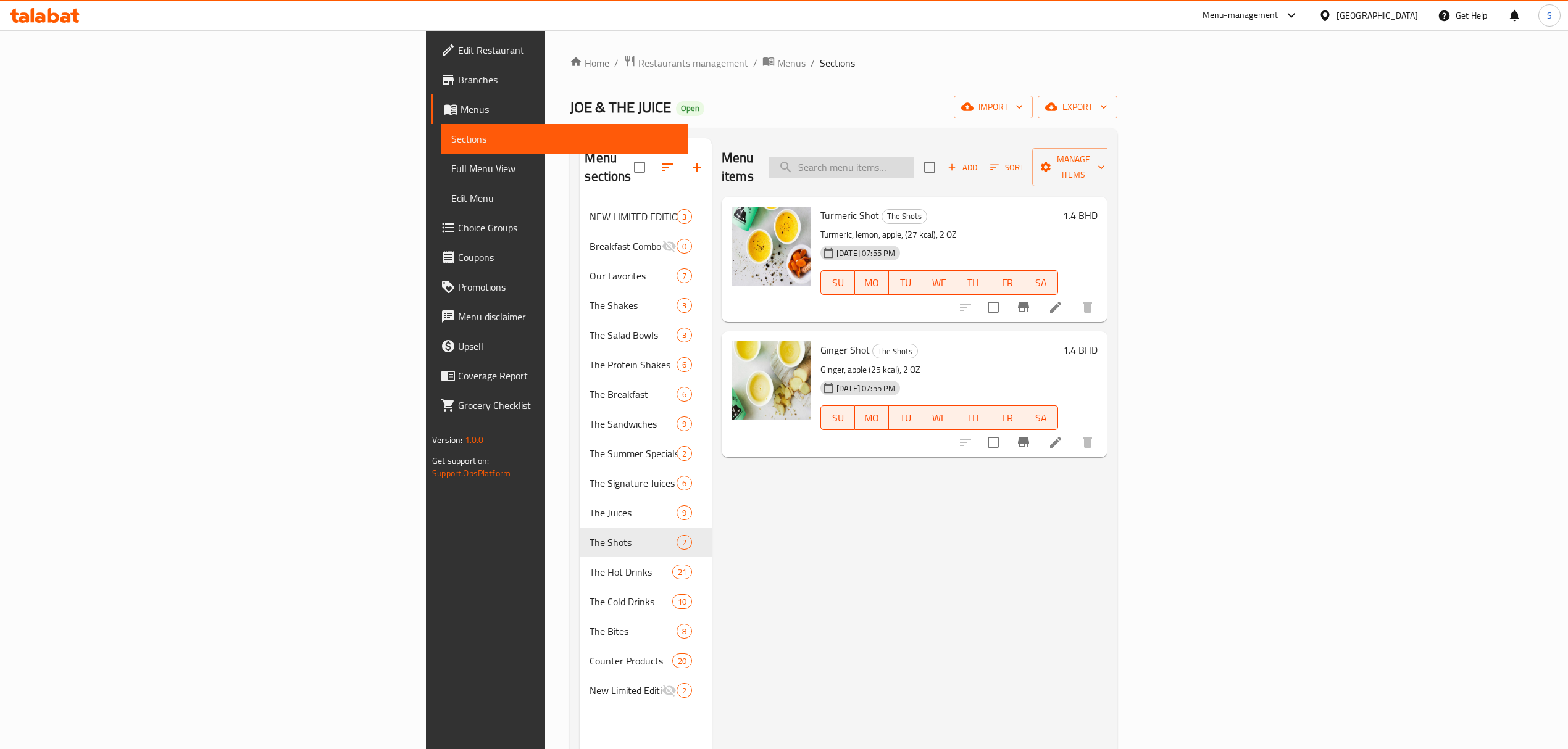
click at [914, 160] on input "search" at bounding box center [841, 168] width 145 height 22
click at [983, 147] on div "Menu items Add Sort Manage items" at bounding box center [915, 167] width 386 height 59
click at [914, 157] on input "search" at bounding box center [841, 168] width 145 height 22
paste input "Feel Good"
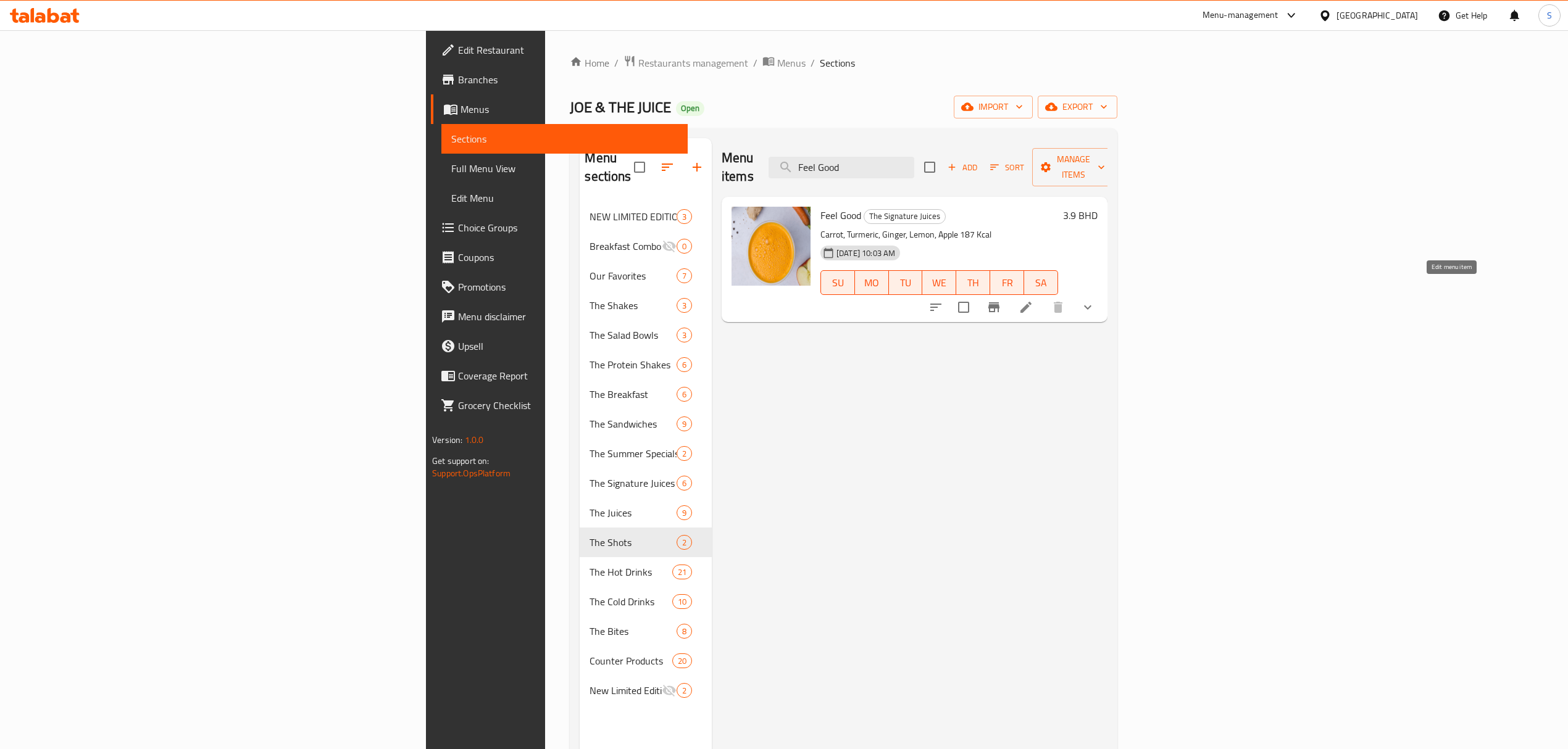
type input "Feel Good"
click at [1034, 300] on icon at bounding box center [1026, 307] width 15 height 15
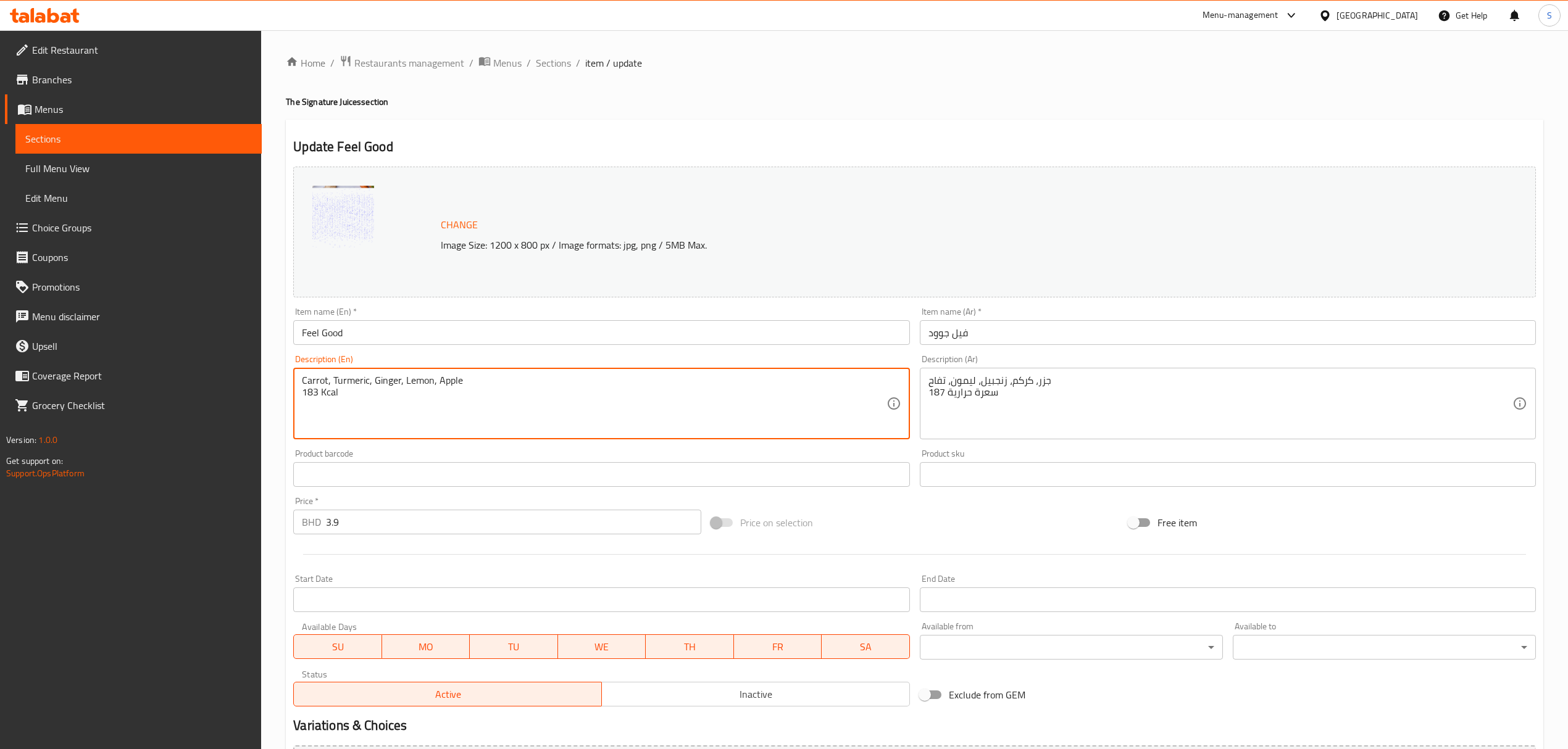
type textarea "Carrot, Turmeric, Ginger, Lemon, Apple 183 Kcal"
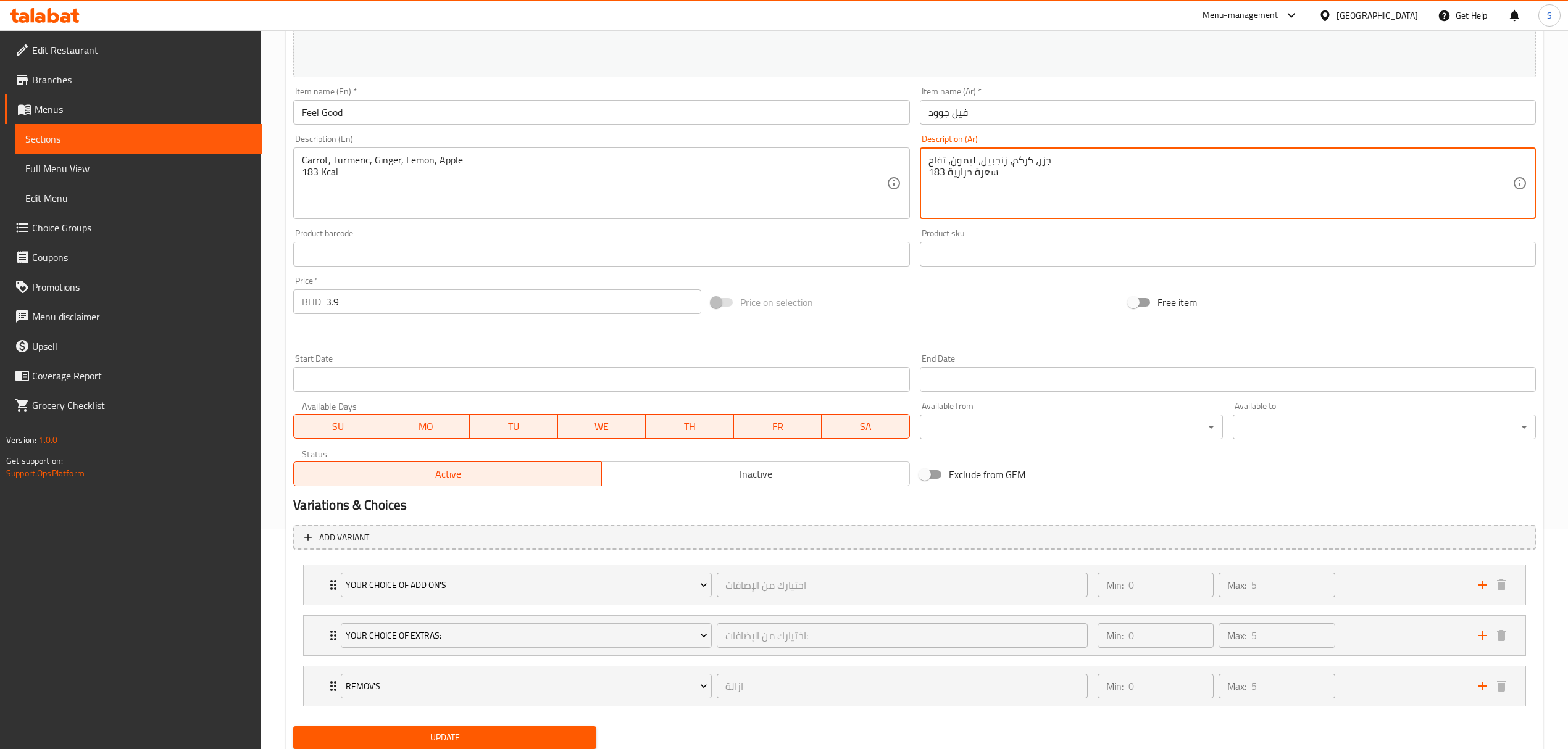
scroll to position [264, 0]
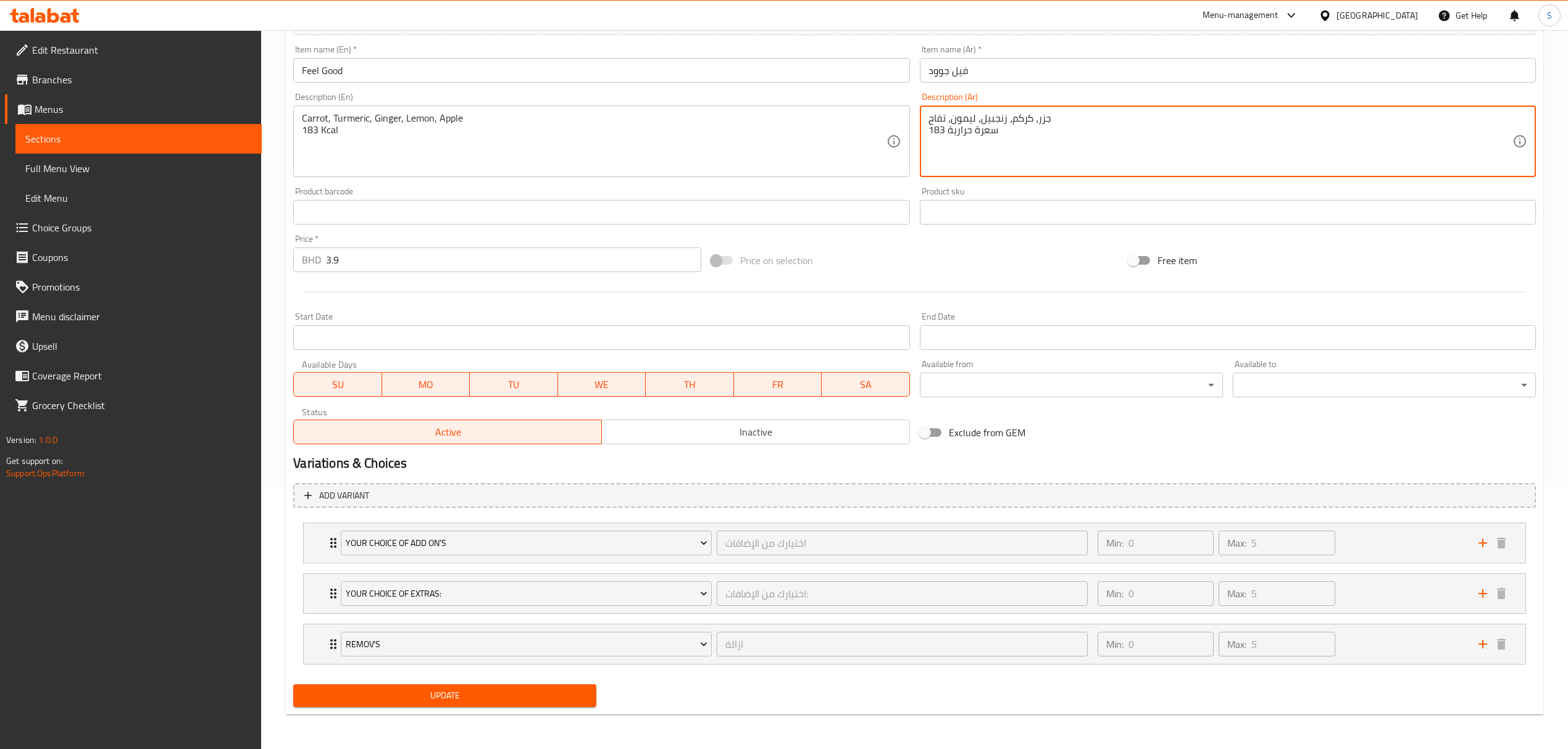
type textarea "جزر، كركم، زنجبيل، ليمون، تفاح 183 سعرة حرارية"
drag, startPoint x: 460, startPoint y: 689, endPoint x: 1213, endPoint y: 232, distance: 880.8
click at [468, 691] on span "Update" at bounding box center [445, 696] width 284 height 16
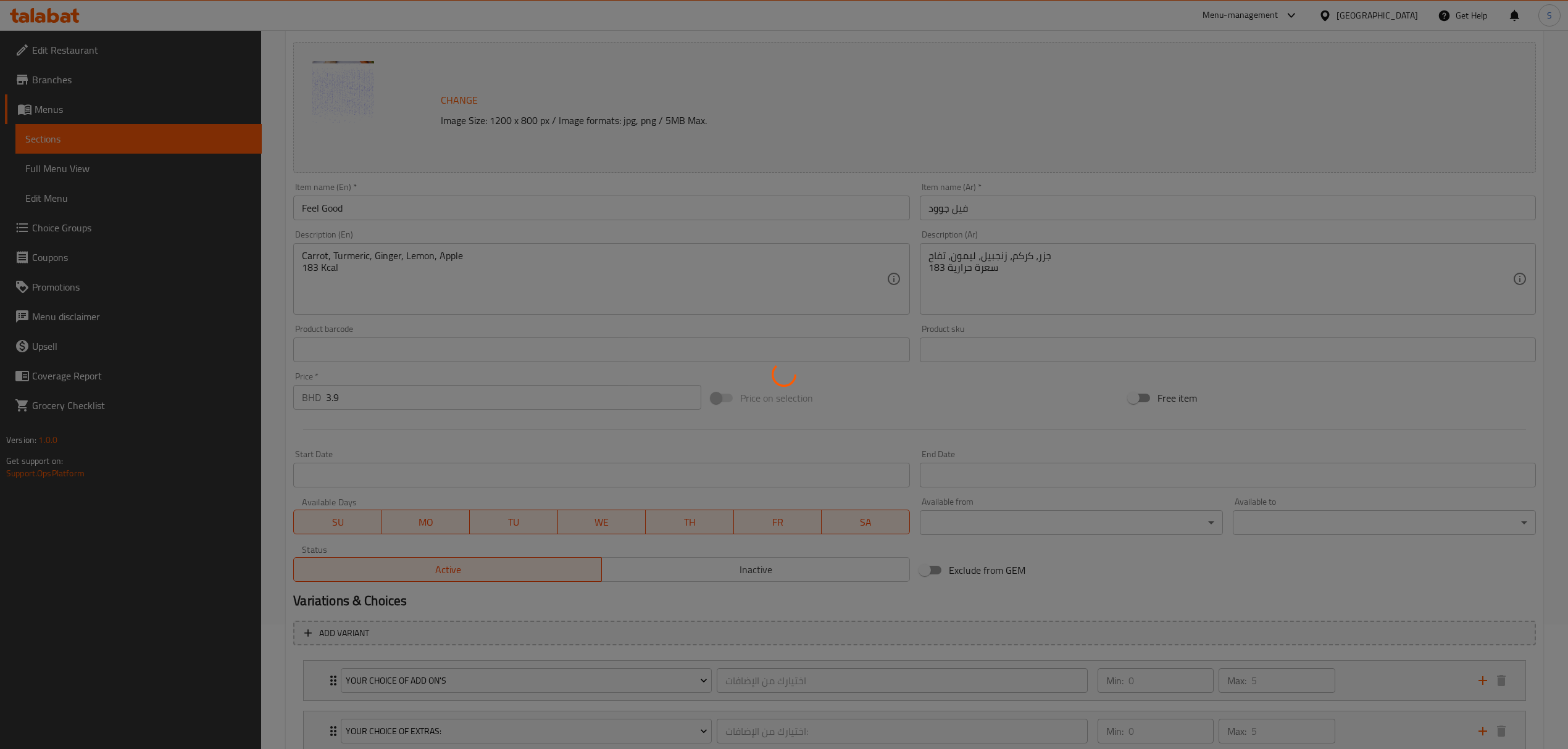
scroll to position [0, 0]
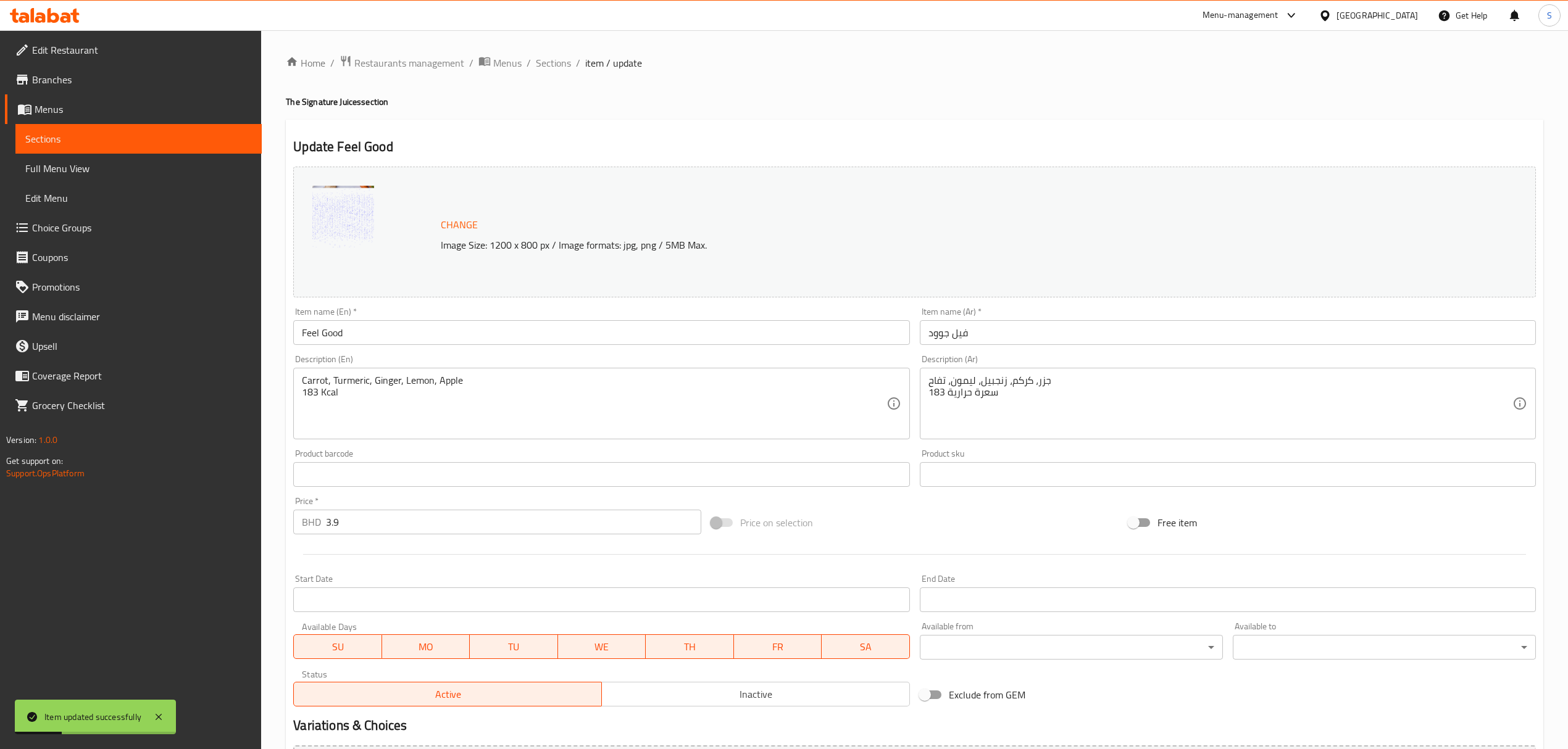
drag, startPoint x: 547, startPoint y: 64, endPoint x: 545, endPoint y: 73, distance: 9.2
click at [547, 64] on span "Sections" at bounding box center [553, 62] width 35 height 15
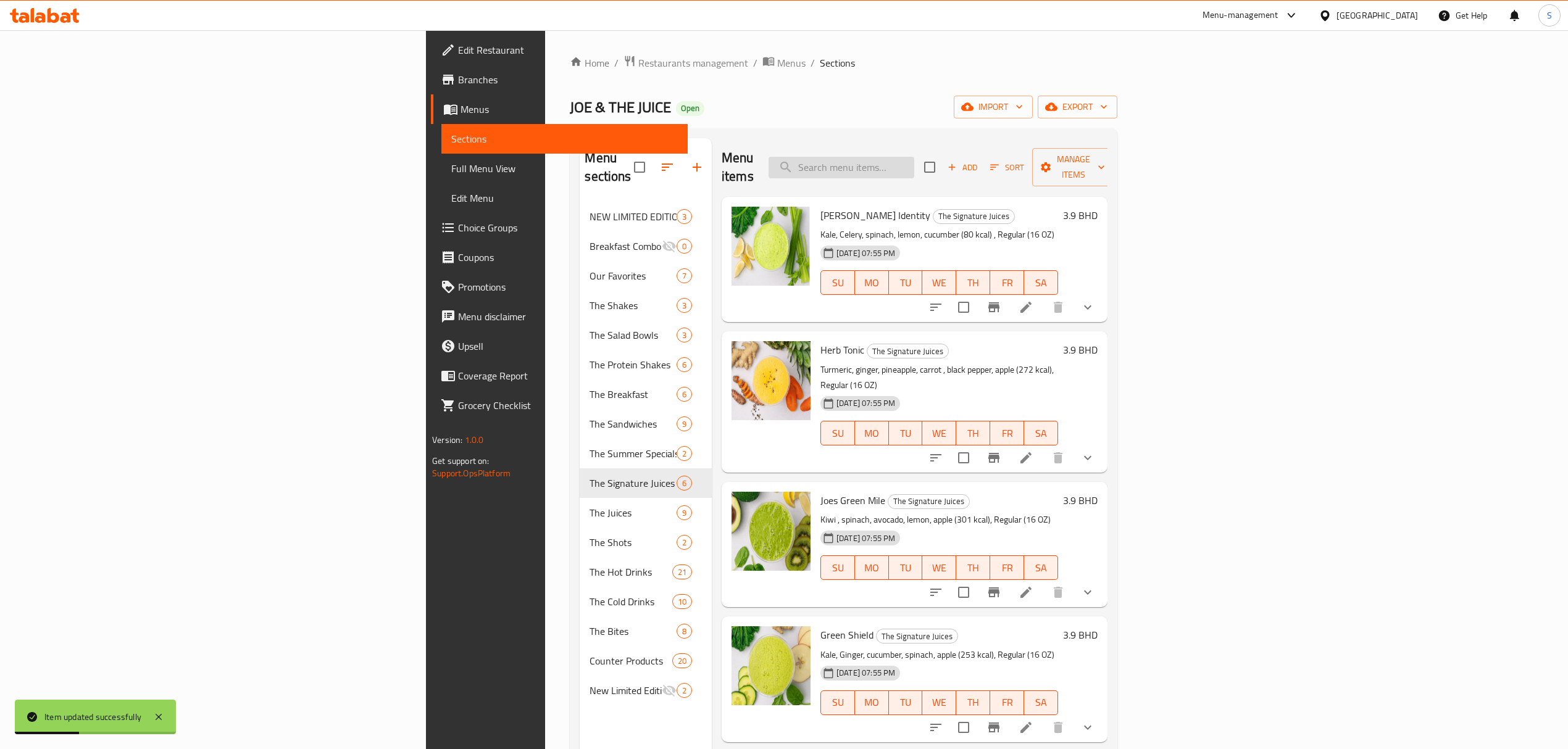
click at [914, 161] on input "search" at bounding box center [841, 168] width 145 height 22
paste input "Herb Tonic"
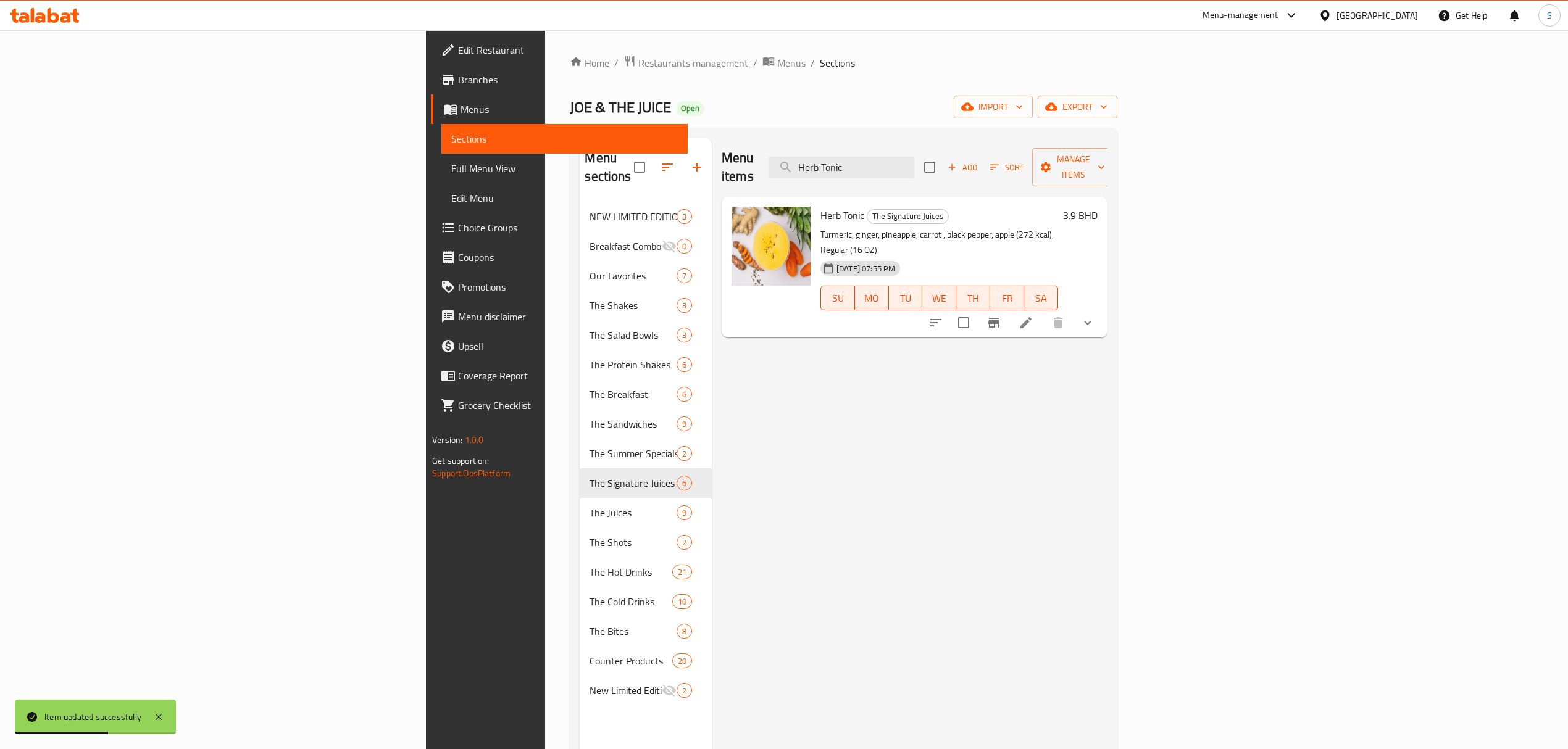
type input "Herb Tonic"
click at [1043, 312] on li at bounding box center [1026, 323] width 34 height 22
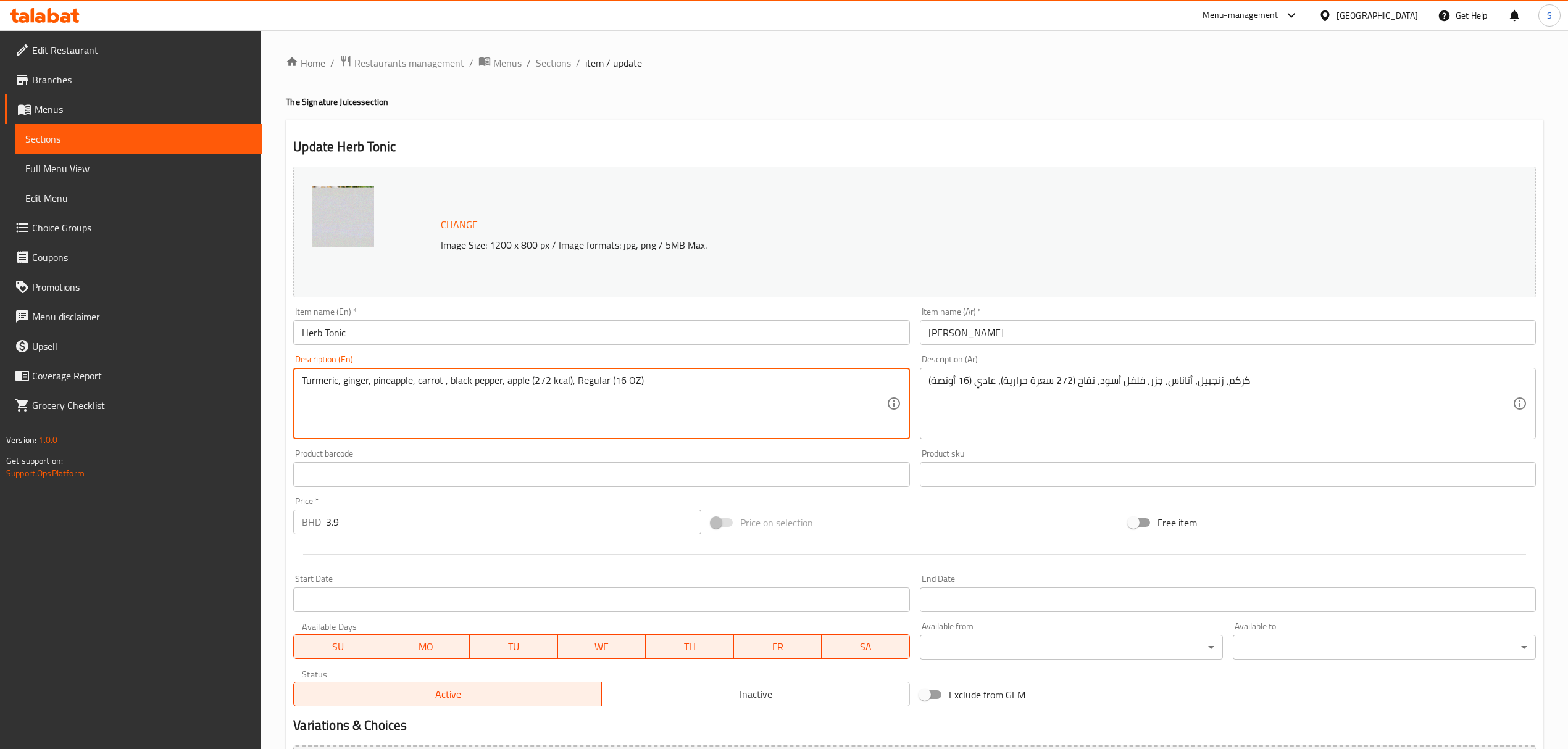
drag, startPoint x: 548, startPoint y: 379, endPoint x: 538, endPoint y: 379, distance: 10.0
type textarea "Turmeric, ginger, pineapple, carrot , black pepper, apple (205 kcal), Regular (…"
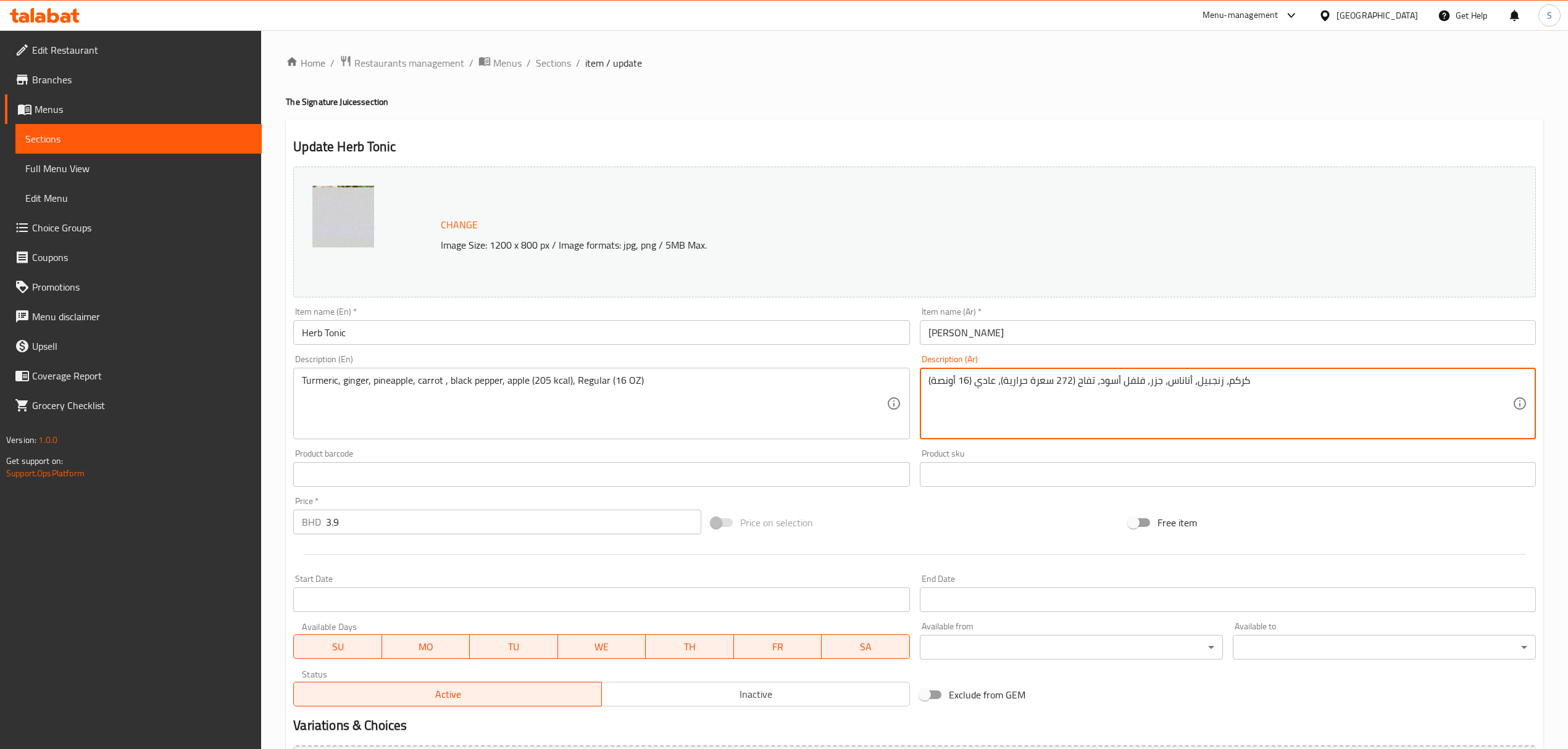
drag, startPoint x: 1069, startPoint y: 380, endPoint x: 1060, endPoint y: 380, distance: 9.0
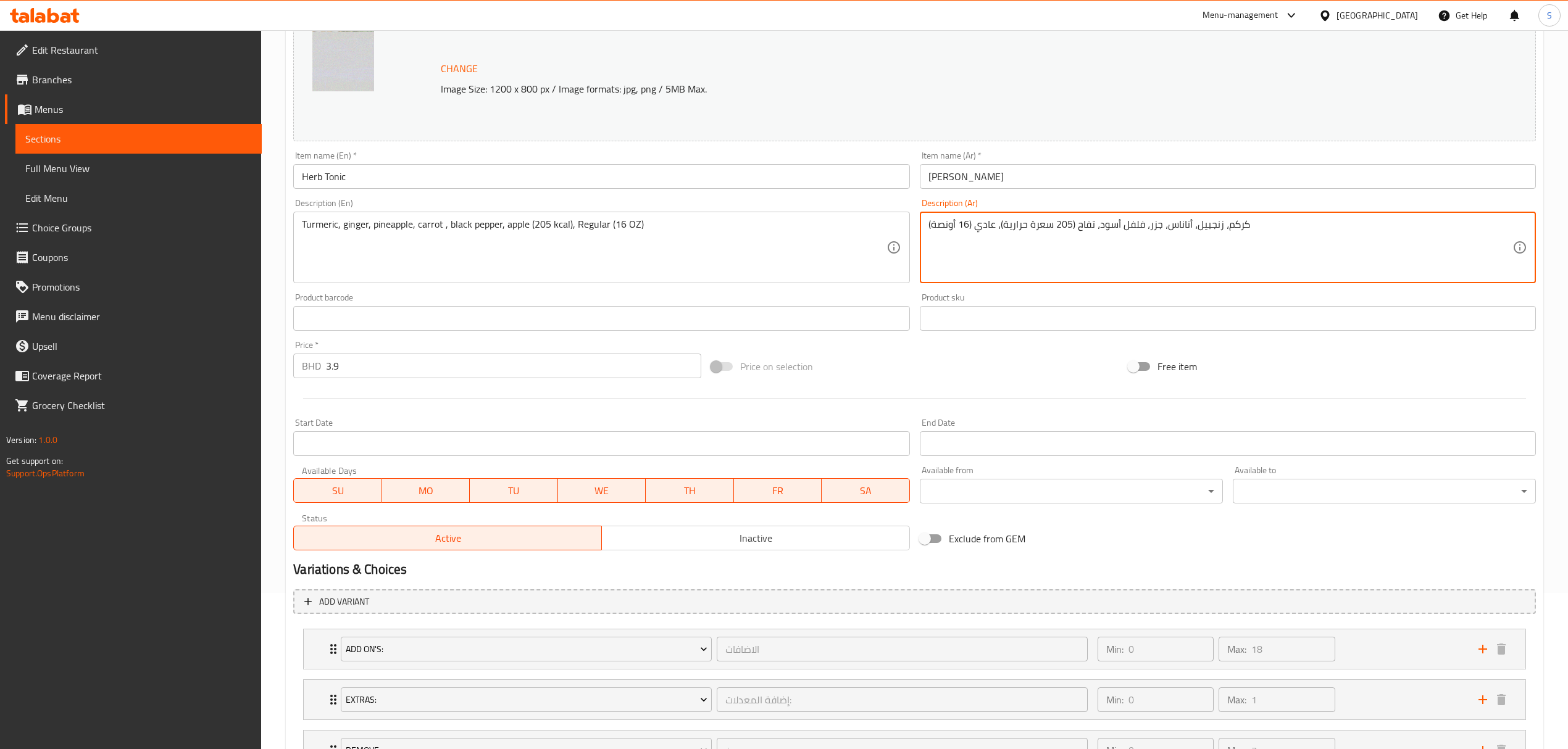
scroll to position [264, 0]
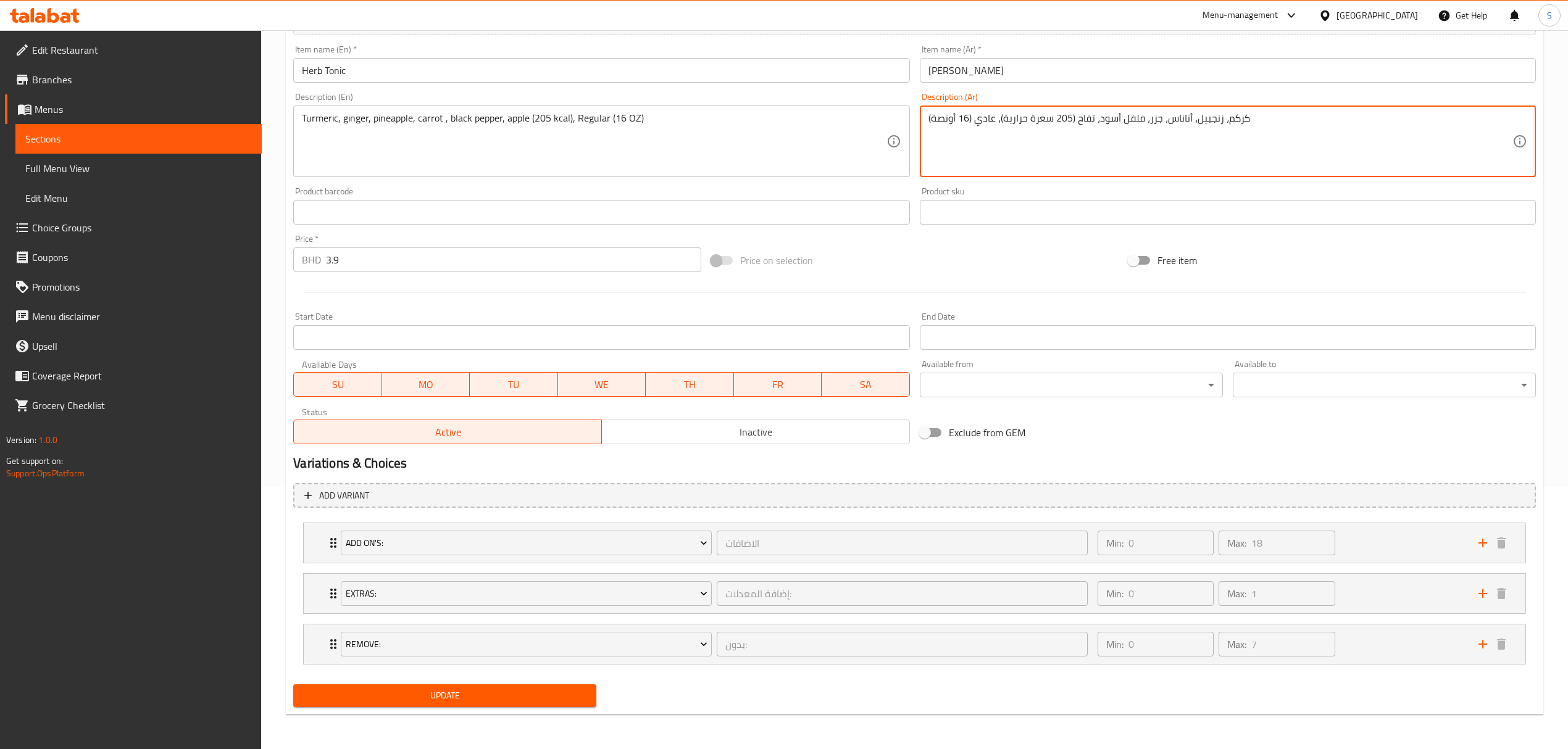
type textarea "كركم، زنجبيل، أناناس، جزر، فلفل أسود، تفاح (205 سعرة حرارية)، عادي (16 أونصة)"
click at [416, 700] on span "Update" at bounding box center [445, 696] width 284 height 16
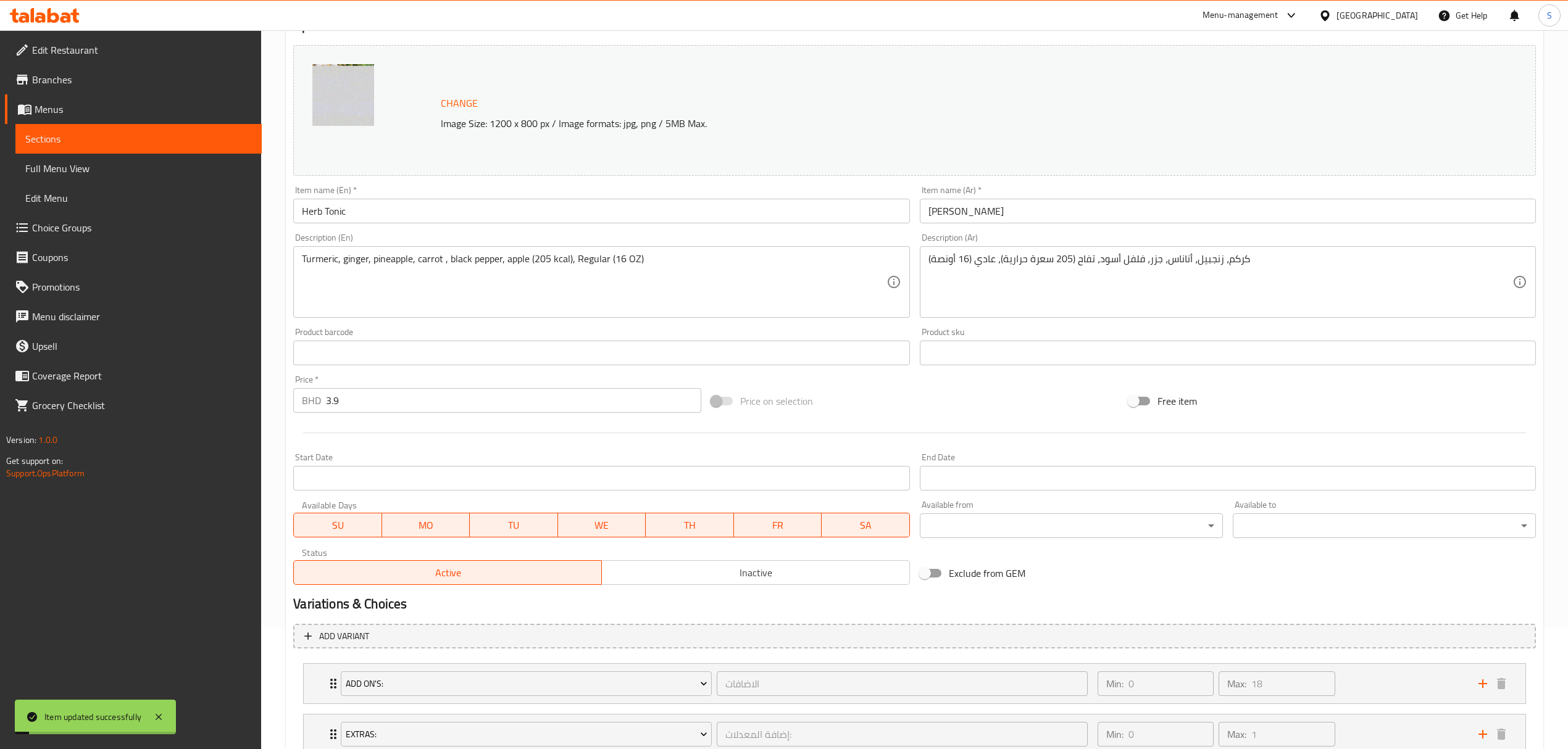
scroll to position [0, 0]
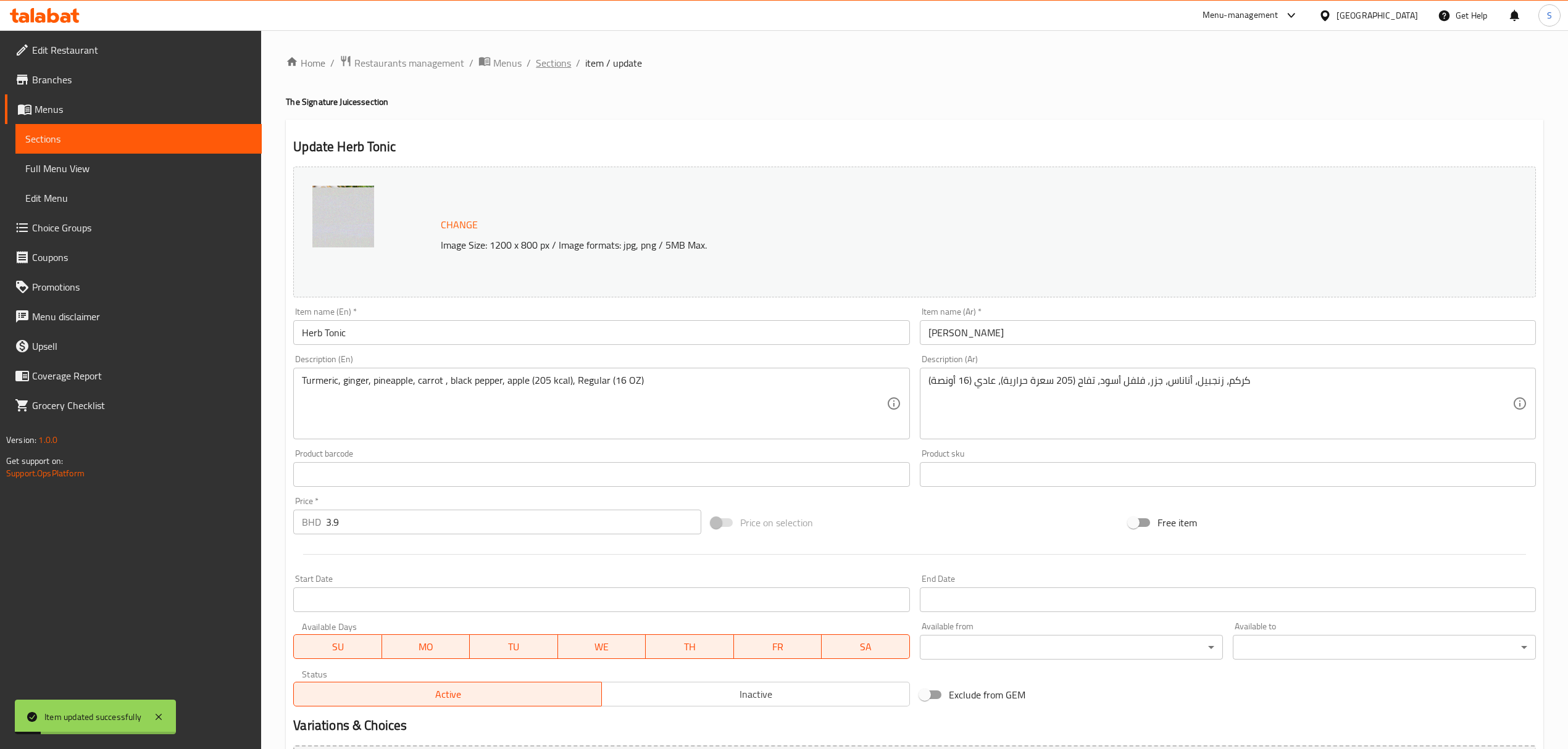
click at [549, 64] on span "Sections" at bounding box center [553, 62] width 35 height 15
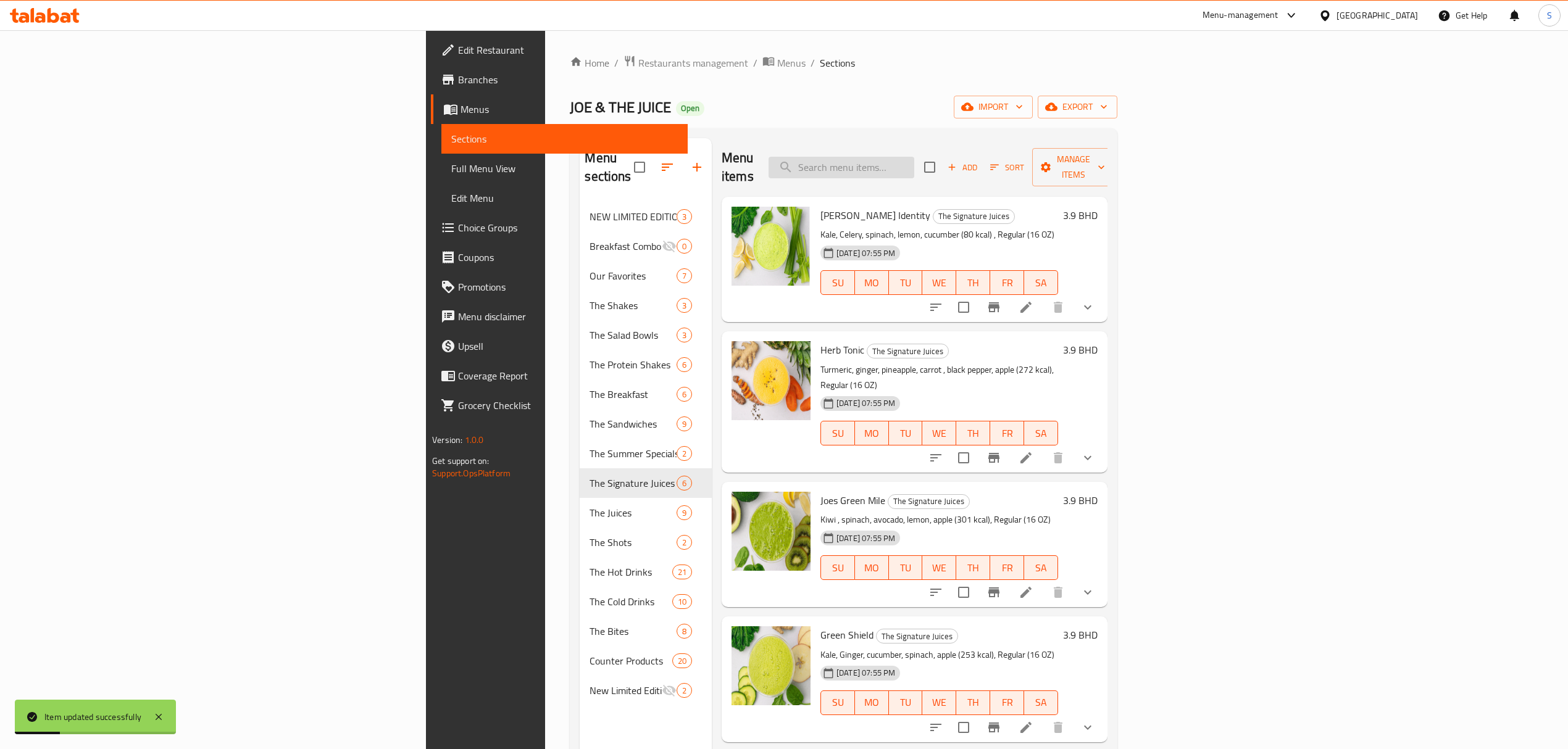
click at [914, 159] on input "search" at bounding box center [841, 168] width 145 height 22
paste input "Green Shield"
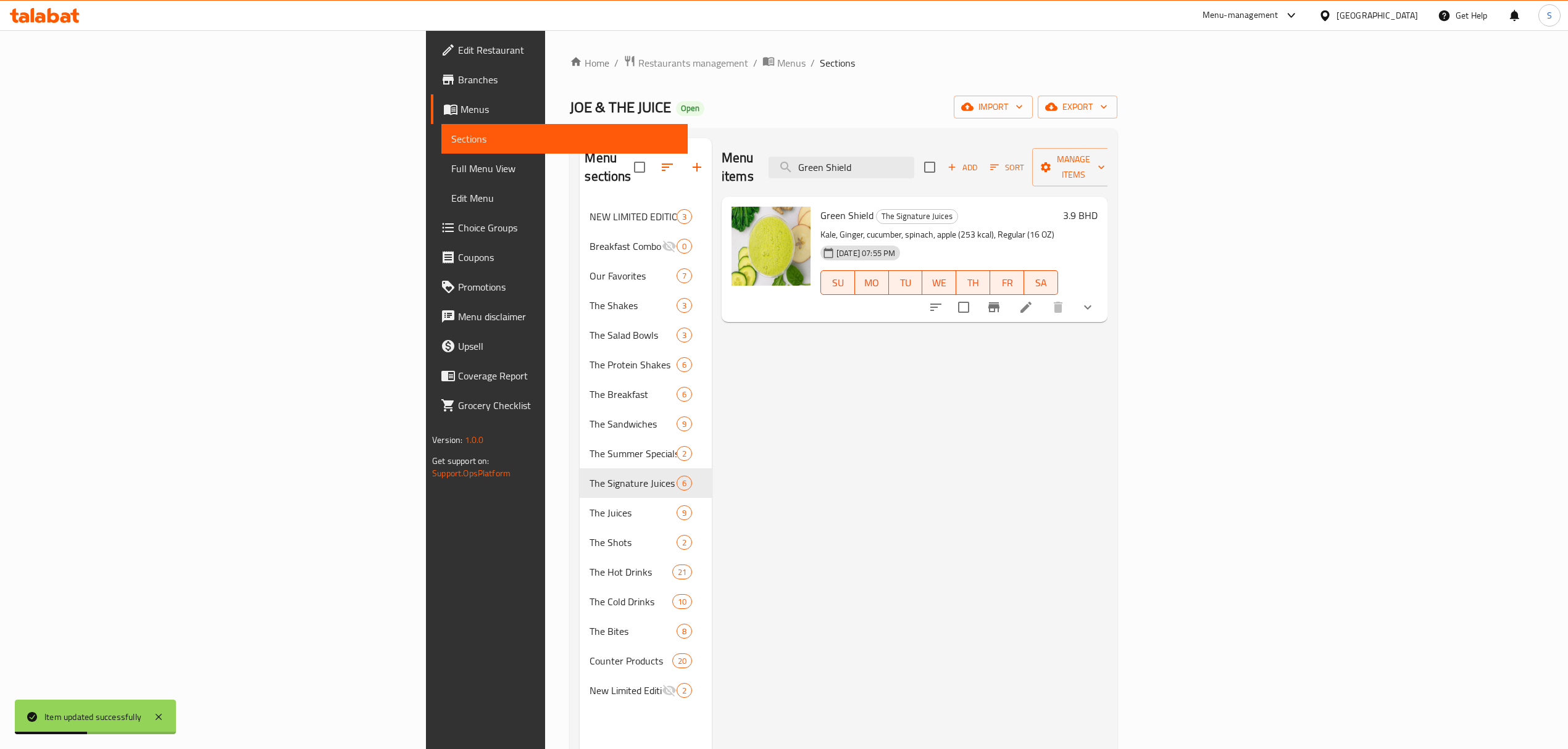
type input "Green Shield"
click at [1034, 300] on icon at bounding box center [1026, 307] width 15 height 15
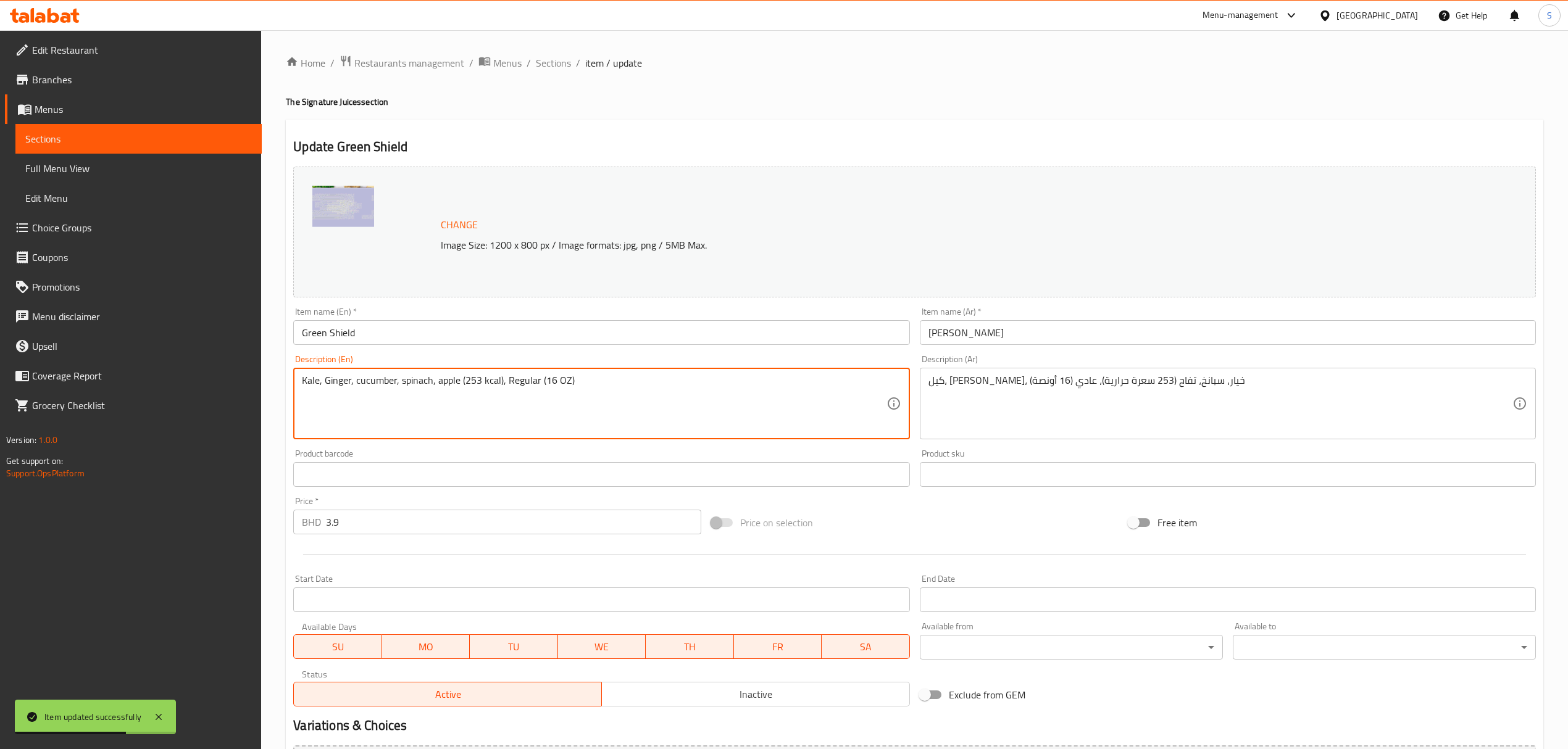
drag, startPoint x: 480, startPoint y: 380, endPoint x: 464, endPoint y: 381, distance: 16.0
type textarea "Kale, Ginger, cucumber, spinach, apple (191 kcal), Regular (16 OZ)"
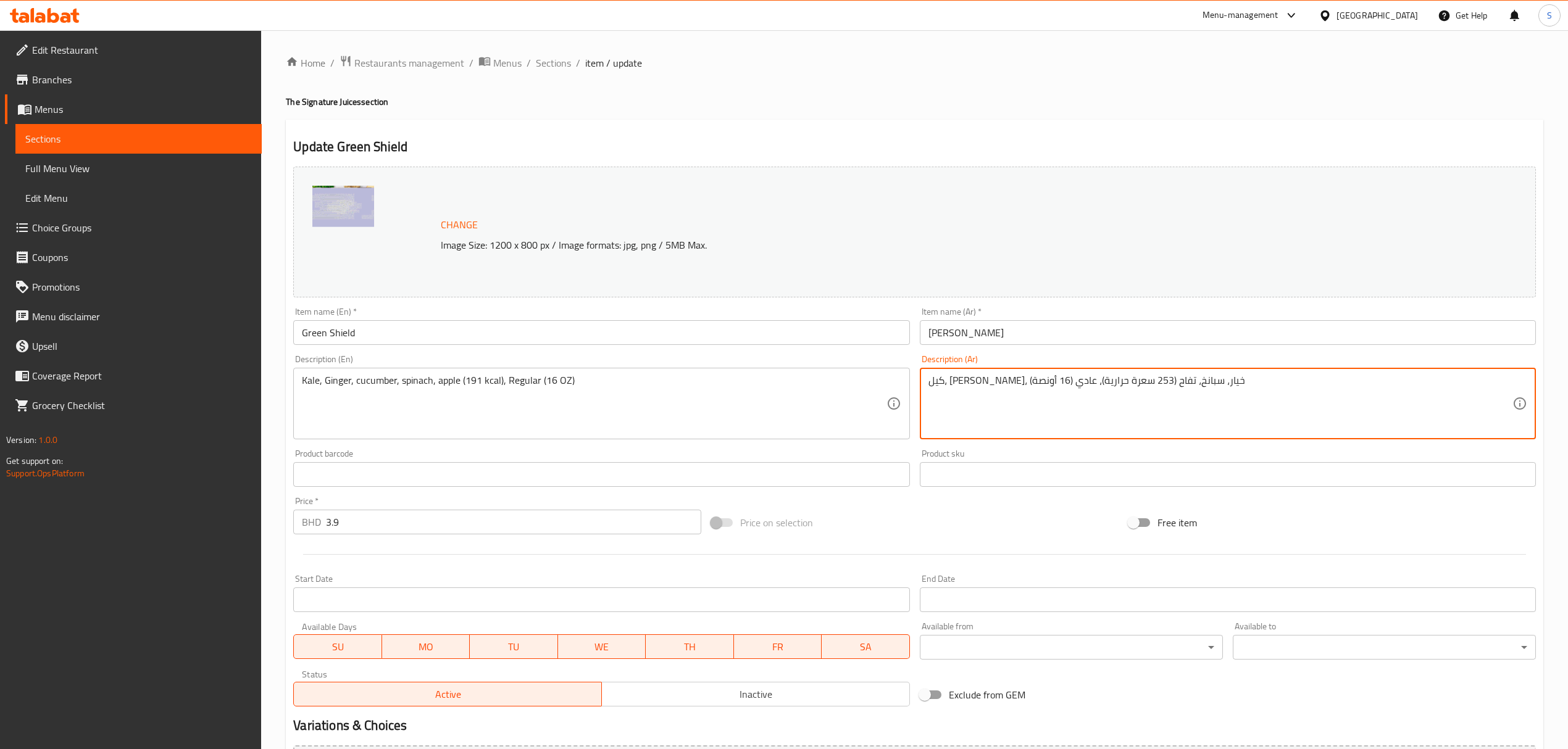
drag, startPoint x: 1070, startPoint y: 380, endPoint x: 1055, endPoint y: 380, distance: 15.0
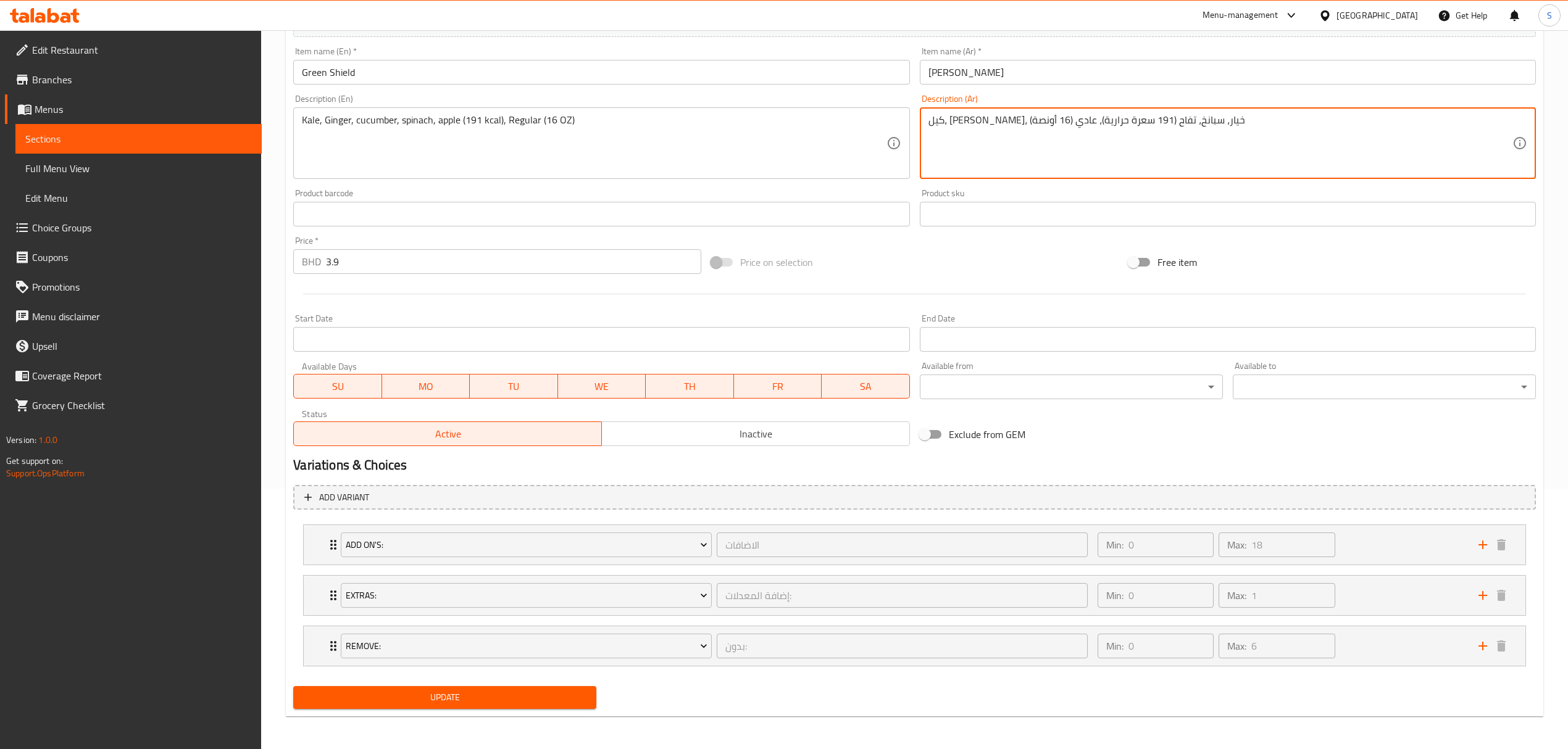
scroll to position [264, 0]
type textarea "كيل، زنجبيل، خيار، سبانخ، تفاح (191 سعرة حرارية)، عادي (16 أونصة)"
click at [387, 695] on span "Update" at bounding box center [445, 696] width 284 height 16
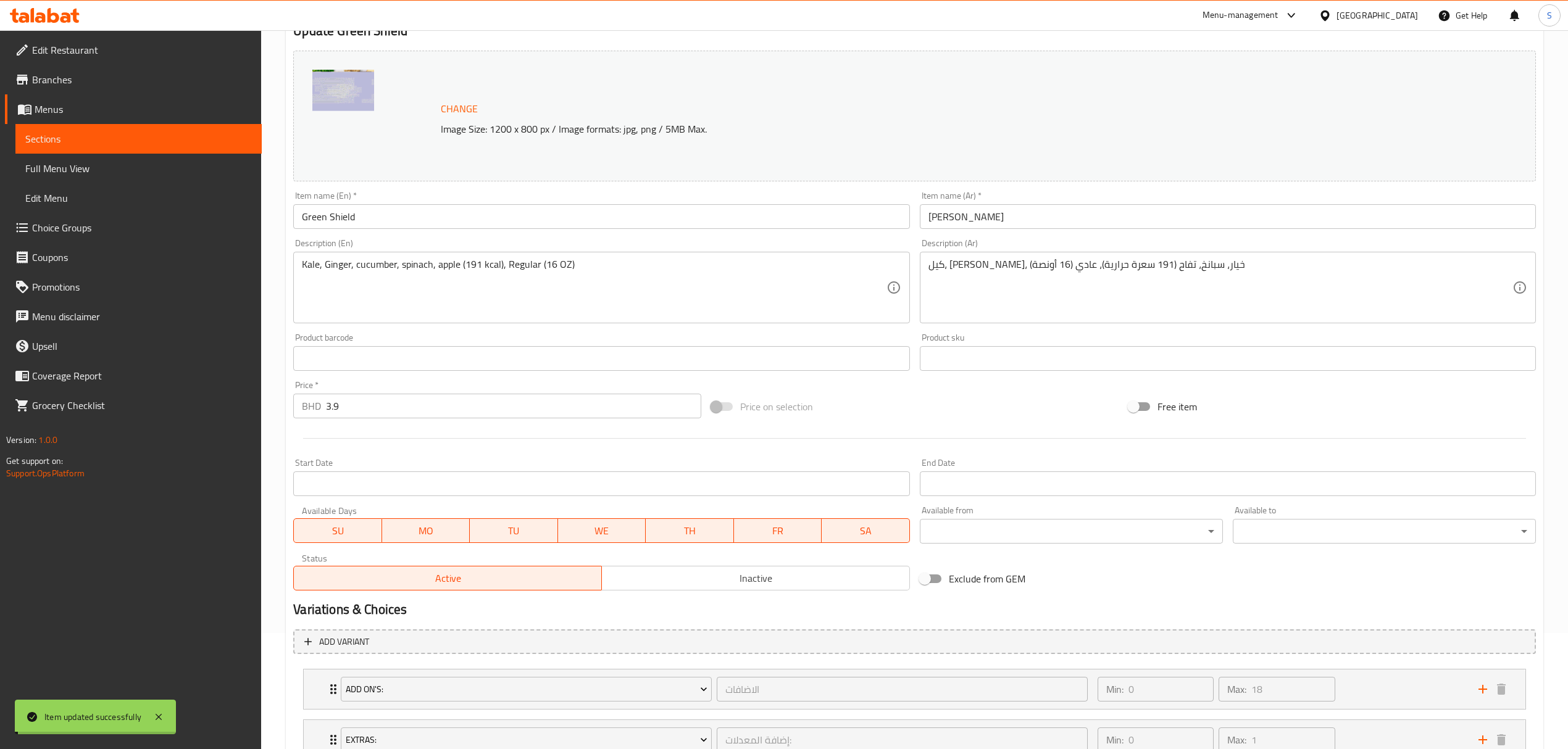
scroll to position [0, 0]
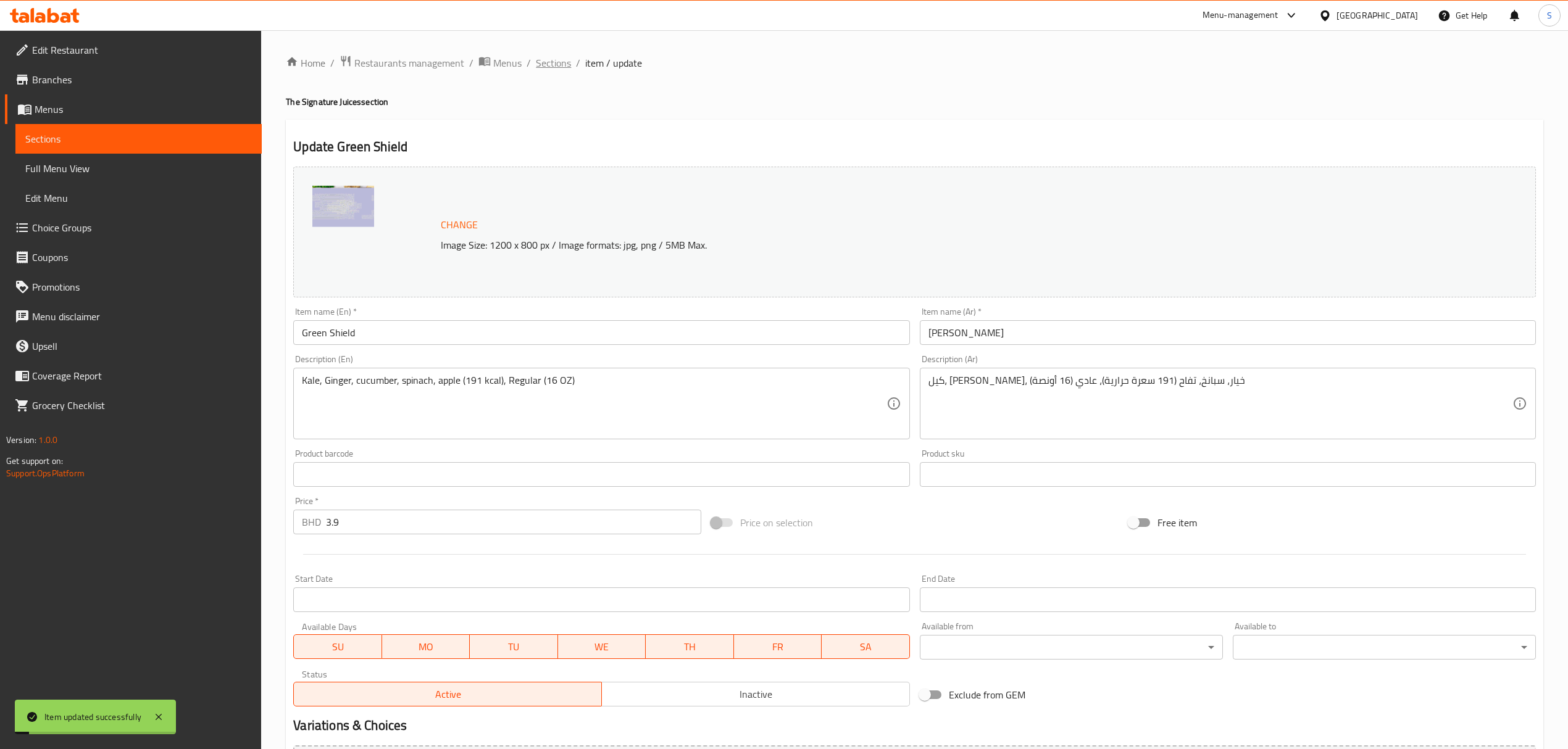
click at [548, 63] on span "Sections" at bounding box center [553, 62] width 35 height 15
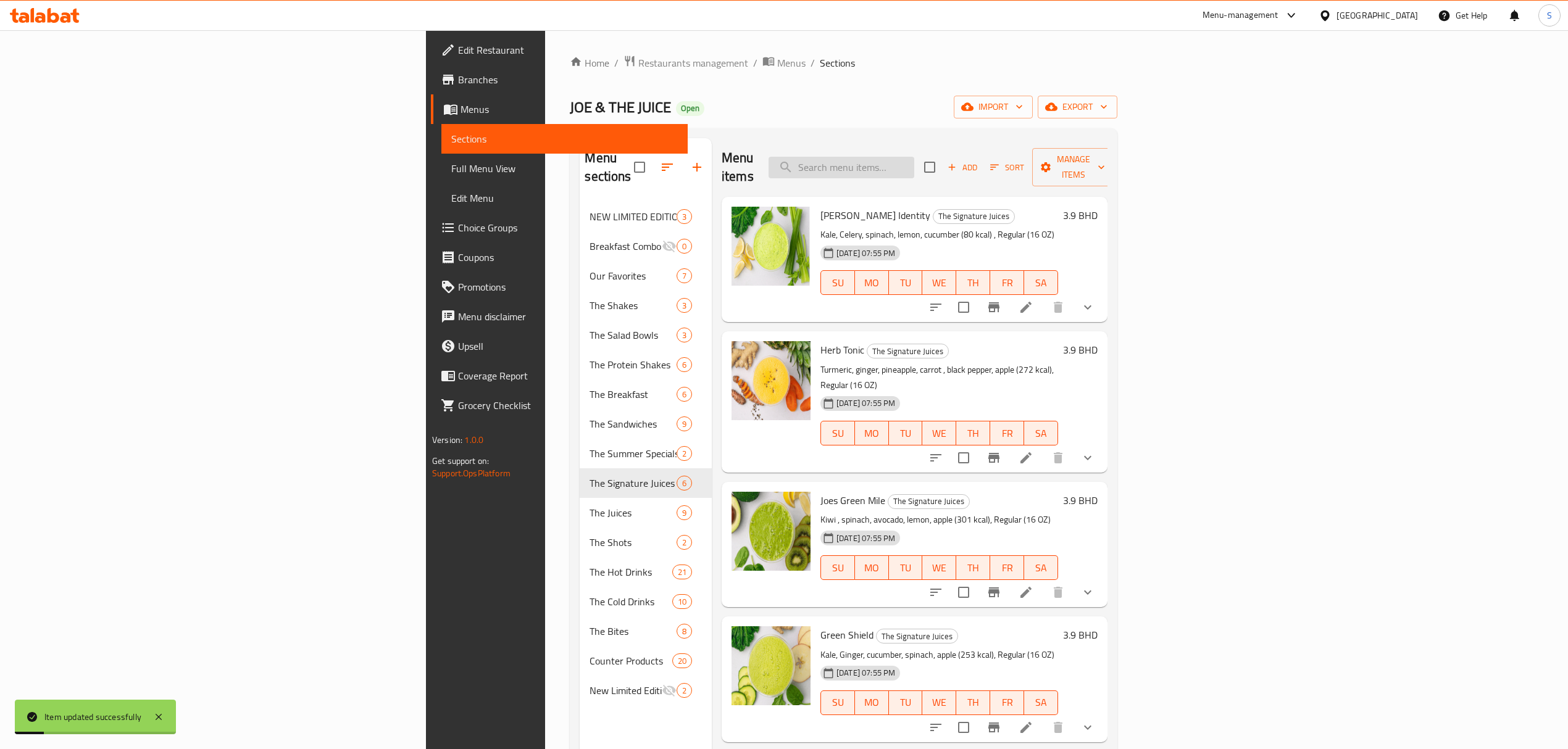
click at [914, 159] on input "search" at bounding box center [841, 168] width 145 height 22
paste input "Joe’s Green Mile"
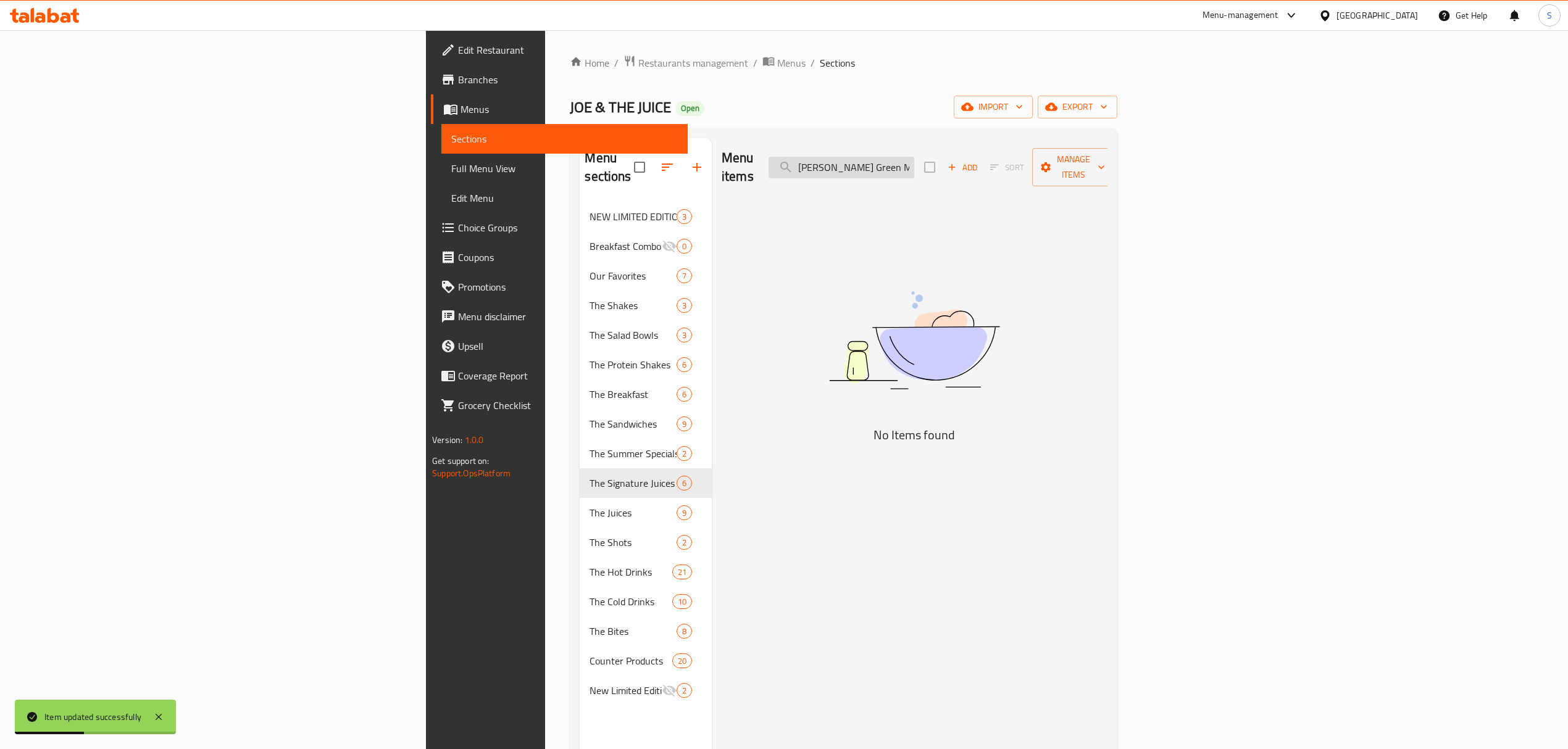
click at [914, 159] on input "Joe’s Green Mile" at bounding box center [841, 168] width 145 height 22
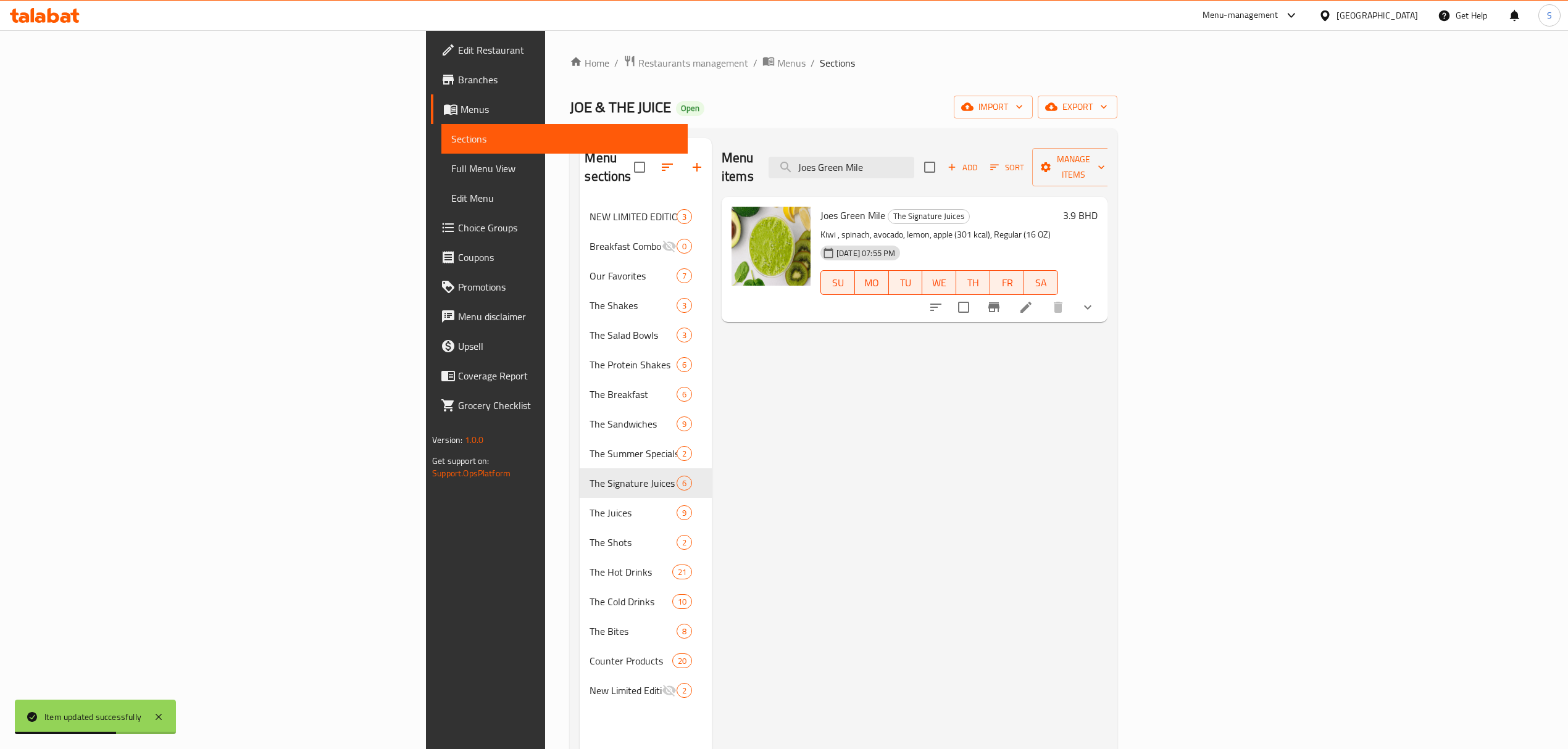
type input "Joes Green Mile"
click at [1043, 296] on li at bounding box center [1026, 307] width 34 height 22
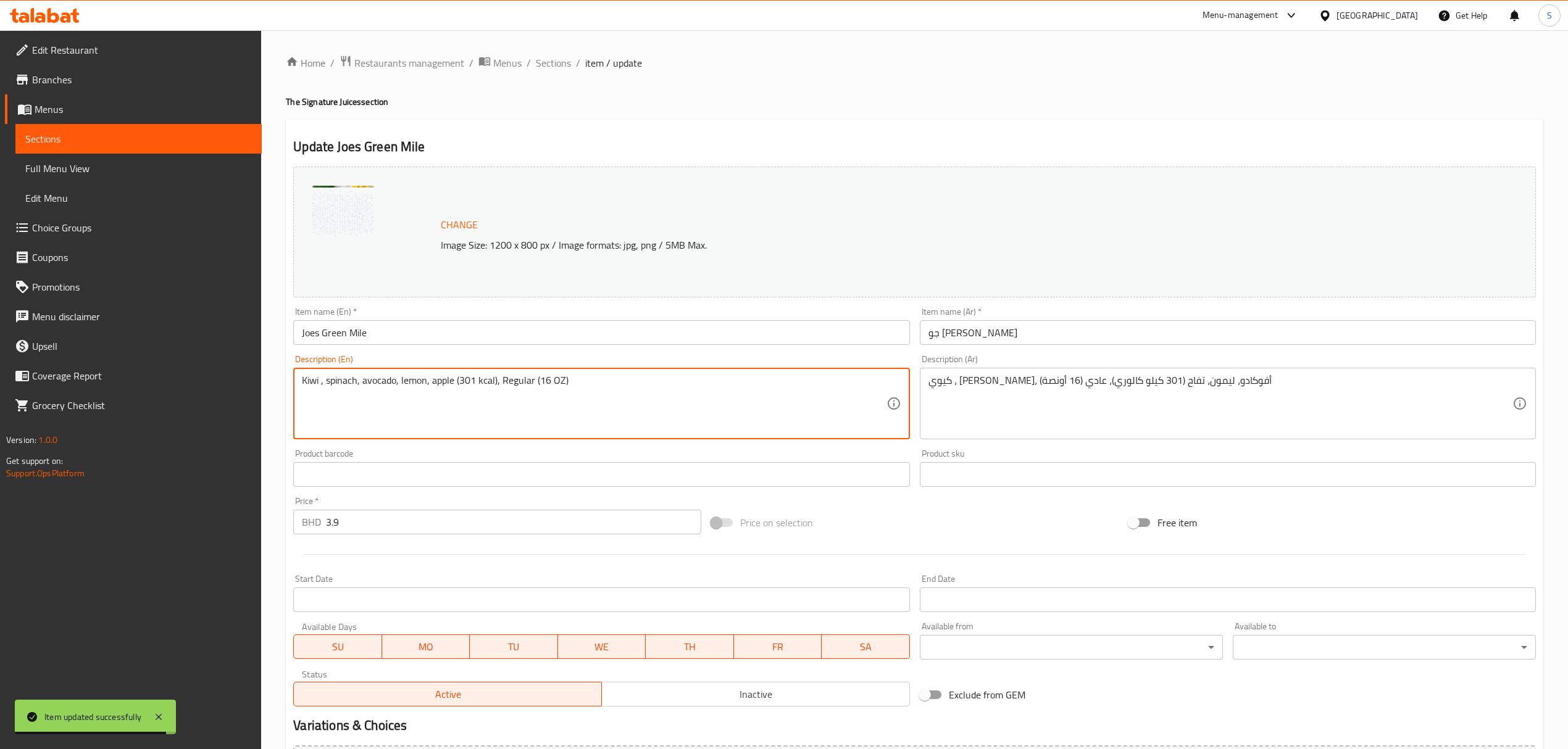
drag, startPoint x: 474, startPoint y: 381, endPoint x: 458, endPoint y: 381, distance: 16.0
type textarea "Kiwi , spinach, avocado, lemon, apple (271 kcal), Regular (16 OZ)"
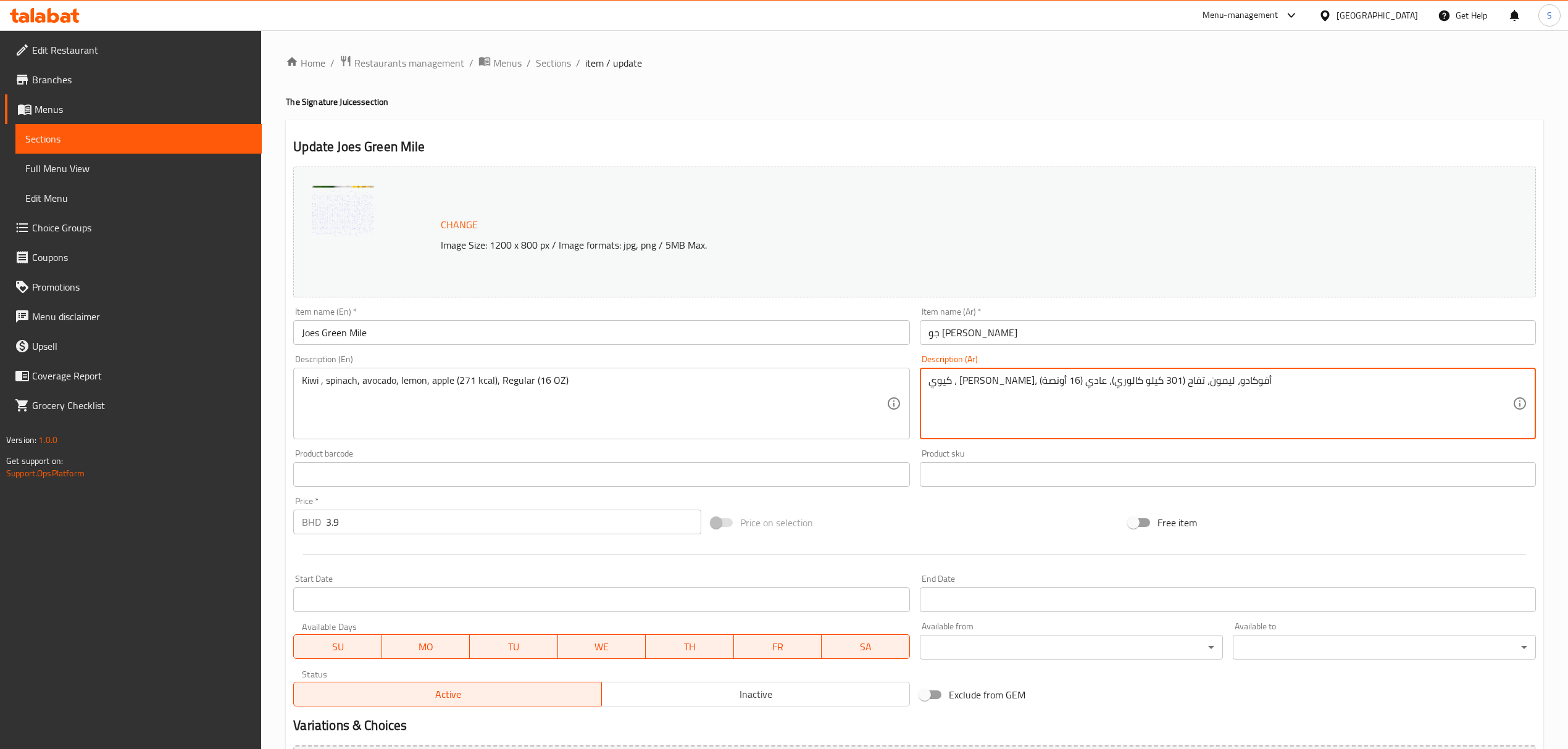
drag, startPoint x: 1069, startPoint y: 380, endPoint x: 1057, endPoint y: 380, distance: 12.0
click at [1060, 378] on textarea "كيوي ، سبانخ، أفوكادو، ليمون، تفاح (3271 كيلو كالوري)، عادي (16 أونصة)" at bounding box center [1220, 404] width 584 height 59
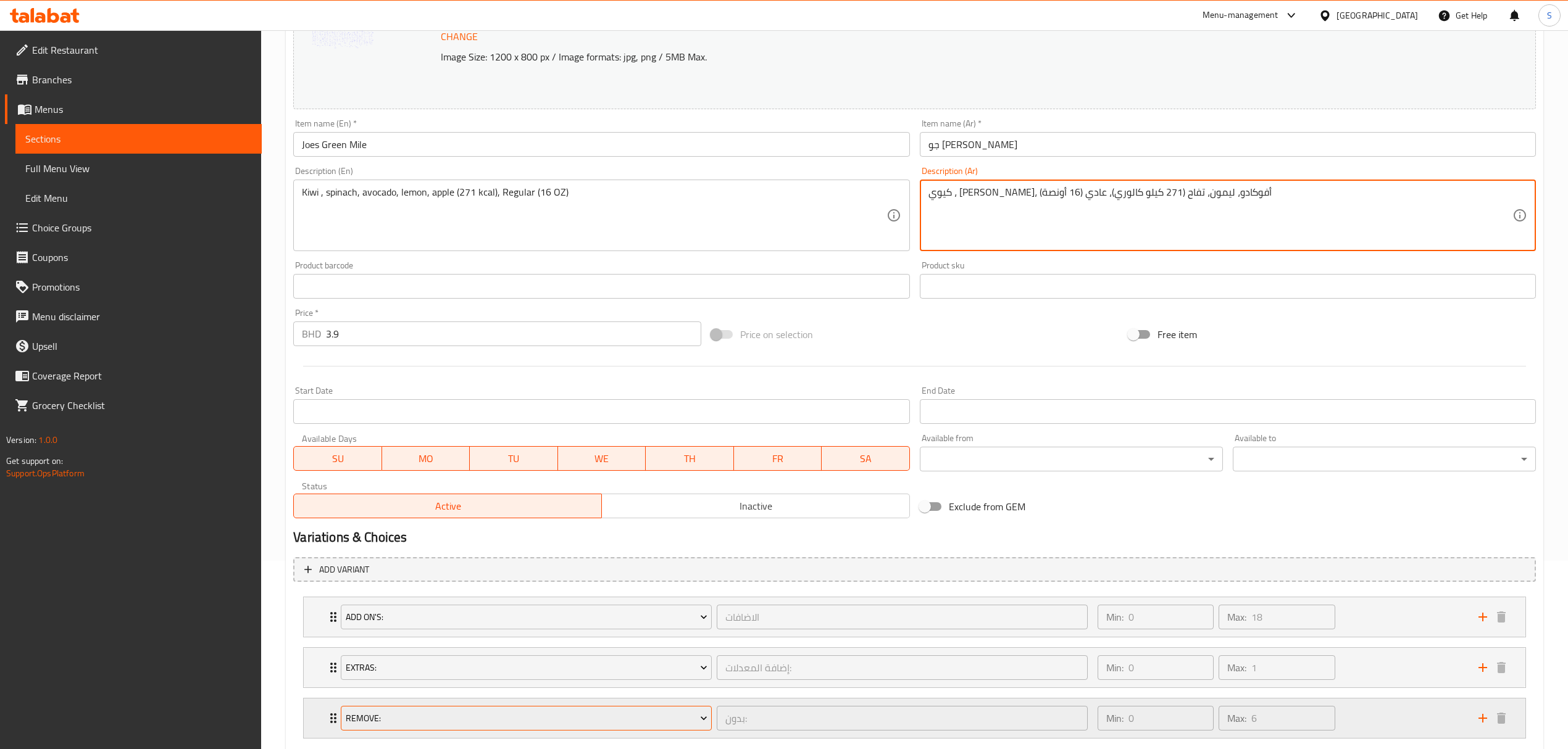
scroll to position [264, 0]
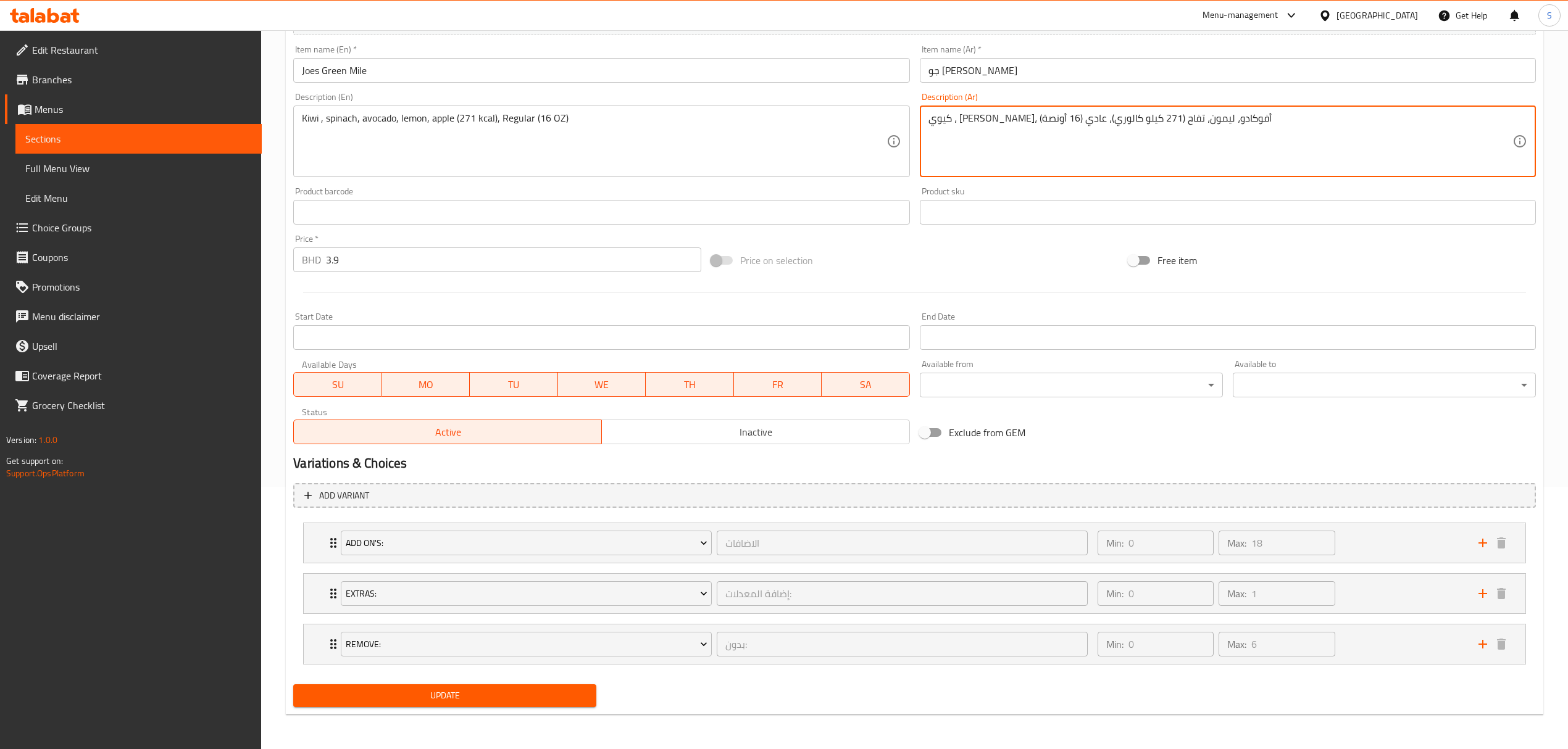
type textarea "كيوي ، سبانخ، أفوكادو، ليمون، تفاح (271 كيلو كالوري)، عادي (16 أونصة)"
drag, startPoint x: 413, startPoint y: 700, endPoint x: 692, endPoint y: 20, distance: 735.0
click at [415, 700] on span "Update" at bounding box center [445, 696] width 284 height 16
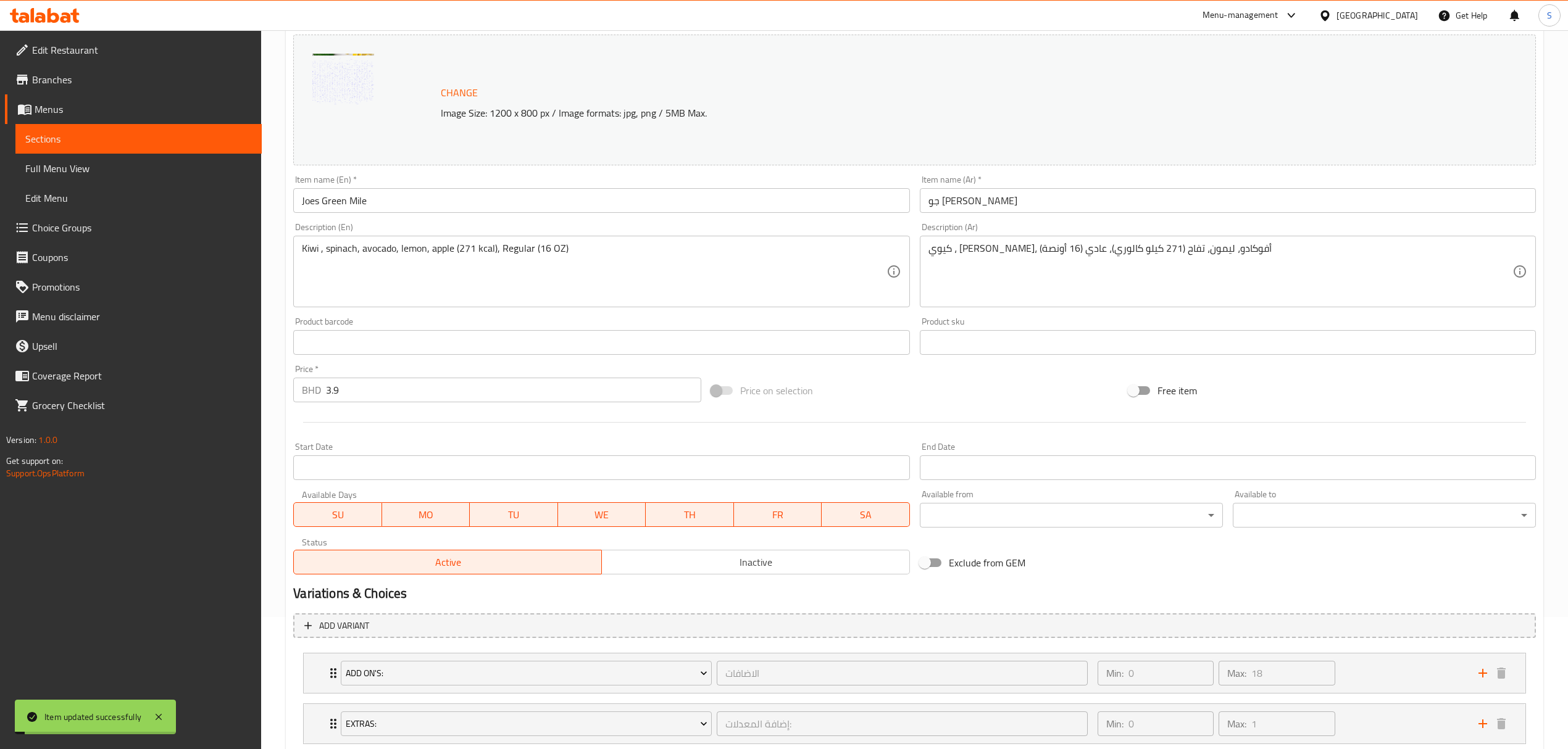
scroll to position [0, 0]
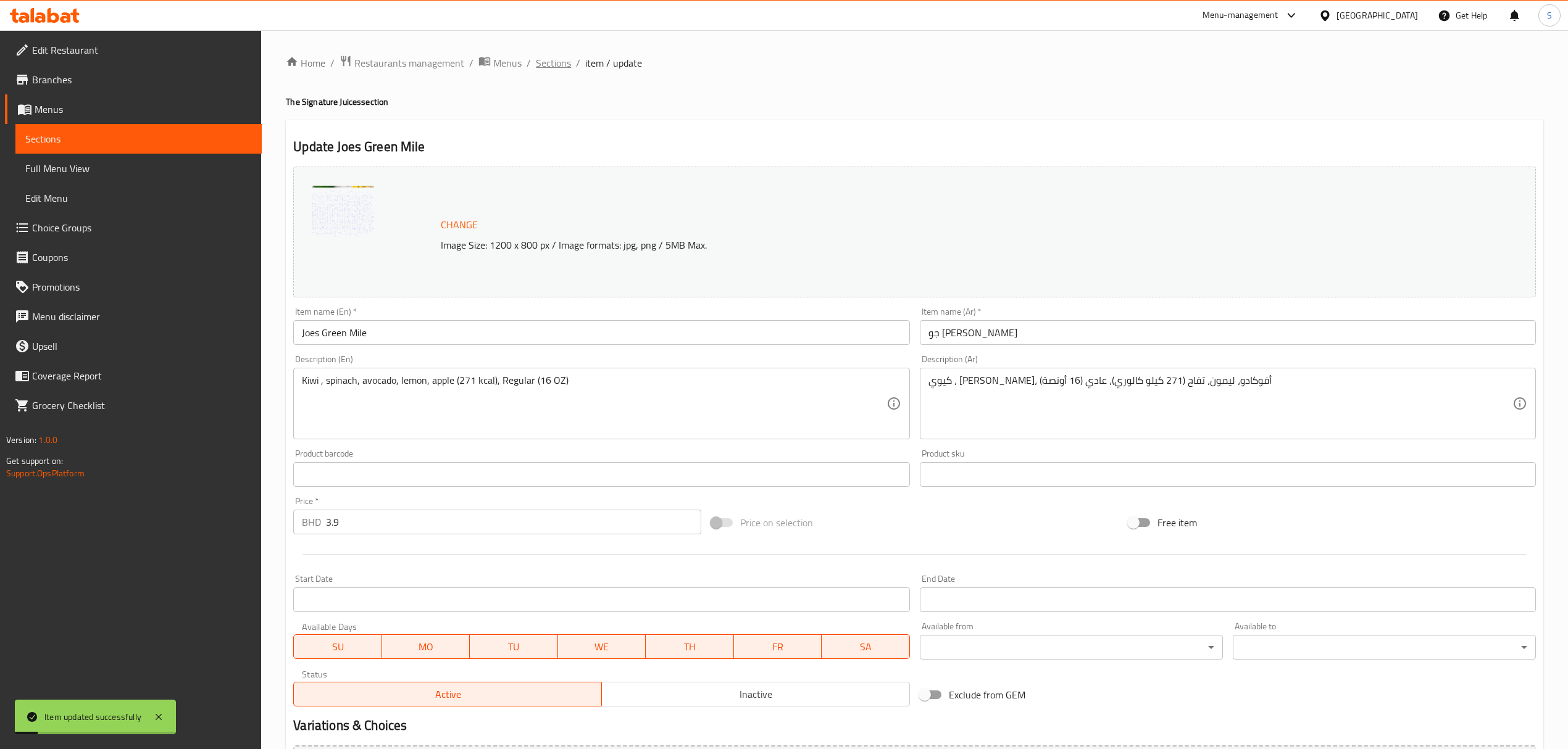
click at [554, 67] on span "Sections" at bounding box center [553, 62] width 35 height 15
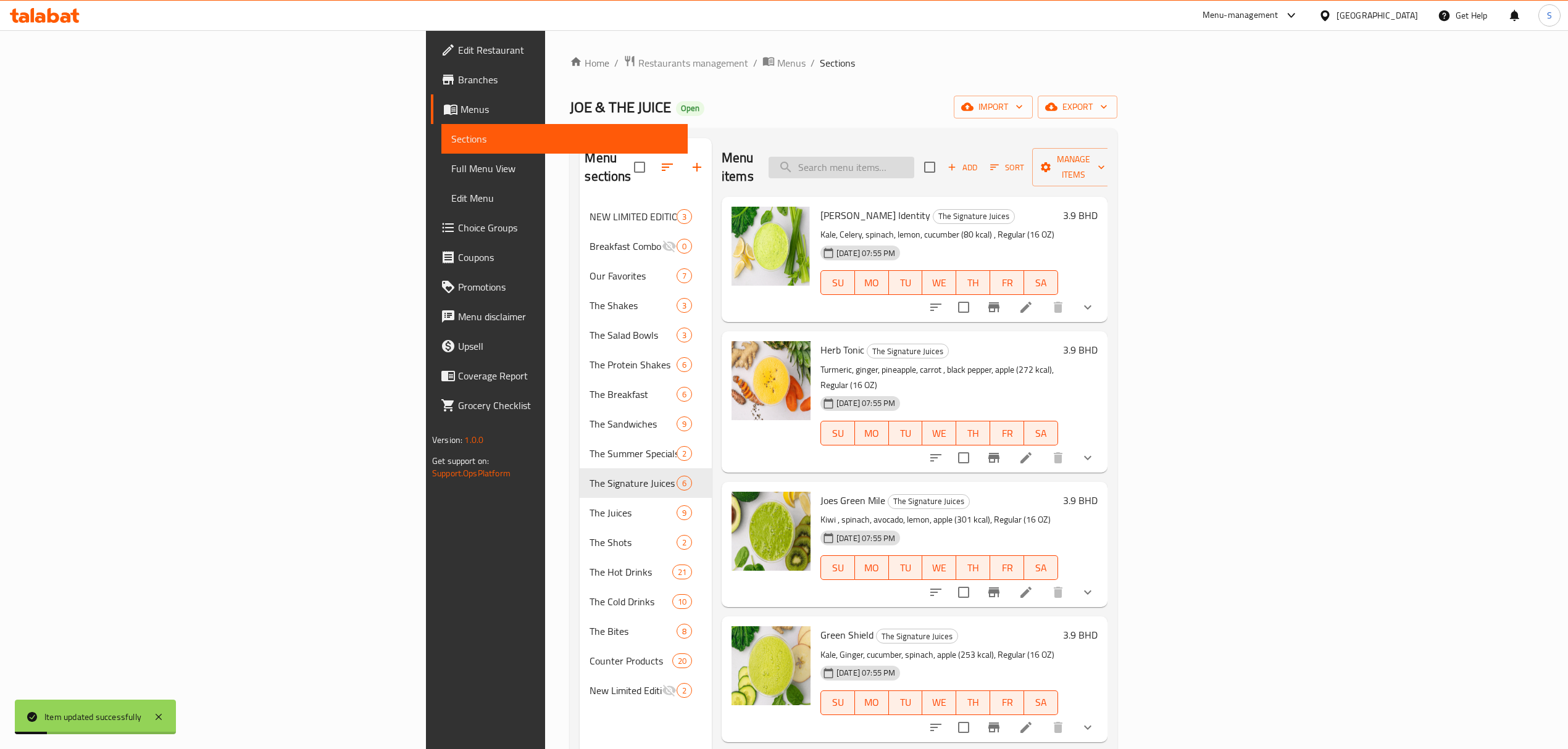
click at [914, 159] on input "search" at bounding box center [841, 168] width 145 height 22
paste input "Joe’s Identity"
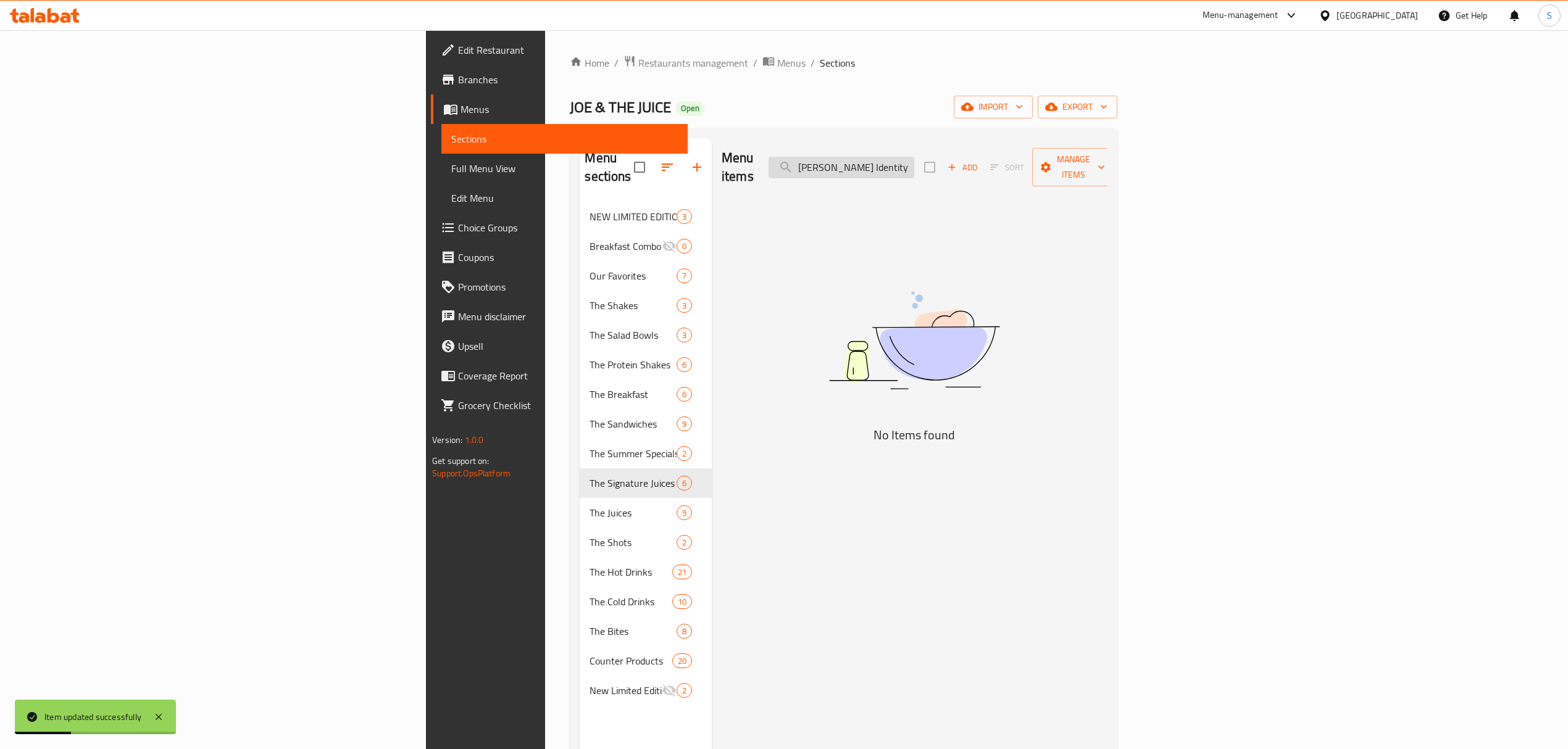
drag, startPoint x: 973, startPoint y: 159, endPoint x: 977, endPoint y: 155, distance: 5.7
click at [914, 159] on input "Joe’s Identity" at bounding box center [841, 168] width 145 height 22
drag, startPoint x: 977, startPoint y: 161, endPoint x: 900, endPoint y: 161, distance: 77.0
click at [900, 161] on div "Menu items Joes Identity Add Sort Manage items" at bounding box center [915, 167] width 386 height 59
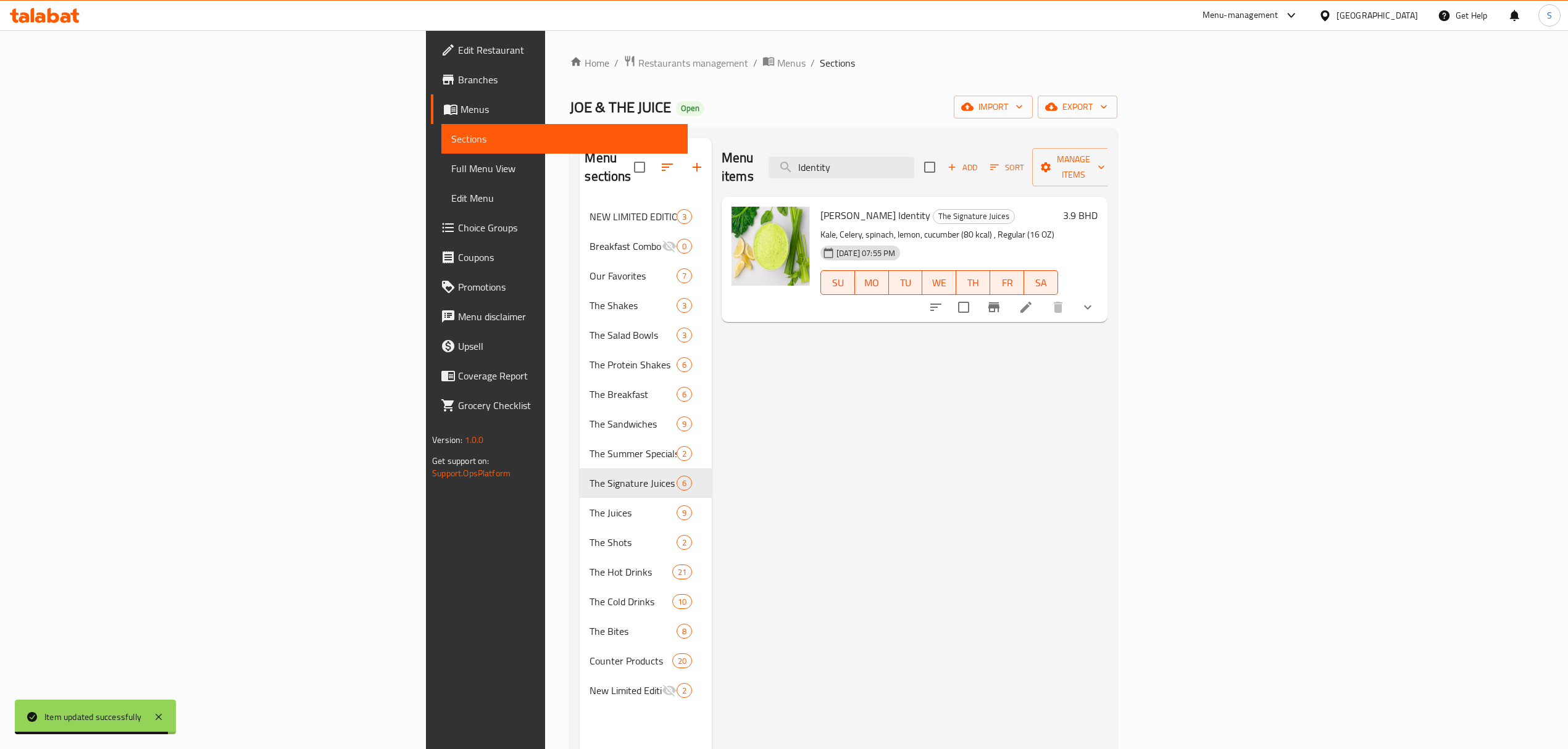
type input "Identity"
click at [1034, 300] on icon at bounding box center [1026, 307] width 15 height 15
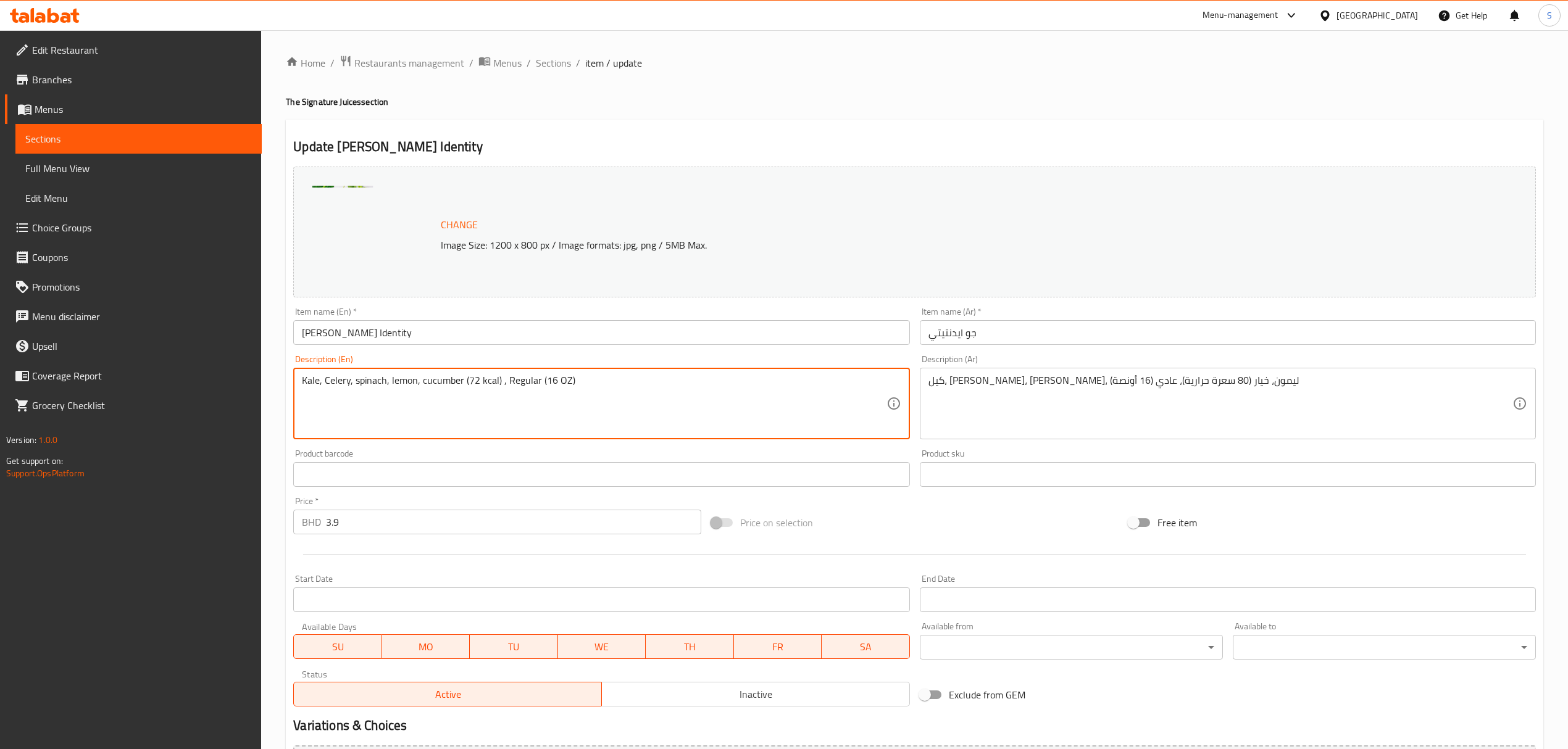
type textarea "Kale, Celery, spinach, lemon, cucumber (72 kcal) , Regular (16 OZ)"
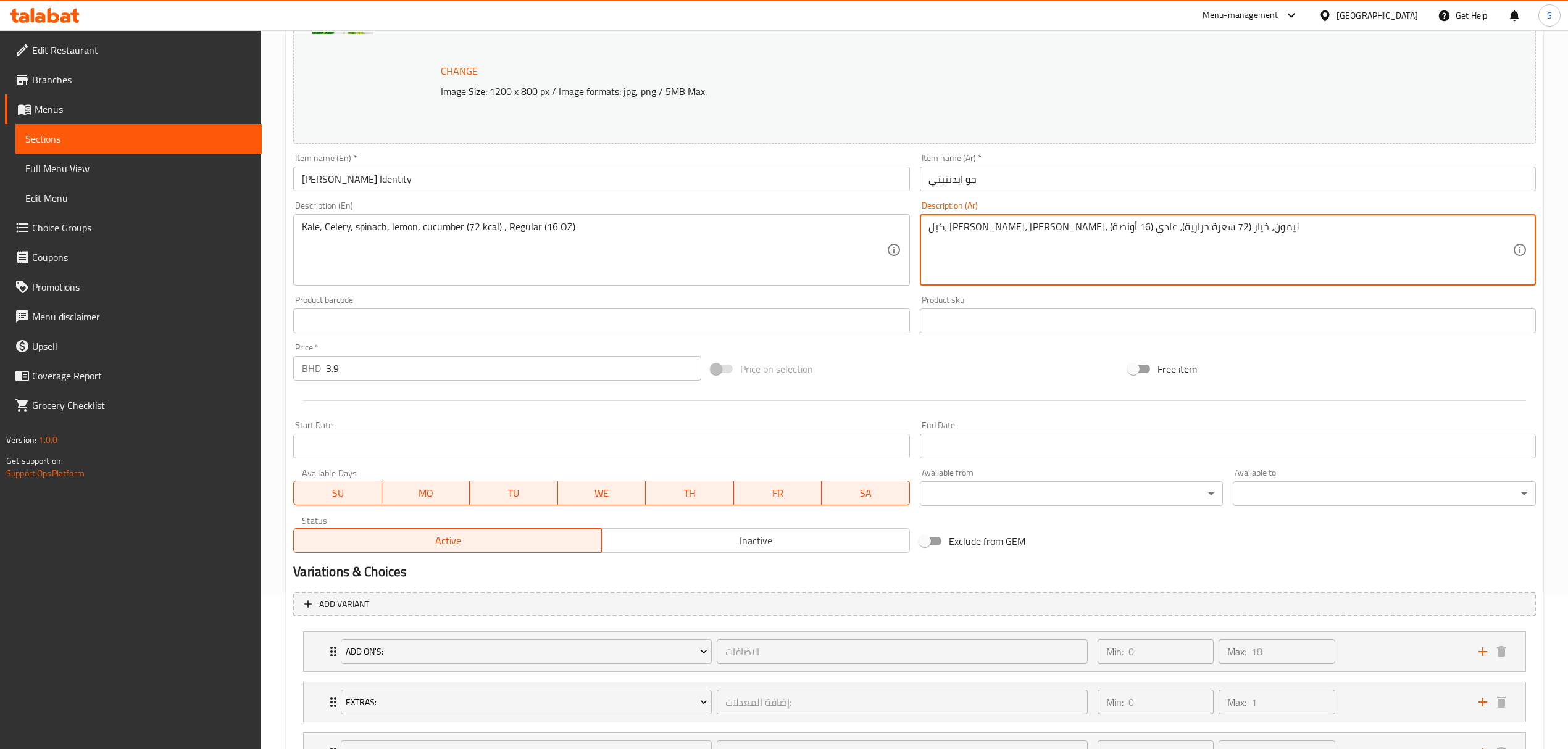
scroll to position [264, 0]
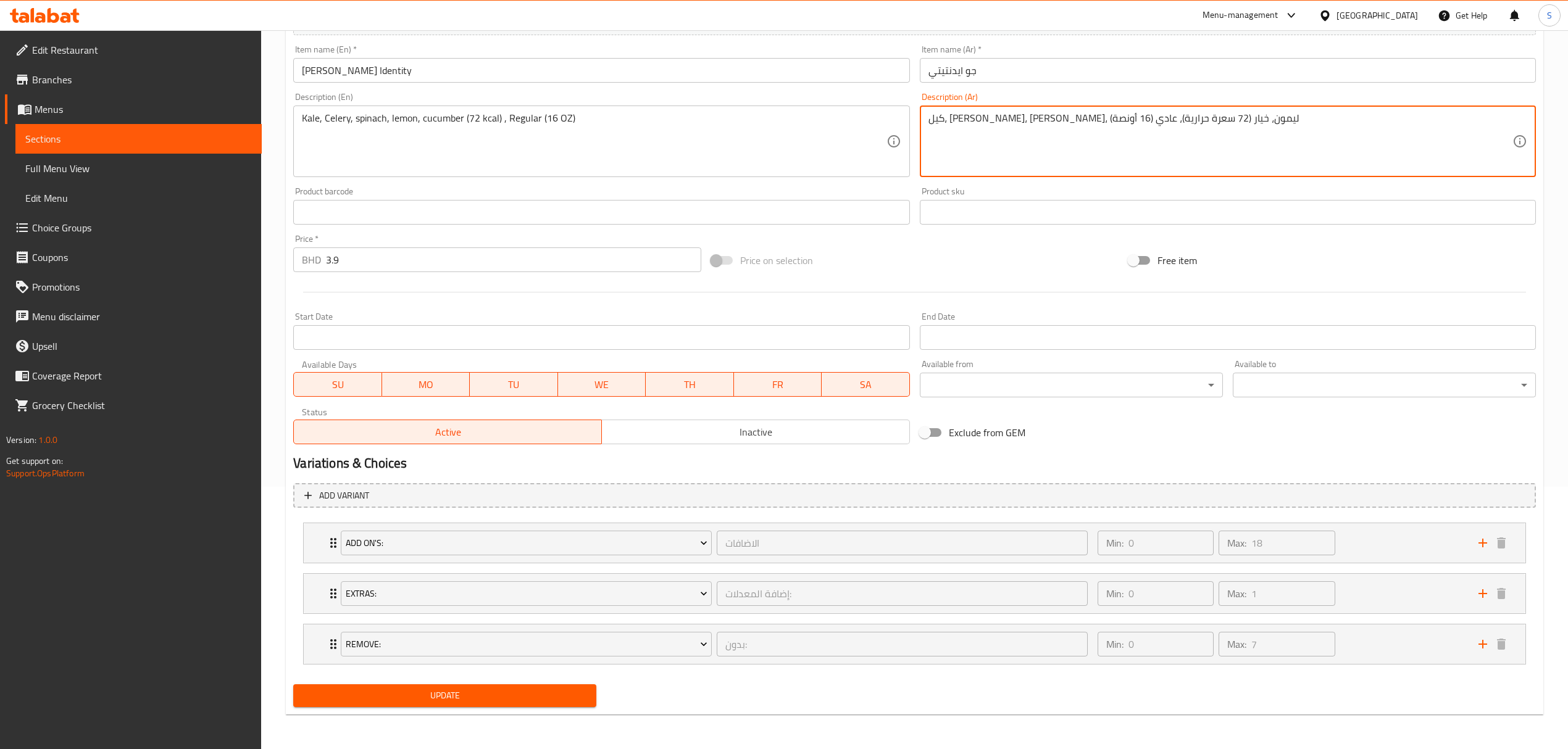
type textarea "كيل، كرفس، سبانخ، ليمون، خيار (72 سعرة حرارية)، عادي (16 أونصة)"
click at [421, 701] on span "Update" at bounding box center [445, 696] width 284 height 16
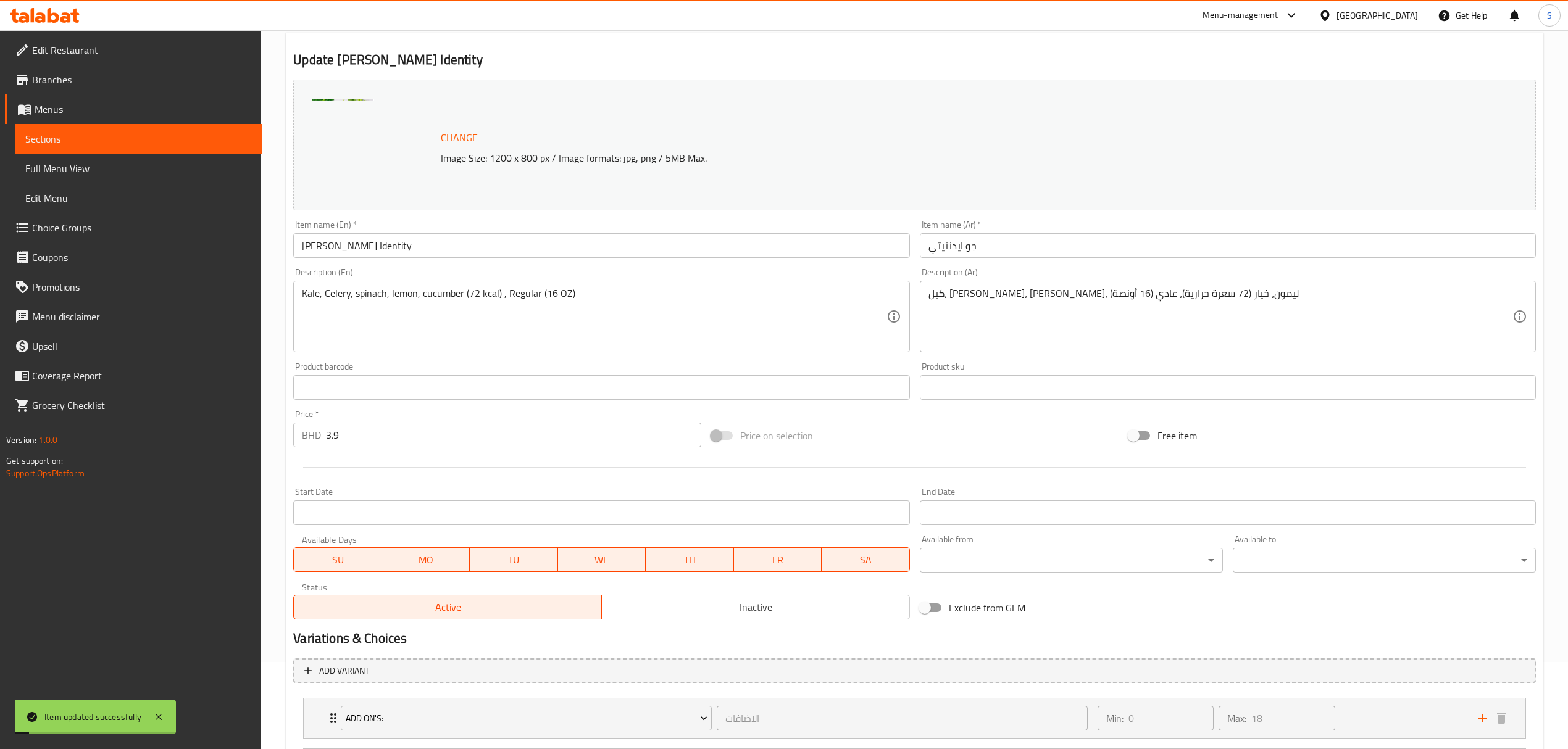
scroll to position [0, 0]
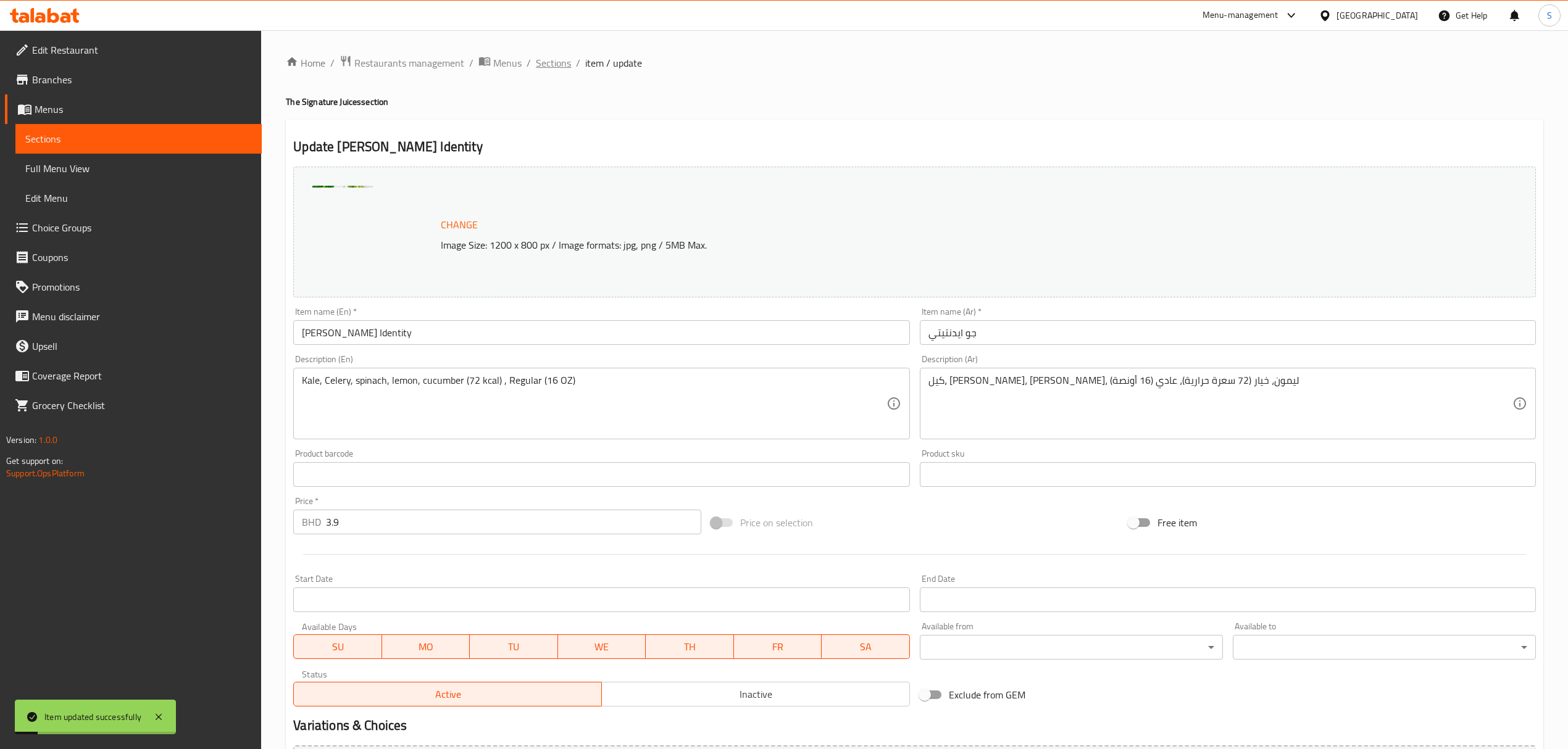
click at [548, 55] on span "Sections" at bounding box center [553, 62] width 35 height 15
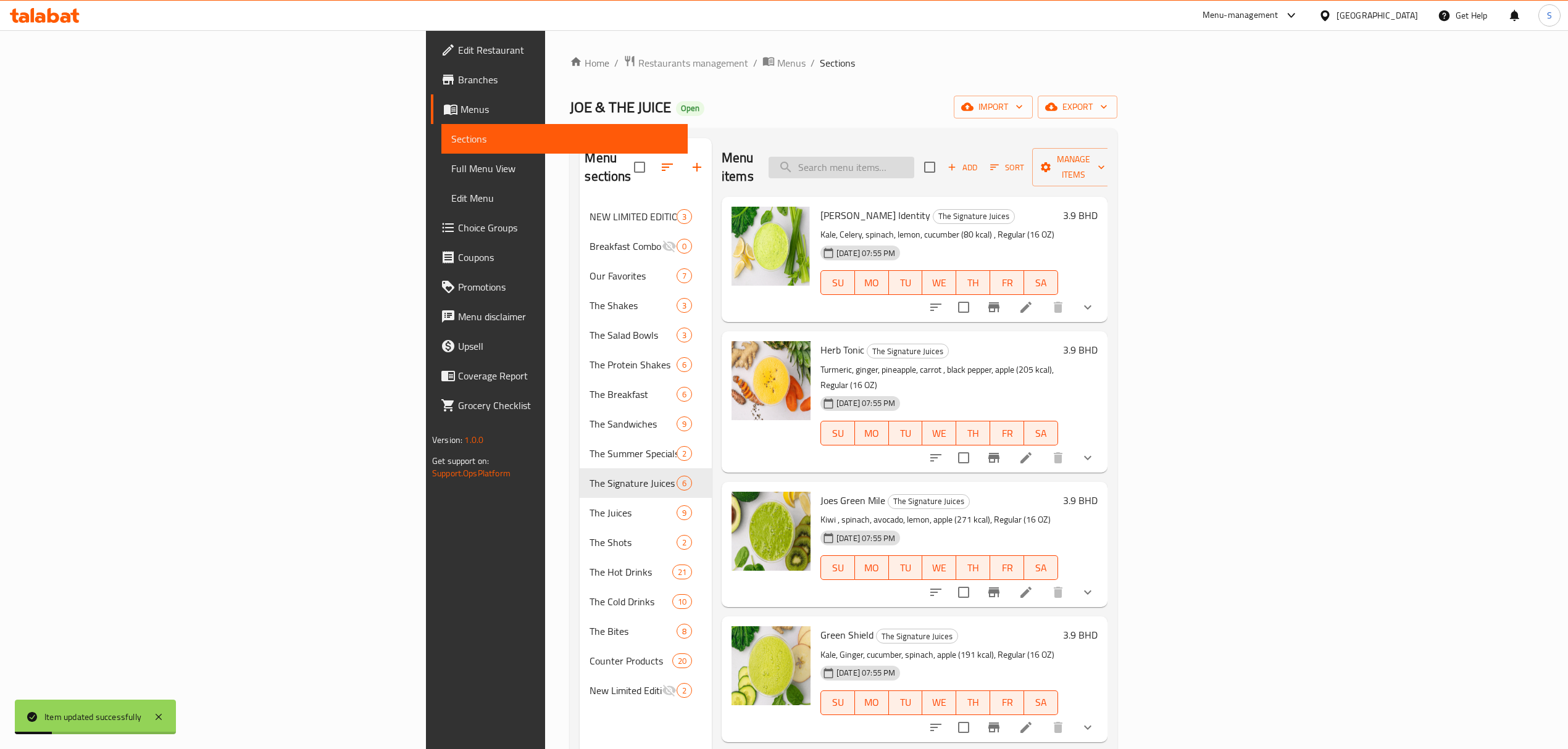
click at [914, 157] on input "search" at bounding box center [841, 168] width 145 height 22
paste input "Hydration Station"
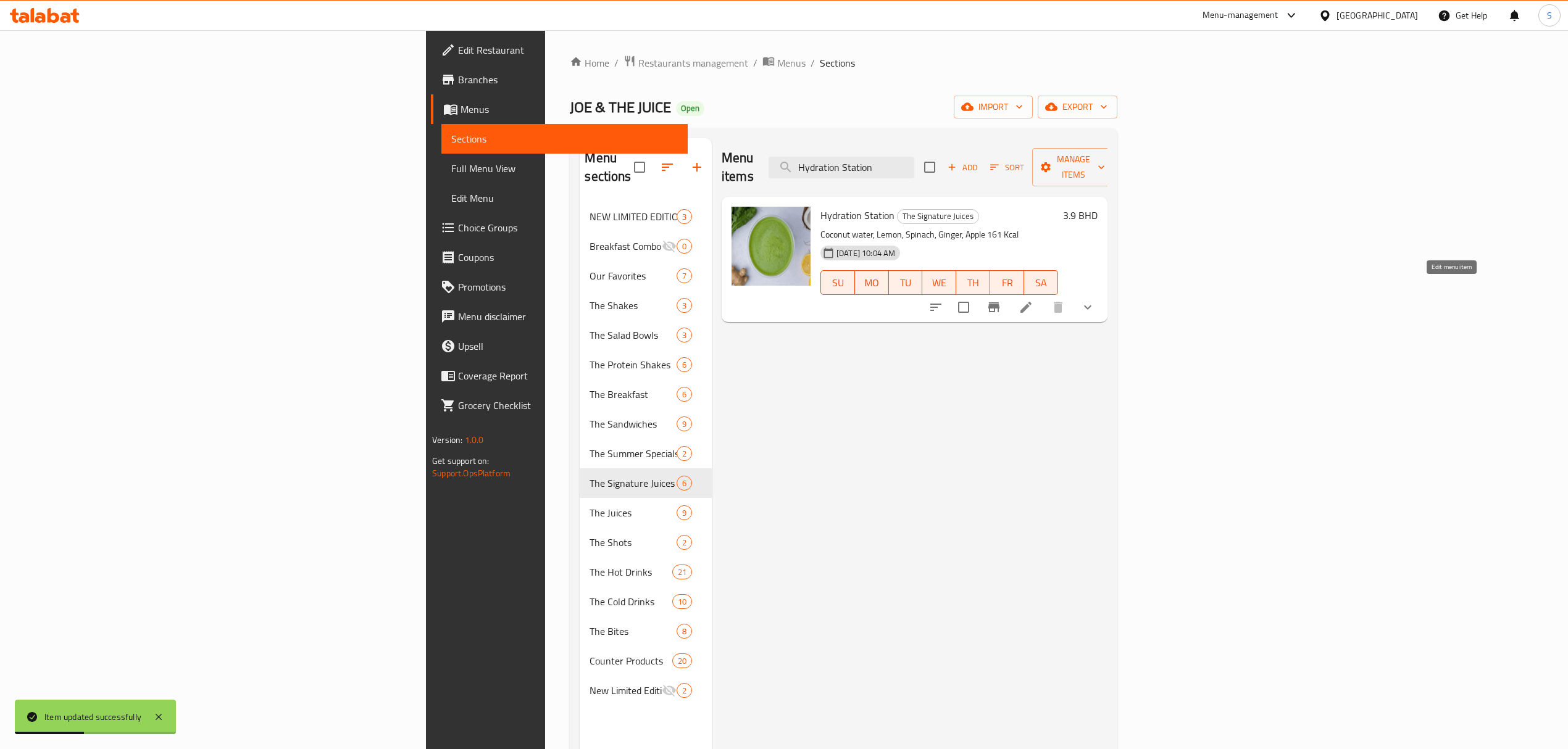
type input "Hydration Station"
click at [1031, 301] on icon at bounding box center [1026, 307] width 11 height 11
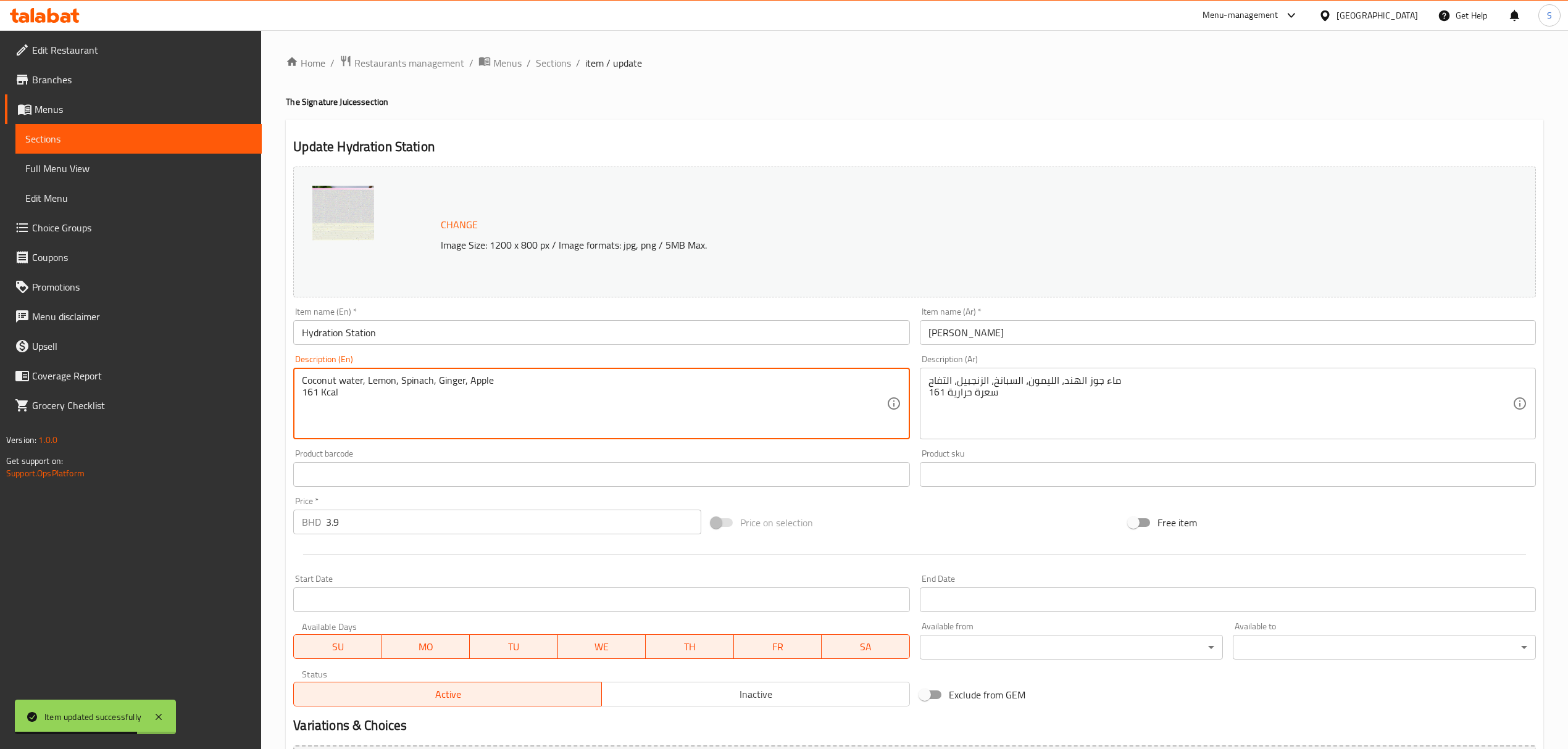
drag, startPoint x: 319, startPoint y: 394, endPoint x: 248, endPoint y: 395, distance: 71.0
paste textarea "4"
type textarea "Coconut water, Lemon, Spinach, Ginger, Apple 164 Kcal"
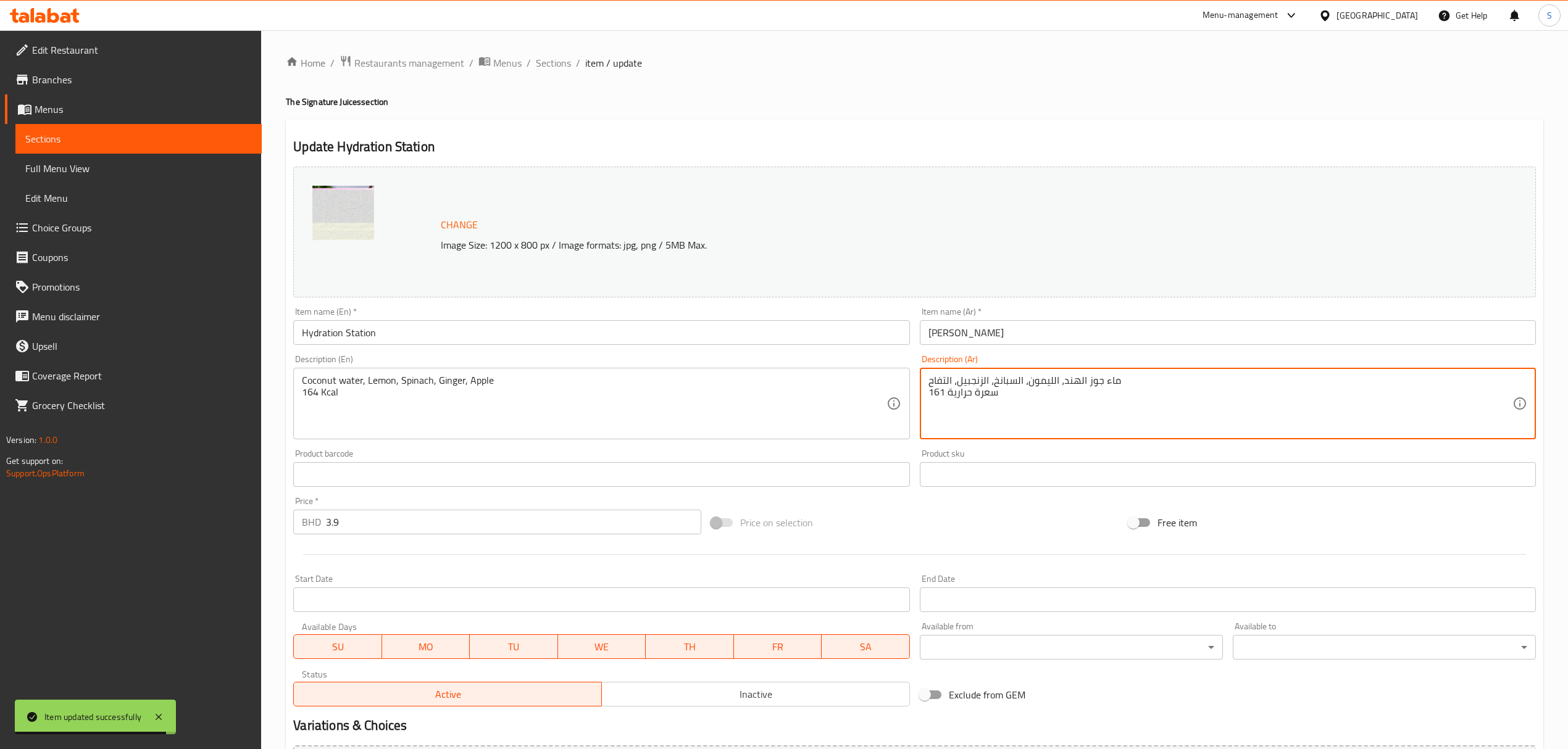
drag, startPoint x: 943, startPoint y: 391, endPoint x: 898, endPoint y: 401, distance: 46.1
click at [944, 396] on textarea "ماء جوز الهند، الليمون، السبانخ، الزنجبيل، التفاح 161 سعرة حرارية" at bounding box center [1220, 404] width 584 height 59
click at [945, 393] on textarea "ماء جوز الهند، الليمون، السبانخ، الزنجبيل، التفاح 161 سعرة حرارية" at bounding box center [1220, 404] width 584 height 59
drag, startPoint x: 944, startPoint y: 391, endPoint x: 927, endPoint y: 391, distance: 17.0
click at [927, 391] on div "ماء جوز الهند، الليمون، السبانخ، الزنجبيل، التفاح 161 سعرة حرارية Description (…" at bounding box center [1227, 404] width 616 height 72
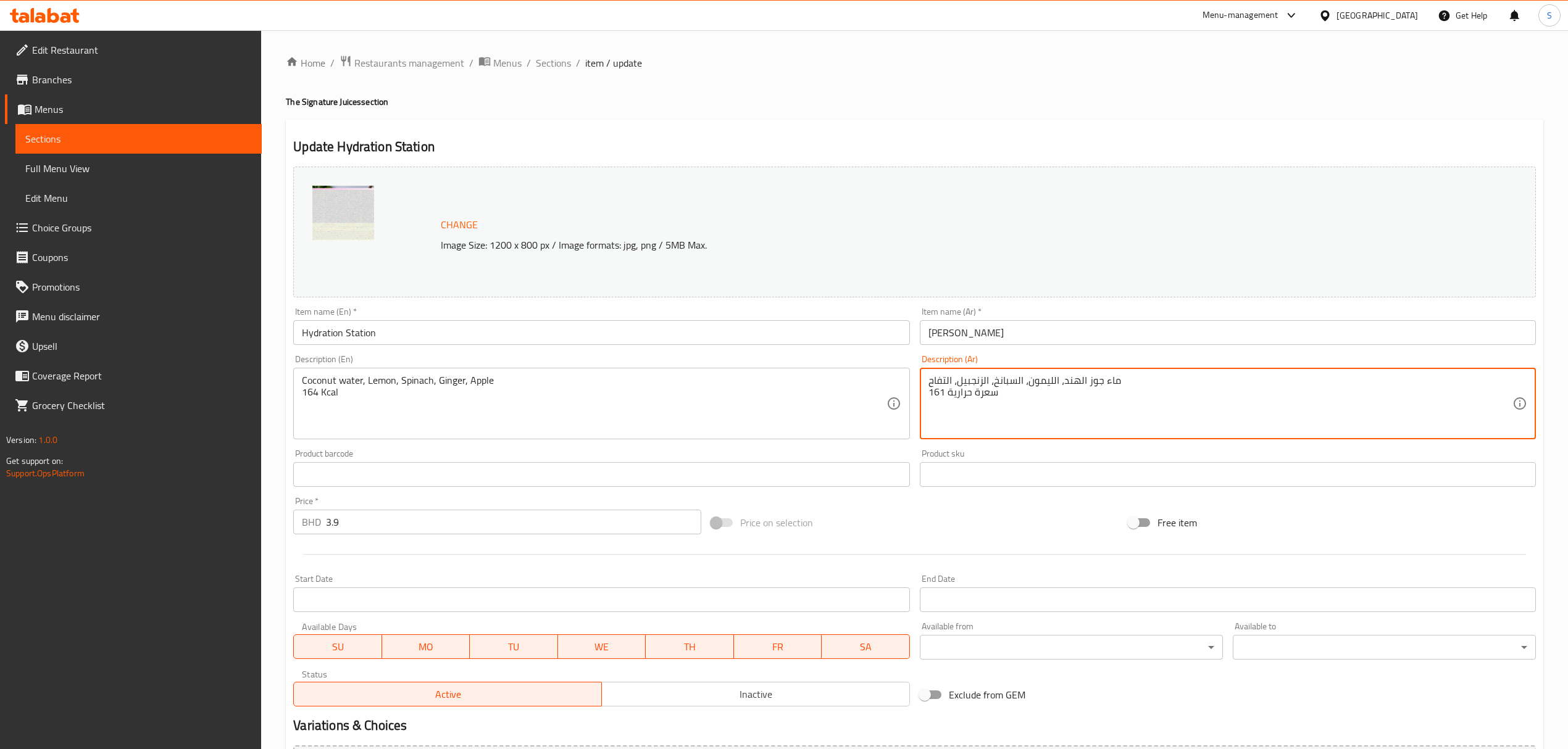
paste textarea "4"
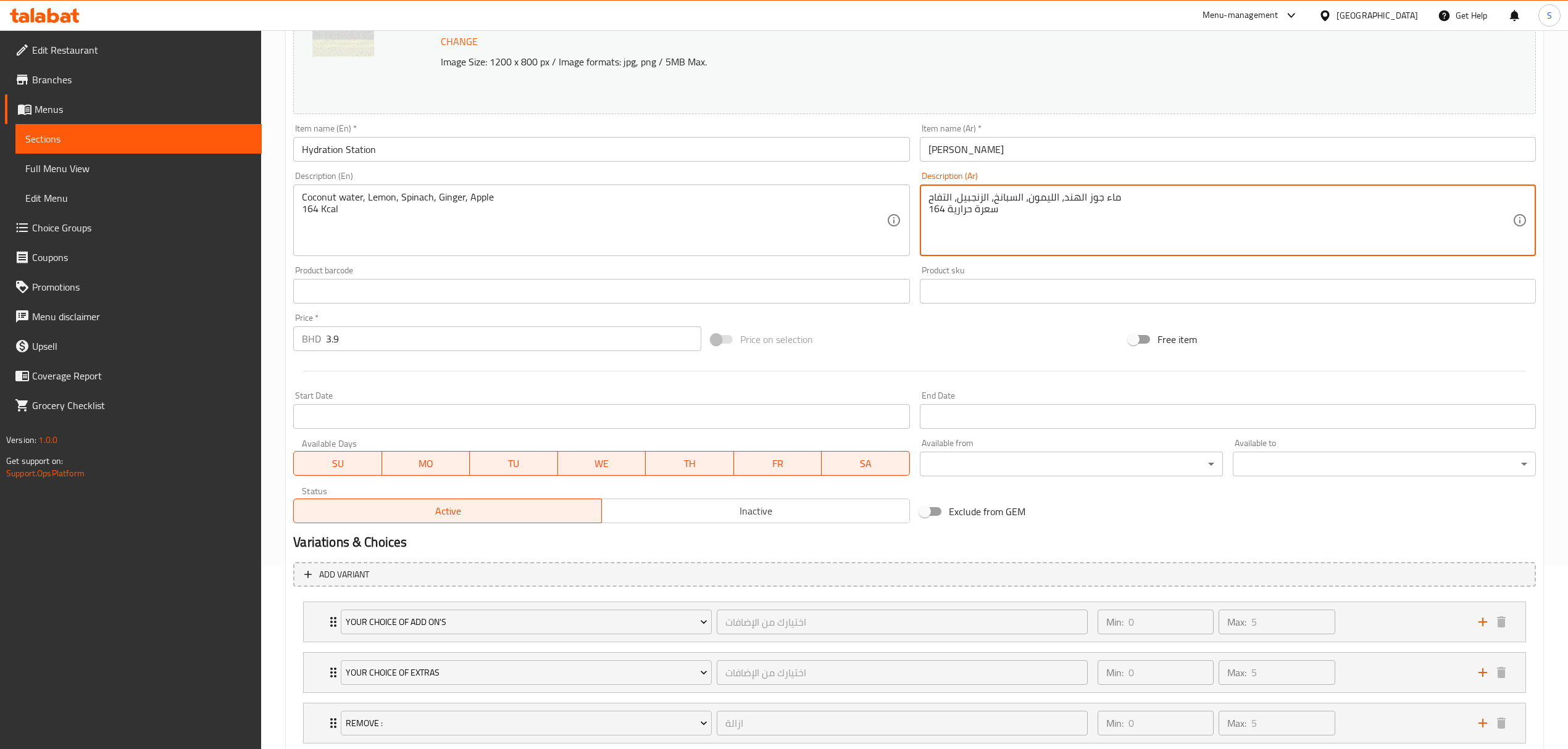
scroll to position [264, 0]
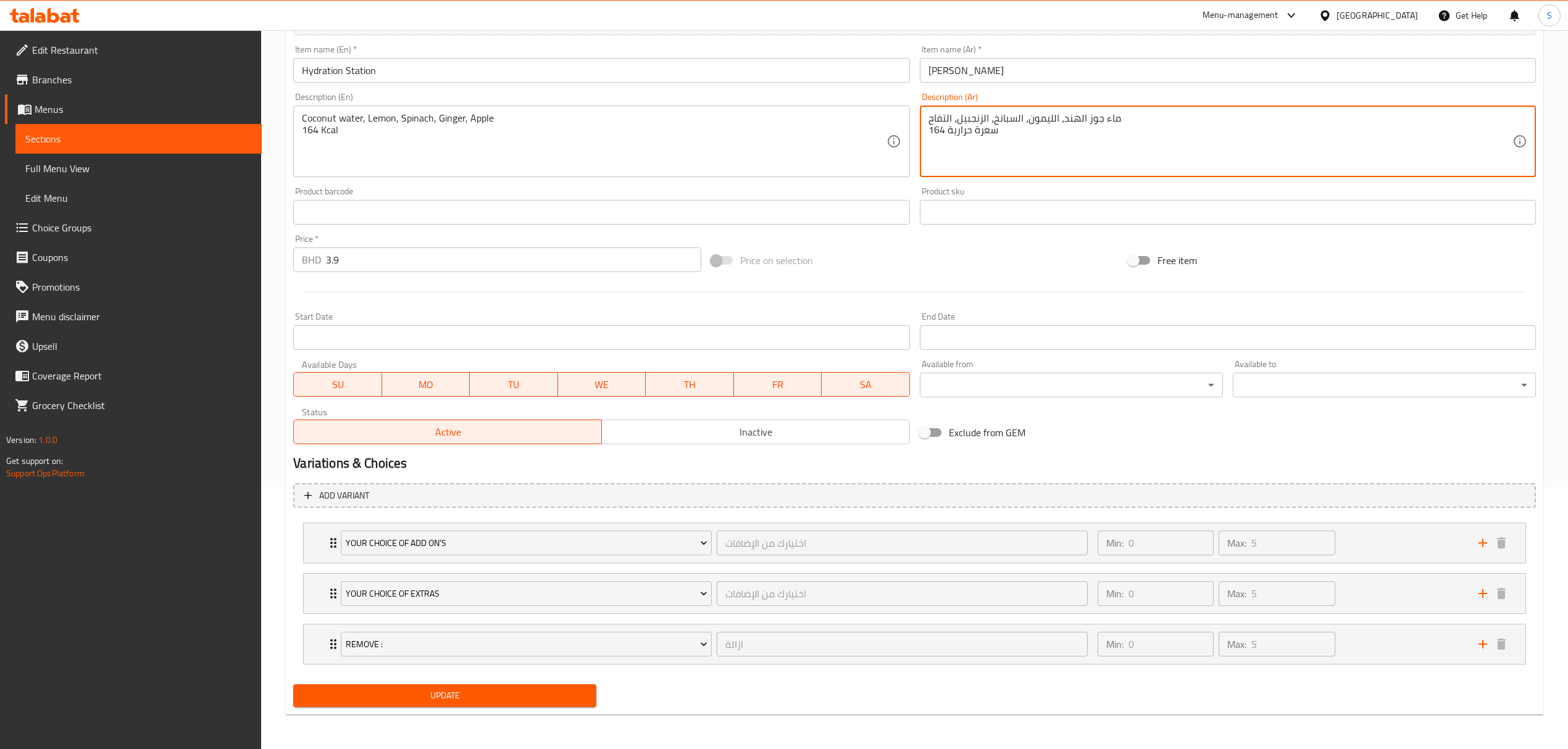
type textarea "ماء جوز الهند، الليمون، السبانخ، الزنجبيل، التفاح 164 سعرة حرارية"
click at [398, 688] on span "Update" at bounding box center [445, 696] width 284 height 16
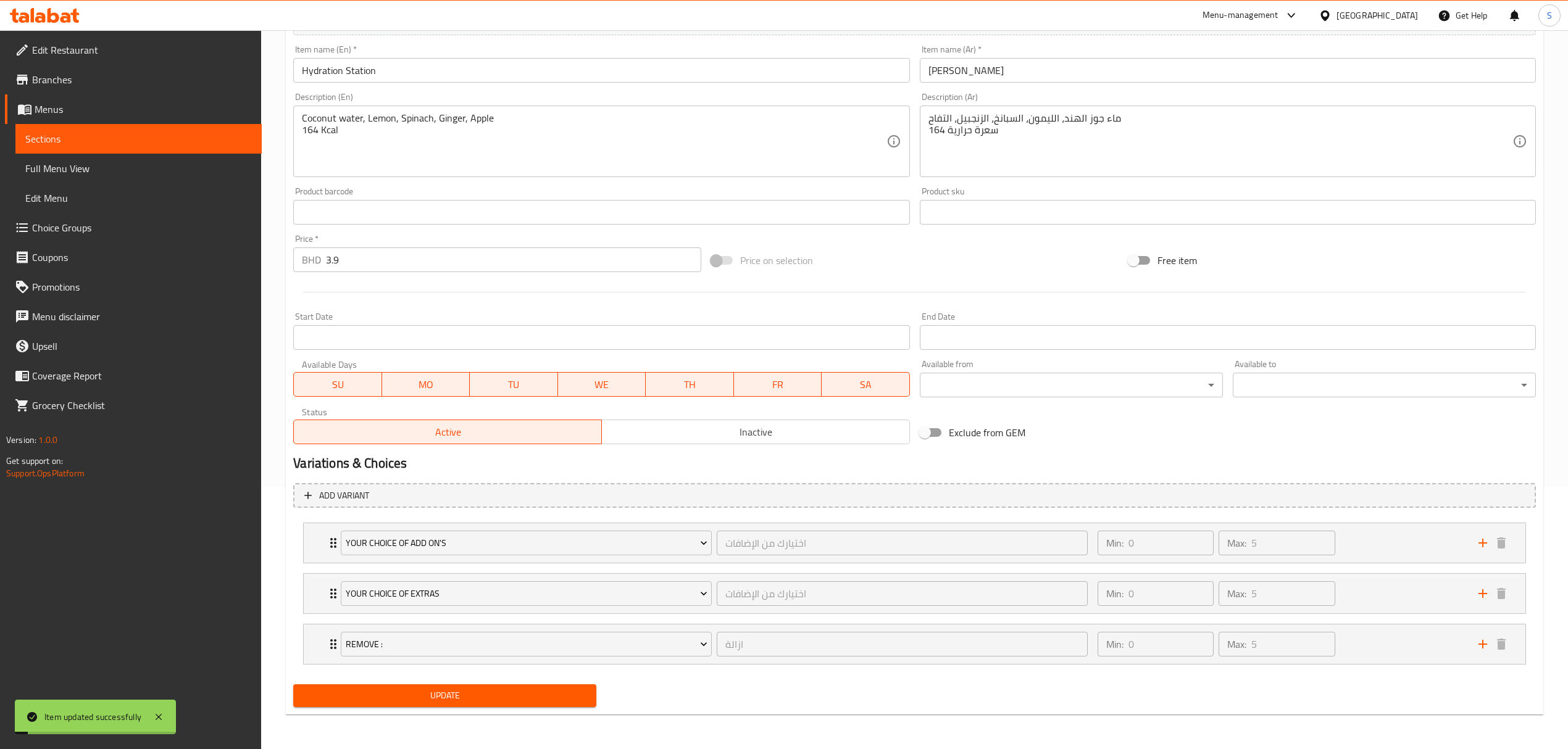
scroll to position [0, 0]
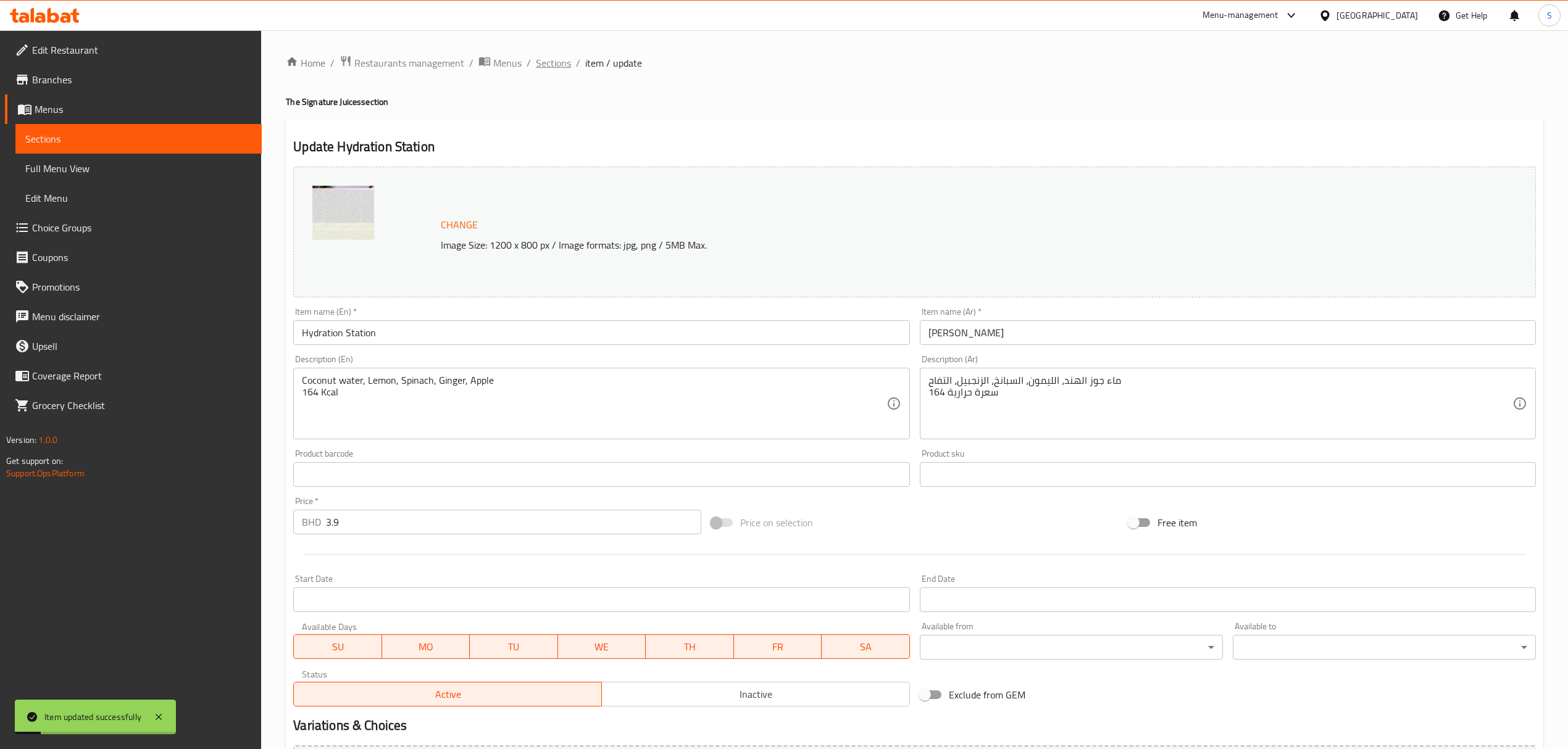
click at [559, 64] on span "Sections" at bounding box center [553, 62] width 35 height 15
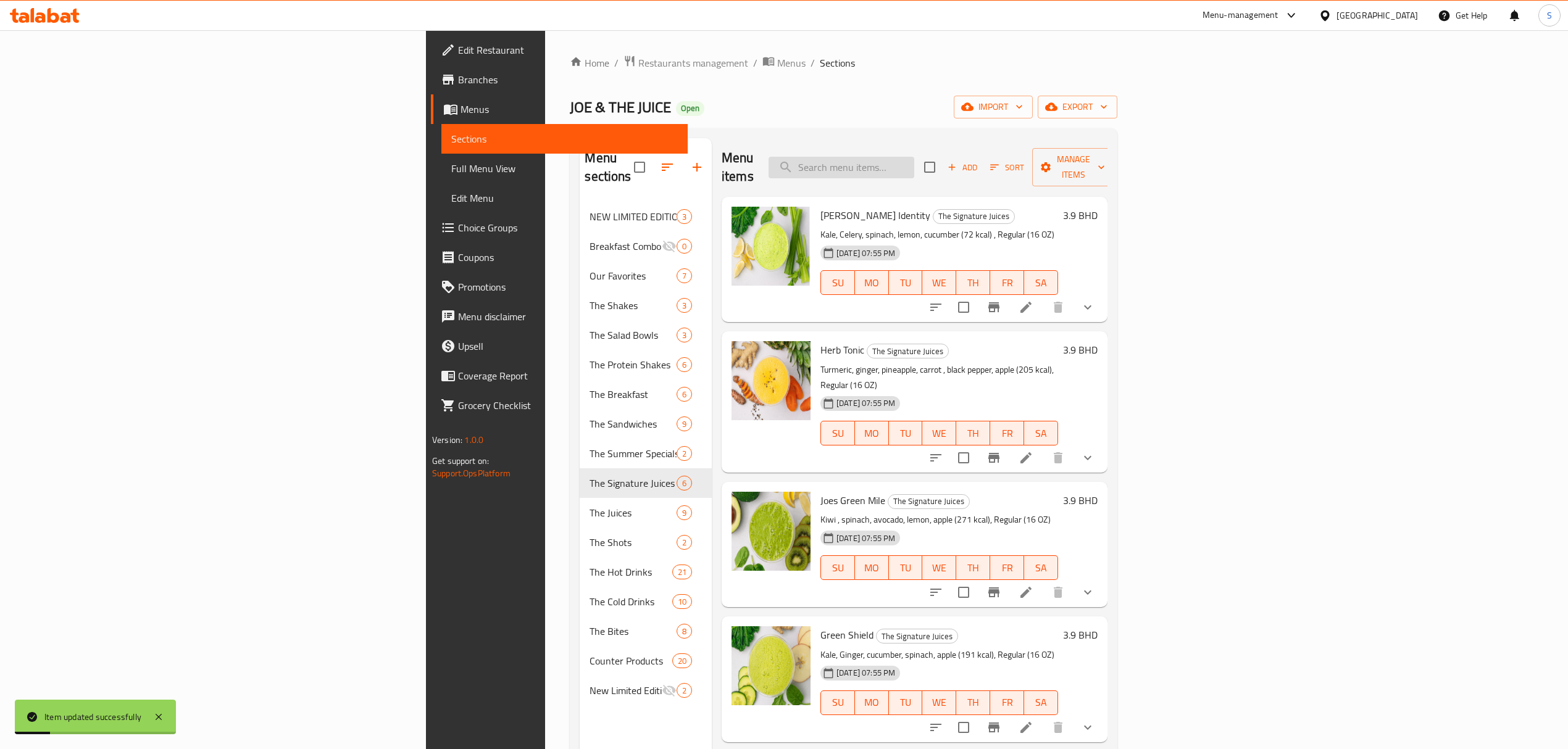
click at [914, 159] on input "search" at bounding box center [841, 168] width 145 height 22
paste input "Go Away Doc"
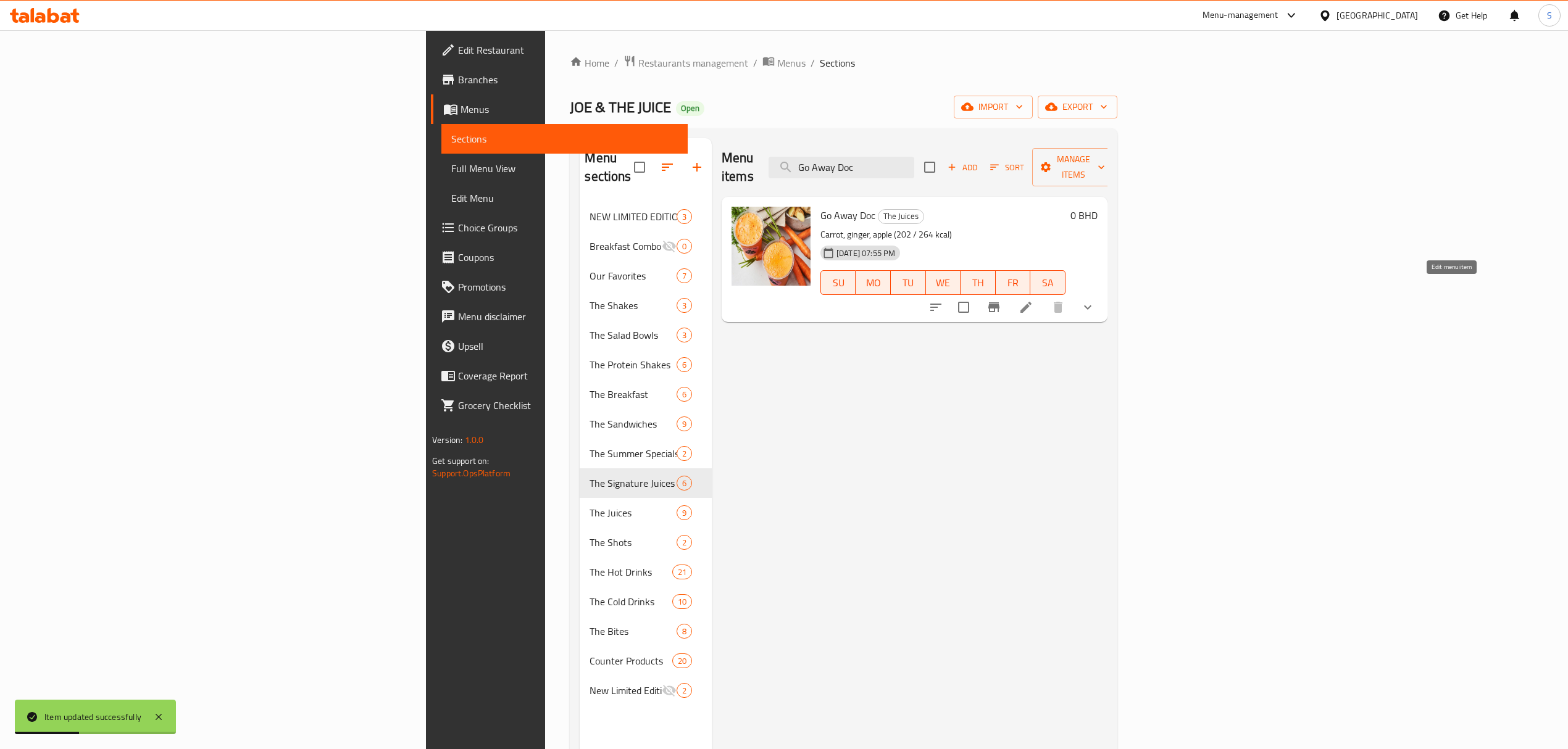
type input "Go Away Doc"
click at [1031, 301] on icon at bounding box center [1026, 307] width 11 height 11
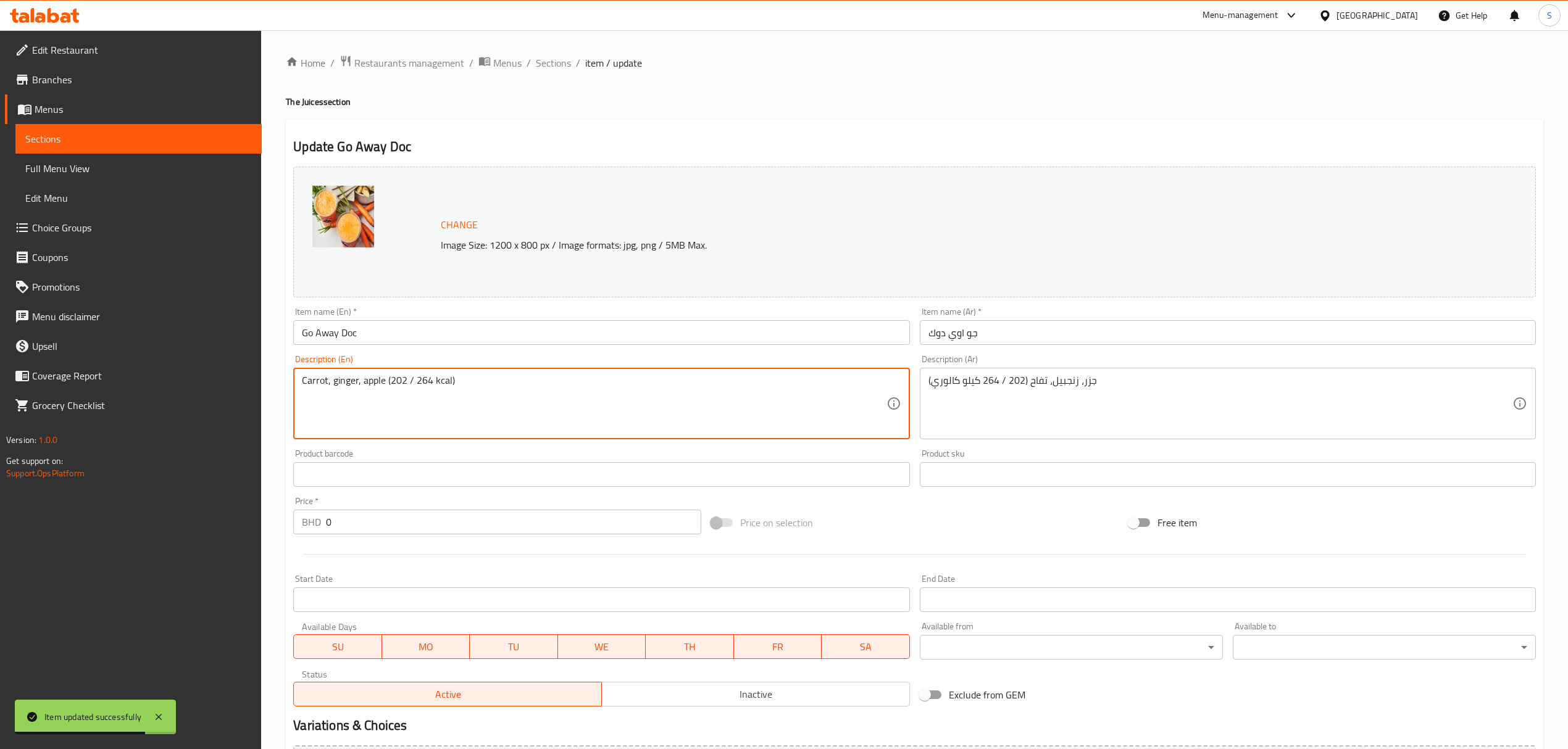
drag, startPoint x: 430, startPoint y: 381, endPoint x: 388, endPoint y: 379, distance: 42.0
paste textarea "135 - 177"
click at [410, 378] on textarea "Carrot, ginger, apple (135 - 177 kcal)" at bounding box center [593, 404] width 584 height 59
type textarea "Carrot, ginger, apple (135 / 177 kcal)"
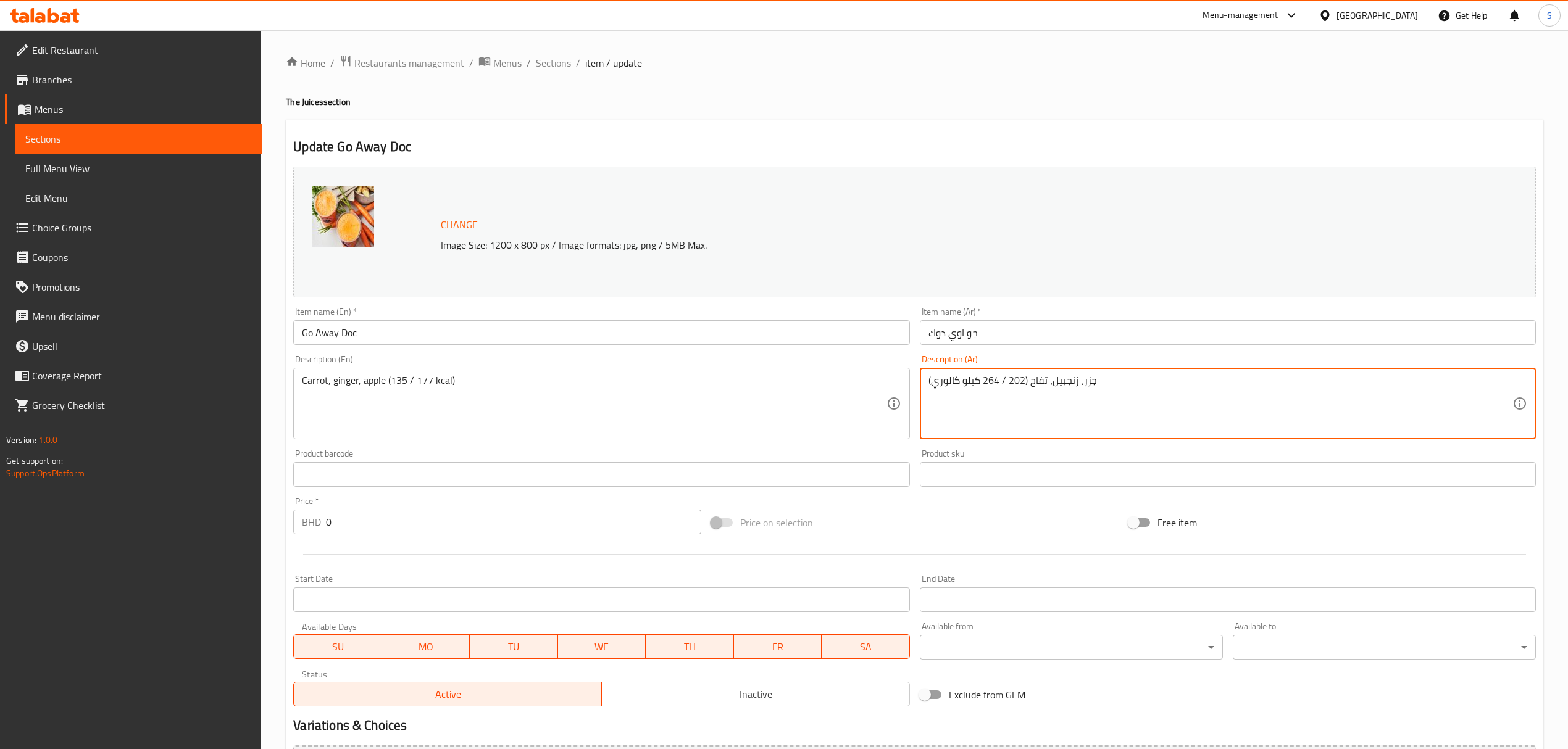
click at [1106, 385] on textarea "جزر، زنجبيل، تفاح (202 / 264 كيلو كالوري)" at bounding box center [1220, 404] width 584 height 59
paste textarea "135 - 177"
drag, startPoint x: 1030, startPoint y: 376, endPoint x: 745, endPoint y: 392, distance: 285.4
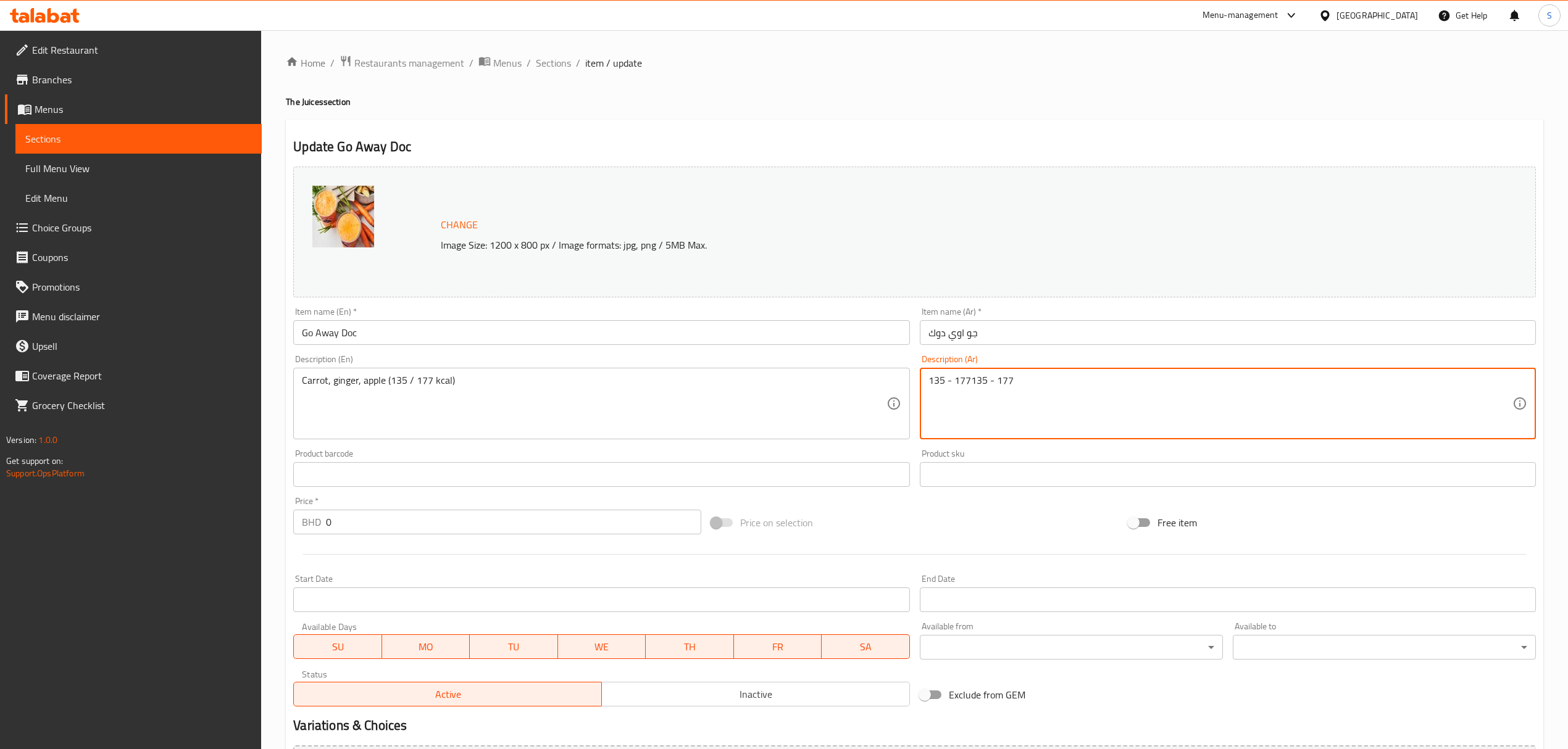
click at [745, 392] on div "Change Image Size: 1200 x 800 px / Image formats: jpg, png / 5MB Max. Item name…" at bounding box center [914, 437] width 1252 height 550
paste textarea
click at [951, 381] on textarea "135 - 177" at bounding box center [1220, 404] width 584 height 59
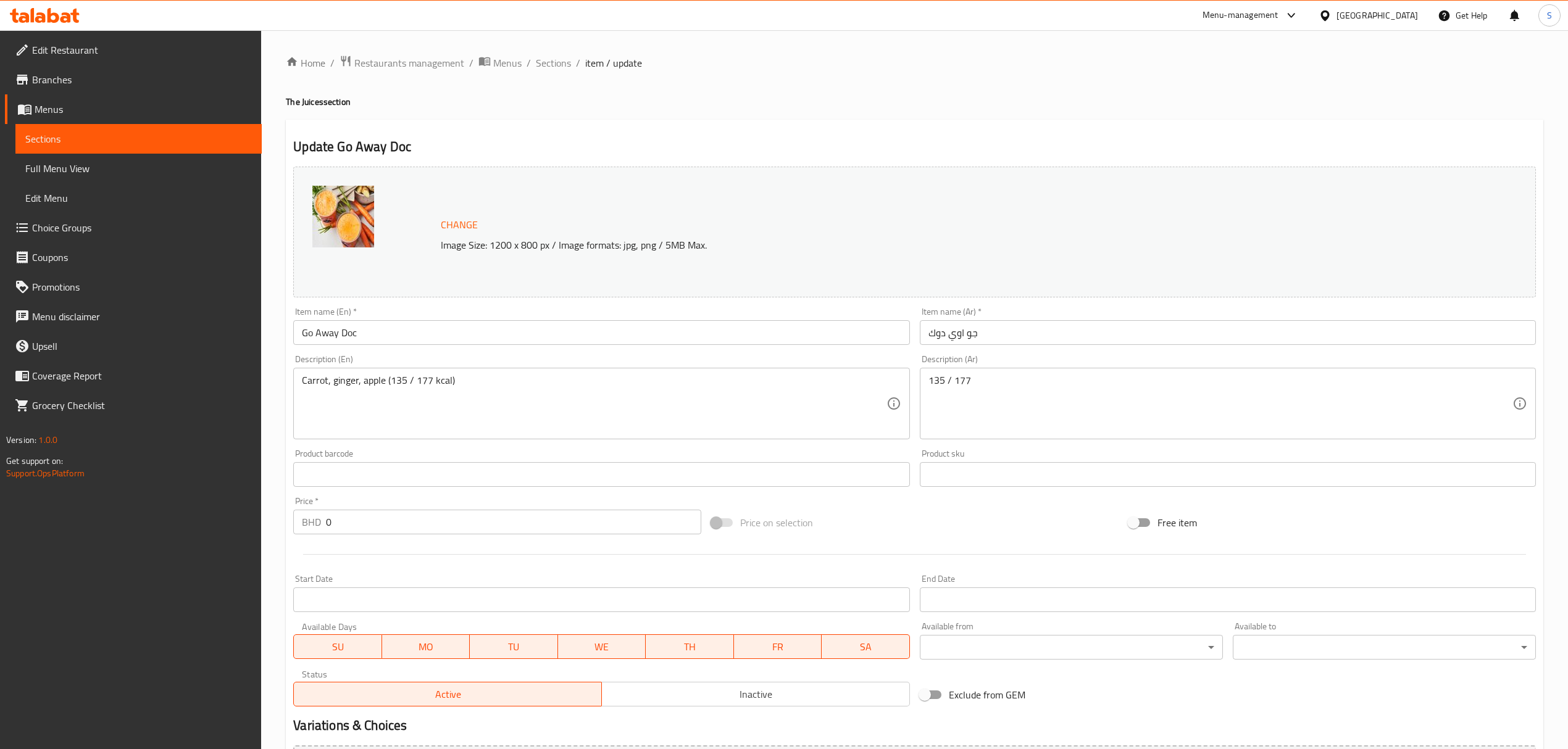
click at [991, 381] on textarea "135 / 177" at bounding box center [1220, 404] width 584 height 59
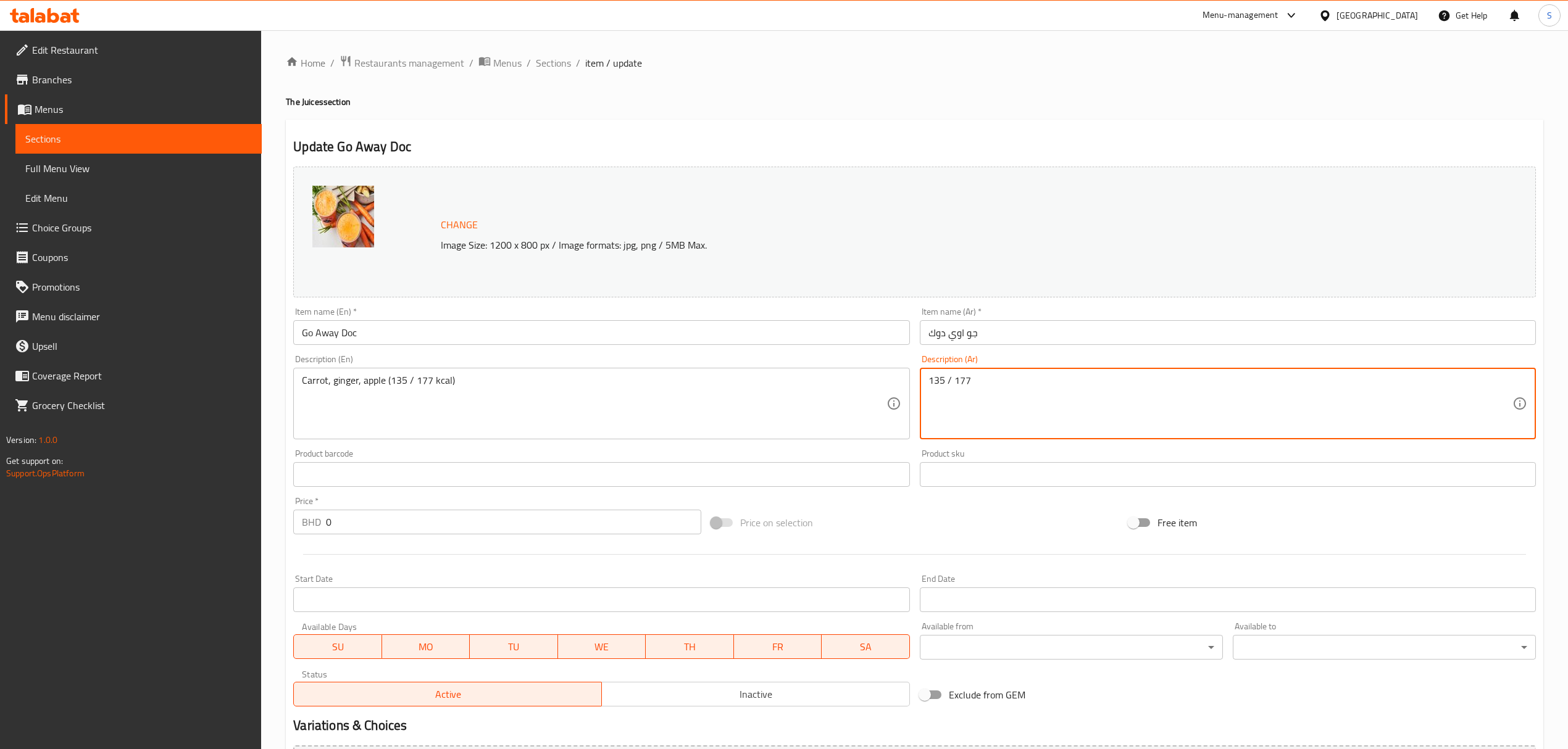
paste textarea "كيلو كالوري"
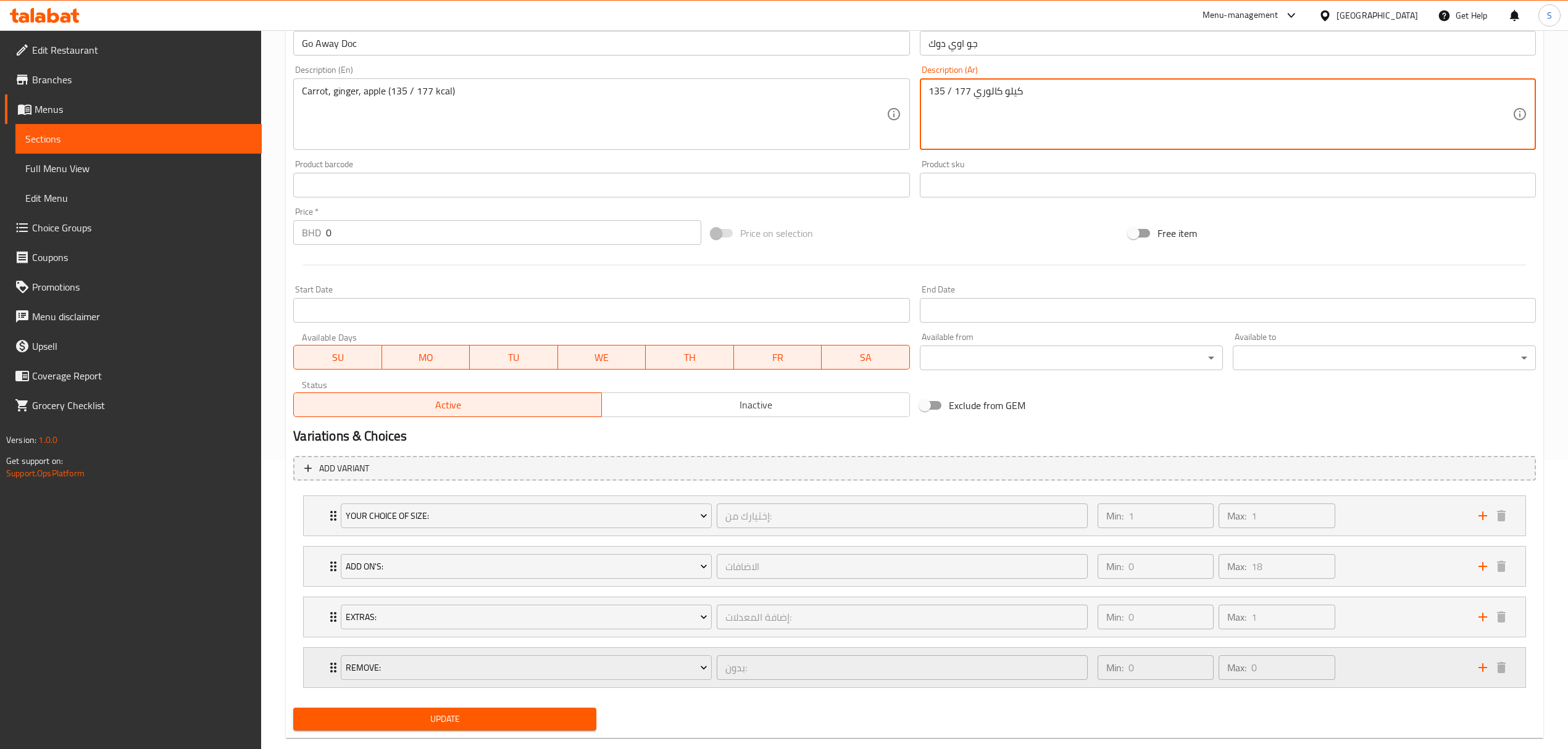
scroll to position [315, 0]
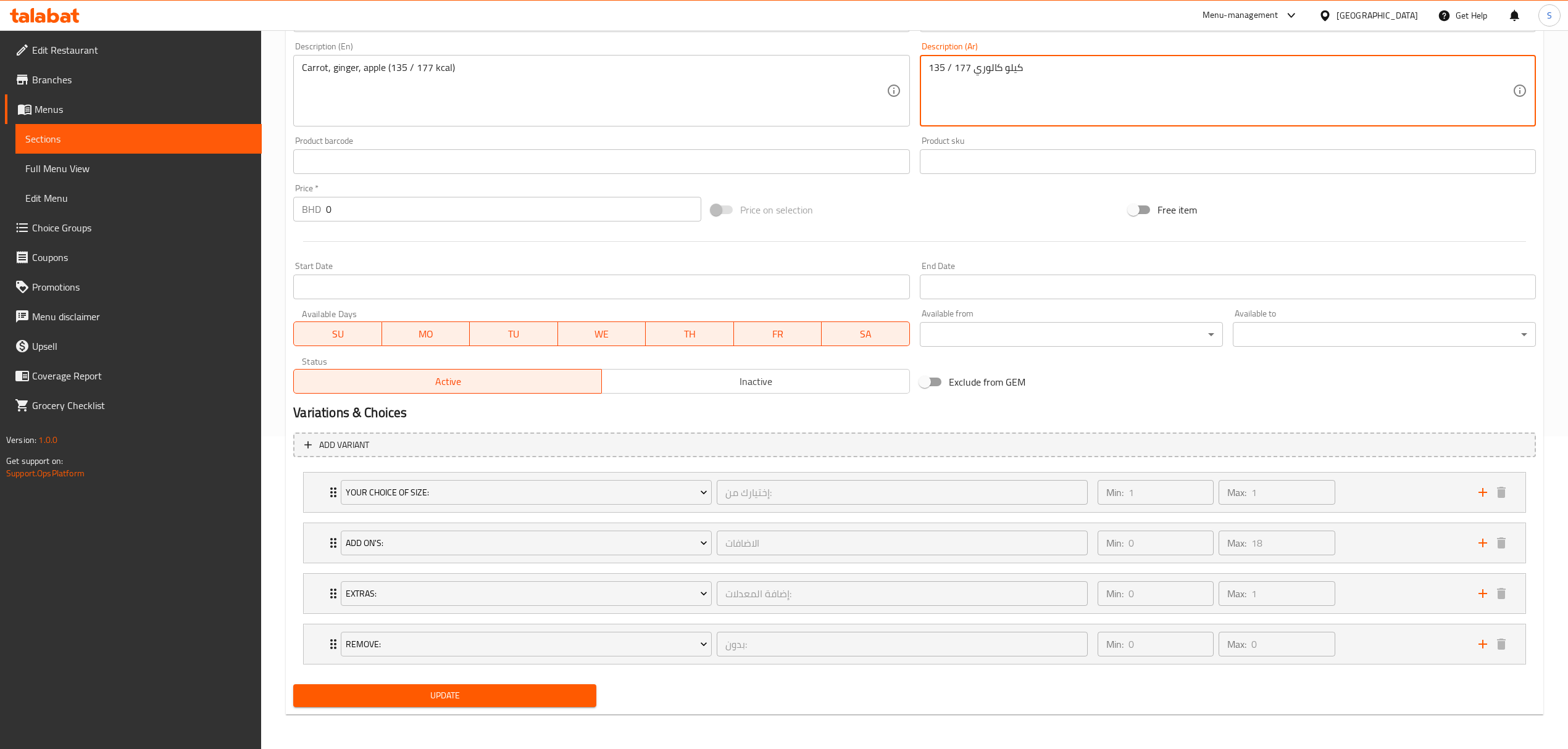
type textarea "135 / 177 كيلو كالوري"
drag, startPoint x: 380, startPoint y: 694, endPoint x: 804, endPoint y: 10, distance: 804.8
click at [386, 694] on span "Update" at bounding box center [445, 696] width 284 height 16
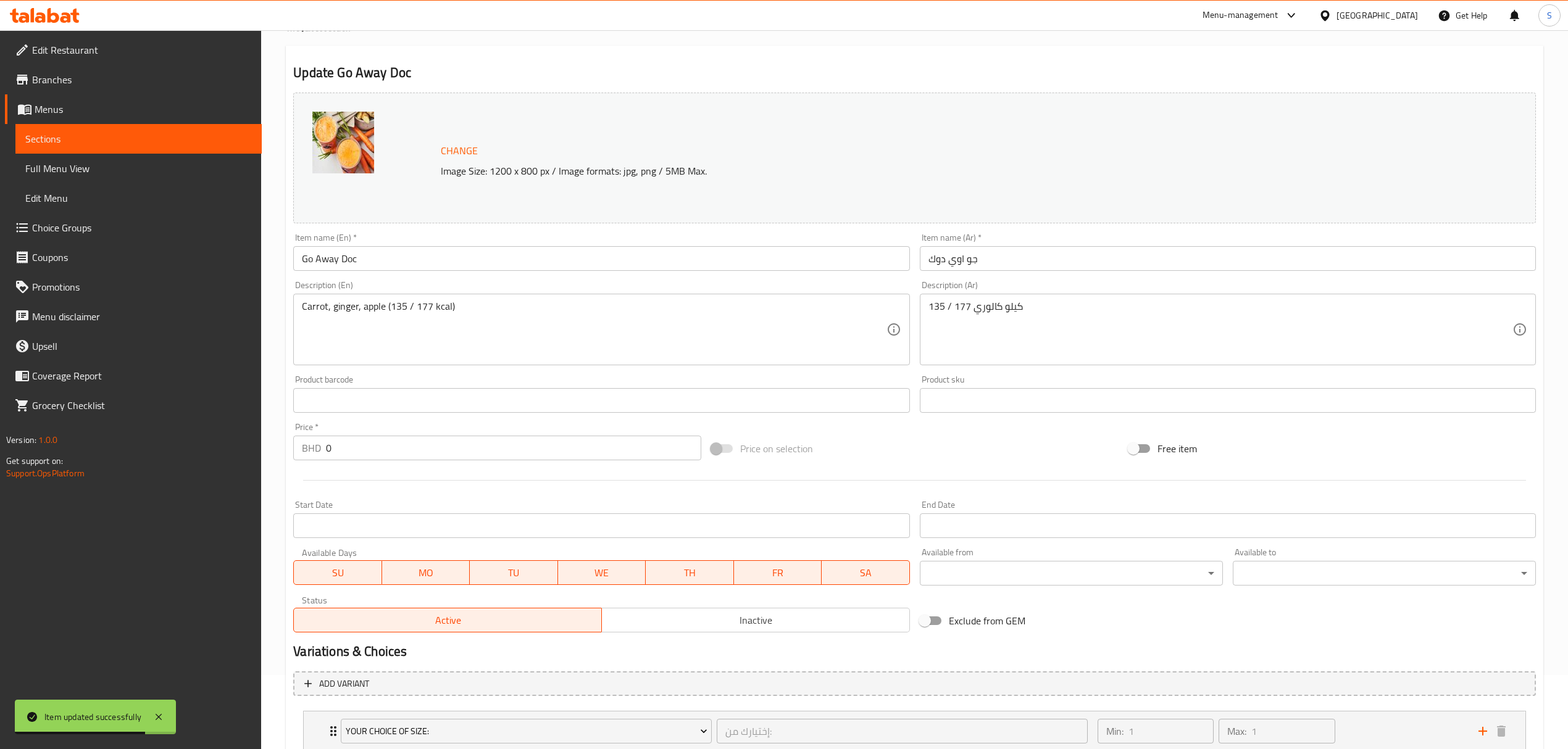
scroll to position [0, 0]
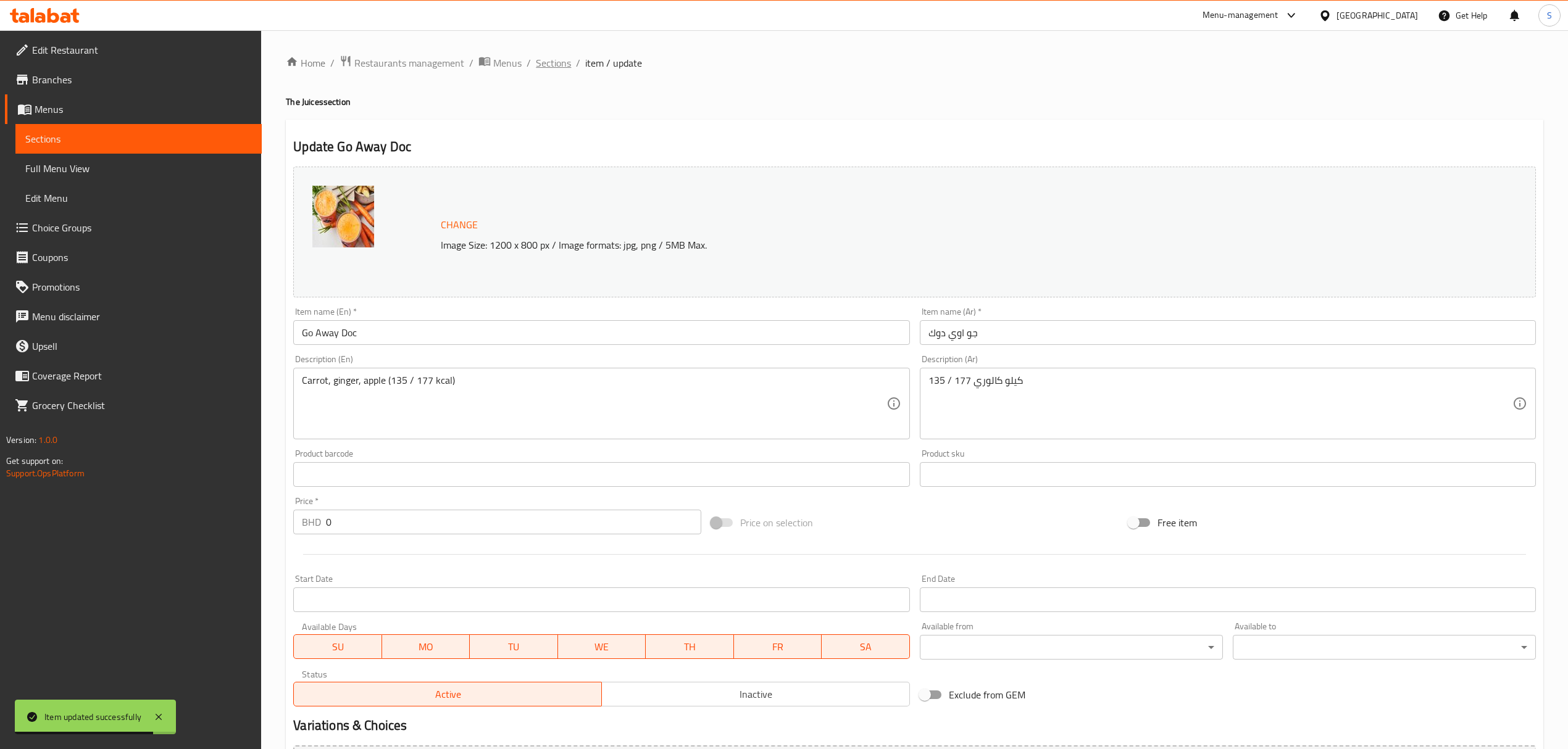
click at [554, 57] on span "Sections" at bounding box center [553, 62] width 35 height 15
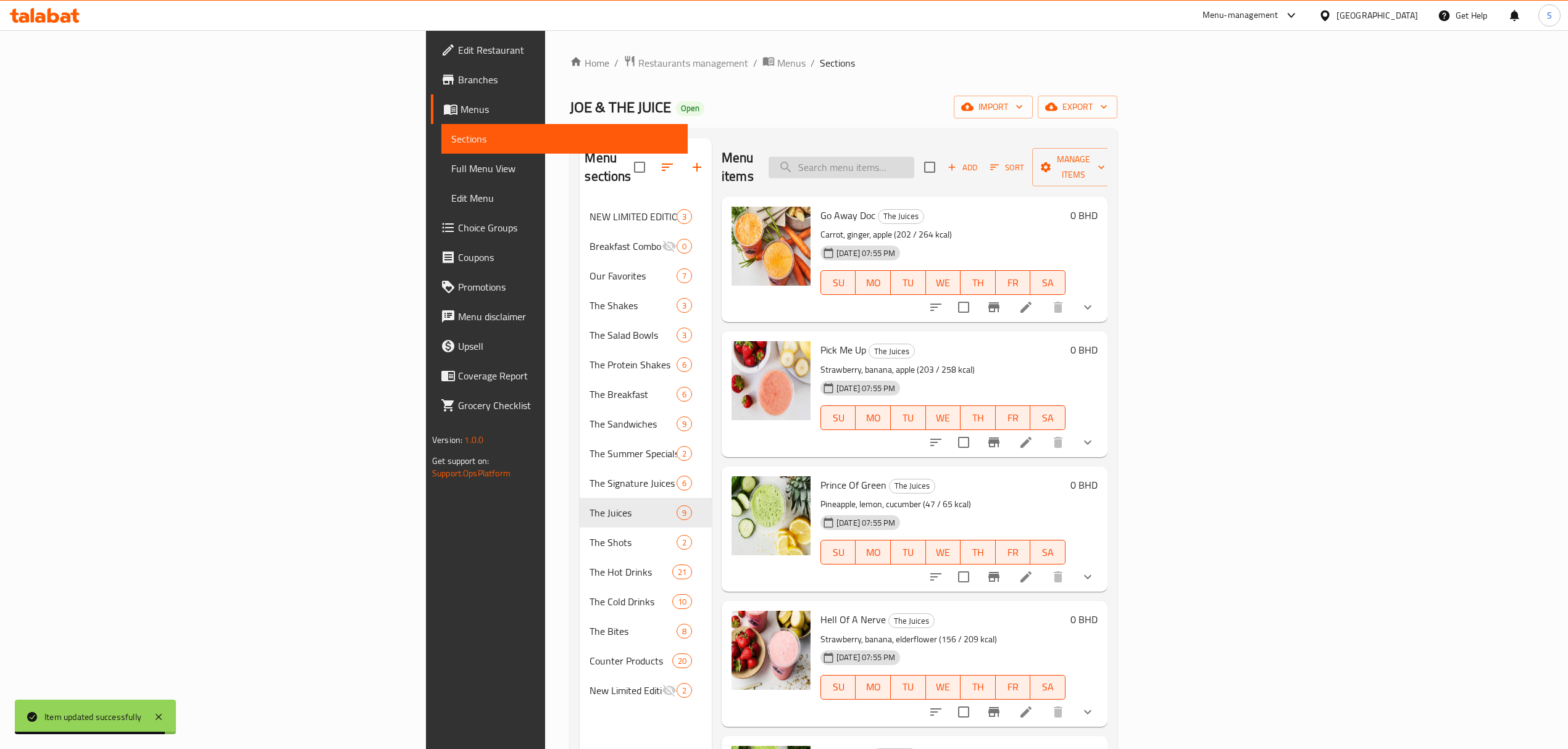
click at [914, 164] on input "search" at bounding box center [841, 168] width 145 height 22
paste input "Sports Juice"
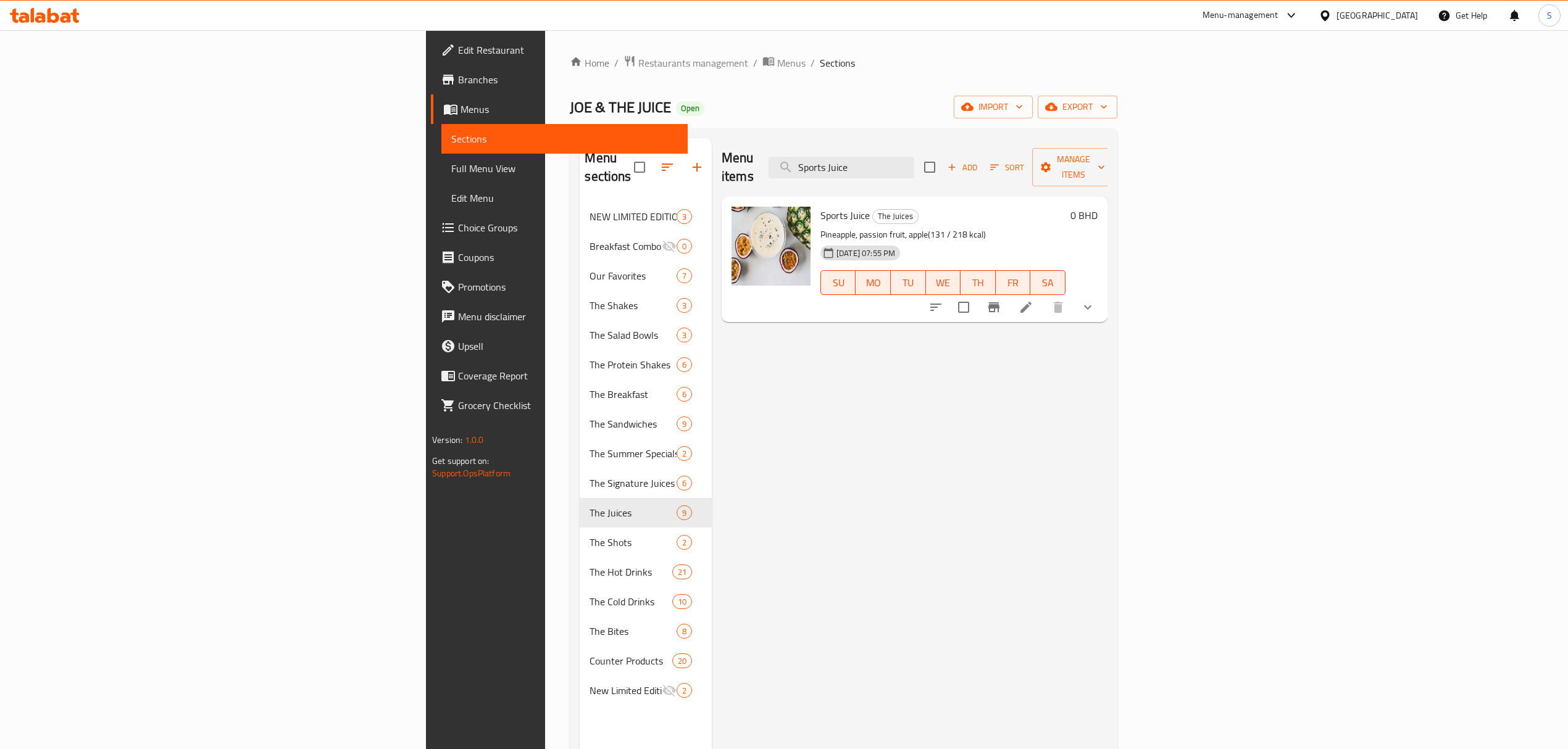
type input "Sports Juice"
click at [1043, 296] on li at bounding box center [1026, 307] width 34 height 22
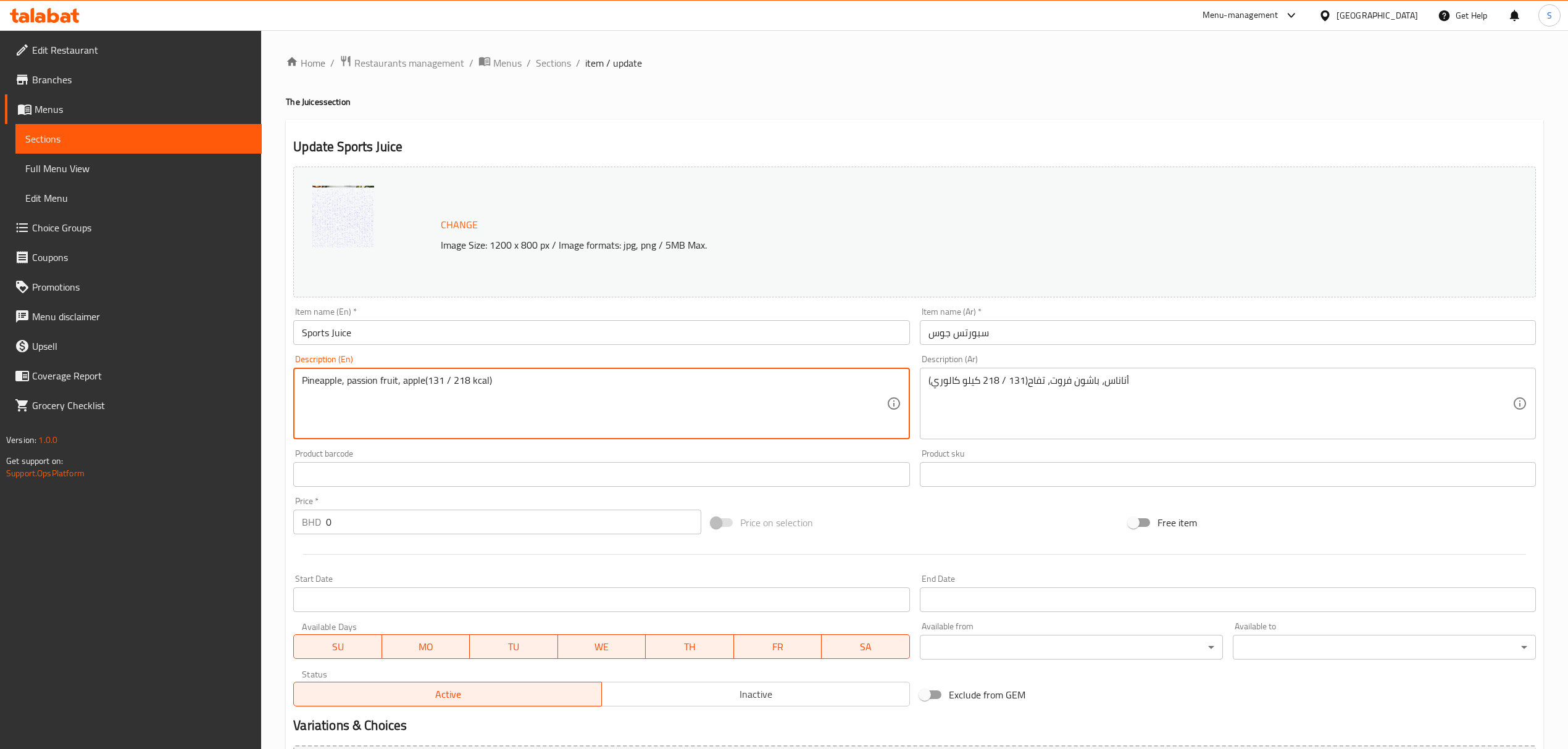
drag, startPoint x: 466, startPoint y: 381, endPoint x: 430, endPoint y: 381, distance: 36.0
paste textarea "77 - 240"
click at [451, 379] on textarea "Pineapple, passion fruit, apple(177 - 240 kcal)" at bounding box center [593, 404] width 584 height 59
drag, startPoint x: 470, startPoint y: 383, endPoint x: 428, endPoint y: 380, distance: 42.1
click at [428, 380] on textarea "Pineapple, passion fruit, apple(177 / 240 kcal)" at bounding box center [593, 404] width 584 height 59
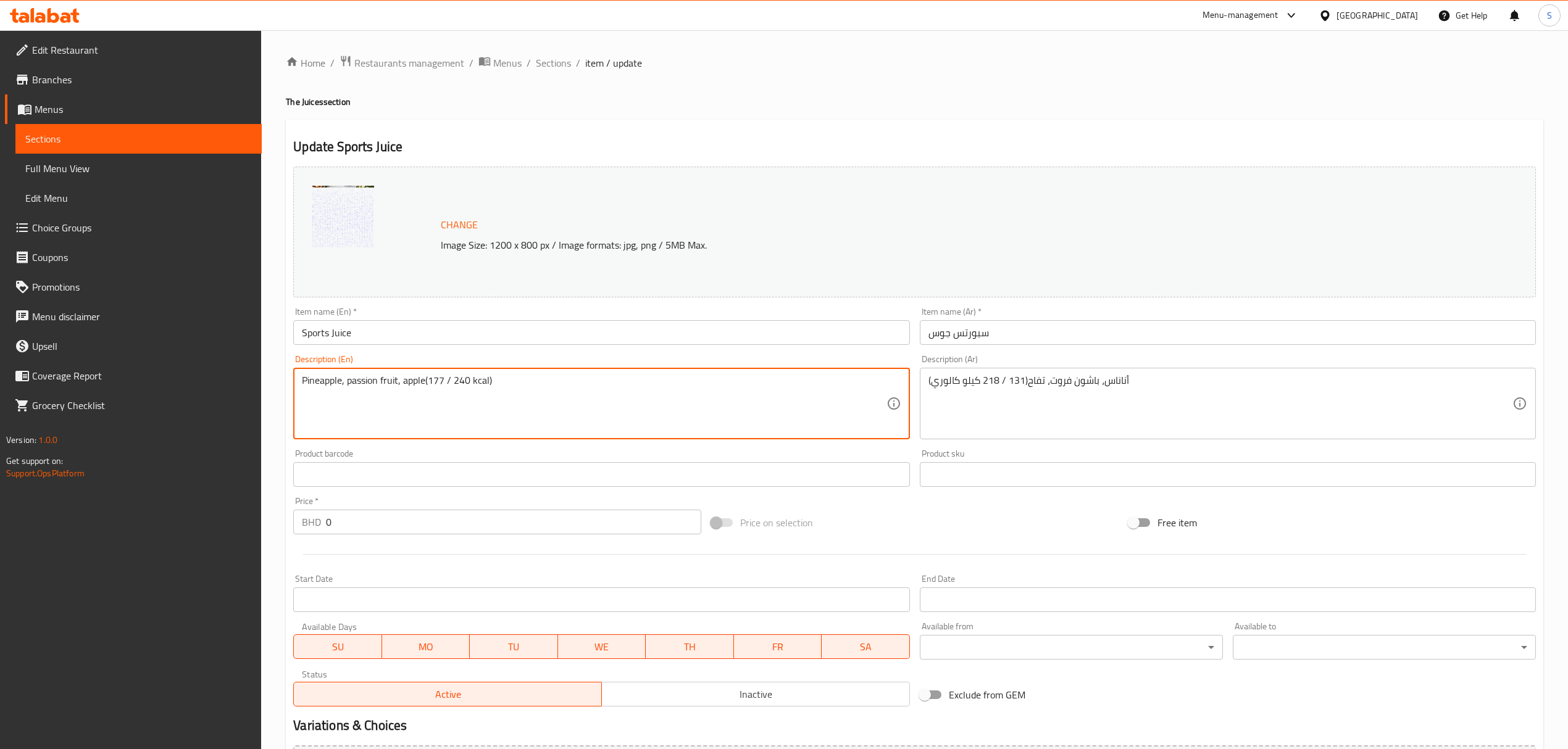
type textarea "Pineapple, passion fruit, apple(177 / 240 kcal)"
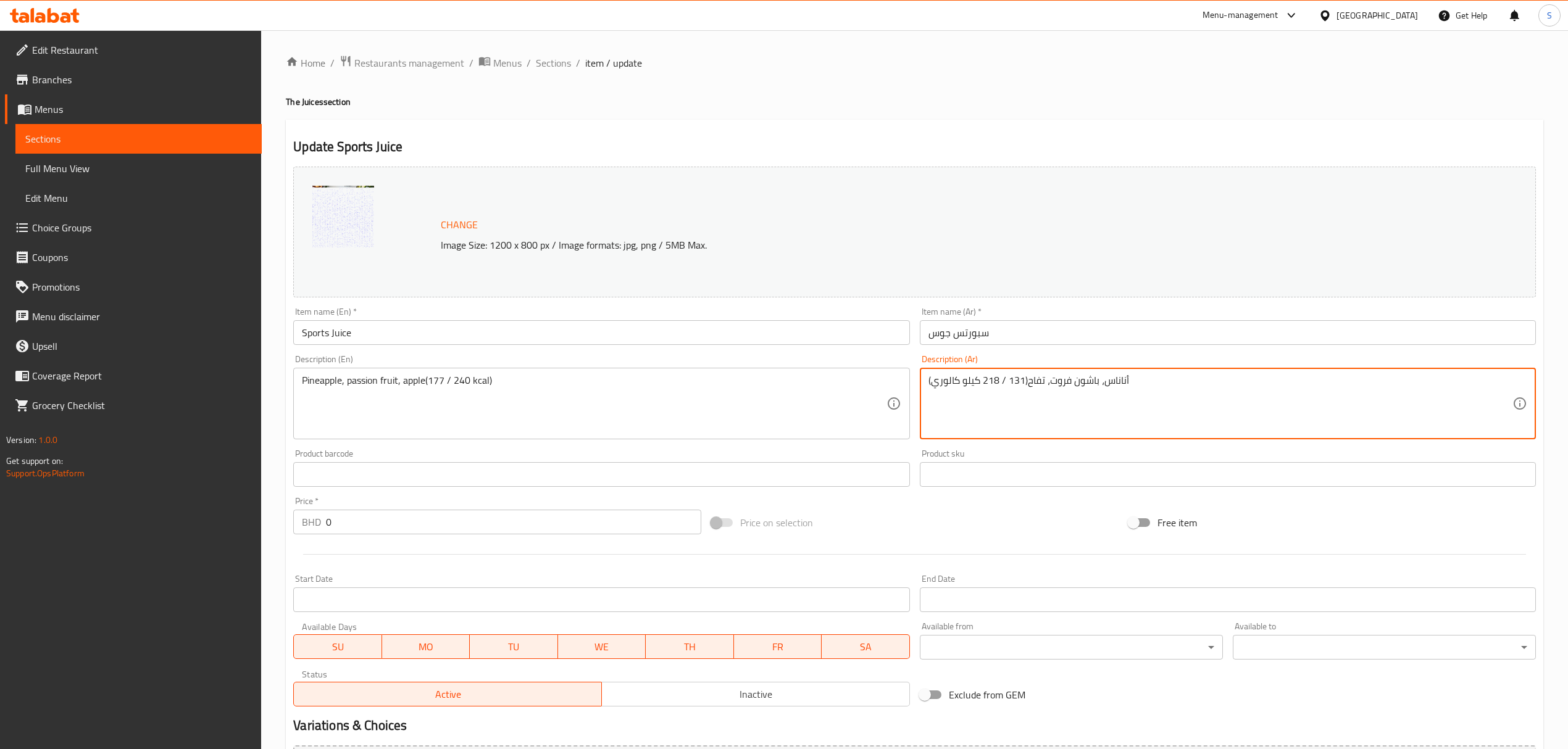
drag, startPoint x: 1010, startPoint y: 380, endPoint x: 981, endPoint y: 381, distance: 29.0
click at [981, 381] on textarea "أناناس، باشون فروت، تفاح(131 / 218 كيلو كالوري)" at bounding box center [1220, 404] width 584 height 59
drag, startPoint x: 1139, startPoint y: 379, endPoint x: 892, endPoint y: 400, distance: 247.9
click at [892, 400] on div "Change Image Size: 1200 x 800 px / Image formats: jpg, png / 5MB Max. Item name…" at bounding box center [914, 437] width 1252 height 550
paste textarea "177 / 240"
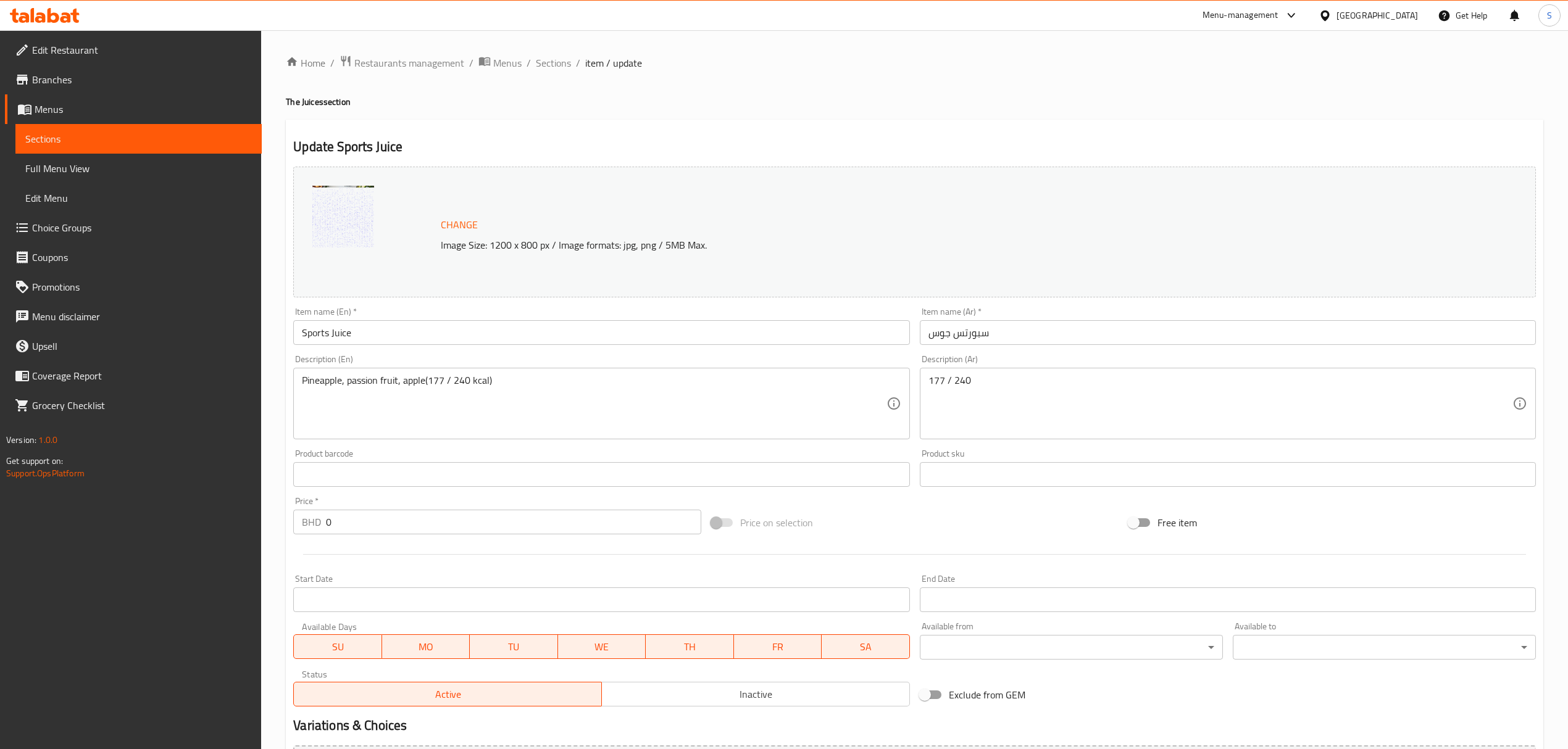
click at [1065, 370] on div "177 / 240 Description (Ar)" at bounding box center [1227, 404] width 616 height 72
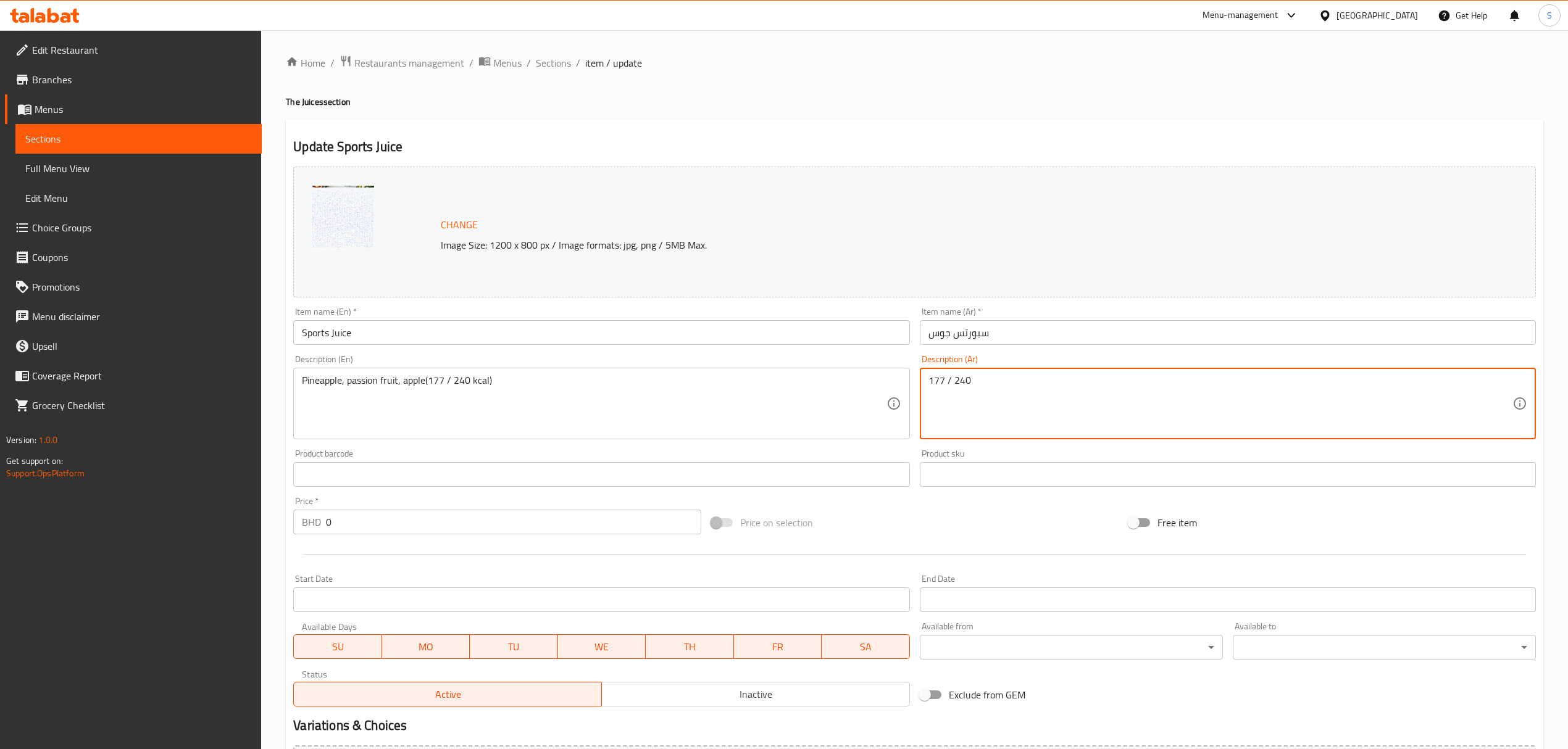
paste textarea "كيلو كالوري"
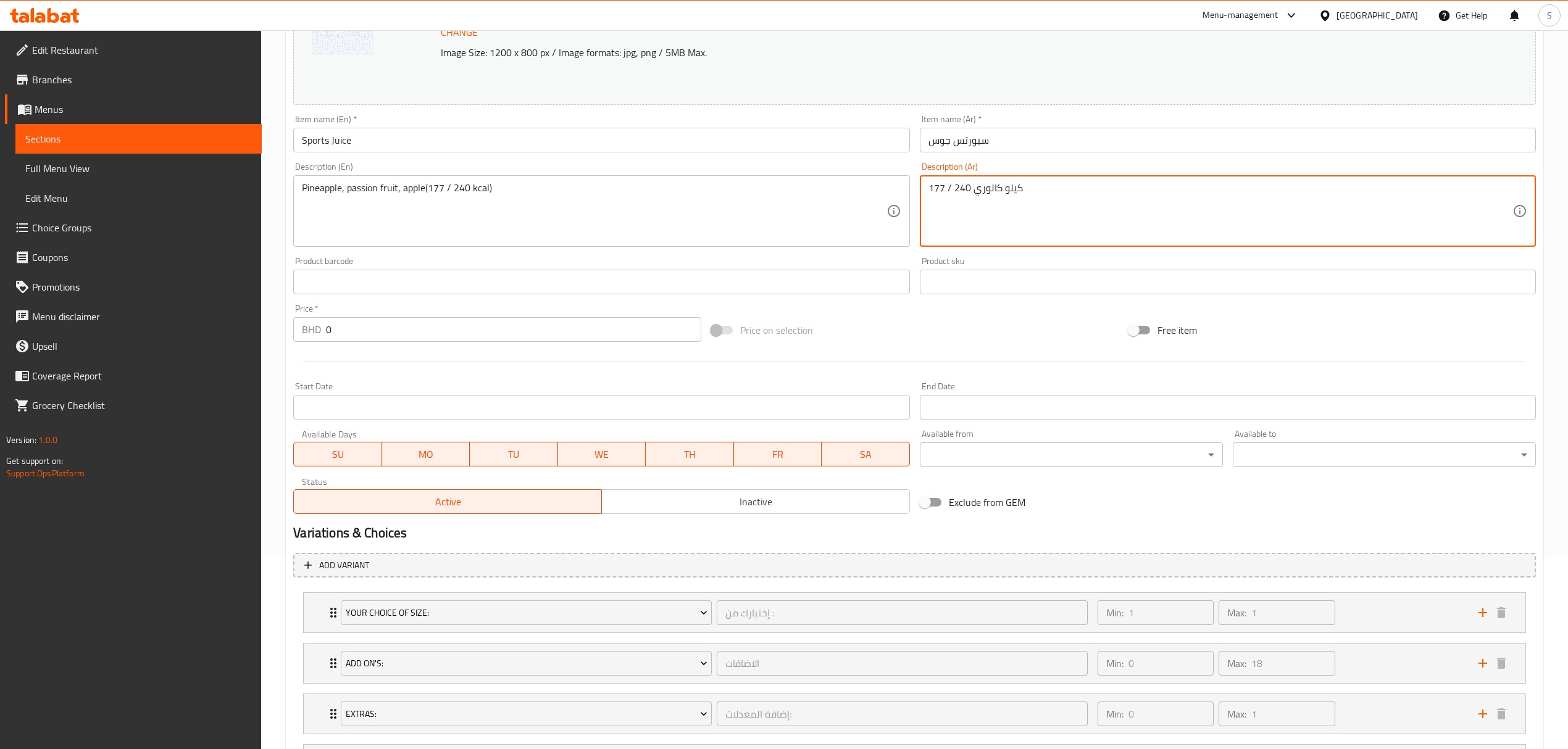
scroll to position [315, 0]
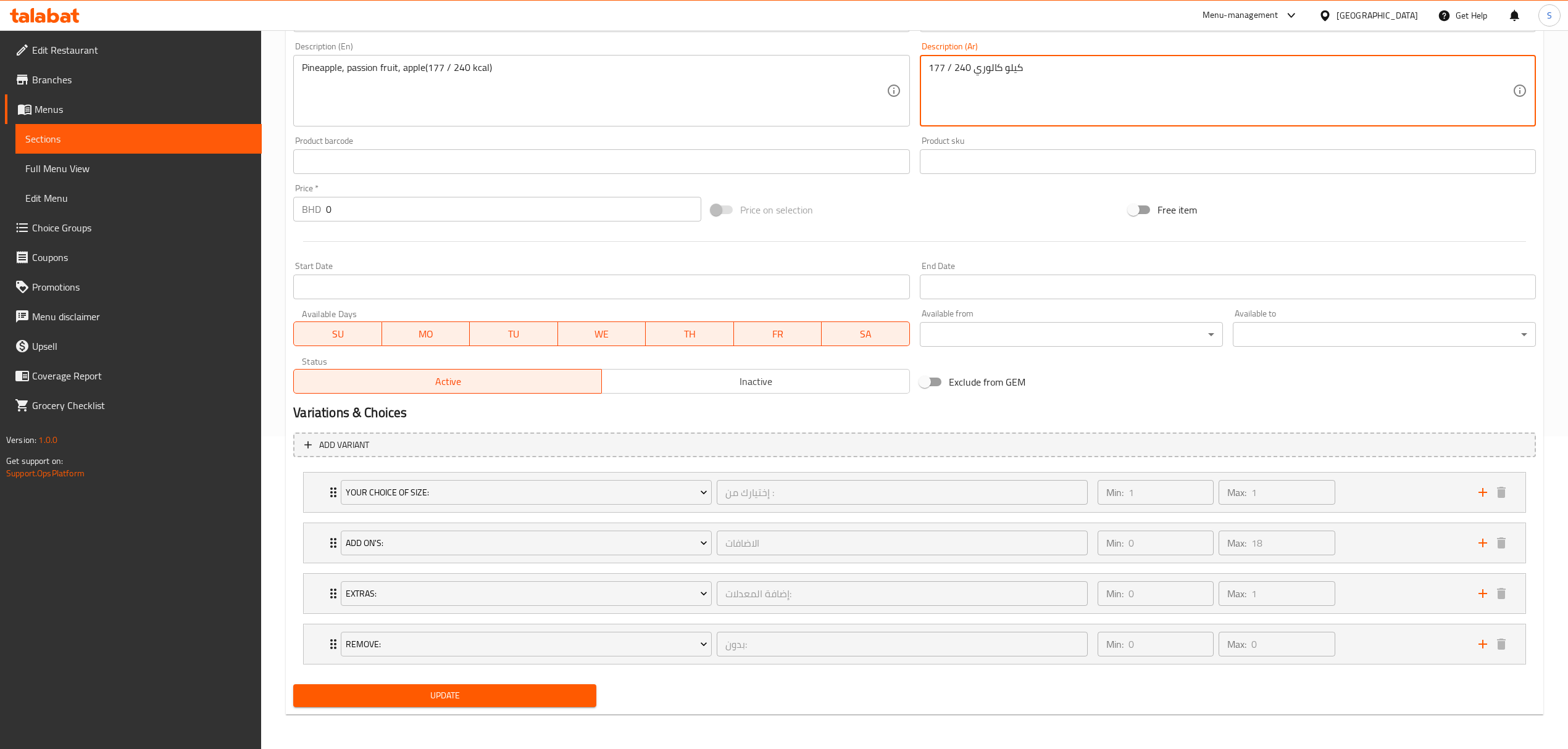
type textarea "177 / 240 كيلو كالوري"
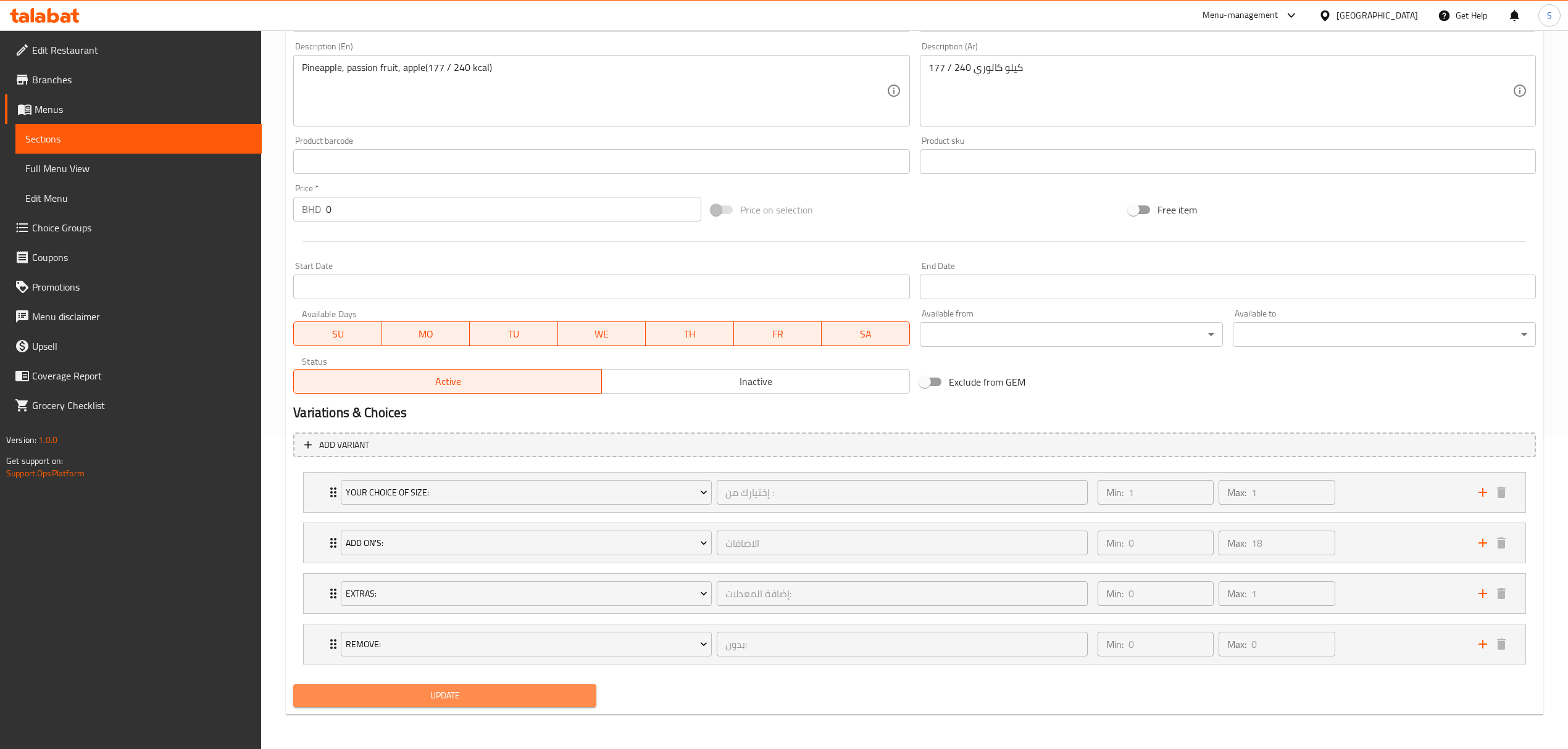
drag, startPoint x: 361, startPoint y: 689, endPoint x: 1055, endPoint y: 212, distance: 842.1
click at [362, 689] on span "Update" at bounding box center [445, 696] width 284 height 16
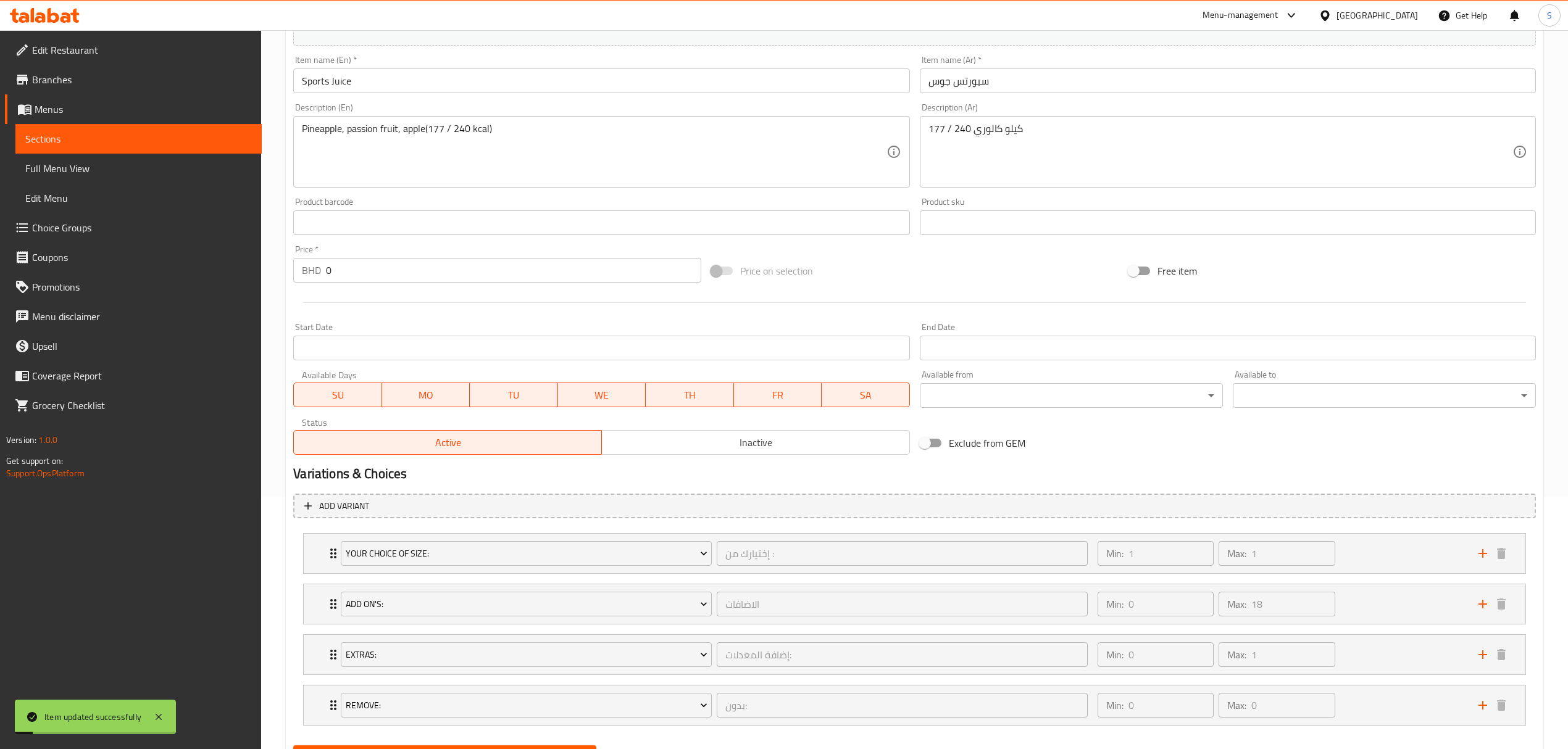
scroll to position [0, 0]
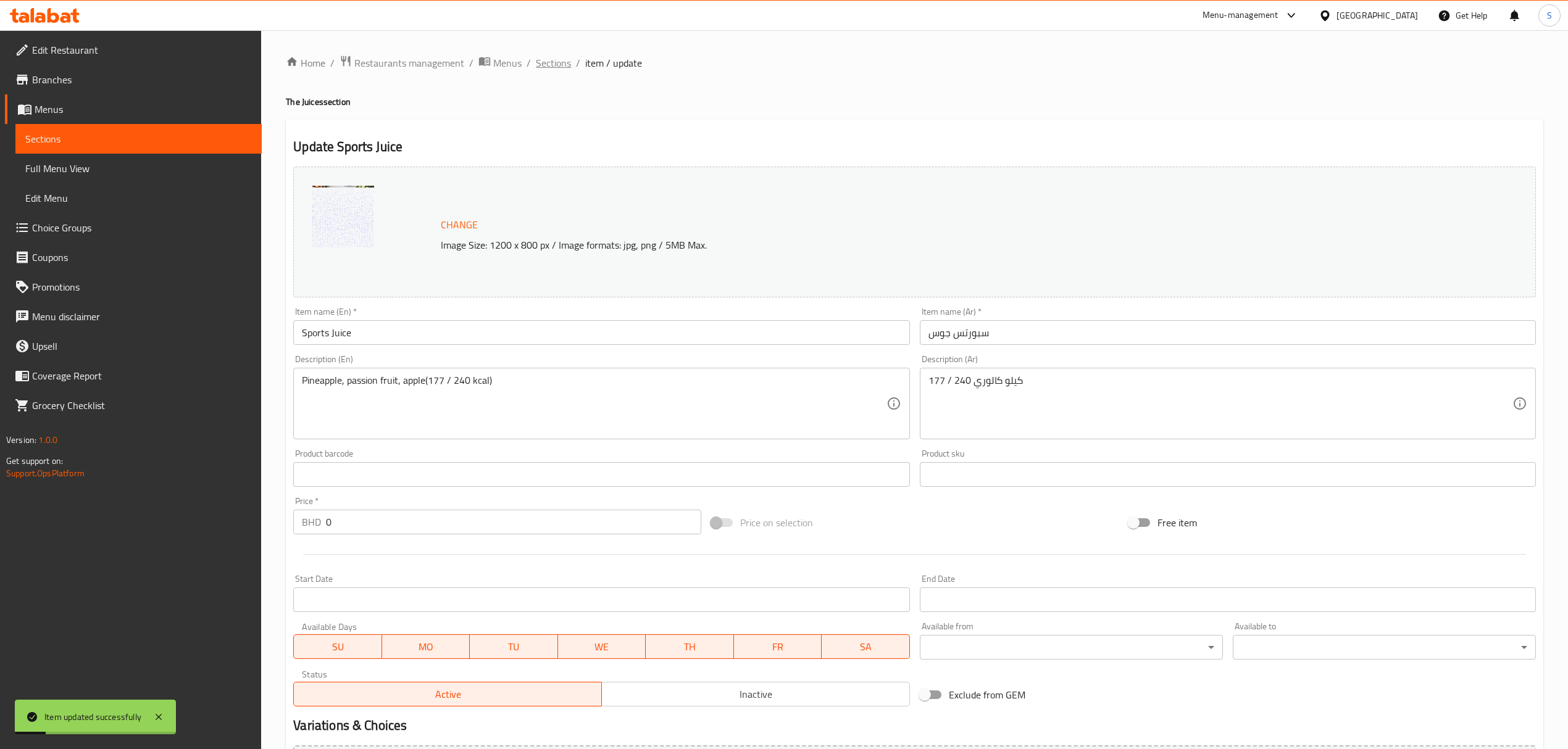
click at [549, 60] on span "Sections" at bounding box center [553, 62] width 35 height 15
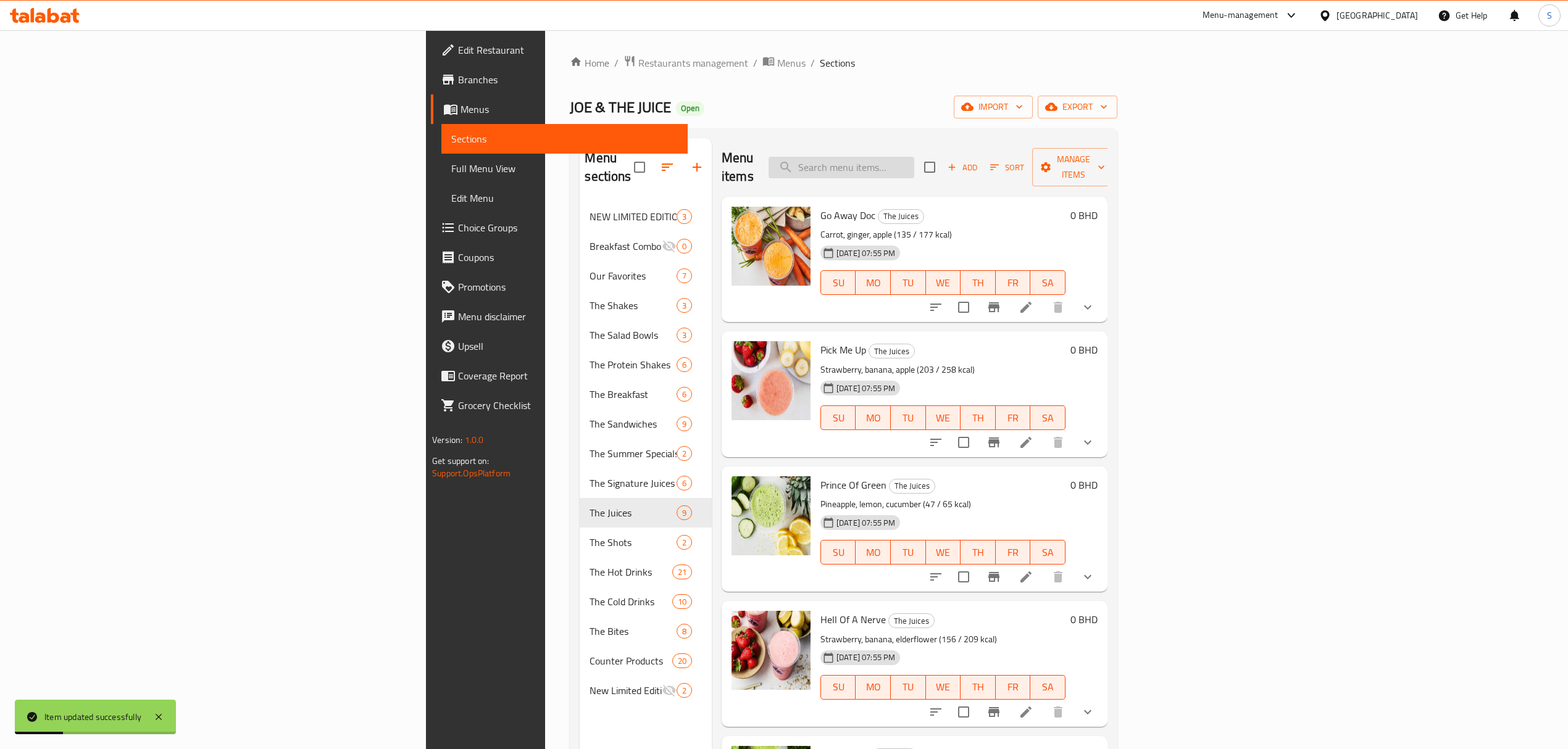
click at [914, 157] on input "search" at bounding box center [841, 168] width 145 height 22
paste input "Hell of a Nerve"
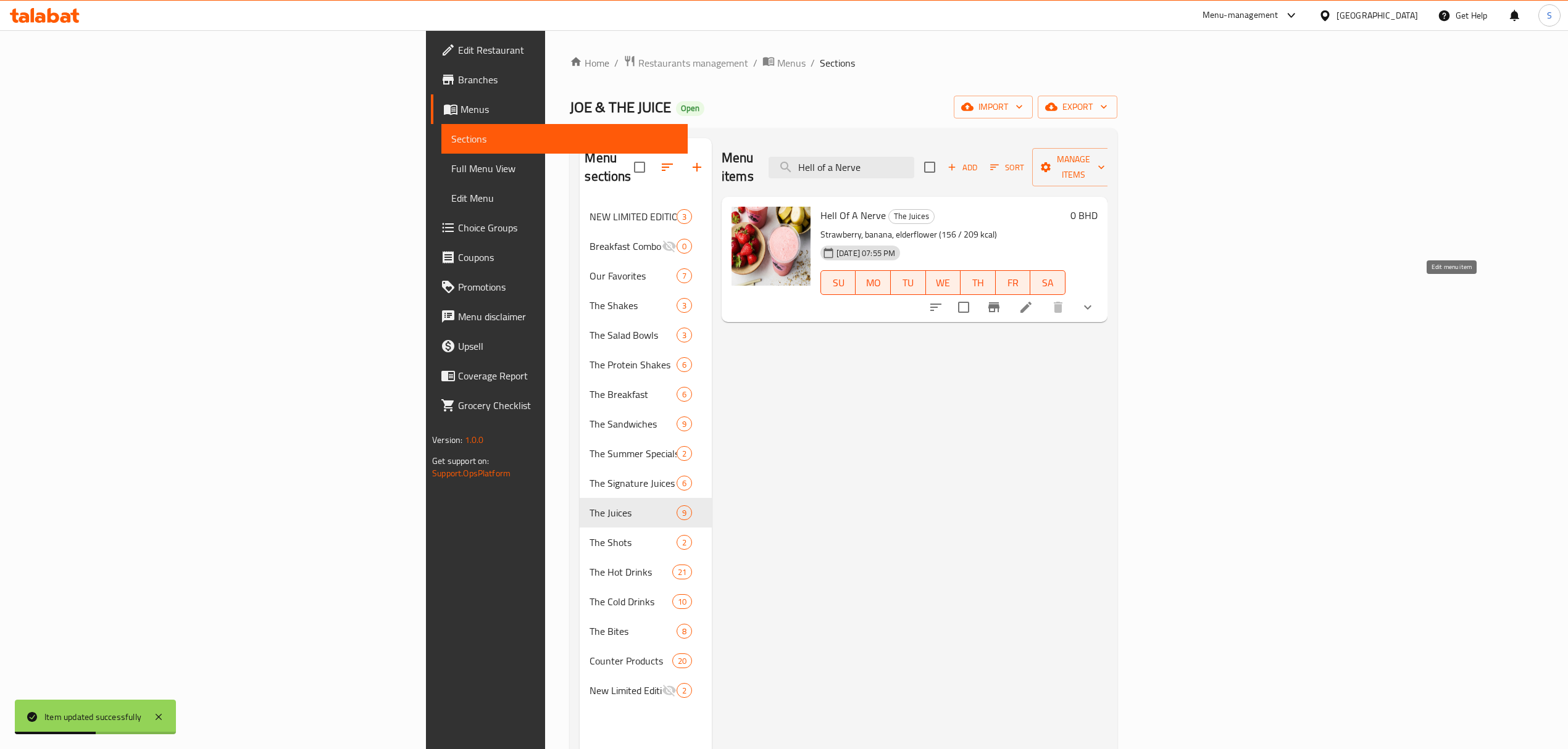
type input "Hell of a Nerve"
click at [1034, 300] on icon at bounding box center [1026, 307] width 15 height 15
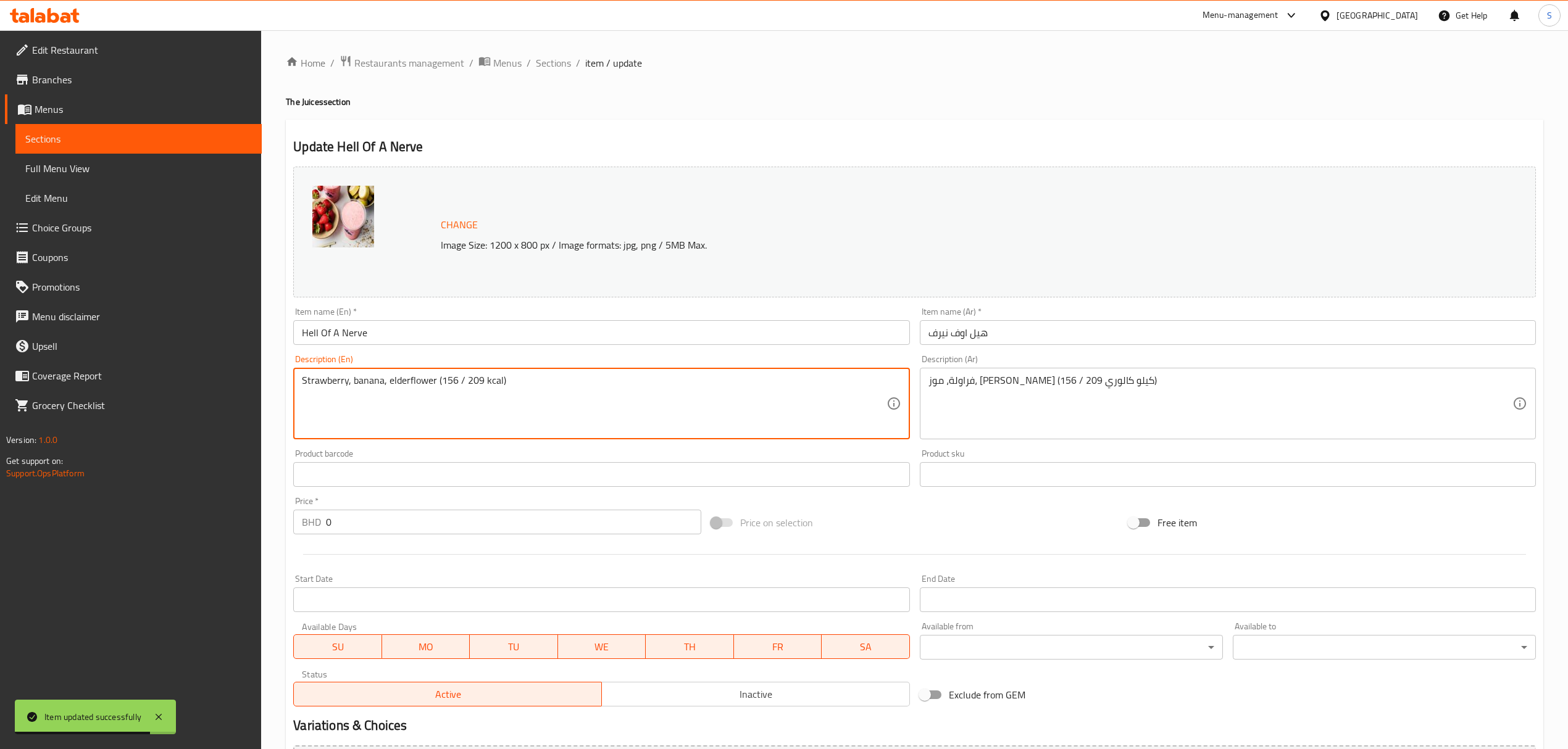
drag, startPoint x: 482, startPoint y: 378, endPoint x: 441, endPoint y: 378, distance: 41.0
paste textarea "3 - 203"
click at [463, 383] on textarea "Strawberry, banana, elderflower (153 - 203kcal)" at bounding box center [593, 404] width 584 height 59
type textarea "Strawberry, banana, elderflower (153 / 203kcal)"
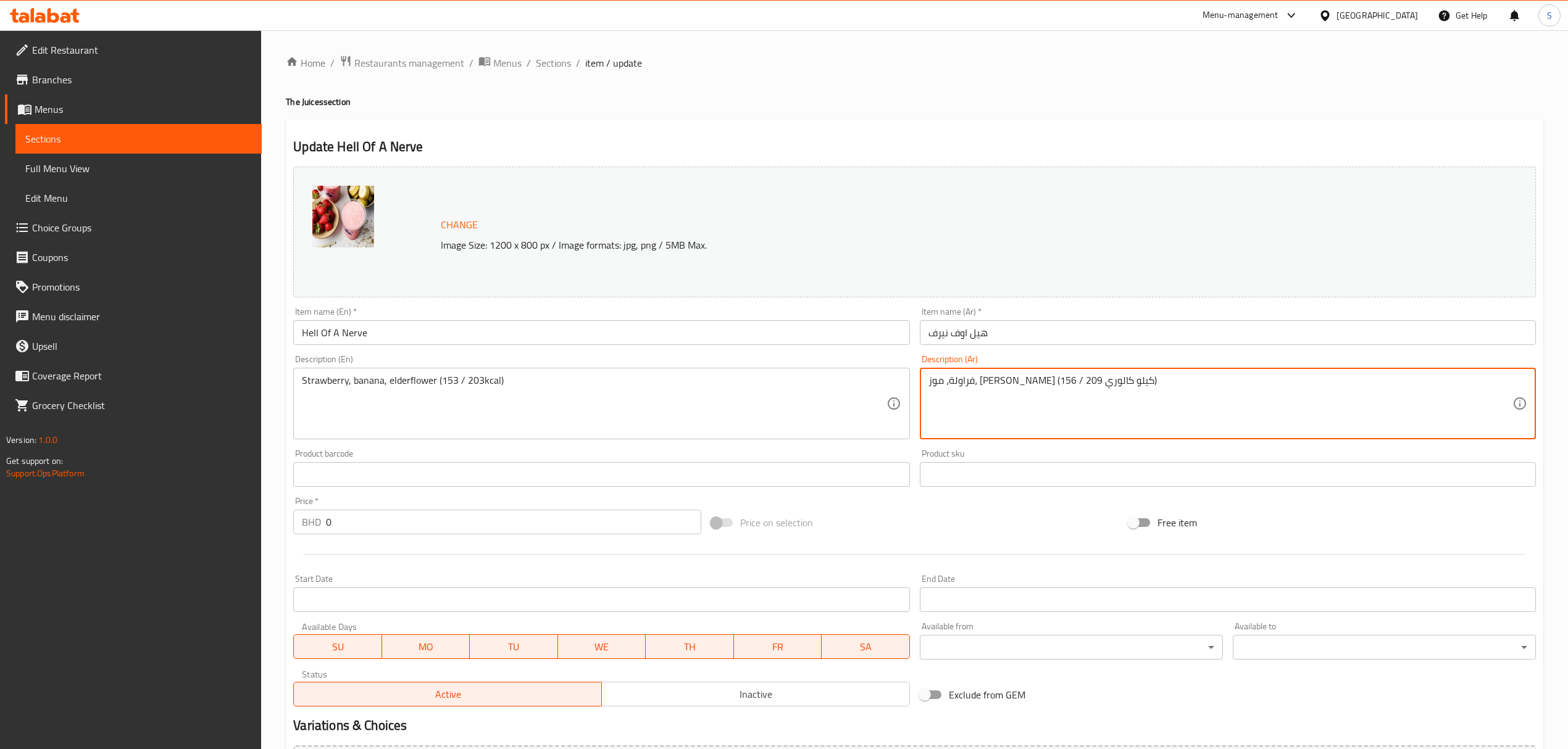
drag, startPoint x: 1023, startPoint y: 380, endPoint x: 998, endPoint y: 378, distance: 25.1
click at [988, 381] on textarea "فراولة، موز، زهرة البيلسان (156 / 209 كيلو كالوري)" at bounding box center [1220, 404] width 584 height 59
drag, startPoint x: 1149, startPoint y: 383, endPoint x: 698, endPoint y: 375, distance: 451.1
click at [692, 370] on div "Change Image Size: 1200 x 800 px / Image formats: jpg, png / 5MB Max. Item name…" at bounding box center [914, 437] width 1252 height 550
paste textarea "153 - 203"
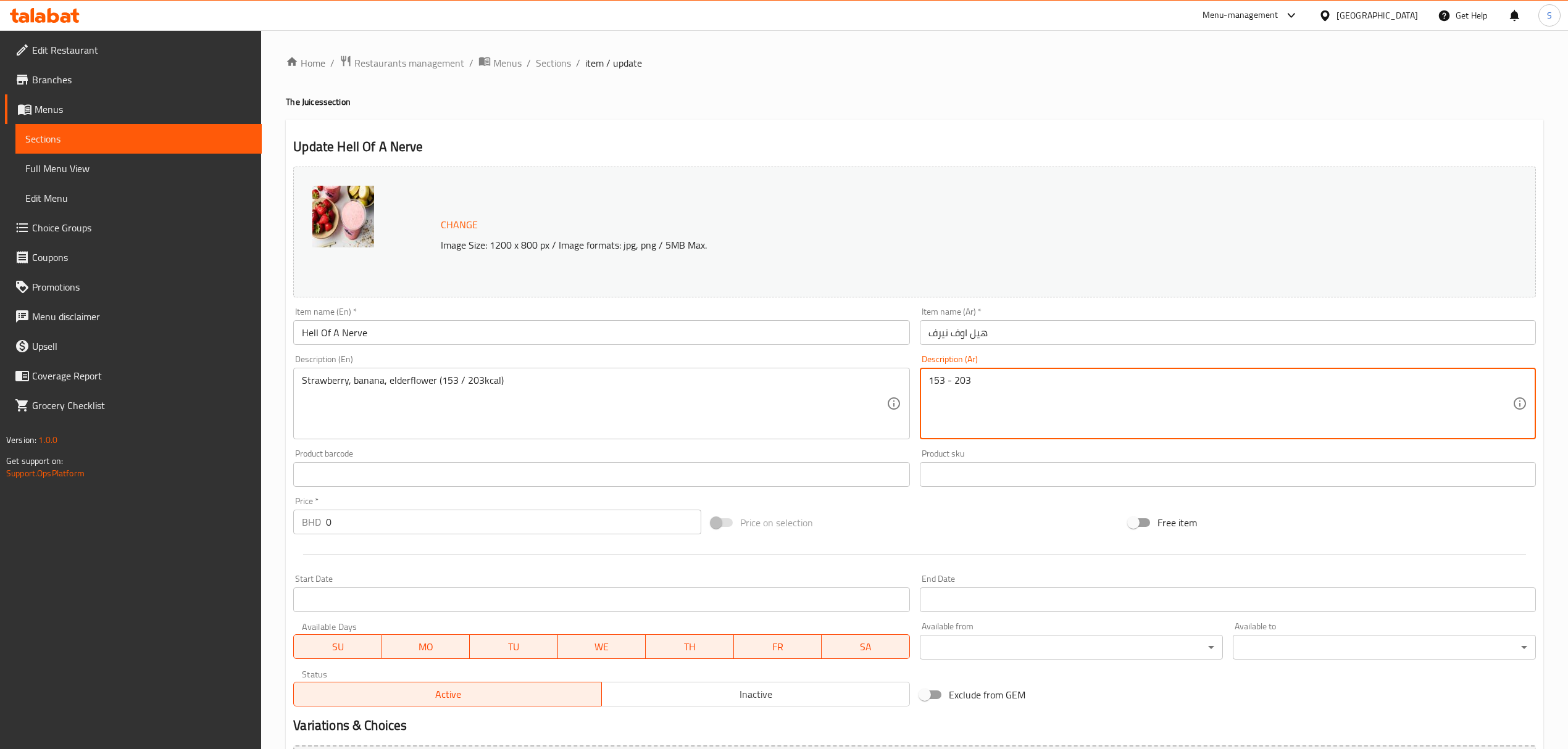
click at [952, 380] on textarea "153 - 203" at bounding box center [1220, 404] width 584 height 59
click at [1036, 378] on textarea "153 / 203" at bounding box center [1220, 404] width 584 height 59
paste textarea "كيلو كالوري"
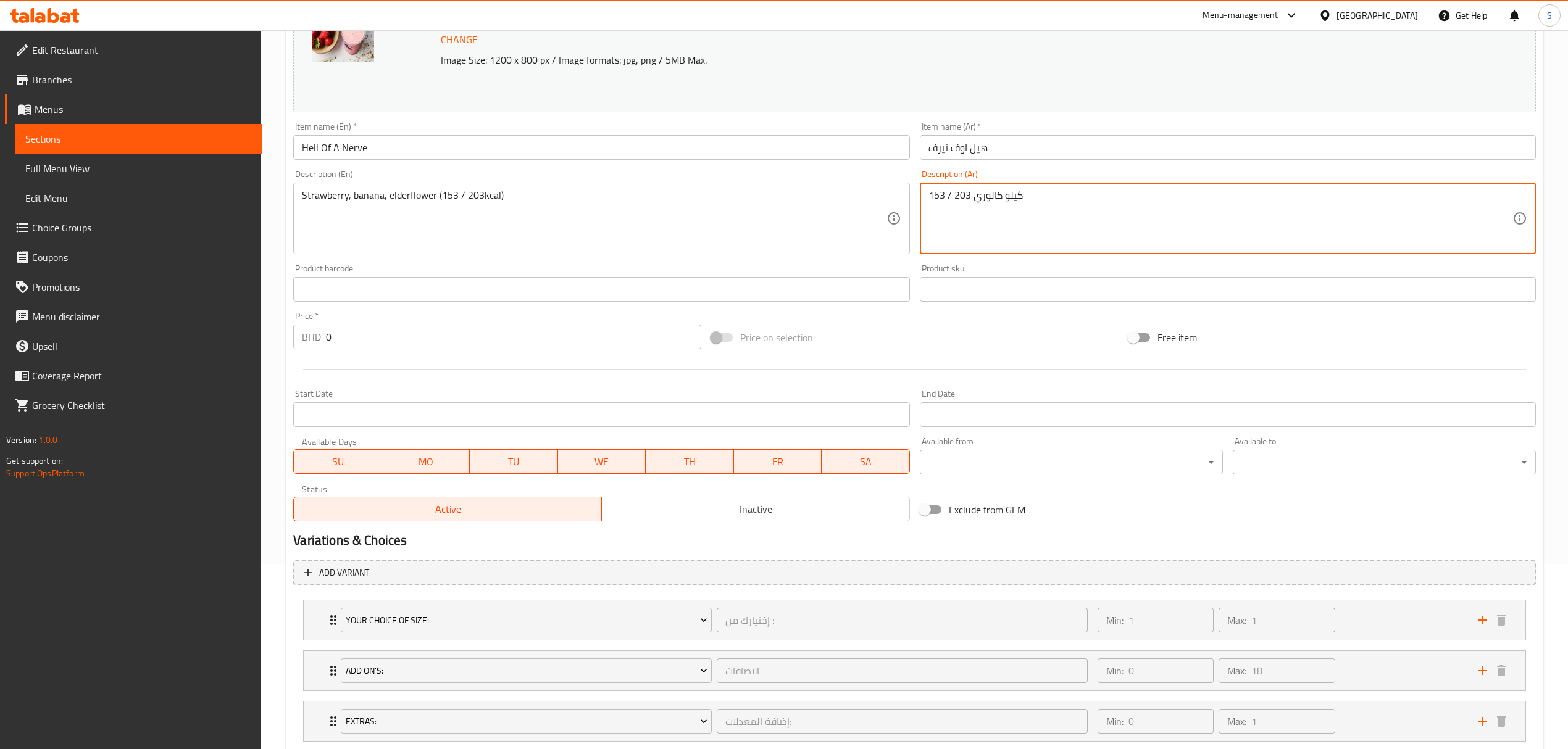
scroll to position [315, 0]
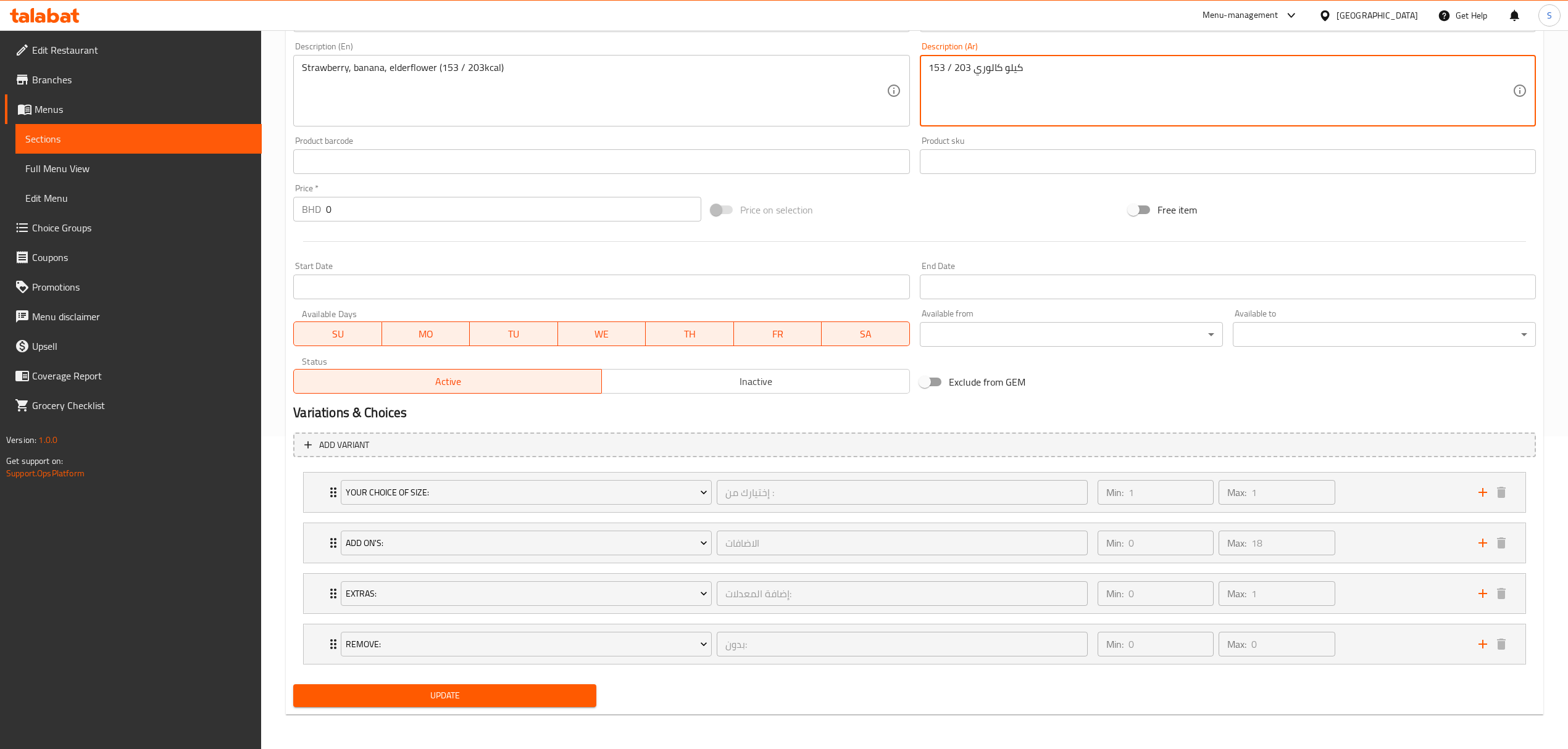
type textarea "153 / 203 كيلو كالوري"
drag, startPoint x: 441, startPoint y: 694, endPoint x: 1247, endPoint y: 59, distance: 1026.1
click at [441, 694] on span "Update" at bounding box center [445, 696] width 284 height 16
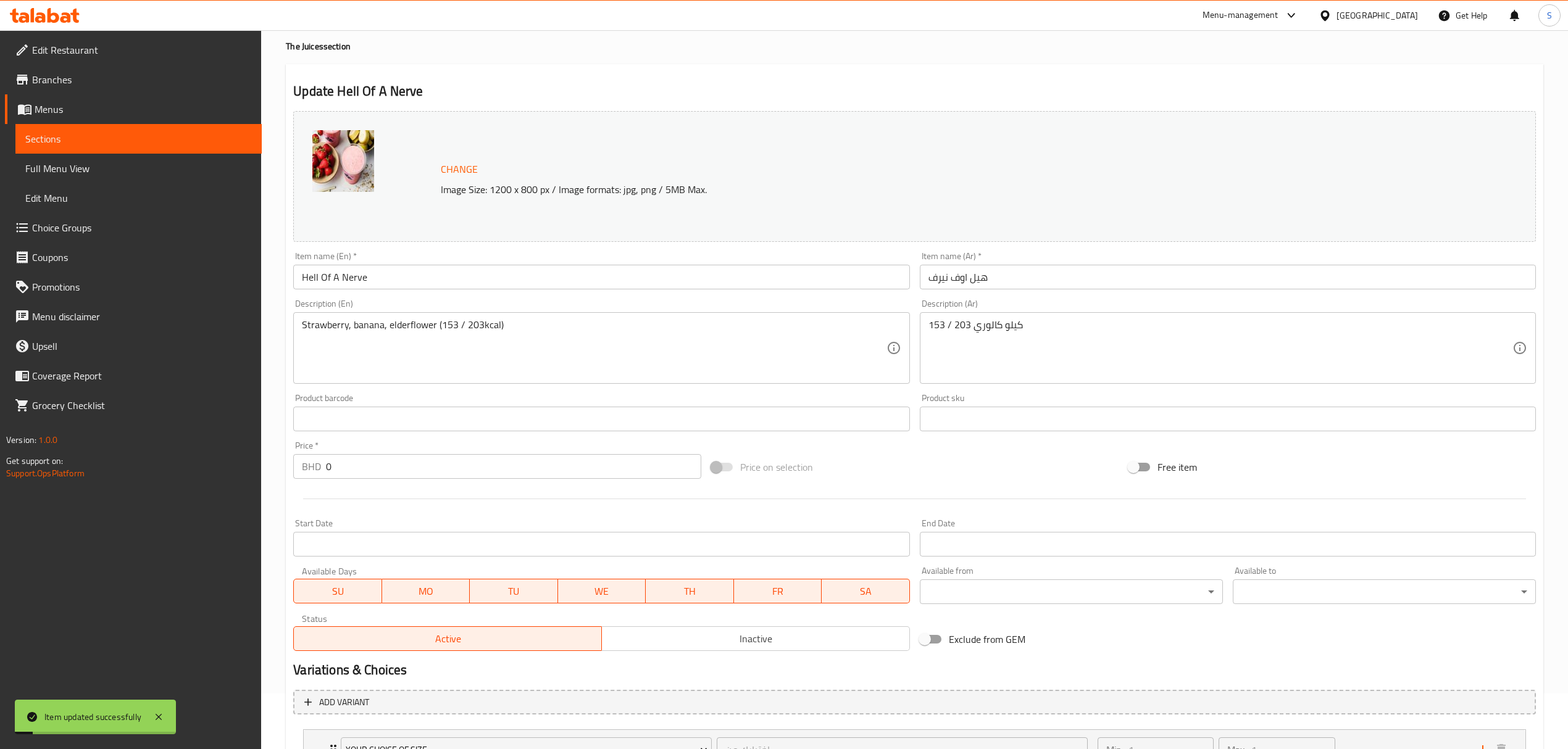
scroll to position [0, 0]
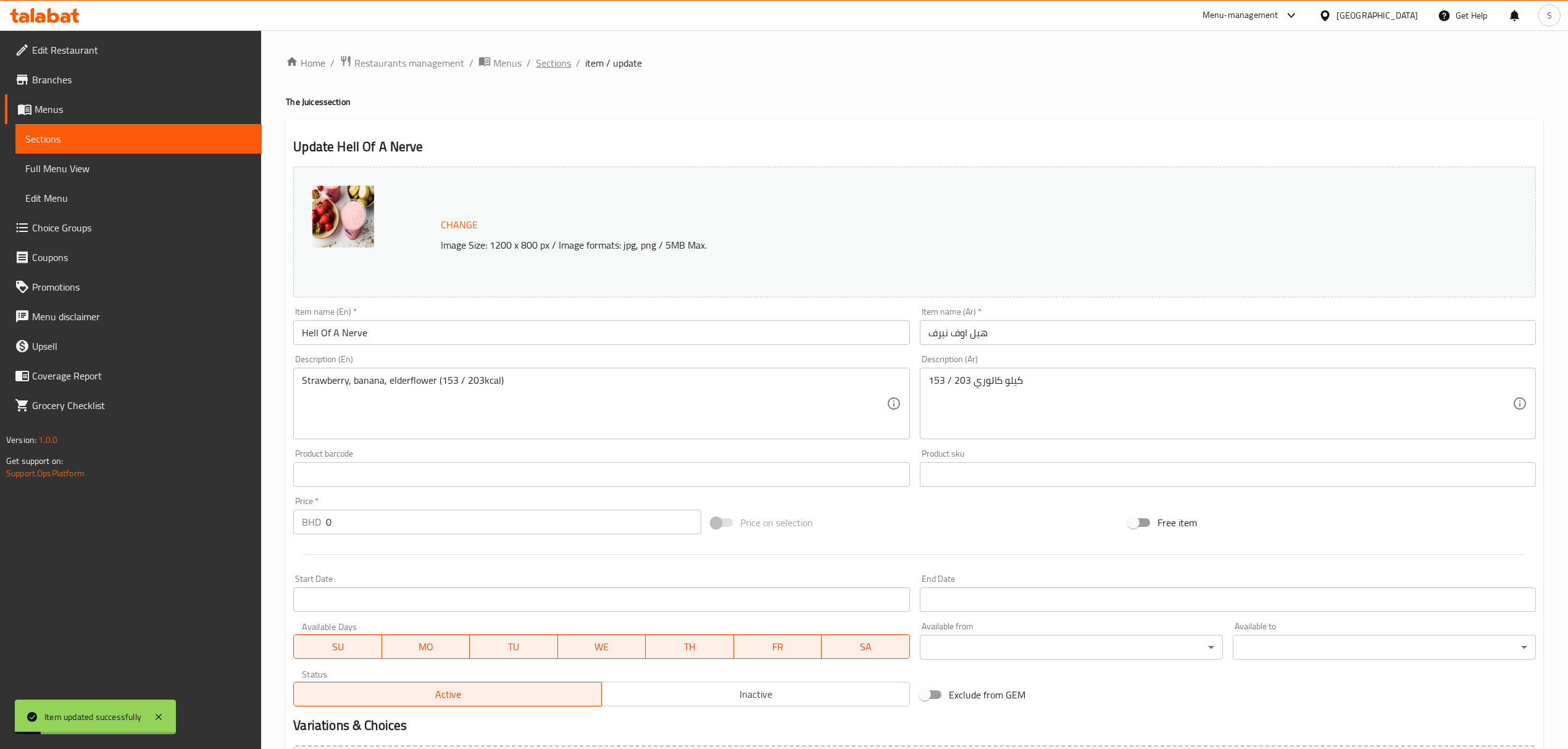
click at [557, 59] on span "Sections" at bounding box center [553, 62] width 35 height 15
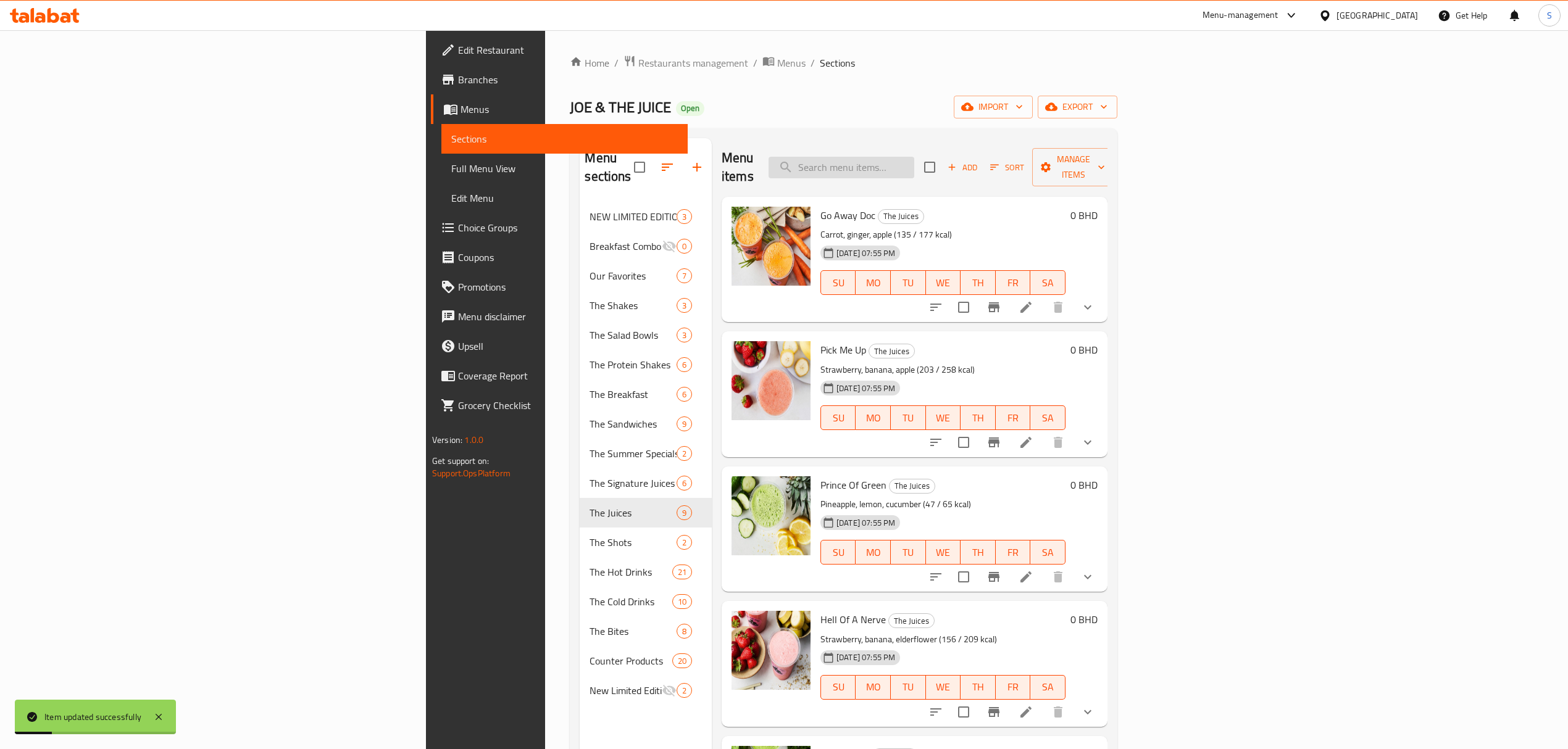
click at [914, 160] on input "search" at bounding box center [841, 168] width 145 height 22
paste input "Stress Down"
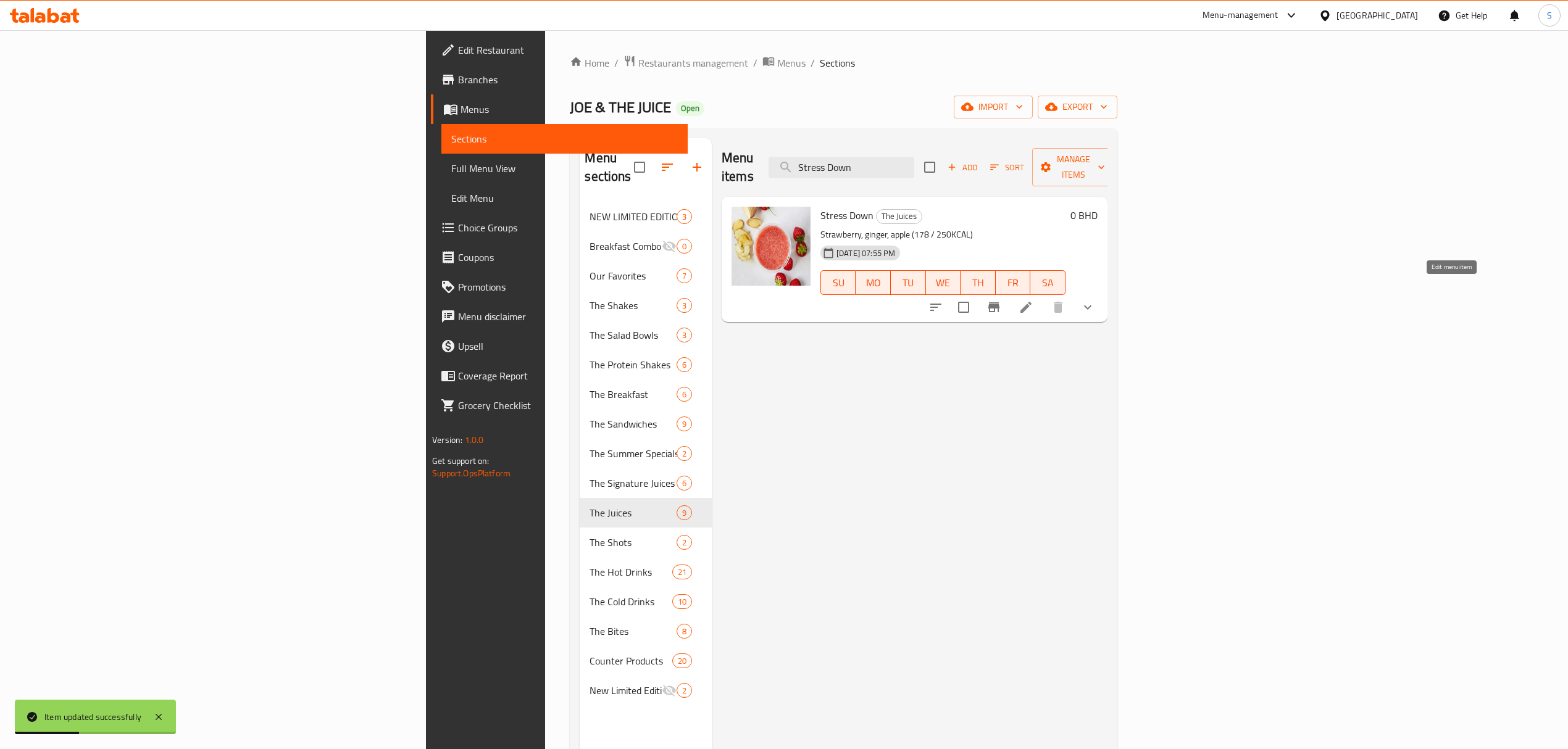
type input "Stress Down"
click at [1034, 300] on icon at bounding box center [1026, 307] width 15 height 15
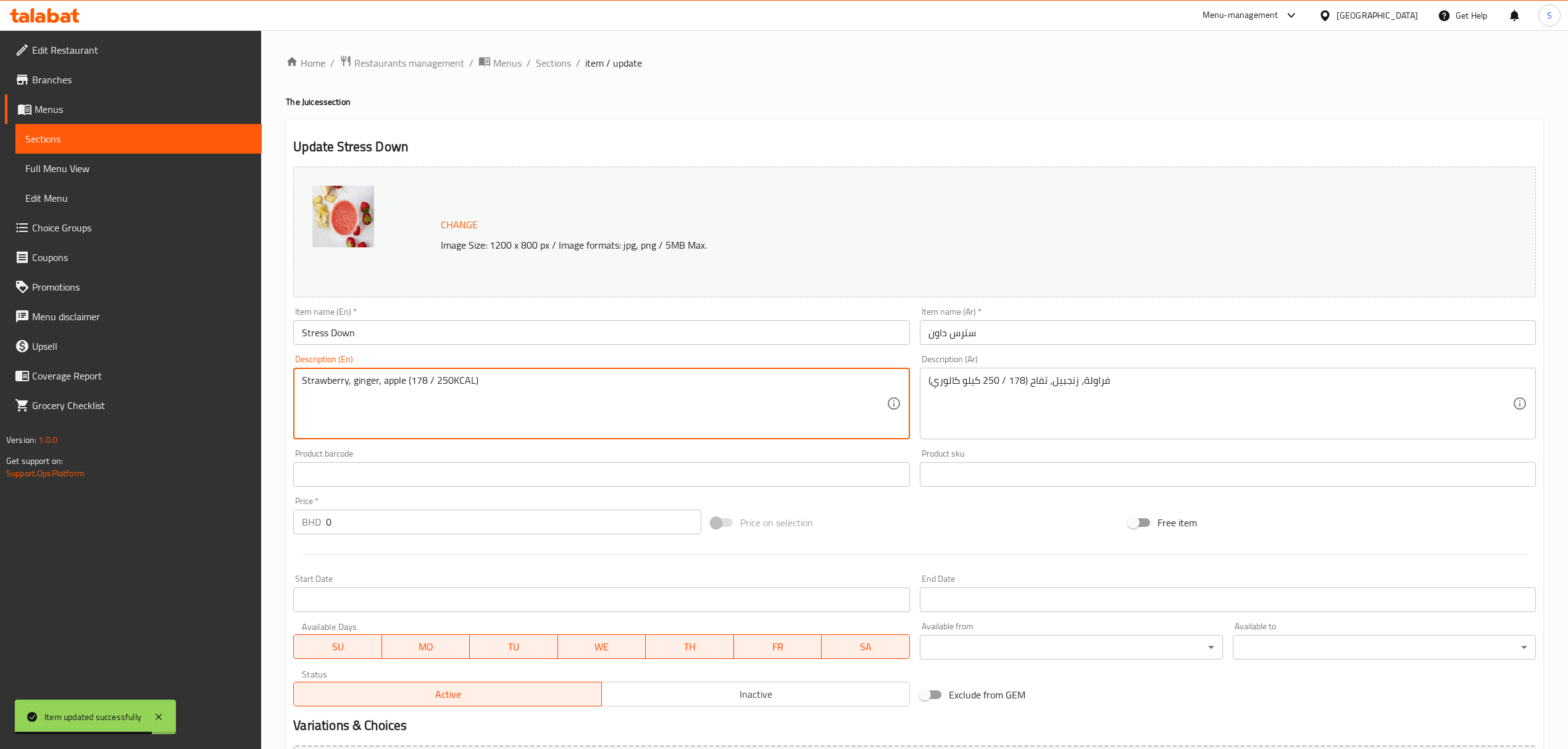
drag, startPoint x: 449, startPoint y: 378, endPoint x: 411, endPoint y: 378, distance: 38.0
paste textarea "61 - 208"
click at [433, 380] on textarea "Strawberry, ginger, apple (161 - 208KCAL)" at bounding box center [593, 404] width 584 height 59
type textarea "Strawberry, ginger, apple (161 / 208KCAL)"
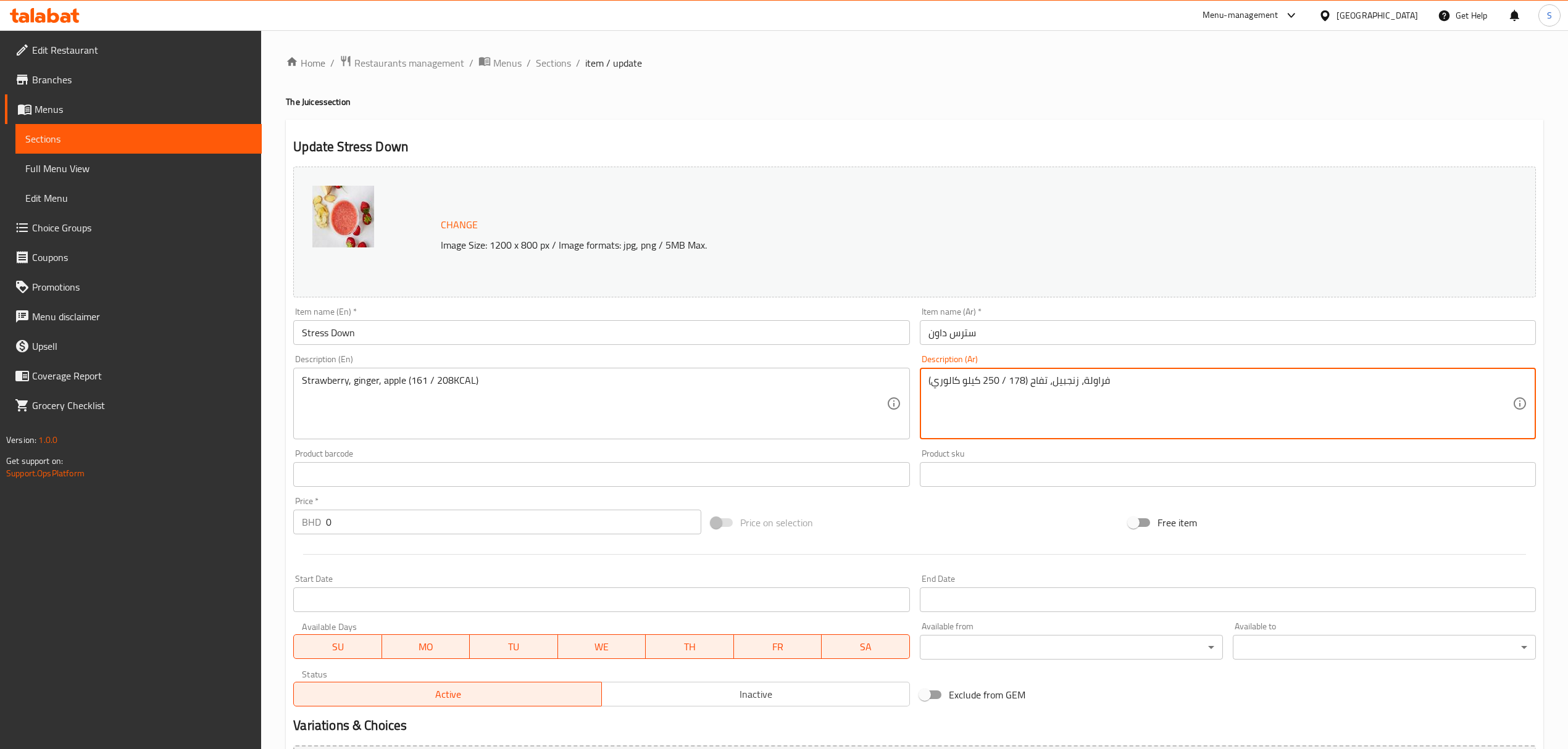
drag, startPoint x: 1143, startPoint y: 376, endPoint x: 817, endPoint y: 376, distance: 326.0
paste textarea "161 - 208"
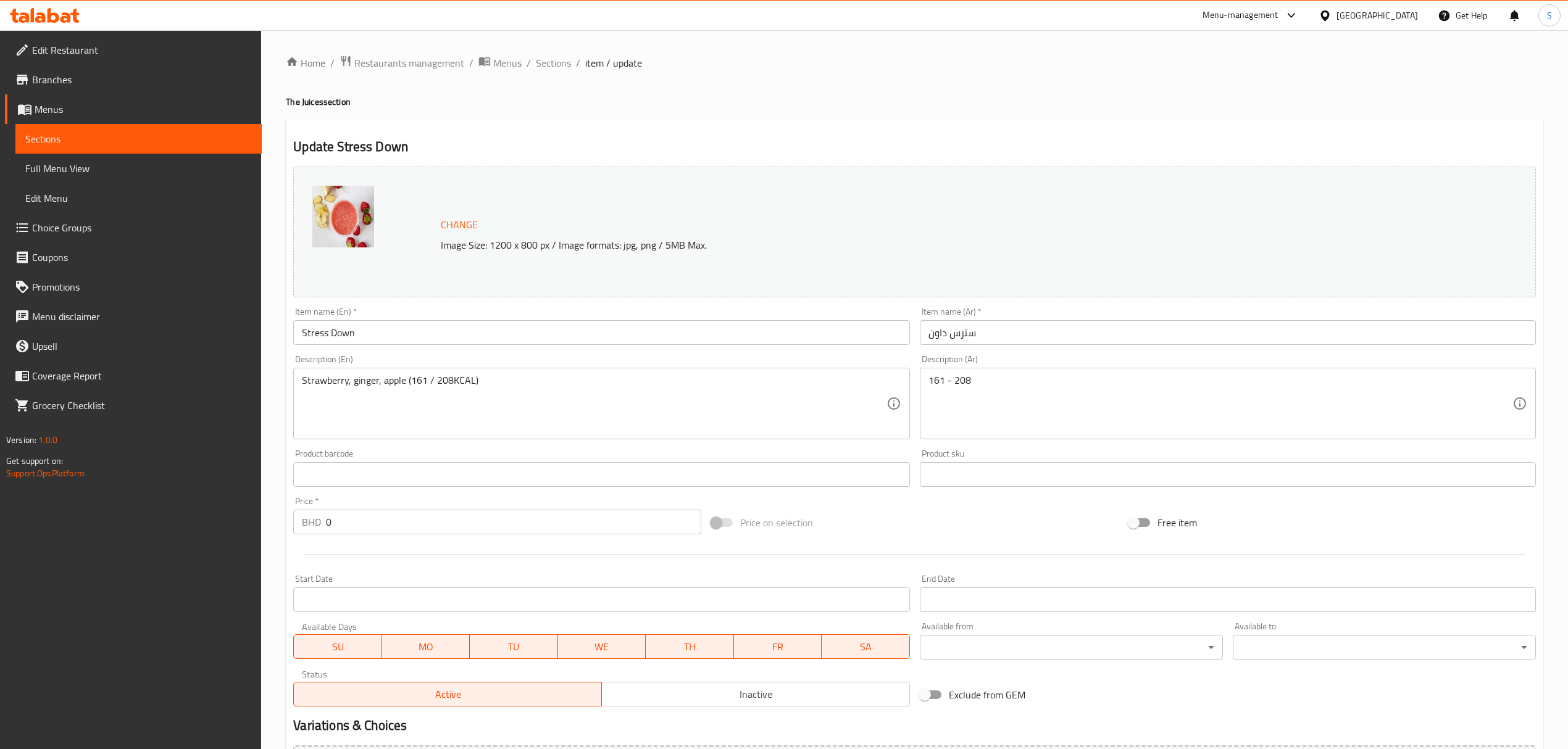
click at [1027, 385] on textarea "161 - 208" at bounding box center [1220, 404] width 584 height 59
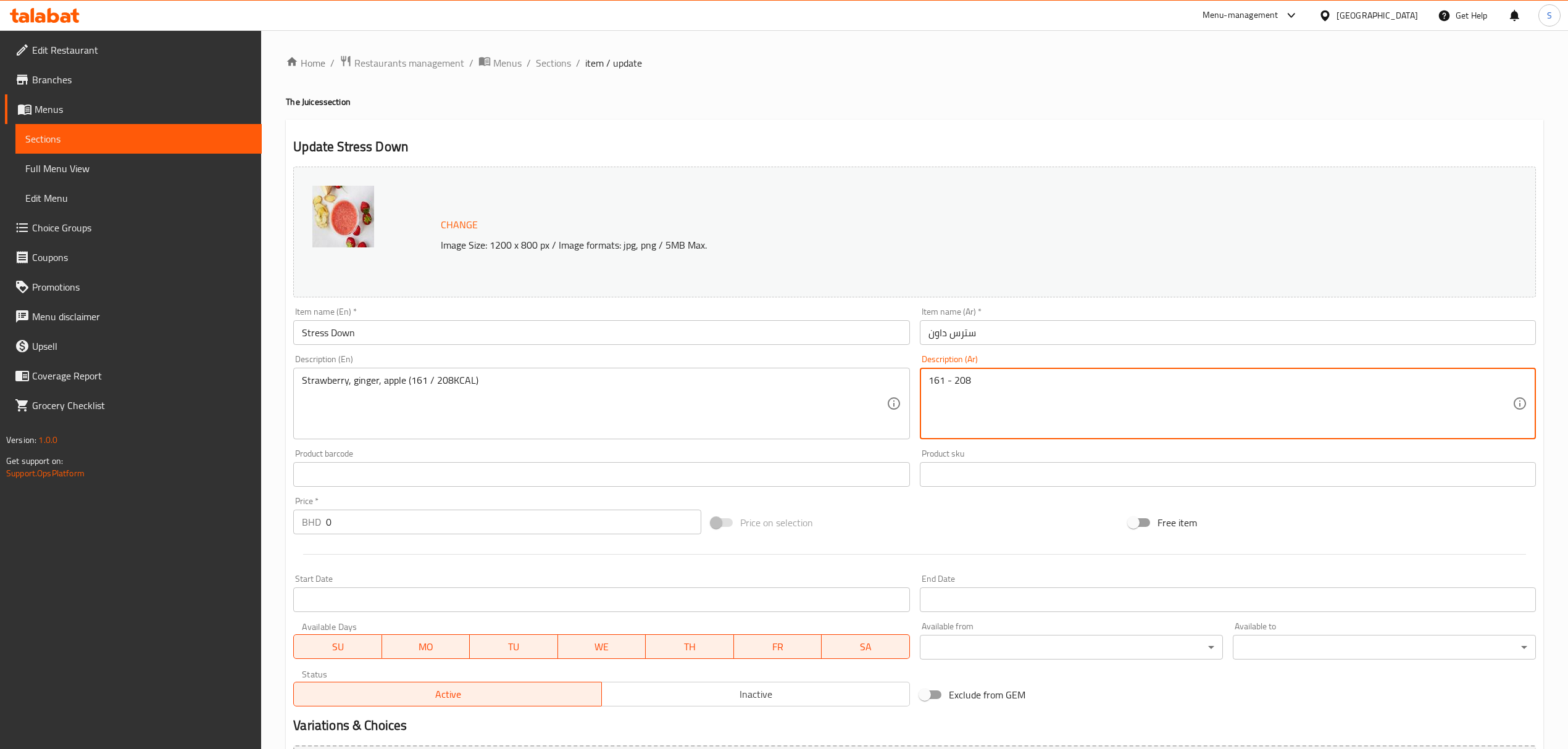
paste textarea "كيلو كالوري"
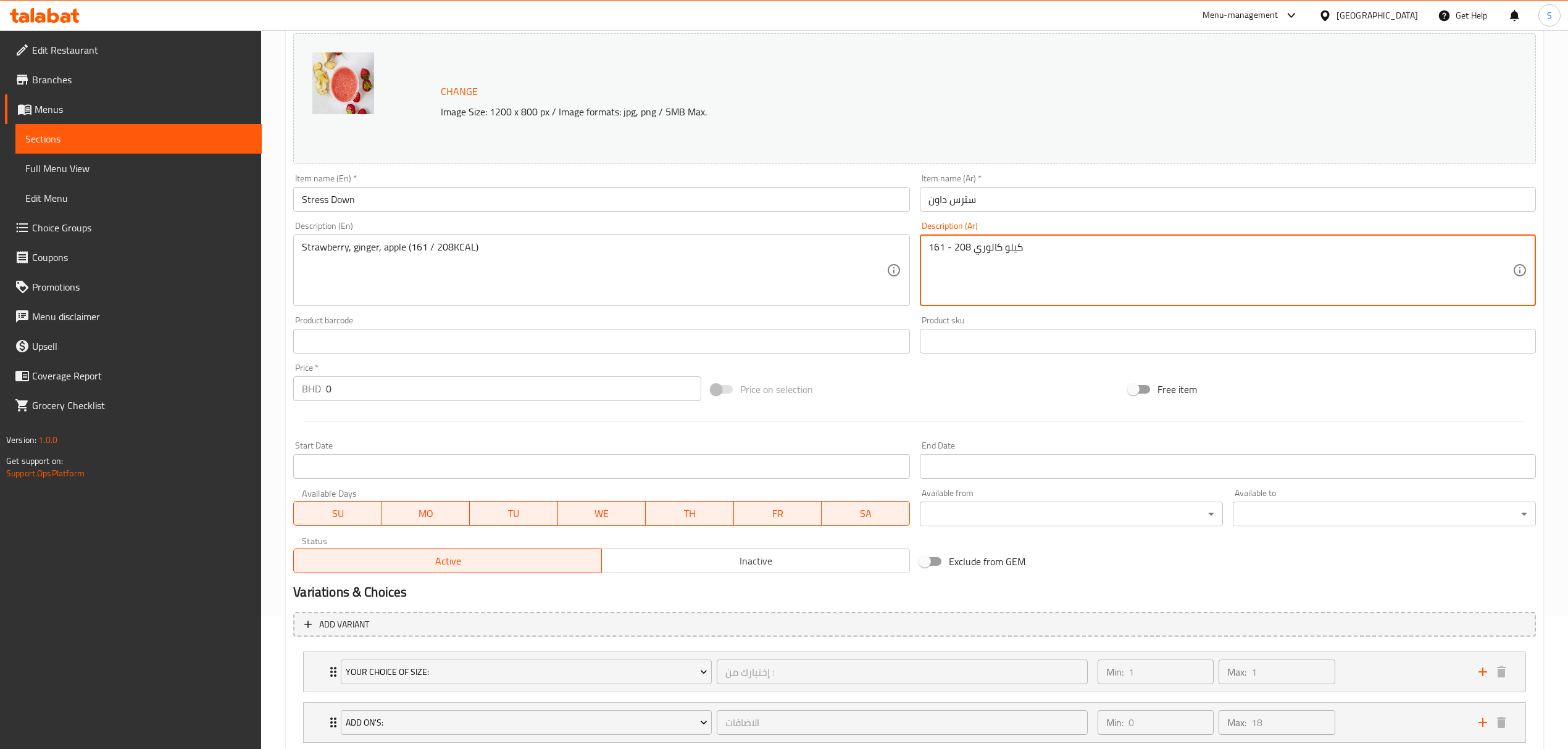
scroll to position [315, 0]
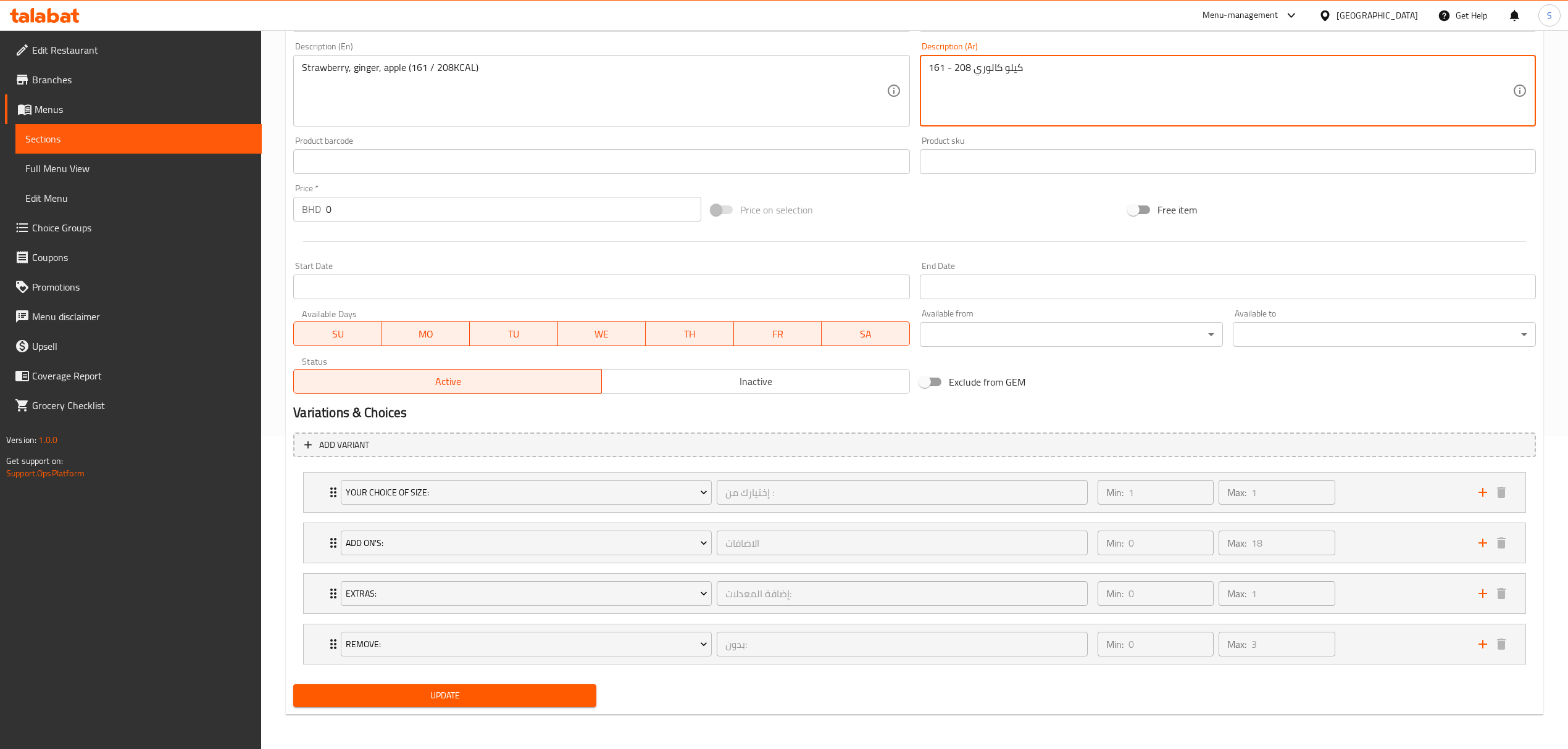
type textarea "161 - 208 كيلو كالوري"
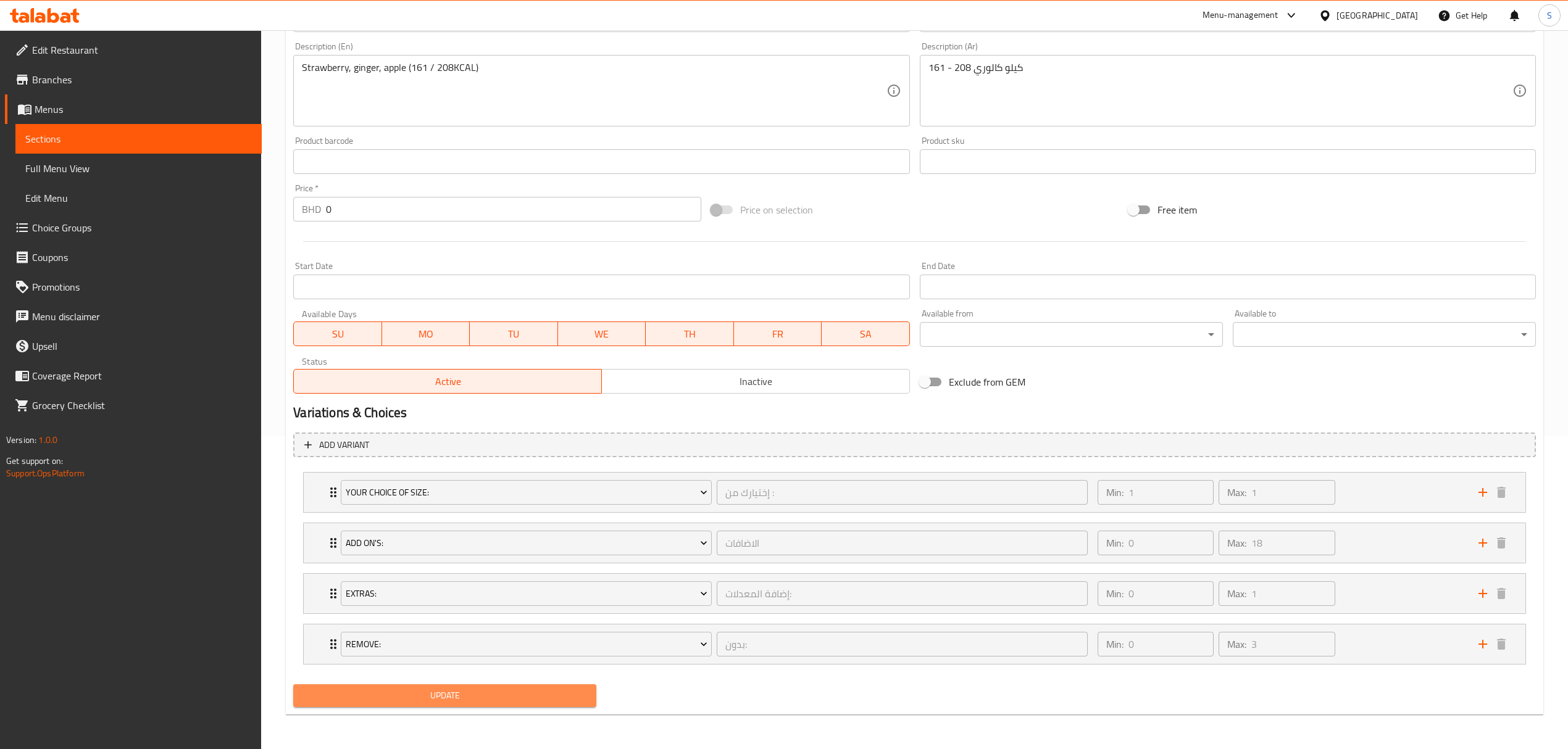
click at [391, 687] on button "Update" at bounding box center [445, 695] width 303 height 23
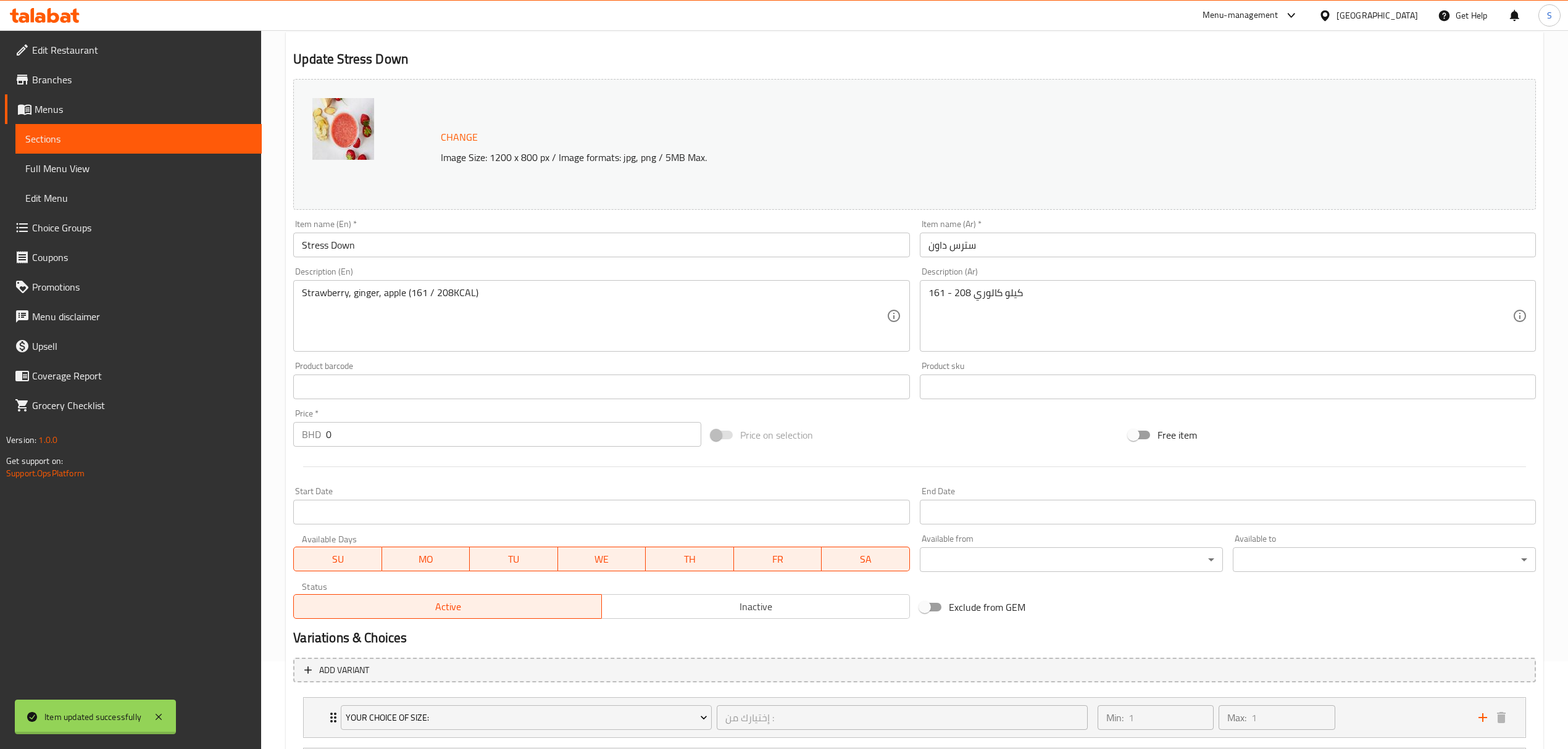
scroll to position [0, 0]
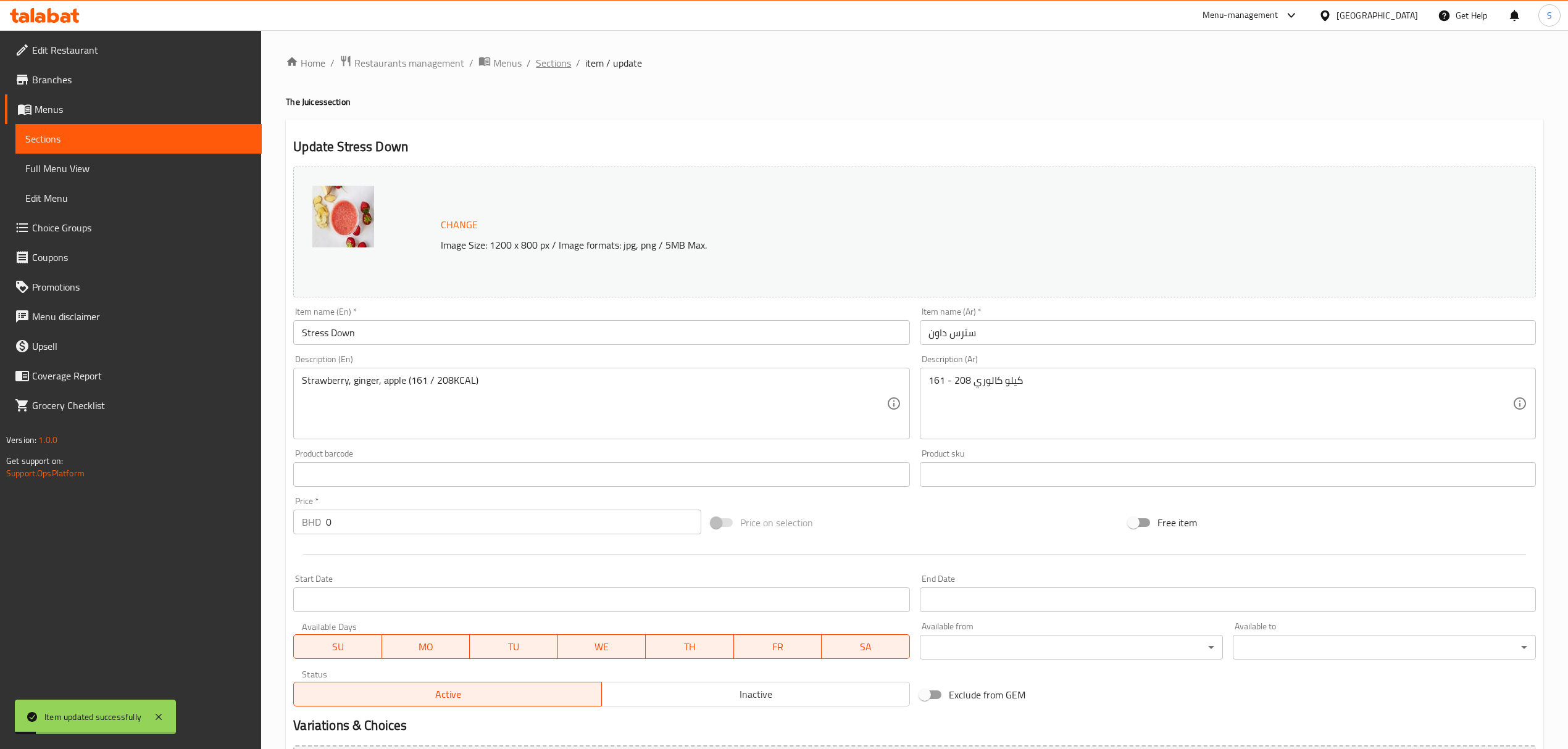
click at [556, 64] on span "Sections" at bounding box center [553, 62] width 35 height 15
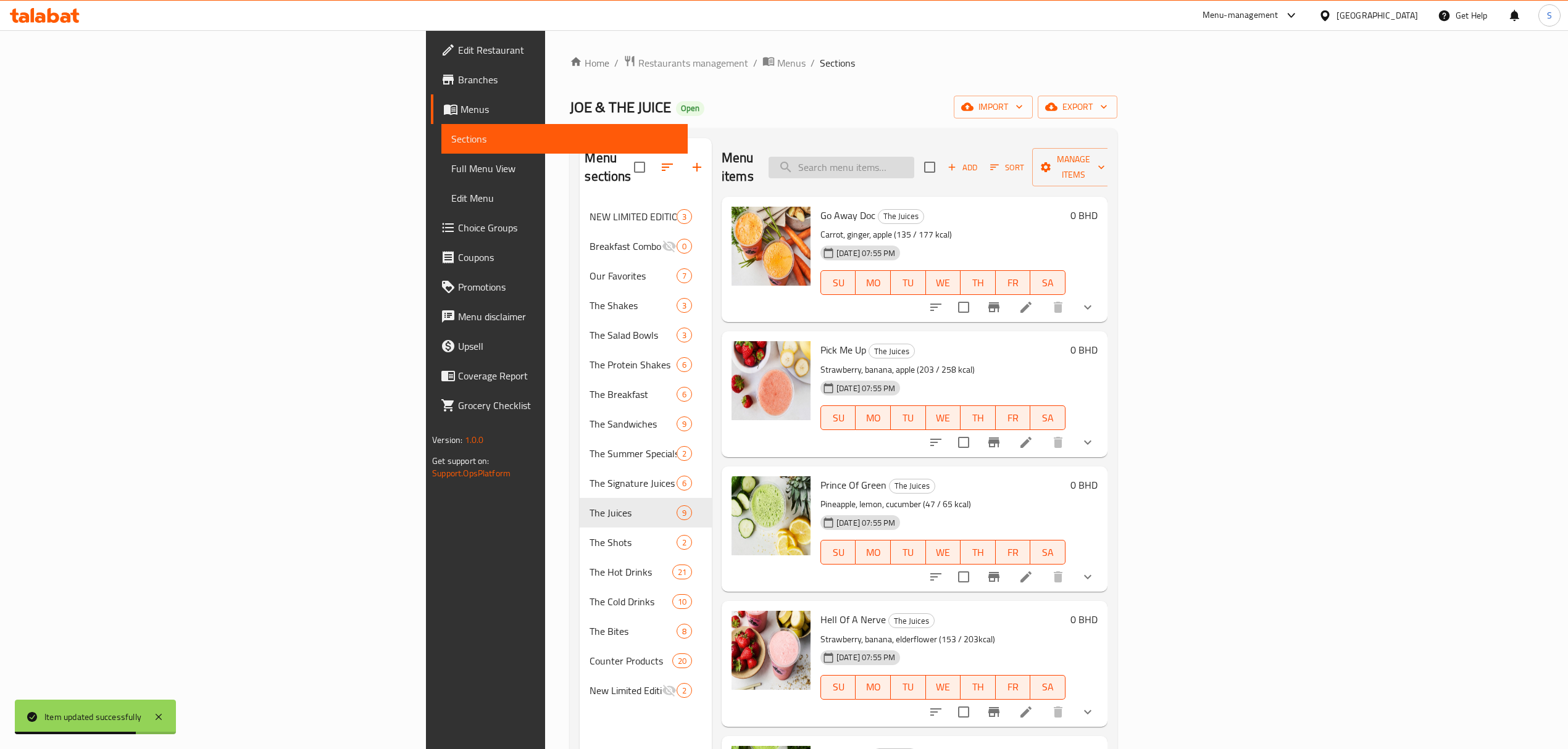
click at [914, 159] on input "search" at bounding box center [841, 168] width 145 height 22
paste input "Prince of Green"
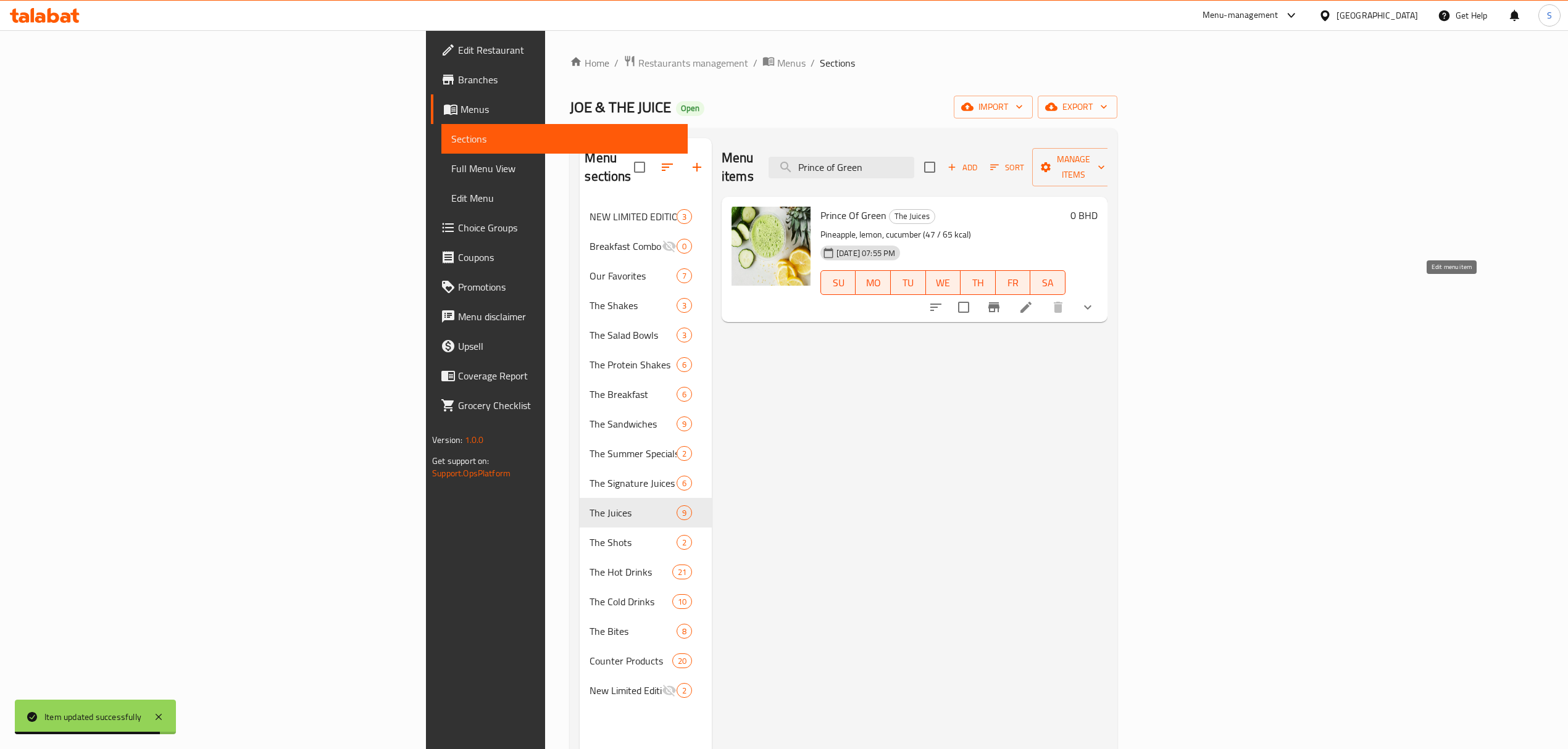
type input "Prince of Green"
click at [1034, 300] on icon at bounding box center [1026, 307] width 15 height 15
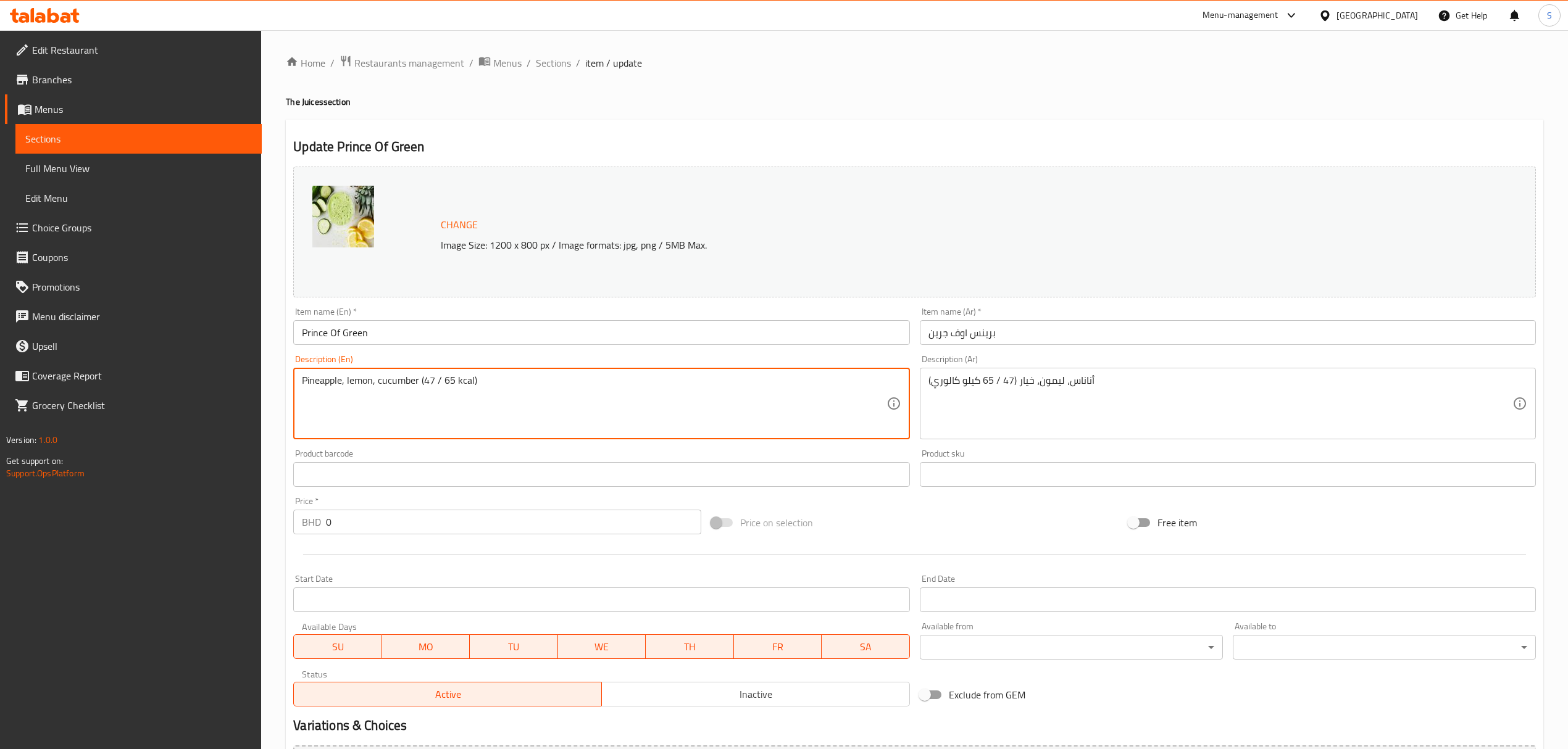
drag, startPoint x: 453, startPoint y: 380, endPoint x: 425, endPoint y: 380, distance: 28.0
paste textarea "72 - 94"
click at [441, 383] on textarea "Pineapple, lemon, cucumber (72 - 94 kcal)" at bounding box center [593, 404] width 584 height 59
type textarea "Pineapple, lemon, cucumber (72 / 94 kcal)"
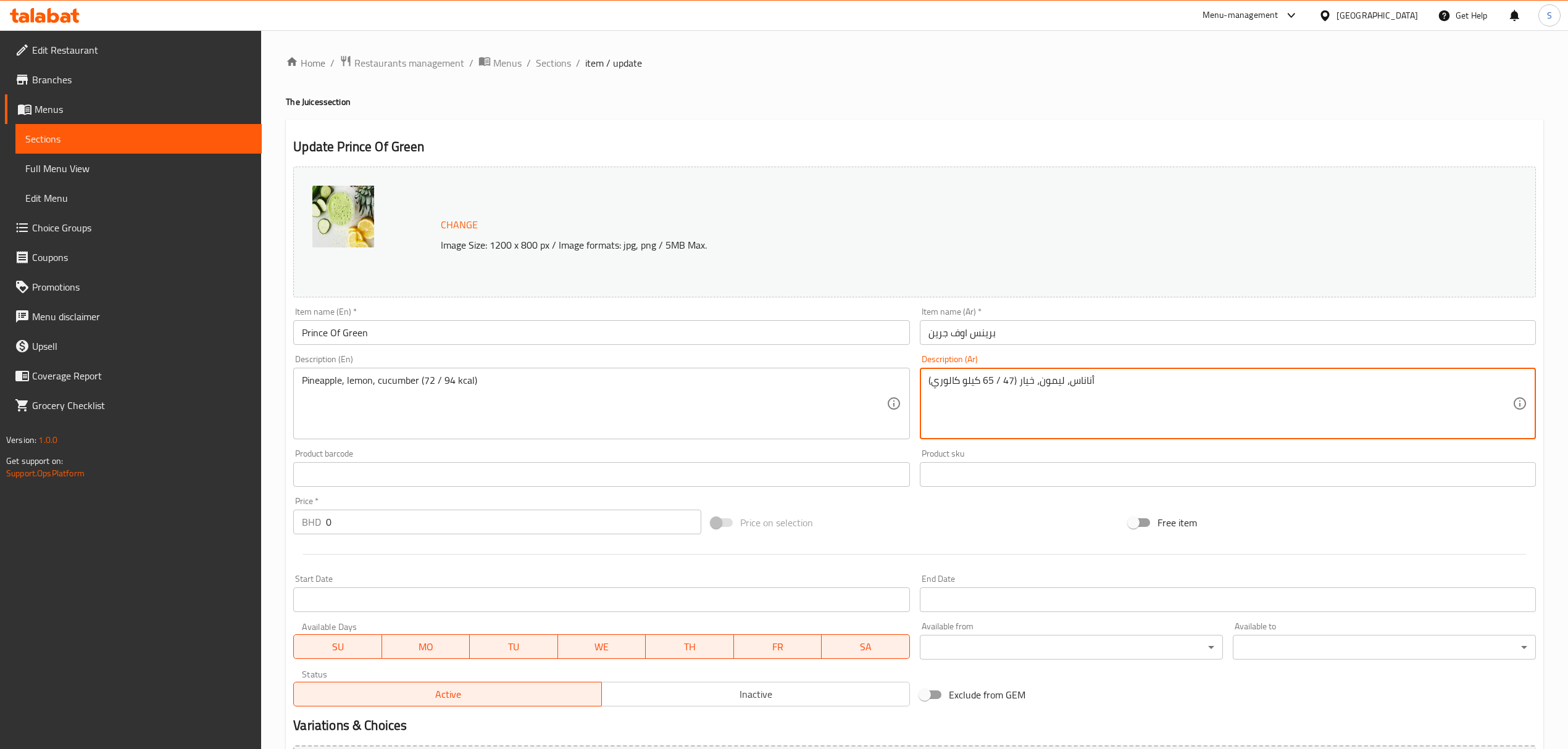
click at [955, 386] on textarea "أناناس، ليمون، خيار (47 / 65 كيلو كالوري)" at bounding box center [1220, 404] width 584 height 59
paste textarea "72 - 94"
click at [947, 381] on textarea "72 - 94" at bounding box center [1220, 404] width 584 height 59
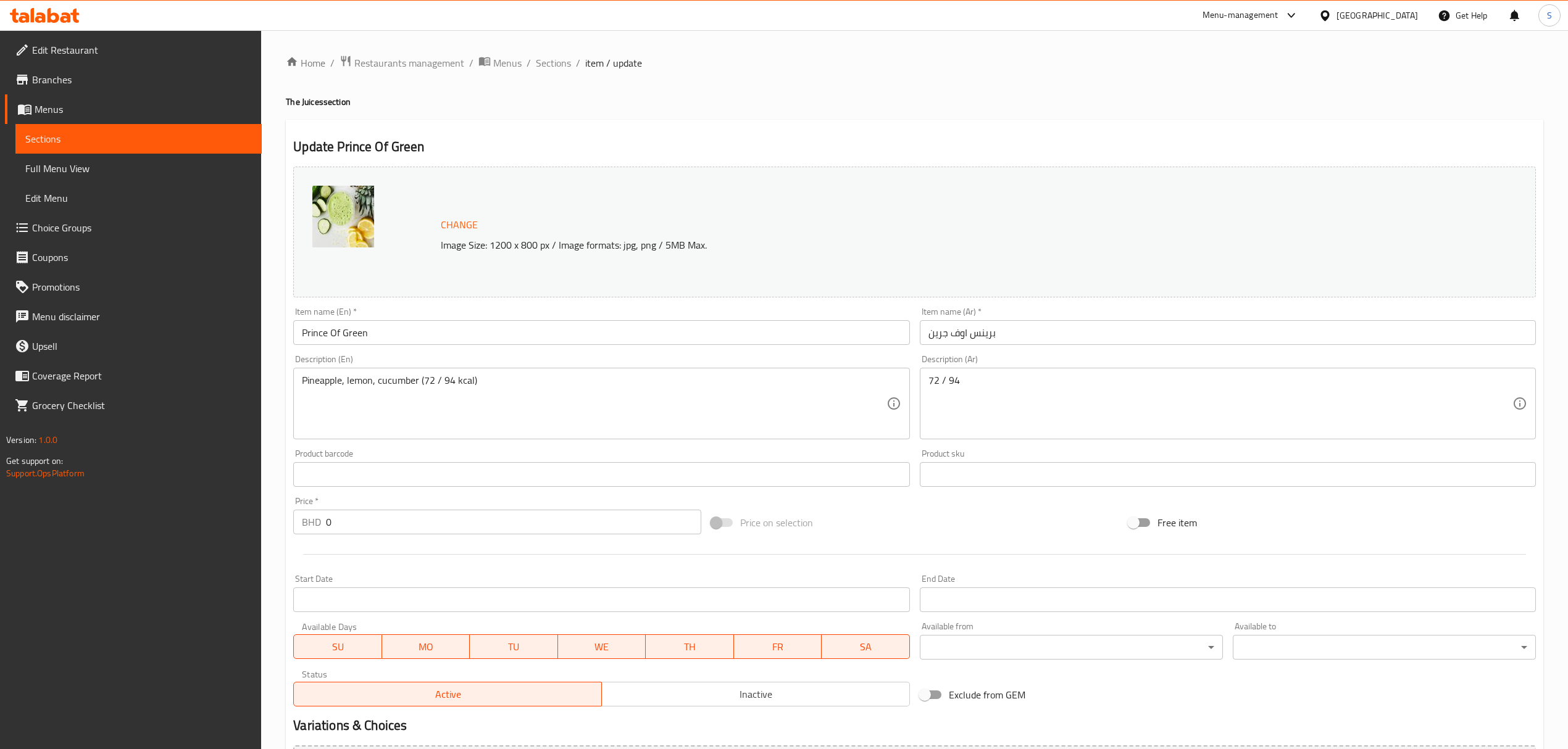
click at [992, 378] on textarea "72 / 94" at bounding box center [1220, 404] width 584 height 59
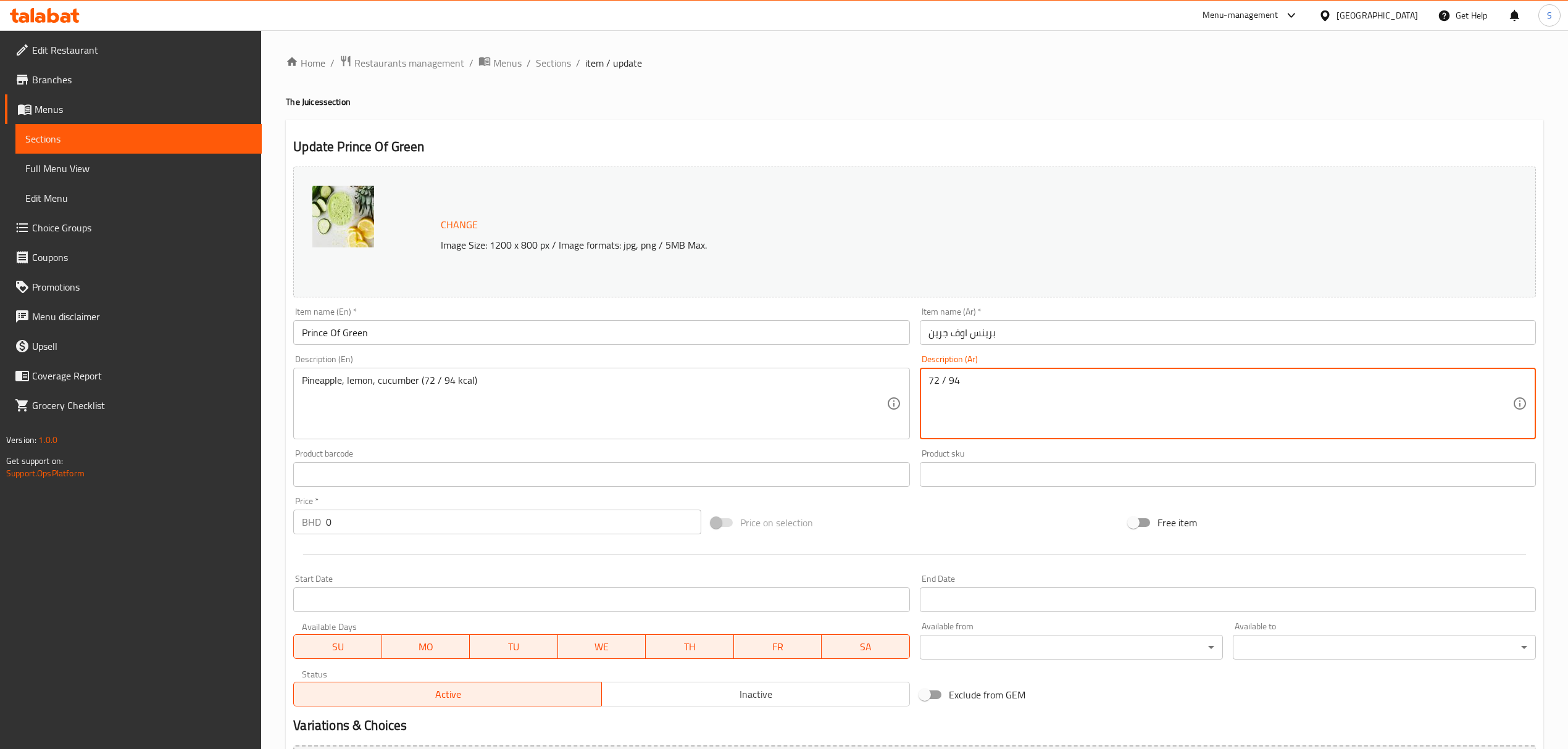
paste textarea "كيلو كالوري"
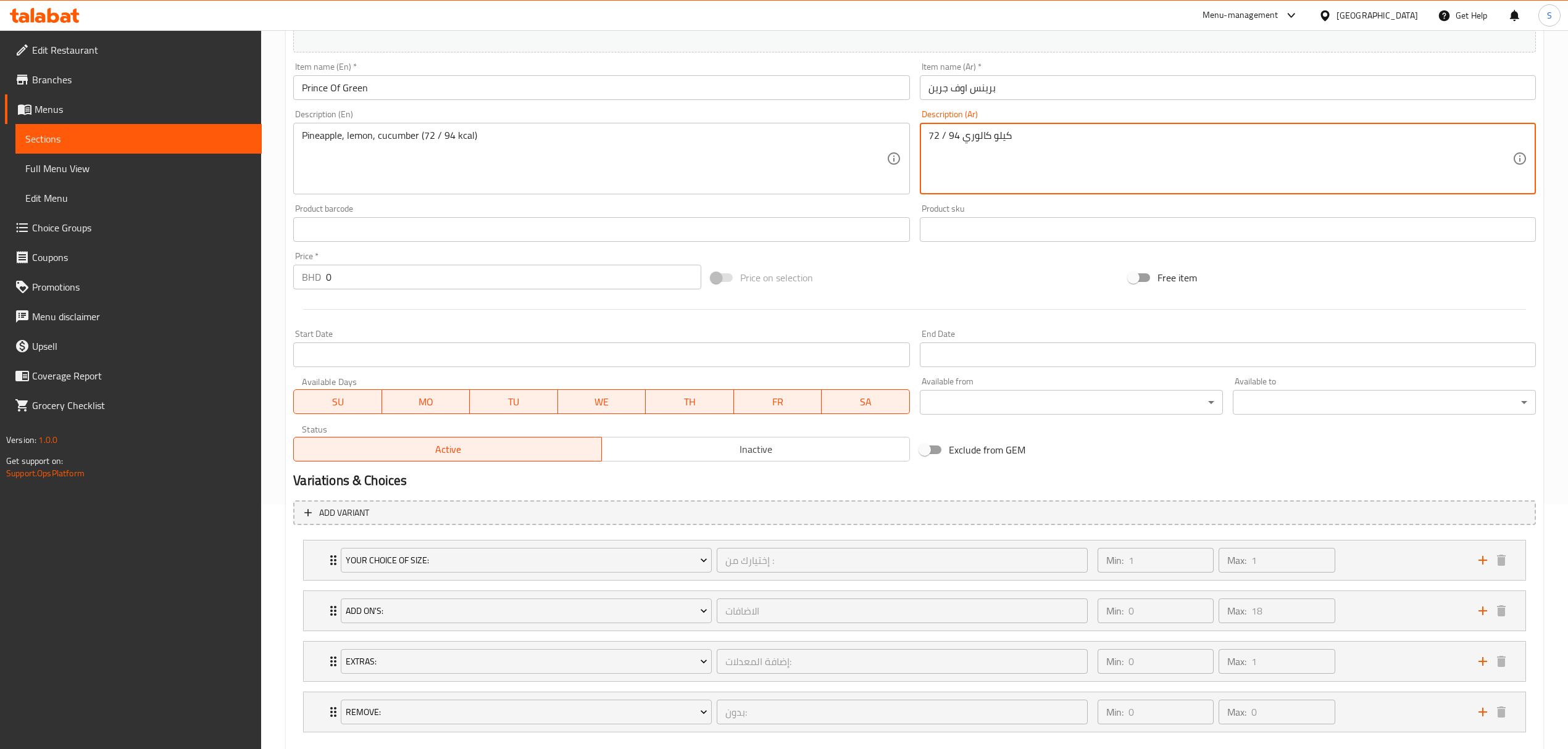
scroll to position [315, 0]
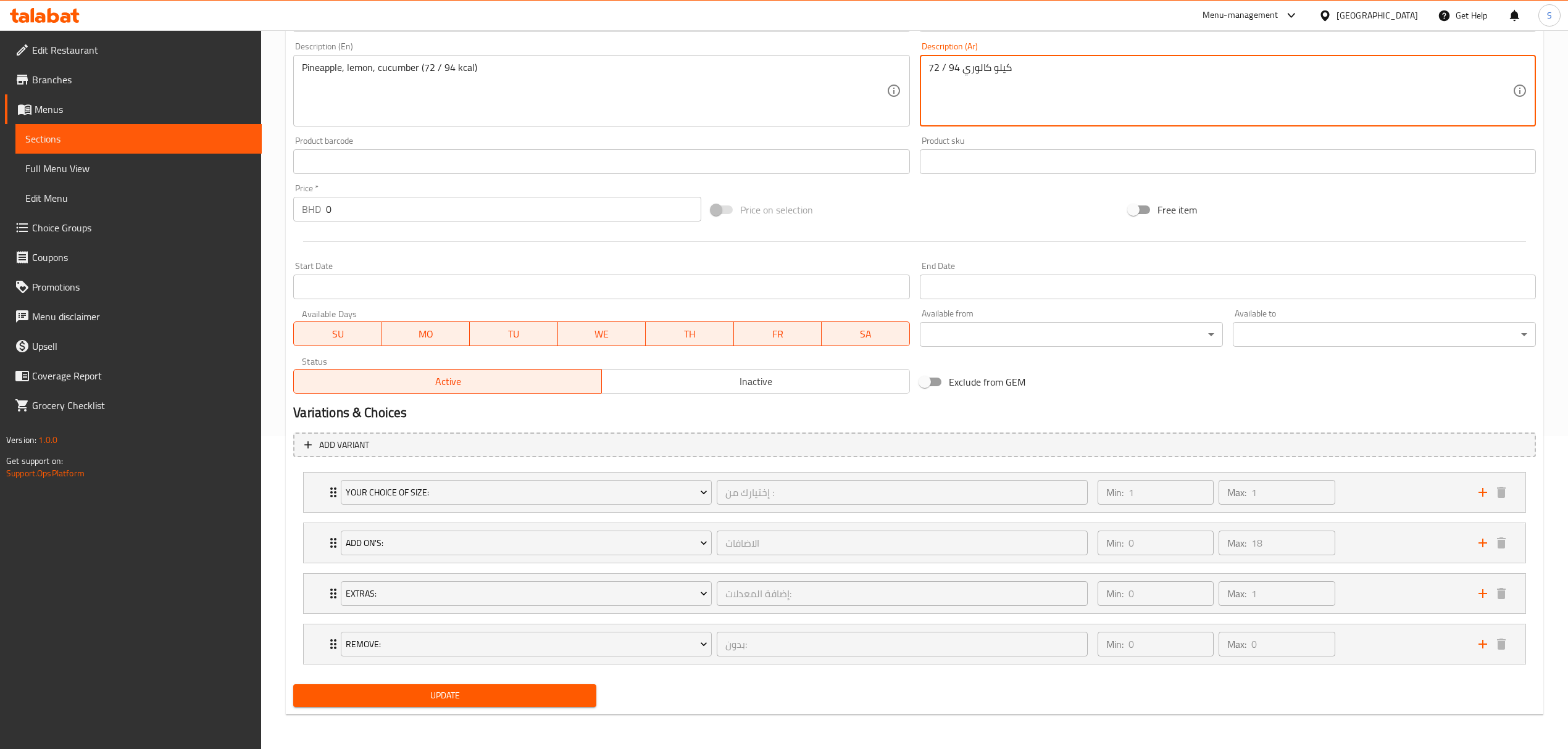
type textarea "72 / 94 كيلو كالوري"
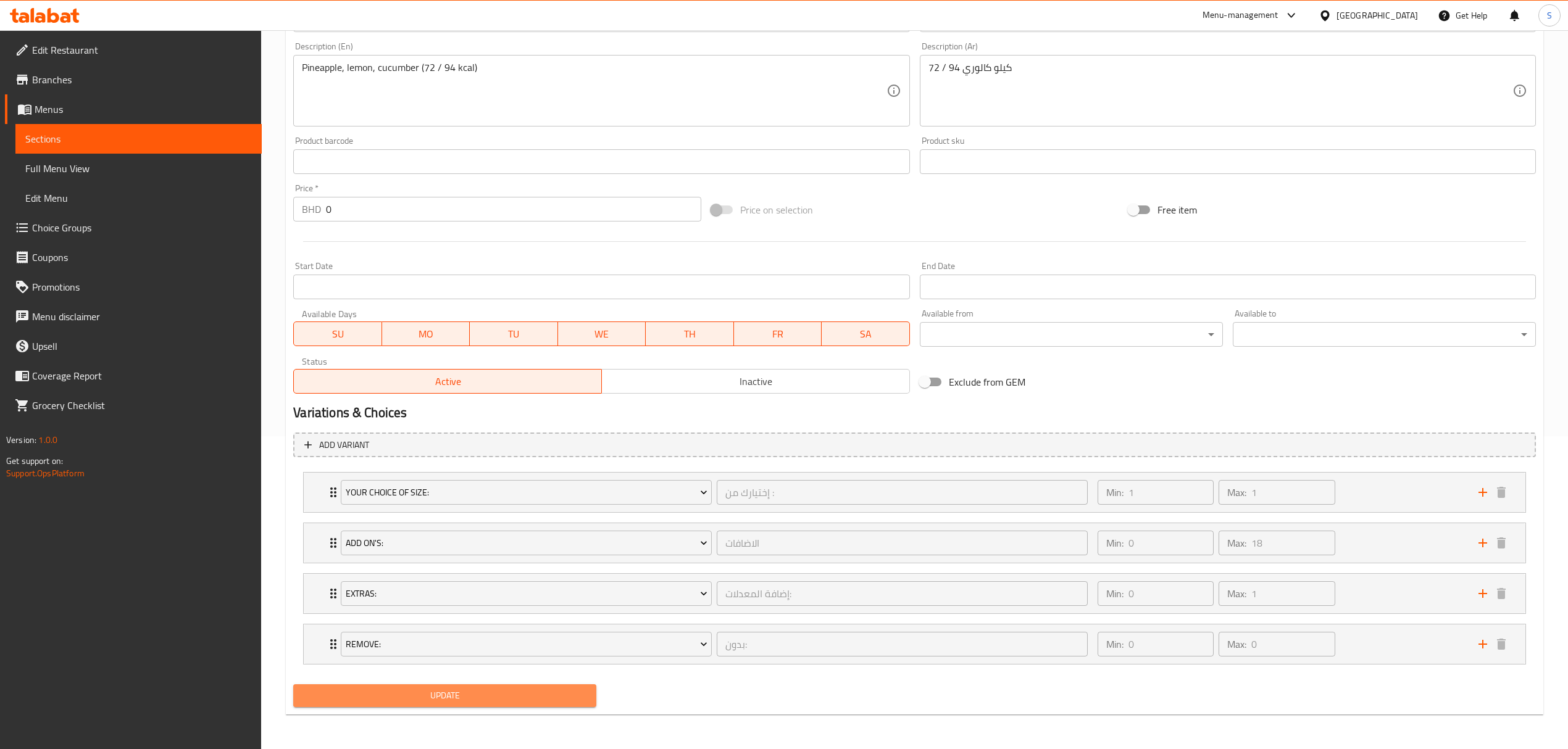
drag, startPoint x: 388, startPoint y: 687, endPoint x: 626, endPoint y: 130, distance: 605.7
click at [393, 689] on button "Update" at bounding box center [445, 695] width 303 height 23
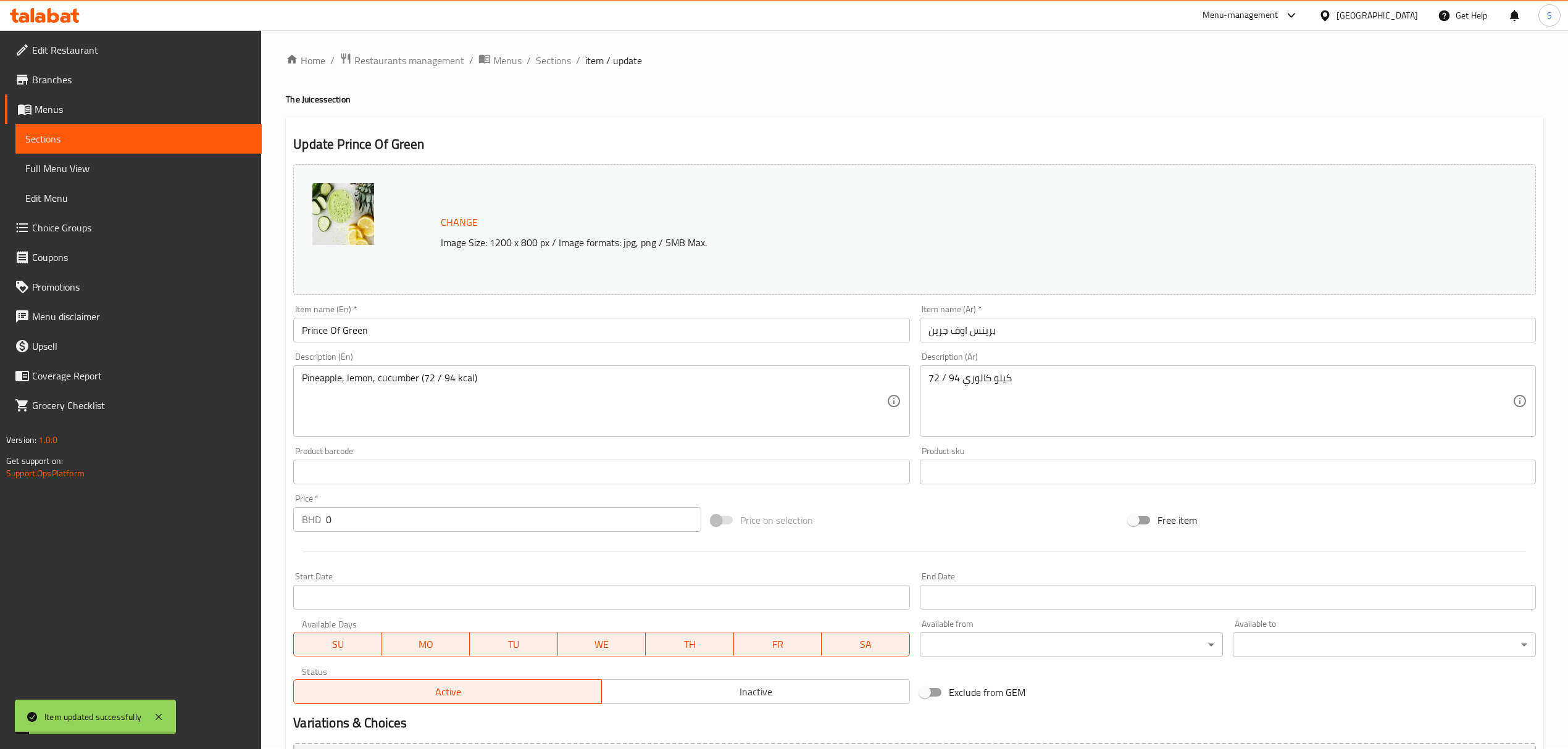
scroll to position [0, 0]
drag, startPoint x: 554, startPoint y: 62, endPoint x: 536, endPoint y: 77, distance: 23.4
click at [554, 62] on span "Sections" at bounding box center [553, 62] width 35 height 15
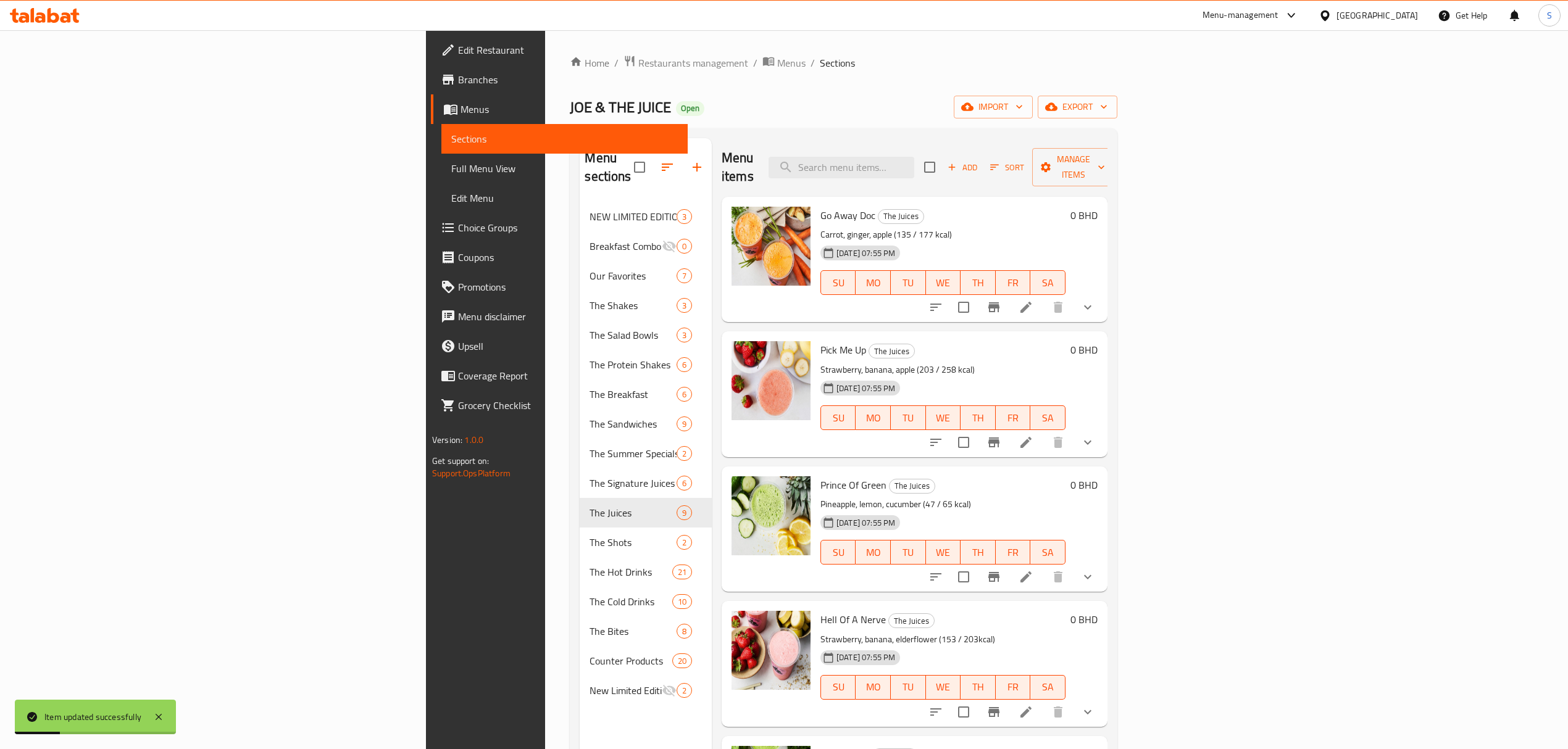
click at [973, 147] on div "Menu items Add Sort Manage items" at bounding box center [915, 167] width 386 height 59
click at [914, 157] on input "search" at bounding box center [841, 168] width 145 height 22
paste input "Green Tonic"
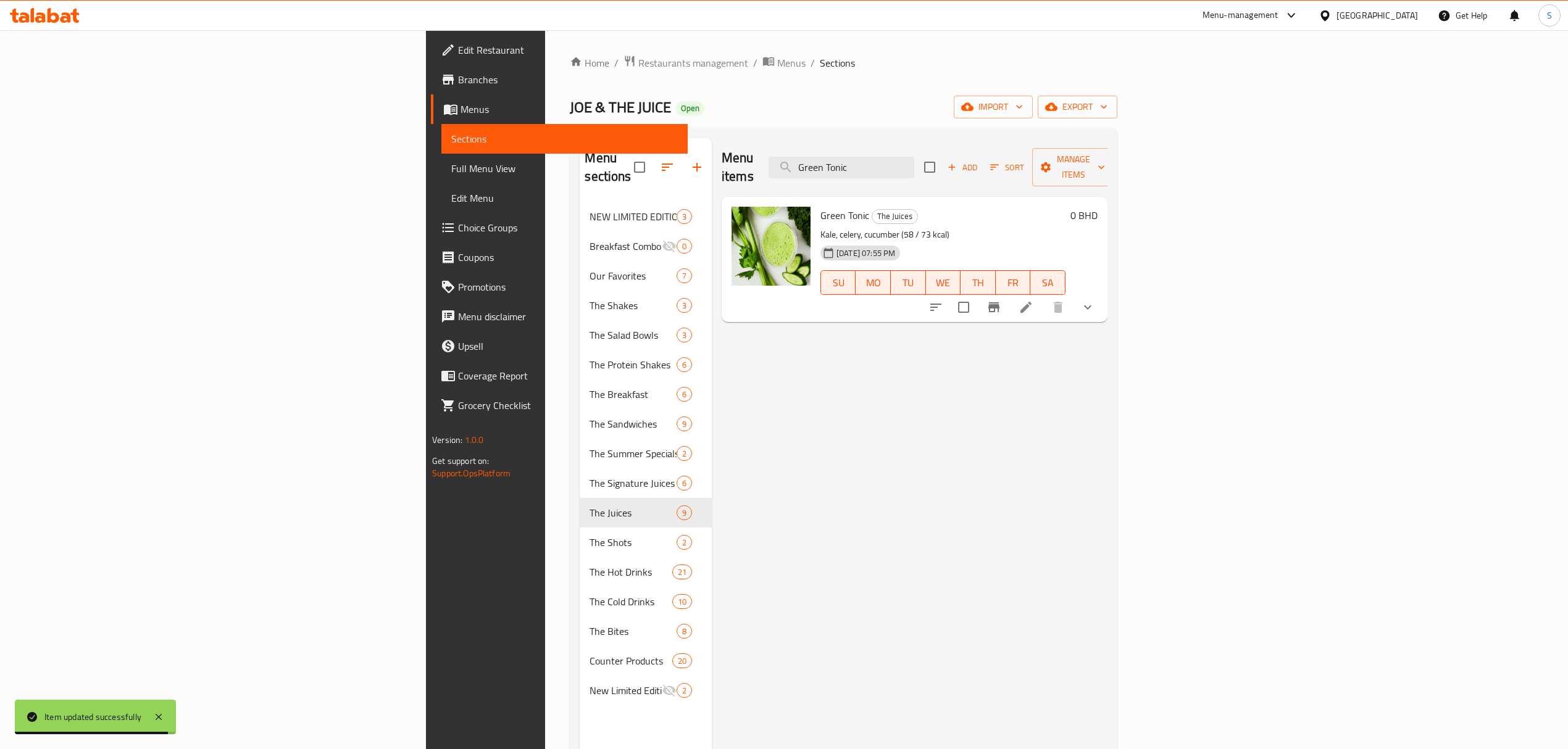
type input "Green Tonic"
click at [1034, 300] on icon at bounding box center [1026, 307] width 15 height 15
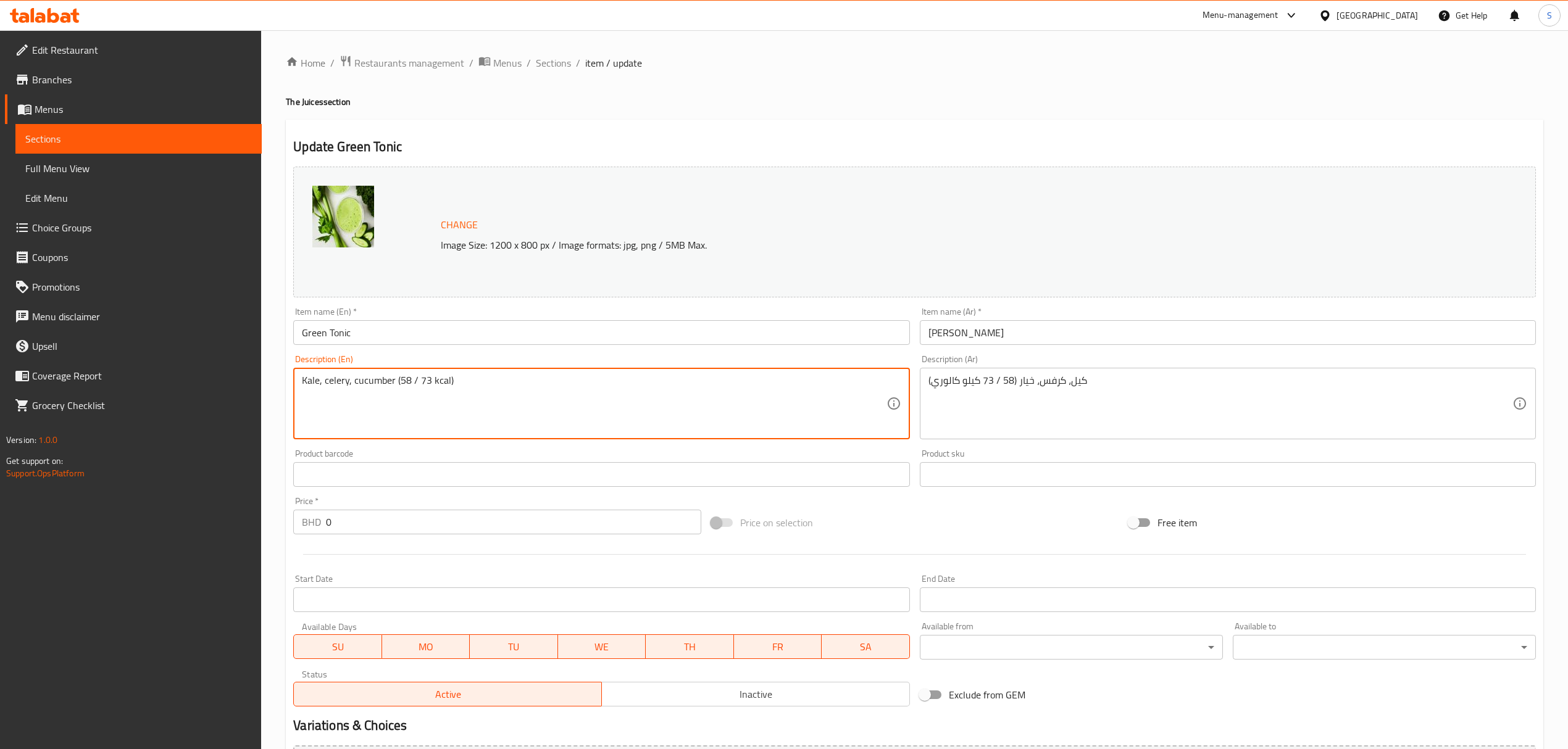
drag, startPoint x: 430, startPoint y: 378, endPoint x: 400, endPoint y: 380, distance: 30.1
paste textarea "Green Tonic"
drag, startPoint x: 445, startPoint y: 380, endPoint x: 398, endPoint y: 376, distance: 47.2
paste textarea "54 - 70"
click at [416, 379] on textarea "Kale, celery, cucumber (54 - 70kcal)" at bounding box center [593, 404] width 584 height 59
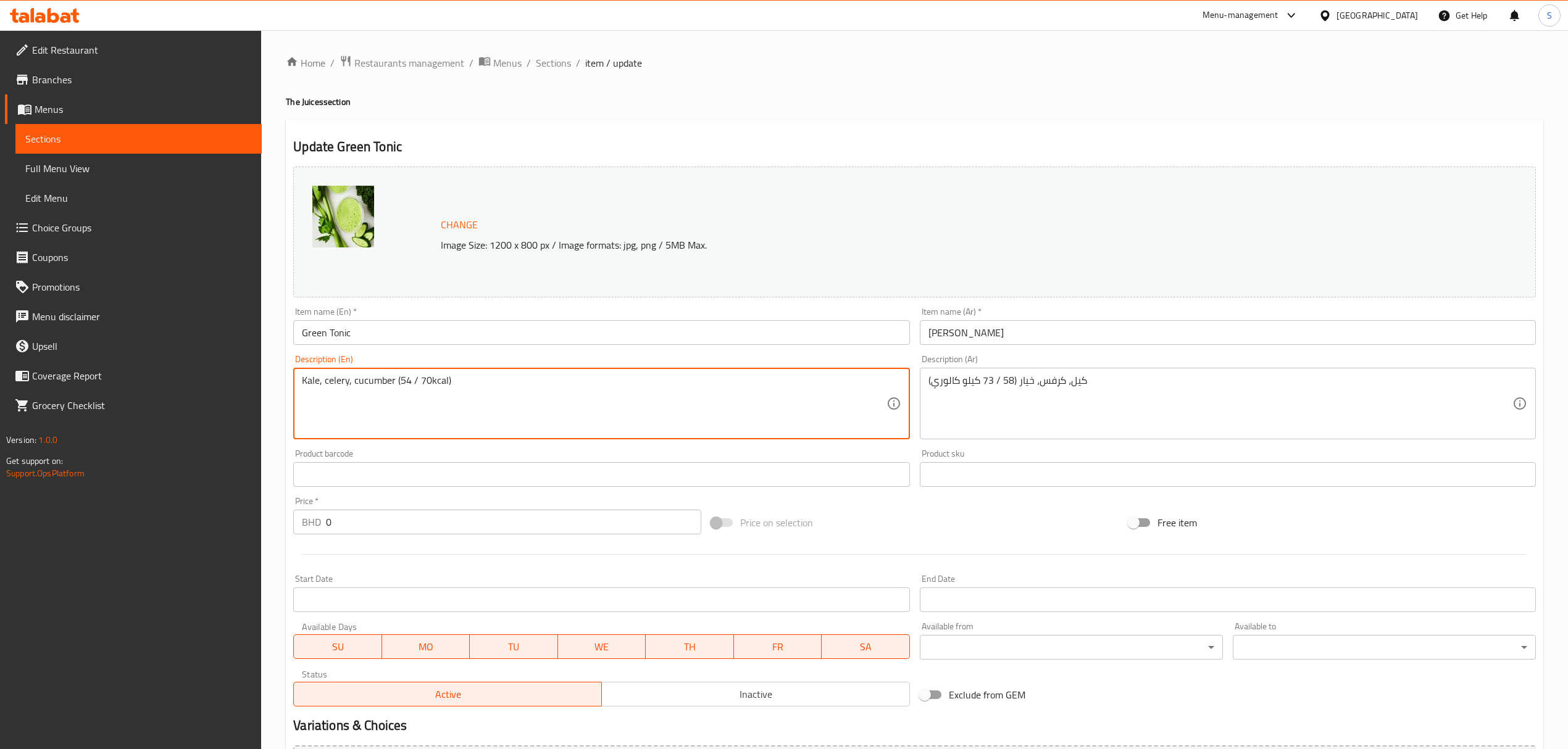
type textarea "Kale, celery, cucumber (54 / 70kcal)"
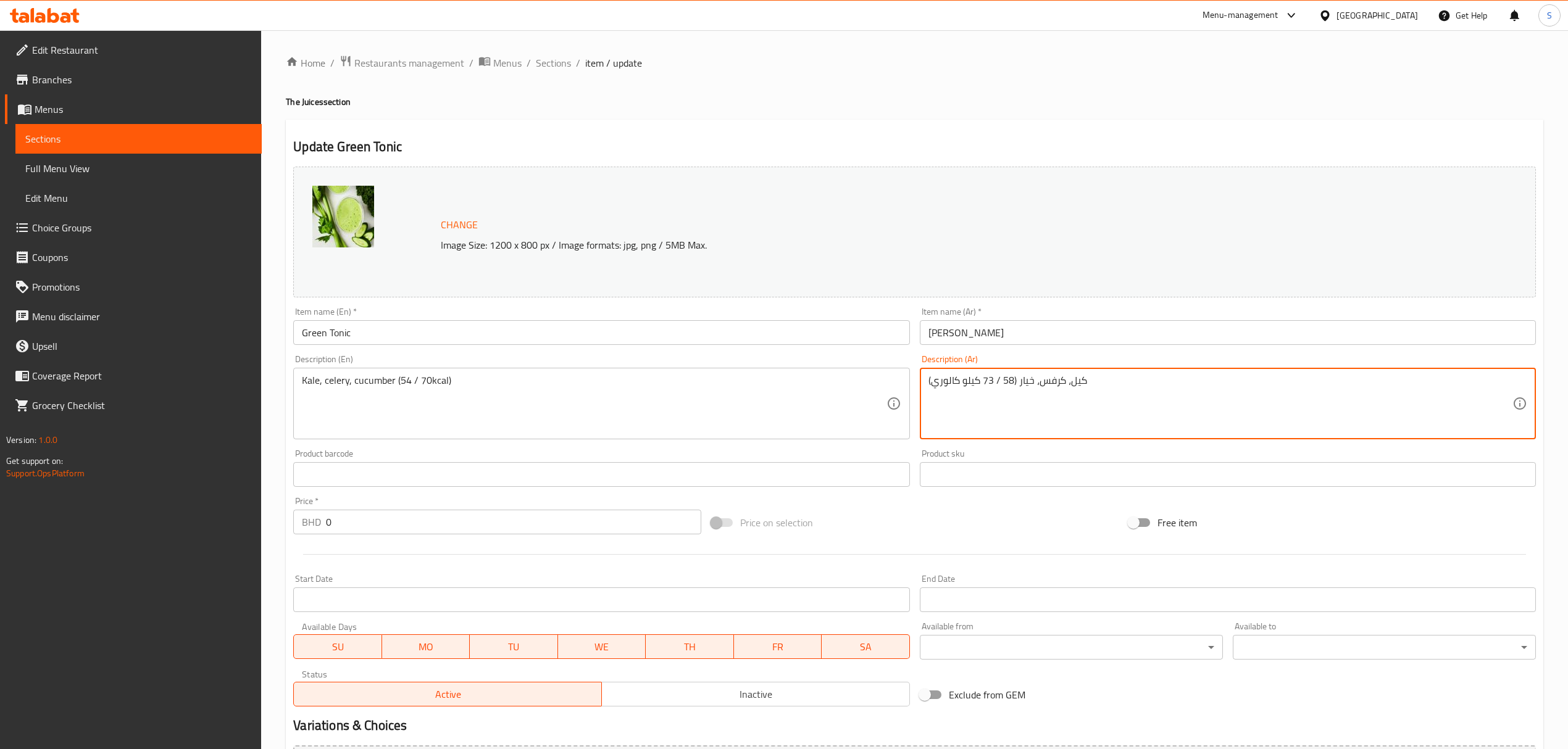
click at [1023, 383] on textarea "كيل، كرفس، خيار (58 / 73 كيلو كالوري)" at bounding box center [1220, 404] width 584 height 59
paste textarea "54 - 70"
click at [945, 381] on textarea "54 - 70" at bounding box center [1220, 404] width 584 height 59
click at [978, 388] on textarea "54 / 70" at bounding box center [1220, 404] width 584 height 59
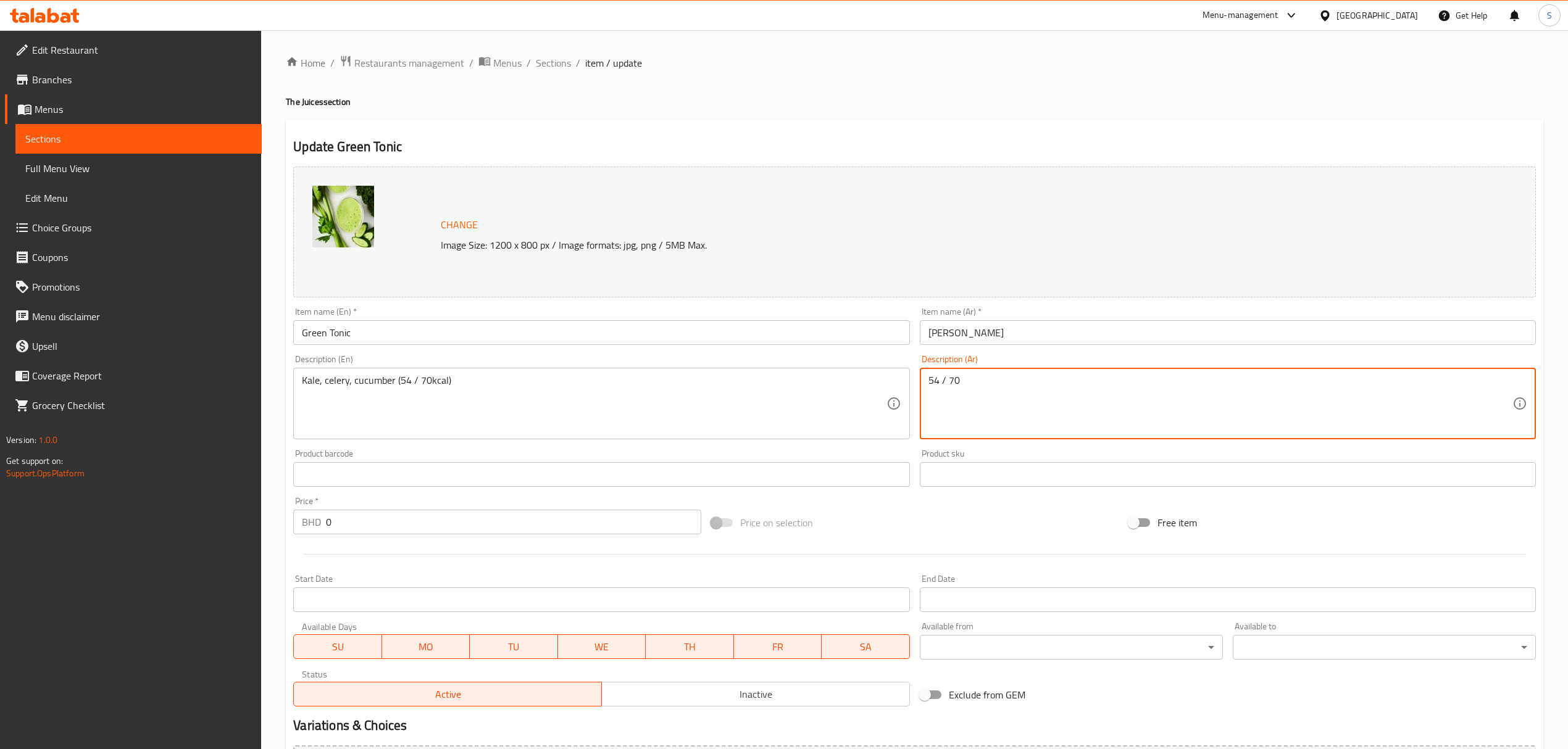
paste textarea "كيلو كالوري"
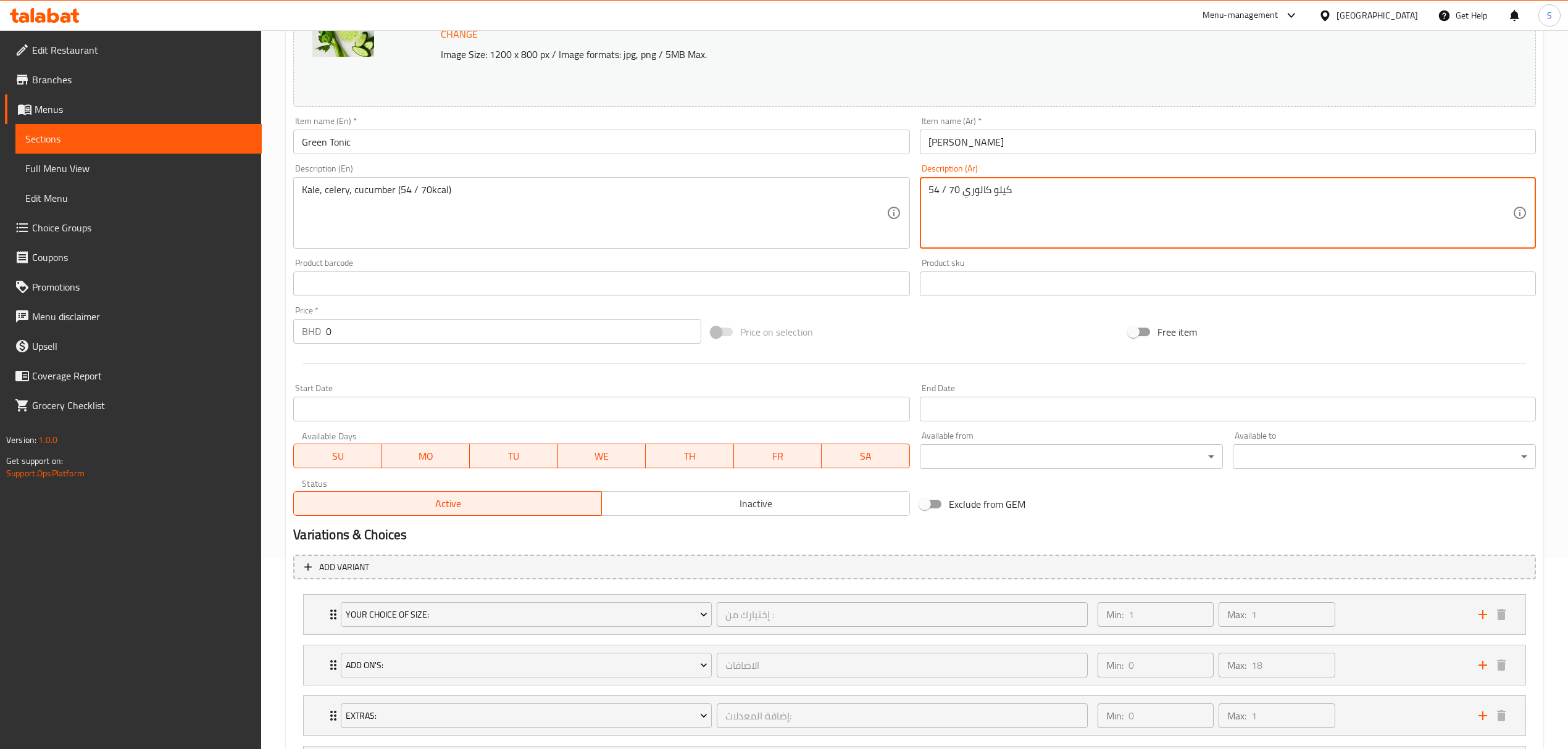
scroll to position [315, 0]
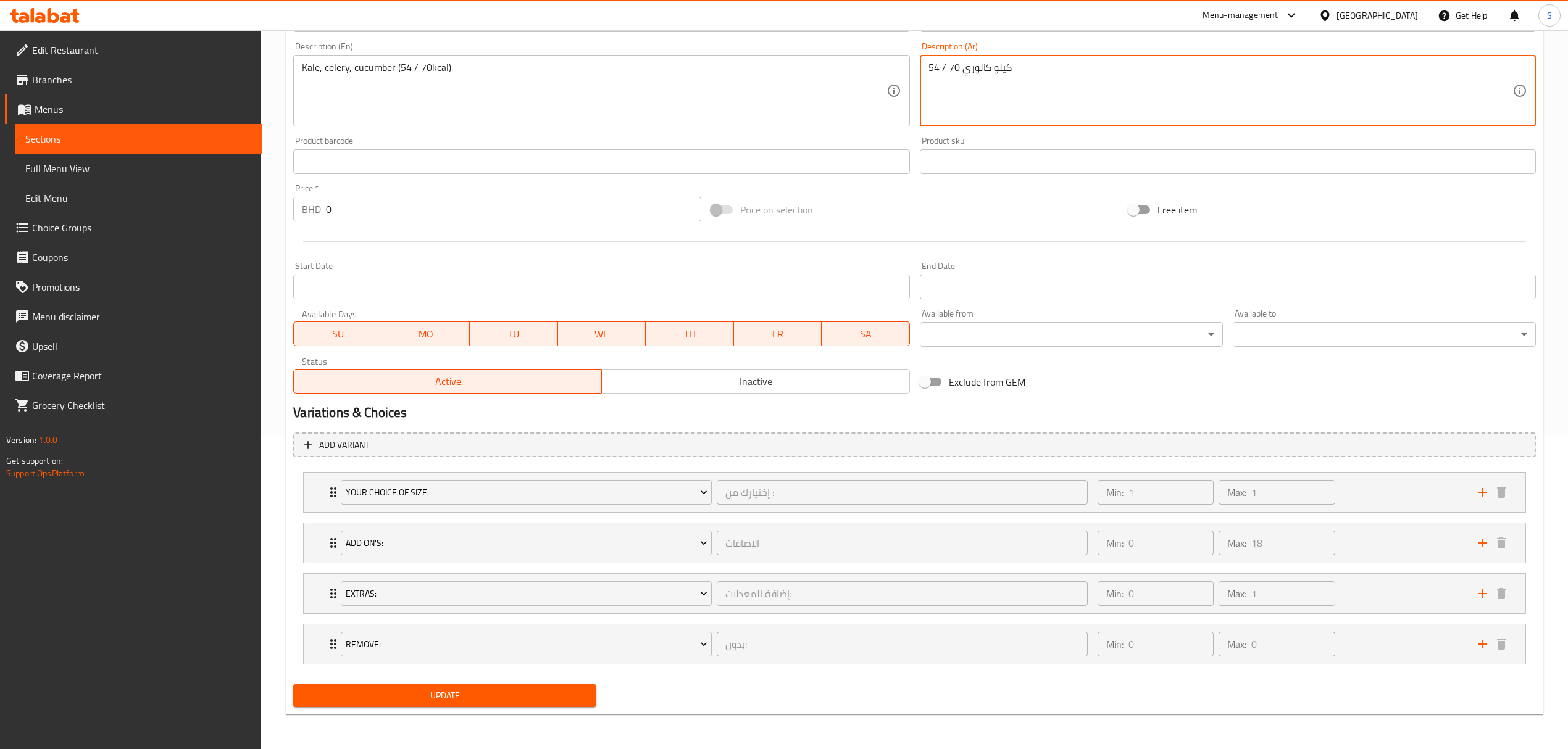
type textarea "54 / 70 كيلو كالوري"
drag, startPoint x: 366, startPoint y: 704, endPoint x: 702, endPoint y: 205, distance: 601.6
click at [368, 704] on span "Update" at bounding box center [445, 696] width 284 height 16
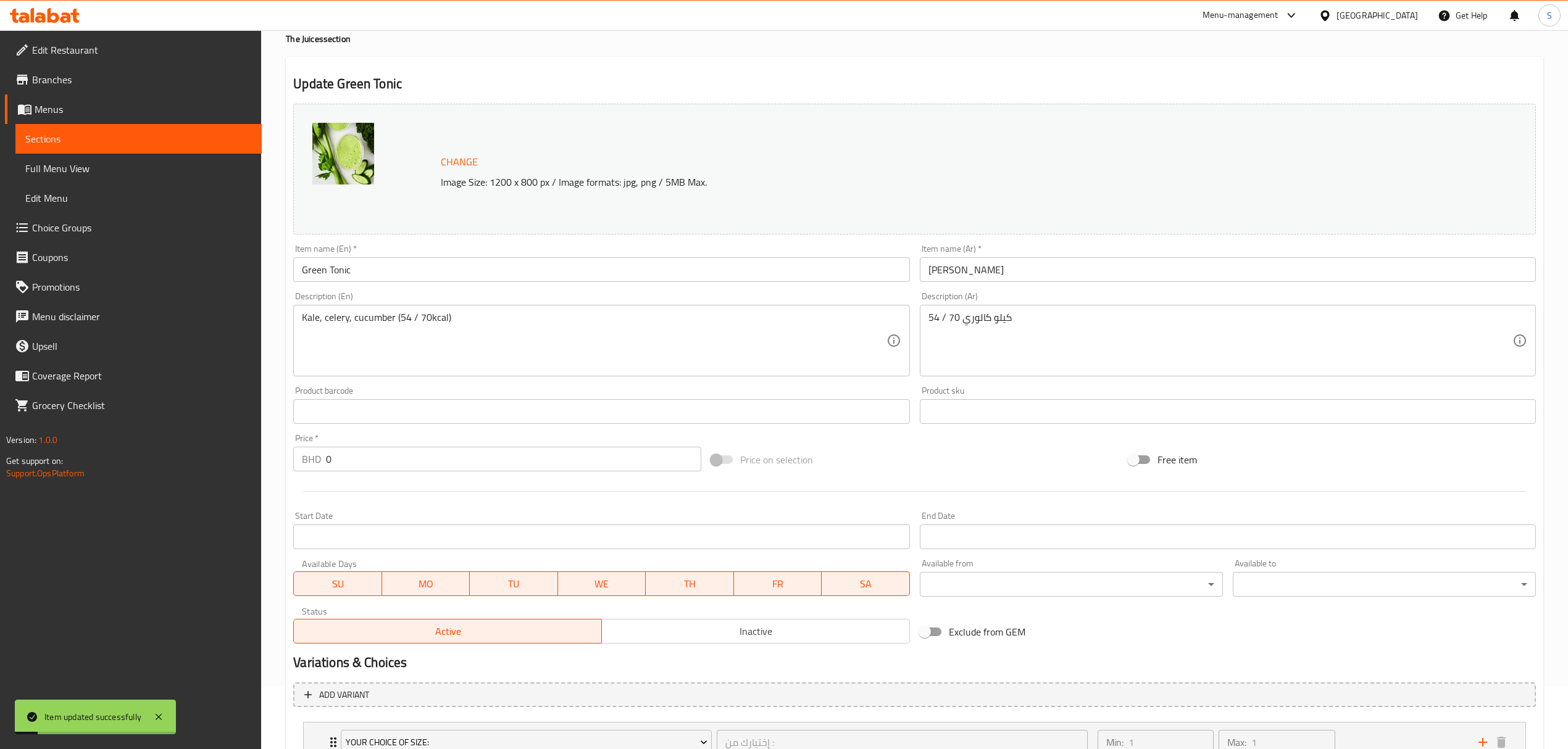
scroll to position [0, 0]
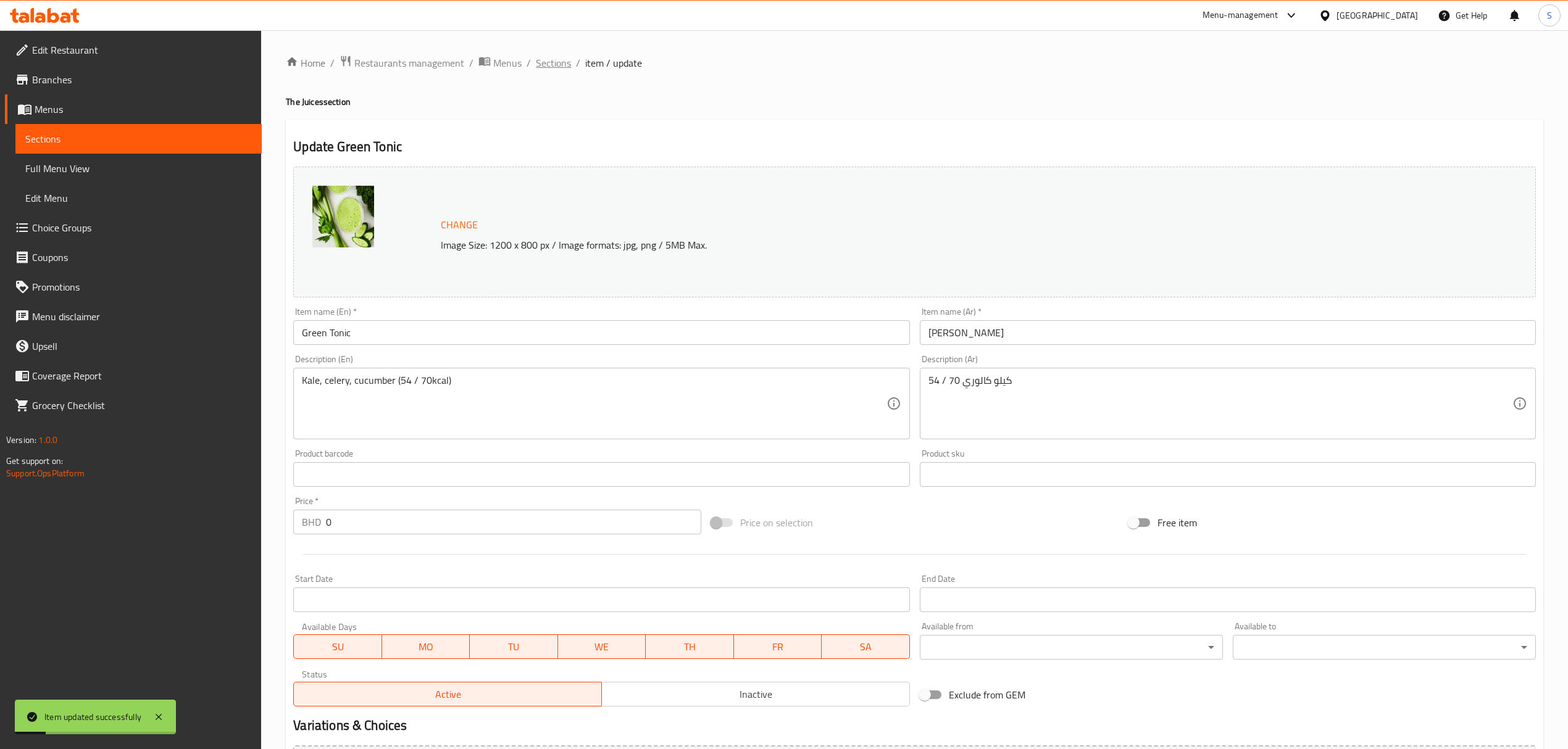
click at [548, 60] on span "Sections" at bounding box center [553, 62] width 35 height 15
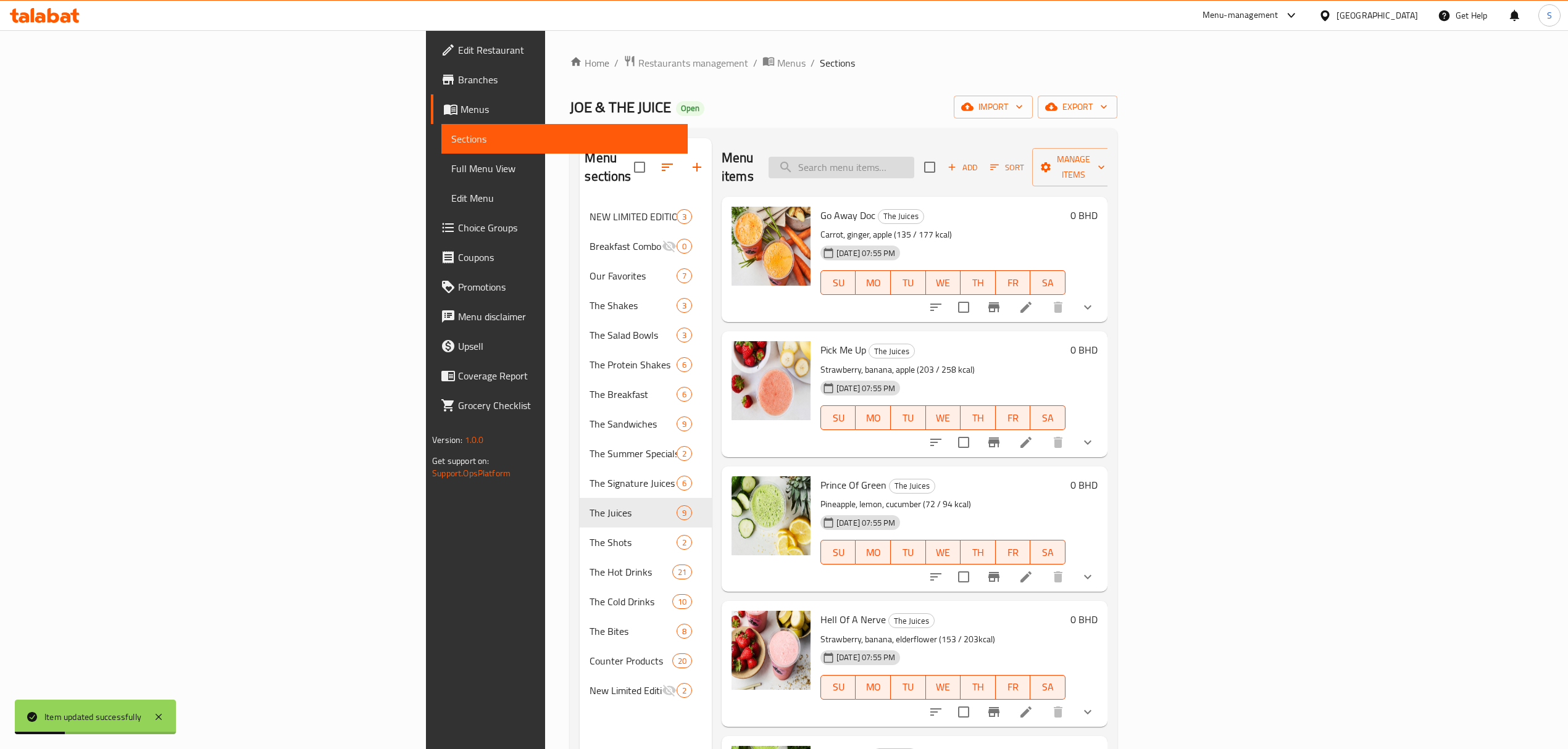
click at [914, 159] on input "search" at bounding box center [841, 168] width 145 height 22
paste input "Pick Me Up"
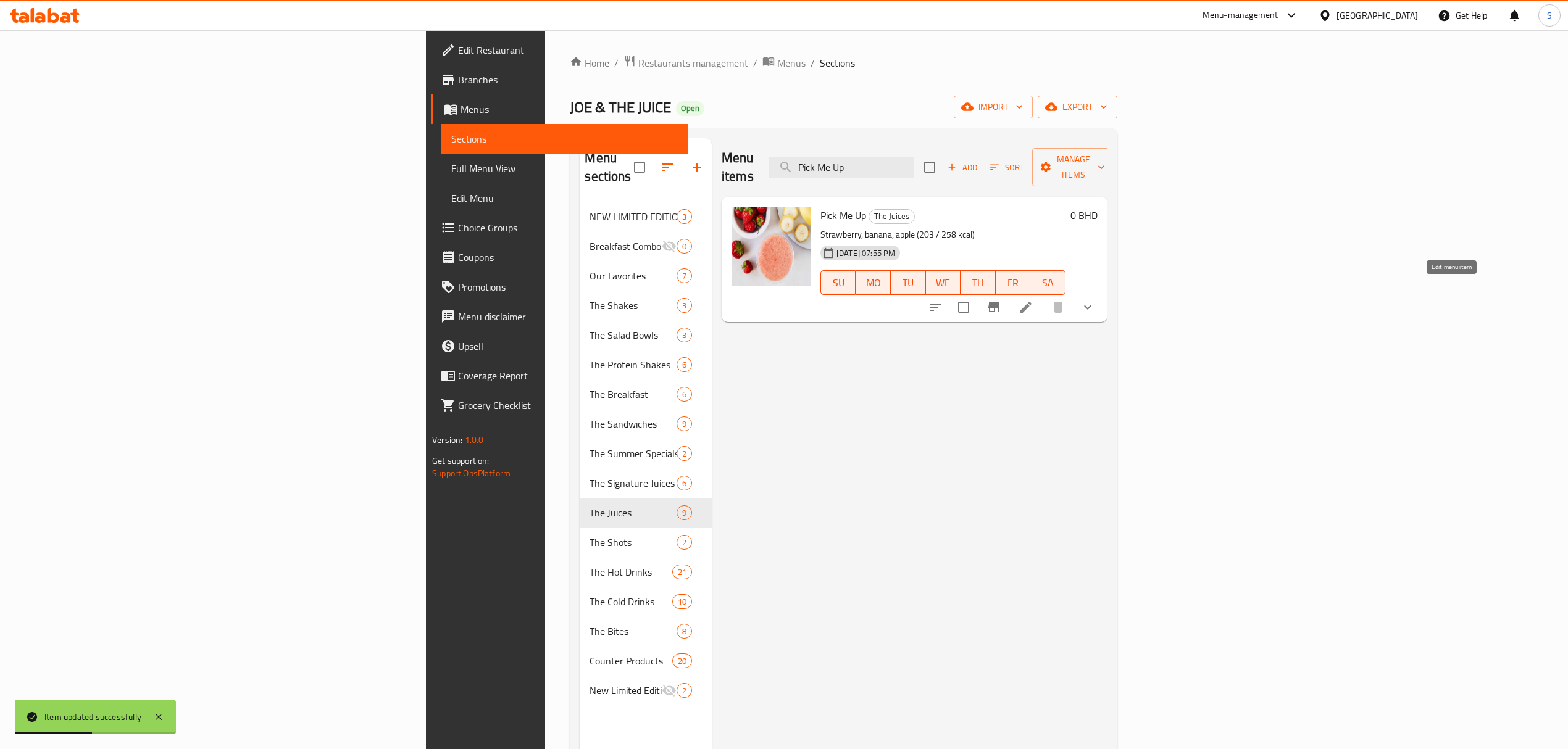
type input "Pick Me Up"
click at [1034, 300] on icon at bounding box center [1026, 307] width 15 height 15
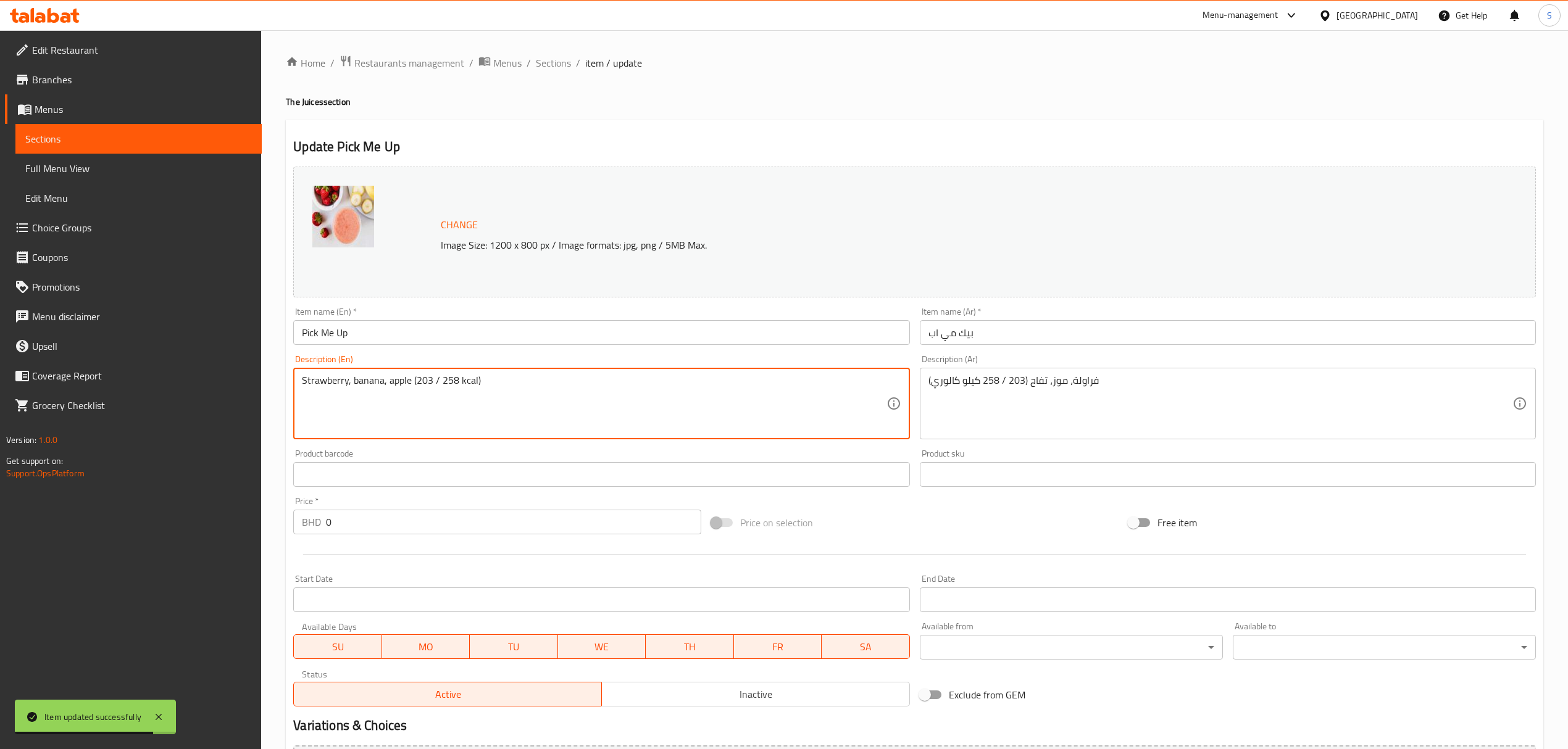
drag, startPoint x: 455, startPoint y: 383, endPoint x: 416, endPoint y: 379, distance: 39.2
paste textarea "171 - 209"
click at [440, 376] on textarea "Strawberry, banana, apple (171 - 209 kcal)" at bounding box center [593, 404] width 584 height 59
type textarea "Strawberry, banana, apple (171 / 209 kcal)"
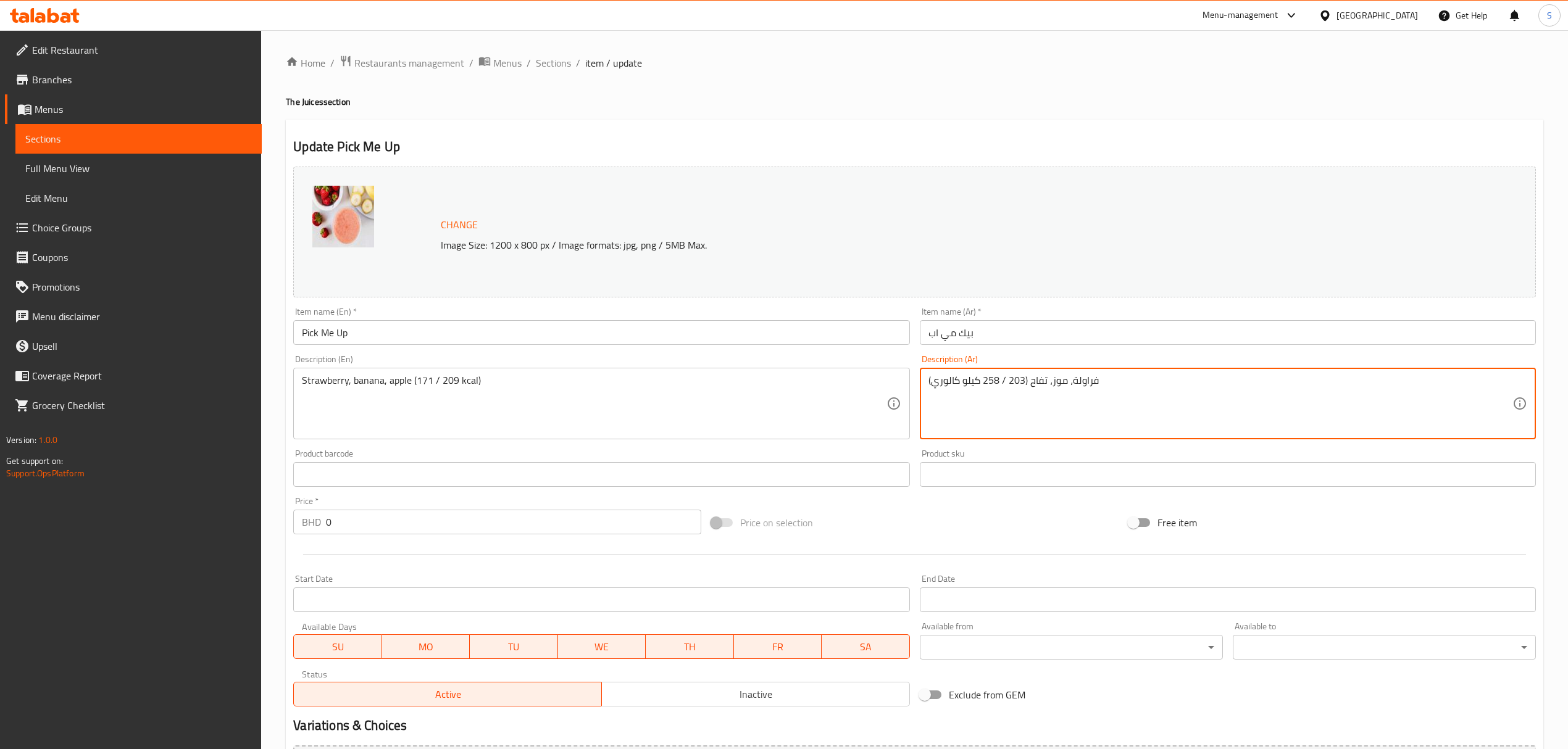
drag, startPoint x: 1023, startPoint y: 380, endPoint x: 984, endPoint y: 378, distance: 39.1
click at [984, 378] on textarea "فراولة، موز، تفاح (203 / 258 كيلو كالوري)" at bounding box center [1220, 404] width 584 height 59
drag, startPoint x: 1111, startPoint y: 387, endPoint x: 810, endPoint y: 378, distance: 301.1
click at [810, 378] on div "Change Image Size: 1200 x 800 px / Image formats: jpg, png / 5MB Max. Item name…" at bounding box center [914, 437] width 1252 height 550
paste textarea "171 - 209"
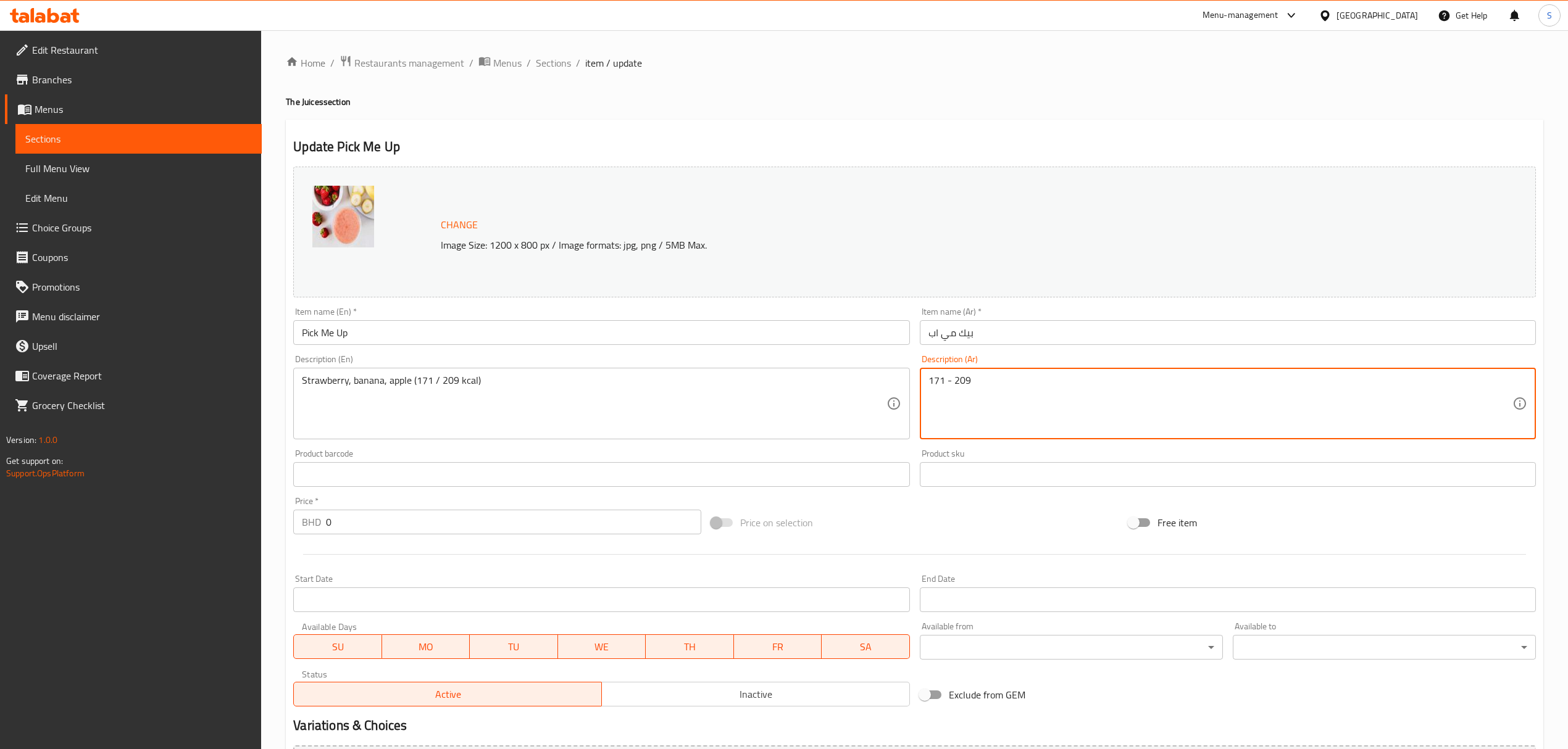
click at [949, 379] on textarea "171 - 209" at bounding box center [1220, 404] width 584 height 59
click at [998, 375] on textarea "171 / 209" at bounding box center [1220, 404] width 584 height 59
paste textarea "كيلو كالوري"
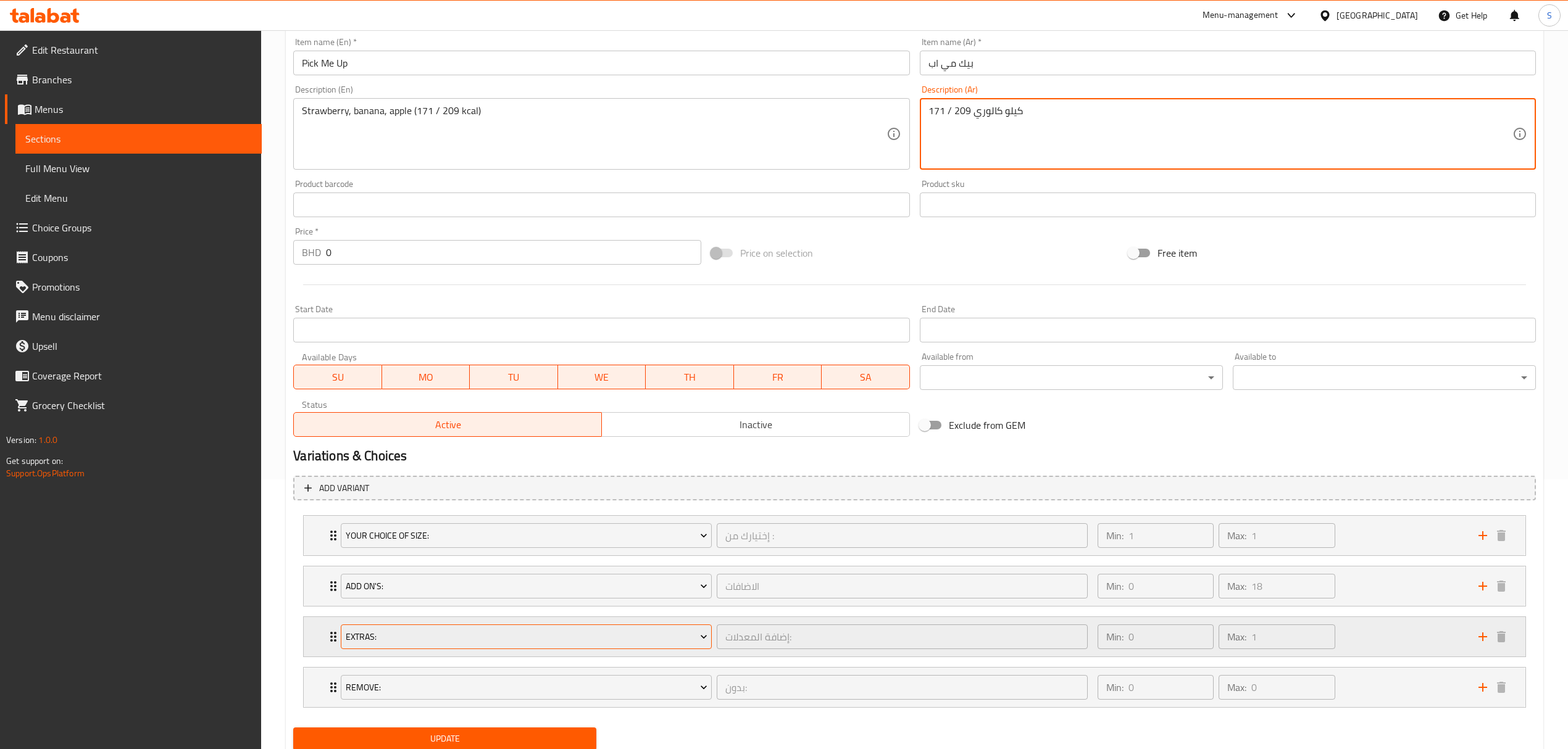
scroll to position [315, 0]
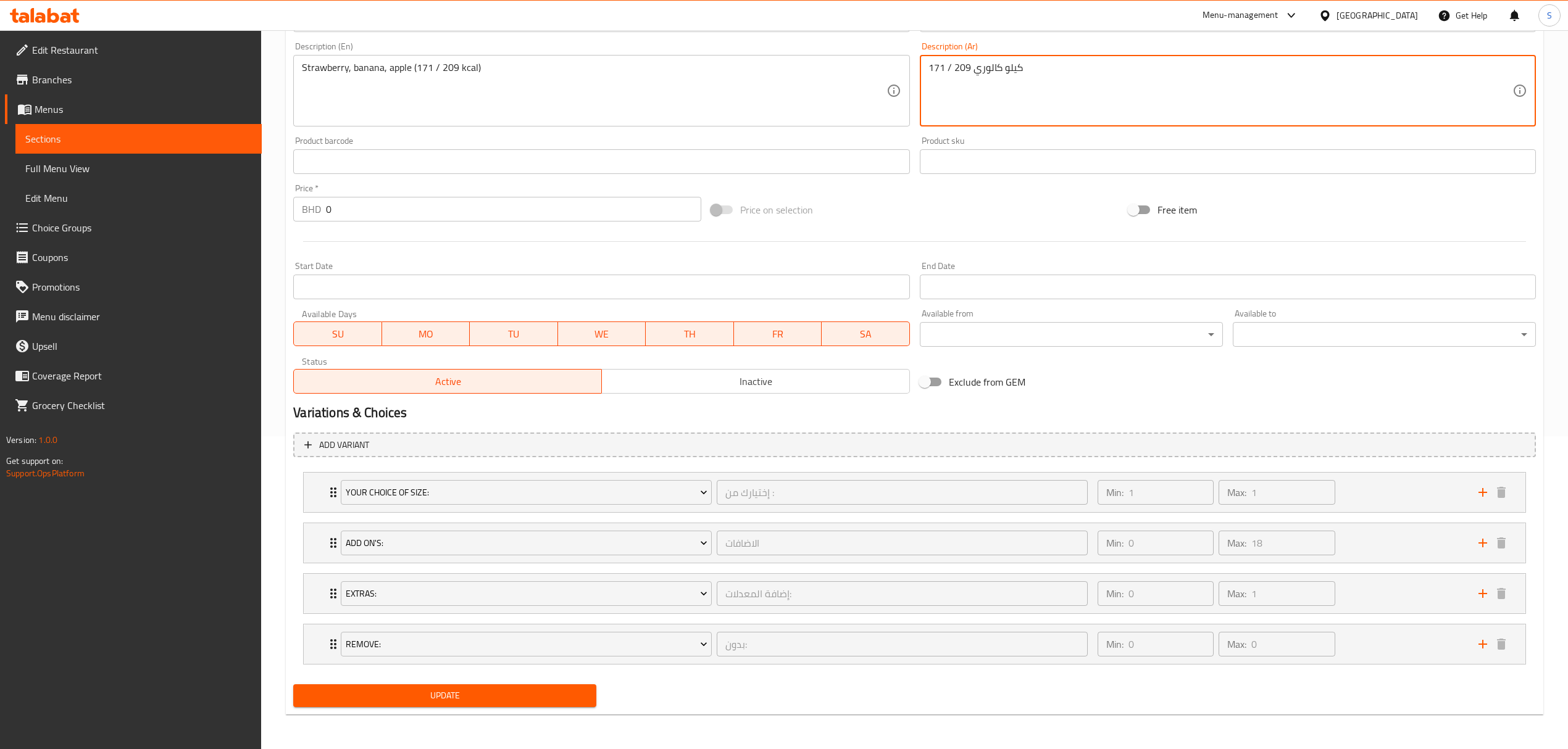
type textarea "171 / 209 كيلو كالوري"
click at [403, 701] on span "Update" at bounding box center [445, 696] width 284 height 16
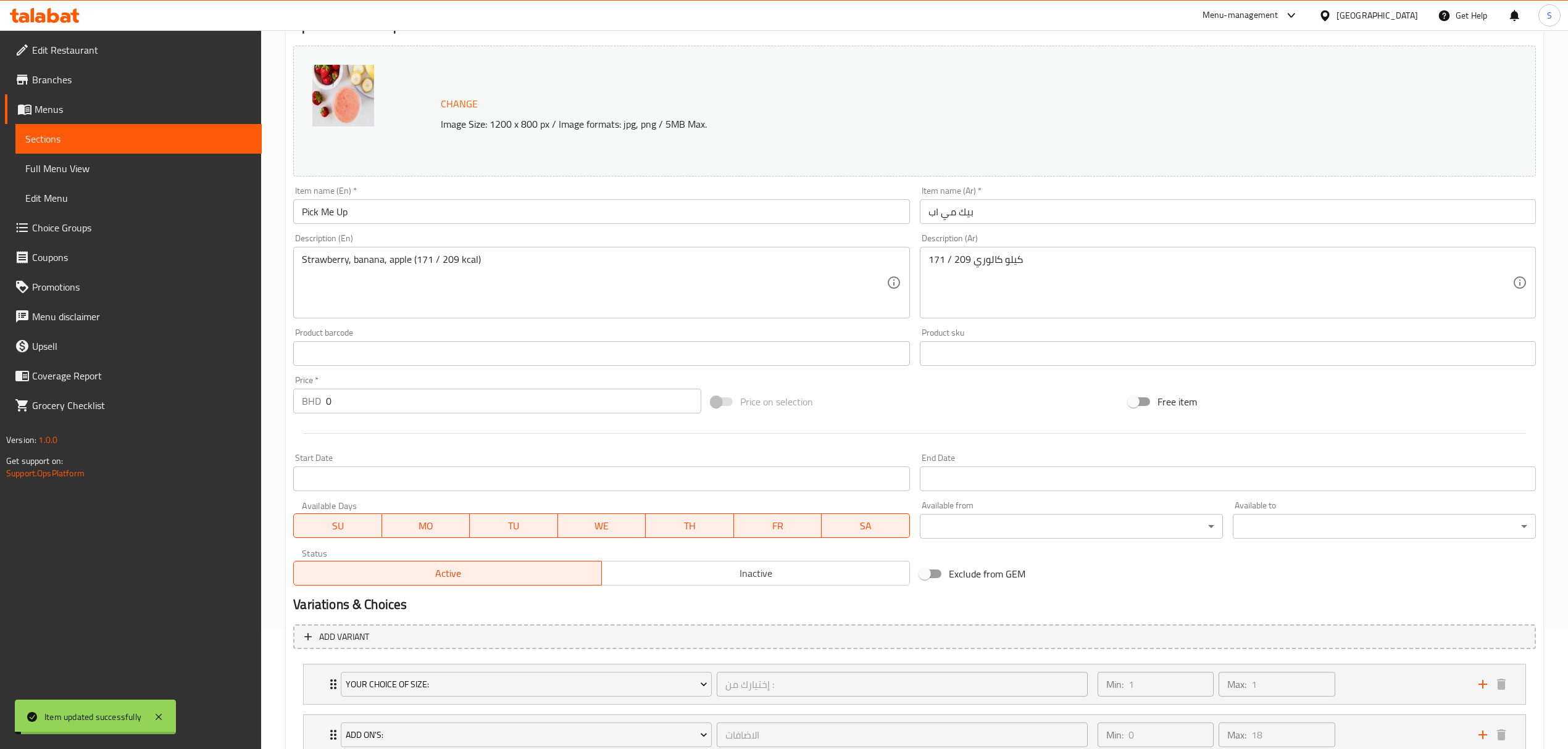
scroll to position [0, 0]
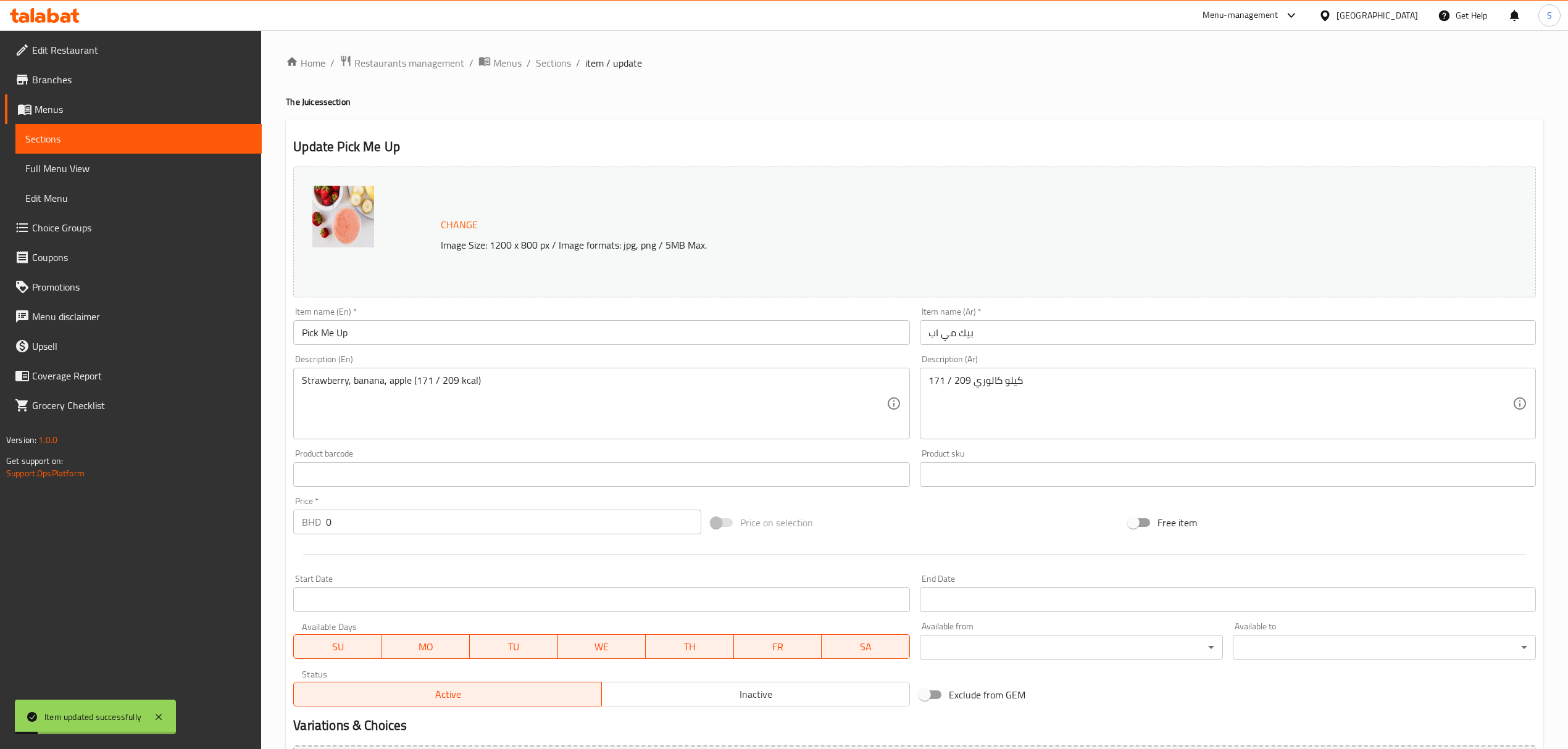
drag, startPoint x: 544, startPoint y: 62, endPoint x: 977, endPoint y: 84, distance: 433.6
click at [545, 62] on span "Sections" at bounding box center [553, 62] width 35 height 15
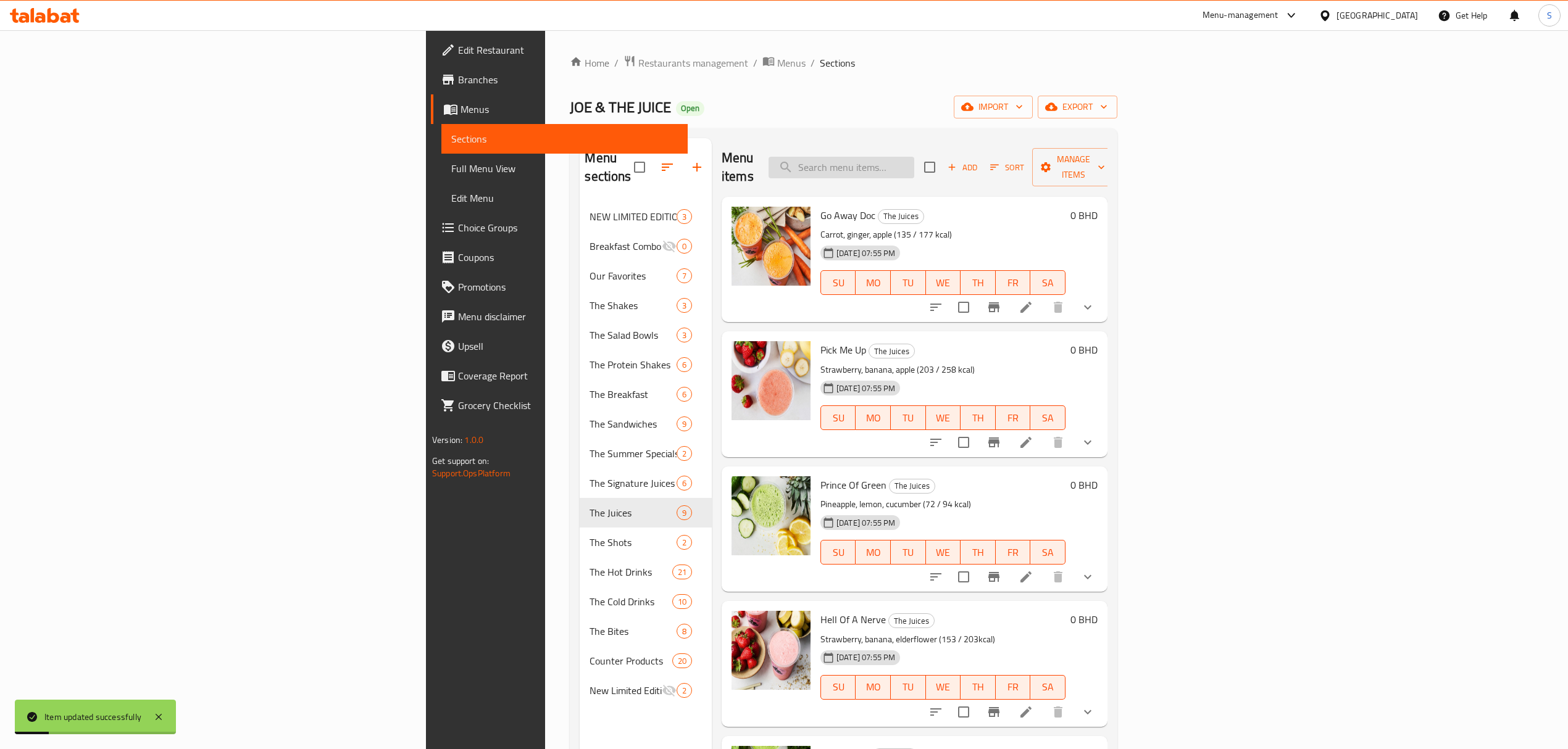
click at [914, 157] on input "search" at bounding box center [841, 168] width 145 height 22
paste input "Iron Man"
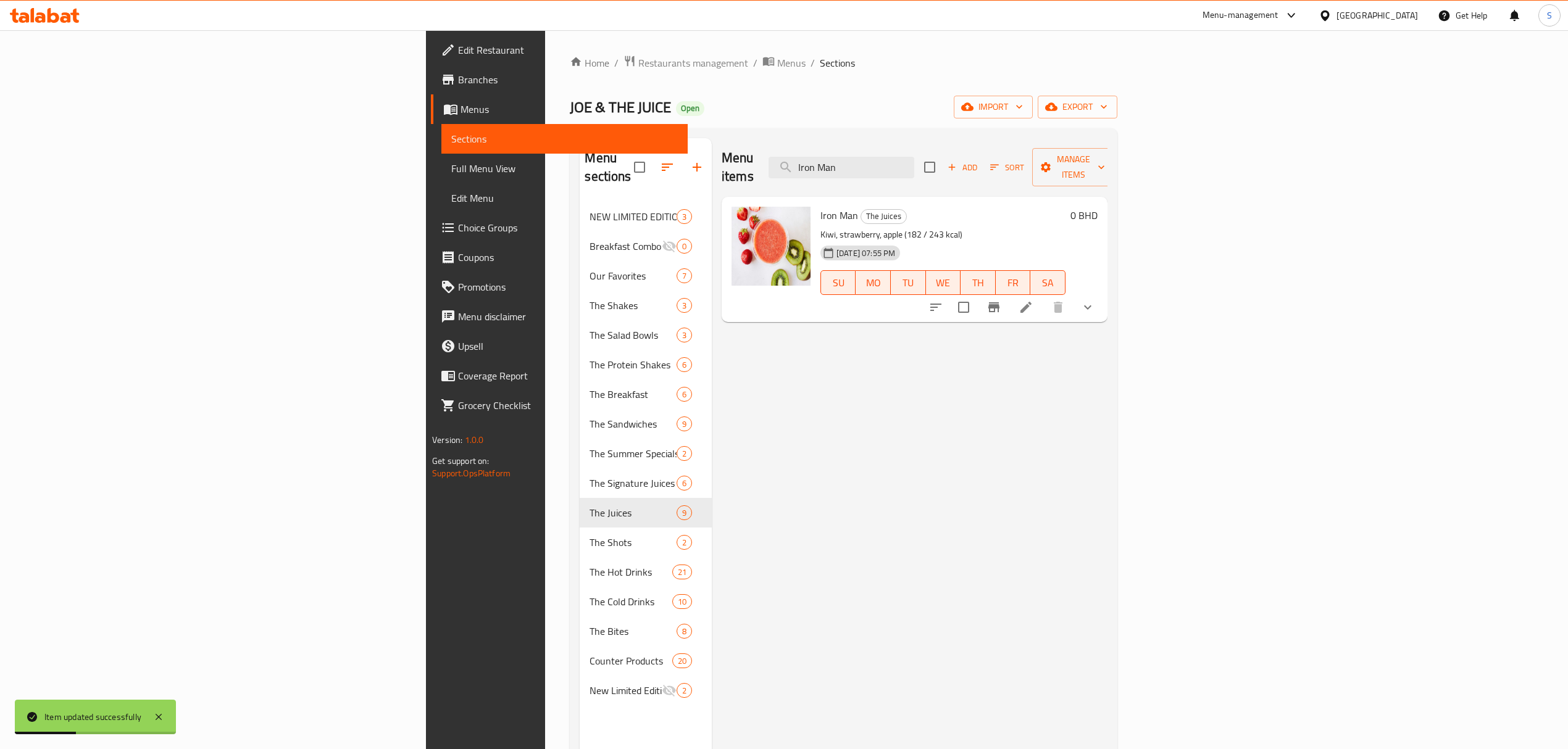
type input "Iron Man"
click at [1031, 301] on icon at bounding box center [1026, 307] width 11 height 11
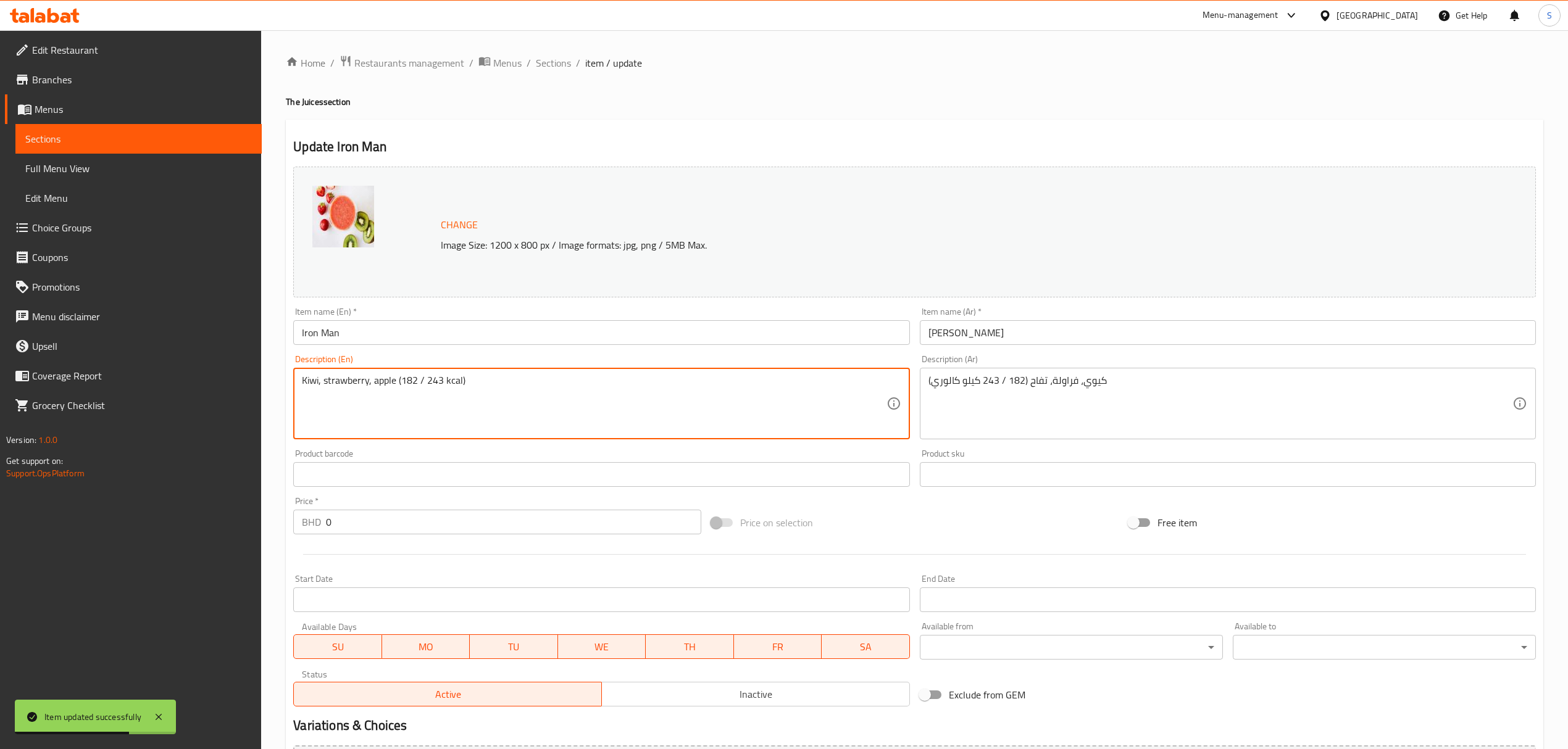
drag, startPoint x: 442, startPoint y: 378, endPoint x: 402, endPoint y: 383, distance: 40.3
paste textarea "61 - 208"
click at [421, 380] on textarea "Kiwi, strawberry, apple (161 - 208 kcal)" at bounding box center [593, 404] width 584 height 59
type textarea "Kiwi, strawberry, apple (161 / 208 kcal)"
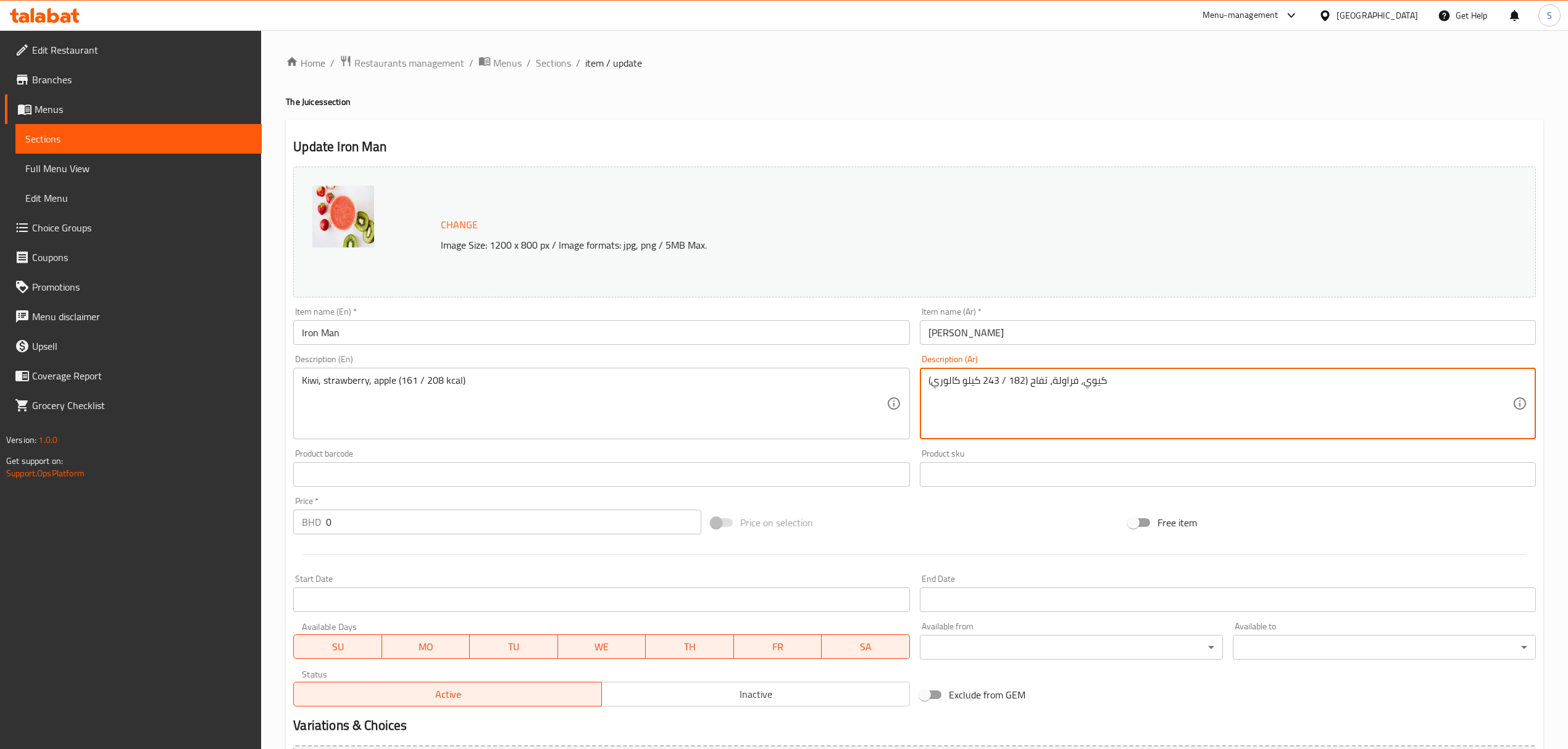
drag, startPoint x: 1023, startPoint y: 380, endPoint x: 980, endPoint y: 379, distance: 43.0
click at [1026, 393] on textarea "كيوي، فراولة، تفاح (182 / 243 كيلو كالوري)" at bounding box center [1220, 404] width 584 height 59
click at [1094, 387] on textarea "كيوي، فراولة، تفاح (182 / 243 كيلو كالوري)" at bounding box center [1220, 404] width 584 height 59
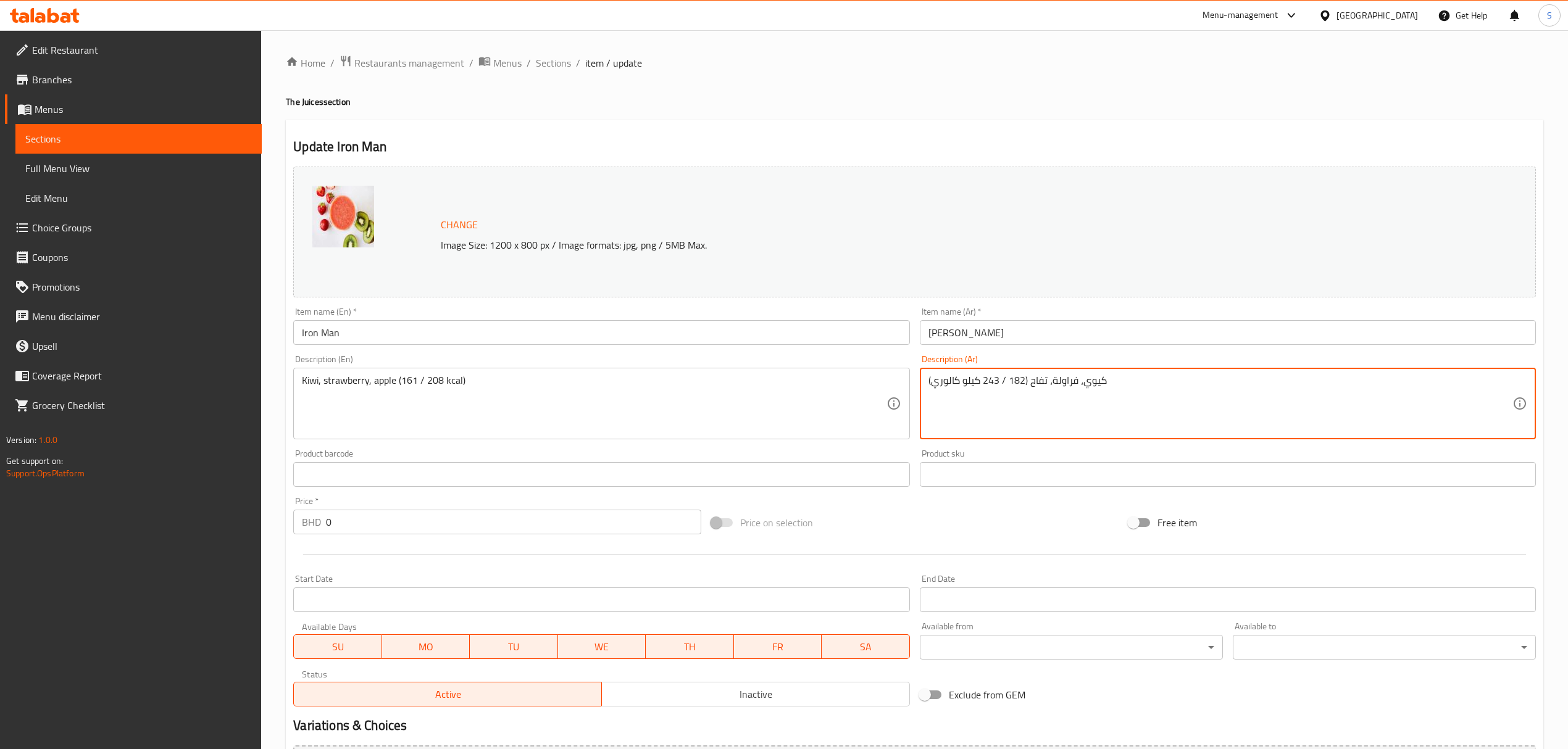
paste textarea "161 - 208"
click at [948, 383] on textarea "161 - 208" at bounding box center [1220, 404] width 584 height 59
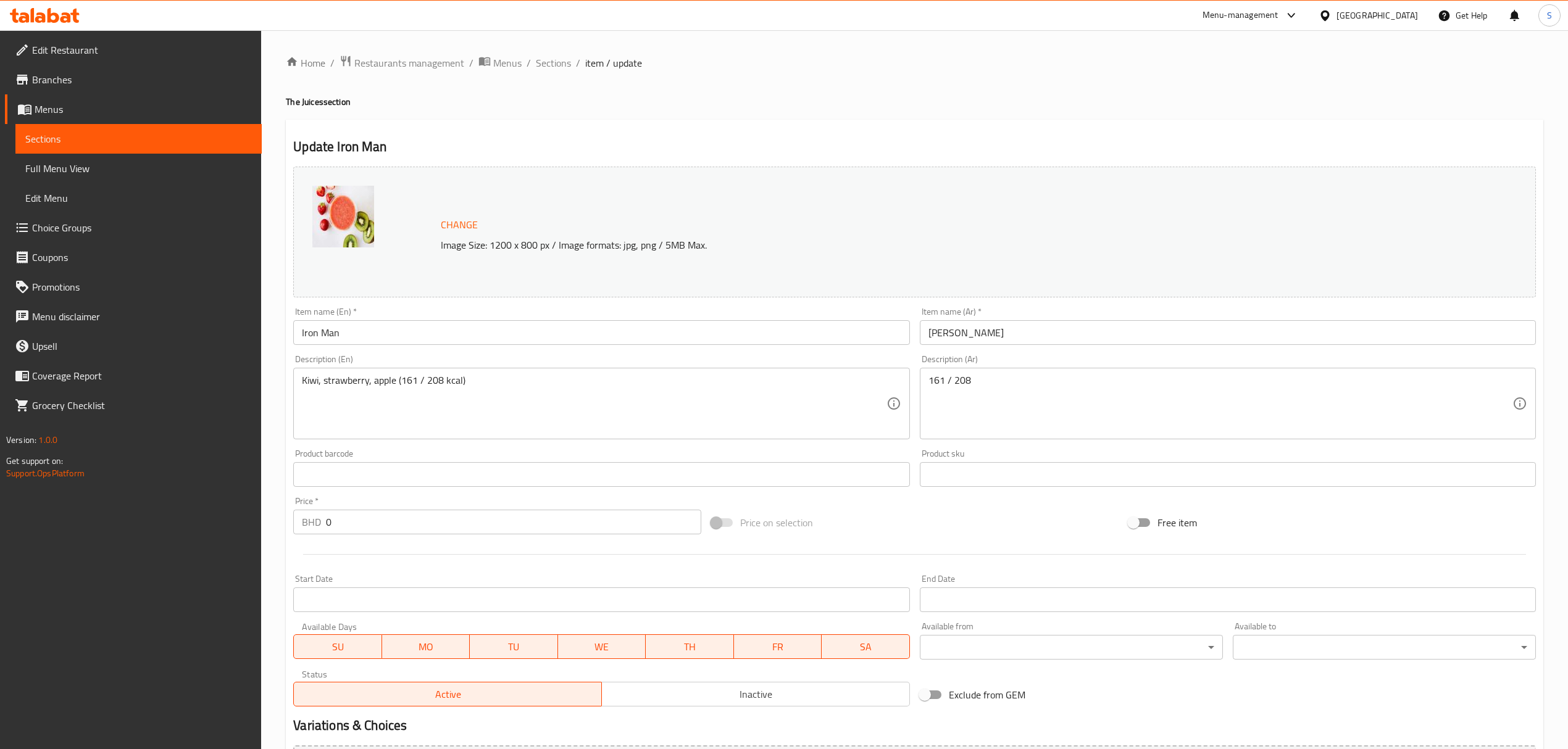
click at [1027, 383] on textarea "161 / 208" at bounding box center [1220, 404] width 584 height 59
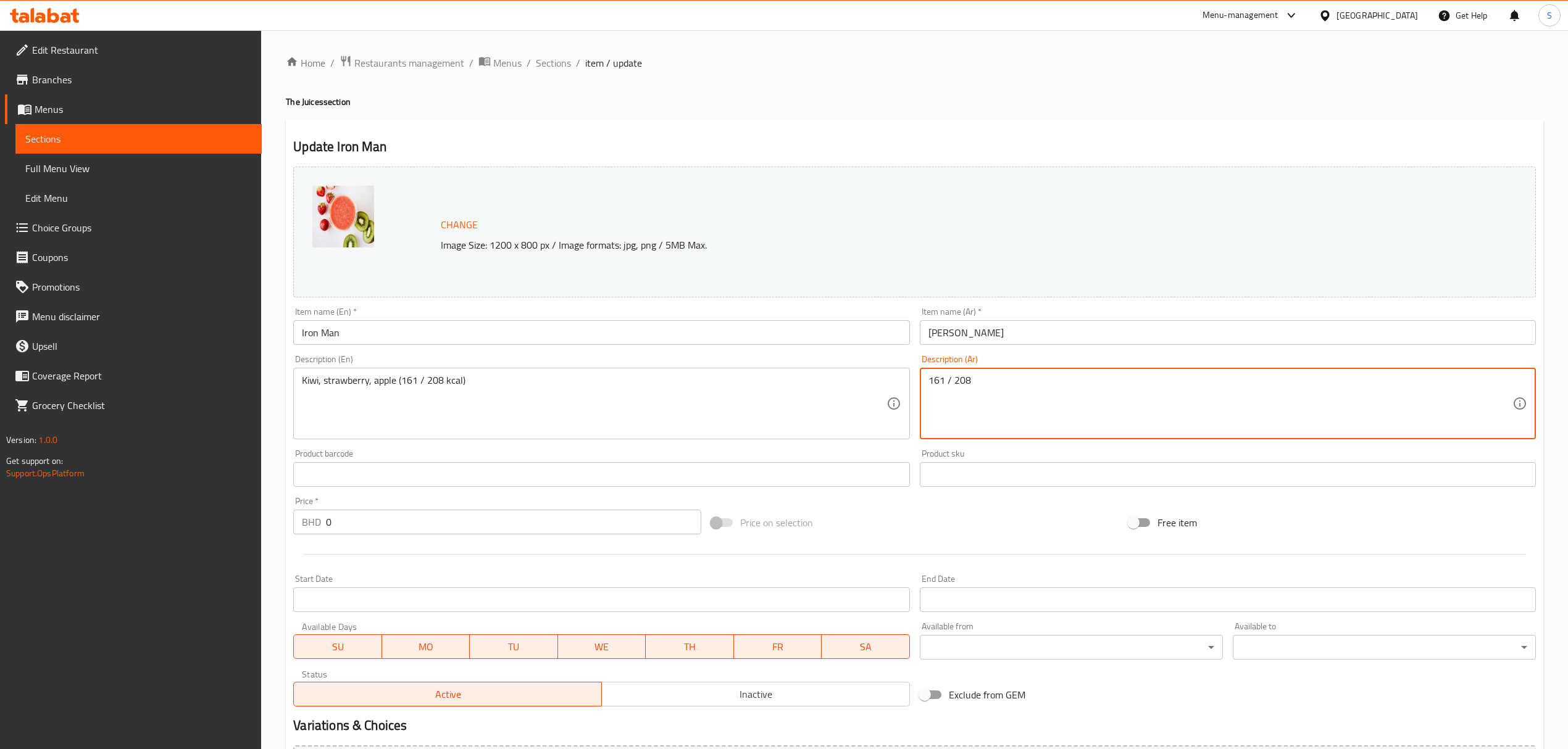
paste textarea "كيلو كالوري"
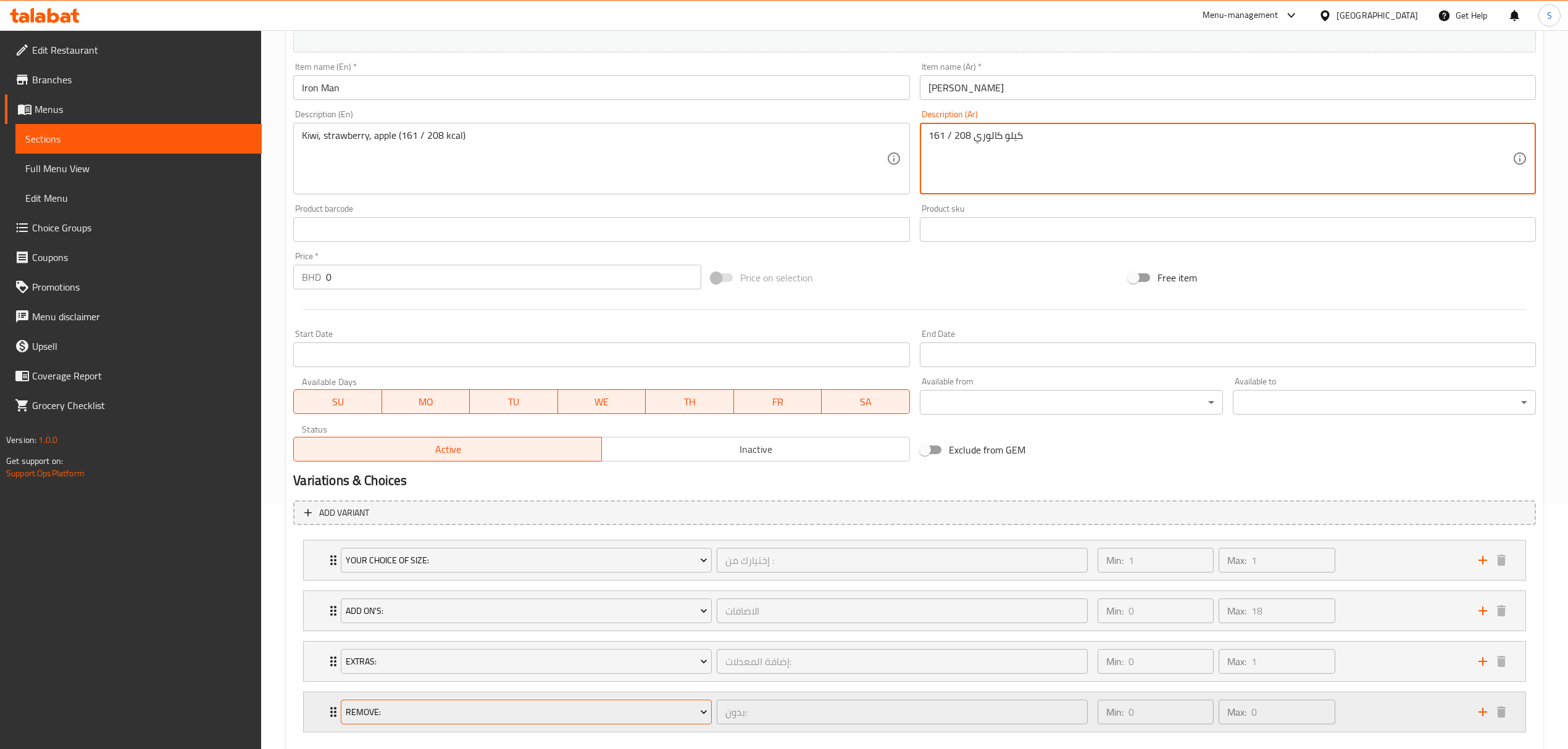
scroll to position [315, 0]
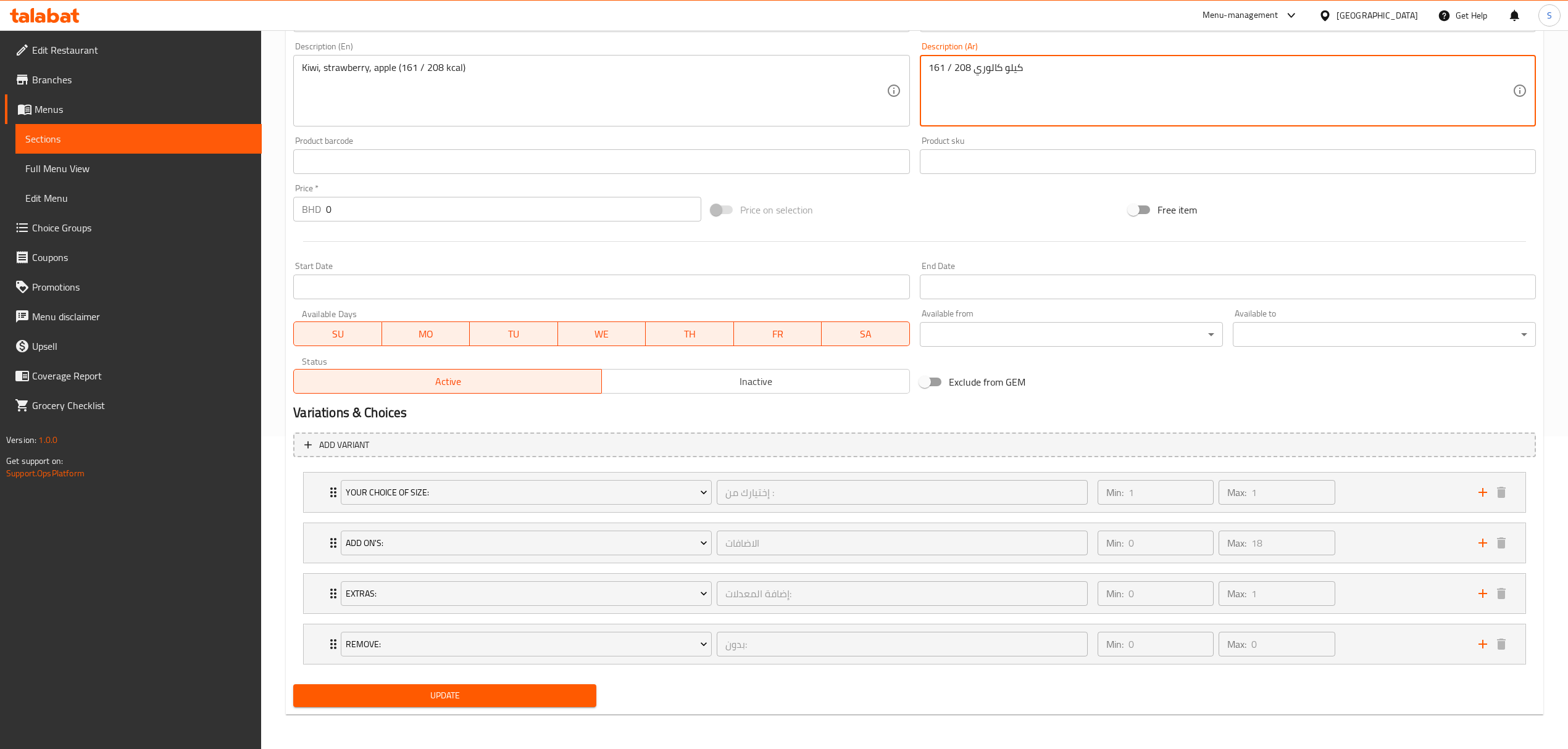
type textarea "161 / 208 كيلو كالوري"
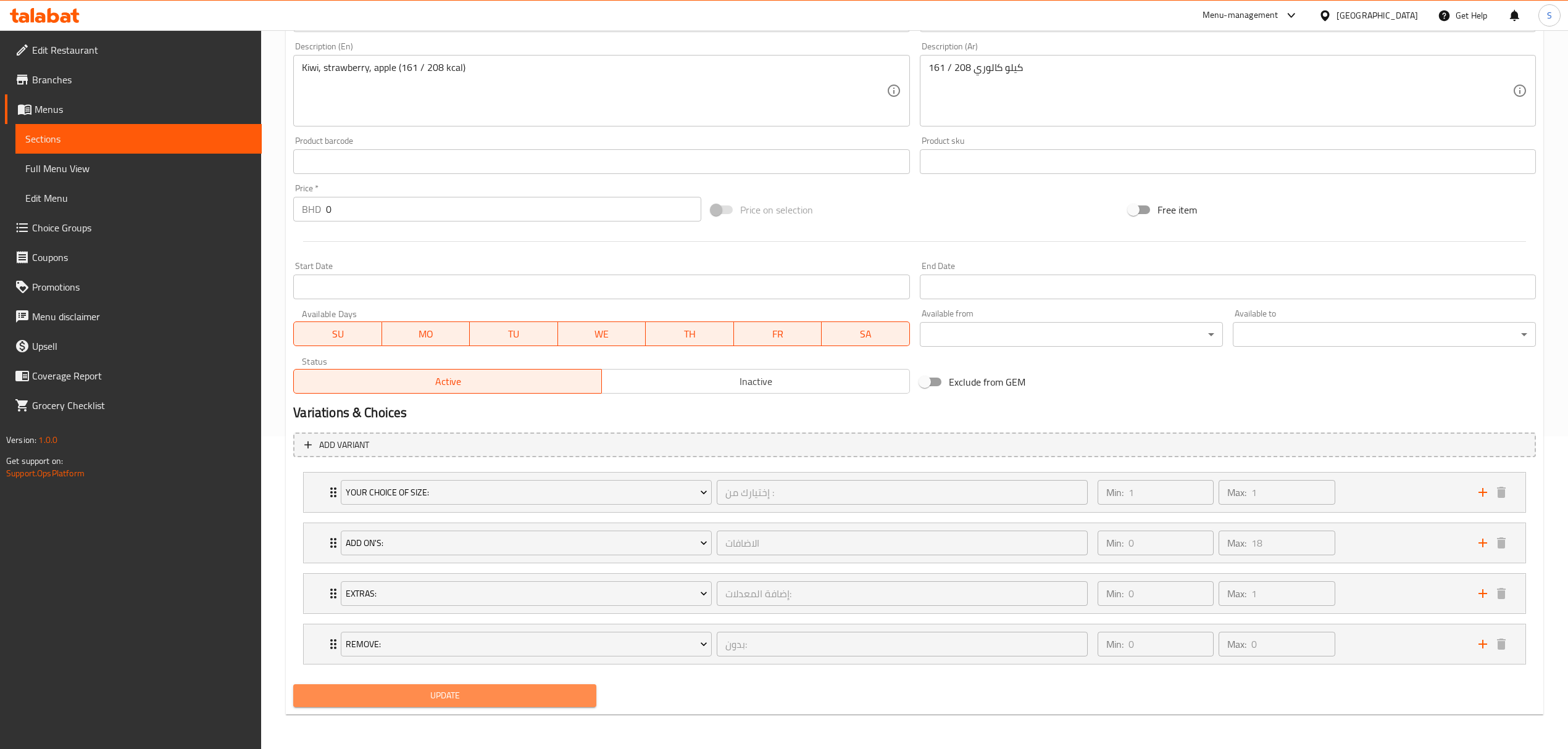
click at [433, 690] on span "Update" at bounding box center [445, 696] width 284 height 16
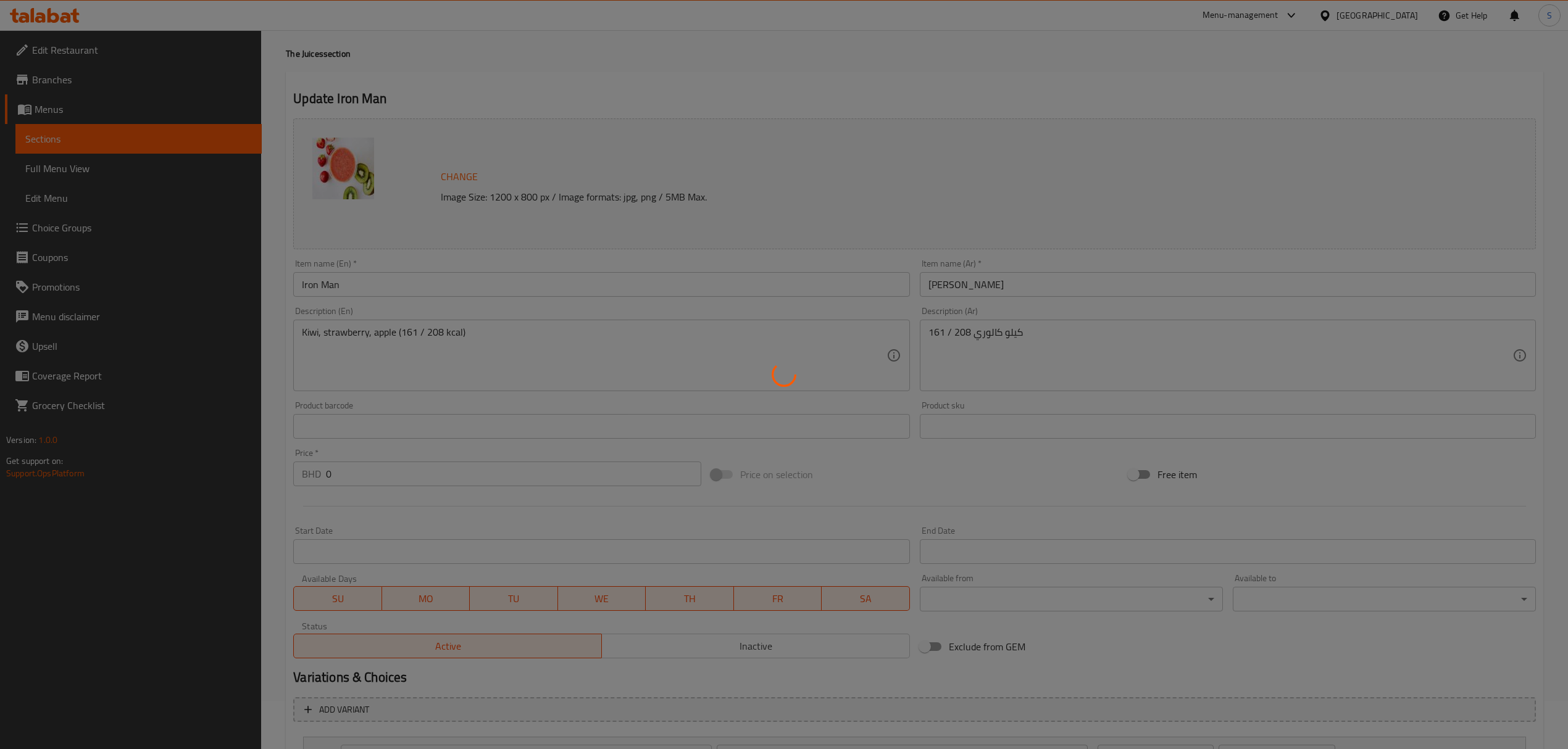
scroll to position [0, 0]
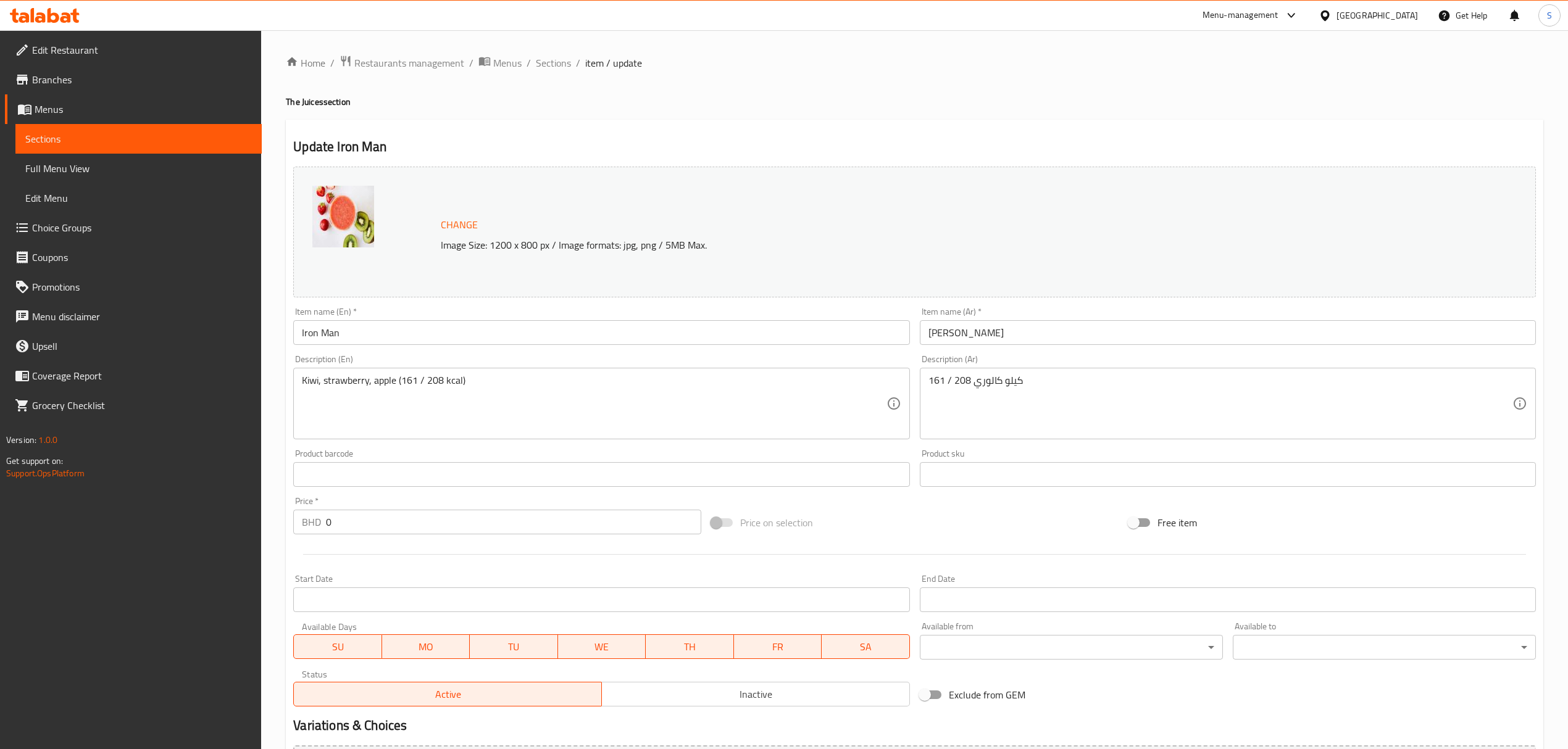
click at [1264, 20] on div "Menu-management" at bounding box center [1240, 15] width 76 height 15
click at [1191, 81] on div "Agent Campaigns Center" at bounding box center [1223, 83] width 93 height 13
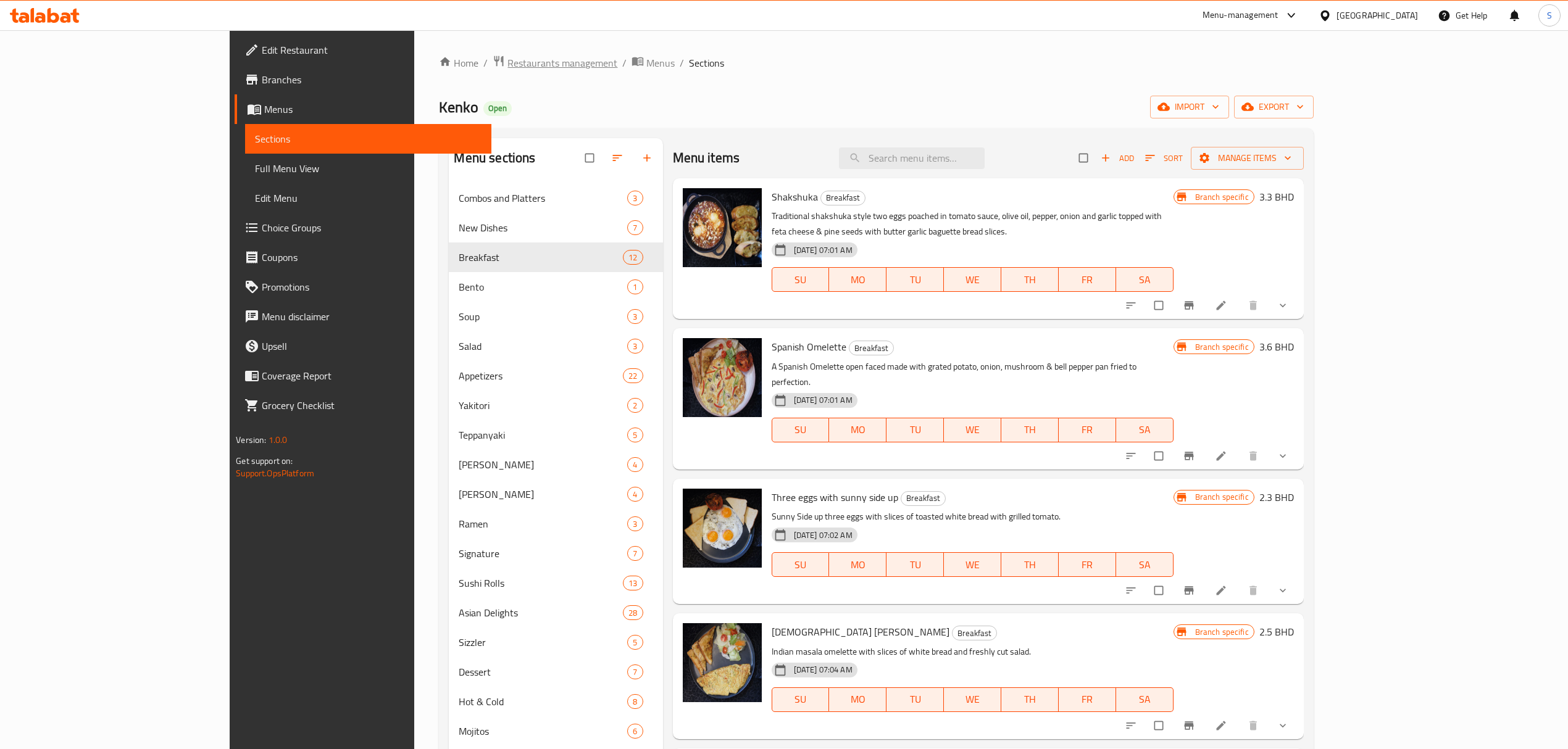
click at [507, 70] on span "Restaurants management" at bounding box center [562, 62] width 110 height 15
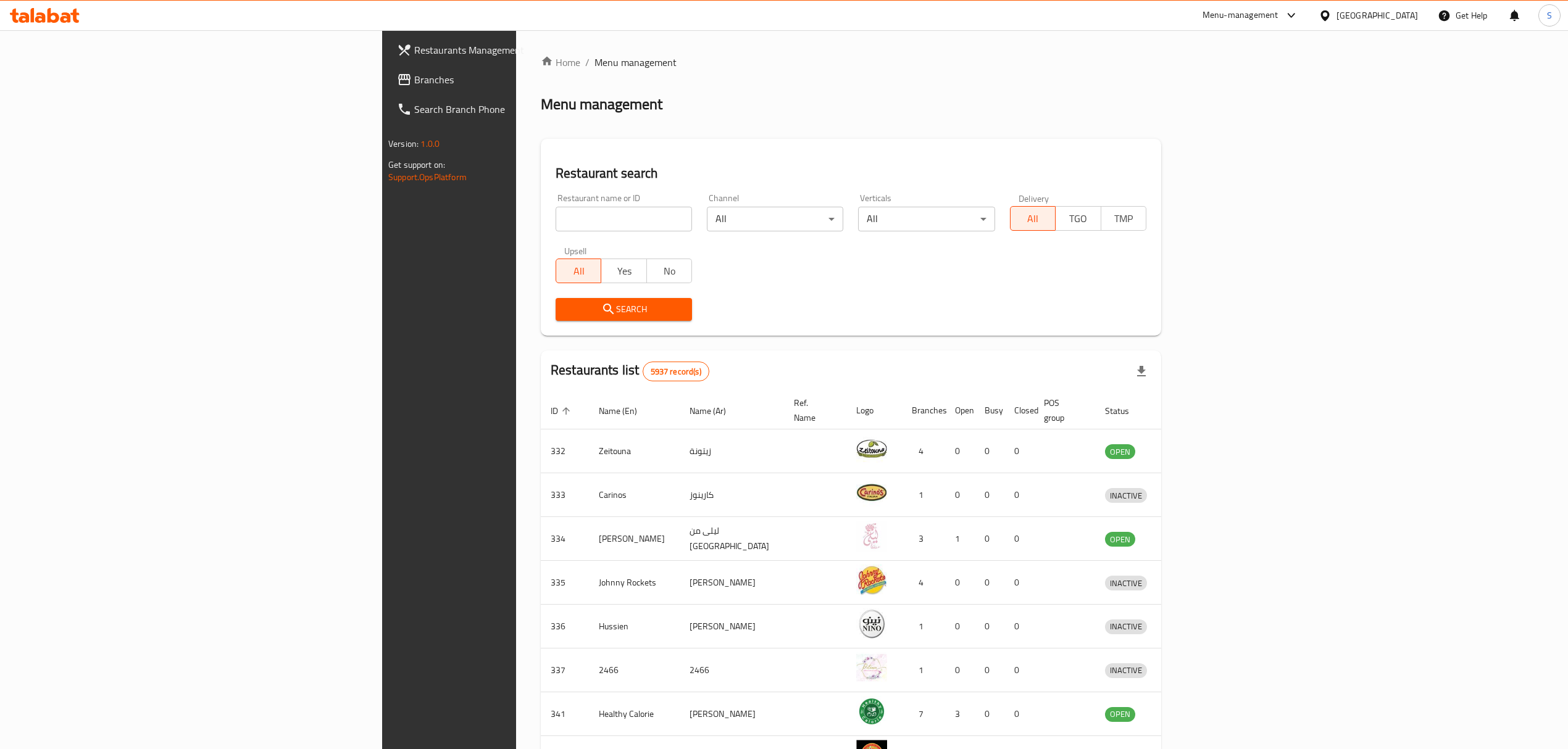
click at [555, 221] on input "search" at bounding box center [623, 219] width 137 height 25
type input "donas wonders"
click button "Search" at bounding box center [623, 309] width 137 height 23
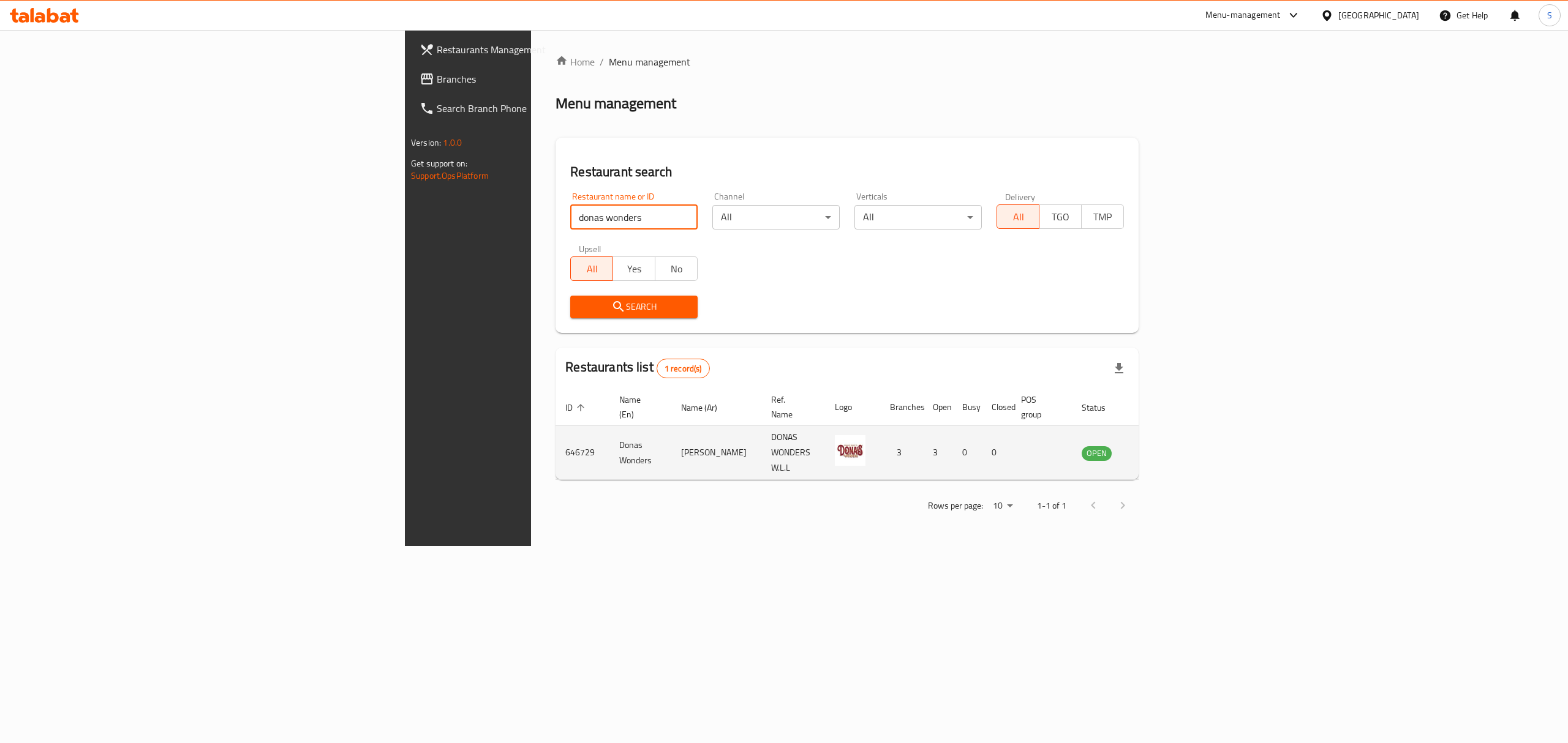
click at [1137, 445] on icon "enhanced table" at bounding box center [1129, 452] width 15 height 15
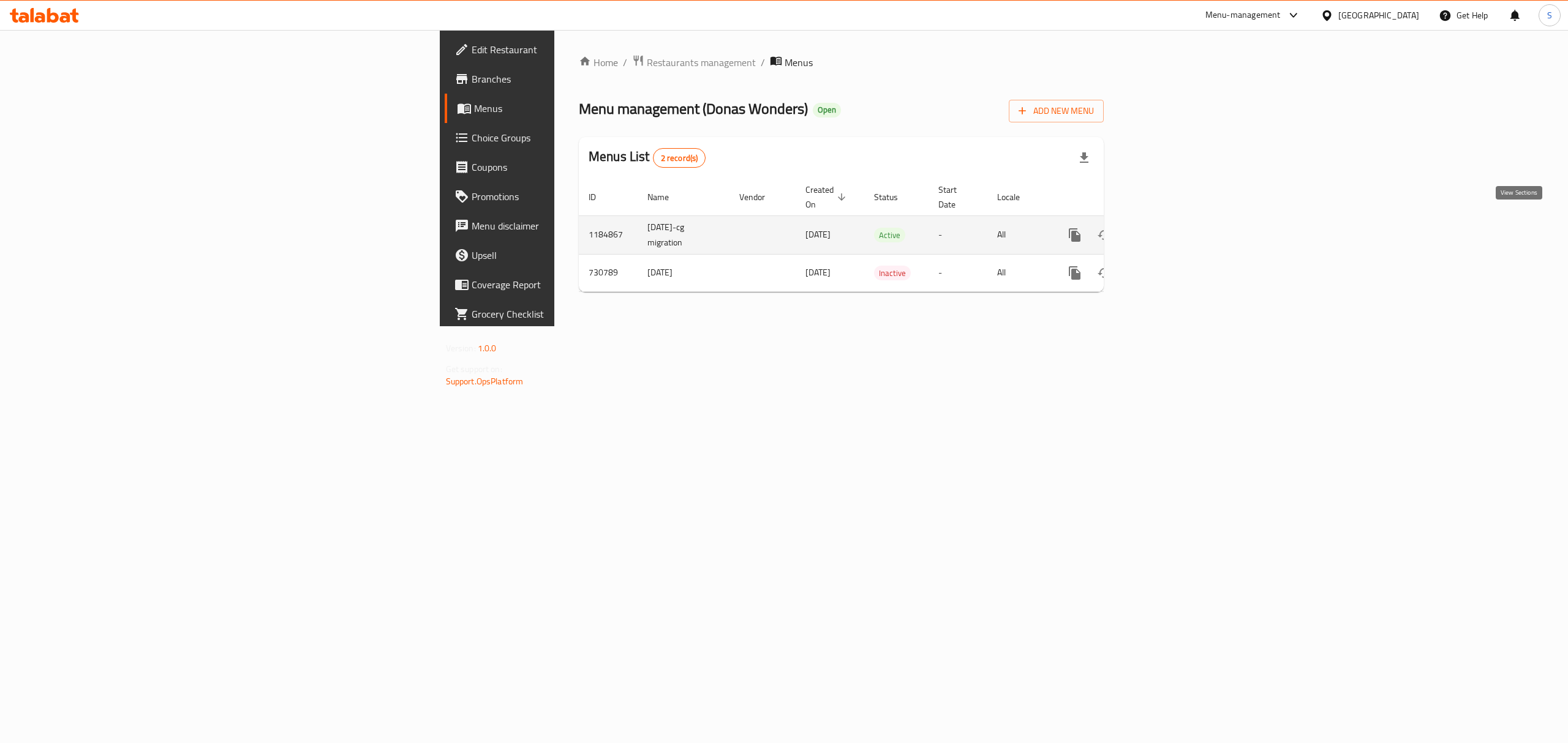
click at [1177, 232] on link "enhanced table" at bounding box center [1163, 235] width 29 height 29
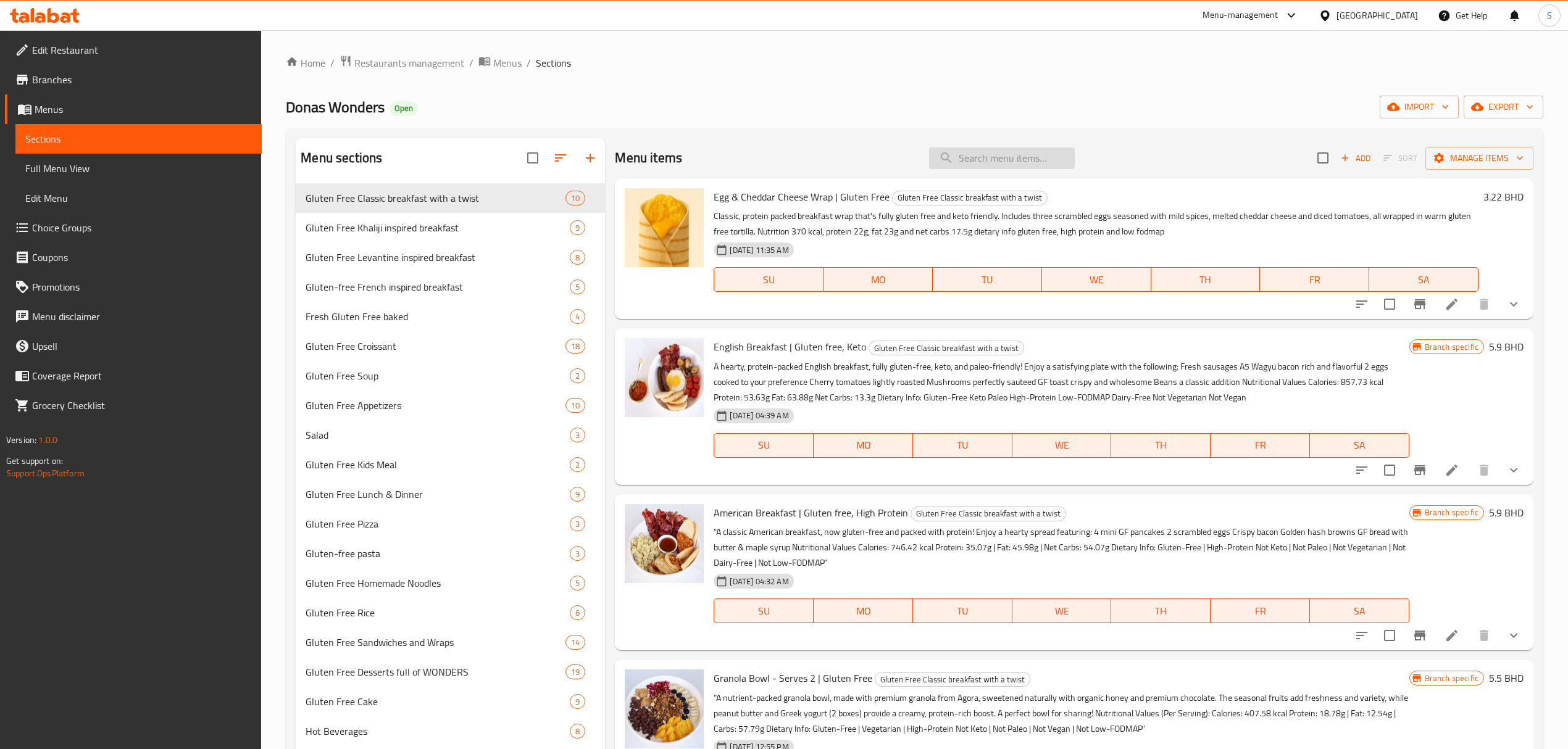
click at [966, 157] on input "search" at bounding box center [1002, 159] width 145 height 22
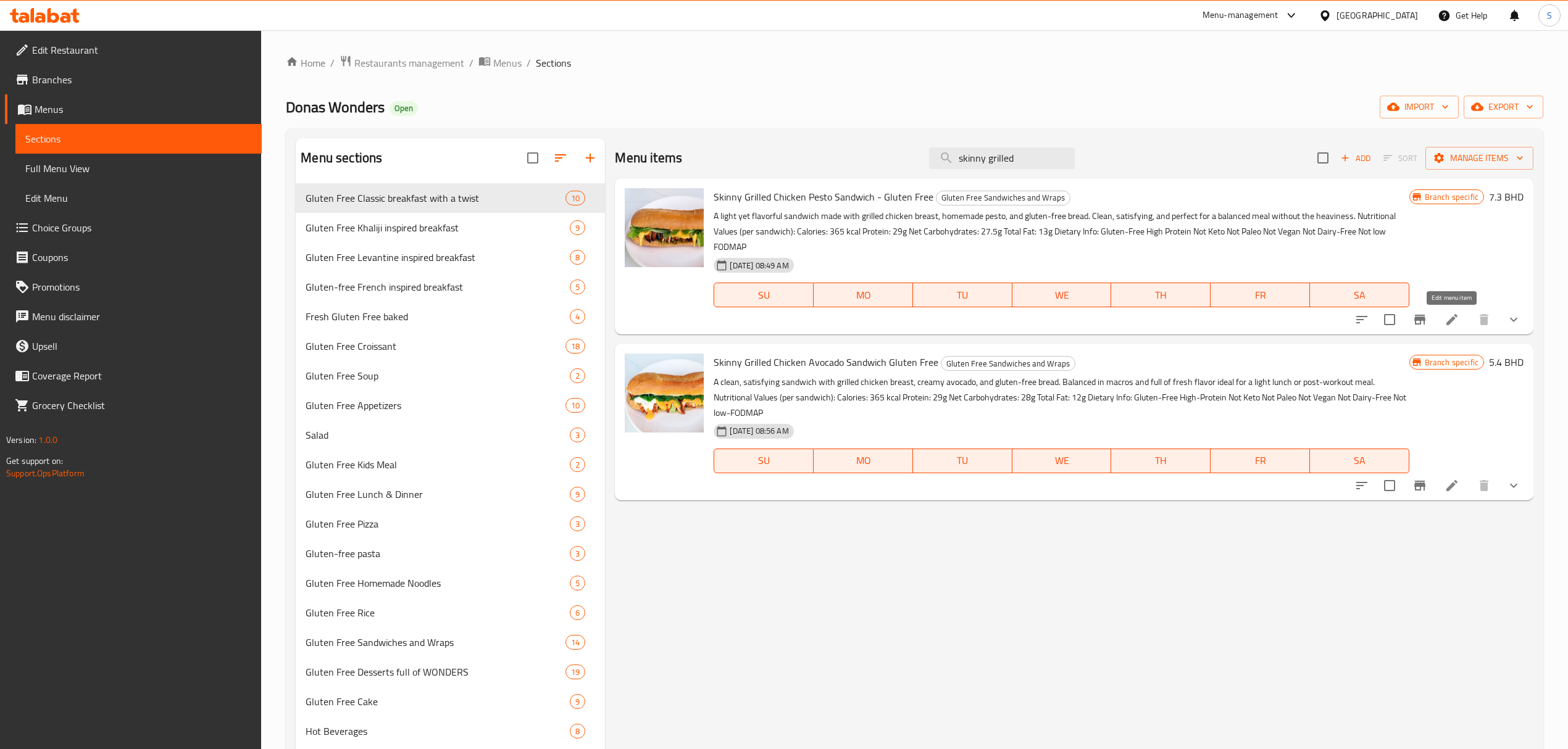
type input "skinny grilled"
click at [1445, 321] on icon at bounding box center [1452, 319] width 15 height 15
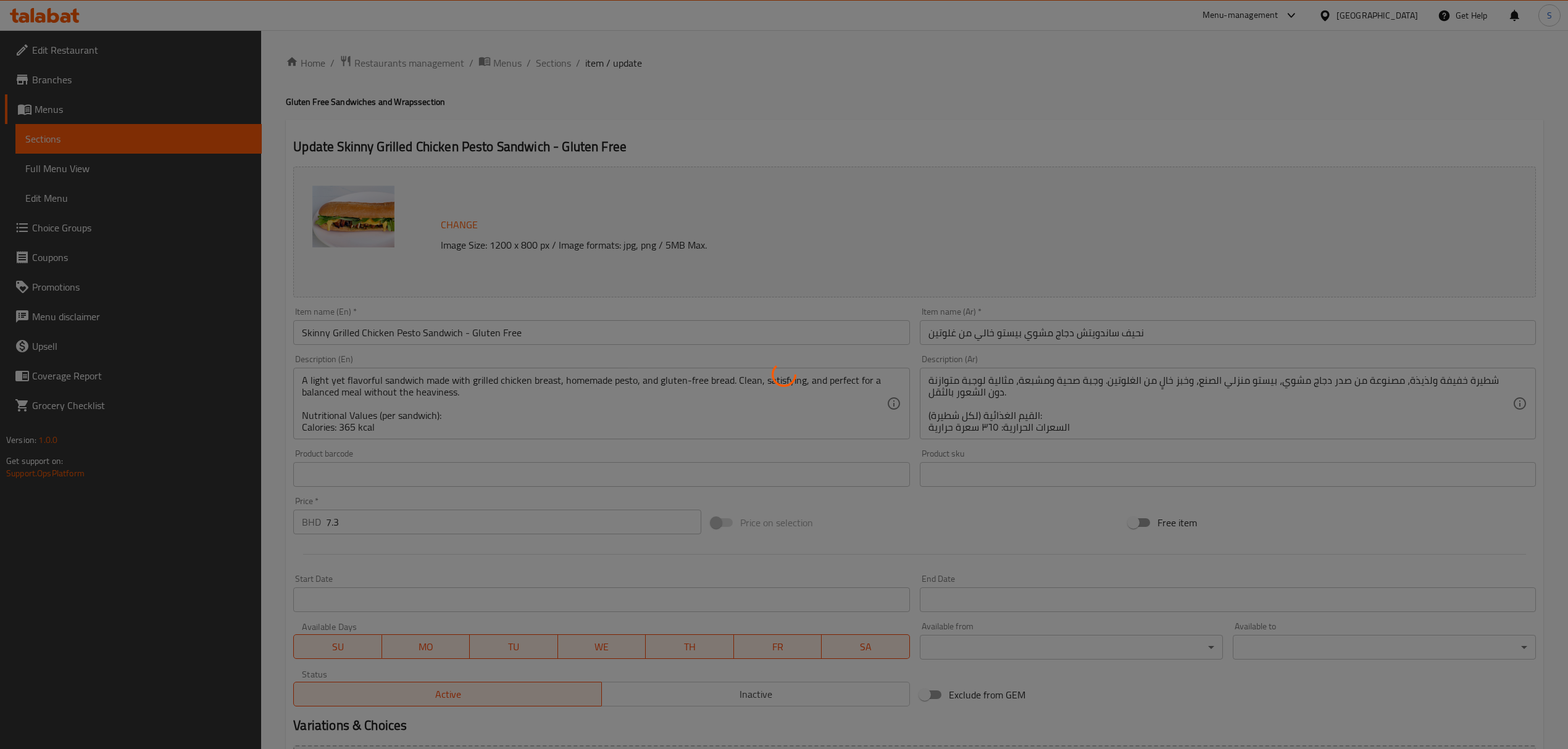
type input "اختيارك لجعلها وجبة:"
type input "0"
type input "1"
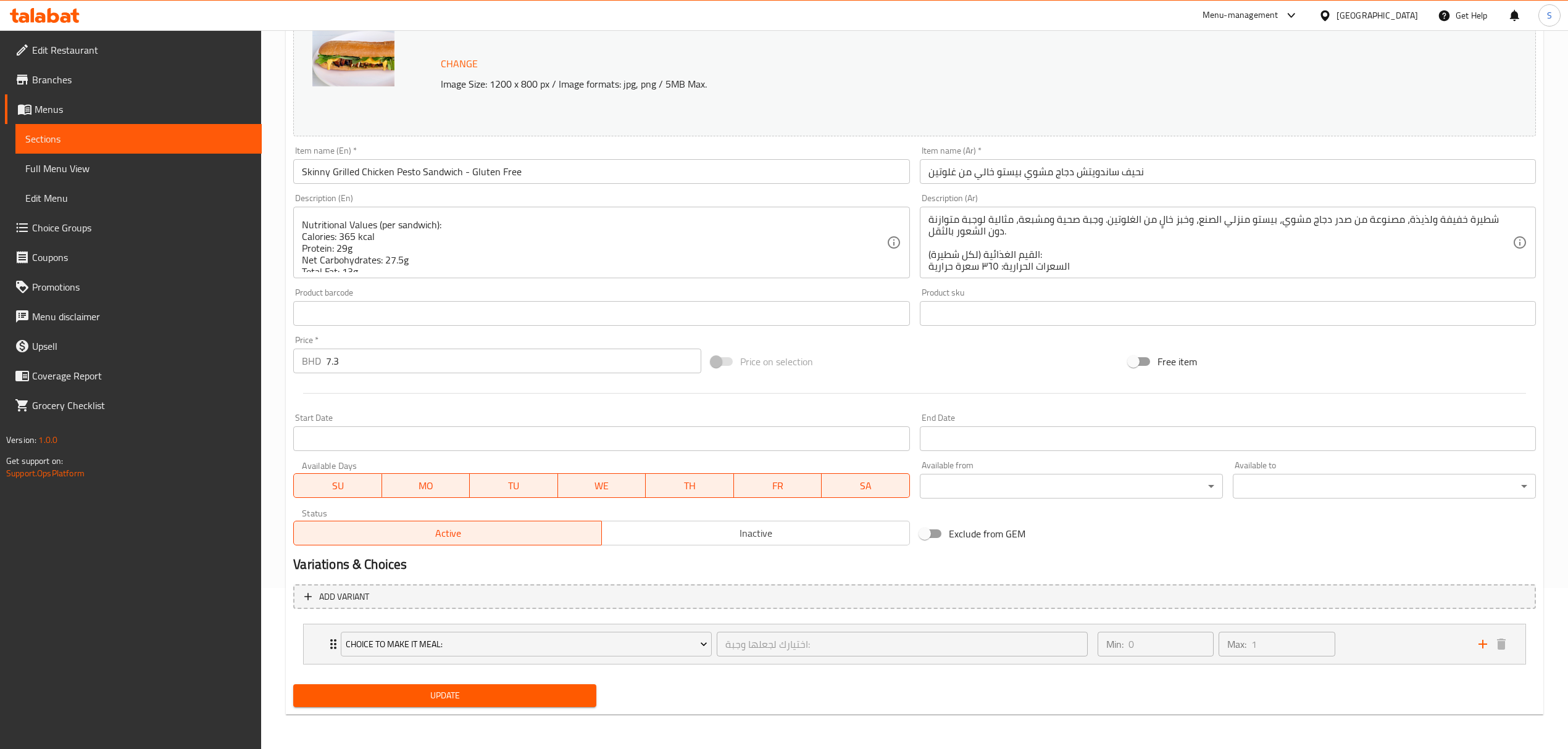
scroll to position [3, 0]
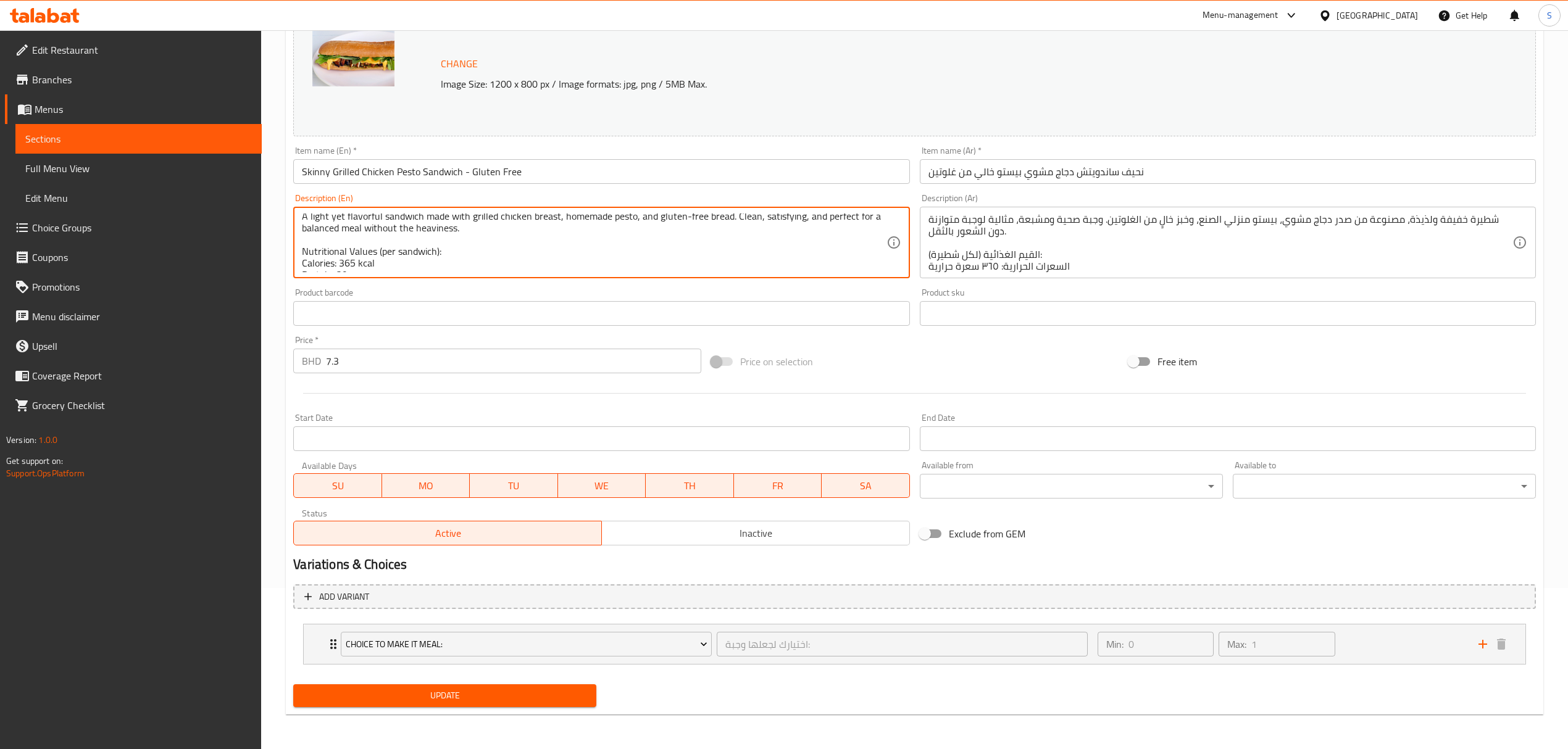
click at [354, 260] on textarea "A light yet flavorful sandwich made with grilled chicken breast, homemade pesto…" at bounding box center [593, 242] width 584 height 59
click at [349, 262] on textarea "A light yet flavorful sandwich made with grilled chicken breast, homemade pesto…" at bounding box center [593, 242] width 584 height 59
click at [346, 241] on textarea "A light yet flavorful sandwich made with grilled chicken breast, homemade pesto…" at bounding box center [593, 242] width 584 height 59
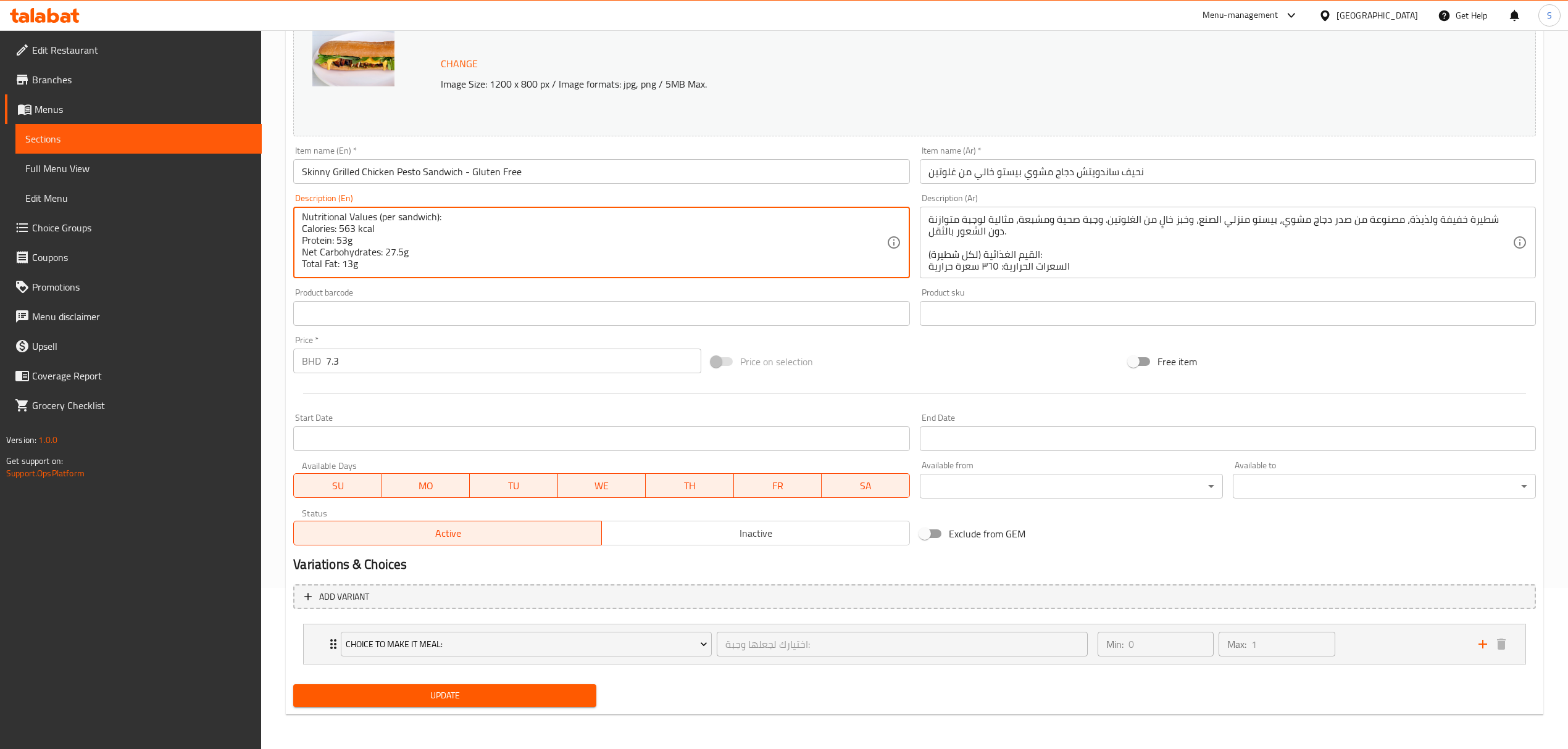
drag, startPoint x: 403, startPoint y: 253, endPoint x: 385, endPoint y: 253, distance: 18.0
click at [385, 253] on textarea "A light yet flavorful sandwich made with grilled chicken breast, homemade pesto…" at bounding box center [593, 242] width 584 height 59
click at [348, 262] on textarea "A light yet flavorful sandwich made with grilled chicken breast, homemade pesto…" at bounding box center [593, 242] width 584 height 59
type textarea "A light yet flavorful sandwich made with grilled chicken breast, homemade pesto…"
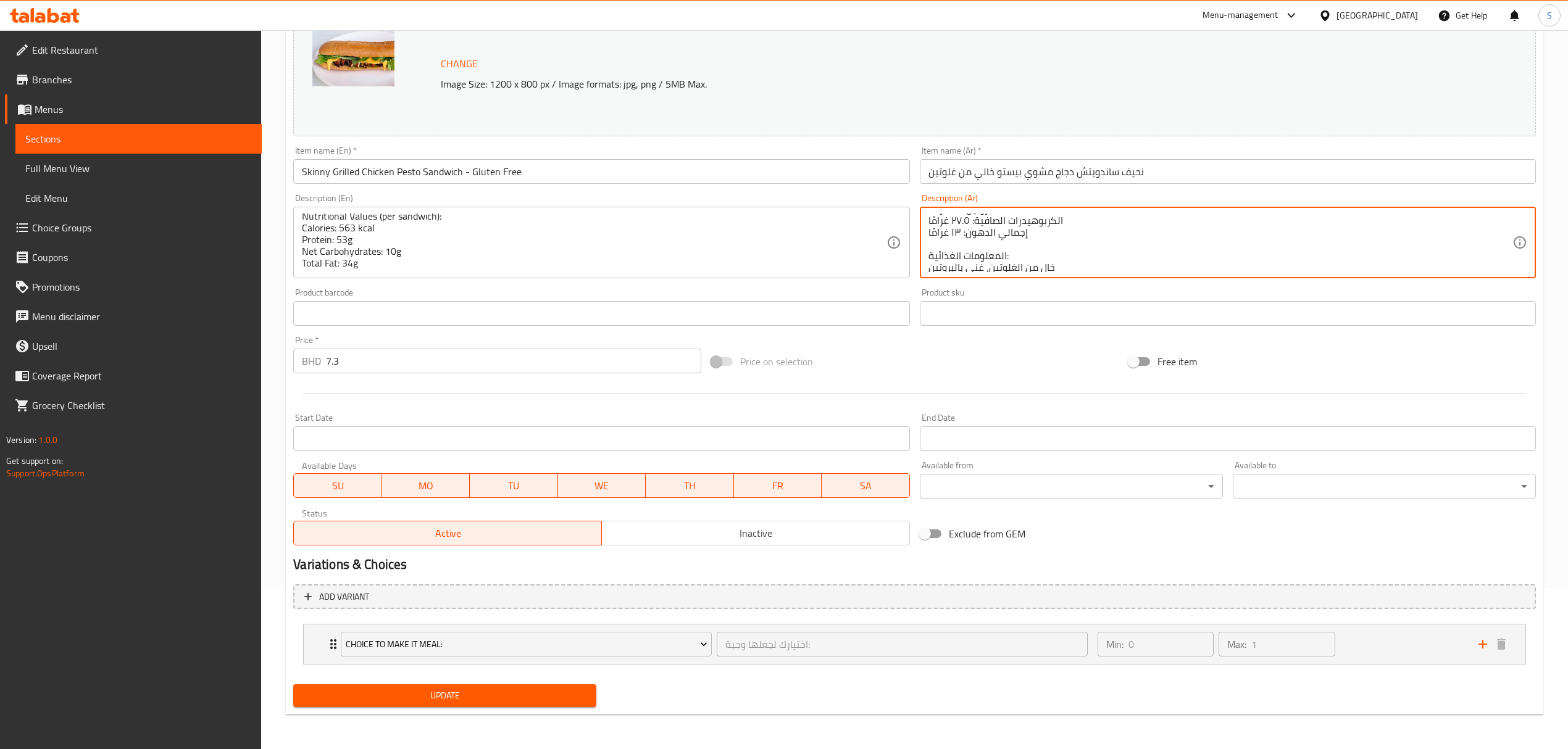
scroll to position [85, 0]
drag, startPoint x: 1038, startPoint y: 251, endPoint x: 897, endPoint y: 237, distance: 141.7
click at [1074, 245] on textarea "شطيرة خفيفة ولذيذة، مصنوعة من صدر دجاج مشوي، بيستو منزلي الصنع، وخبز خالٍ من ال…" at bounding box center [1220, 242] width 584 height 59
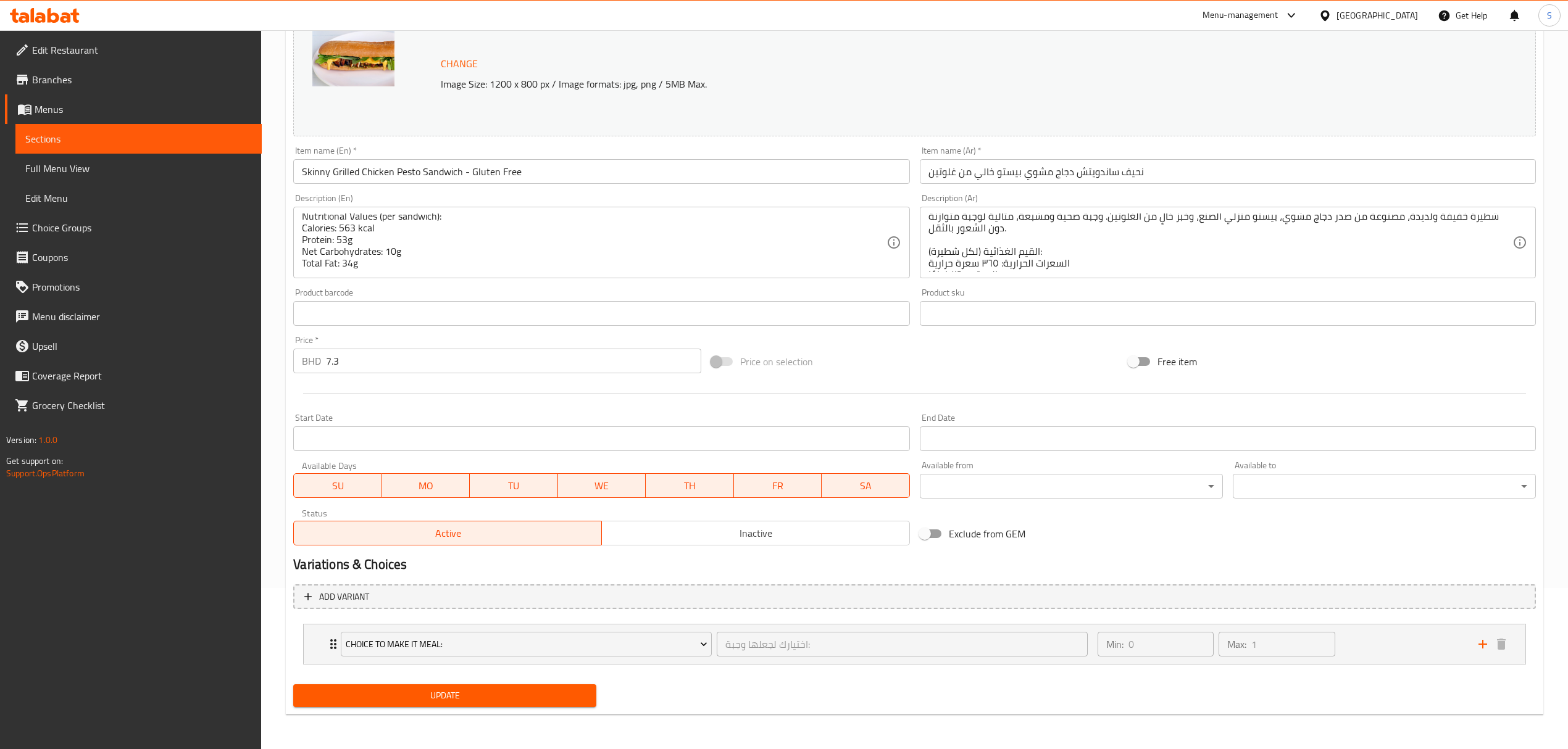
drag, startPoint x: 925, startPoint y: 251, endPoint x: 1016, endPoint y: 269, distance: 92.8
click at [1016, 269] on div "شطيرة خفيفة ولذيذة، مصنوعة من صدر دجاج مشوي، بيستو منزلي الصنع، وخبز خالٍ من ال…" at bounding box center [1227, 243] width 616 height 72
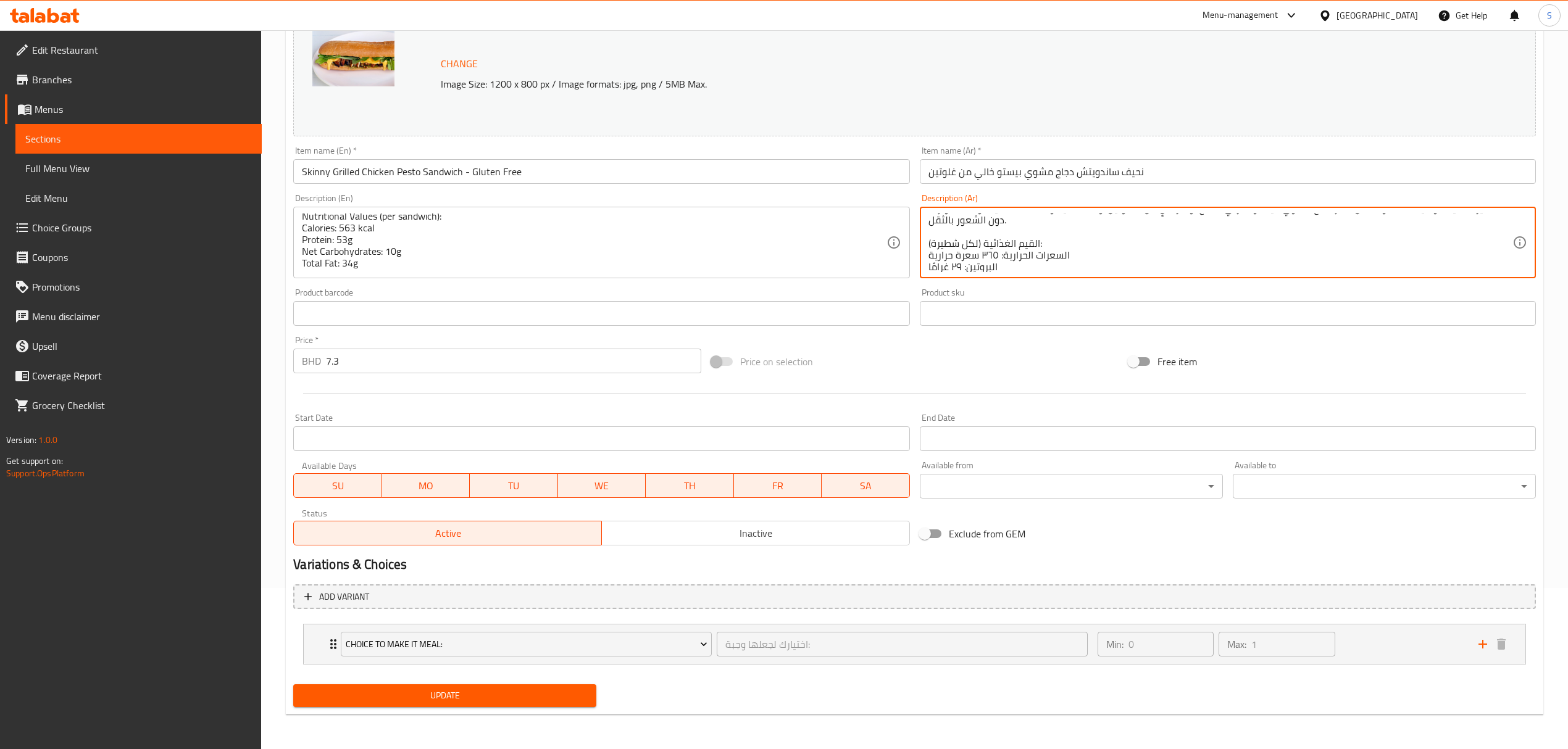
scroll to position [0, 0]
drag, startPoint x: 1040, startPoint y: 219, endPoint x: 929, endPoint y: 251, distance: 115.5
click at [929, 251] on textarea "شطيرة خفيفة ولذيذة، مصنوعة من صدر دجاج مشوي، بيستو منزلي الصنع، وخبز خالٍ من ال…" at bounding box center [1220, 242] width 584 height 59
type textarea "شطيرة خفيفة ولذيذة، مصنوعة من صدر دجاج مشوي، بيستو منزلي الصنع، وخبز خالٍ من ال…"
click at [359, 694] on span "Update" at bounding box center [445, 696] width 284 height 16
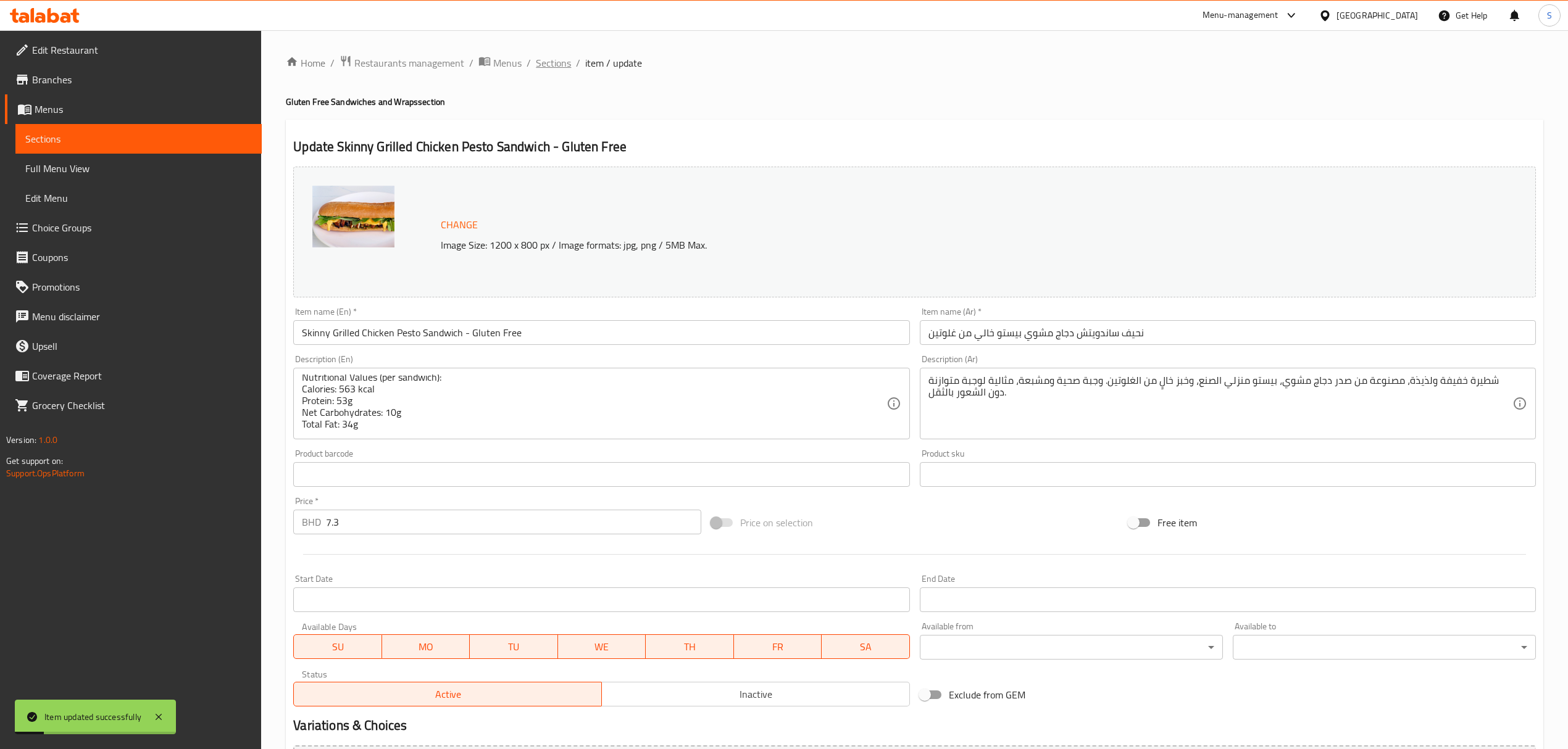
click at [547, 59] on span "Sections" at bounding box center [553, 62] width 35 height 15
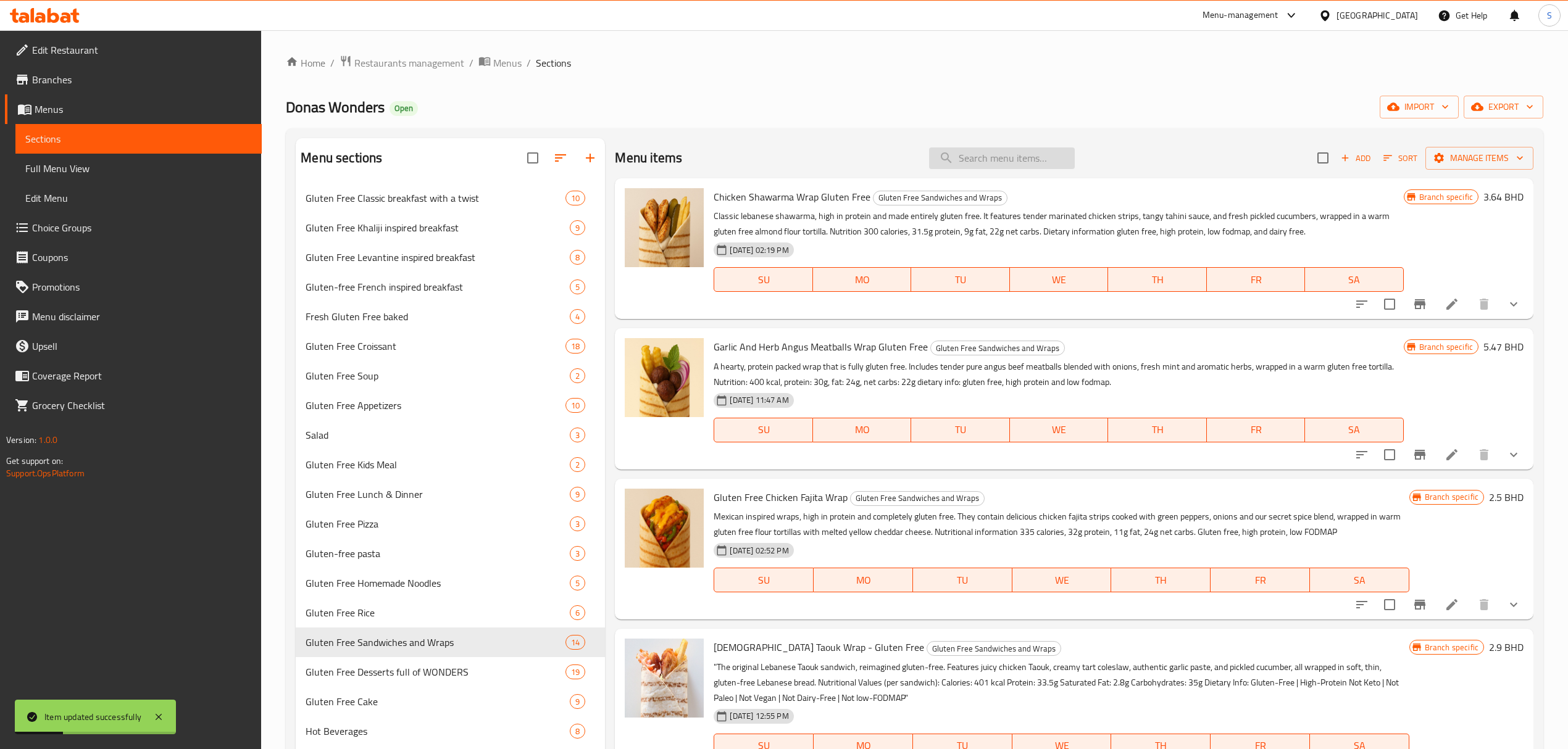
click at [998, 162] on input "search" at bounding box center [1002, 159] width 145 height 22
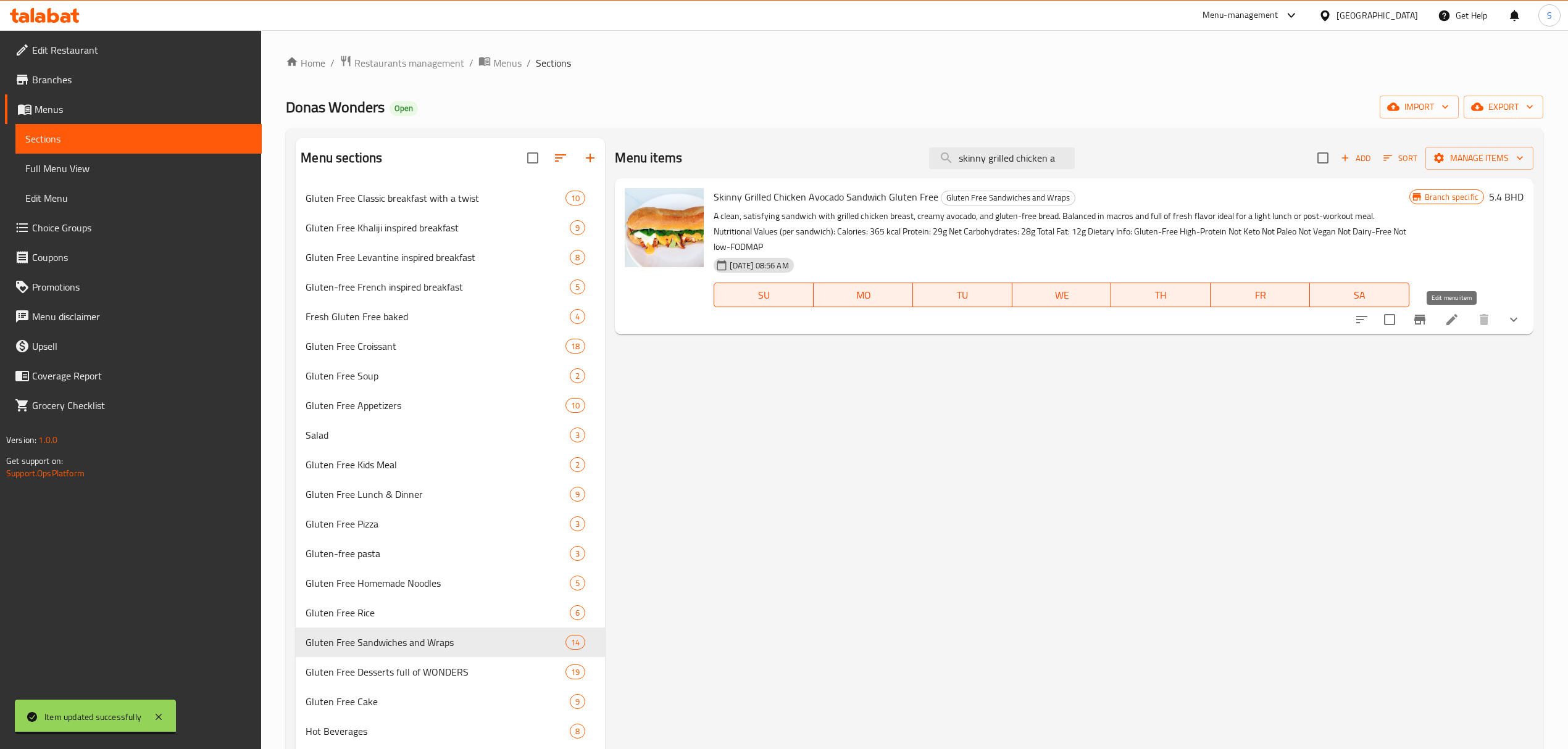
type input "skinny grilled chicken a"
click at [1455, 316] on icon at bounding box center [1452, 319] width 11 height 11
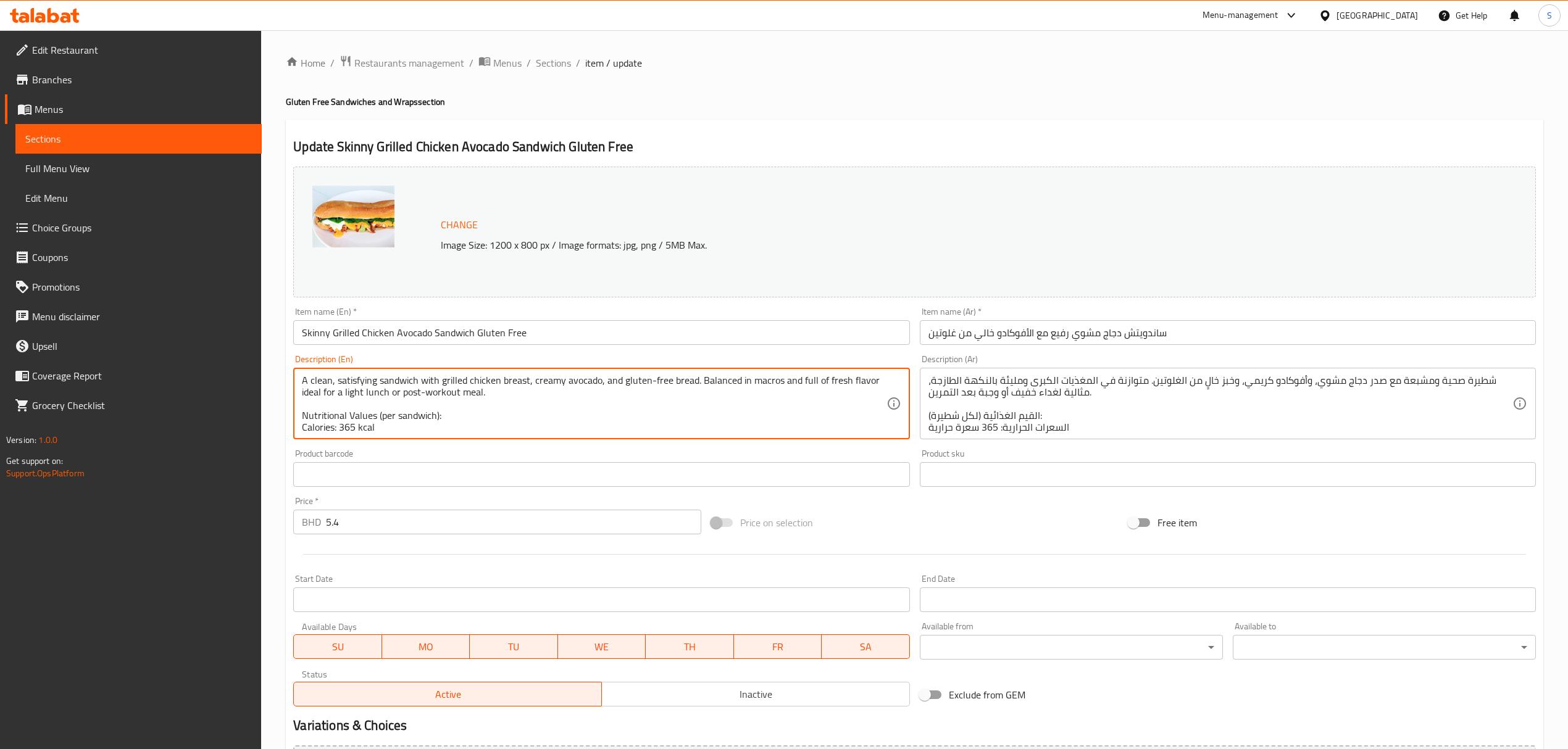
scroll to position [33, 0]
click at [356, 392] on textarea "A clean, satisfying sandwich with grilled chicken breast, creamy avocado, and g…" at bounding box center [593, 404] width 584 height 59
click at [346, 408] on textarea "A clean, satisfying sandwich with grilled chicken breast, creamy avocado, and g…" at bounding box center [593, 404] width 584 height 59
click at [395, 418] on textarea "A clean, satisfying sandwich with grilled chicken breast, creamy avocado, and g…" at bounding box center [593, 404] width 584 height 59
click at [352, 432] on textarea "A clean, satisfying sandwich with grilled chicken breast, creamy avocado, and g…" at bounding box center [593, 404] width 584 height 59
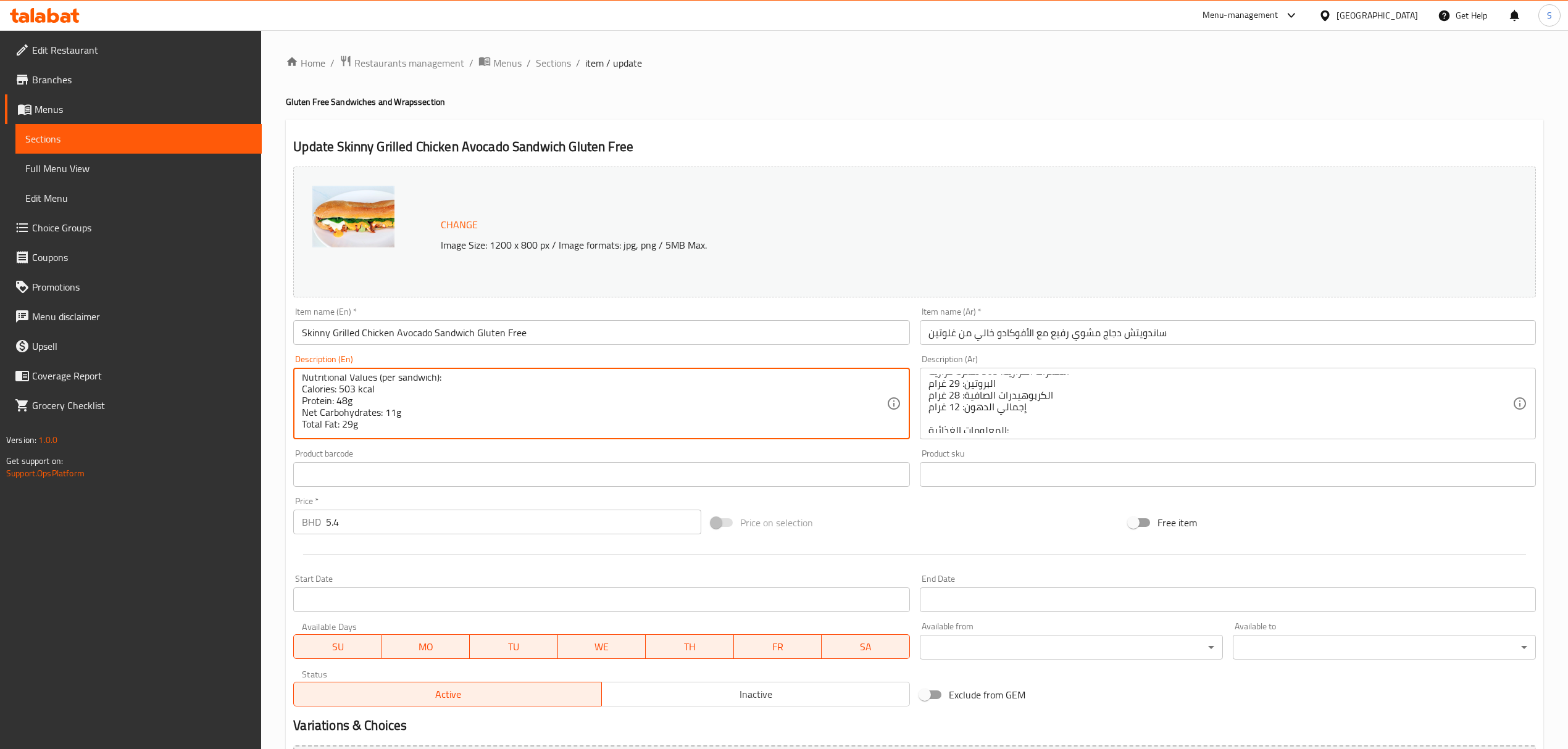
scroll to position [82, 0]
type textarea "A clean, satisfying sandwich with grilled chicken breast, creamy avocado, and g…"
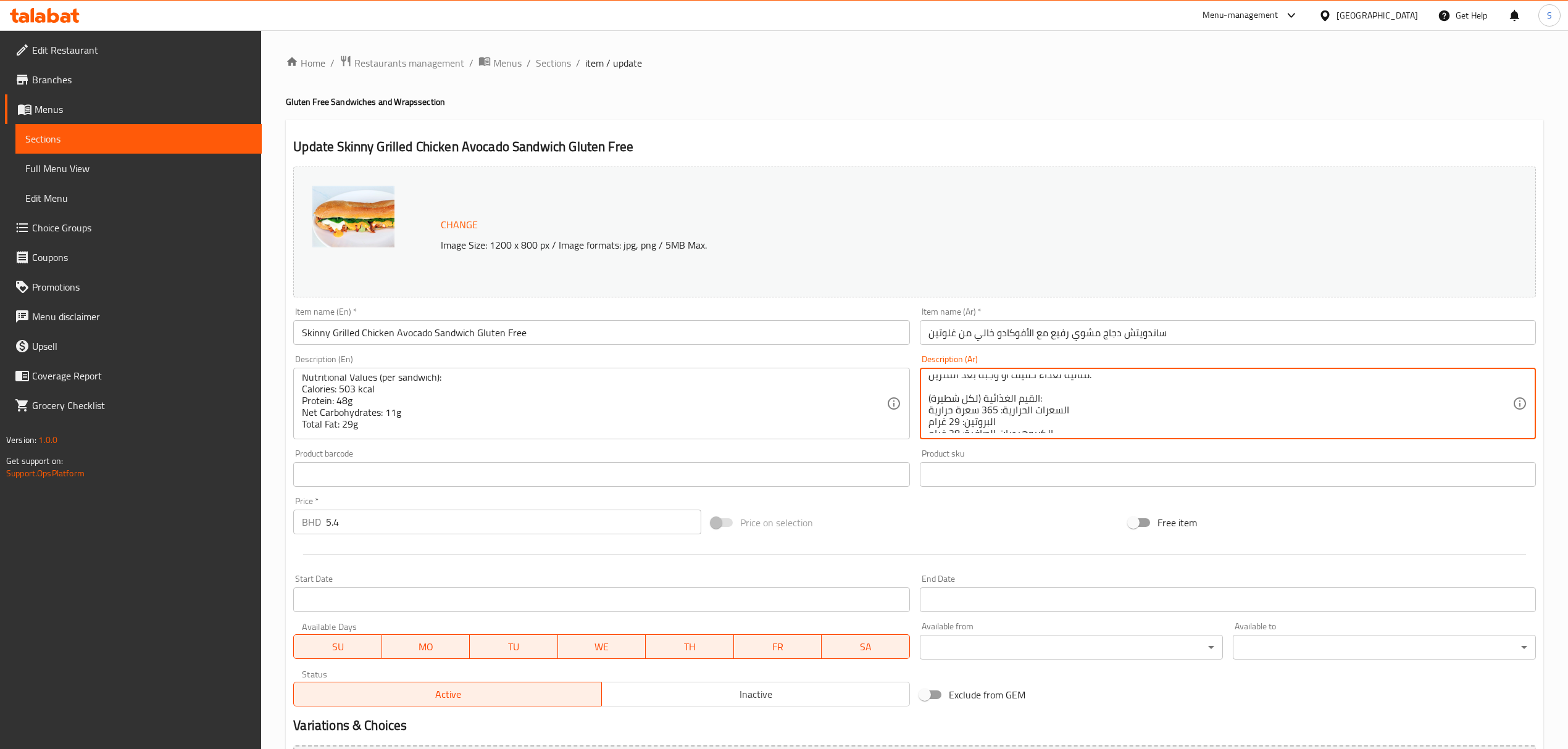
scroll to position [0, 0]
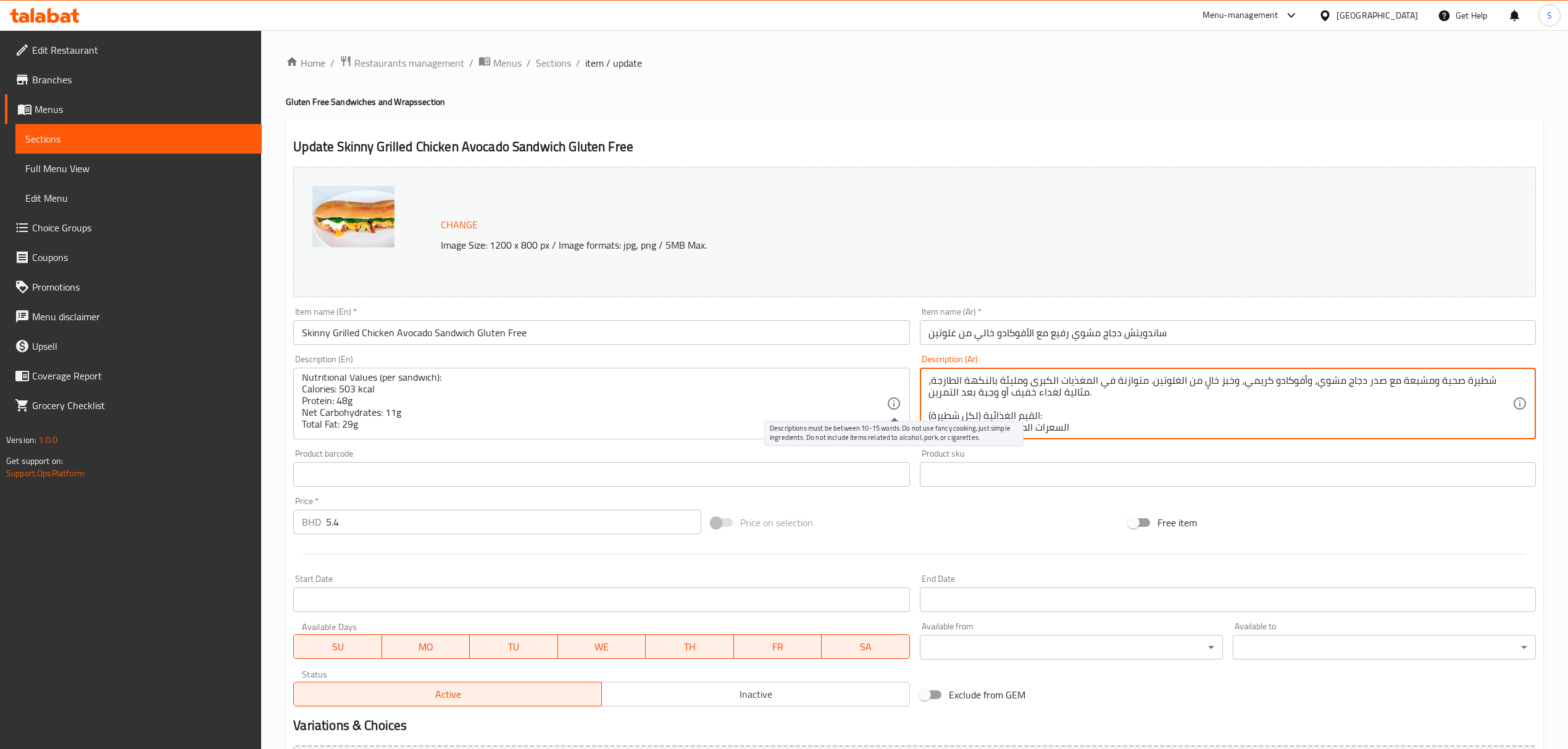
drag, startPoint x: 1034, startPoint y: 387, endPoint x: 900, endPoint y: 405, distance: 135.2
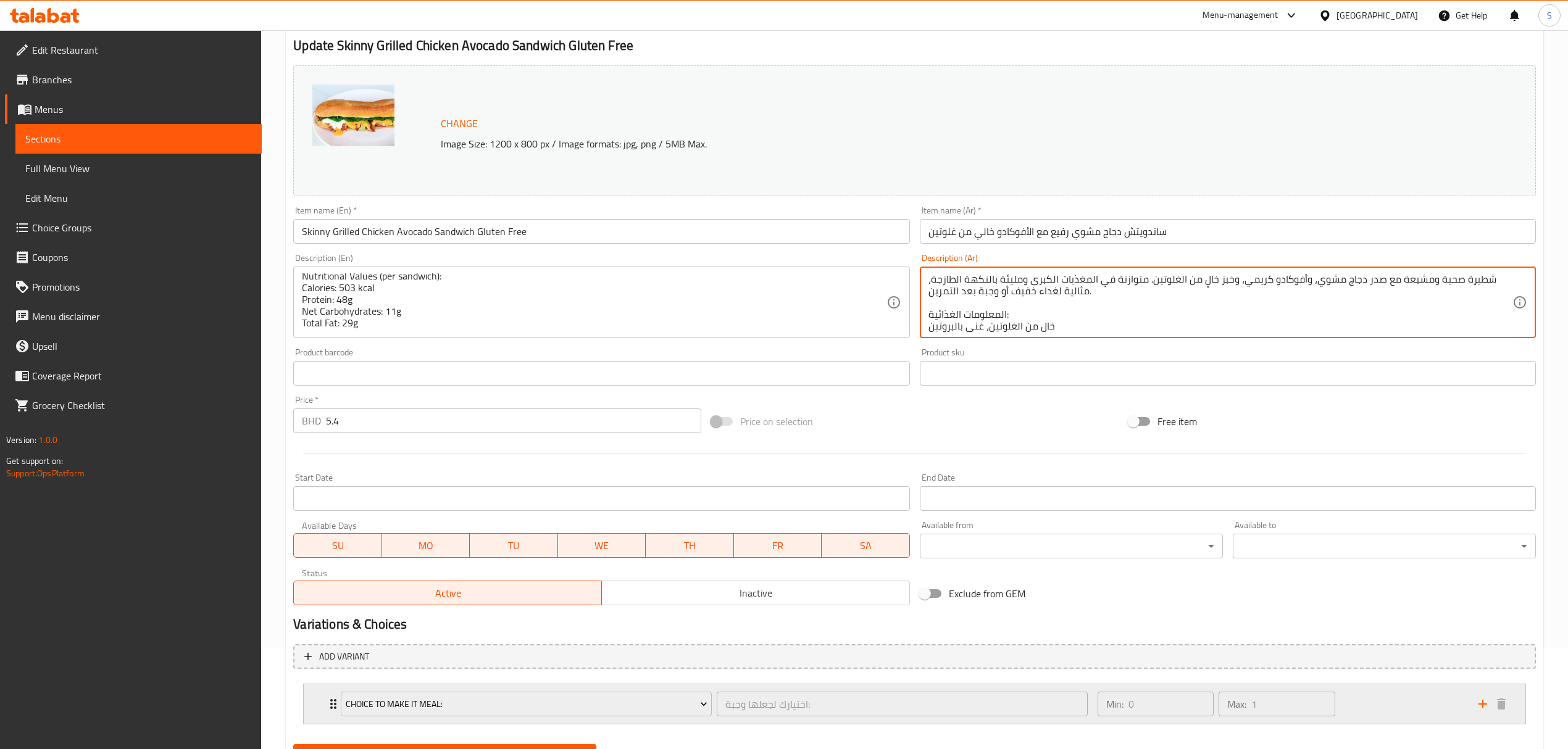
scroll to position [161, 0]
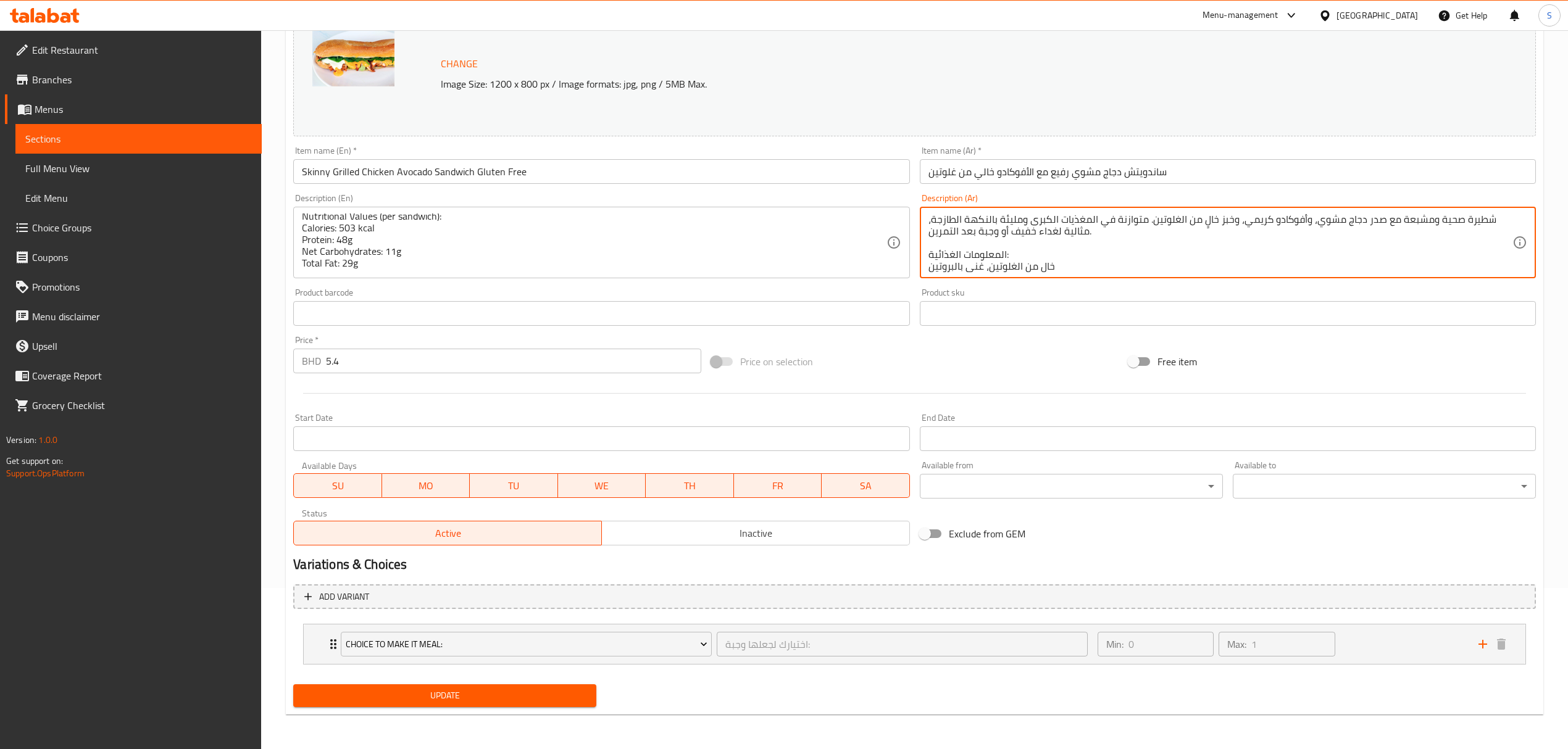
type textarea "شطيرة صحية ومشبعة مع صدر دجاج مشوي، وأفوكادو كريمي، وخبز خالٍ من الغلوتين. متوا…"
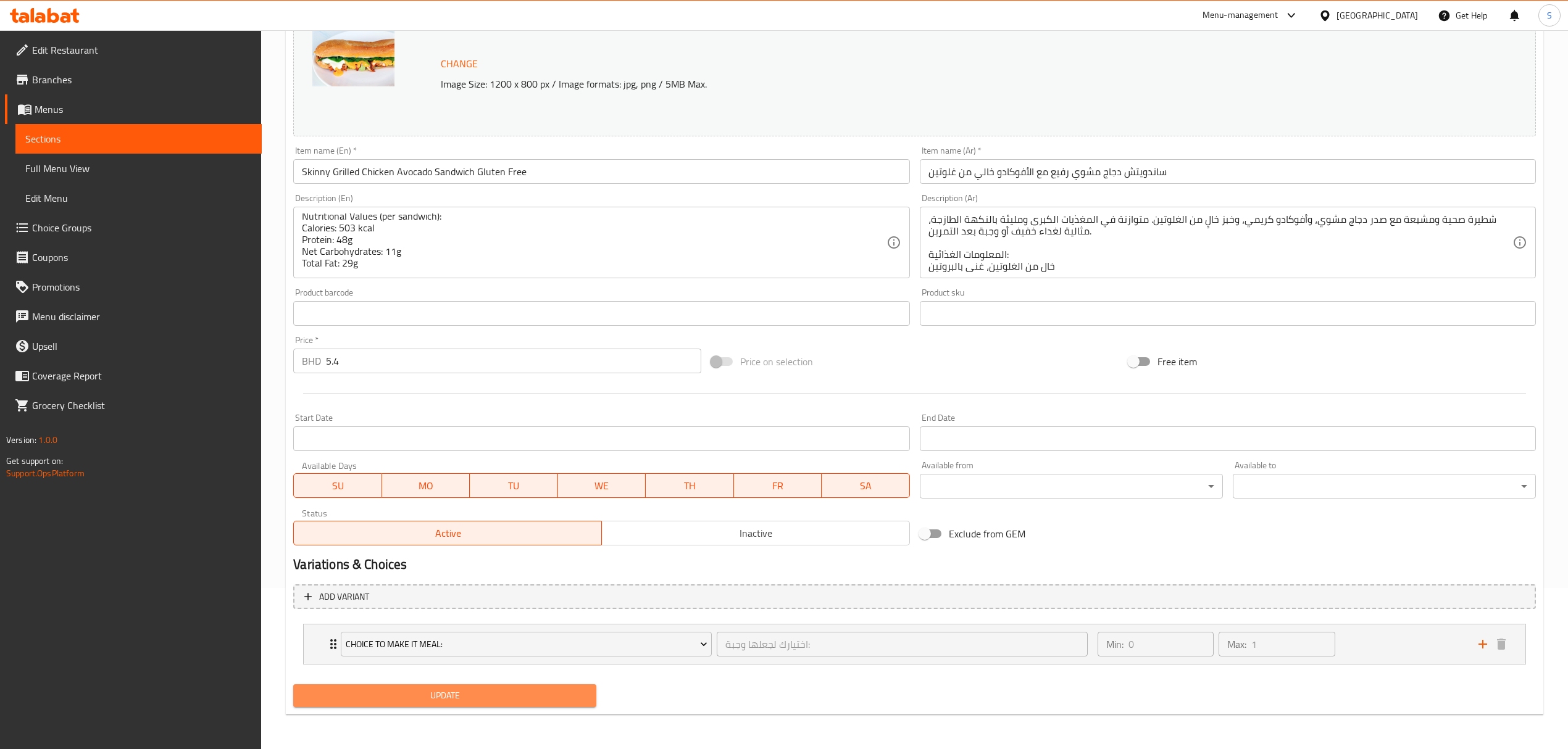
click at [480, 692] on span "Update" at bounding box center [445, 696] width 284 height 16
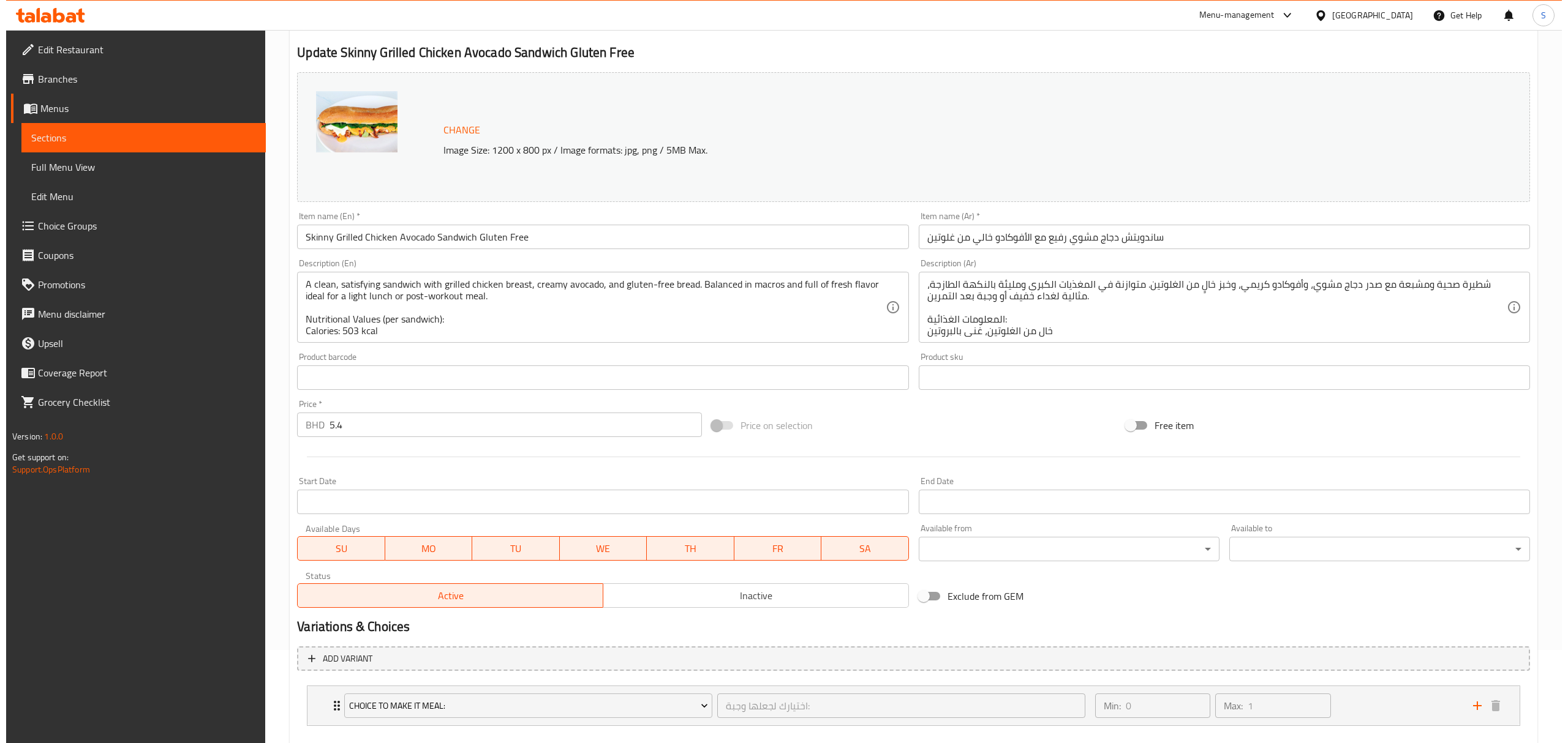
scroll to position [0, 0]
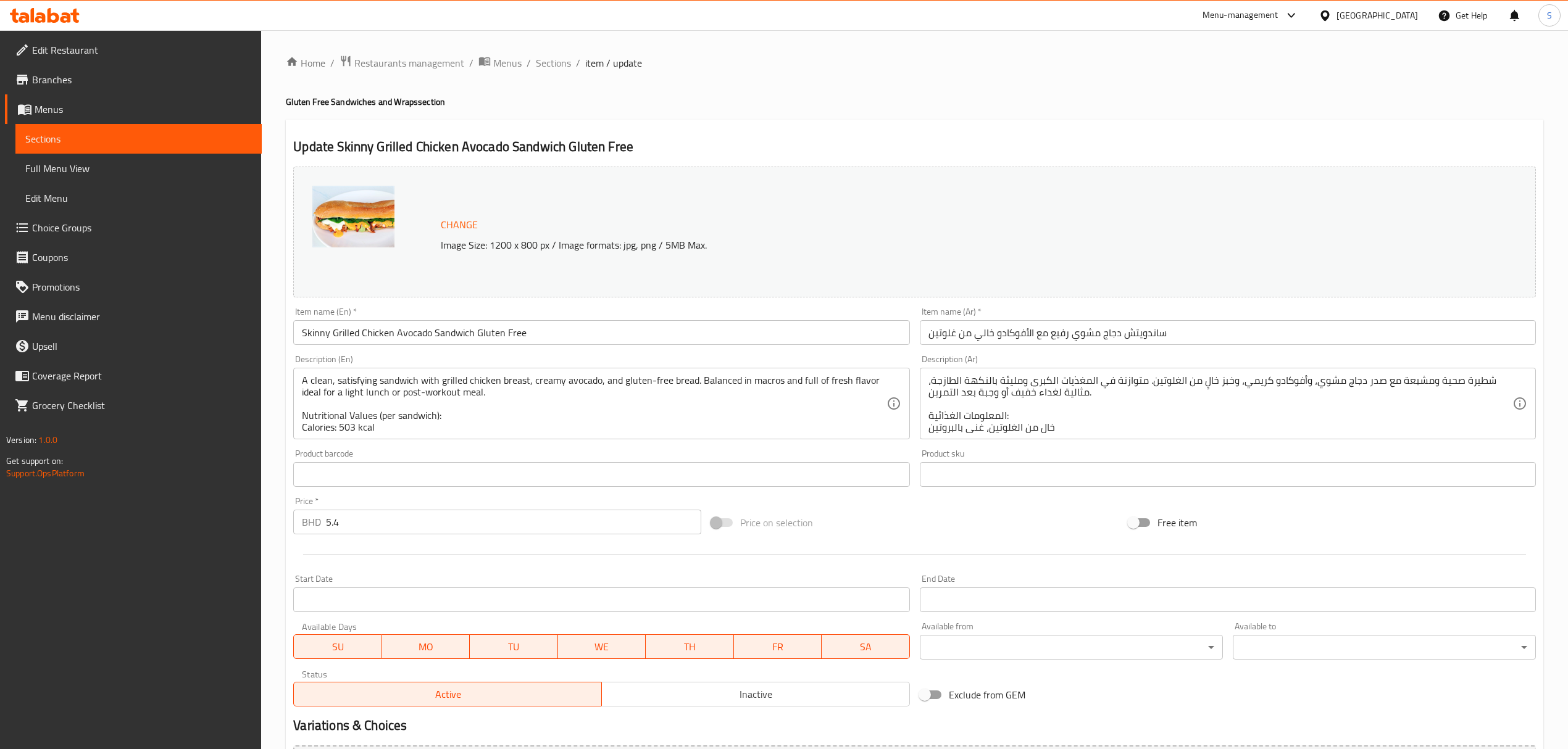
drag, startPoint x: 552, startPoint y: 67, endPoint x: 590, endPoint y: 45, distance: 43.9
click at [552, 67] on span "Sections" at bounding box center [553, 62] width 35 height 15
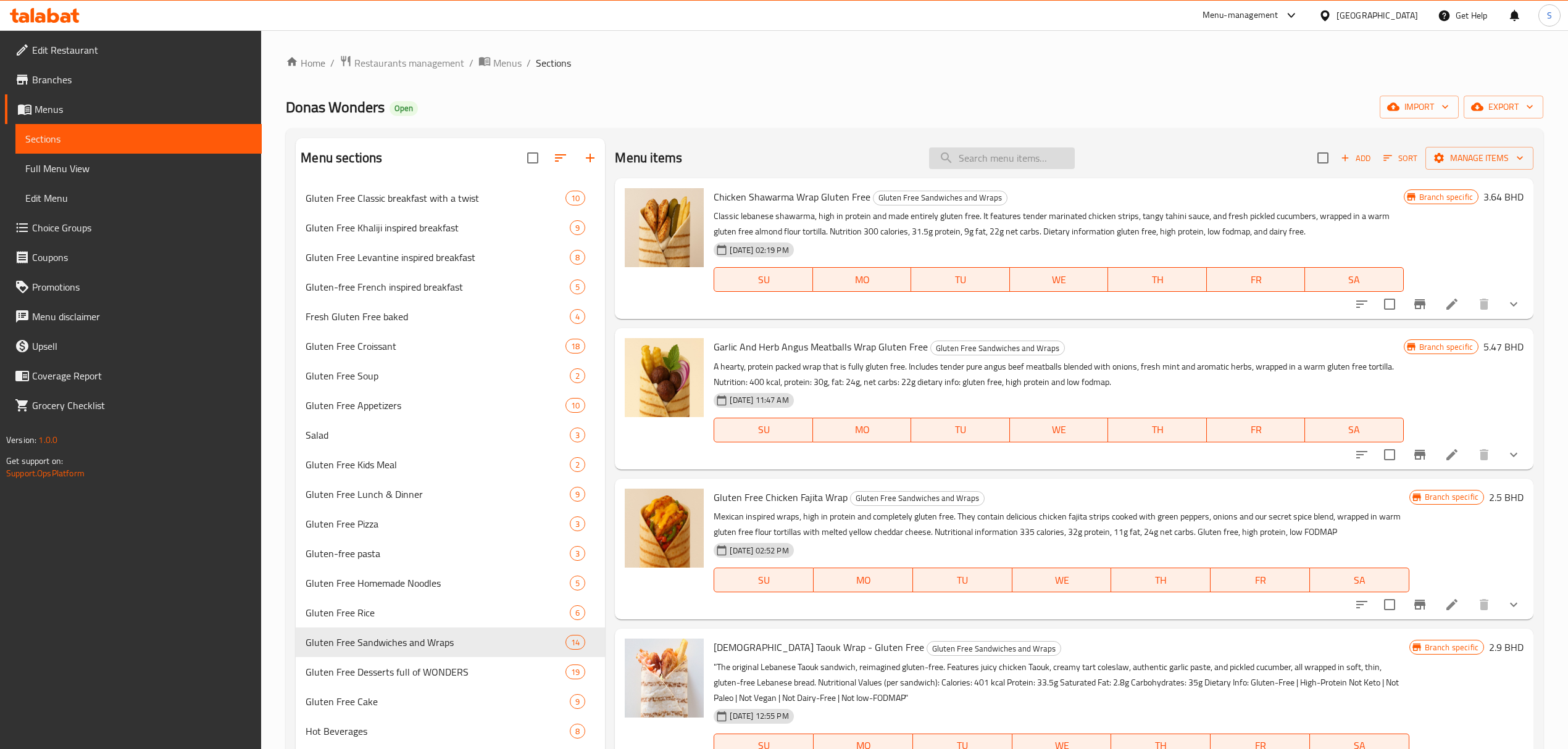
click at [956, 158] on input "search" at bounding box center [1002, 159] width 145 height 22
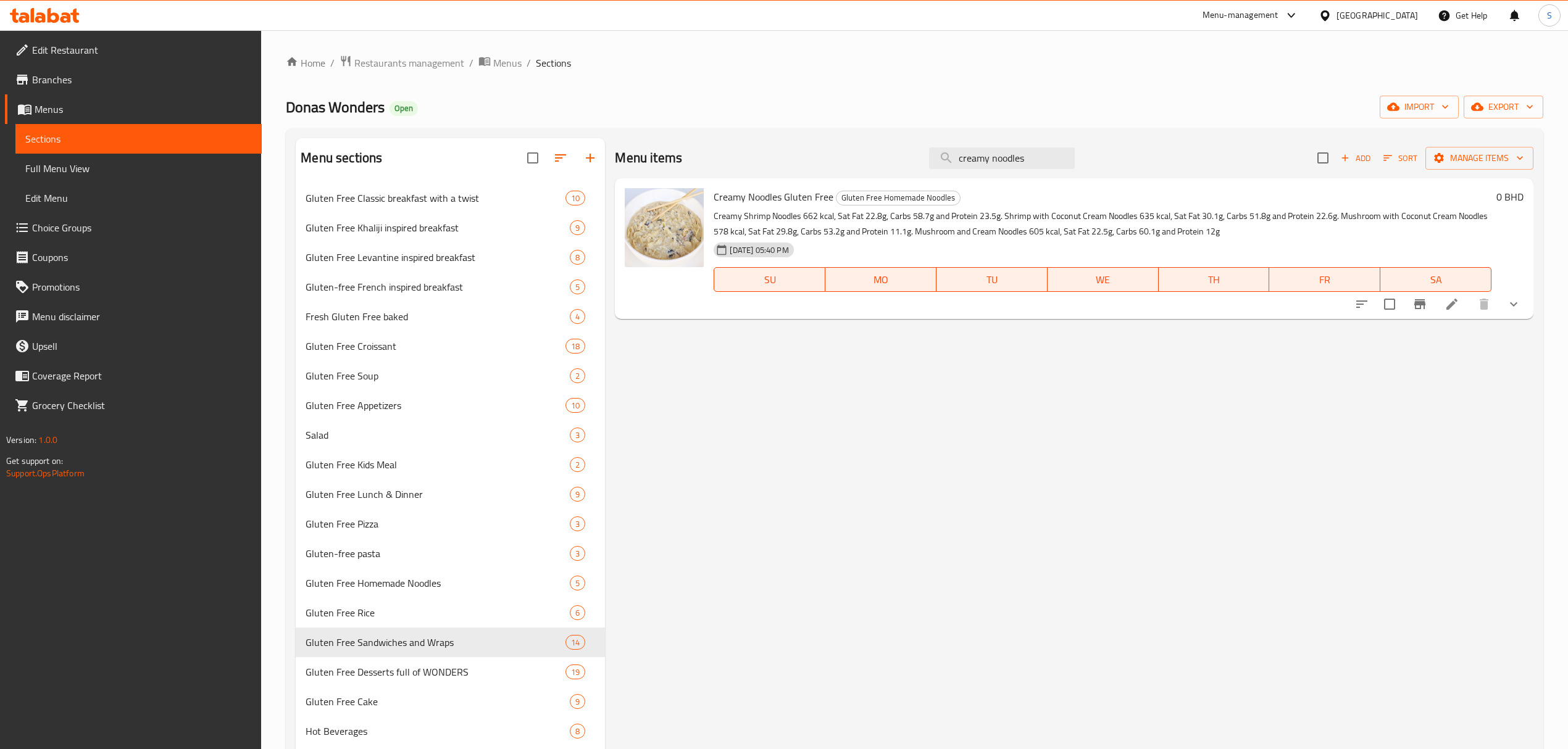
type input "creamy noodles"
click at [1443, 304] on li at bounding box center [1452, 304] width 34 height 22
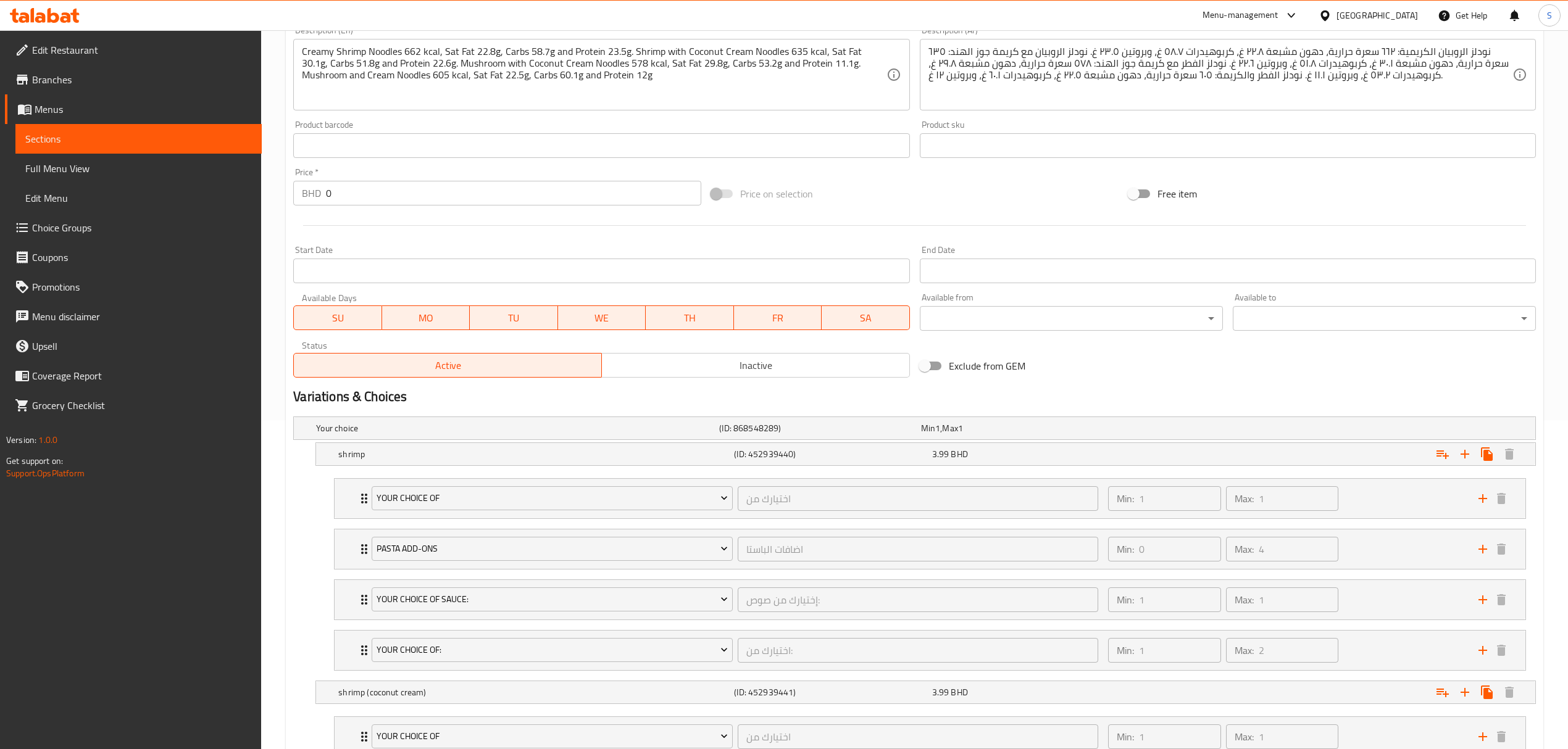
scroll to position [411, 0]
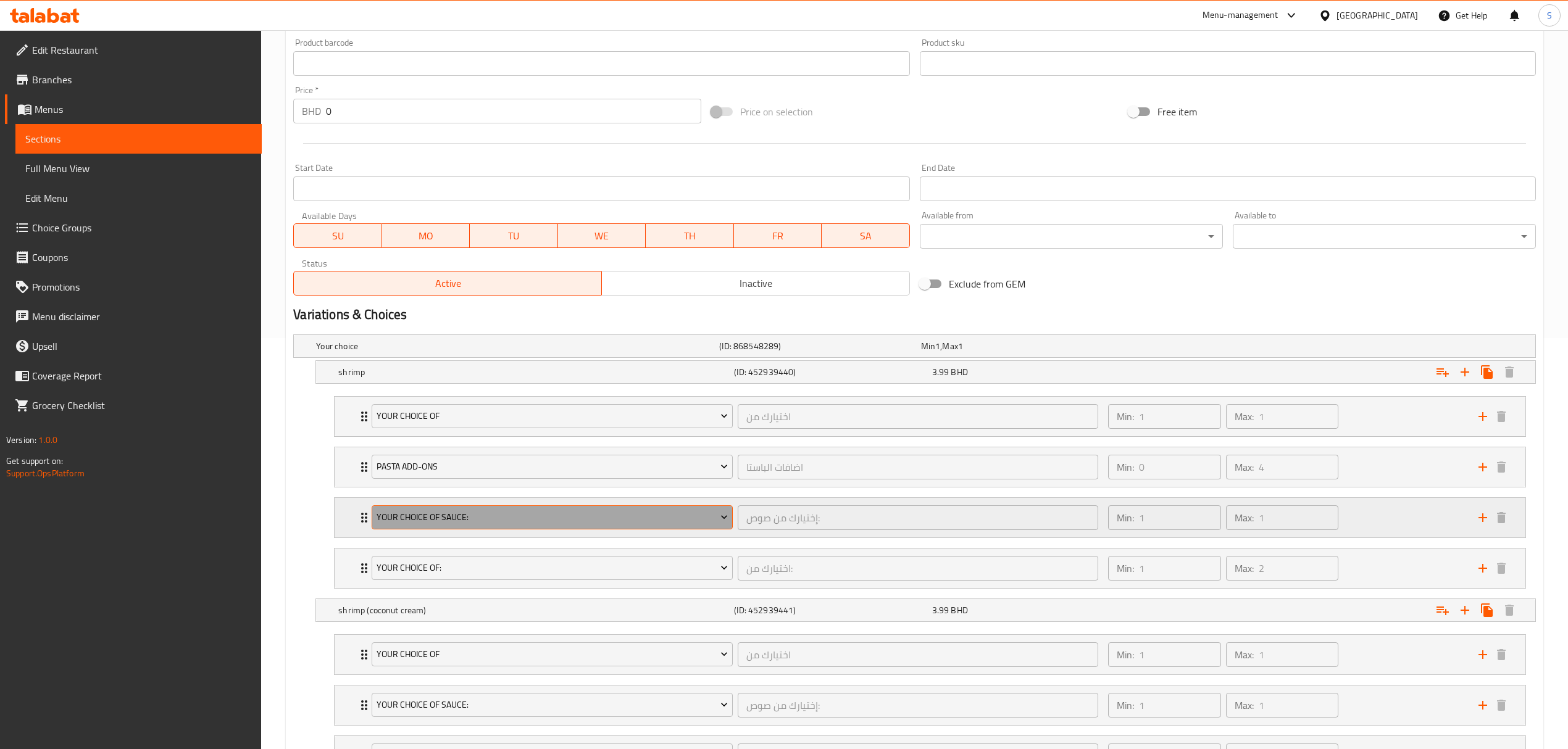
click at [554, 516] on span "Your Choice Of Sauce:" at bounding box center [552, 518] width 352 height 16
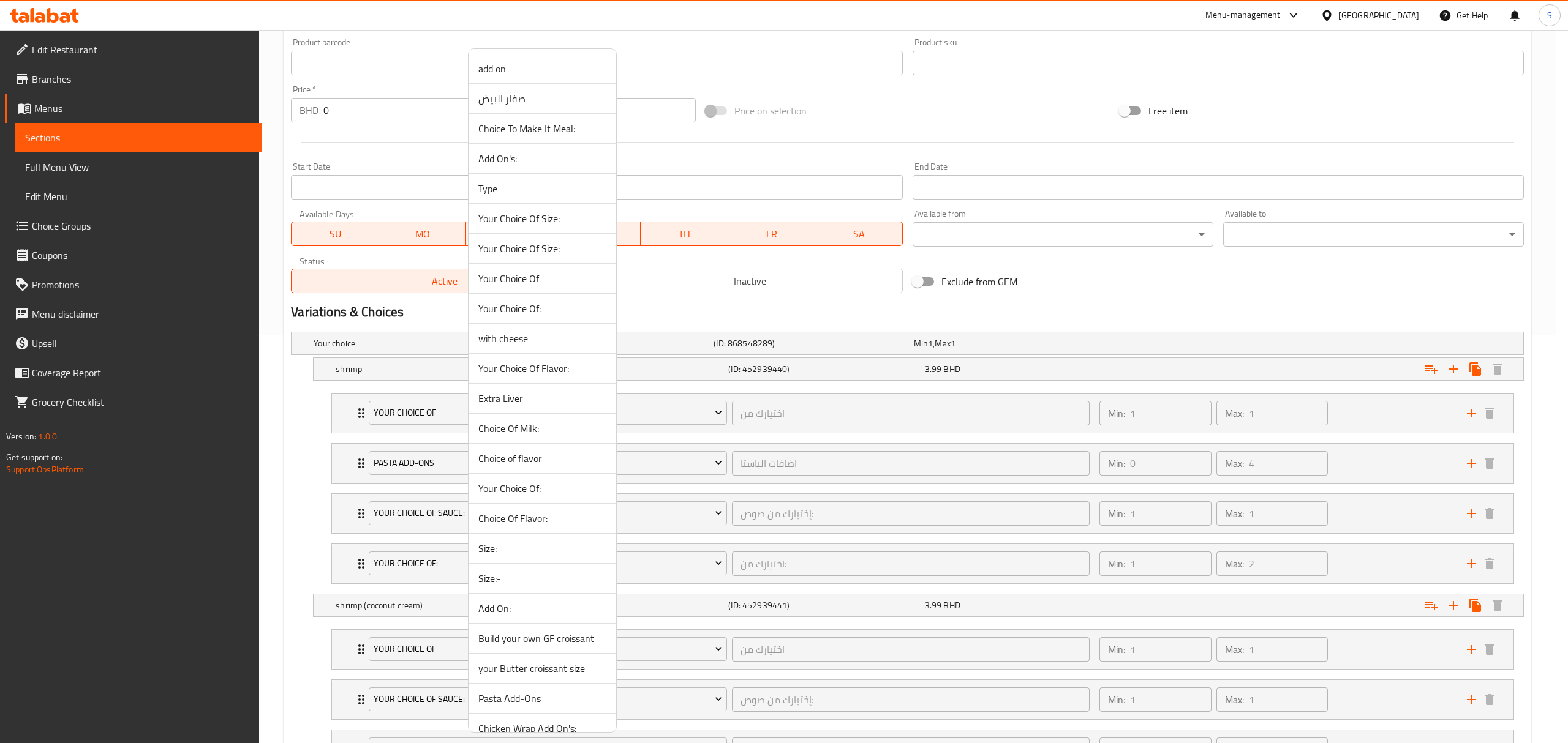
click at [273, 524] on div at bounding box center [784, 371] width 1568 height 743
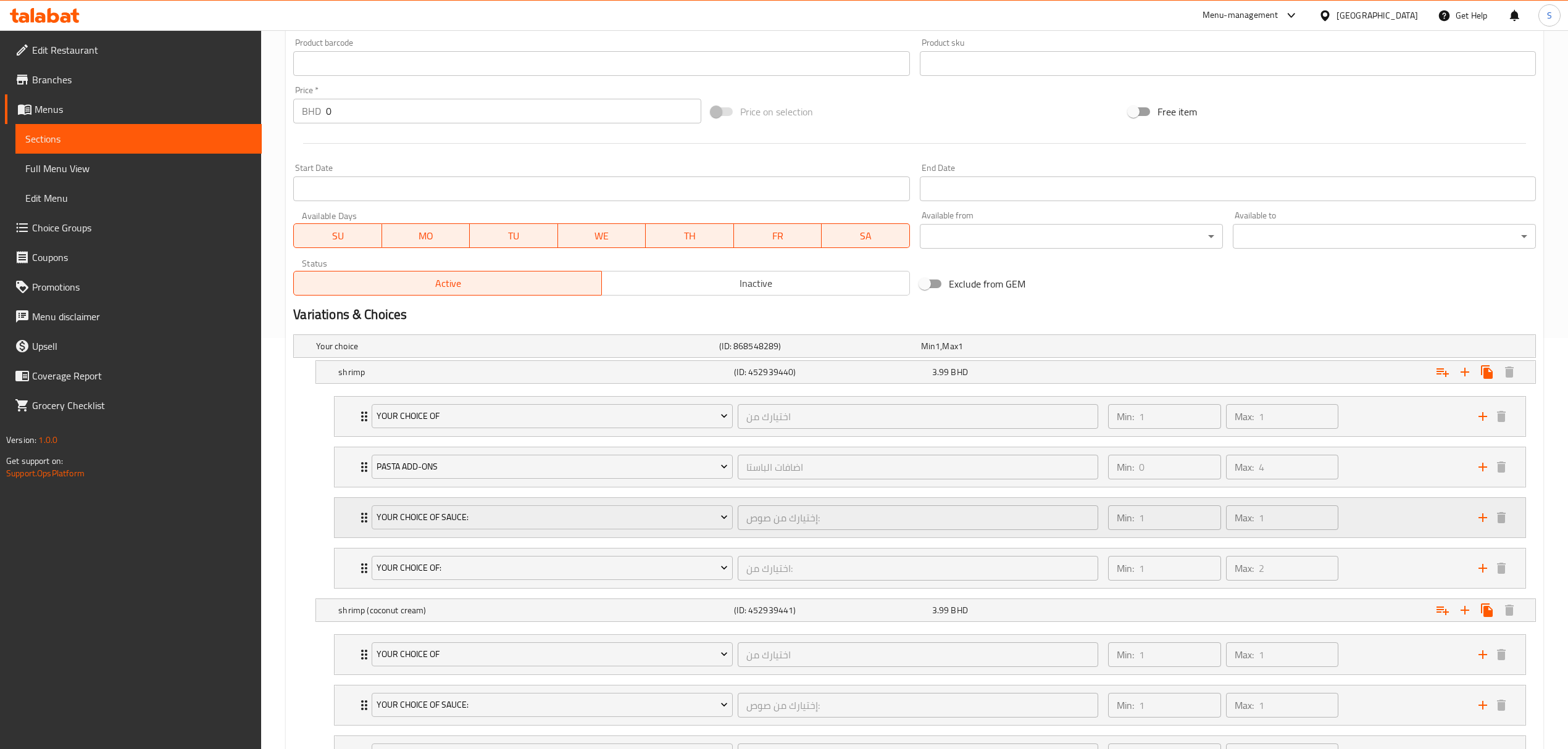
click at [1417, 531] on div "Min: 1 ​ Max: 1 ​" at bounding box center [1286, 518] width 370 height 40
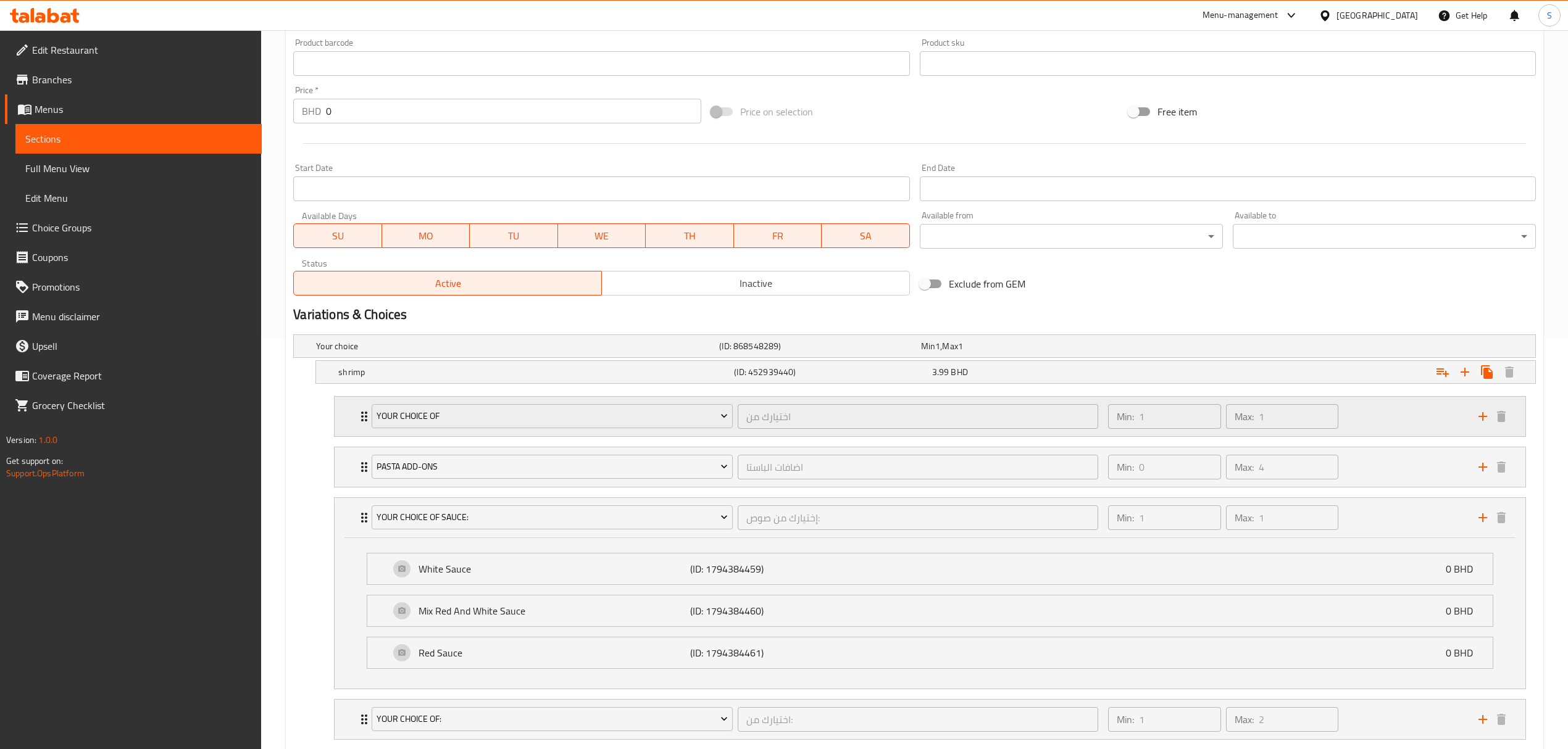
click at [1391, 412] on div "Min: 1 ​ Max: 1 ​" at bounding box center [1286, 416] width 370 height 40
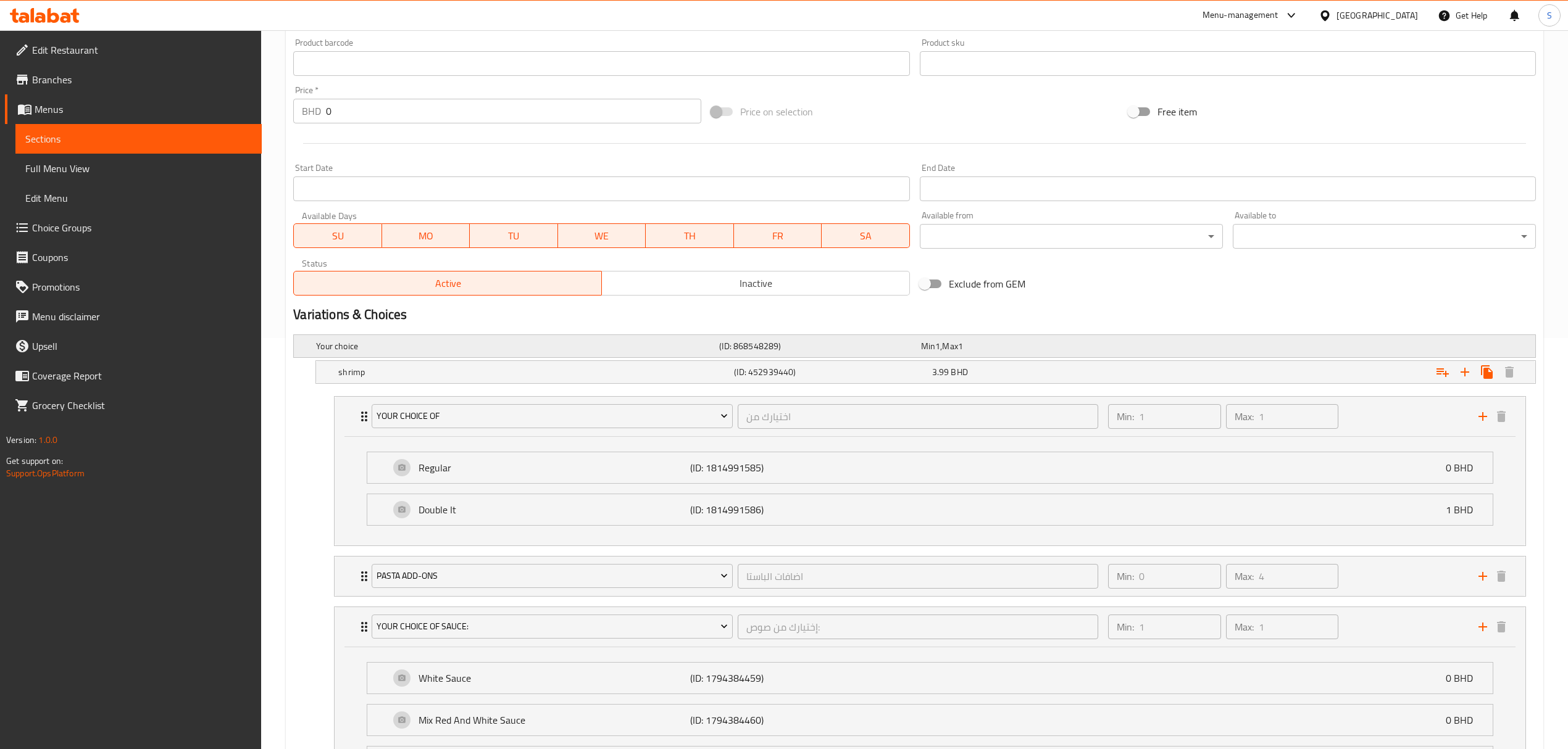
click at [1235, 347] on div "Expand" at bounding box center [1321, 346] width 403 height 5
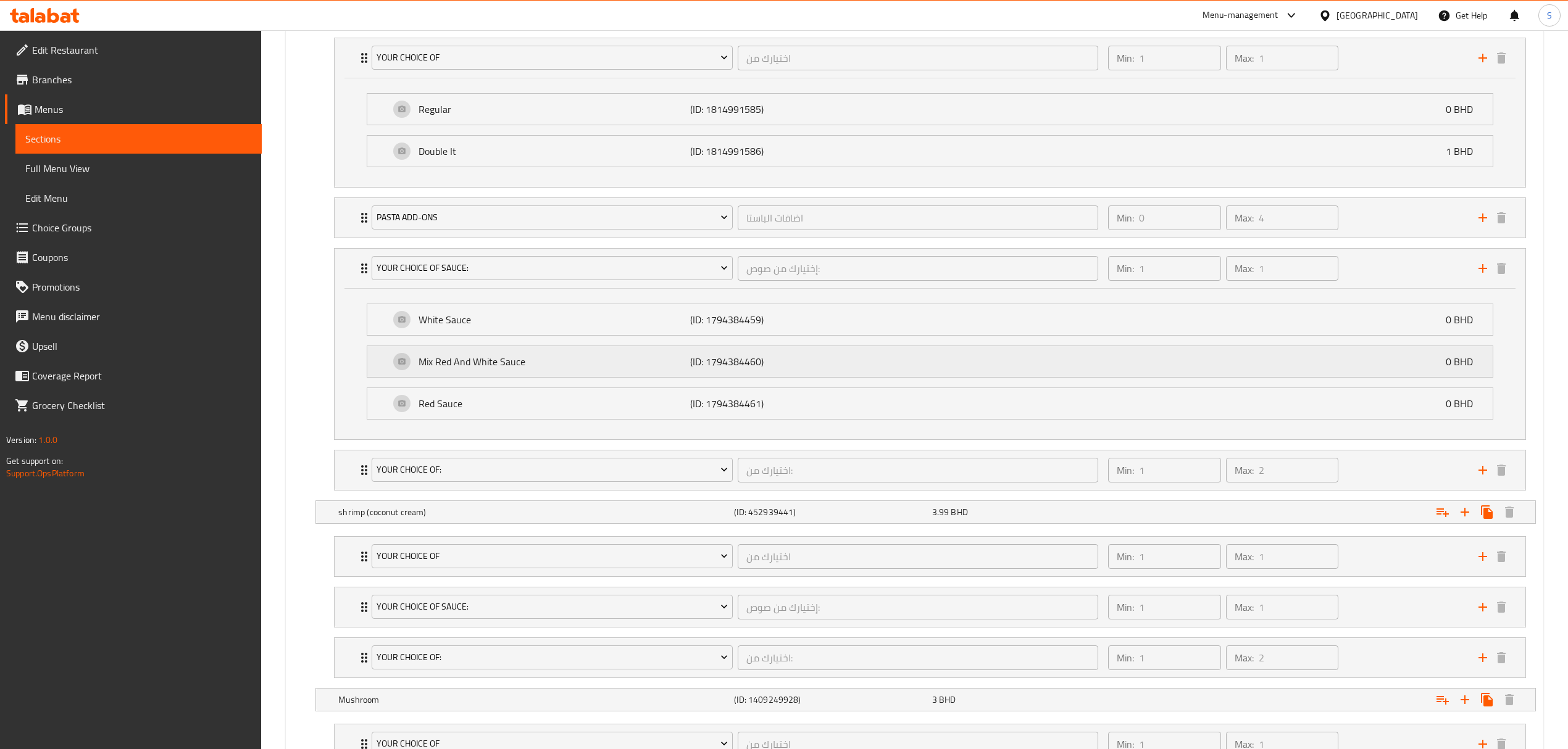
scroll to position [904, 0]
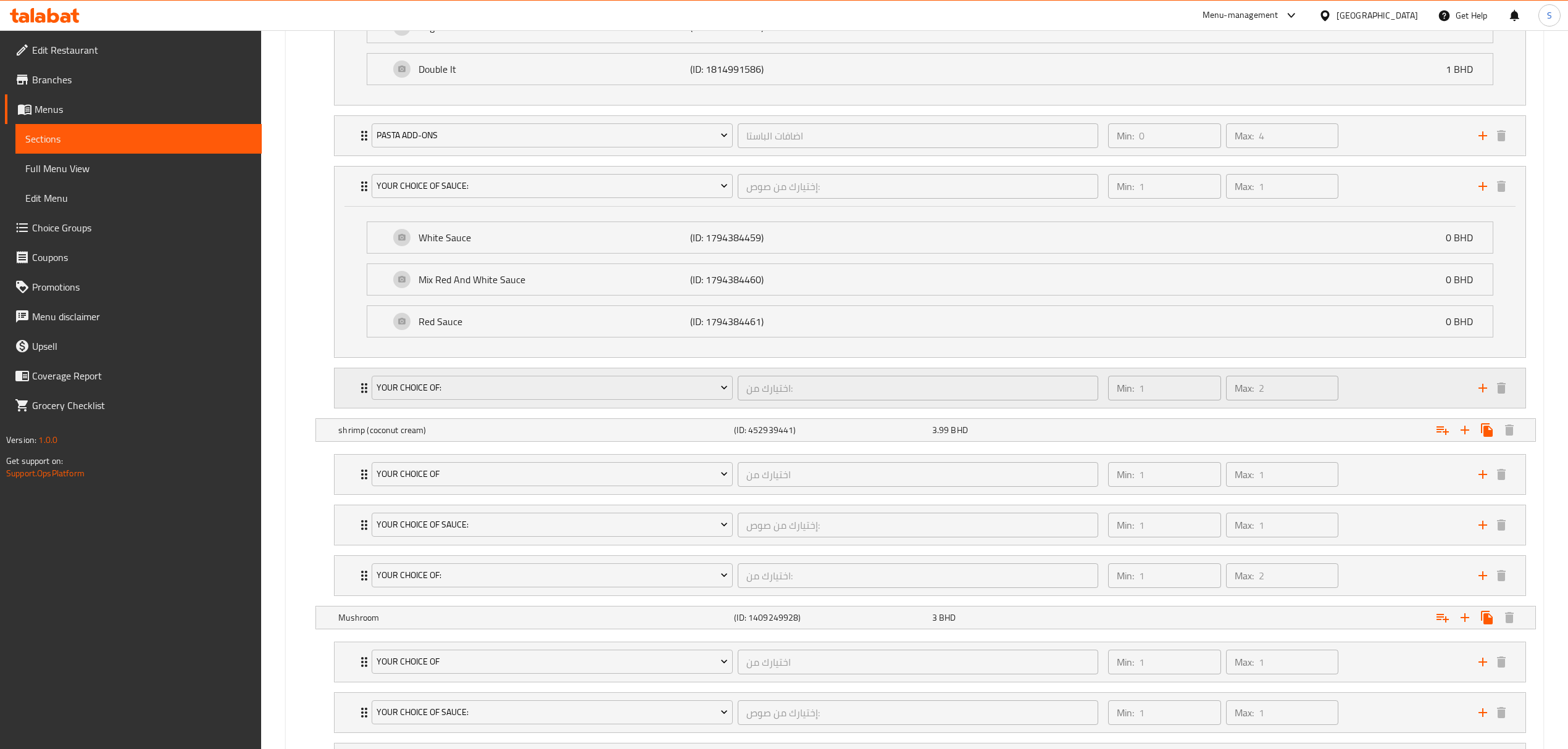
click at [1386, 392] on div "Min: 1 ​ Max: 2 ​" at bounding box center [1286, 388] width 370 height 40
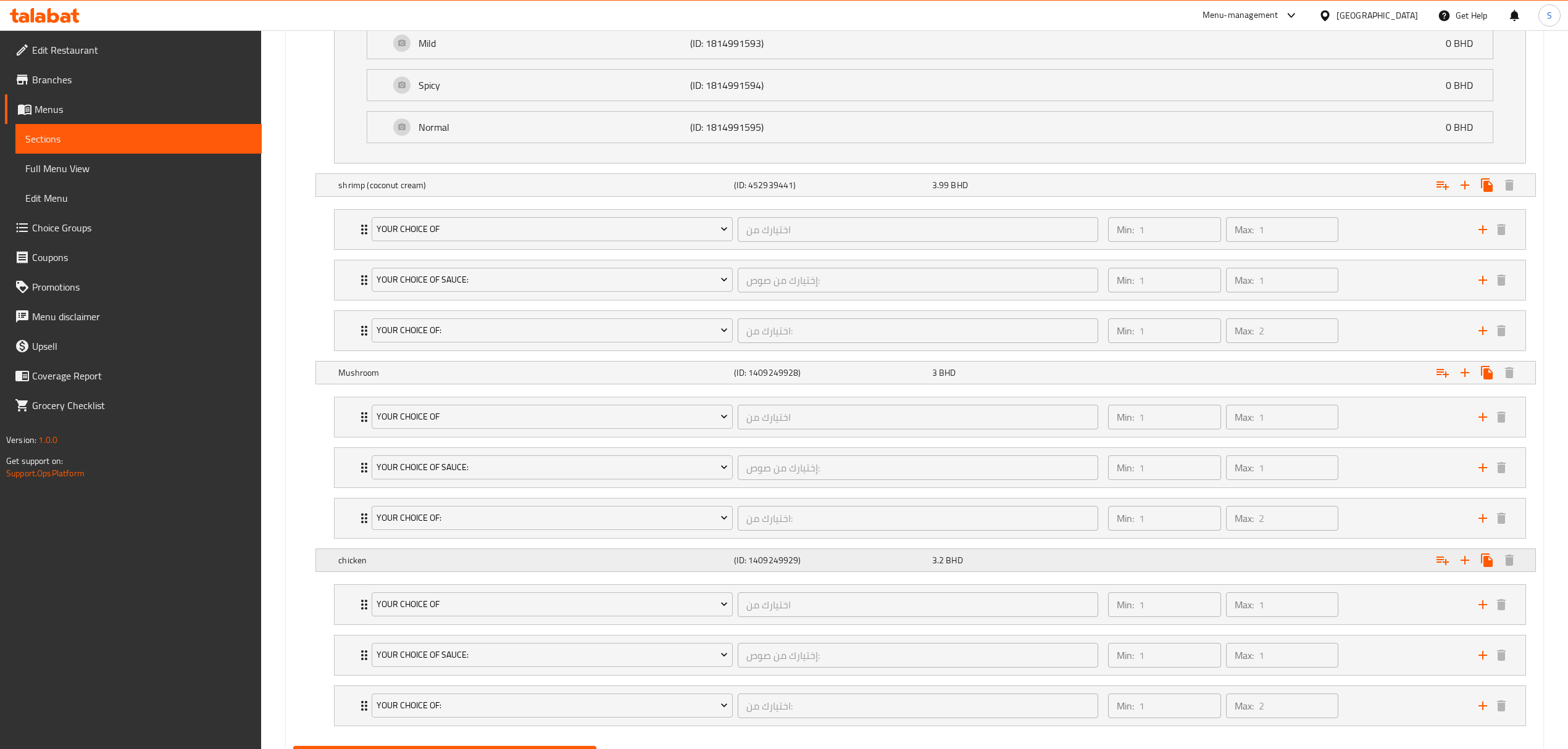
scroll to position [1376, 0]
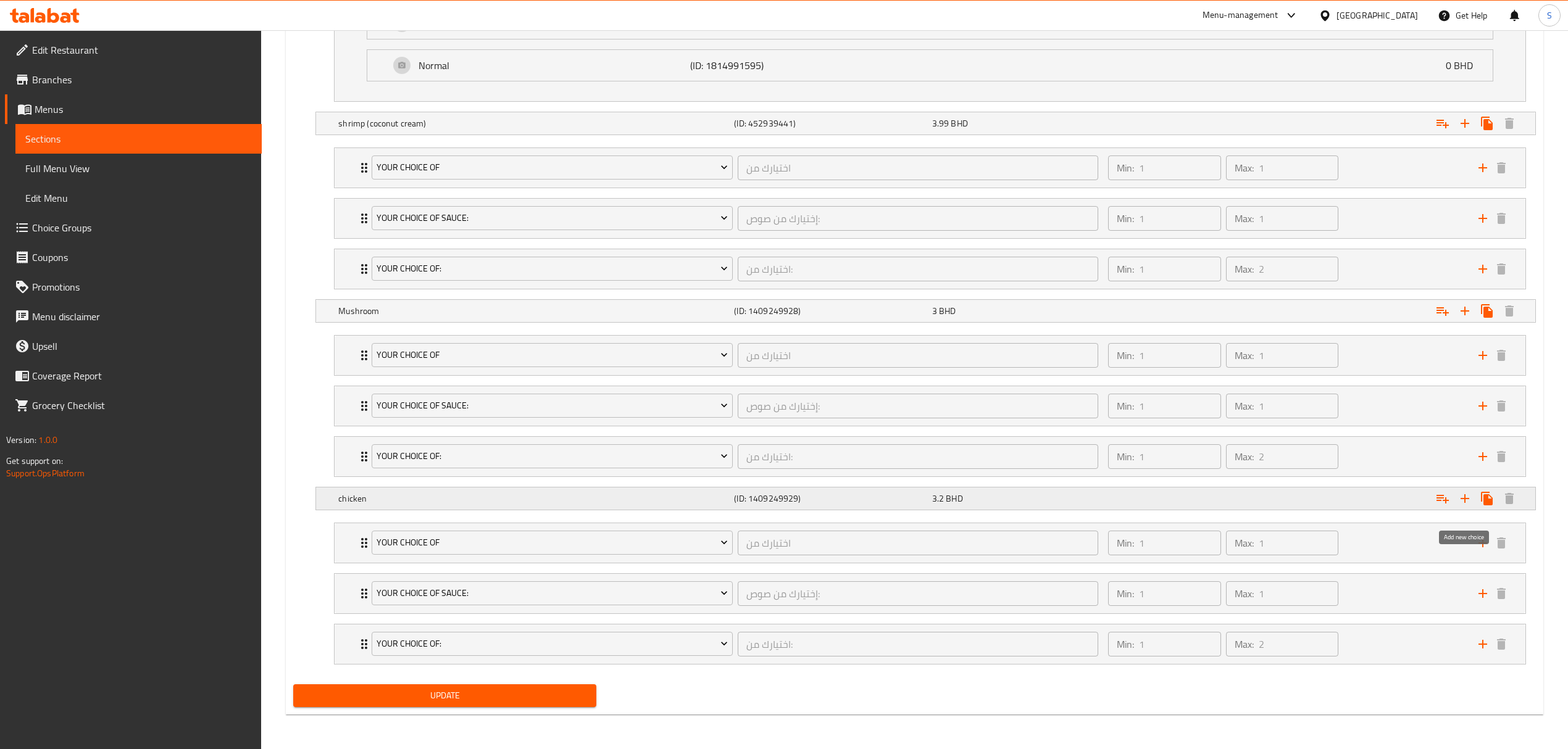
click at [1468, 500] on icon "Expand" at bounding box center [1464, 498] width 15 height 15
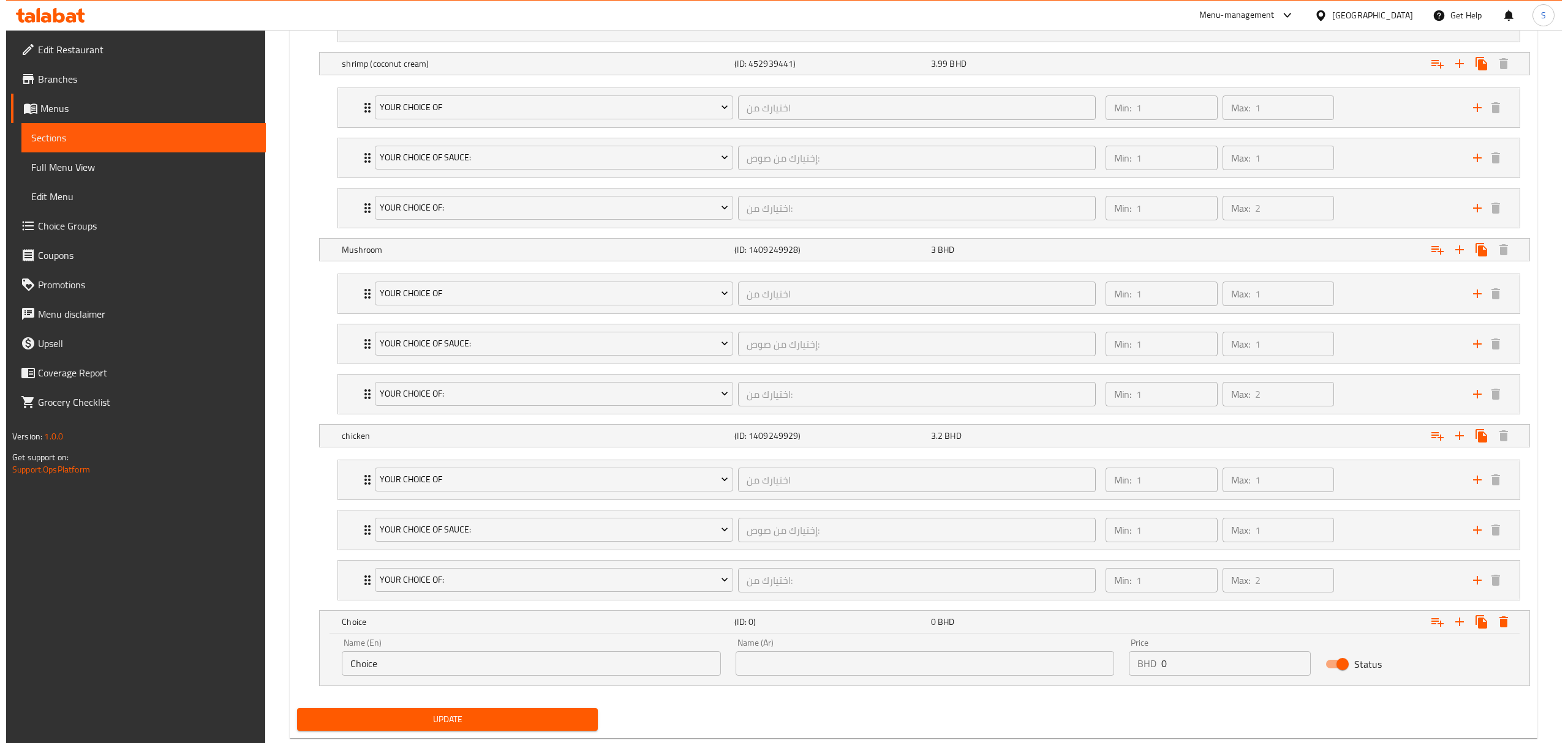
scroll to position [1454, 0]
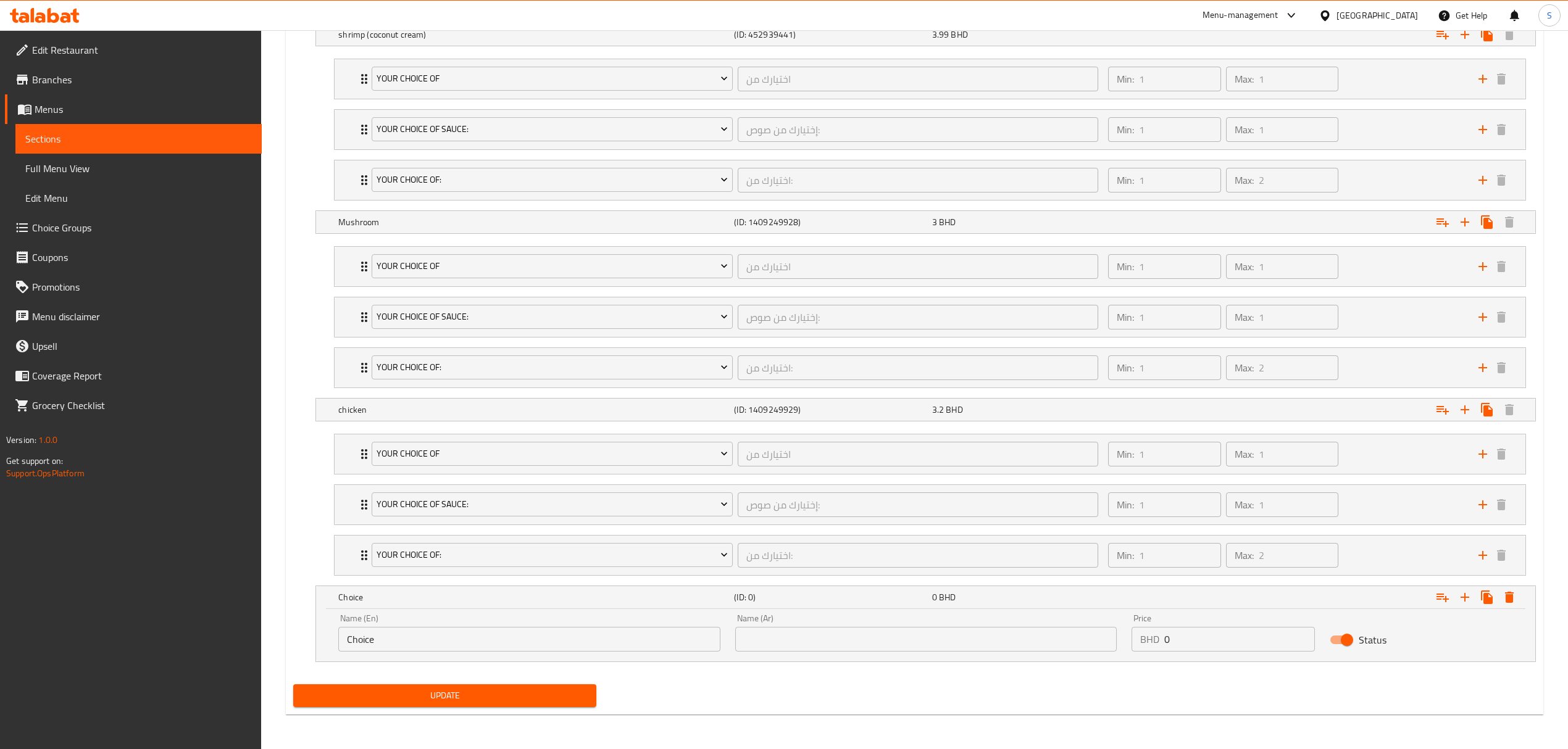
click at [422, 640] on input "Choice" at bounding box center [529, 640] width 381 height 25
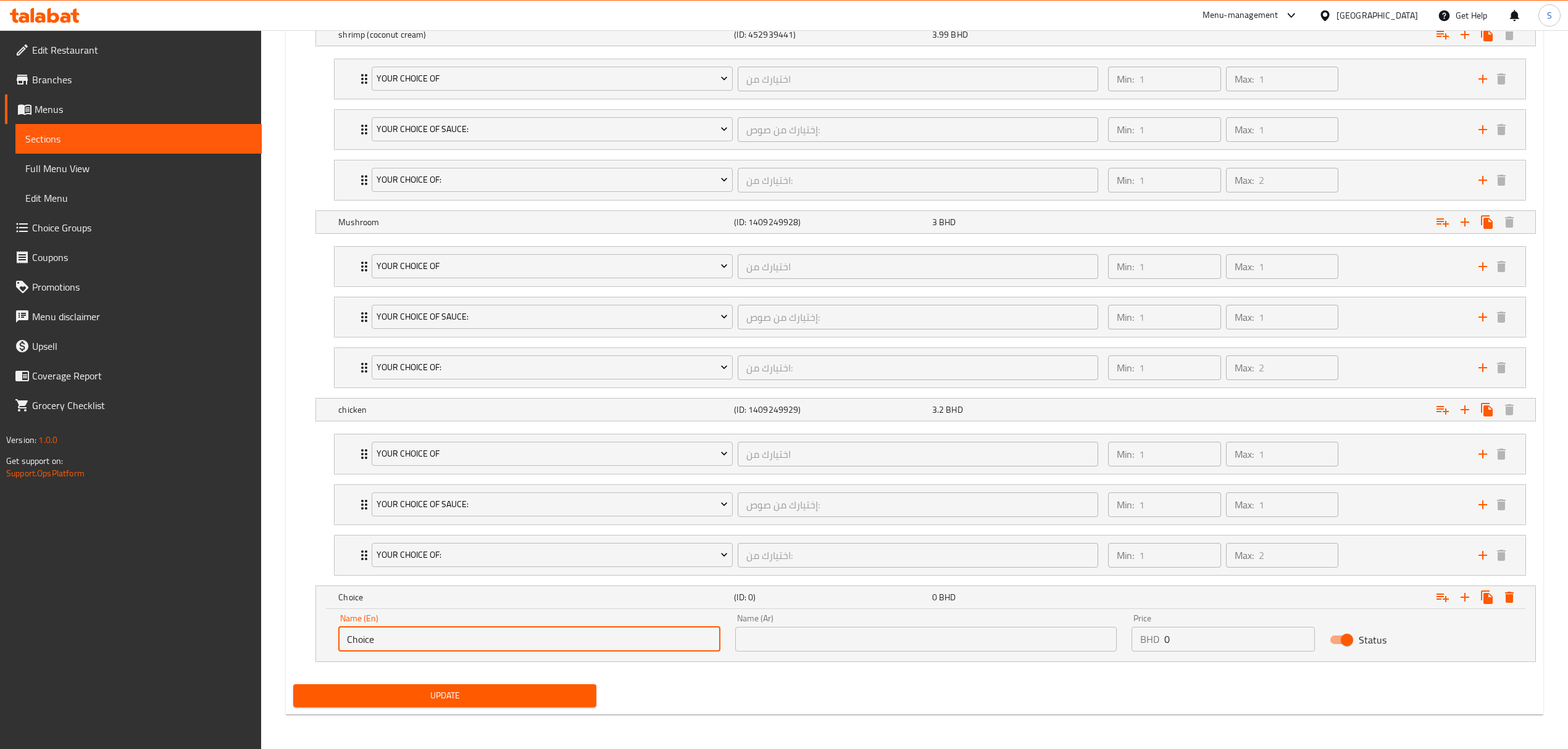
click at [422, 640] on input "Choice" at bounding box center [529, 640] width 381 height 25
type input "Add On"
click at [802, 645] on input "text" at bounding box center [926, 640] width 381 height 25
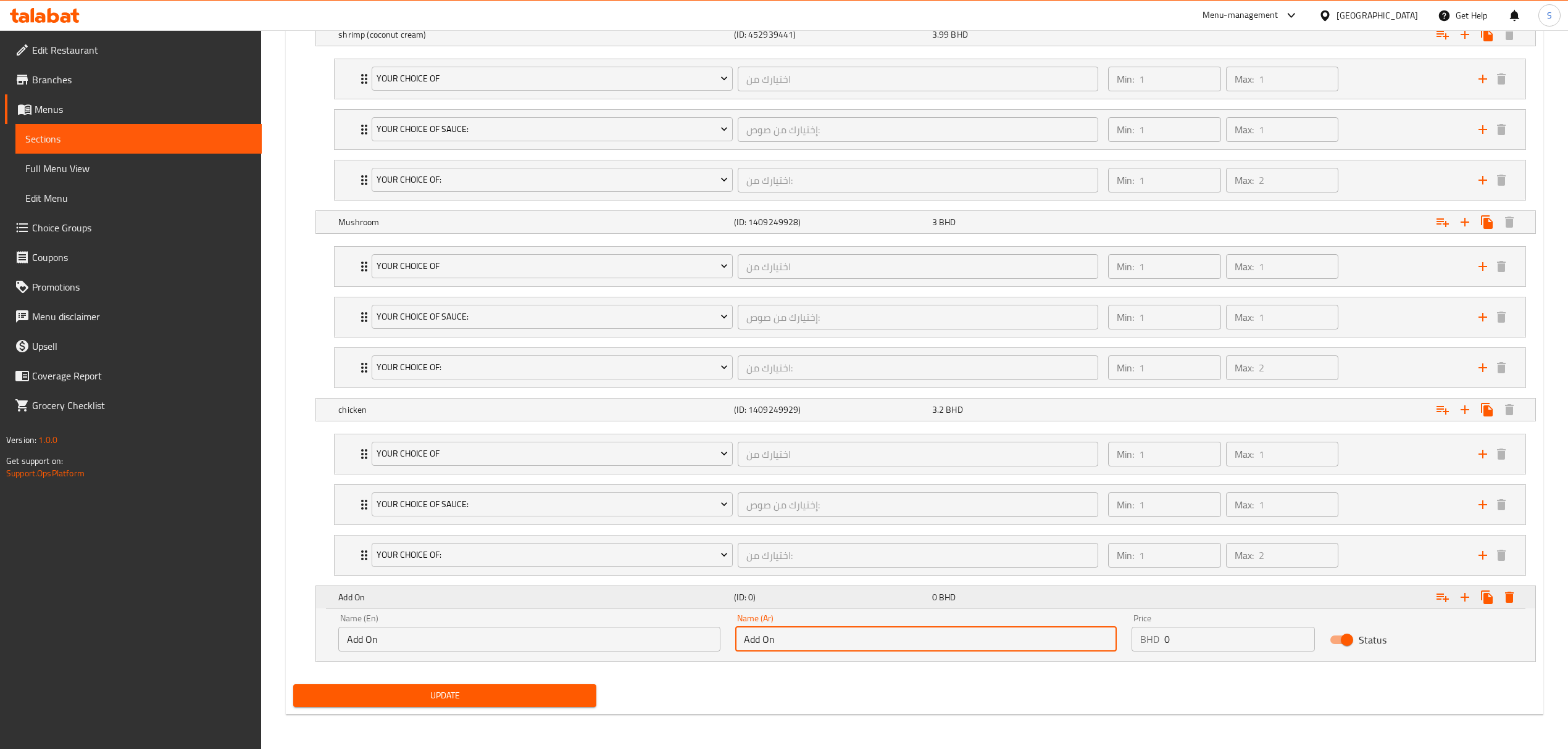
type input "Add On"
click at [1445, 600] on icon "Expand" at bounding box center [1442, 597] width 13 height 9
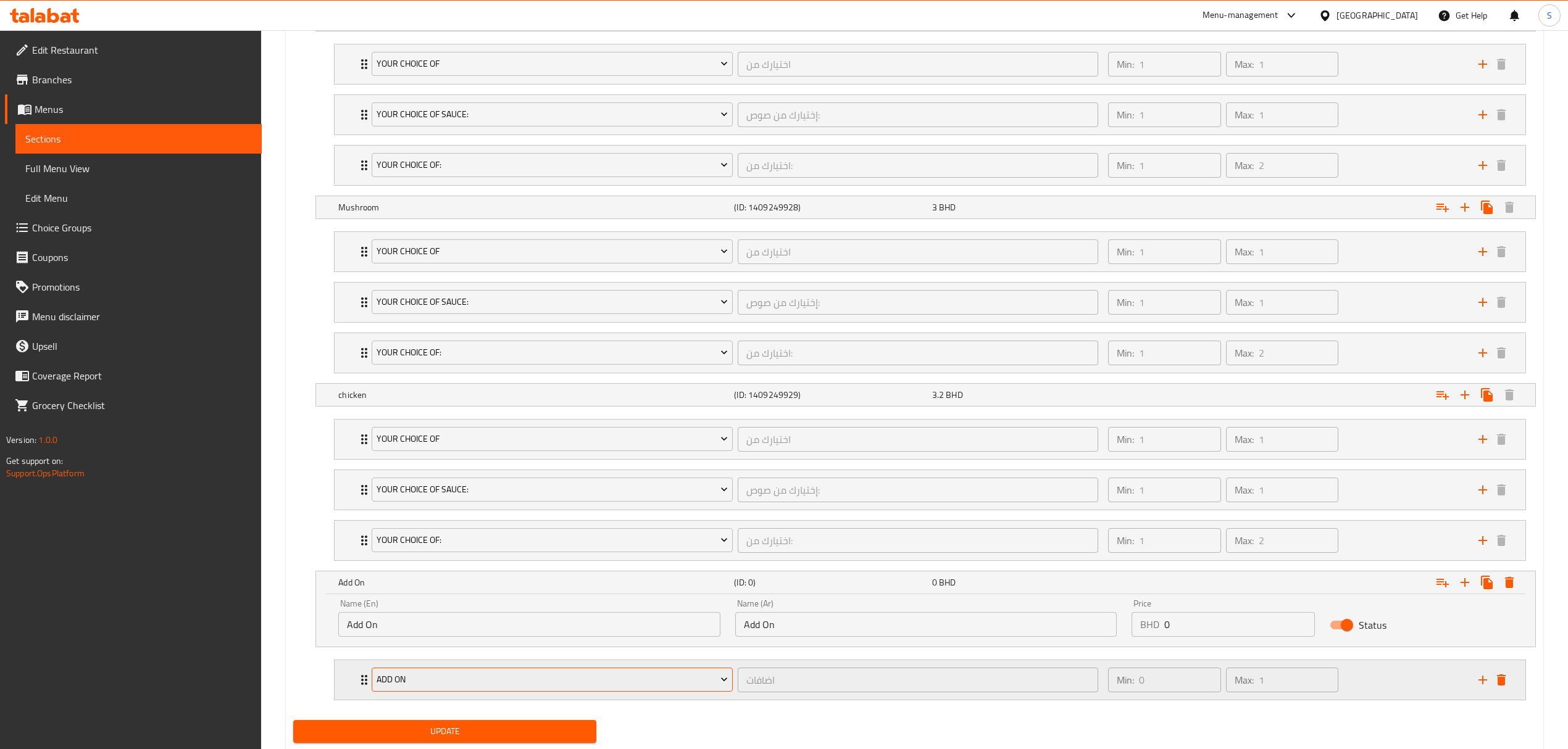
click at [430, 687] on span "add on" at bounding box center [552, 679] width 352 height 16
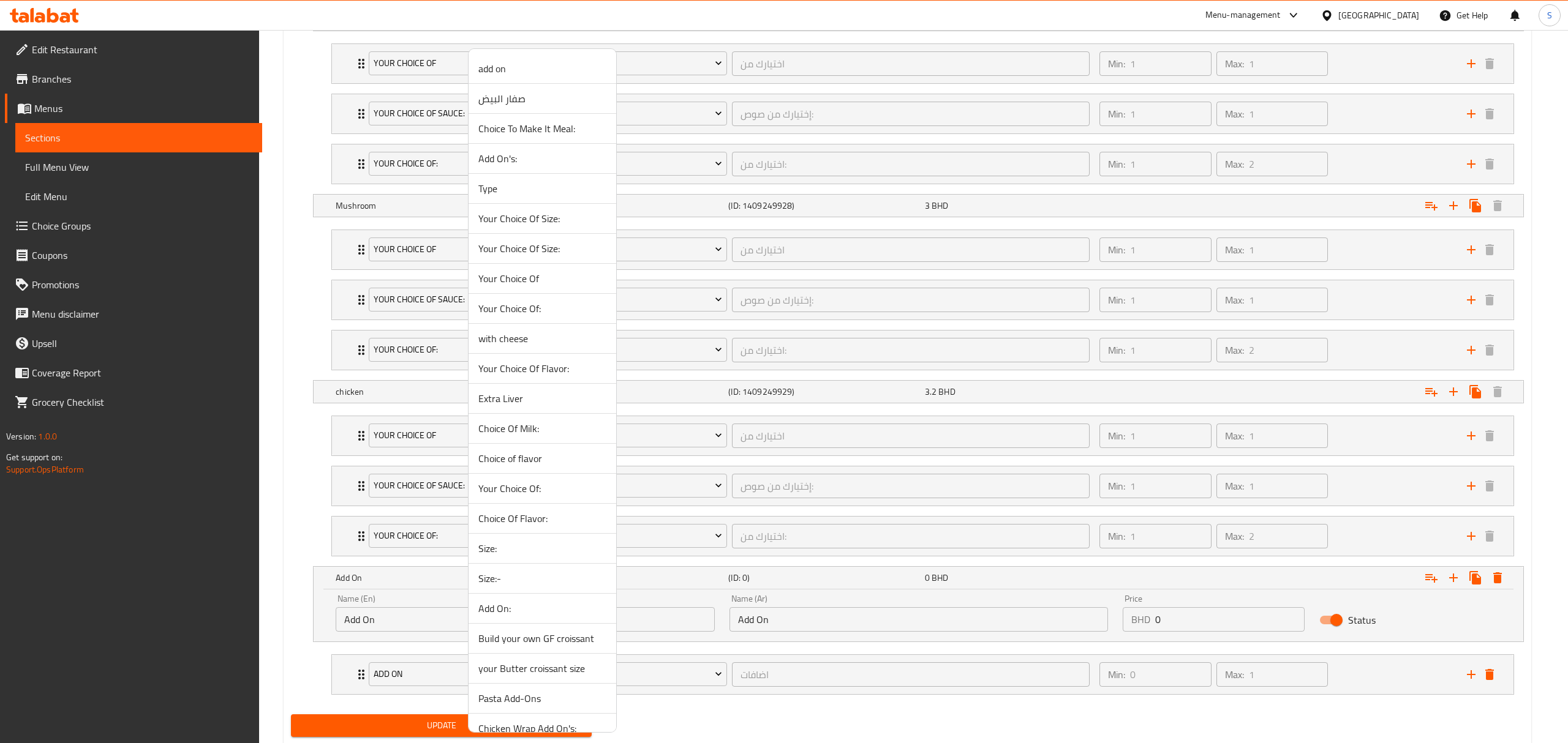
click at [1488, 690] on div at bounding box center [784, 371] width 1568 height 743
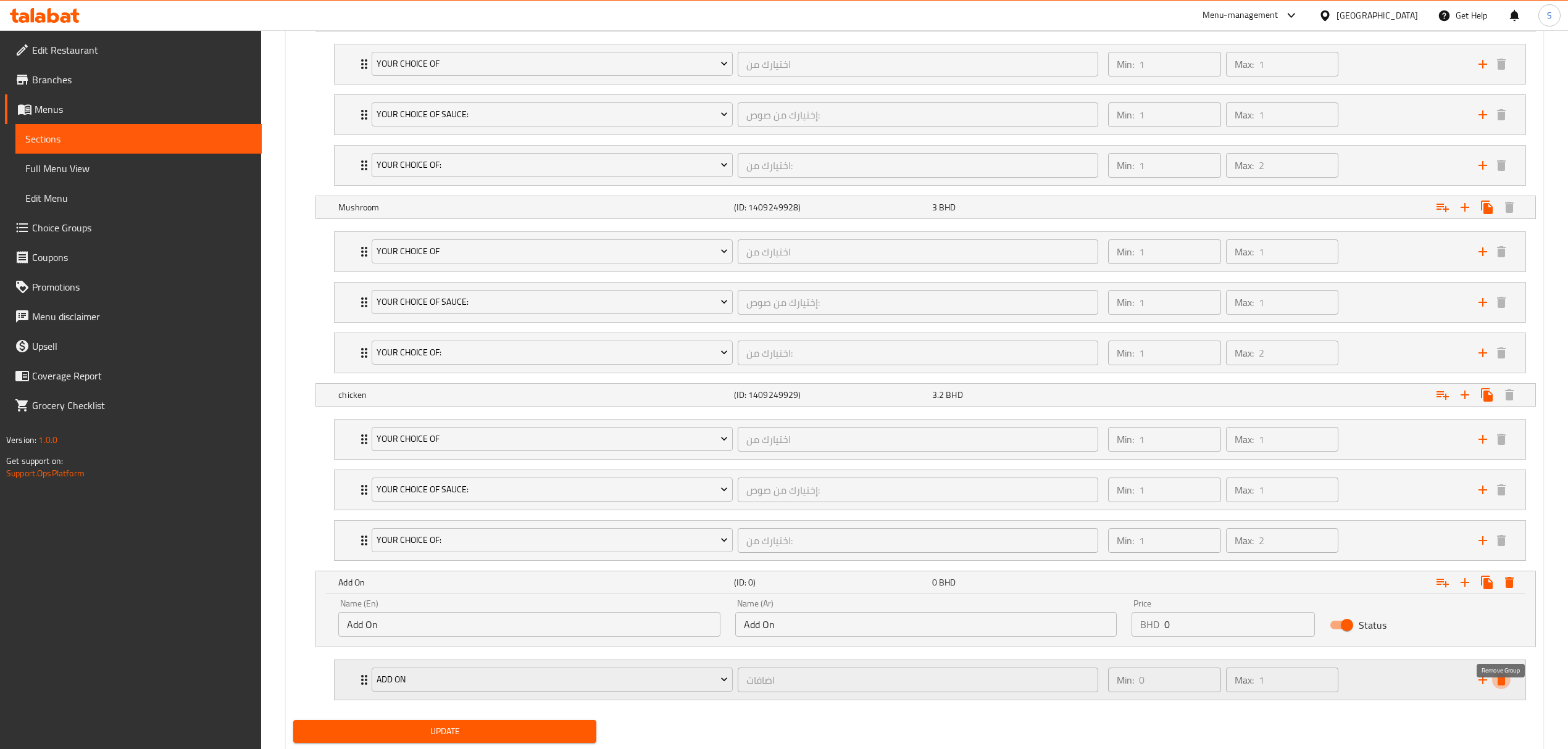
click at [1505, 687] on icon "delete" at bounding box center [1501, 679] width 15 height 15
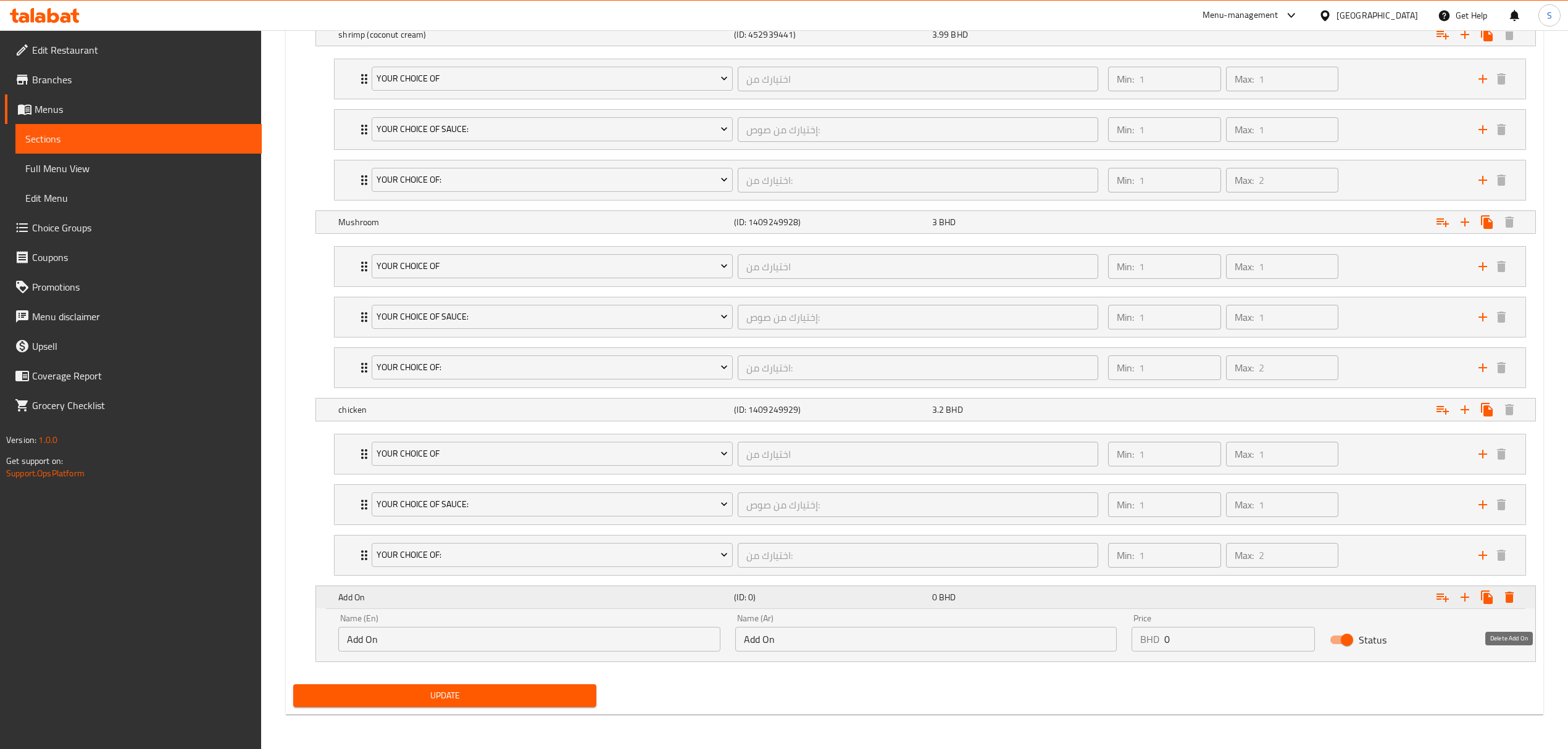
click at [1512, 598] on icon "Expand" at bounding box center [1509, 597] width 9 height 11
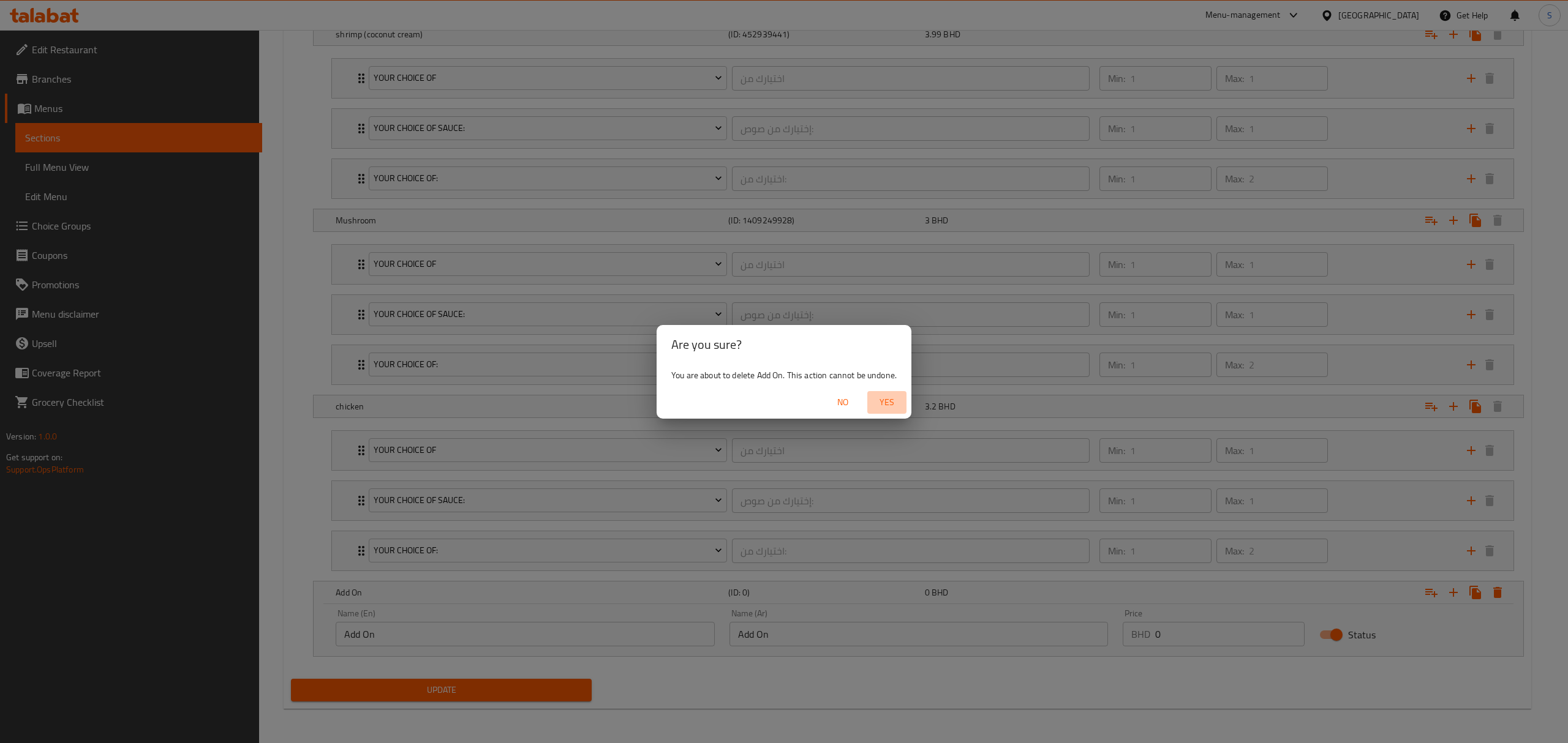
click at [895, 407] on span "Yes" at bounding box center [887, 403] width 29 height 15
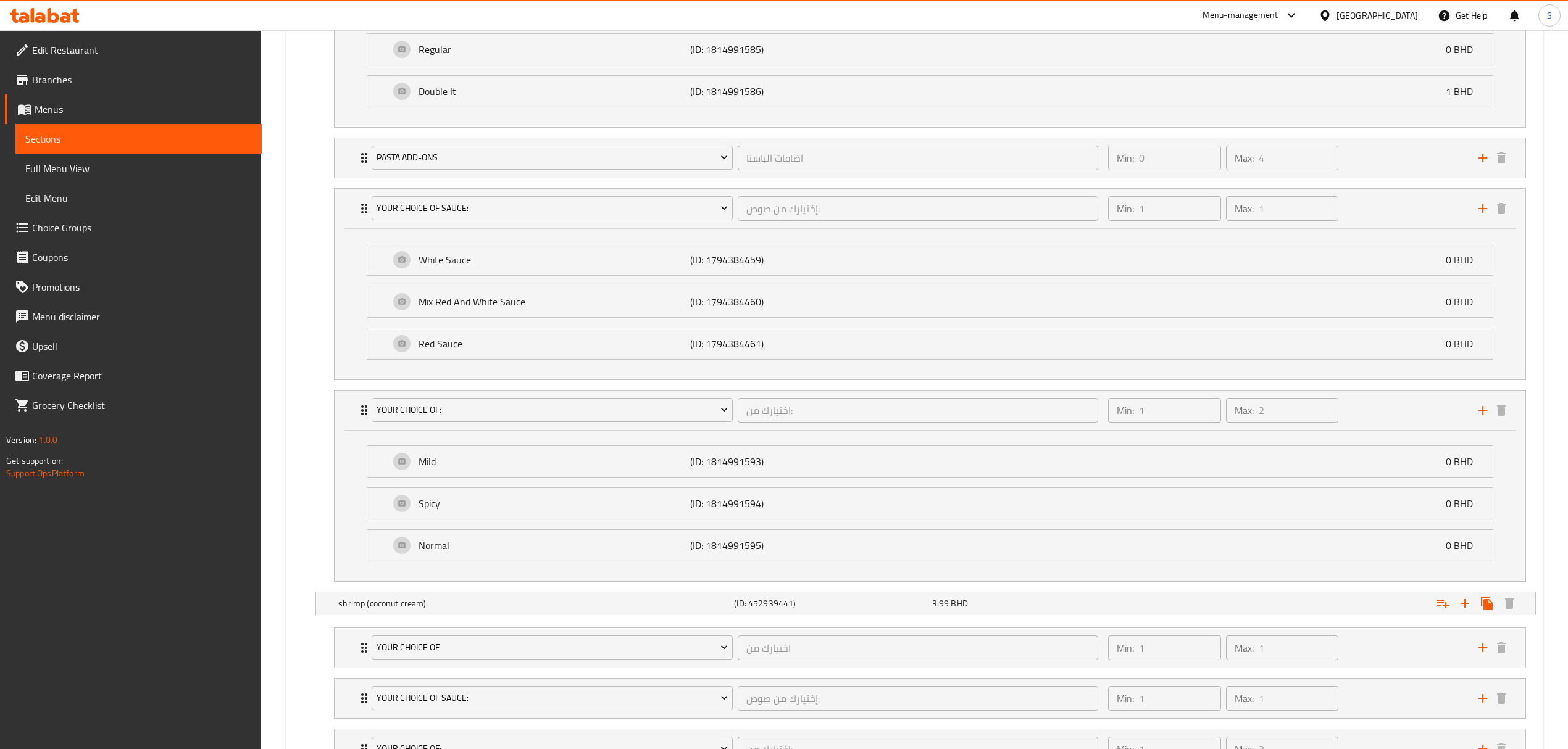
scroll to position [1376, 0]
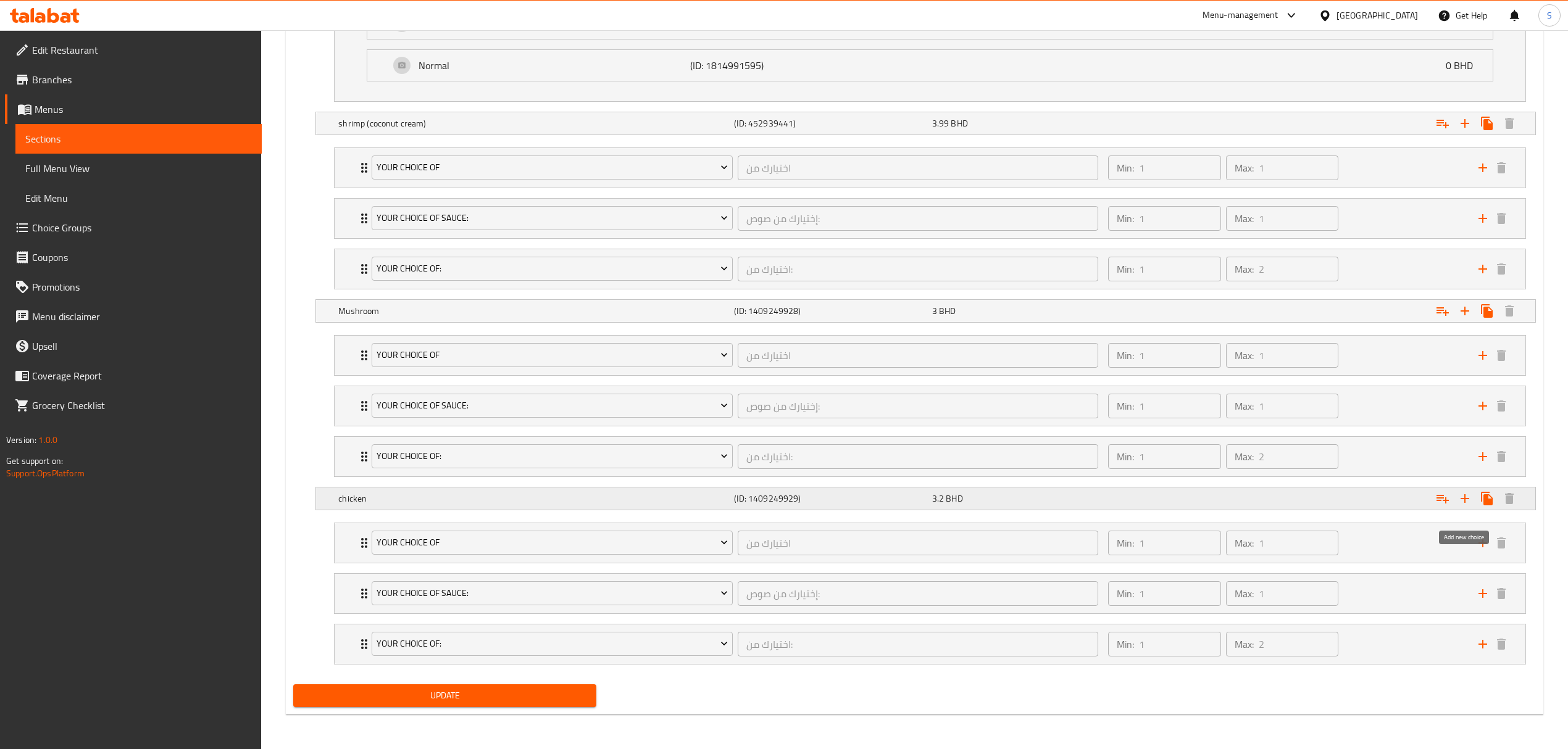
click at [1466, 497] on icon "Expand" at bounding box center [1464, 498] width 9 height 9
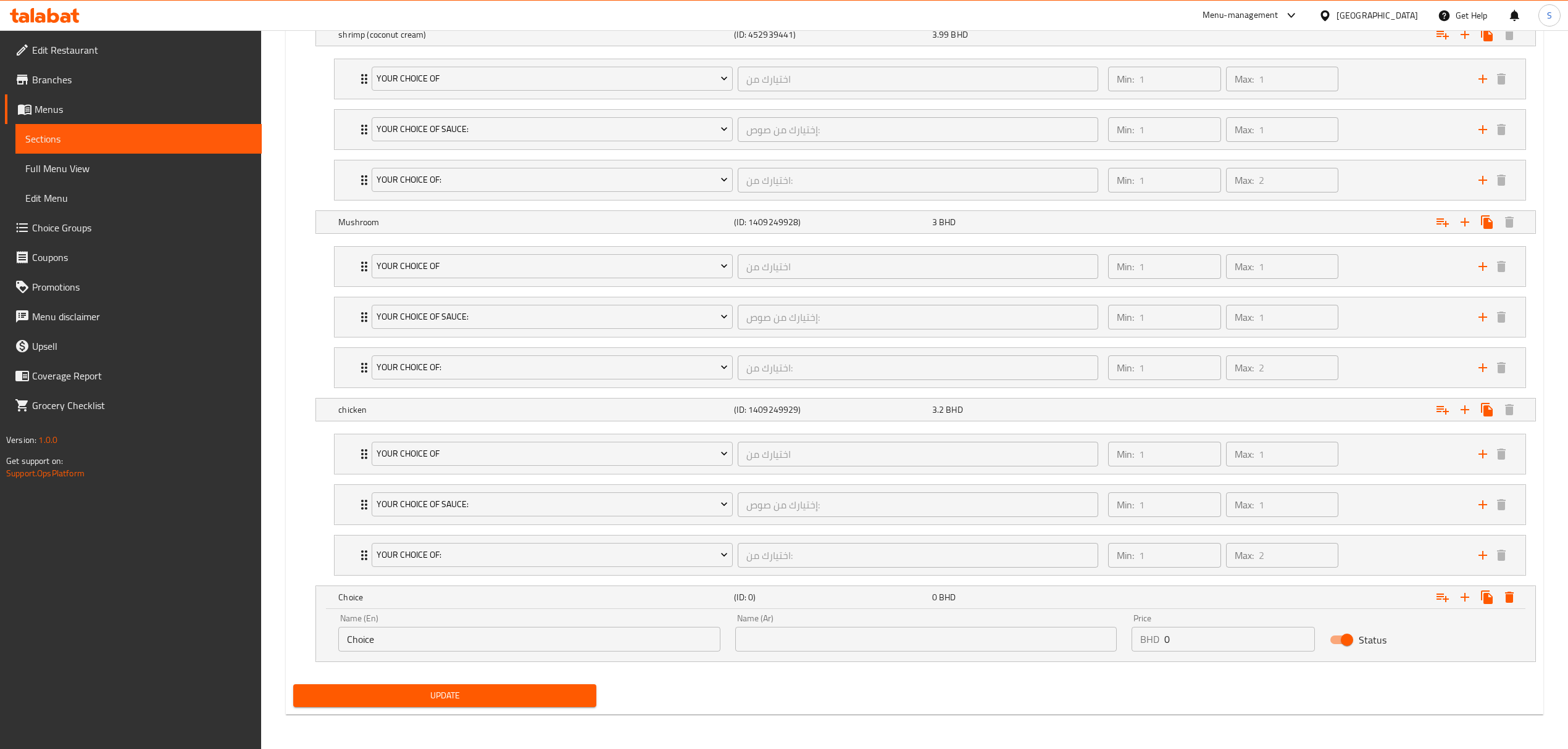
scroll to position [1466, 0]
click at [590, 644] on input "Choice" at bounding box center [529, 640] width 381 height 25
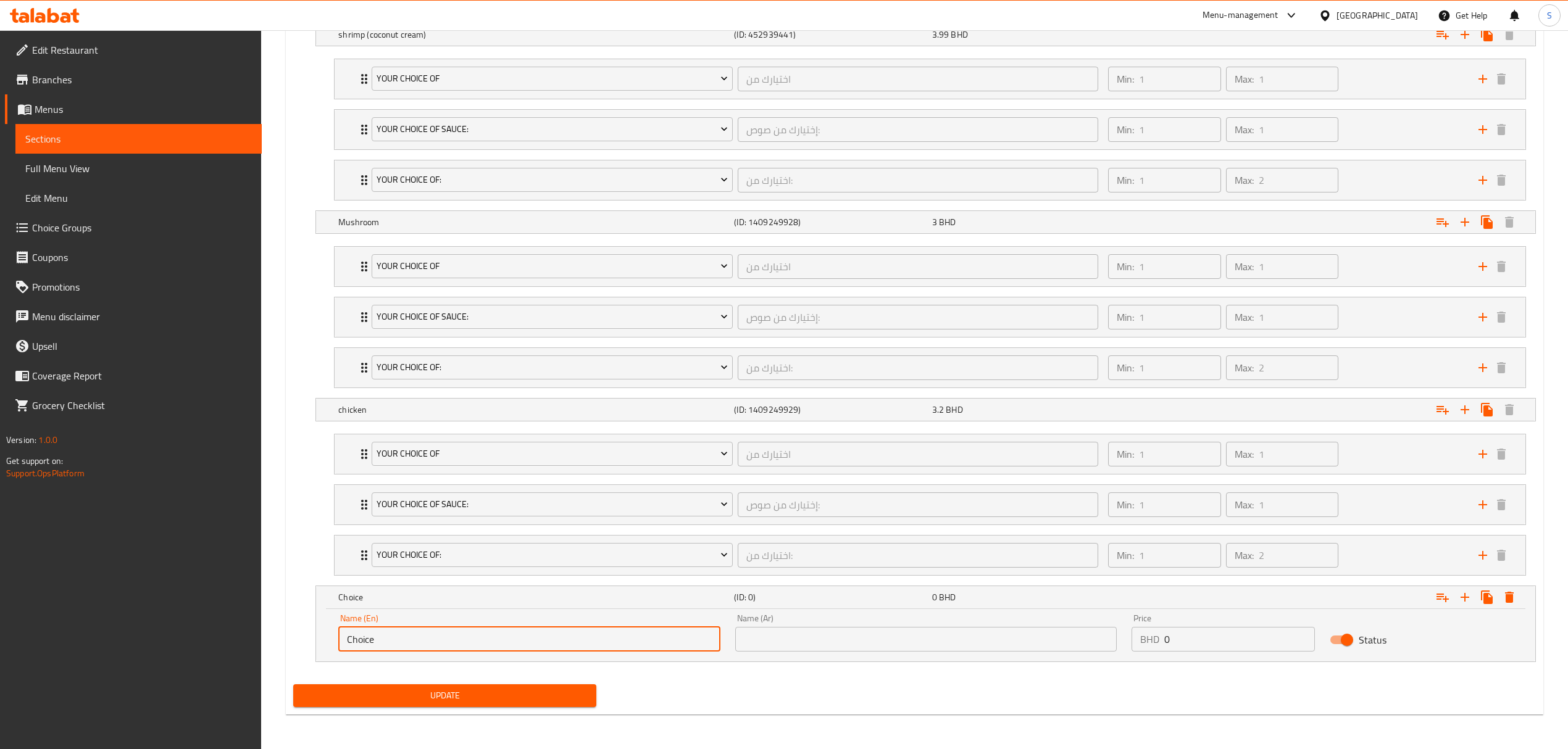
click at [590, 644] on input "Choice" at bounding box center [529, 640] width 381 height 25
click at [360, 637] on input "AddOn" at bounding box center [529, 640] width 381 height 25
type input "Add On"
click at [759, 635] on input "text" at bounding box center [926, 640] width 381 height 25
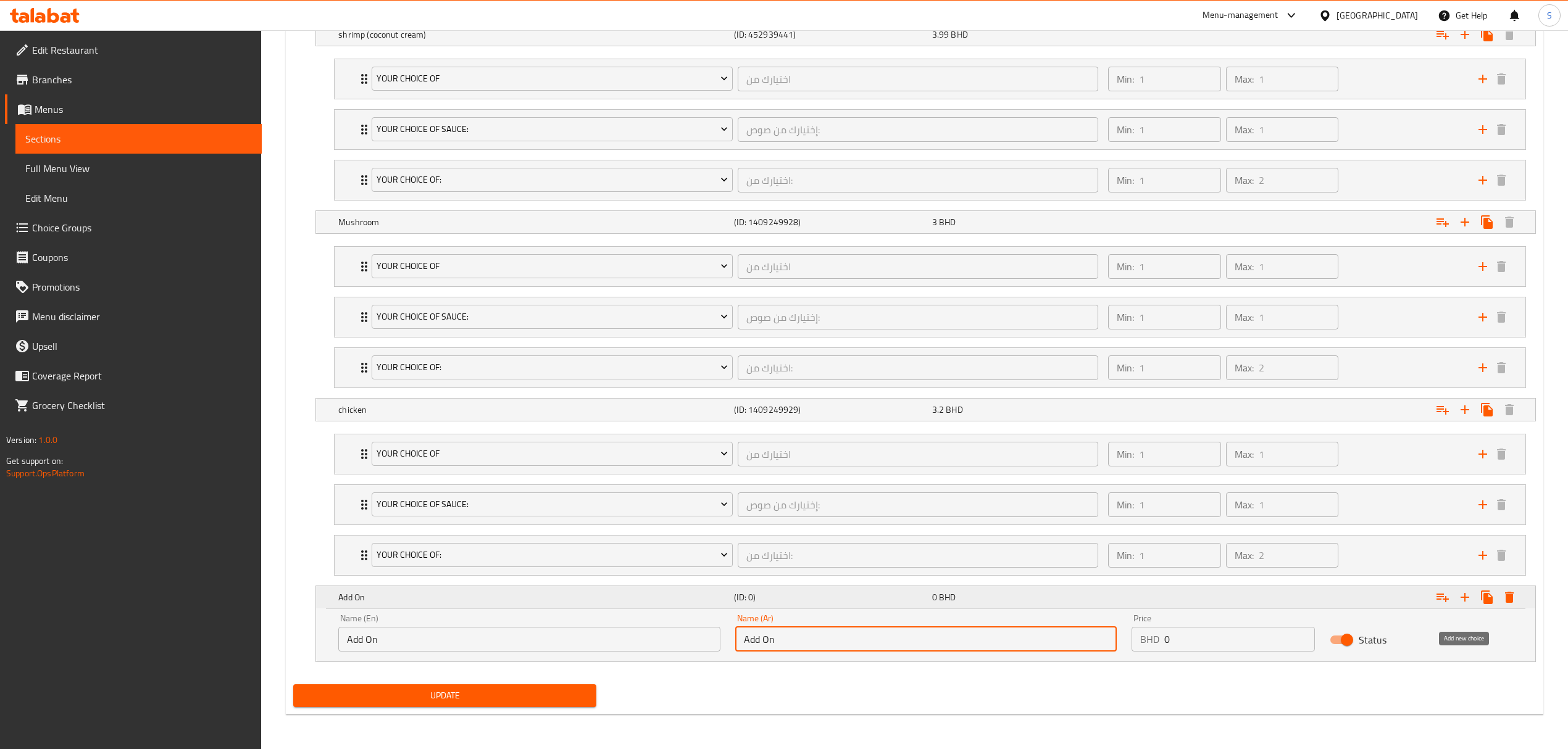
type input "Add On"
click at [1468, 598] on icon "Expand" at bounding box center [1464, 597] width 15 height 15
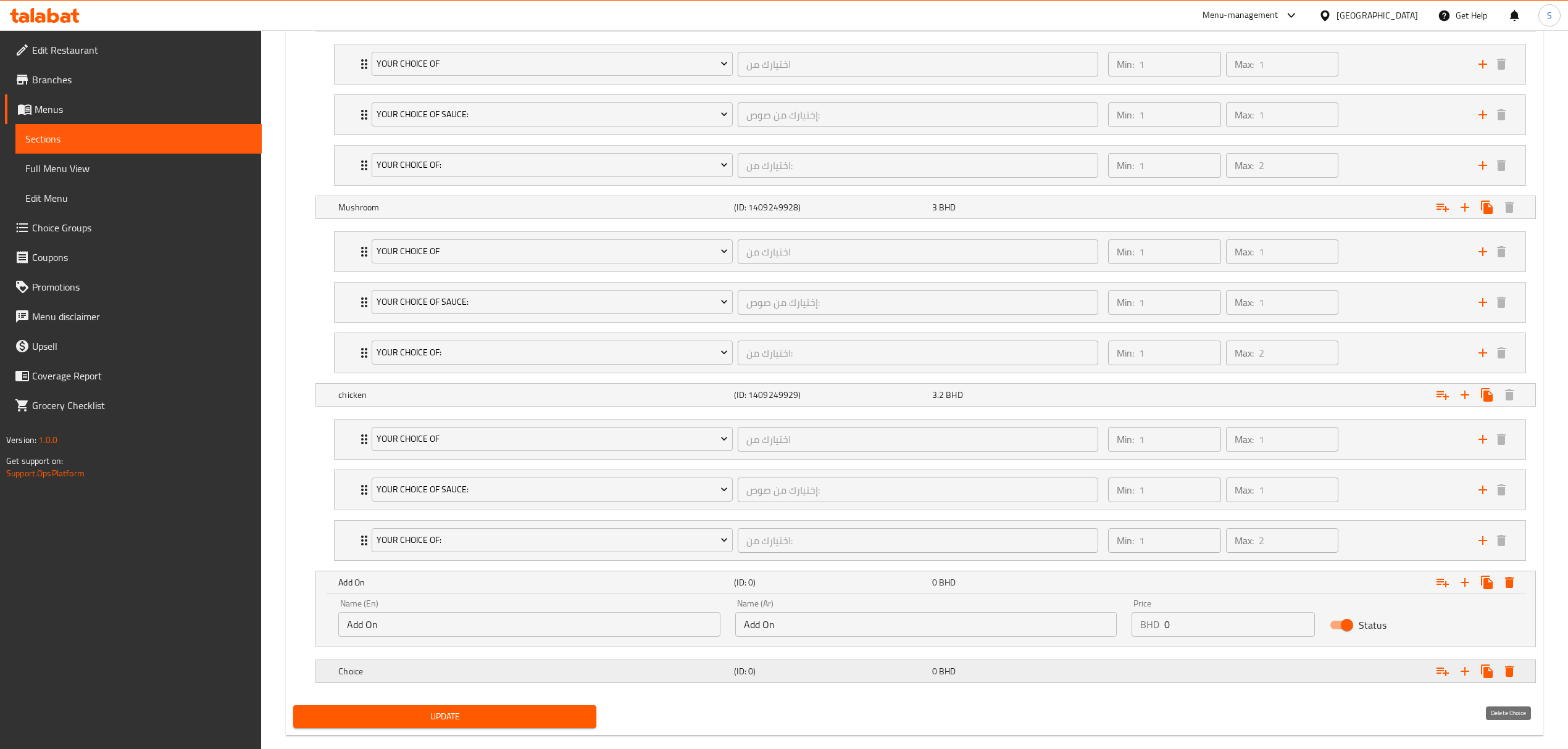
click at [1513, 683] on button "Expand" at bounding box center [1509, 671] width 22 height 22
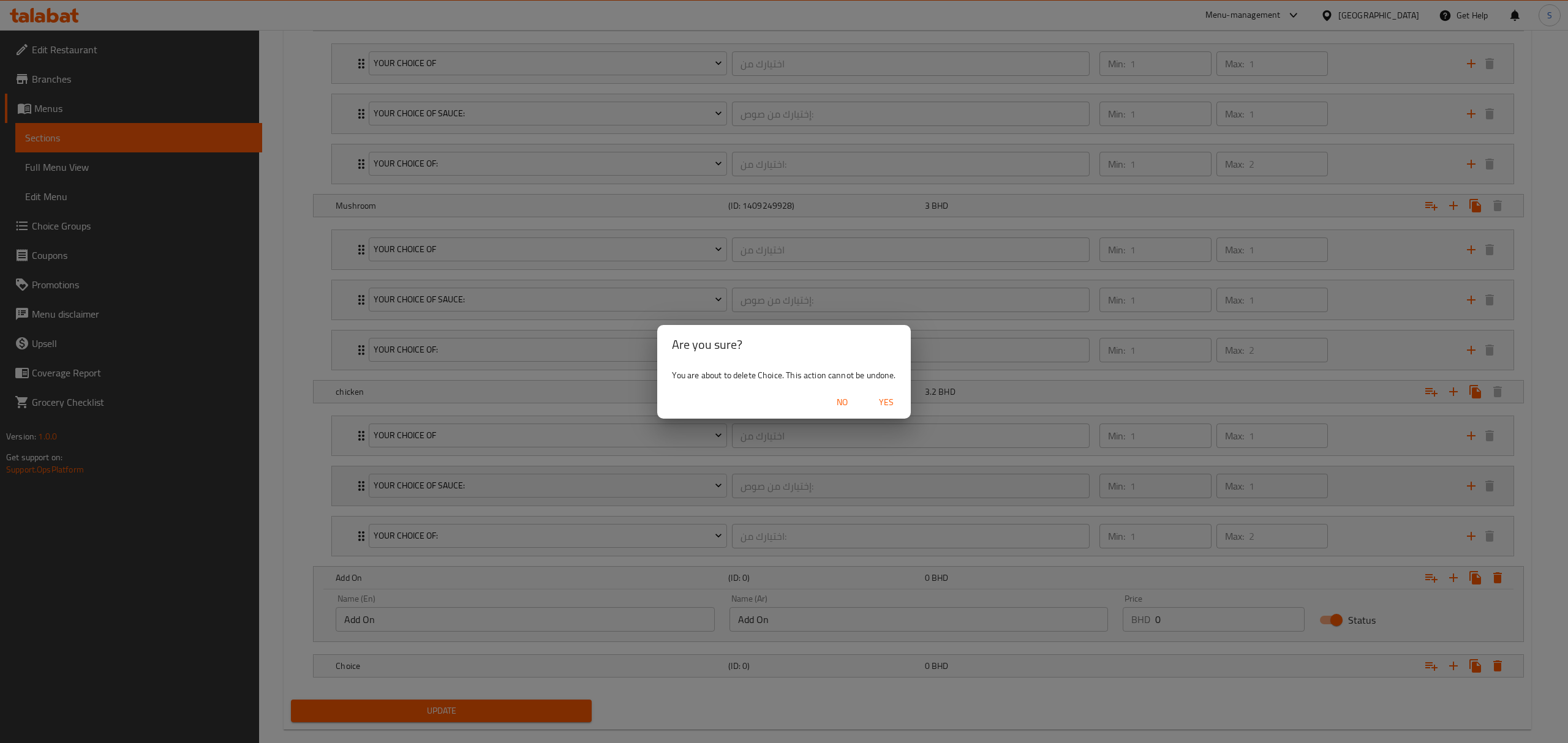
click at [891, 402] on span "Yes" at bounding box center [886, 403] width 29 height 15
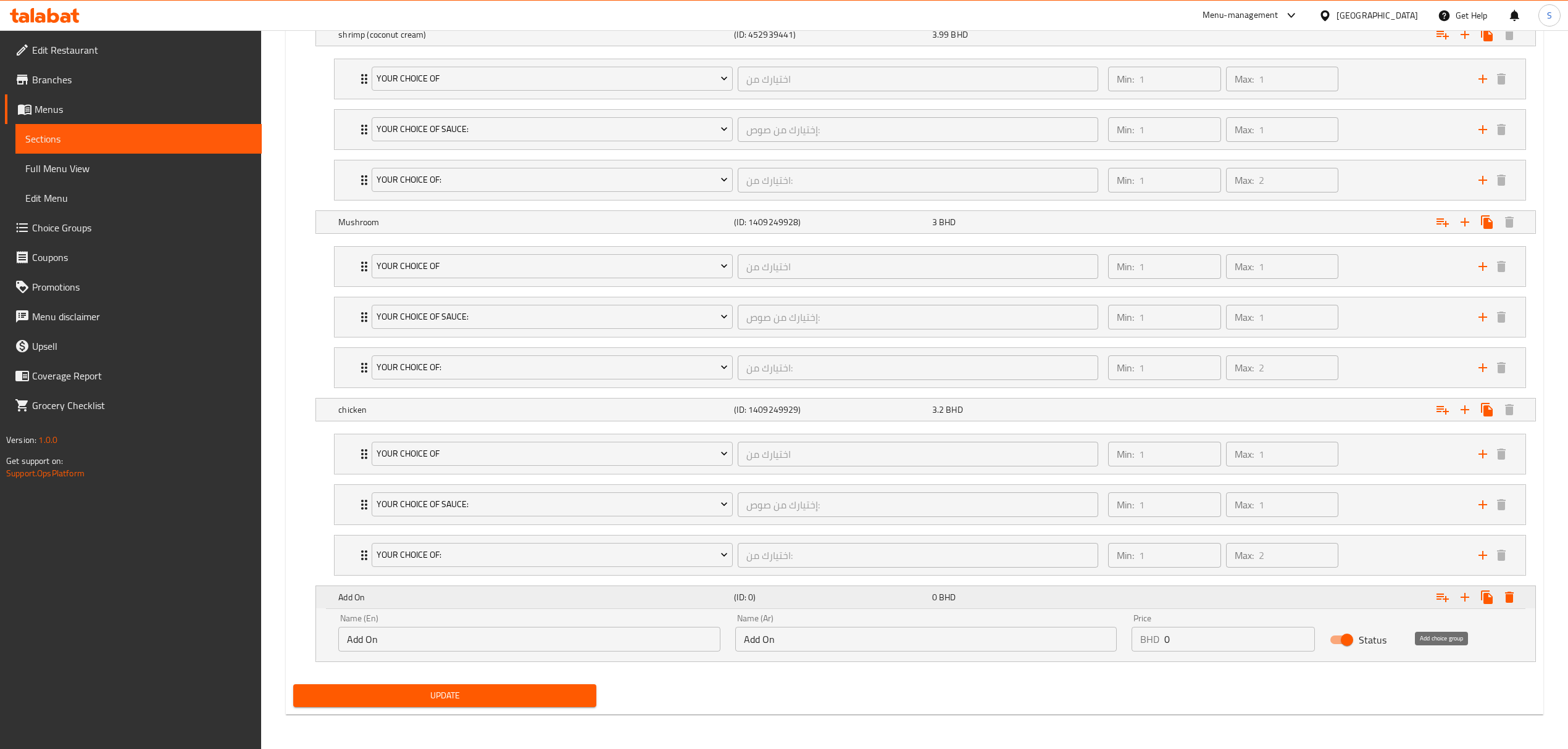
click at [1442, 602] on icon "Expand" at bounding box center [1442, 597] width 15 height 15
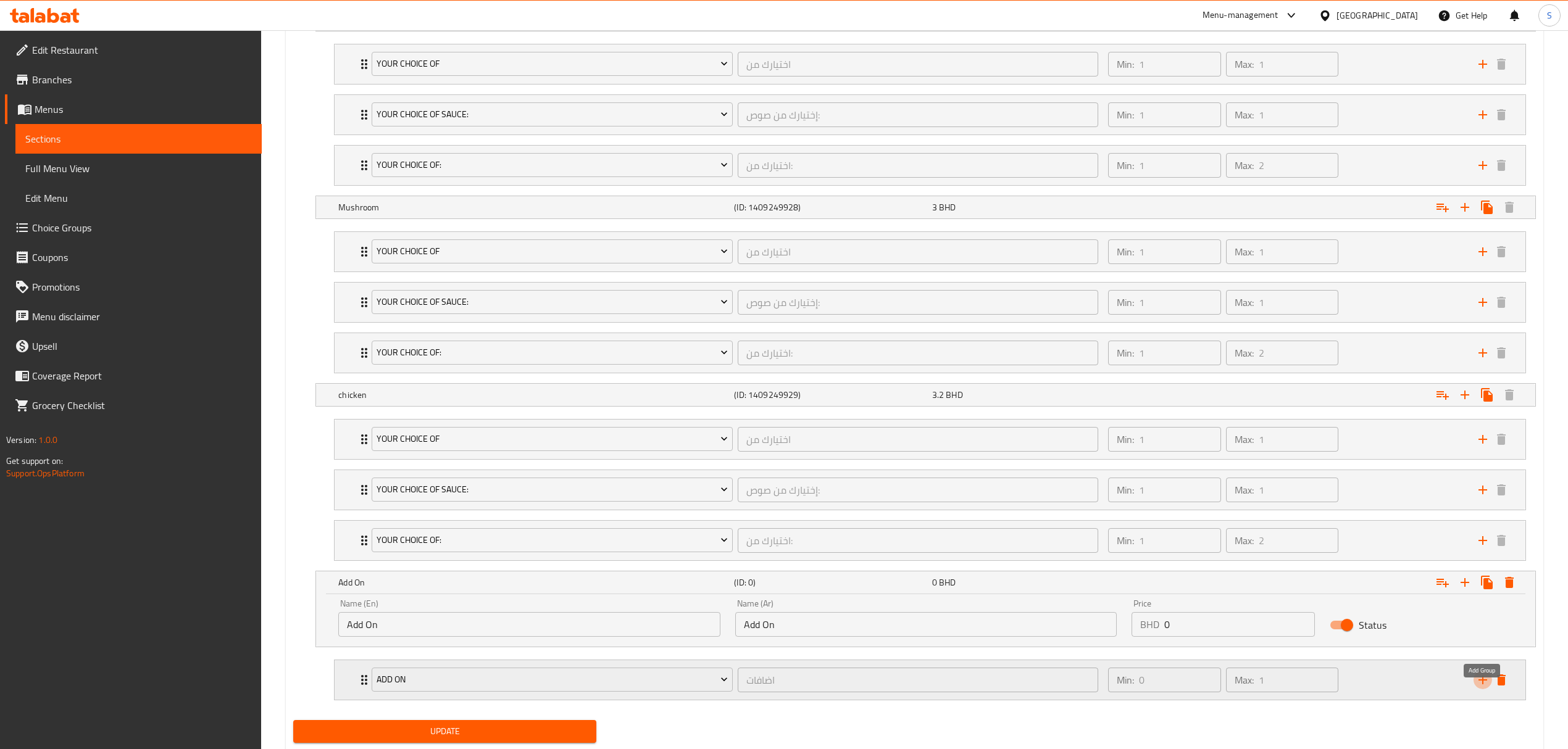
click at [1485, 687] on icon "add" at bounding box center [1482, 679] width 15 height 15
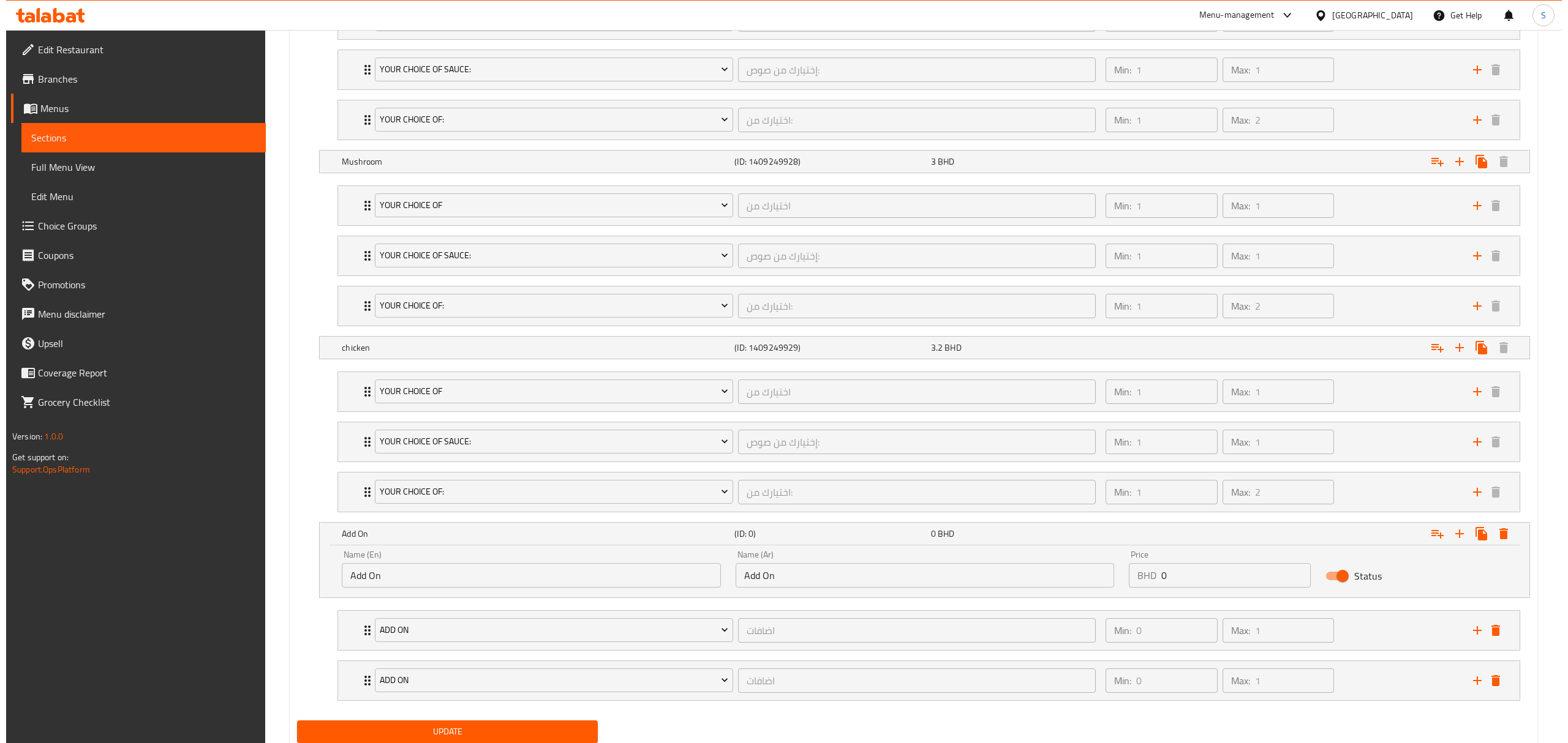
scroll to position [1536, 0]
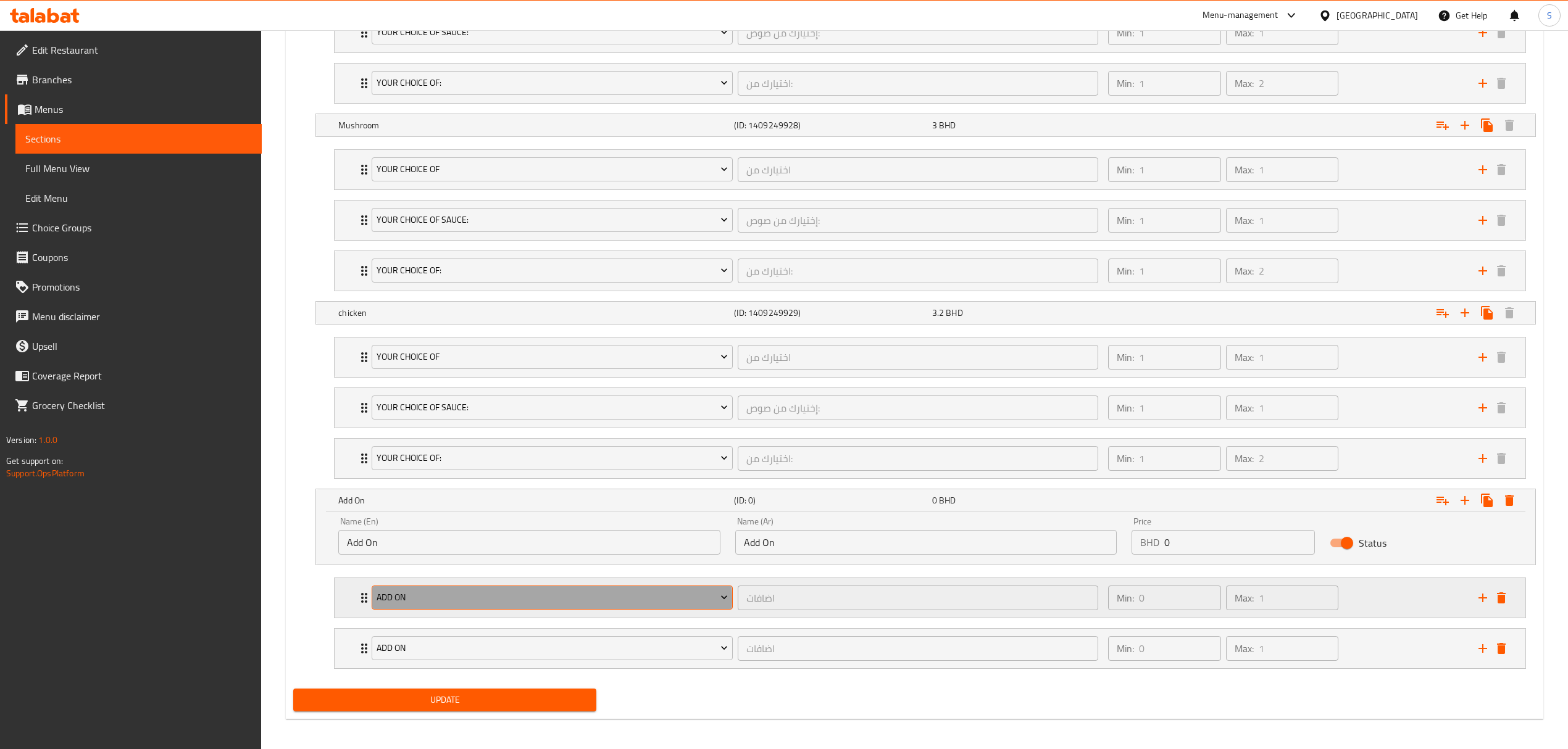
click at [539, 605] on span "add on" at bounding box center [552, 597] width 352 height 16
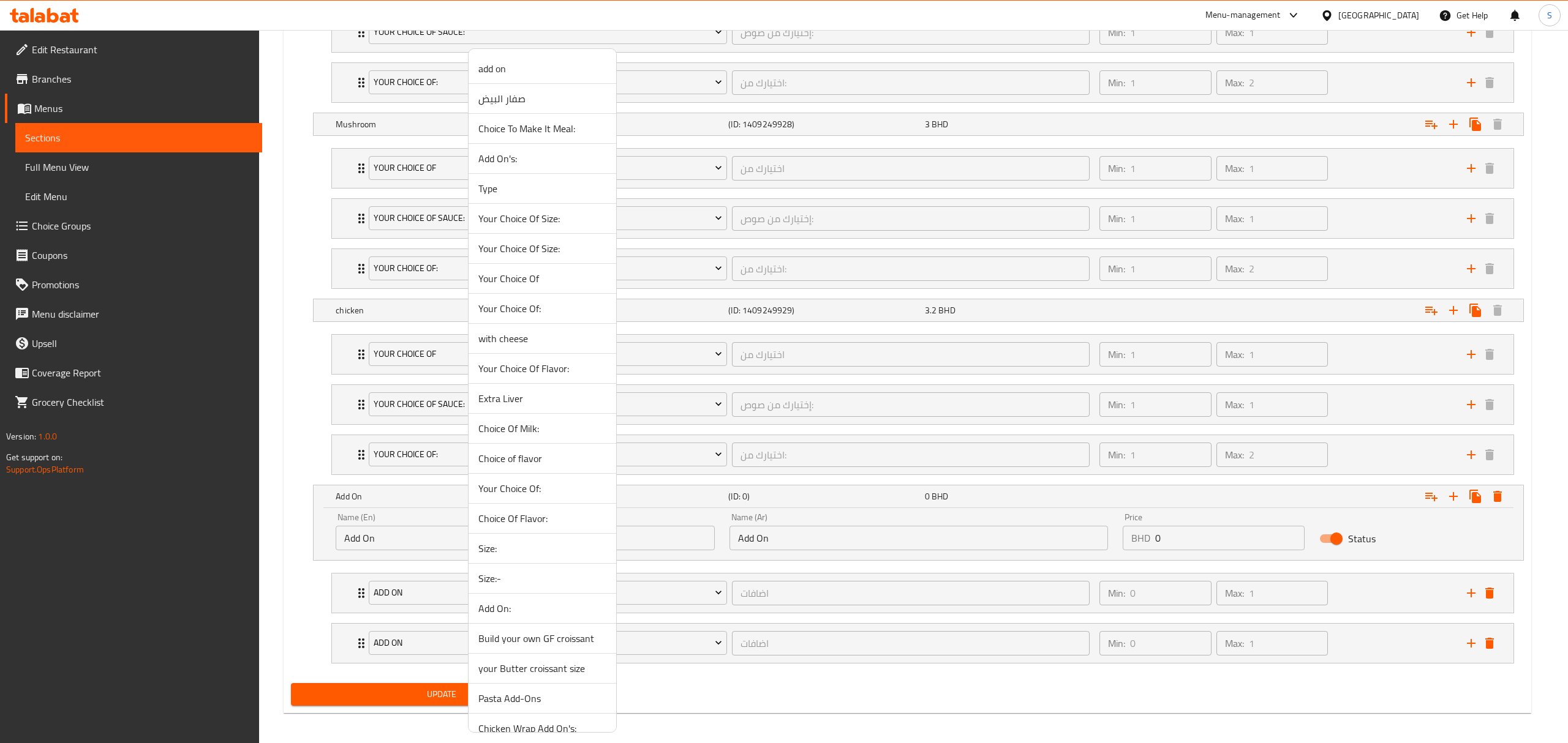
click at [716, 713] on div at bounding box center [784, 371] width 1568 height 743
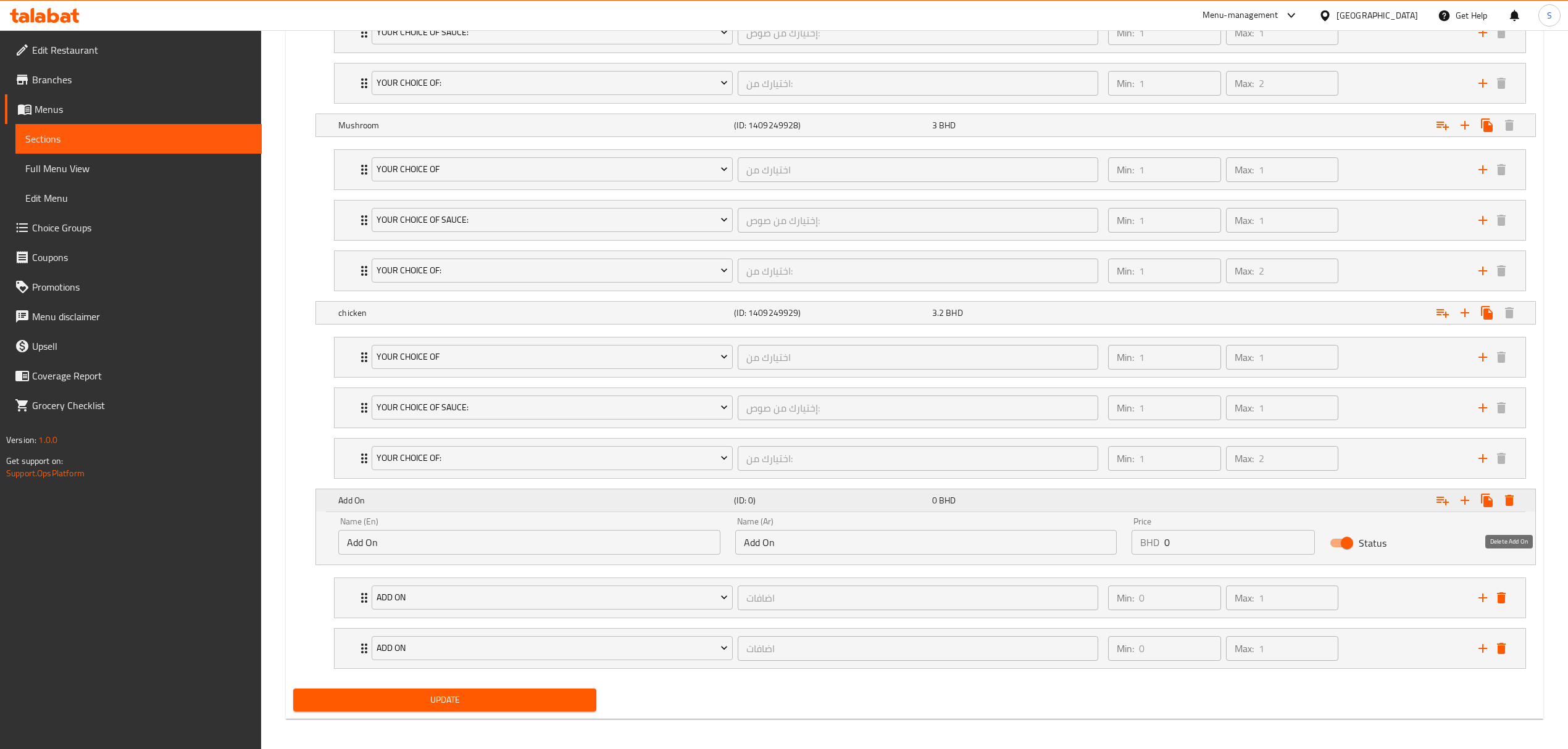
click at [1513, 508] on icon "Expand" at bounding box center [1509, 500] width 15 height 15
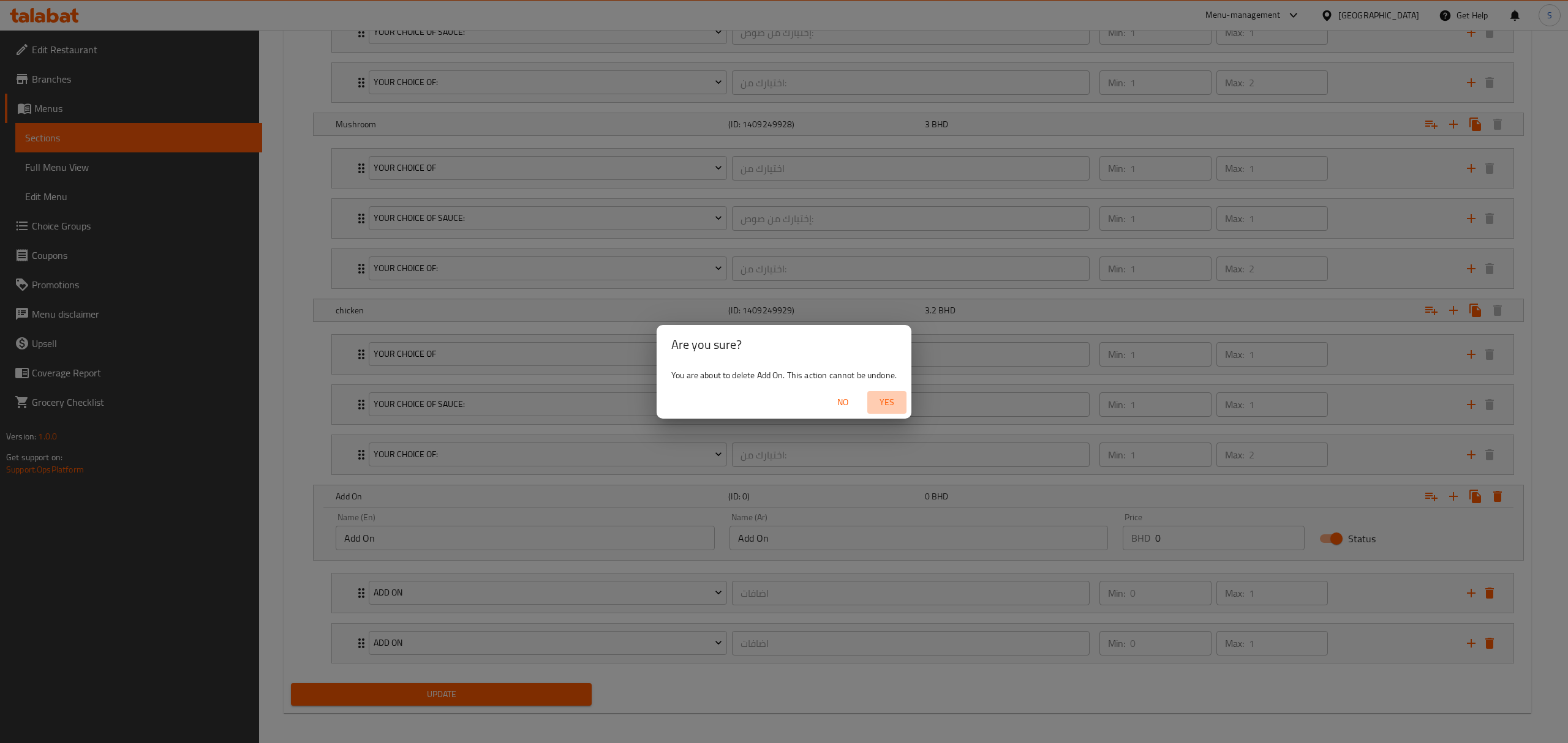
click at [887, 397] on span "Yes" at bounding box center [887, 403] width 29 height 15
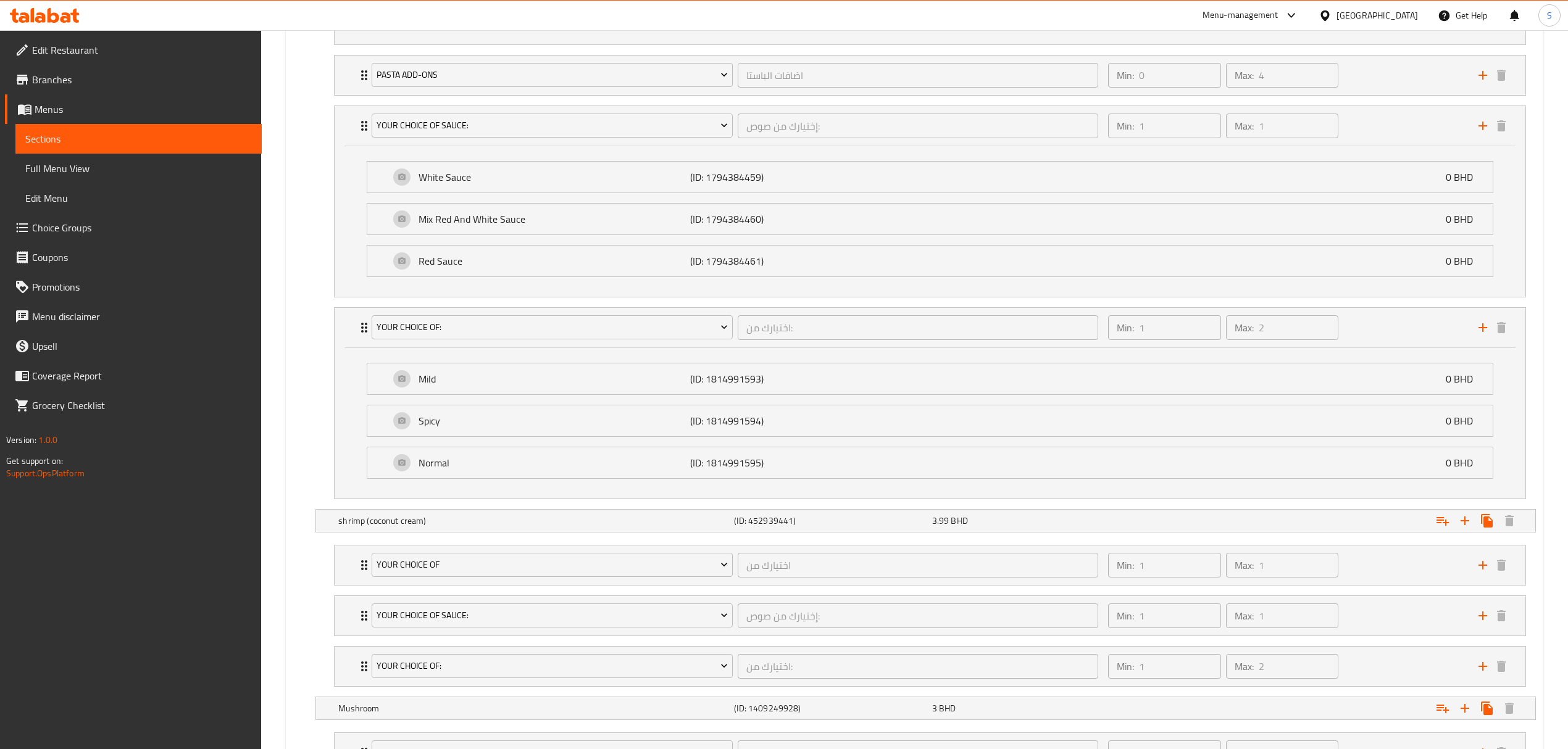
scroll to position [883, 0]
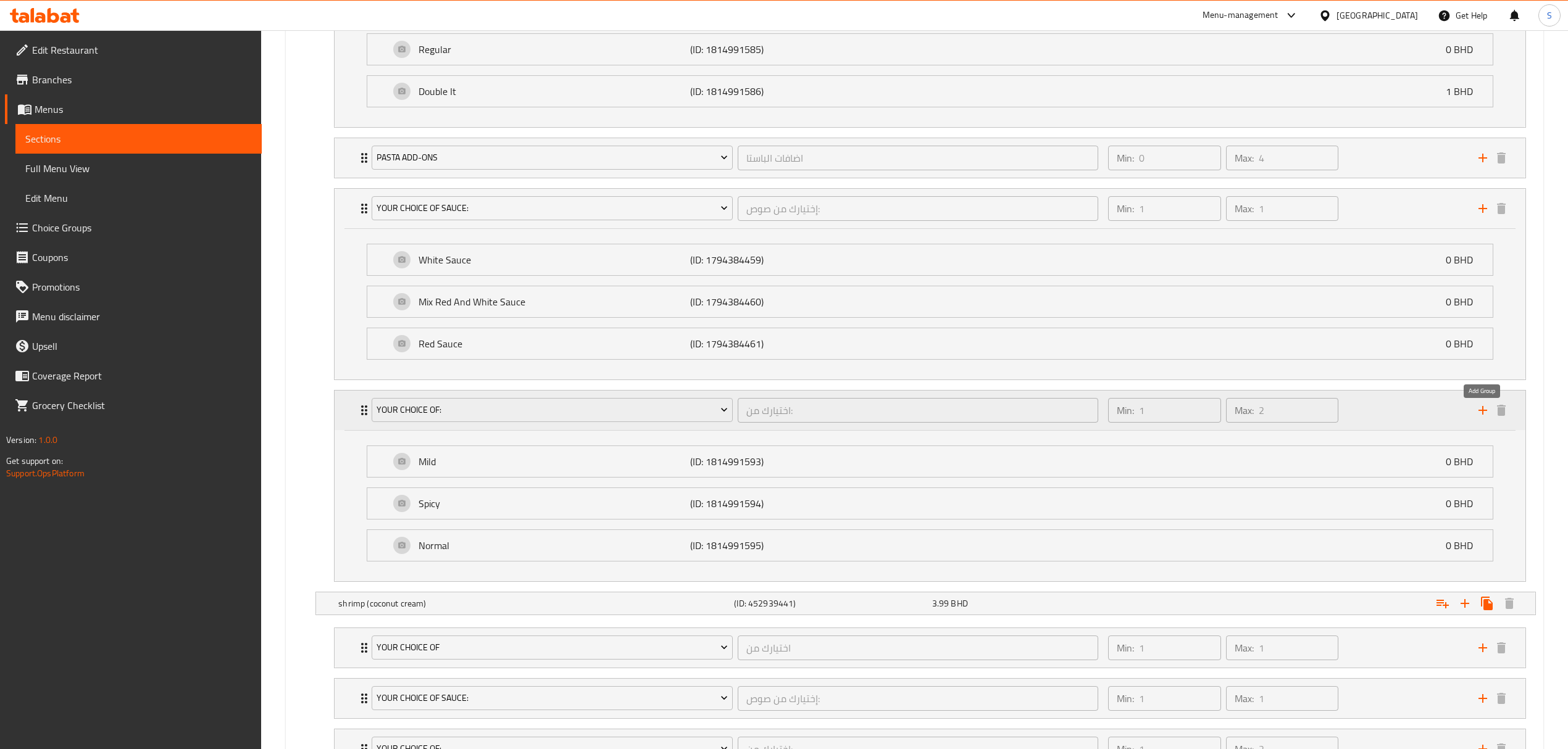
click at [1483, 415] on icon "add" at bounding box center [1482, 410] width 9 height 9
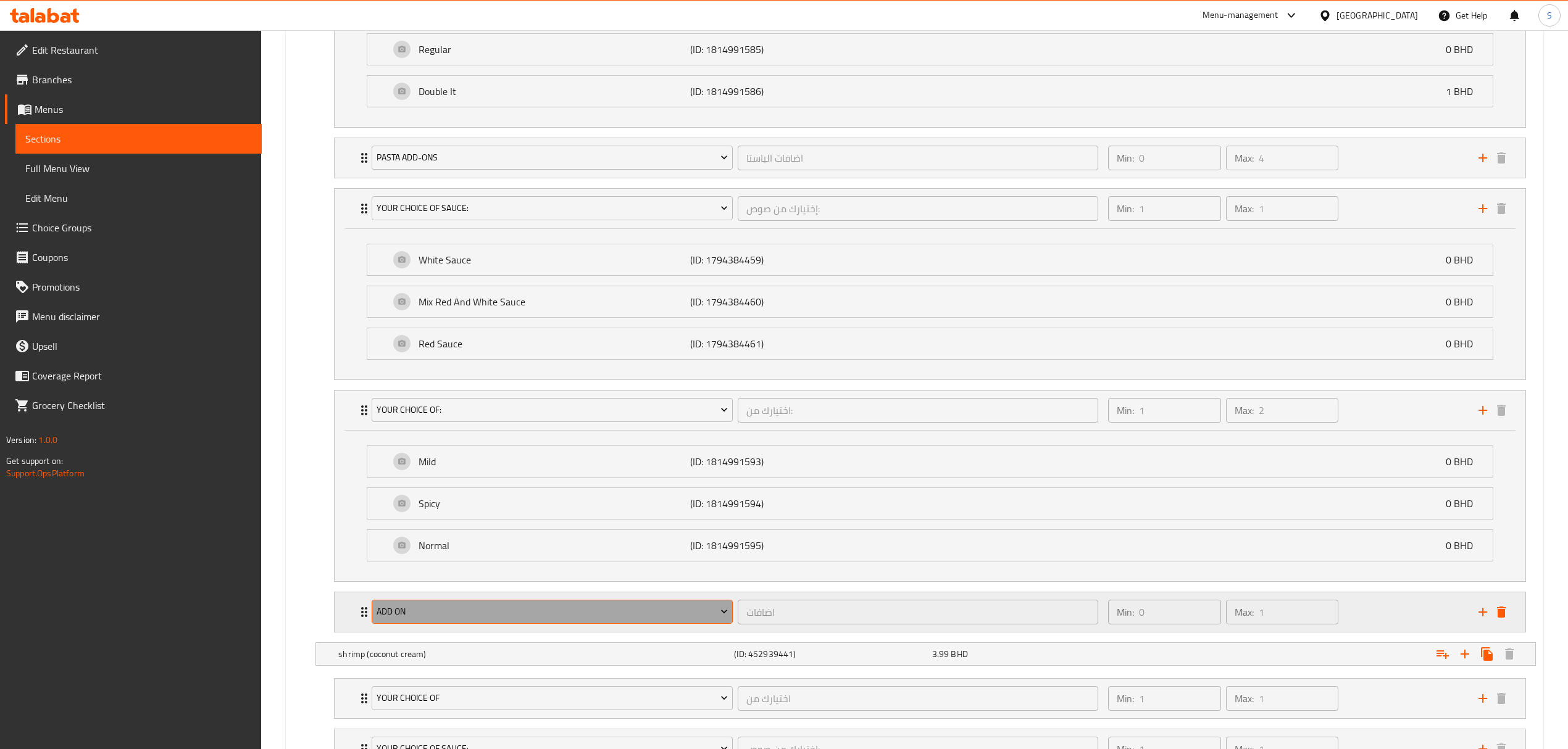
click at [630, 615] on span "add on" at bounding box center [552, 612] width 352 height 16
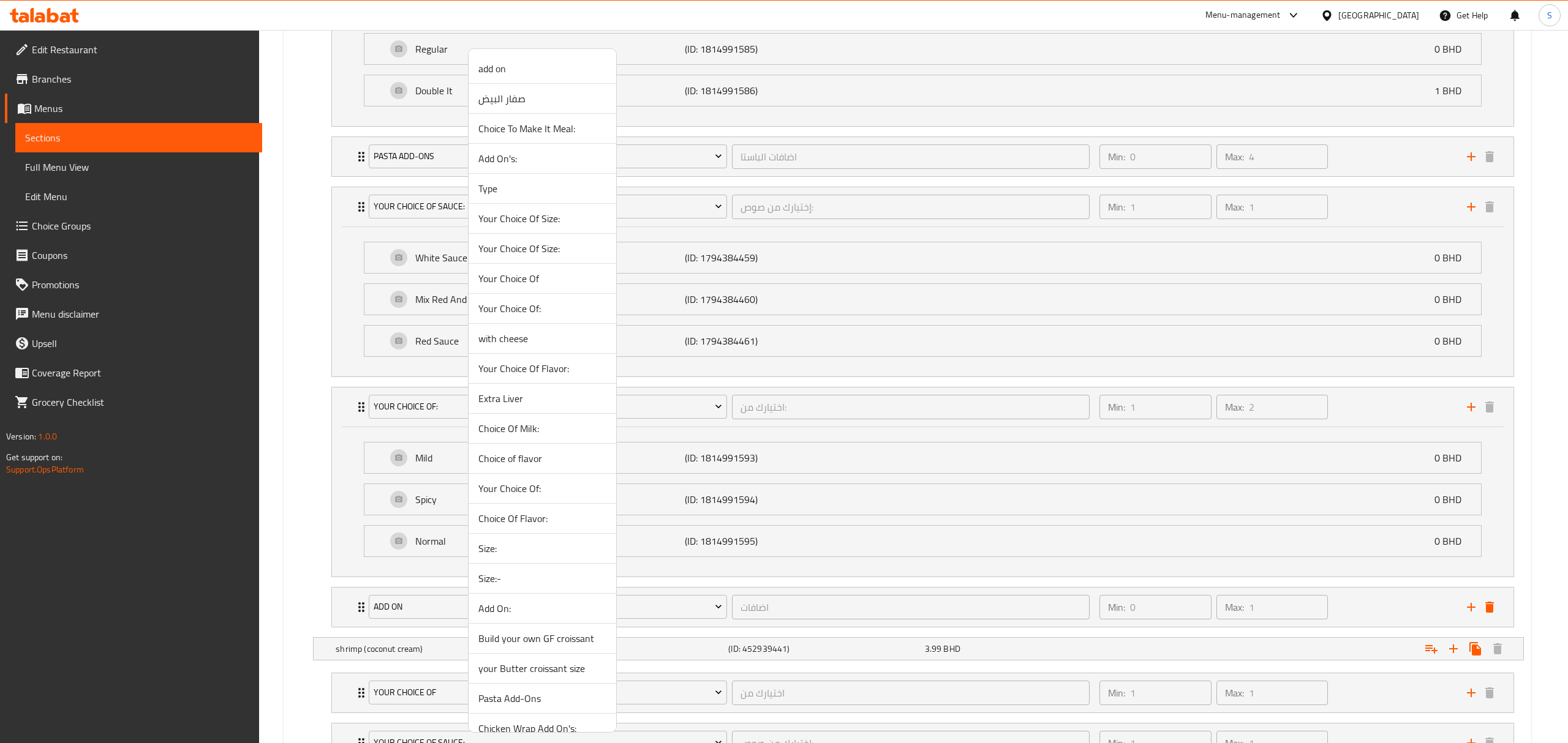
click at [563, 614] on span "Add On:" at bounding box center [542, 608] width 128 height 15
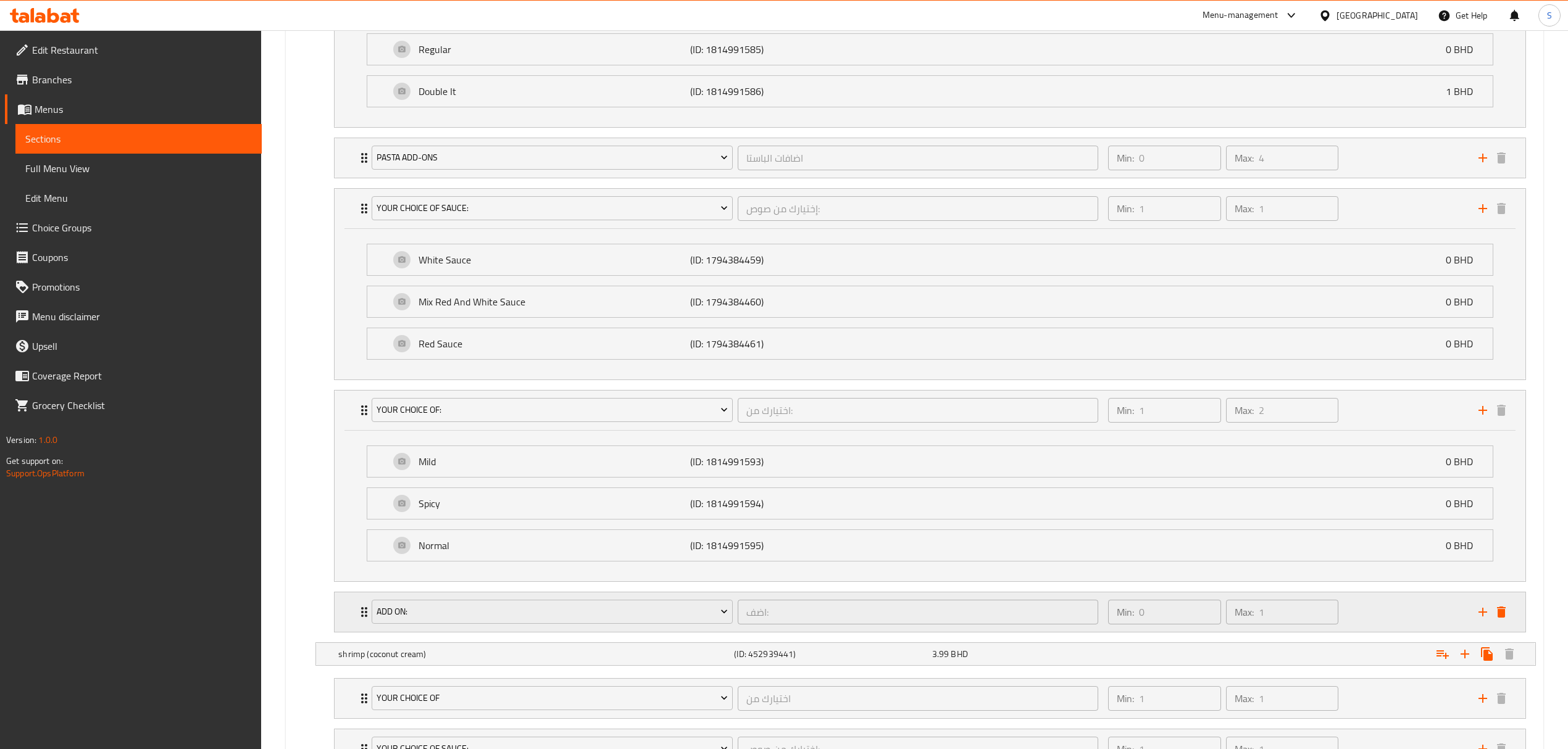
click at [1384, 606] on div "Min: 0 ​ Max: 1 ​" at bounding box center [1286, 612] width 370 height 40
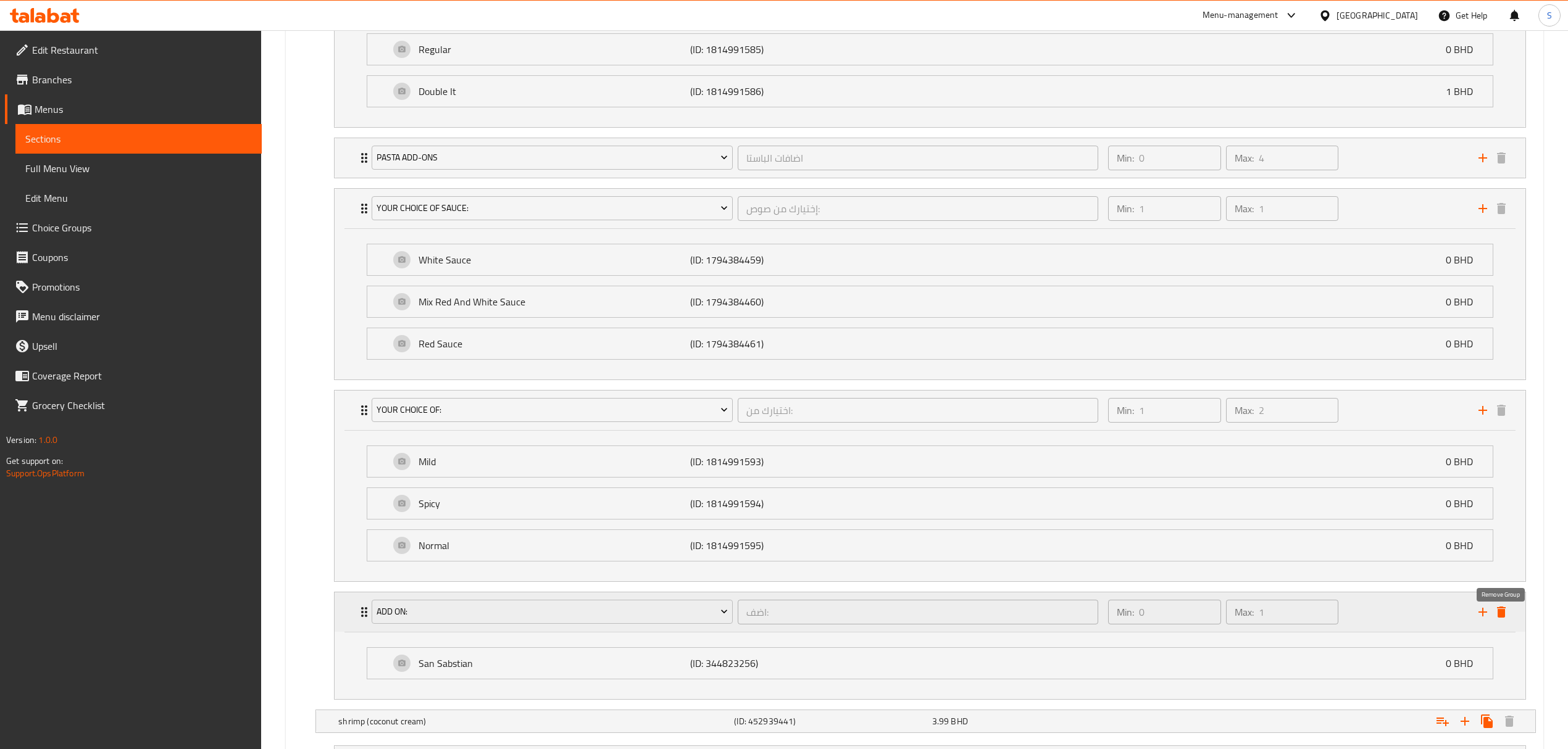
click at [1500, 615] on icon "delete" at bounding box center [1501, 612] width 15 height 15
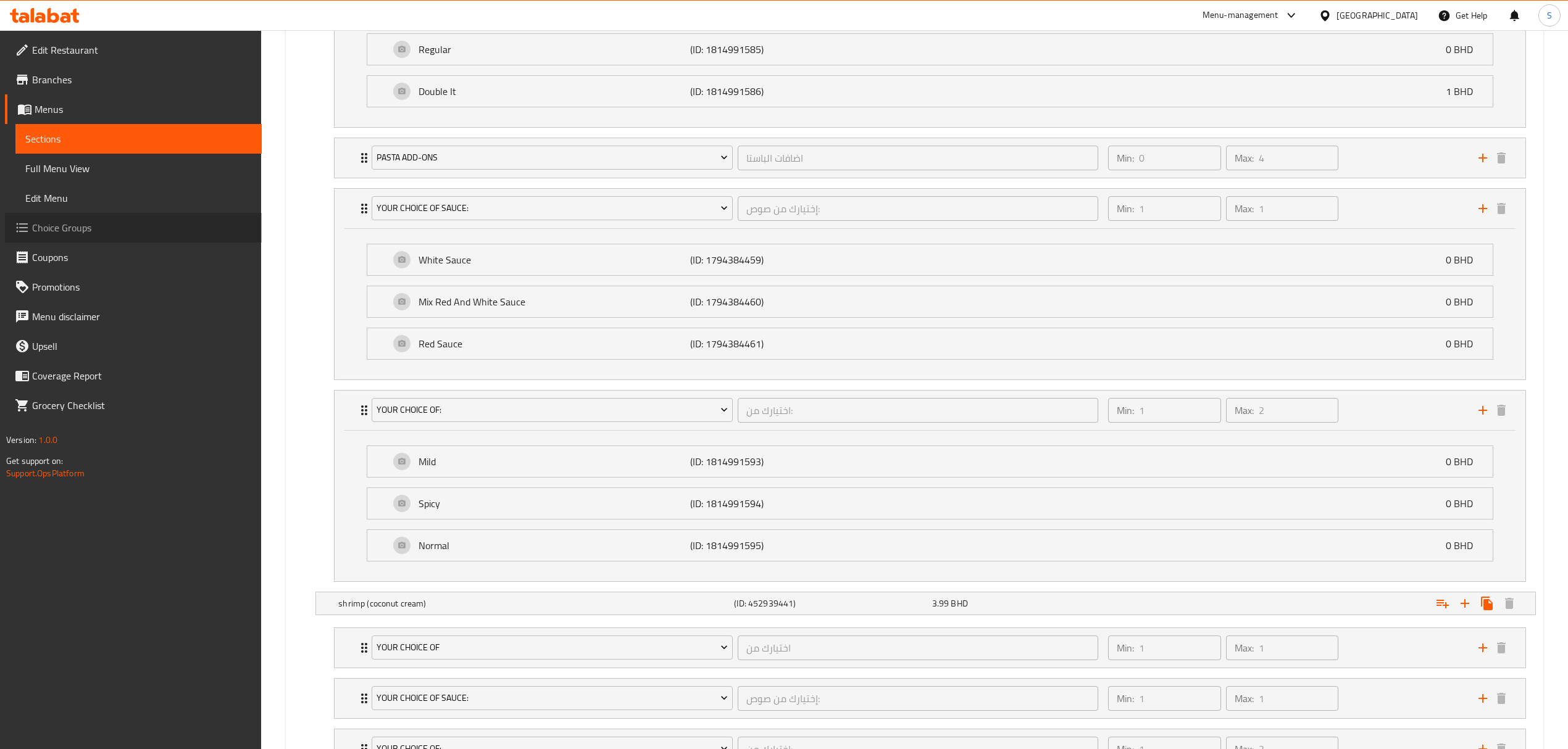
click at [60, 230] on span "Choice Groups" at bounding box center [141, 227] width 220 height 15
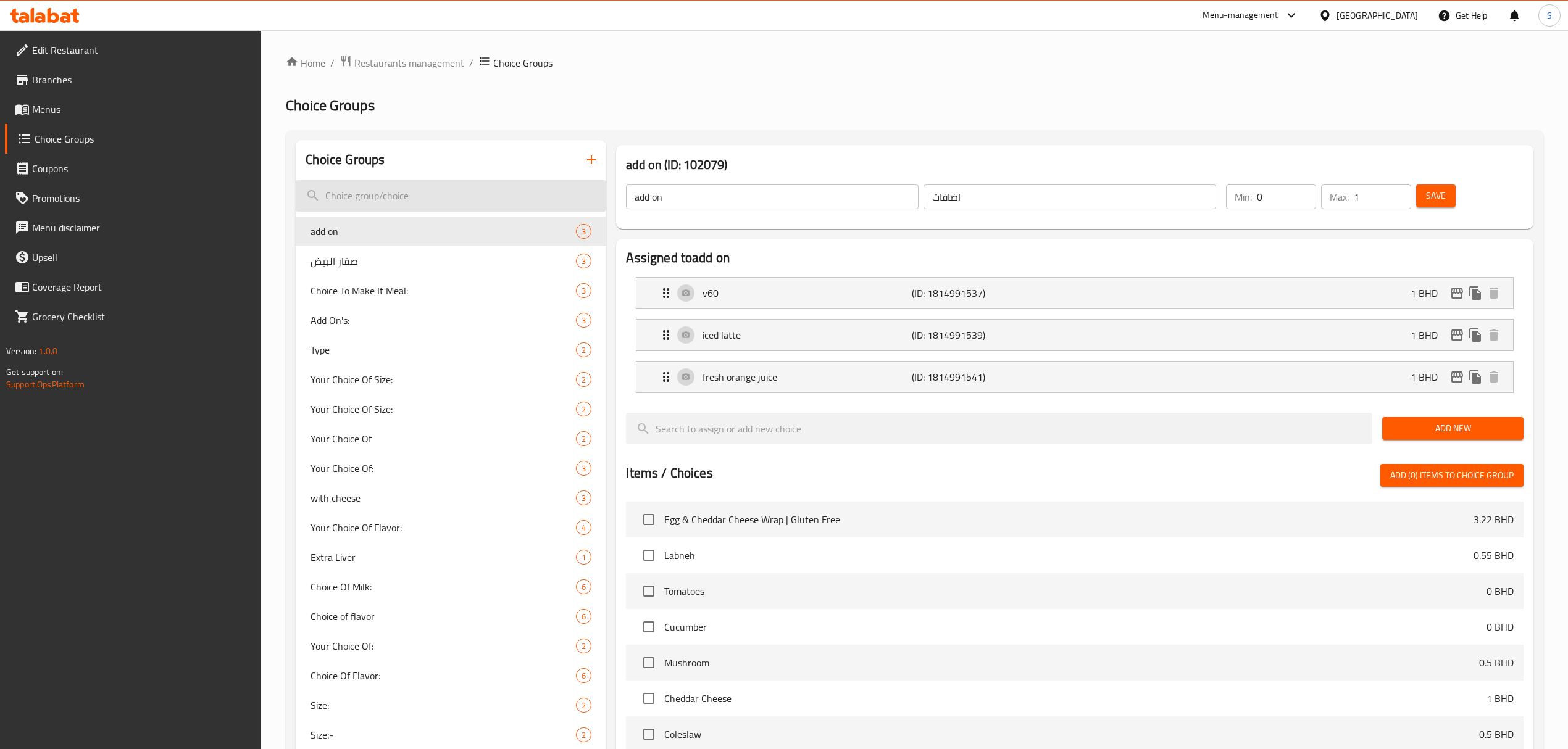
click at [427, 192] on input "search" at bounding box center [450, 196] width 310 height 31
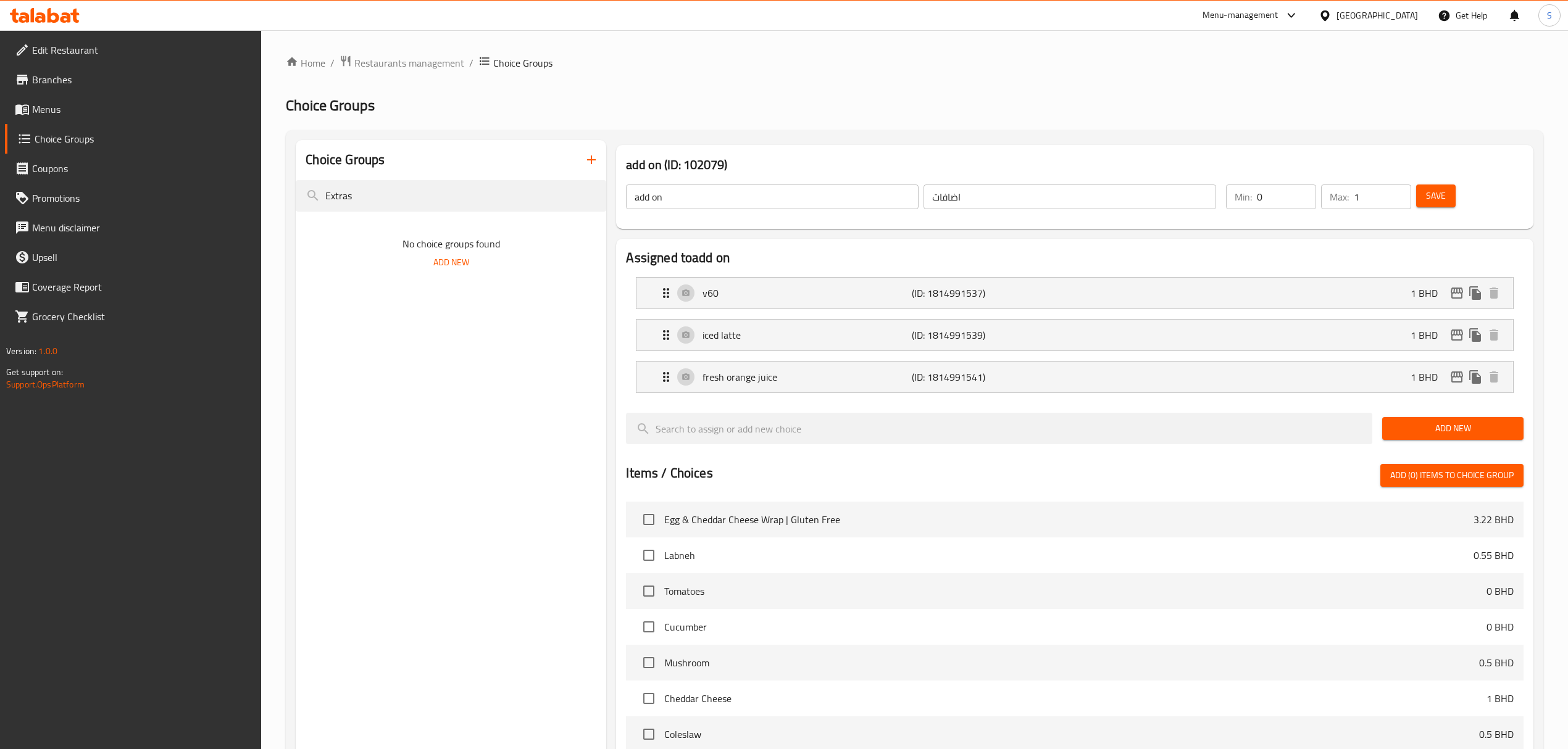
type input "Extras"
click at [591, 163] on icon "button" at bounding box center [591, 159] width 9 height 9
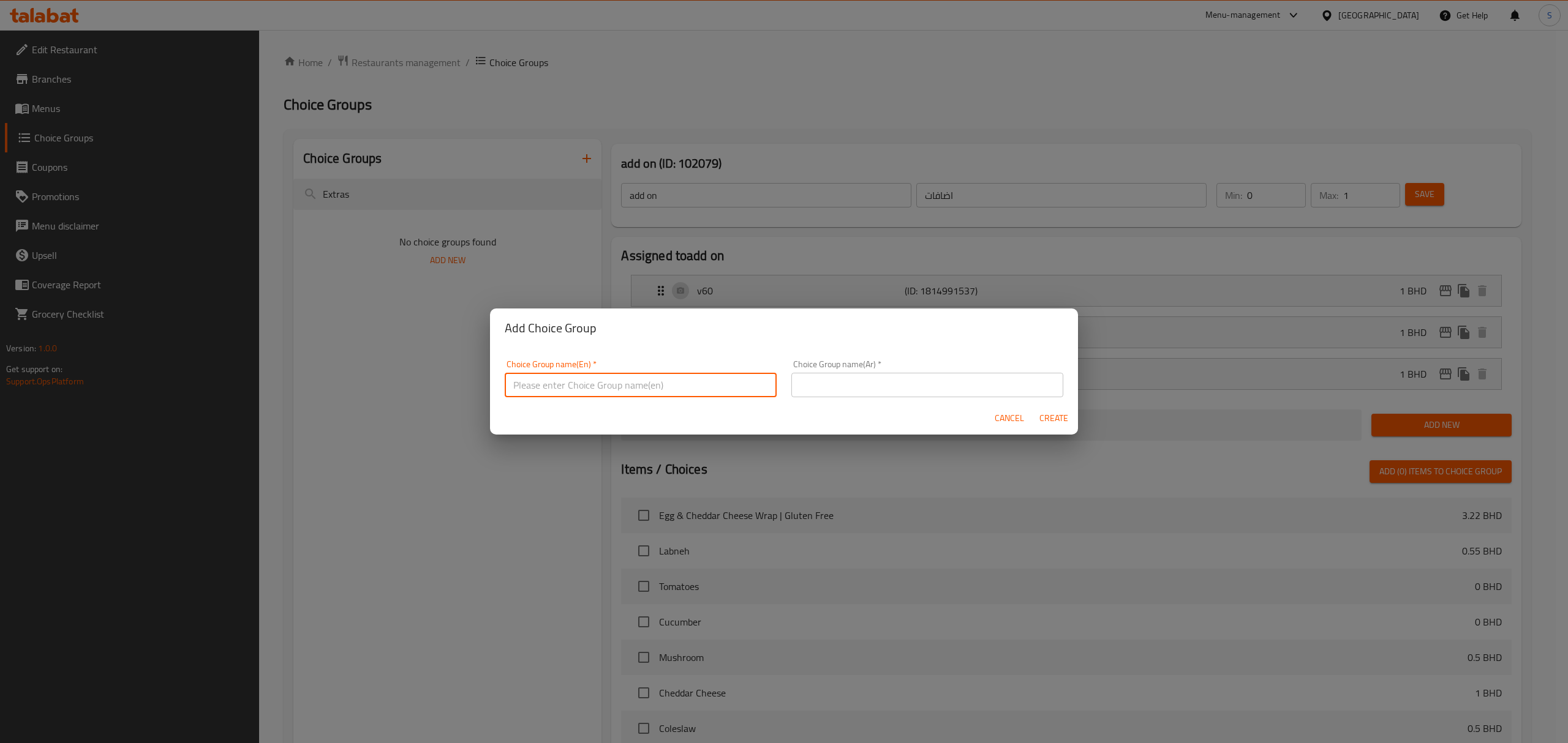
click at [545, 377] on input "text" at bounding box center [640, 385] width 272 height 25
click at [561, 387] on input "Extras" at bounding box center [640, 385] width 272 height 25
type input "Extras"
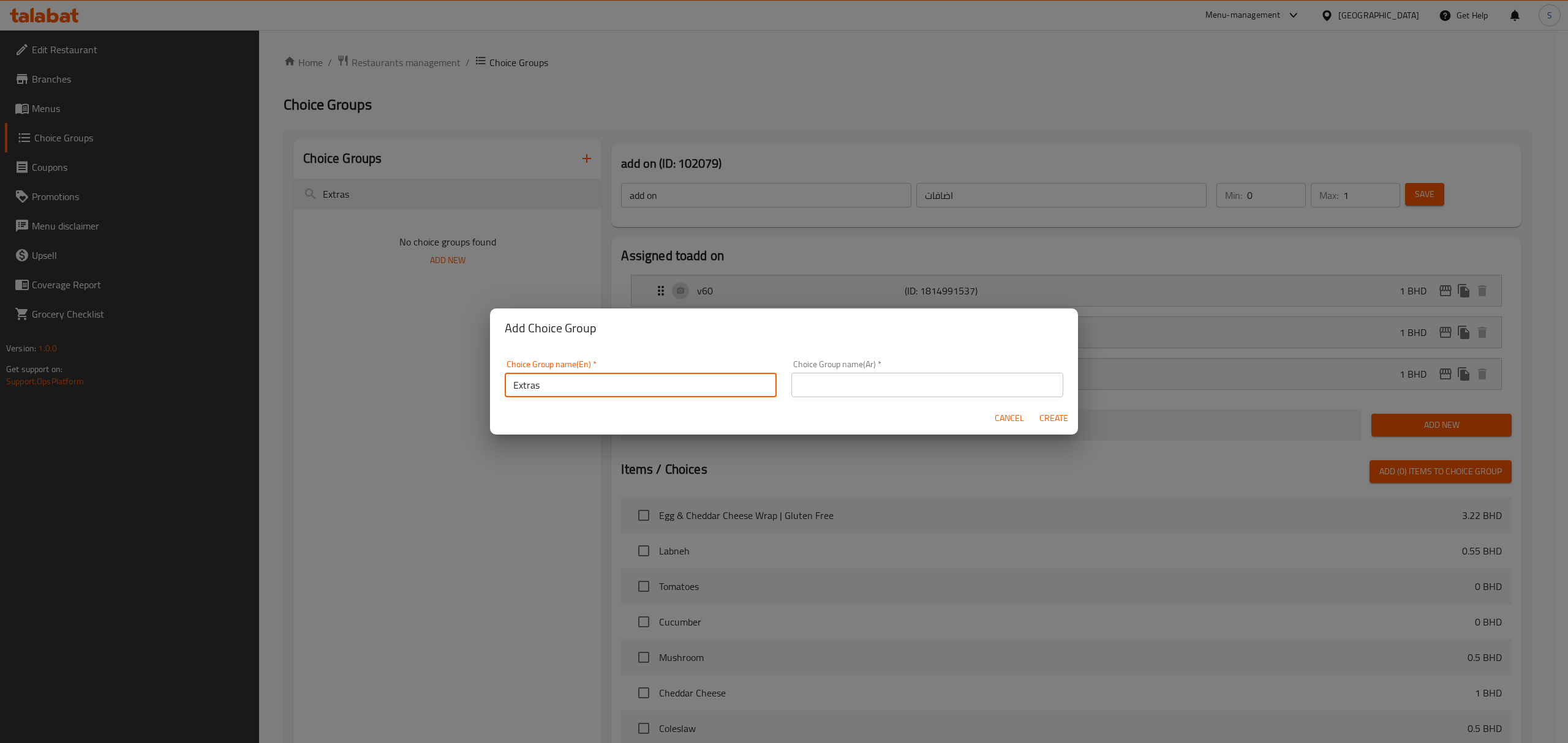
click at [841, 385] on input "text" at bounding box center [927, 385] width 272 height 25
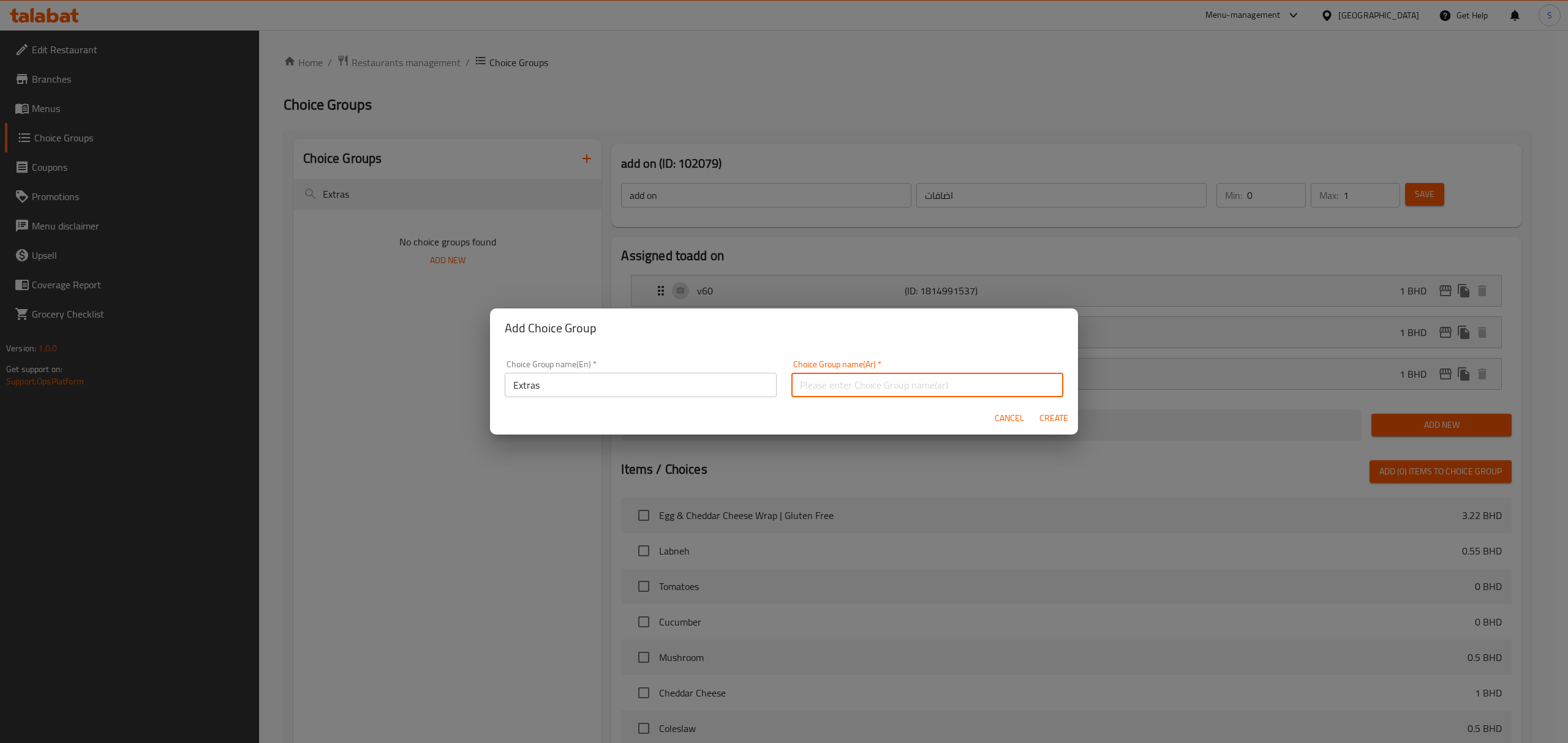
paste input "Extras"
type input "Extras"
click at [1045, 419] on span "Create" at bounding box center [1053, 418] width 29 height 15
type input "Extras"
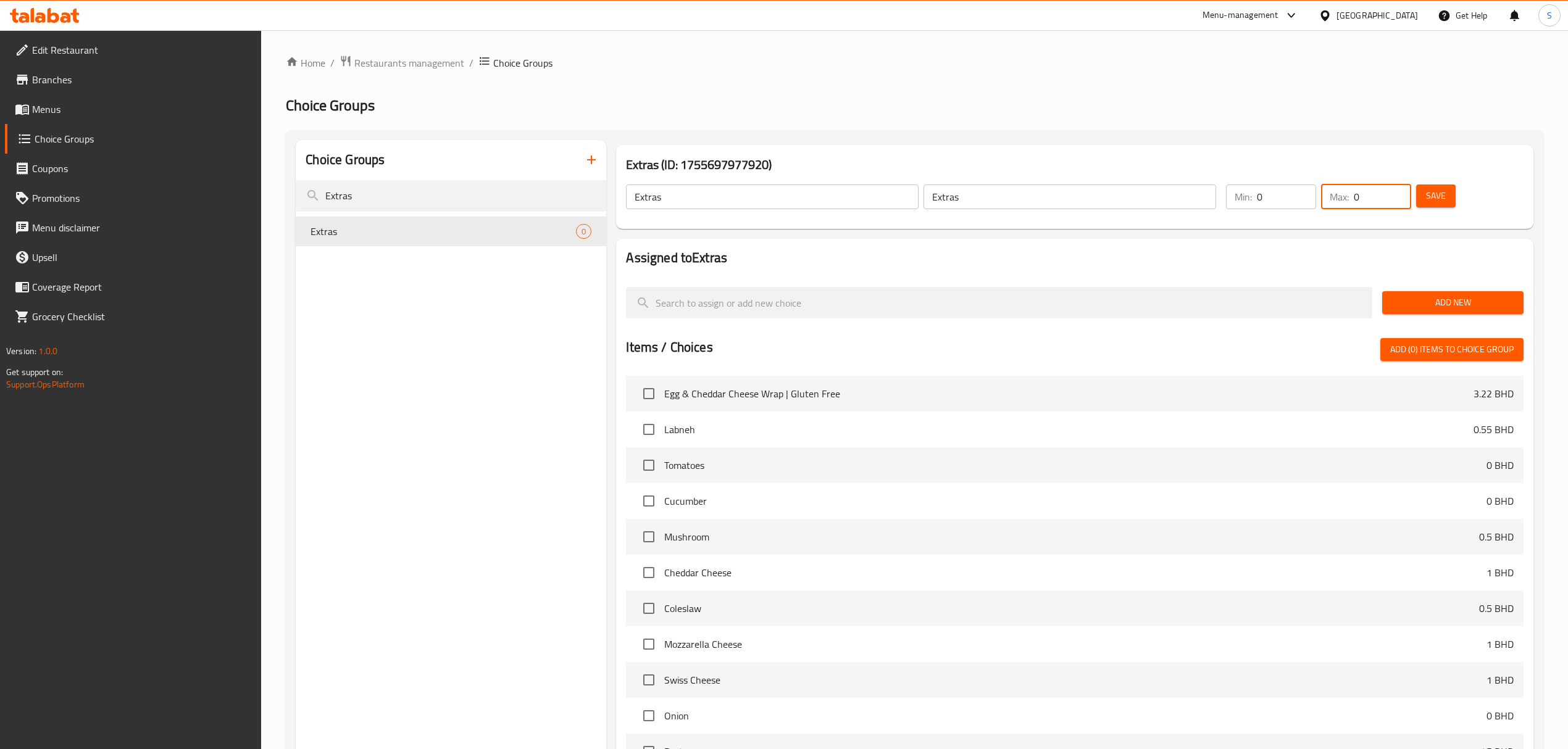
drag, startPoint x: 1366, startPoint y: 202, endPoint x: 1339, endPoint y: 202, distance: 27.0
click at [1339, 202] on div "Max: 0 ​" at bounding box center [1366, 197] width 90 height 25
drag, startPoint x: 1364, startPoint y: 195, endPoint x: 1341, endPoint y: 201, distance: 23.8
click at [1341, 201] on div "Max: 1 ​" at bounding box center [1366, 197] width 90 height 25
type input "2"
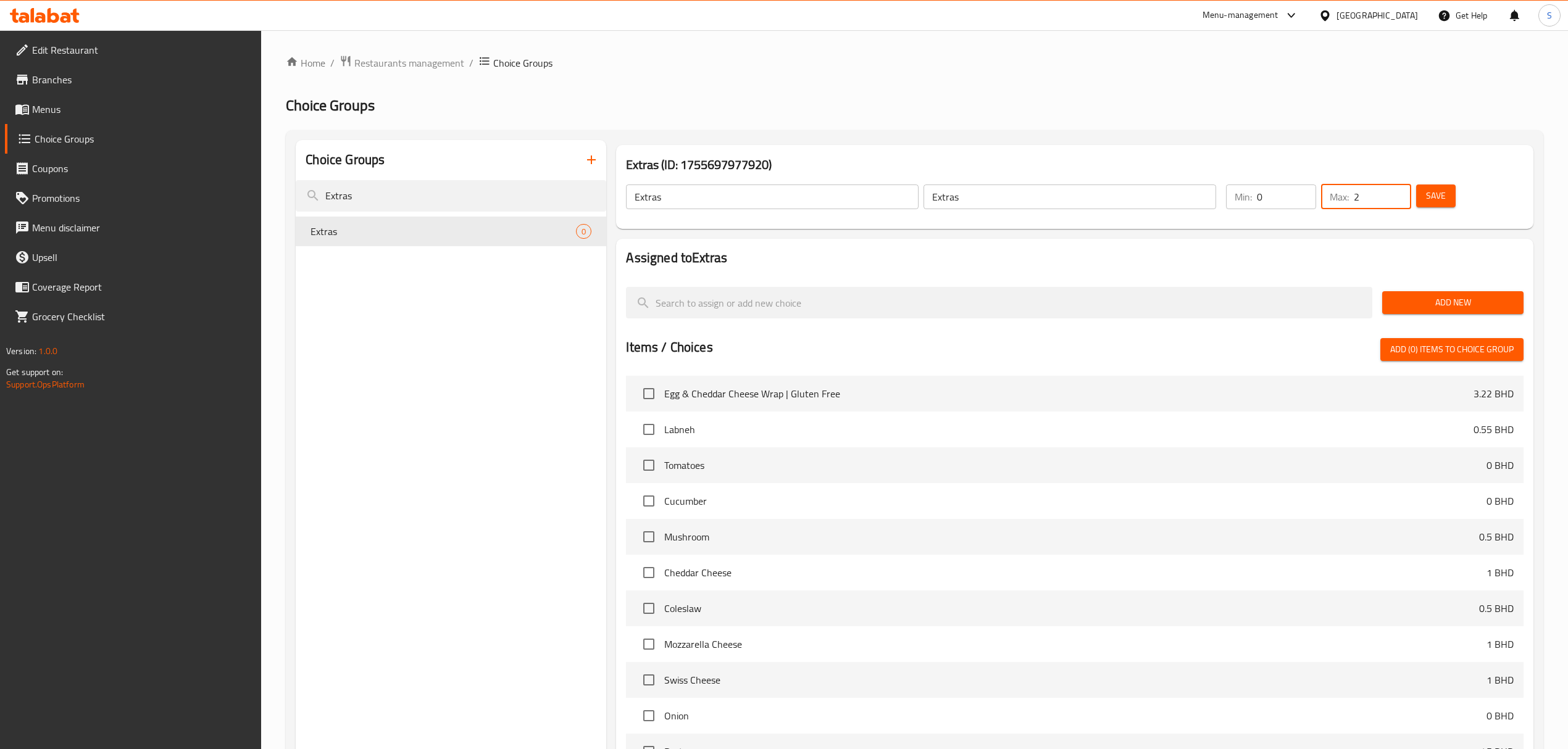
click at [1420, 301] on span "Add New" at bounding box center [1453, 303] width 122 height 16
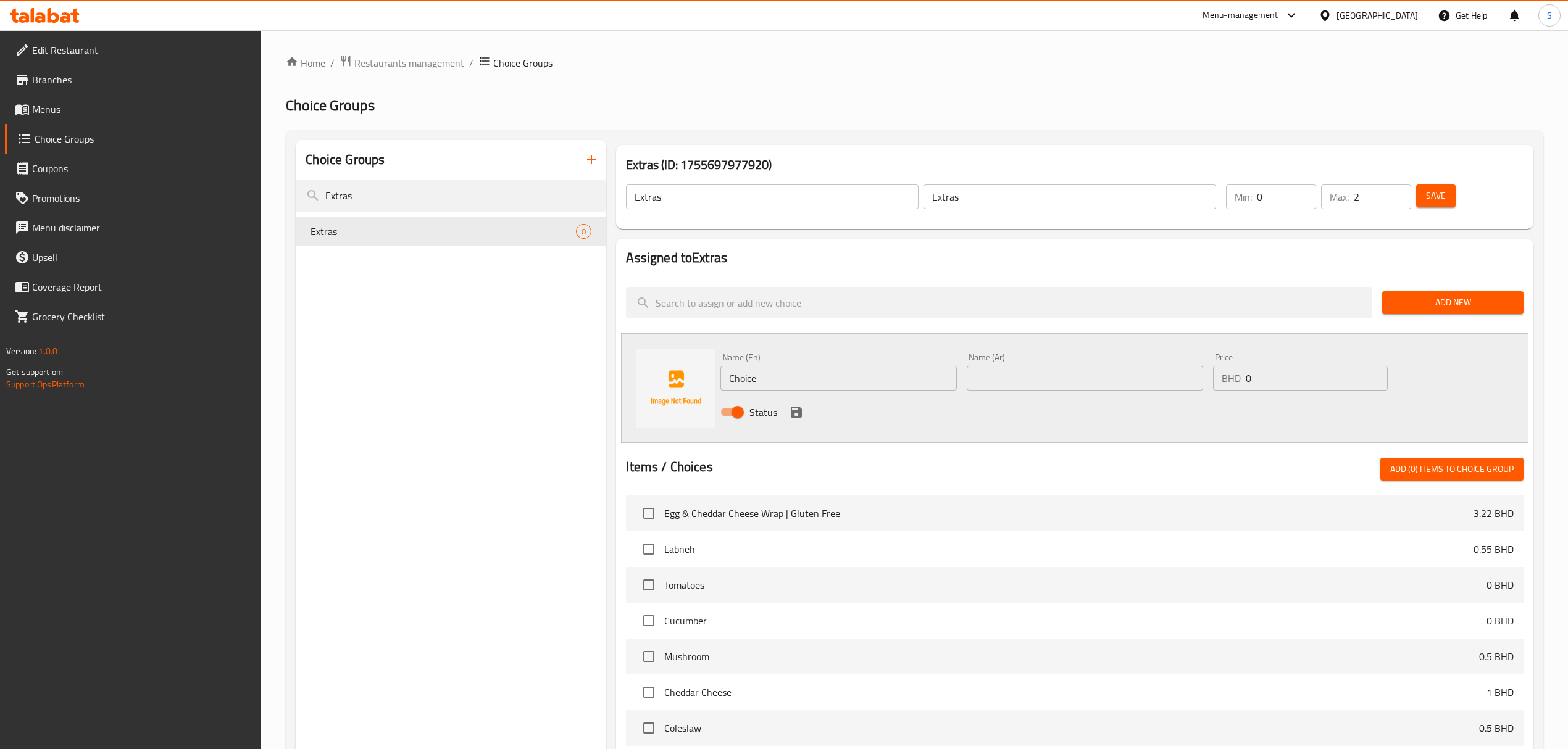
click at [784, 385] on input "Choice" at bounding box center [838, 379] width 237 height 25
type input "Extra Chicken"
drag, startPoint x: 823, startPoint y: 366, endPoint x: 818, endPoint y: 375, distance: 10.3
click at [822, 366] on div "Name (En) Extra Chicken Name (En)" at bounding box center [838, 372] width 237 height 37
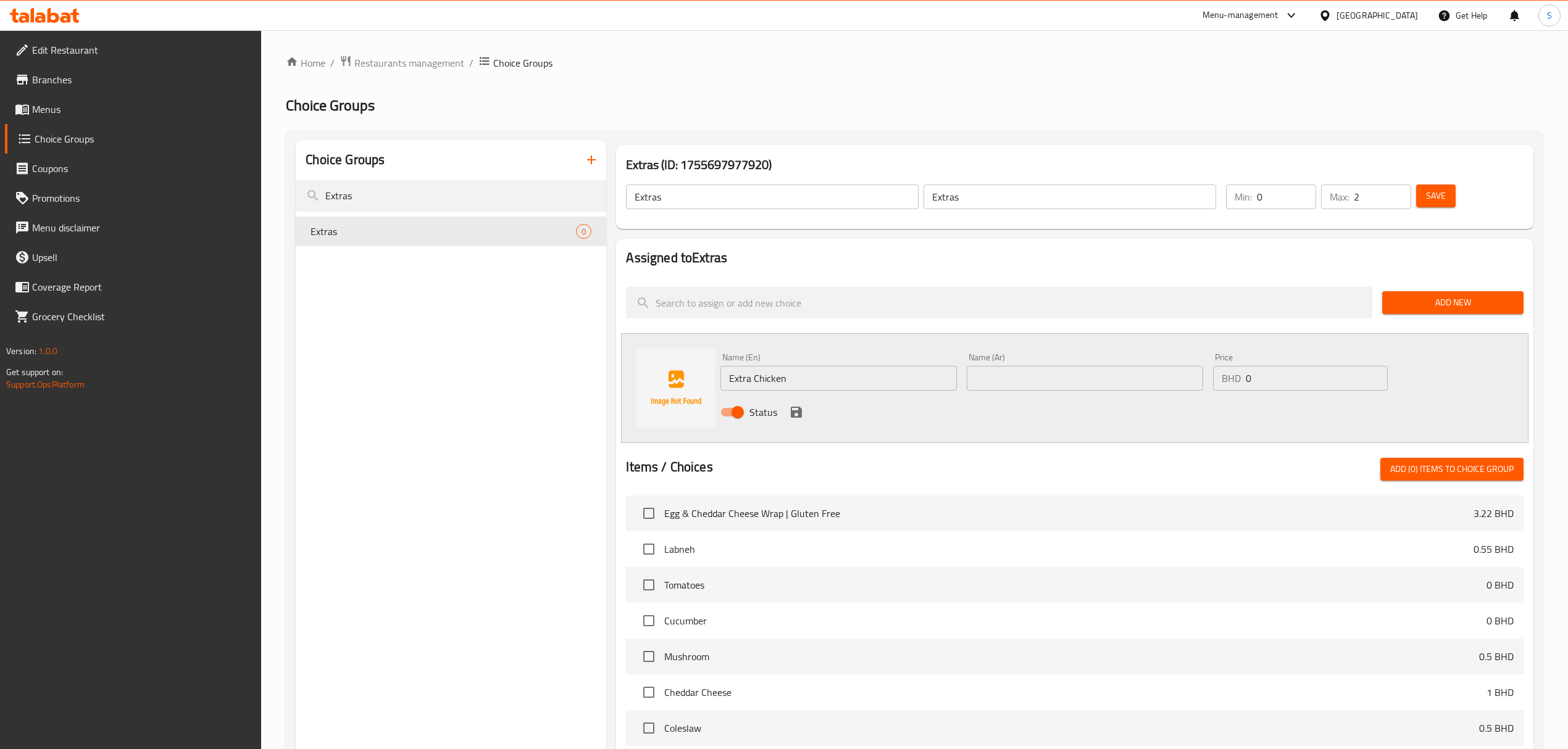
click at [818, 375] on input "Extra Chicken" at bounding box center [838, 379] width 237 height 25
click at [1015, 379] on input "text" at bounding box center [1084, 379] width 237 height 25
paste input "Extra Chicken"
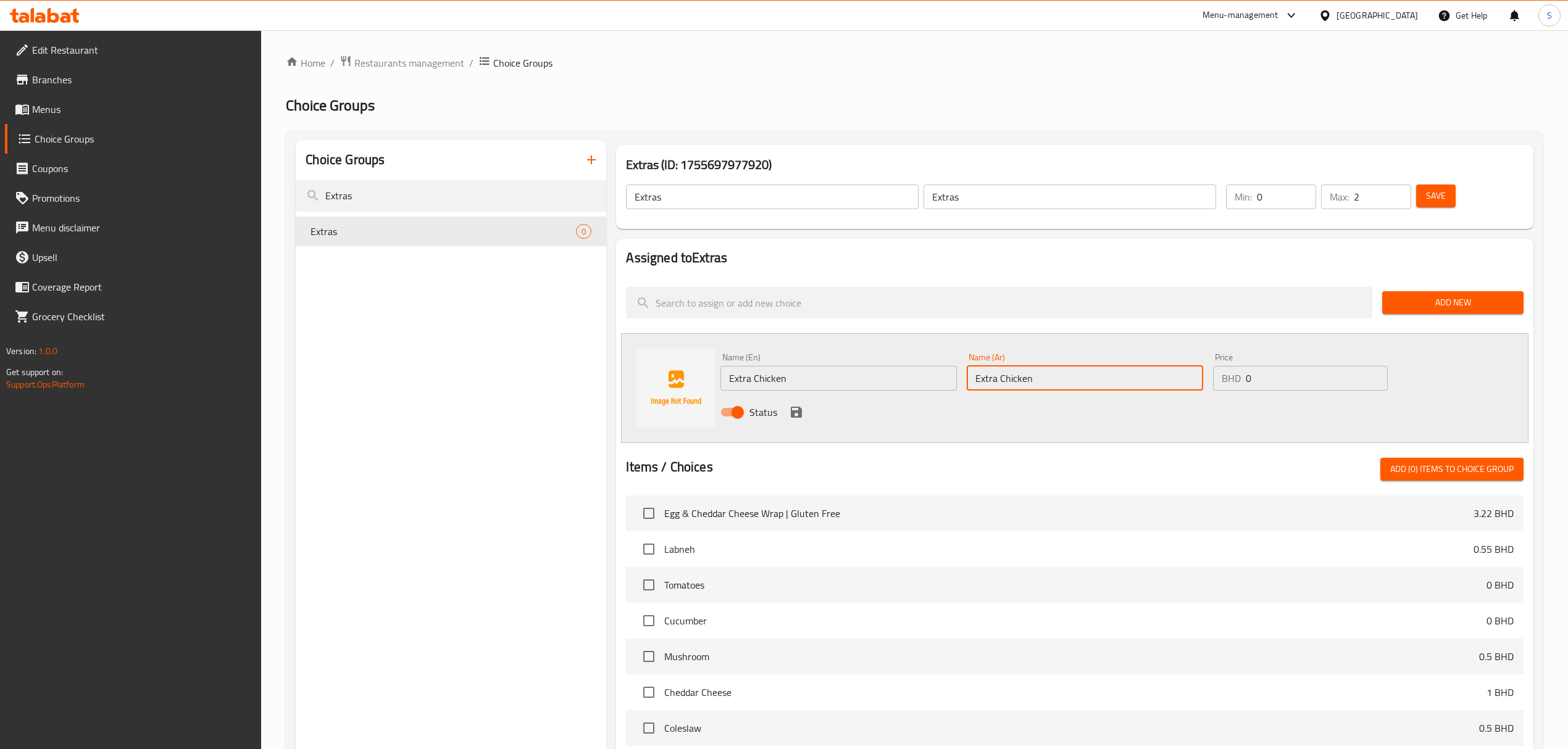
type input "Extra Chicken"
drag, startPoint x: 1279, startPoint y: 378, endPoint x: 1030, endPoint y: 428, distance: 254.0
click at [1030, 428] on div "Name (En) Extra Chicken Name (En) Name (Ar) Extra Chicken Name (Ar) Price BHD 0…" at bounding box center [1084, 388] width 738 height 80
type input "1"
click at [800, 413] on icon "save" at bounding box center [796, 412] width 11 height 11
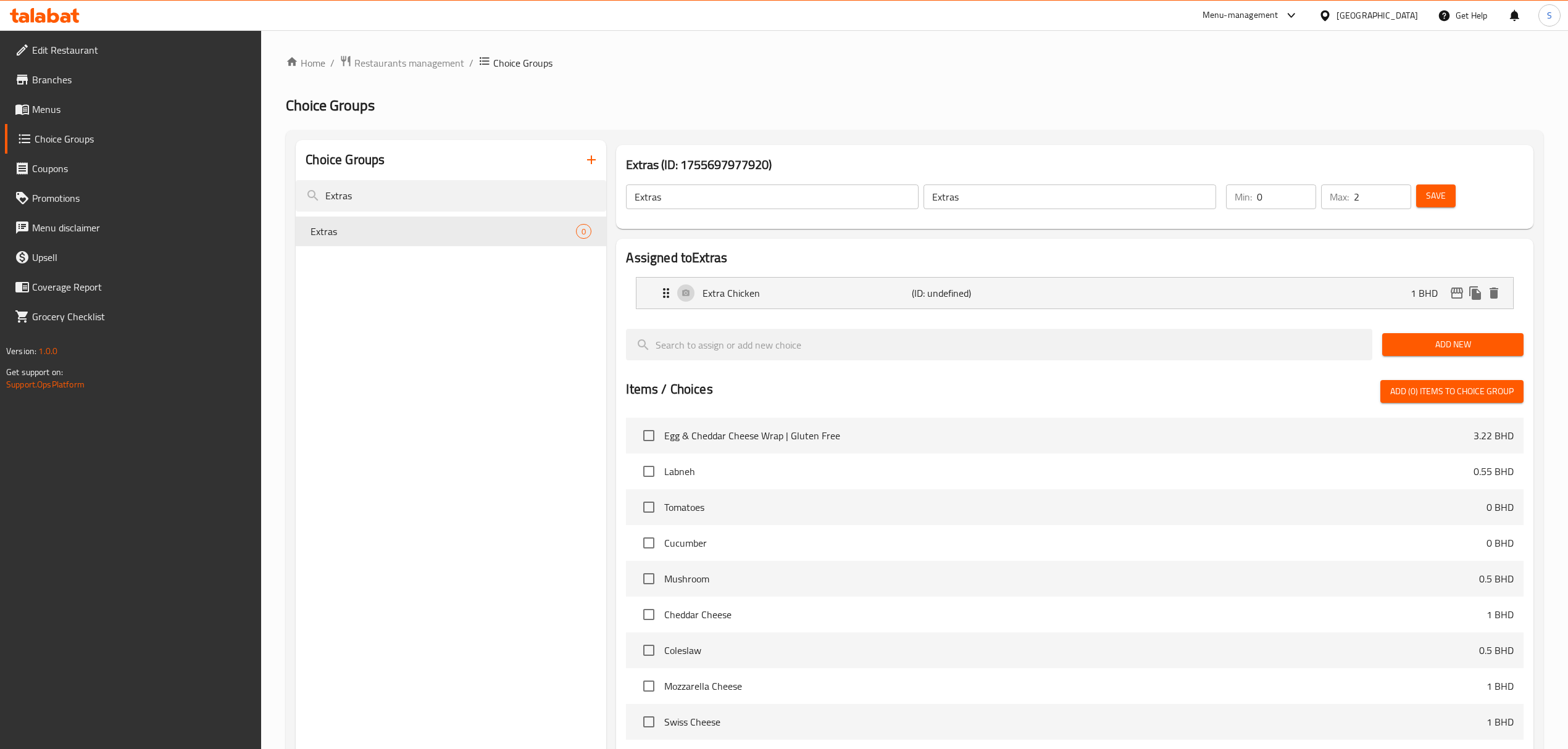
click at [1433, 337] on button "Add New" at bounding box center [1452, 344] width 141 height 23
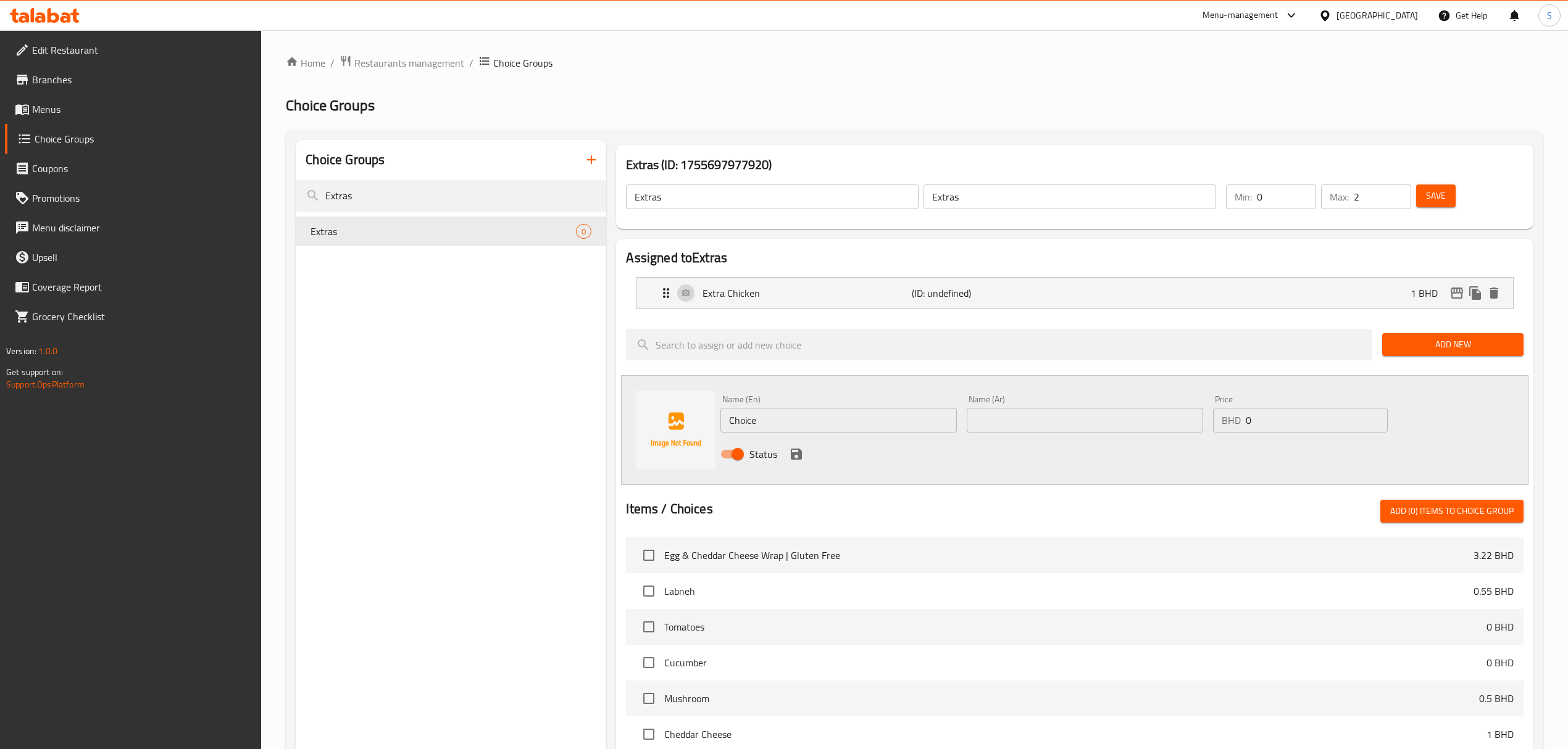
click at [794, 425] on input "Choice" at bounding box center [838, 420] width 237 height 25
paste input "Extra Chicken"
drag, startPoint x: 754, startPoint y: 418, endPoint x: 906, endPoint y: 398, distance: 153.3
click at [906, 398] on div "Name (En) Extra Chicken Name (En)" at bounding box center [838, 414] width 237 height 37
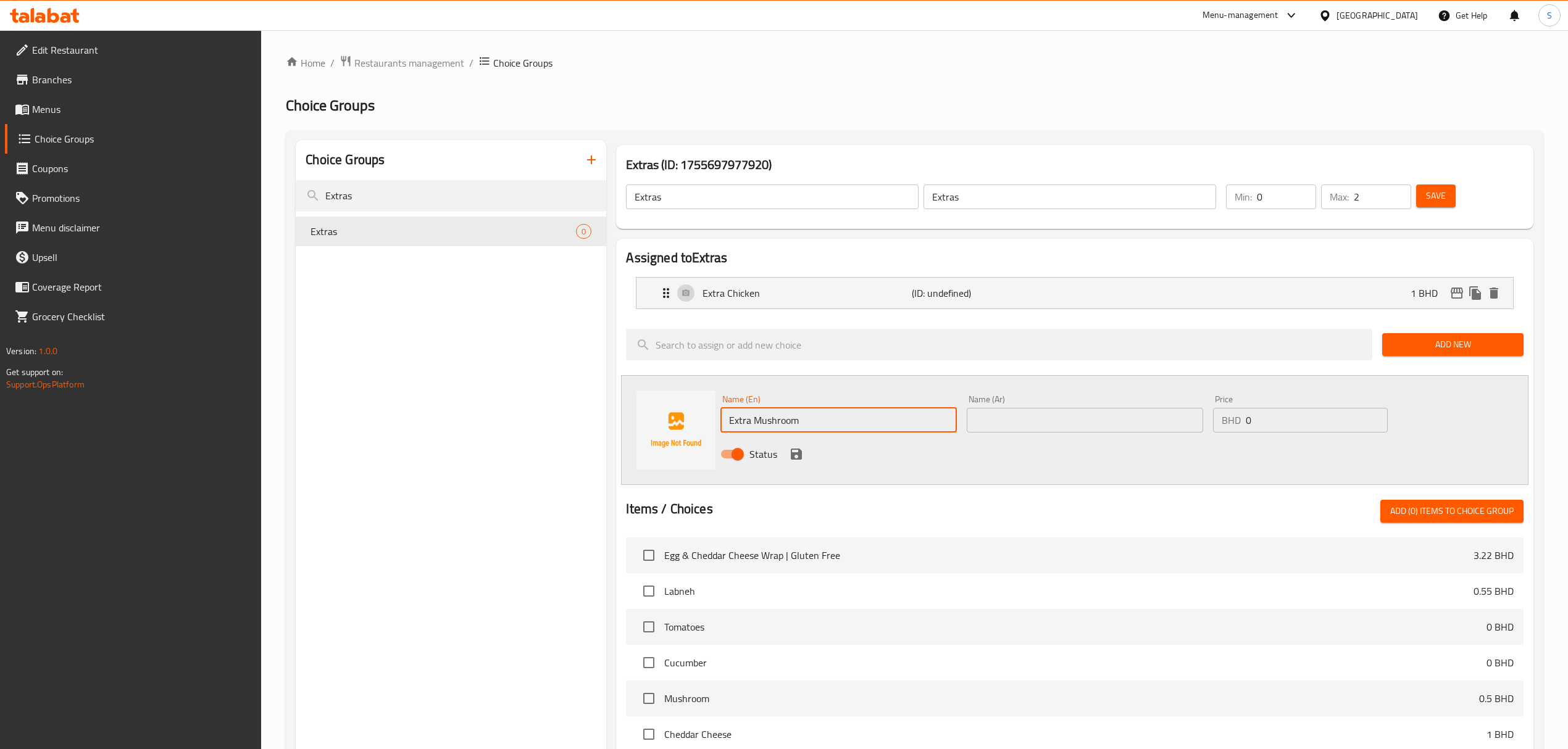
click at [862, 422] on input "Extra Mushroom" at bounding box center [838, 420] width 237 height 25
type input "Extra Mushroom"
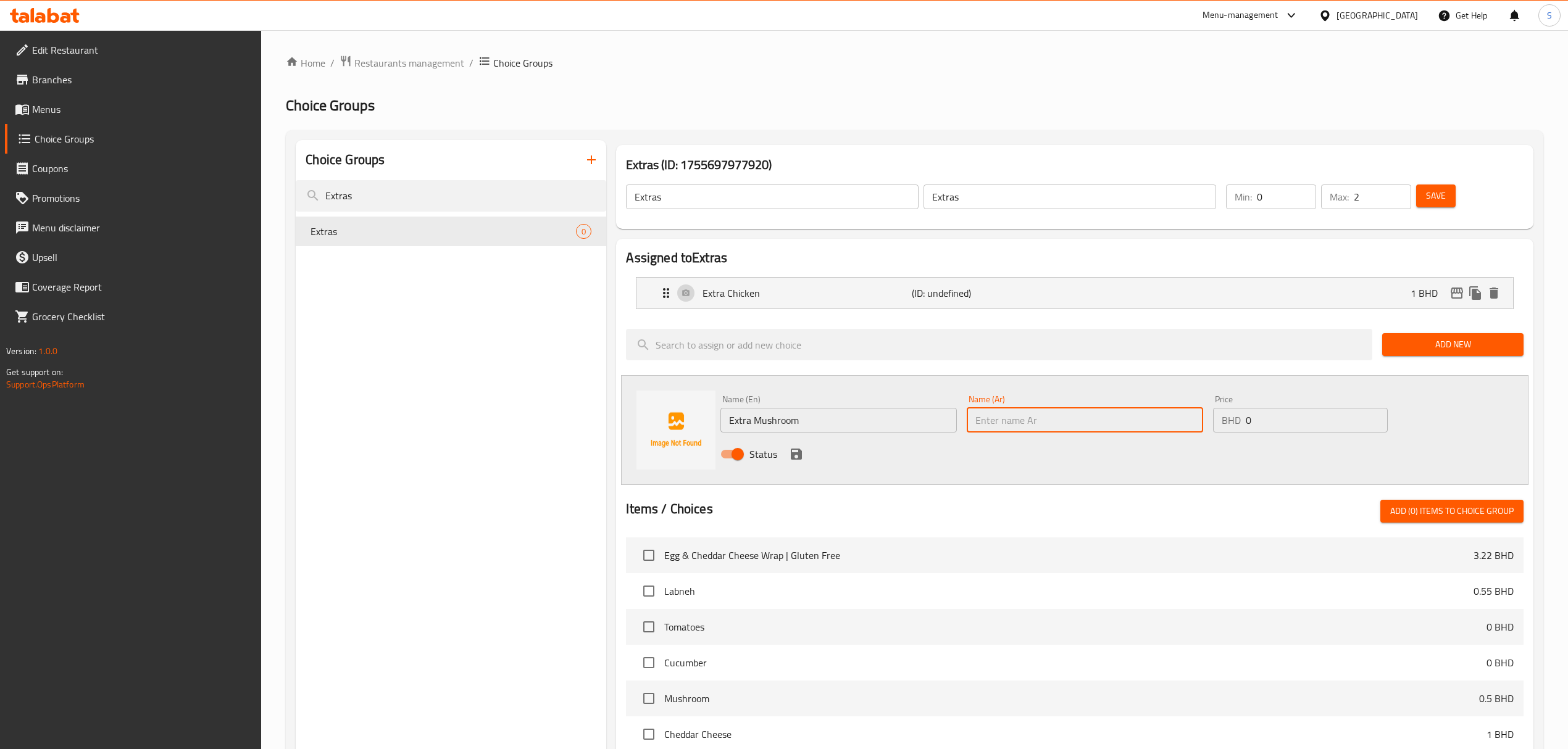
click at [1041, 413] on input "text" at bounding box center [1084, 420] width 237 height 25
paste input "Extra Mushroom"
type input "Extra Mushroom"
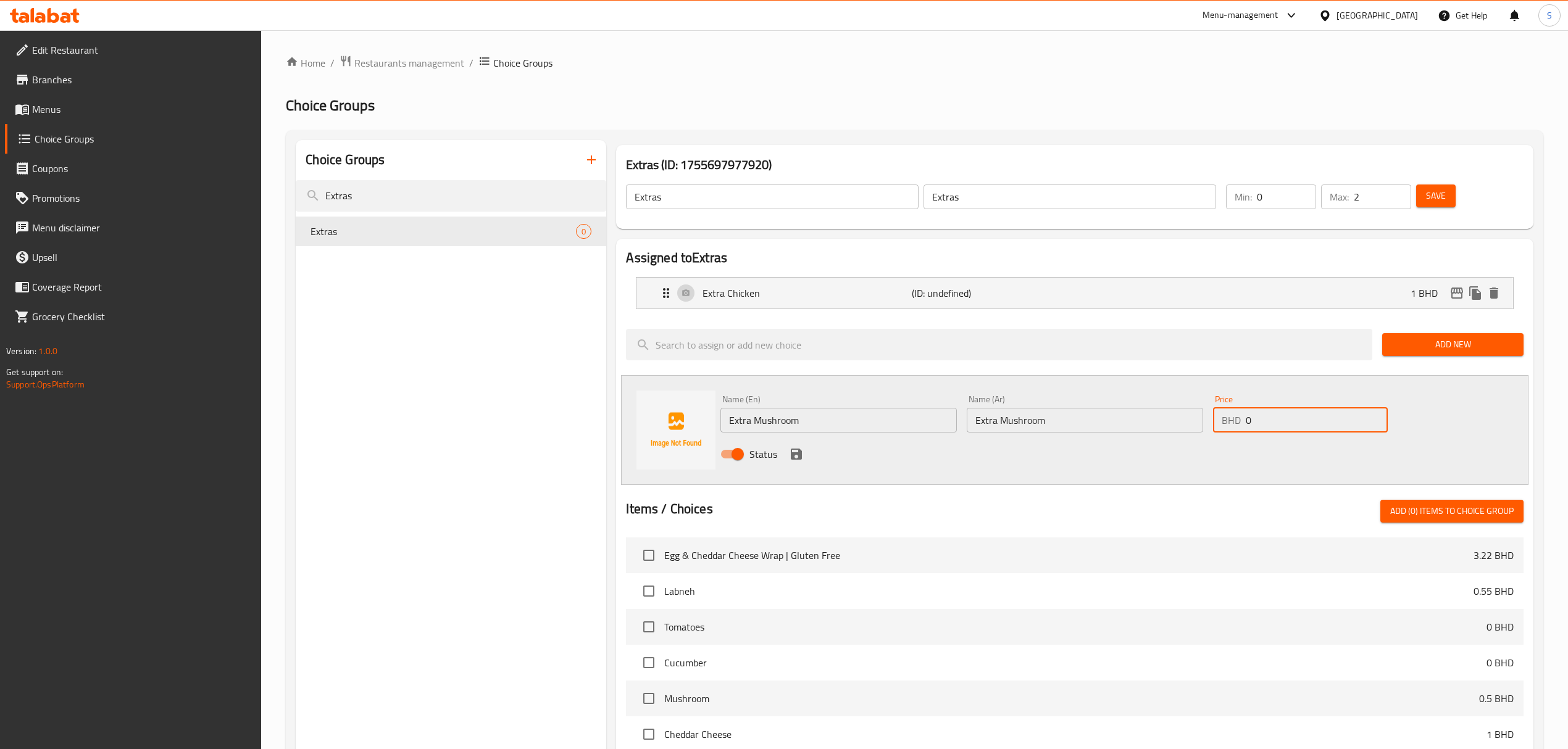
drag, startPoint x: 1255, startPoint y: 421, endPoint x: 1205, endPoint y: 420, distance: 50.0
click at [1205, 418] on div "Name (En) Extra Mushroom Name (En) Name (Ar) Extra Mushroom Name (Ar) Price BHD…" at bounding box center [1084, 430] width 738 height 80
click at [1273, 425] on input "0" at bounding box center [1316, 420] width 142 height 25
type input "0.5"
drag, startPoint x: 795, startPoint y: 458, endPoint x: 1339, endPoint y: 223, distance: 592.6
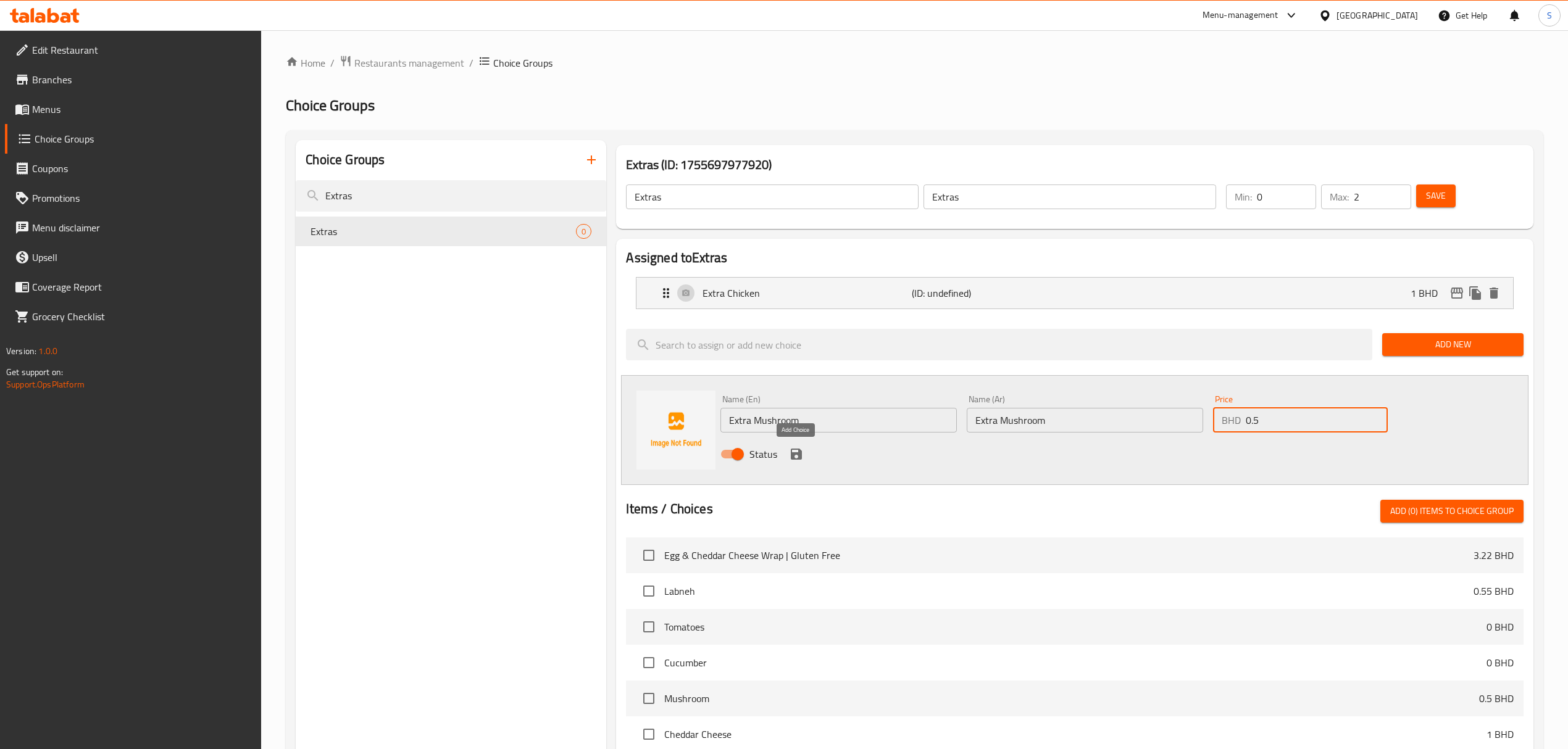
click at [796, 457] on icon "save" at bounding box center [796, 454] width 15 height 15
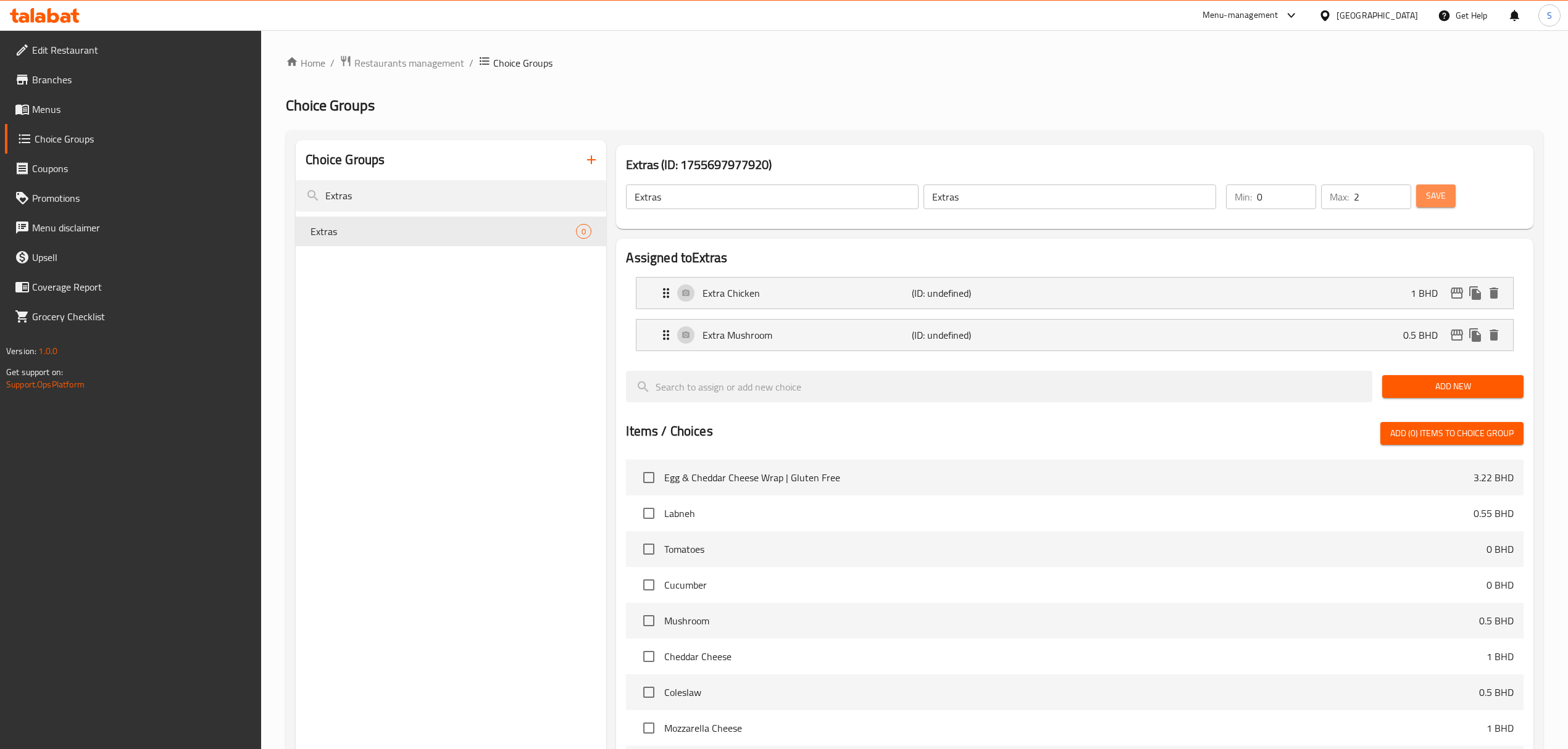
click at [1443, 201] on span "Save" at bounding box center [1435, 196] width 20 height 16
drag, startPoint x: 77, startPoint y: 112, endPoint x: 153, endPoint y: 110, distance: 76.0
click at [77, 112] on span "Menus" at bounding box center [141, 109] width 220 height 15
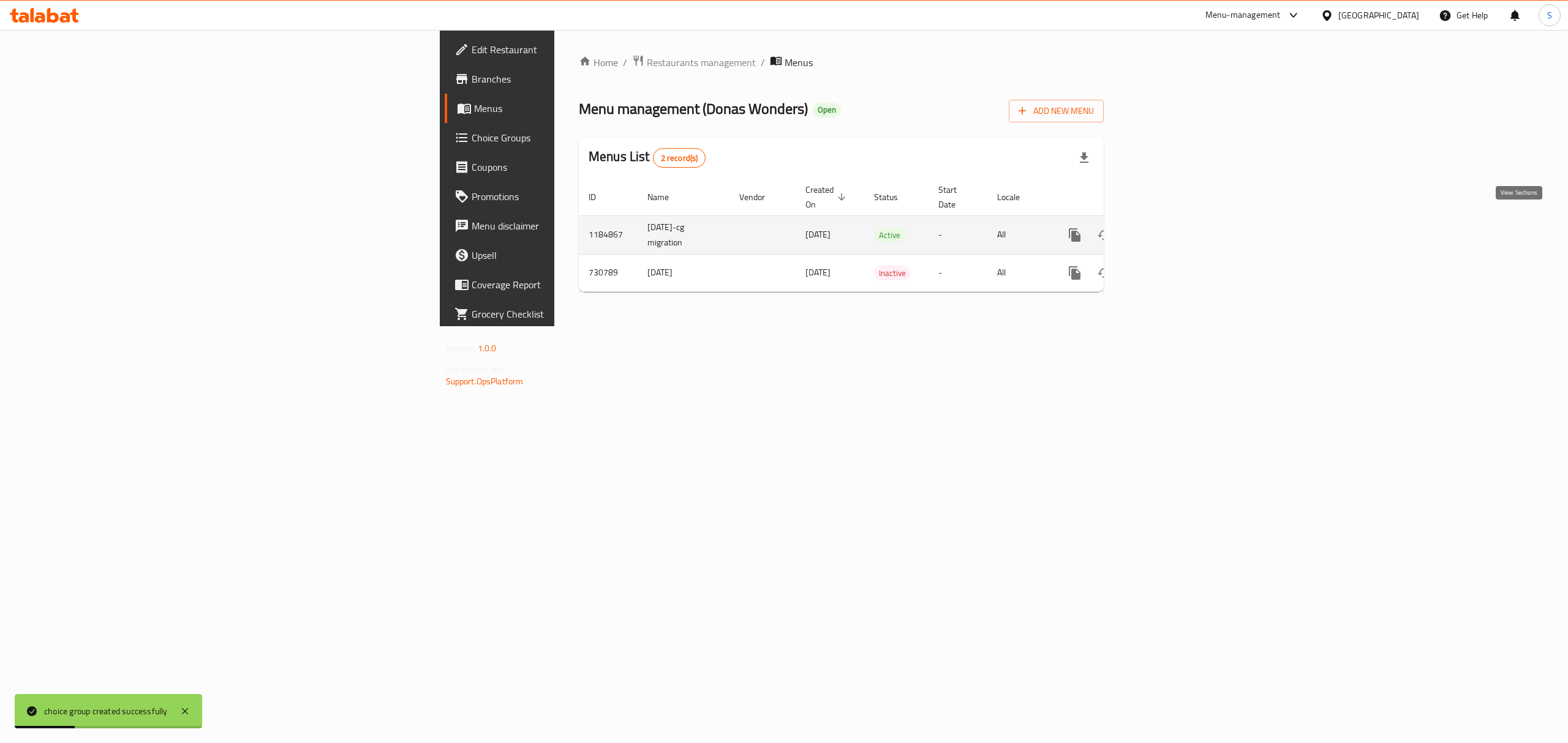
click at [1177, 221] on link "enhanced table" at bounding box center [1163, 235] width 29 height 29
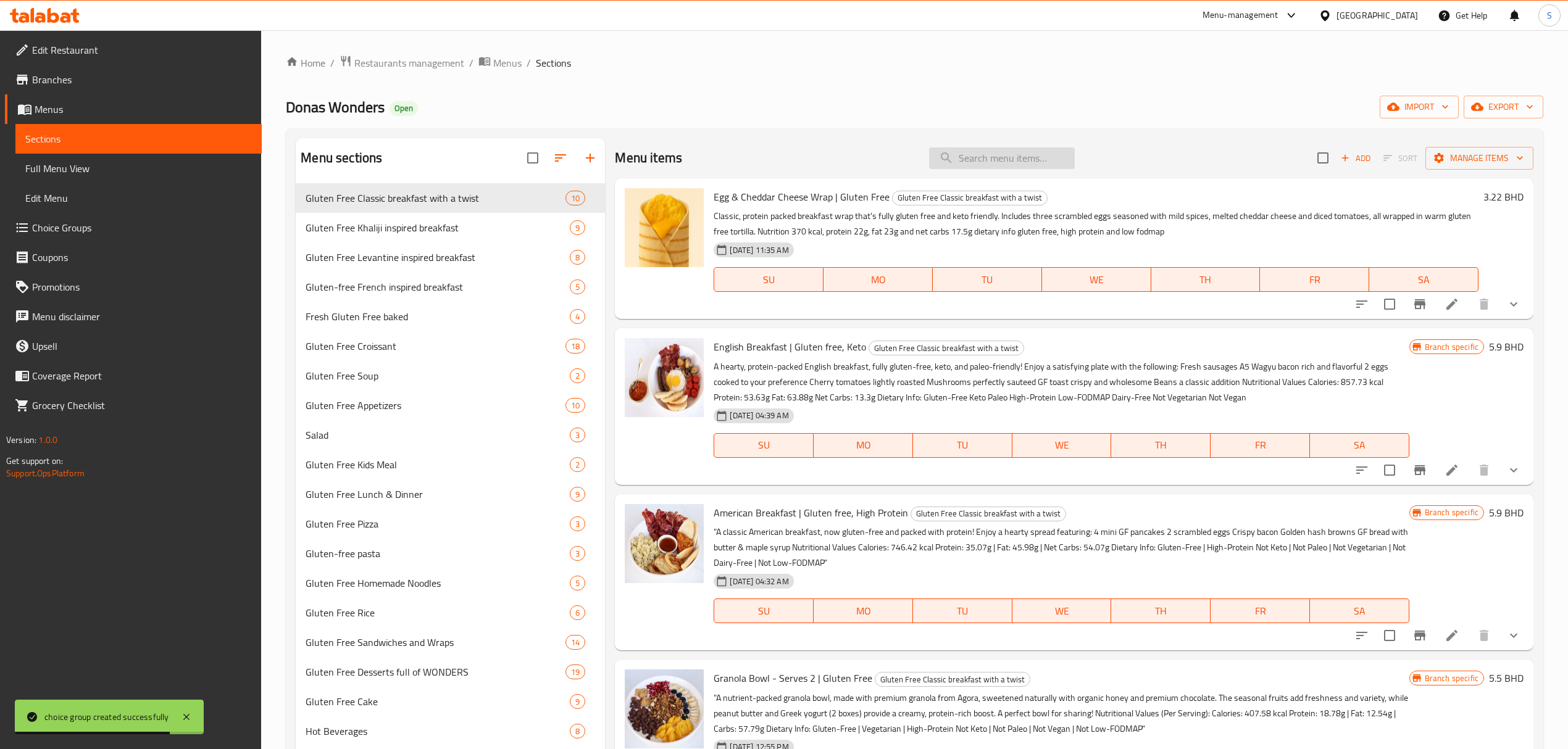
click at [979, 160] on input "search" at bounding box center [1002, 159] width 145 height 22
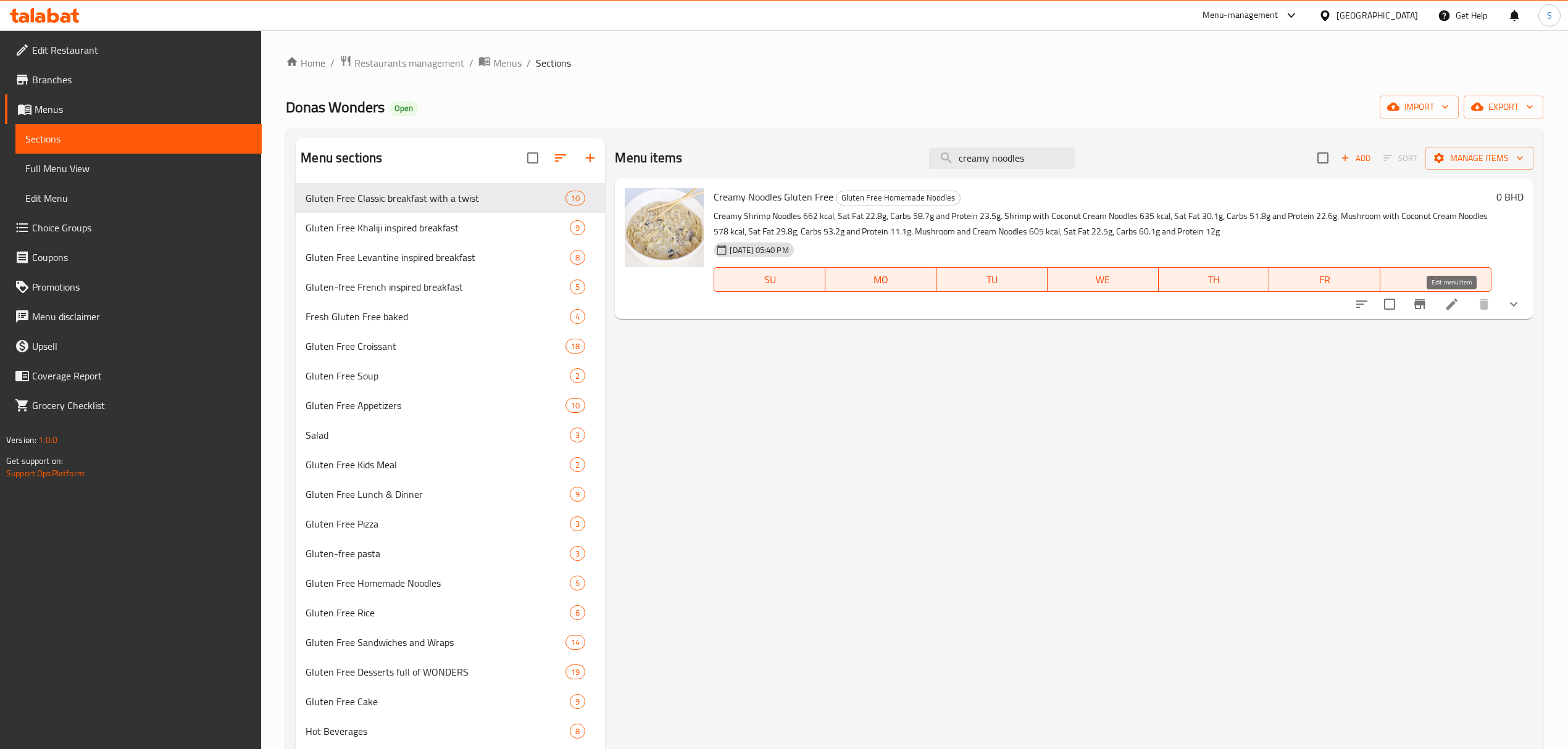
type input "creamy noodles"
click at [1452, 307] on icon at bounding box center [1452, 304] width 15 height 15
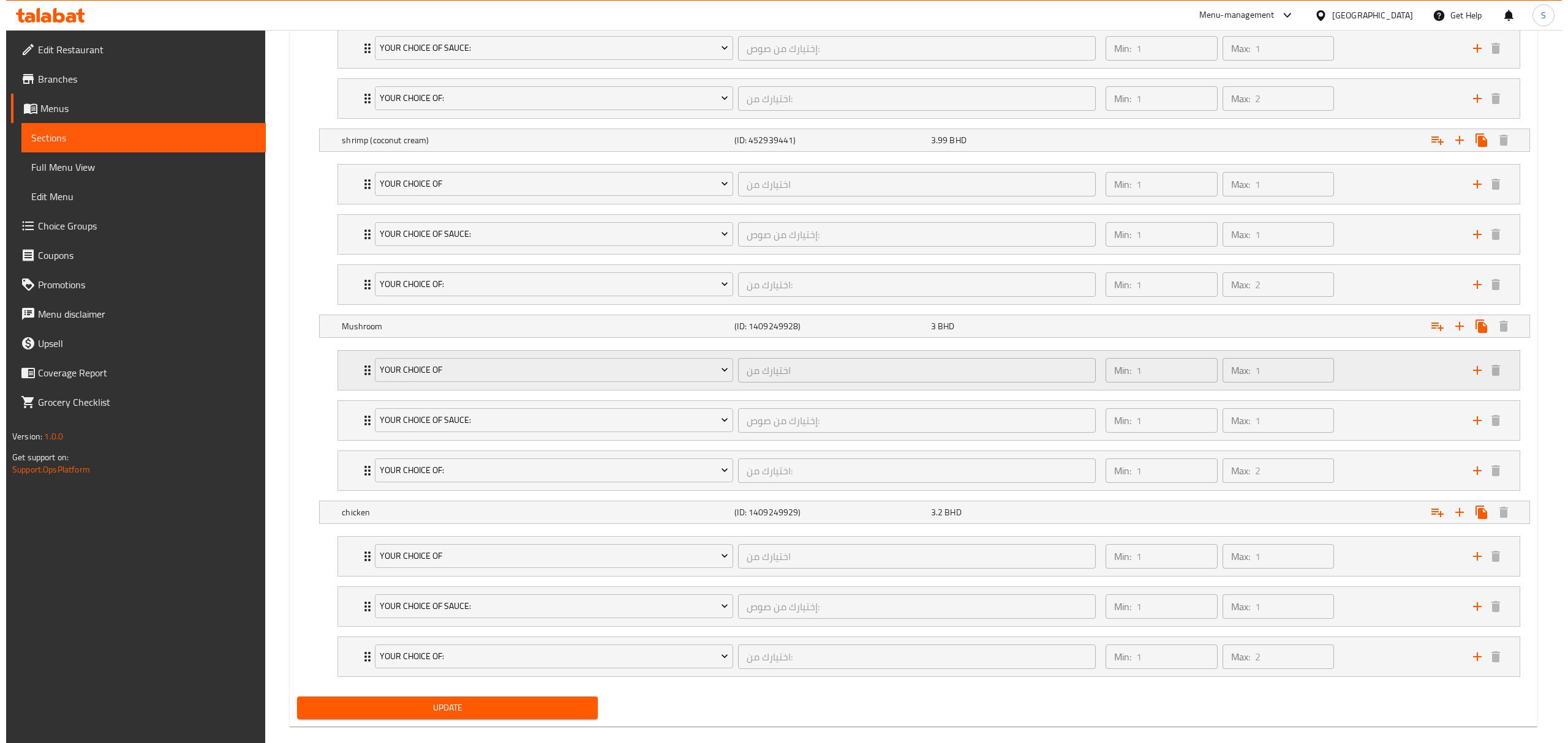
scroll to position [902, 0]
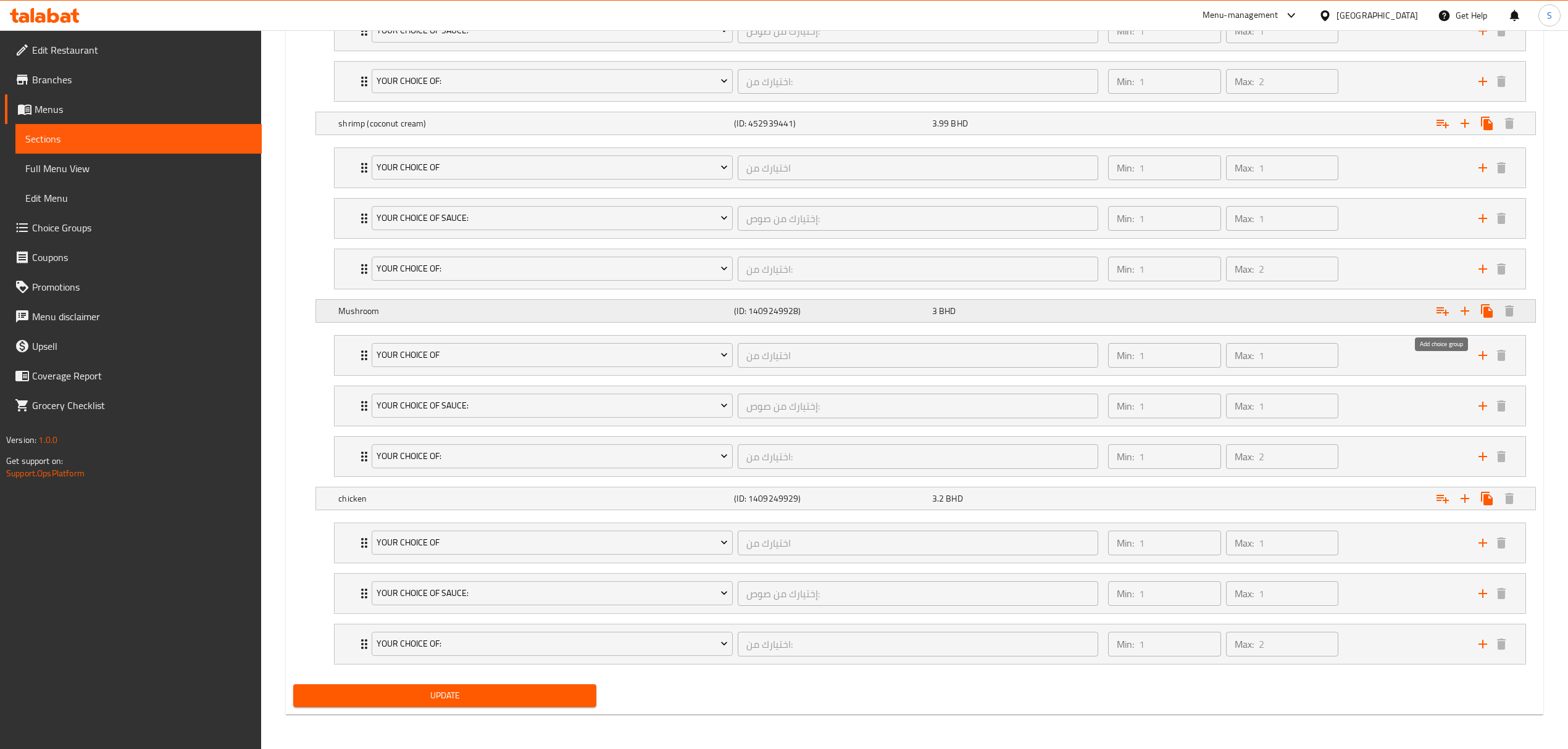
click at [1443, 307] on icon "Expand" at bounding box center [1442, 311] width 13 height 9
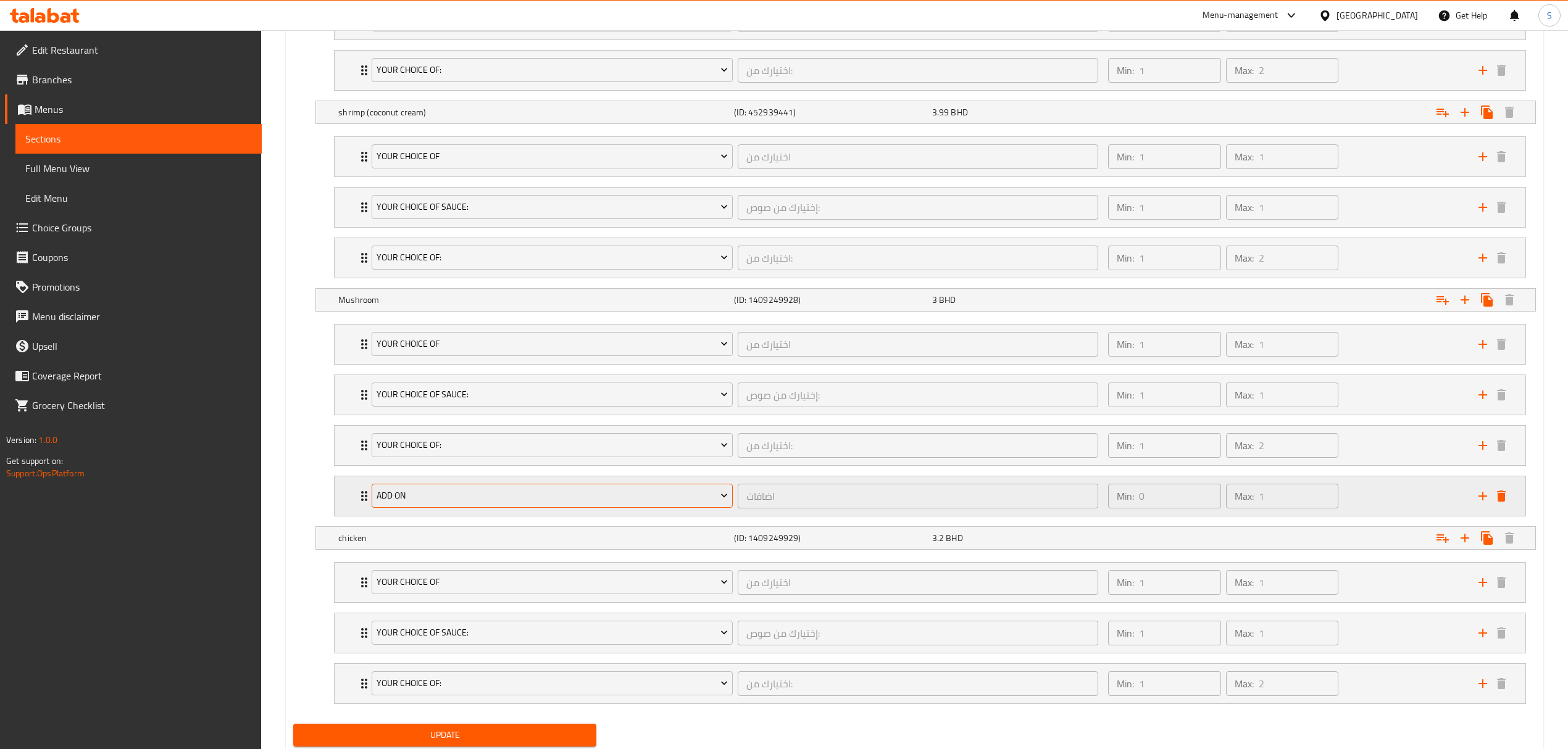
click at [704, 497] on span "add on" at bounding box center [552, 496] width 352 height 16
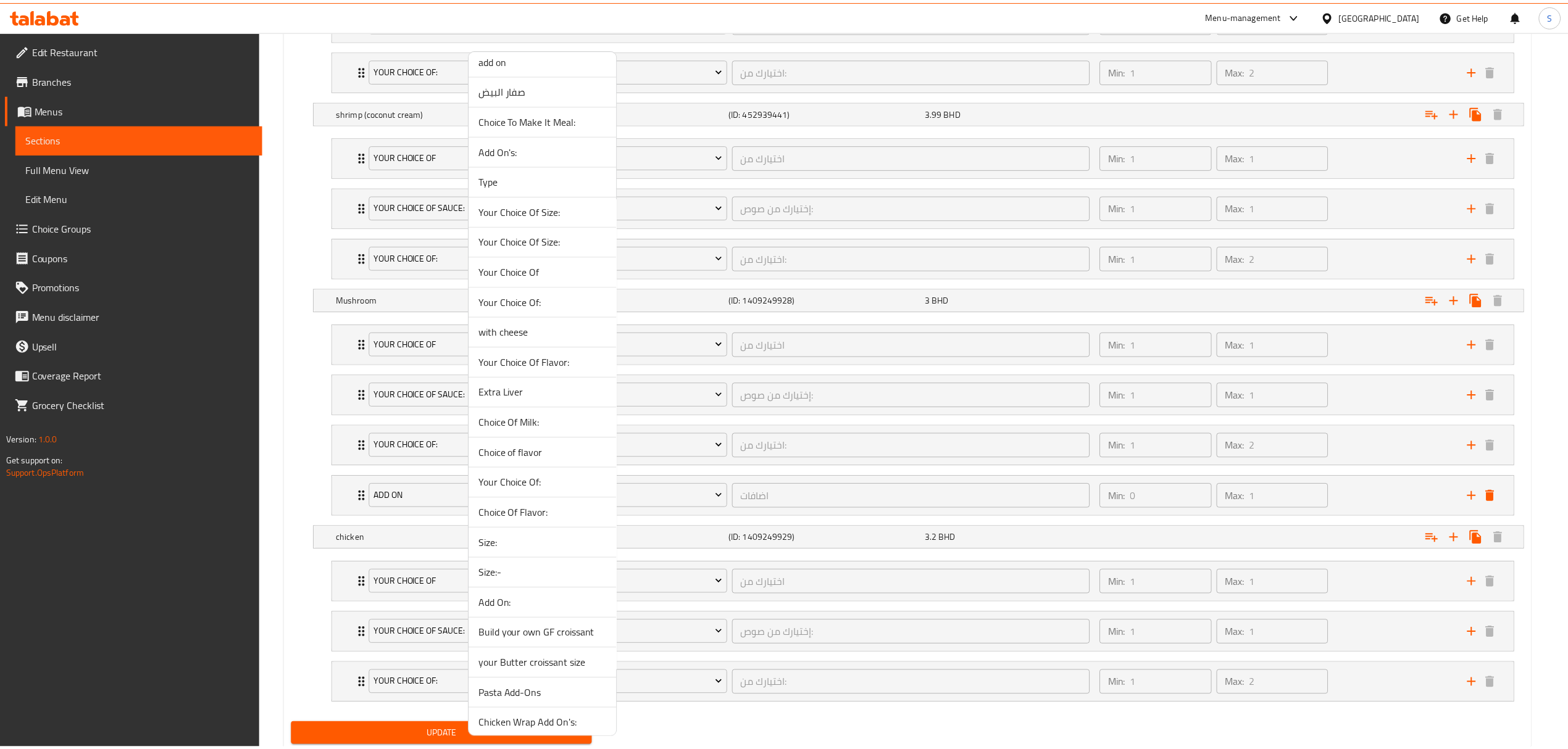
scroll to position [892, 0]
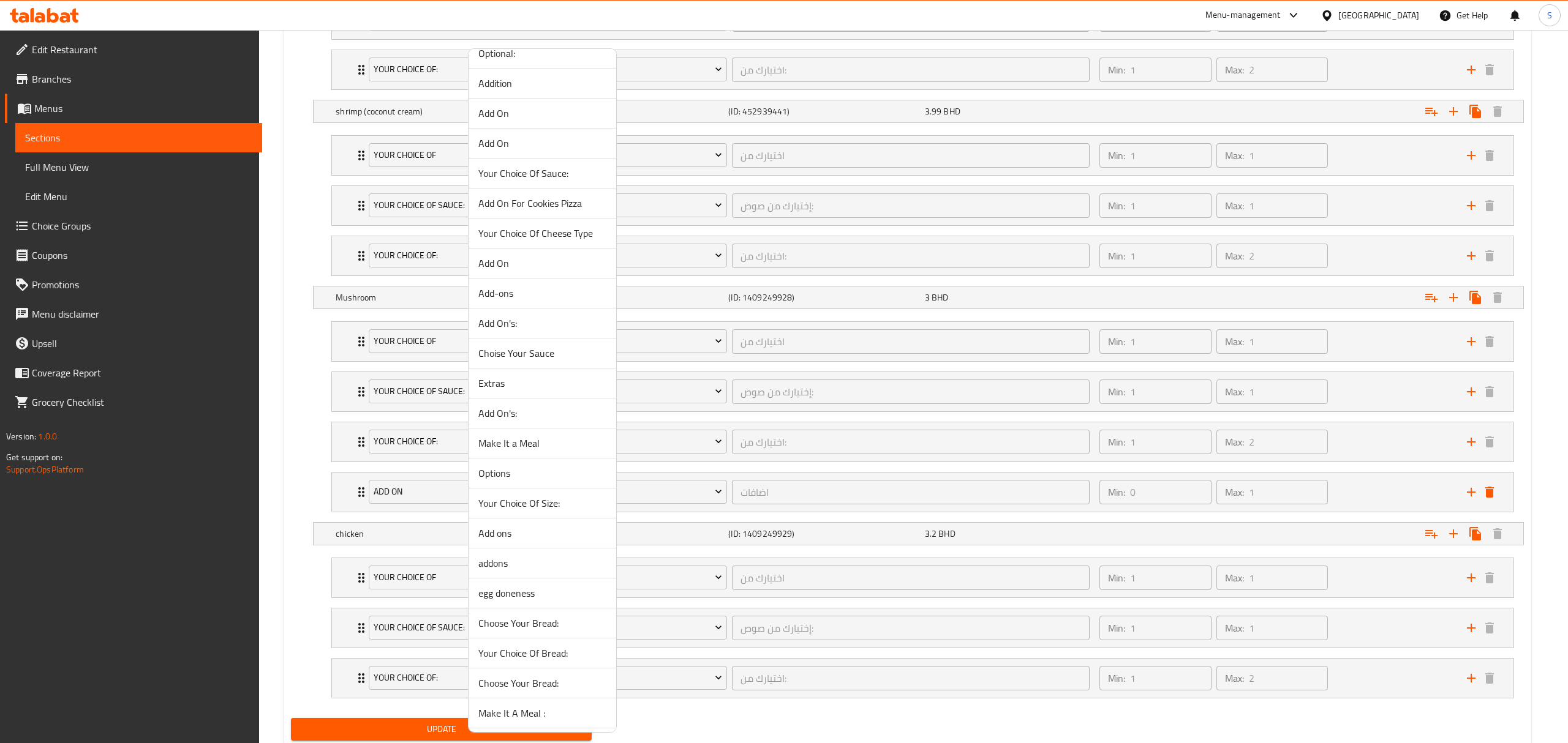
click at [512, 388] on span "Extras" at bounding box center [542, 383] width 128 height 15
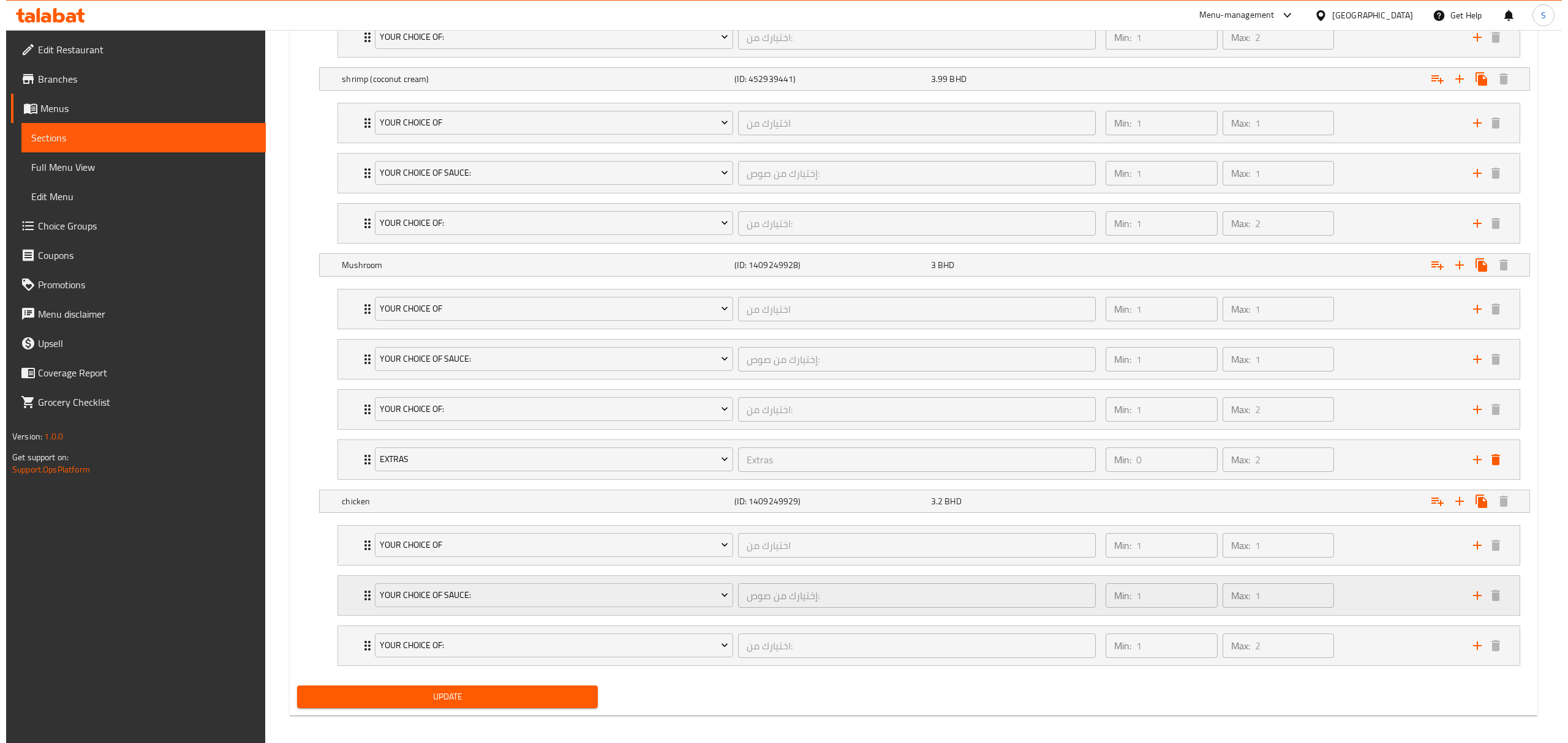
scroll to position [952, 0]
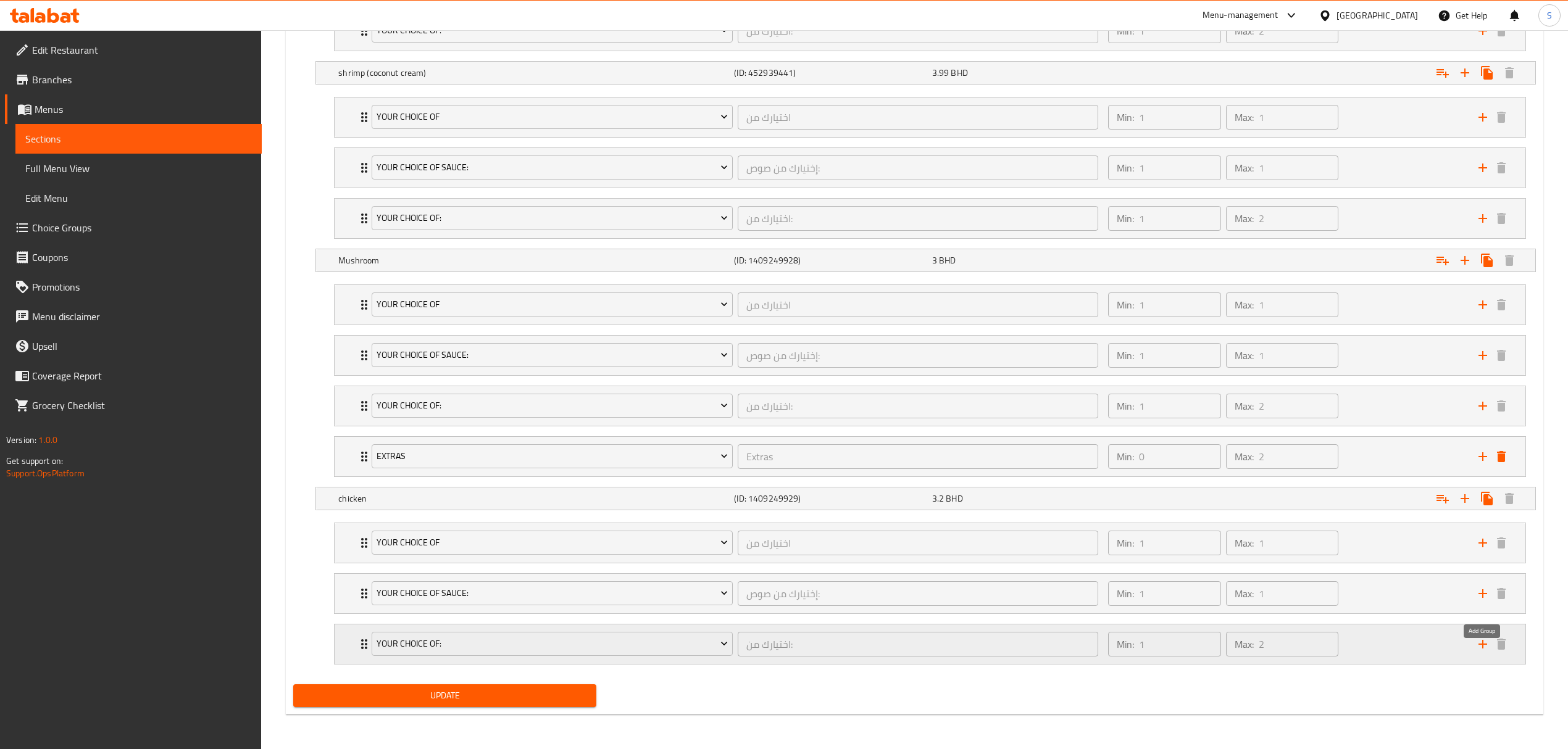
click at [1482, 645] on icon "add" at bounding box center [1482, 644] width 9 height 9
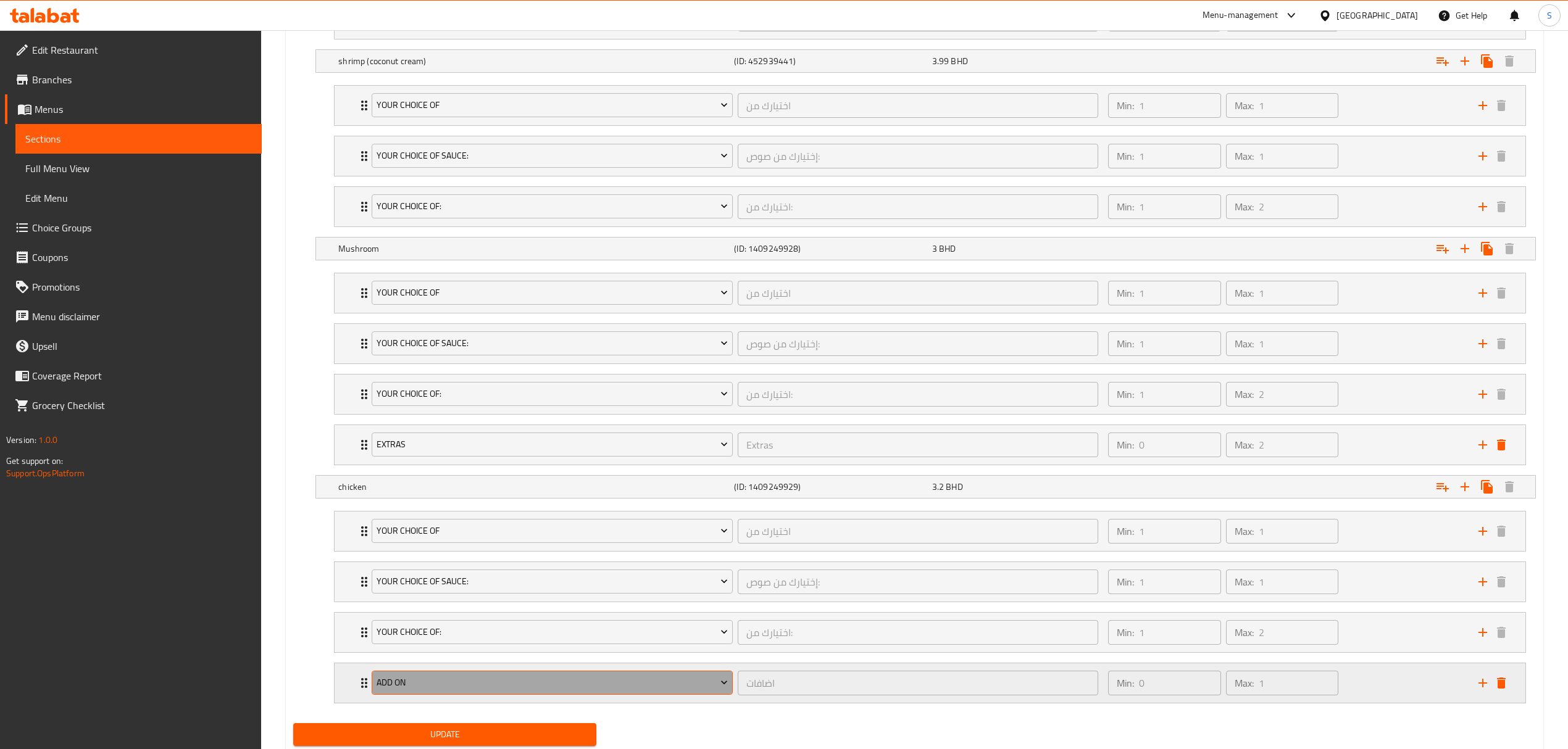
click at [687, 690] on span "add on" at bounding box center [552, 683] width 352 height 16
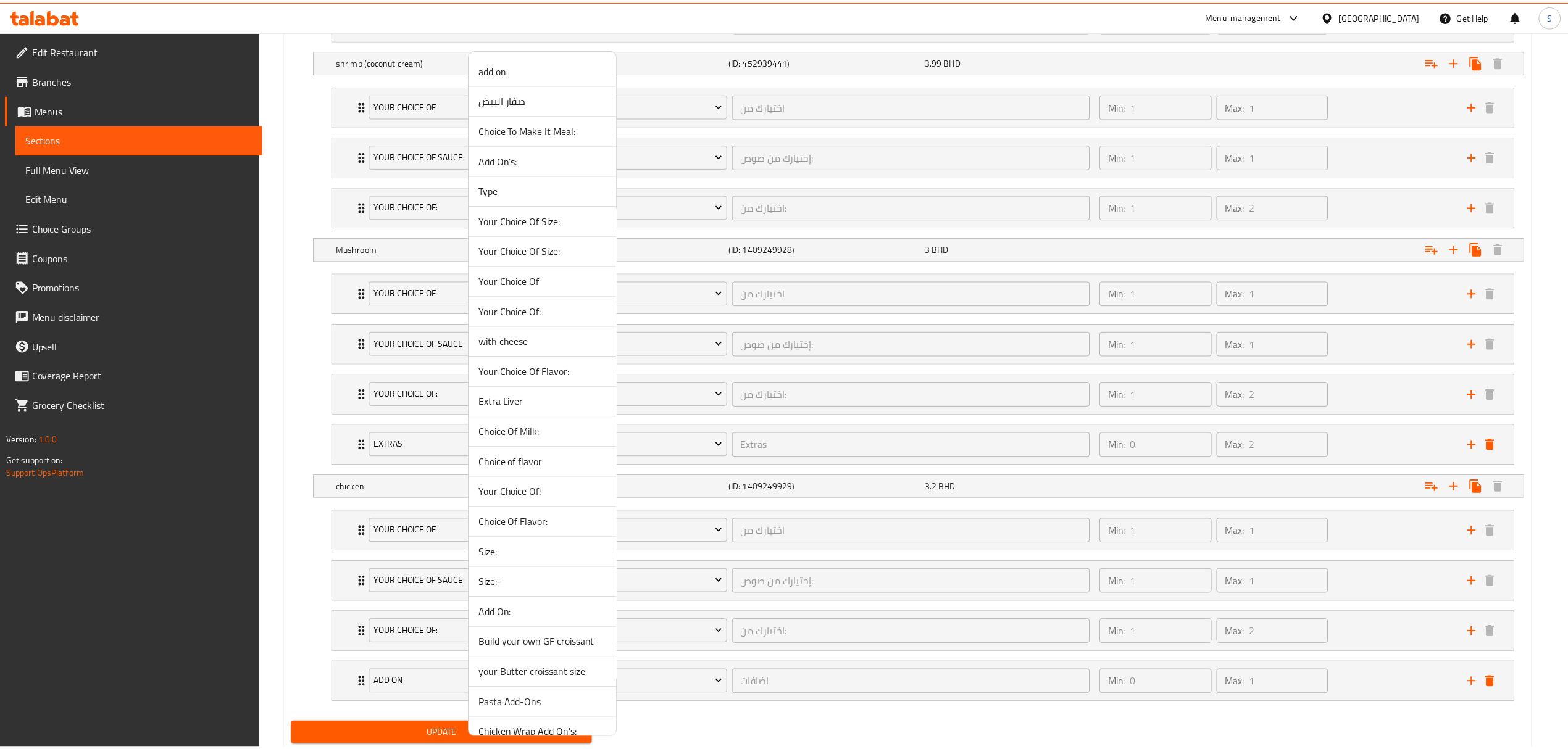
scroll to position [892, 0]
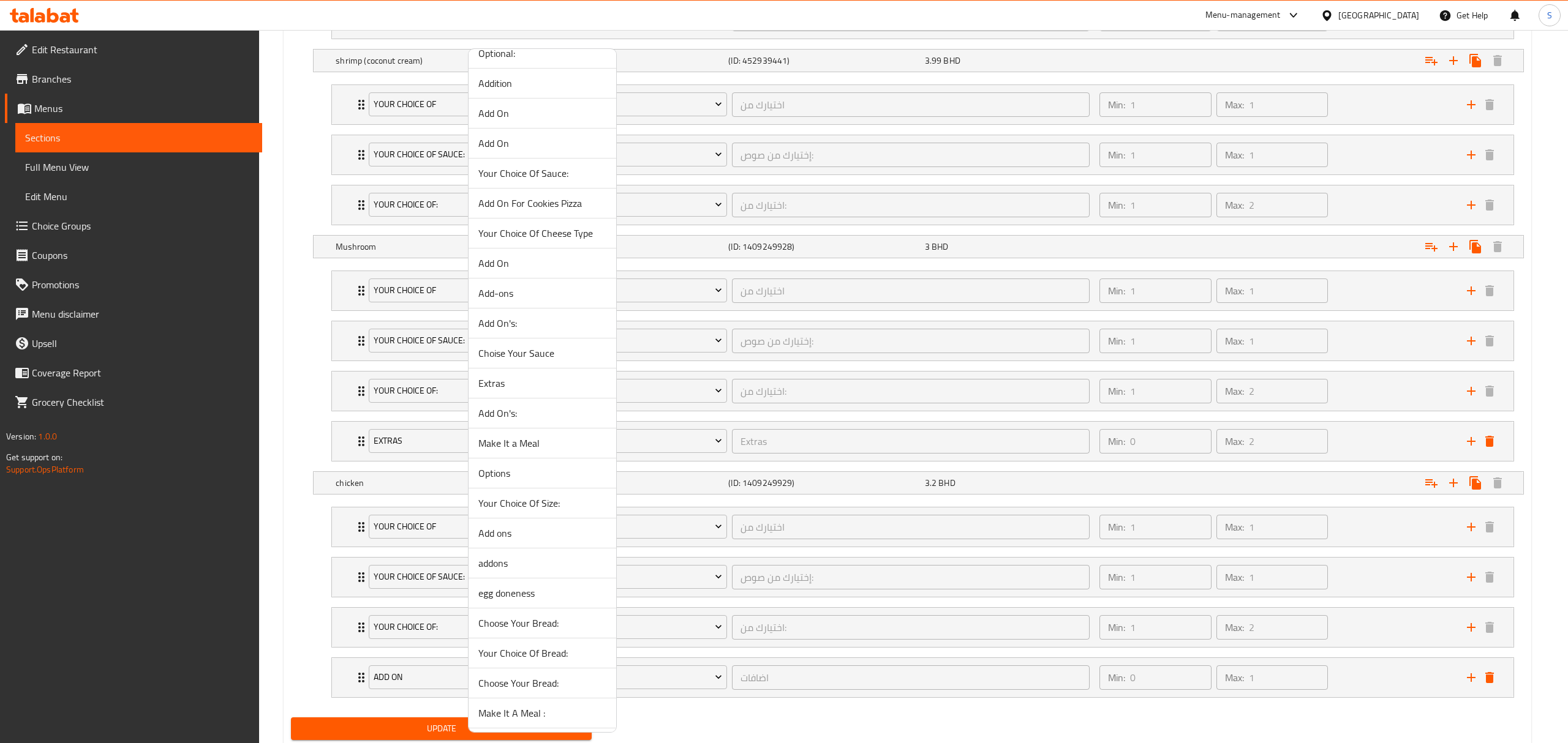
click at [525, 390] on span "Extras" at bounding box center [542, 383] width 128 height 15
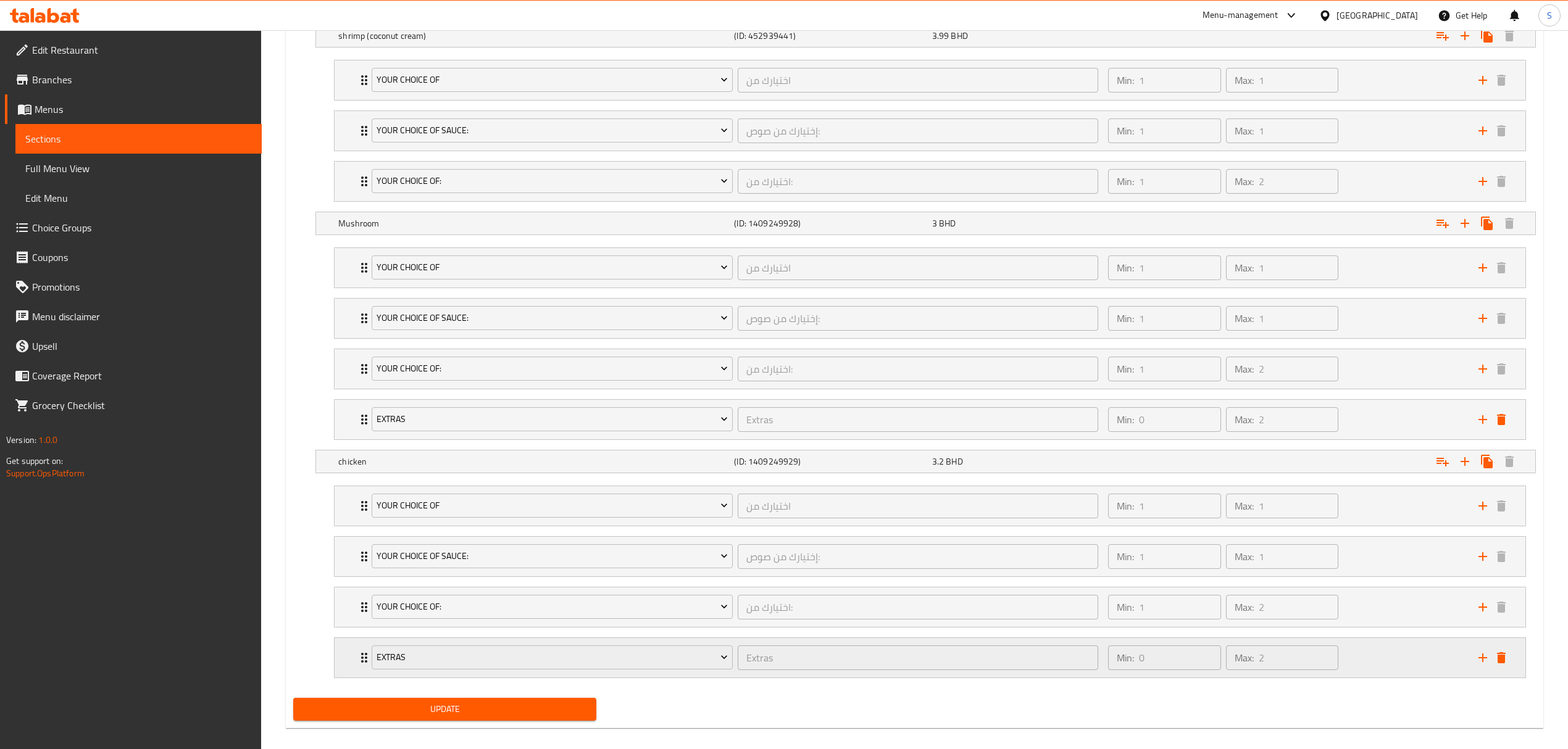
scroll to position [1011, 0]
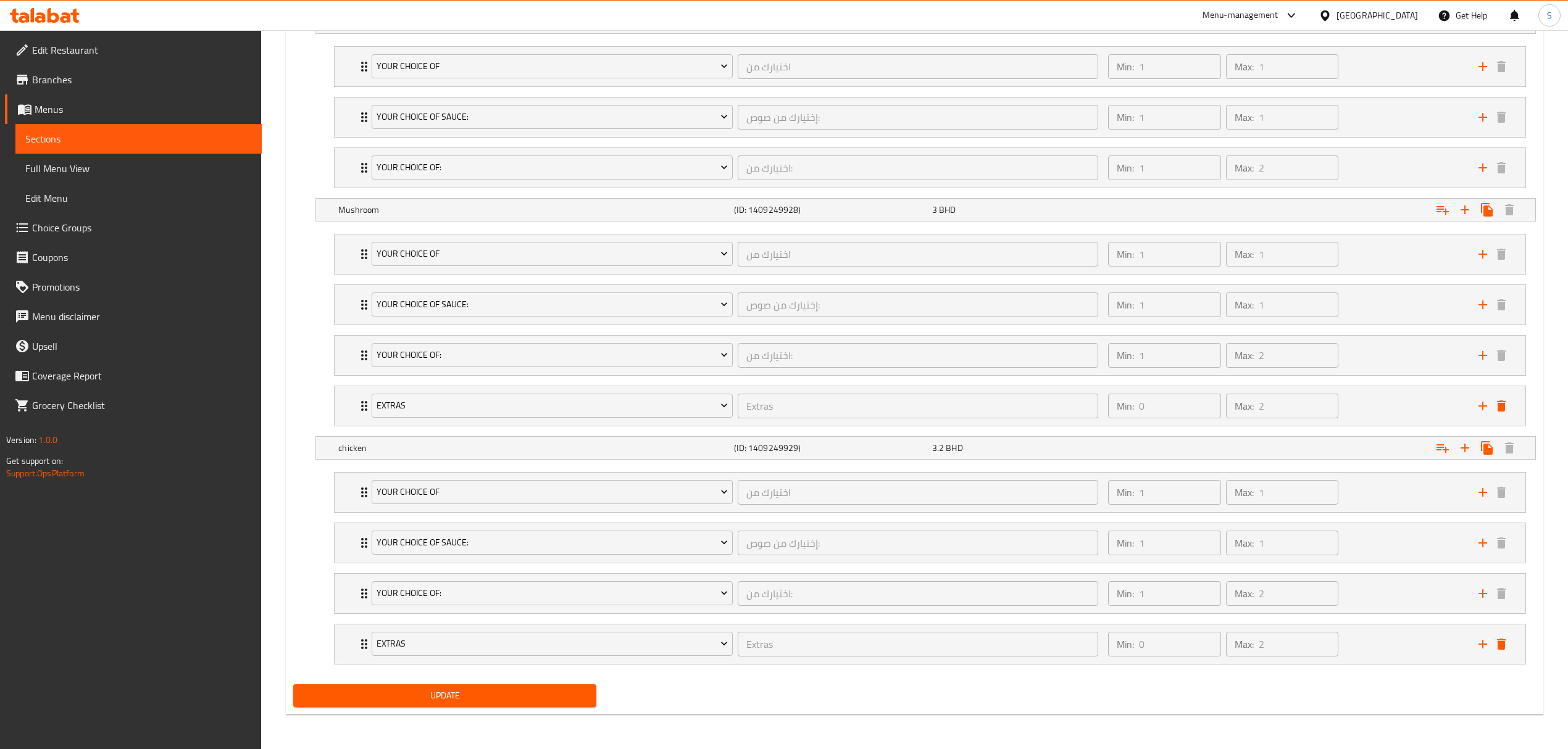
click at [479, 695] on span "Update" at bounding box center [445, 696] width 284 height 16
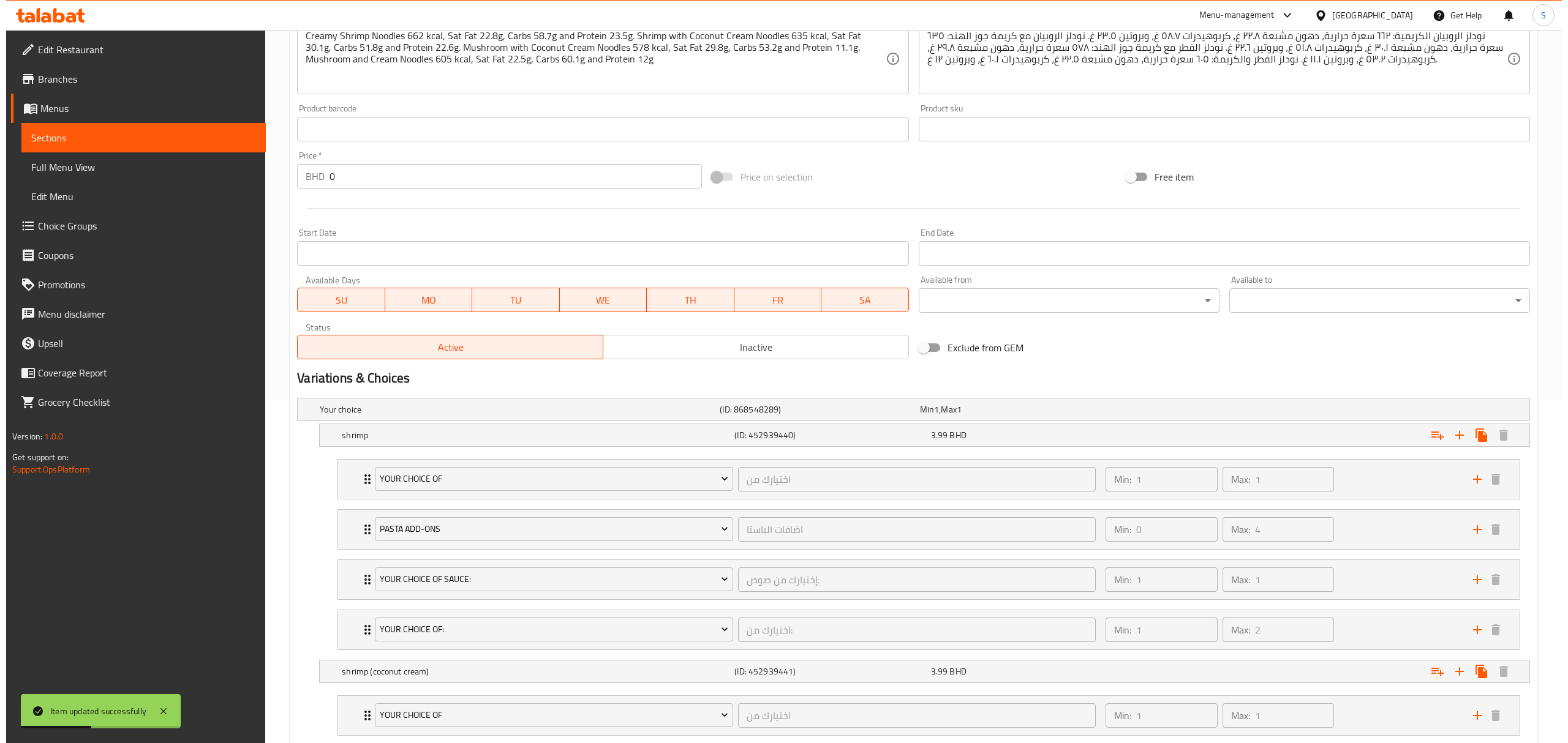
scroll to position [0, 0]
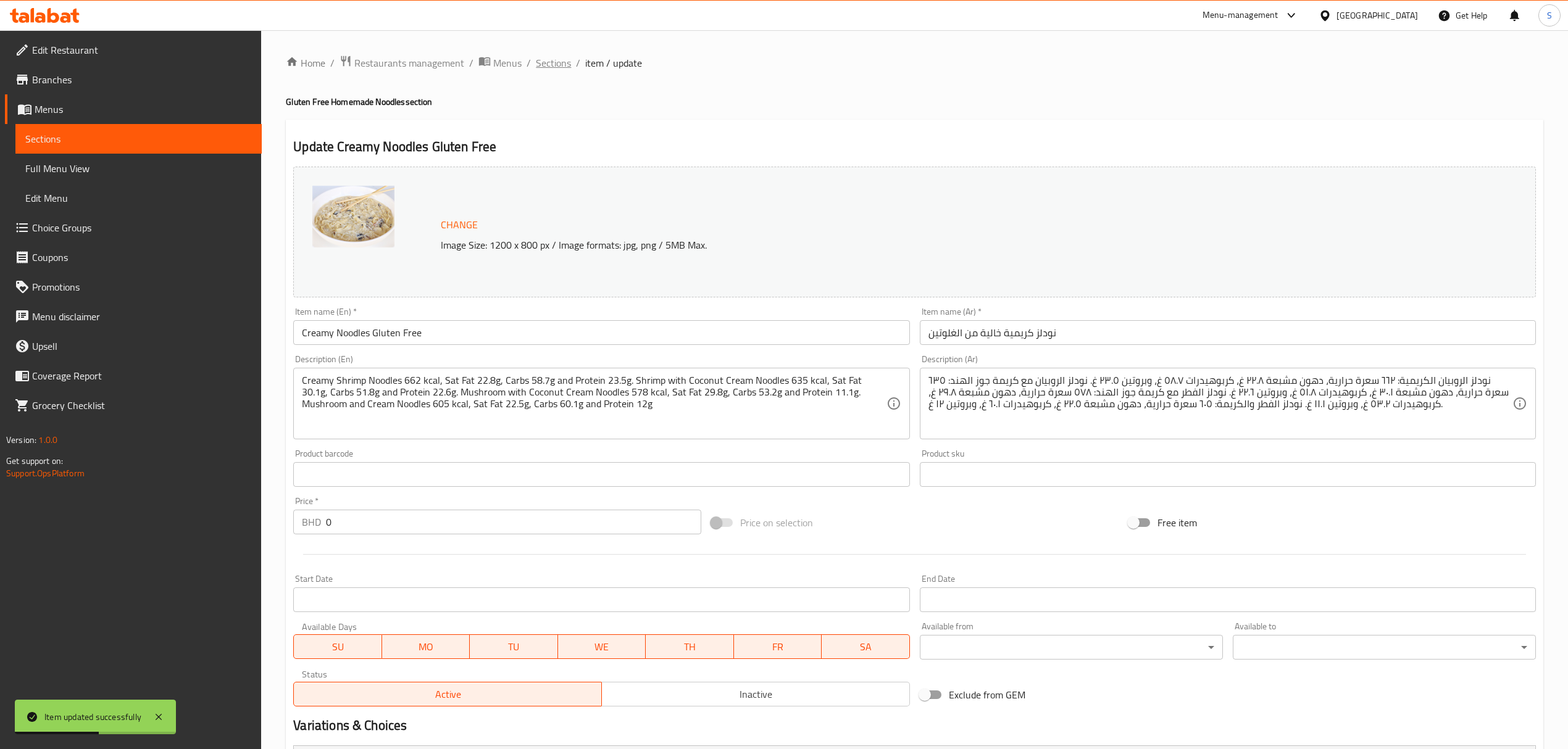
click at [549, 55] on span "Sections" at bounding box center [553, 62] width 35 height 15
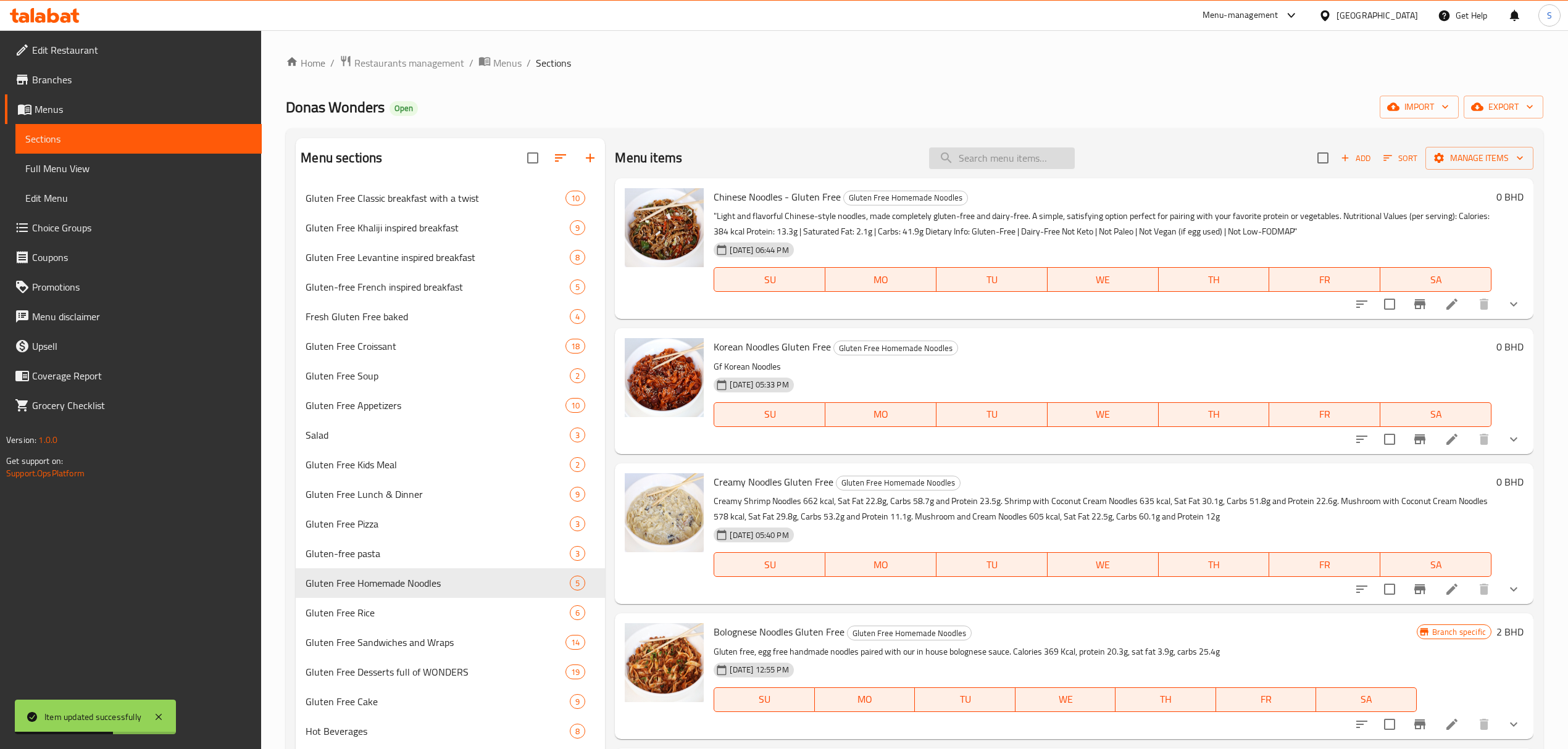
click at [1002, 156] on input "search" at bounding box center [1002, 159] width 145 height 22
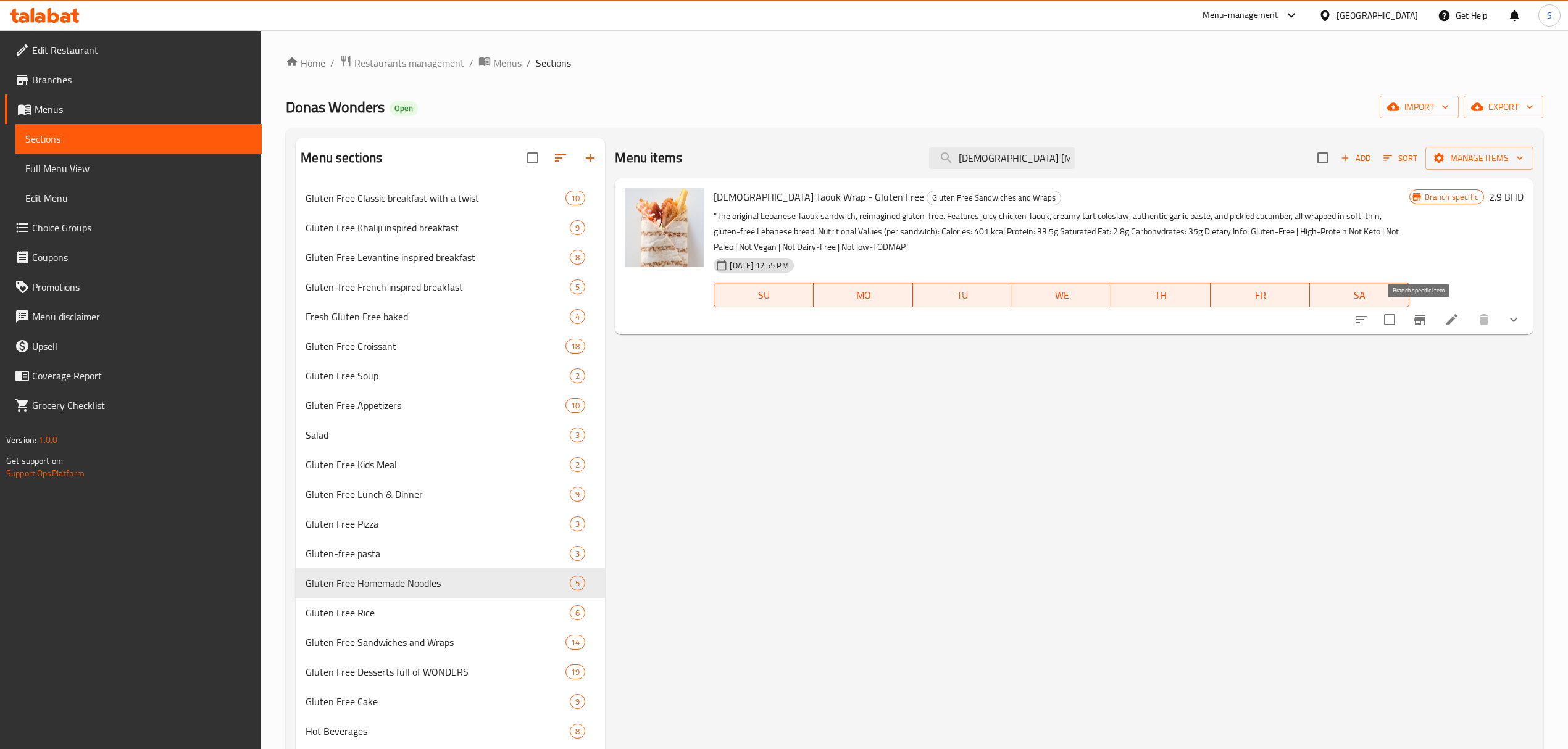
type input "lebanese tao"
click at [1419, 329] on button "Branch-specific-item" at bounding box center [1420, 319] width 30 height 30
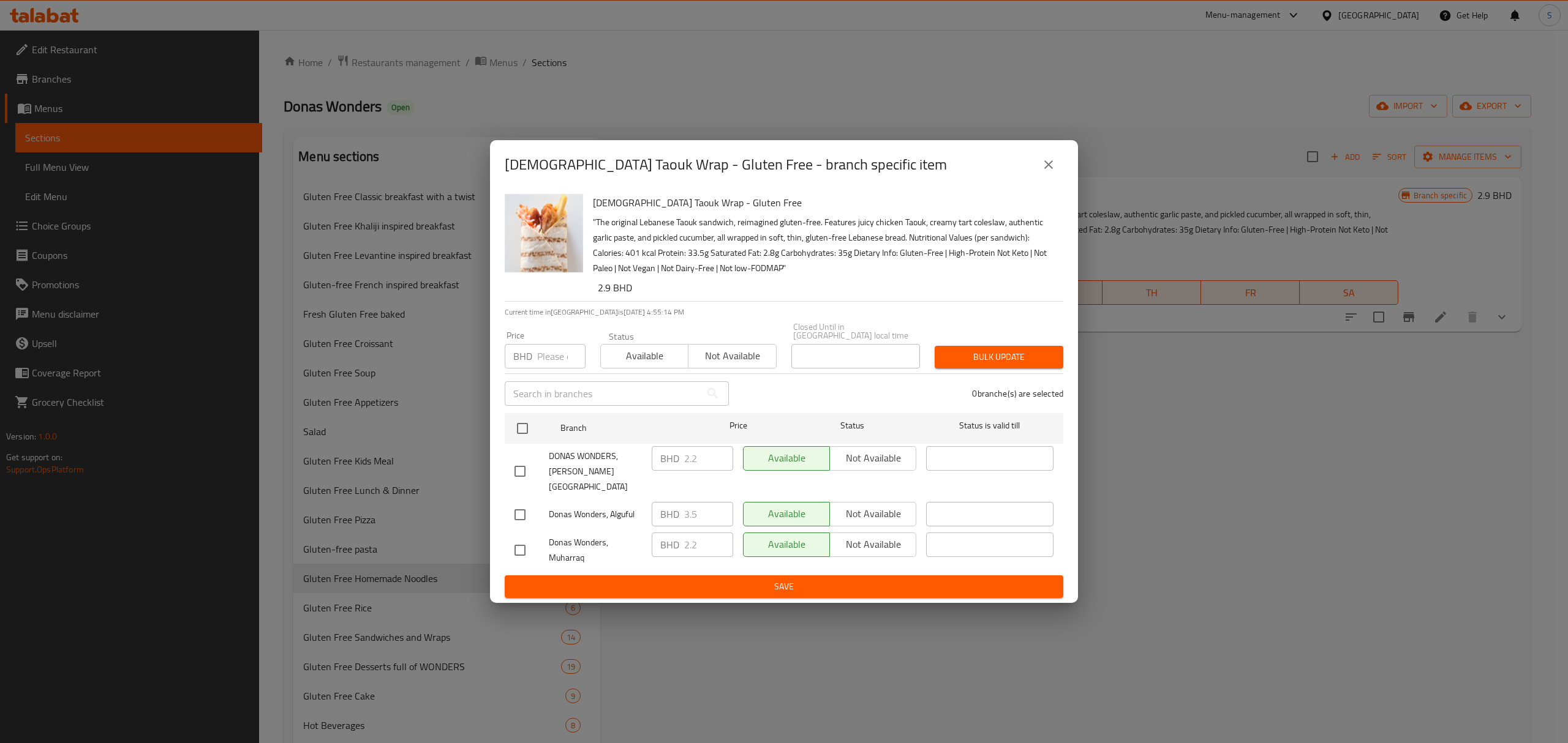
click at [557, 363] on input "number" at bounding box center [561, 356] width 48 height 25
type input "3.2"
click at [520, 434] on input "checkbox" at bounding box center [522, 428] width 26 height 26
checkbox input "true"
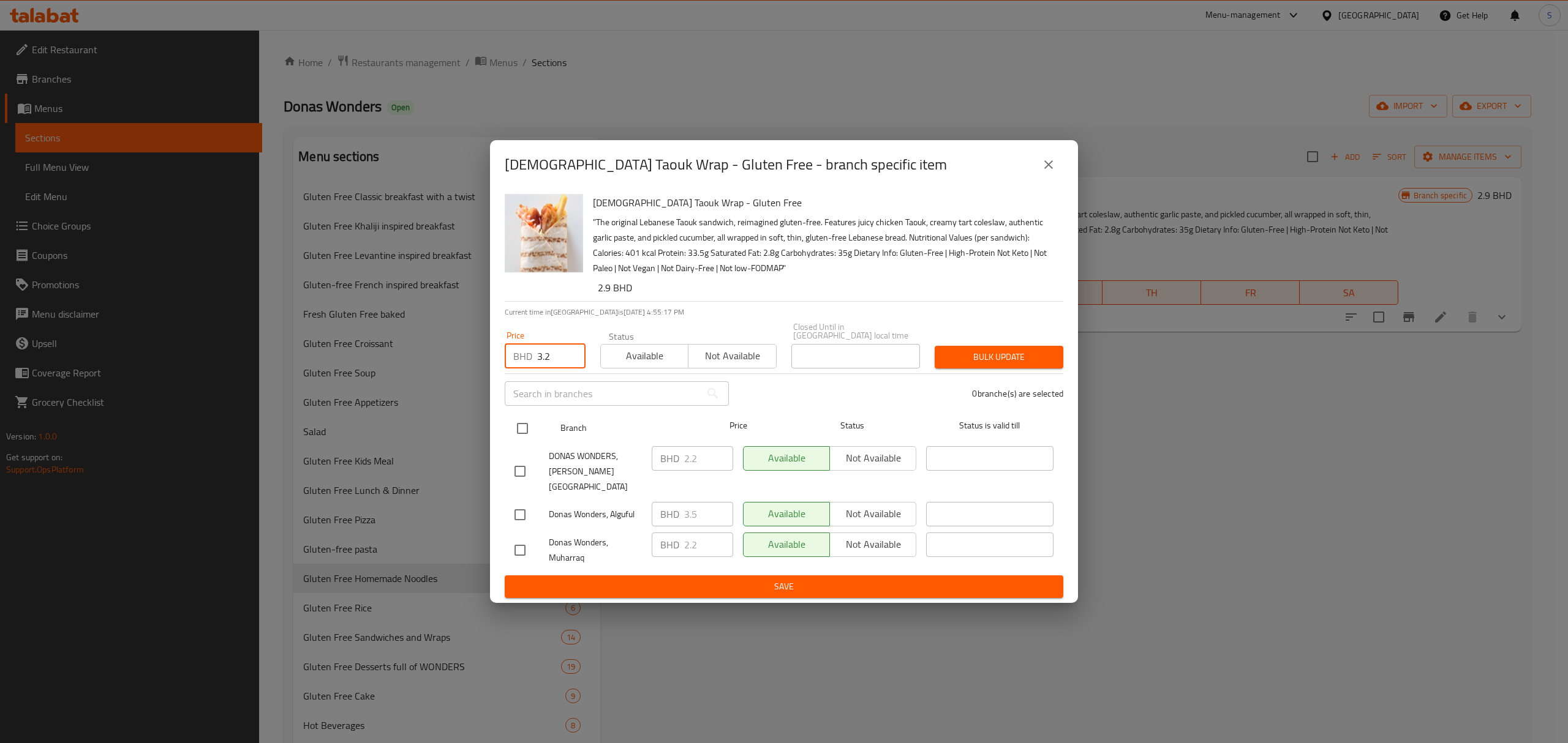
checkbox input "true"
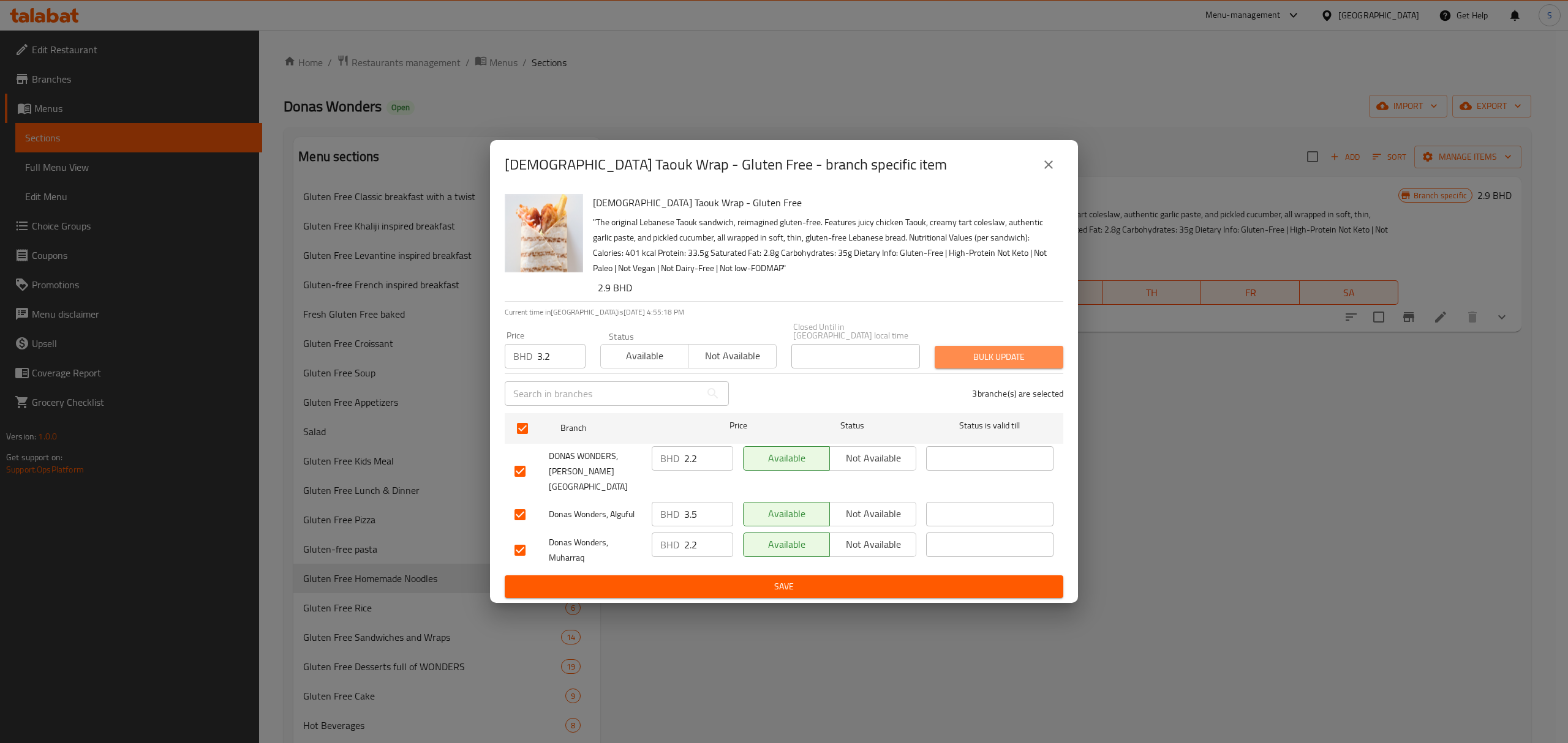
click at [960, 360] on span "Bulk update" at bounding box center [998, 357] width 109 height 15
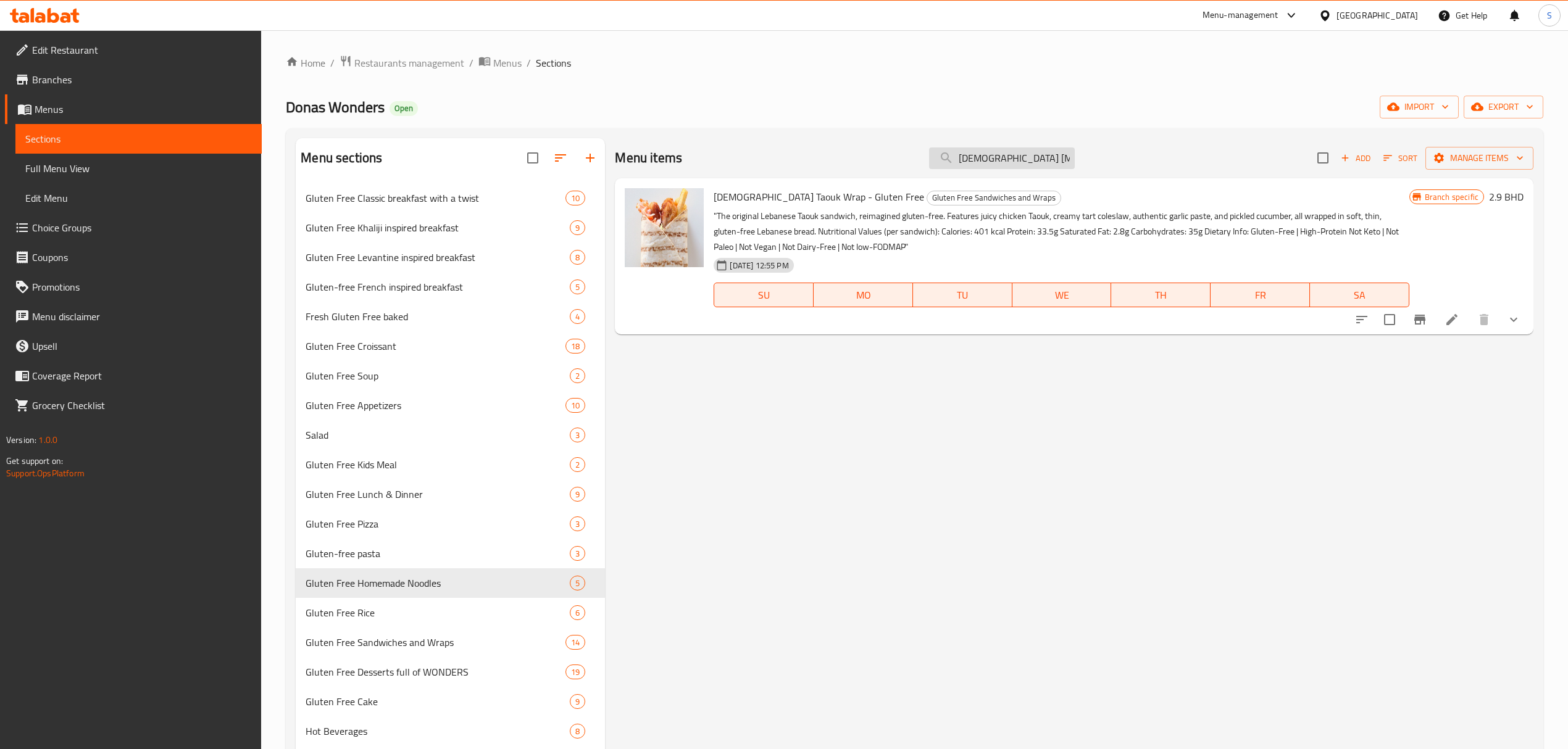
click at [1028, 155] on input "lebanese tao" at bounding box center [1002, 159] width 145 height 22
click at [1050, 156] on input "lebanese tao" at bounding box center [1002, 159] width 145 height 22
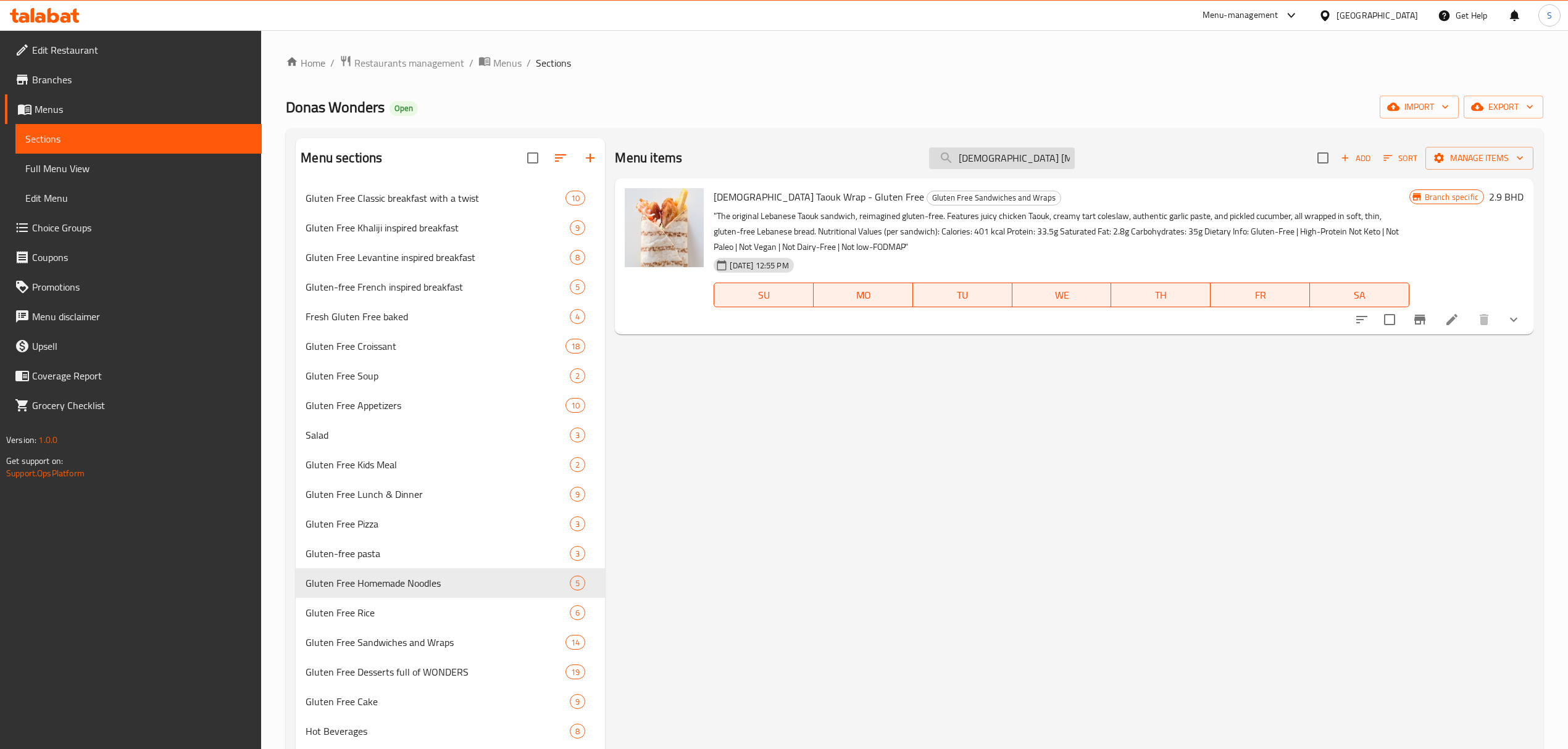
click at [1050, 156] on input "lebanese tao" at bounding box center [1002, 159] width 145 height 22
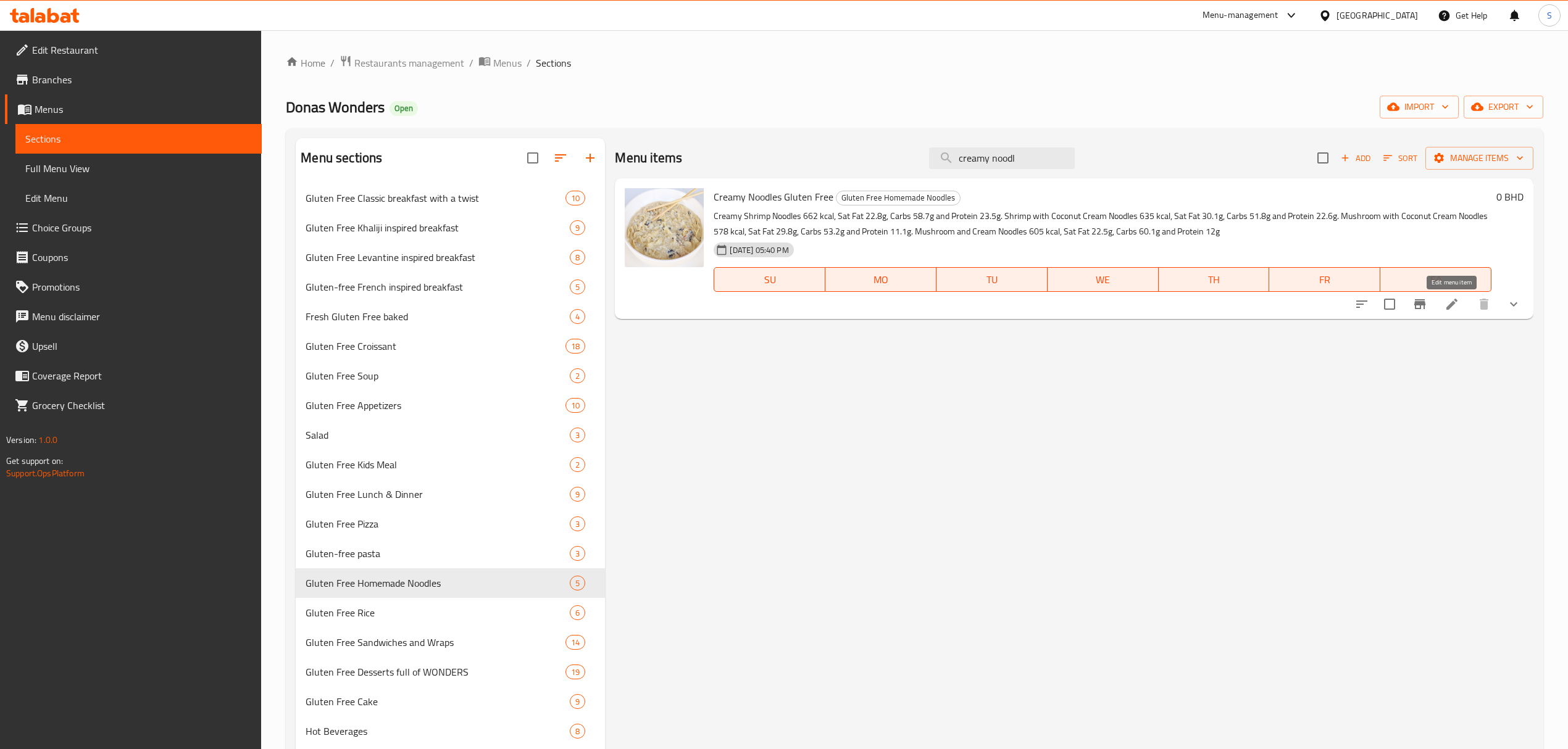
type input "creamy noodl"
click at [1452, 307] on icon at bounding box center [1452, 304] width 15 height 15
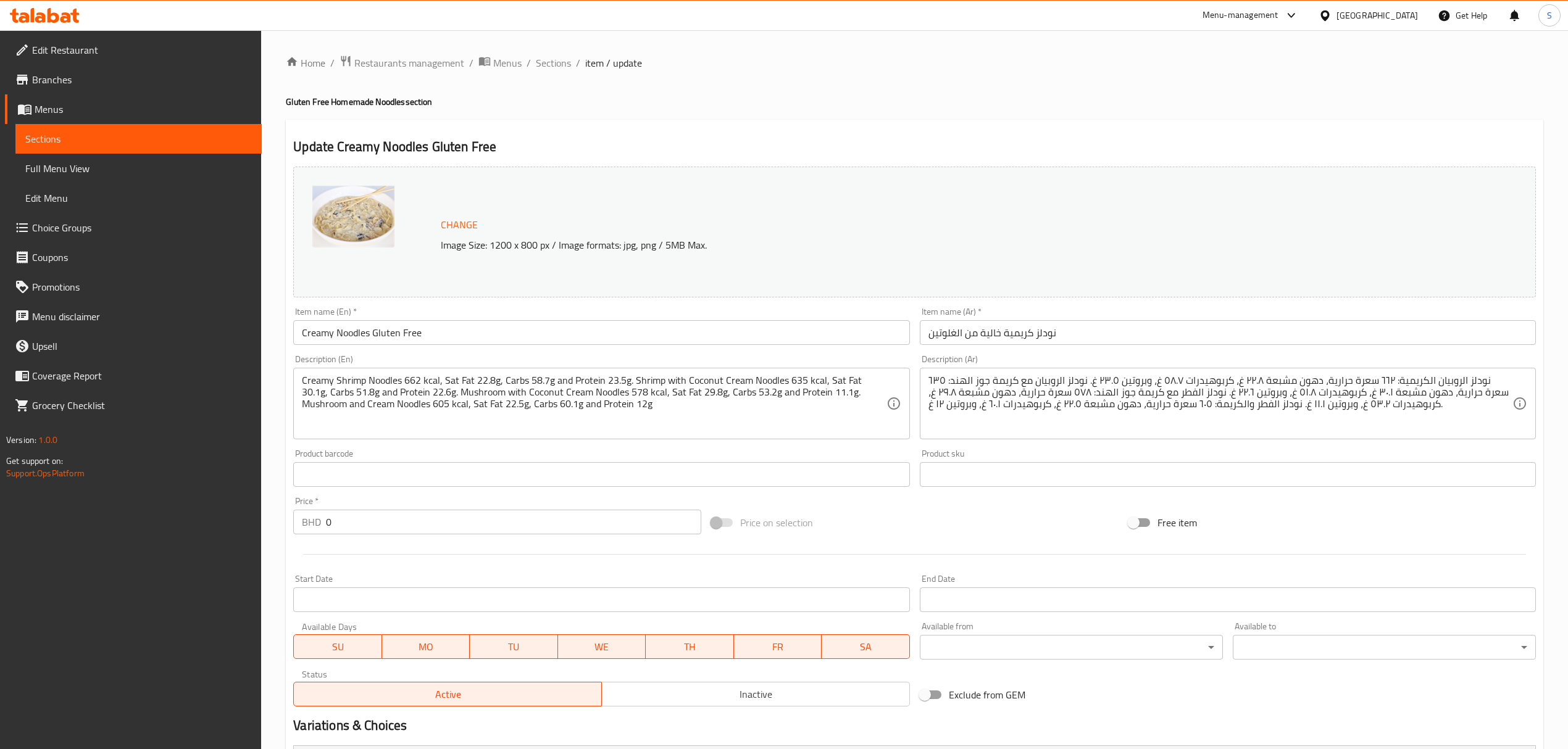
click at [334, 330] on input "Creamy Noodles Gluten Free" at bounding box center [601, 333] width 616 height 25
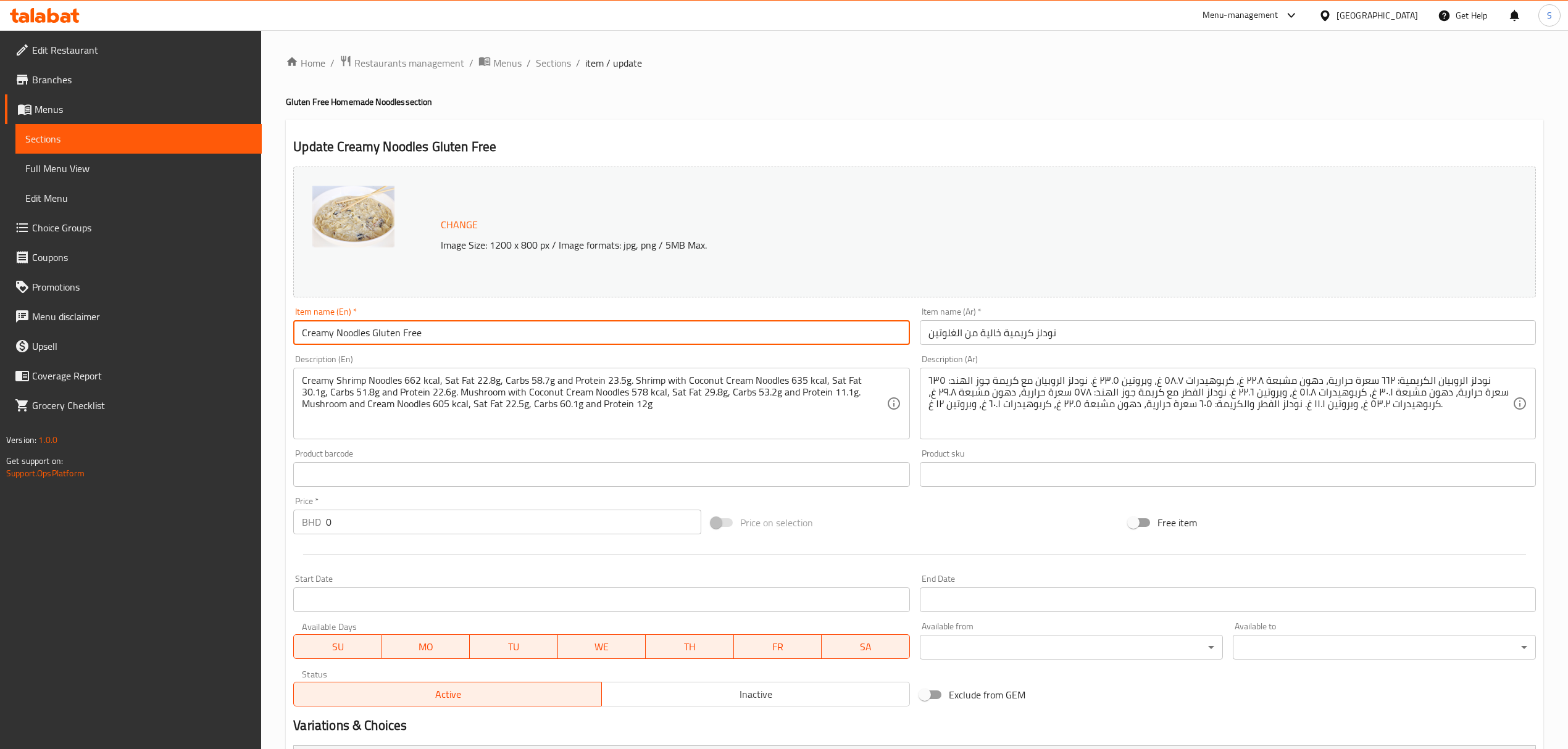
click at [334, 330] on input "Creamy Noodles Gluten Free" at bounding box center [601, 333] width 616 height 25
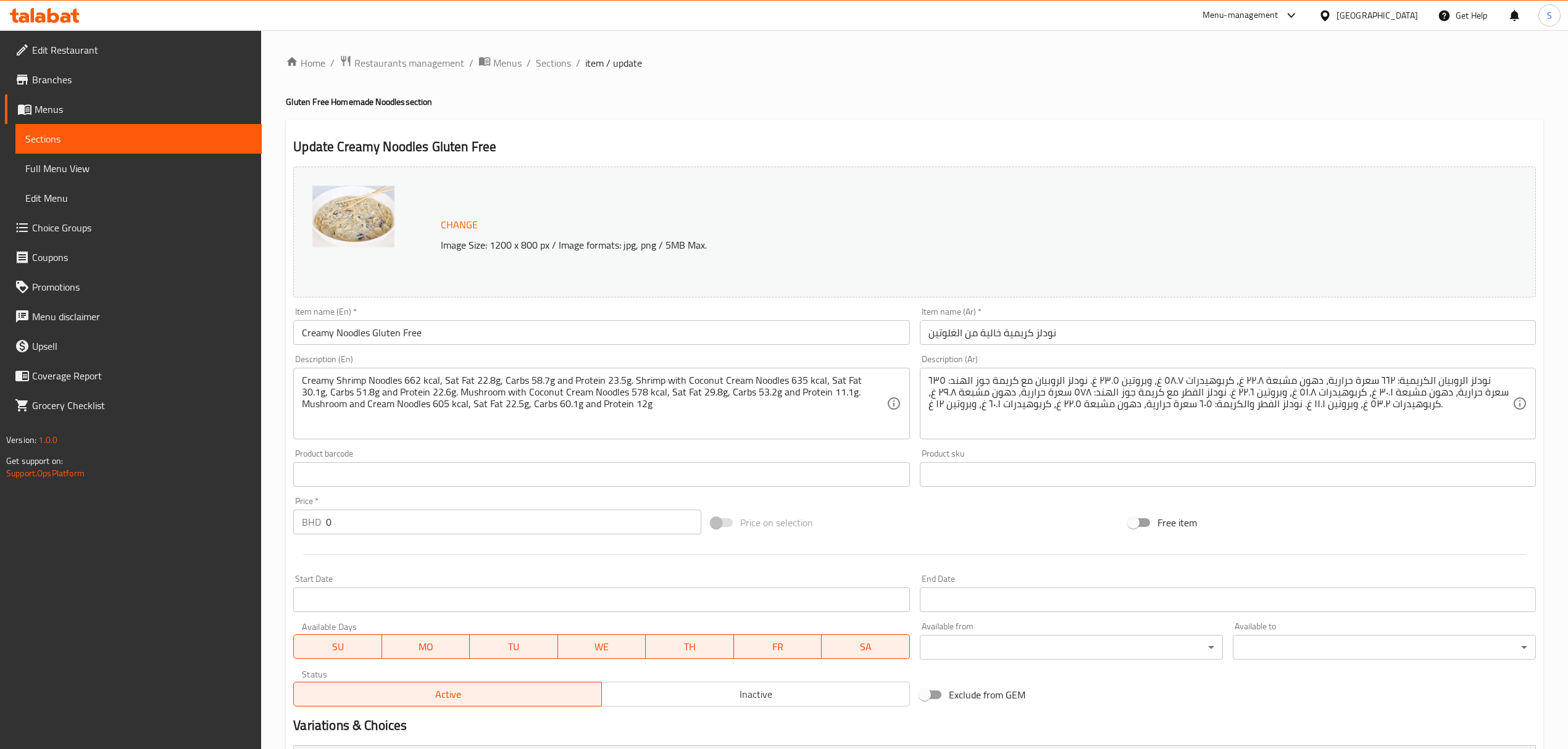
click at [1042, 333] on input "نودلز كريمية خالية من الغلوتين" at bounding box center [1227, 333] width 616 height 25
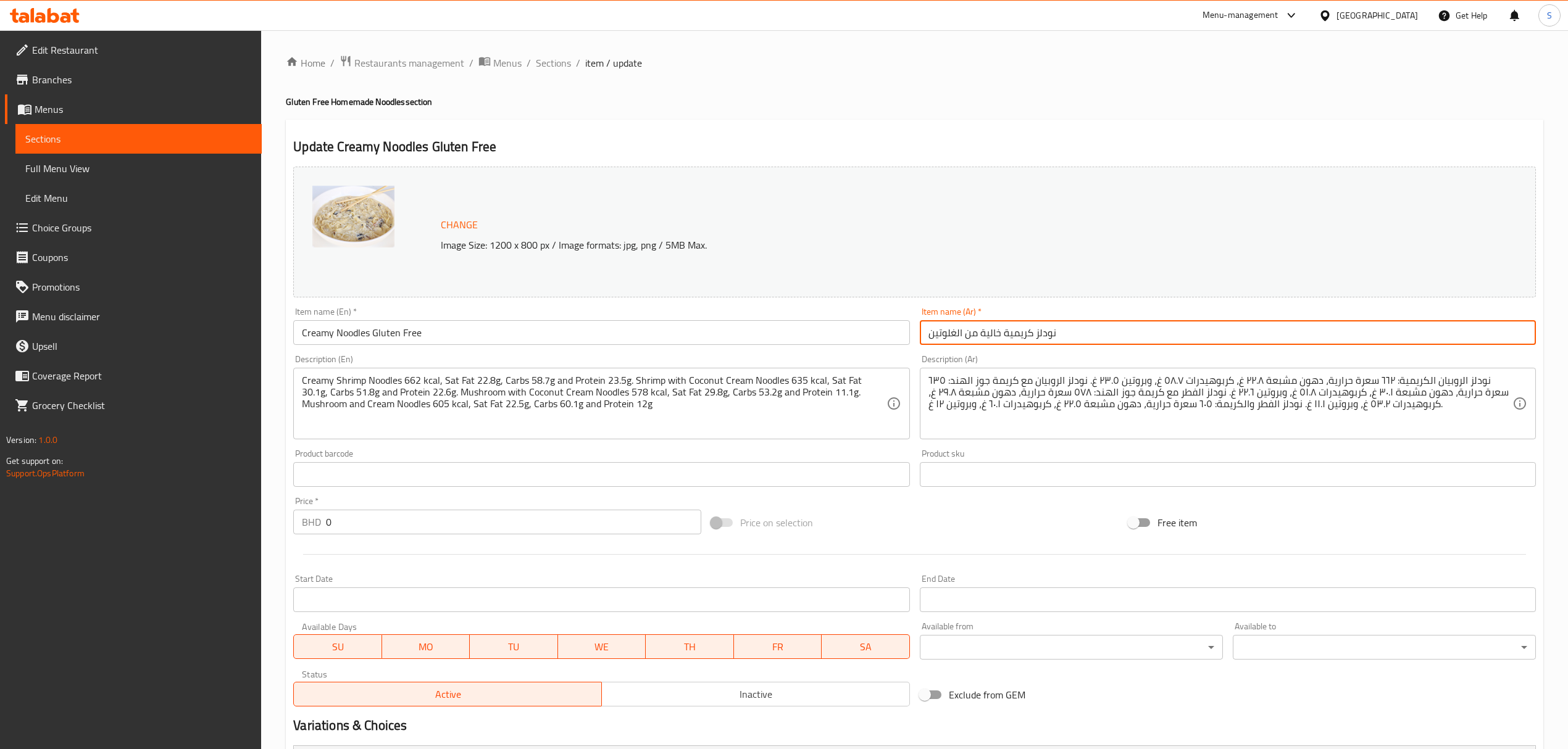
click at [1042, 333] on input "نودلز كريمية خالية من الغلوتين" at bounding box center [1227, 333] width 616 height 25
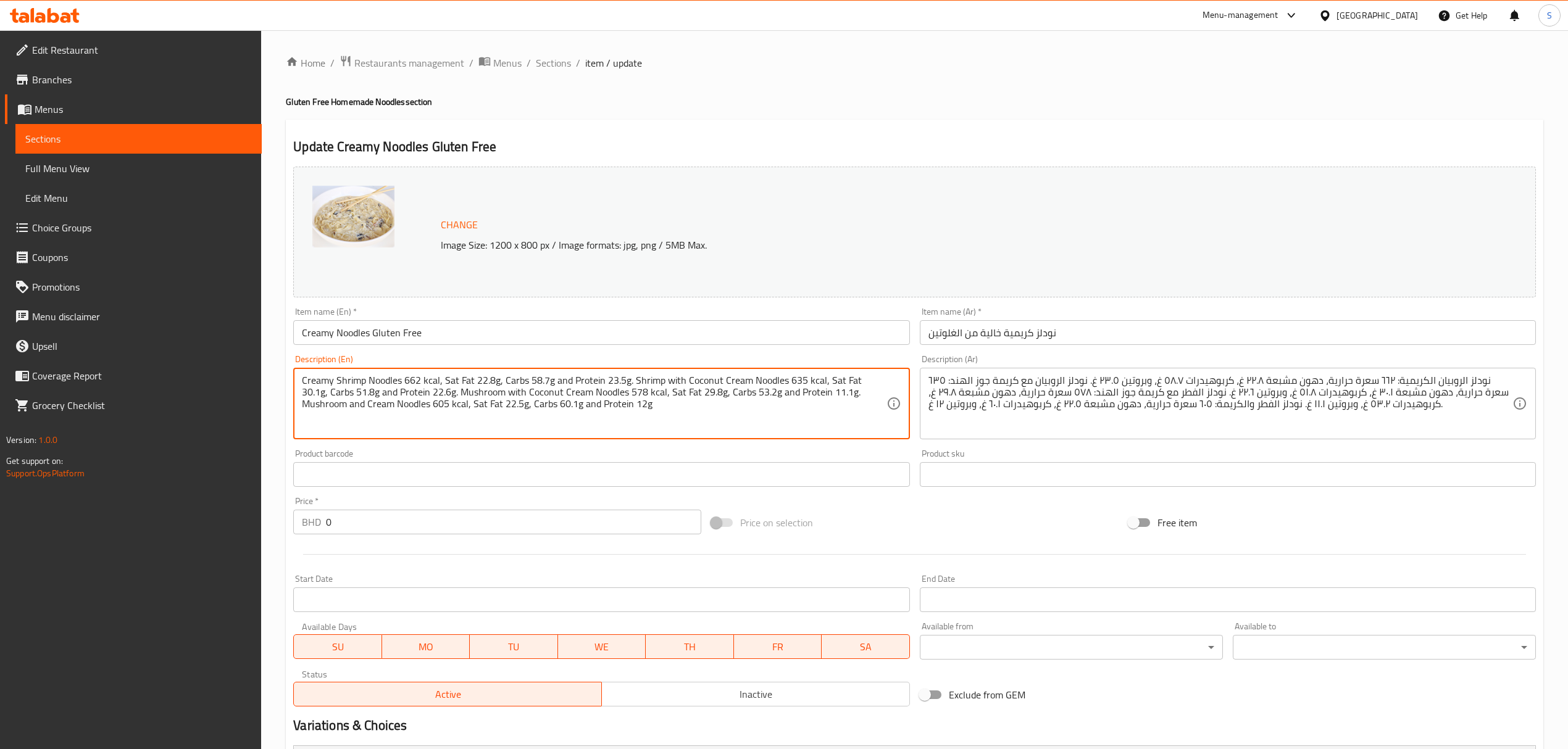
drag, startPoint x: 602, startPoint y: 410, endPoint x: 178, endPoint y: 378, distance: 425.2
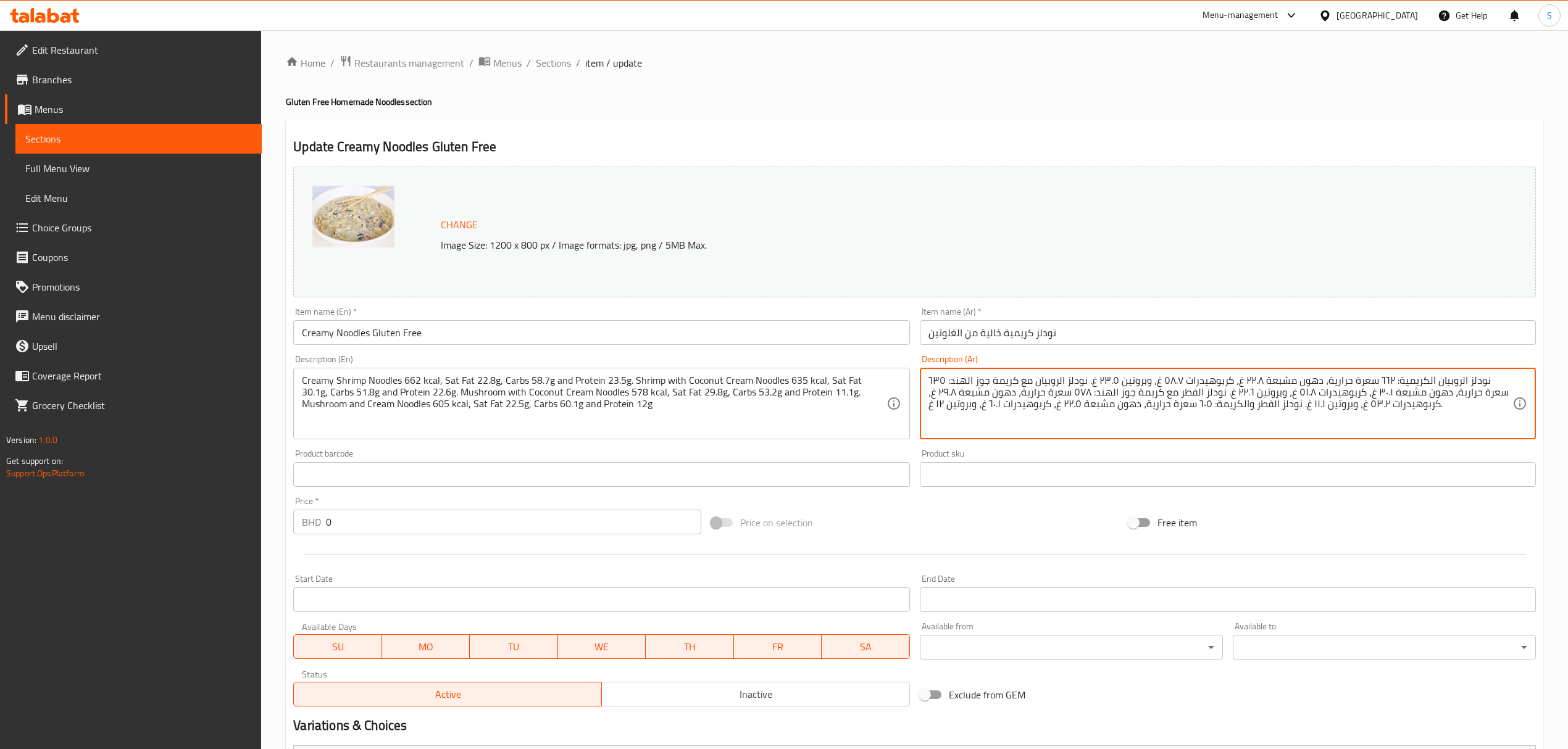
drag, startPoint x: 1454, startPoint y: 405, endPoint x: 1511, endPoint y: 381, distance: 61.8
drag, startPoint x: 1445, startPoint y: 418, endPoint x: 1420, endPoint y: 416, distance: 25.1
click at [1445, 417] on textarea "نودلز الروبيان الكريمية: ٦٦٢ سعرة حرارية، دهون مشبعة ٢٢.٨ غ، كربوهيدرات ٥٨.٧ غ،…" at bounding box center [1220, 404] width 584 height 59
click at [1354, 398] on textarea "نودلز الروبيان الكريمية: ٦٦٢ سعرة حرارية، دهون مشبعة ٢٢.٨ غ، كربوهيدرات ٥٨.٧ غ،…" at bounding box center [1220, 404] width 584 height 59
click at [1354, 396] on textarea "نودلز الروبيان الكريمية: ٦٦٢ سعرة حرارية، دهون مشبعة ٢٢.٨ غ، كربوهيدرات ٥٨.٧ غ،…" at bounding box center [1220, 404] width 584 height 59
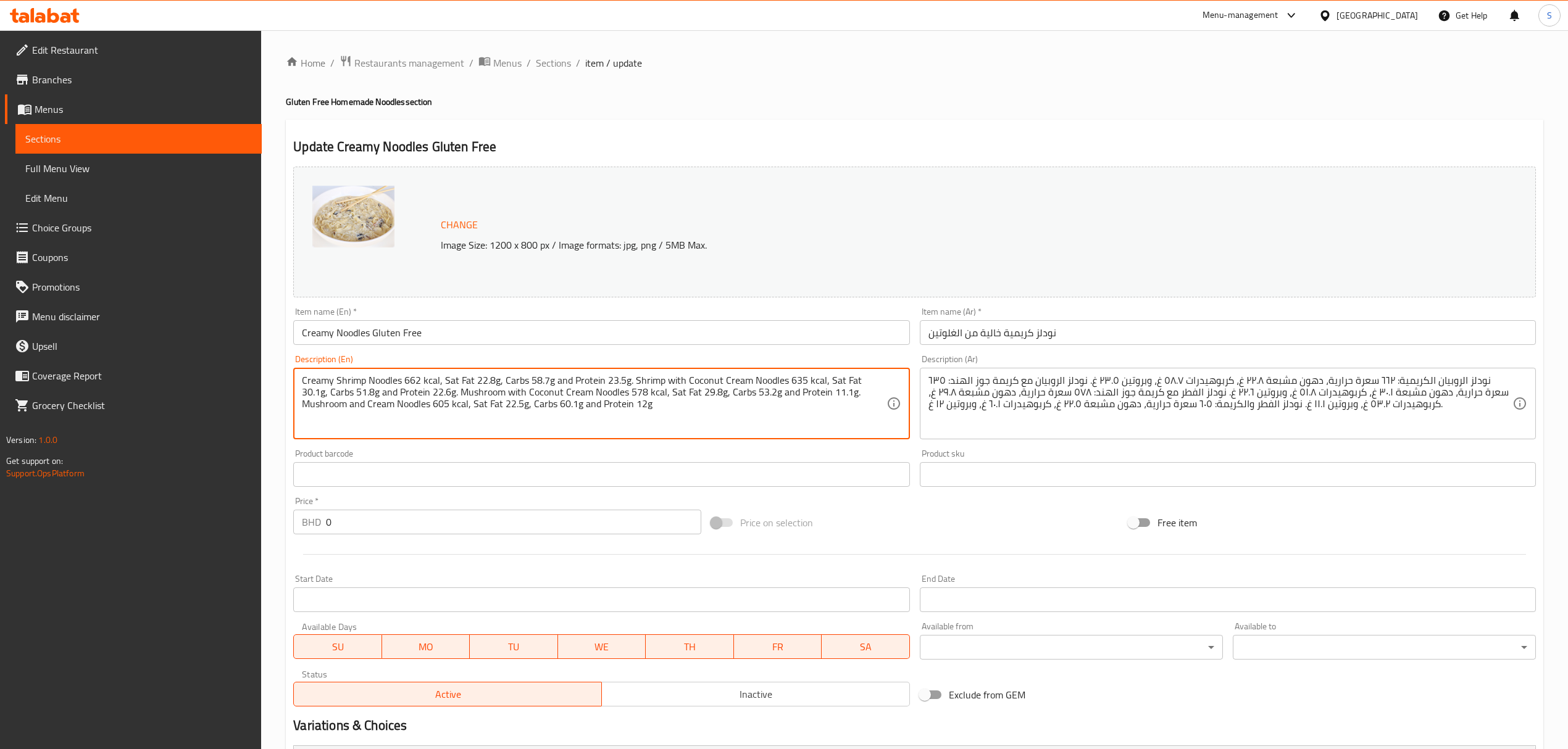
drag, startPoint x: 623, startPoint y: 415, endPoint x: 162, endPoint y: 326, distance: 469.5
paste textarea "noodles made from sorghum and rice flour with little garlic and mix of mozzarel…"
type textarea "Creamy noodles made from sorghum and rice flour with little garlic and mix of m…"
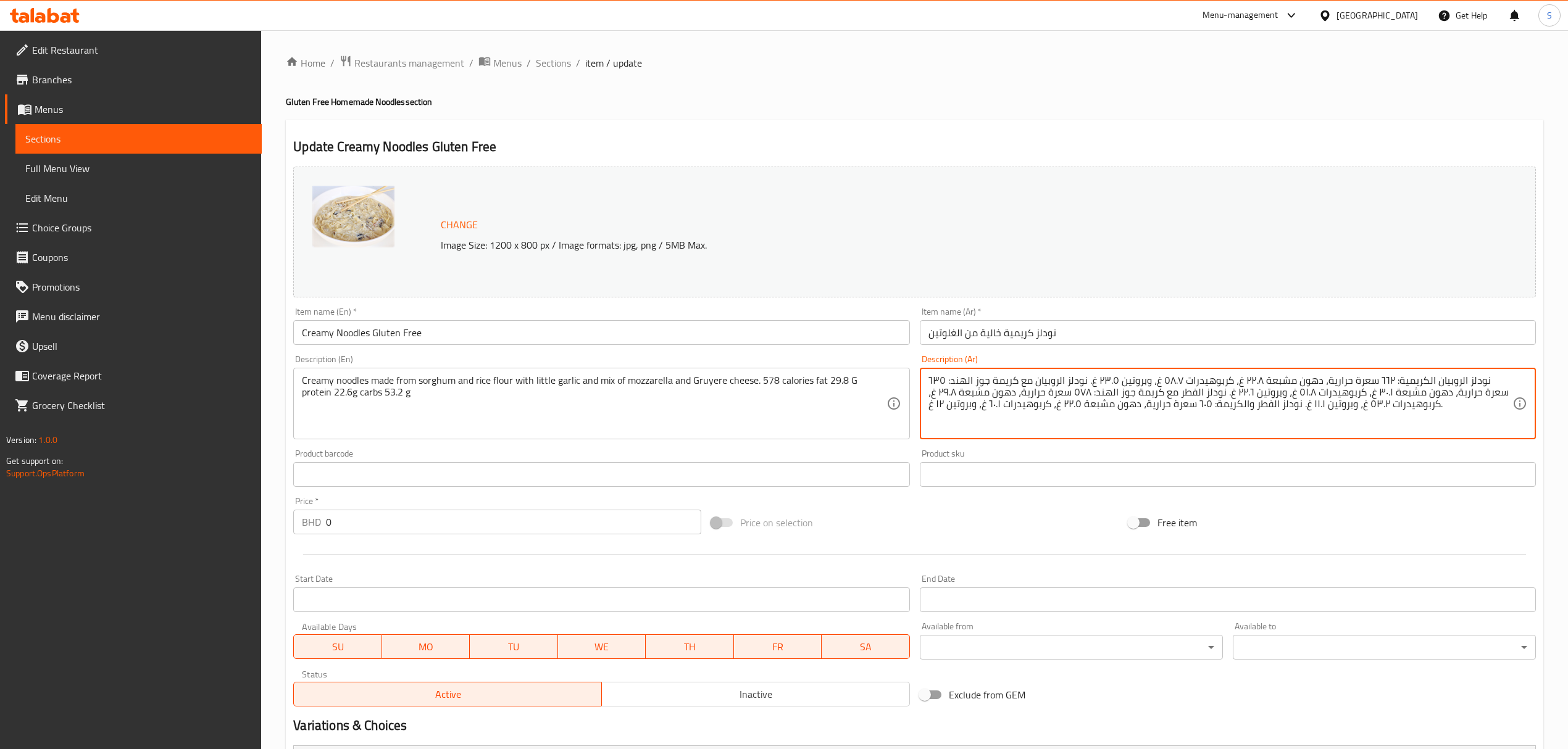
drag, startPoint x: 1428, startPoint y: 401, endPoint x: 927, endPoint y: 369, distance: 502.0
click at [1102, 394] on textarea "نودلز الروبيان الكريمية: ٦٦٢ سعرة حرارية، دهون مشبعة ٢٢.٨ غ، كربوهيدرات ٥٨.٧ غ،…" at bounding box center [1220, 404] width 584 height 59
click at [1445, 401] on textarea "نودلز الروبيان الكريمية: ٦٦٢ سعرة حرارية، دهون مشبعة ٢٢.٨ غ، كربوهيدرات ٥٨.٧ غ،…" at bounding box center [1220, 404] width 584 height 59
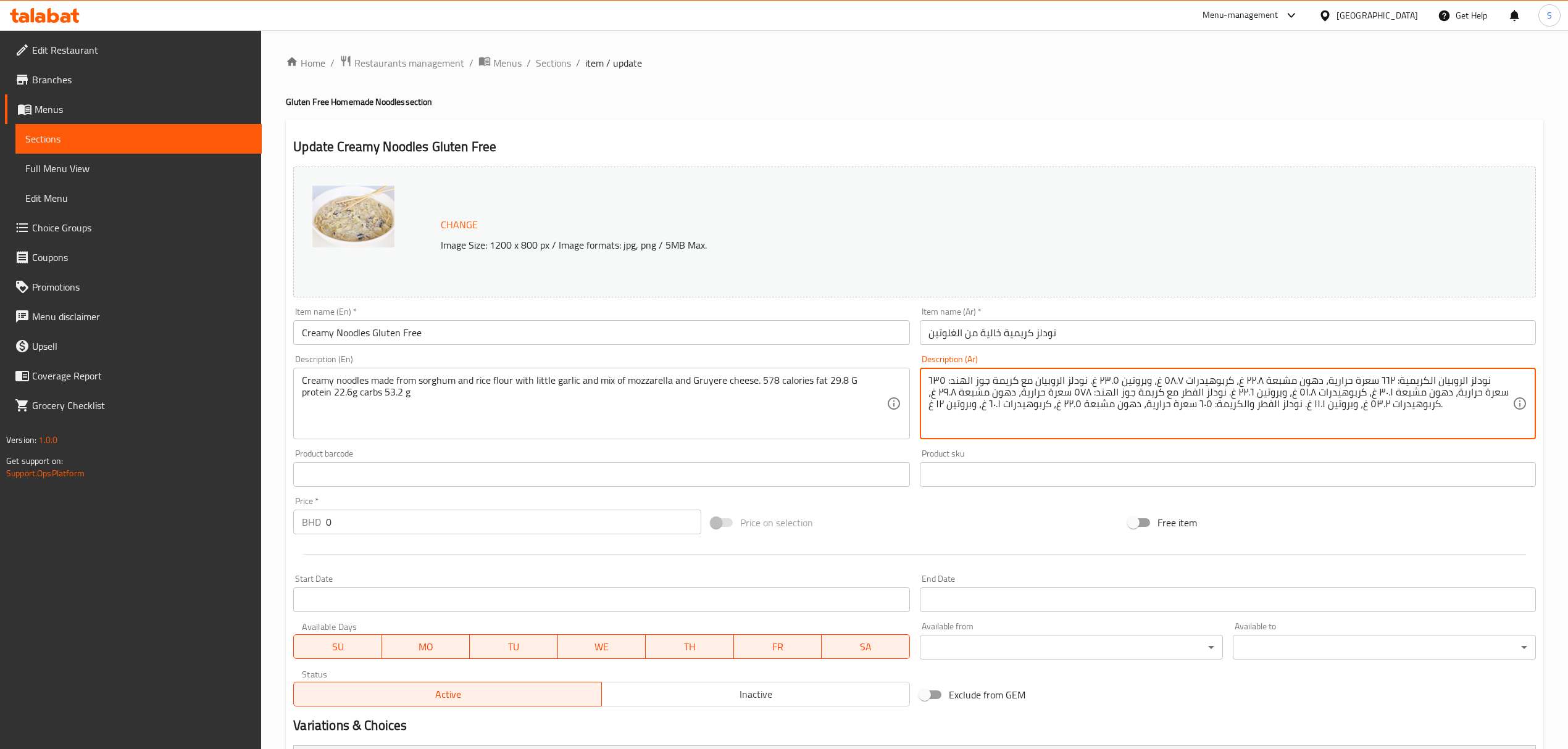
paste textarea "كريمية مصنوعة من دقيق الذرة والأرز مع القليل من الثوم ومزيج من جبن الموزاريلا و…"
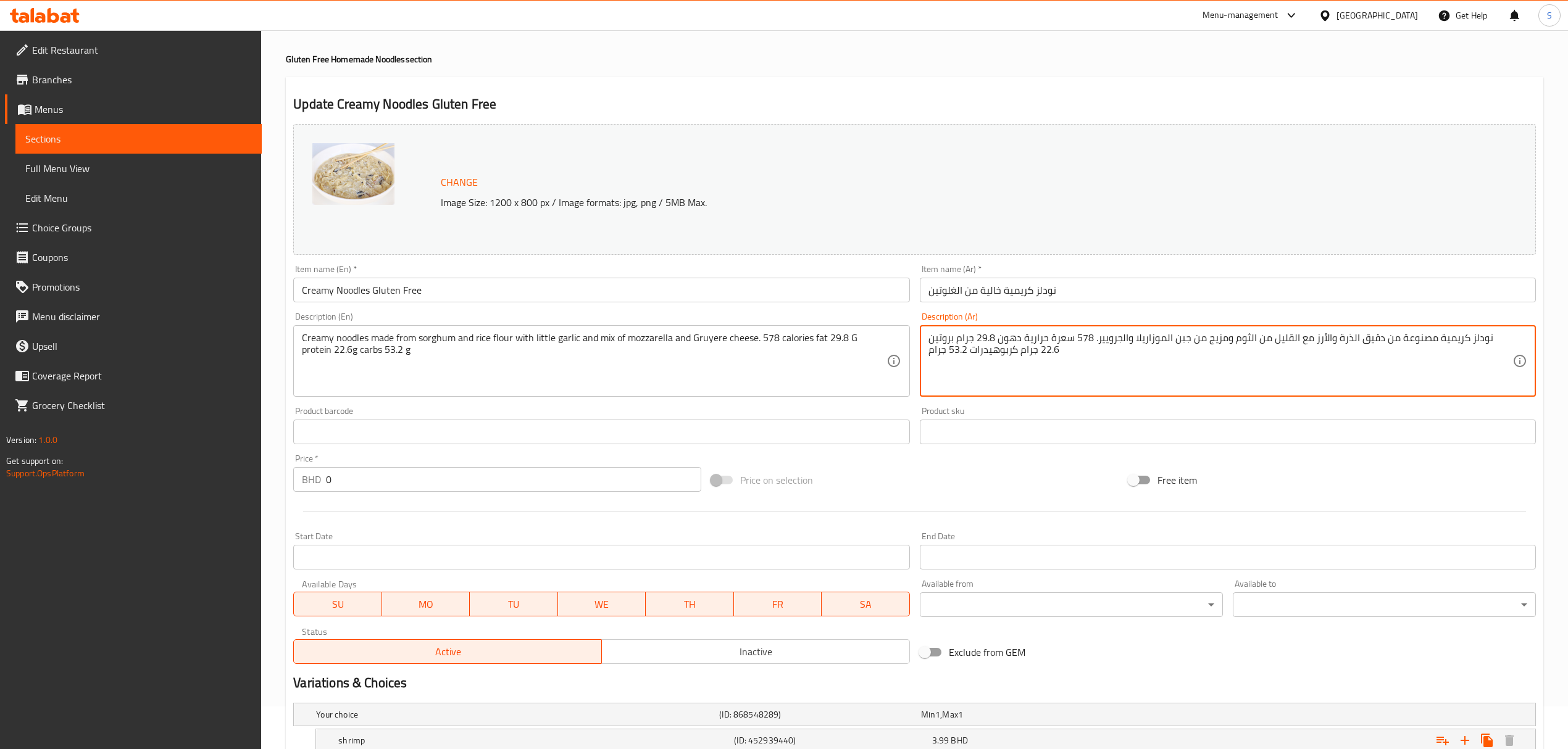
scroll to position [82, 0]
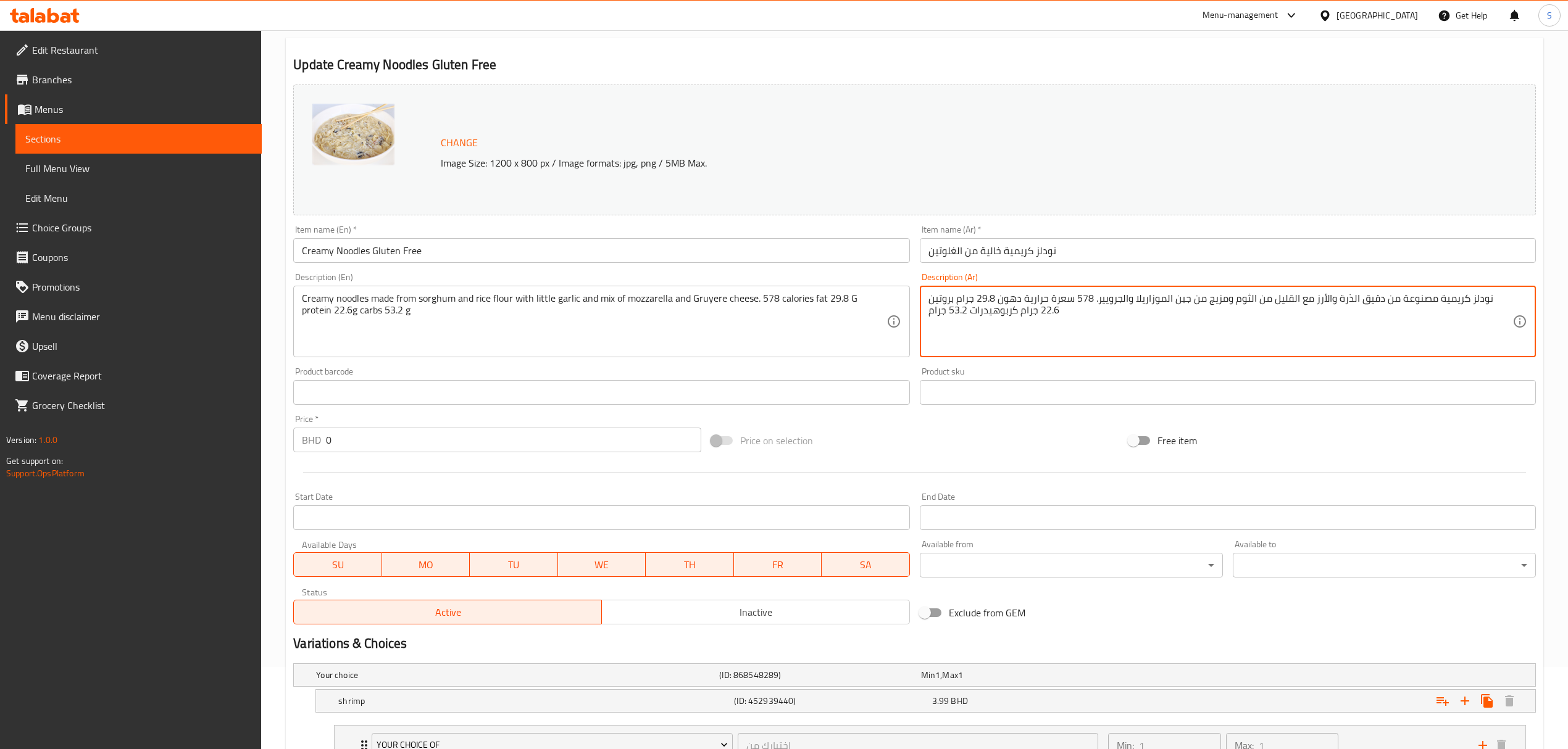
type textarea "نودلز كريمية مصنوعة من دقيق الذرة والأرز مع القليل من الثوم ومزيج من جبن الموزا…"
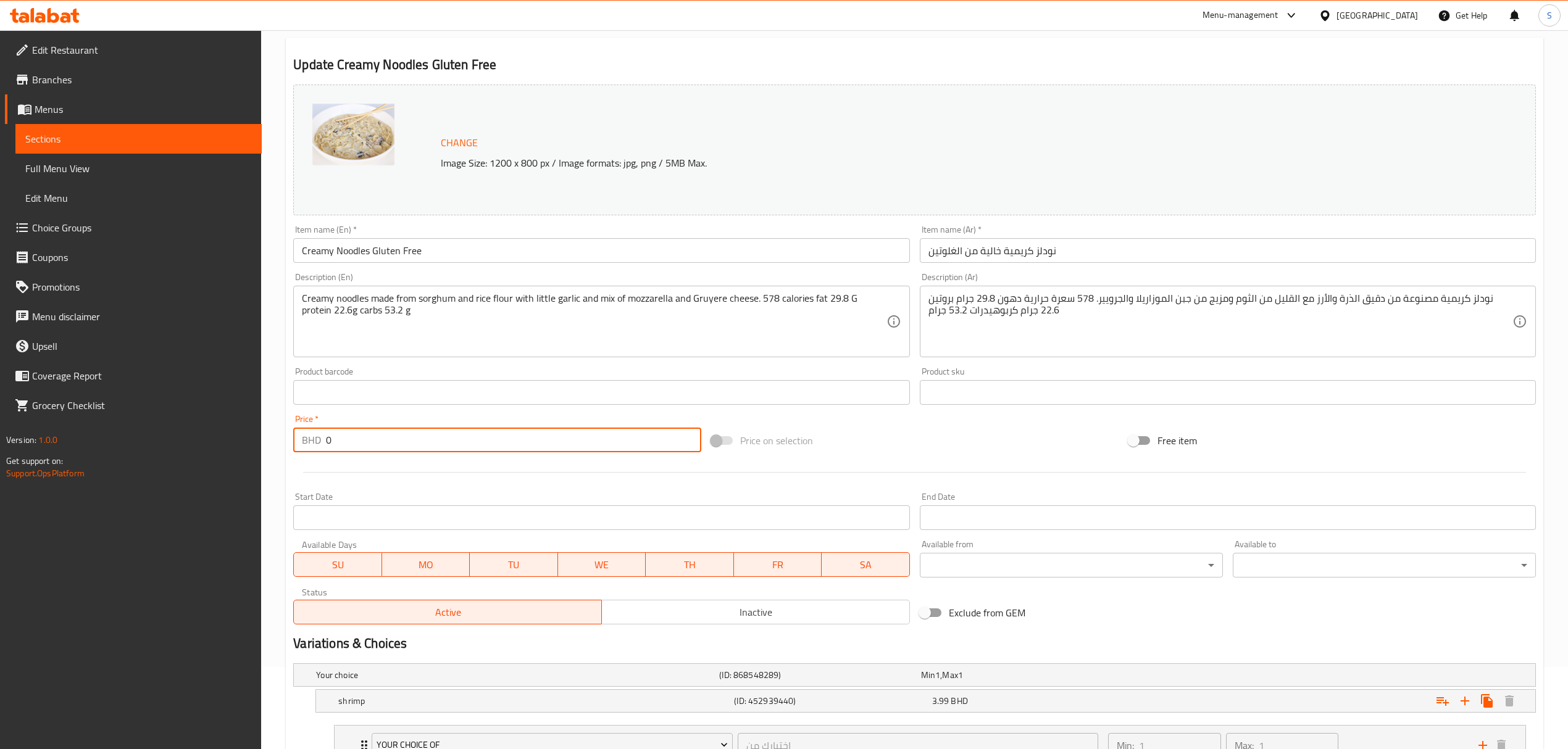
drag, startPoint x: 352, startPoint y: 436, endPoint x: 250, endPoint y: 445, distance: 102.4
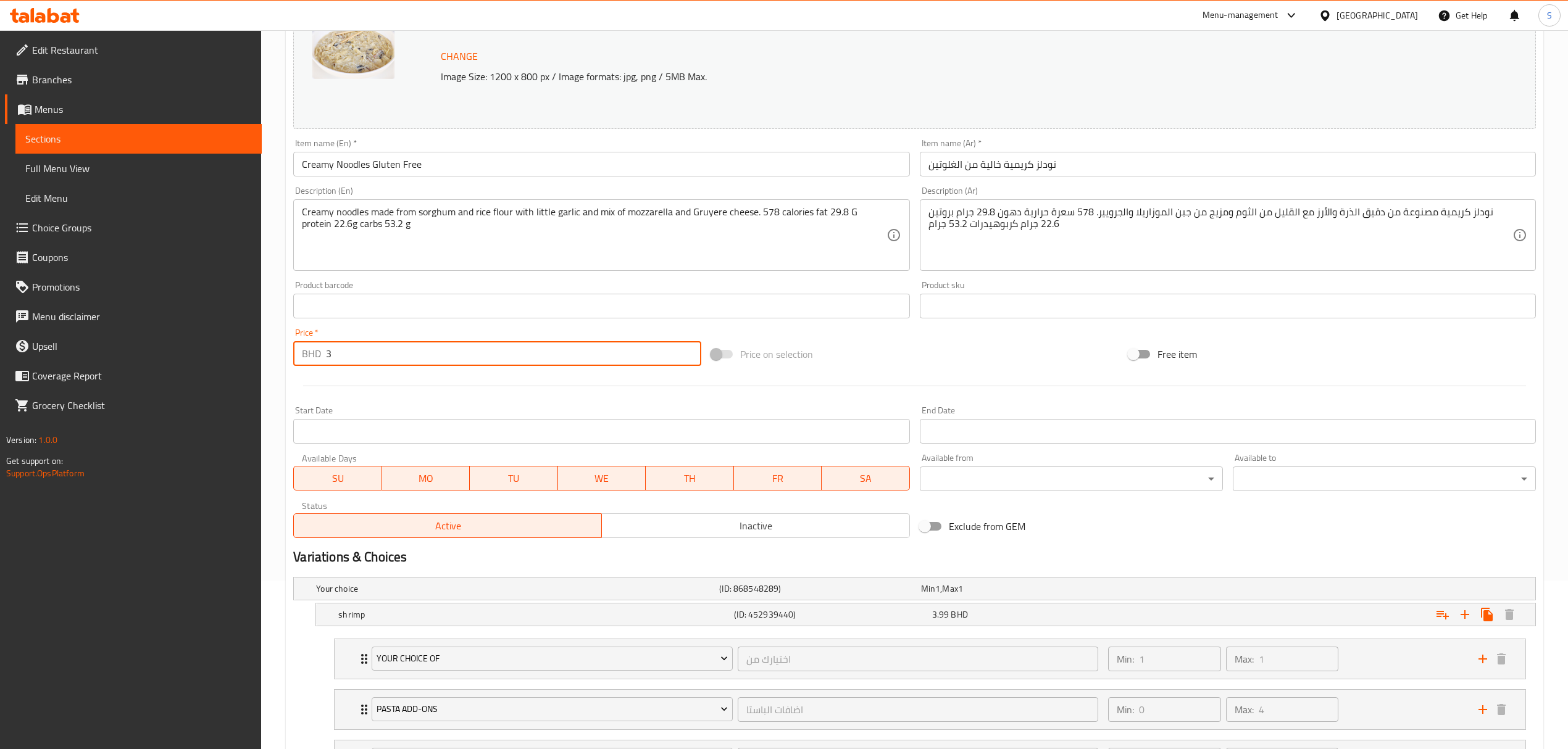
scroll to position [164, 0]
type input "3"
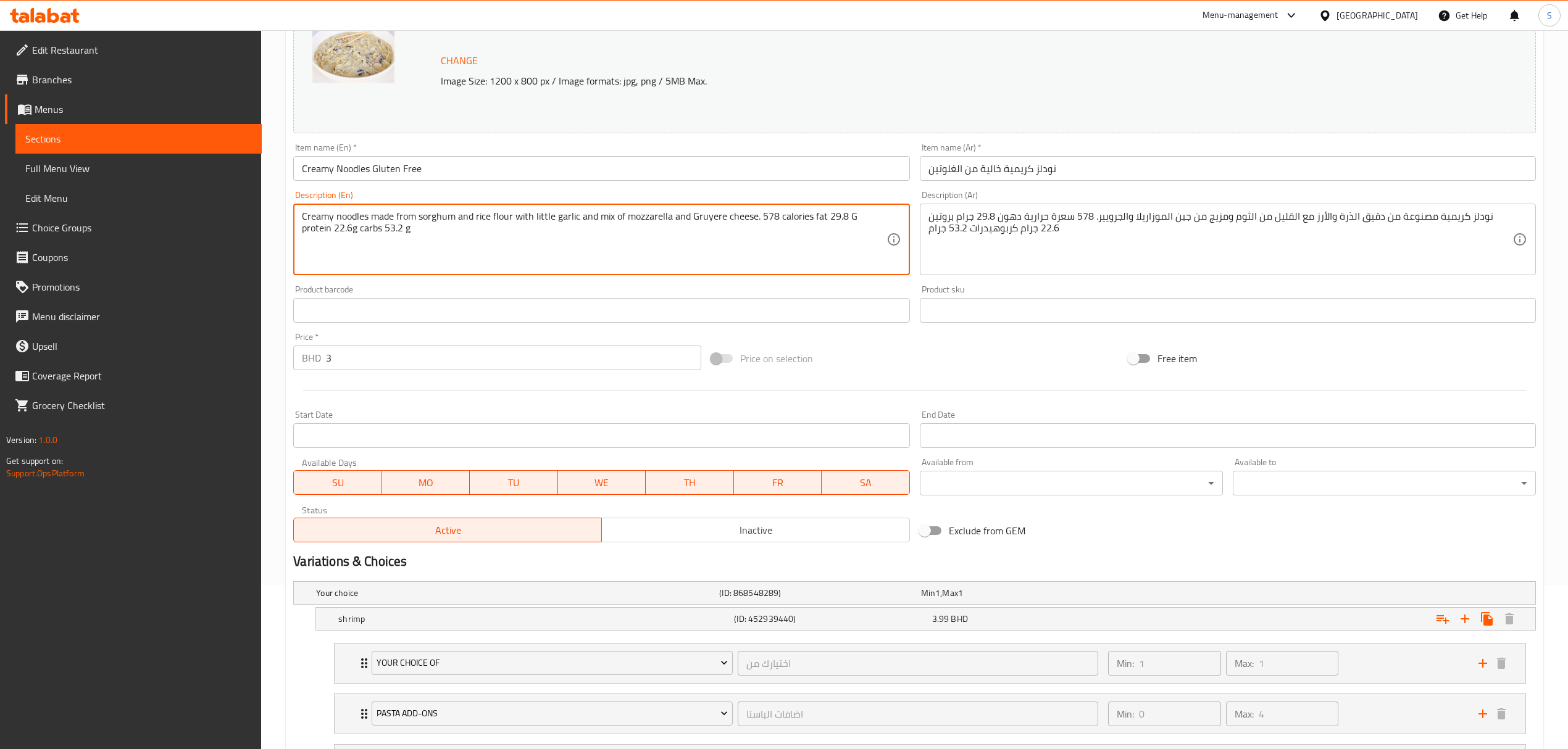
drag, startPoint x: 242, startPoint y: 188, endPoint x: 193, endPoint y: 177, distance: 50.2
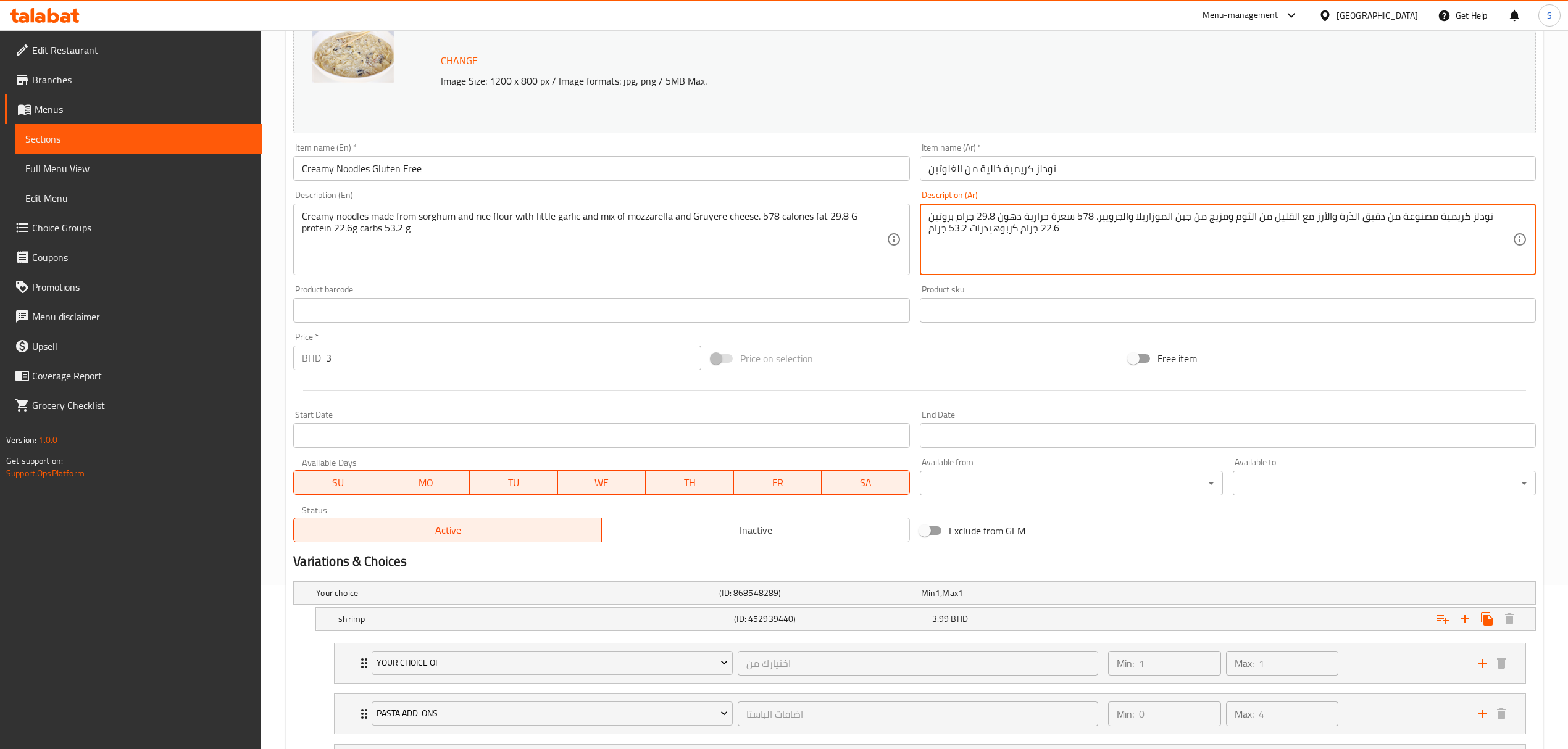
click at [966, 219] on textarea "نودلز كريمية مصنوعة من دقيق الذرة والأرز مع القليل من الثوم ومزيج من جبن الموزا…" at bounding box center [1220, 239] width 584 height 59
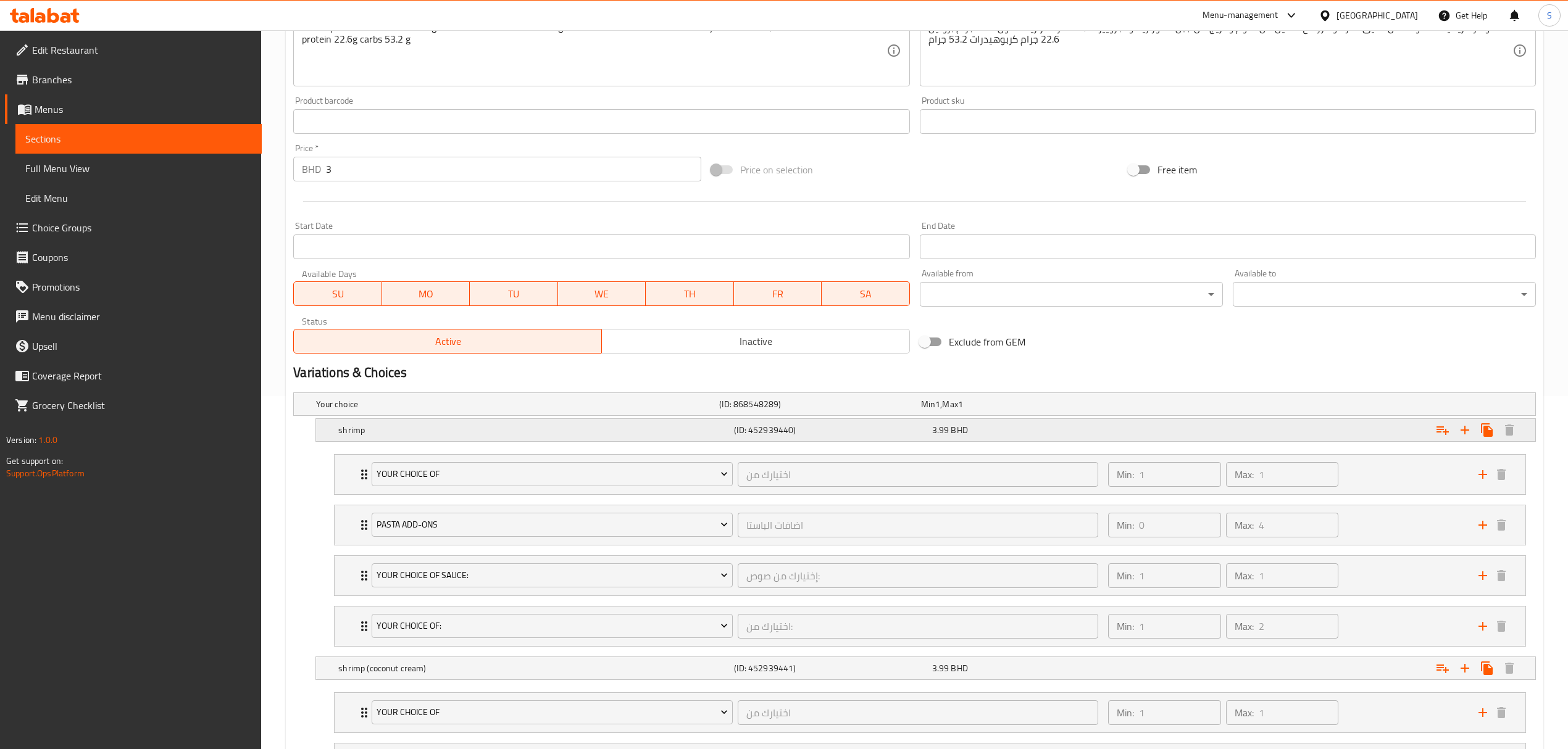
scroll to position [0, 0]
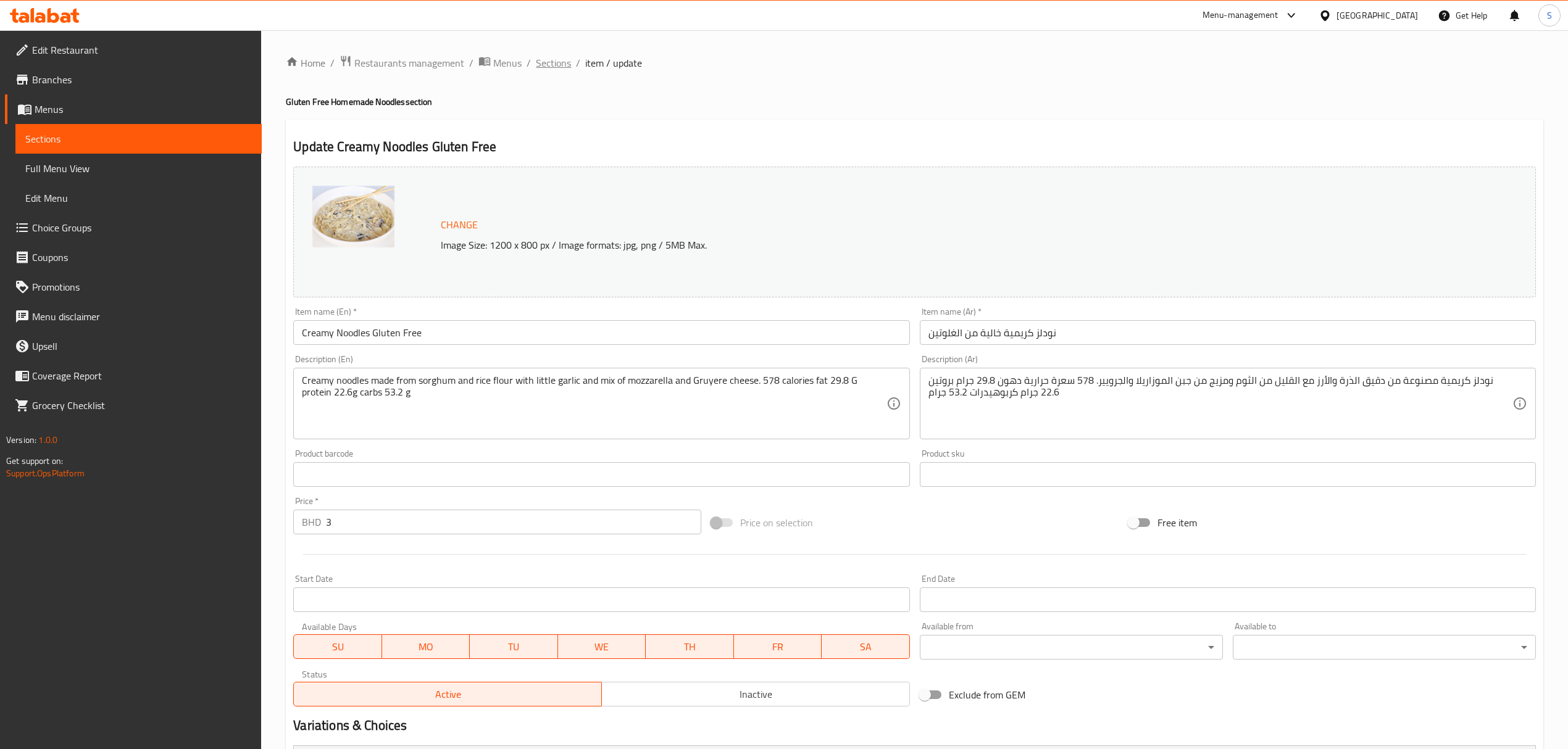
click at [544, 63] on span "Sections" at bounding box center [553, 62] width 35 height 15
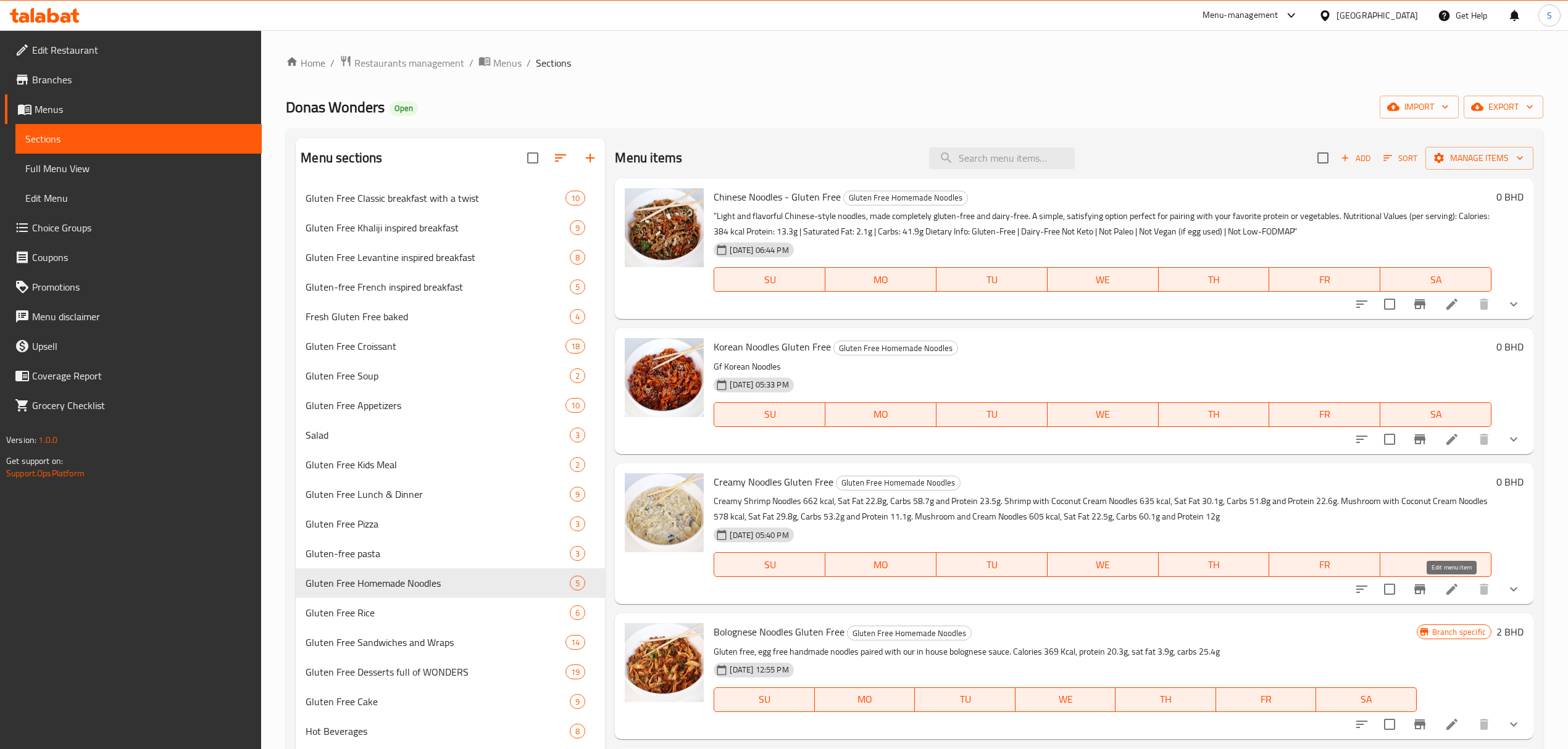
click at [1454, 591] on icon at bounding box center [1452, 589] width 15 height 15
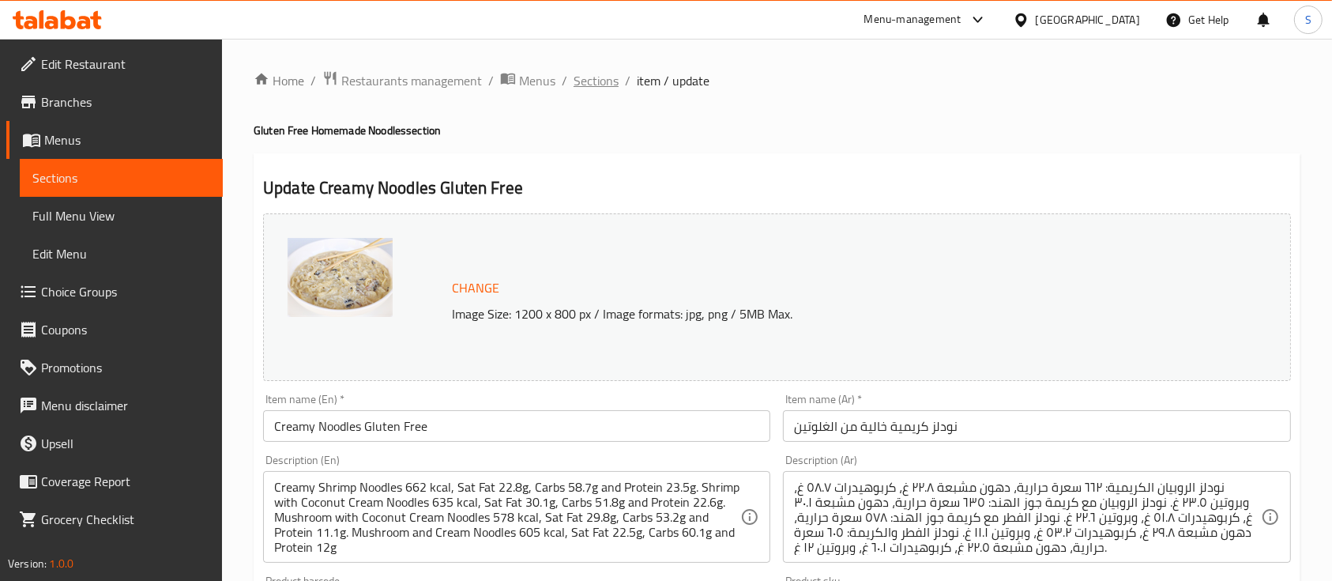
click at [596, 82] on span "Sections" at bounding box center [596, 80] width 45 height 19
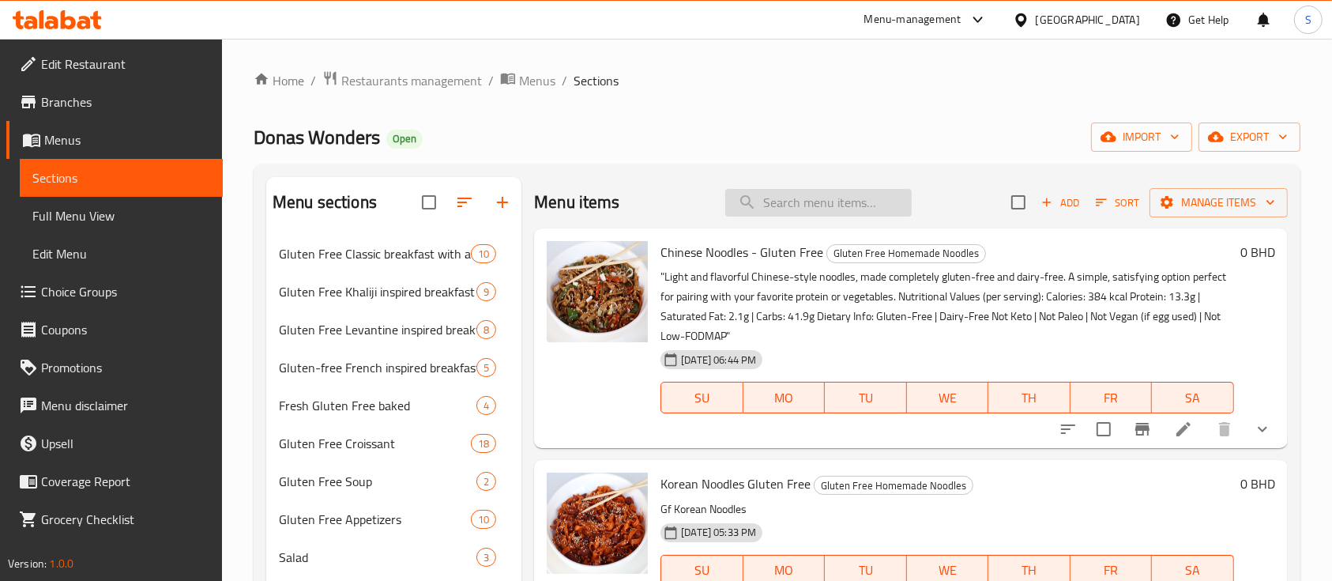
click at [836, 198] on input "search" at bounding box center [818, 203] width 186 height 28
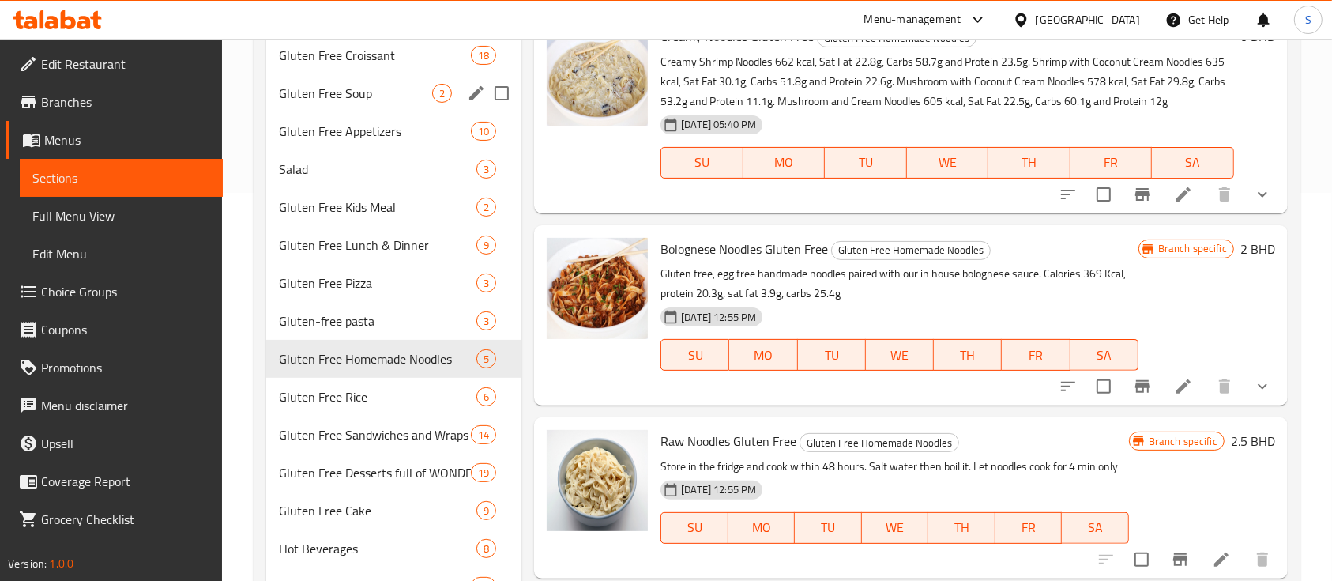
scroll to position [421, 0]
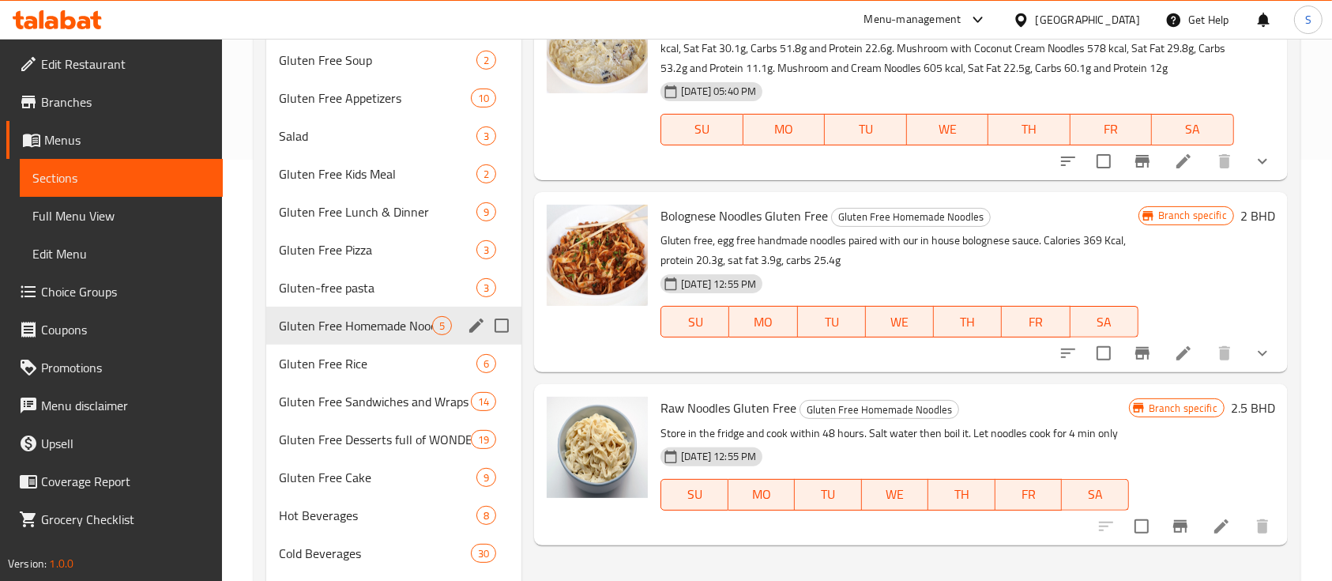
type input "noodles gluten"
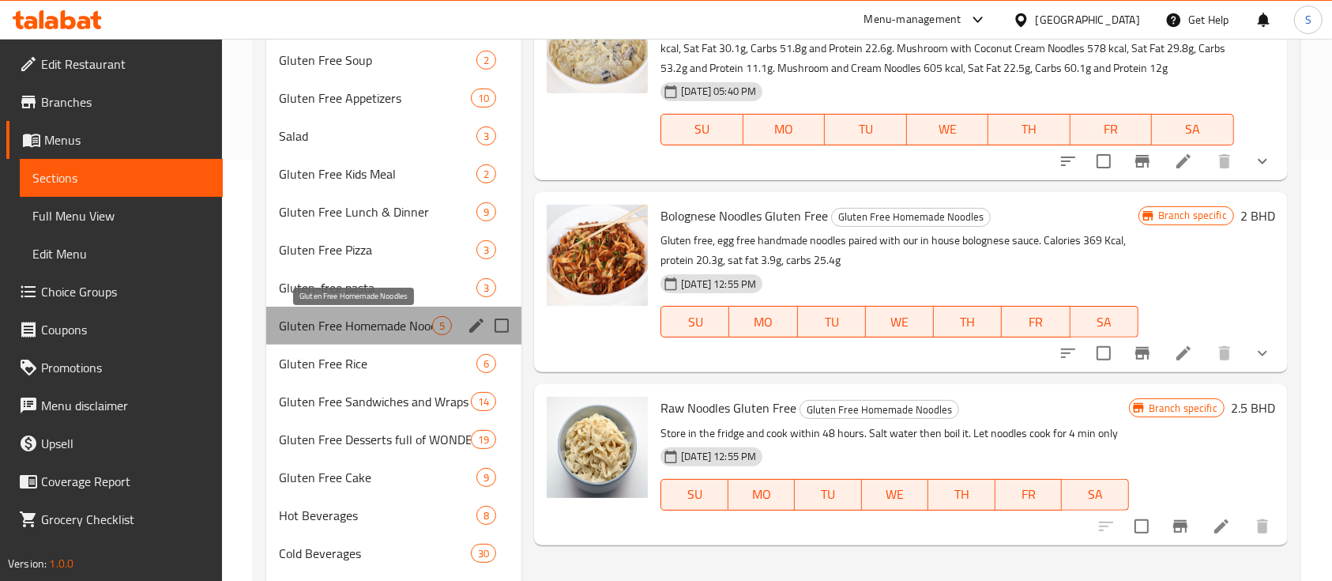
click at [386, 326] on span "Gluten Free Homemade Noodles" at bounding box center [355, 325] width 153 height 19
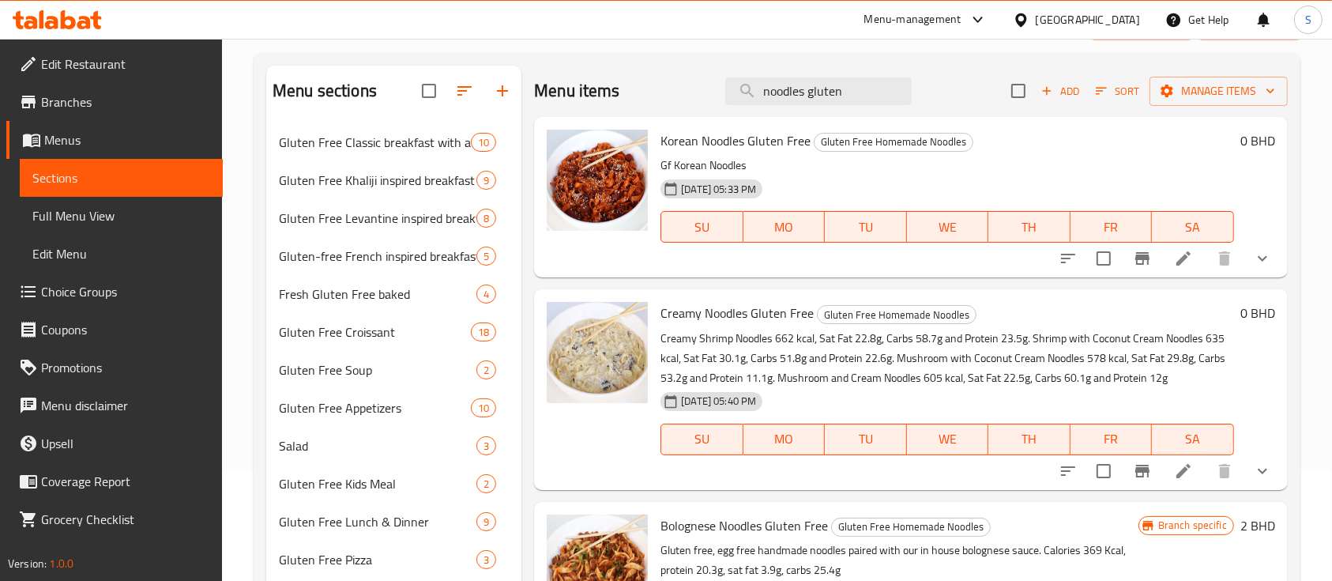
scroll to position [0, 0]
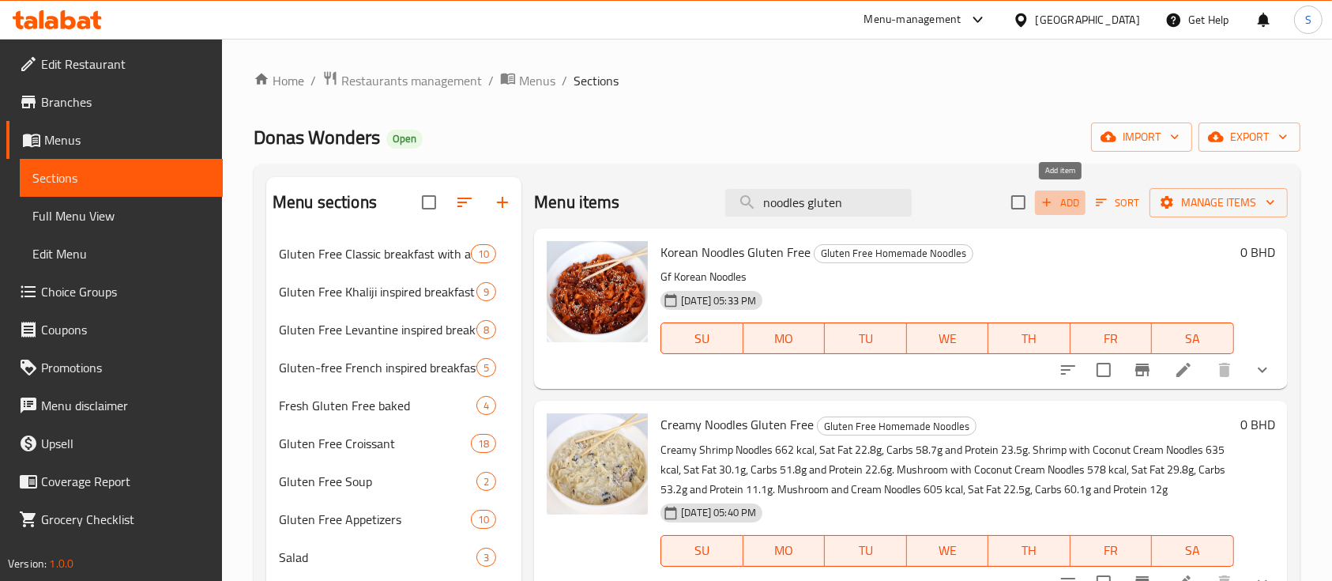
click at [1071, 197] on span "Add" at bounding box center [1060, 203] width 43 height 18
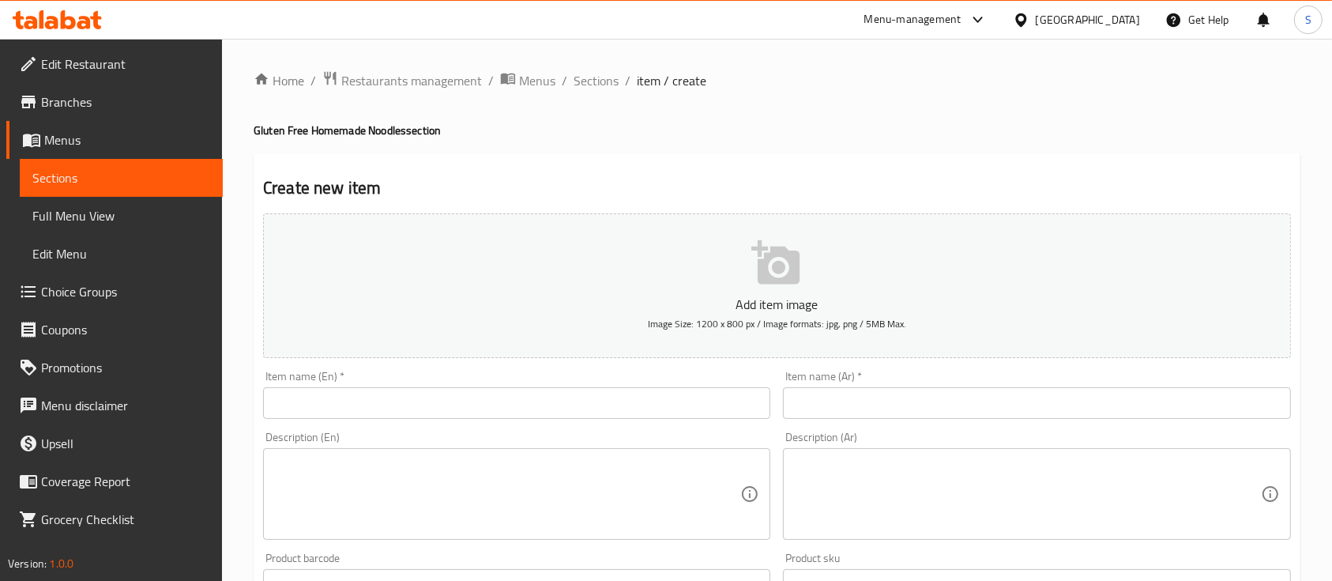
click at [467, 407] on input "text" at bounding box center [516, 403] width 507 height 32
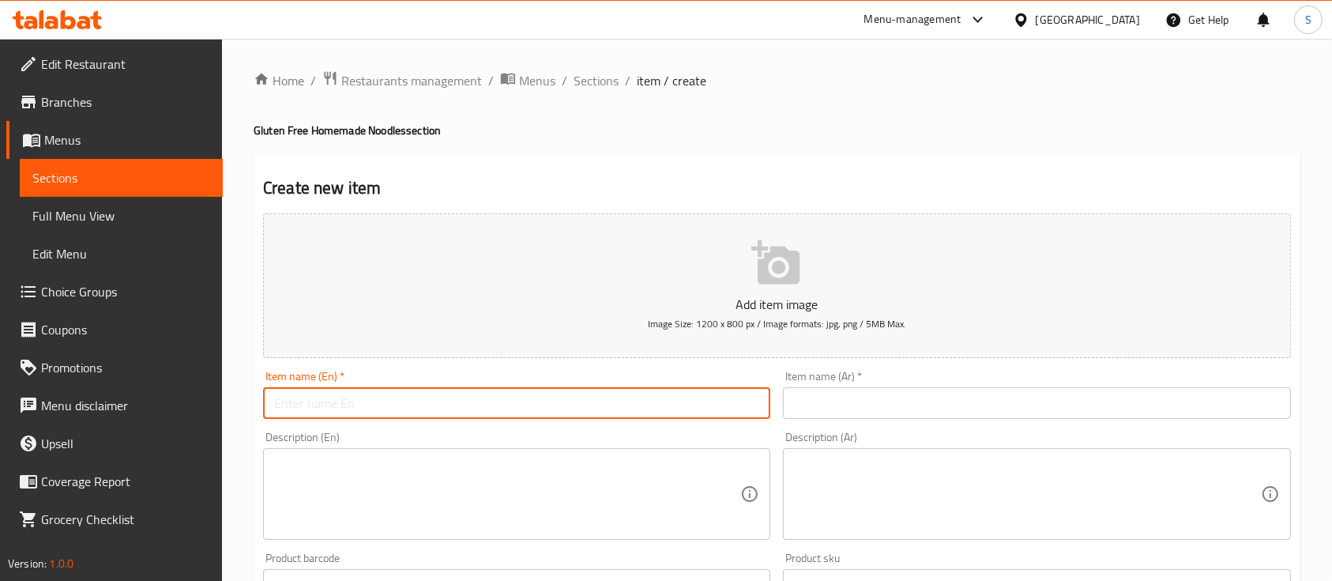
paste input "Creamy Noodles Gluten Free"
type input "Creamy Noodles Gluten Free"
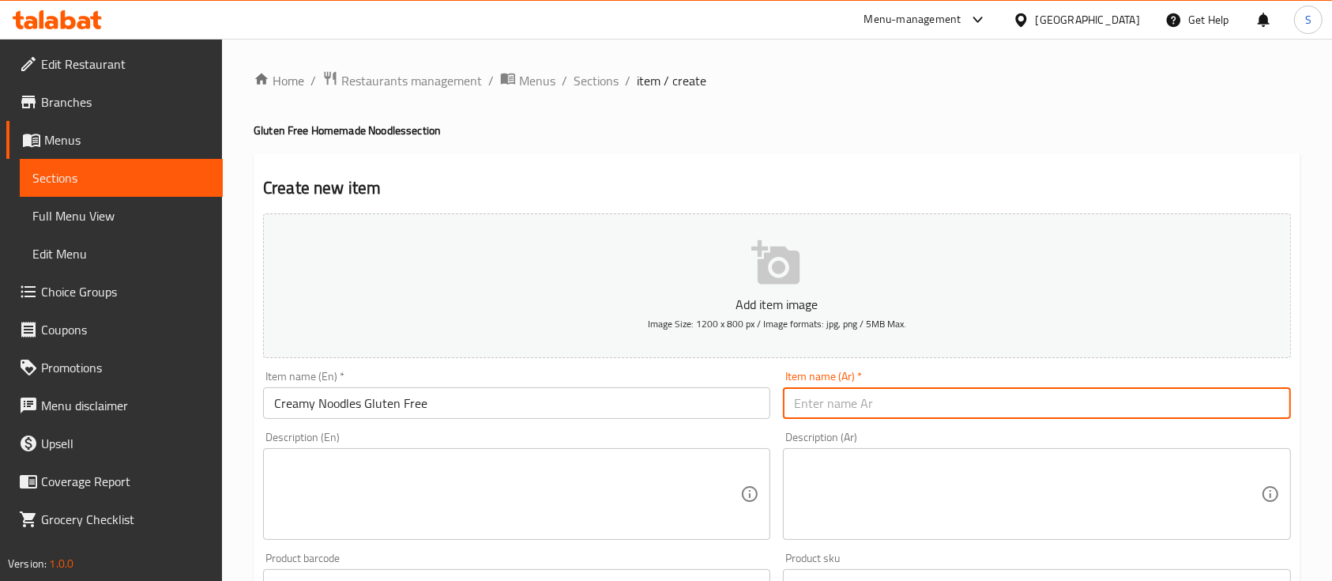
click at [972, 401] on input "text" at bounding box center [1036, 403] width 507 height 32
paste input "نودلز كريمية خالية من الغلوتين"
type input "نودلز كريمية خالية من الغلوتين"
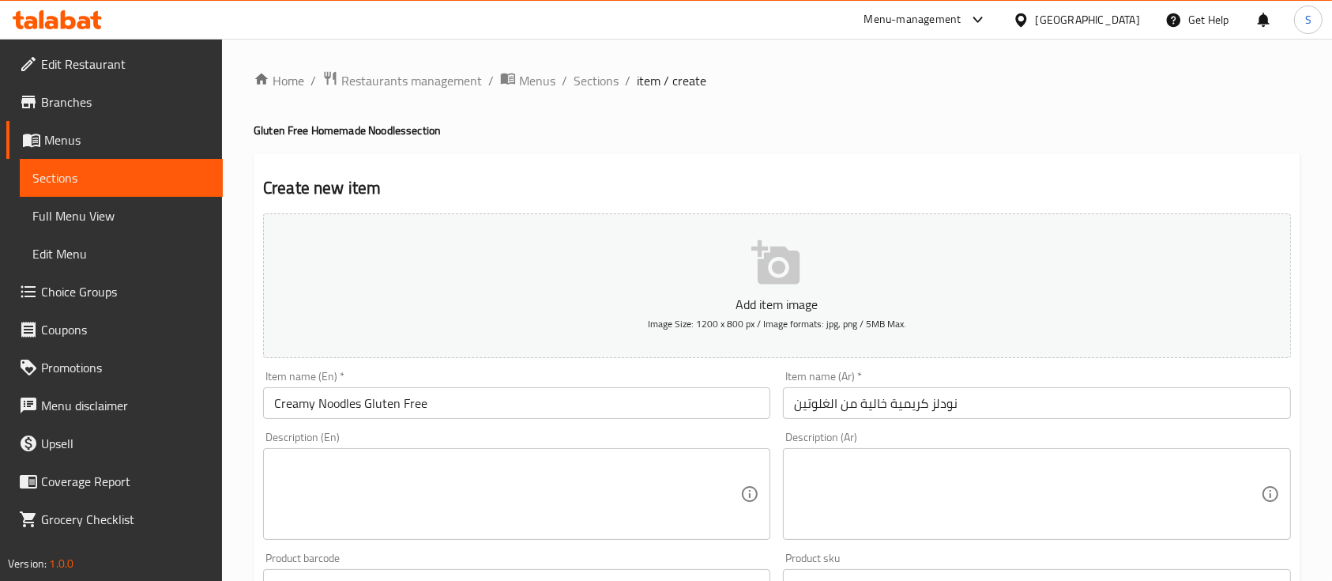
click at [309, 505] on textarea at bounding box center [507, 494] width 466 height 75
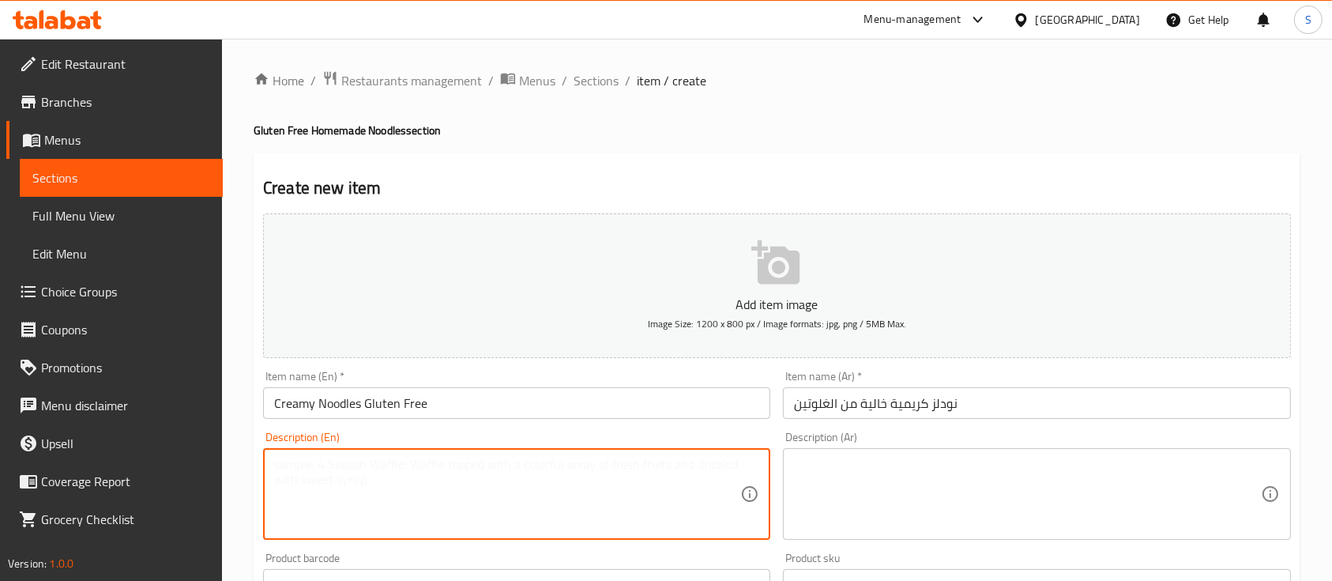
paste textarea "Creamy Shrimp Noodles 662 kcal, Sat Fat 22.8g, Carbs 58.7g and Protein 23.5g. S…"
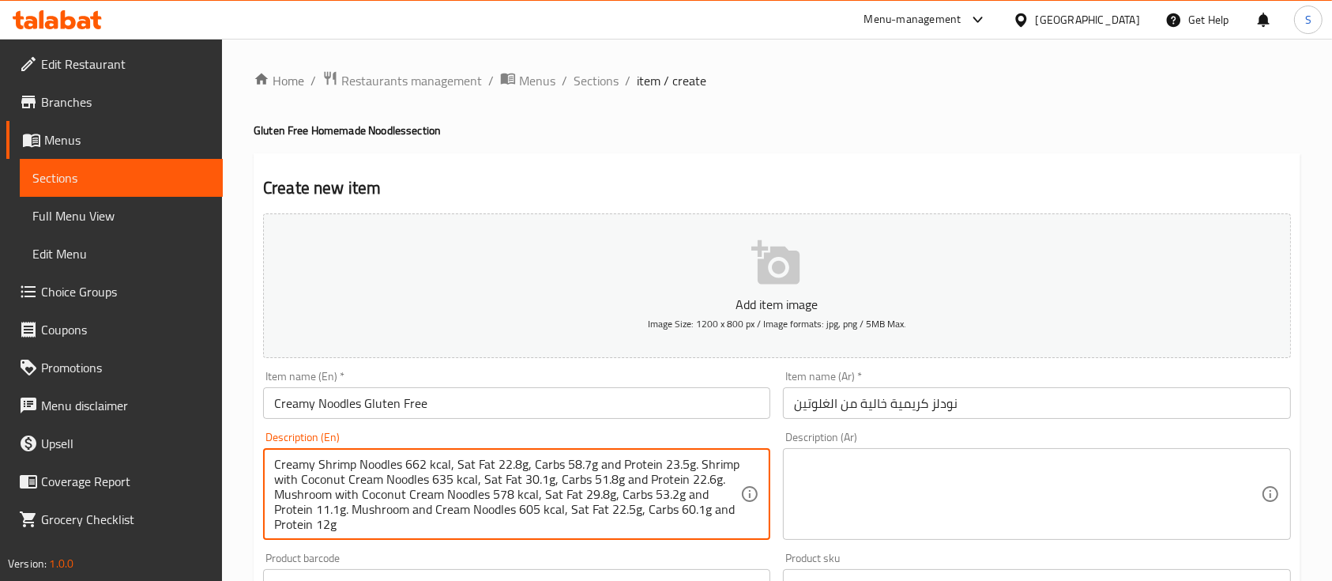
scroll to position [4, 0]
type textarea "Creamy Shrimp Noodles 662 kcal, Sat Fat 22.8g, Carbs 58.7g and Protein 23.5g. S…"
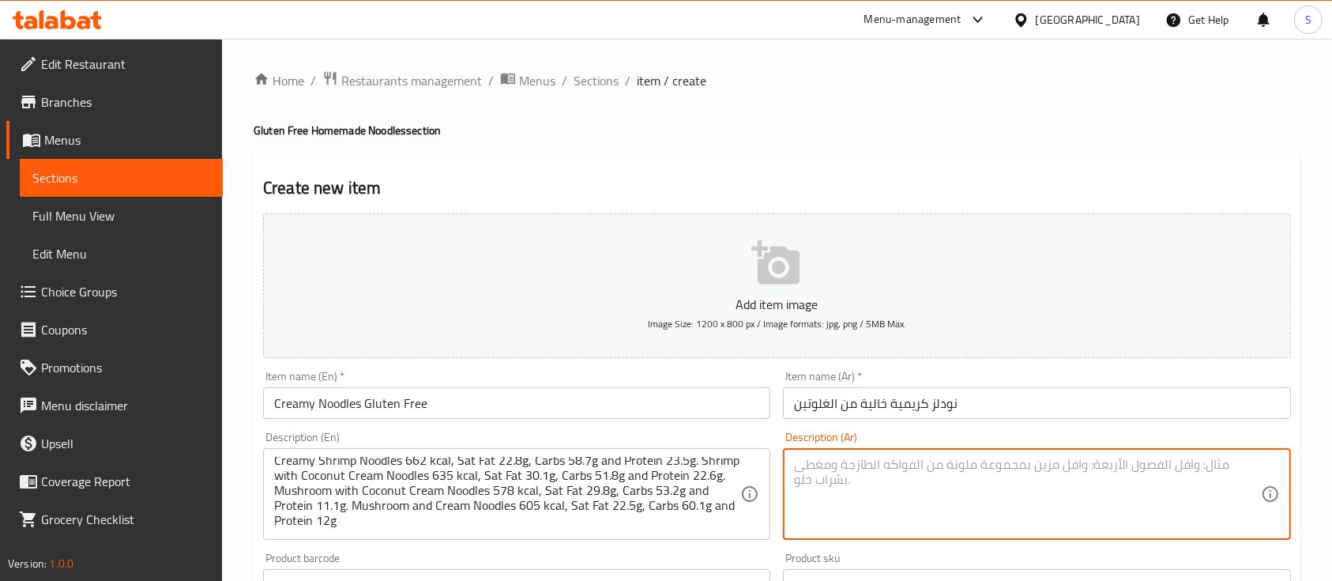
click at [947, 480] on textarea at bounding box center [1027, 494] width 466 height 75
paste textarea "نودلز الروبيان الكريمية: ٦٦٢ سعرة حرارية، دهون مشبعة ٢٢.٨ غ، كربوهيدرات ٥٨.٧ غ،…"
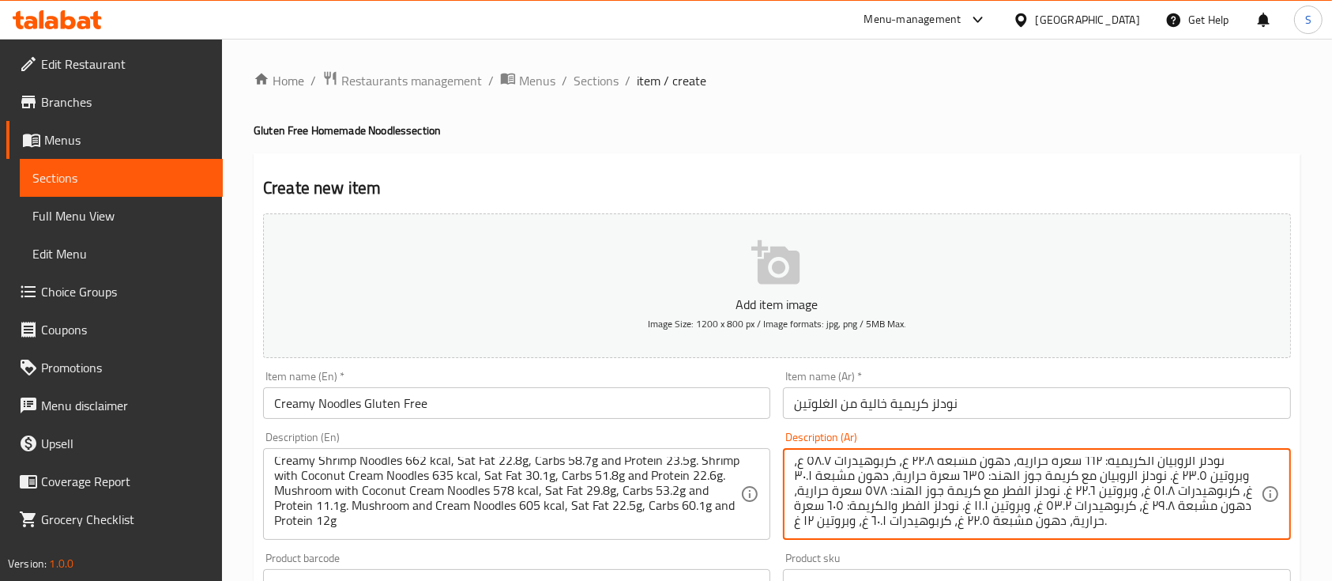
type textarea "نودلز الروبيان الكريمية: ٦٦٢ سعرة حرارية، دهون مشبعة ٢٢.٨ غ، كربوهيدرات ٥٨.٧ غ،…"
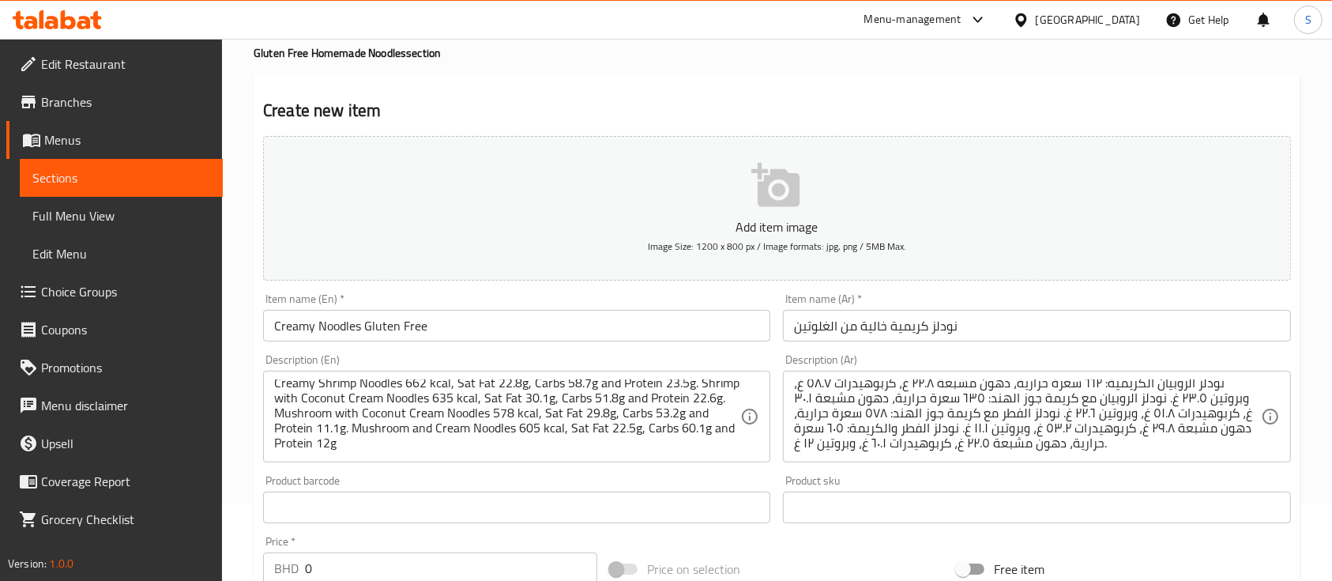
scroll to position [105, 0]
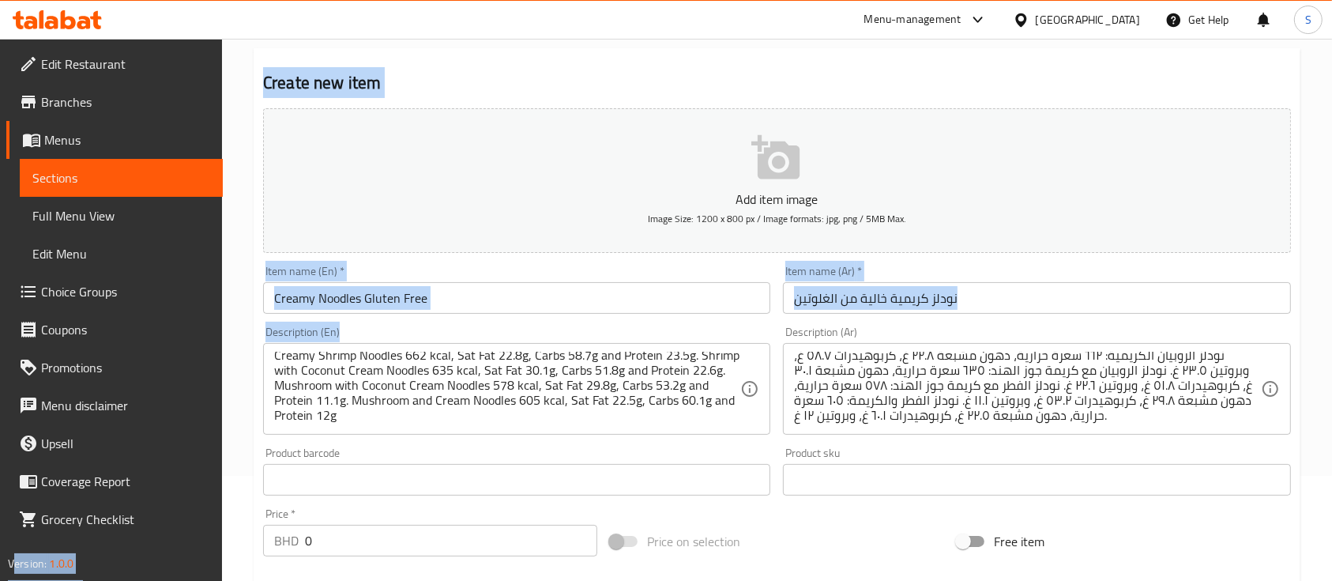
drag, startPoint x: 473, startPoint y: 427, endPoint x: 556, endPoint y: 391, distance: 90.3
click at [74, 233] on div "Edit Restaurant Branches Menus Sections Full Menu View Edit Menu Choice Groups …" at bounding box center [666, 473] width 1332 height 1078
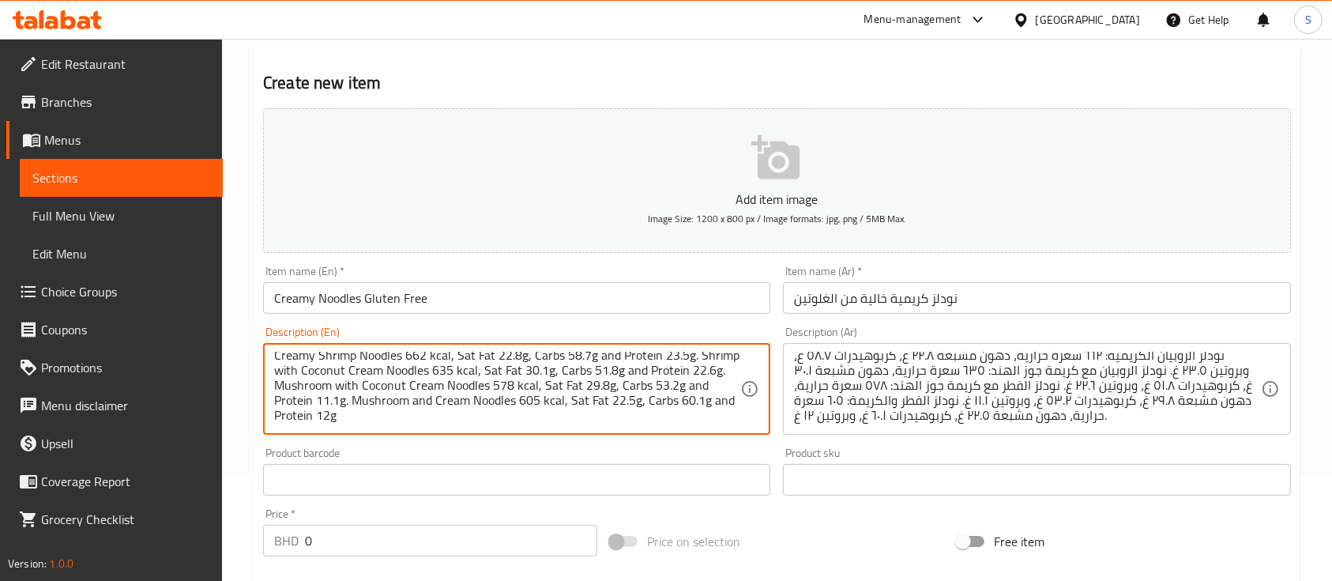
click at [531, 372] on textarea "Creamy Shrimp Noodles 662 kcal, Sat Fat 22.8g, Carbs 58.7g and Protein 23.5g. S…" at bounding box center [507, 389] width 466 height 75
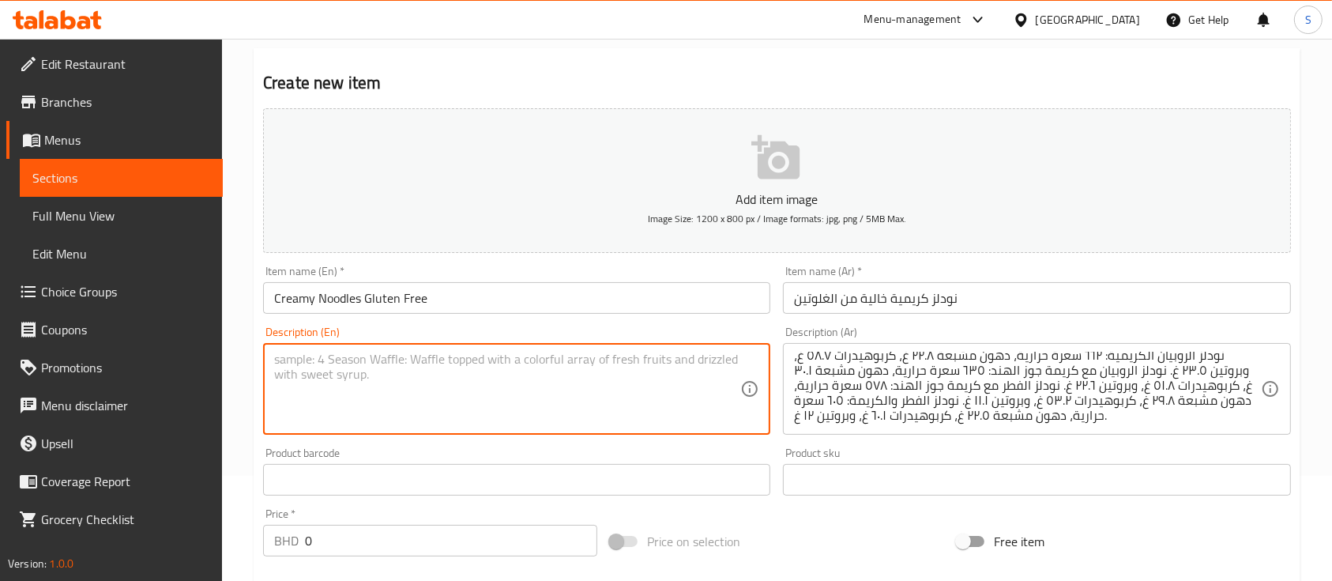
scroll to position [0, 0]
paste textarea "Creamy noodles made from sorghum and rice flour with little garlic and mix of m…"
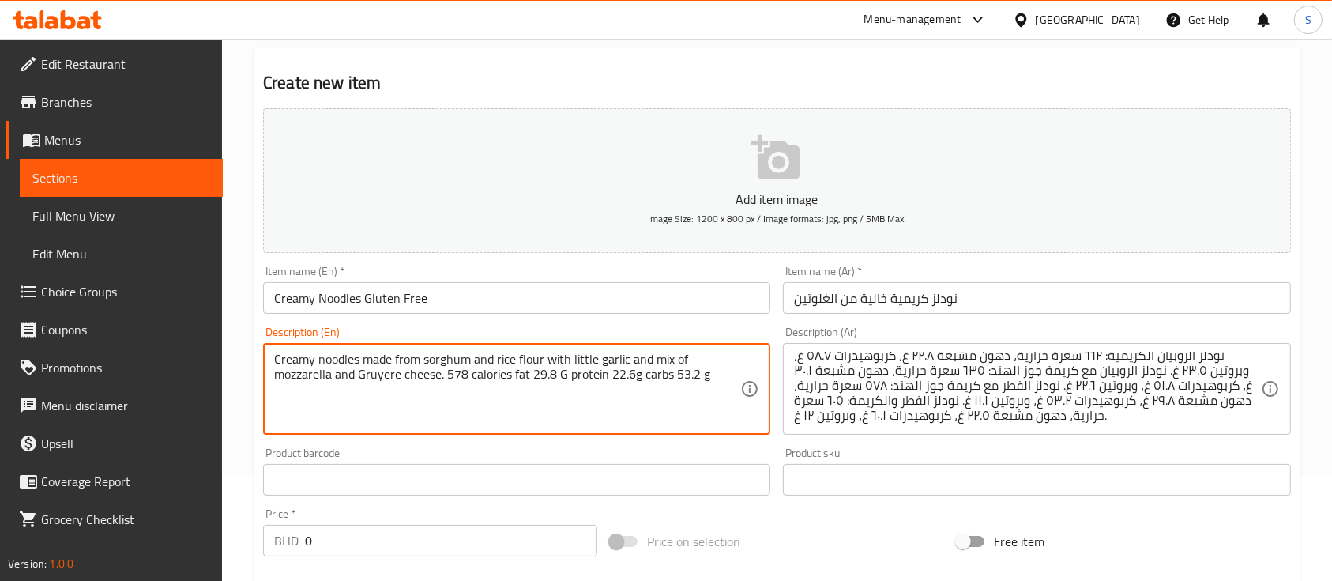
type textarea "Creamy noodles made from sorghum and rice flour with little garlic and mix of m…"
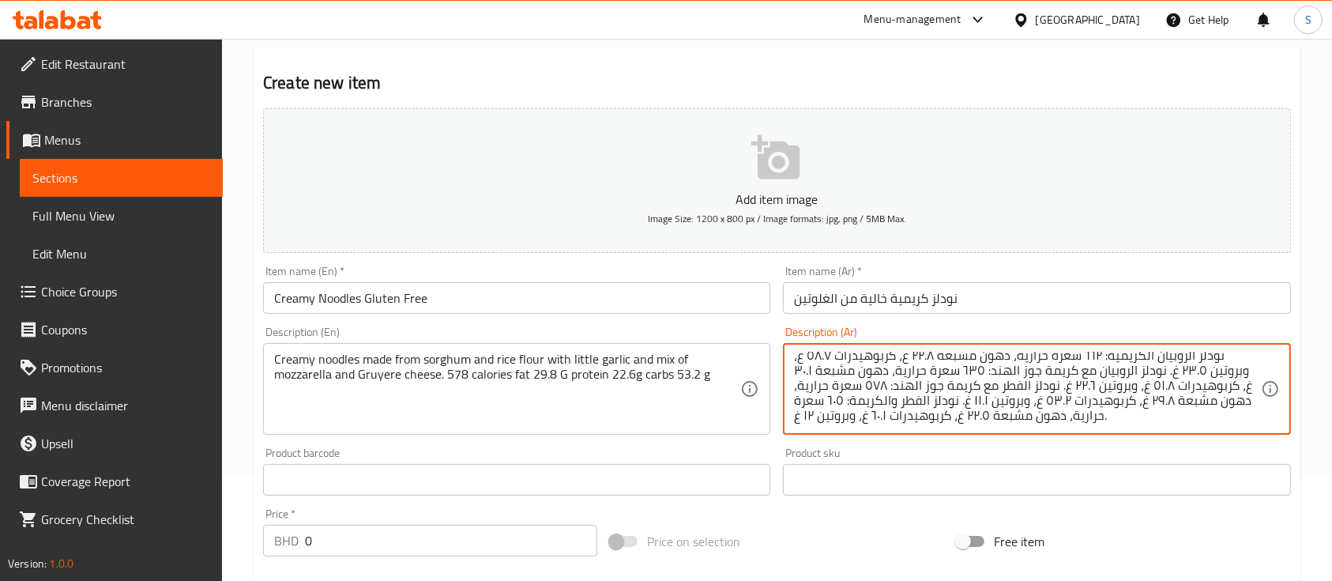
click at [1089, 373] on textarea "نودلز الروبيان الكريمية: ٦٦٢ سعرة حرارية، دهون مشبعة ٢٢.٨ غ، كربوهيدرات ٥٨.٧ غ،…" at bounding box center [1027, 389] width 466 height 75
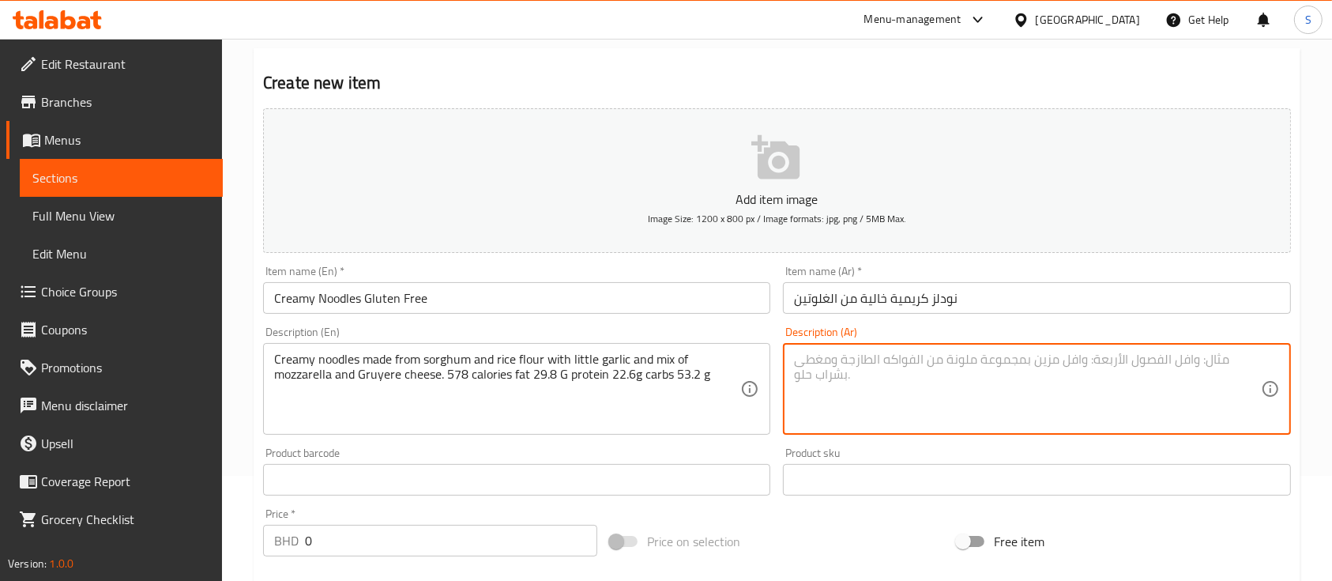
paste textarea "نودلز كريمية مصنوعة من دقيق الذرة والأرز مع القليل من الثوم ومزيج من جبن الموزا…"
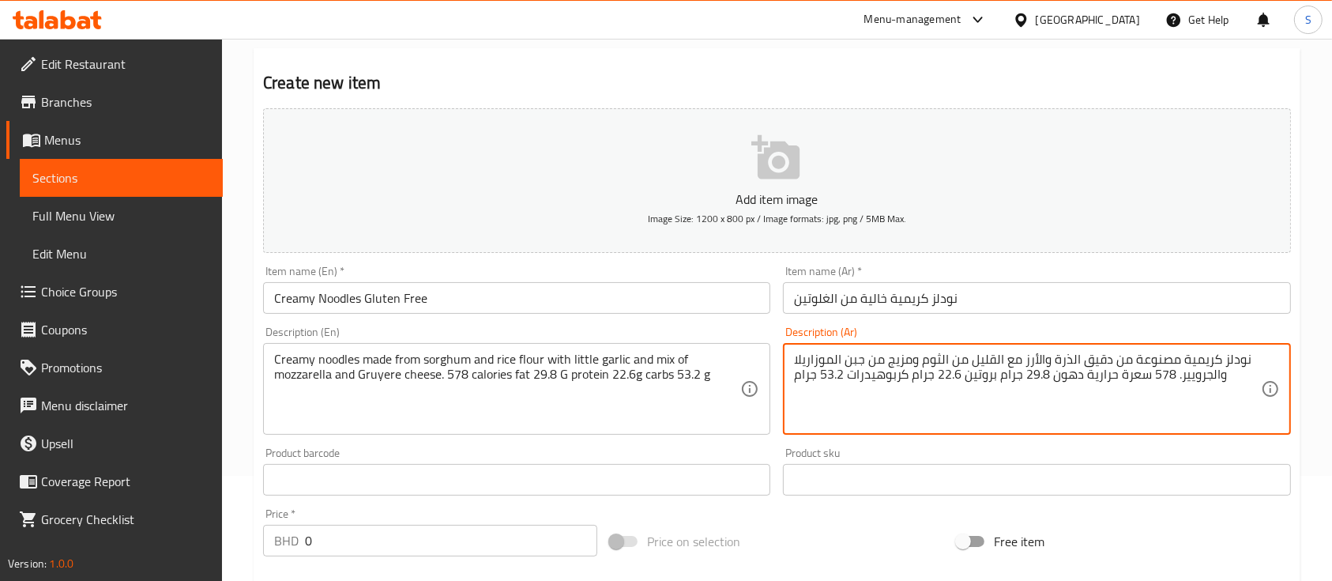
type textarea "نودلز كريمية مصنوعة من دقيق الذرة والأرز مع القليل من الثوم ومزيج من جبن الموزا…"
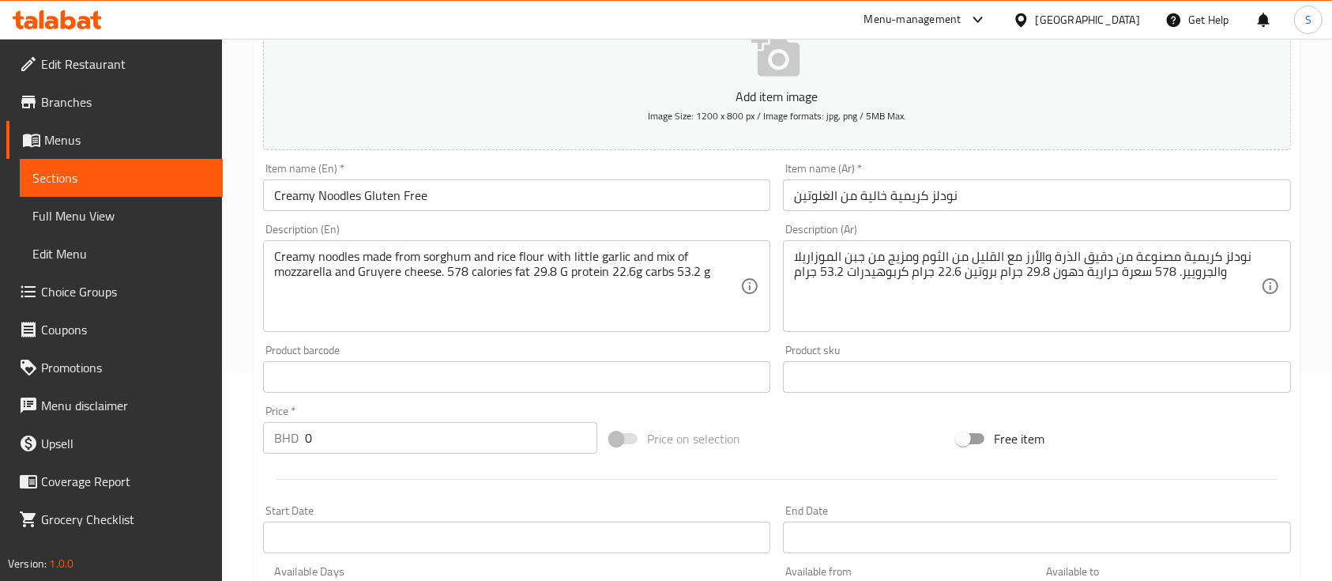
scroll to position [210, 0]
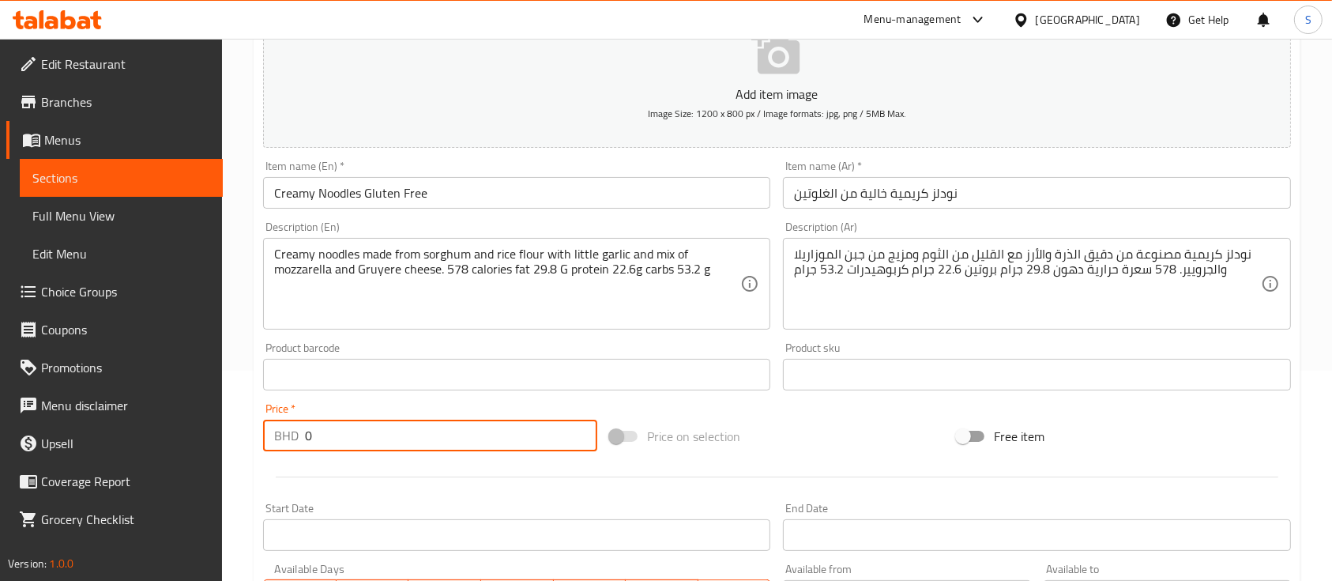
drag, startPoint x: 341, startPoint y: 433, endPoint x: 198, endPoint y: 425, distance: 142.4
click at [198, 425] on div "Edit Restaurant Branches Menus Sections Full Menu View Edit Menu Choice Groups …" at bounding box center [666, 368] width 1332 height 1078
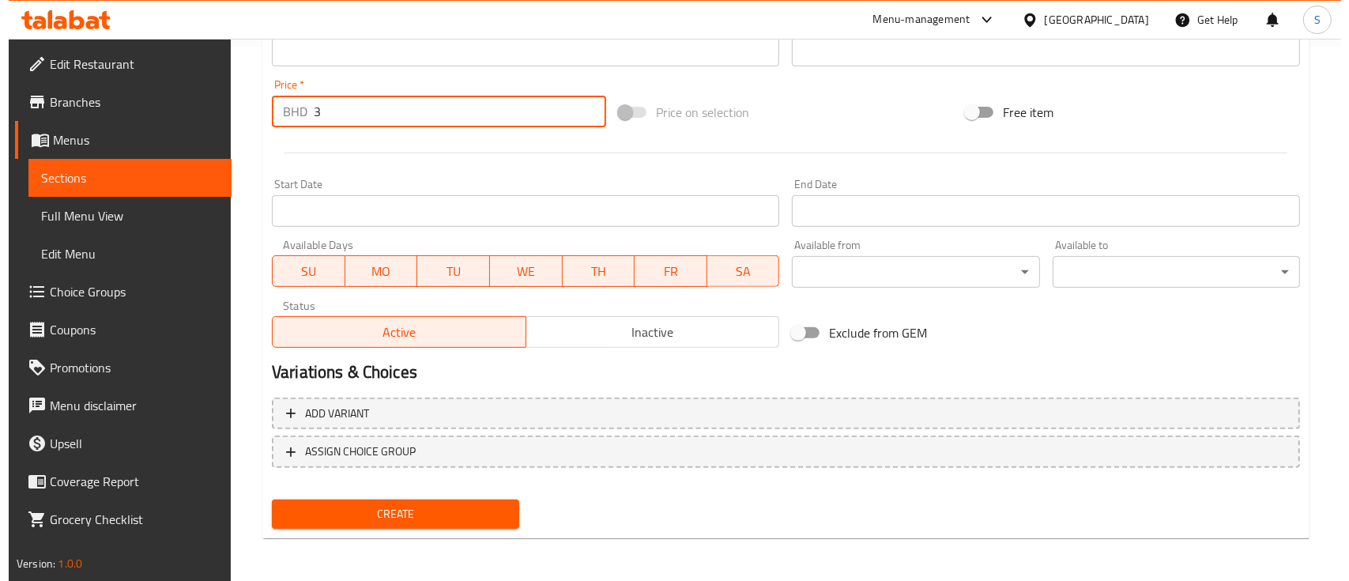
scroll to position [536, 0]
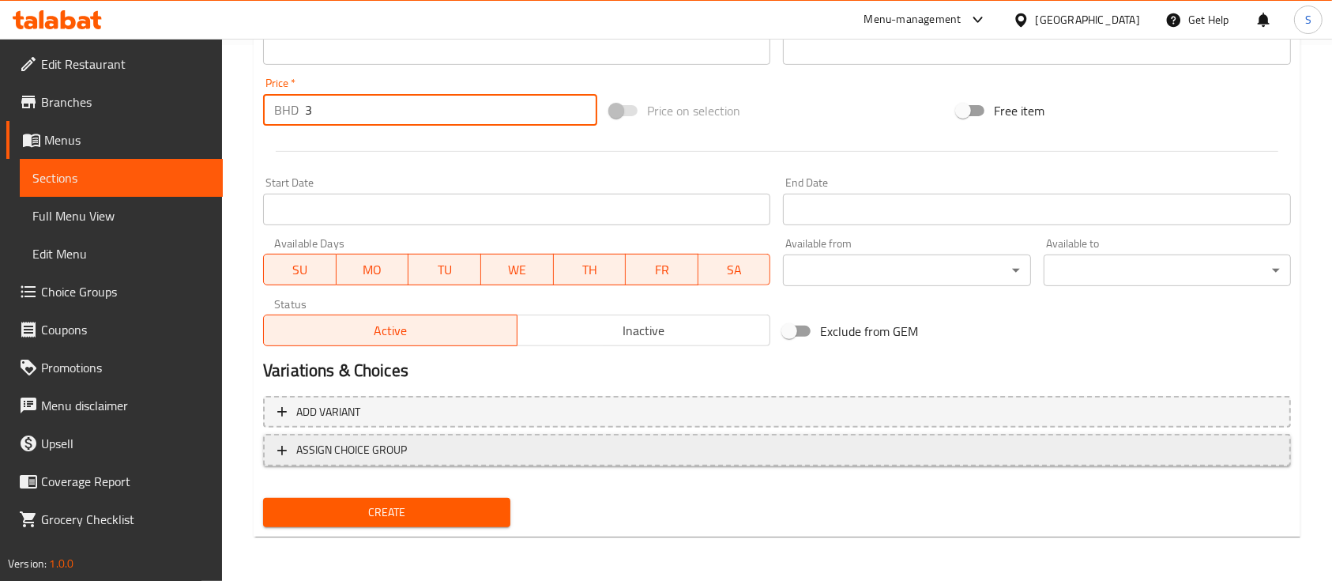
type input "3"
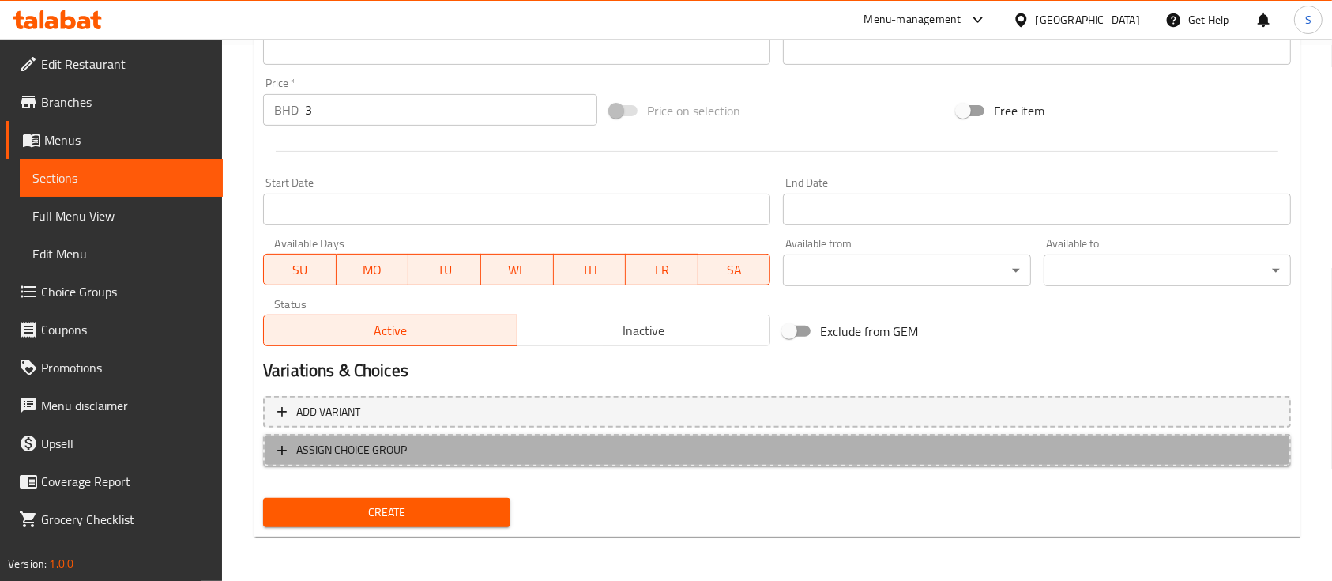
click at [416, 453] on span "ASSIGN CHOICE GROUP" at bounding box center [776, 450] width 999 height 20
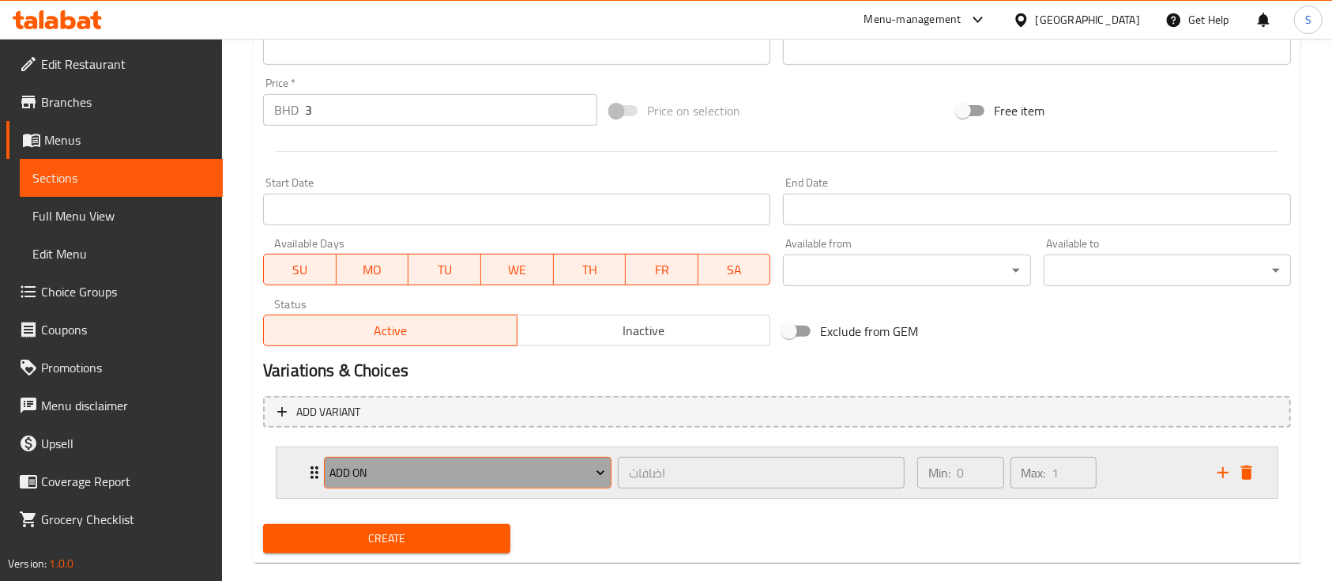
click at [499, 470] on span "add on" at bounding box center [467, 473] width 276 height 20
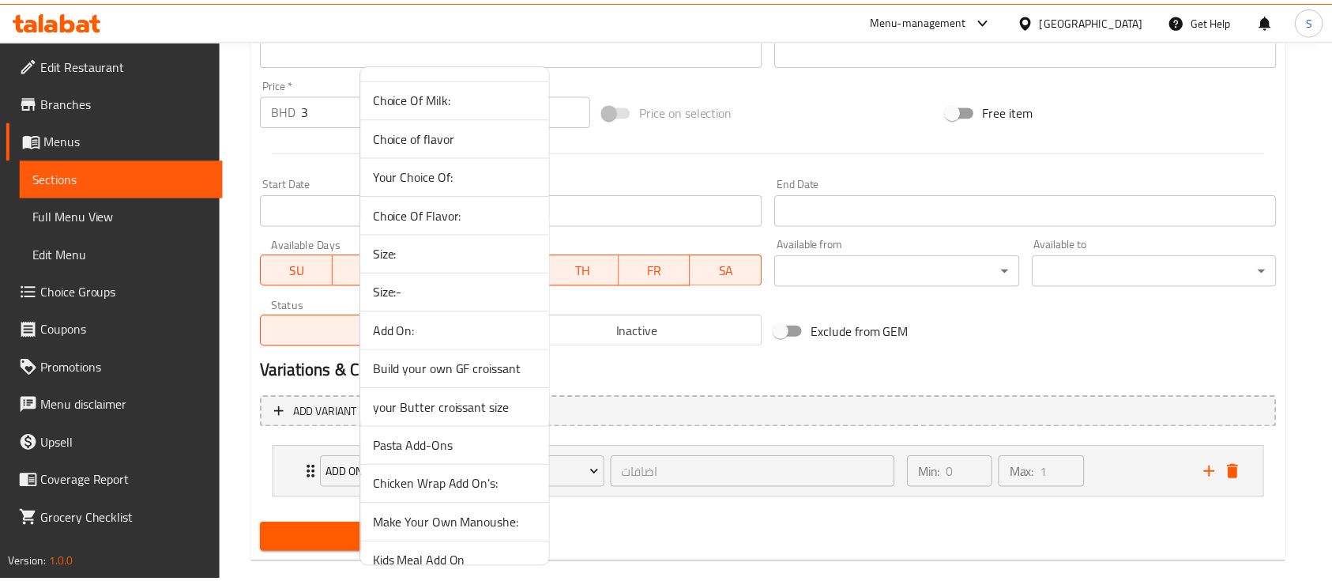
scroll to position [351, 0]
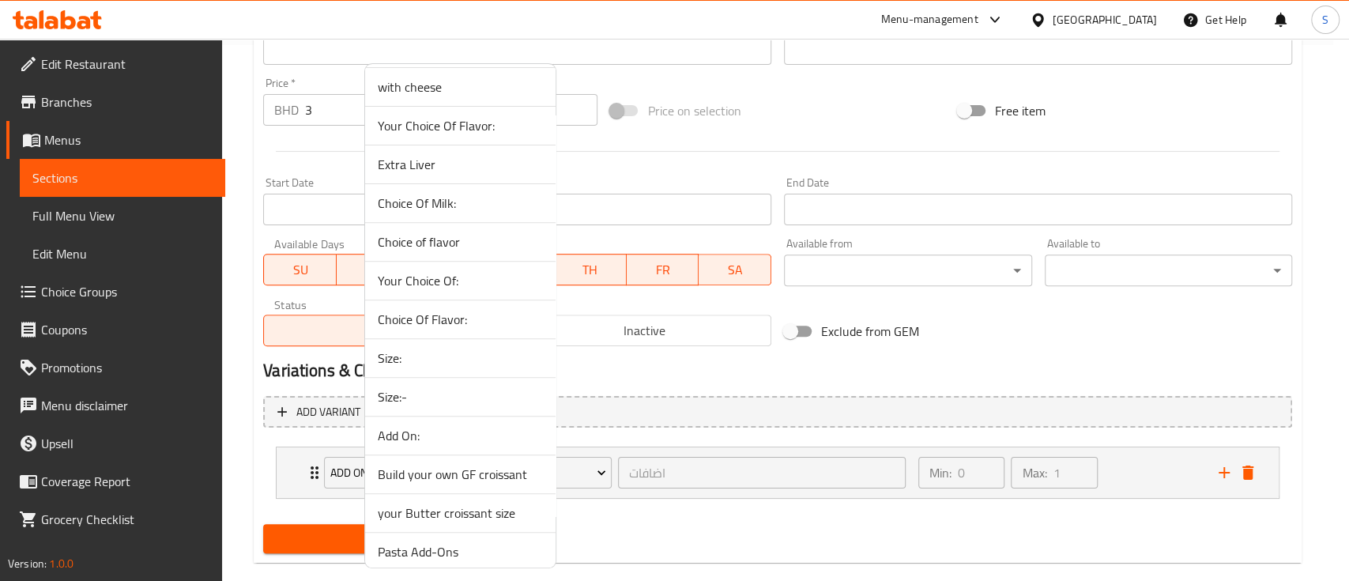
click at [472, 280] on span "Your Choice Of:" at bounding box center [460, 280] width 165 height 19
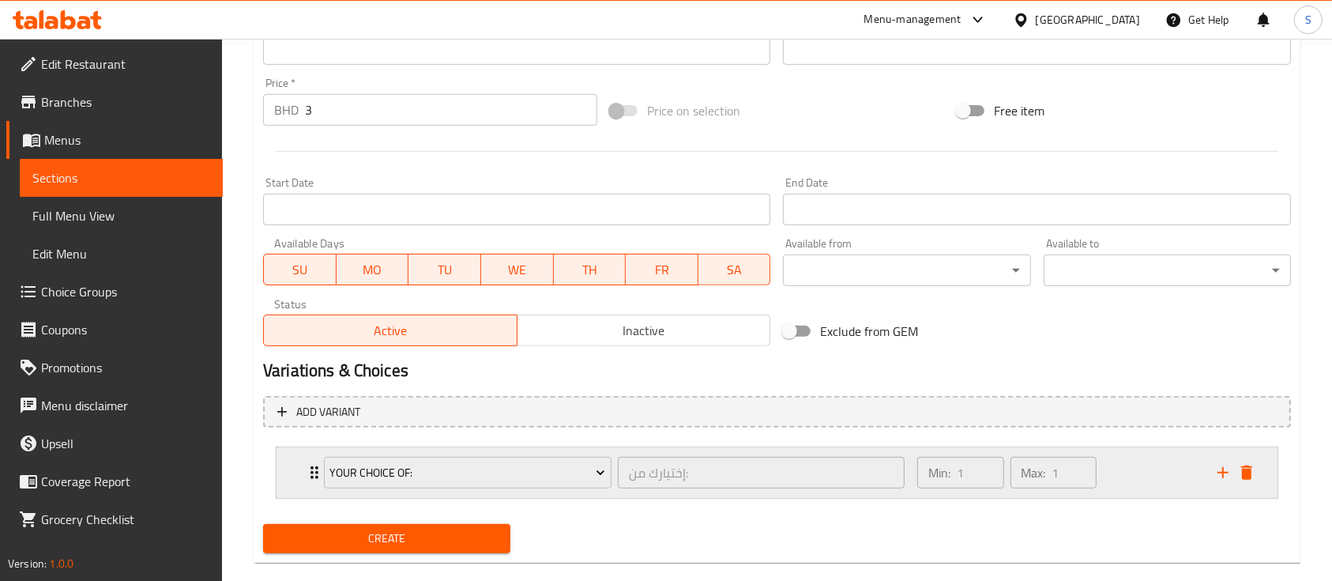
click at [1155, 465] on div "Min: 1 ​ Max: 1 ​" at bounding box center [1058, 472] width 300 height 51
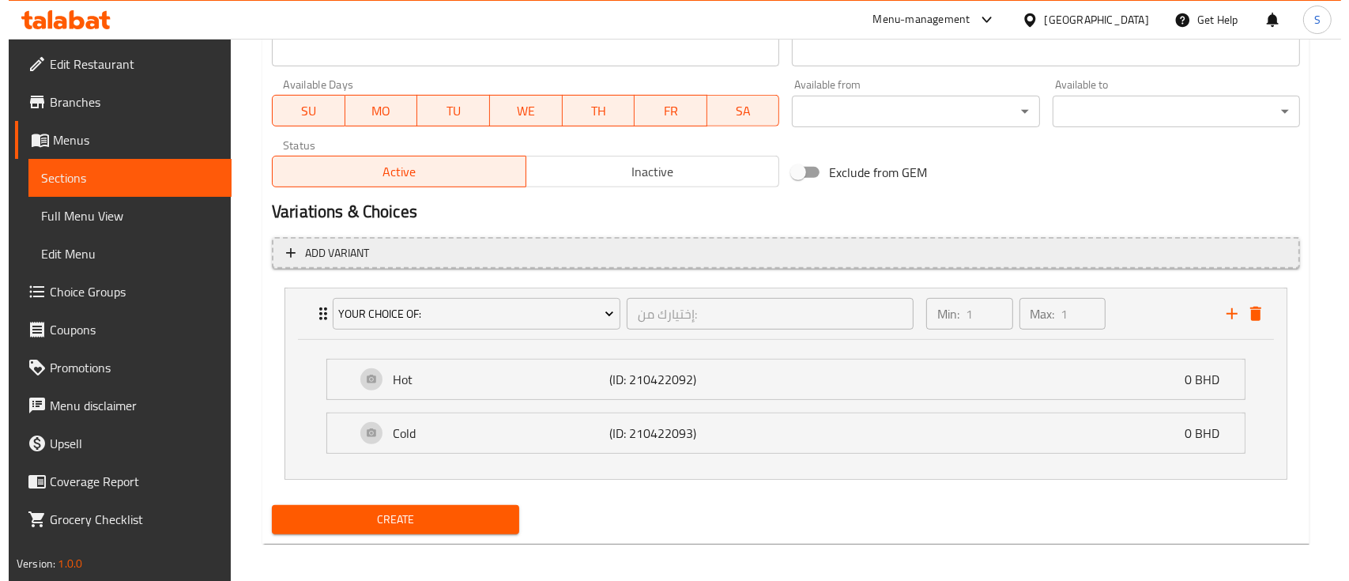
scroll to position [702, 0]
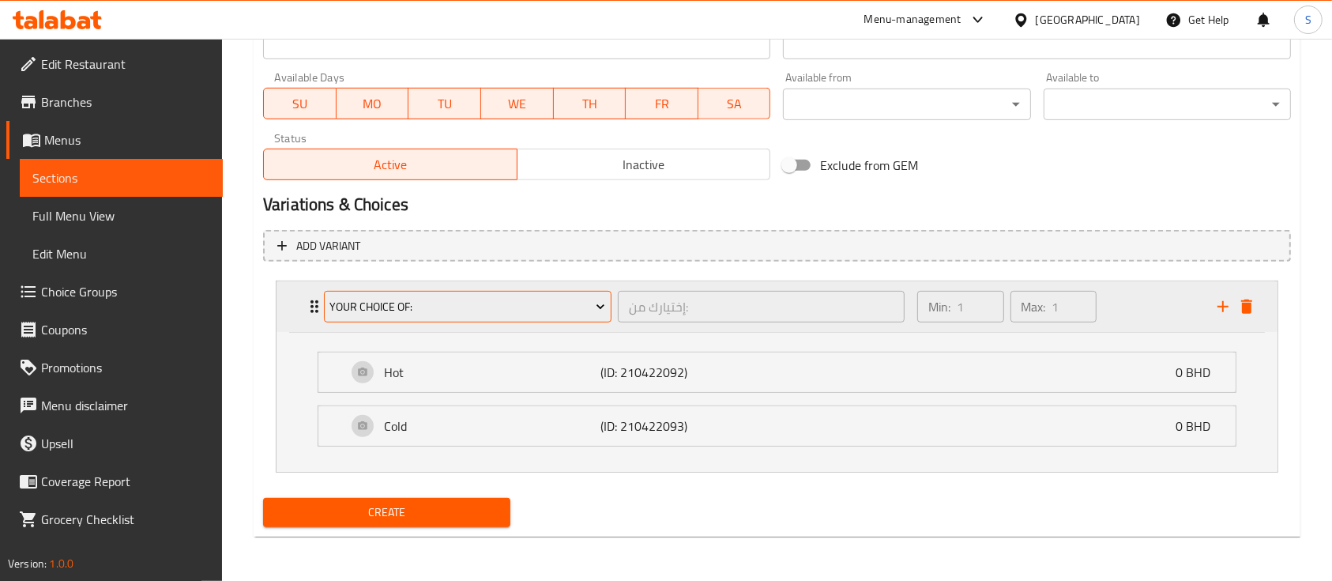
click at [506, 310] on span "Your Choice Of:" at bounding box center [467, 307] width 276 height 20
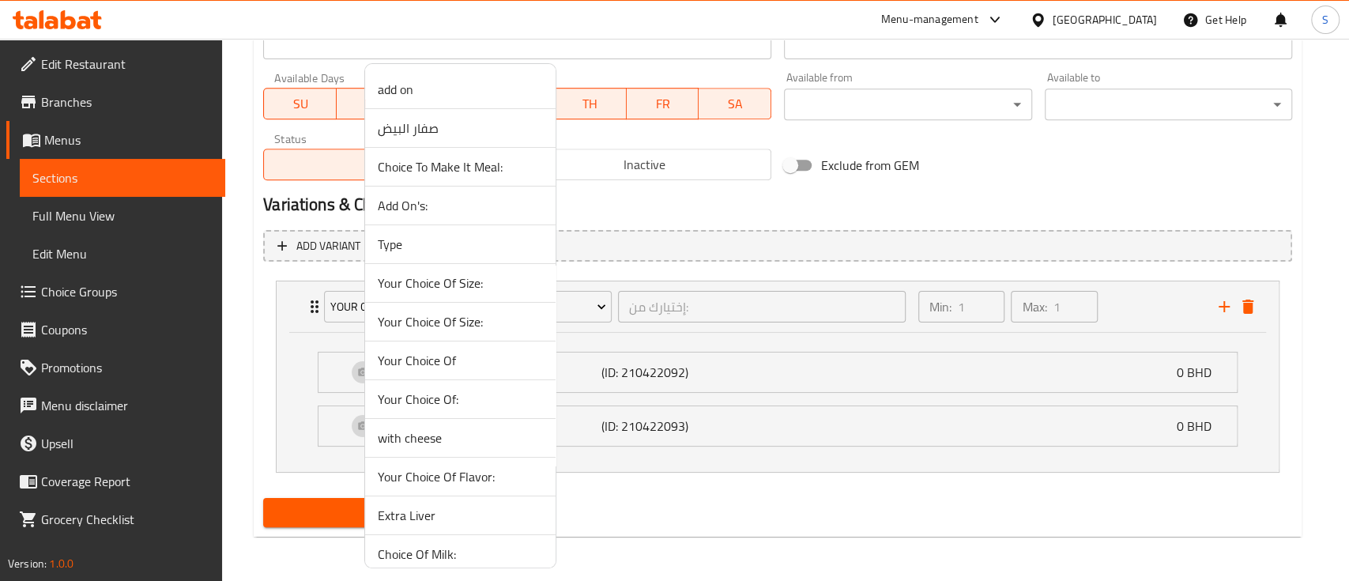
click at [471, 360] on span "Your Choice Of" at bounding box center [460, 360] width 165 height 19
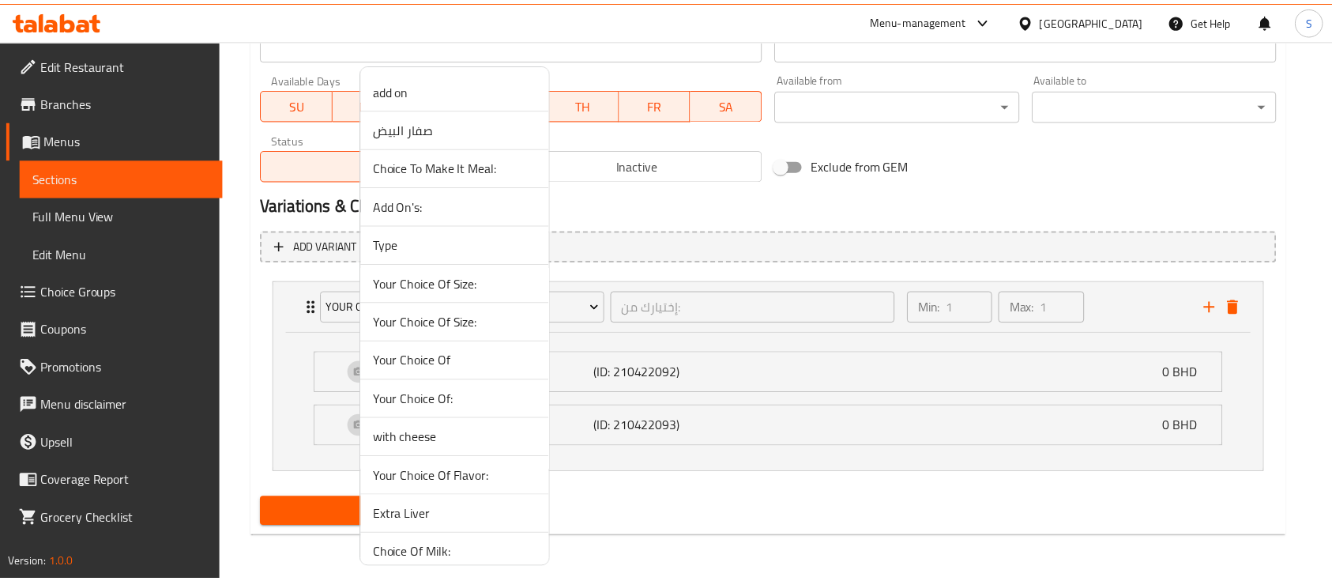
scroll to position [562, 0]
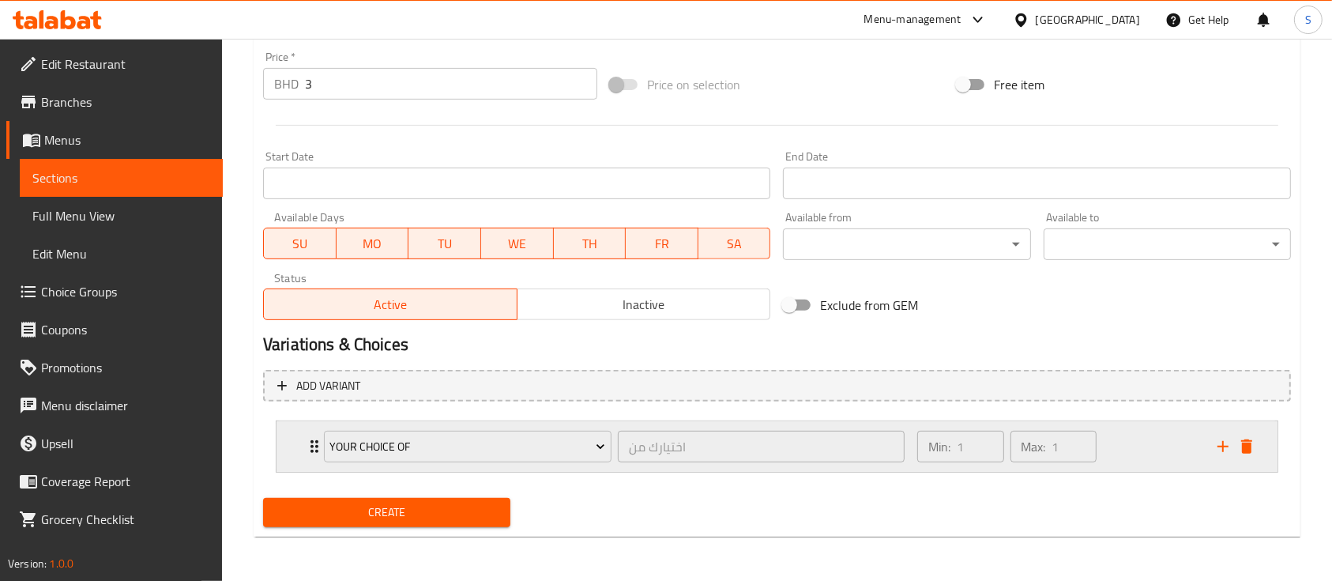
click at [1138, 453] on div "Min: 1 ​ Max: 1 ​" at bounding box center [1058, 446] width 300 height 51
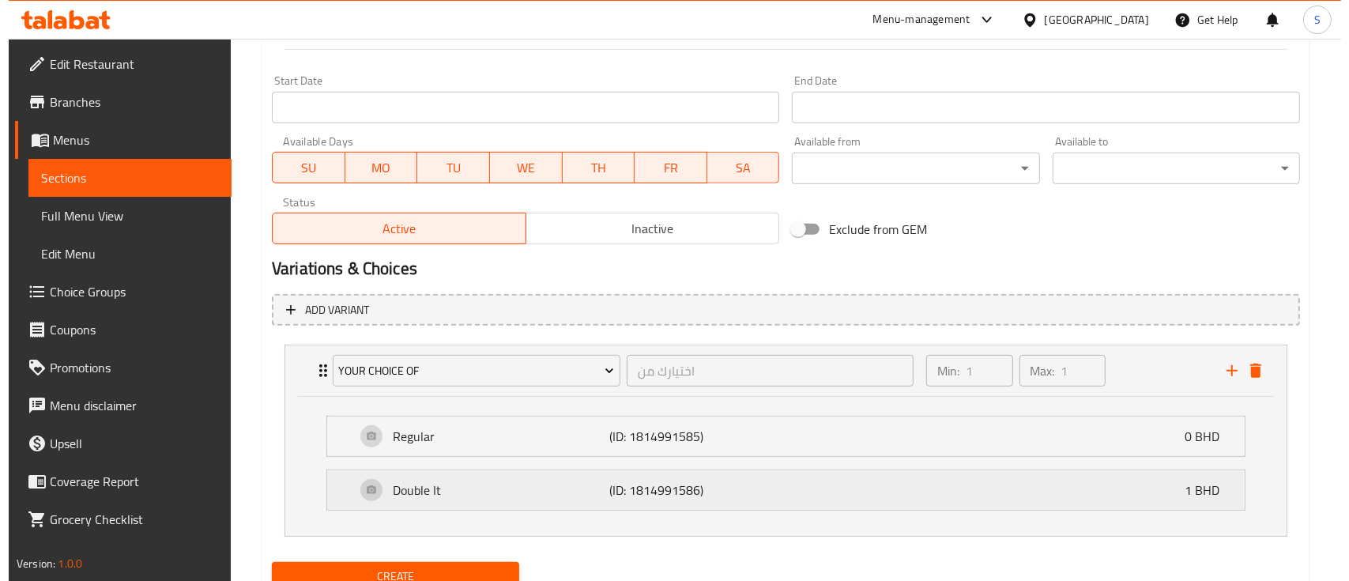
scroll to position [702, 0]
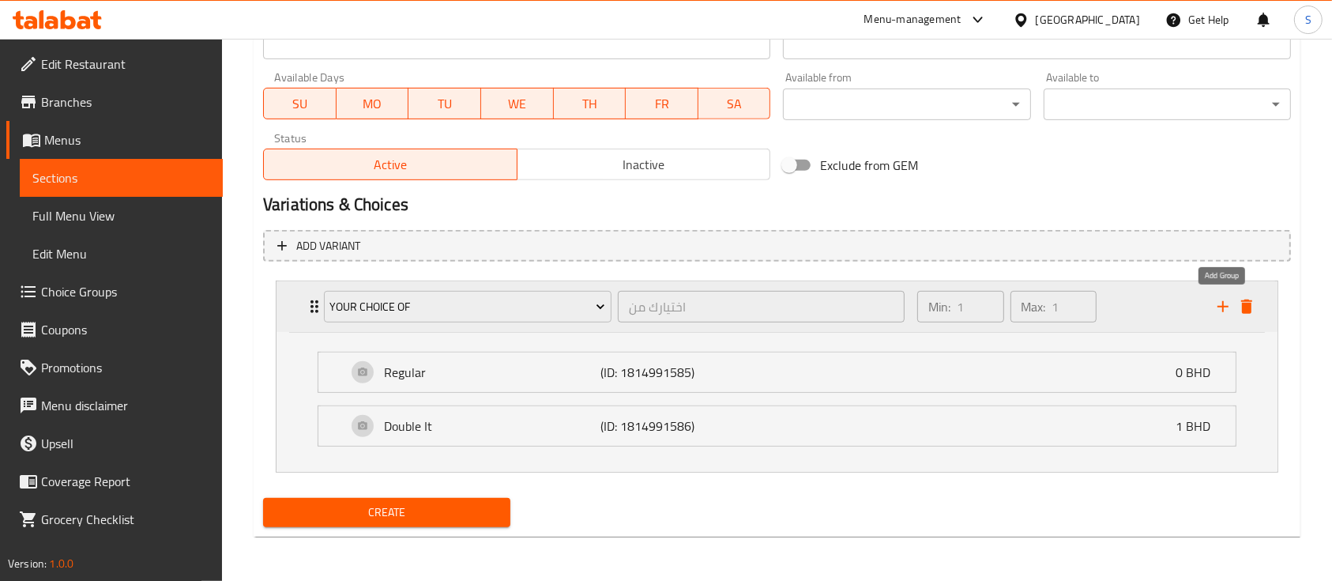
click at [1225, 310] on icon "add" at bounding box center [1223, 306] width 19 height 19
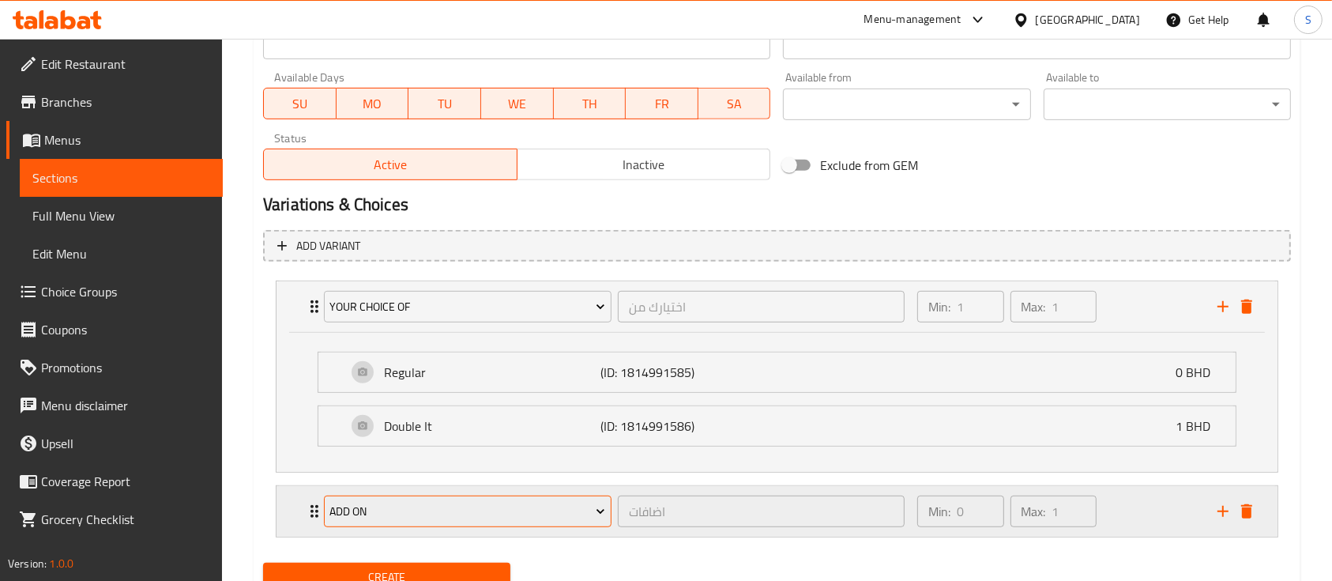
click at [475, 513] on span "add on" at bounding box center [467, 512] width 276 height 20
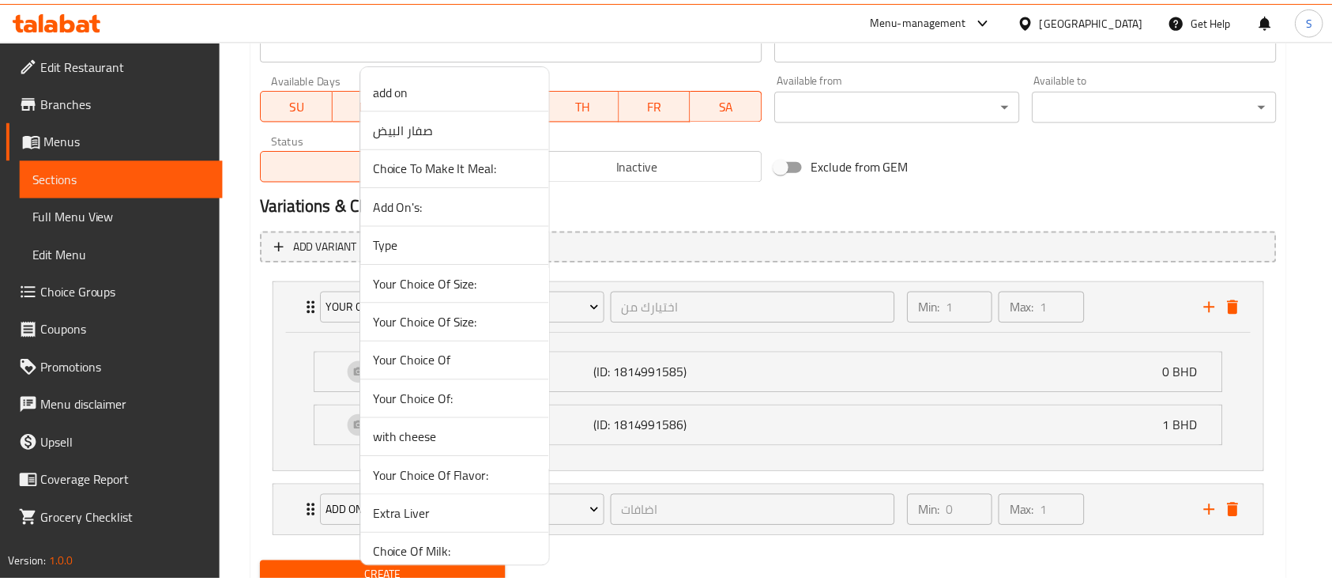
scroll to position [1048, 0]
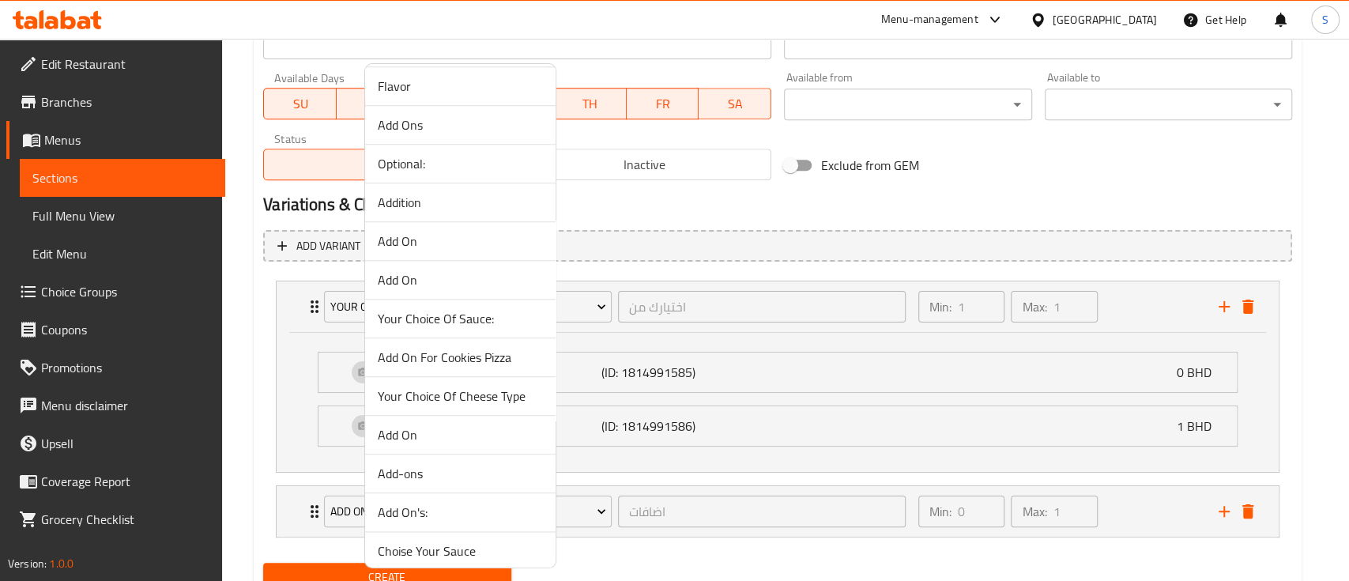
click at [516, 316] on span "Your Choice Of Sauce:" at bounding box center [460, 318] width 165 height 19
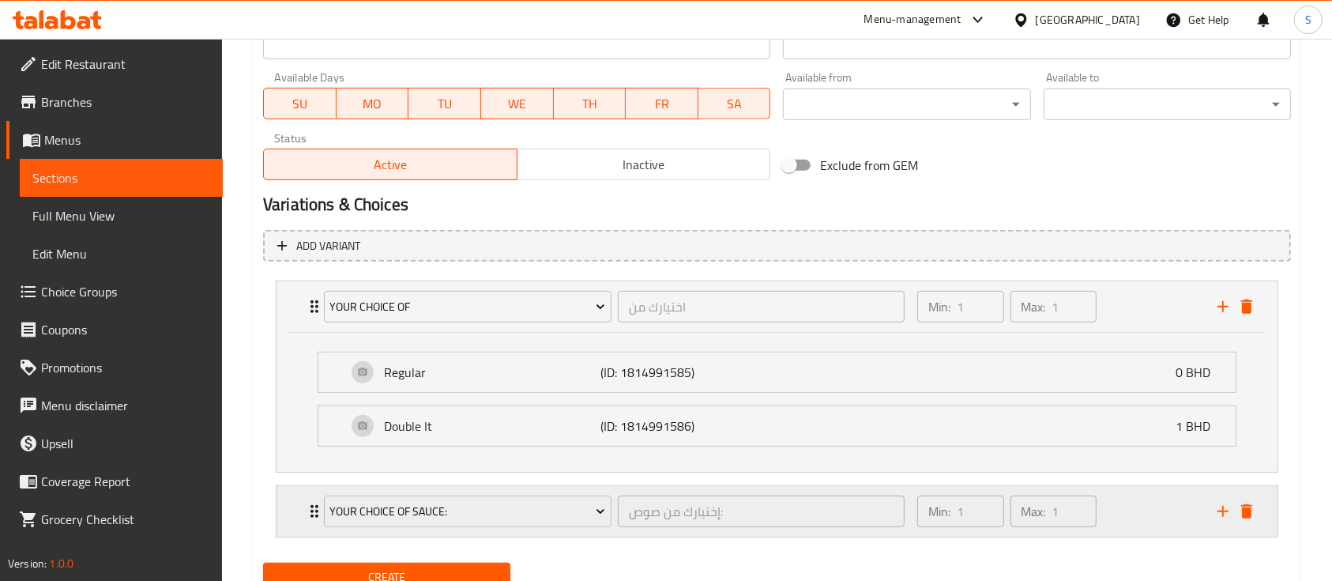
click at [1120, 511] on div "Min: 1 ​ Max: 1 ​" at bounding box center [1058, 511] width 300 height 51
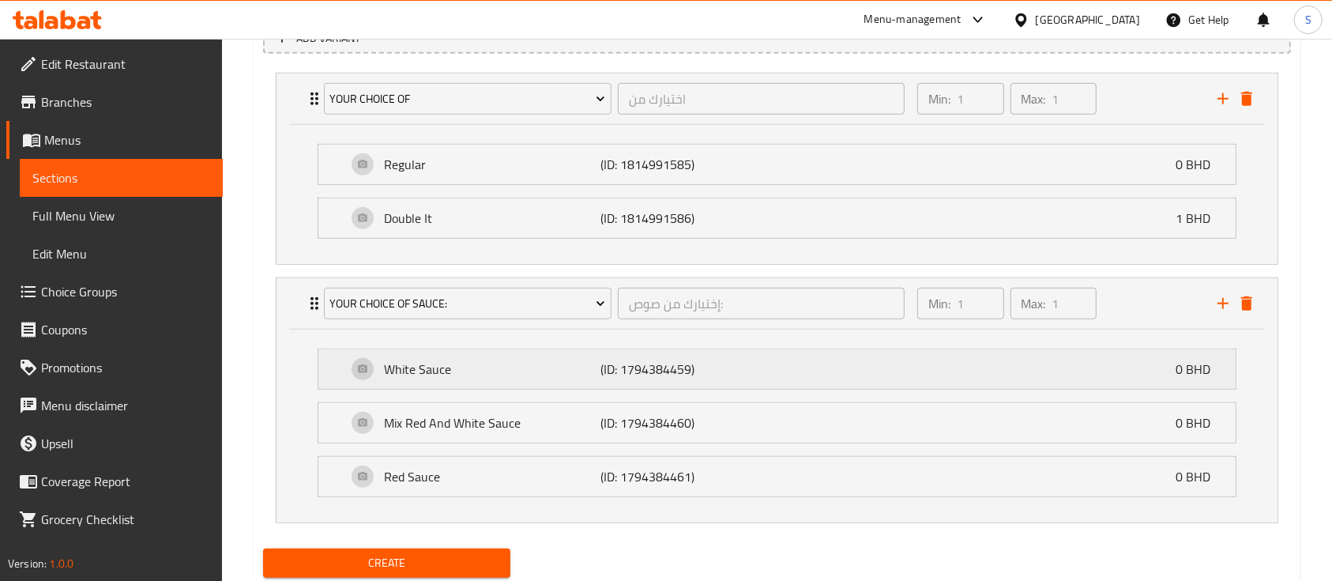
scroll to position [912, 0]
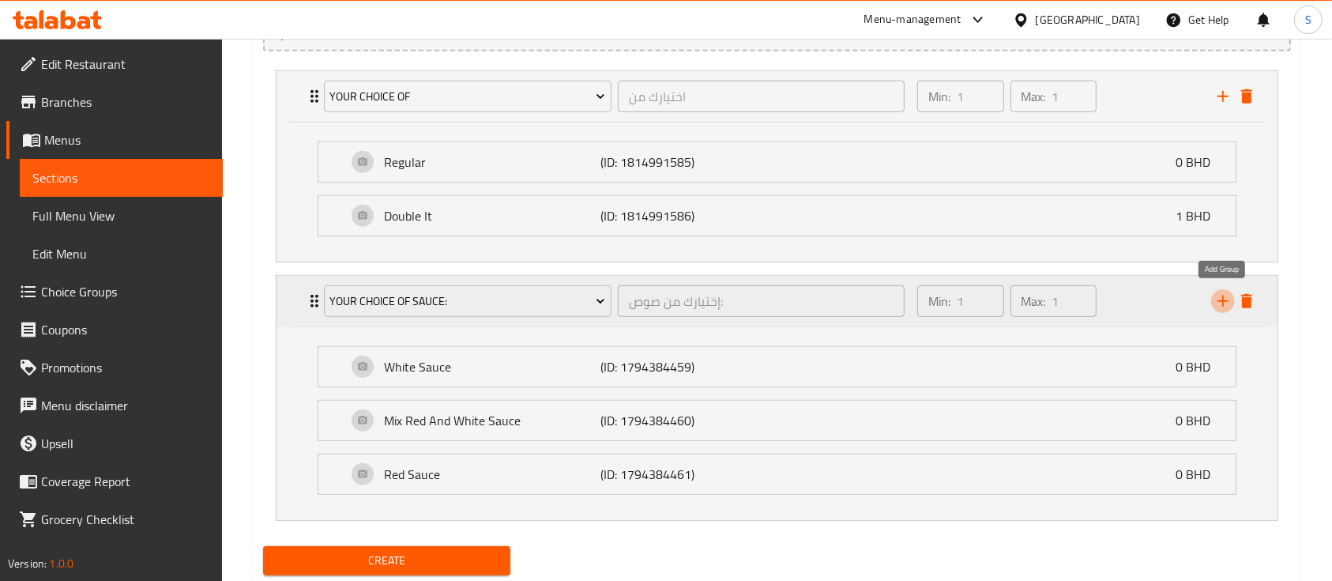
click at [1223, 300] on icon "add" at bounding box center [1222, 300] width 11 height 11
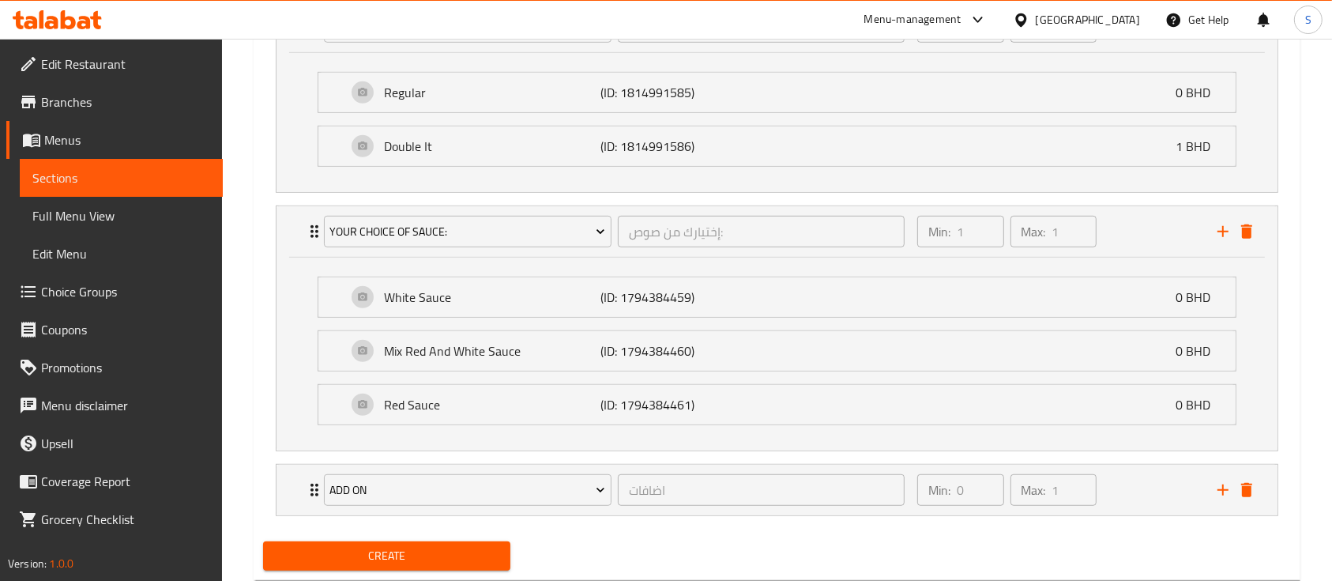
scroll to position [1024, 0]
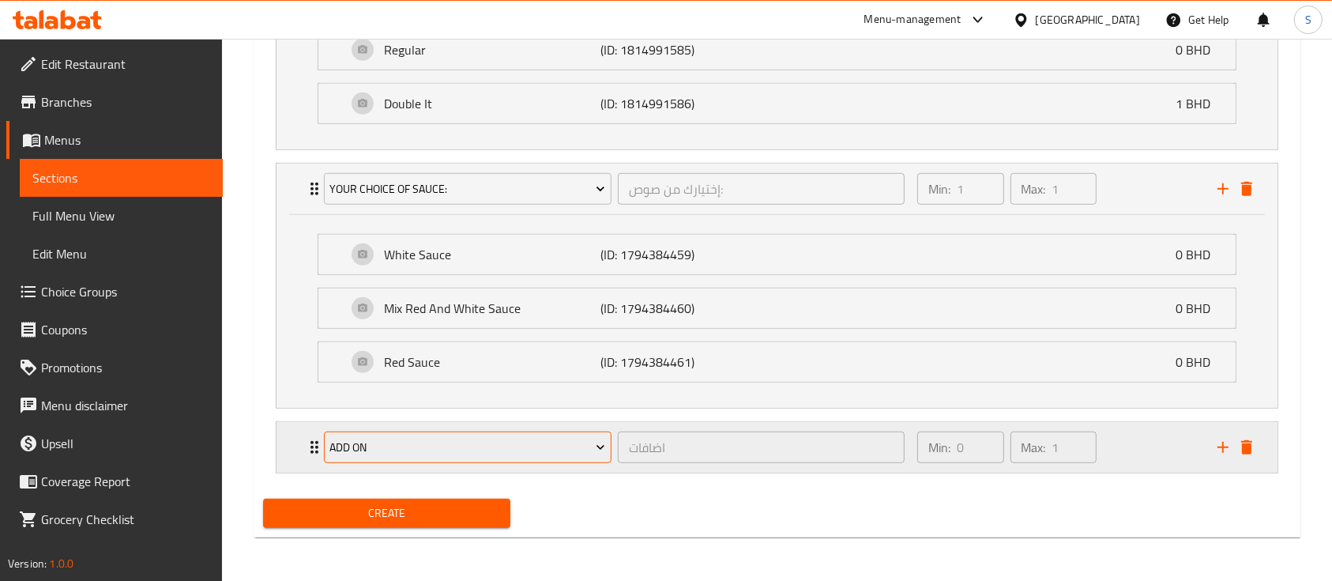
click at [446, 456] on span "add on" at bounding box center [467, 448] width 276 height 20
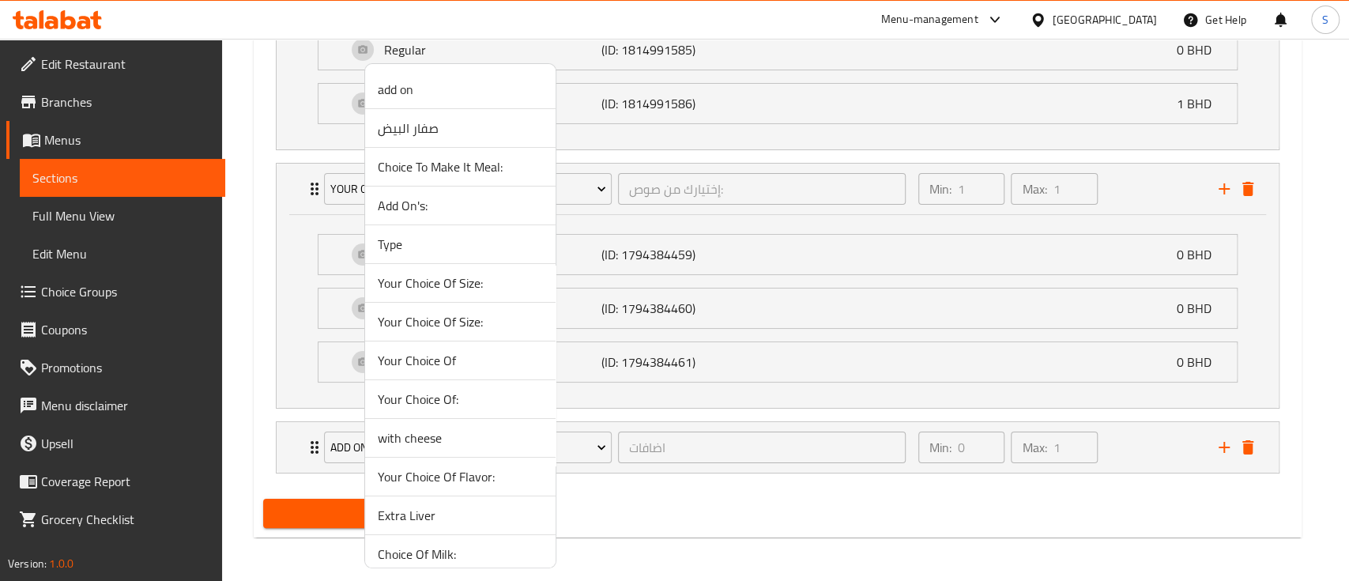
click at [491, 409] on li "Your Choice Of:" at bounding box center [460, 399] width 190 height 39
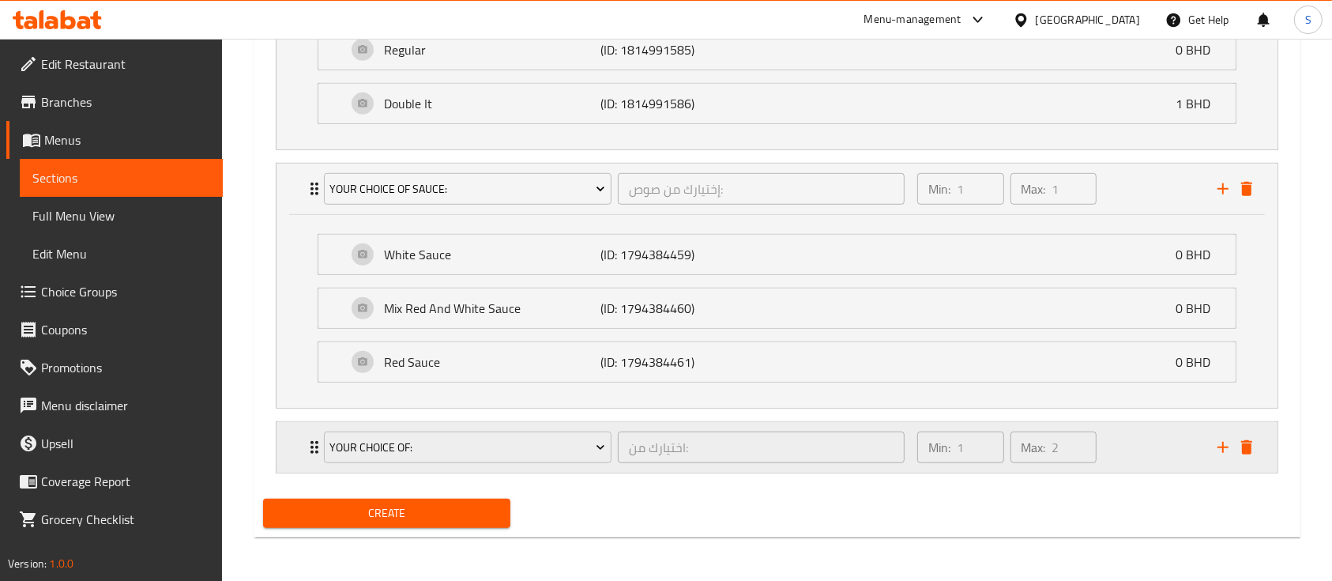
click at [1112, 458] on div "Min: 1 ​ Max: 2 ​" at bounding box center [1058, 447] width 300 height 51
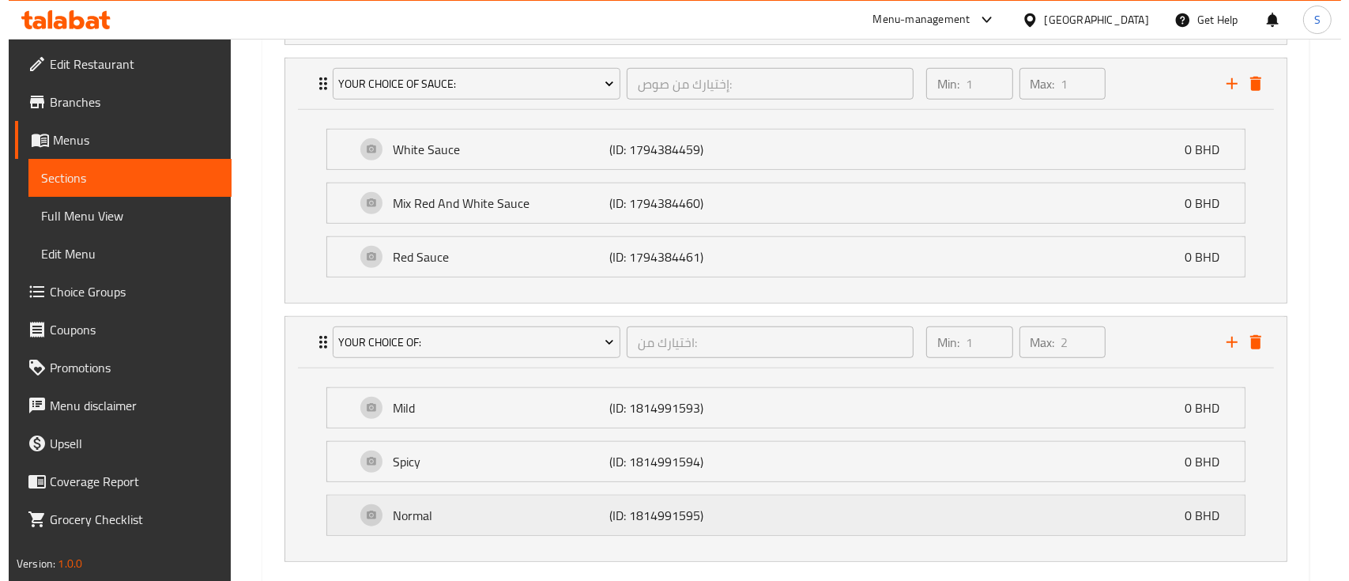
scroll to position [1217, 0]
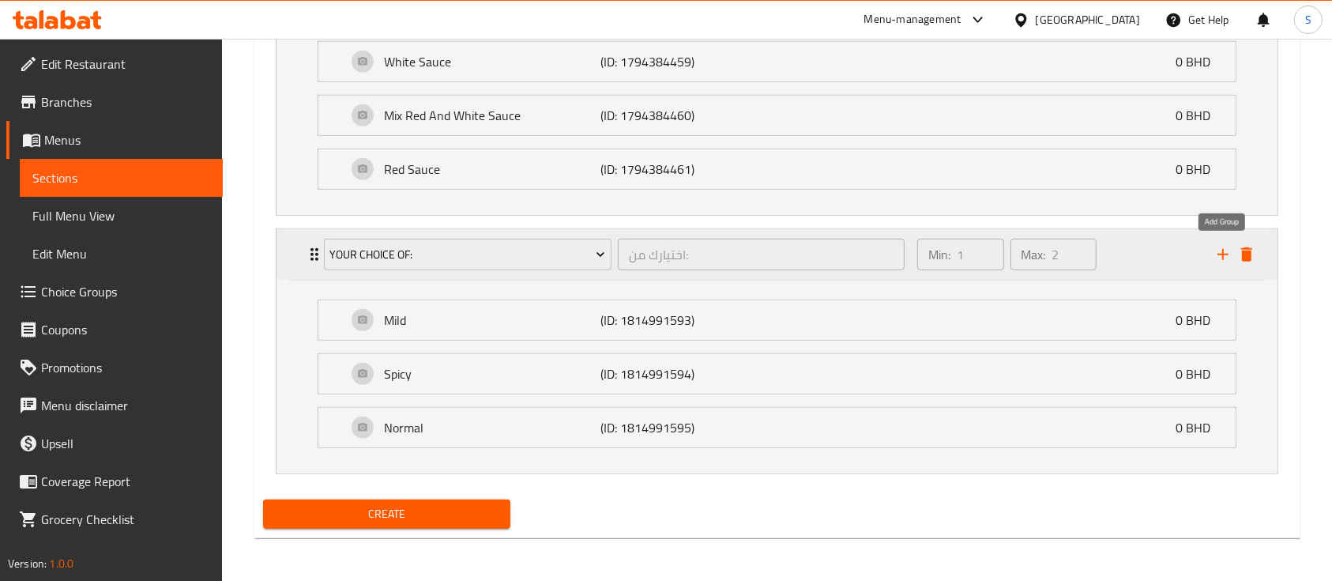
click at [1224, 258] on icon "add" at bounding box center [1223, 254] width 19 height 19
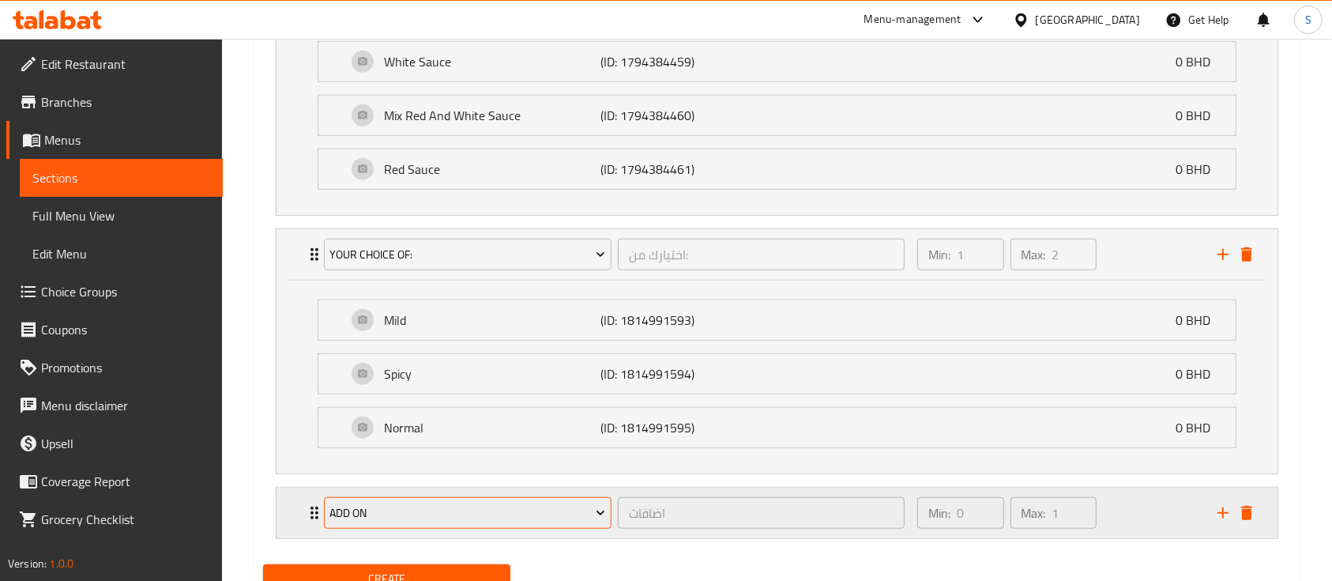
click at [503, 514] on span "add on" at bounding box center [467, 513] width 276 height 20
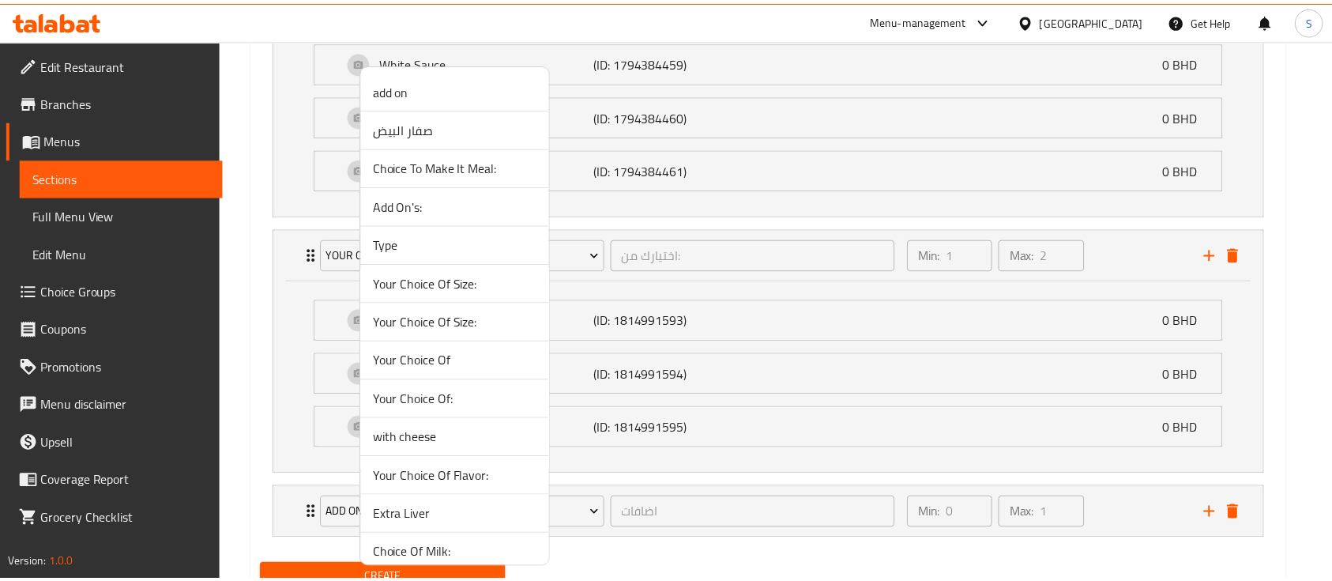
scroll to position [1319, 0]
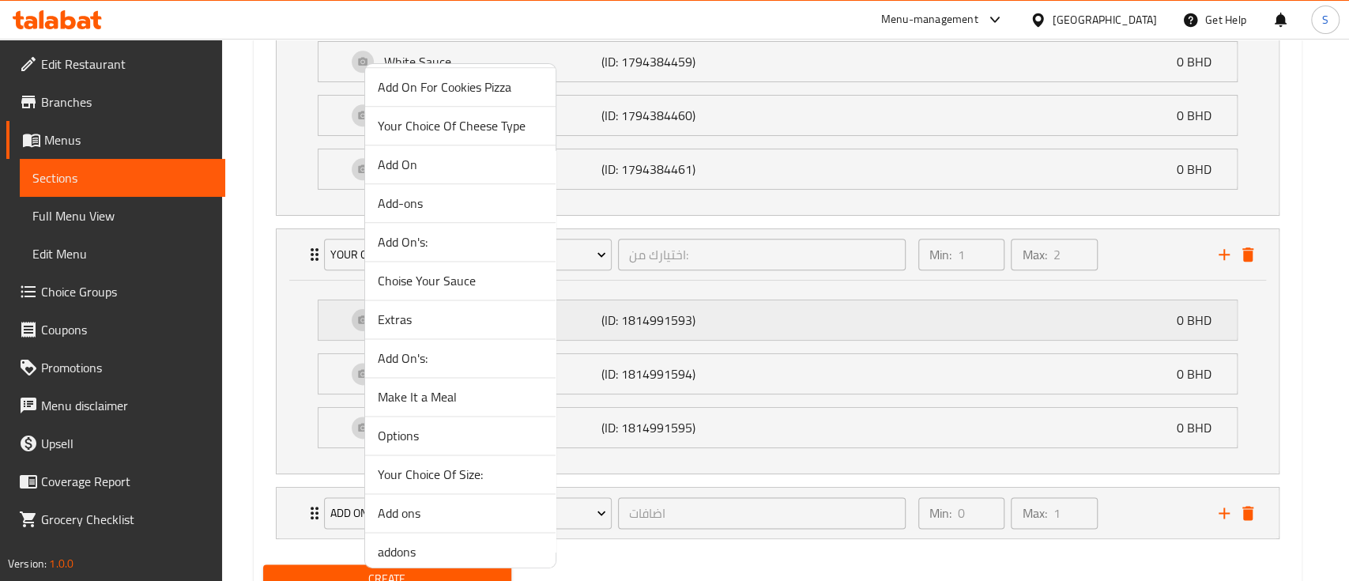
drag, startPoint x: 461, startPoint y: 314, endPoint x: 483, endPoint y: 305, distance: 23.0
click at [458, 314] on span "Extras" at bounding box center [460, 319] width 165 height 19
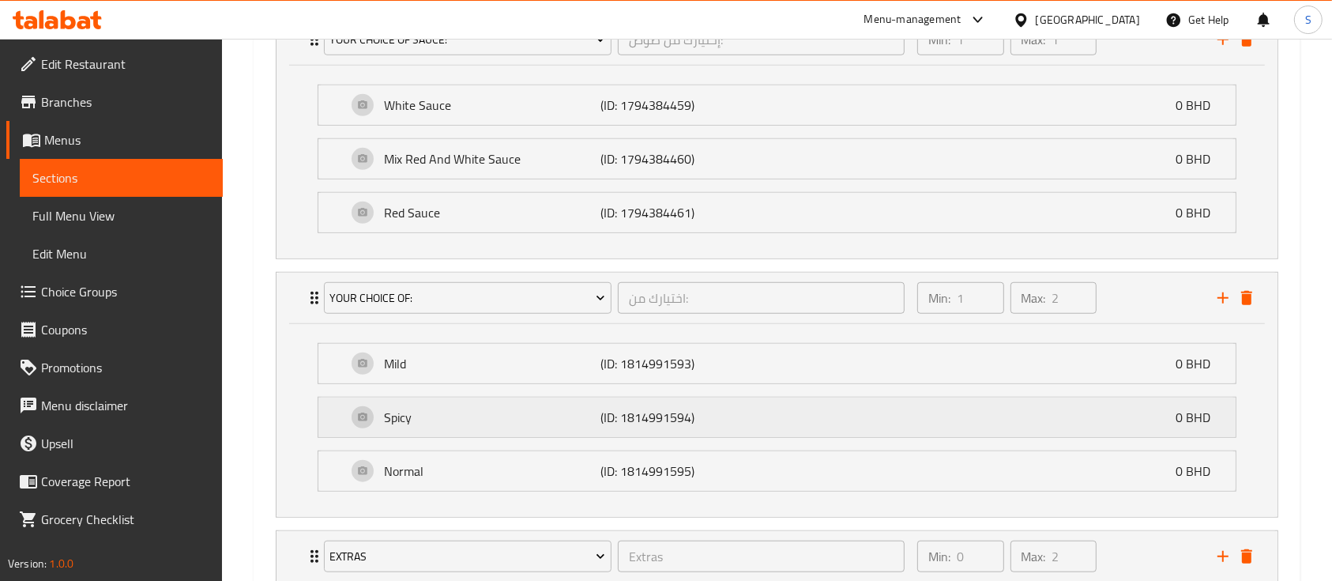
scroll to position [1281, 0]
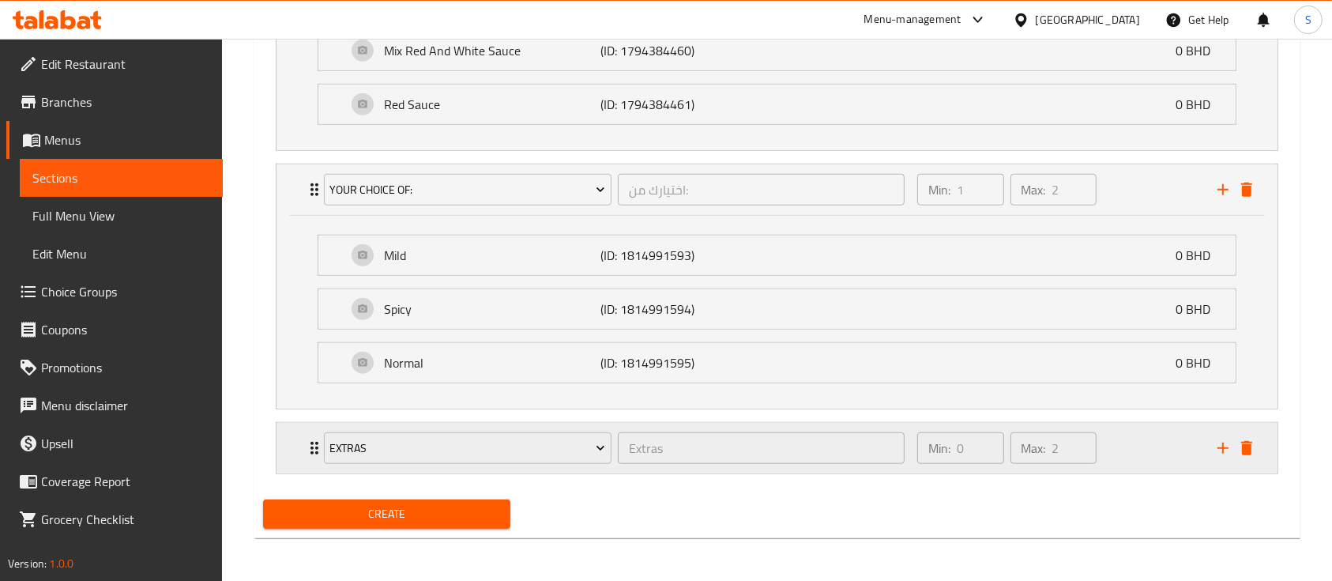
click at [1142, 445] on div "Min: 0 ​ Max: 2 ​" at bounding box center [1058, 448] width 300 height 51
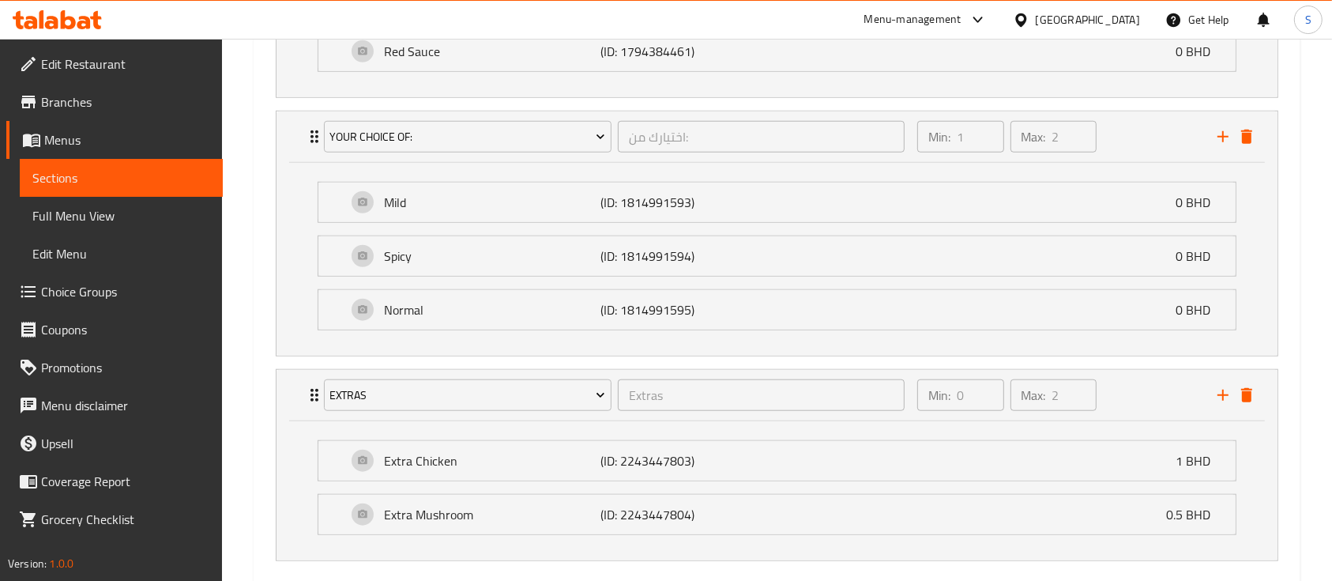
scroll to position [1421, 0]
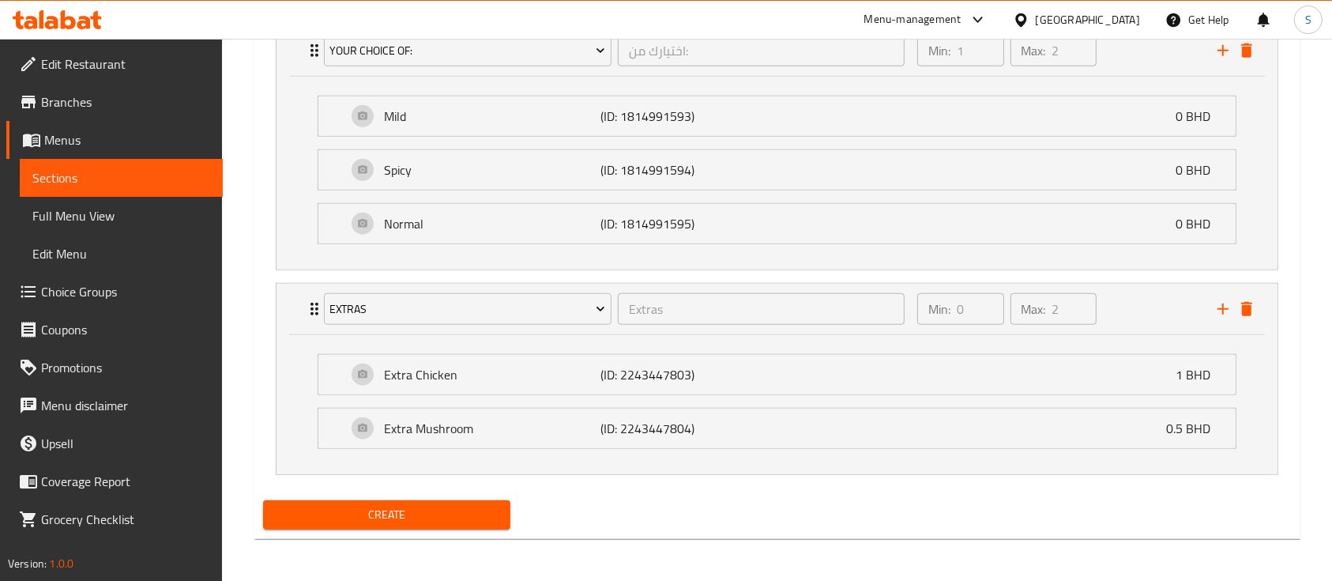
click at [370, 510] on span "Create" at bounding box center [387, 515] width 222 height 20
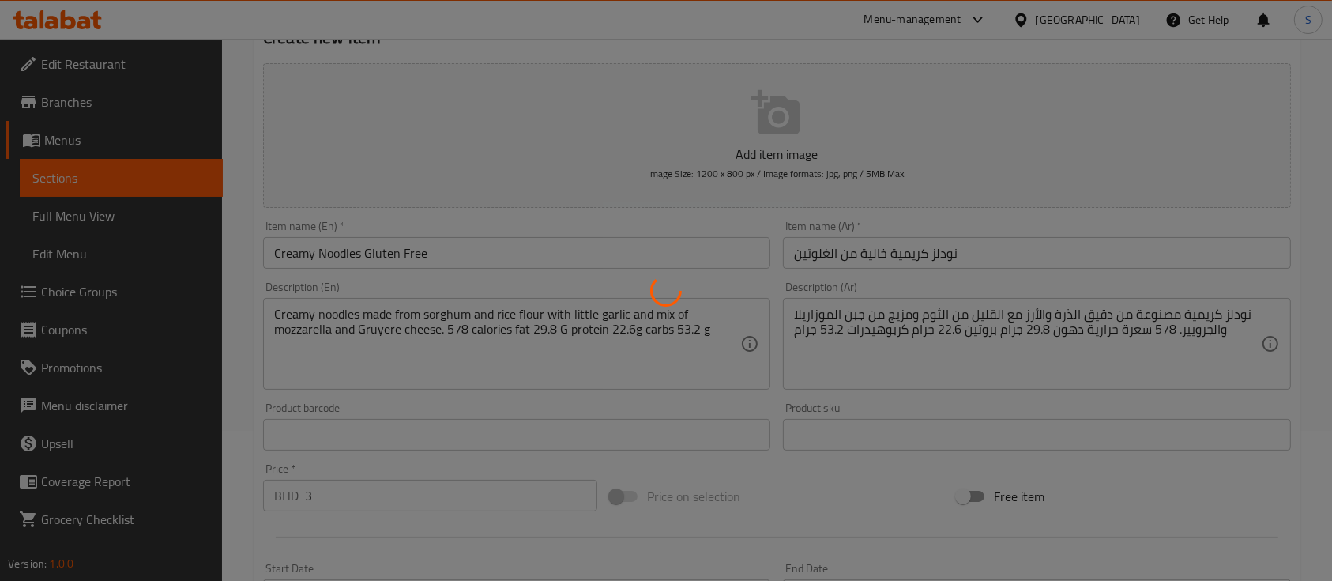
scroll to position [0, 0]
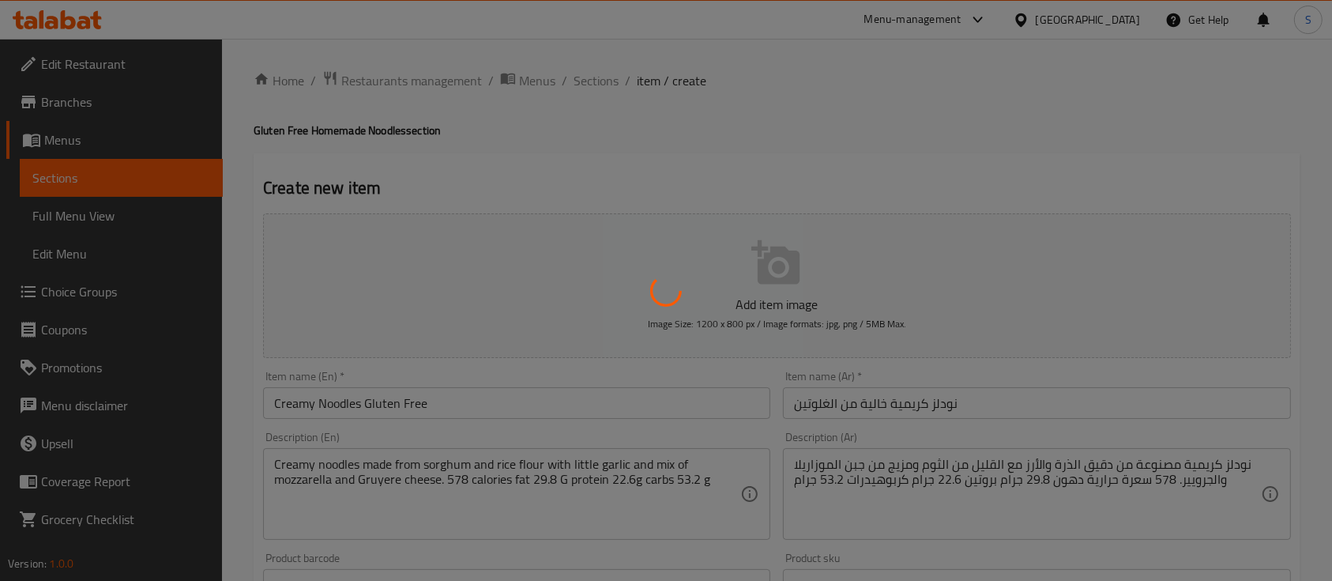
type input "0"
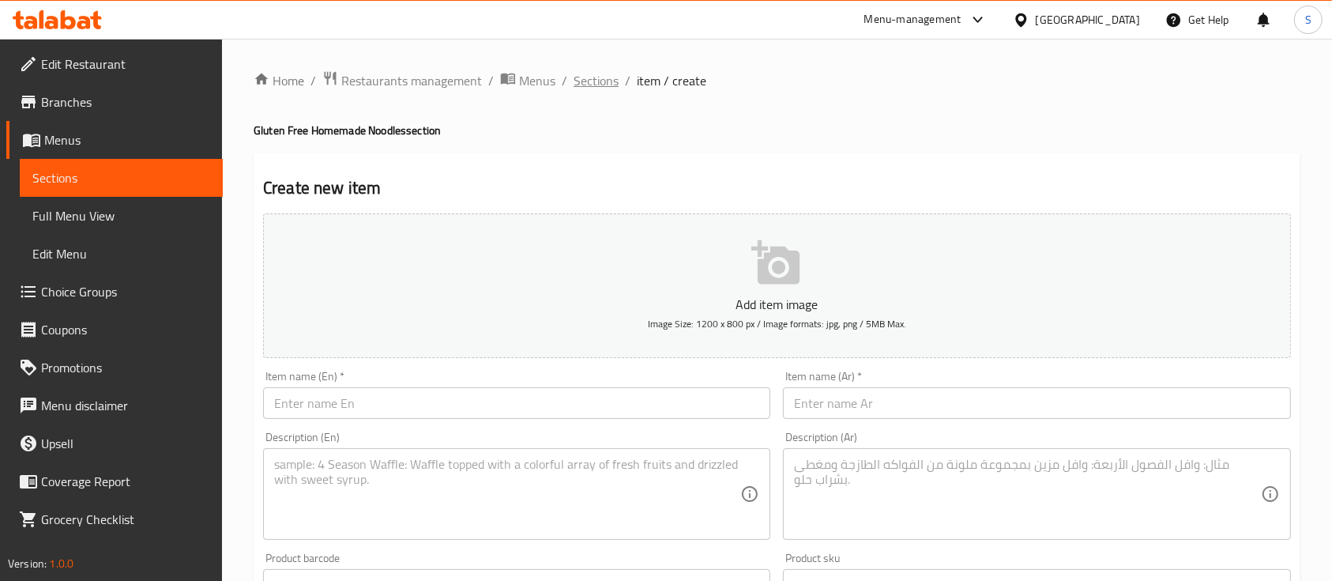
click at [582, 77] on span "Sections" at bounding box center [596, 80] width 45 height 19
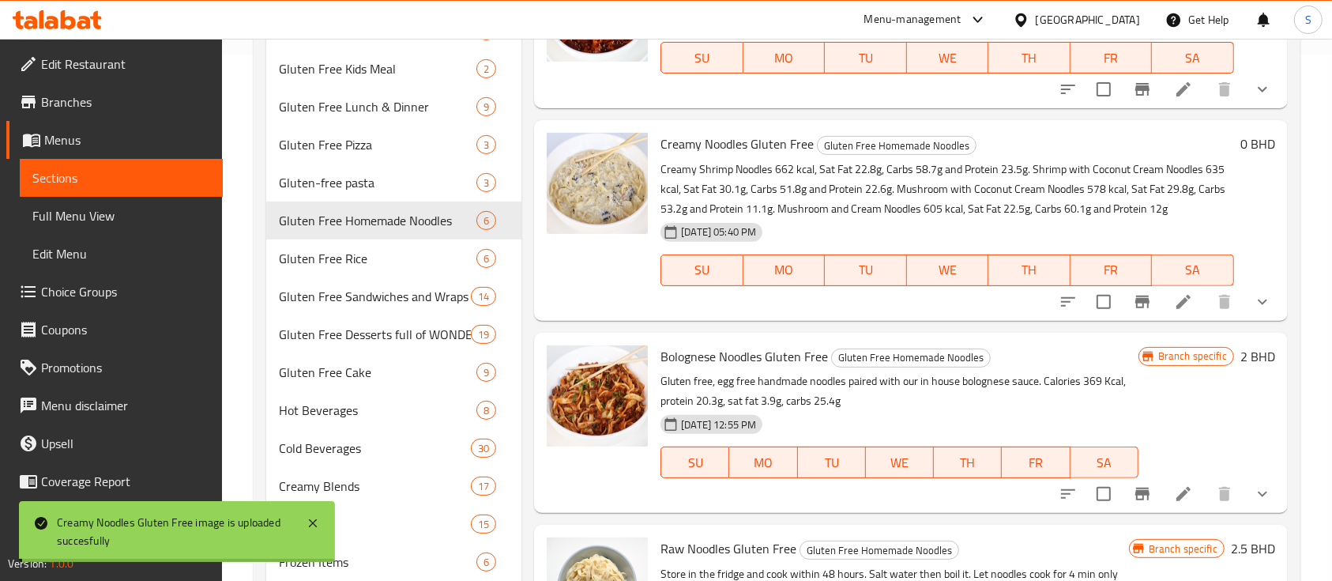
scroll to position [48, 0]
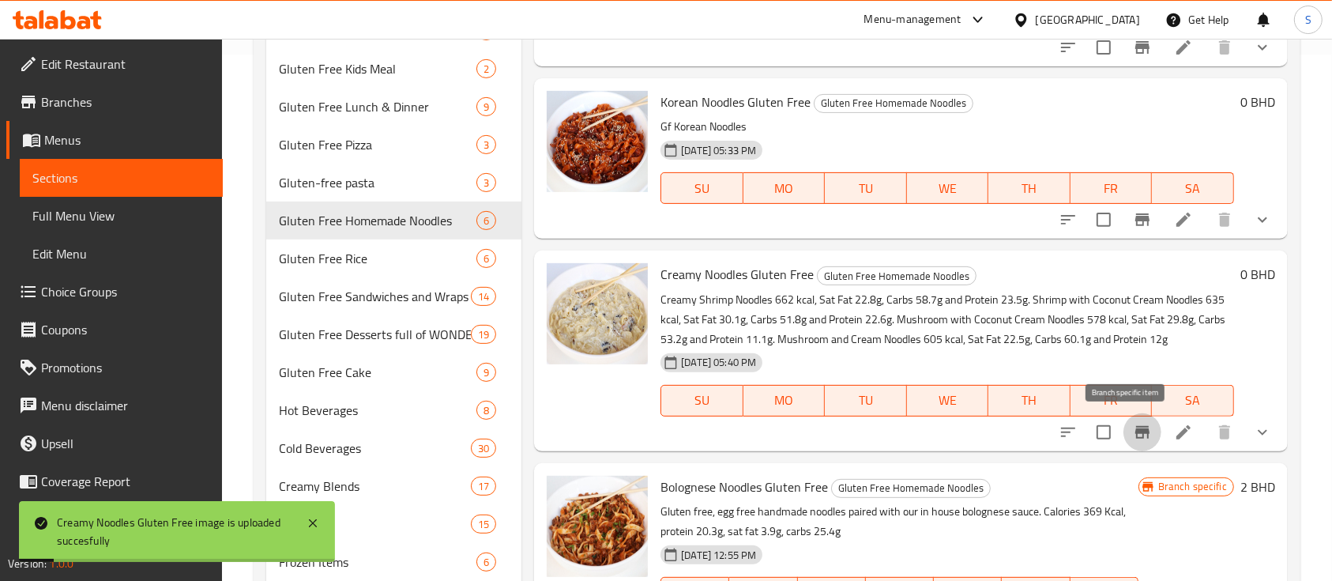
click at [1135, 428] on icon "Branch-specific-item" at bounding box center [1142, 432] width 14 height 13
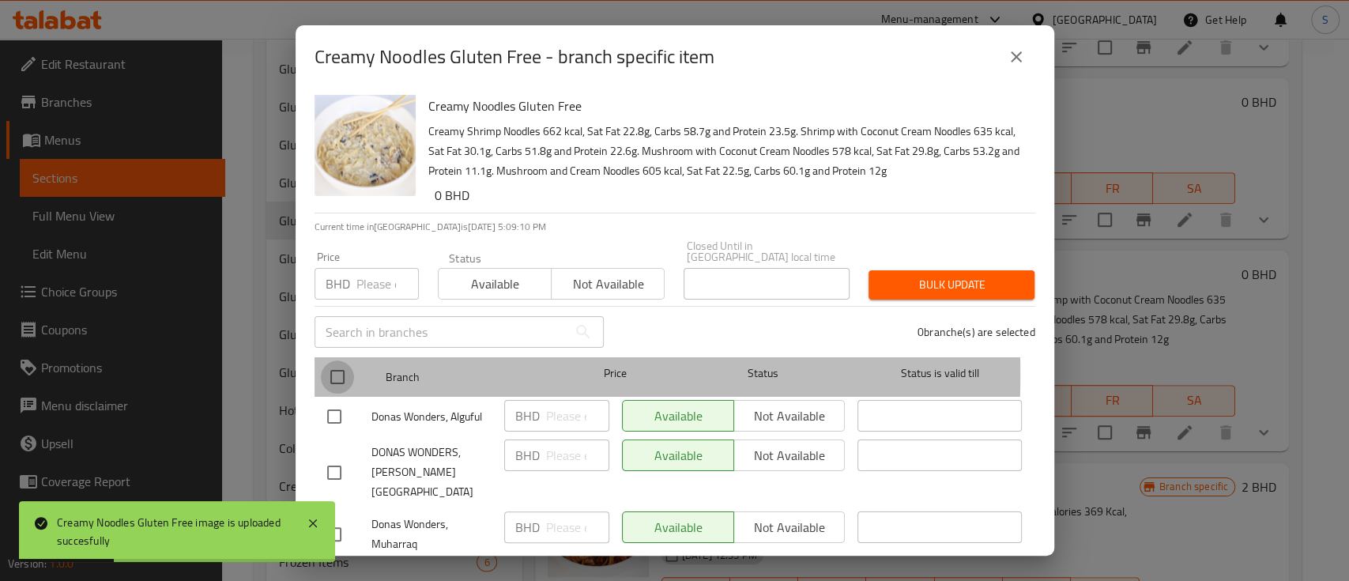
drag, startPoint x: 327, startPoint y: 363, endPoint x: 608, endPoint y: 284, distance: 291.4
click at [328, 363] on input "checkbox" at bounding box center [337, 376] width 33 height 33
checkbox input "true"
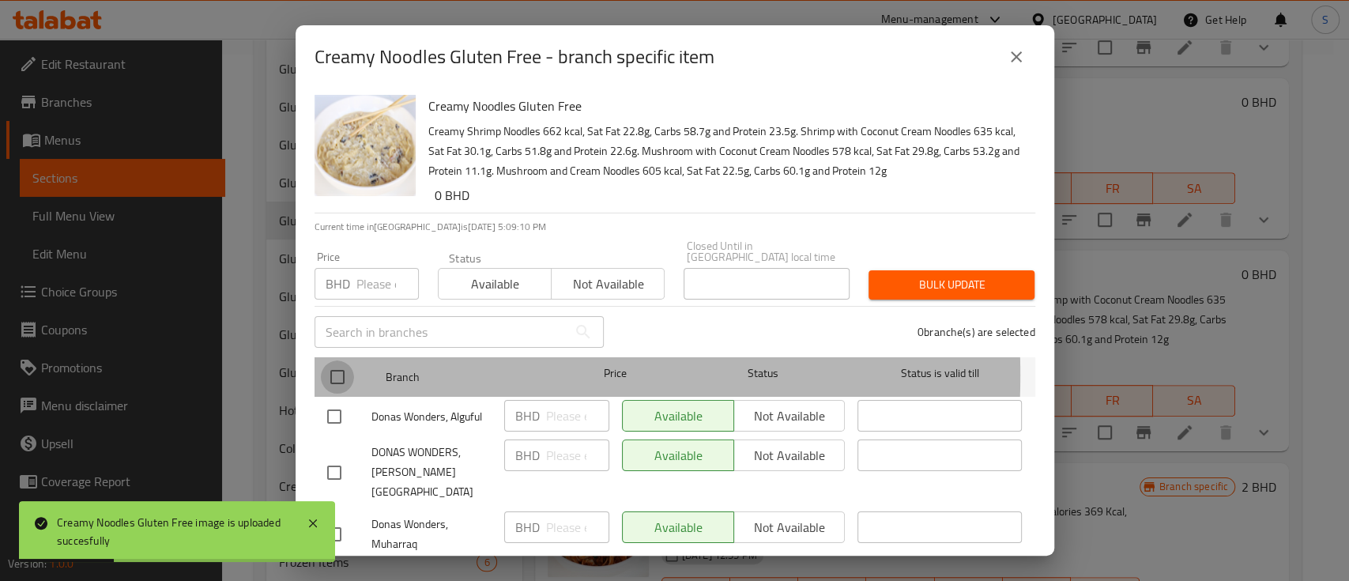
checkbox input "true"
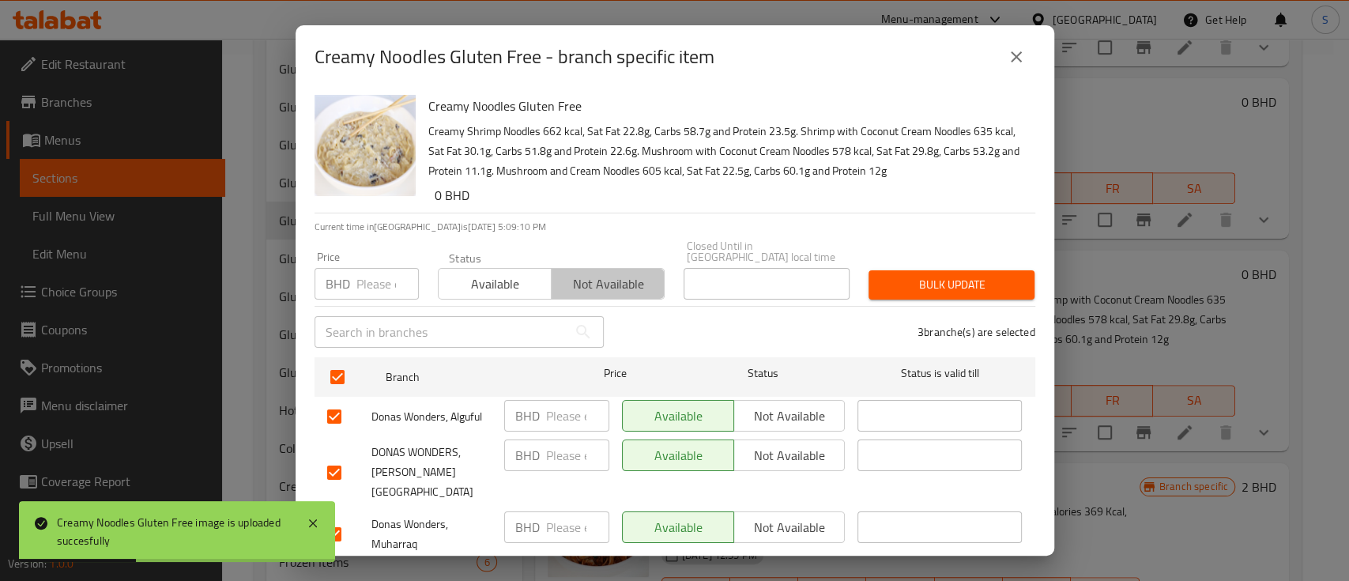
click at [602, 273] on span "Not available" at bounding box center [608, 284] width 100 height 23
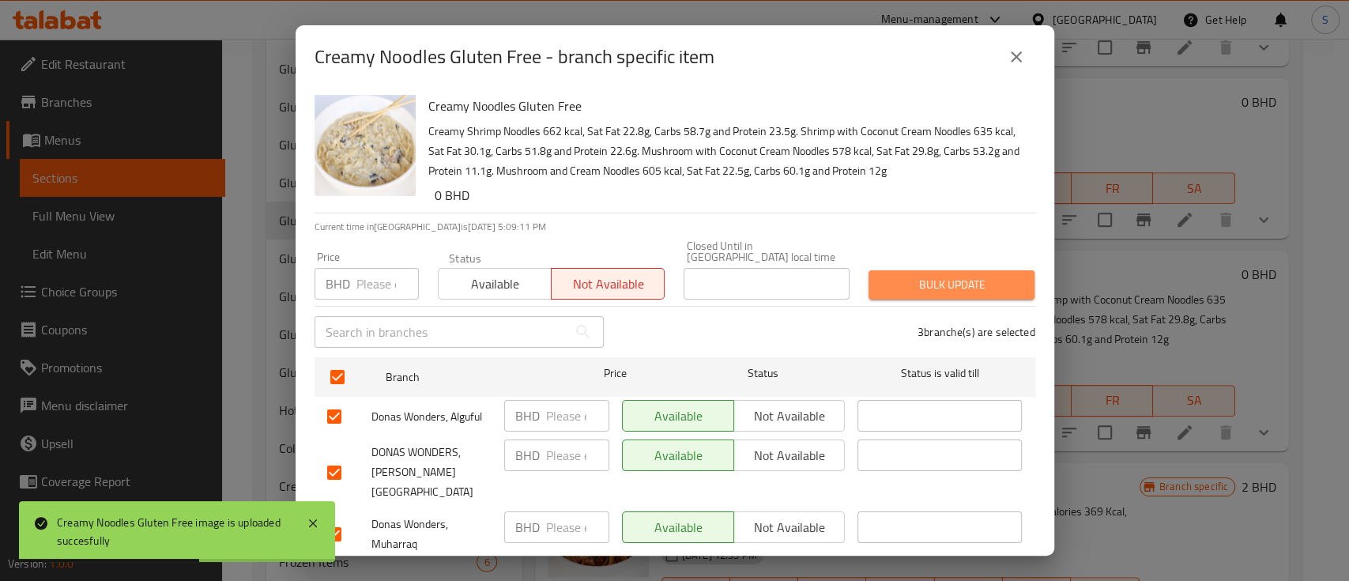
click at [955, 275] on span "Bulk update" at bounding box center [951, 285] width 141 height 20
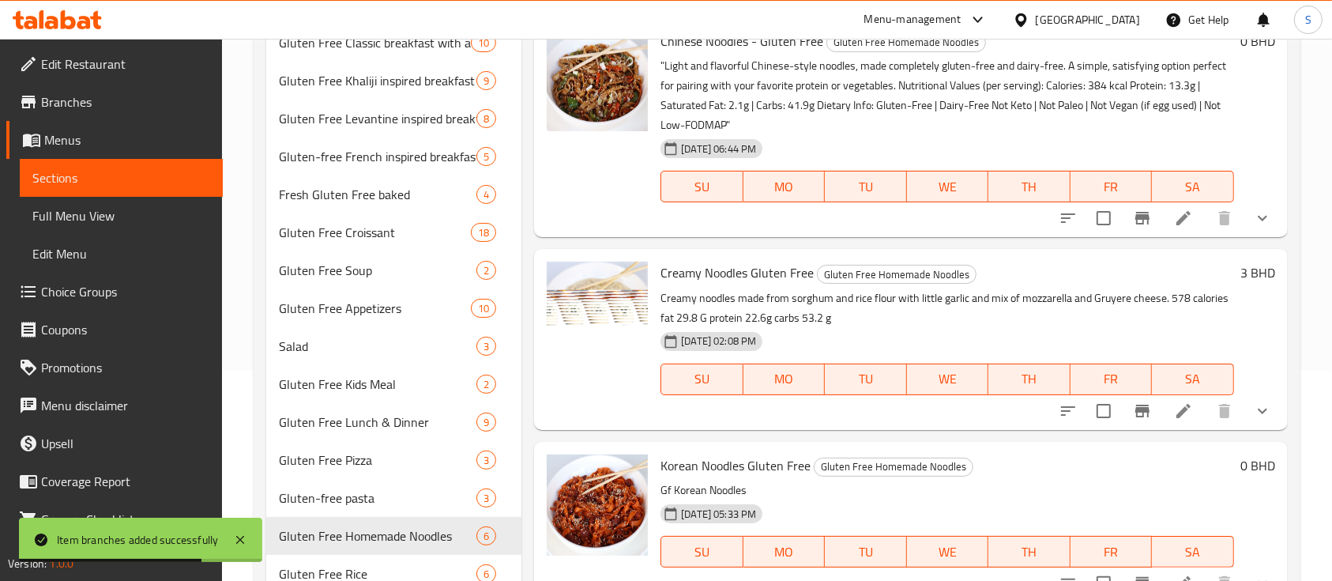
scroll to position [210, 0]
